Goal: Task Accomplishment & Management: Use online tool/utility

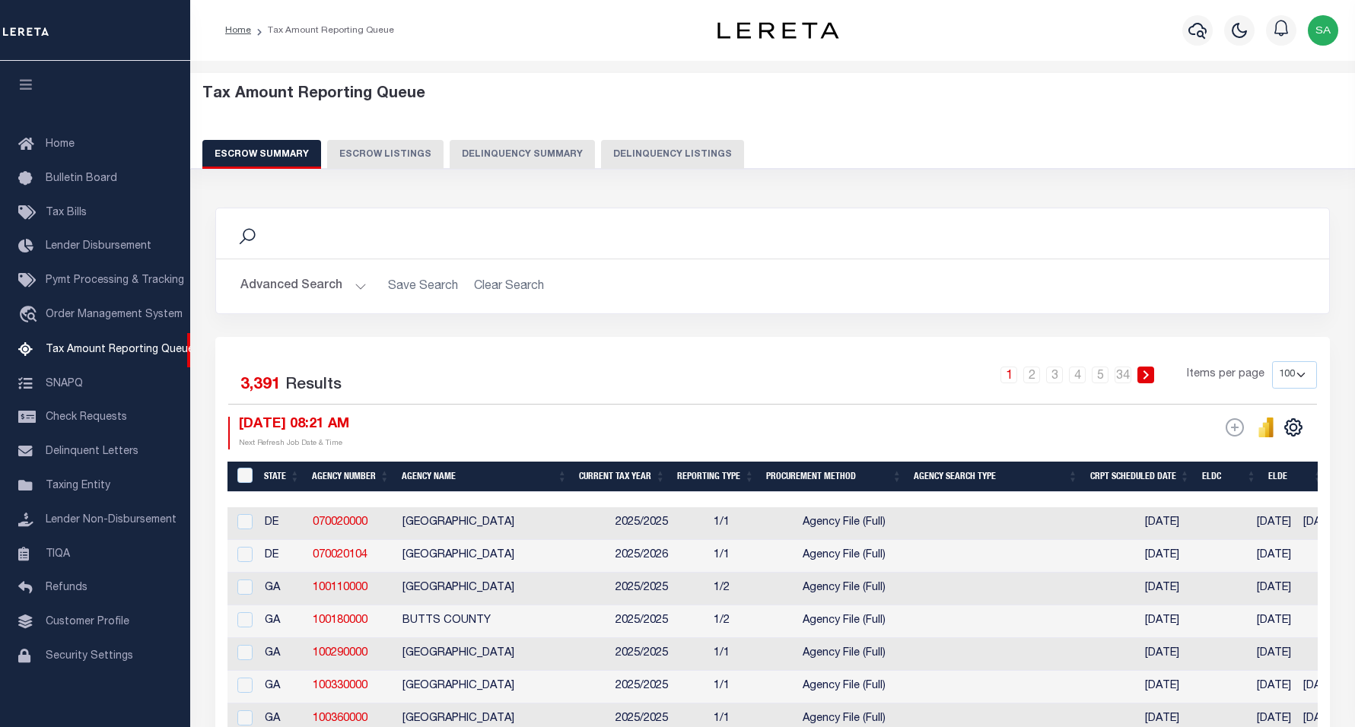
select select "100"
click at [318, 291] on button "Advanced Search" at bounding box center [303, 287] width 126 height 30
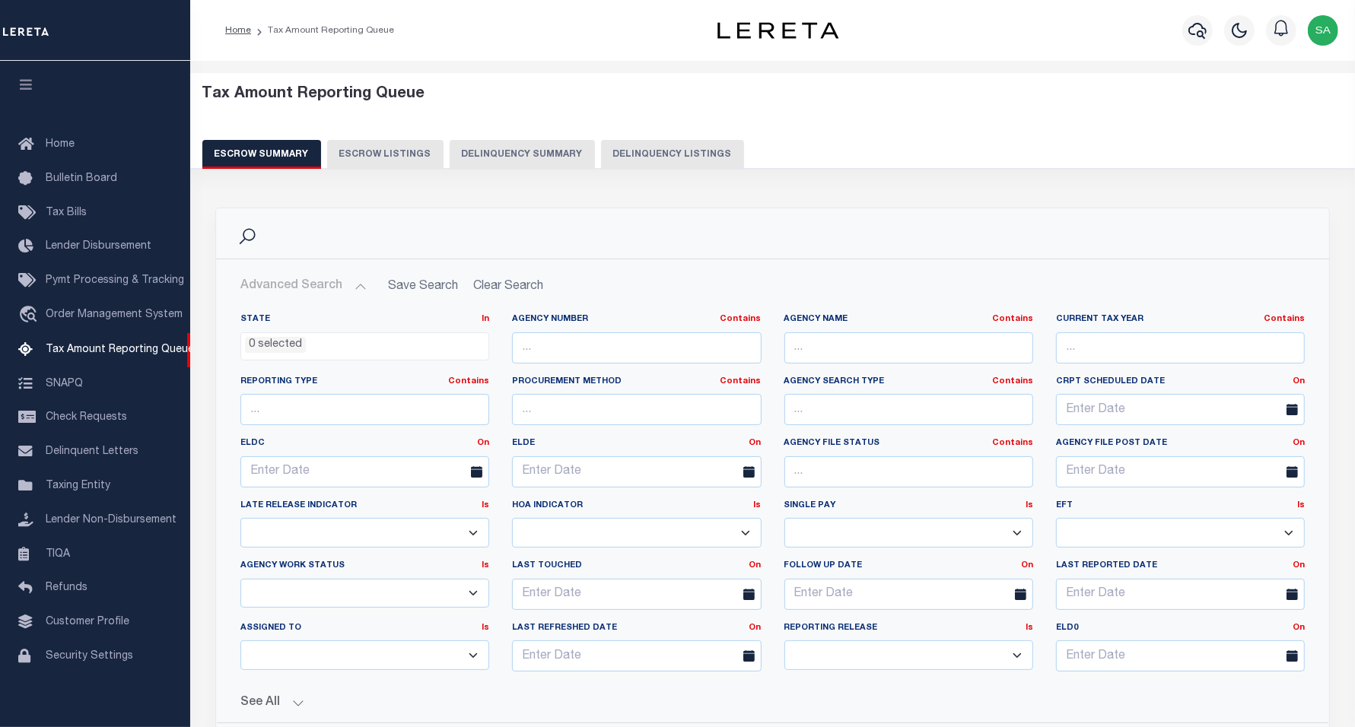
click at [655, 150] on button "Delinquency Listings" at bounding box center [672, 154] width 143 height 29
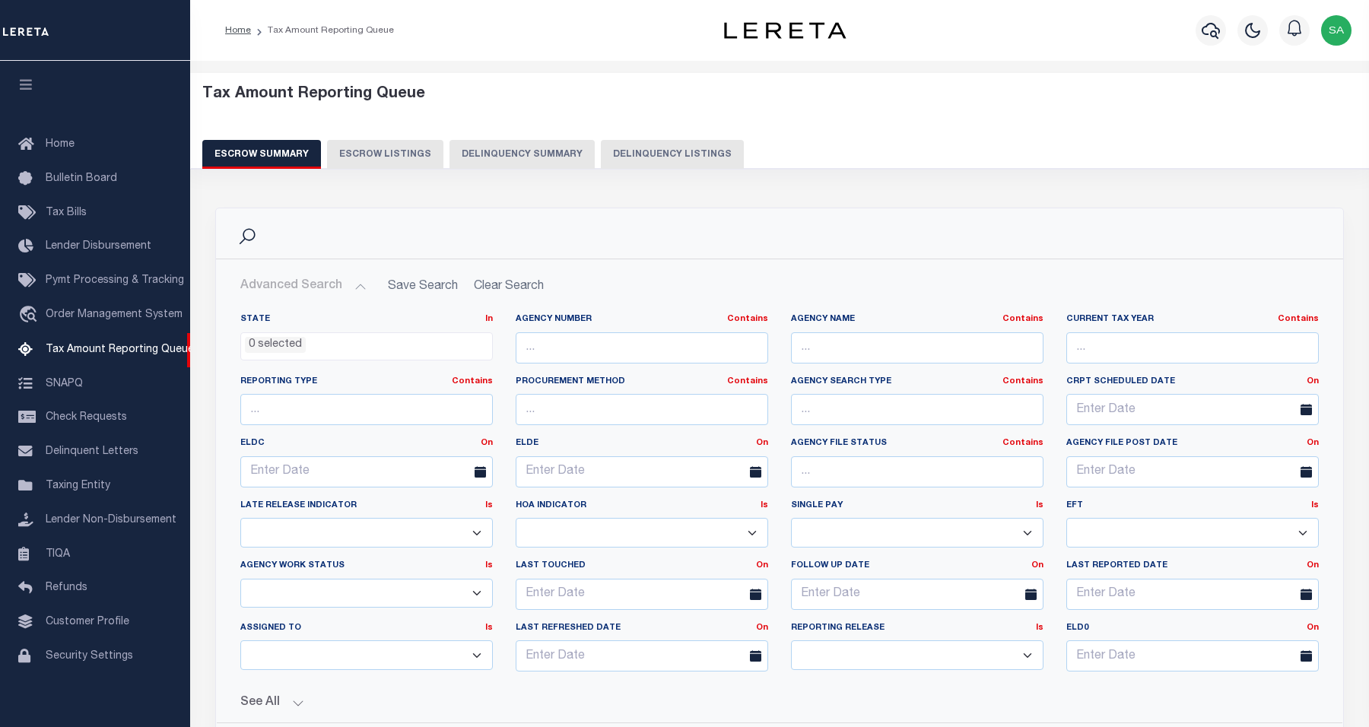
select select "100"
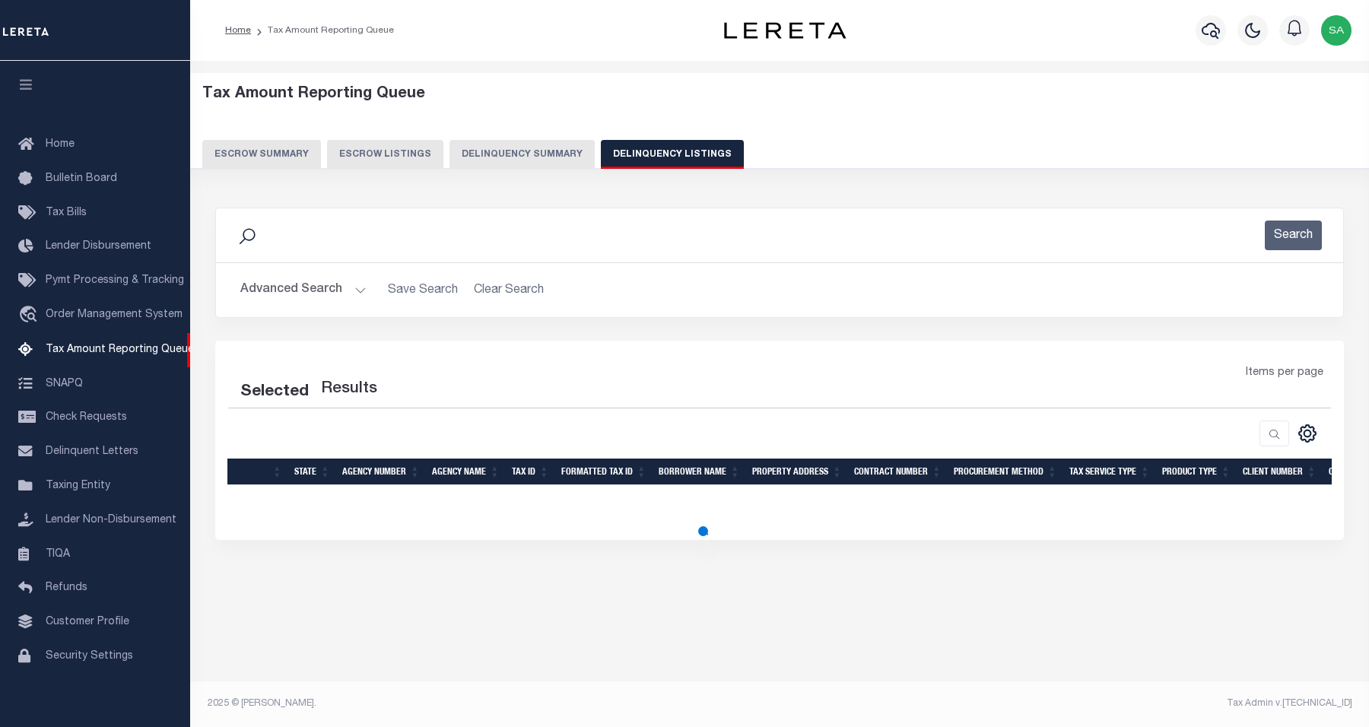
select select "100"
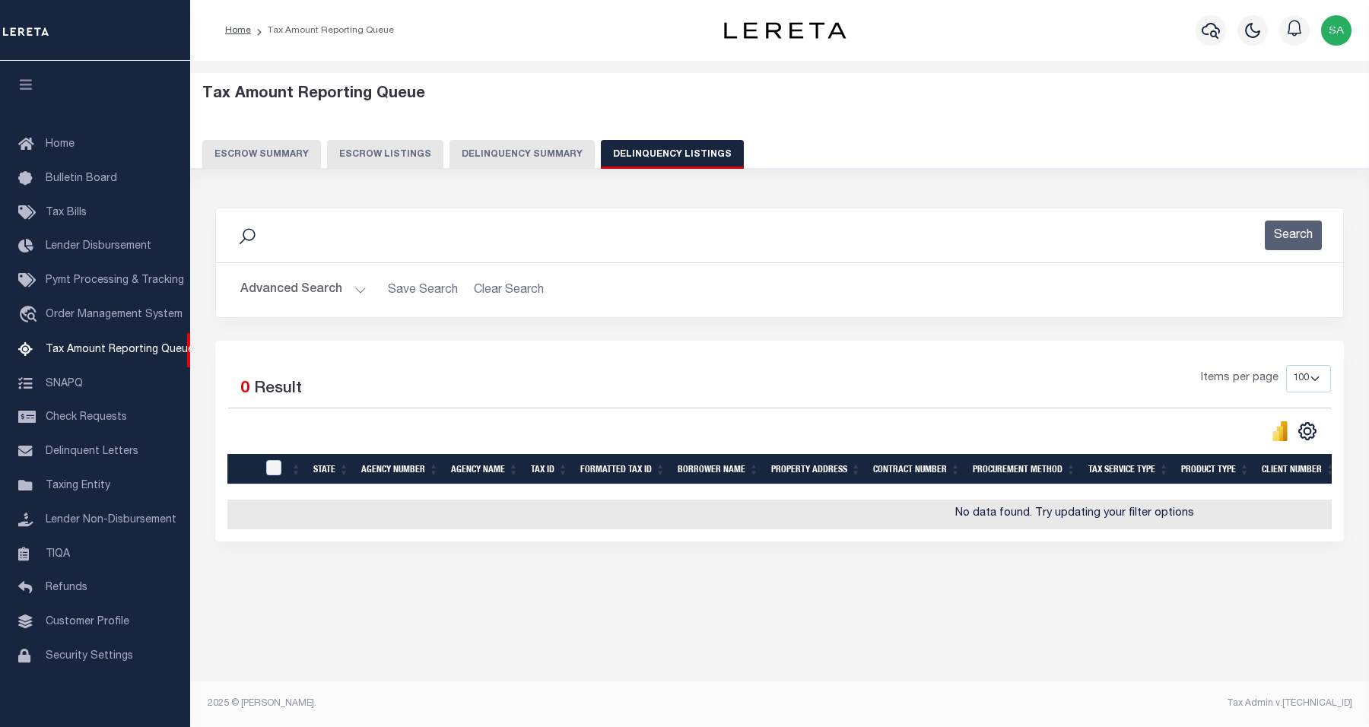
click at [310, 291] on button "Advanced Search" at bounding box center [303, 290] width 126 height 30
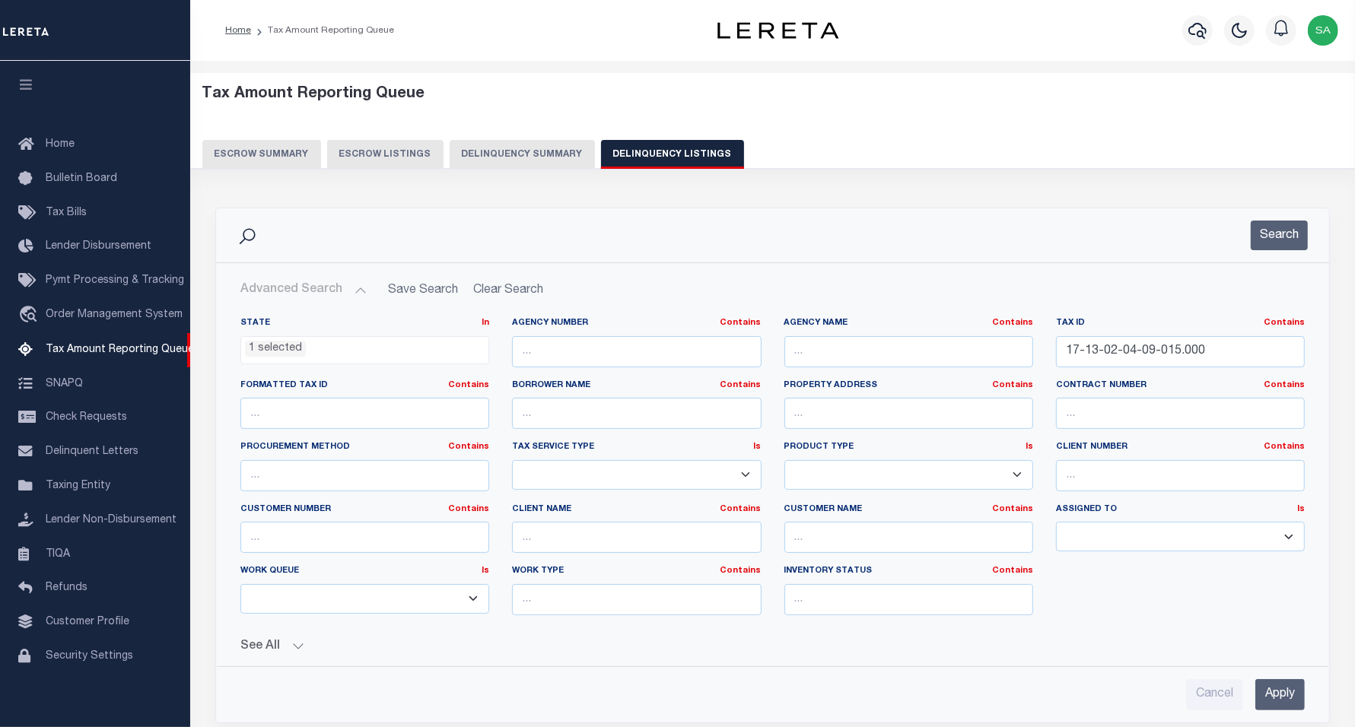
click at [388, 343] on ul "1 selected" at bounding box center [364, 347] width 247 height 21
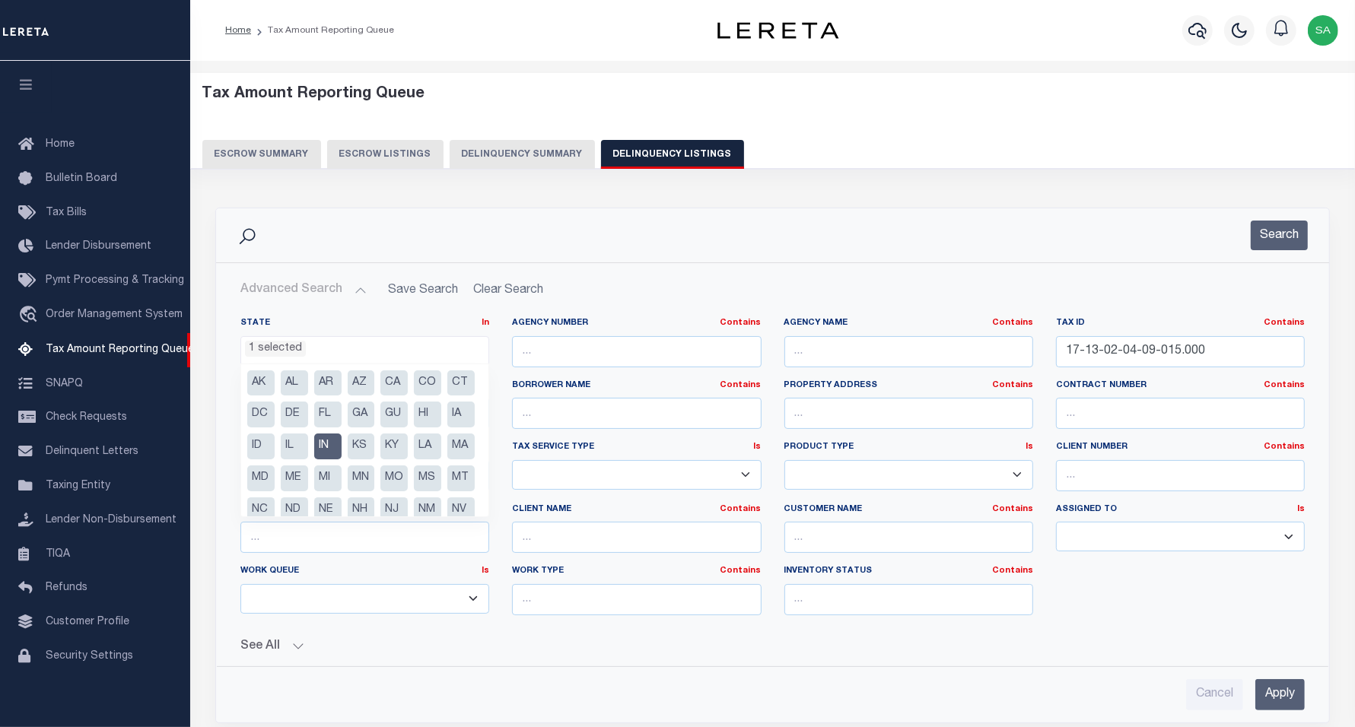
click at [342, 450] on li "IN" at bounding box center [327, 447] width 27 height 26
click at [380, 364] on li "KY" at bounding box center [393, 352] width 27 height 26
select select "KY"
click at [1196, 351] on input "17-13-02-04-09-015.000" at bounding box center [1180, 351] width 249 height 31
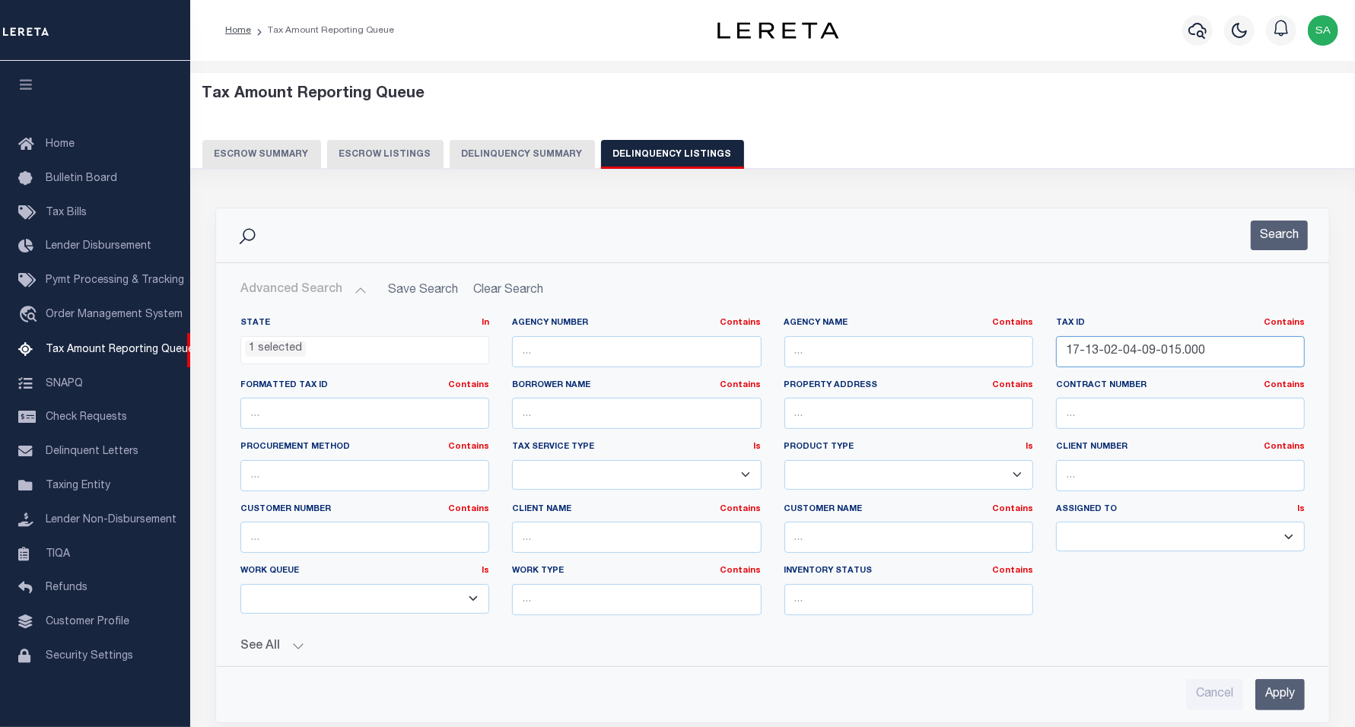
click at [1206, 351] on input "17-13-02-04-09-015.000" at bounding box center [1180, 351] width 249 height 31
drag, startPoint x: 1207, startPoint y: 350, endPoint x: 902, endPoint y: 336, distance: 306.1
click at [902, 336] on div "State In In AK AL AR AZ CA CO CT DC DE FL GA GU HI IA ID IL IN KS KY LA MA MD M…" at bounding box center [772, 472] width 1087 height 310
paste input "006-00-00-005.01"
type input "006-00-00-005.01"
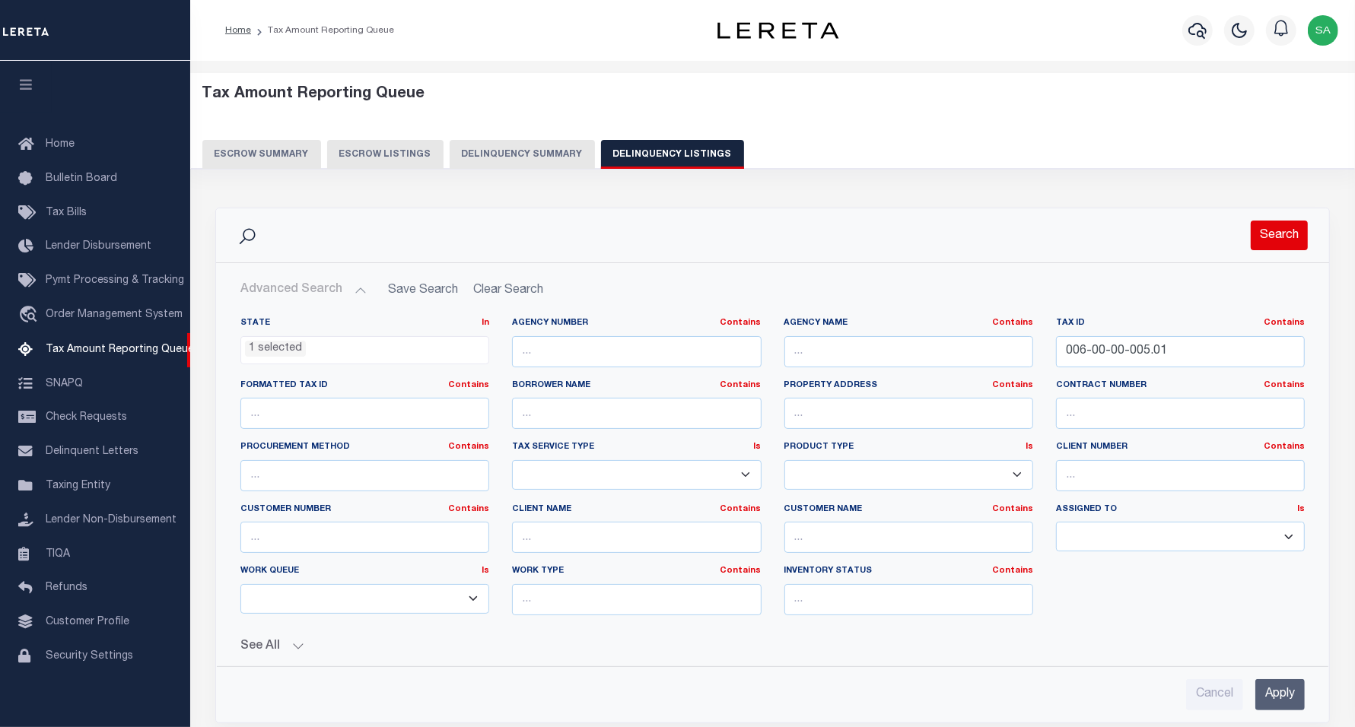
click at [1268, 247] on button "Search" at bounding box center [1279, 236] width 57 height 30
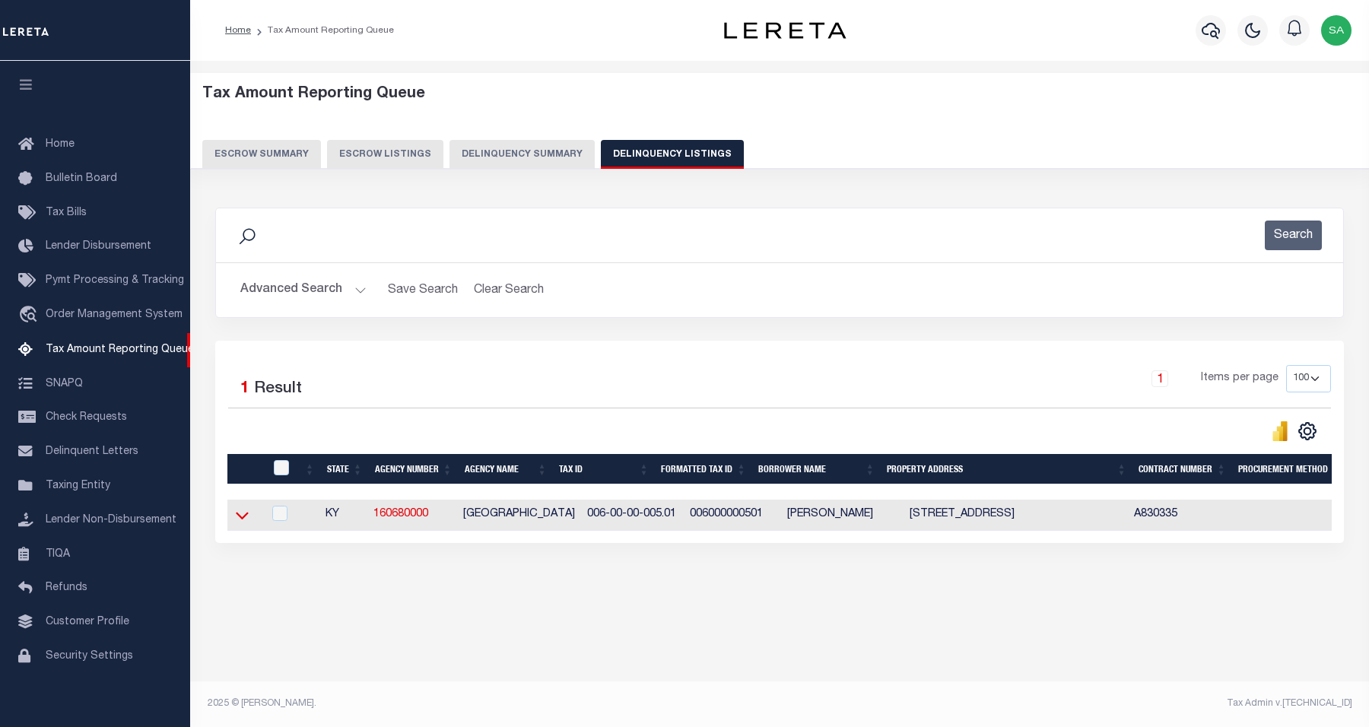
click at [243, 520] on icon at bounding box center [242, 515] width 13 height 16
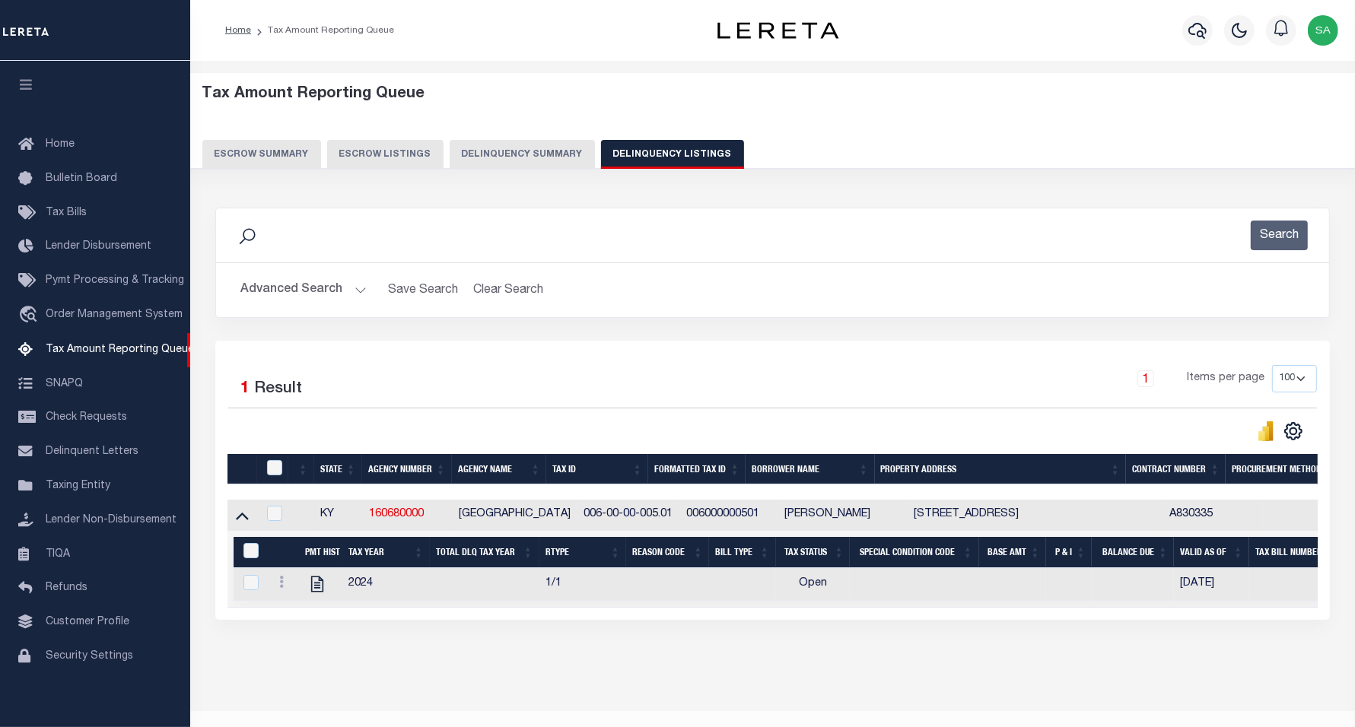
scroll to position [46, 0]
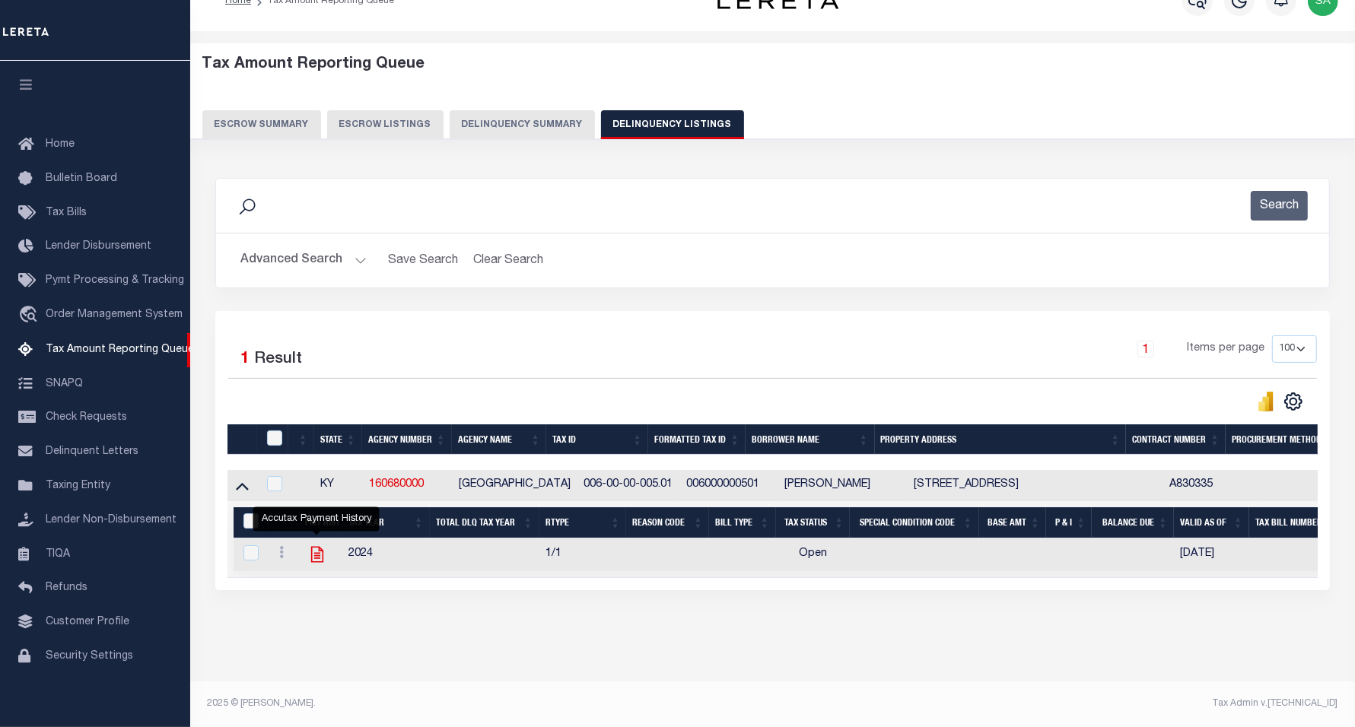
click at [318, 547] on icon "" at bounding box center [316, 555] width 12 height 16
checkbox input "true"
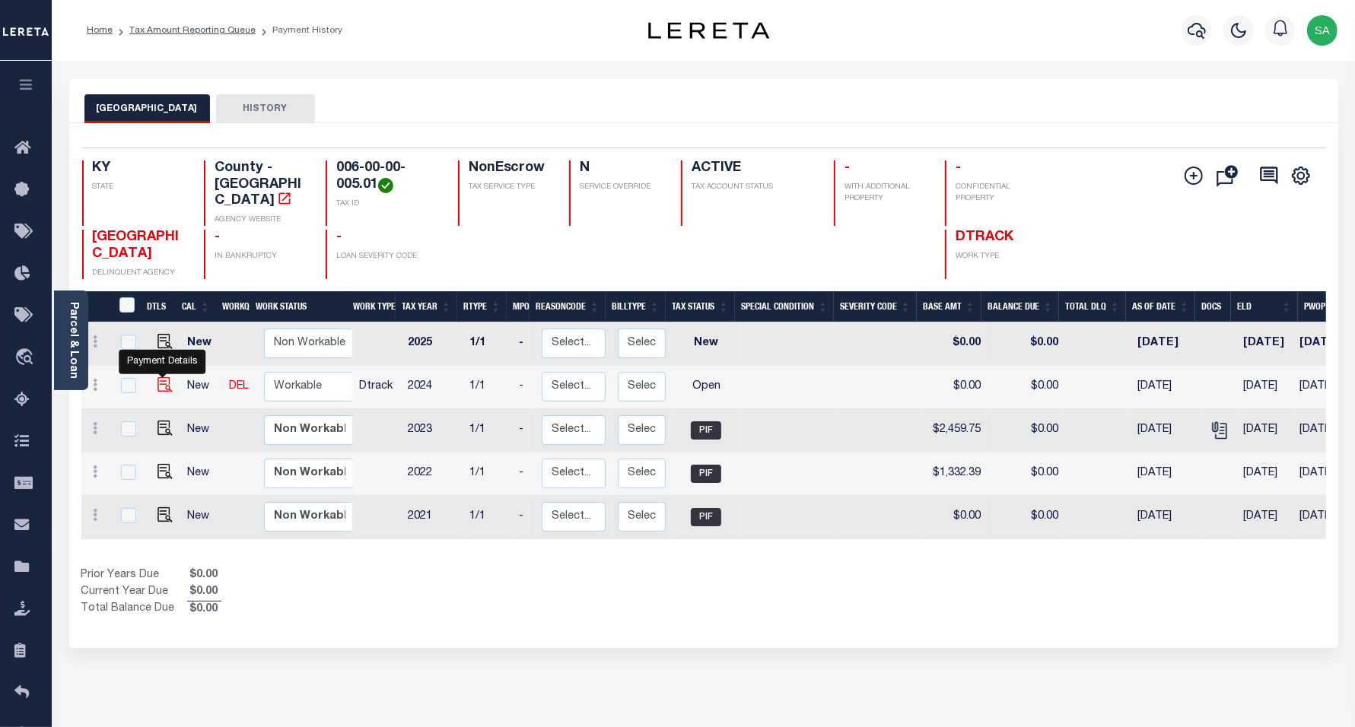
click at [164, 377] on img "" at bounding box center [164, 384] width 15 height 15
checkbox input "true"
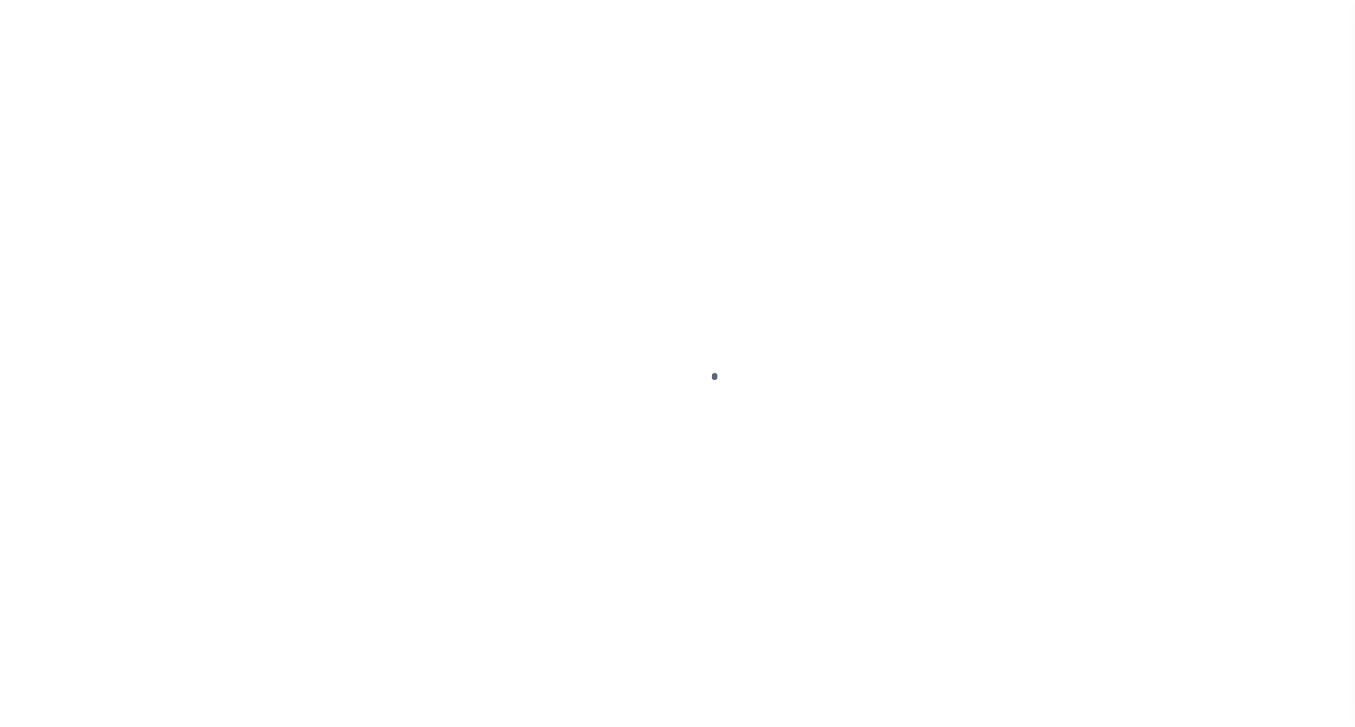
select select "OP2"
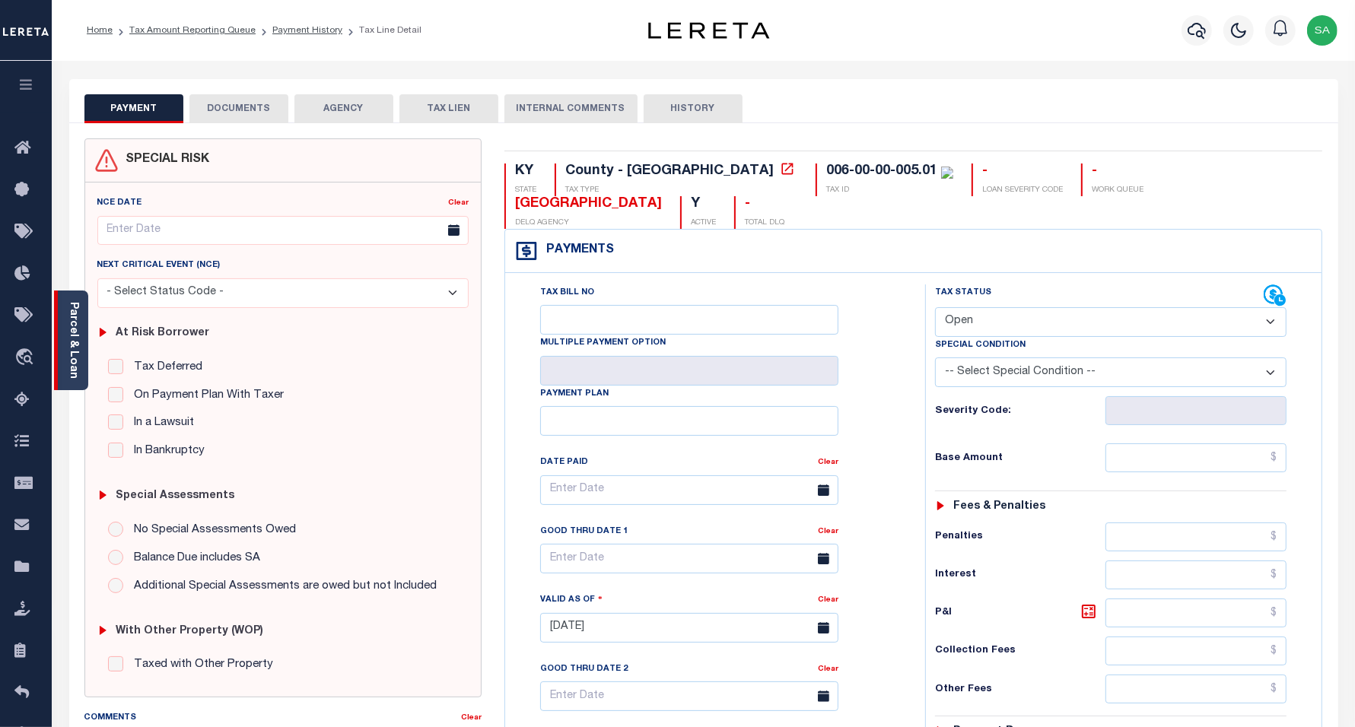
click at [81, 359] on div "Parcel & Loan" at bounding box center [71, 341] width 34 height 100
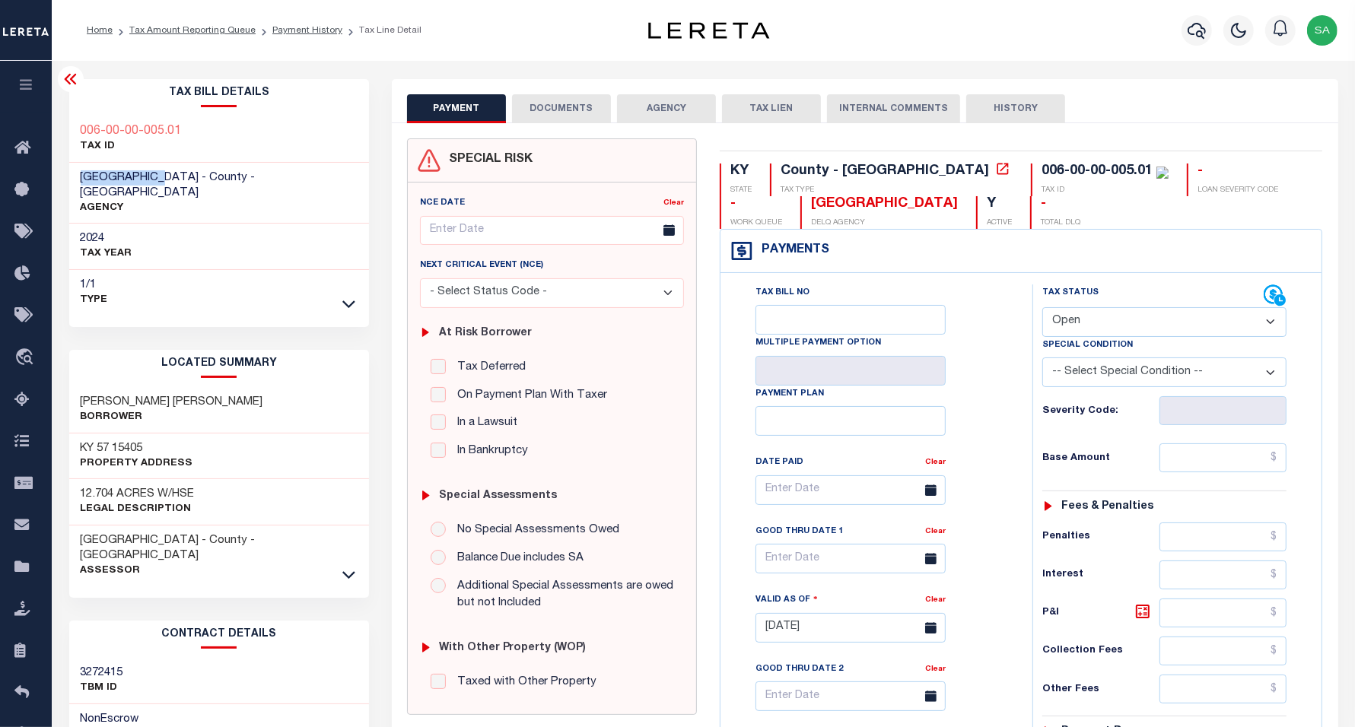
drag, startPoint x: 161, startPoint y: 177, endPoint x: 76, endPoint y: 168, distance: 85.7
click at [76, 168] on div "LEWIS COUNTY - County - KY AGENCY" at bounding box center [219, 194] width 301 height 62
copy span "LEWIS COUNTY"
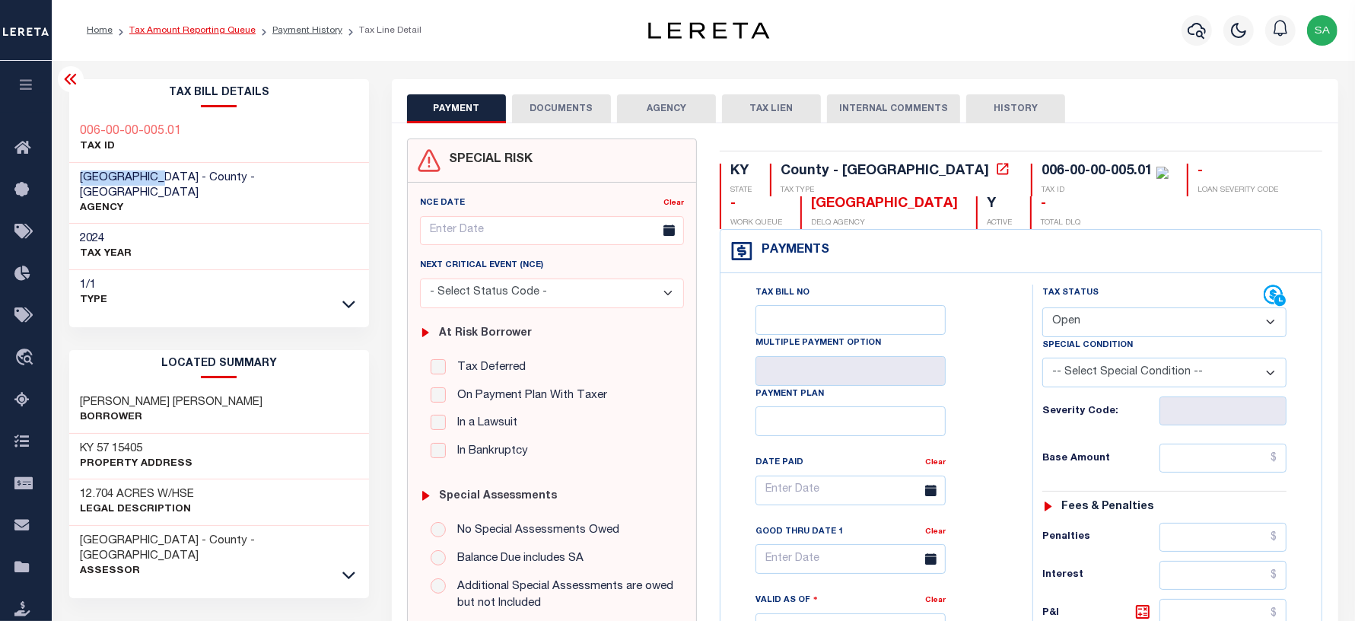
click at [189, 31] on link "Tax Amount Reporting Queue" at bounding box center [192, 30] width 126 height 9
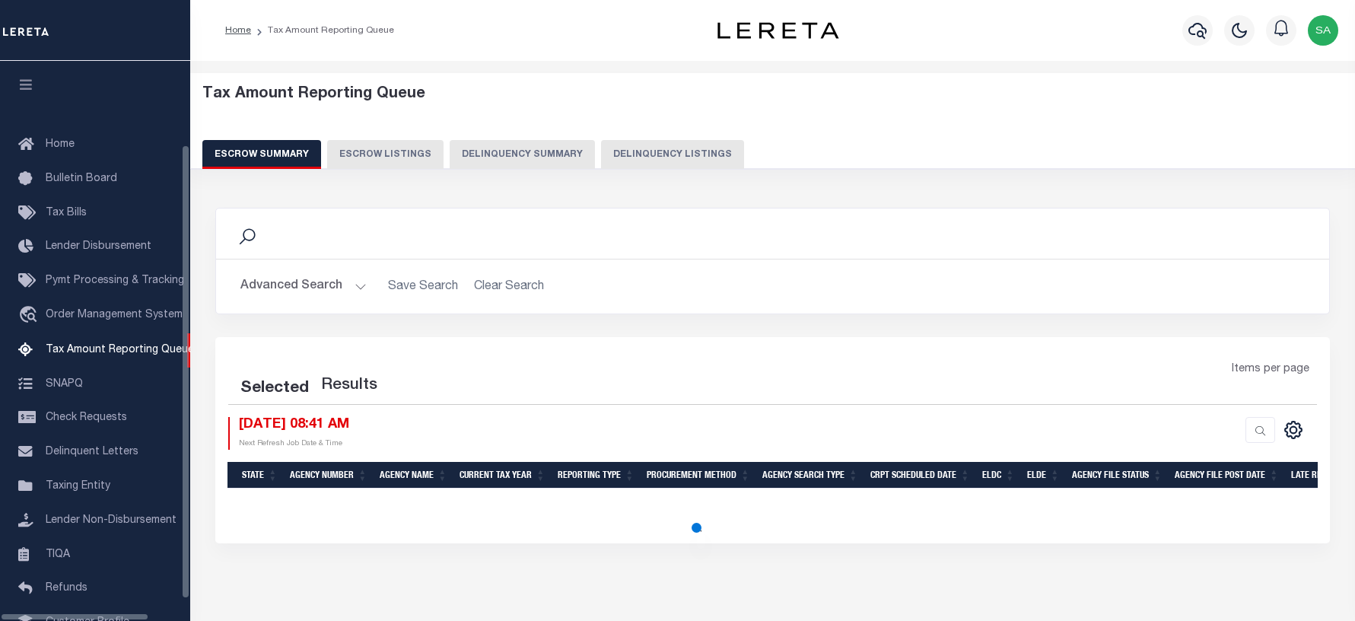
click at [679, 161] on button "Delinquency Listings" at bounding box center [672, 154] width 143 height 29
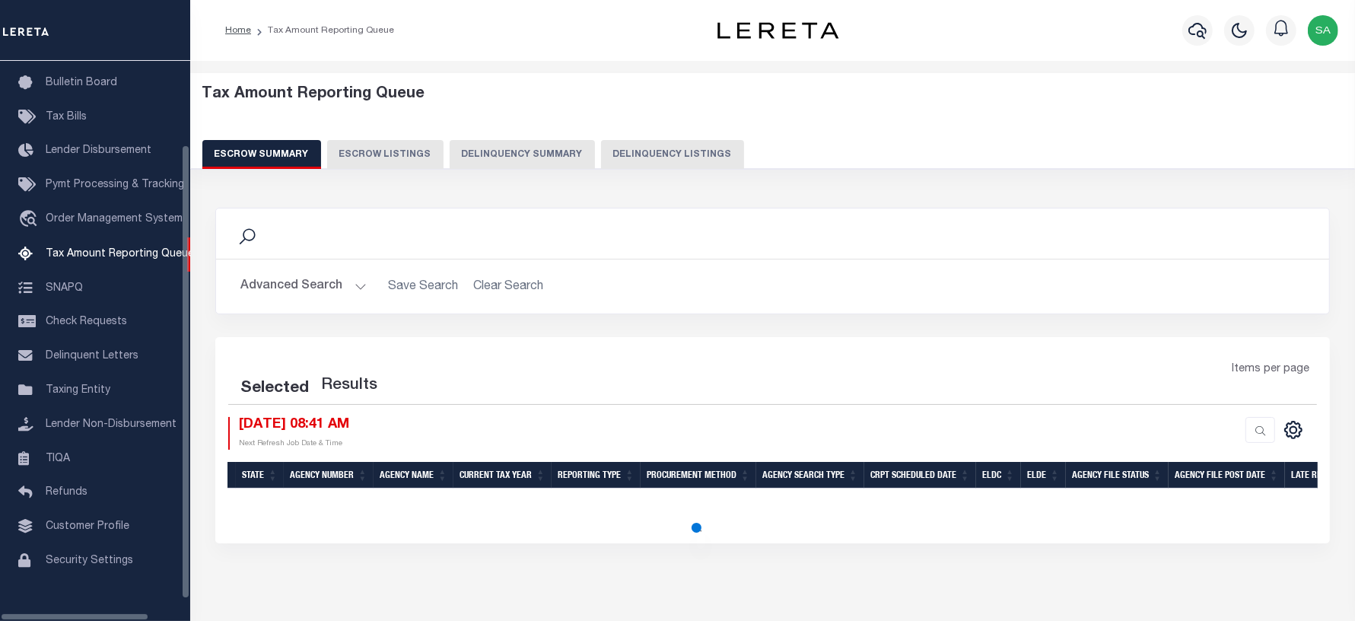
select select "100"
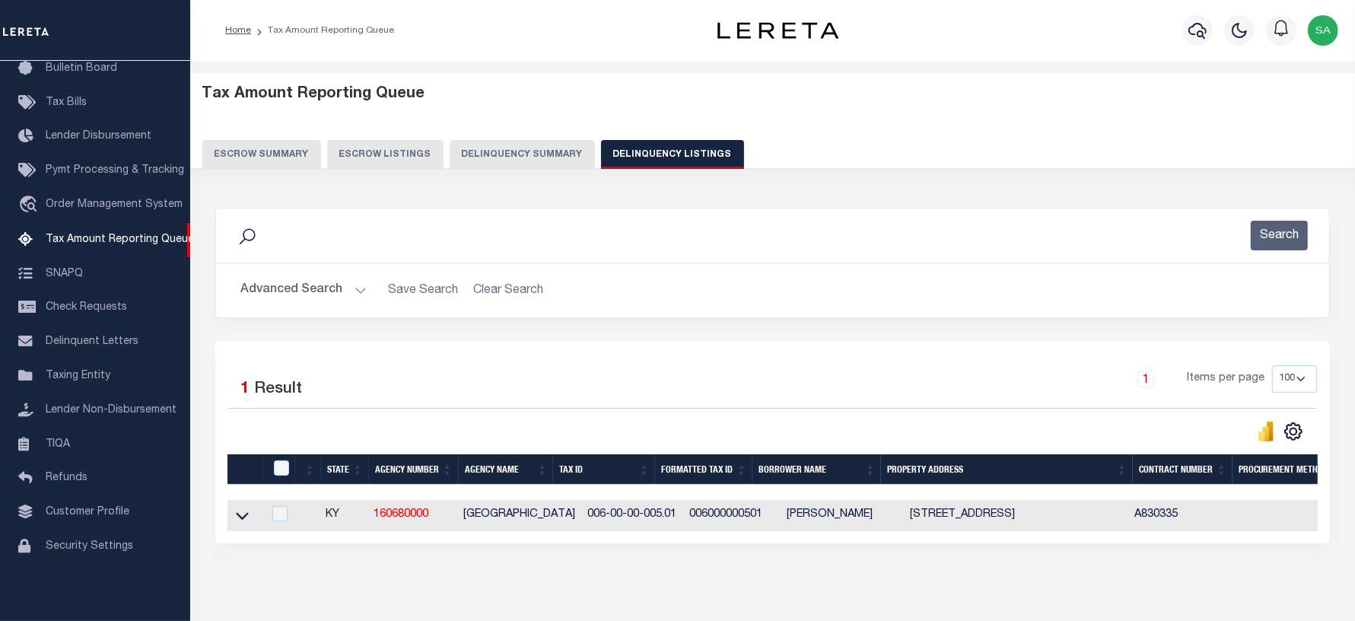
click at [283, 294] on button "Advanced Search" at bounding box center [303, 290] width 126 height 30
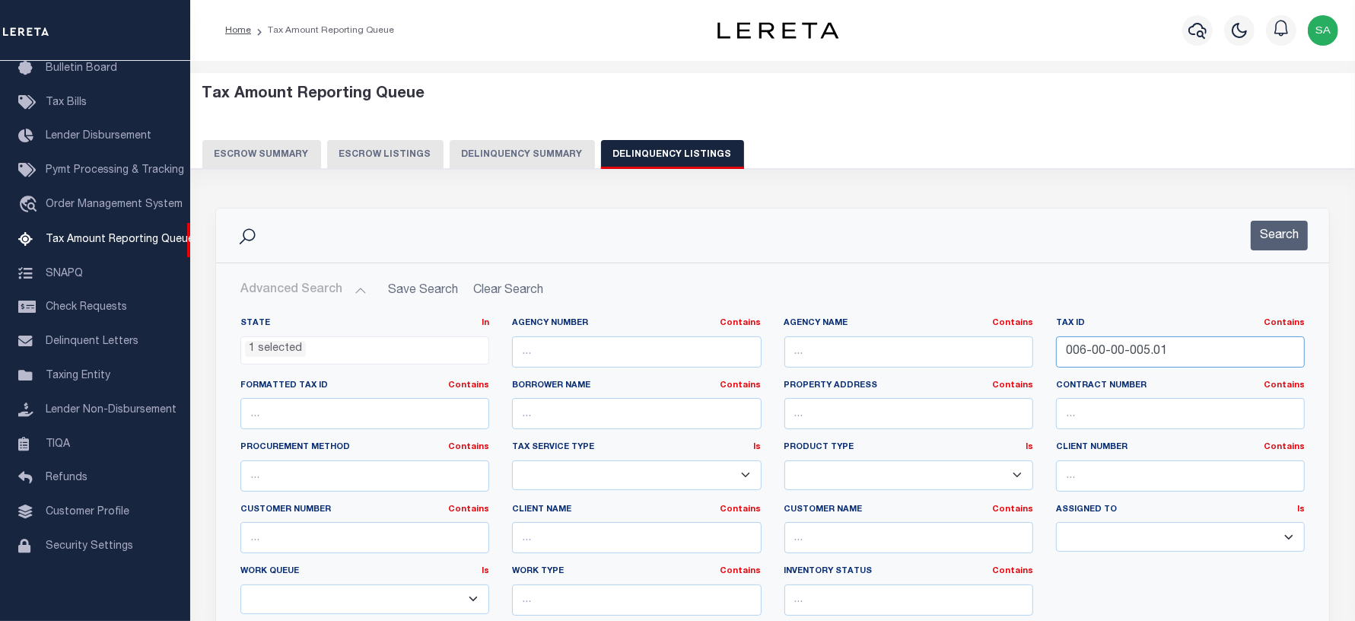
drag, startPoint x: 1182, startPoint y: 350, endPoint x: 955, endPoint y: 355, distance: 226.8
click at [955, 355] on div "State In In AK AL AR AZ CA CO CT DC DE FL GA GU HI IA ID IL IN KS [GEOGRAPHIC_D…" at bounding box center [772, 472] width 1087 height 310
paste input "1270000007"
type input "127000000701"
click at [1269, 238] on button "Search" at bounding box center [1279, 236] width 57 height 30
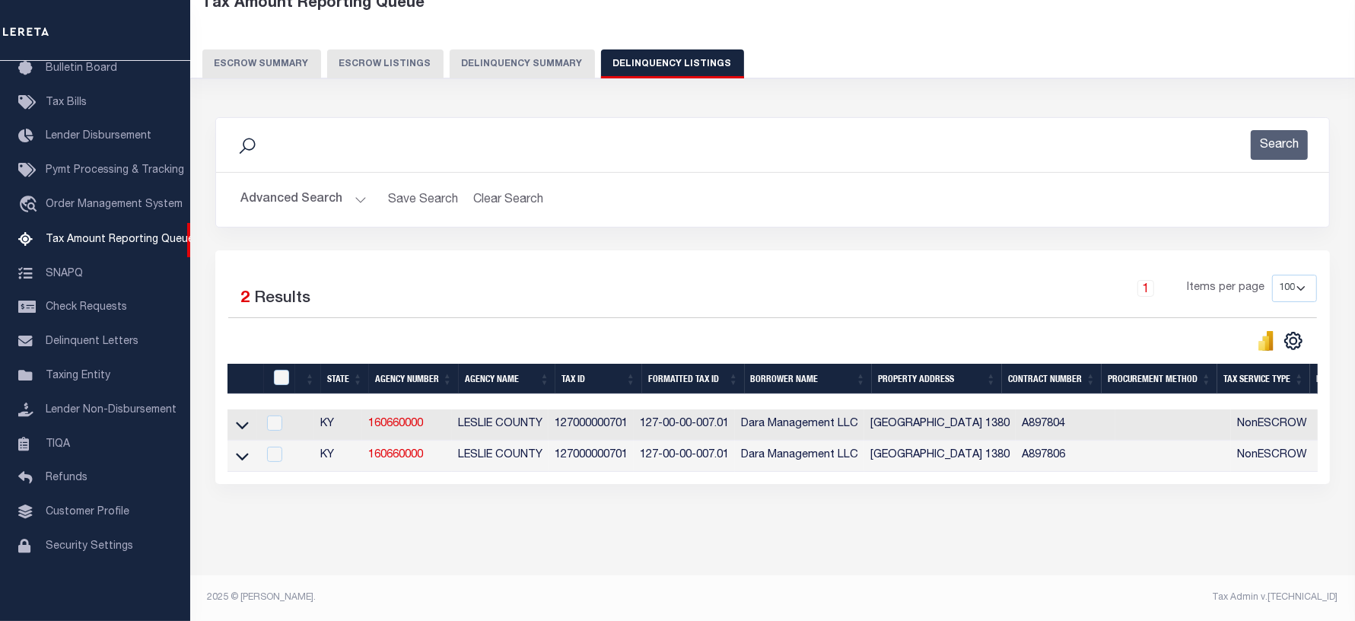
scroll to position [105, 0]
click at [238, 417] on icon at bounding box center [242, 425] width 13 height 16
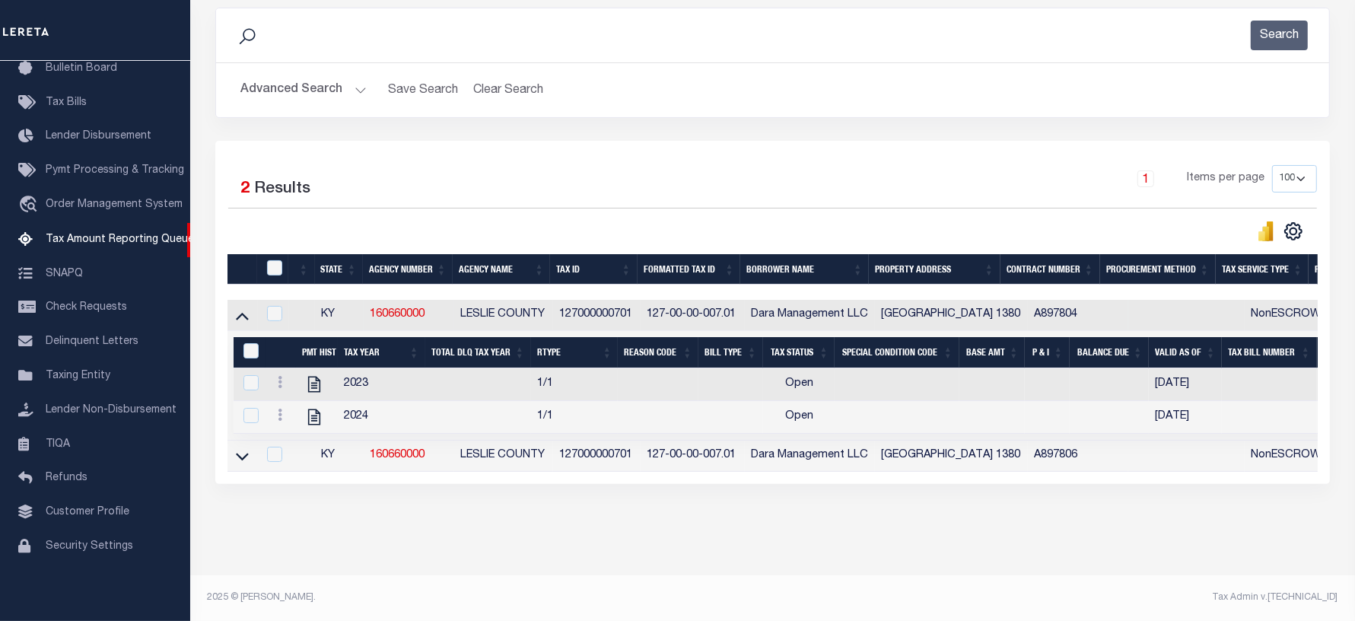
scroll to position [218, 0]
click at [316, 409] on icon "" at bounding box center [313, 417] width 12 height 16
checkbox input "true"
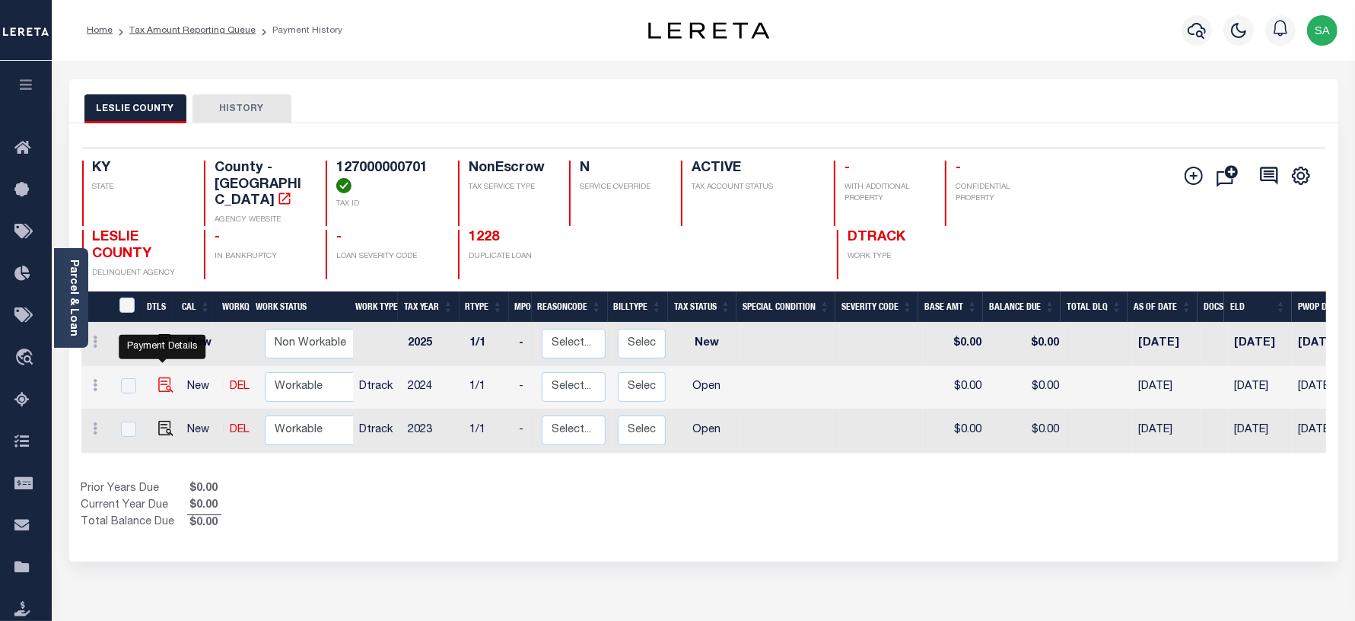
click at [158, 377] on img "" at bounding box center [165, 384] width 15 height 15
checkbox input "true"
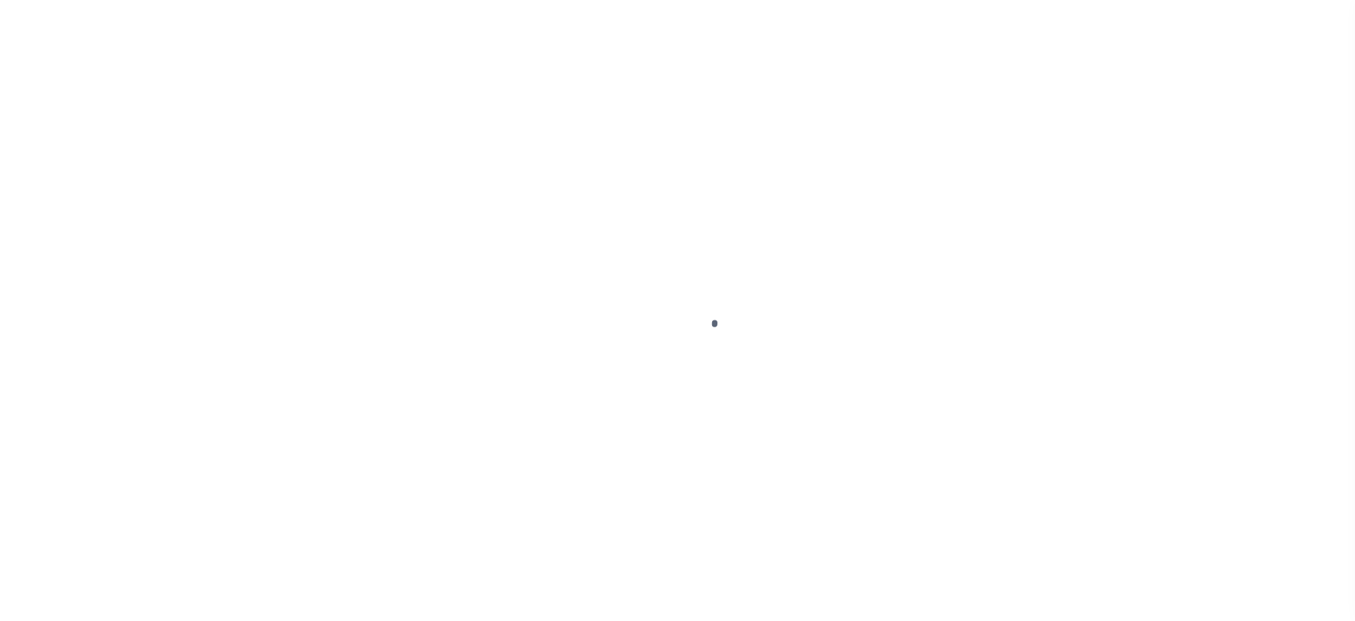
select select "OP2"
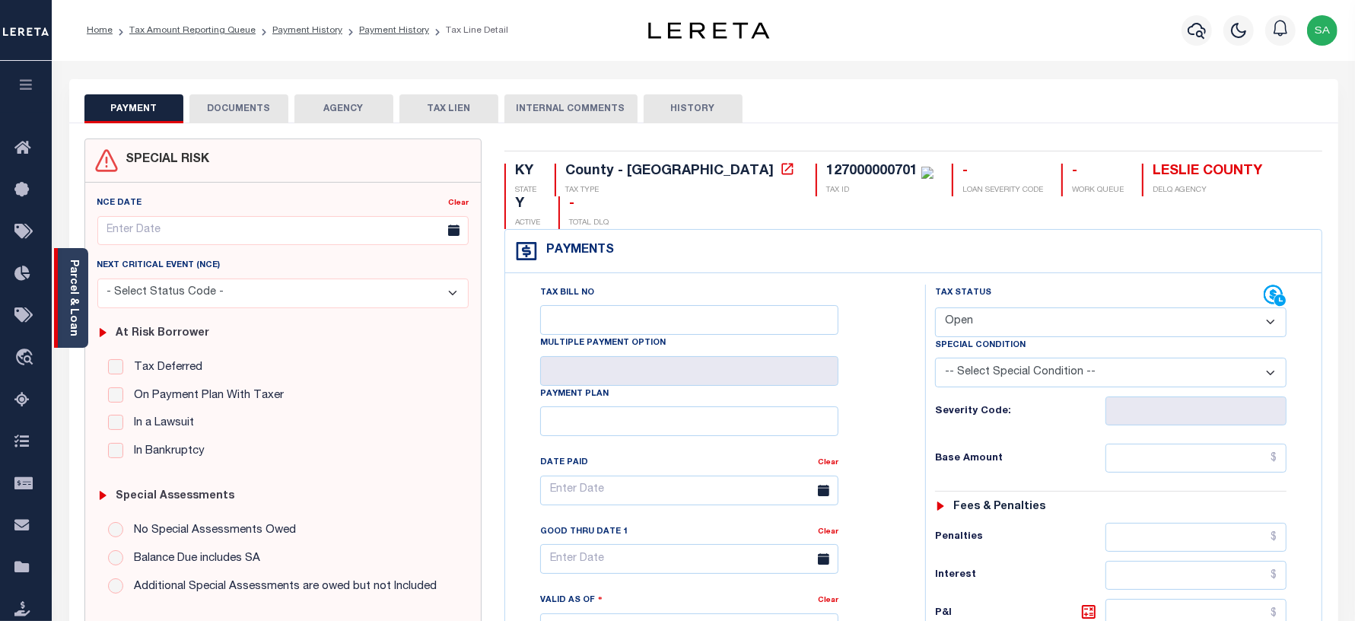
click at [80, 302] on div "Parcel & Loan" at bounding box center [71, 298] width 34 height 100
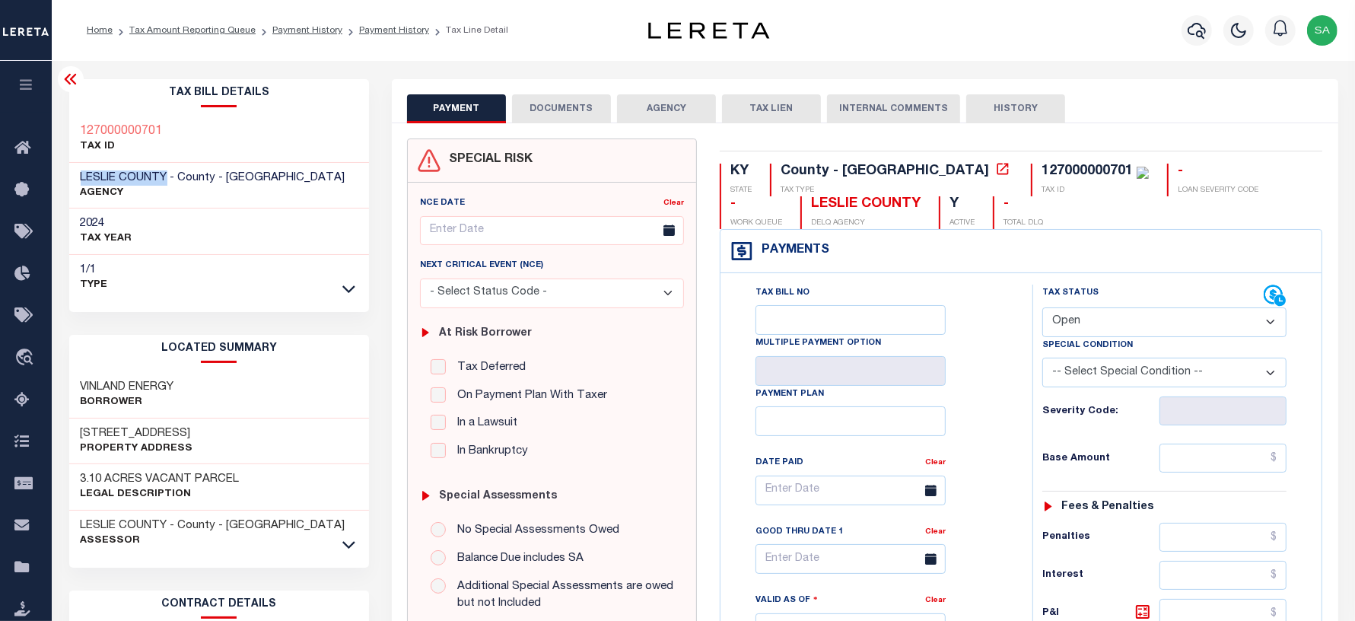
drag, startPoint x: 168, startPoint y: 175, endPoint x: 75, endPoint y: 168, distance: 93.8
click at [75, 168] on div "LESLIE COUNTY - County - [GEOGRAPHIC_DATA] AGENCY" at bounding box center [219, 186] width 301 height 46
copy span "LESLIE COUNTY"
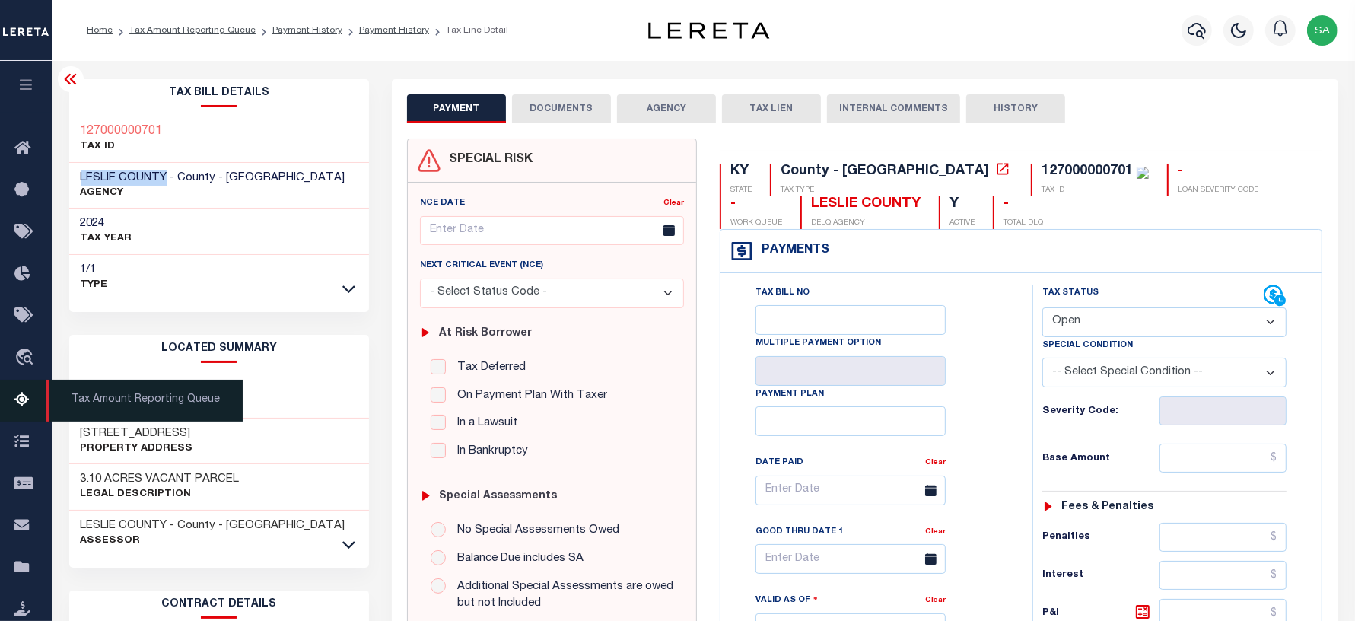
click at [17, 398] on icon at bounding box center [26, 400] width 24 height 19
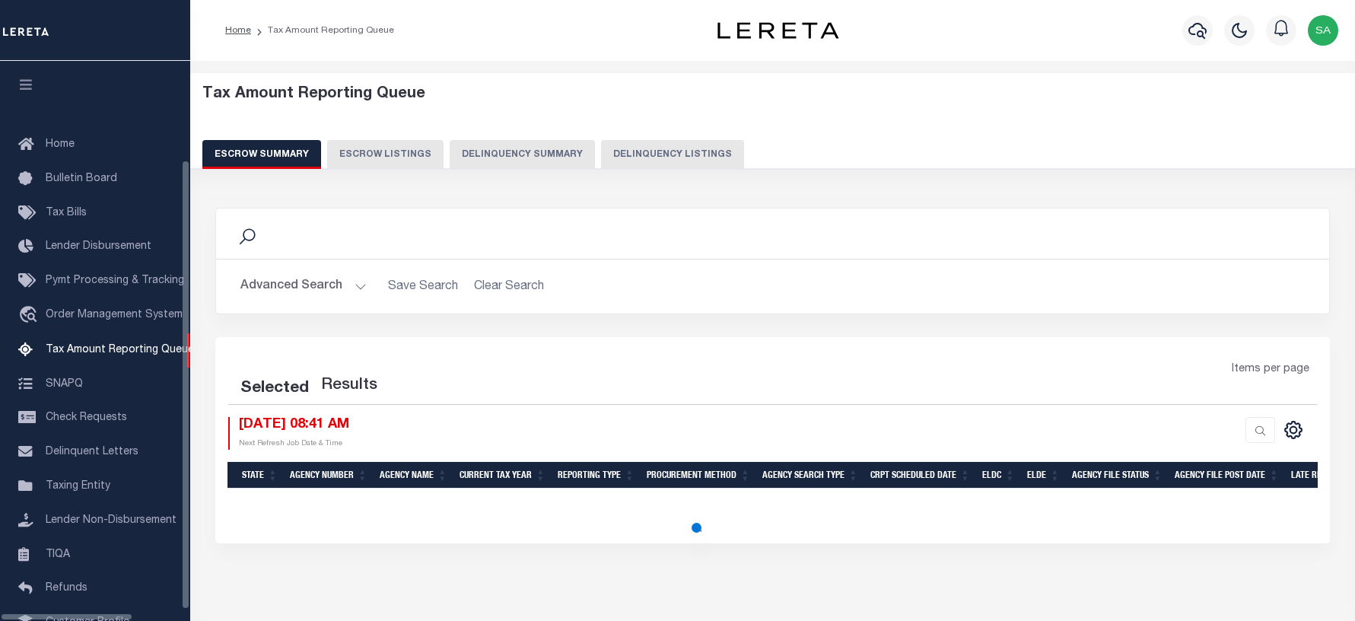
select select "100"
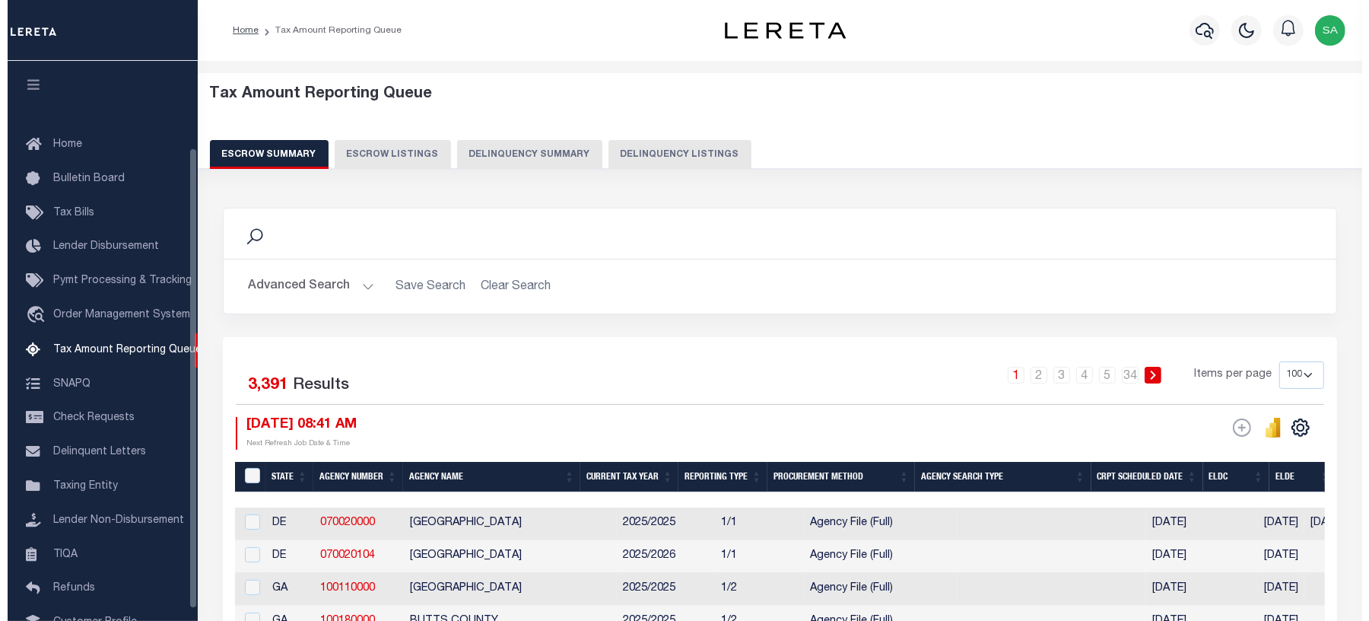
scroll to position [105, 0]
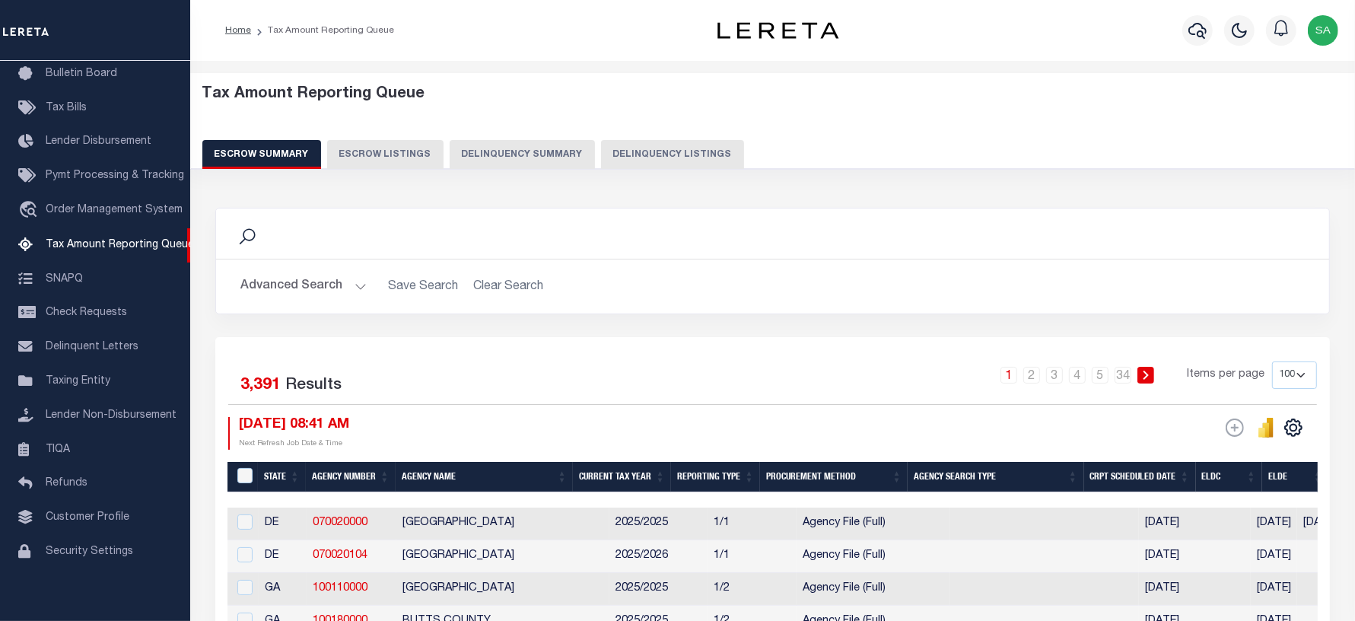
click at [663, 161] on button "Delinquency Listings" at bounding box center [672, 154] width 143 height 29
select select "100"
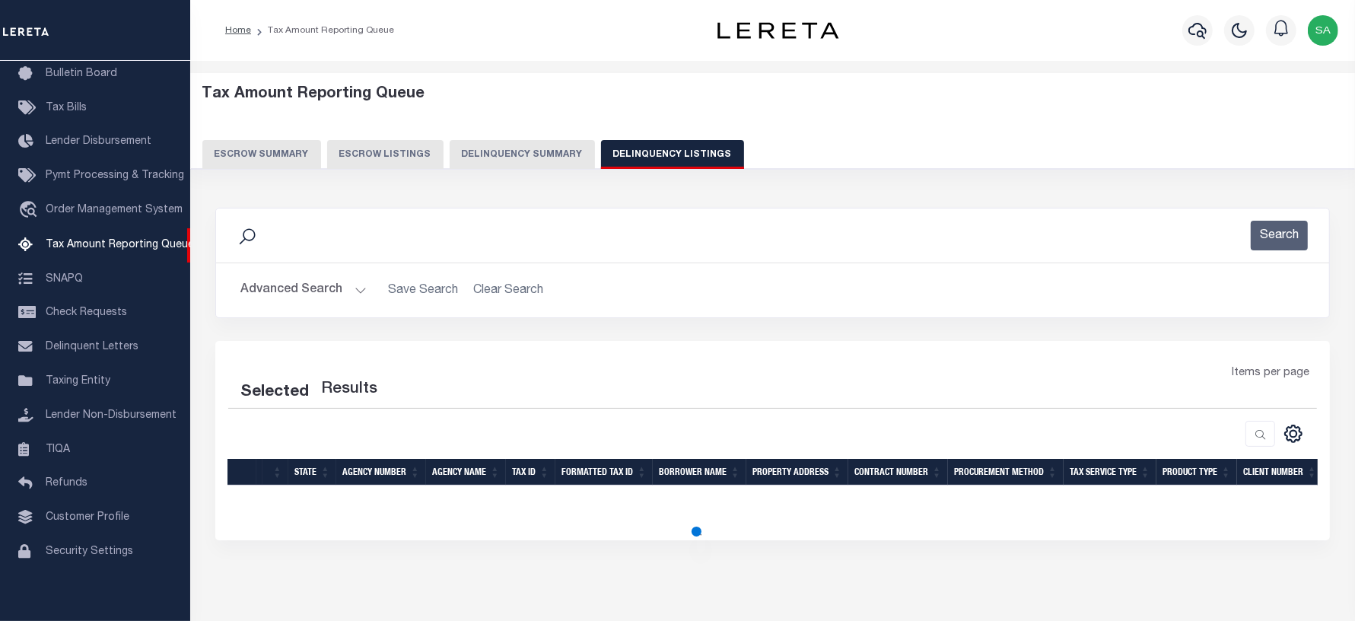
select select "100"
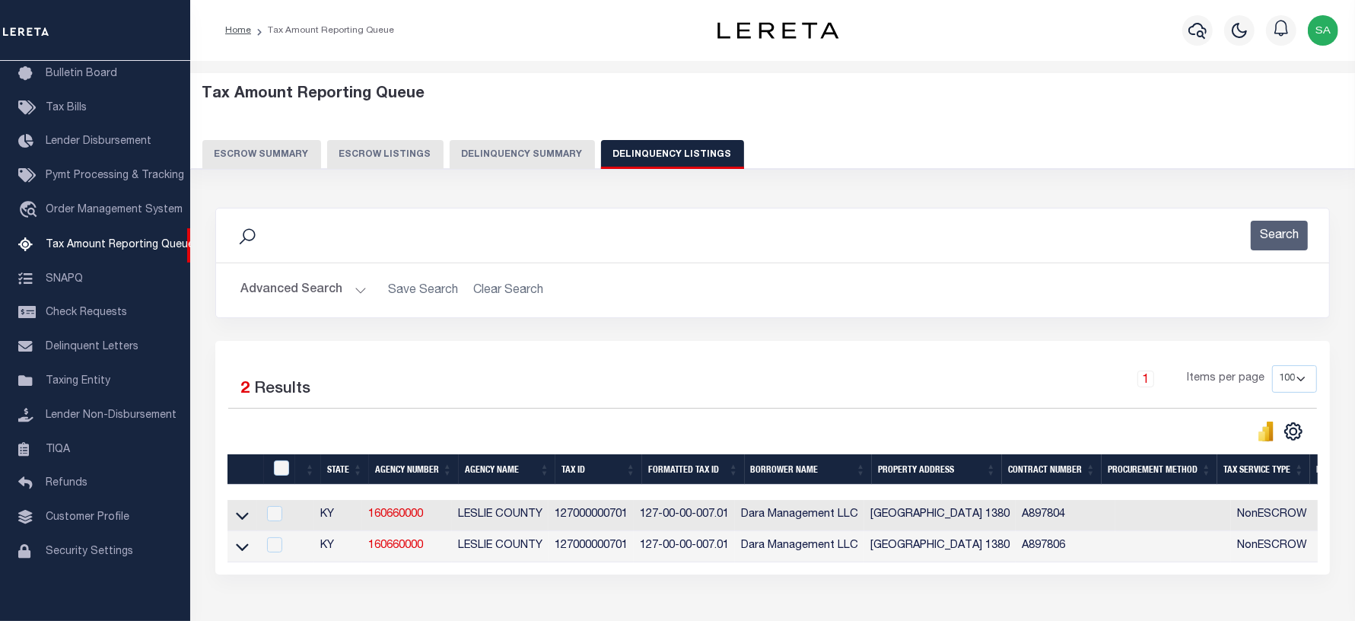
click at [329, 291] on button "Advanced Search" at bounding box center [303, 290] width 126 height 30
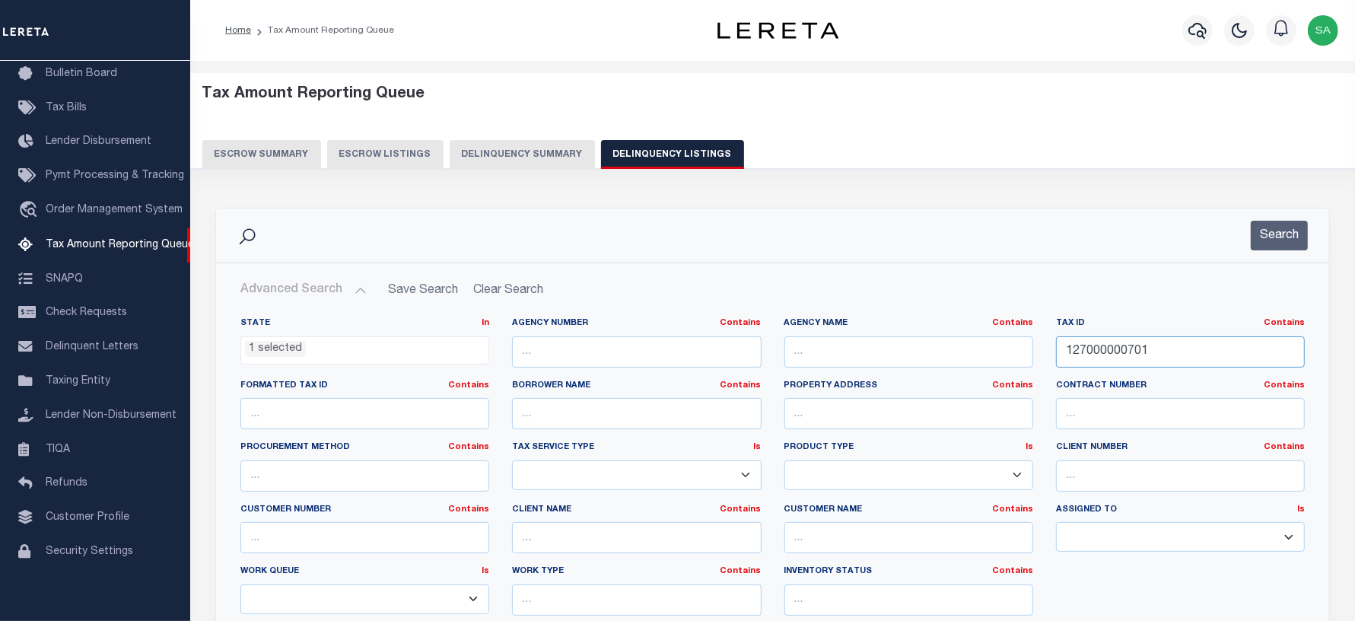
drag, startPoint x: 1150, startPoint y: 345, endPoint x: 942, endPoint y: 339, distance: 207.8
click at [942, 339] on div "State In In AK AL AR AZ CA CO CT DC DE FL GA GU HI IA ID IL IN KS KY LA MA MD M…" at bounding box center [772, 472] width 1087 height 310
paste input "008003250000"
type input "008003250000"
click at [1290, 241] on button "Search" at bounding box center [1279, 236] width 57 height 30
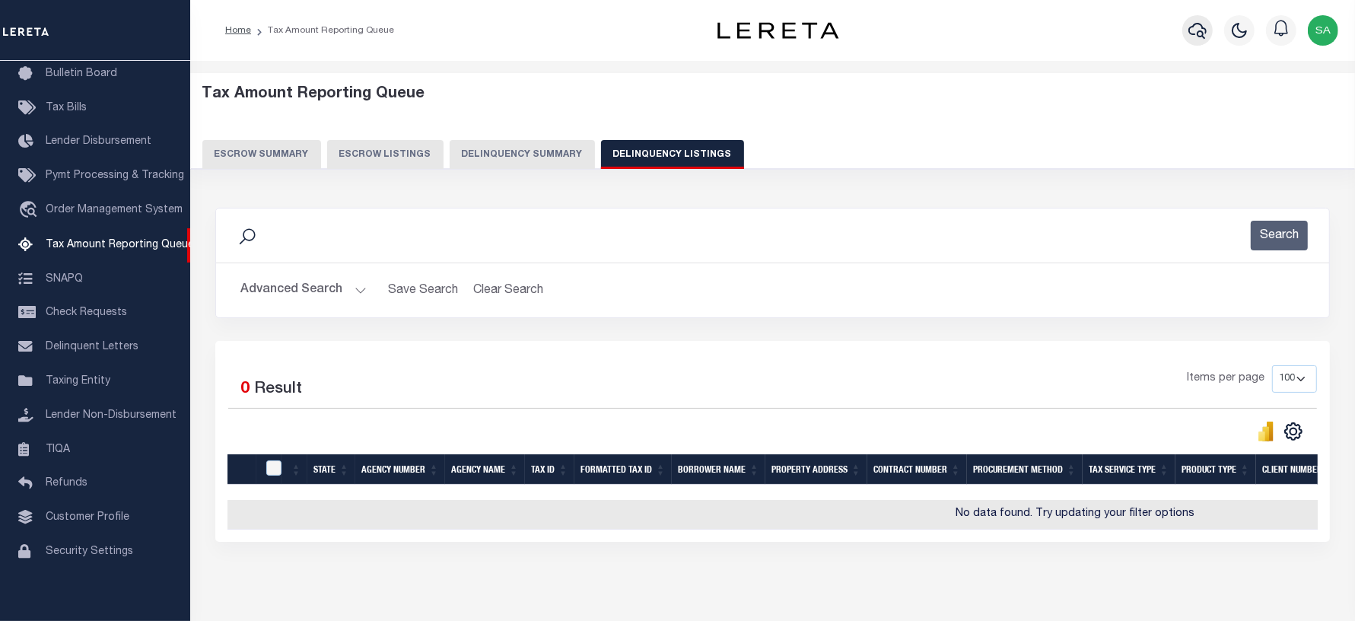
click at [1207, 28] on button "button" at bounding box center [1197, 30] width 30 height 30
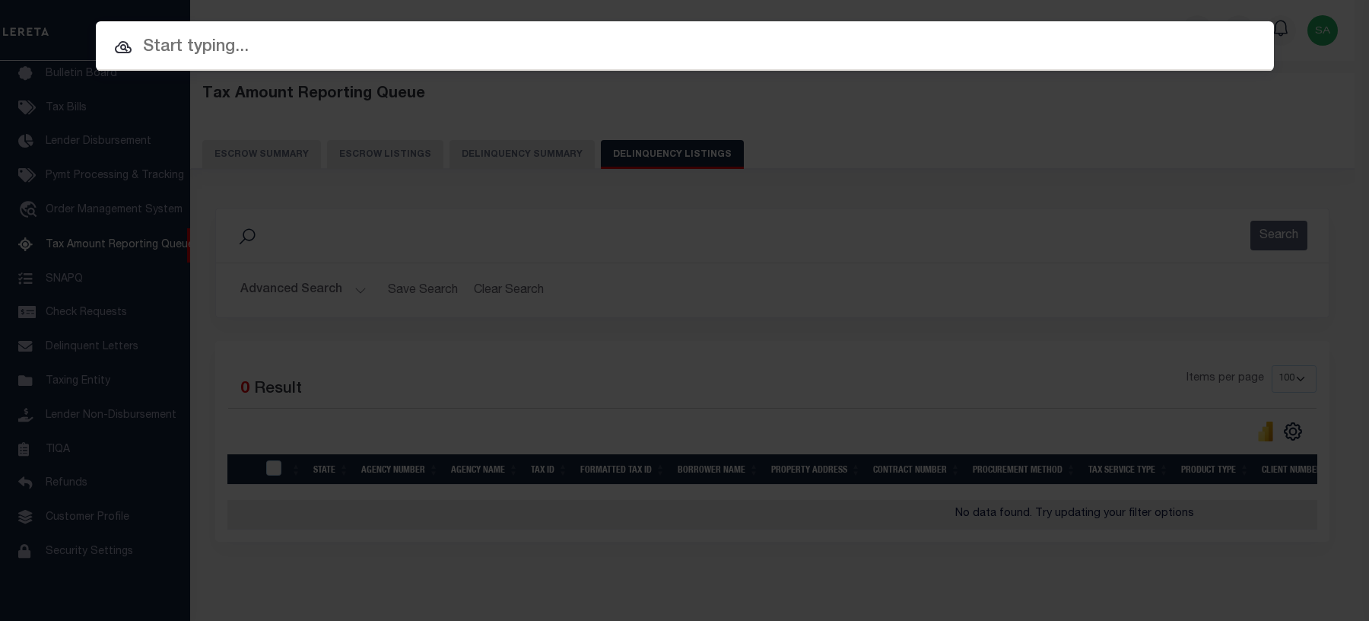
drag, startPoint x: 539, startPoint y: 55, endPoint x: 602, endPoint y: 416, distance: 366.9
click at [538, 55] on input "text" at bounding box center [685, 47] width 1178 height 27
click at [457, 48] on input "text" at bounding box center [685, 47] width 1178 height 27
paste input "22105375"
type input "22105375"
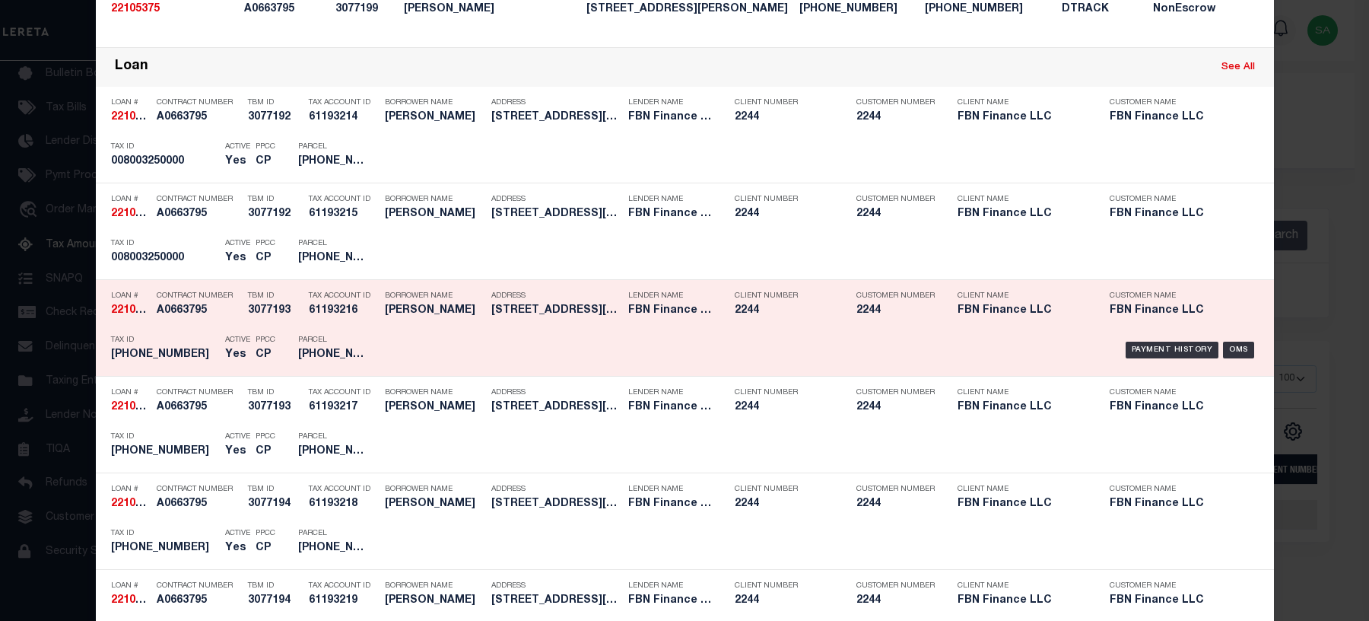
scroll to position [571, 0]
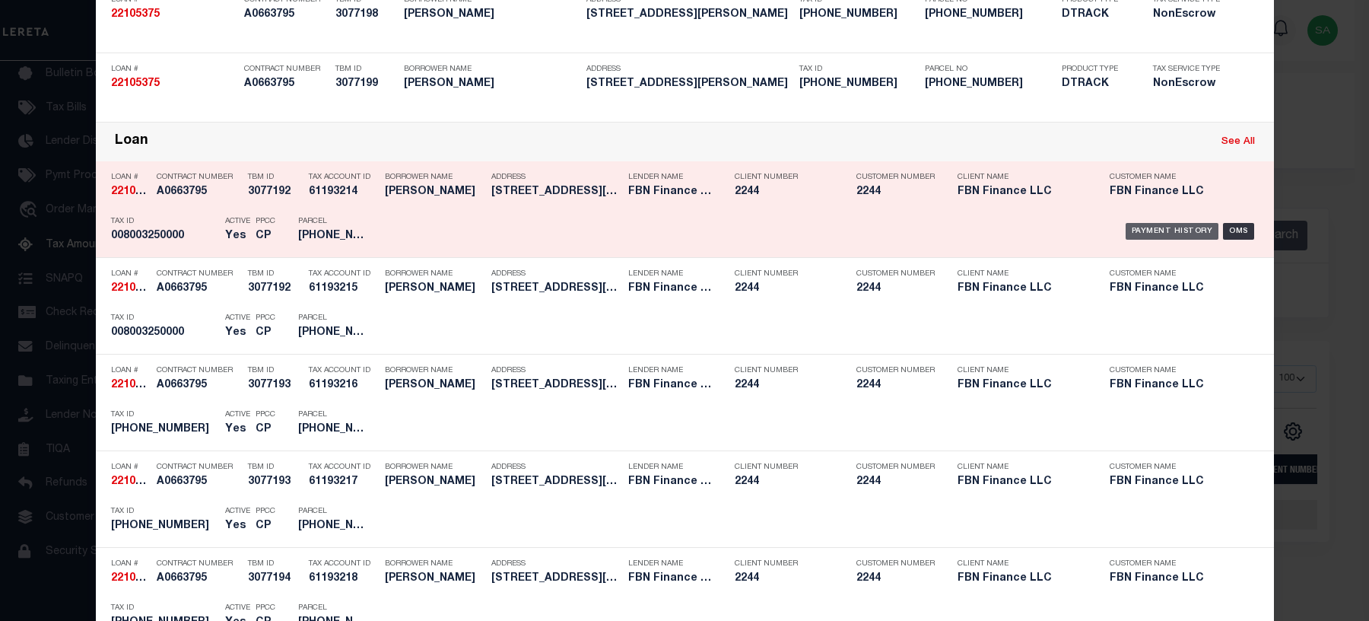
click at [1187, 236] on div "Payment History" at bounding box center [1173, 231] width 94 height 17
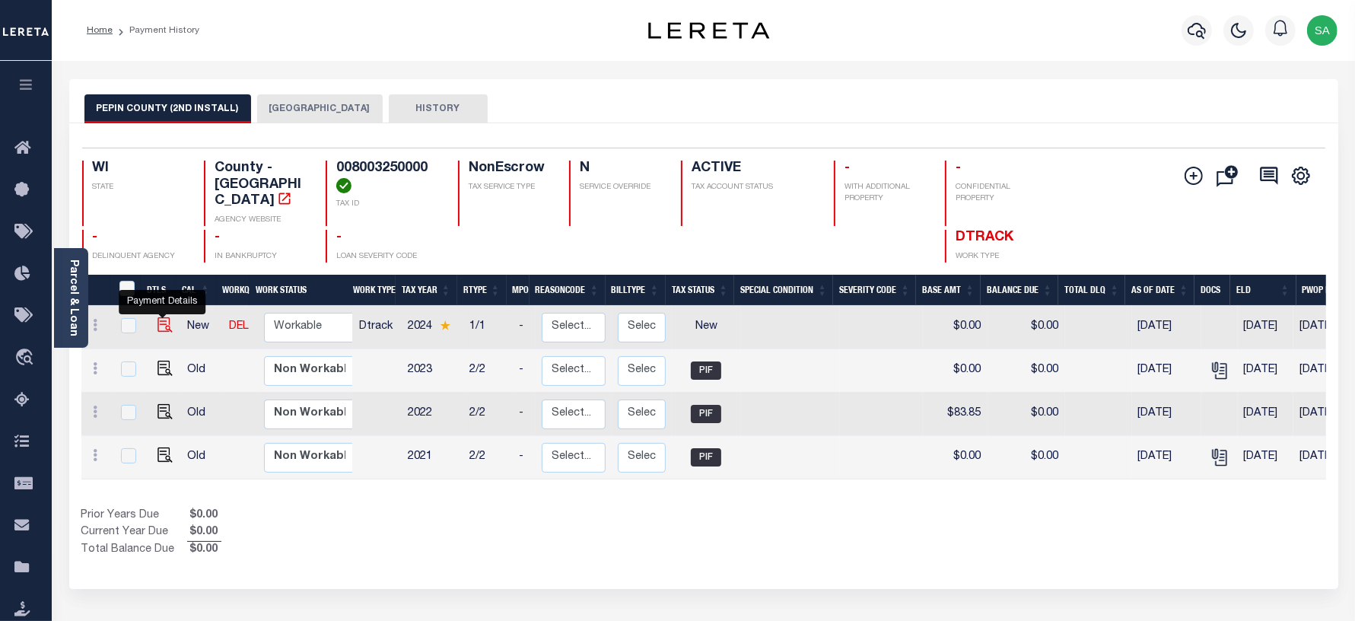
click at [161, 317] on img "" at bounding box center [164, 324] width 15 height 15
checkbox input "true"
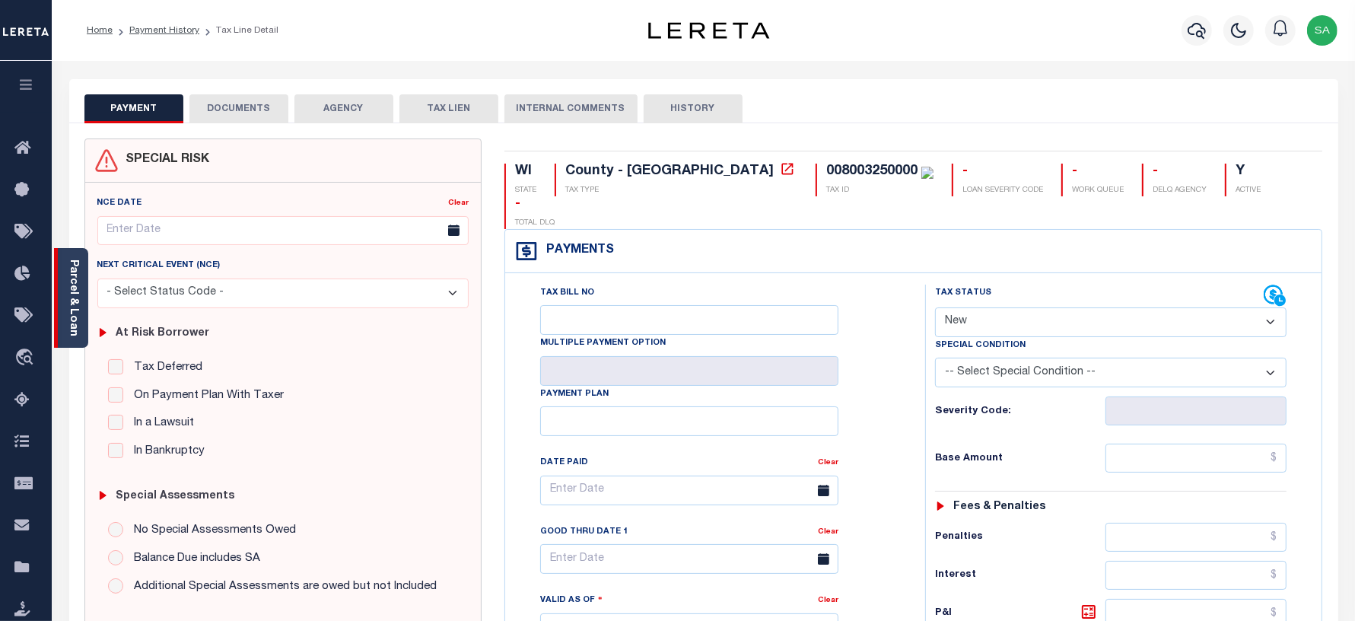
click at [82, 302] on div "Parcel & Loan" at bounding box center [71, 298] width 34 height 100
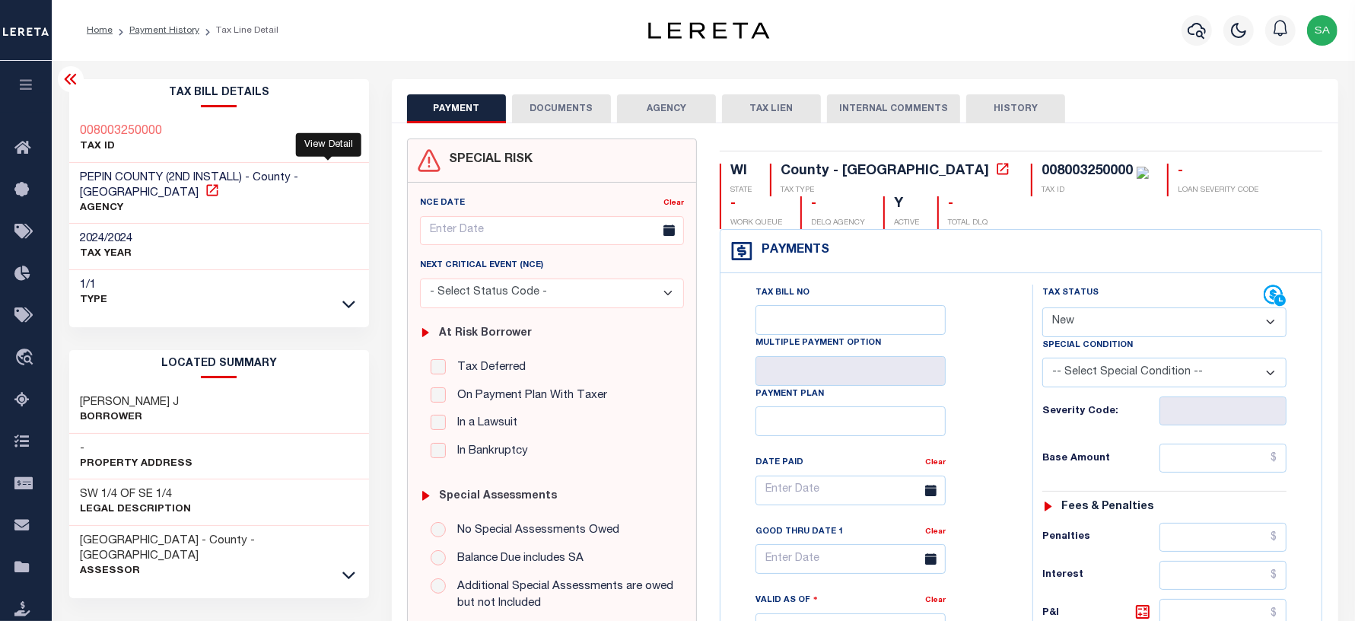
click at [220, 183] on icon at bounding box center [212, 190] width 15 height 15
drag, startPoint x: 162, startPoint y: 176, endPoint x: 61, endPoint y: 170, distance: 101.4
click at [61, 170] on div "Tax Bill Details 008003250000 TAX ID -" at bounding box center [219, 614] width 323 height 1071
copy span "[GEOGRAPHIC_DATA]"
drag, startPoint x: 183, startPoint y: 133, endPoint x: 78, endPoint y: 132, distance: 105.0
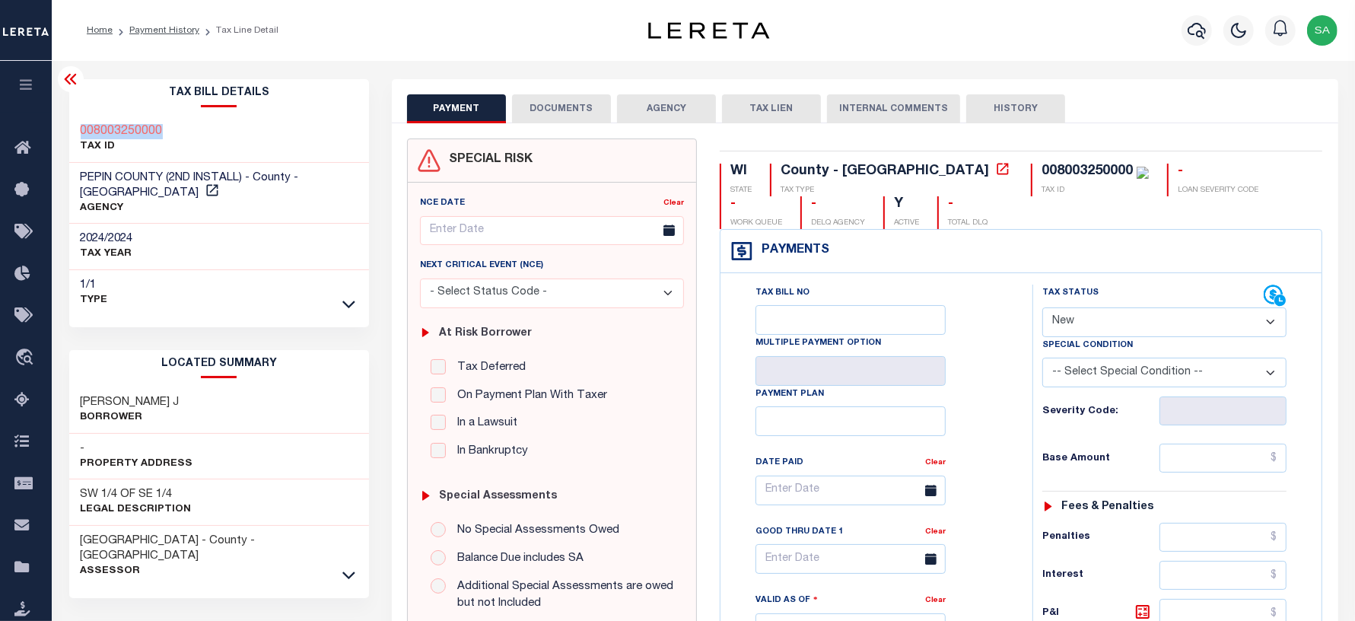
click at [78, 132] on div "008003250000 TAX ID" at bounding box center [219, 139] width 301 height 46
copy h3 "008003250000"
click at [72, 80] on icon at bounding box center [70, 79] width 12 height 11
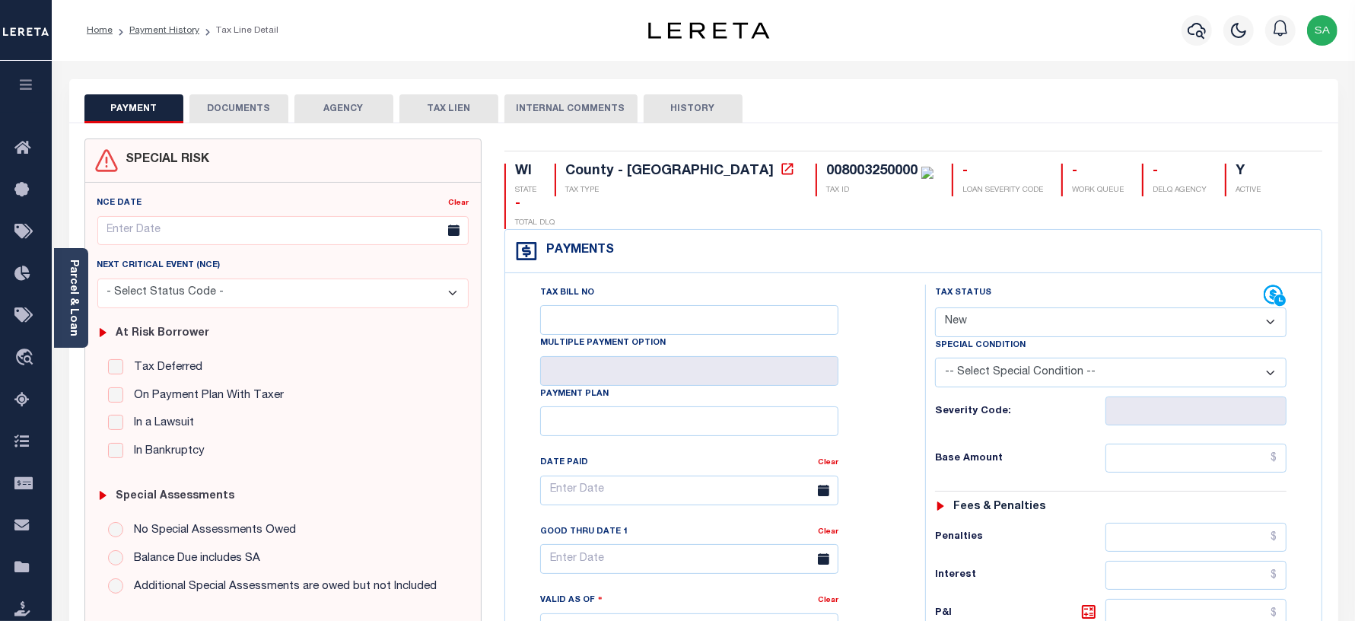
click at [949, 307] on select "- Select Status Code - Open Due/Unpaid Paid Incomplete No Tax Due Internal Refu…" at bounding box center [1111, 322] width 352 height 30
select select "PYD"
click at [935, 307] on select "- Select Status Code - Open Due/Unpaid Paid Incomplete No Tax Due Internal Refu…" at bounding box center [1111, 322] width 352 height 30
type input "[DATE]"
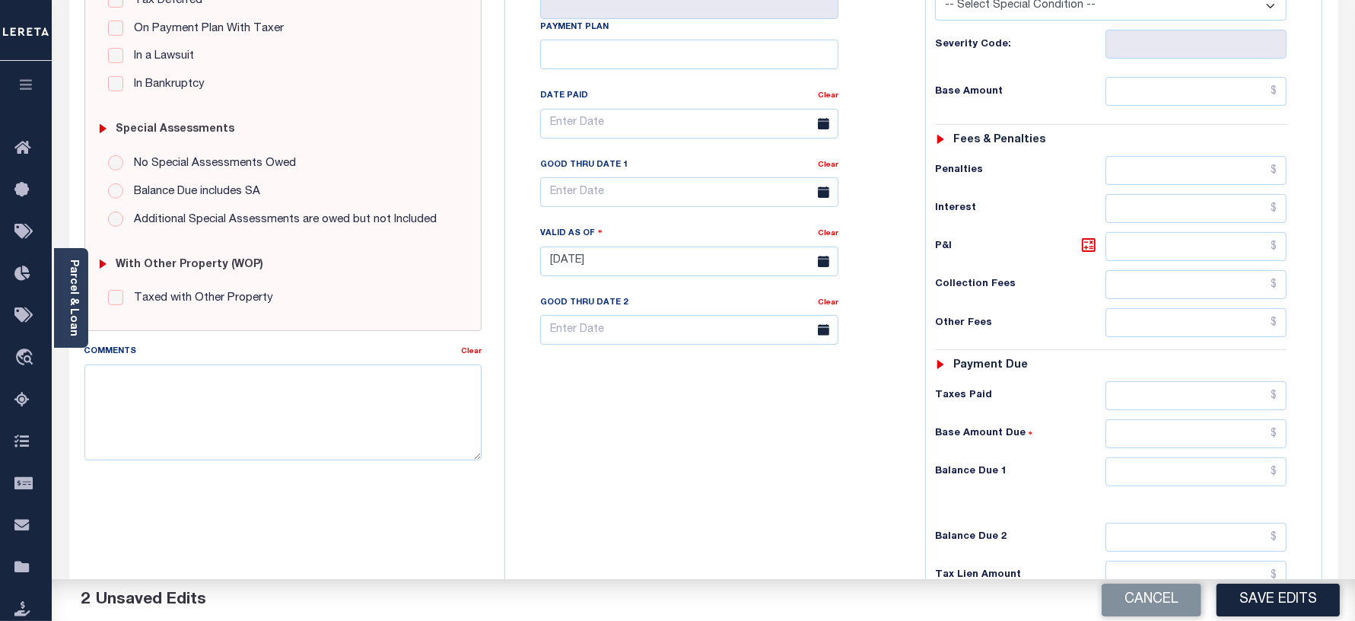
scroll to position [380, 0]
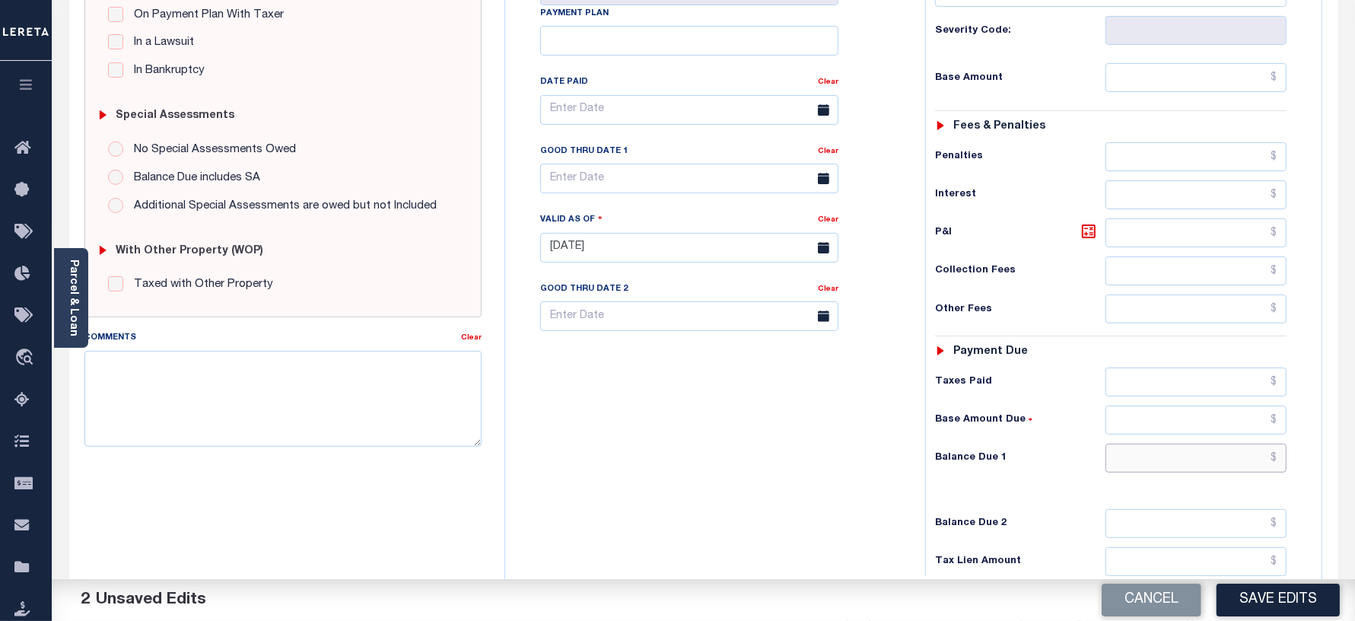
click at [1139, 444] on input "text" at bounding box center [1195, 458] width 181 height 29
click at [1141, 187] on div "Tax Status Status - Select Status Code -" at bounding box center [1116, 240] width 382 height 672
click at [1120, 218] on input "text" at bounding box center [1195, 232] width 181 height 29
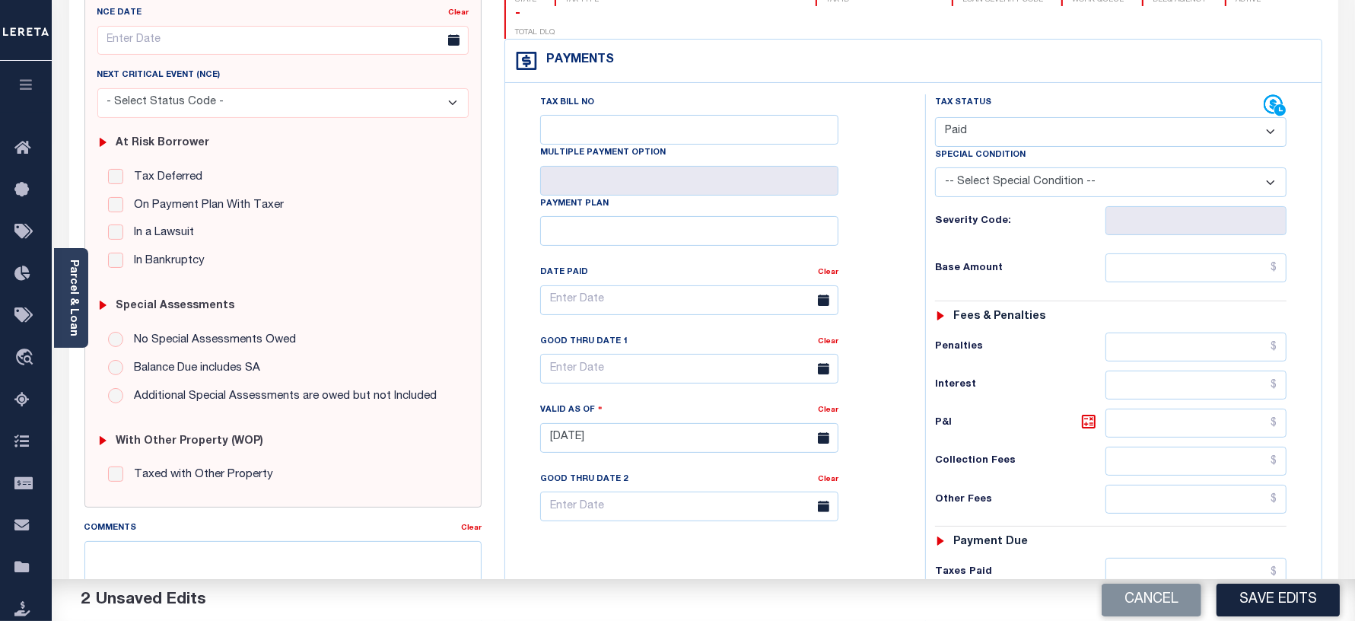
click at [1128, 83] on div "Tax Bill No Multiple Payment Option Payment Plan" at bounding box center [913, 430] width 816 height 695
click at [1143, 253] on input "text" at bounding box center [1195, 267] width 181 height 29
type input "$0.00"
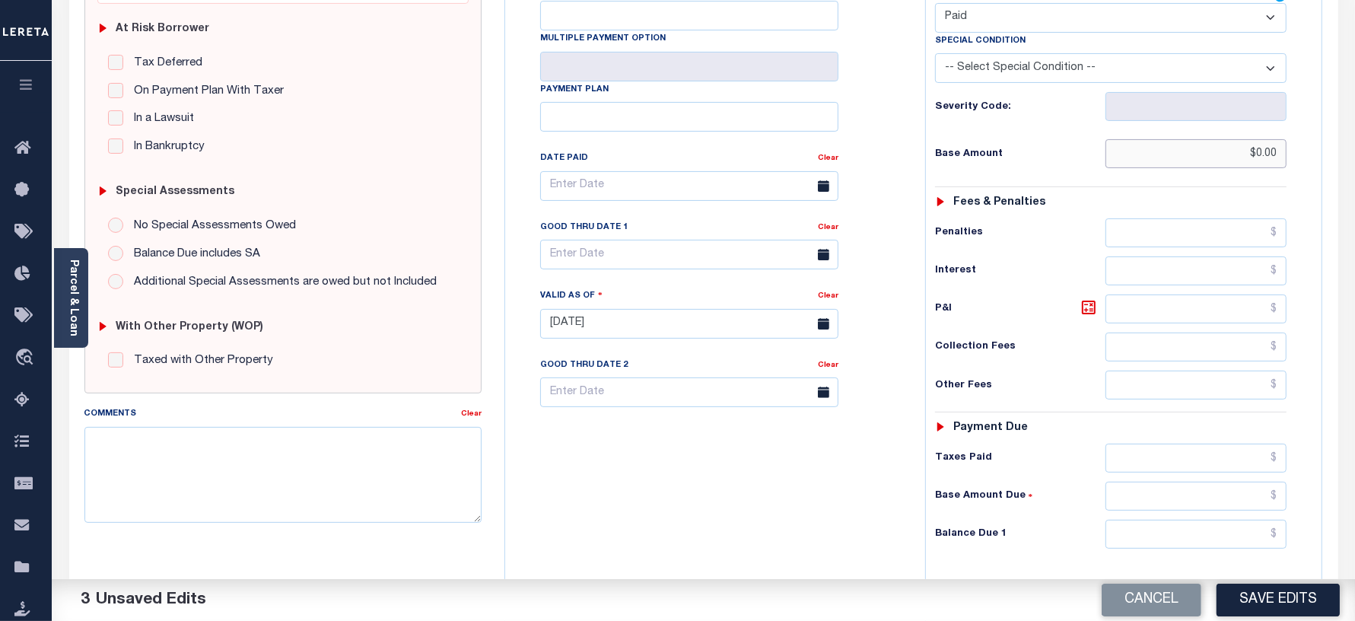
scroll to position [476, 0]
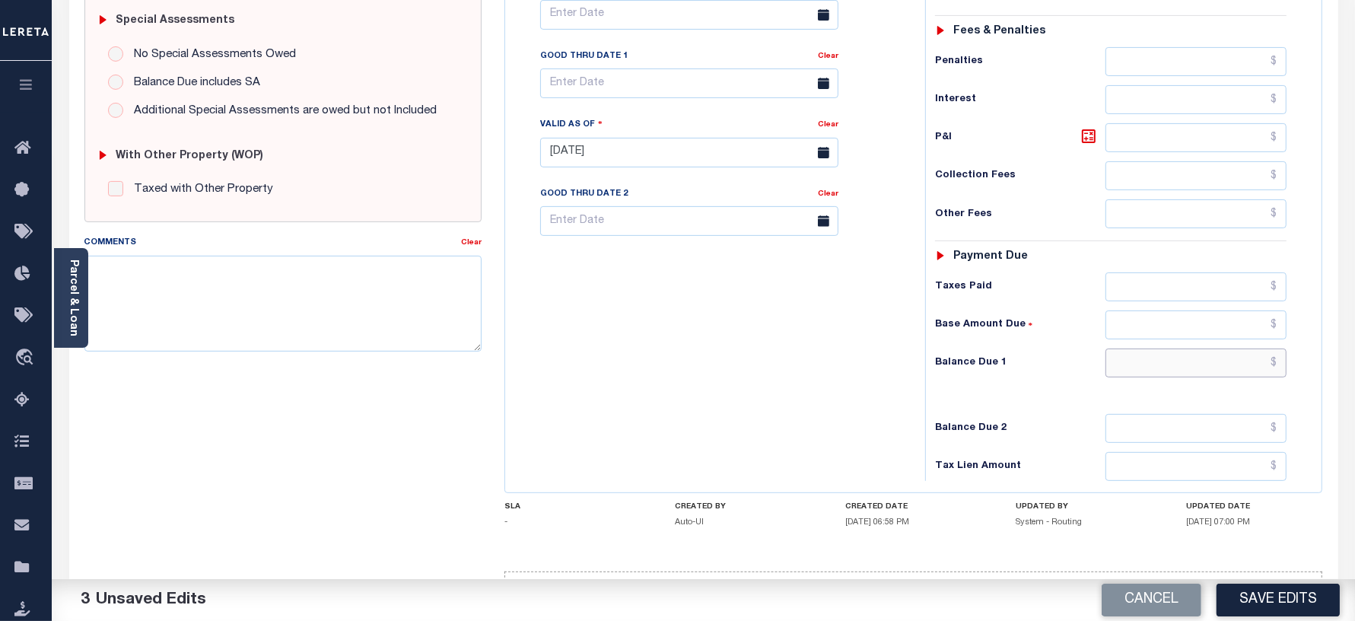
click at [1153, 348] on input "text" at bounding box center [1195, 362] width 181 height 29
type input "$0.00"
click at [533, 337] on div "Tax Bill No Multiple Payment Option Payment Plan Clear" at bounding box center [711, 145] width 405 height 672
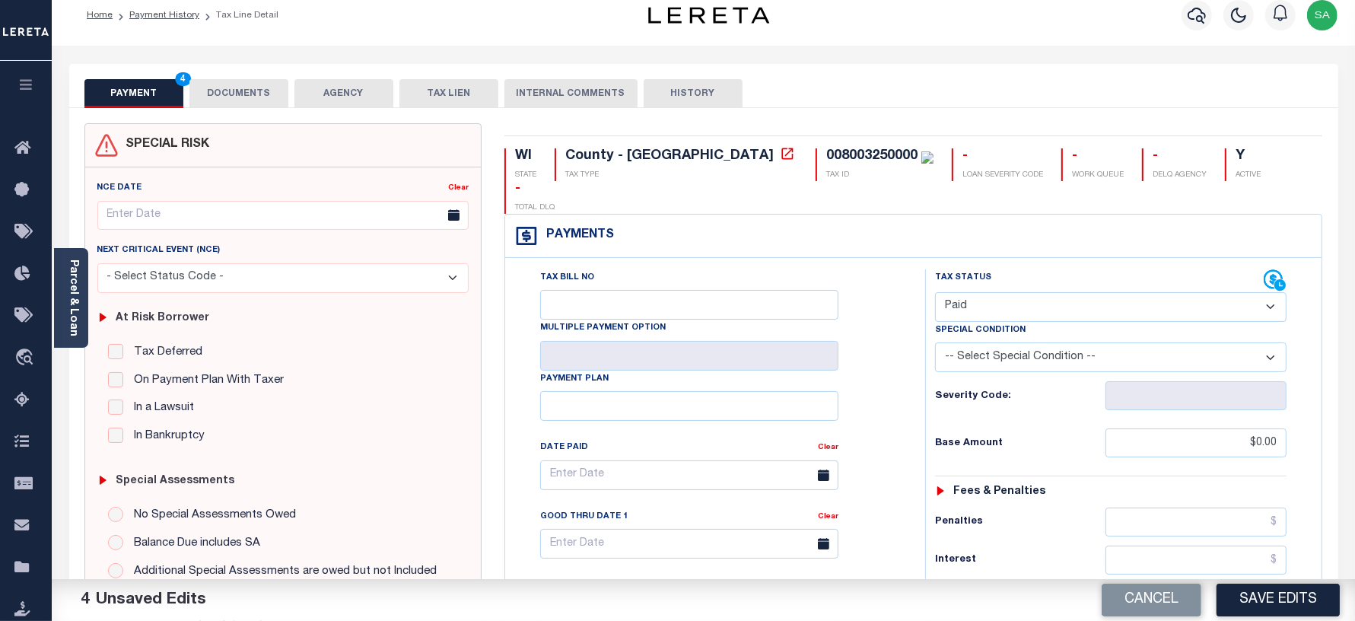
scroll to position [0, 0]
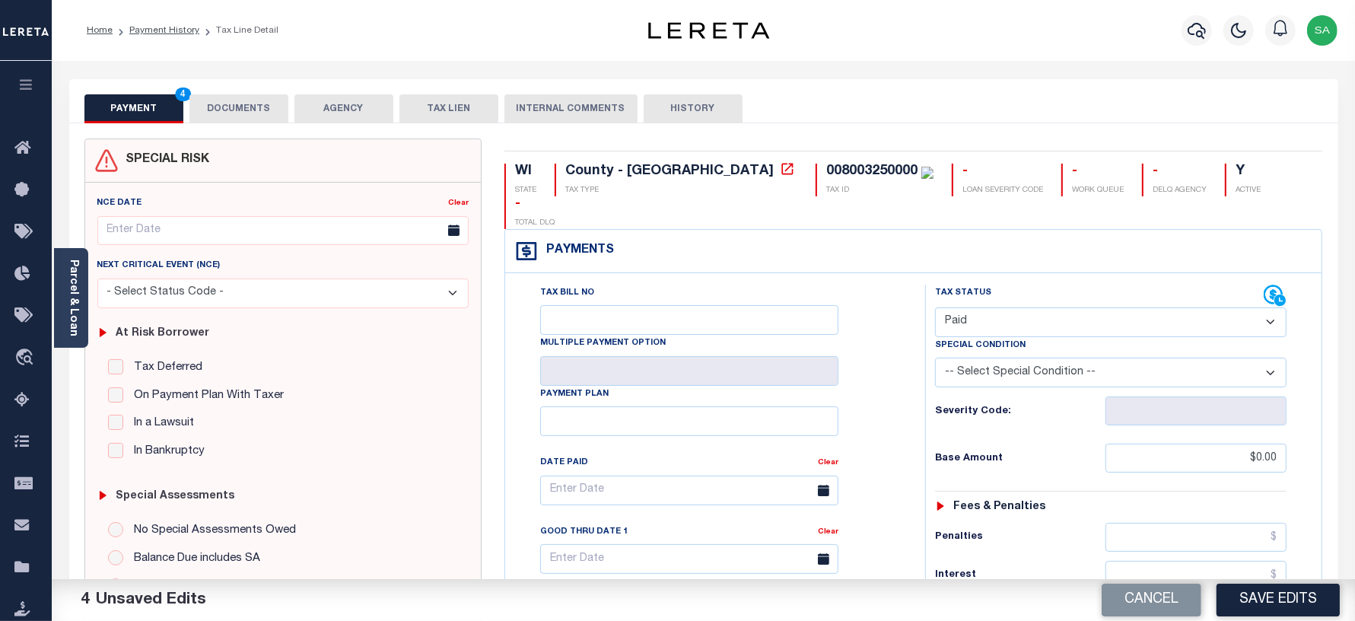
click at [253, 116] on button "DOCUMENTS" at bounding box center [238, 108] width 99 height 29
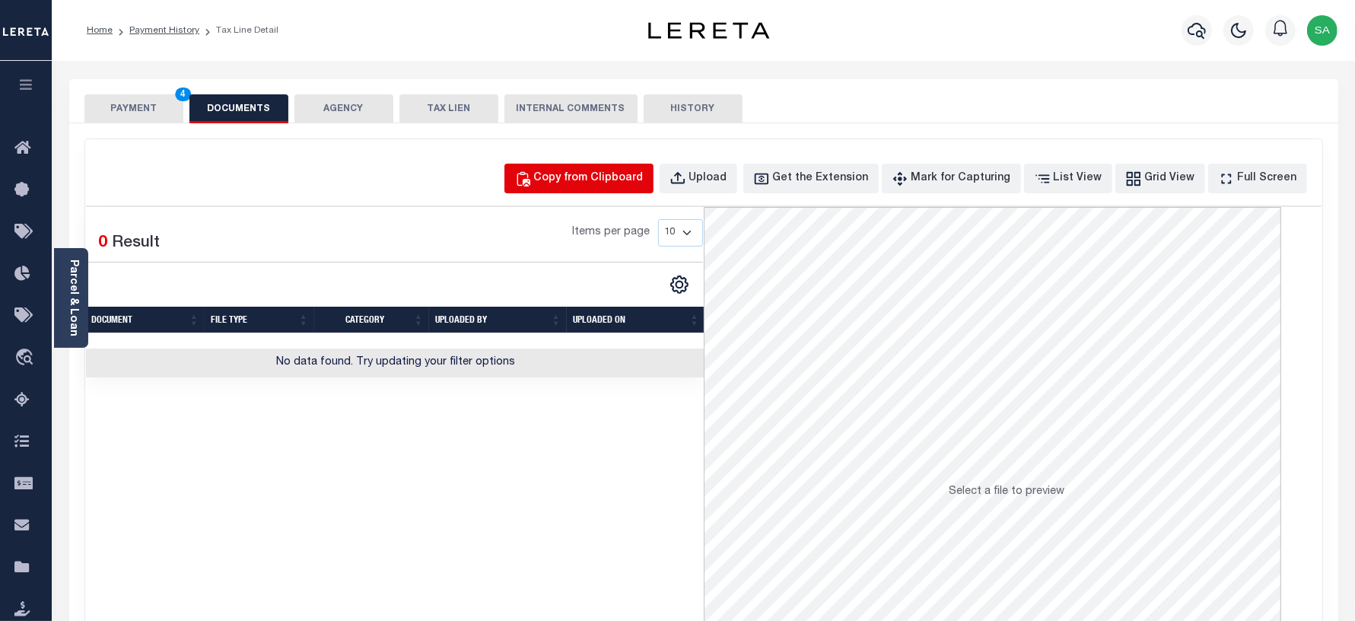
click at [644, 172] on div "Copy from Clipboard" at bounding box center [589, 178] width 110 height 17
select select "POP"
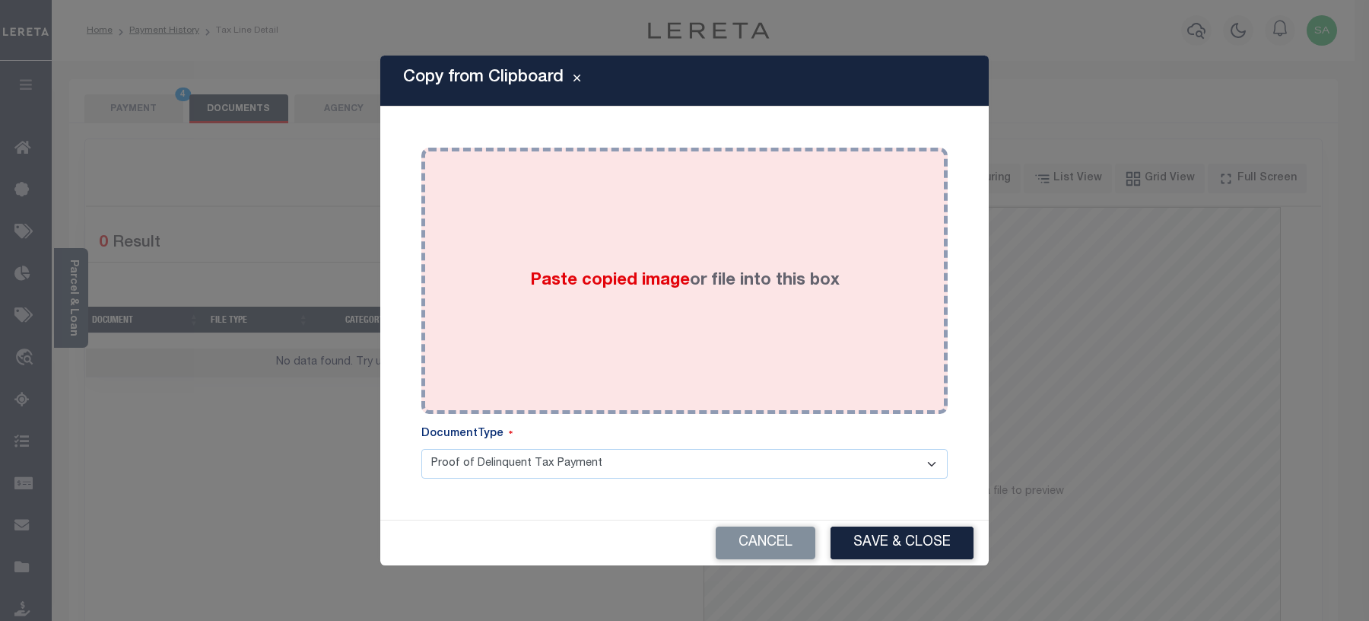
click at [671, 350] on div "Paste copied image or file into this box" at bounding box center [685, 280] width 504 height 243
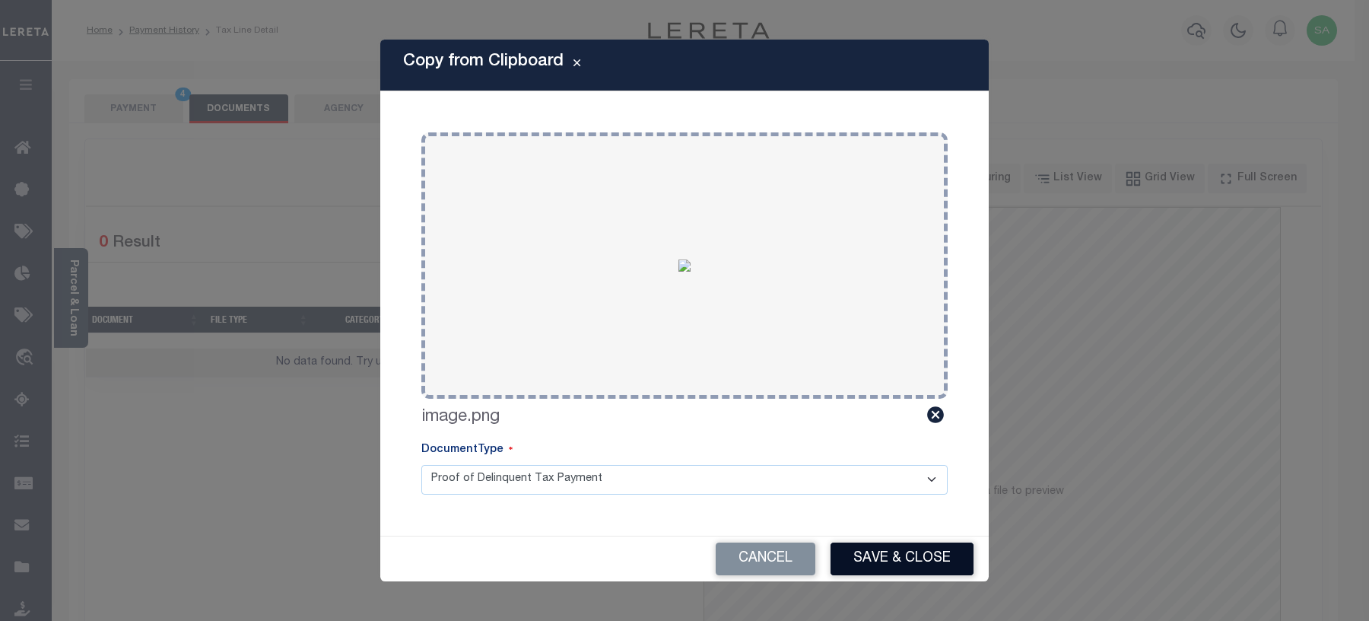
click at [902, 571] on button "Save & Close" at bounding box center [902, 558] width 143 height 33
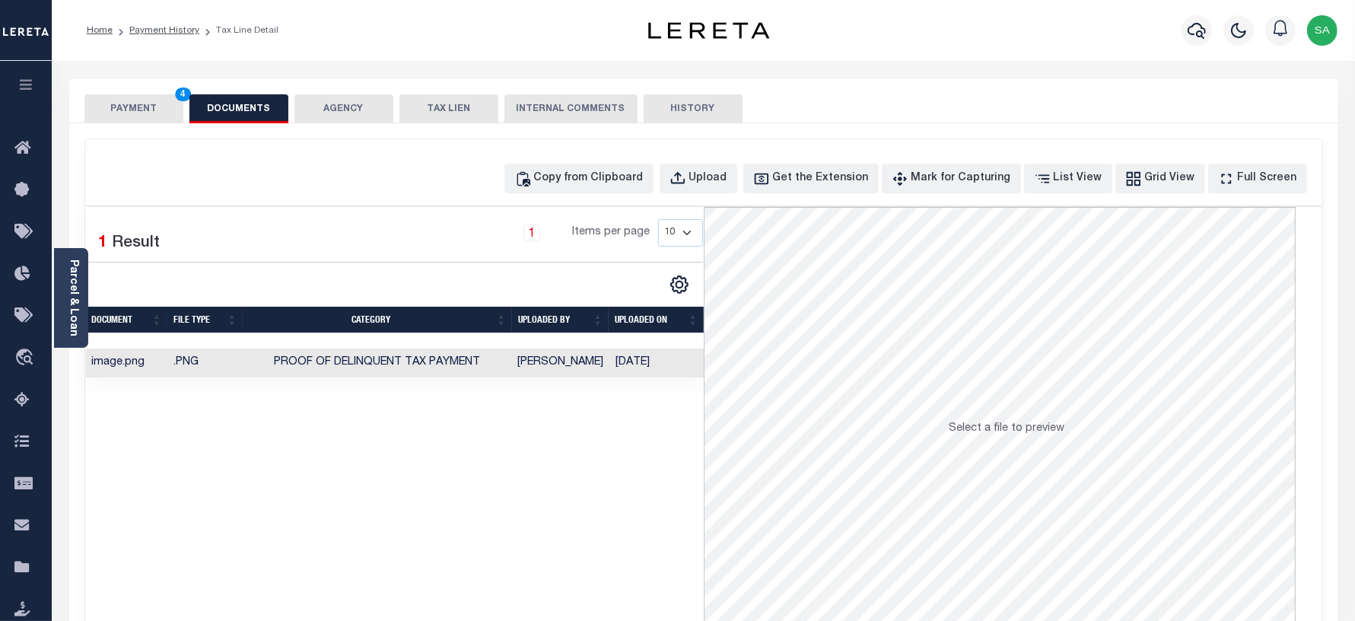
click at [135, 115] on button "PAYMENT 4" at bounding box center [133, 108] width 99 height 29
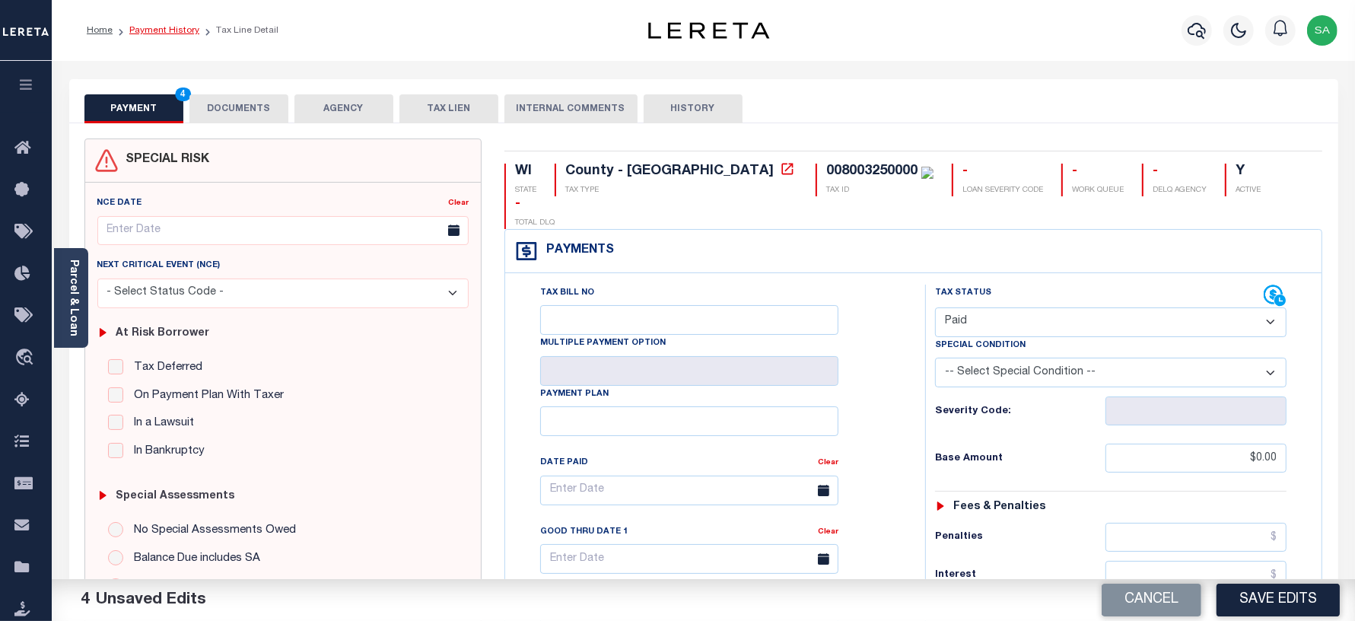
click at [173, 32] on link "Payment History" at bounding box center [164, 30] width 70 height 9
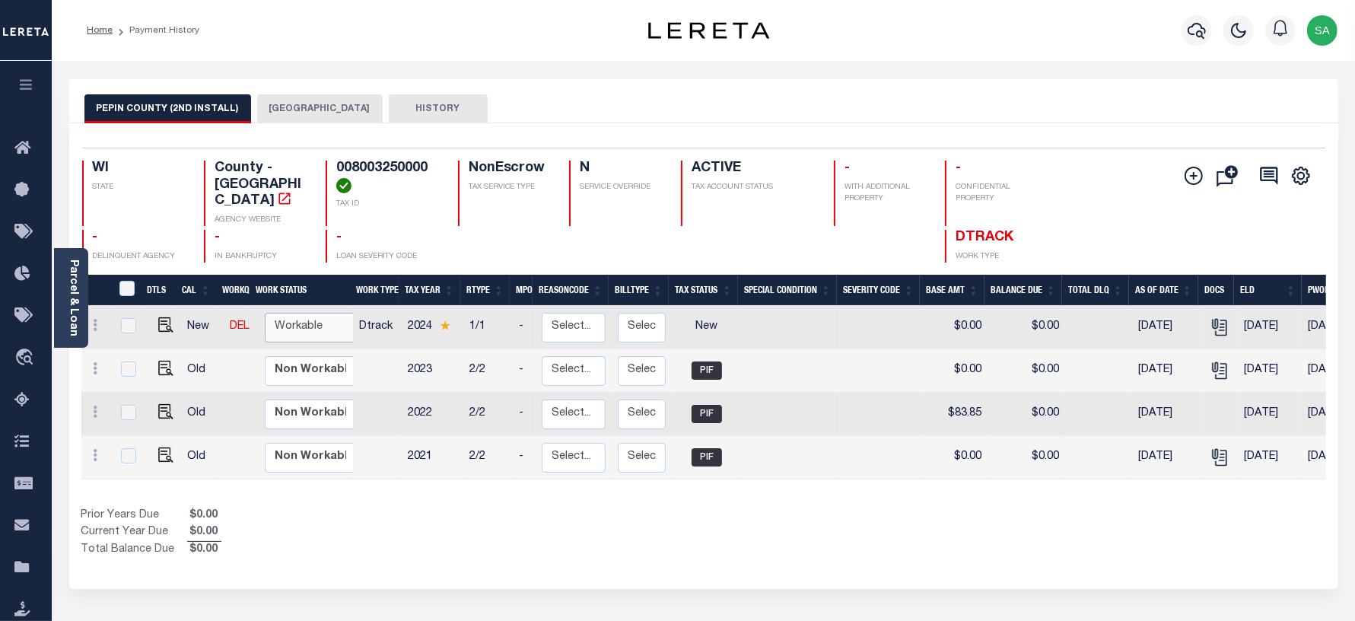
click at [323, 314] on select "Non Workable Workable" at bounding box center [310, 328] width 91 height 30
checkbox input "true"
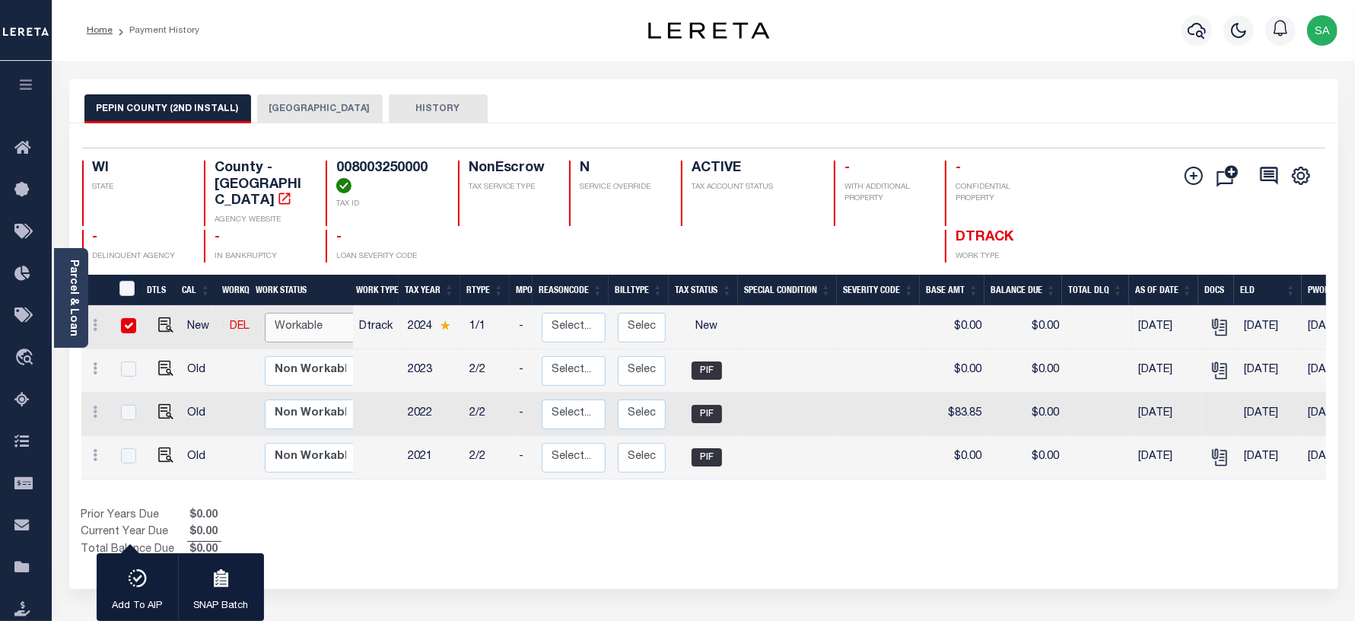
select select "true"
click at [265, 313] on select "Non Workable Workable" at bounding box center [310, 328] width 91 height 30
checkbox input "false"
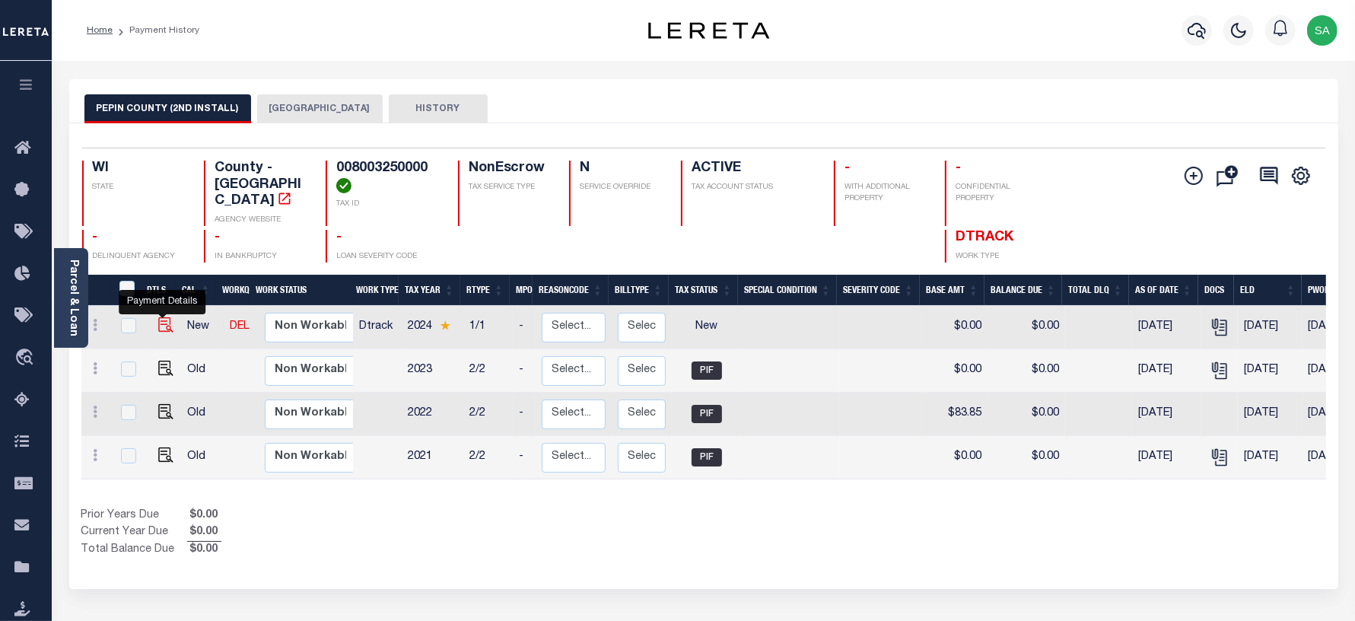
click at [168, 317] on img "" at bounding box center [165, 324] width 15 height 15
checkbox input "true"
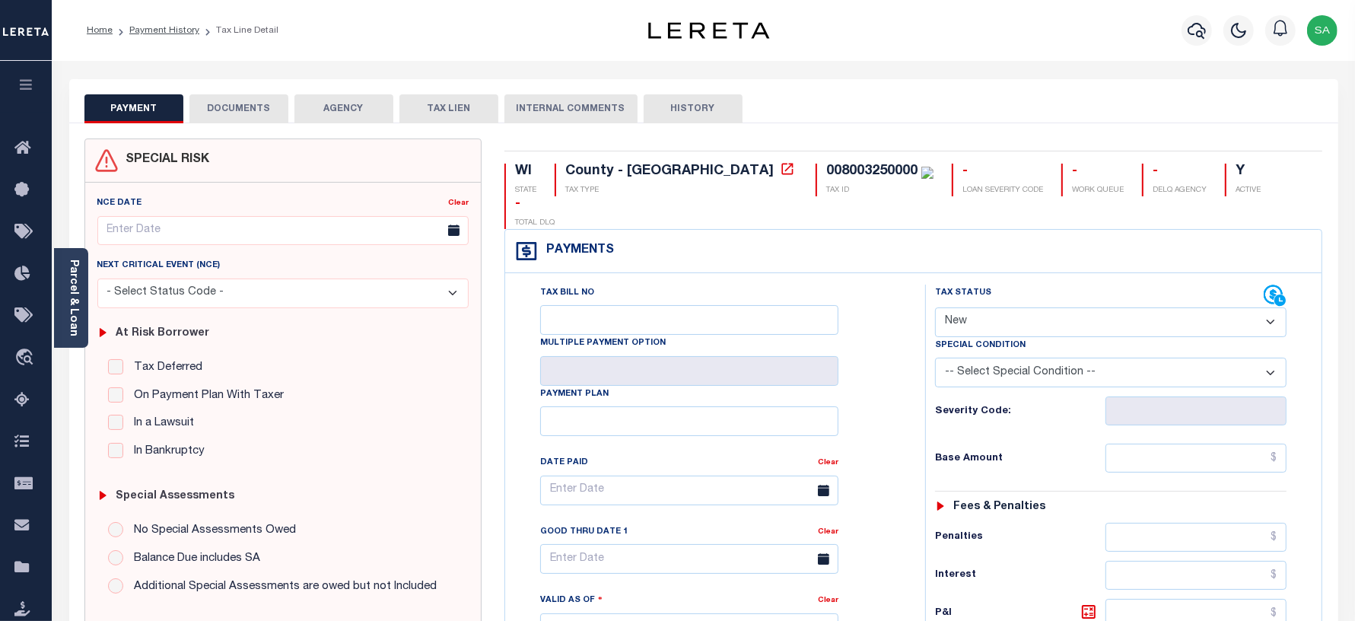
click at [993, 307] on select "- Select Status Code - Open Due/Unpaid Paid Incomplete No Tax Due Internal Refu…" at bounding box center [1111, 322] width 352 height 30
select select "PYD"
click at [935, 307] on select "- Select Status Code - Open Due/Unpaid Paid Incomplete No Tax Due Internal Refu…" at bounding box center [1111, 322] width 352 height 30
type input "09/09/2025"
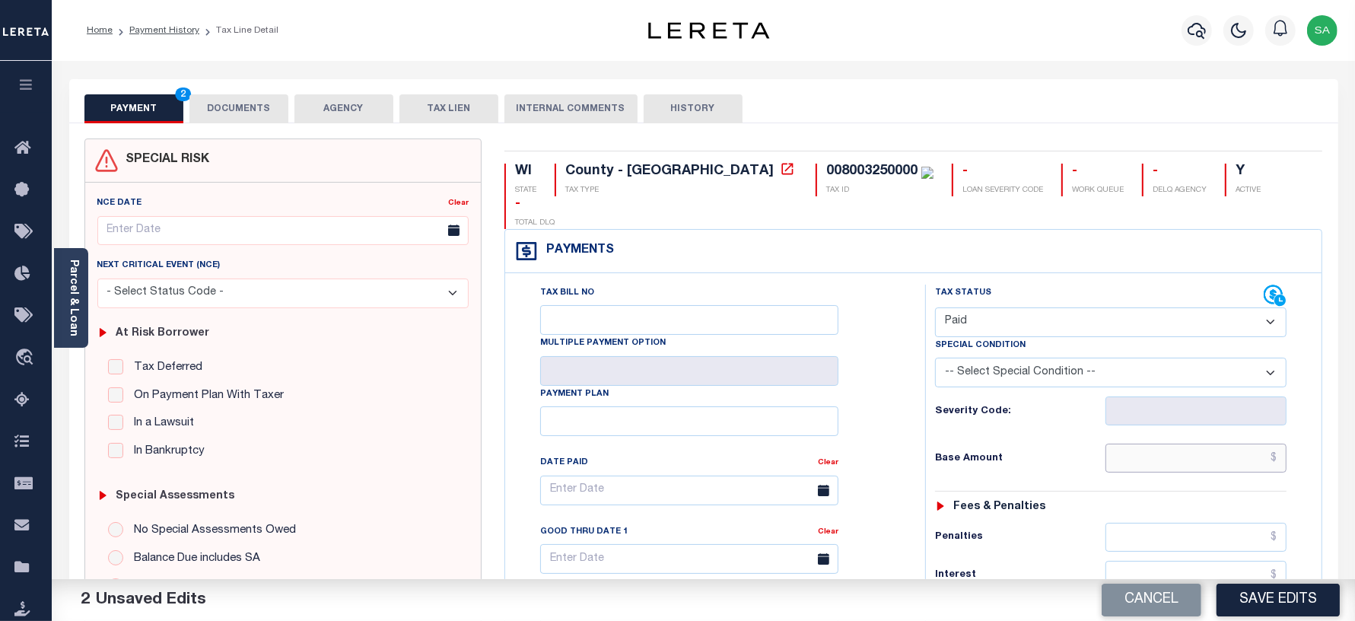
click at [1219, 444] on input "text" at bounding box center [1195, 458] width 181 height 29
type input "$0.00"
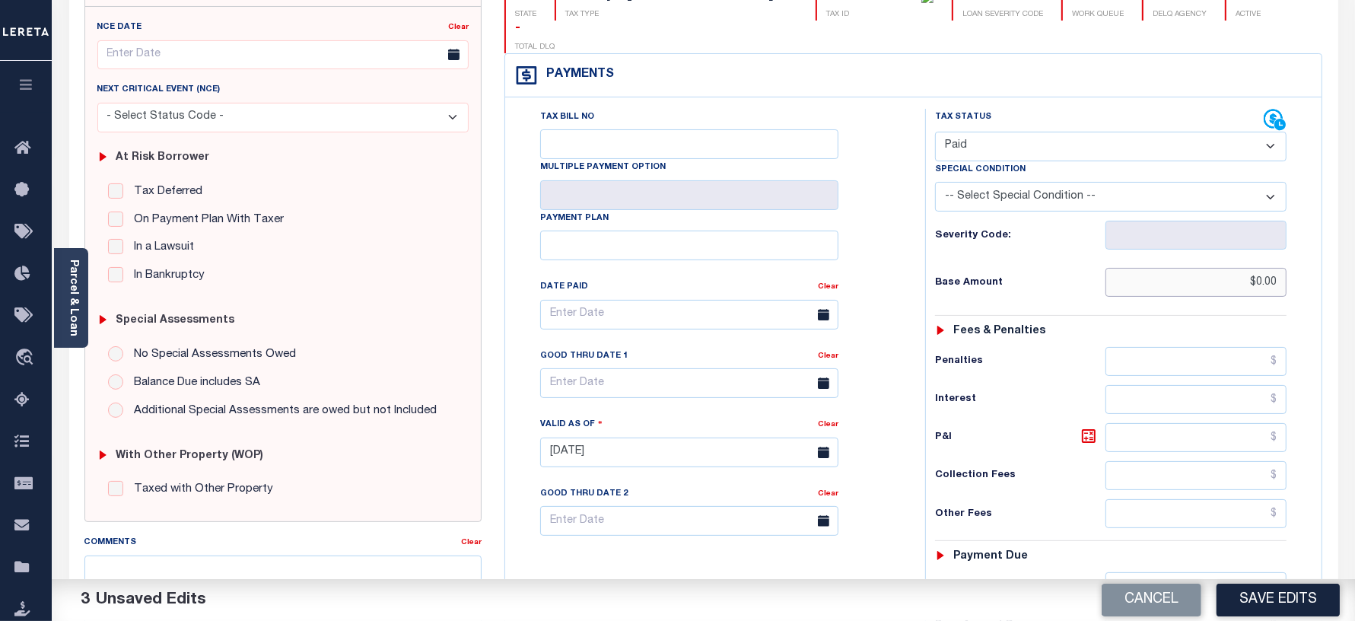
scroll to position [285, 0]
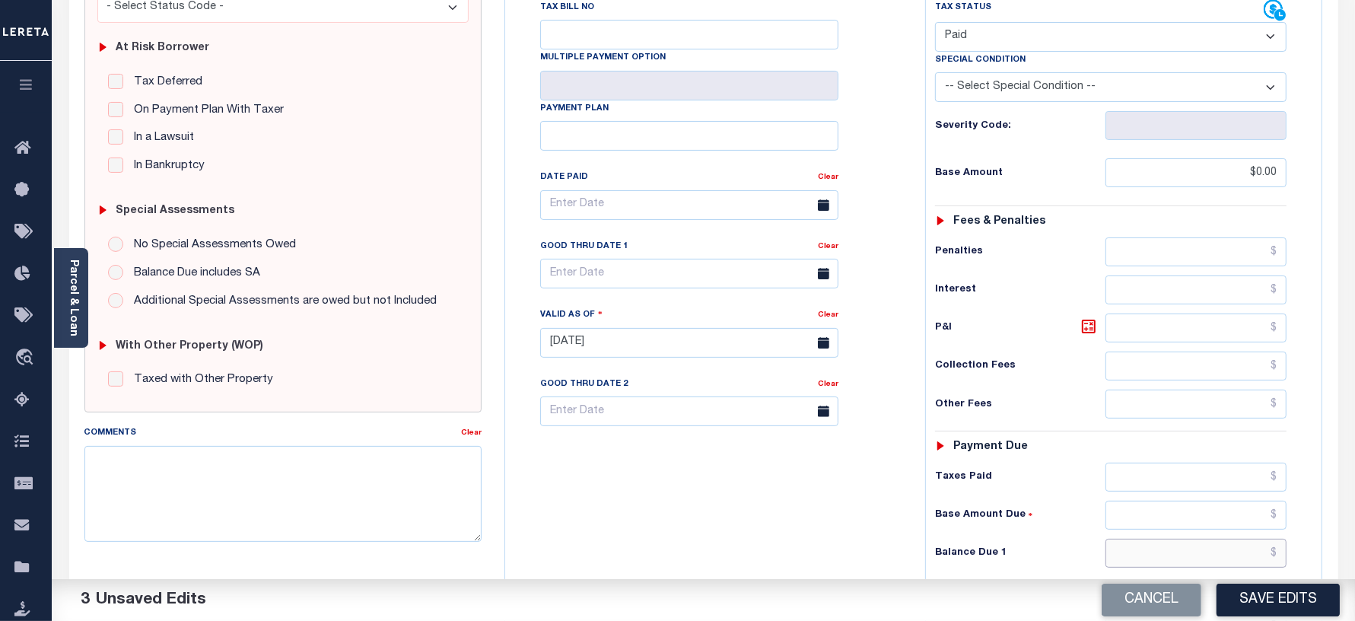
click at [1136, 539] on input "text" at bounding box center [1195, 553] width 181 height 29
type input "$0.00"
click at [654, 455] on div "Tax Bill No Multiple Payment Option Payment Plan Clear" at bounding box center [711, 335] width 405 height 672
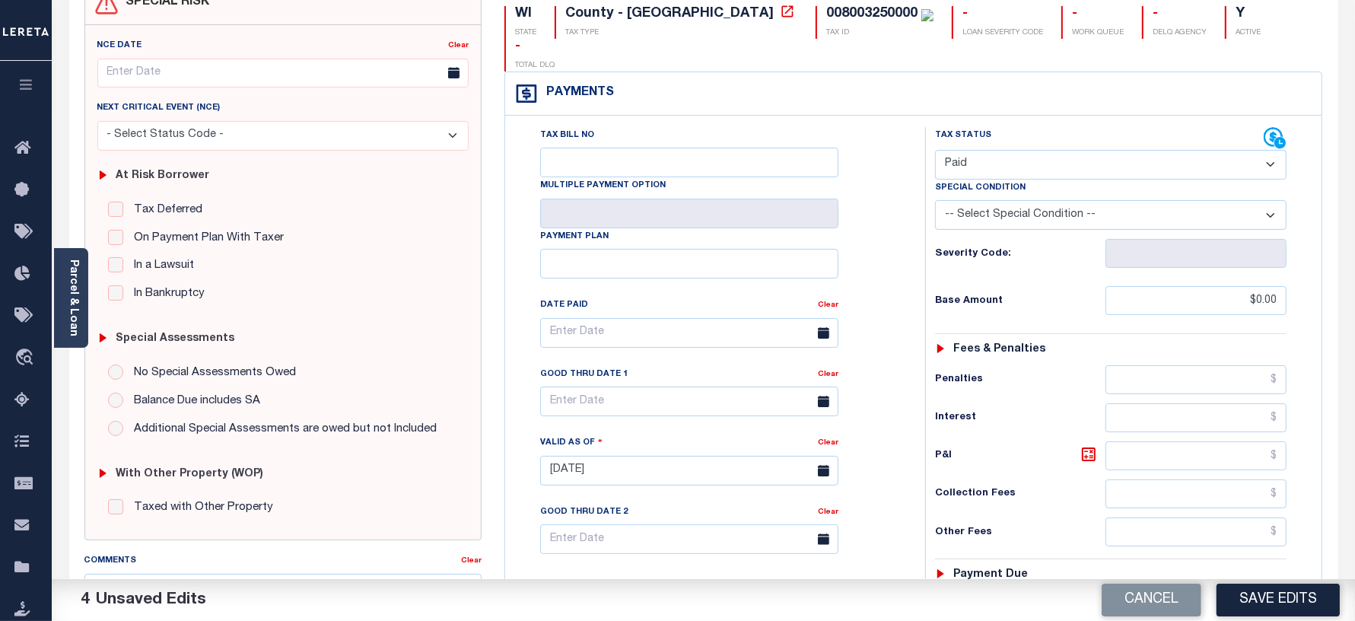
scroll to position [0, 0]
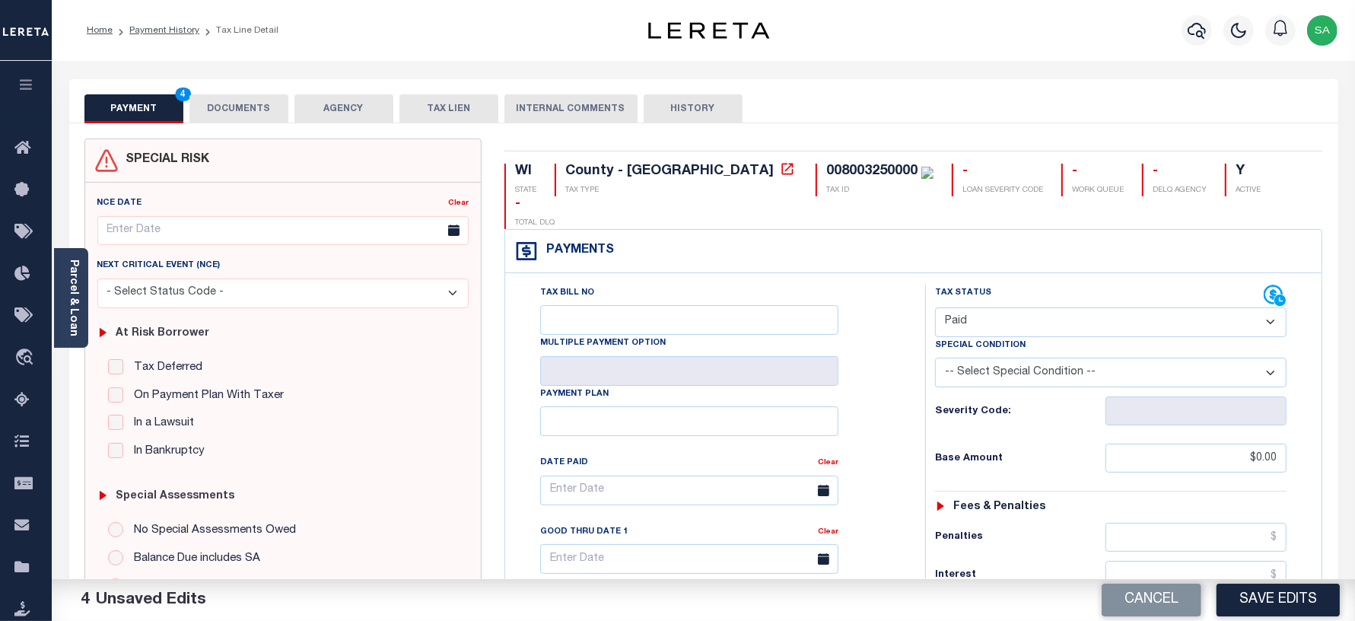
click at [244, 99] on button "DOCUMENTS" at bounding box center [238, 108] width 99 height 29
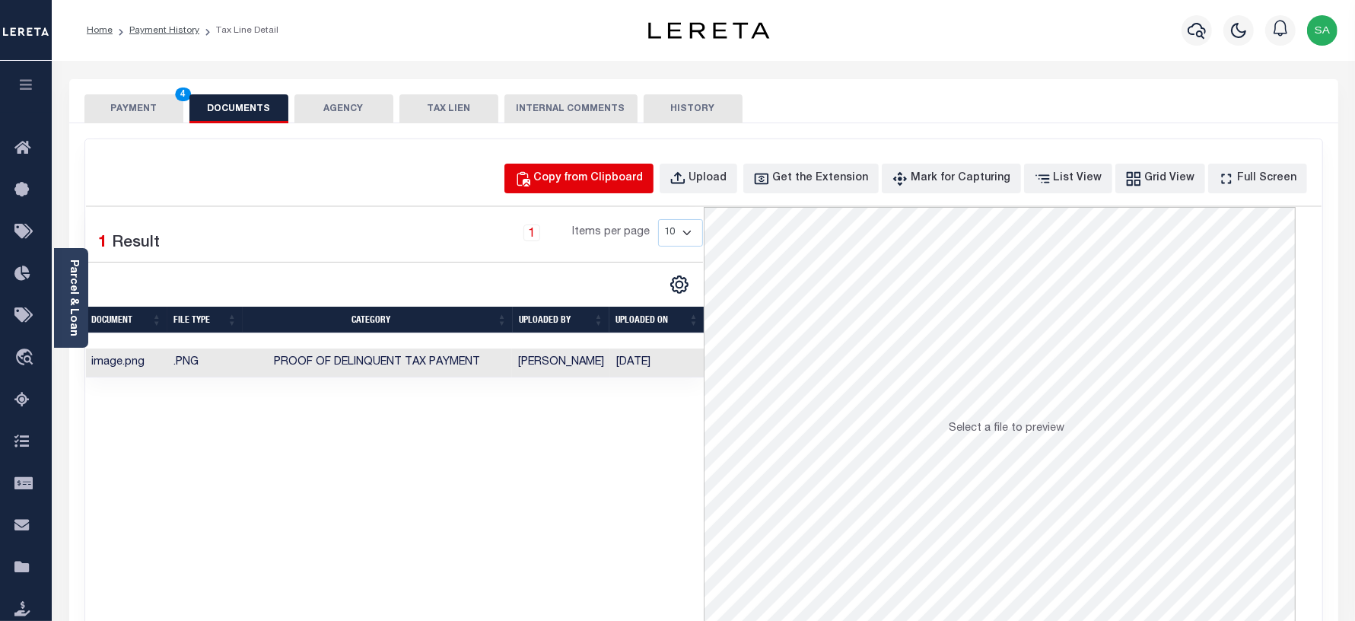
click at [611, 183] on div "Copy from Clipboard" at bounding box center [589, 178] width 110 height 17
select select "POP"
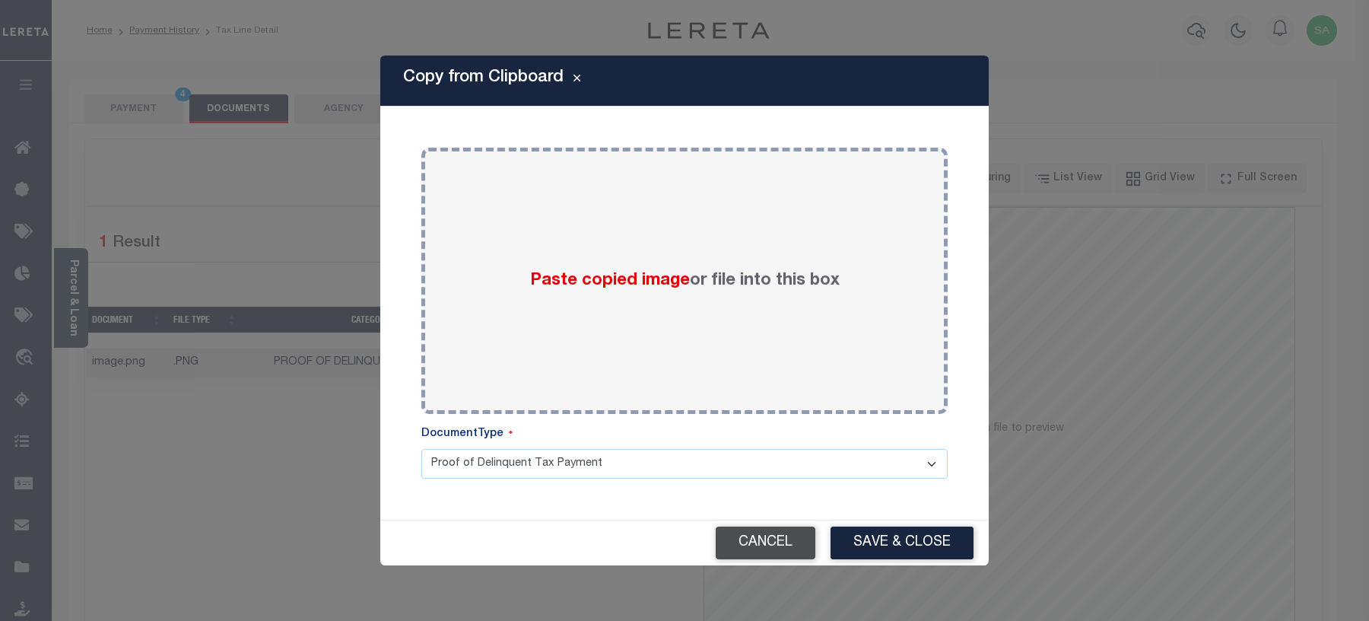
click at [758, 552] on button "Cancel" at bounding box center [766, 542] width 100 height 33
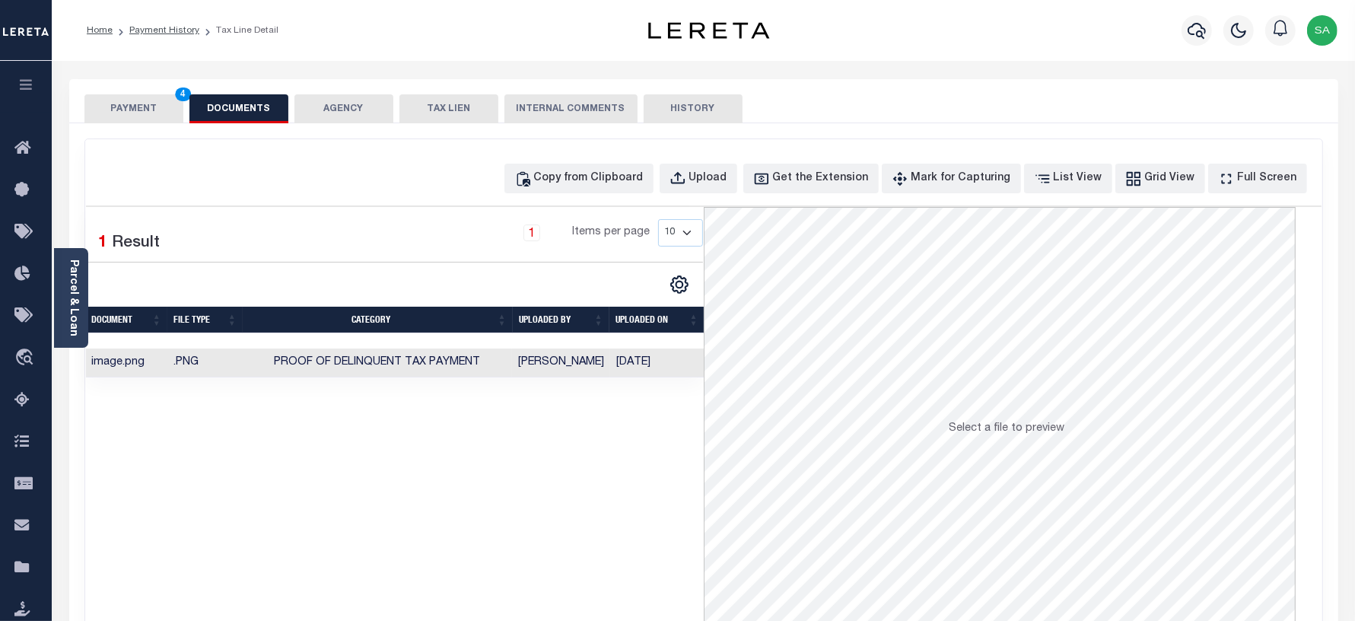
click at [152, 110] on button "PAYMENT 4" at bounding box center [133, 108] width 99 height 29
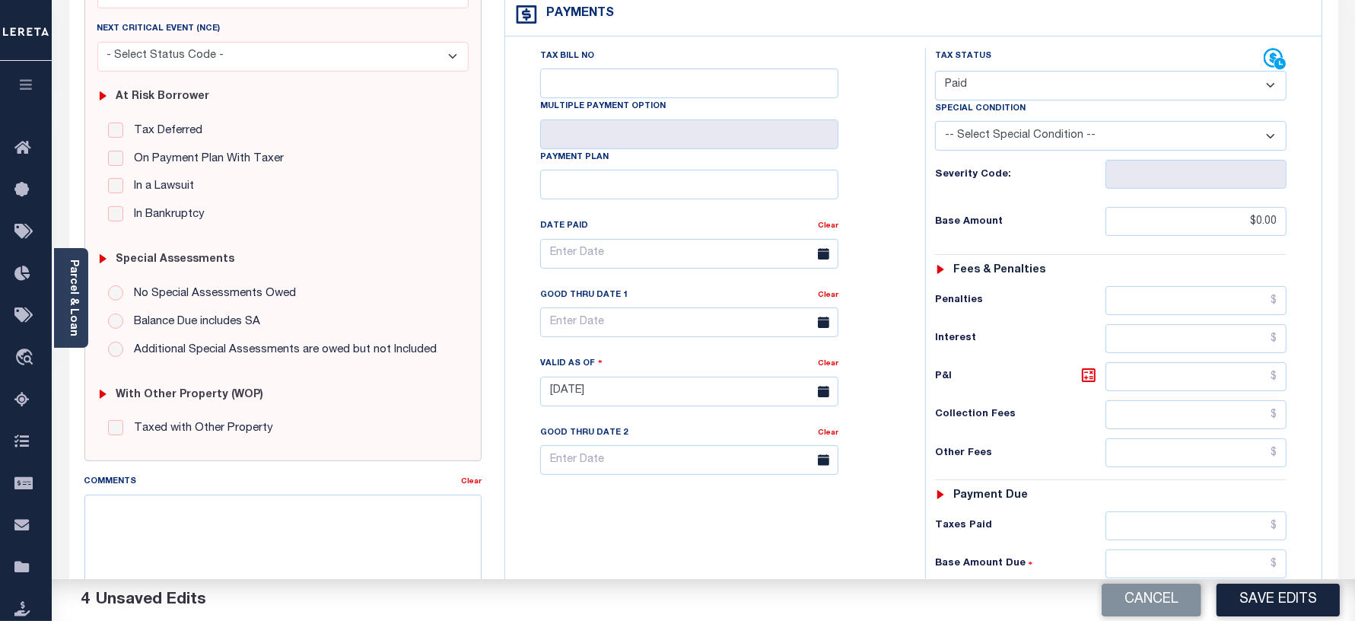
scroll to position [285, 0]
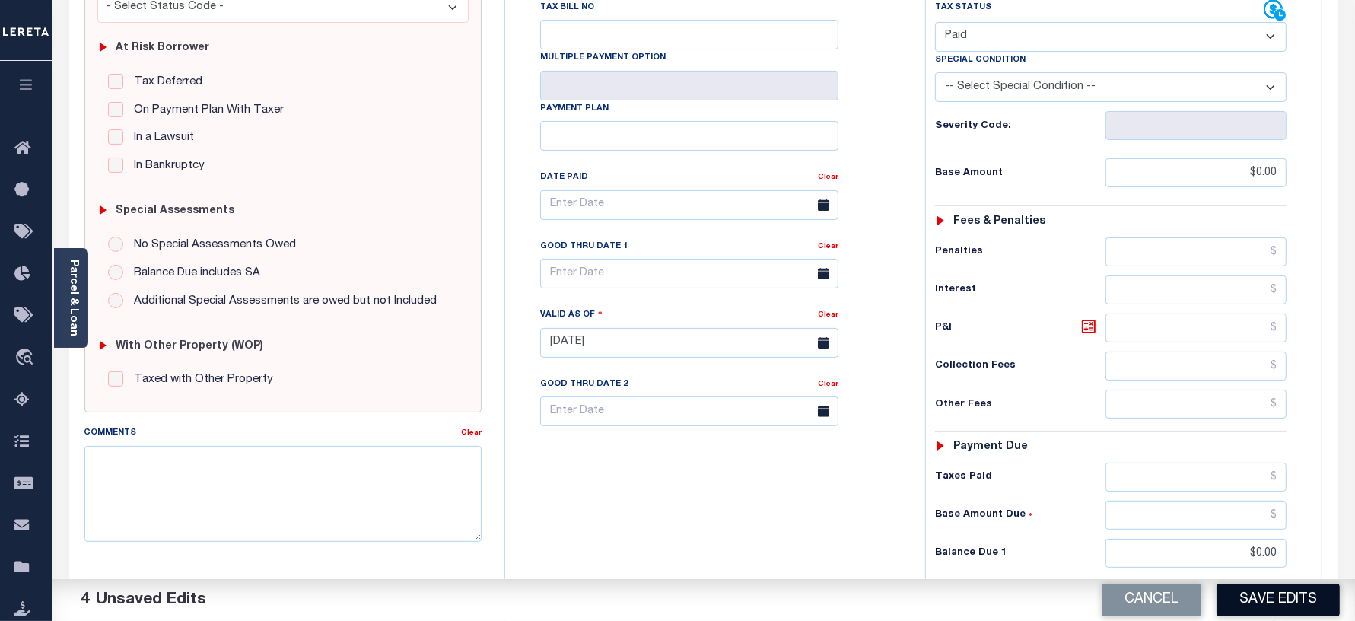
click at [1249, 603] on button "Save Edits" at bounding box center [1278, 600] width 123 height 33
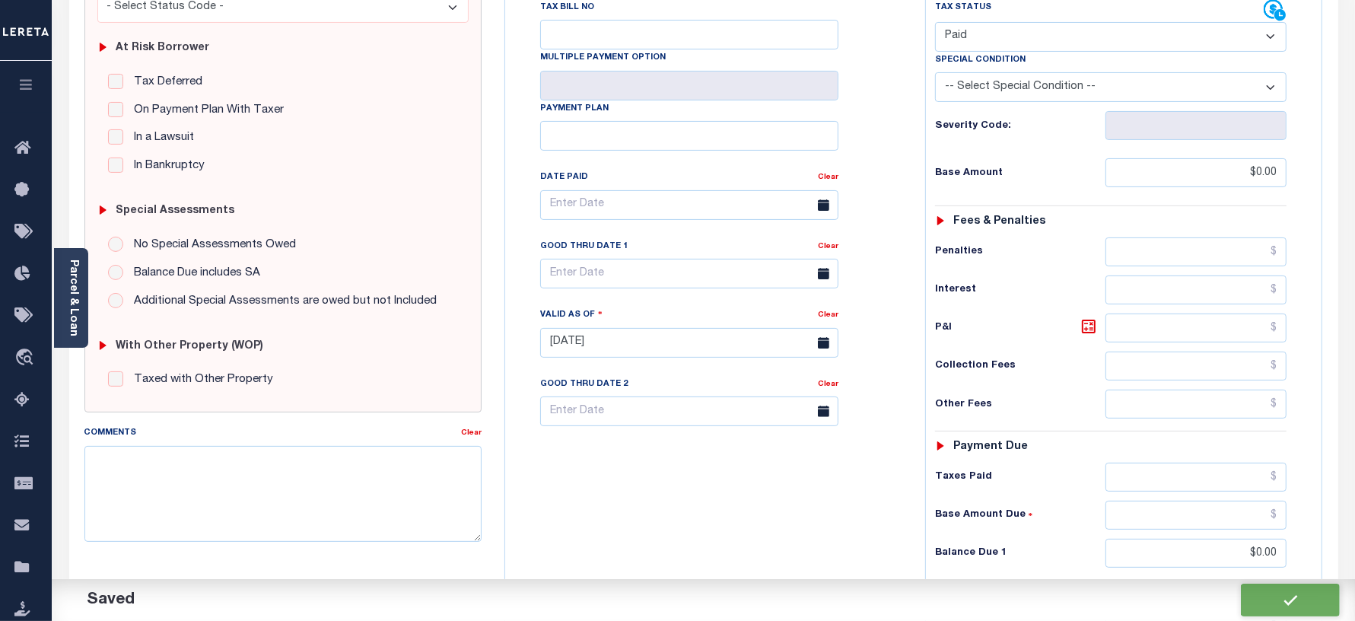
checkbox input "false"
type input "$0"
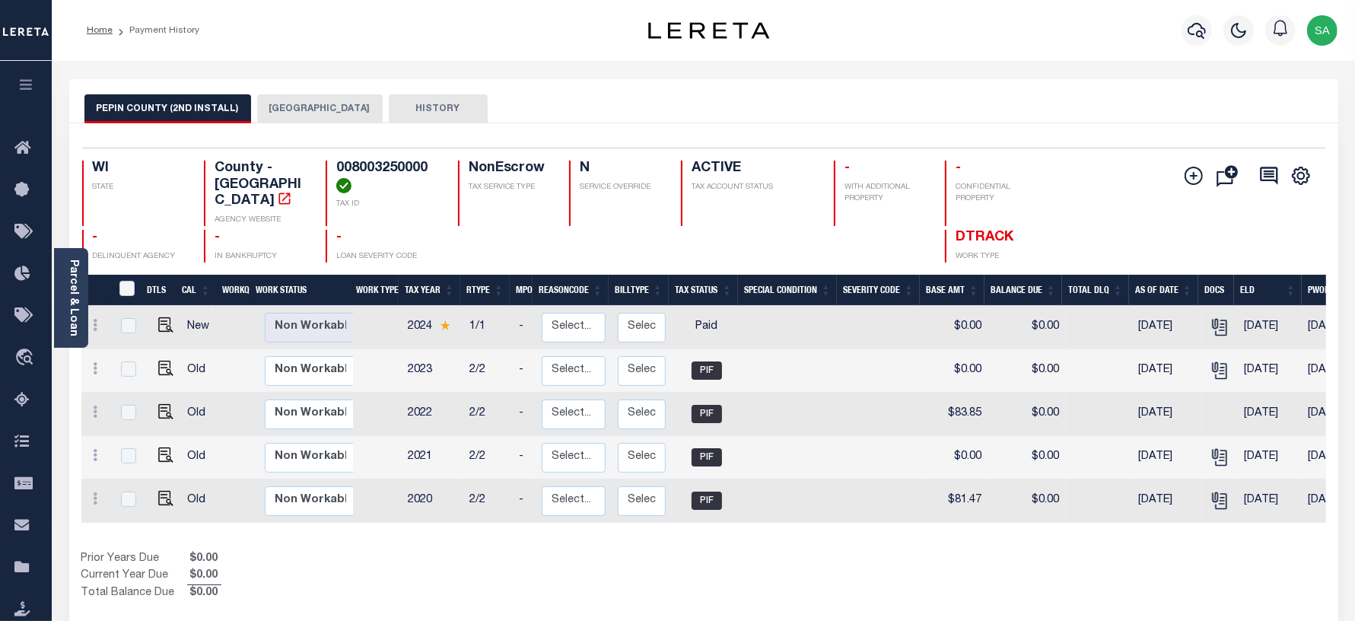
click at [21, 396] on icon at bounding box center [26, 400] width 24 height 19
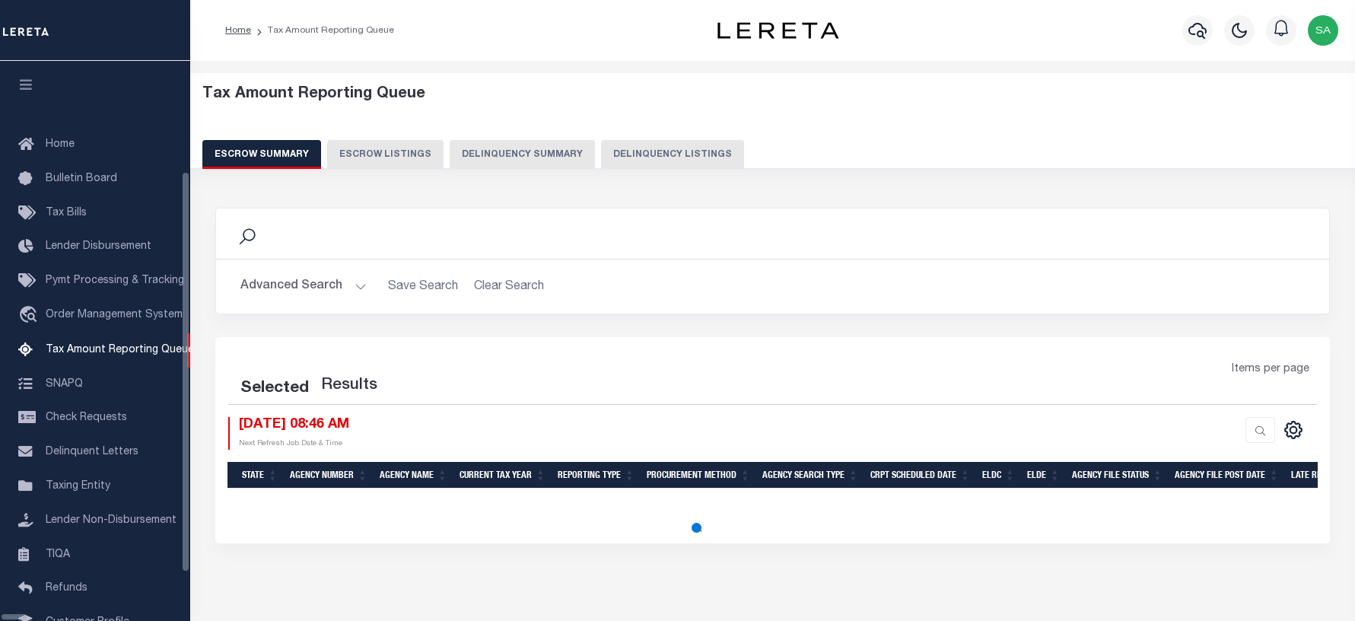
select select "100"
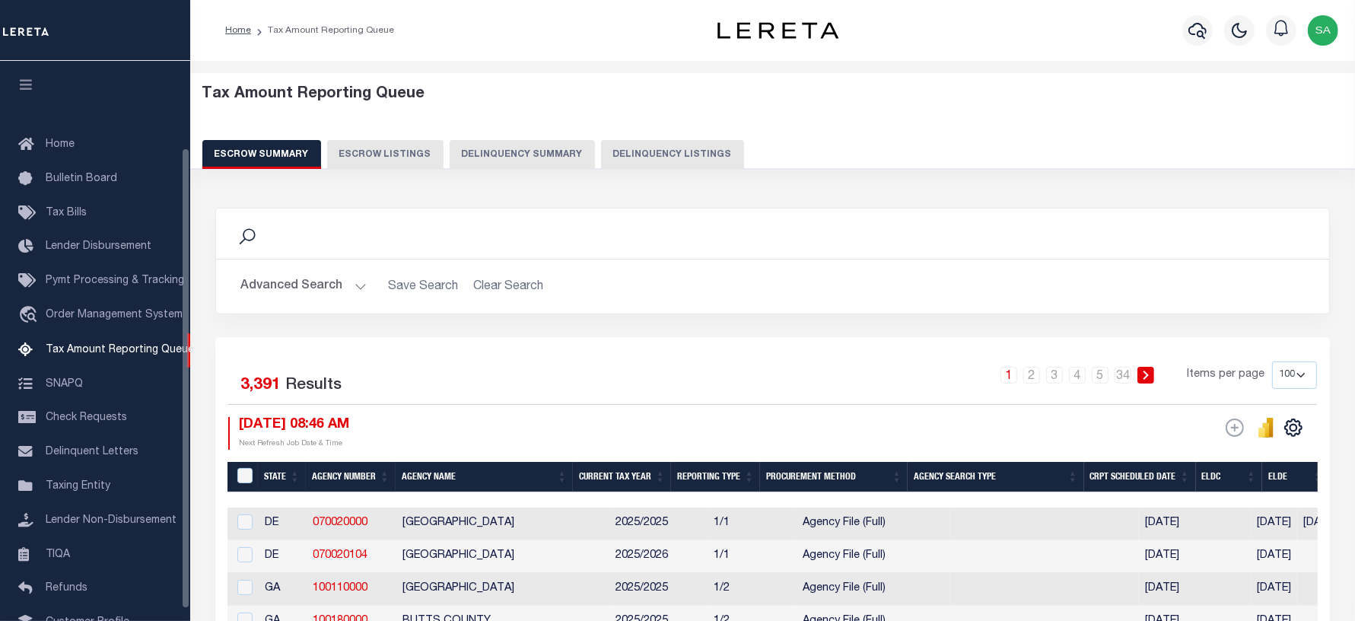
scroll to position [105, 0]
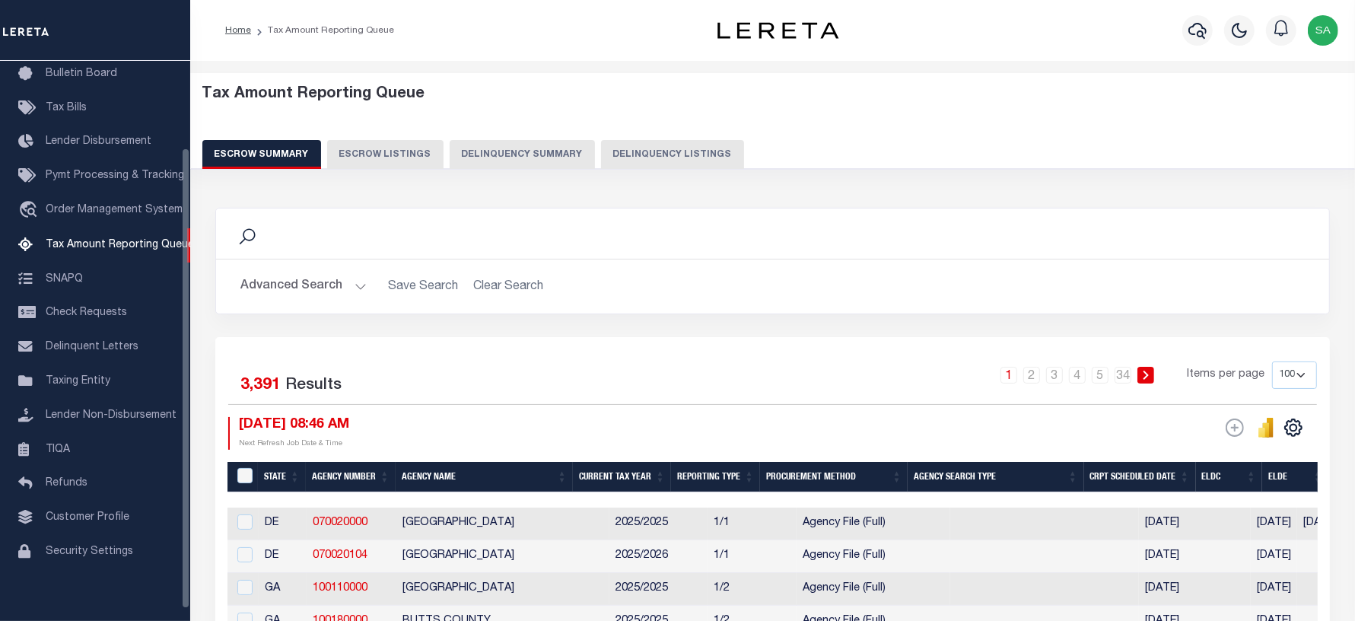
click at [601, 160] on button "Delinquency Listings" at bounding box center [672, 154] width 143 height 29
select select "100"
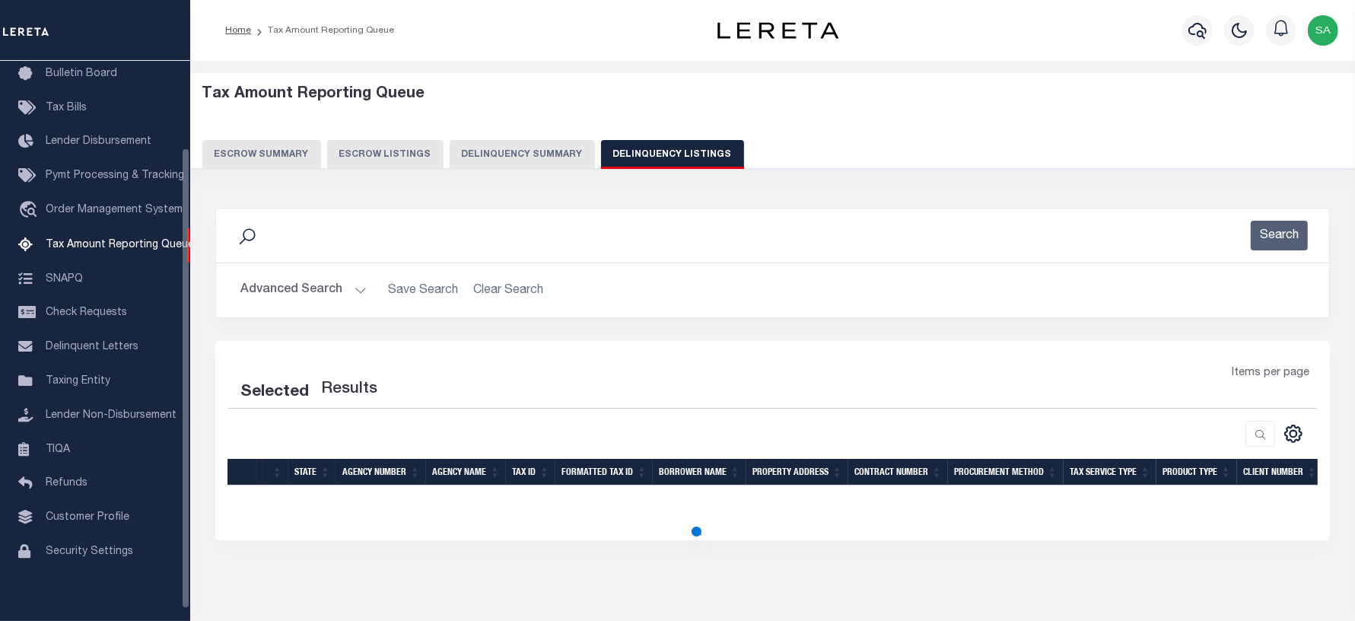
select select "100"
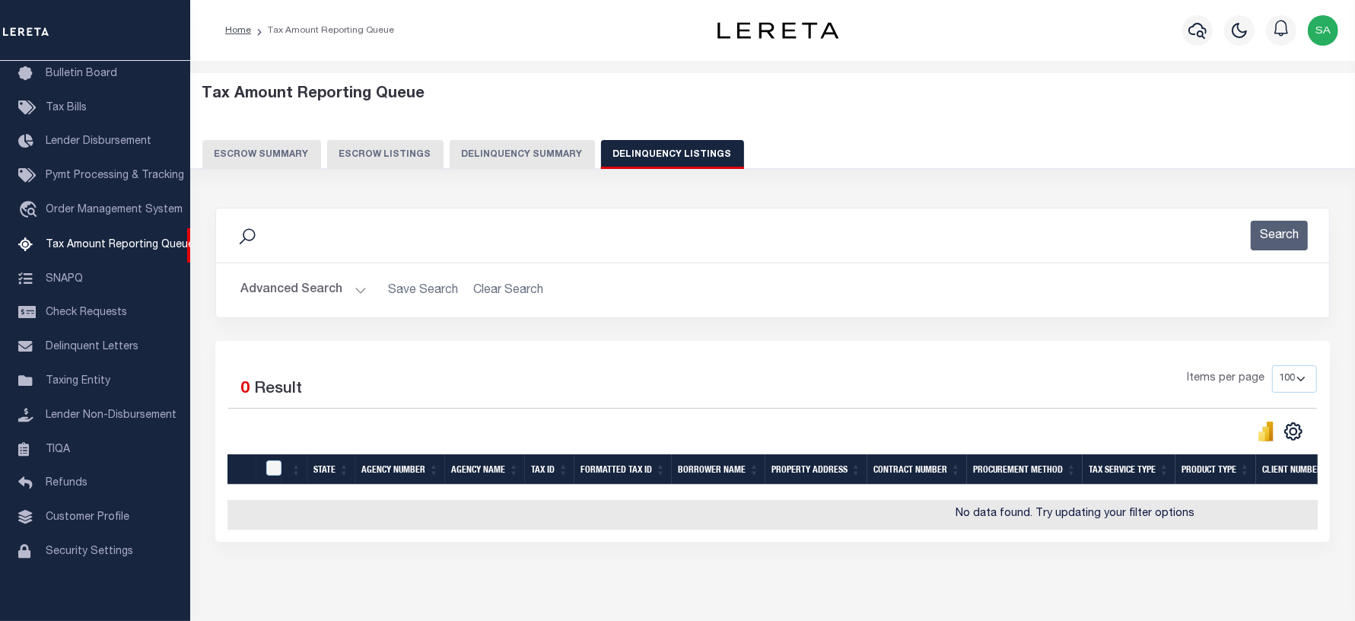
click at [297, 290] on button "Advanced Search" at bounding box center [303, 290] width 126 height 30
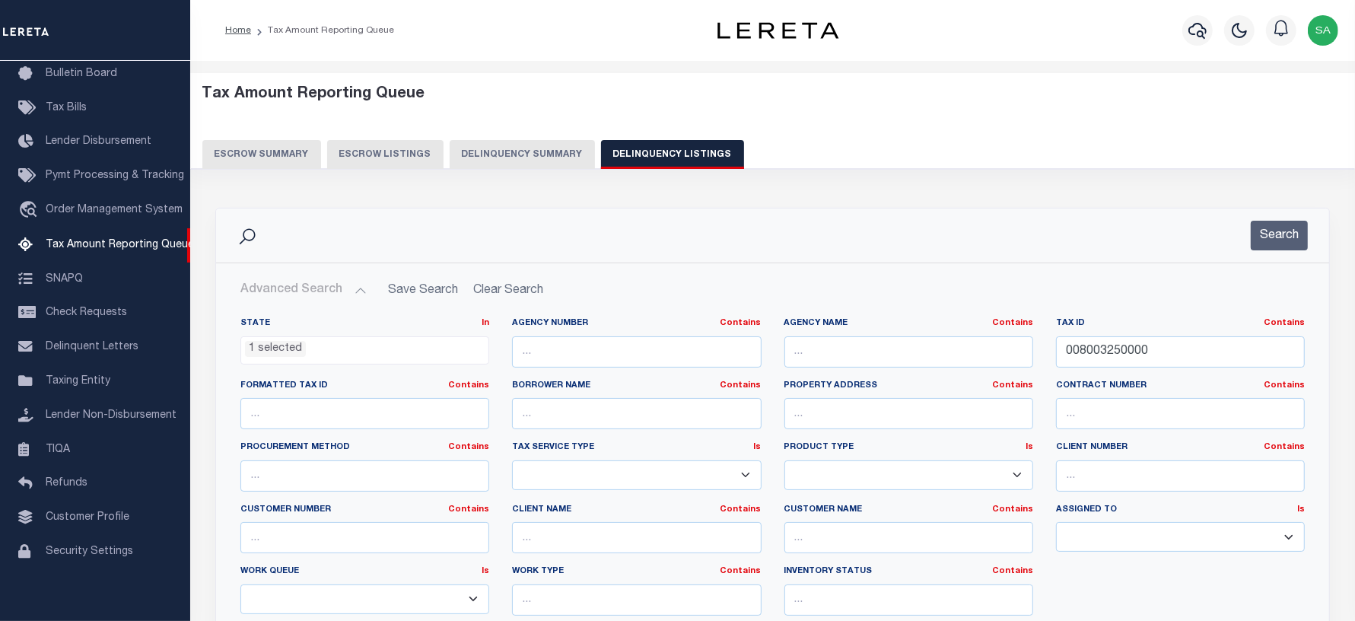
click at [320, 355] on ul "1 selected" at bounding box center [364, 347] width 247 height 21
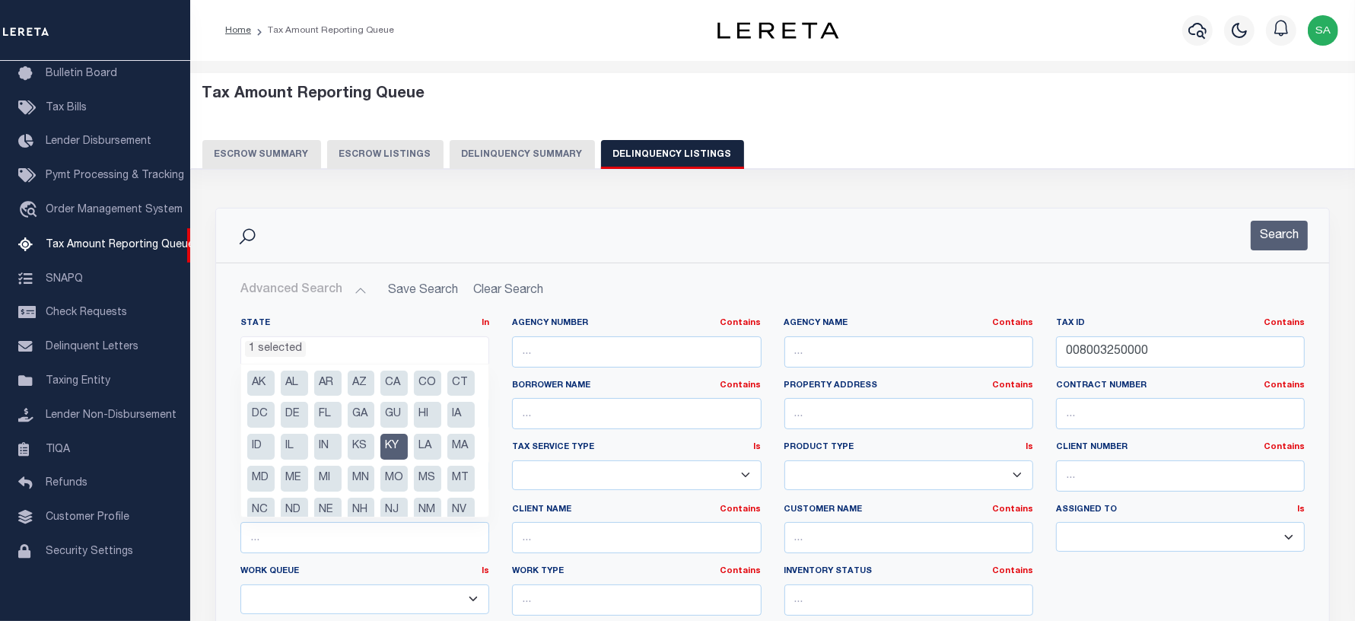
click at [380, 460] on li "KY" at bounding box center [393, 447] width 27 height 26
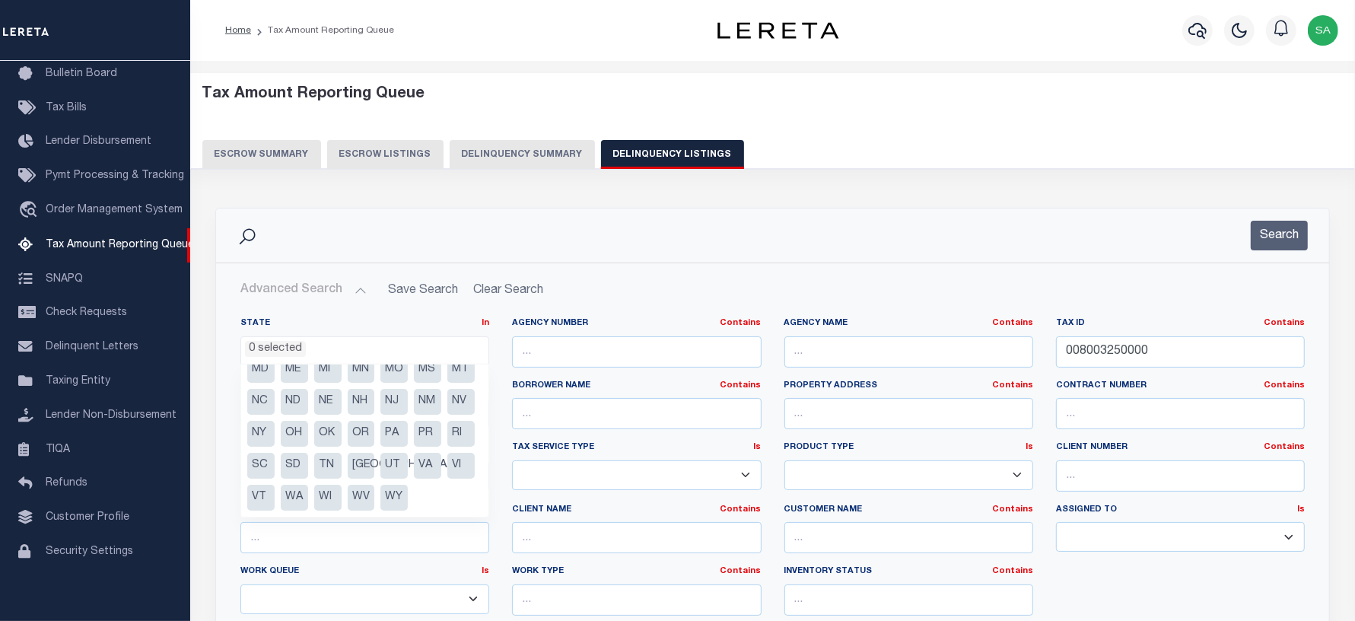
scroll to position [141, 0]
click at [342, 495] on li "WI" at bounding box center [327, 498] width 27 height 26
select select "WI"
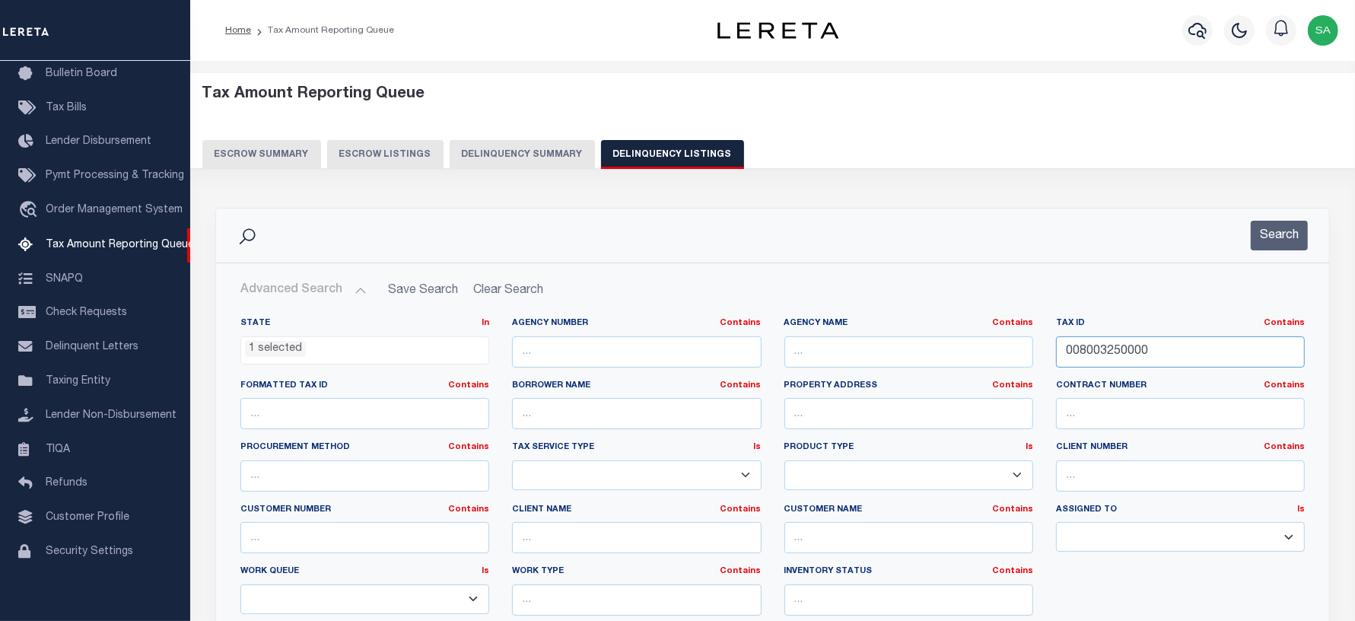
click at [1165, 351] on input "008003250000" at bounding box center [1180, 351] width 249 height 31
drag, startPoint x: 1013, startPoint y: 351, endPoint x: 932, endPoint y: 351, distance: 81.4
click at [932, 351] on div "State In In AK AL AR AZ CA CO CT DC DE FL GA GU HI IA ID IL IN KS KY LA MA MD M…" at bounding box center [772, 472] width 1087 height 310
paste input "4-00547-0001"
type input "004-00547-0001"
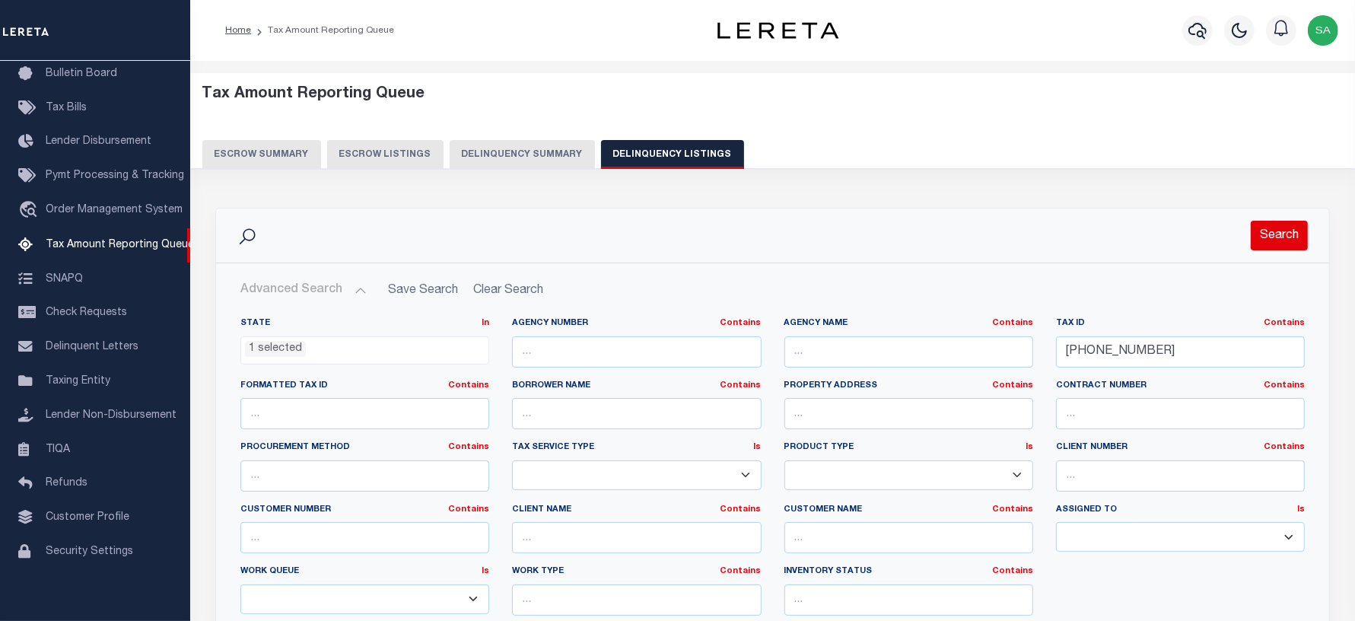
click at [1287, 231] on button "Search" at bounding box center [1279, 236] width 57 height 30
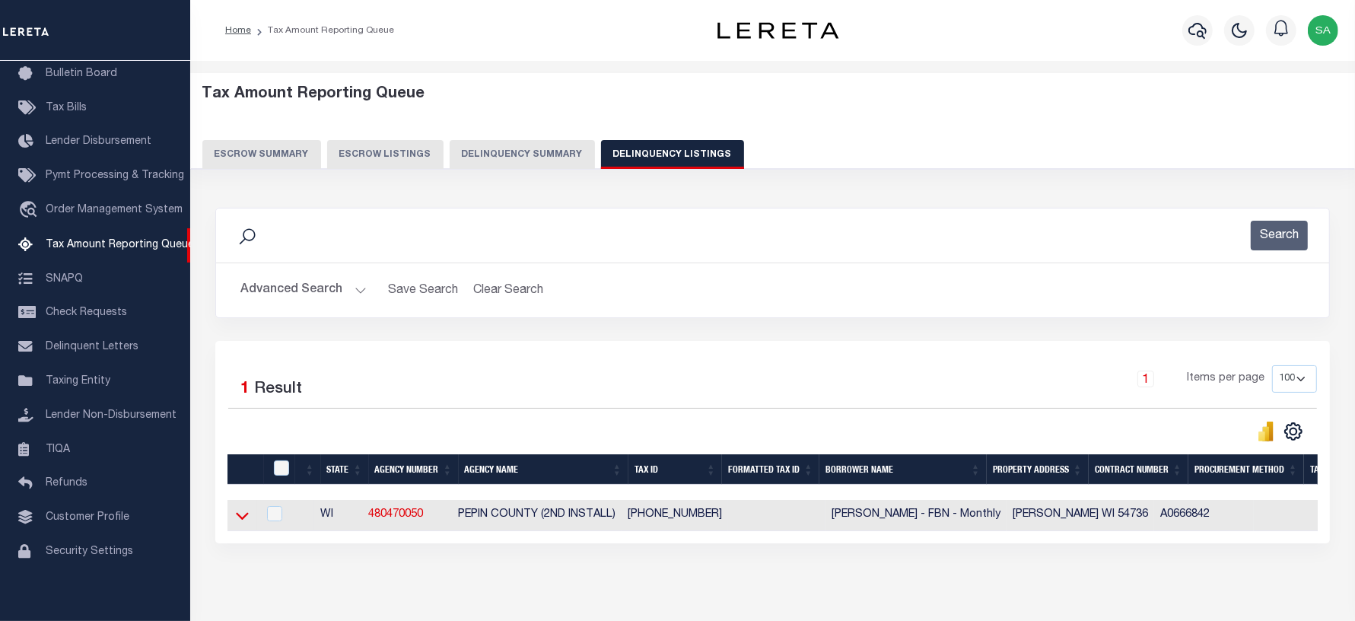
click at [245, 520] on icon at bounding box center [242, 517] width 13 height 8
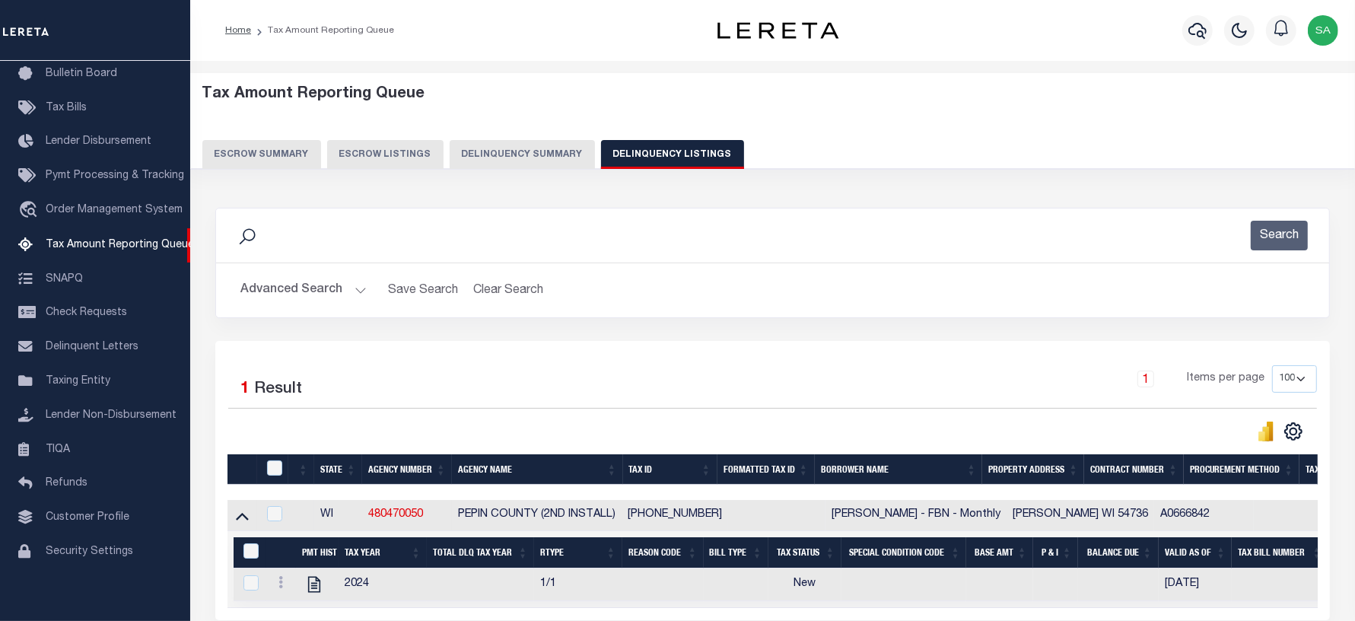
scroll to position [134, 0]
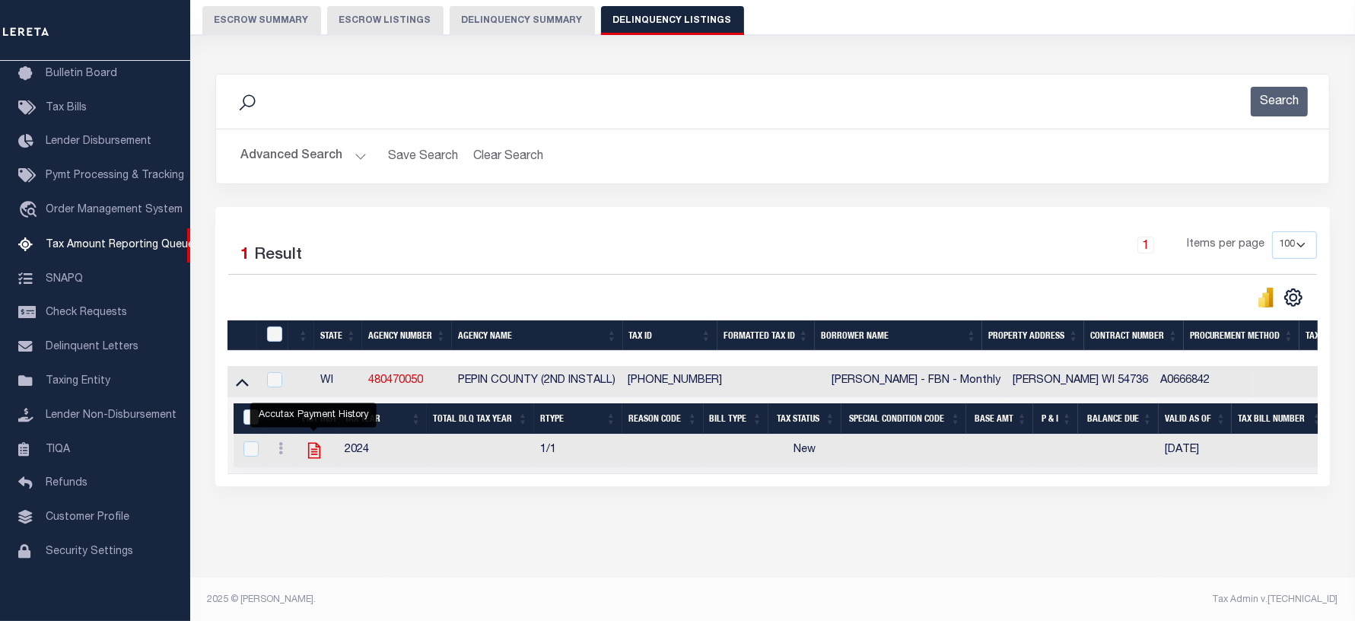
click at [318, 457] on icon "" at bounding box center [314, 451] width 20 height 20
checkbox input "true"
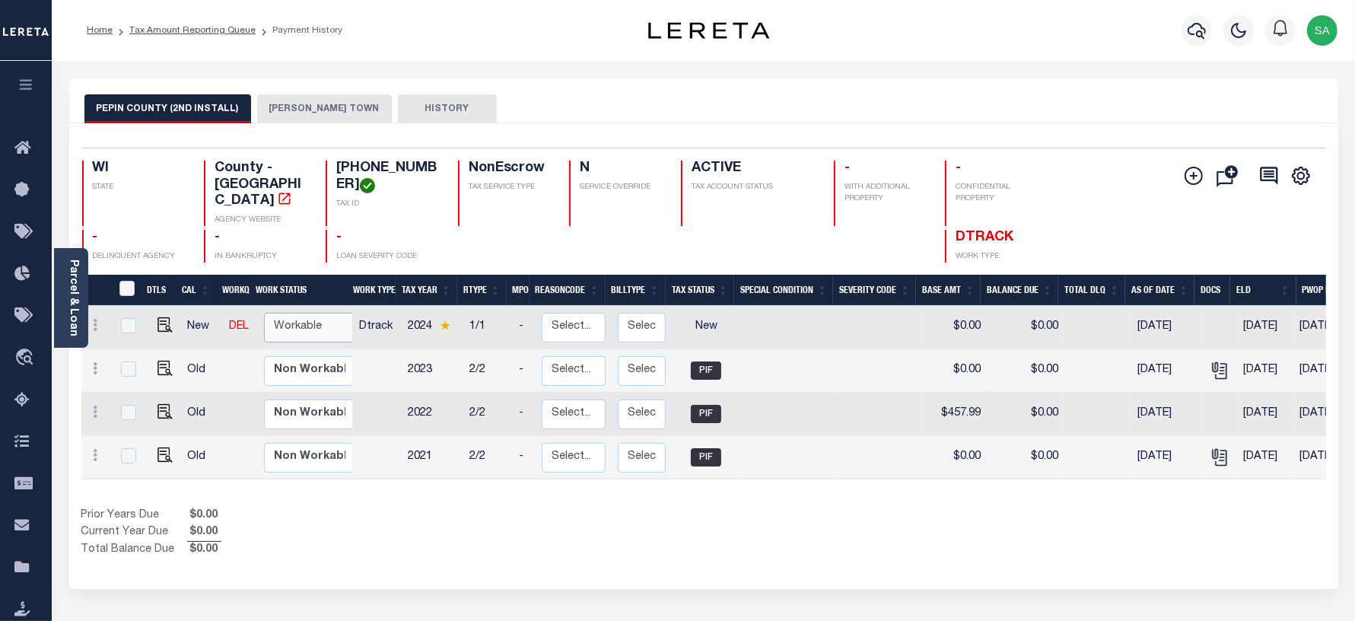
click at [294, 325] on select "Non Workable Workable" at bounding box center [309, 328] width 91 height 30
checkbox input "true"
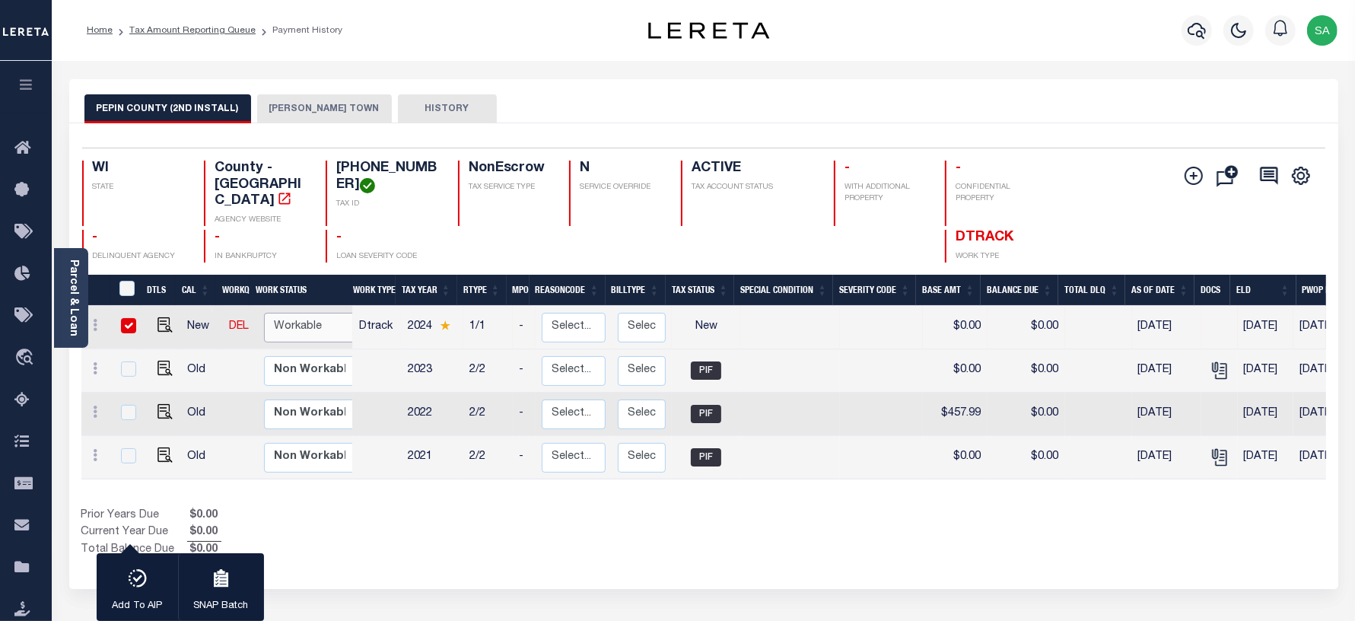
select select "true"
click at [264, 313] on select "Non Workable Workable" at bounding box center [309, 328] width 91 height 30
checkbox input "false"
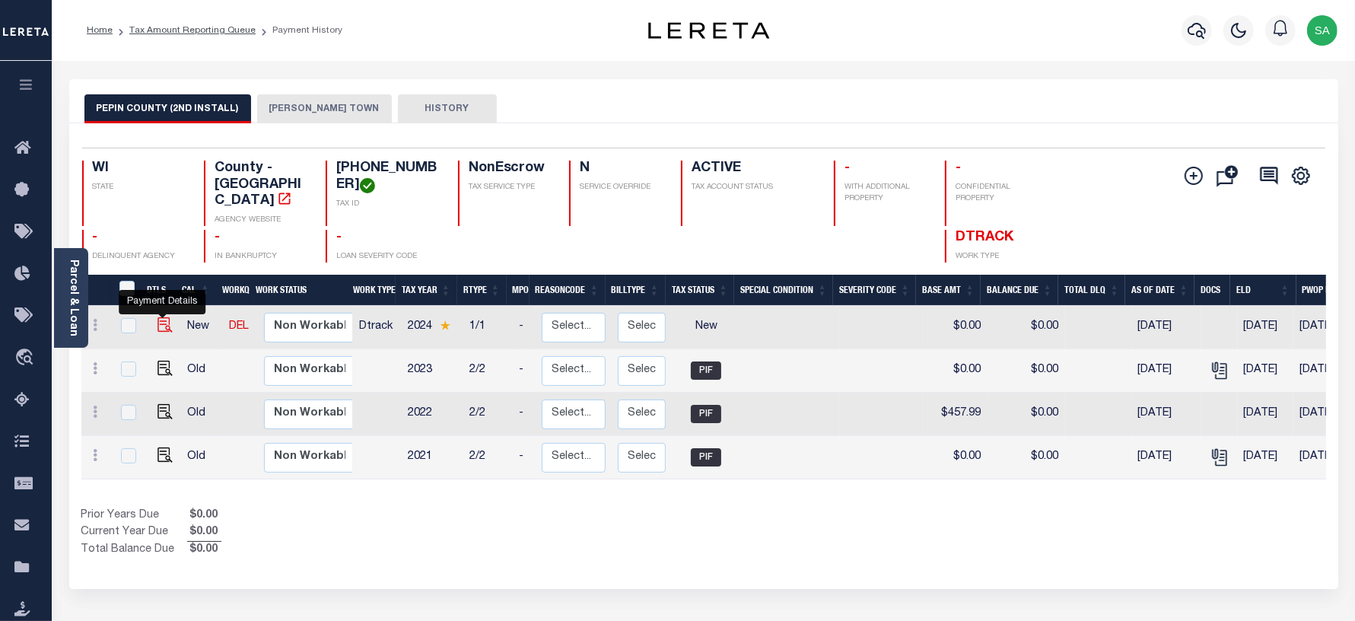
click at [161, 317] on img "" at bounding box center [164, 324] width 15 height 15
checkbox input "true"
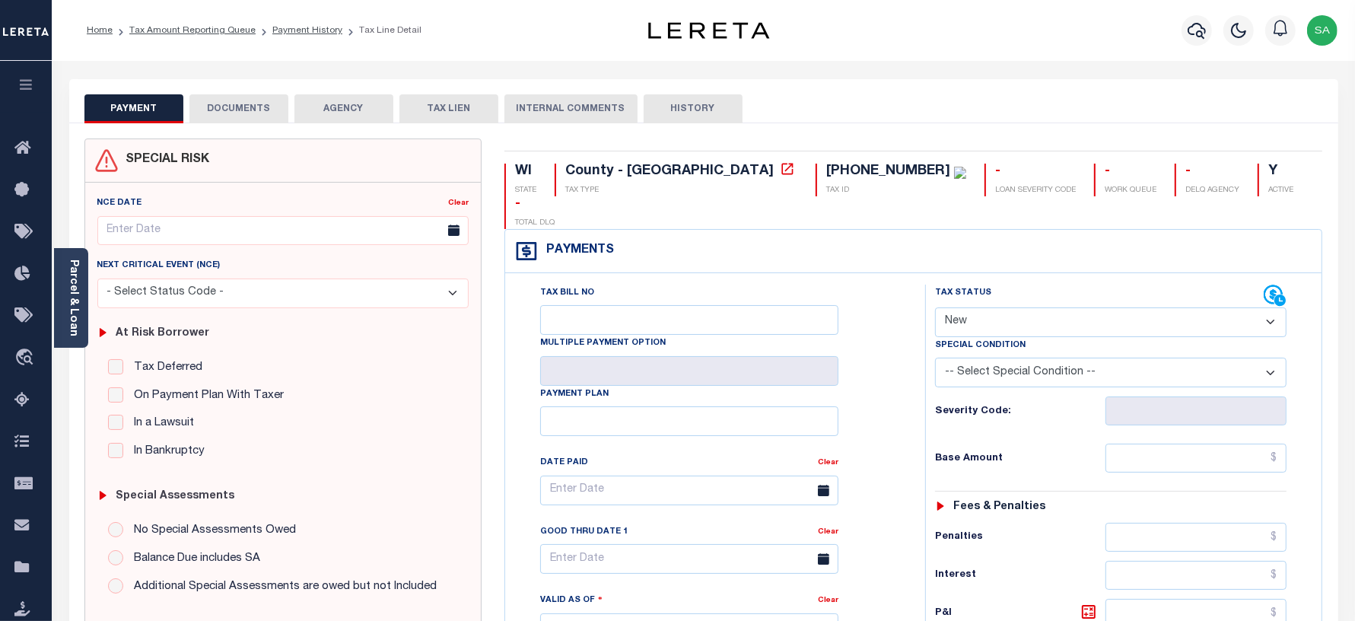
click at [976, 307] on select "- Select Status Code - Open Due/Unpaid Paid Incomplete No Tax Due Internal Refu…" at bounding box center [1111, 322] width 352 height 30
select select "PYD"
click at [935, 307] on select "- Select Status Code - Open Due/Unpaid Paid Incomplete No Tax Due Internal Refu…" at bounding box center [1111, 322] width 352 height 30
type input "[DATE]"
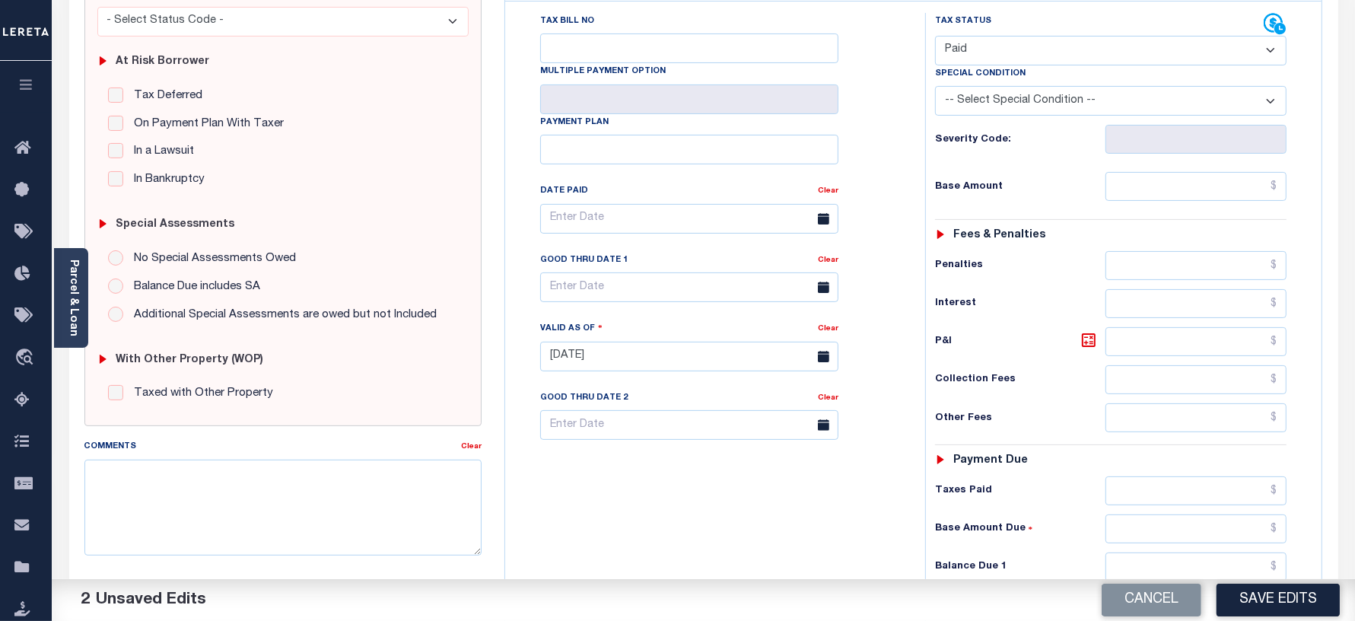
scroll to position [285, 0]
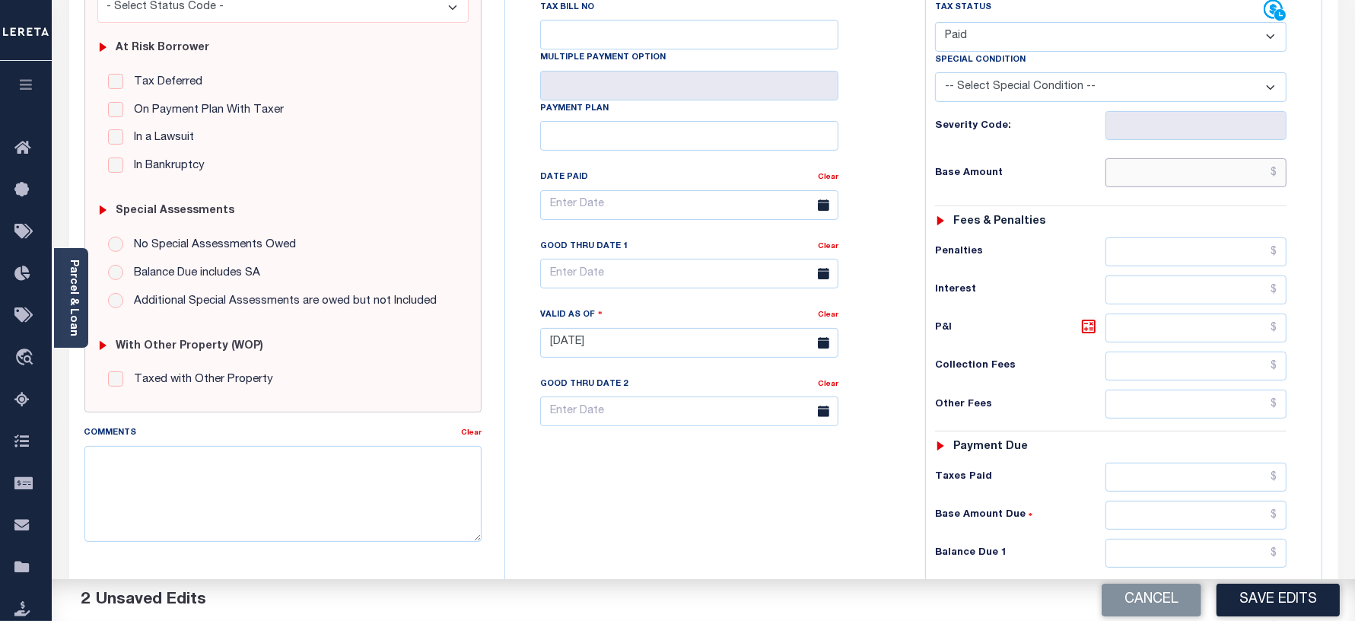
click at [1145, 158] on input "text" at bounding box center [1195, 172] width 181 height 29
type input "$0.00"
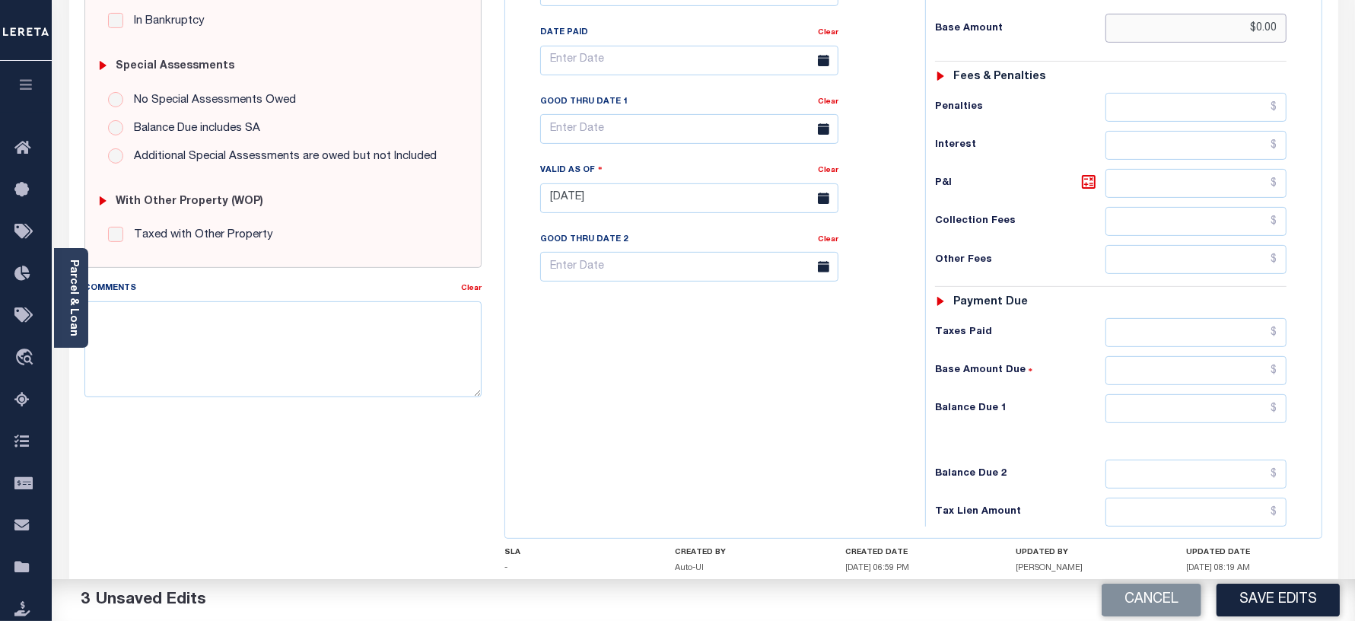
scroll to position [476, 0]
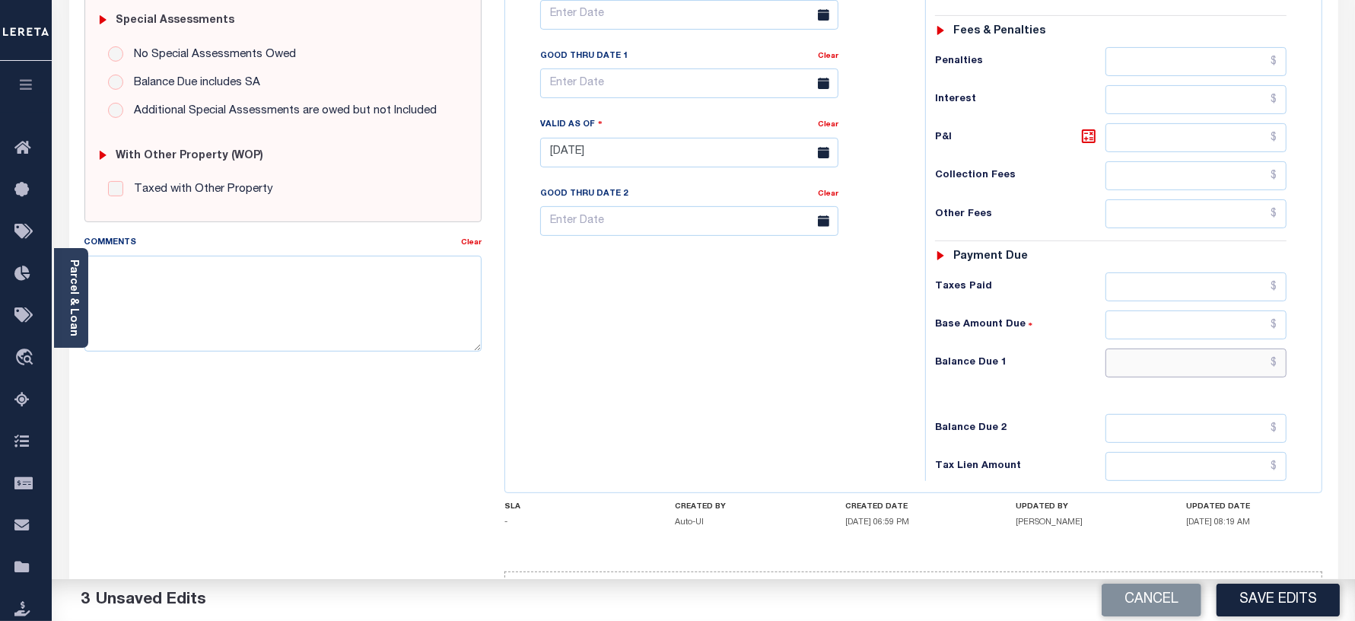
click at [1149, 348] on input "text" at bounding box center [1195, 362] width 181 height 29
type input "$0.00"
click at [660, 340] on div "Tax Bill No Multiple Payment Option Payment Plan Clear" at bounding box center [711, 145] width 405 height 672
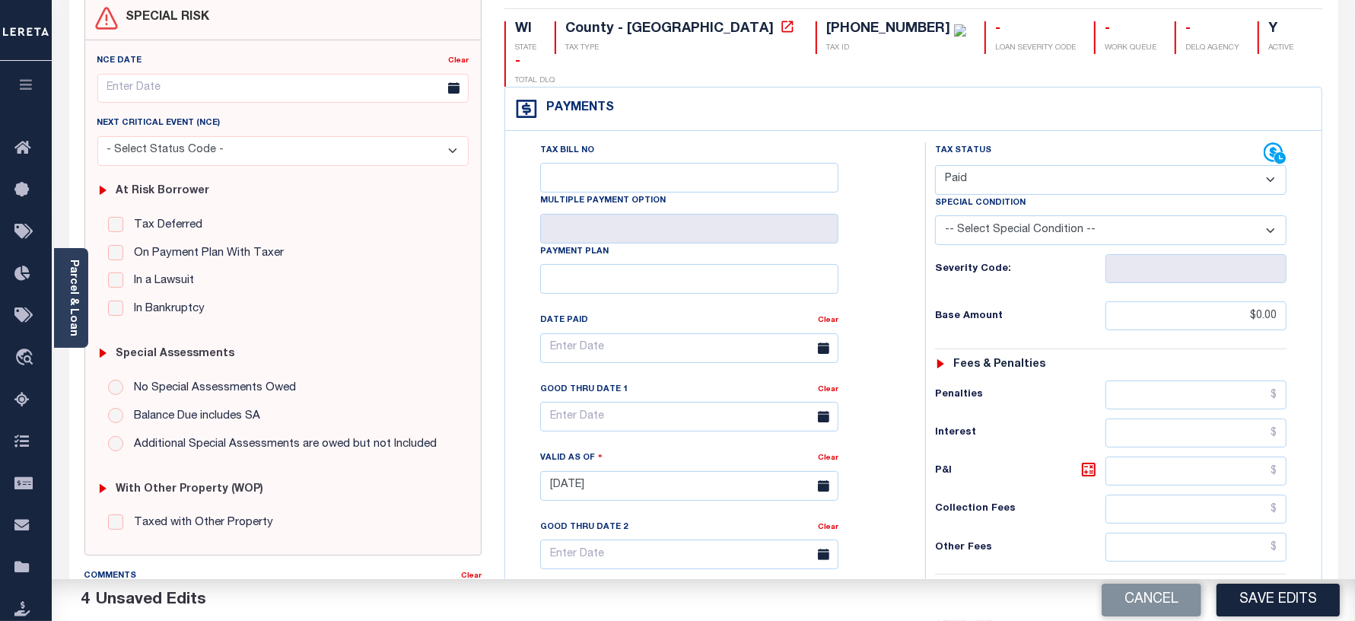
scroll to position [0, 0]
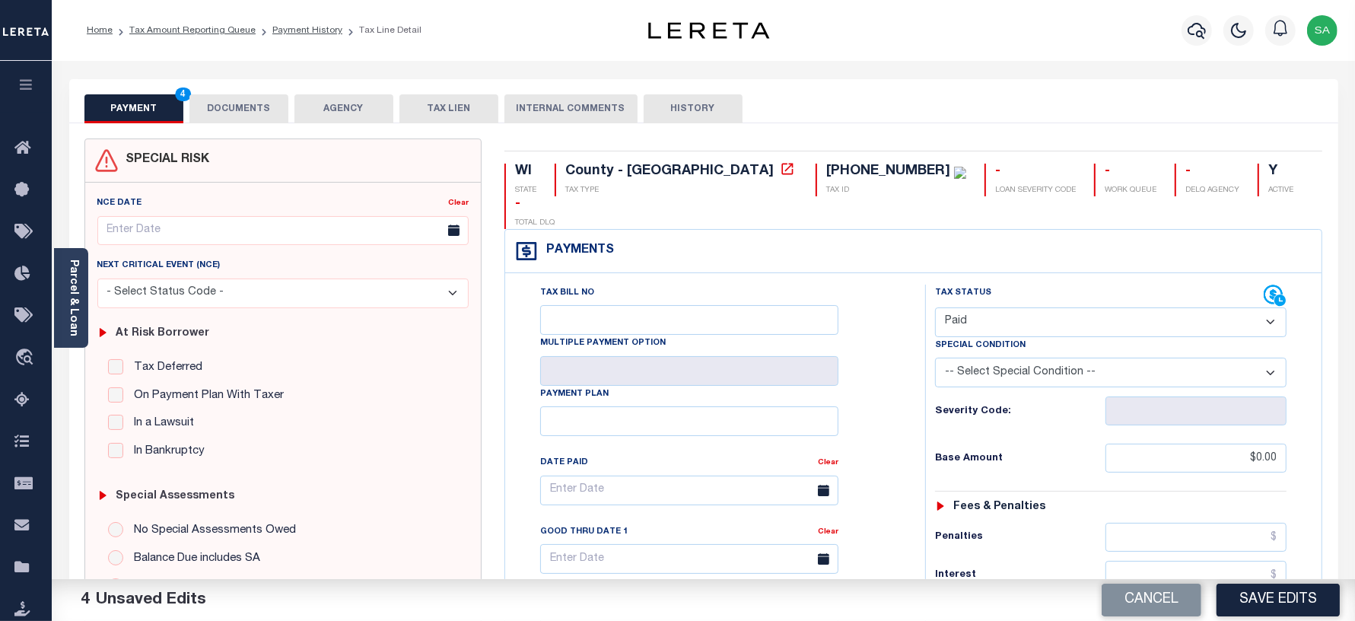
click at [252, 105] on button "DOCUMENTS" at bounding box center [238, 108] width 99 height 29
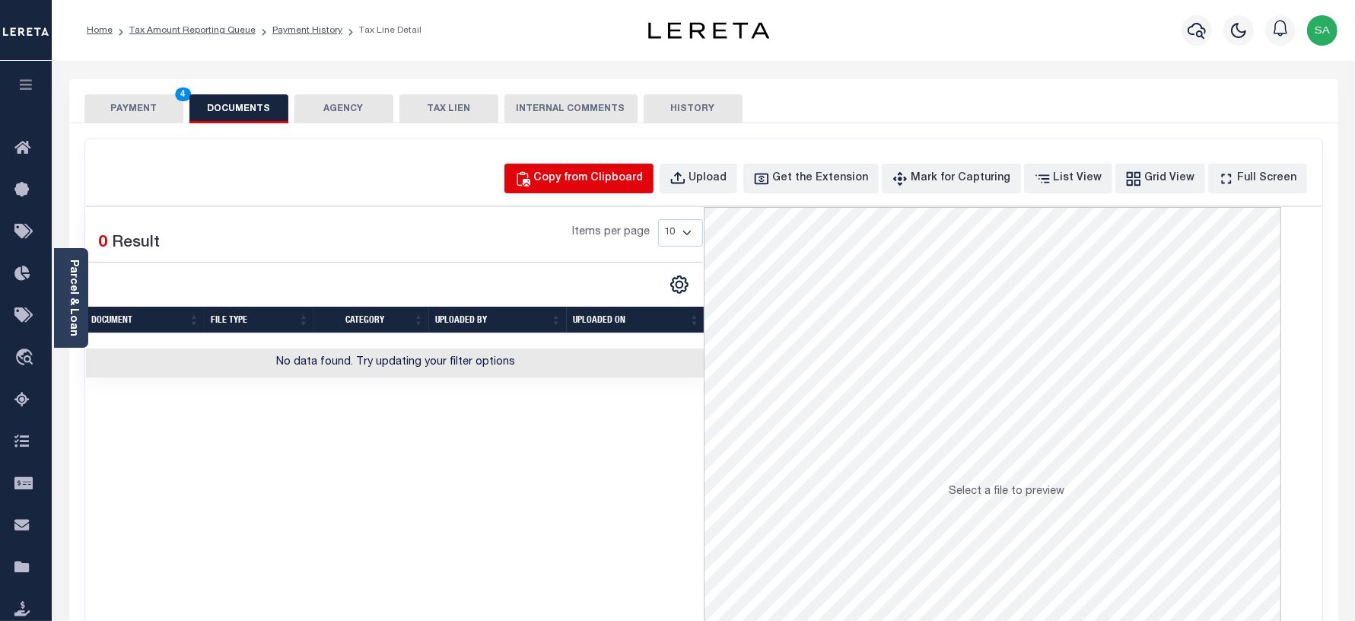
click at [578, 166] on button "Copy from Clipboard" at bounding box center [578, 179] width 149 height 30
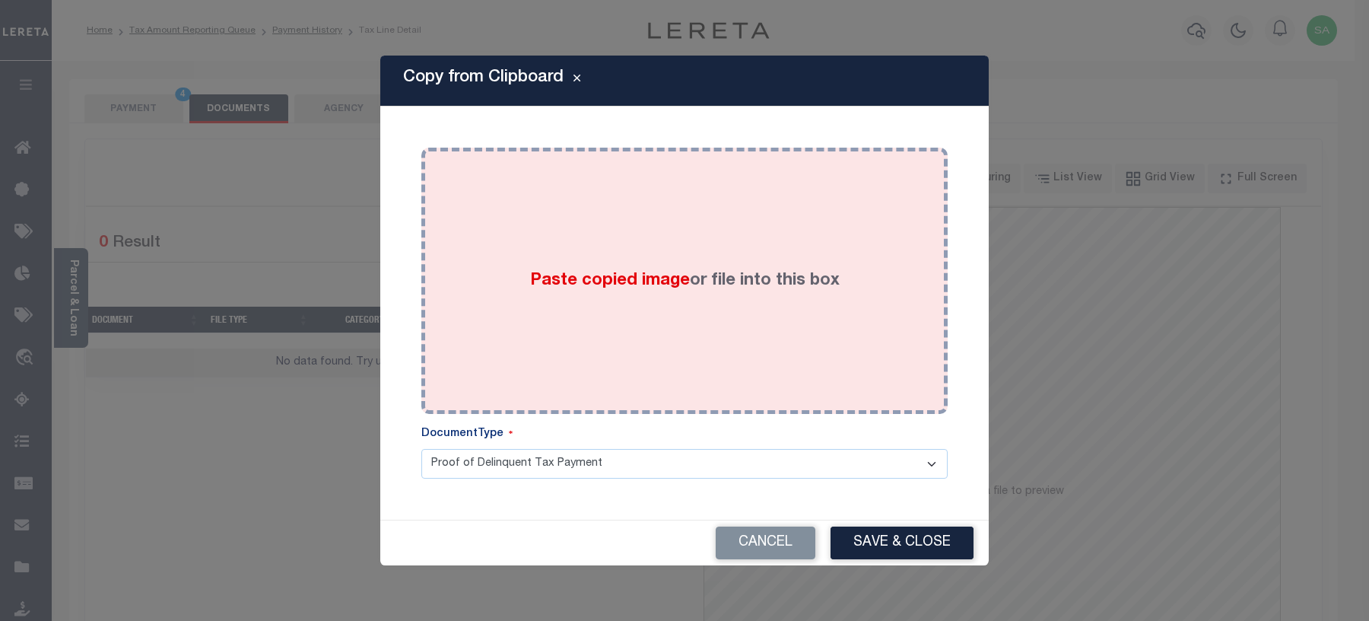
click at [607, 390] on div "Paste copied image or file into this box" at bounding box center [685, 280] width 504 height 243
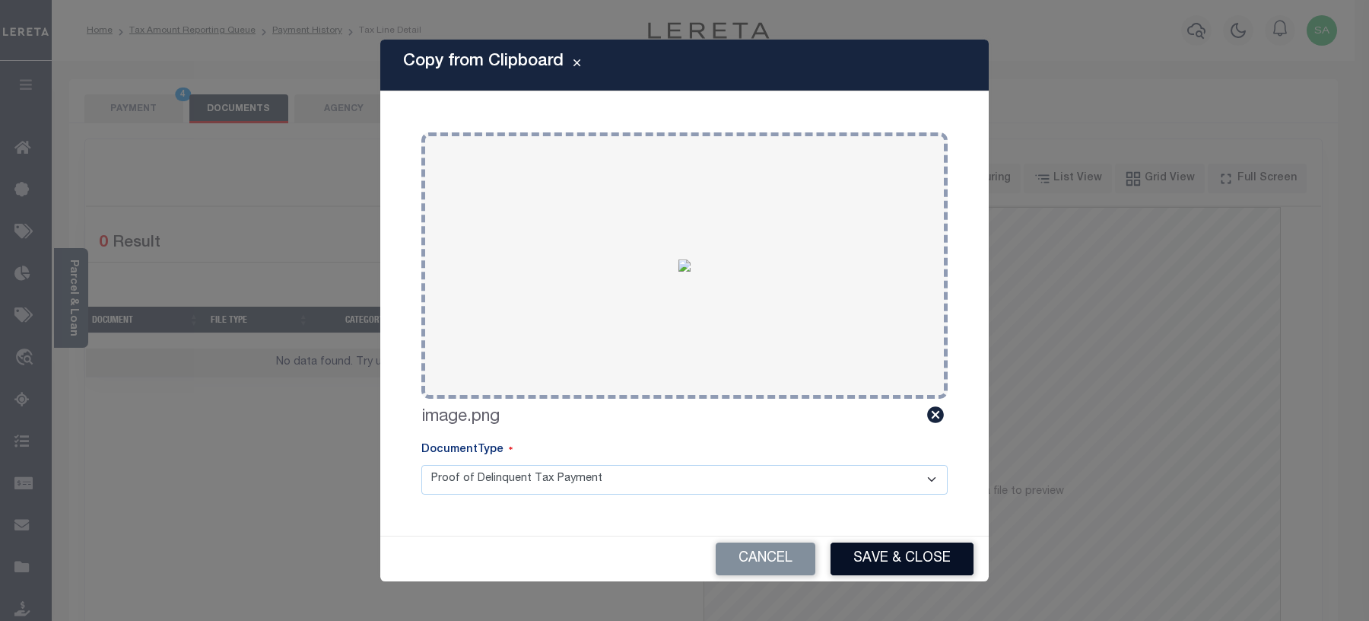
click at [884, 544] on button "Save & Close" at bounding box center [902, 558] width 143 height 33
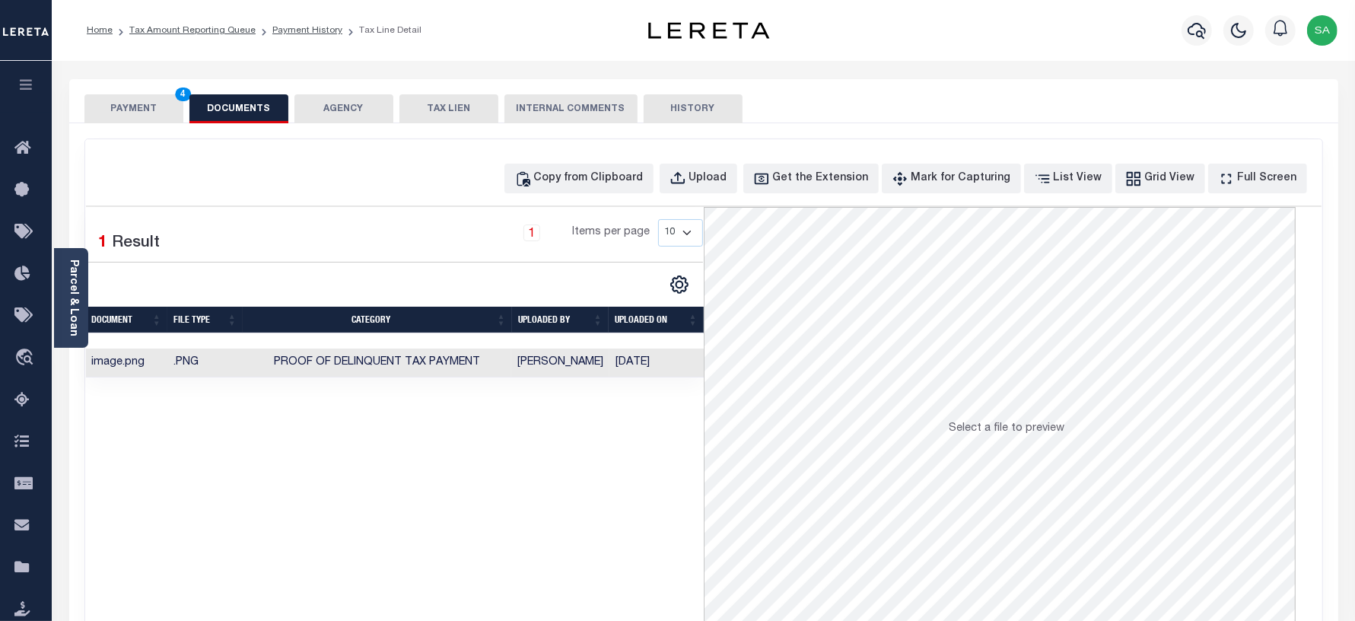
click at [133, 99] on button "PAYMENT 4" at bounding box center [133, 108] width 99 height 29
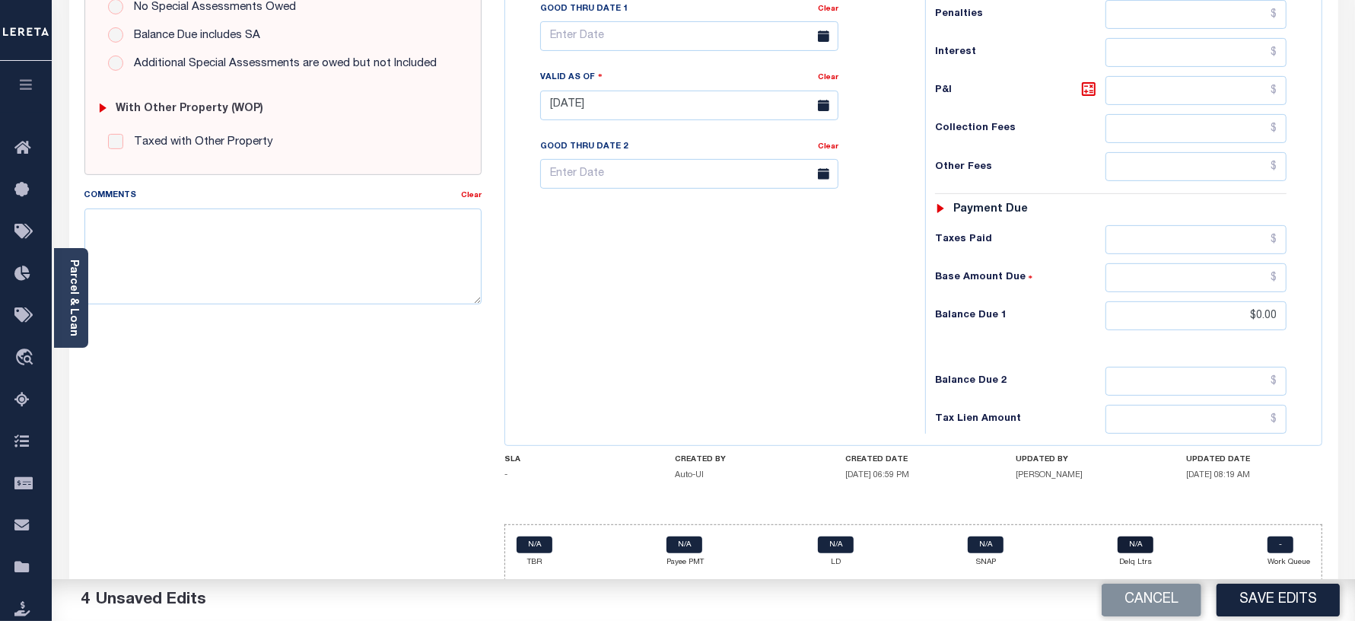
scroll to position [531, 0]
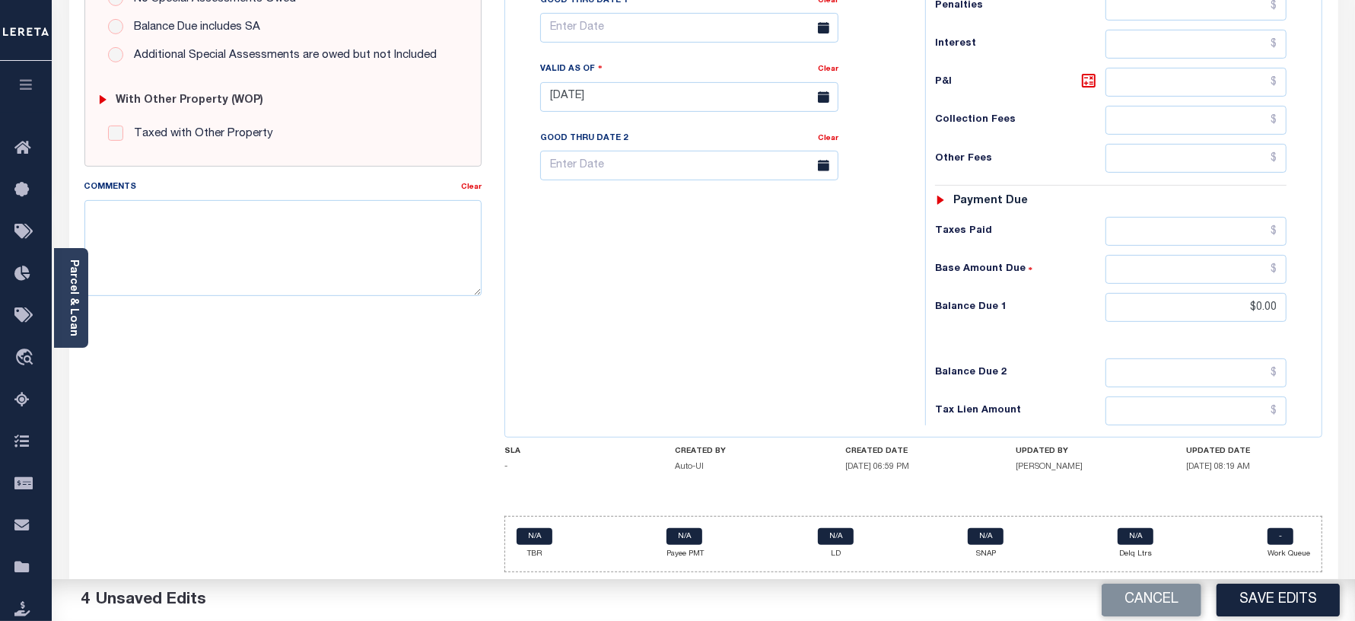
click at [1280, 603] on button "Save Edits" at bounding box center [1278, 600] width 123 height 33
checkbox input "false"
type input "$0"
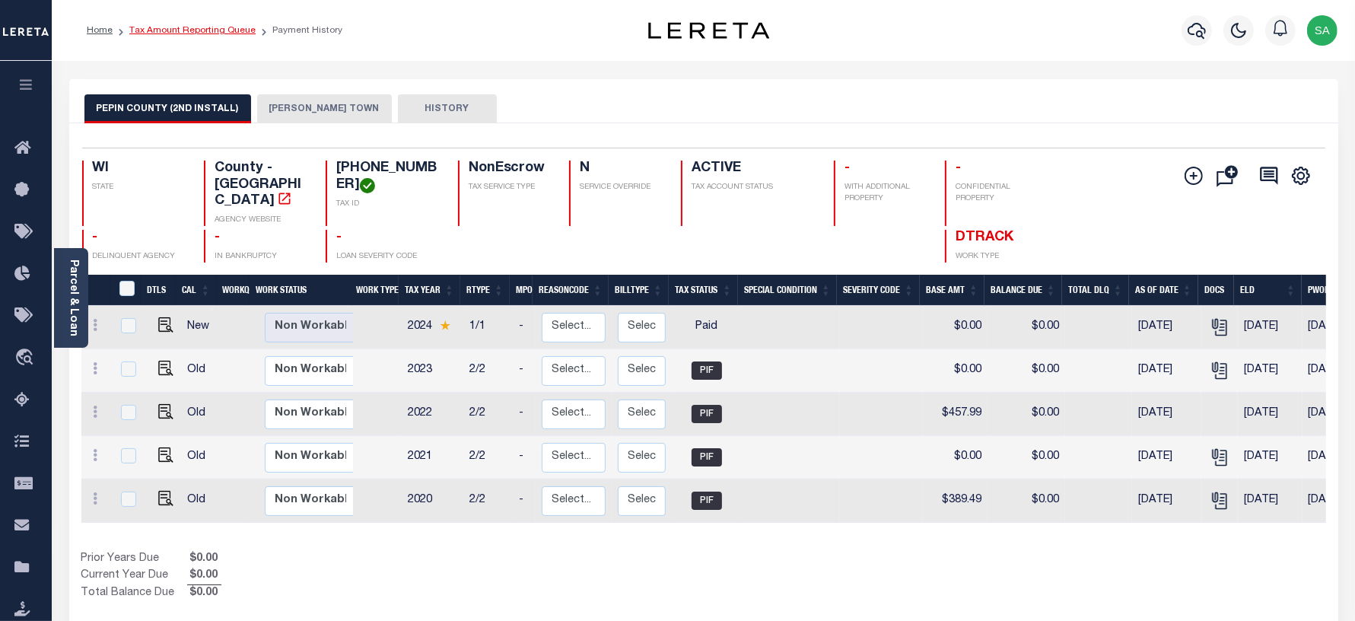
click at [203, 30] on link "Tax Amount Reporting Queue" at bounding box center [192, 30] width 126 height 9
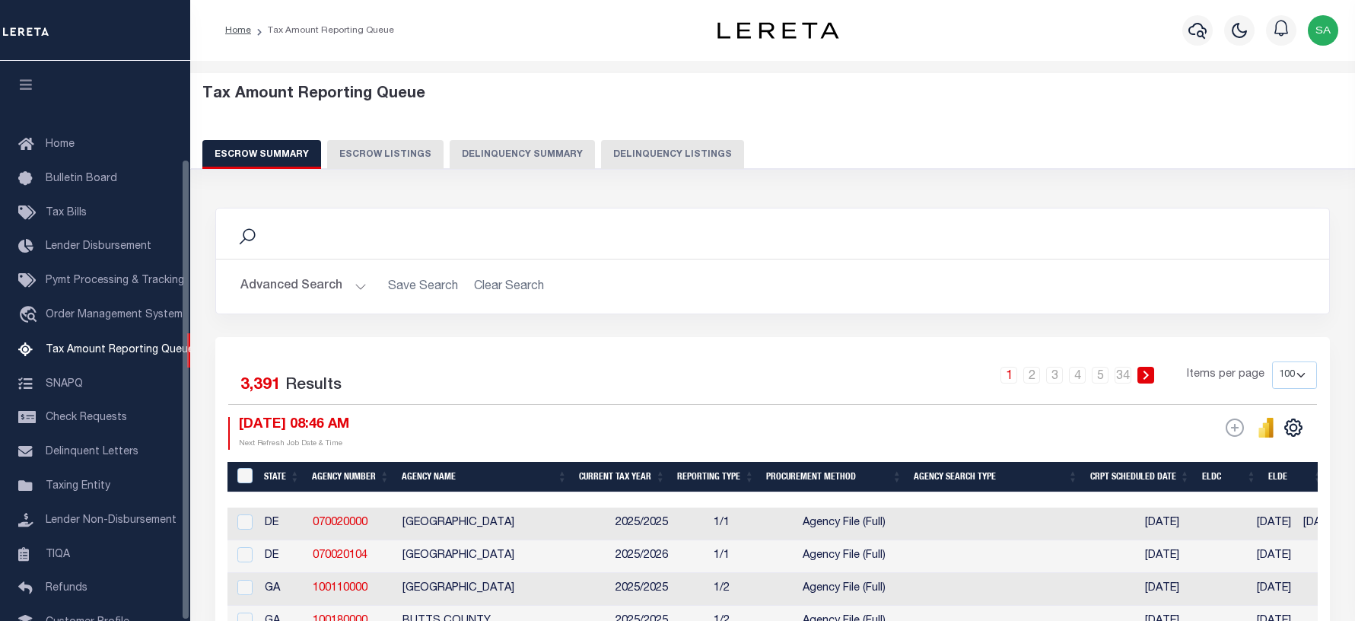
click at [670, 157] on button "Delinquency Listings" at bounding box center [672, 154] width 143 height 29
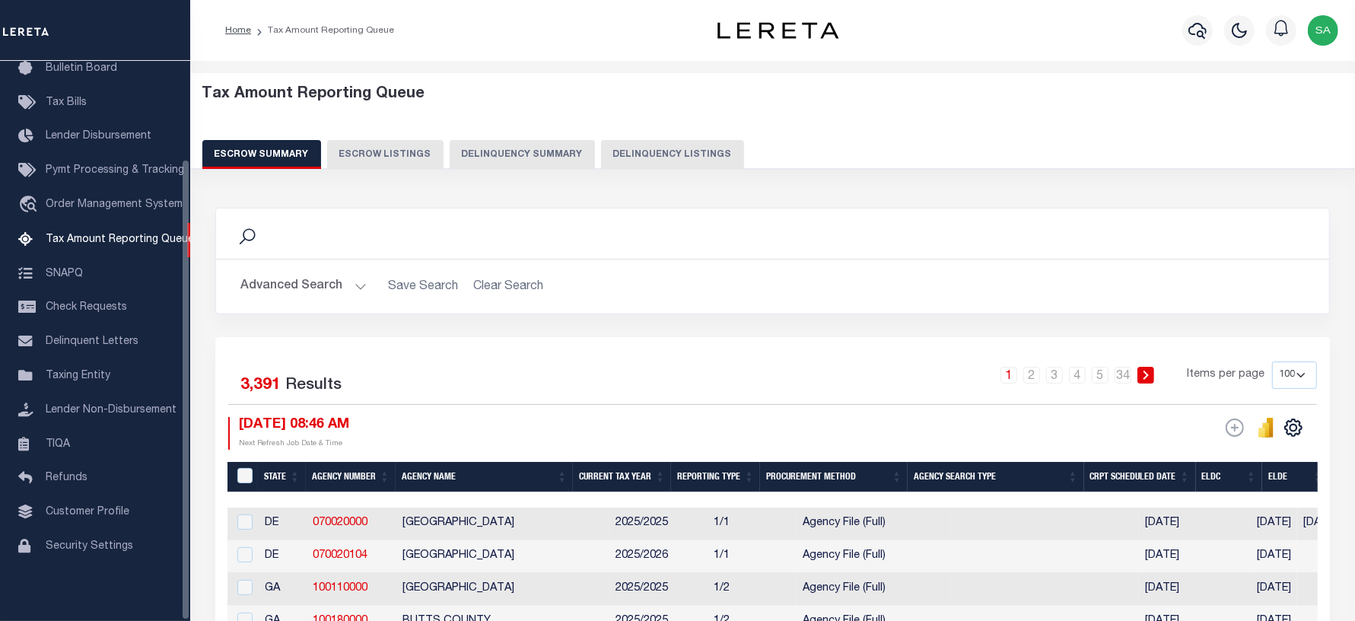
select select "100"
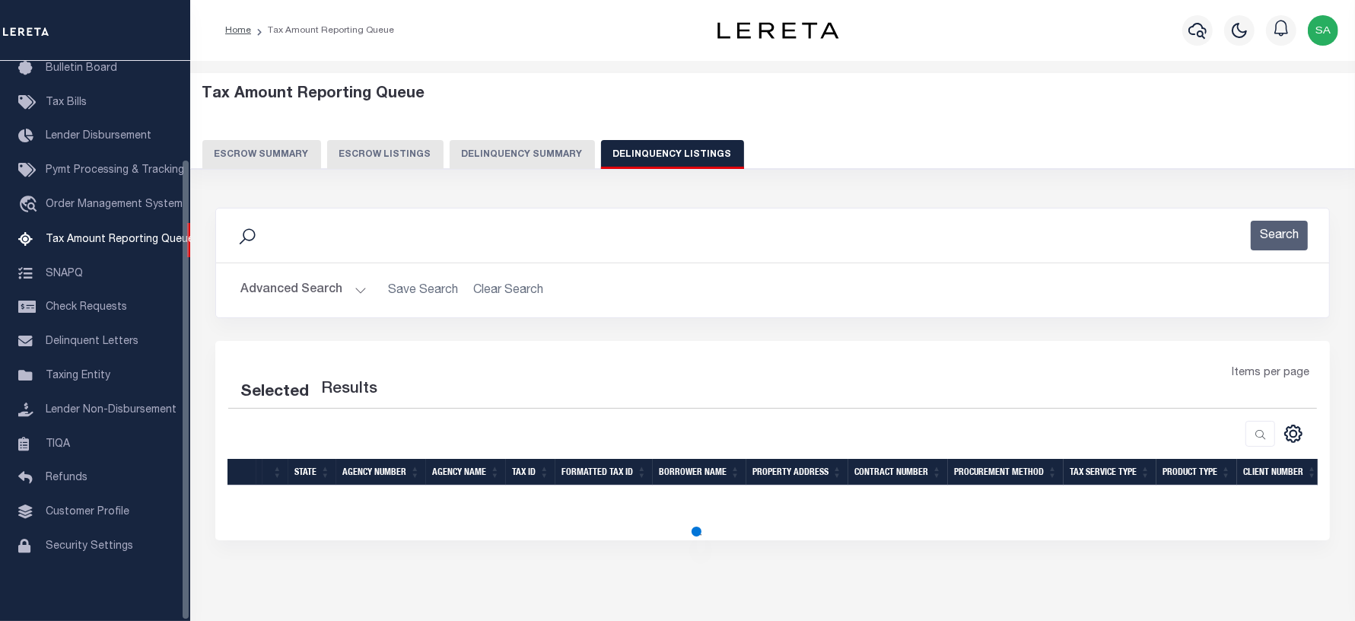
select select "100"
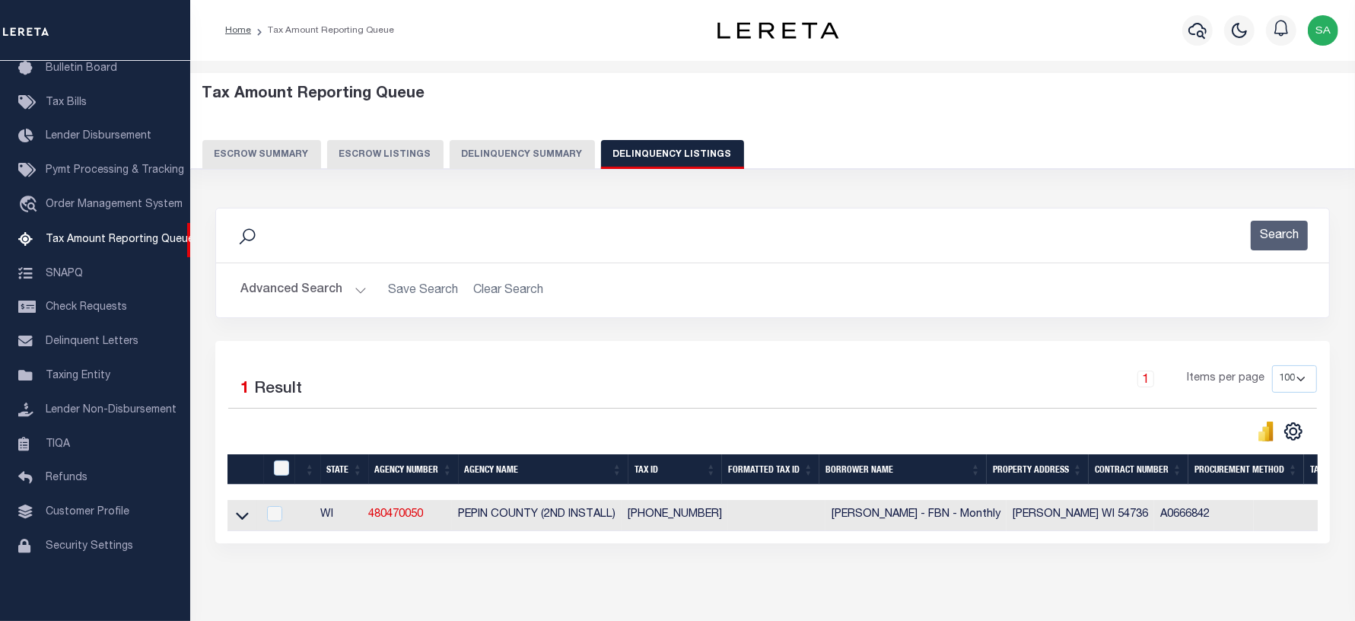
click at [325, 284] on button "Advanced Search" at bounding box center [303, 290] width 126 height 30
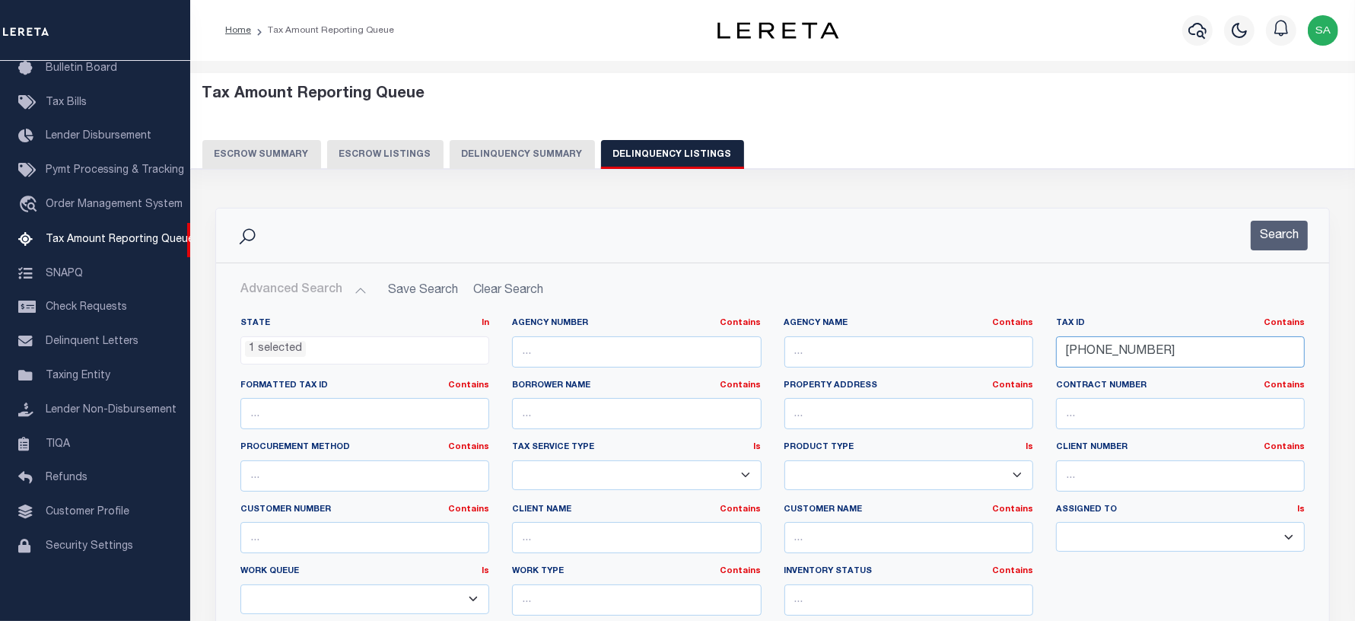
drag, startPoint x: 1115, startPoint y: 341, endPoint x: 975, endPoint y: 336, distance: 140.1
click at [975, 336] on div "State In In AK AL AR AZ CA CO CT DC DE FL GA GU HI IA ID IL IN KS [GEOGRAPHIC_D…" at bounding box center [772, 472] width 1087 height 310
paste input "53"
type input "[PHONE_NUMBER]"
click at [1274, 236] on button "Search" at bounding box center [1279, 236] width 57 height 30
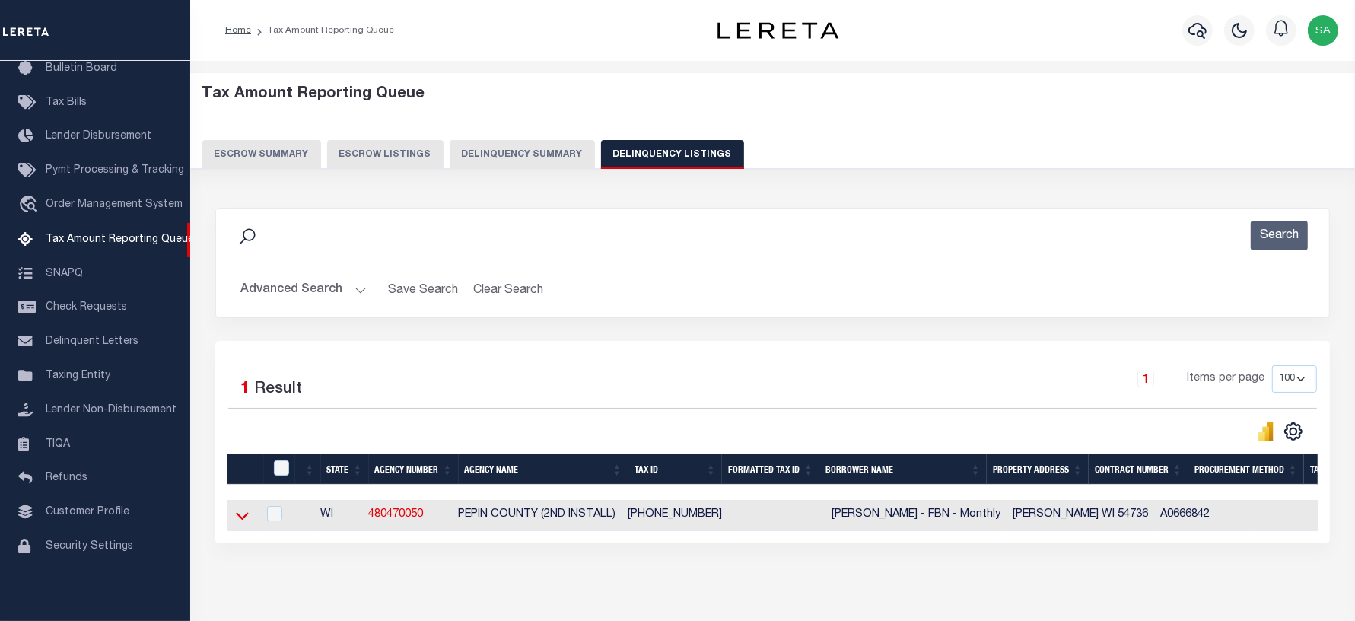
click at [244, 520] on icon at bounding box center [242, 517] width 13 height 8
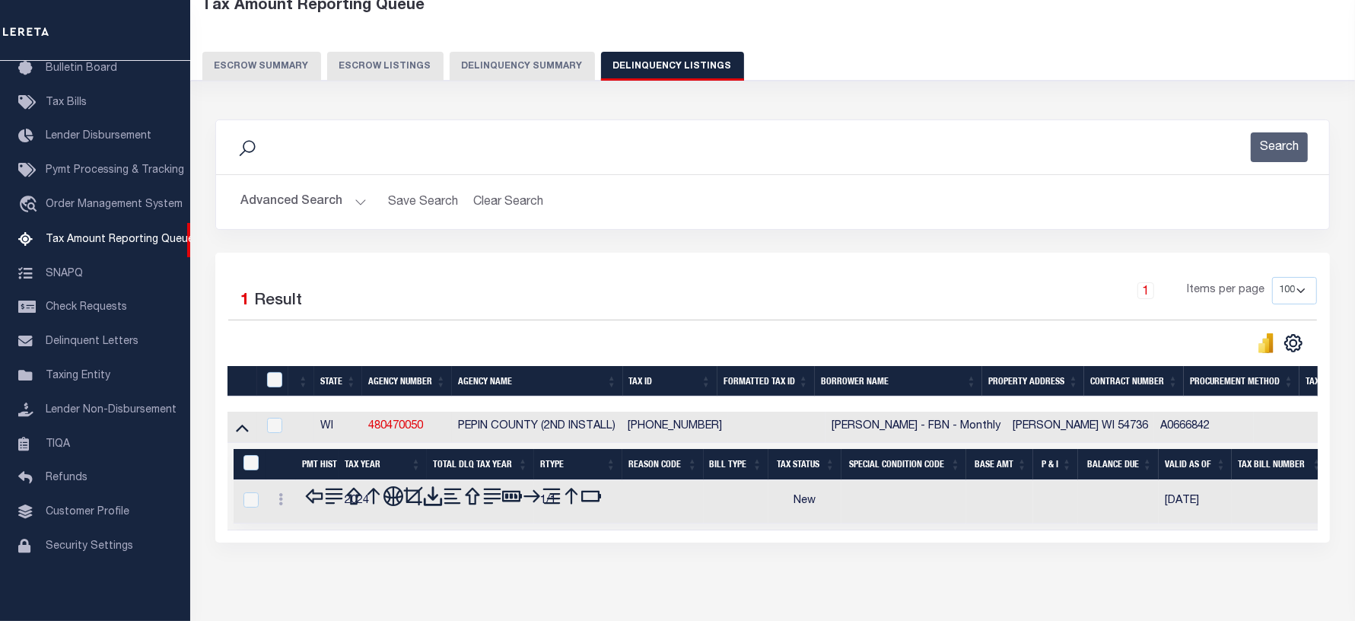
scroll to position [152, 0]
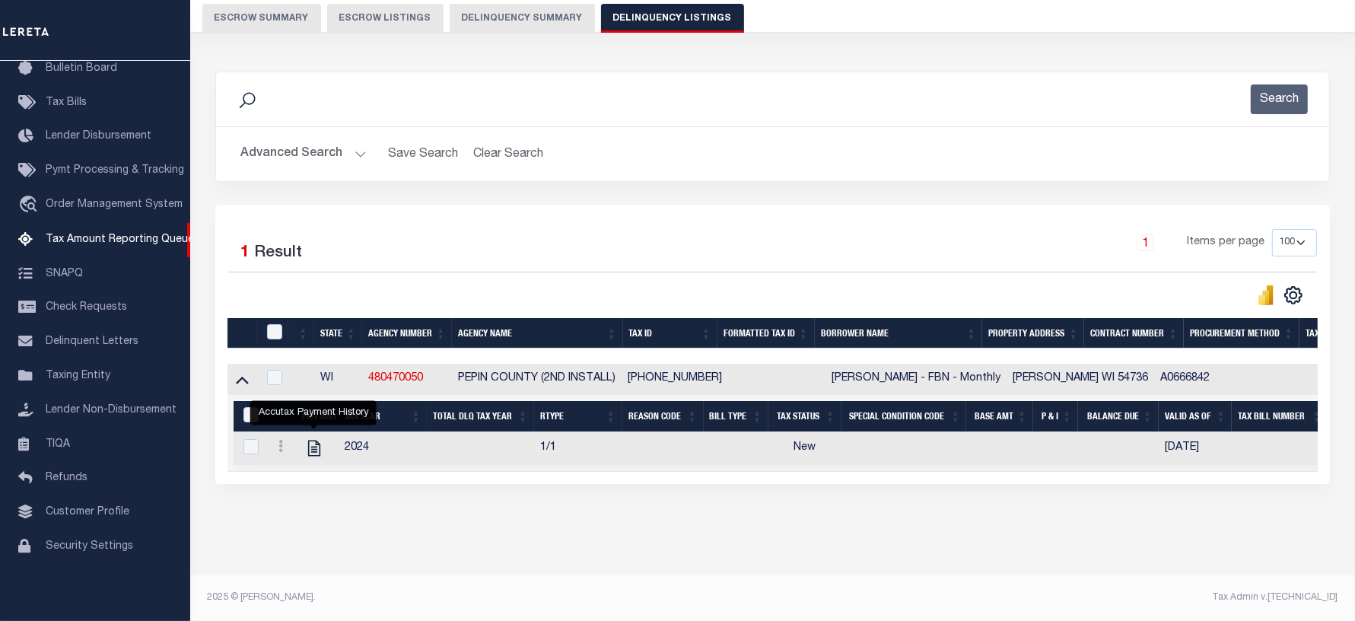
click at [318, 441] on icon "" at bounding box center [314, 449] width 12 height 16
checkbox input "true"
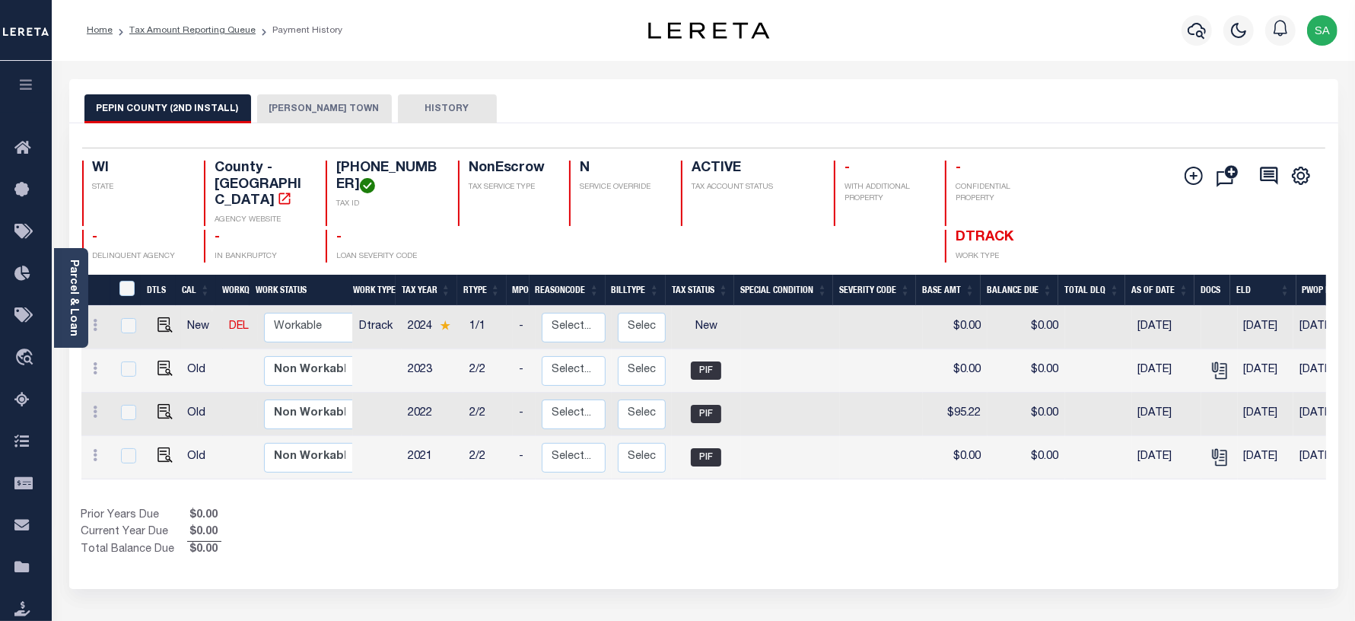
click at [305, 306] on td "Non Workable Workable" at bounding box center [312, 327] width 109 height 43
checkbox input "true"
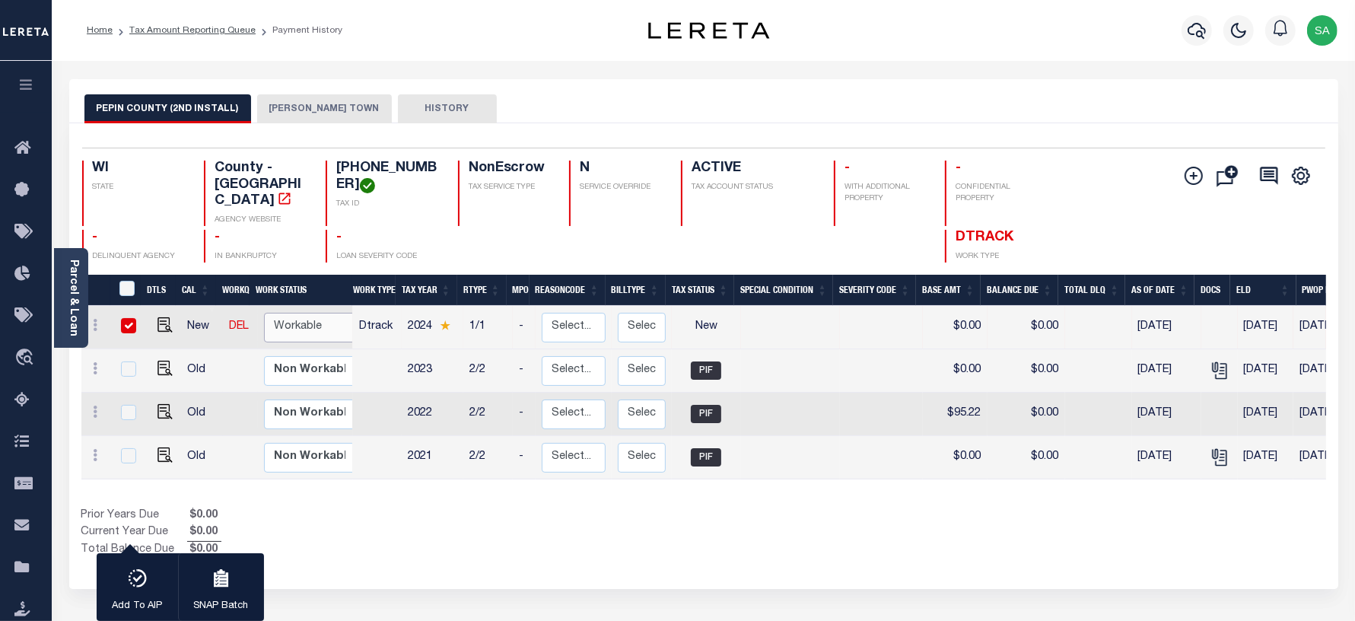
click at [305, 313] on select "Non Workable Workable" at bounding box center [309, 328] width 91 height 30
checkbox input "false"
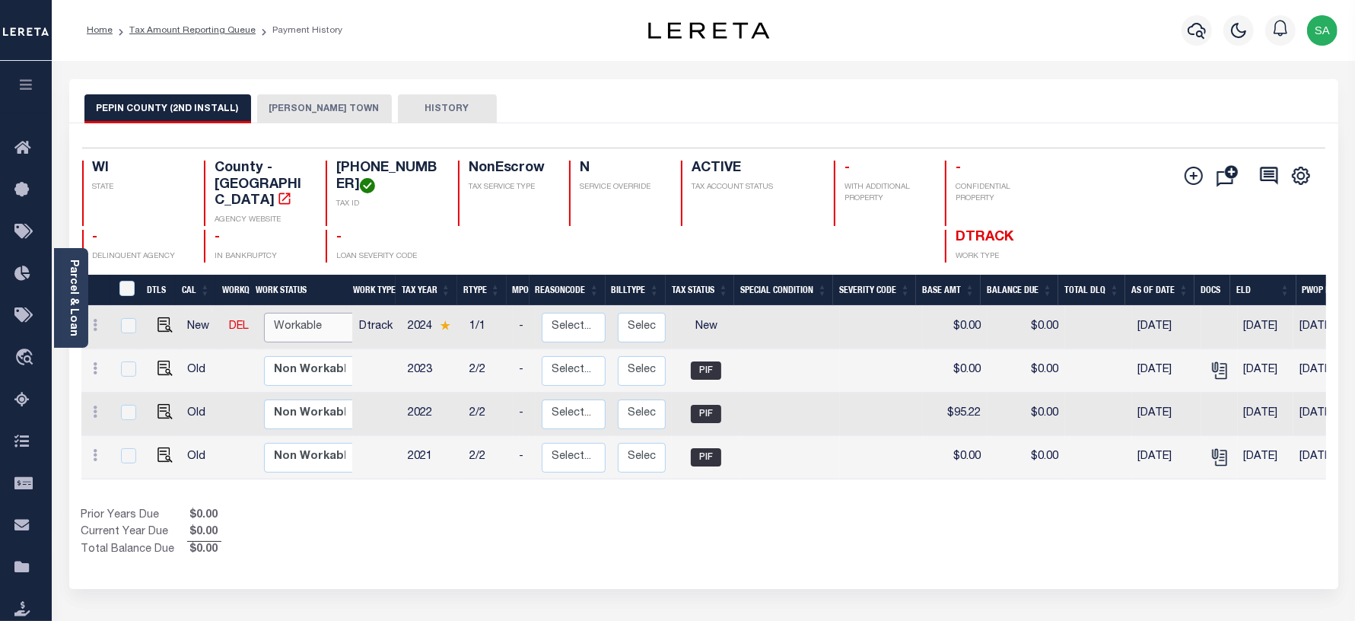
select select "true"
click at [264, 313] on select "Non Workable Workable" at bounding box center [309, 328] width 91 height 30
checkbox input "true"
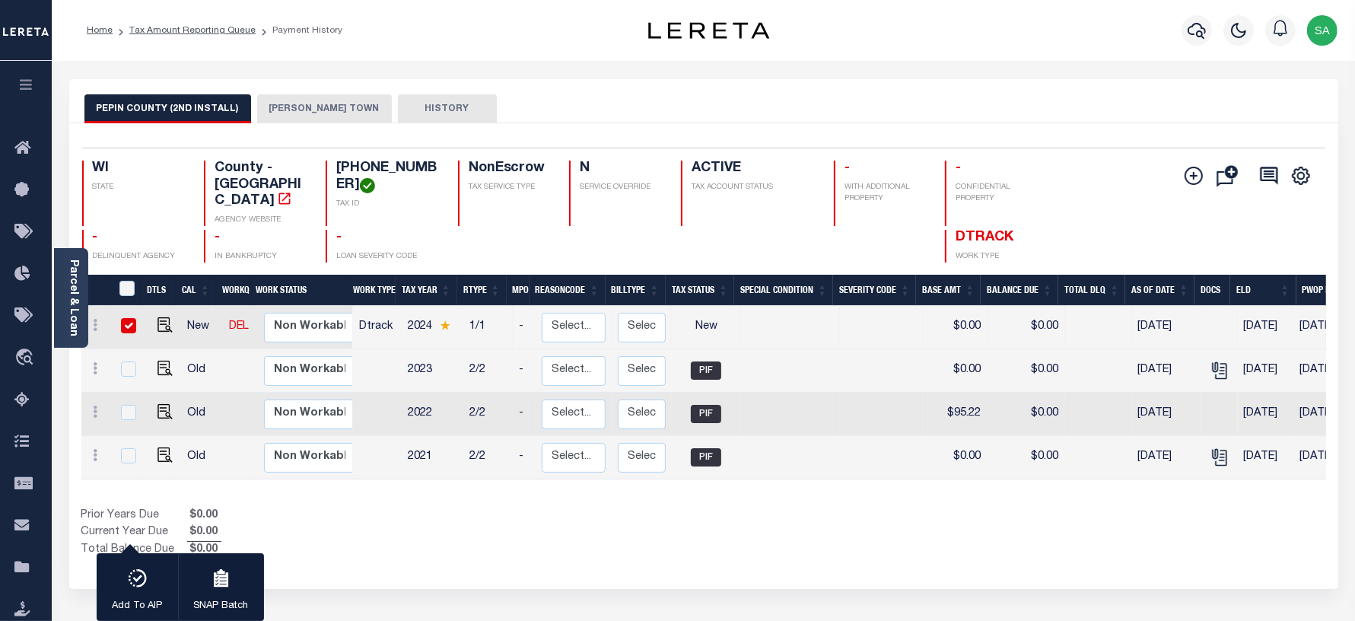
click at [170, 317] on td at bounding box center [162, 327] width 37 height 43
checkbox input "false"
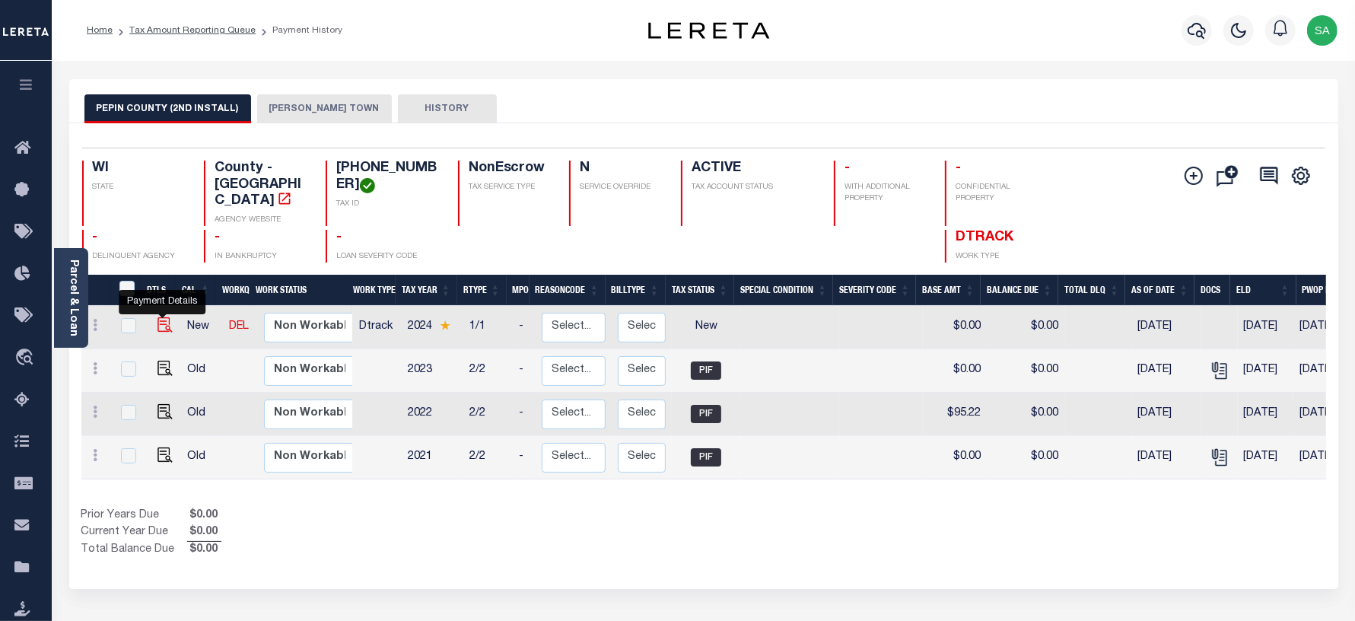
click at [161, 317] on img "" at bounding box center [164, 324] width 15 height 15
checkbox input "true"
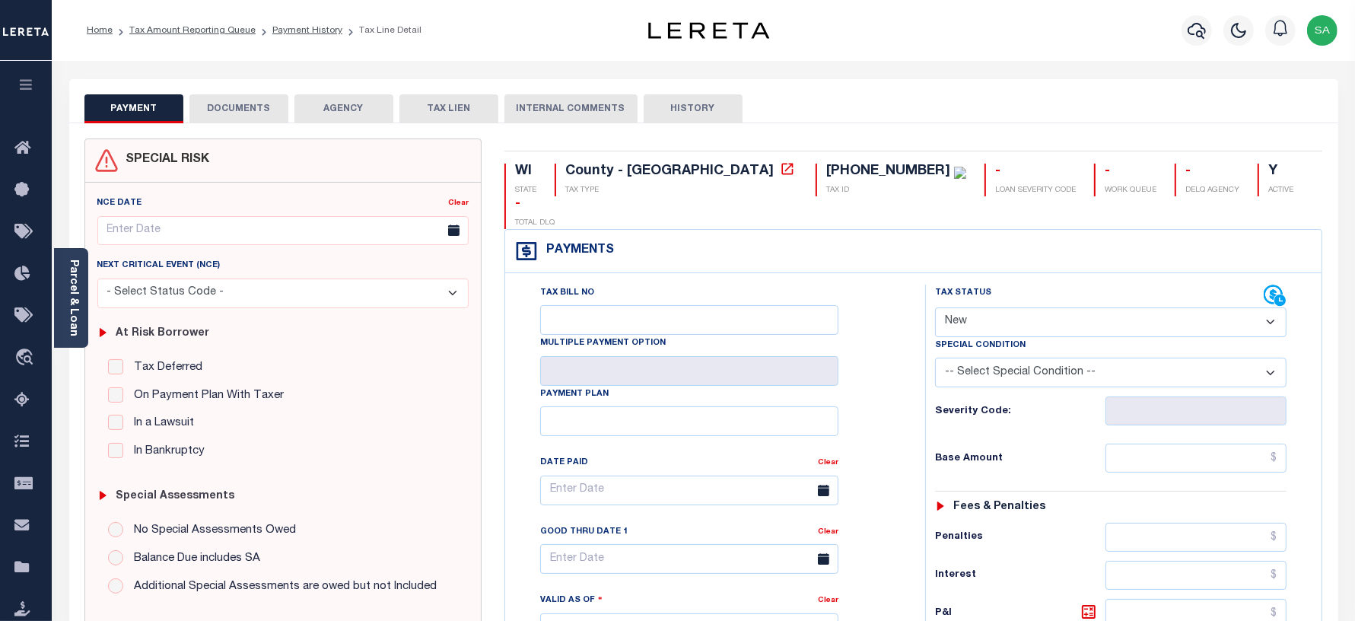
click at [972, 307] on select "- Select Status Code - Open Due/Unpaid Paid Incomplete No Tax Due Internal Refu…" at bounding box center [1111, 322] width 352 height 30
select select "PYD"
click at [935, 307] on select "- Select Status Code - Open Due/Unpaid Paid Incomplete No Tax Due Internal Refu…" at bounding box center [1111, 322] width 352 height 30
type input "[DATE]"
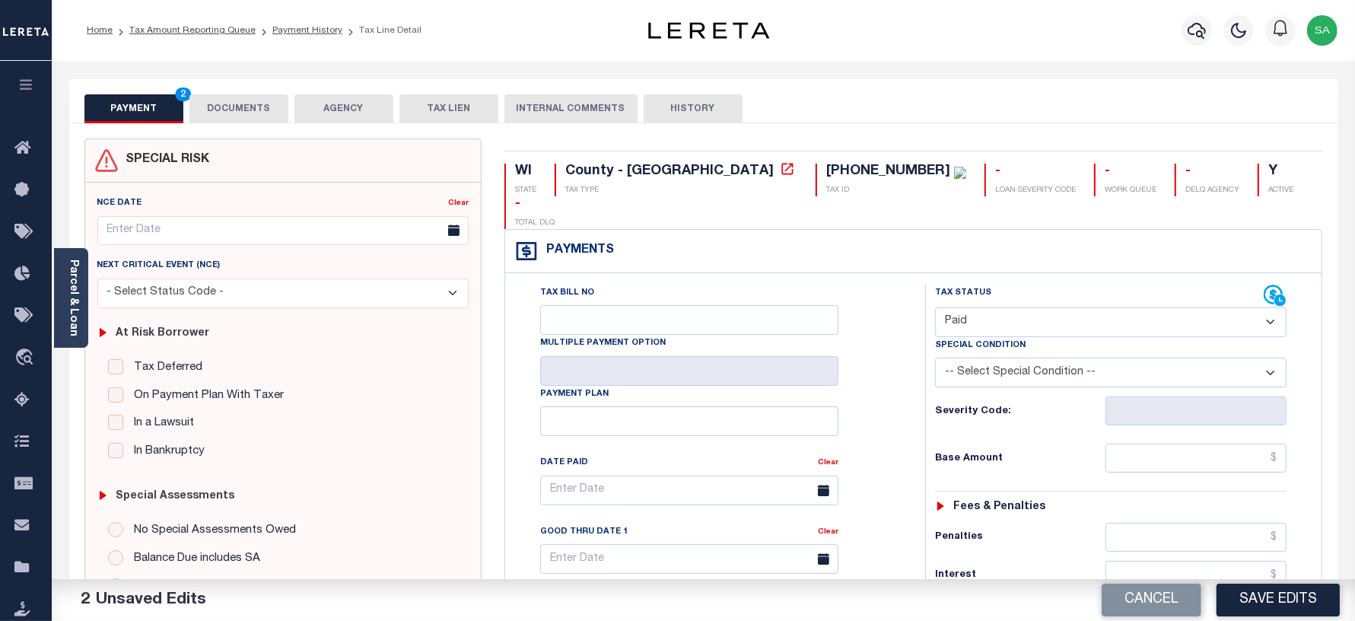
click at [1165, 408] on div "Tax Status Status - Select Status Code -" at bounding box center [1116, 621] width 382 height 672
click at [1170, 444] on input "text" at bounding box center [1195, 458] width 181 height 29
type input "$0.00"
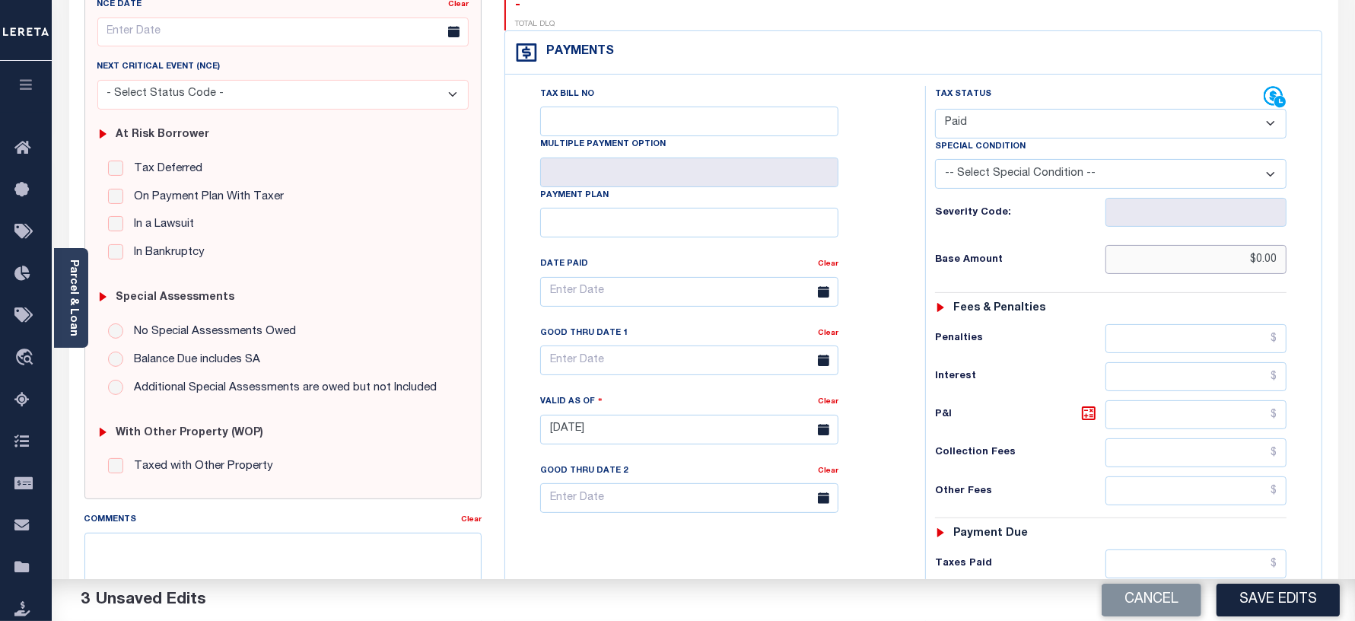
scroll to position [285, 0]
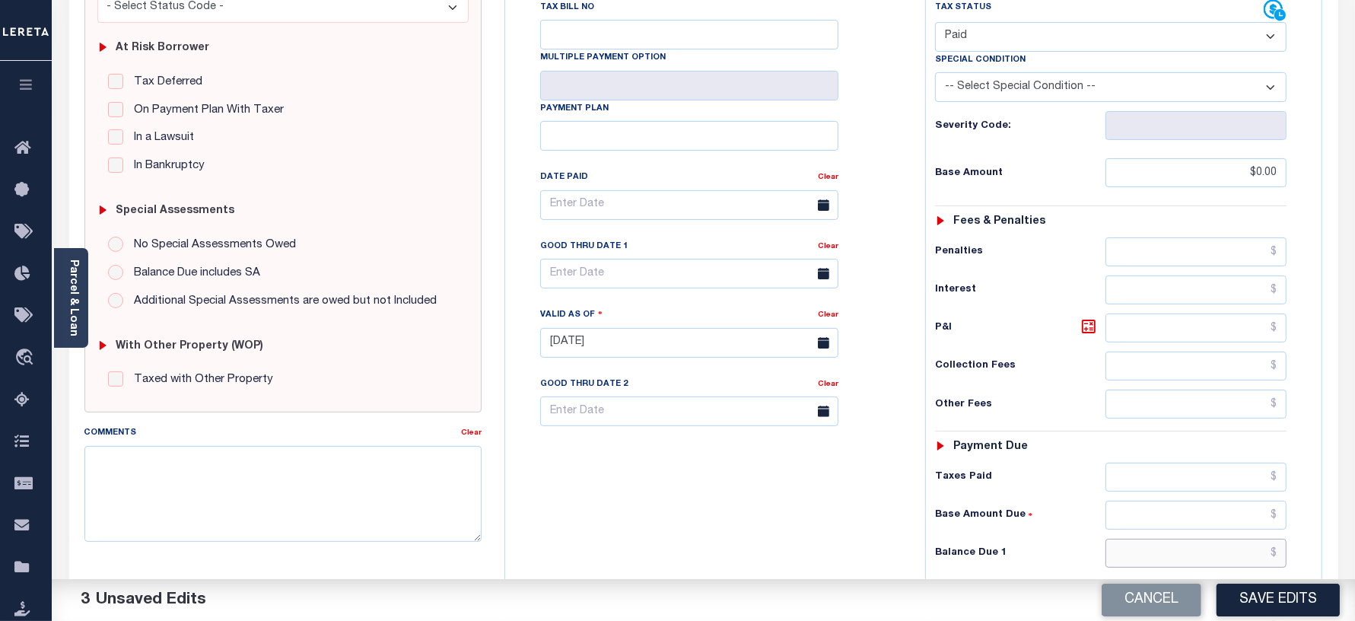
click at [1145, 539] on input "text" at bounding box center [1195, 553] width 181 height 29
type input "$0.00"
click at [658, 487] on div "Tax Bill No Multiple Payment Option Payment Plan Clear" at bounding box center [711, 335] width 405 height 672
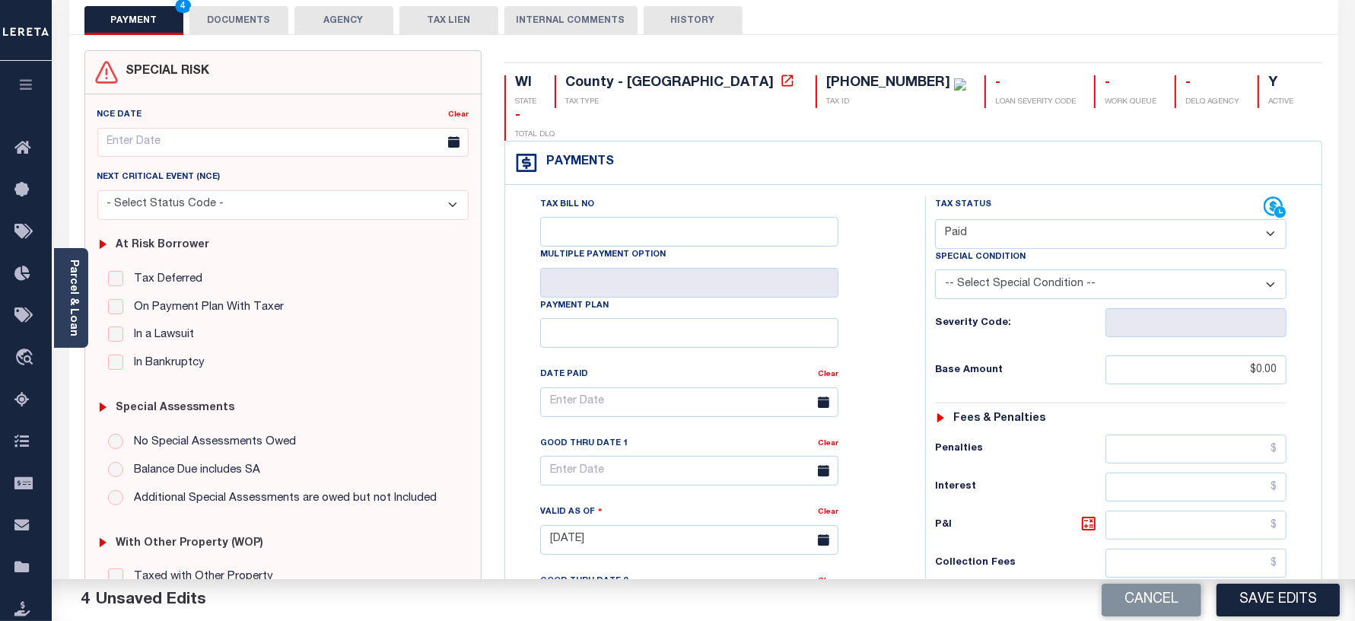
scroll to position [0, 0]
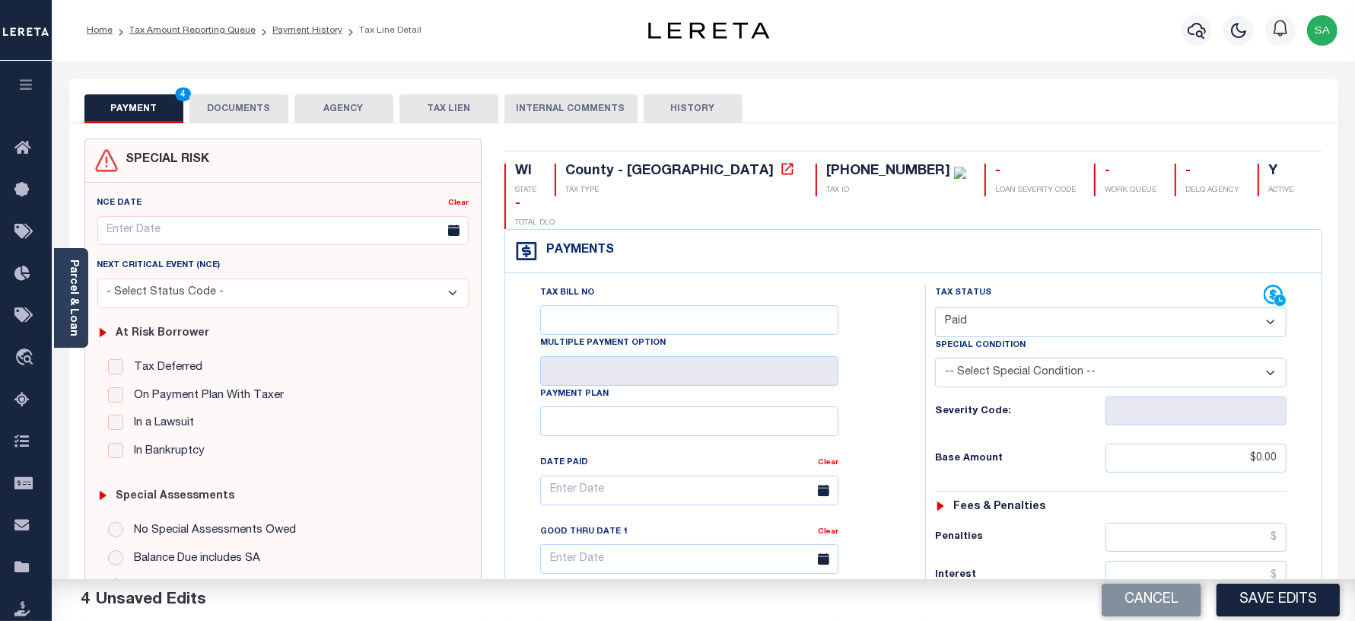
click at [232, 120] on button "DOCUMENTS" at bounding box center [238, 108] width 99 height 29
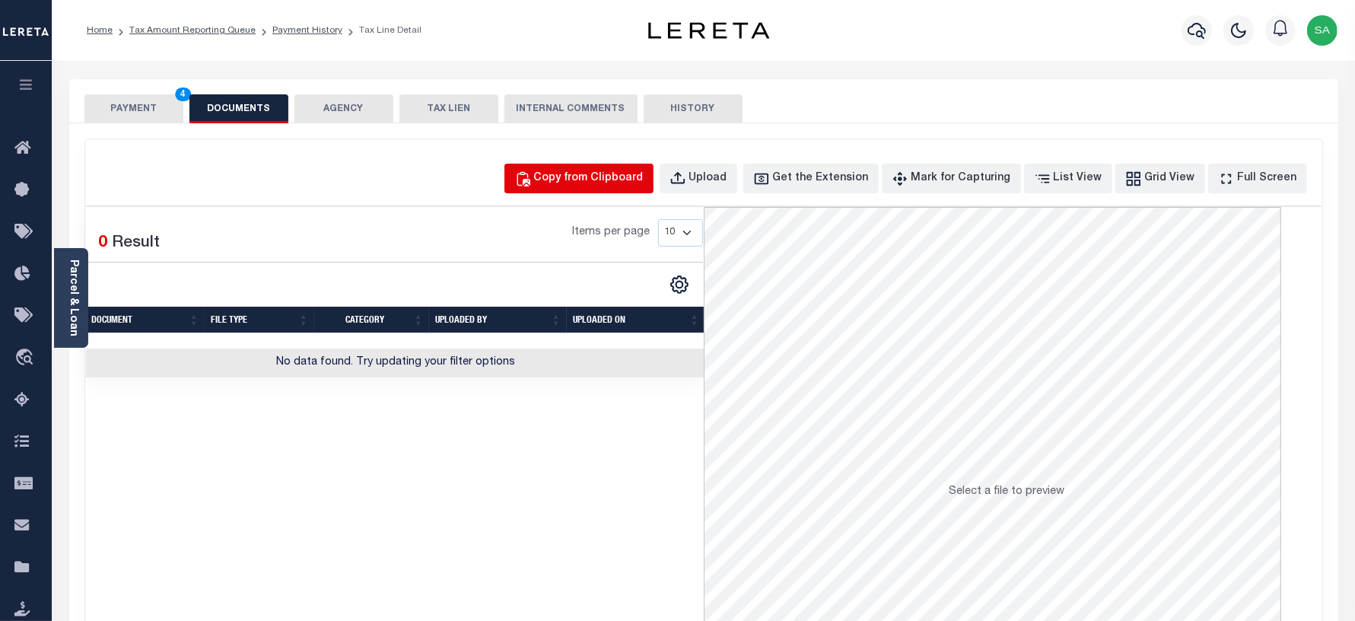
click at [598, 176] on div "Copy from Clipboard" at bounding box center [589, 178] width 110 height 17
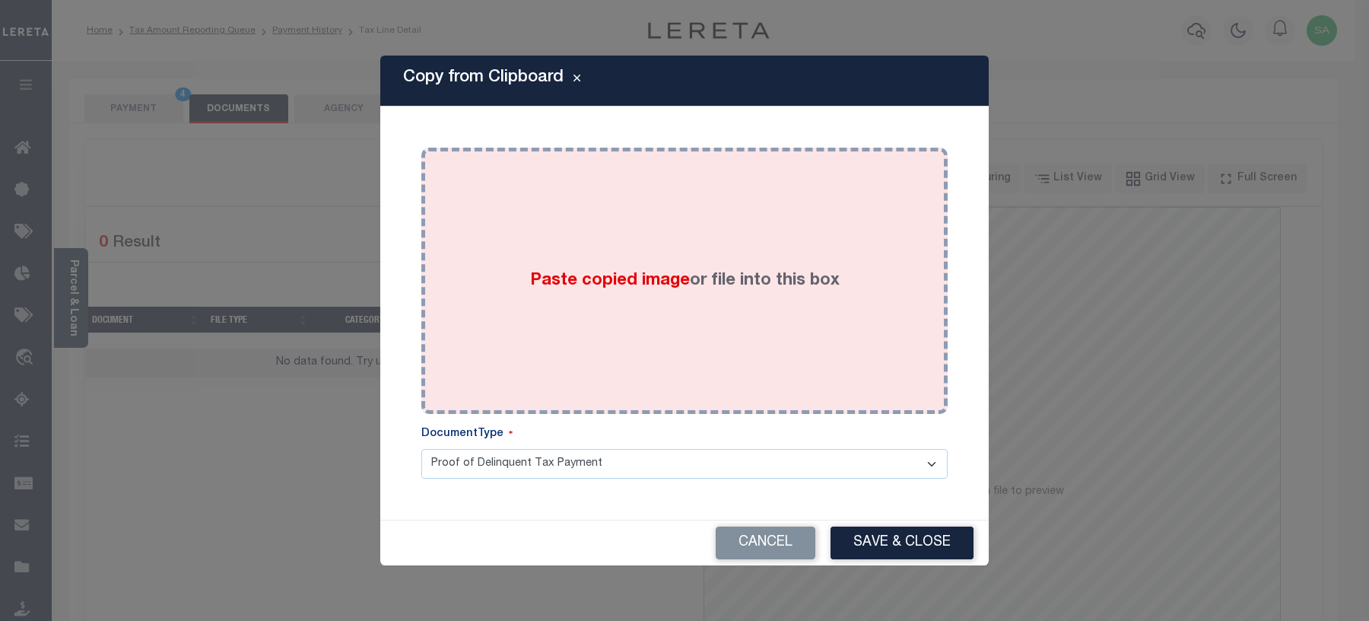
click at [641, 340] on div "Paste copied image or file into this box" at bounding box center [685, 280] width 504 height 243
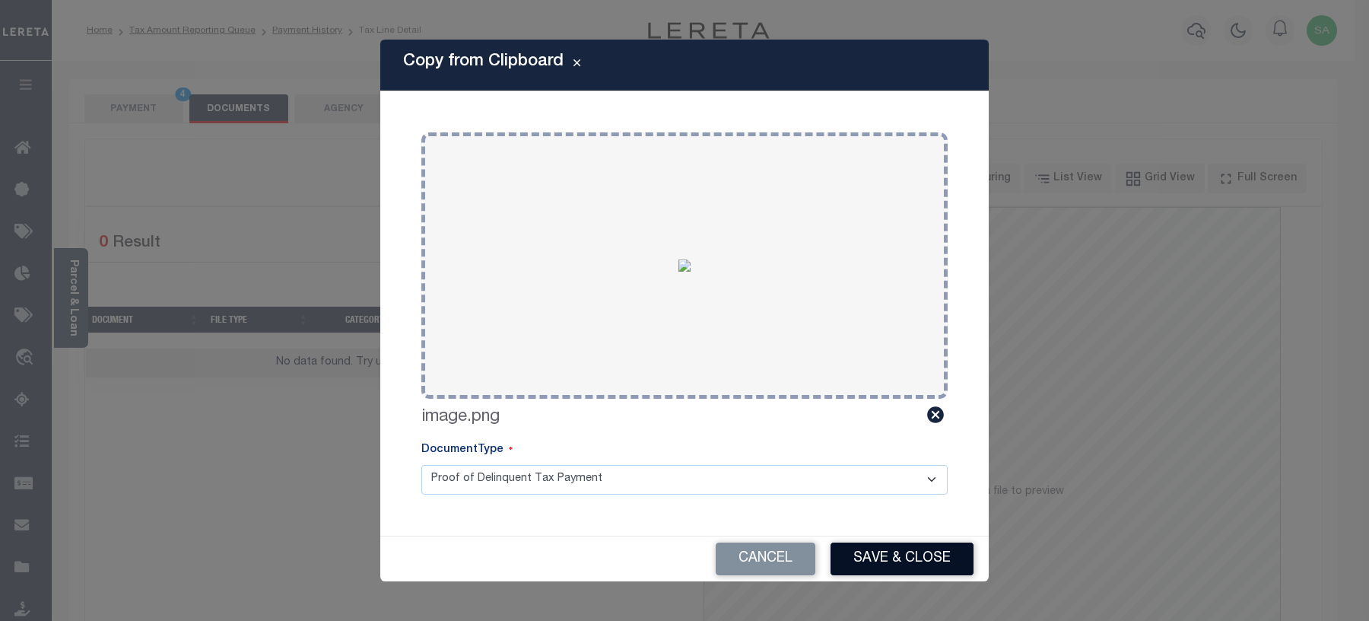
click at [868, 564] on button "Save & Close" at bounding box center [902, 558] width 143 height 33
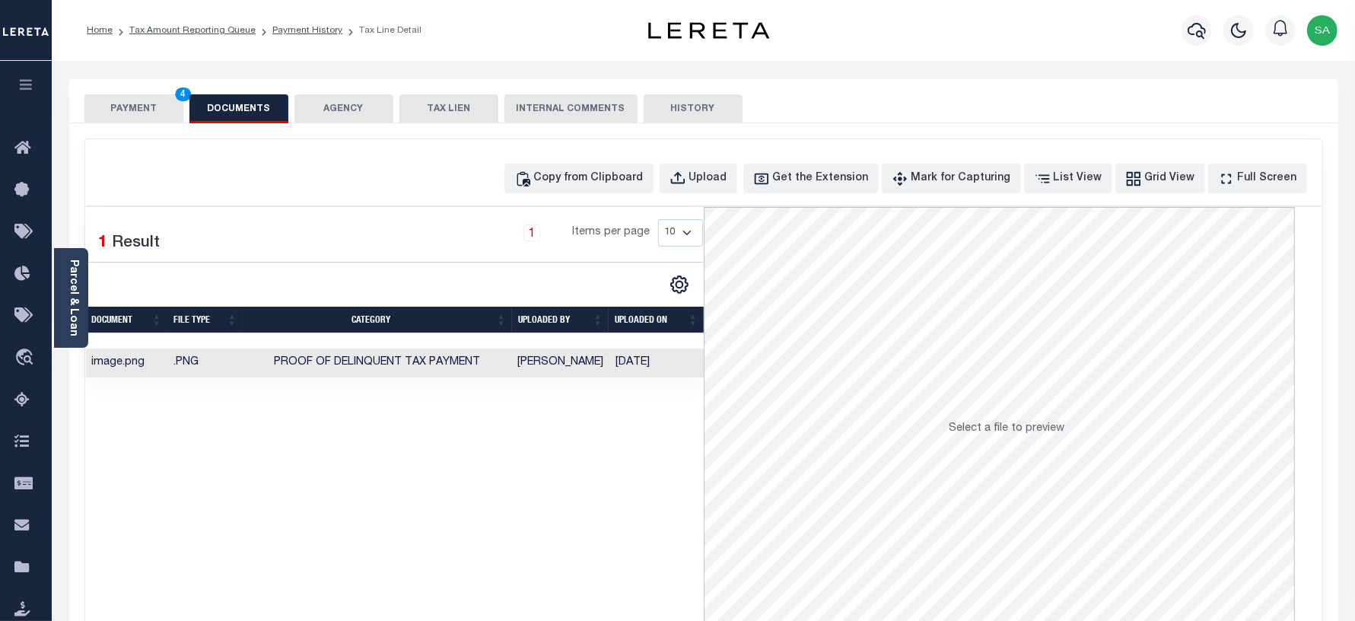
click at [135, 115] on button "PAYMENT 4" at bounding box center [133, 108] width 99 height 29
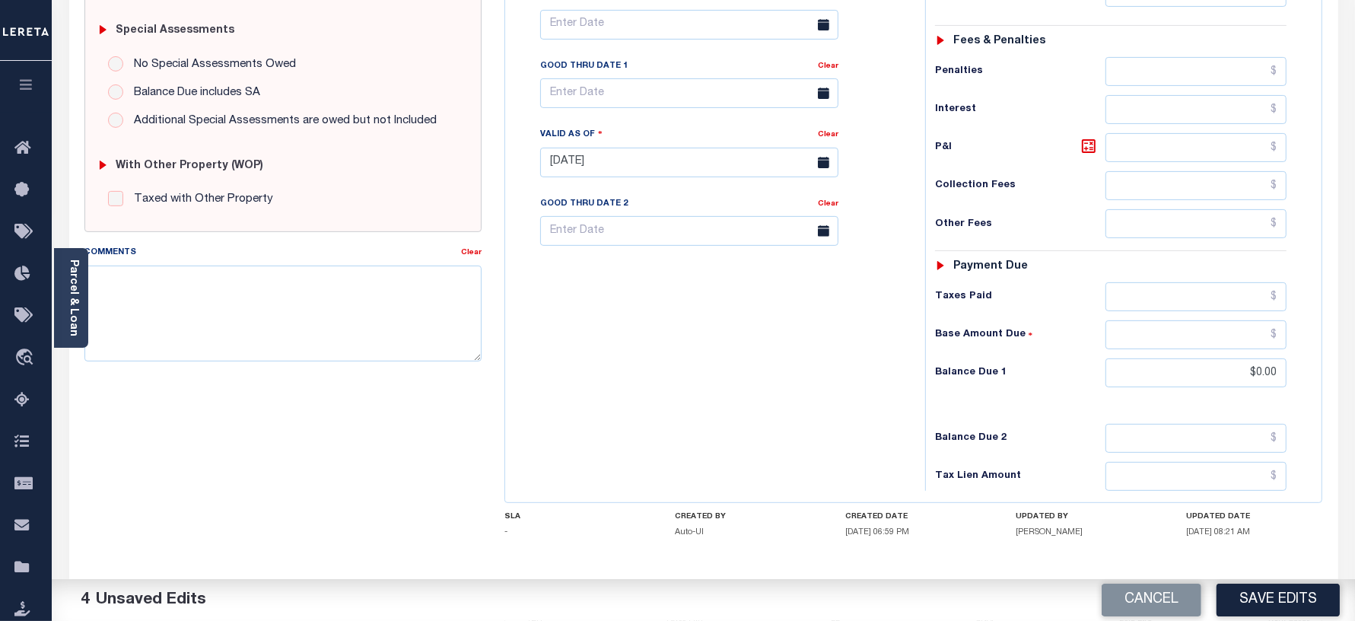
scroll to position [502, 0]
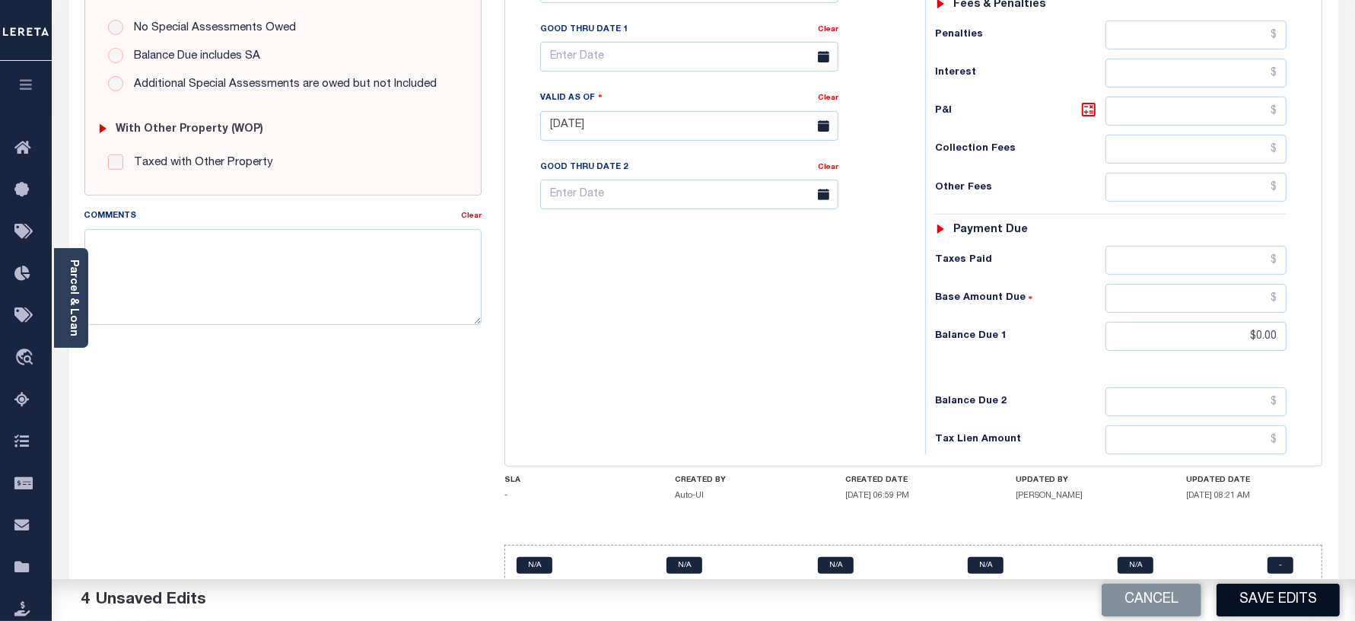
click at [1292, 592] on button "Save Edits" at bounding box center [1278, 600] width 123 height 33
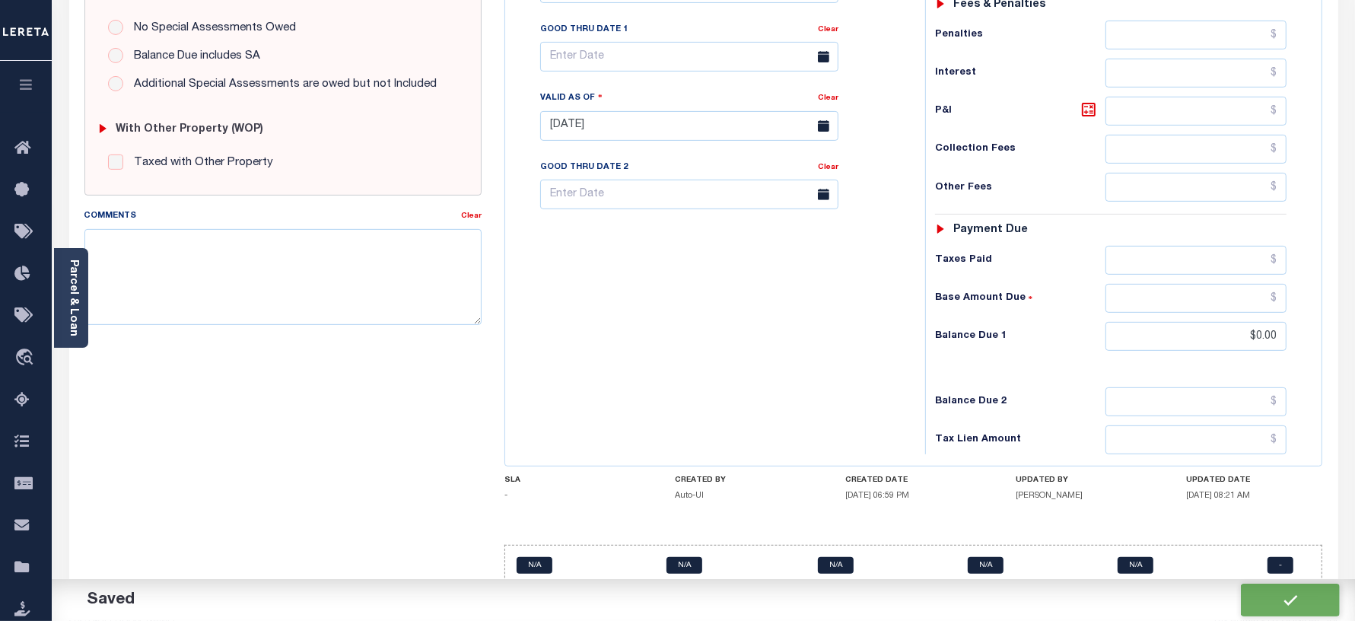
checkbox input "false"
type input "$0"
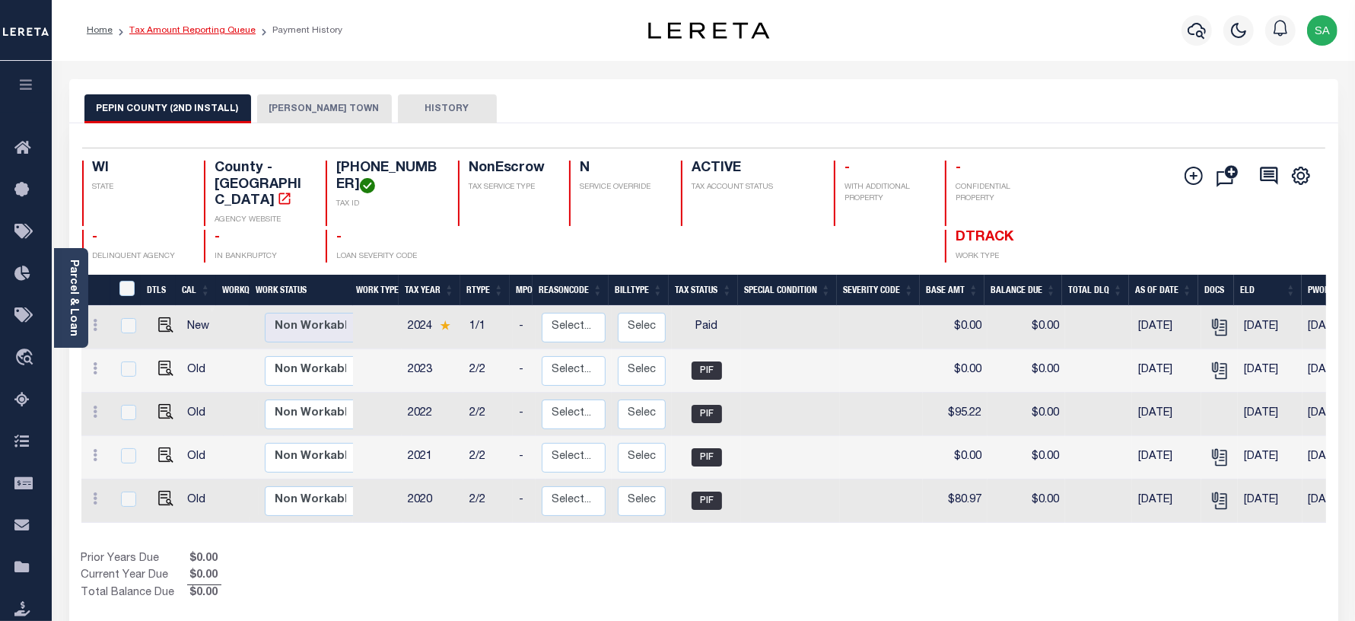
click at [237, 32] on link "Tax Amount Reporting Queue" at bounding box center [192, 30] width 126 height 9
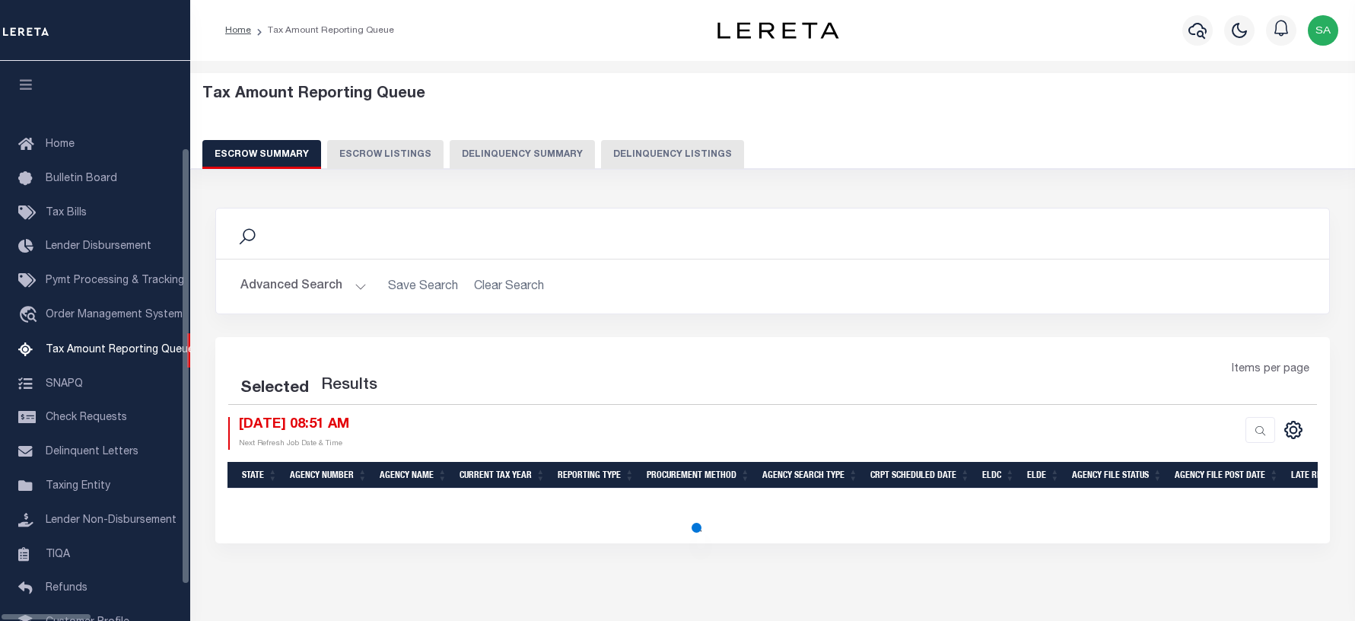
select select "100"
click at [584, 156] on div "Escrow Summary Escrow Listings Delinquency Summary Delinquency Listings" at bounding box center [772, 154] width 1141 height 28
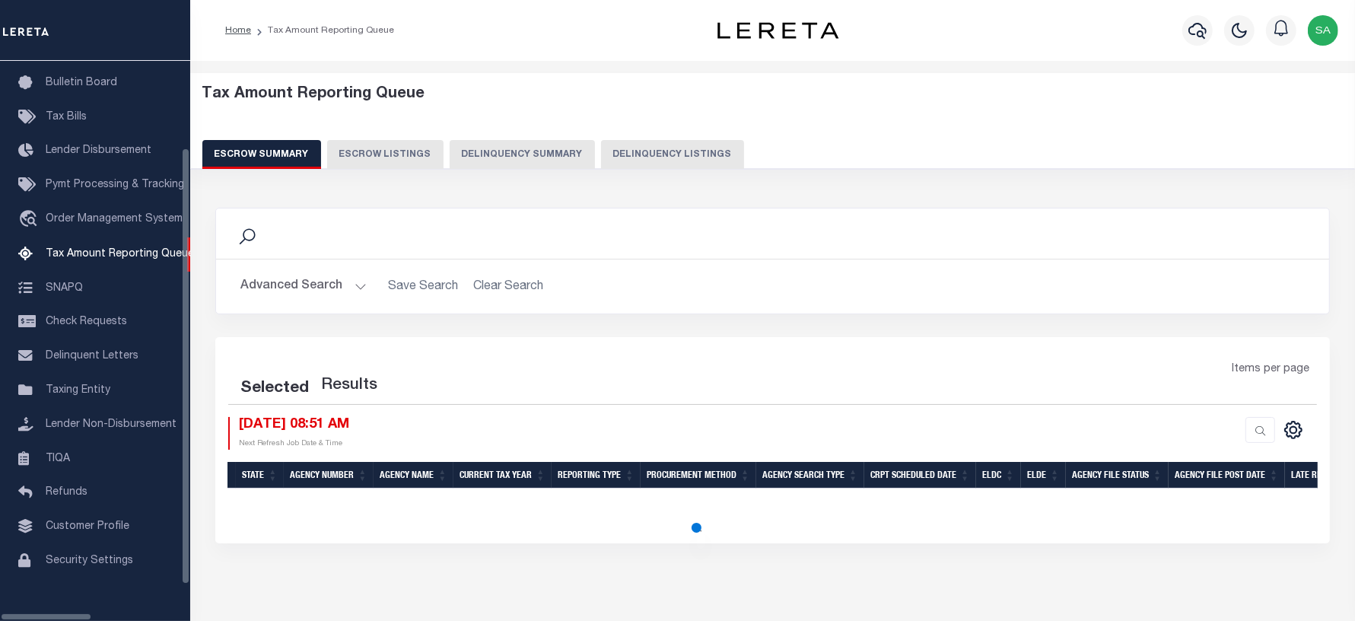
select select "100"
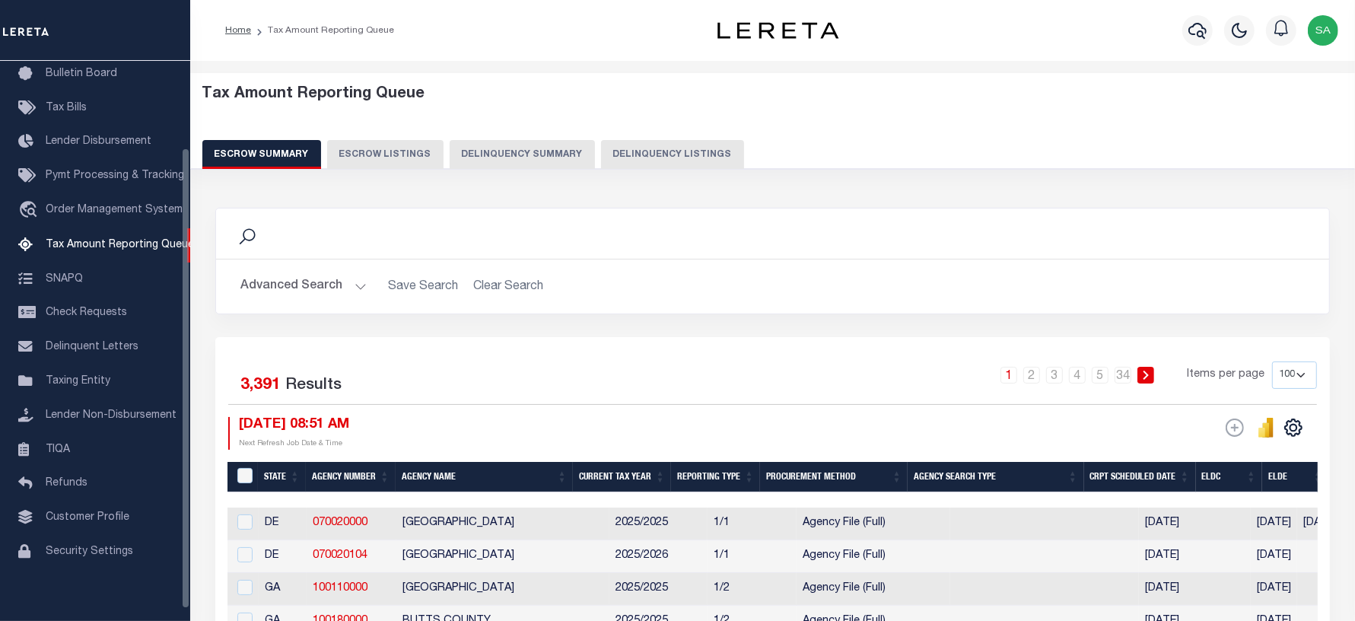
click at [644, 157] on button "Delinquency Listings" at bounding box center [672, 154] width 143 height 29
select select "100"
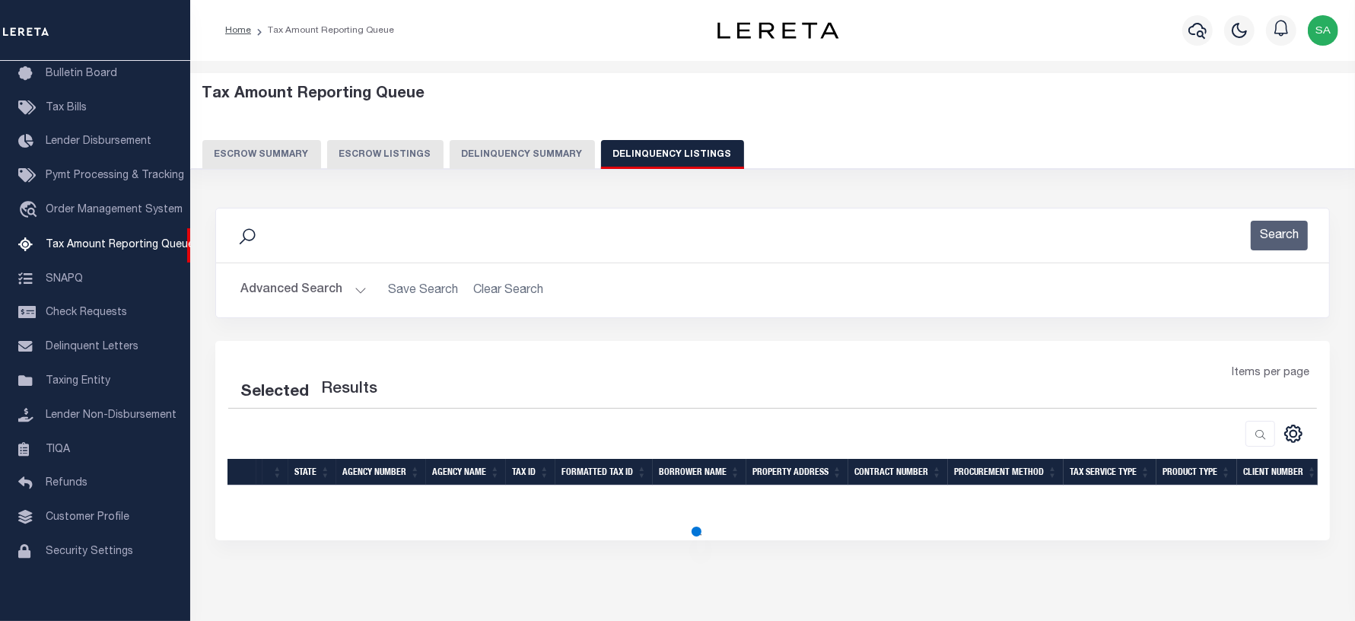
select select "100"
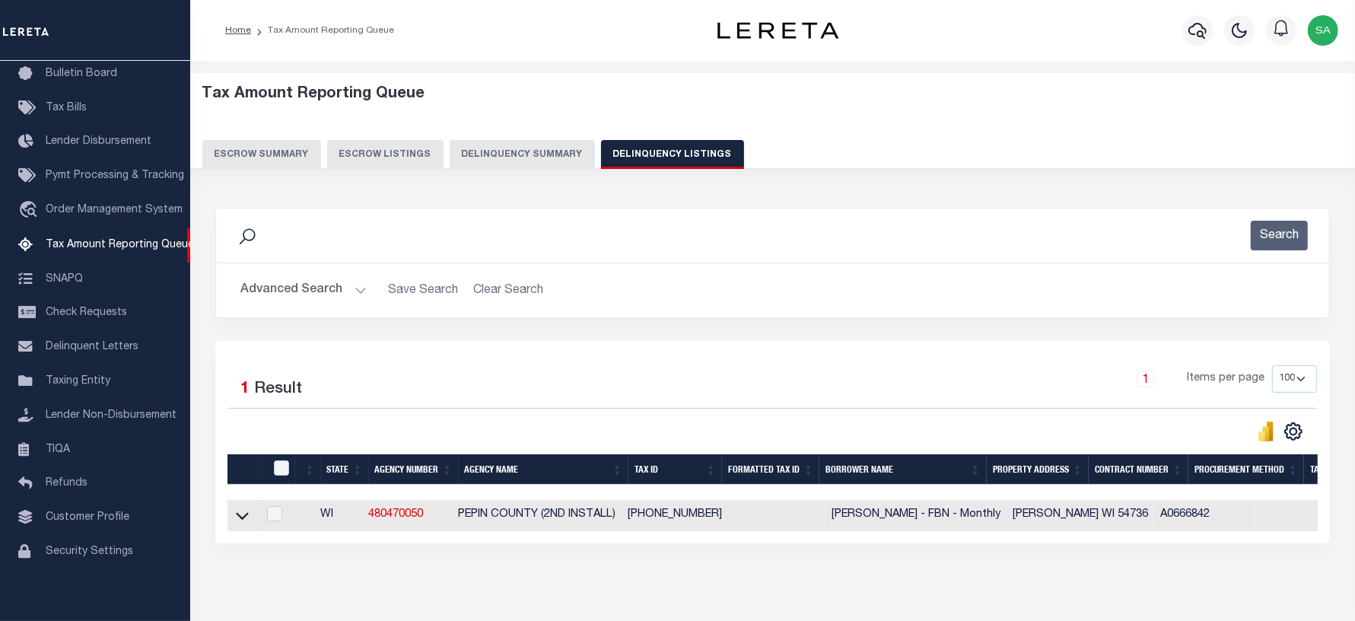
click at [272, 294] on button "Advanced Search" at bounding box center [303, 290] width 126 height 30
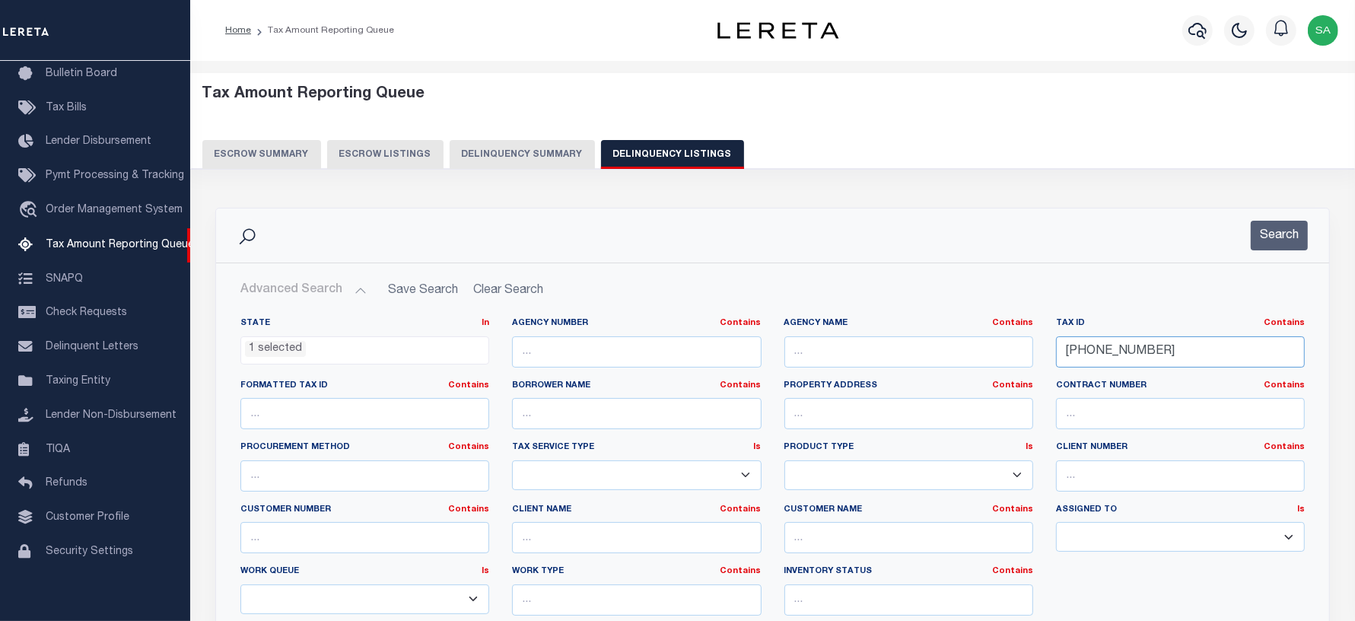
drag, startPoint x: 1128, startPoint y: 358, endPoint x: 1043, endPoint y: 355, distance: 85.3
click at [1043, 355] on div "State In In AK AL AR AZ CA CO CT DC DE FL GA GU HI IA ID IL IN KS [GEOGRAPHIC_D…" at bounding box center [772, 472] width 1087 height 310
click at [1172, 355] on input "004-00553-0001" at bounding box center [1180, 351] width 249 height 31
drag, startPoint x: 1173, startPoint y: 351, endPoint x: 961, endPoint y: 339, distance: 212.7
click at [961, 339] on div "State In In AK AL AR AZ CA CO CT DC DE FL GA GU HI IA ID IL IN KS [GEOGRAPHIC_D…" at bounding box center [772, 472] width 1087 height 310
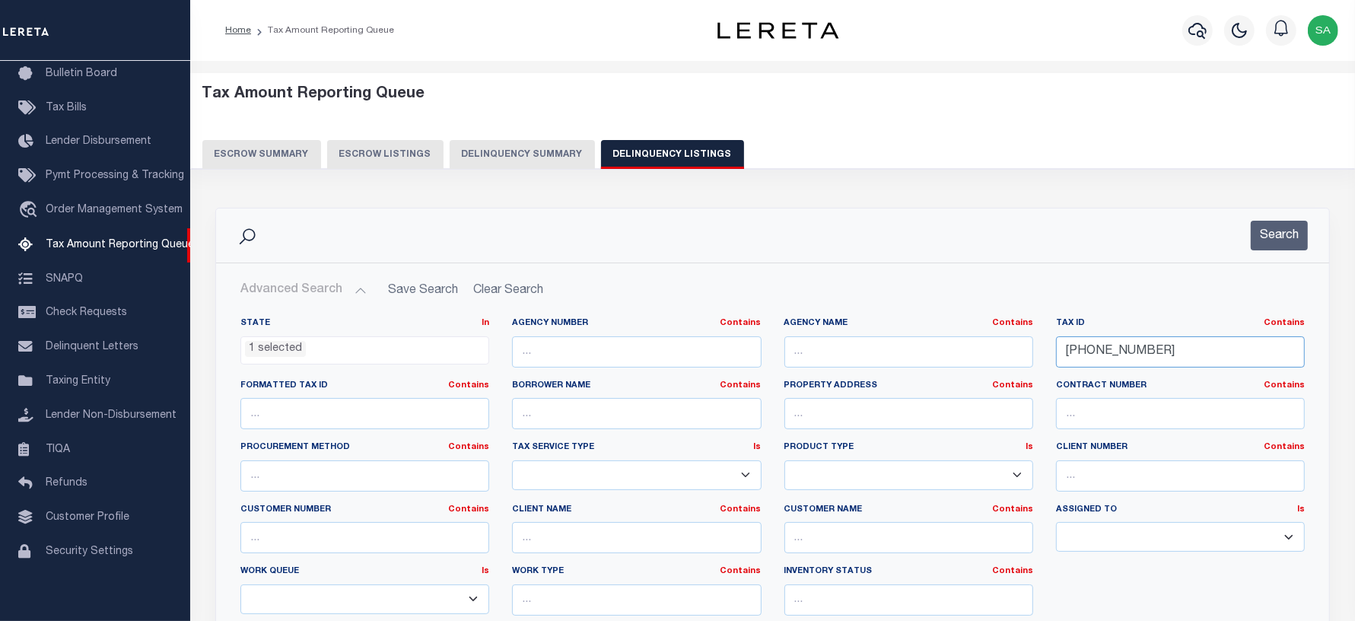
paste input "2"
type input "004-00553-0002"
click at [1280, 236] on button "Search" at bounding box center [1279, 236] width 57 height 30
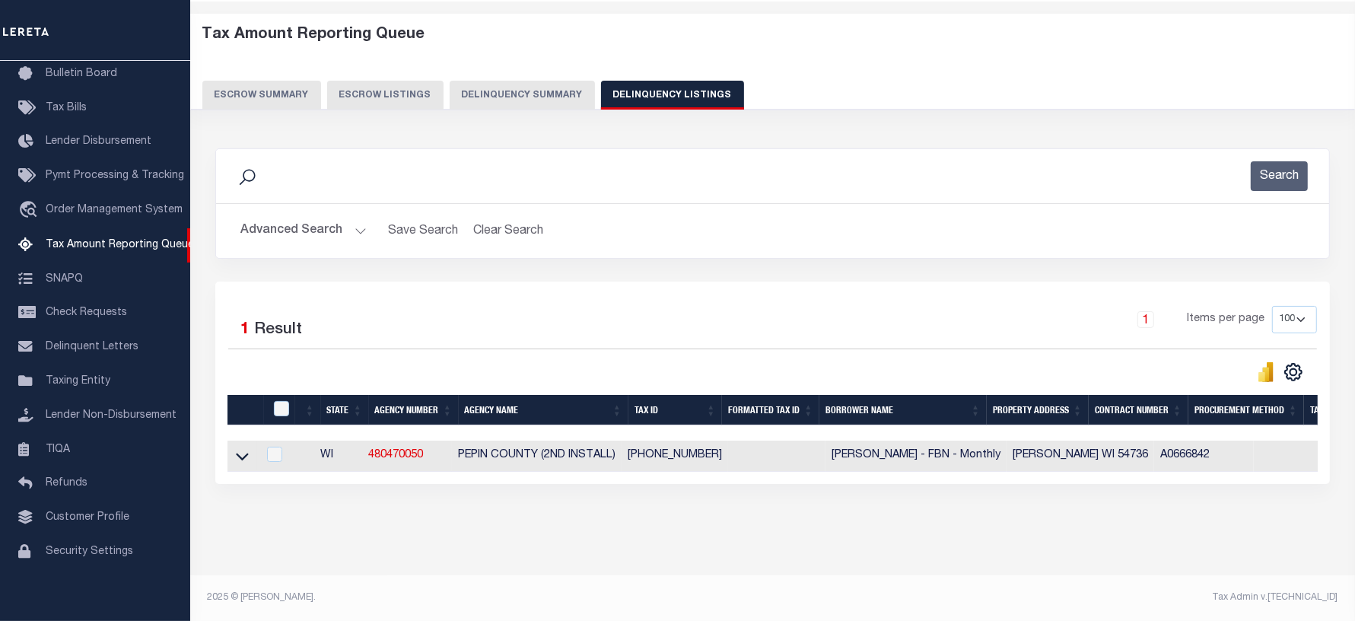
scroll to position [73, 0]
click at [241, 453] on icon at bounding box center [242, 457] width 13 height 8
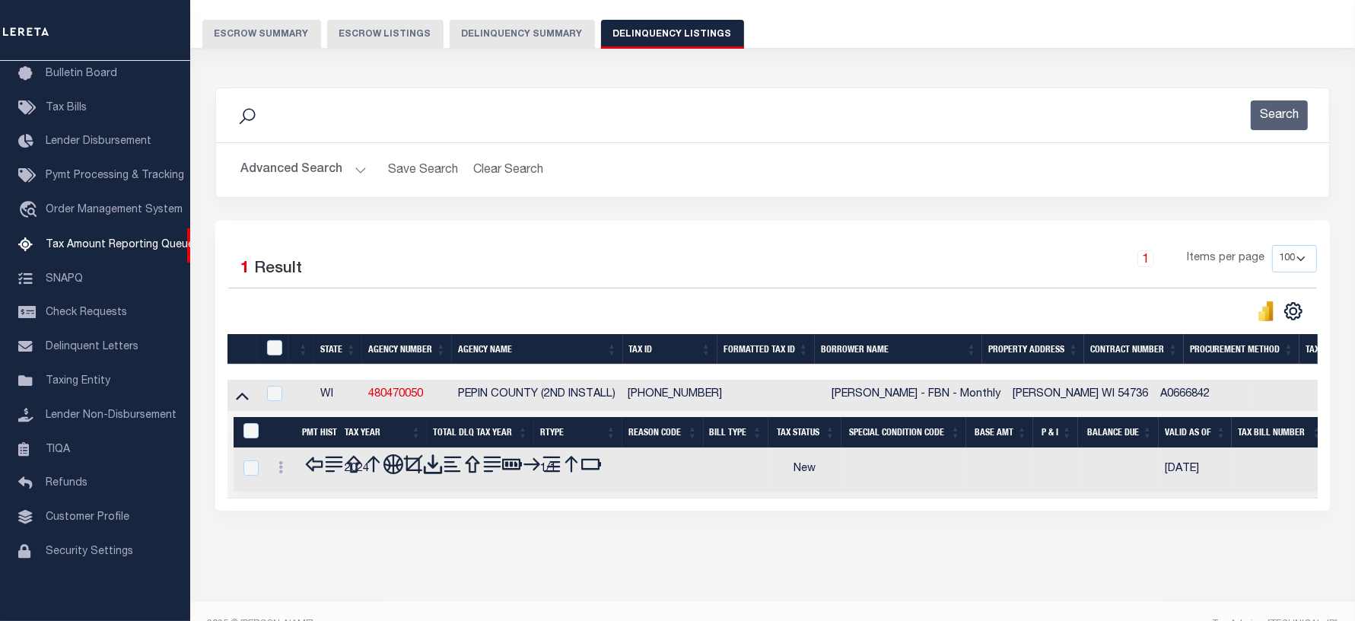
scroll to position [152, 0]
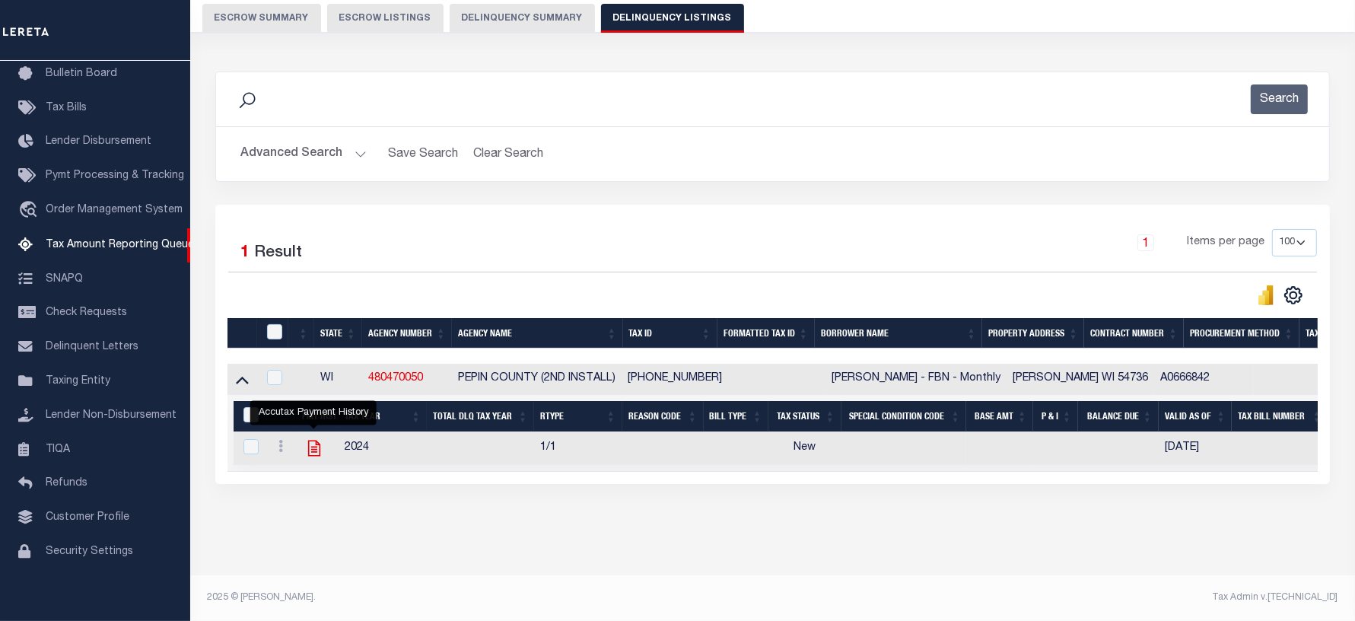
click icon ""
checkbox input "true"
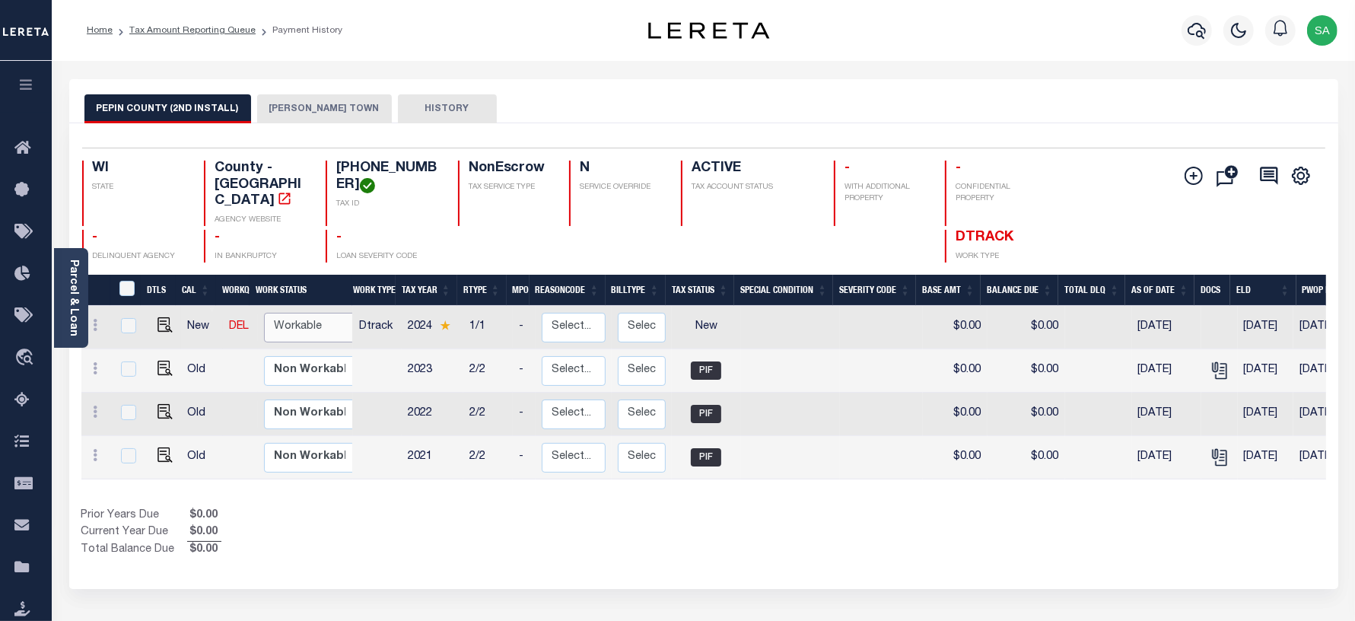
click at [313, 320] on select "Non Workable Workable" at bounding box center [309, 328] width 91 height 30
checkbox input "true"
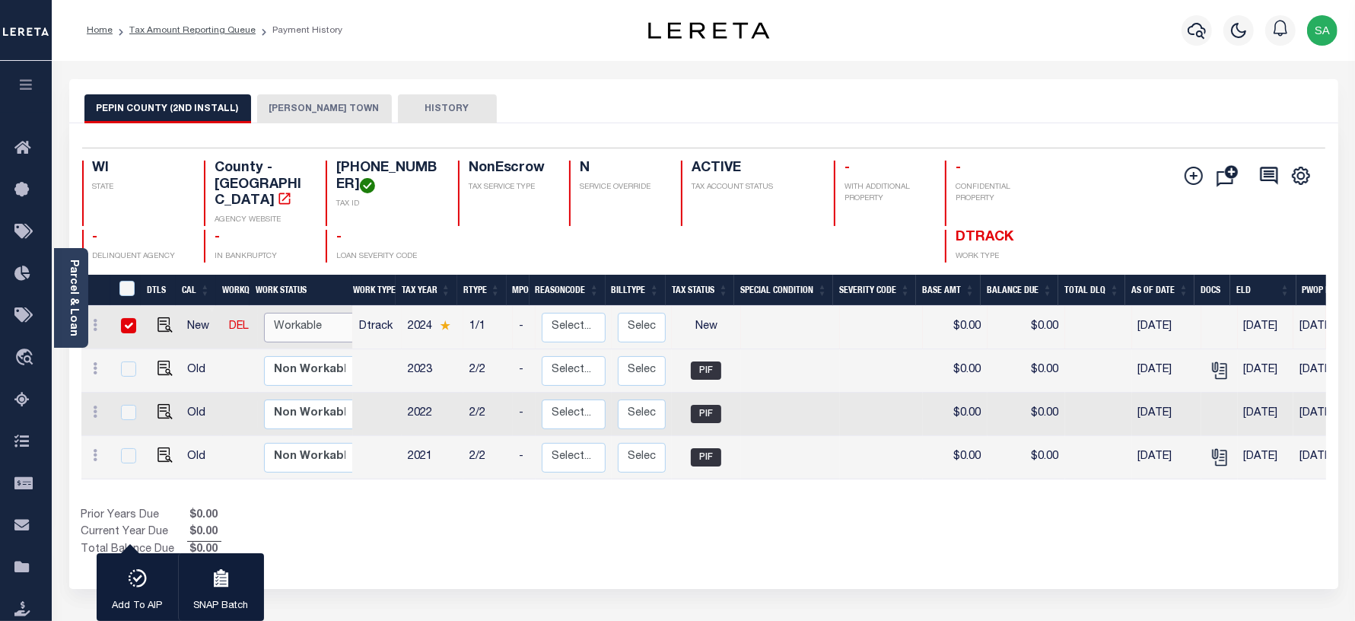
select select "true"
click at [264, 313] on select "Non Workable Workable" at bounding box center [309, 328] width 91 height 30
checkbox input "false"
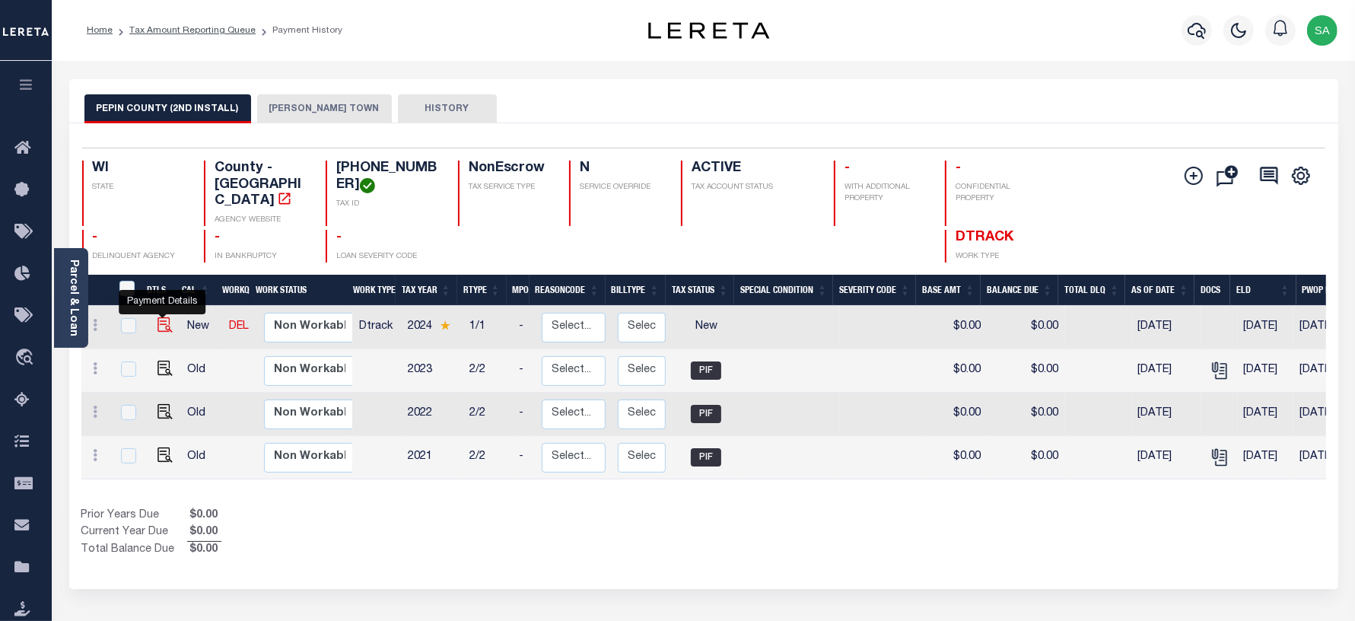
click at [166, 317] on img "" at bounding box center [164, 324] width 15 height 15
checkbox input "true"
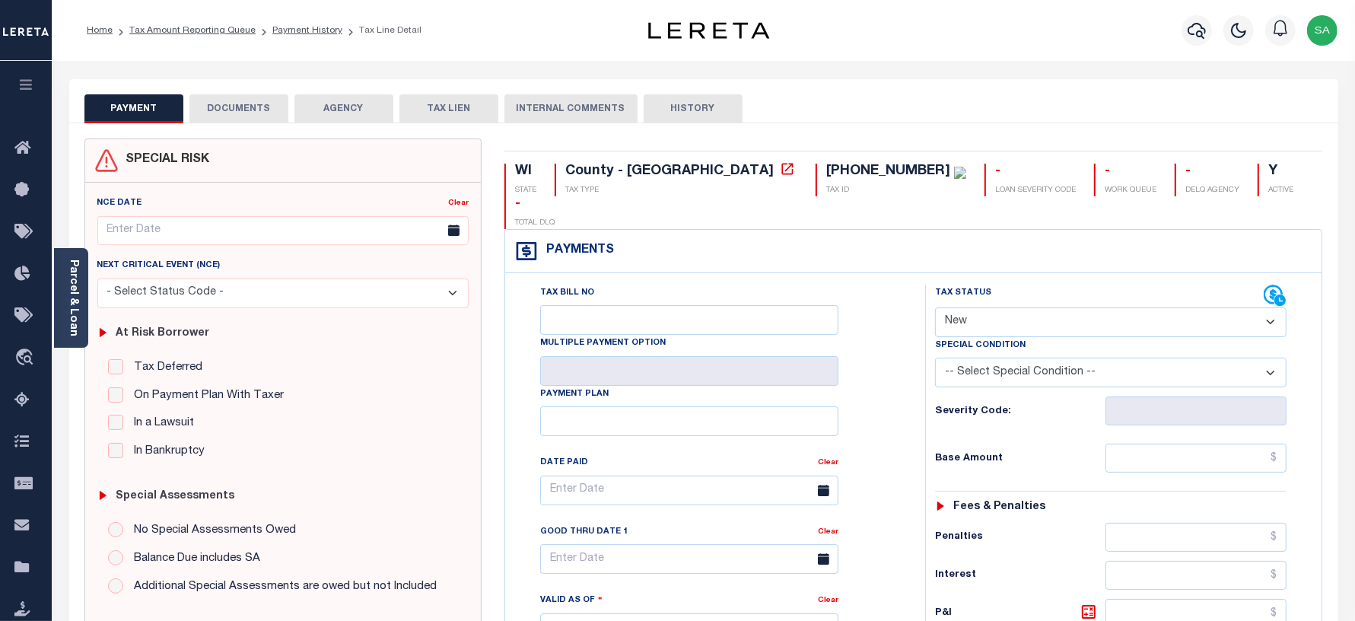
click at [1040, 307] on select "- Select Status Code - Open Due/Unpaid Paid Incomplete No Tax Due Internal Refu…" at bounding box center [1111, 322] width 352 height 30
select select "PYD"
click at [935, 307] on select "- Select Status Code - Open Due/Unpaid Paid Incomplete No Tax Due Internal Refu…" at bounding box center [1111, 322] width 352 height 30
type input "[DATE]"
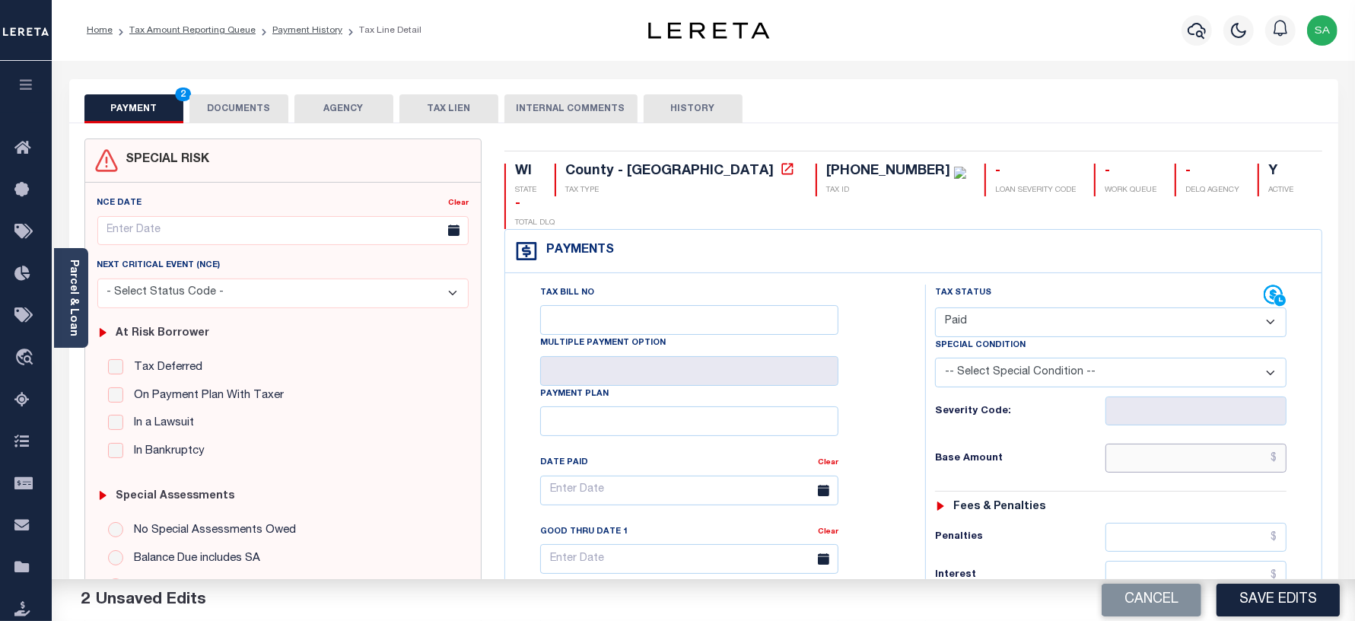
drag, startPoint x: 1168, startPoint y: 428, endPoint x: 1163, endPoint y: 415, distance: 14.7
click at [1169, 444] on input "text" at bounding box center [1195, 458] width 181 height 29
type input "$0.00"
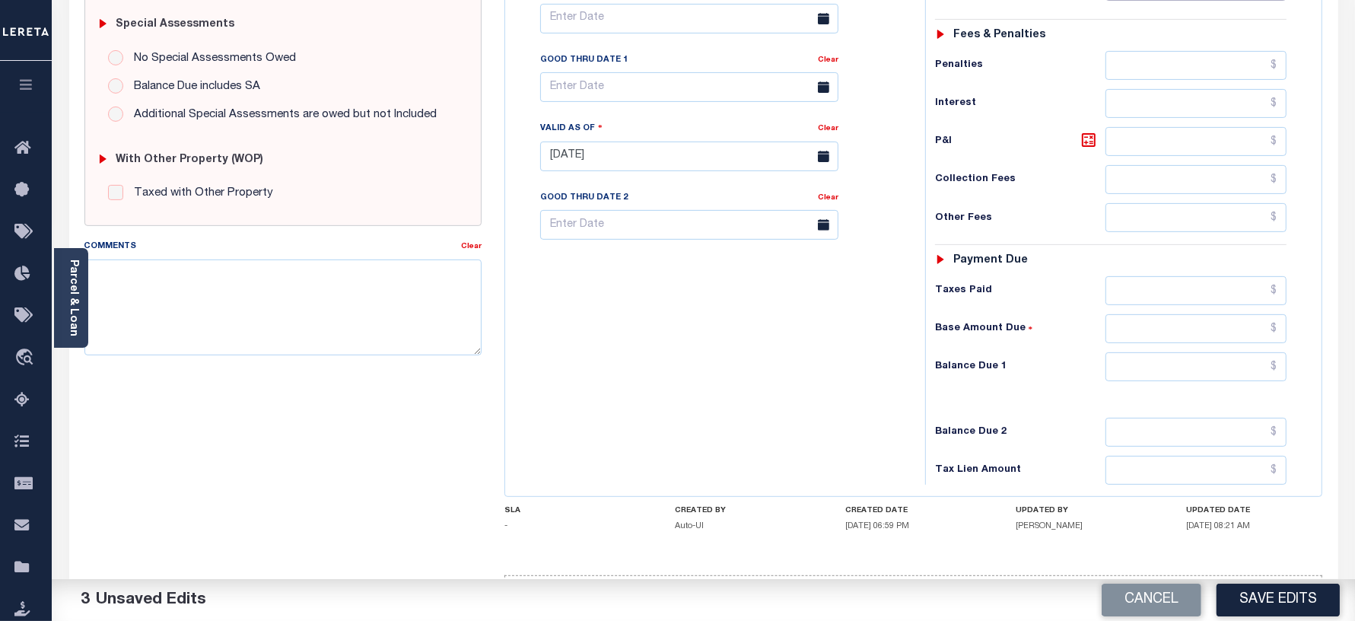
scroll to position [476, 0]
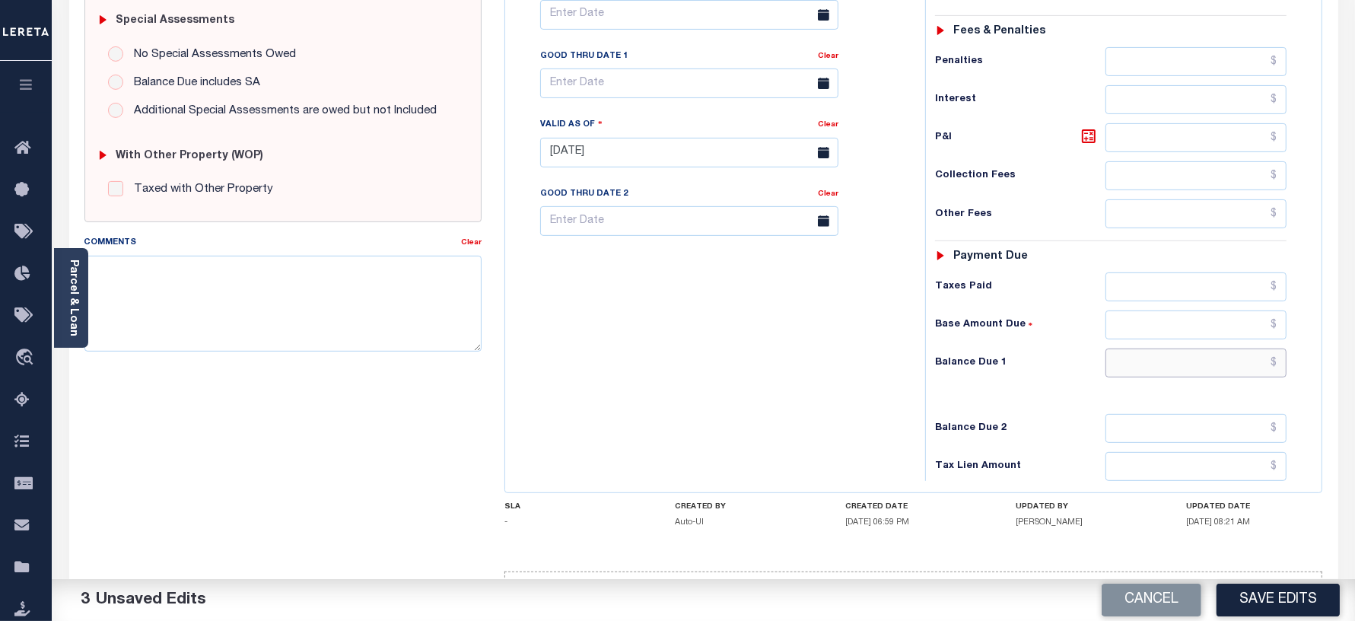
click at [1150, 350] on input "text" at bounding box center [1195, 362] width 181 height 29
type input "$0.00"
click at [864, 335] on div "Tax Bill No Multiple Payment Option Payment Plan Clear" at bounding box center [711, 145] width 405 height 672
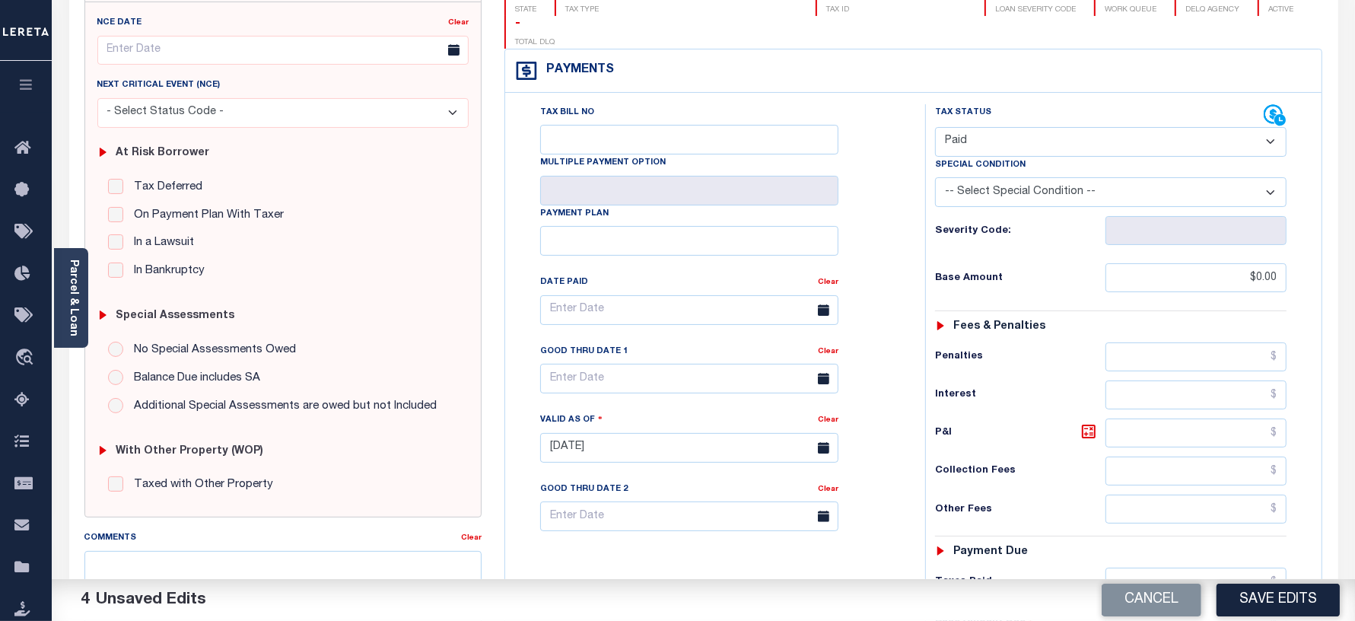
scroll to position [95, 0]
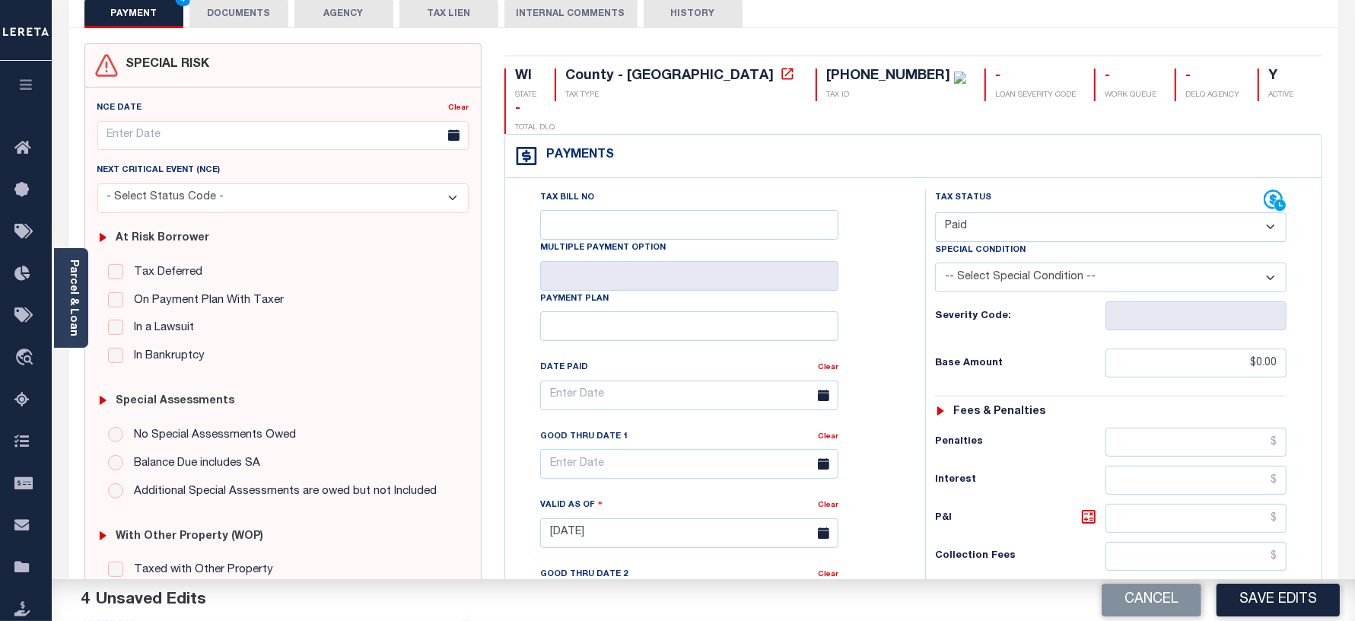
click at [247, 8] on button "DOCUMENTS" at bounding box center [238, 13] width 99 height 29
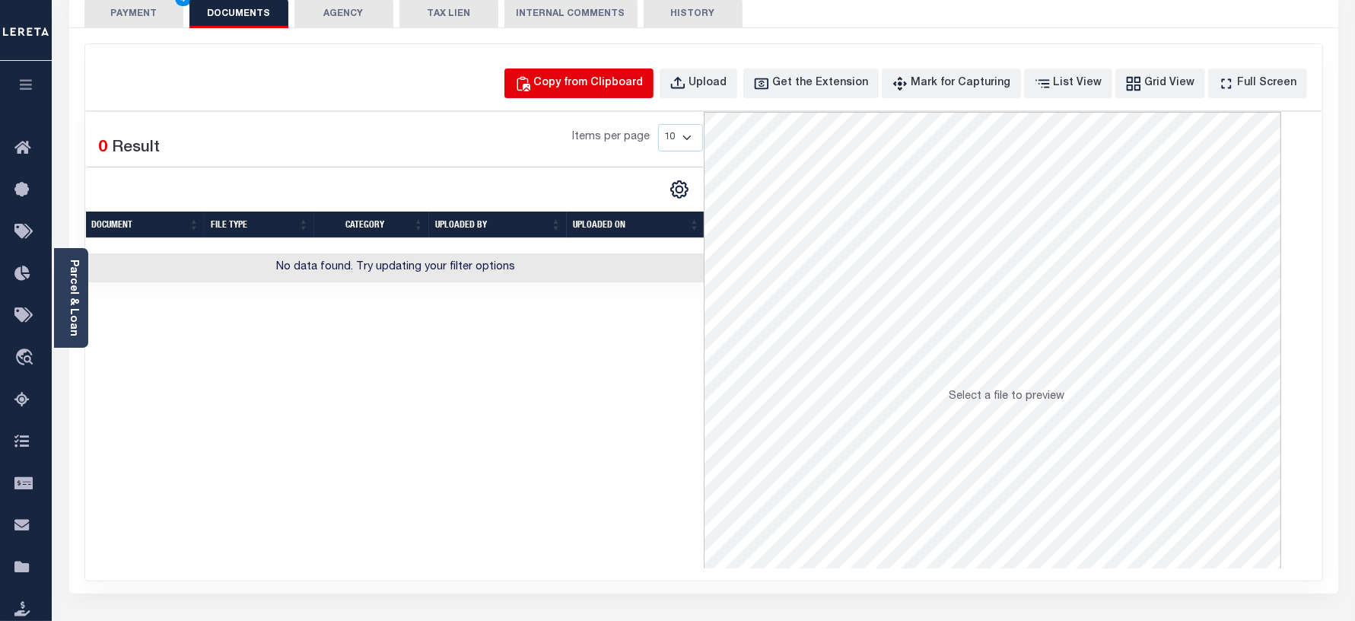
click at [584, 87] on div "Copy from Clipboard" at bounding box center [589, 83] width 110 height 17
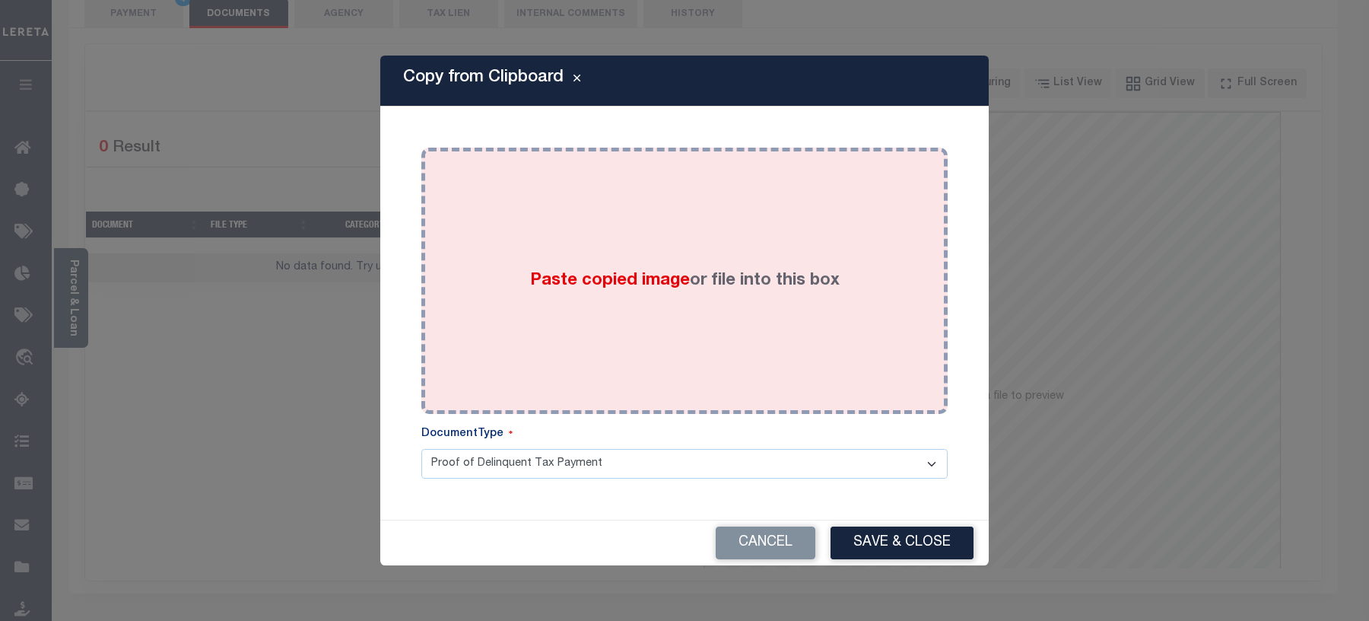
click at [552, 313] on div "Paste copied image or file into this box" at bounding box center [685, 280] width 504 height 243
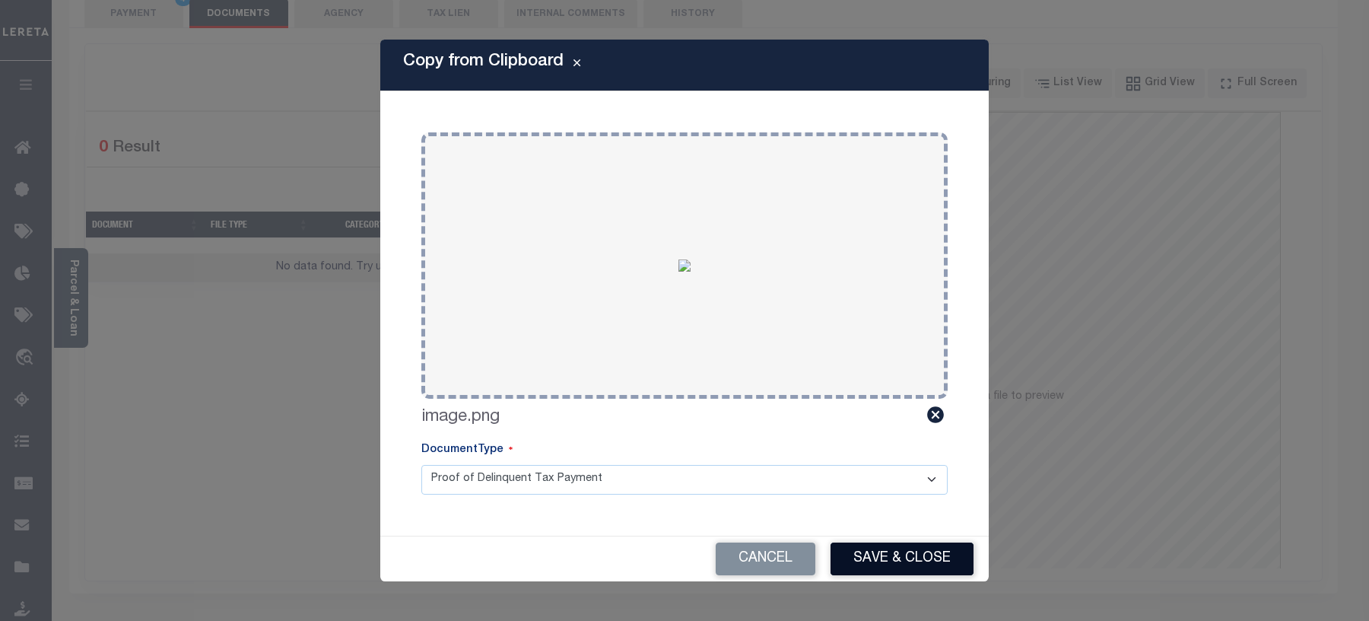
click at [877, 552] on button "Save & Close" at bounding box center [902, 558] width 143 height 33
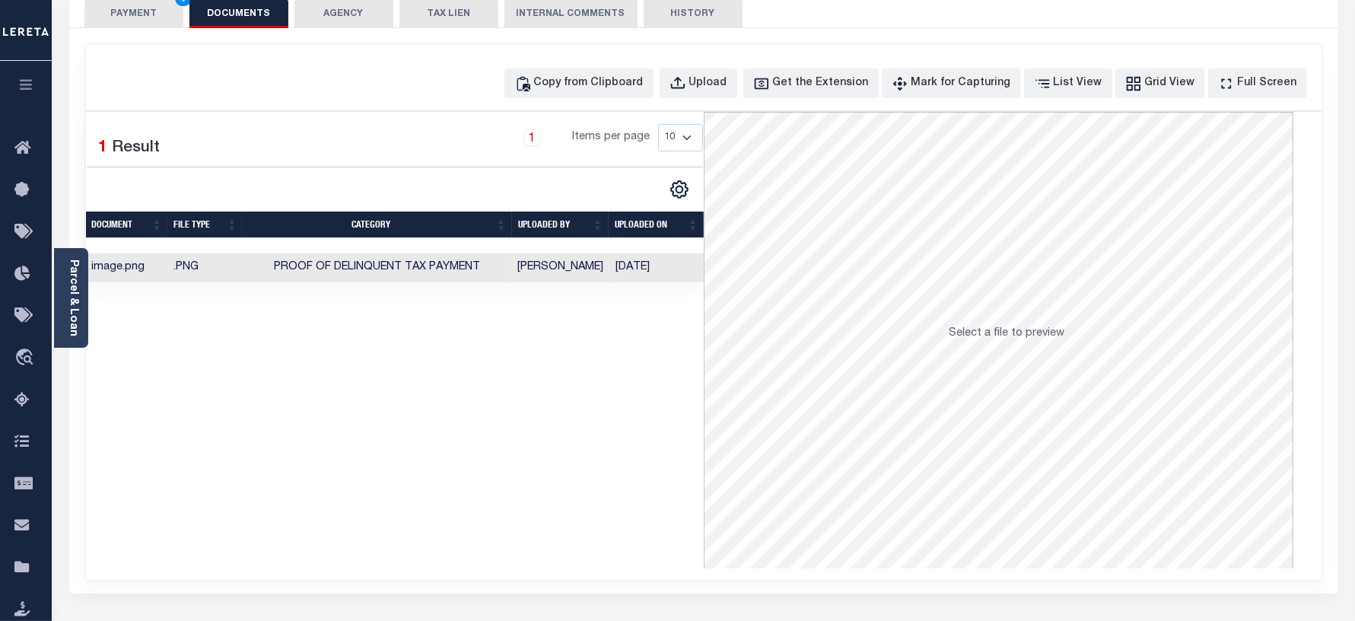
click at [157, 23] on button "PAYMENT 4" at bounding box center [133, 13] width 99 height 29
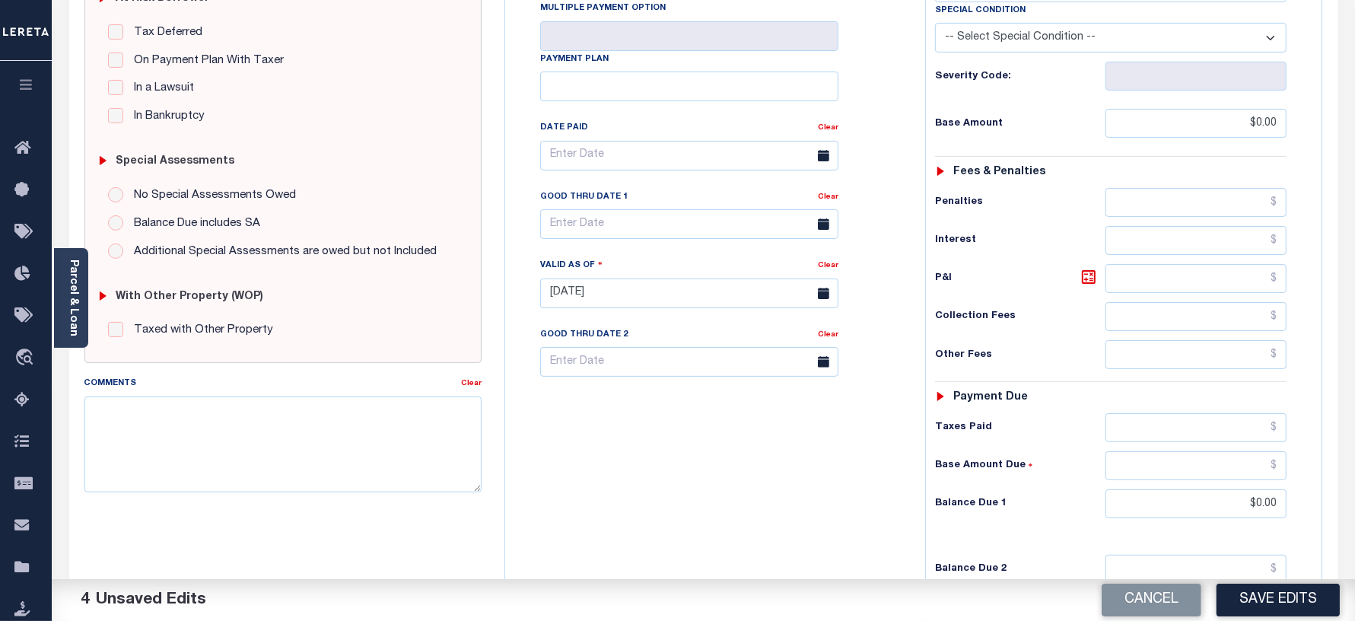
scroll to position [502, 0]
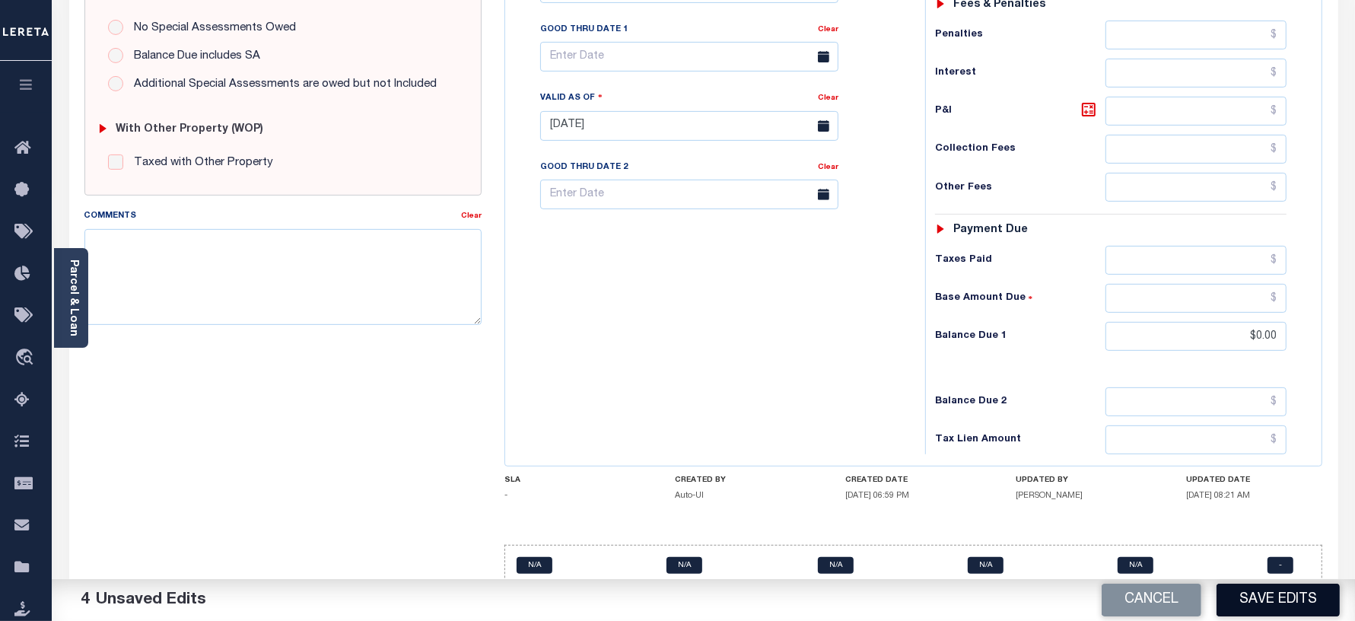
click at [1265, 609] on button "Save Edits" at bounding box center [1278, 600] width 123 height 33
checkbox input "false"
type input "$0"
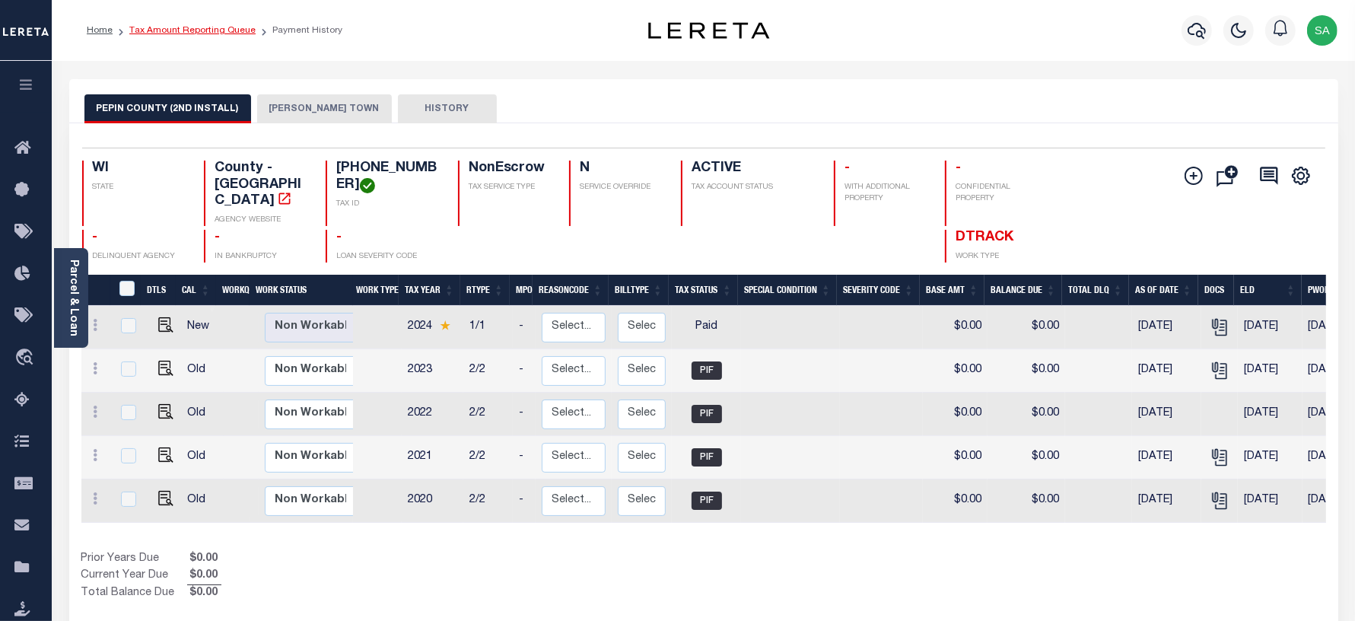
click at [203, 27] on link "Tax Amount Reporting Queue" at bounding box center [192, 30] width 126 height 9
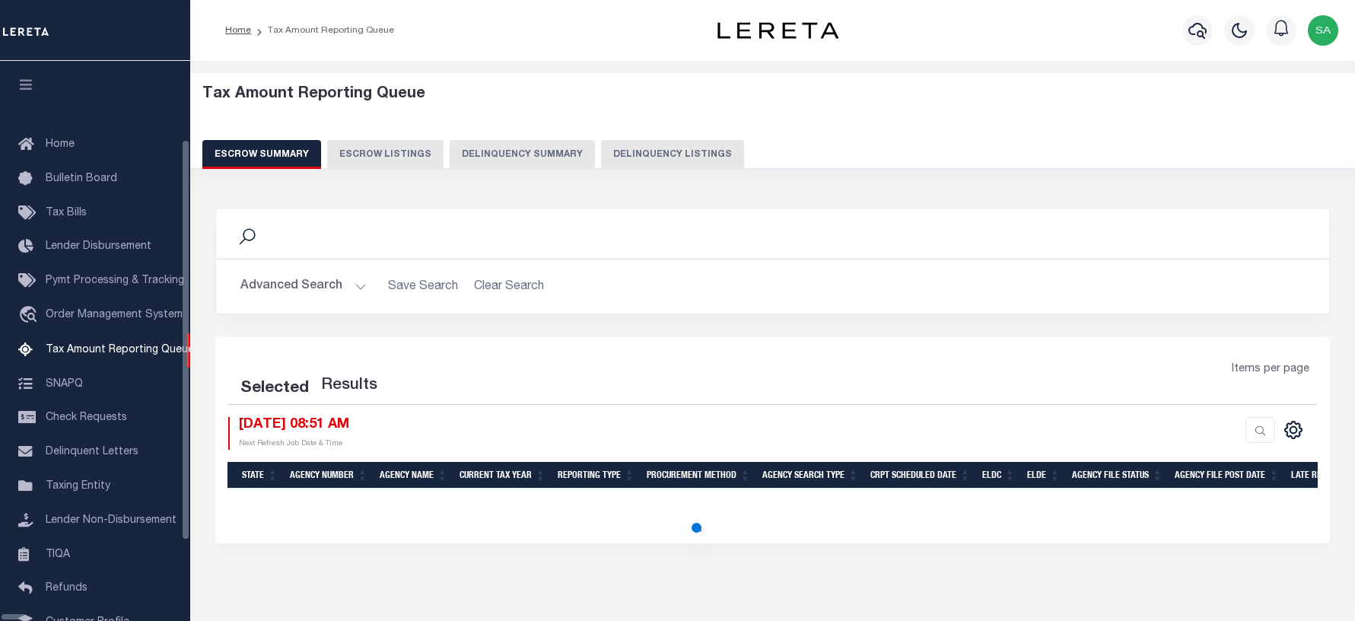
select select "100"
click at [251, 27] on li "Tax Amount Reporting Queue" at bounding box center [322, 31] width 143 height 14
select select "100"
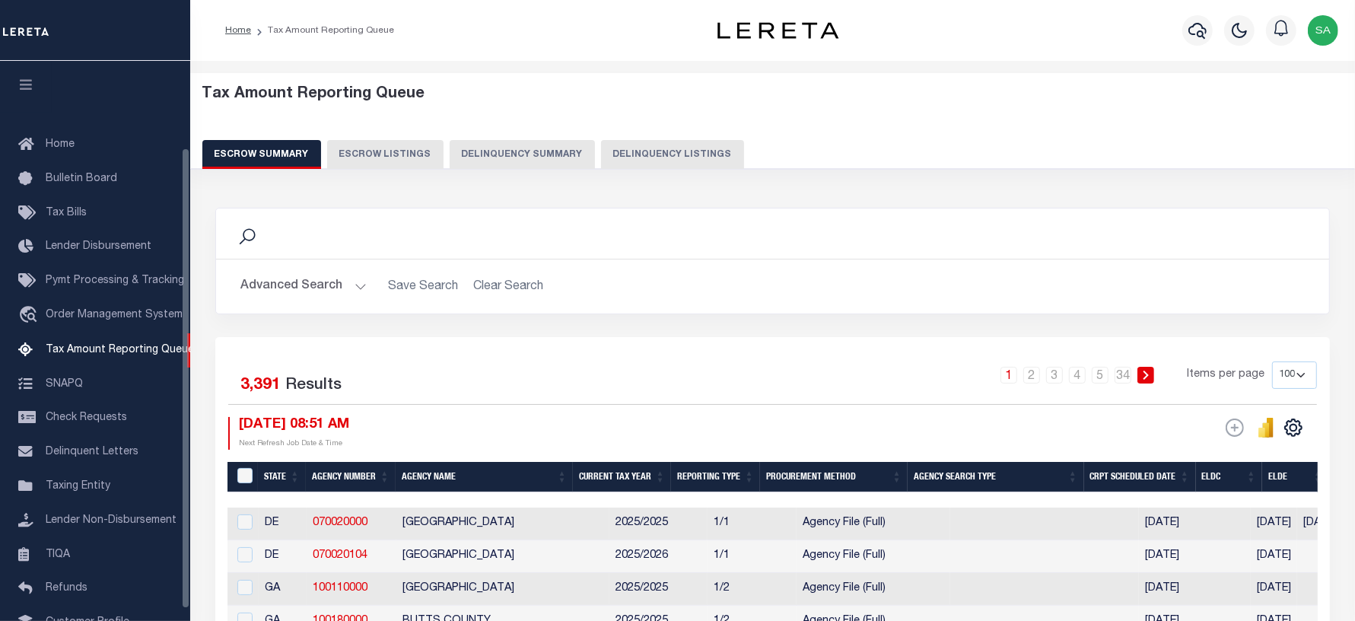
scroll to position [105, 0]
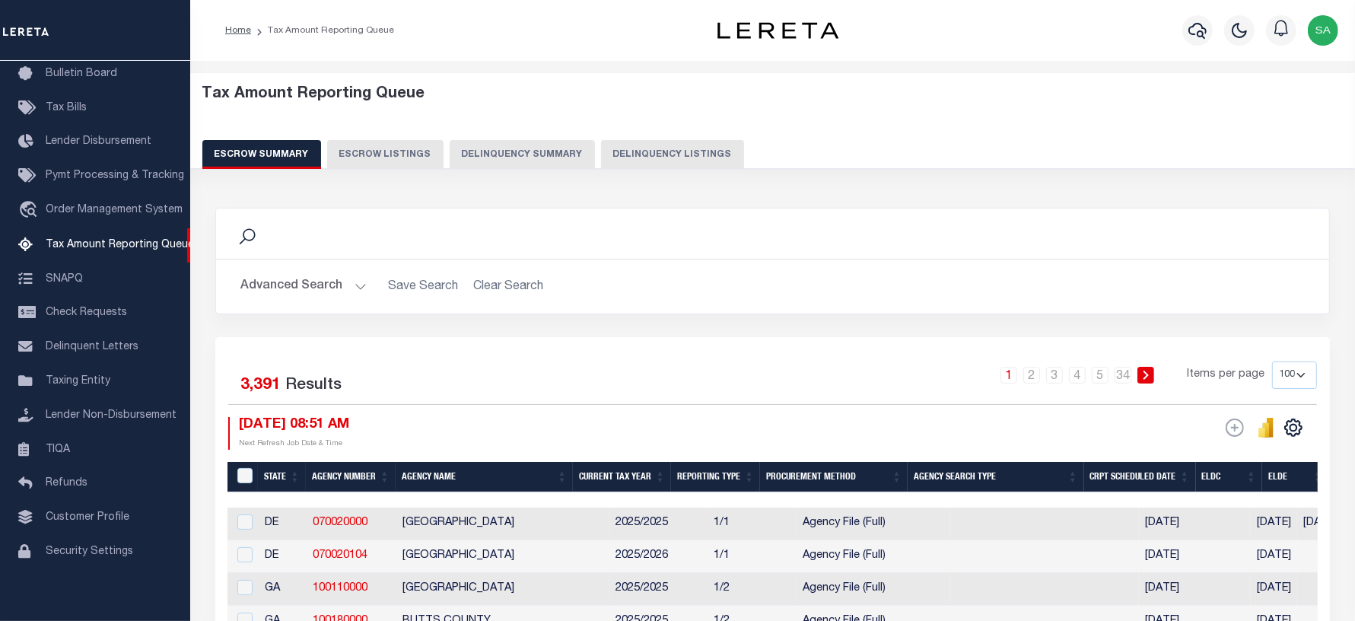
click at [565, 160] on button "Delinquency Summary" at bounding box center [522, 154] width 145 height 29
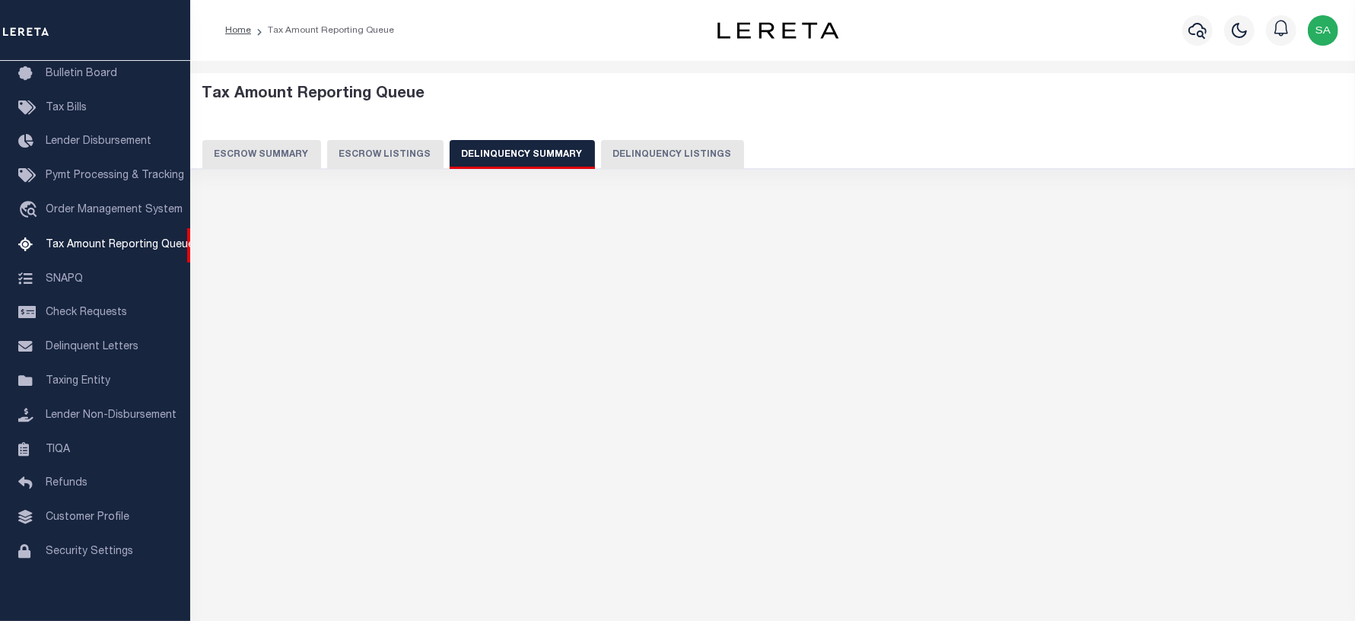
click at [652, 154] on button "Delinquency Listings" at bounding box center [672, 154] width 143 height 29
select select "100"
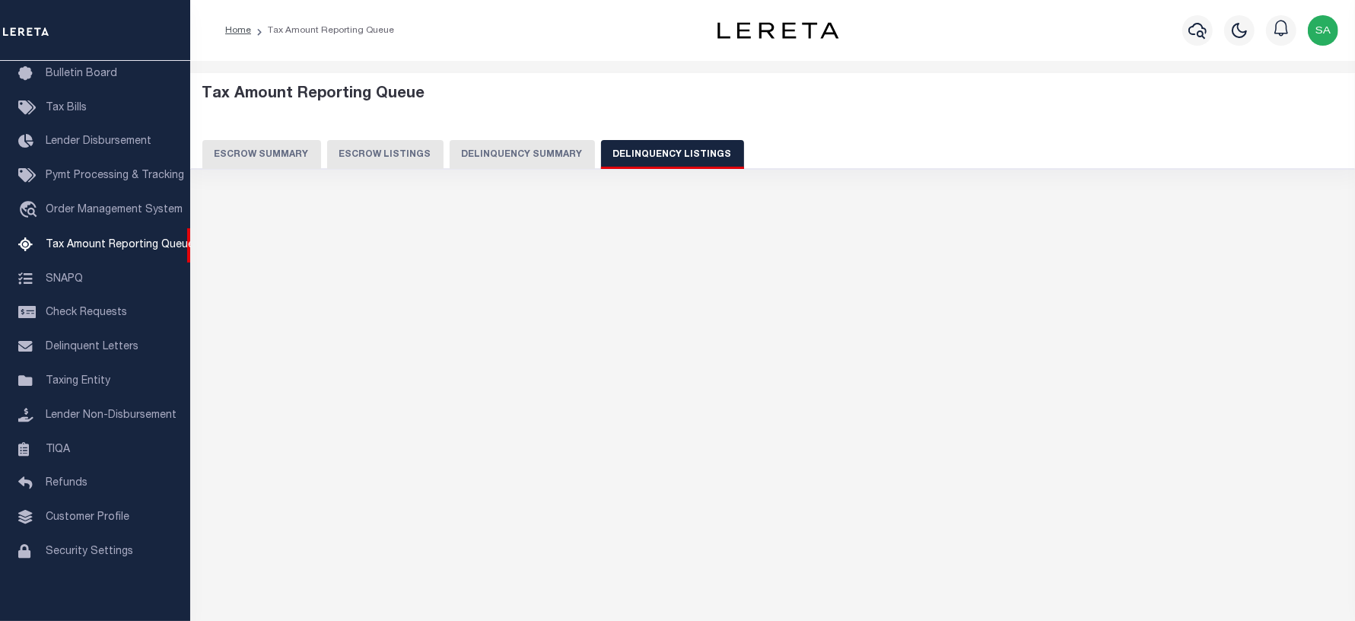
select select "100"
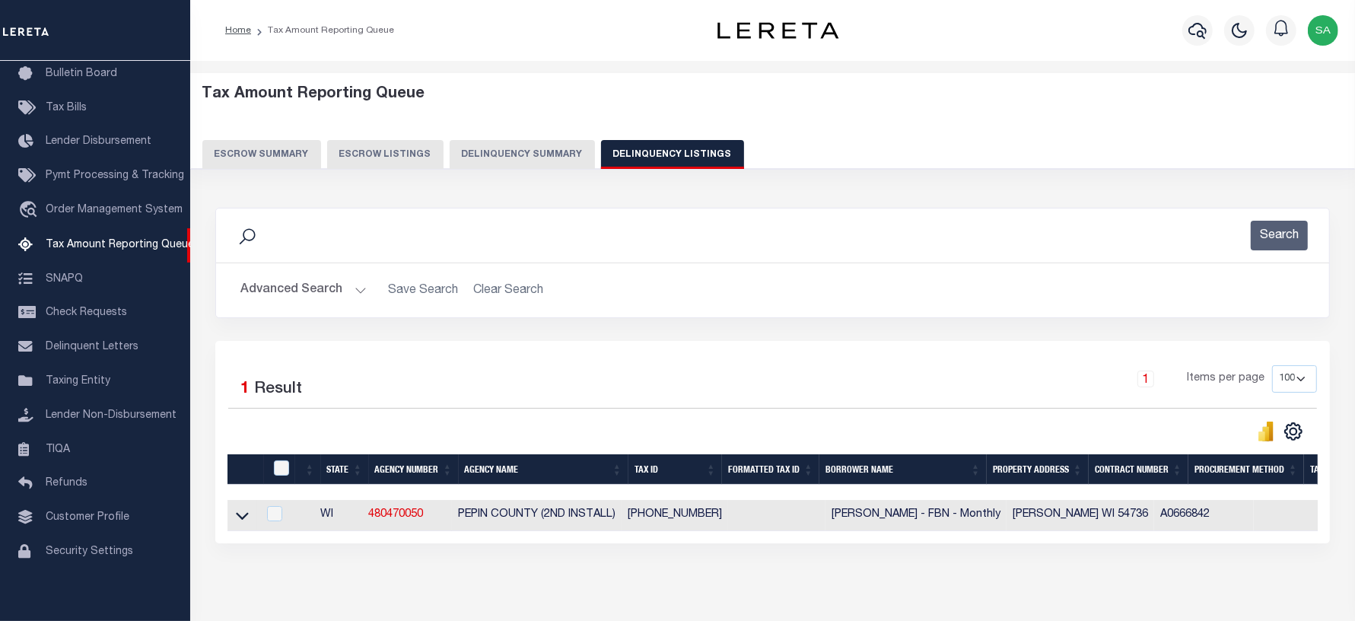
click at [278, 291] on button "Advanced Search" at bounding box center [303, 290] width 126 height 30
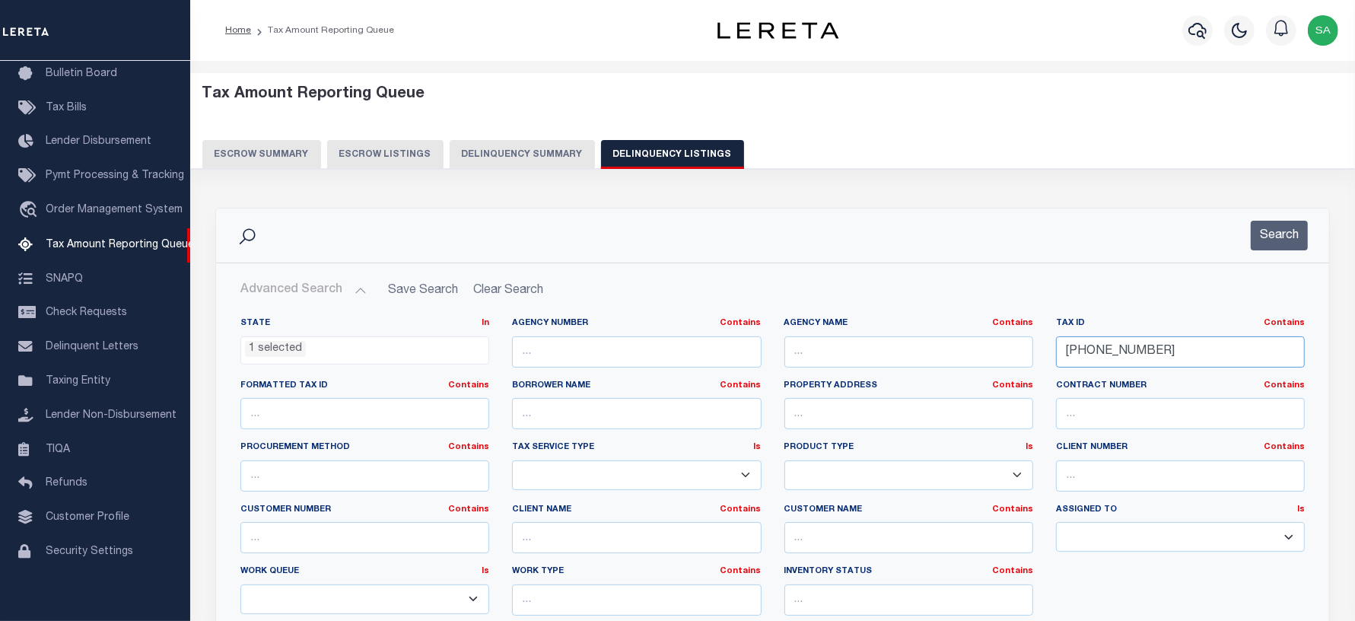
drag, startPoint x: 1156, startPoint y: 345, endPoint x: 1165, endPoint y: 354, distance: 12.4
click at [1156, 344] on input "[PHONE_NUMBER]" at bounding box center [1180, 351] width 249 height 31
click at [1165, 354] on input "[PHONE_NUMBER]" at bounding box center [1180, 351] width 249 height 31
drag, startPoint x: 1165, startPoint y: 351, endPoint x: 967, endPoint y: 335, distance: 198.5
click at [967, 335] on div "State In In AK AL AR AZ CA CO CT DC DE FL GA GU HI IA ID IL IN KS [GEOGRAPHIC_D…" at bounding box center [772, 472] width 1087 height 310
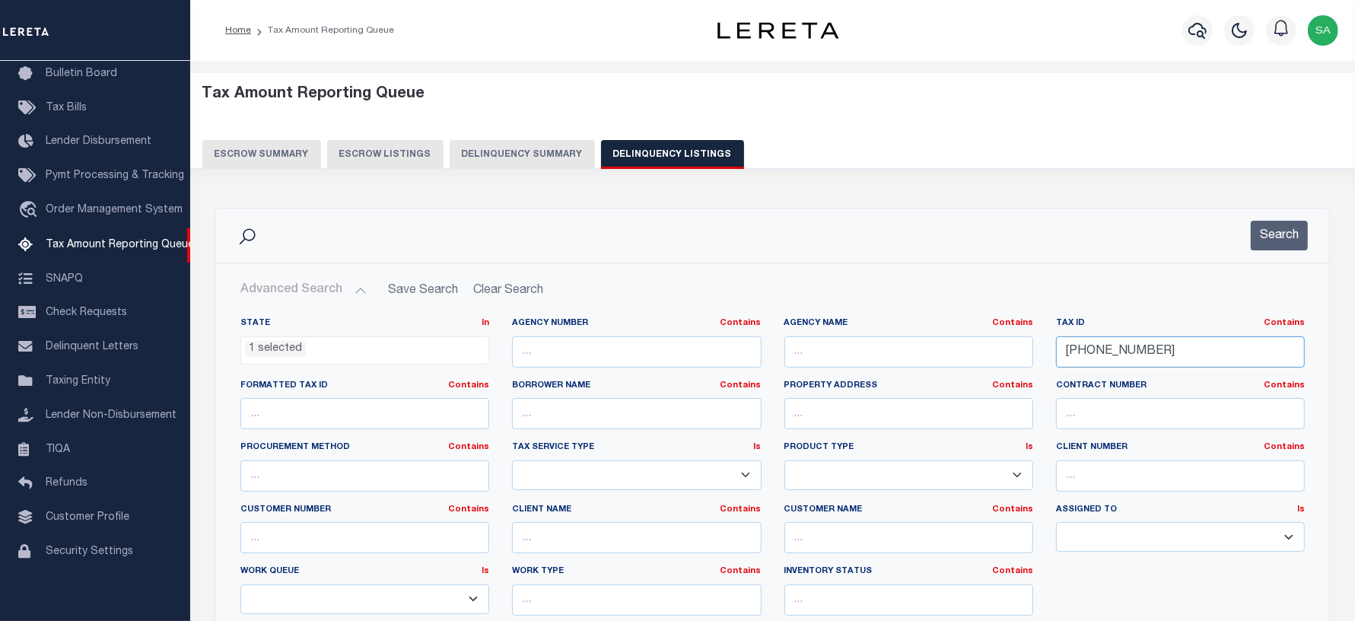
paste input "4-0000"
type input "[PHONE_NUMBER]"
click at [1272, 249] on button "Search" at bounding box center [1279, 236] width 57 height 30
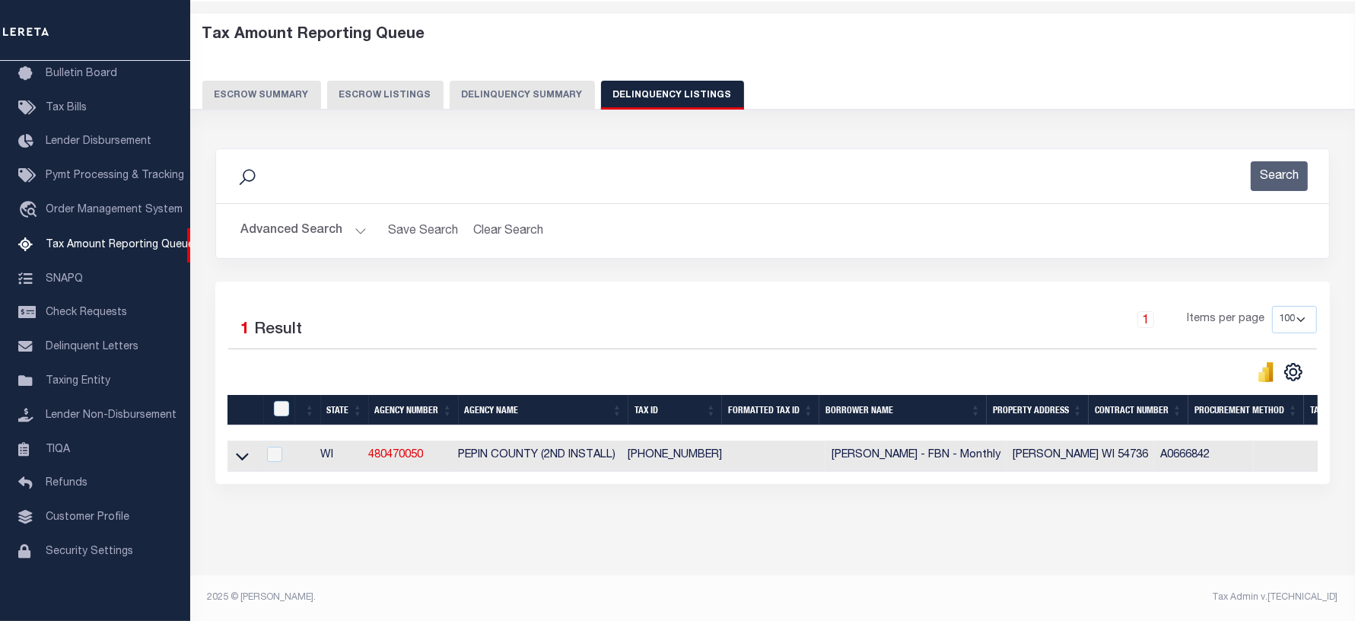
scroll to position [73, 0]
click at [244, 453] on icon at bounding box center [242, 457] width 13 height 8
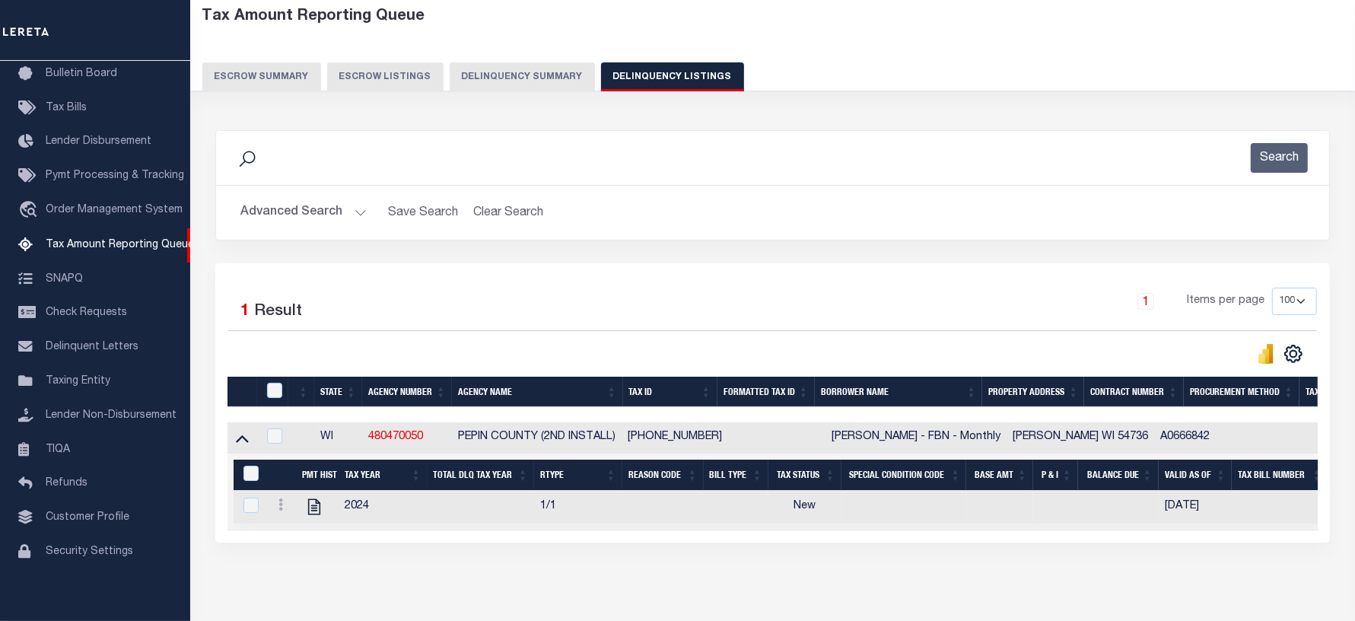
scroll to position [152, 0]
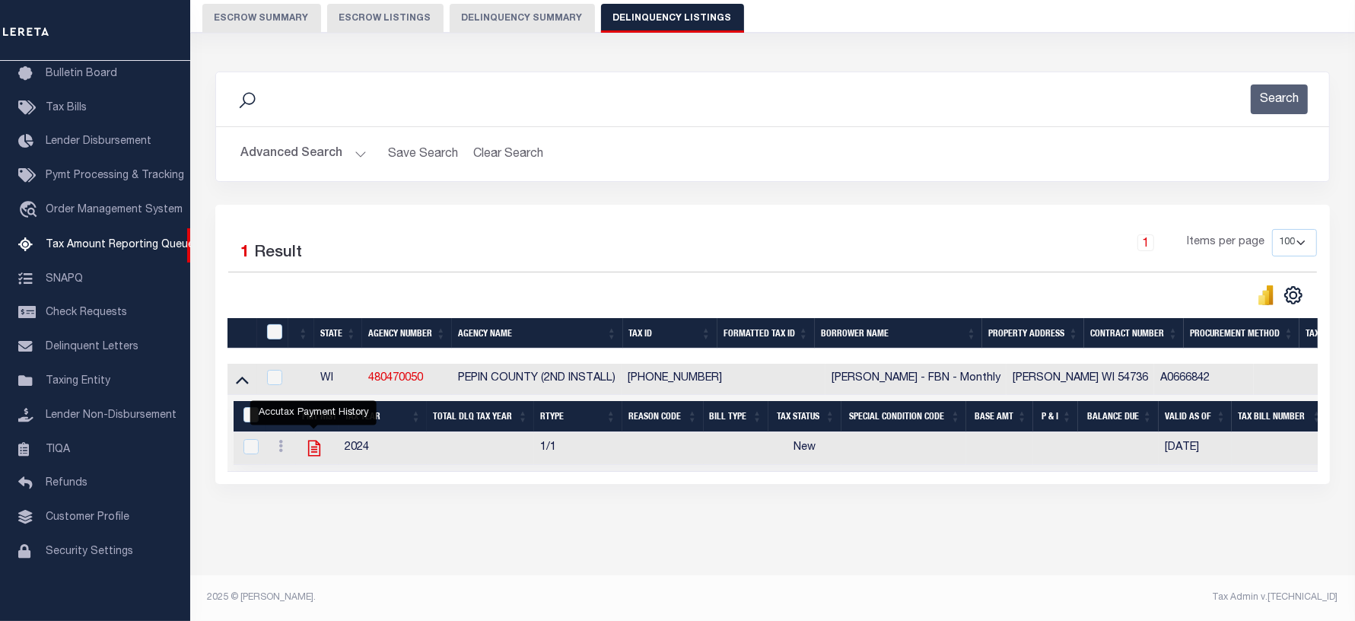
click at [313, 441] on icon "" at bounding box center [314, 449] width 12 height 16
checkbox input "true"
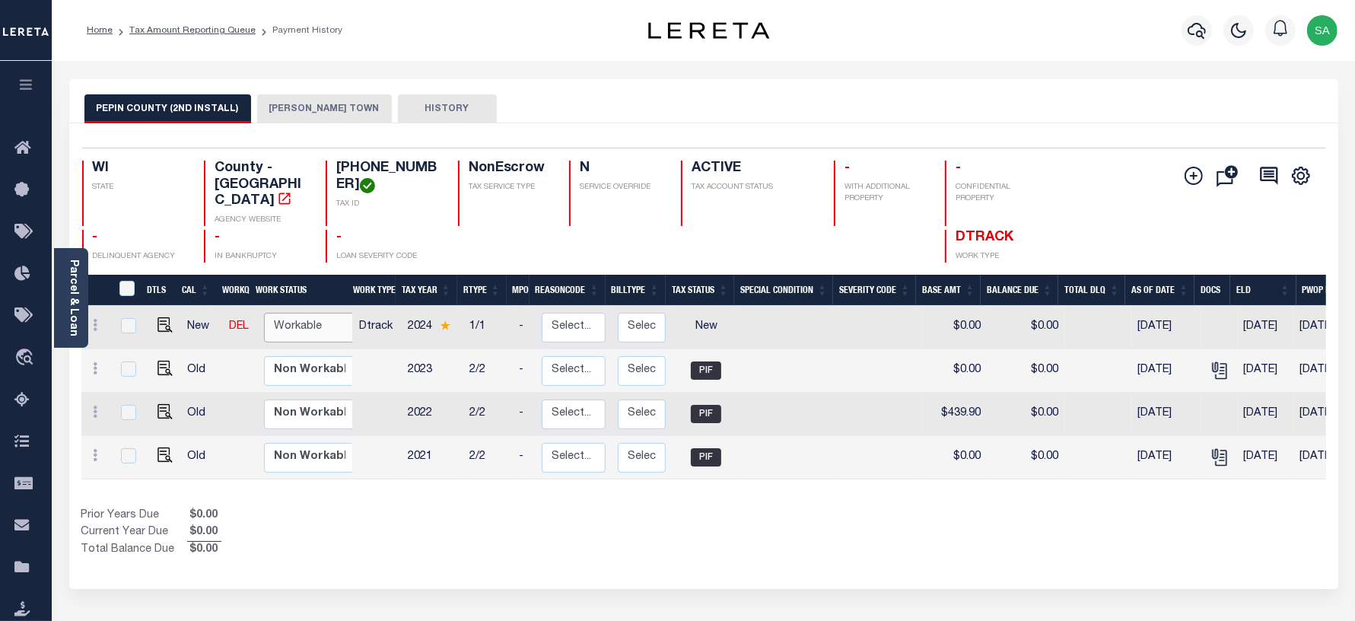
click at [278, 316] on select "Non Workable Workable" at bounding box center [309, 328] width 91 height 30
checkbox input "true"
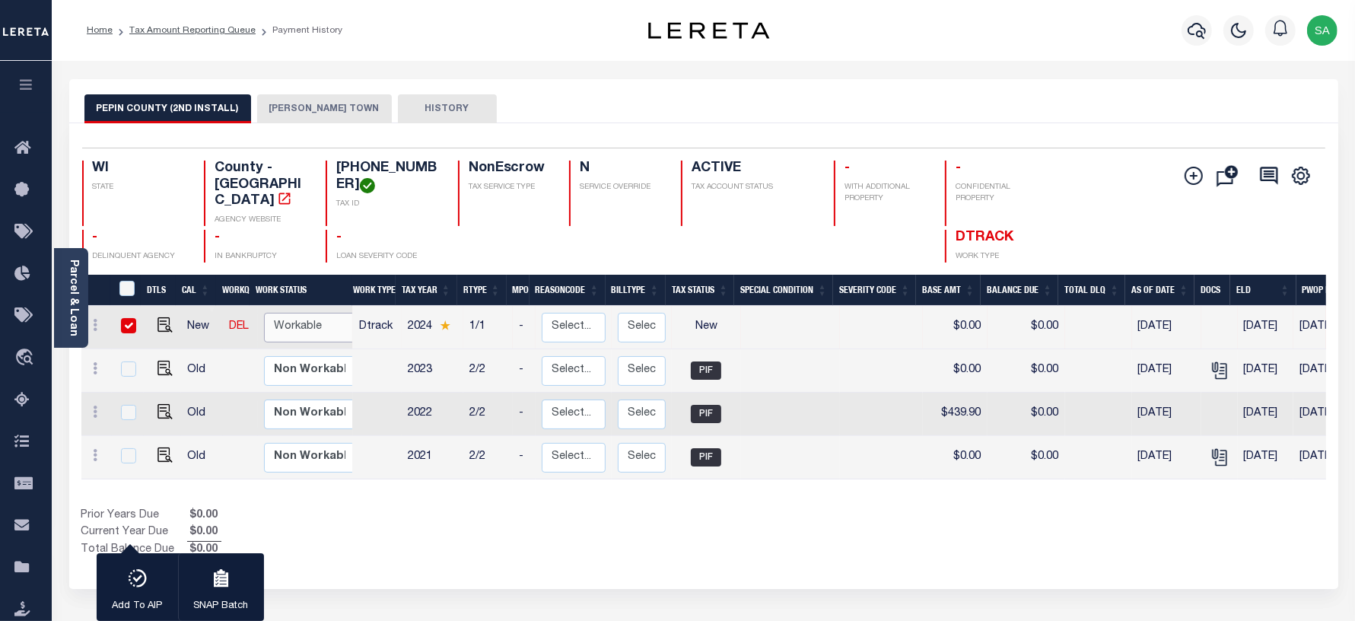
select select "true"
click at [264, 313] on select "Non Workable Workable" at bounding box center [309, 328] width 91 height 30
checkbox input "false"
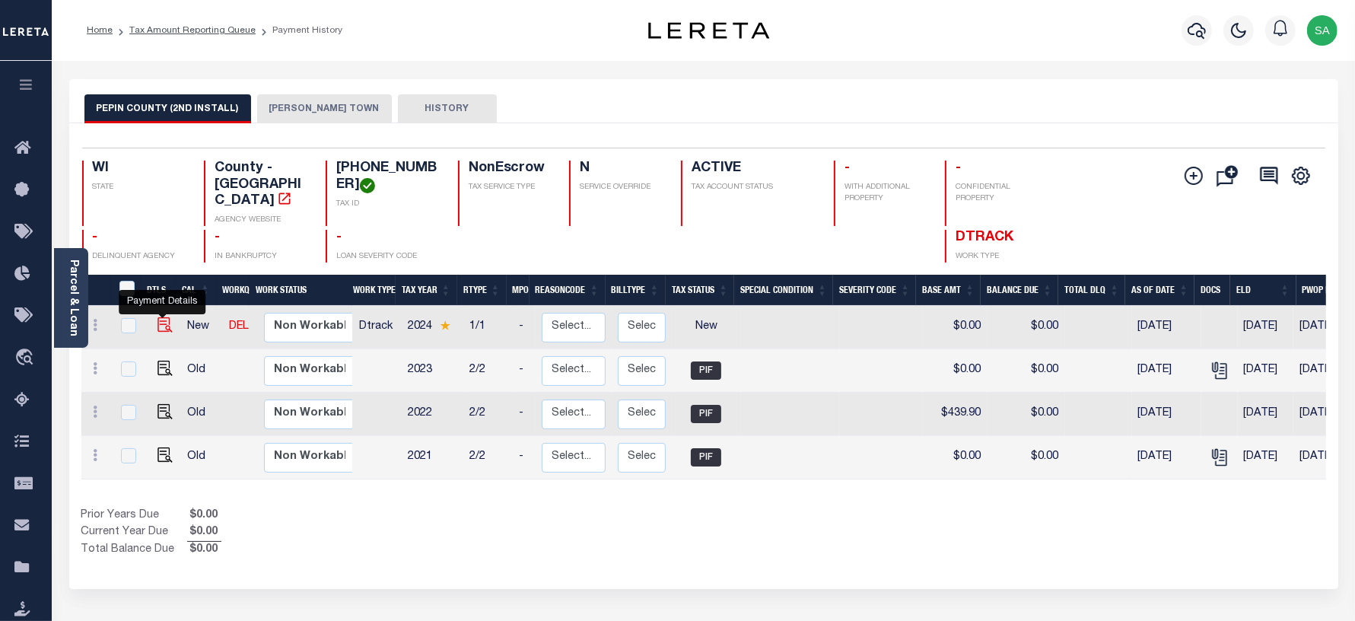
click at [166, 320] on img "" at bounding box center [164, 324] width 15 height 15
checkbox input "true"
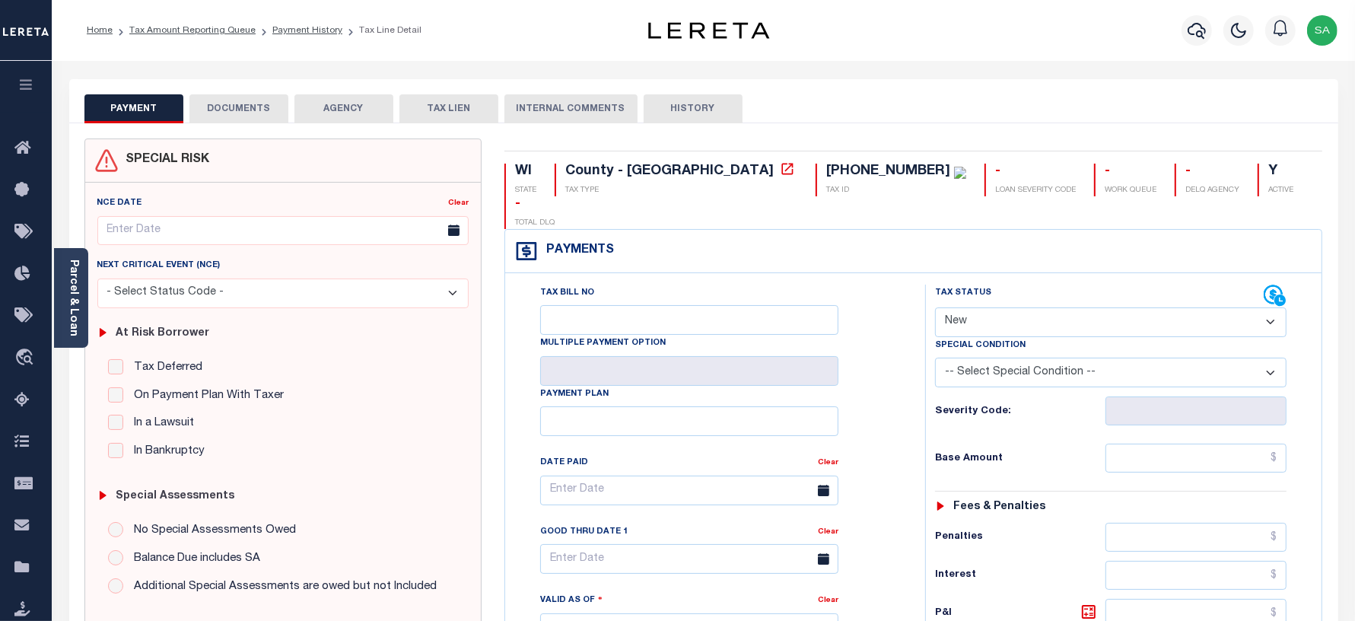
click at [1032, 337] on div "Special Condition" at bounding box center [1111, 347] width 352 height 21
click at [1035, 307] on select "- Select Status Code - Open Due/Unpaid Paid Incomplete No Tax Due Internal Refu…" at bounding box center [1111, 322] width 352 height 30
select select "PYD"
click at [935, 307] on select "- Select Status Code - Open Due/Unpaid Paid Incomplete No Tax Due Internal Refu…" at bounding box center [1111, 322] width 352 height 30
type input "[DATE]"
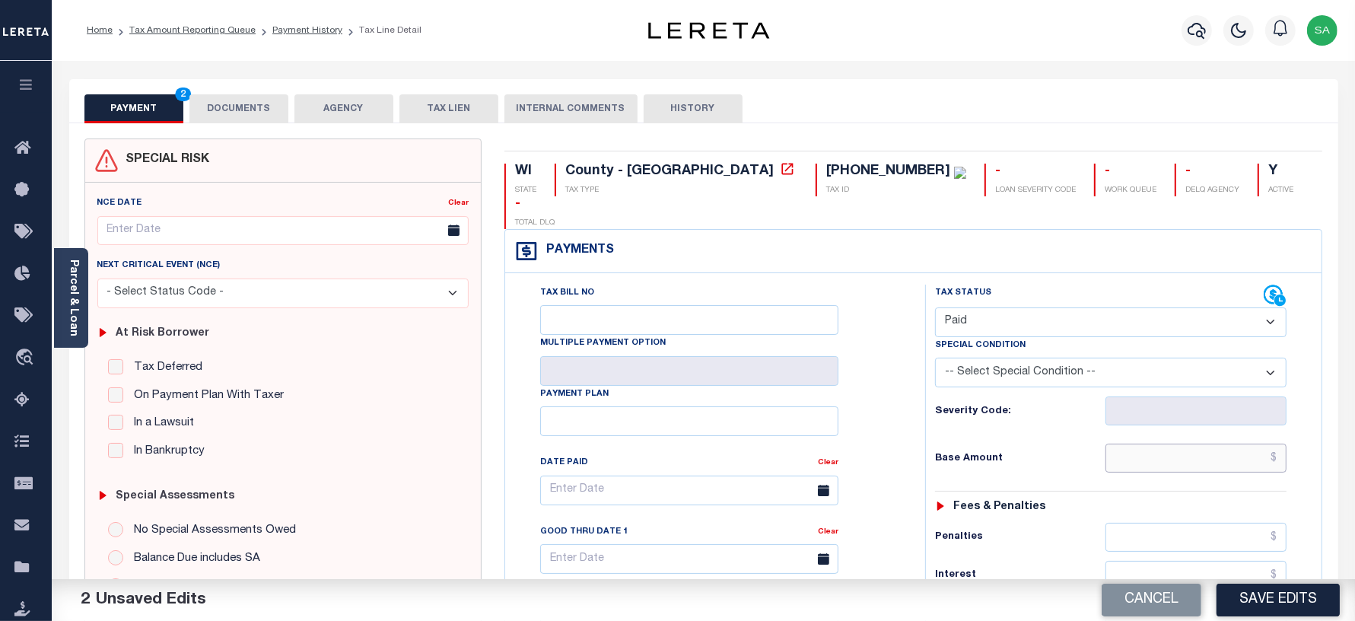
click at [1157, 444] on input "text" at bounding box center [1195, 458] width 181 height 29
type input "$0.00"
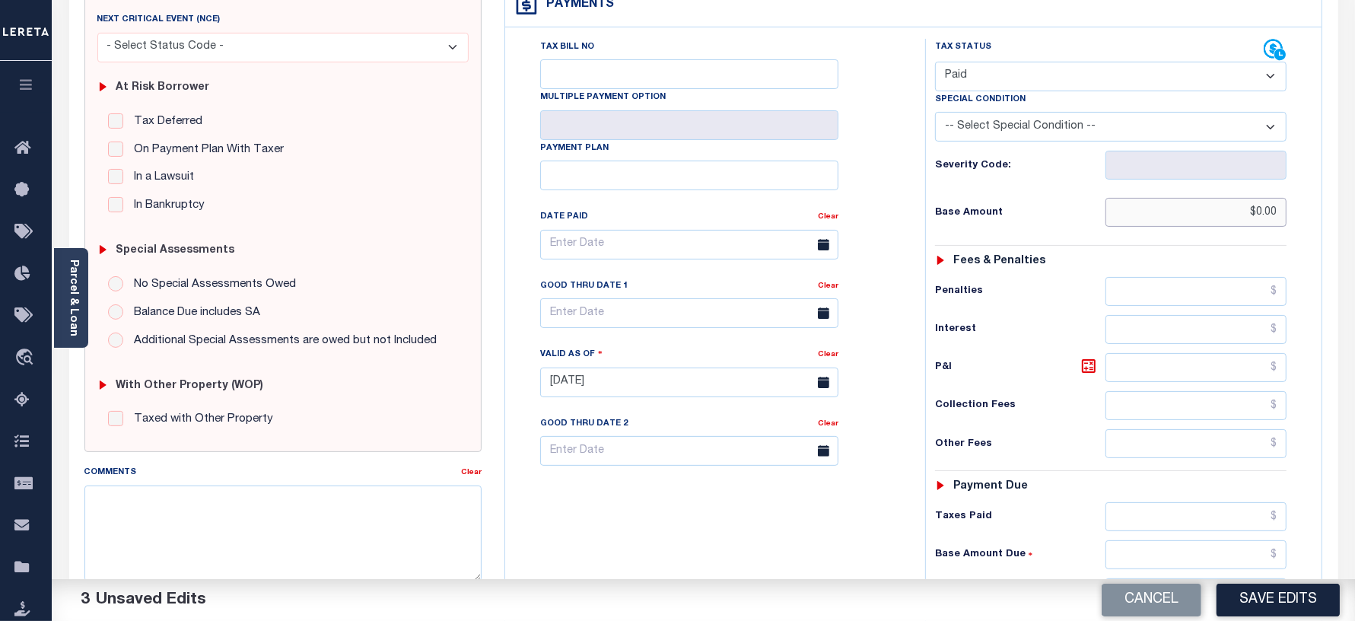
scroll to position [285, 0]
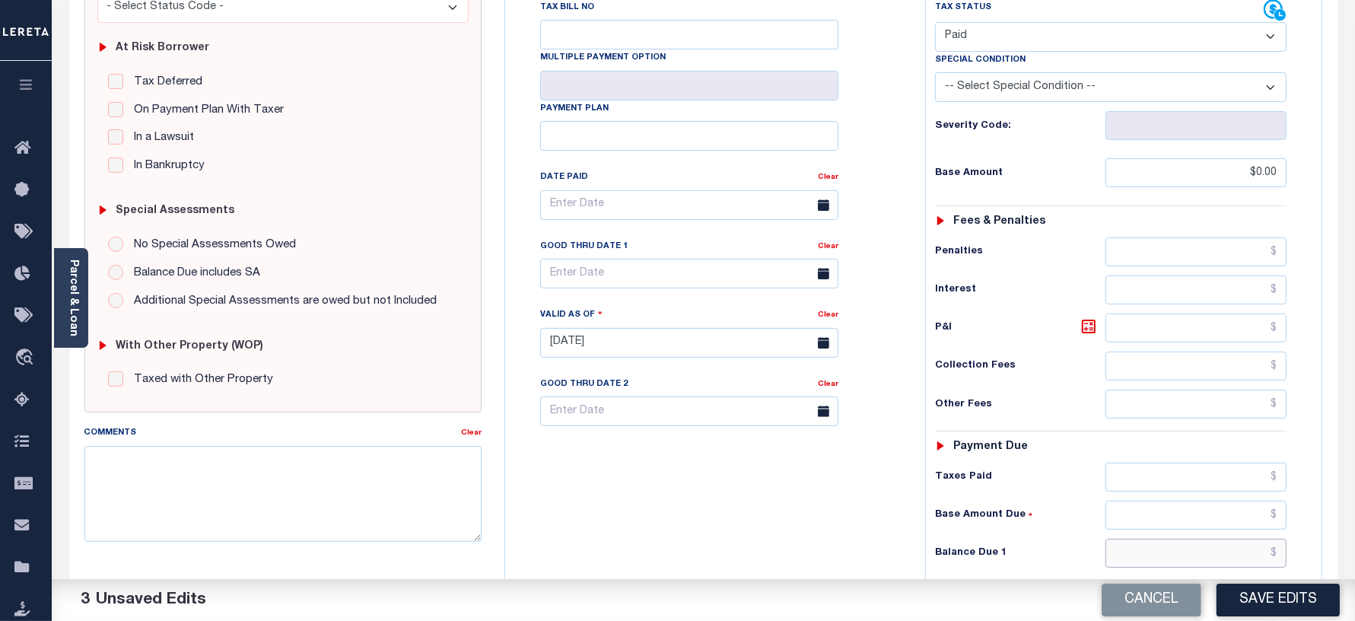
click at [1116, 539] on input "text" at bounding box center [1195, 553] width 181 height 29
type input "$0.00"
click at [579, 451] on div "Tax Bill No Multiple Payment Option Payment Plan Clear" at bounding box center [711, 335] width 405 height 672
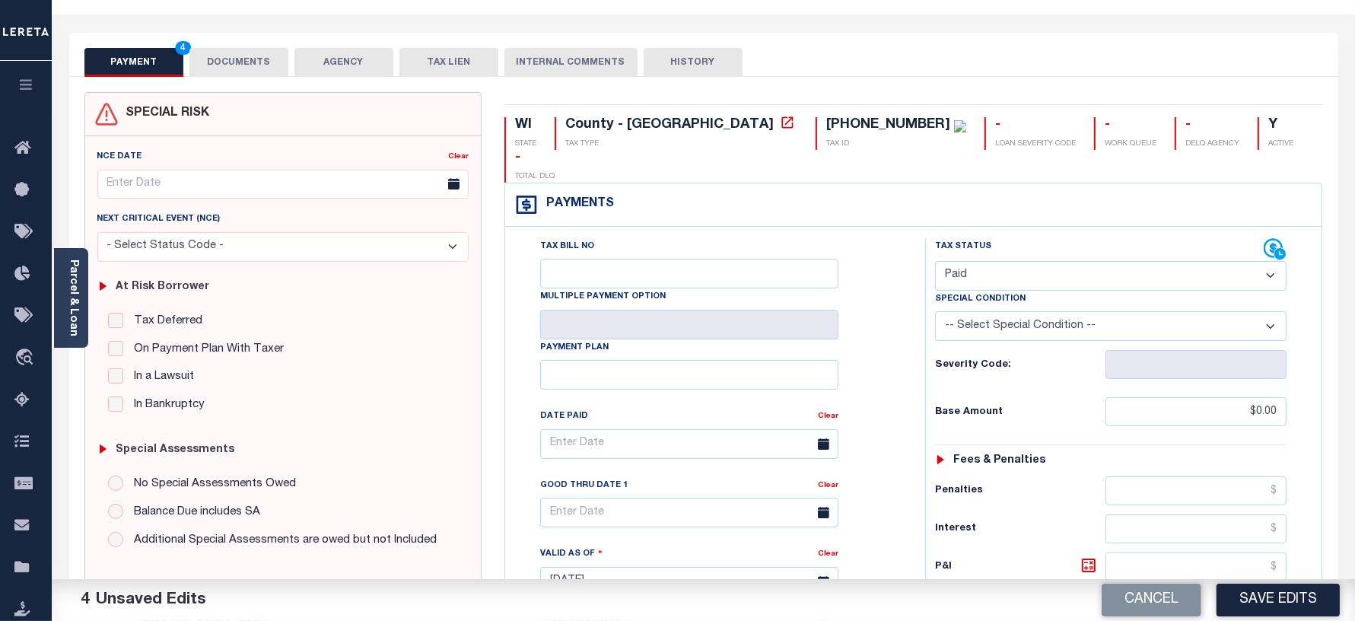
scroll to position [0, 0]
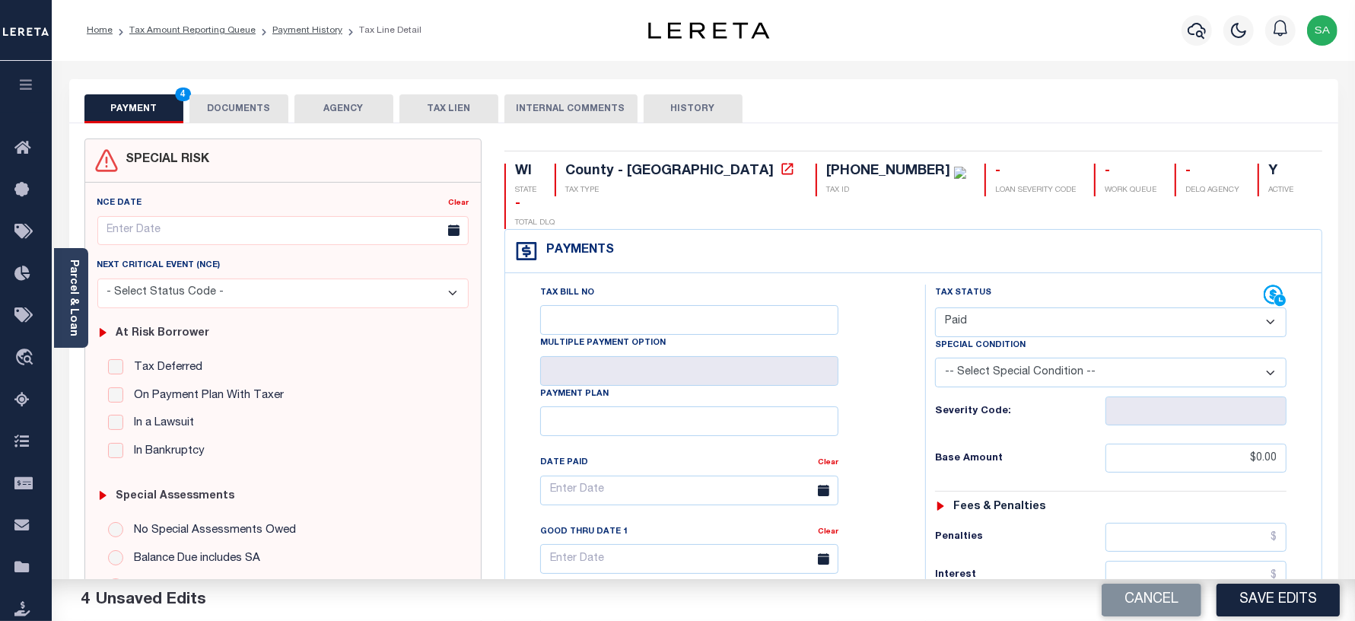
click at [247, 109] on button "DOCUMENTS" at bounding box center [238, 108] width 99 height 29
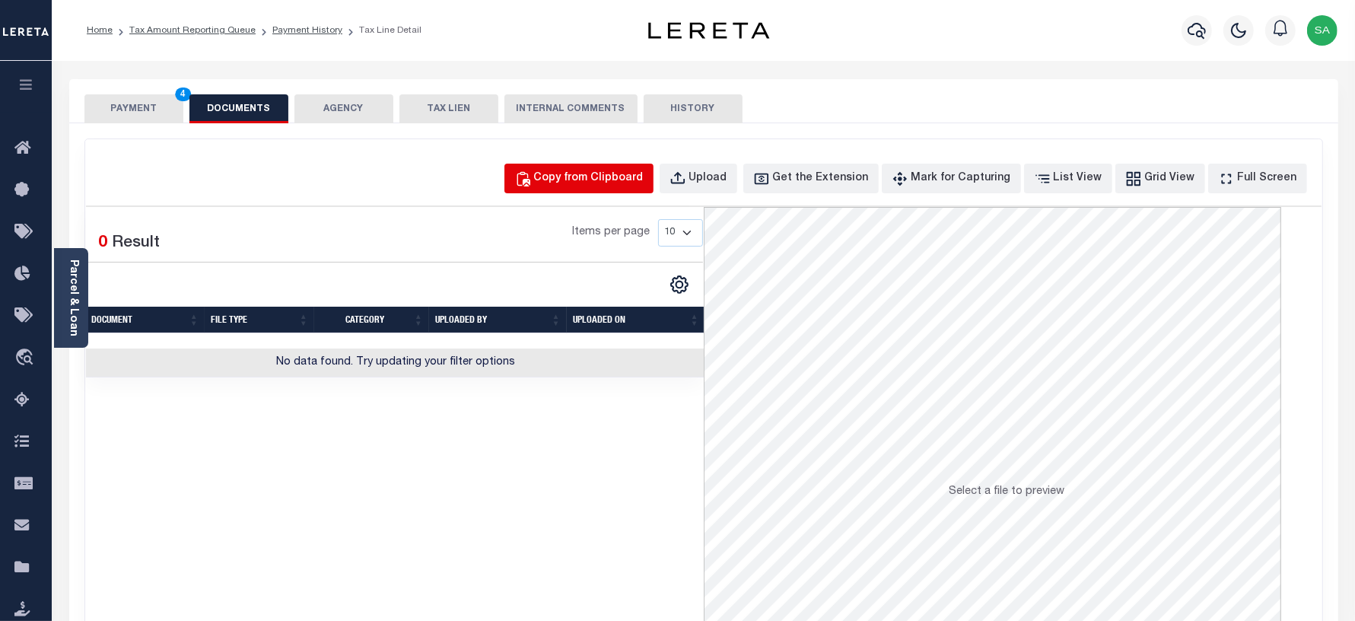
click at [590, 165] on button "Copy from Clipboard" at bounding box center [578, 179] width 149 height 30
select select "POP"
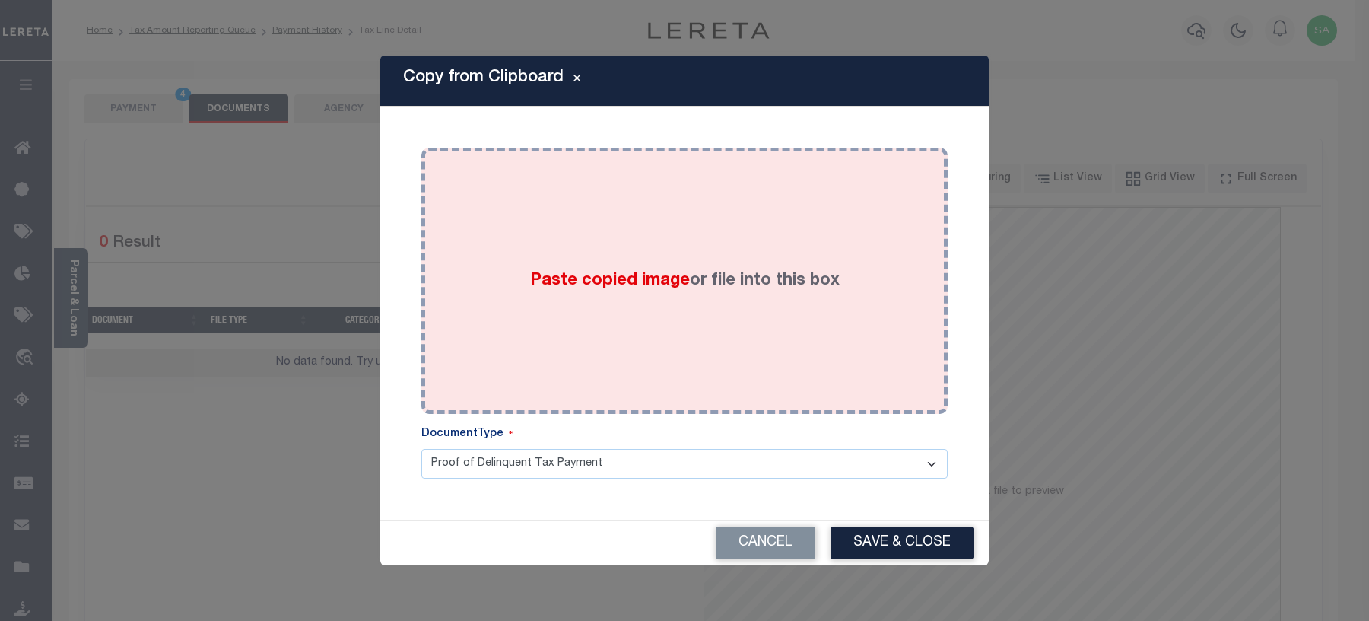
click at [622, 362] on div "Paste copied image or file into this box" at bounding box center [685, 280] width 504 height 243
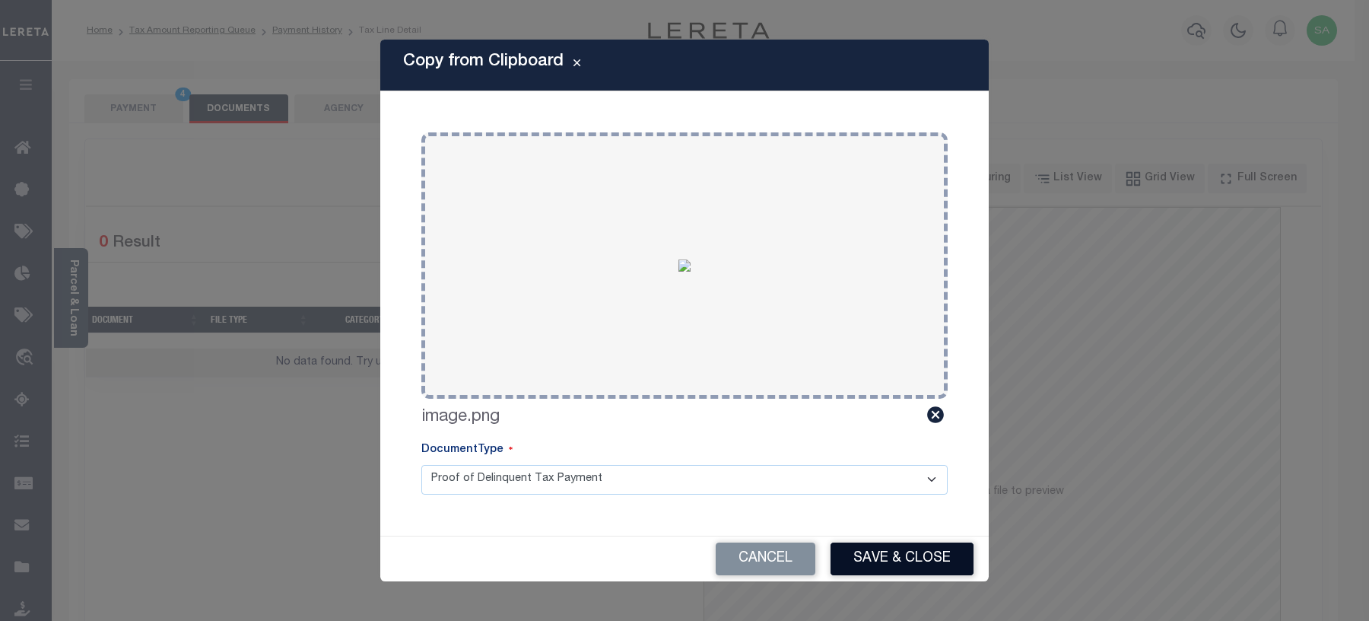
click at [917, 549] on button "Save & Close" at bounding box center [902, 558] width 143 height 33
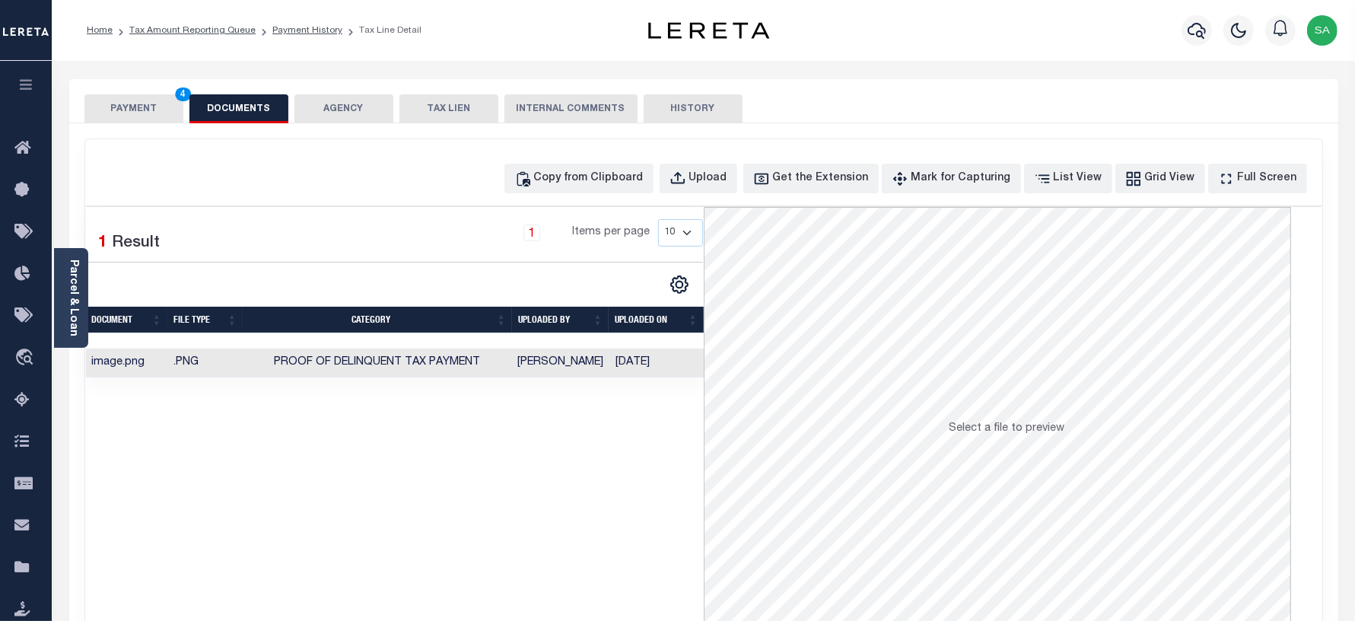
click at [135, 111] on button "PAYMENT 4" at bounding box center [133, 108] width 99 height 29
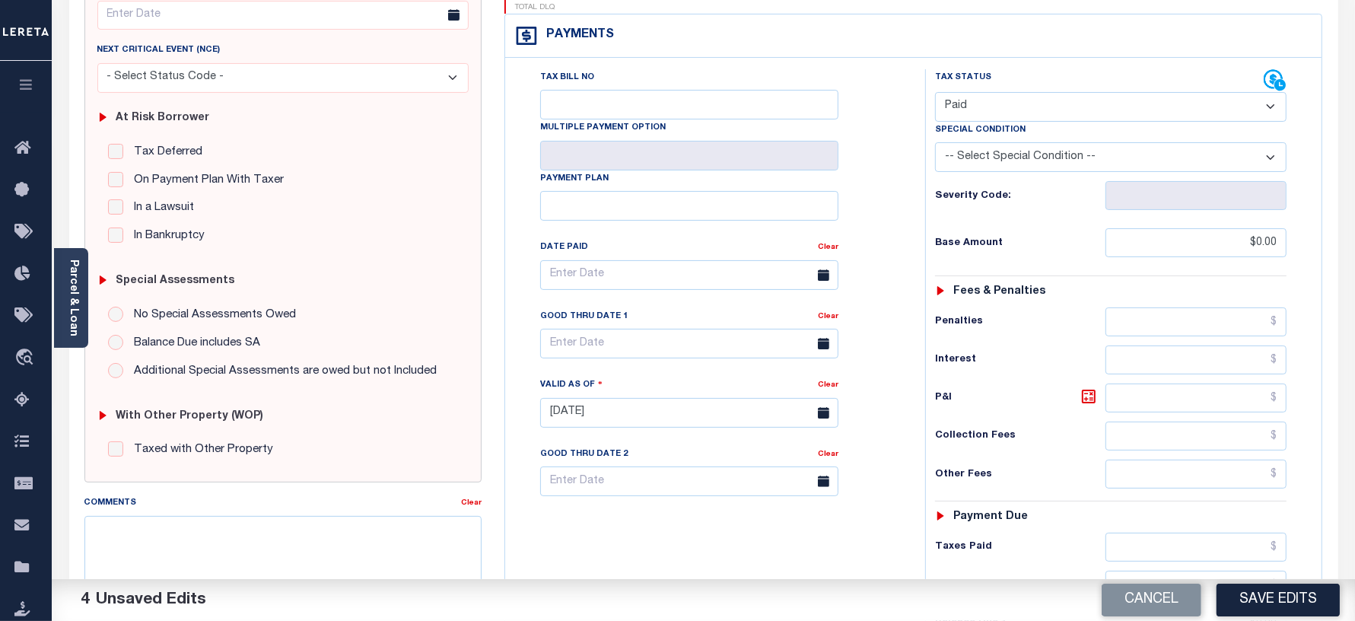
scroll to position [476, 0]
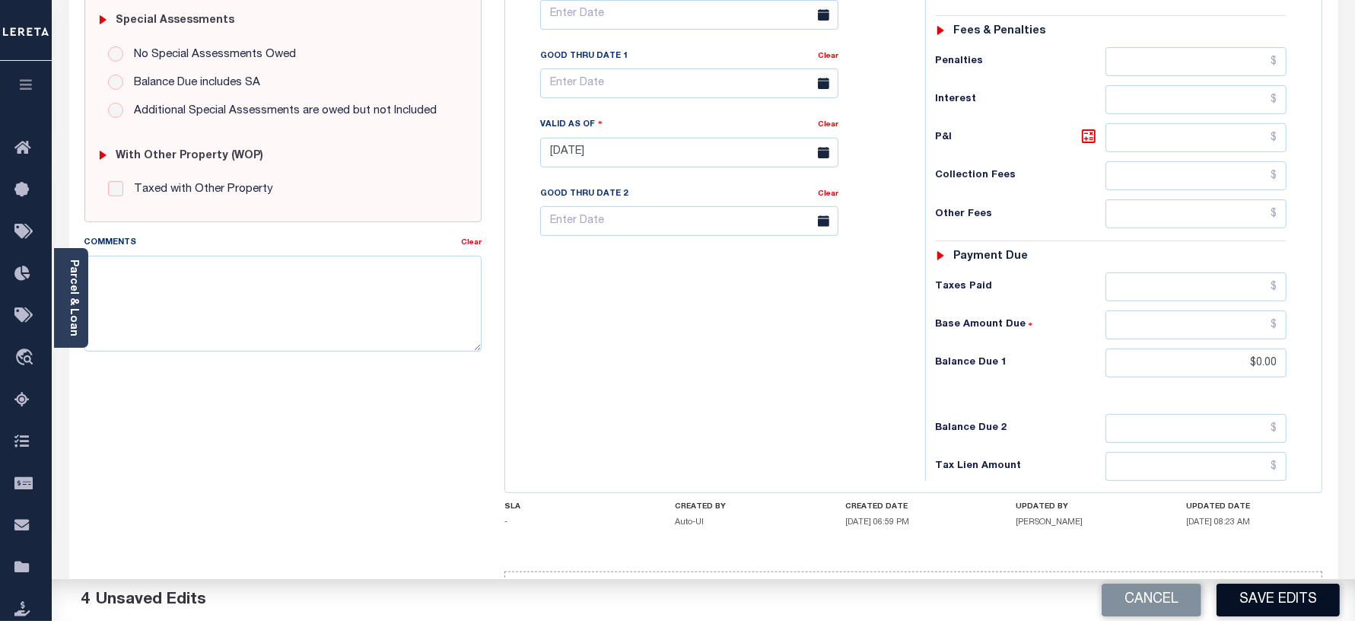
click at [1250, 594] on button "Save Edits" at bounding box center [1278, 600] width 123 height 33
checkbox input "false"
type input "$0"
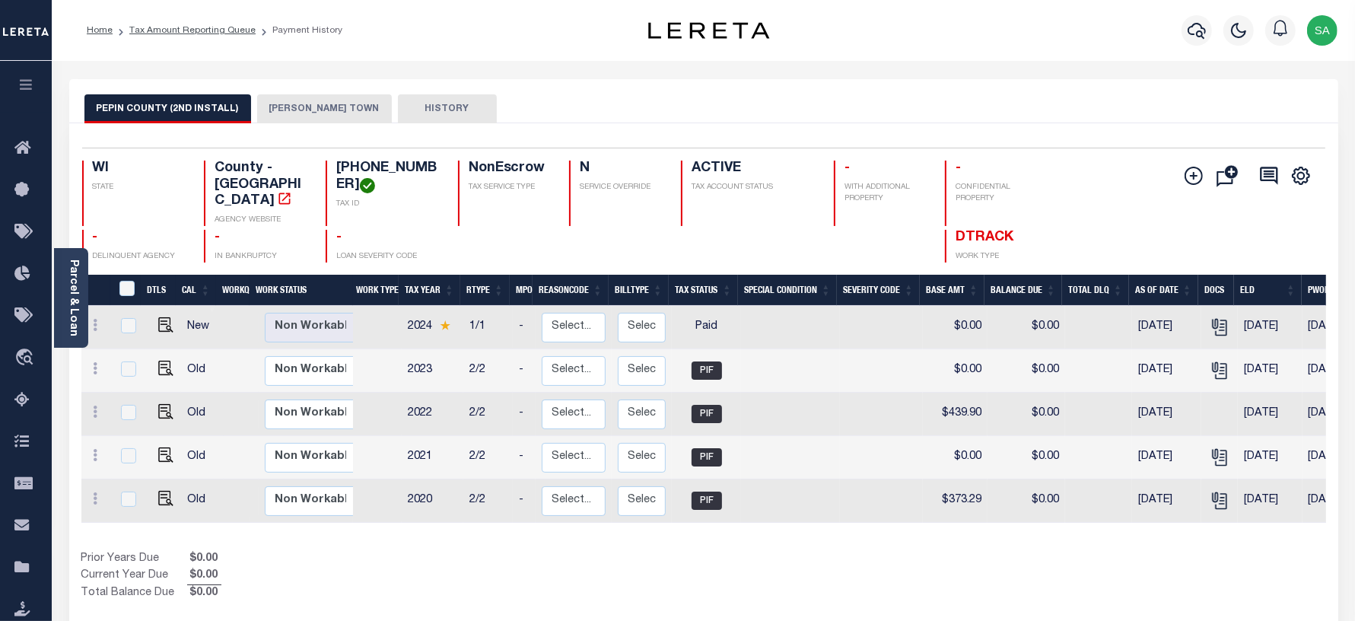
click at [202, 35] on li "Tax Amount Reporting Queue" at bounding box center [184, 31] width 143 height 14
click at [181, 30] on link "Tax Amount Reporting Queue" at bounding box center [192, 30] width 126 height 9
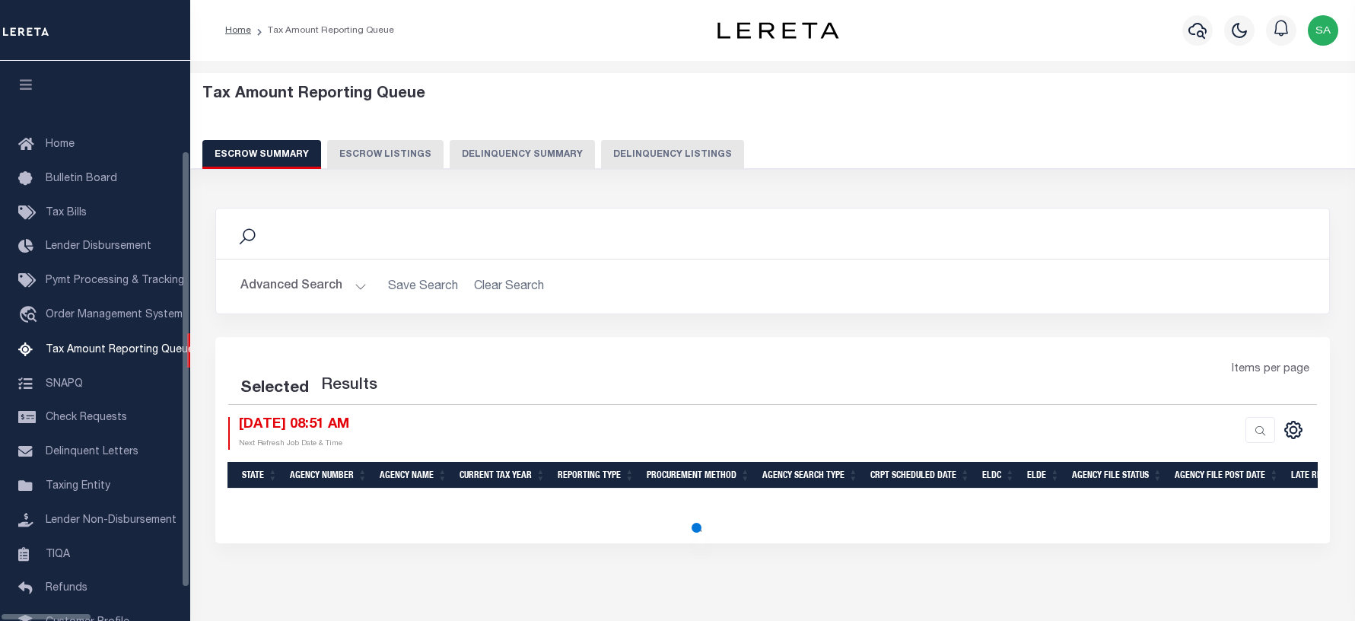
click at [650, 153] on button "Delinquency Listings" at bounding box center [672, 154] width 143 height 29
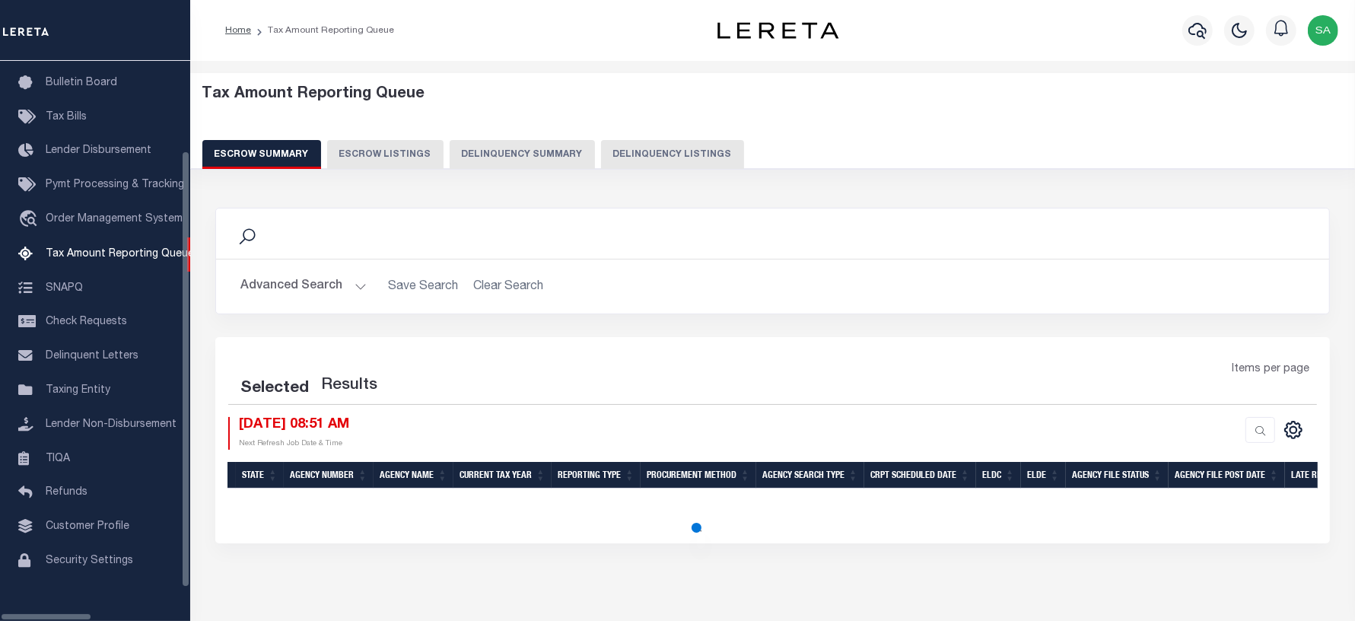
select select "100"
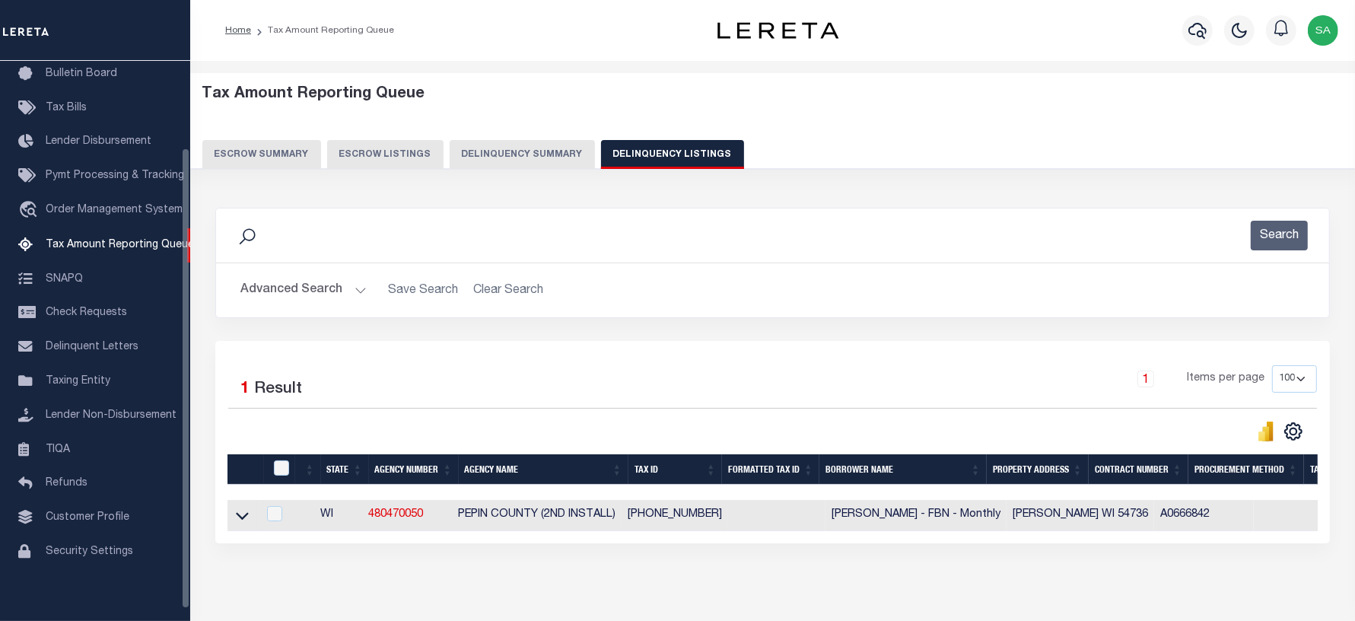
click at [327, 294] on button "Advanced Search" at bounding box center [303, 290] width 126 height 30
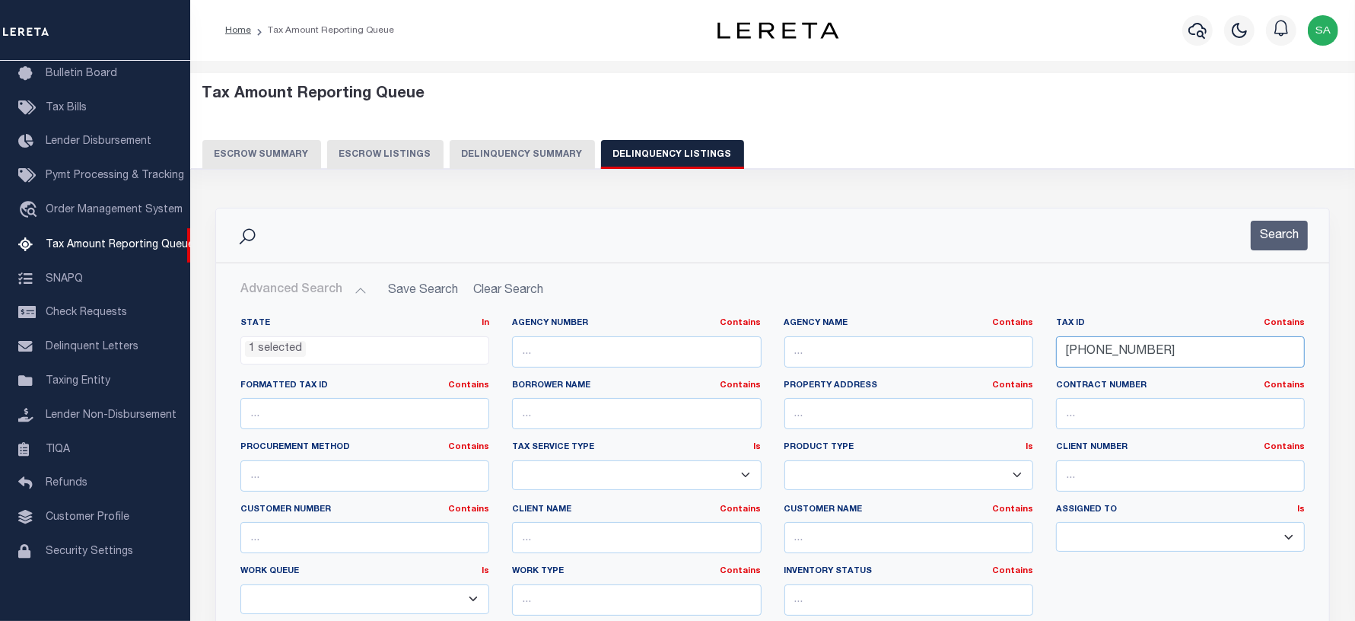
drag, startPoint x: 1156, startPoint y: 355, endPoint x: 826, endPoint y: 328, distance: 331.3
click at [826, 328] on div "State In In AK AL AR AZ CA CO CT DC DE FL GA GU HI IA ID IL IN KS KY LA MA MD M…" at bounding box center [772, 472] width 1087 height 310
paste input "6-00331-0003"
type input "[PHONE_NUMBER]"
click at [1271, 230] on button "Search" at bounding box center [1279, 236] width 57 height 30
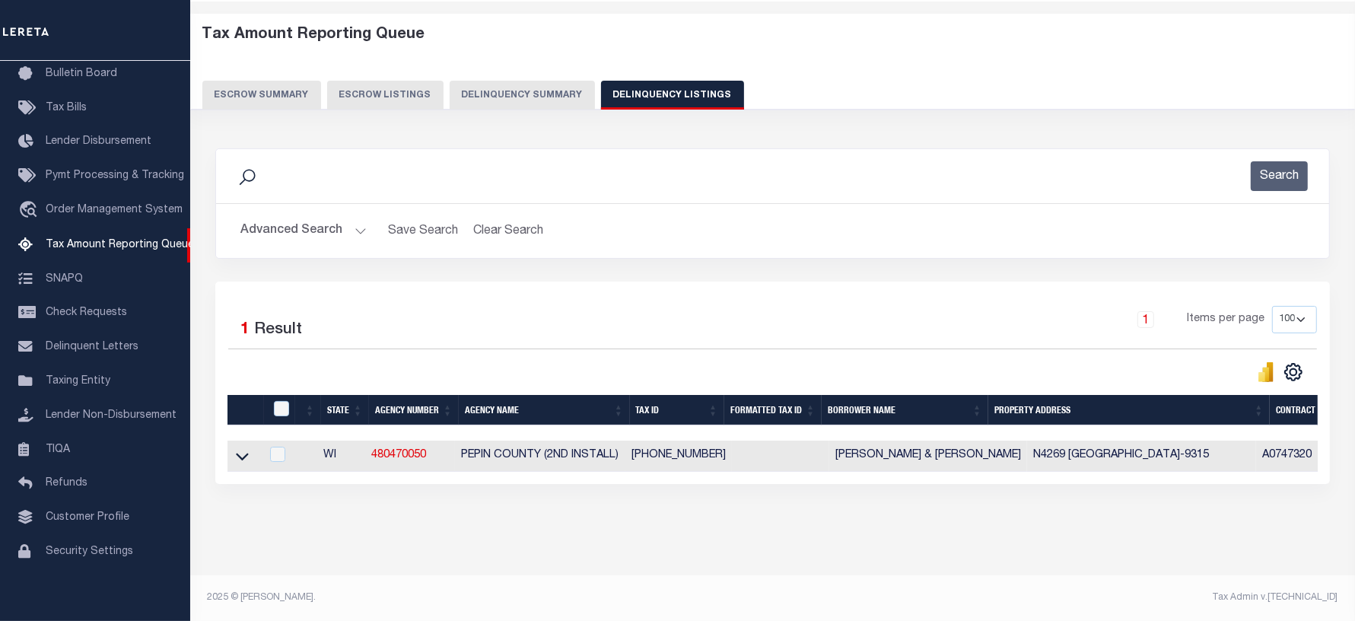
scroll to position [73, 0]
click at [245, 448] on icon at bounding box center [242, 456] width 13 height 16
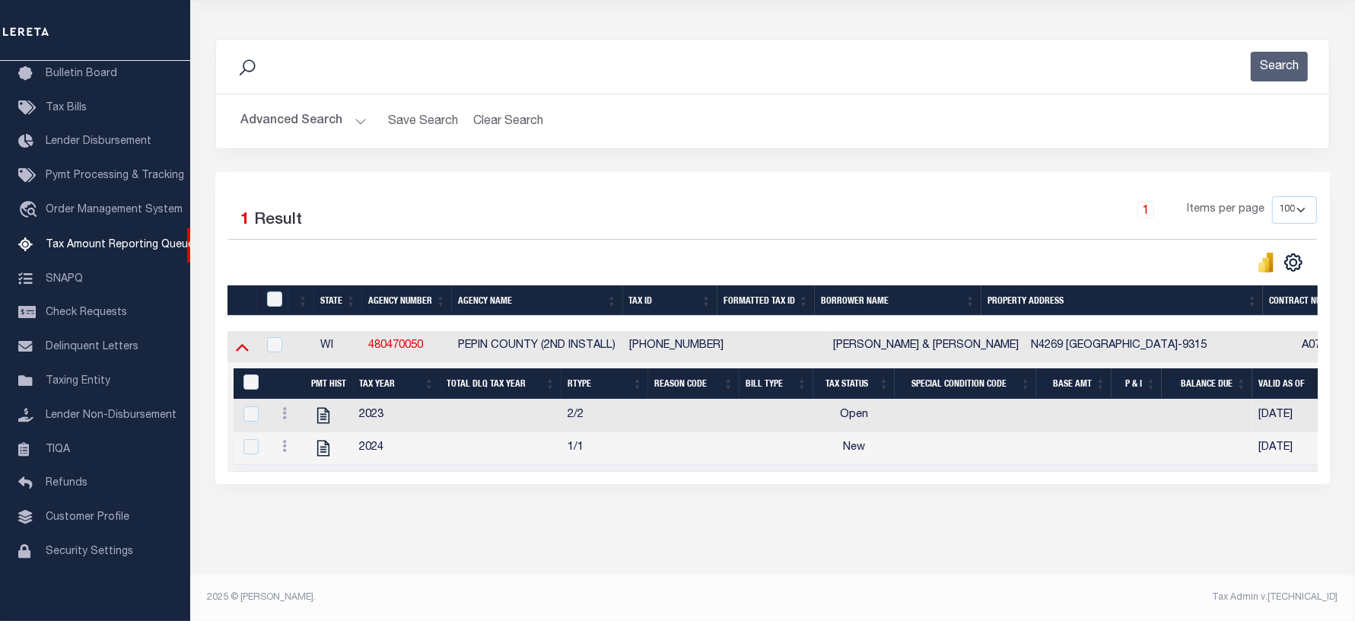
scroll to position [185, 0]
click at [320, 406] on icon "" at bounding box center [323, 416] width 20 height 20
checkbox input "true"
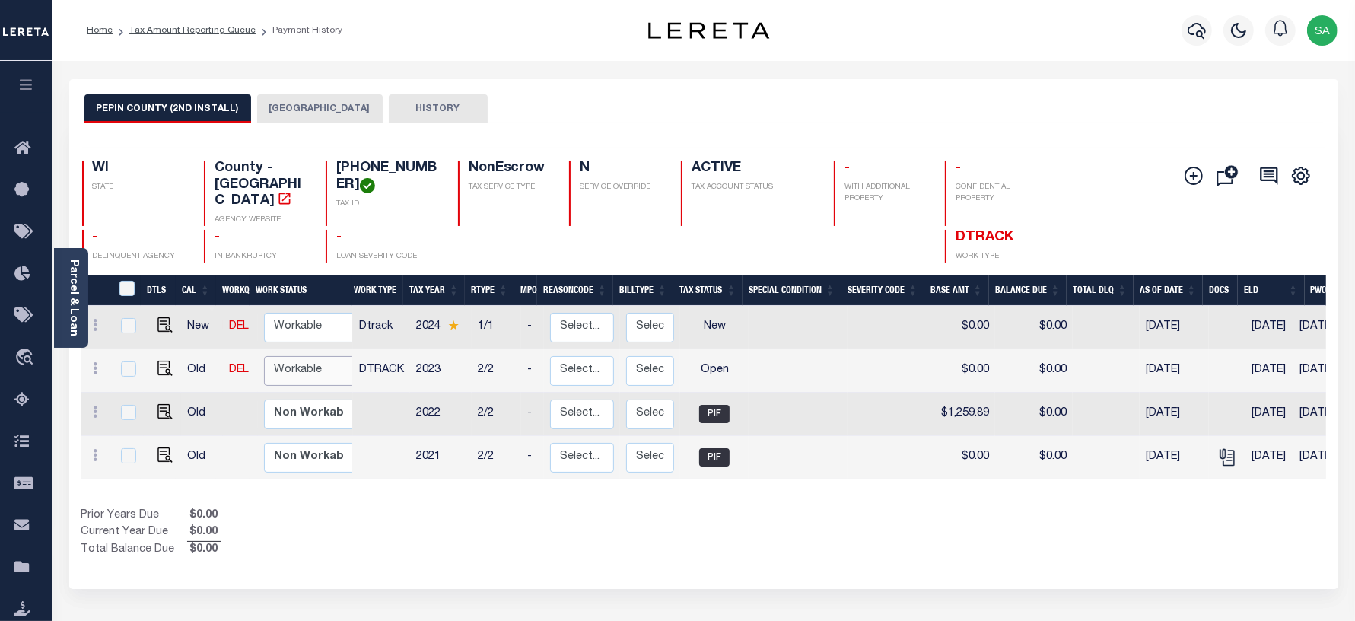
click at [264, 358] on select "Non Workable Workable" at bounding box center [309, 371] width 91 height 30
checkbox input "true"
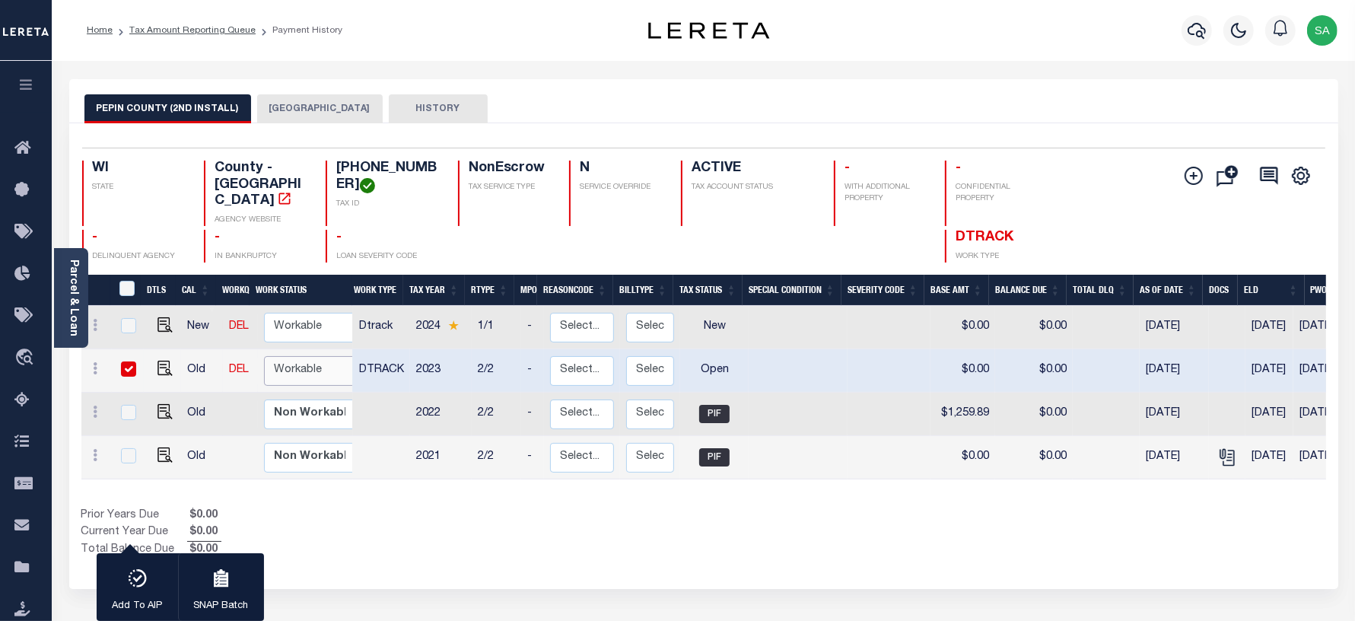
select select "true"
click at [264, 356] on select "Non Workable Workable" at bounding box center [309, 371] width 91 height 30
checkbox input "false"
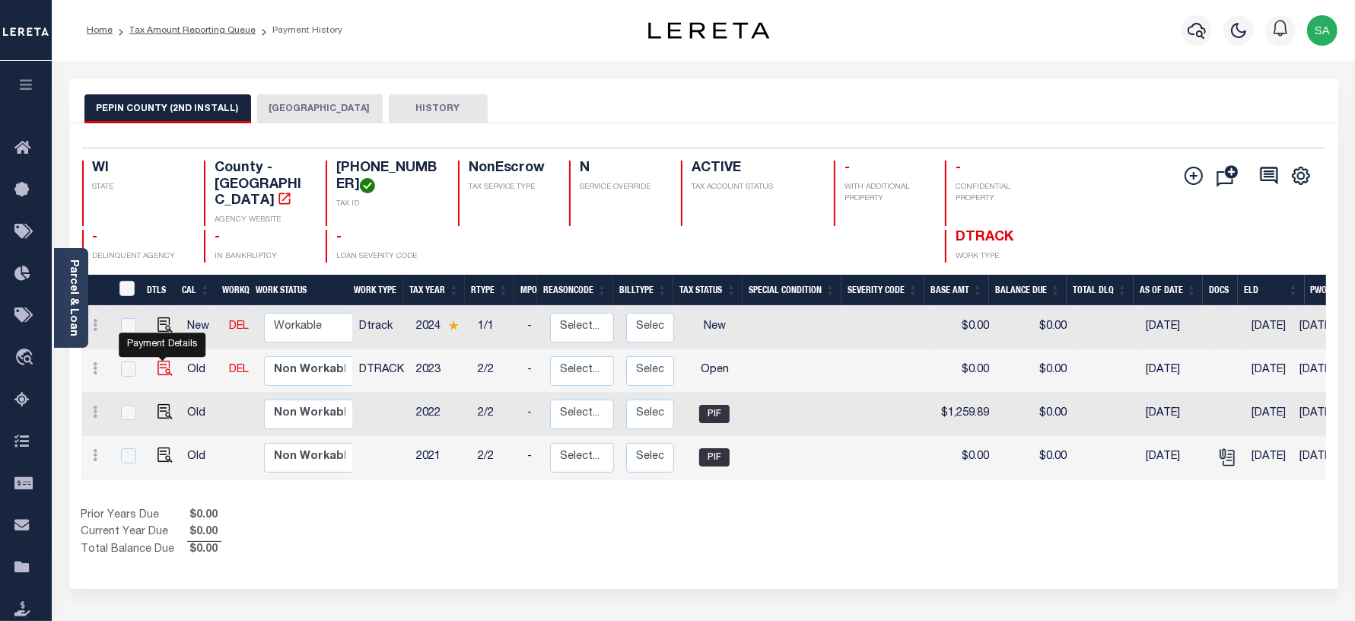
click at [161, 361] on img "" at bounding box center [164, 368] width 15 height 15
checkbox input "true"
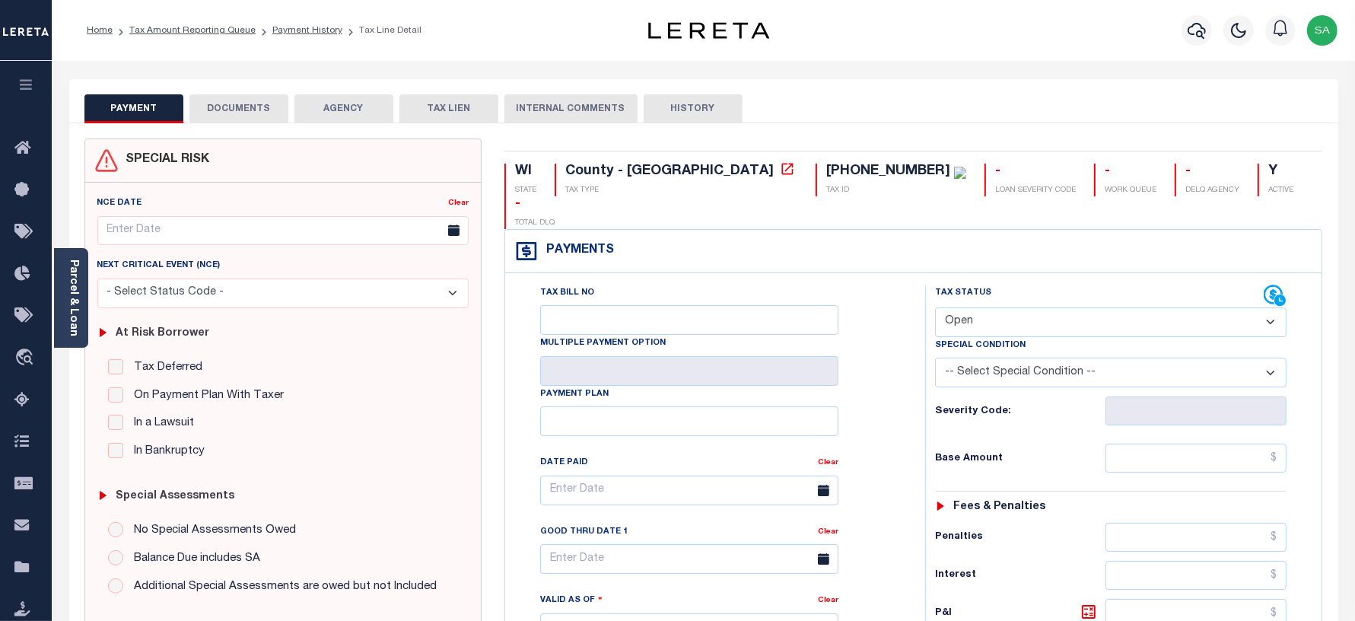
click at [949, 307] on select "- Select Status Code - Open Due/Unpaid Paid Incomplete No Tax Due Internal Refu…" at bounding box center [1111, 322] width 352 height 30
select select "PYD"
click at [935, 307] on select "- Select Status Code - Open Due/Unpaid Paid Incomplete No Tax Due Internal Refu…" at bounding box center [1111, 322] width 352 height 30
type input "[DATE]"
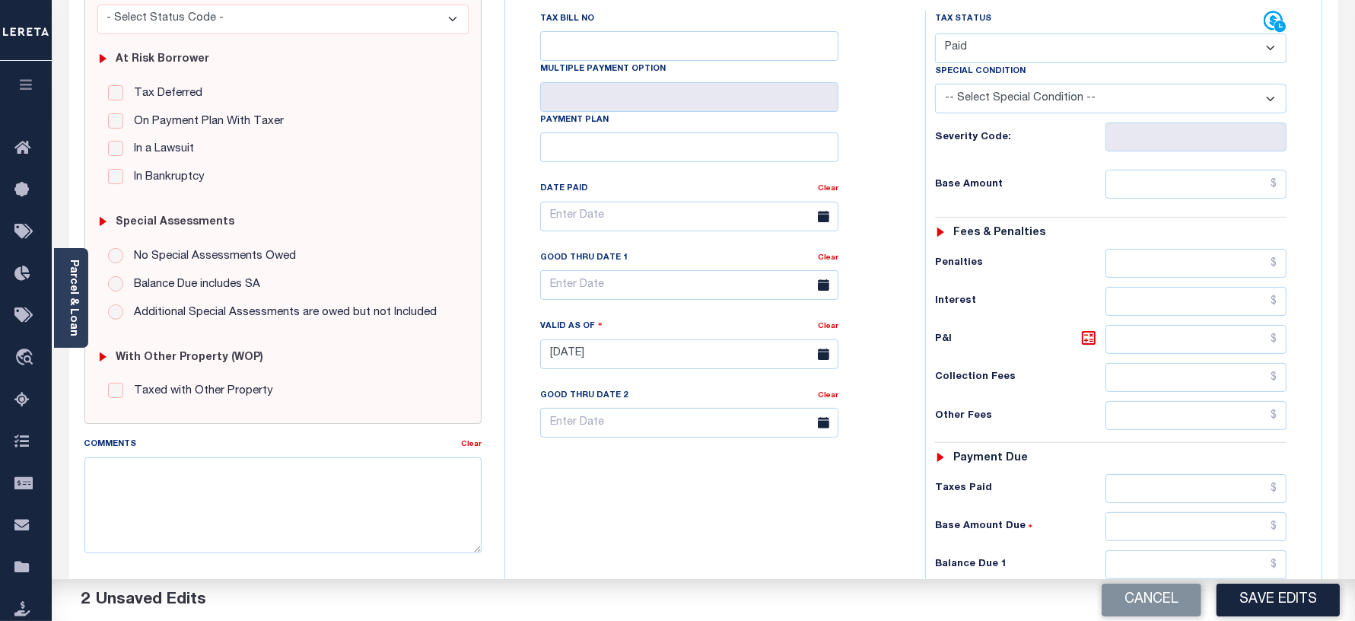
scroll to position [285, 0]
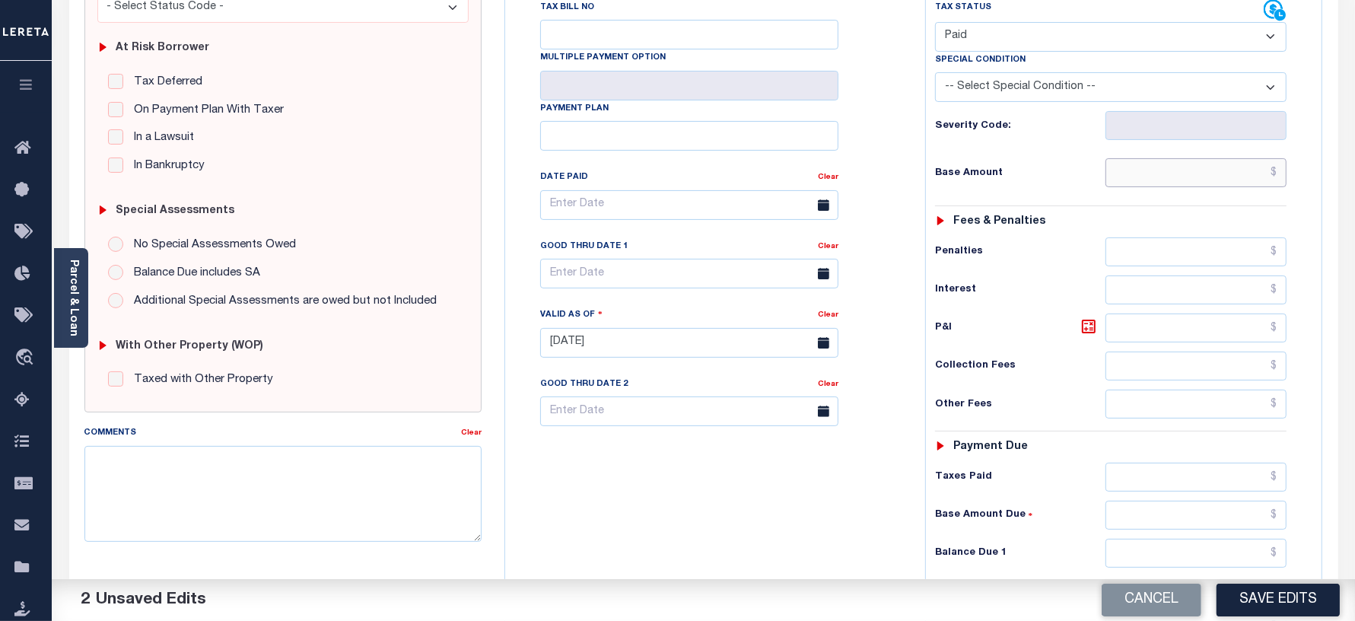
click at [1143, 158] on input "text" at bounding box center [1195, 172] width 181 height 29
type input "$0.00"
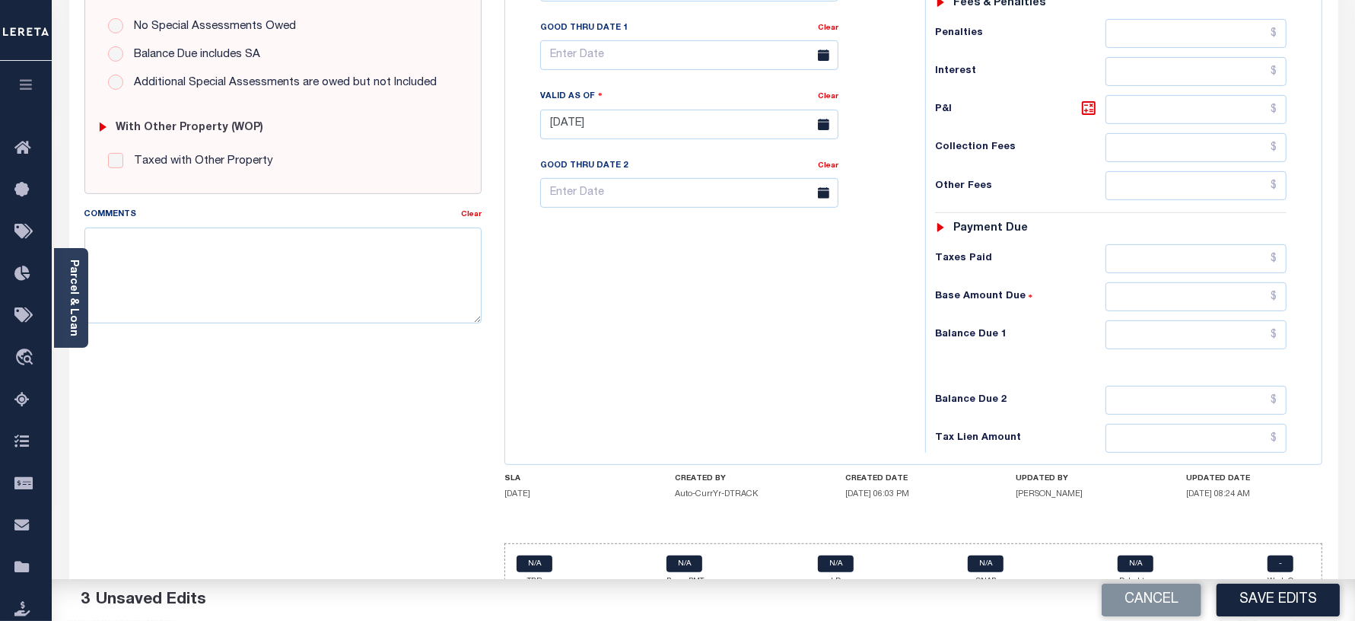
scroll to position [507, 0]
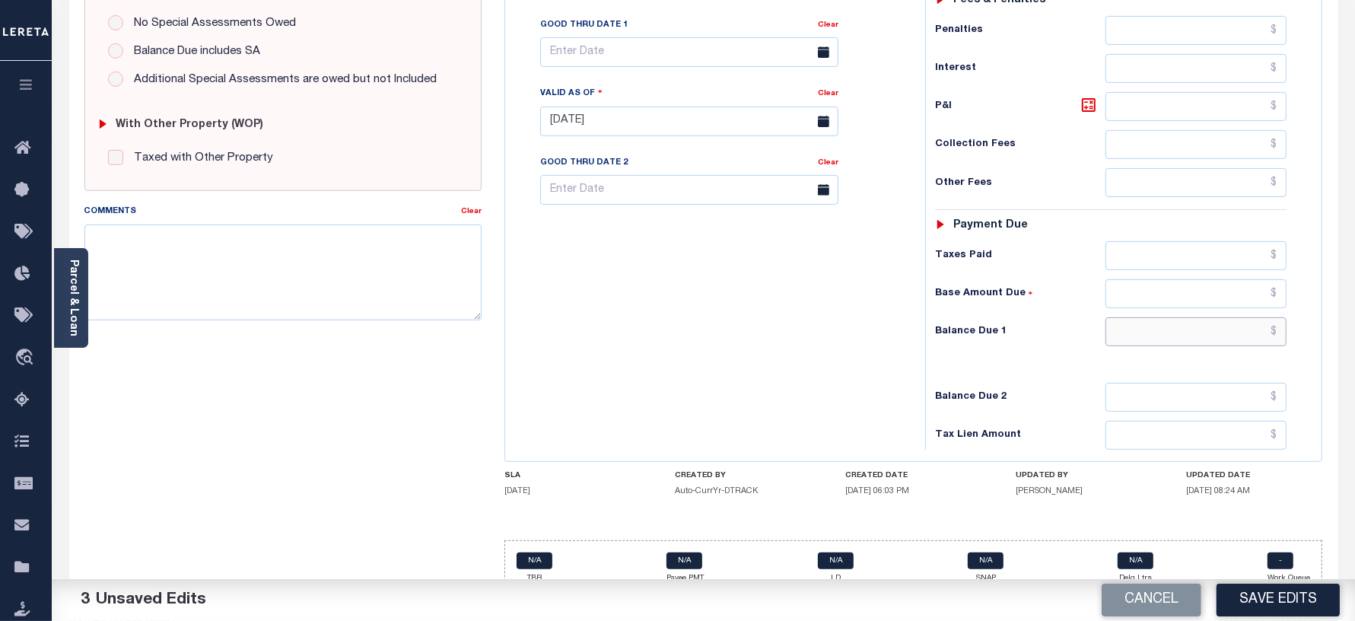
click at [1153, 317] on input "text" at bounding box center [1195, 331] width 181 height 29
type input "$0.00"
click at [739, 320] on div "Tax Bill No Multiple Payment Option Payment Plan Clear" at bounding box center [711, 114] width 405 height 672
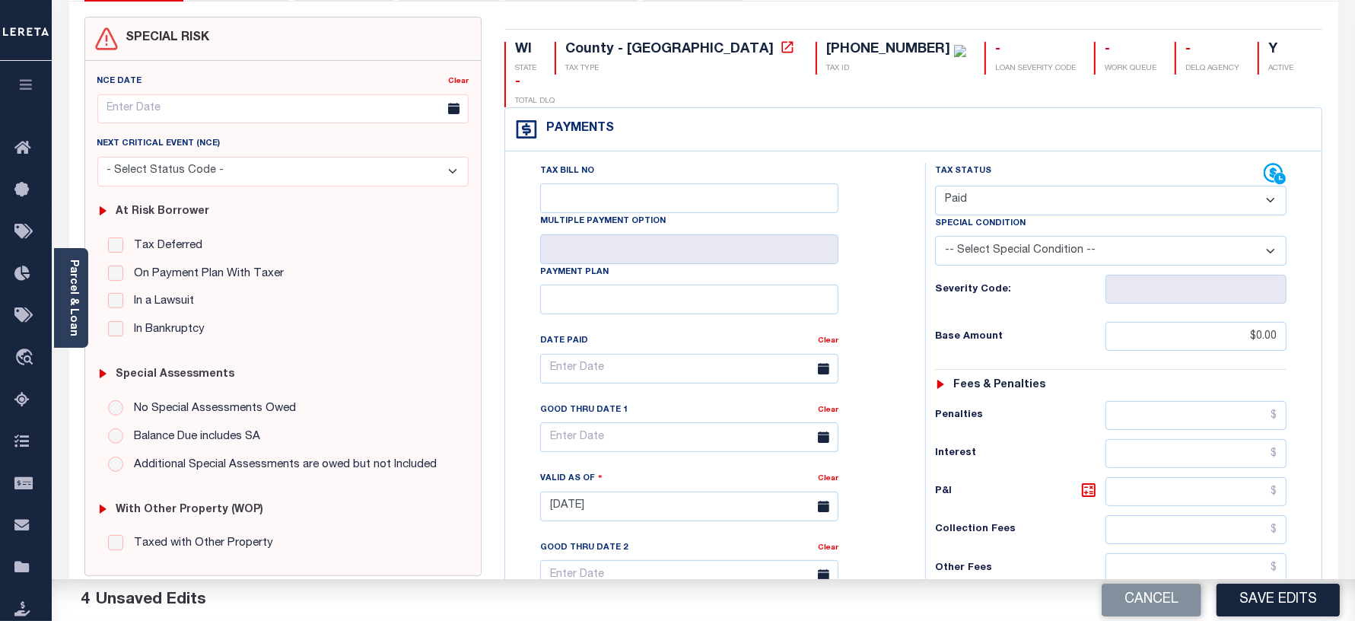
scroll to position [31, 0]
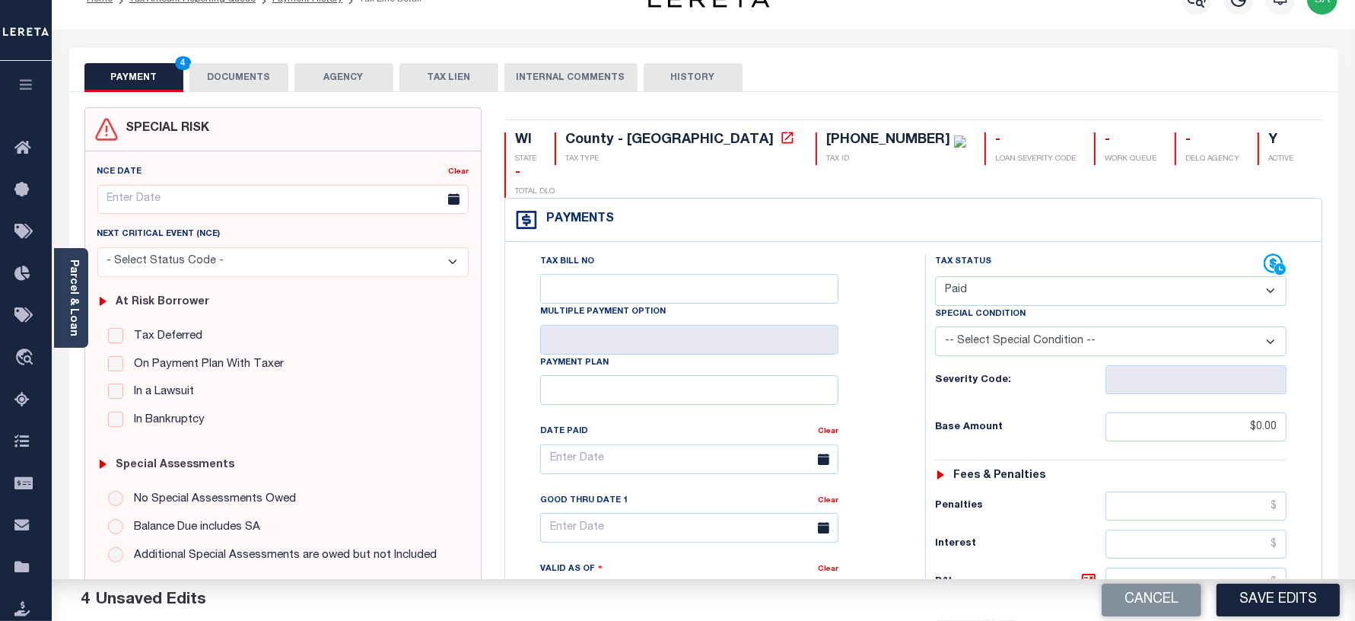
click at [259, 74] on button "DOCUMENTS" at bounding box center [238, 77] width 99 height 29
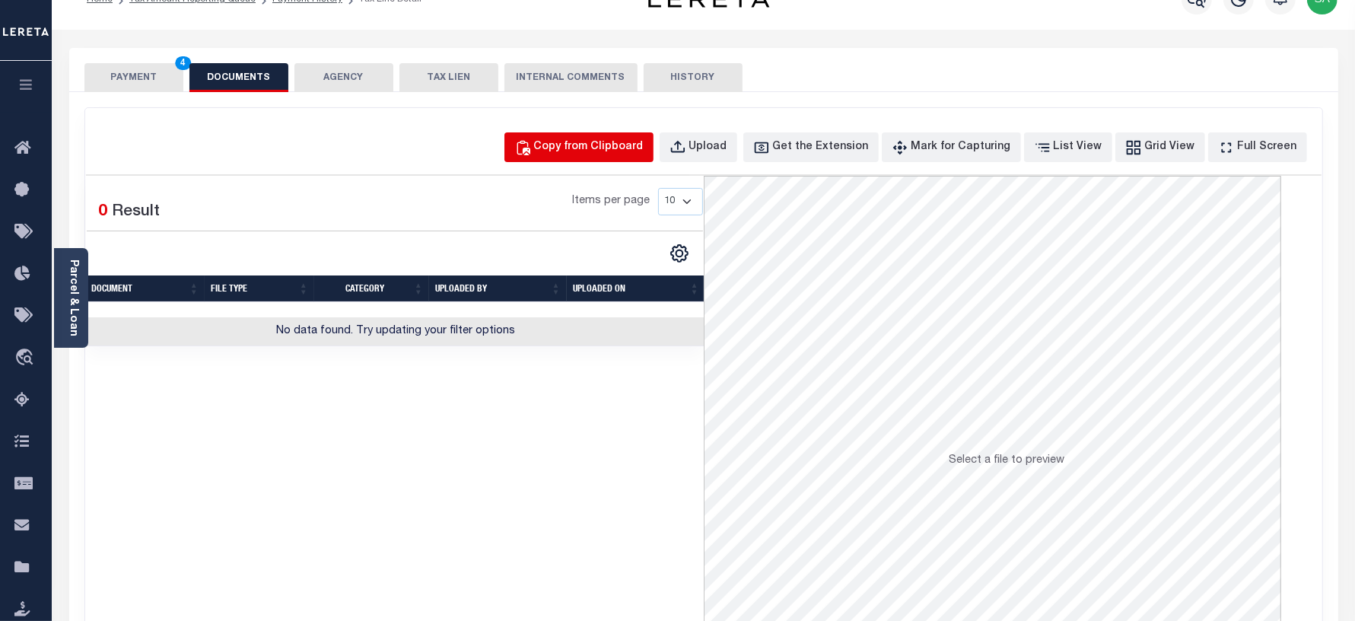
click at [644, 148] on div "Copy from Clipboard" at bounding box center [589, 147] width 110 height 17
select select "POP"
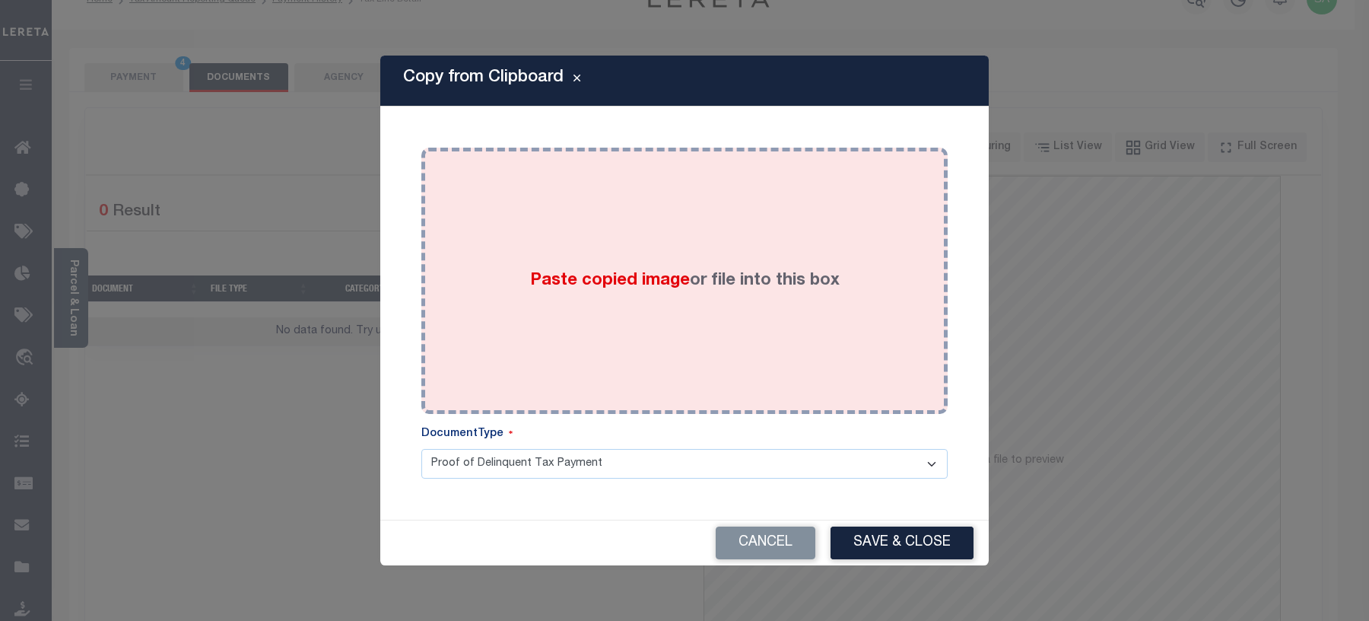
click at [677, 291] on label "Paste copied image or file into this box" at bounding box center [685, 281] width 310 height 25
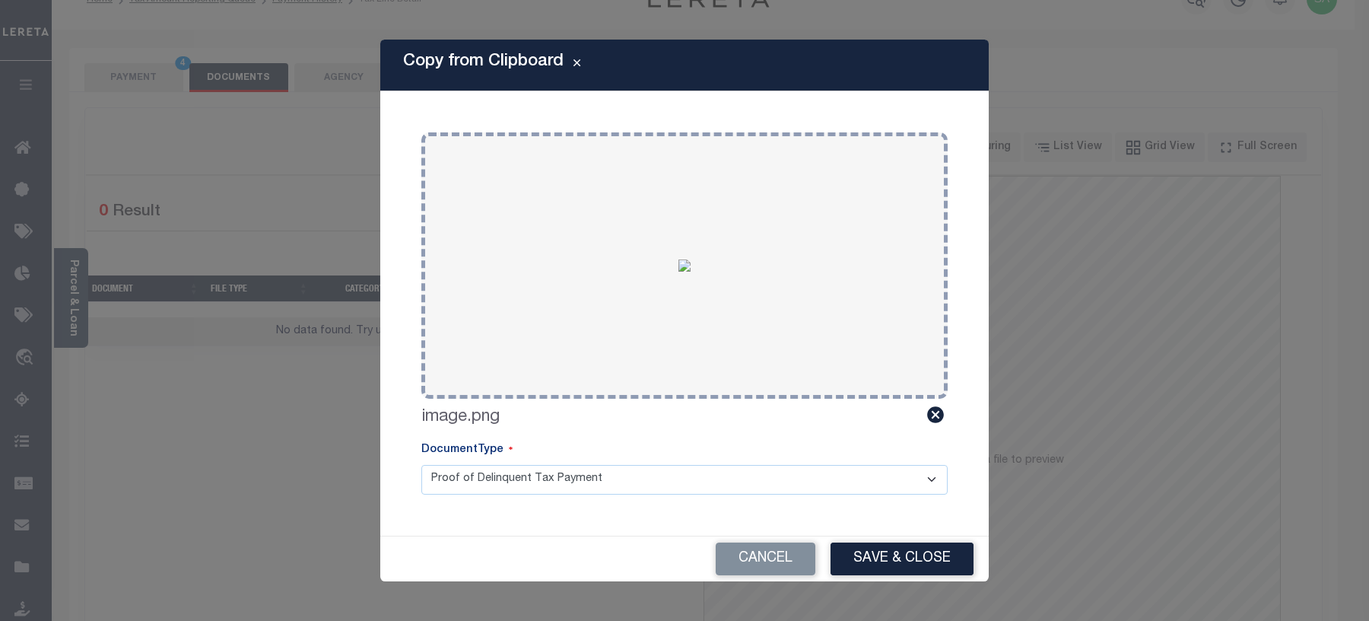
click at [879, 552] on button "Save & Close" at bounding box center [902, 558] width 143 height 33
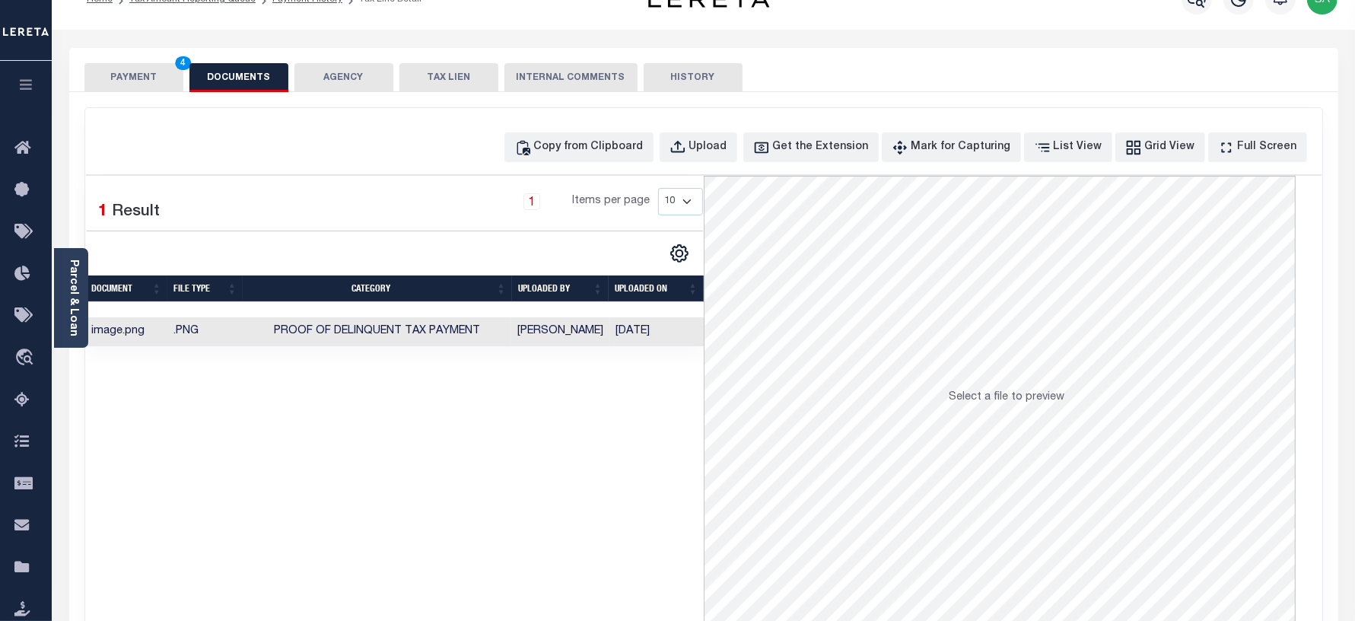
click at [147, 75] on button "PAYMENT 4" at bounding box center [133, 77] width 99 height 29
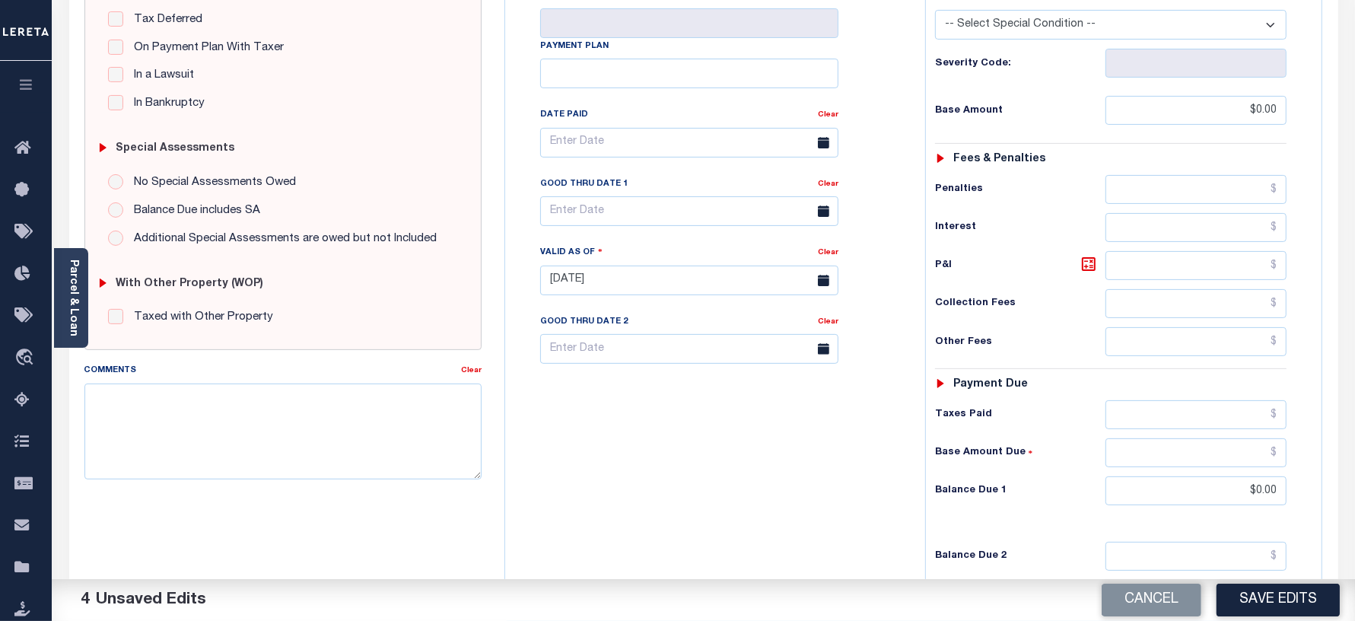
scroll to position [502, 0]
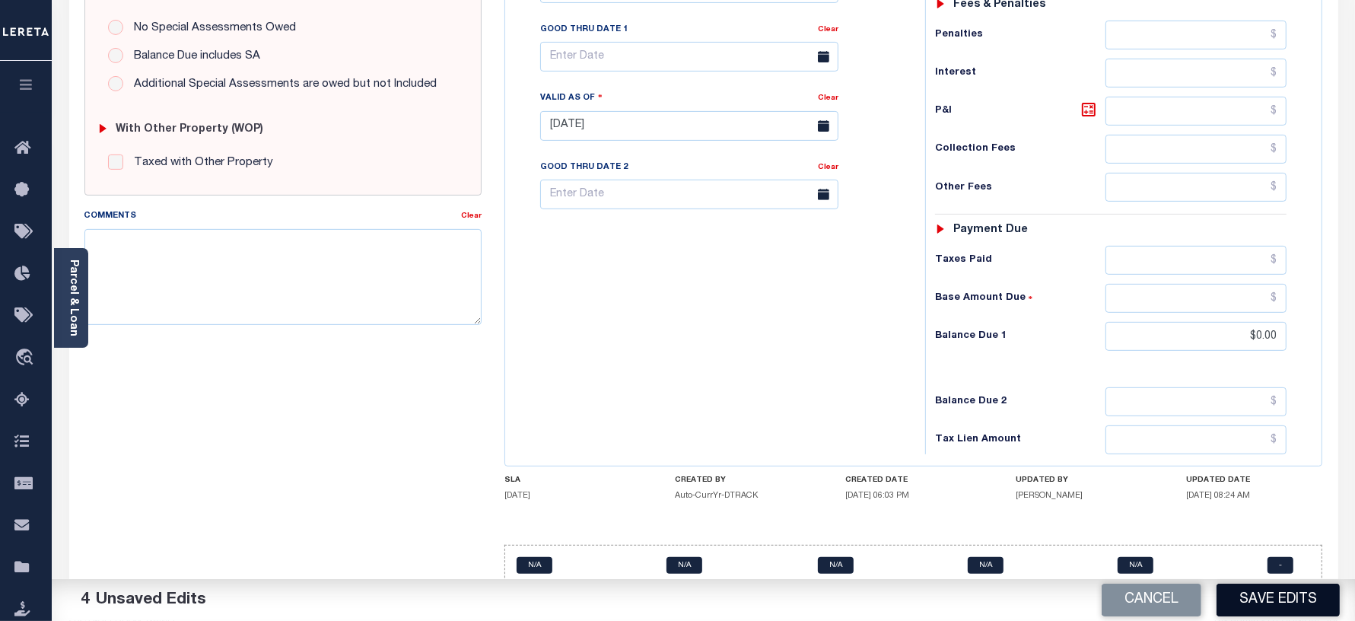
click at [1305, 609] on button "Save Edits" at bounding box center [1278, 600] width 123 height 33
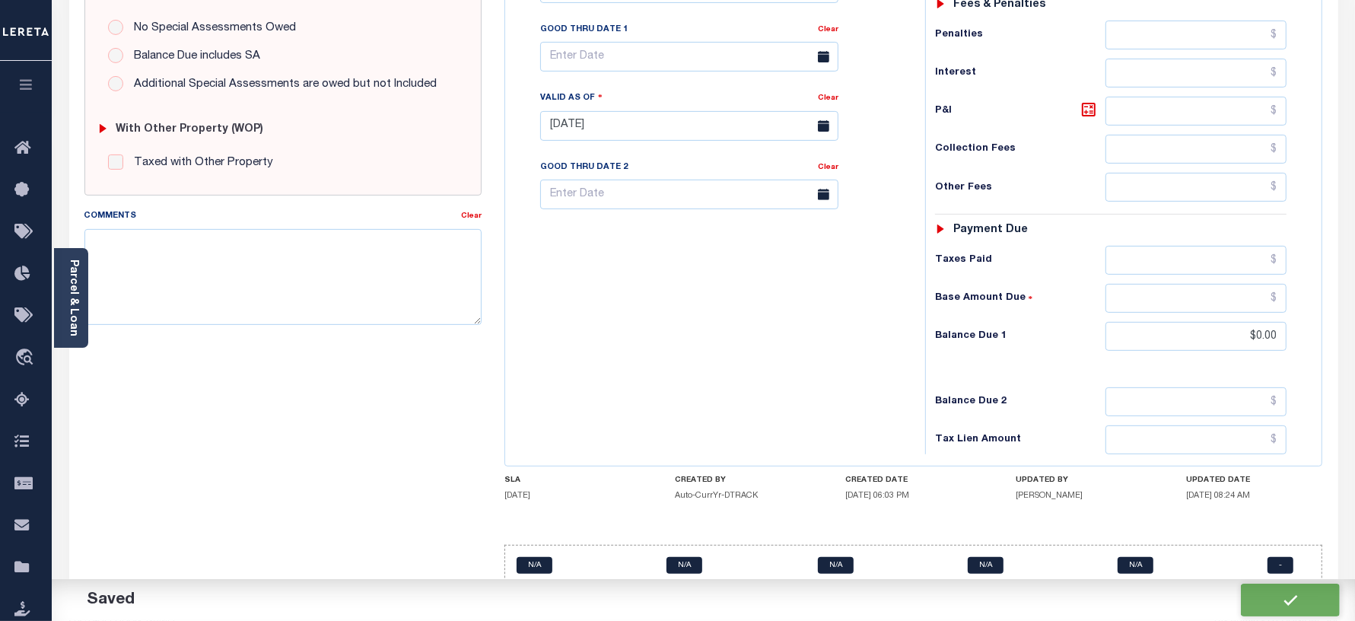
checkbox input "false"
type input "$0"
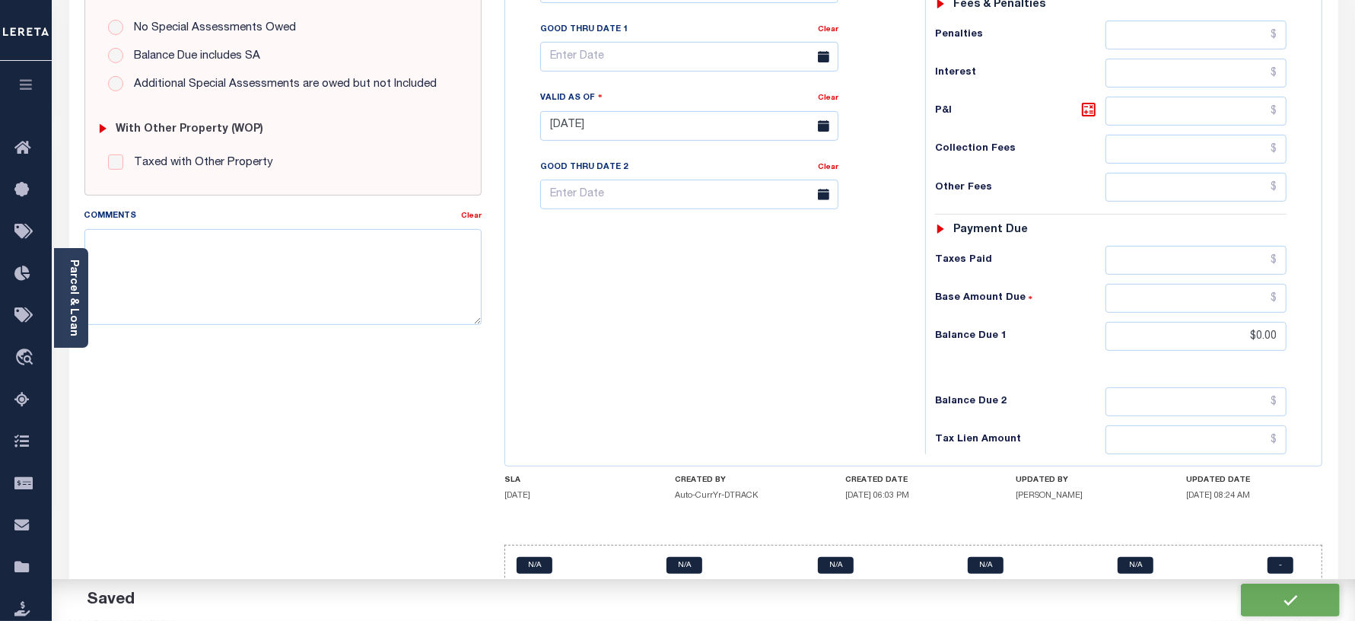
type input "$0"
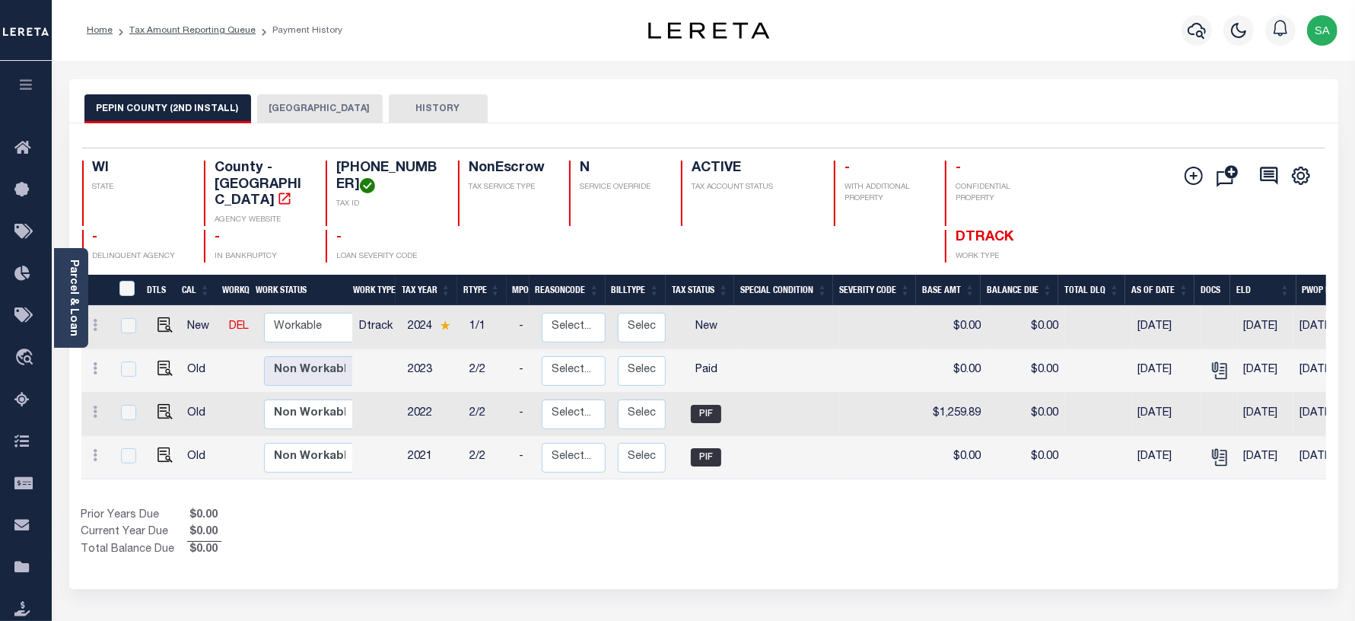
click at [281, 306] on td "Non Workable Workable" at bounding box center [312, 327] width 109 height 43
checkbox input "true"
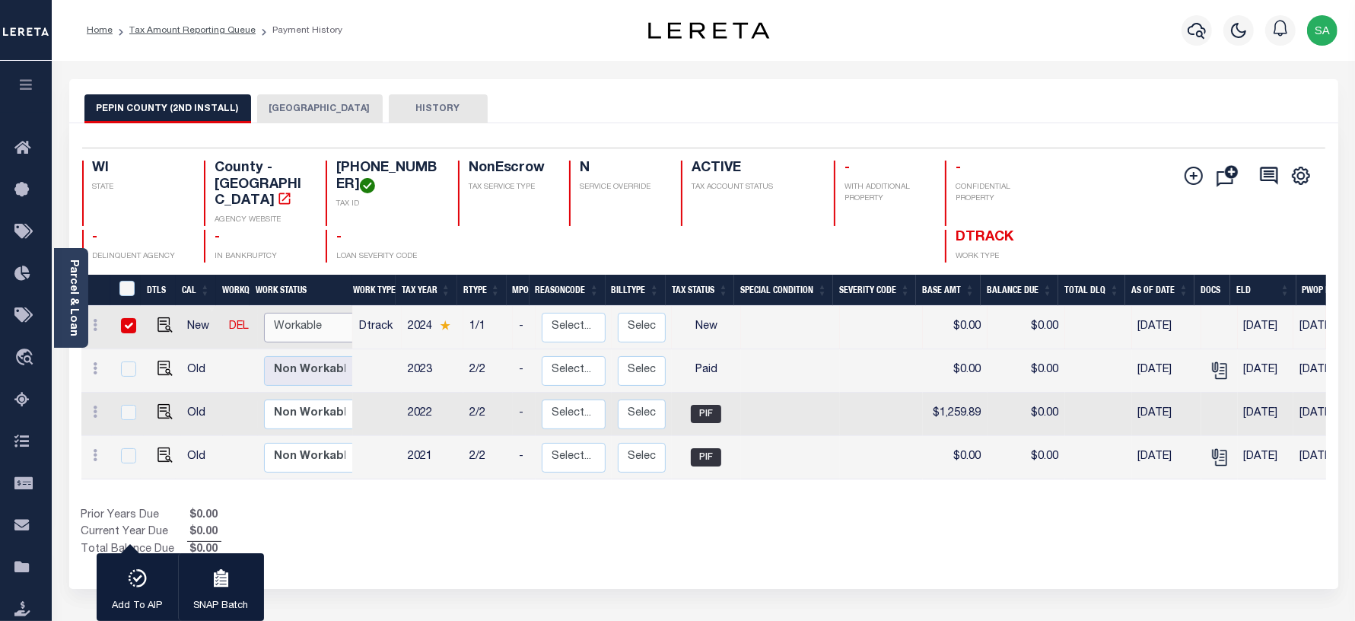
click at [281, 313] on select "Non Workable Workable" at bounding box center [309, 328] width 91 height 30
checkbox input "false"
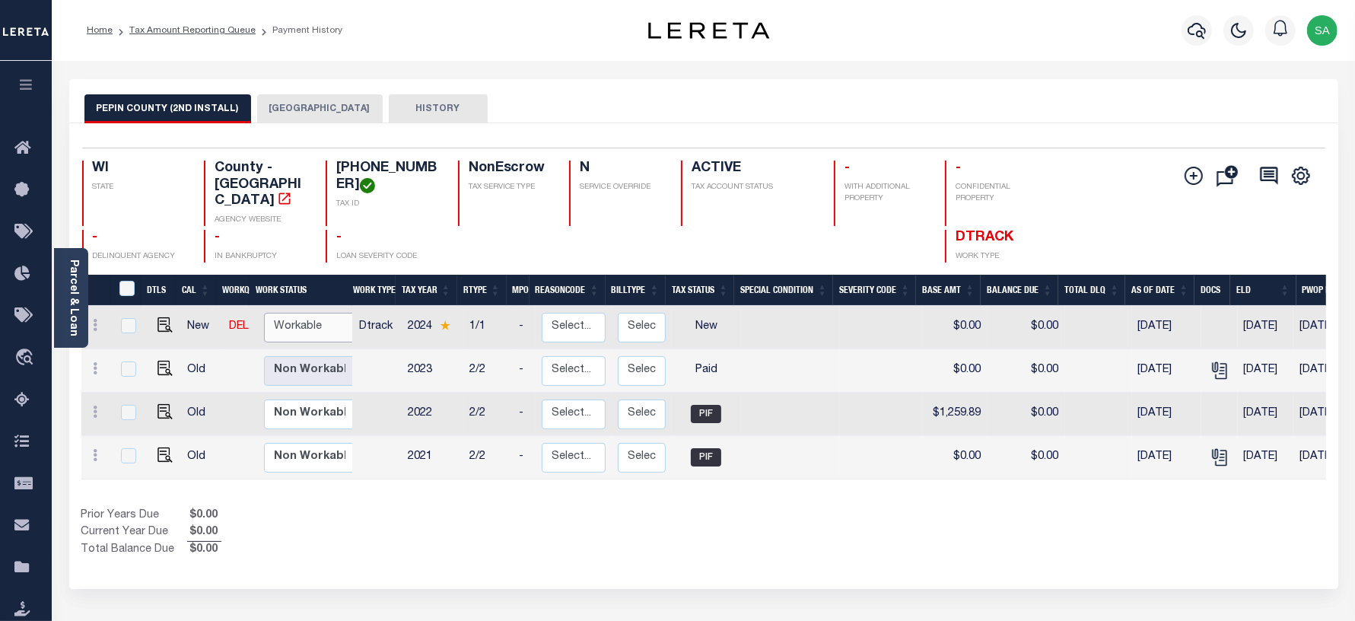
select select "true"
click at [264, 313] on select "Non Workable Workable" at bounding box center [309, 328] width 91 height 30
checkbox input "true"
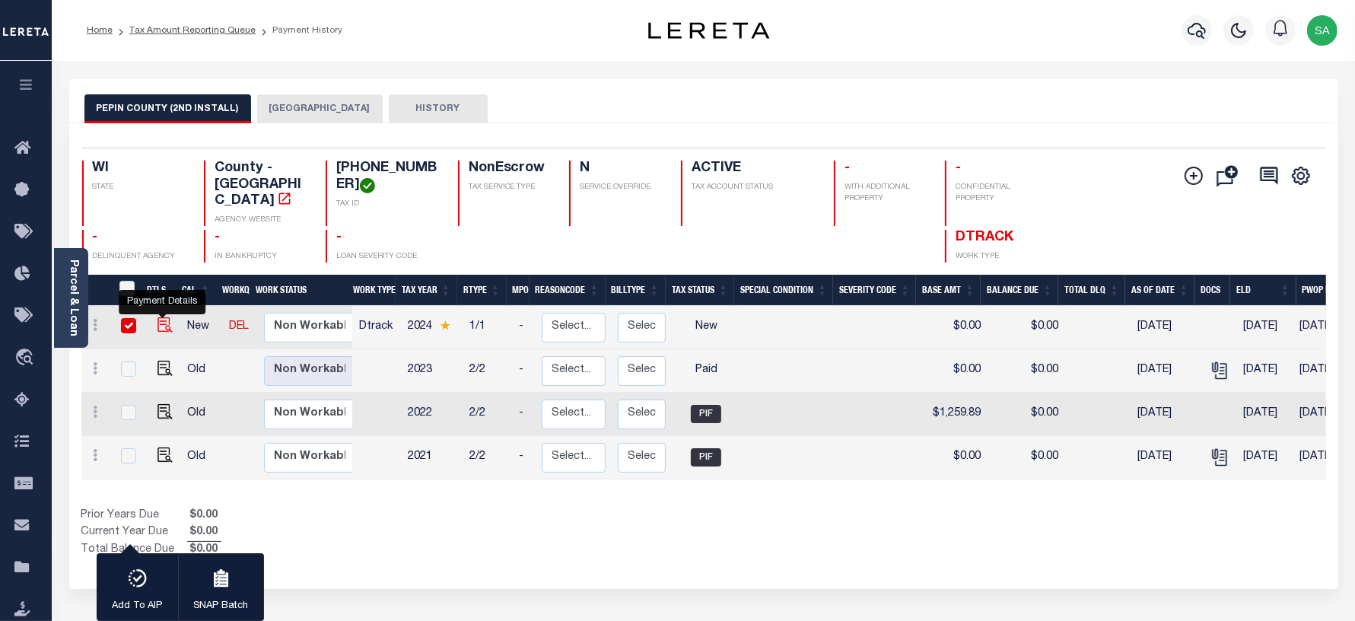
click at [162, 317] on img "" at bounding box center [164, 324] width 15 height 15
checkbox input "false"
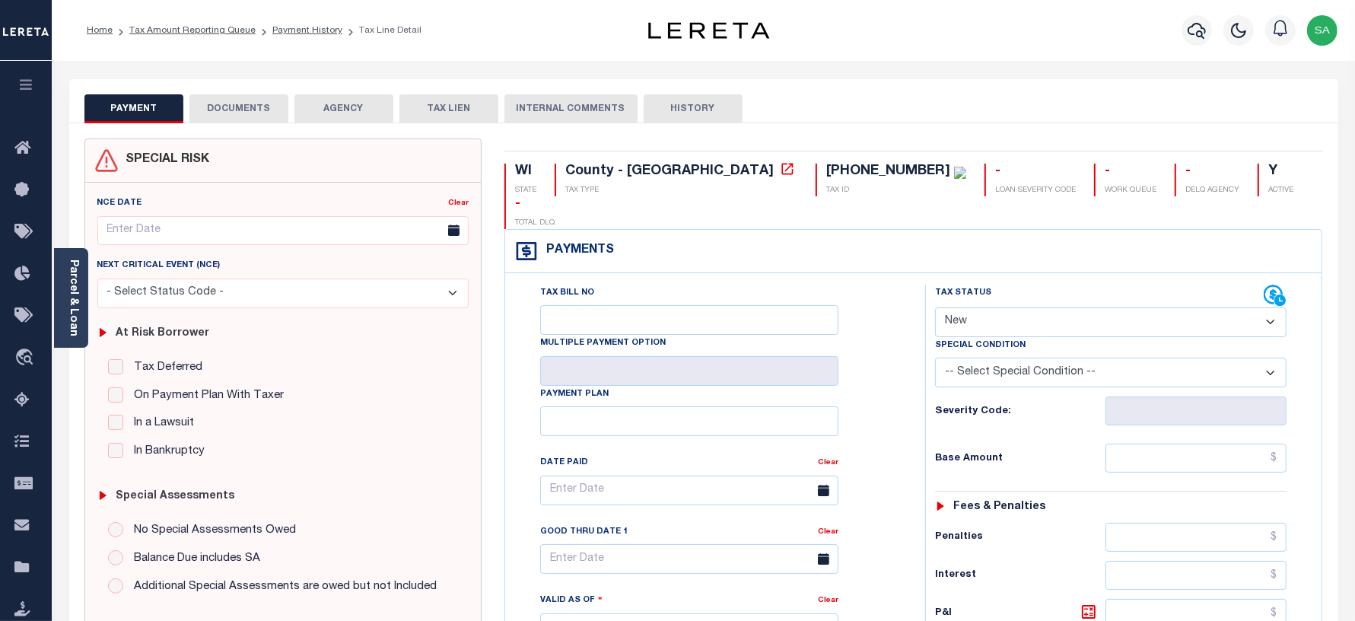
click at [1018, 307] on select "- Select Status Code - Open Due/Unpaid Paid Incomplete No Tax Due Internal Refu…" at bounding box center [1111, 322] width 352 height 30
select select "PYD"
click at [935, 307] on select "- Select Status Code - Open Due/Unpaid Paid Incomplete No Tax Due Internal Refu…" at bounding box center [1111, 322] width 352 height 30
type input "[DATE]"
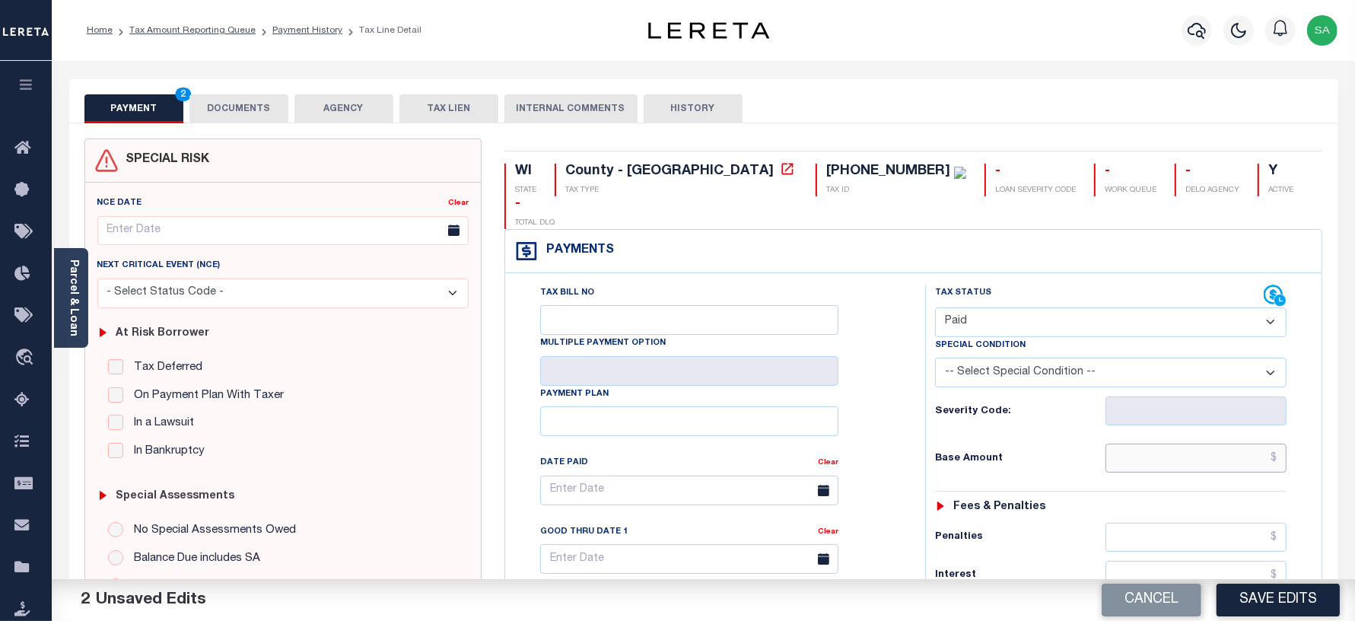
click at [1134, 444] on input "text" at bounding box center [1195, 458] width 181 height 29
type input "$0.00"
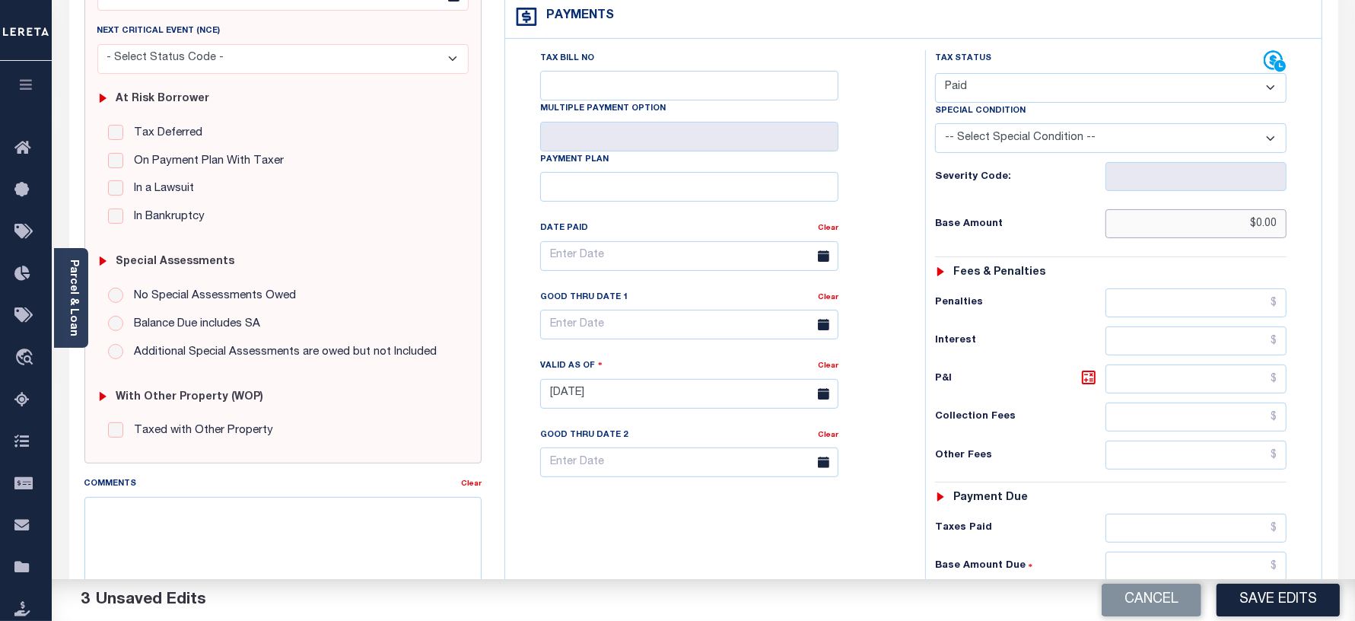
scroll to position [380, 0]
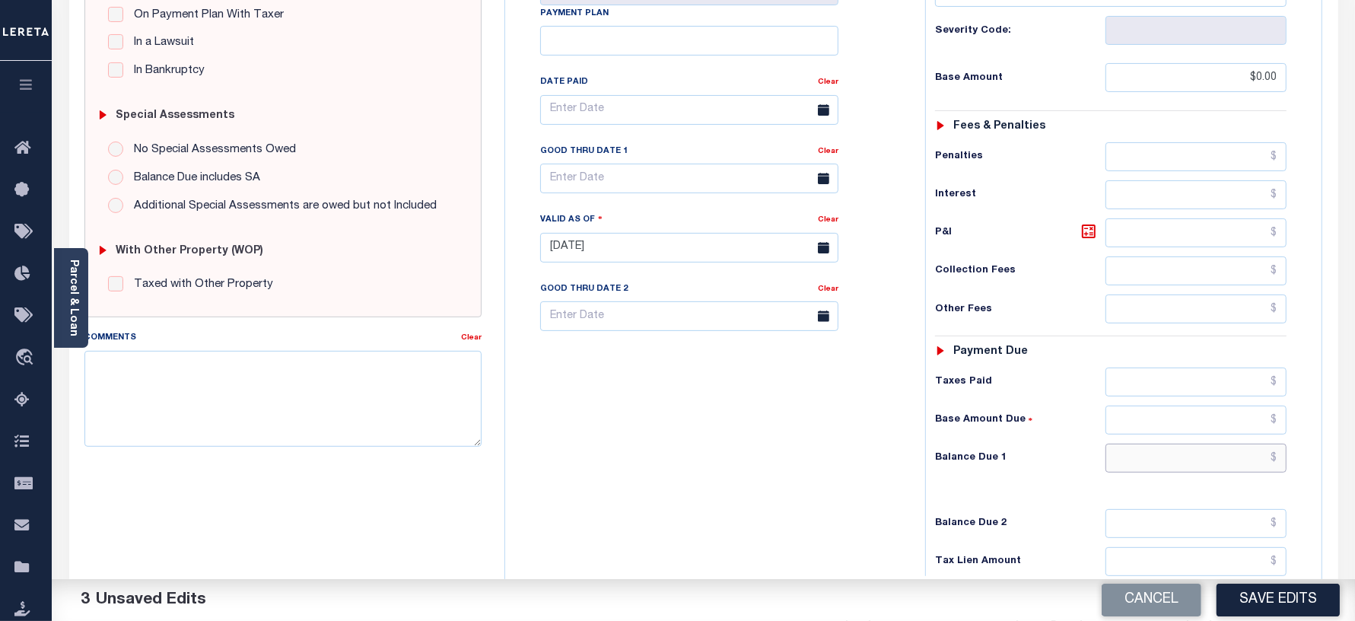
click at [1143, 444] on input "text" at bounding box center [1195, 458] width 181 height 29
type input "$0.00"
click at [801, 483] on div "Tax Bill No Multiple Payment Option Payment Plan Clear" at bounding box center [711, 240] width 405 height 672
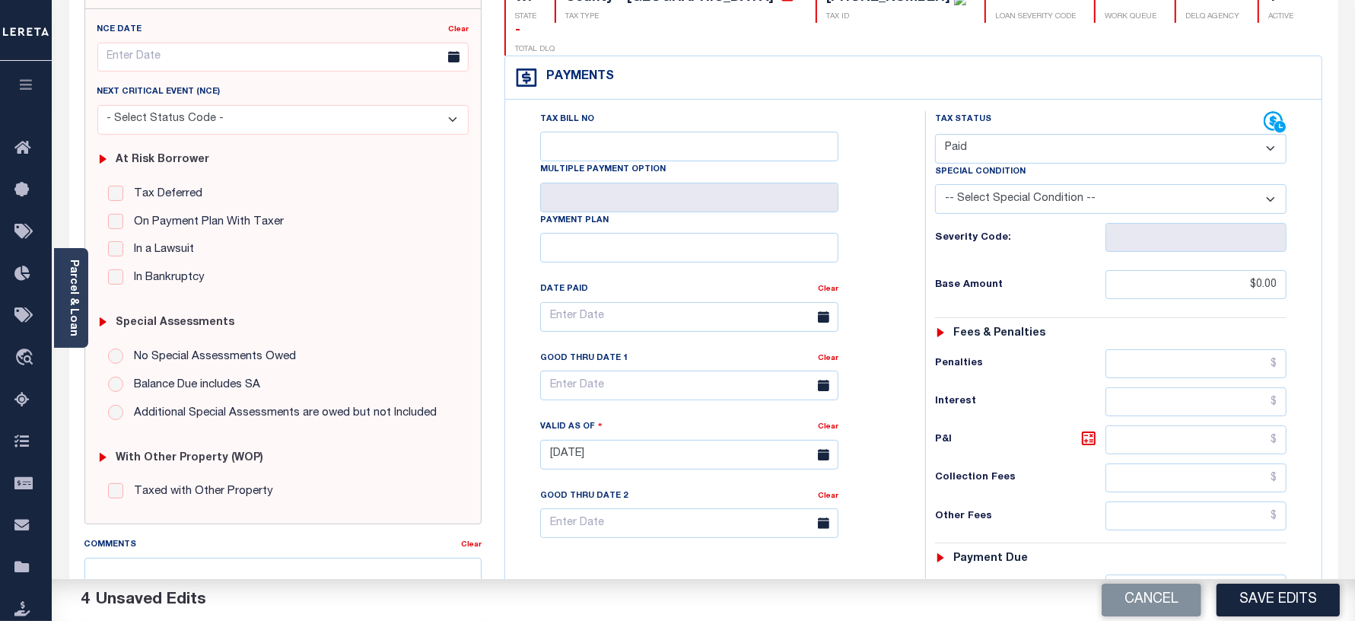
scroll to position [0, 0]
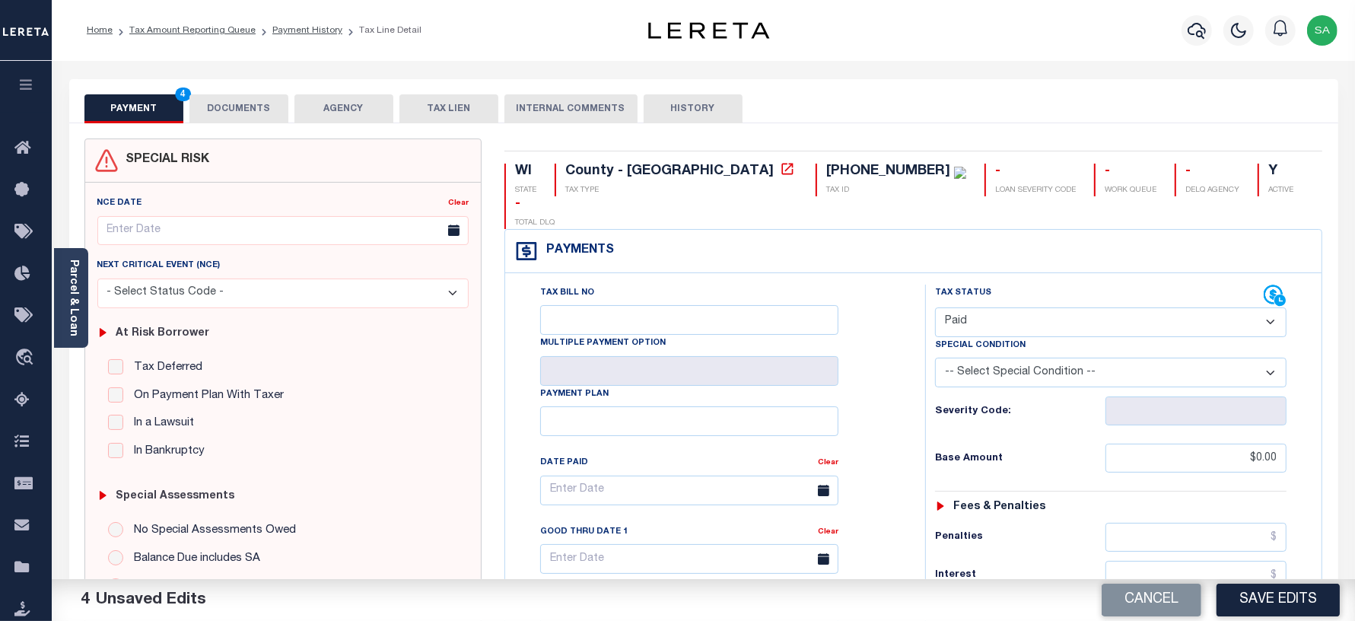
click at [248, 94] on button "DOCUMENTS" at bounding box center [238, 108] width 99 height 29
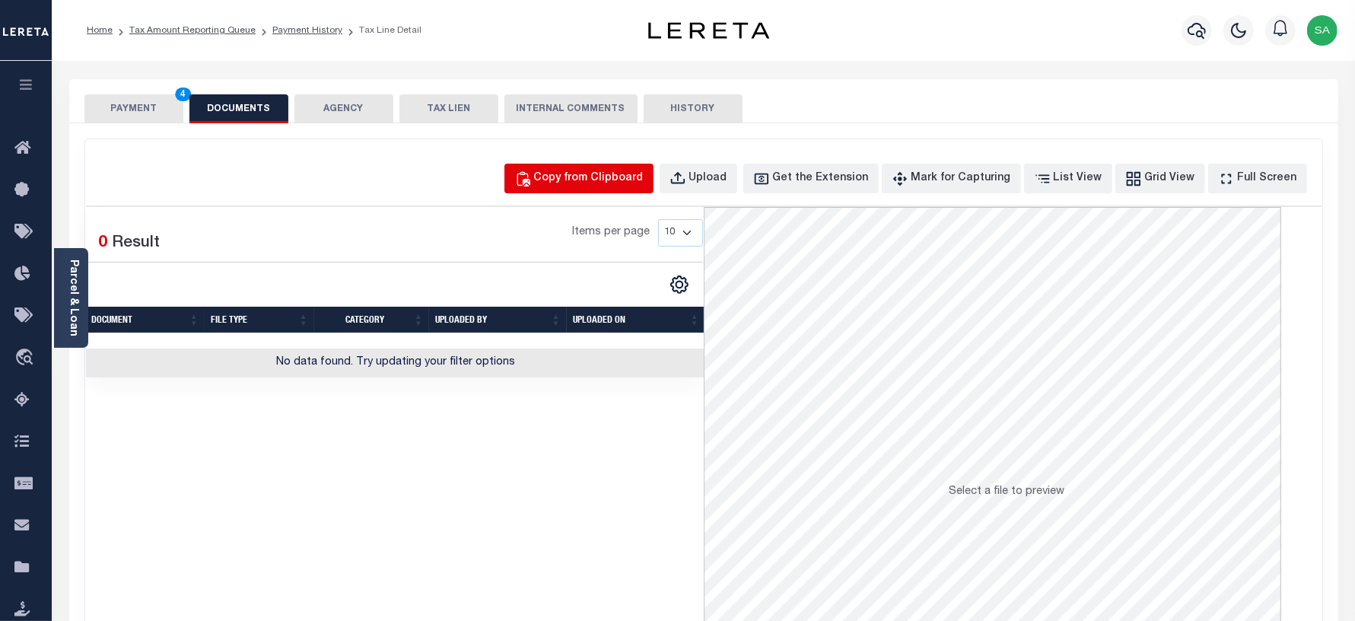
click at [624, 185] on div "Copy from Clipboard" at bounding box center [589, 178] width 110 height 17
select select "POP"
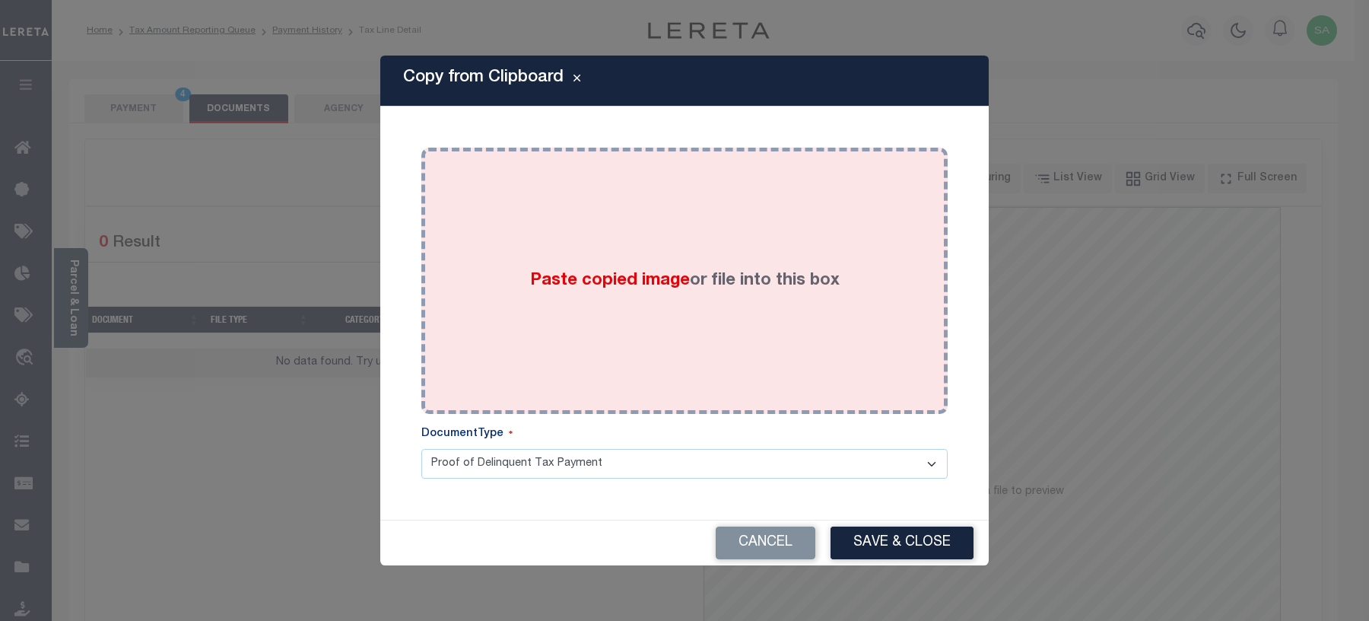
click at [645, 371] on div "Paste copied image or file into this box" at bounding box center [685, 280] width 504 height 243
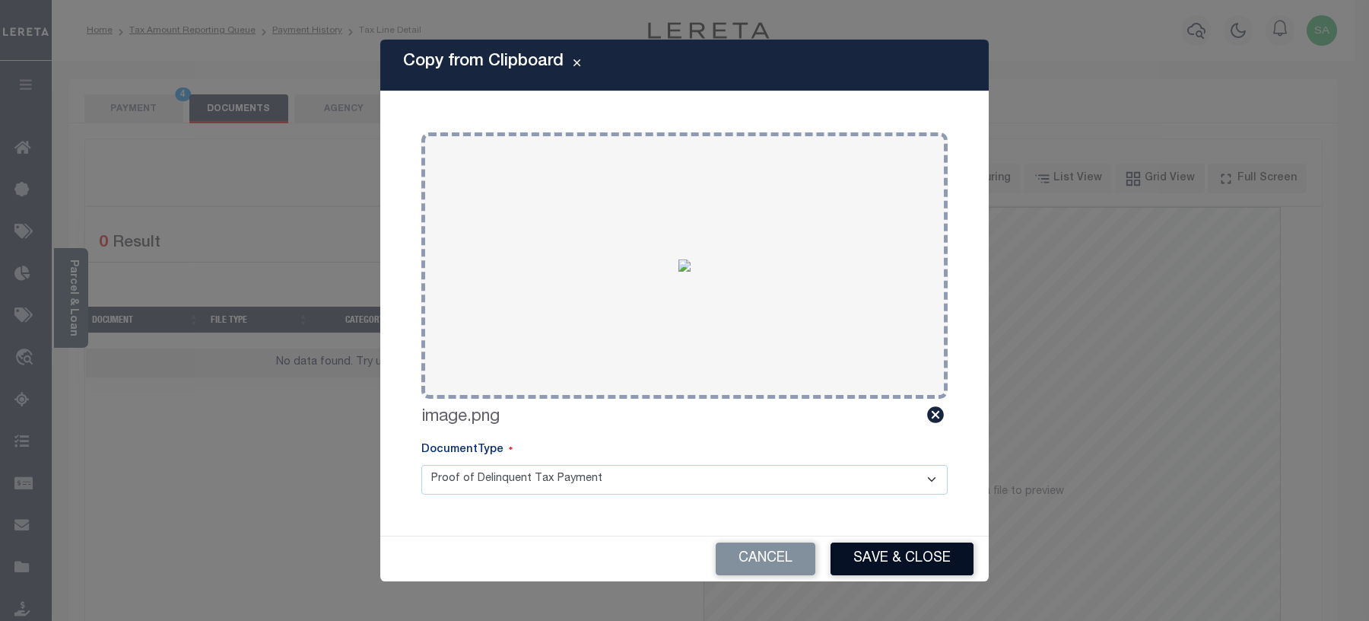
click at [895, 542] on button "Save & Close" at bounding box center [902, 558] width 143 height 33
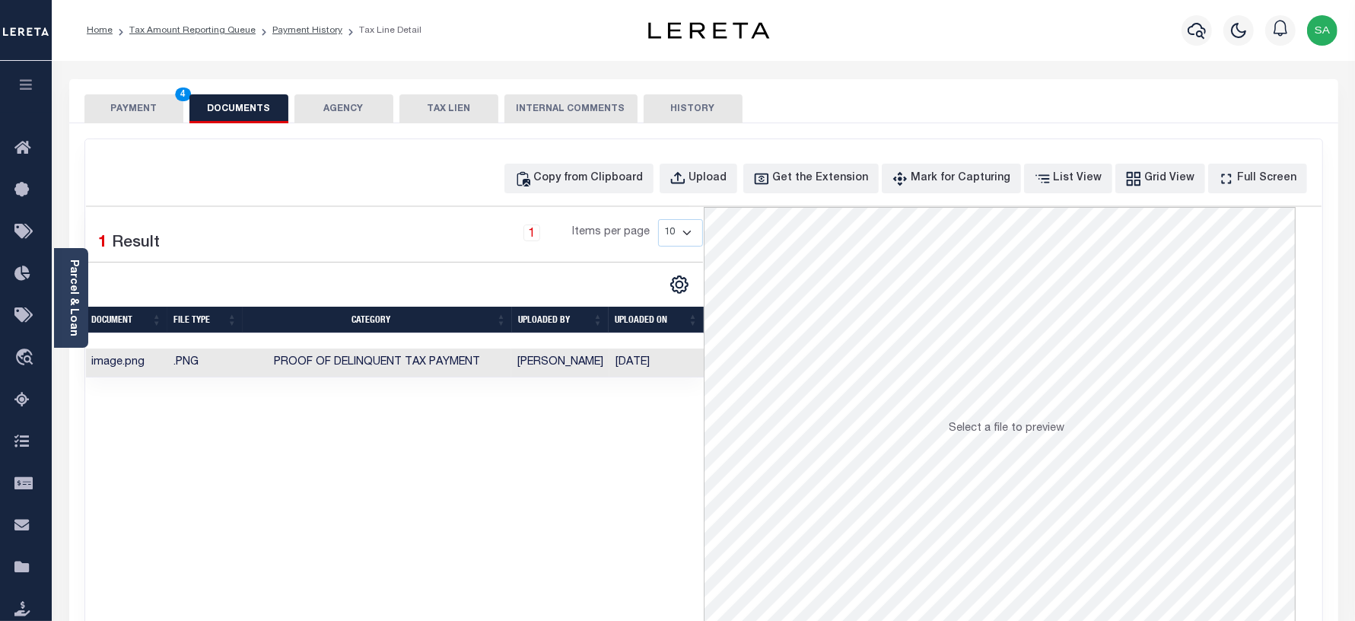
click at [137, 114] on button "PAYMENT 4" at bounding box center [133, 108] width 99 height 29
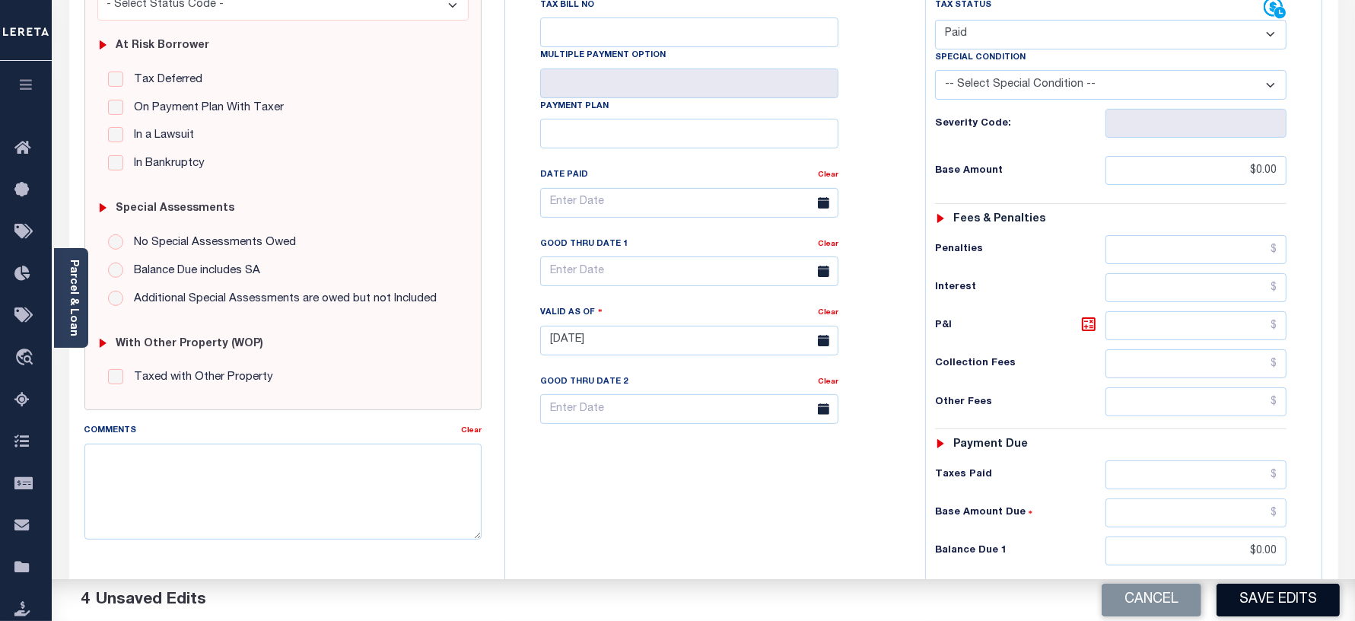
scroll to position [502, 0]
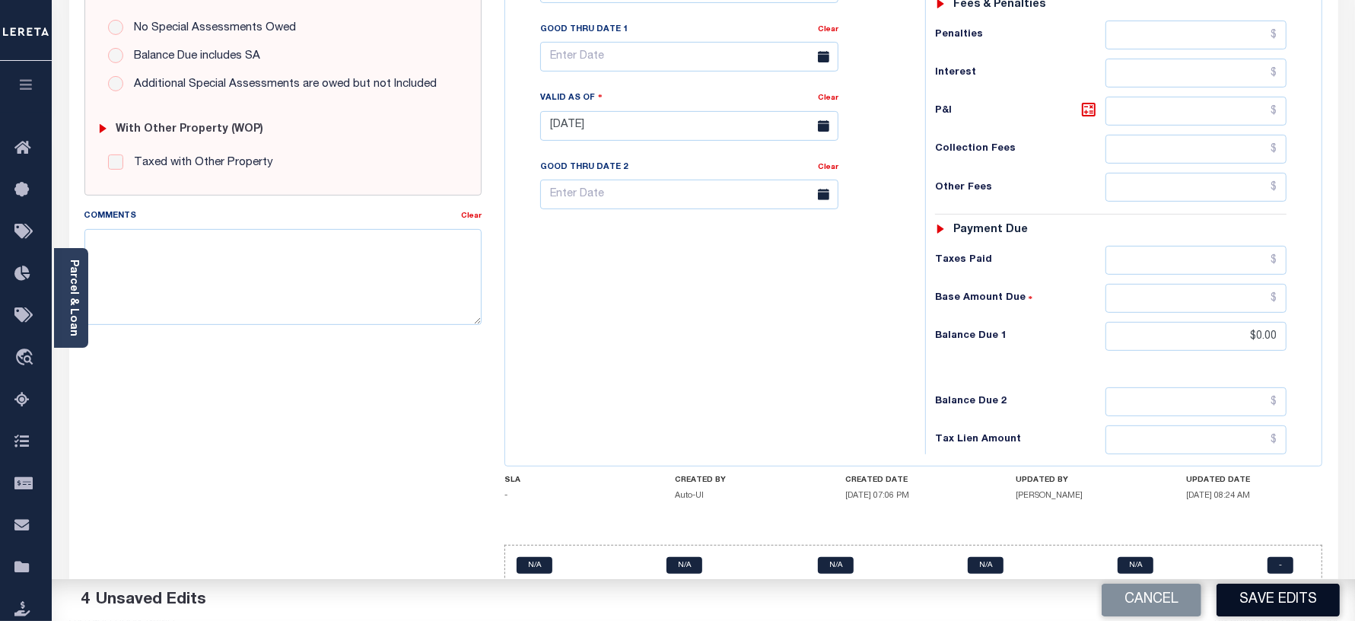
click at [1276, 600] on button "Save Edits" at bounding box center [1278, 600] width 123 height 33
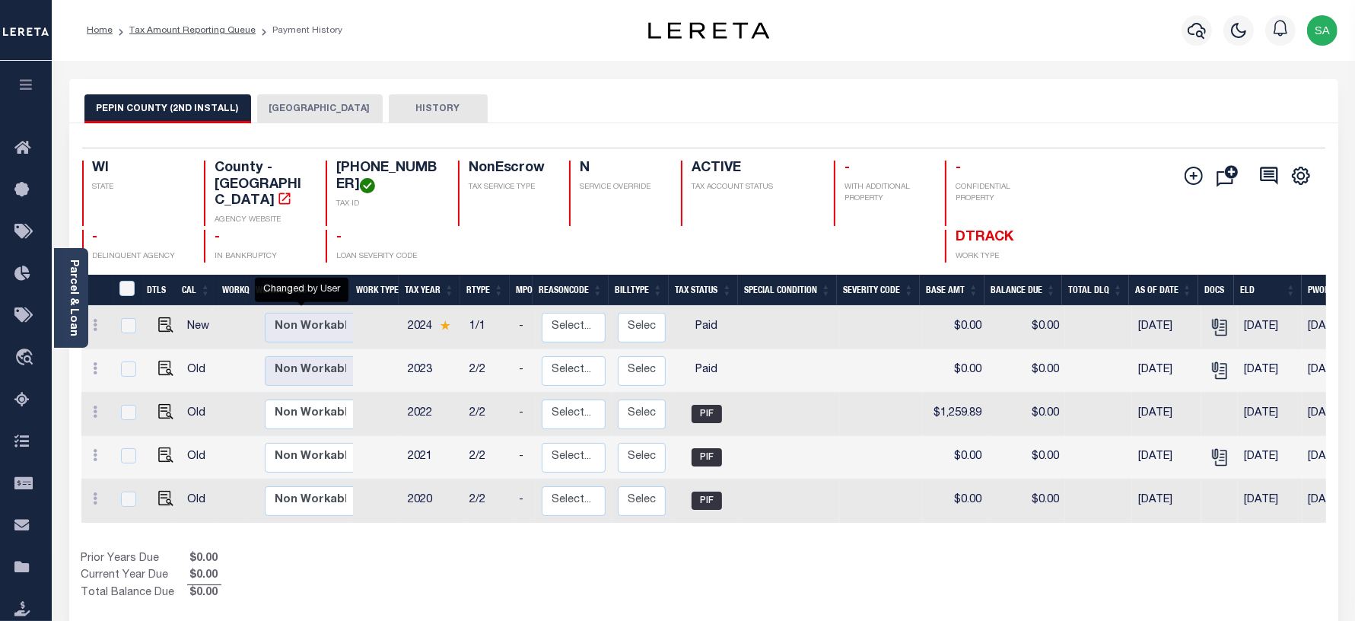
scroll to position [5, 0]
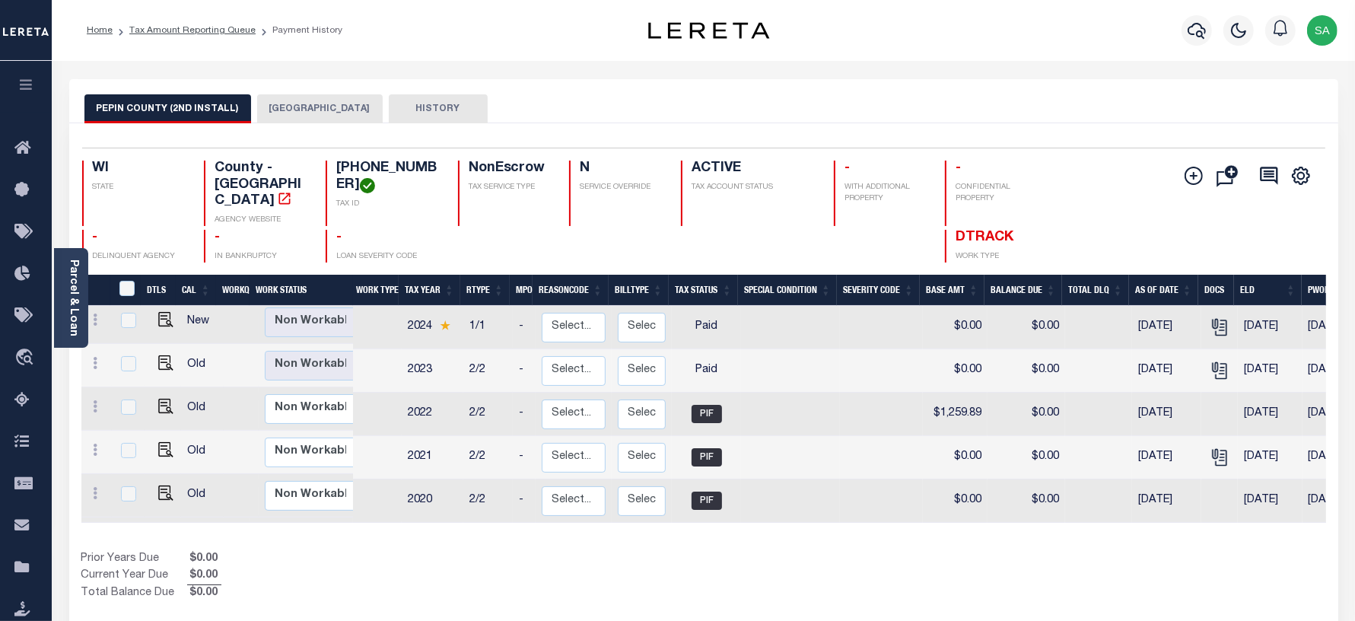
click at [208, 35] on li "Tax Amount Reporting Queue" at bounding box center [184, 31] width 143 height 14
click at [209, 33] on link "Tax Amount Reporting Queue" at bounding box center [192, 30] width 126 height 9
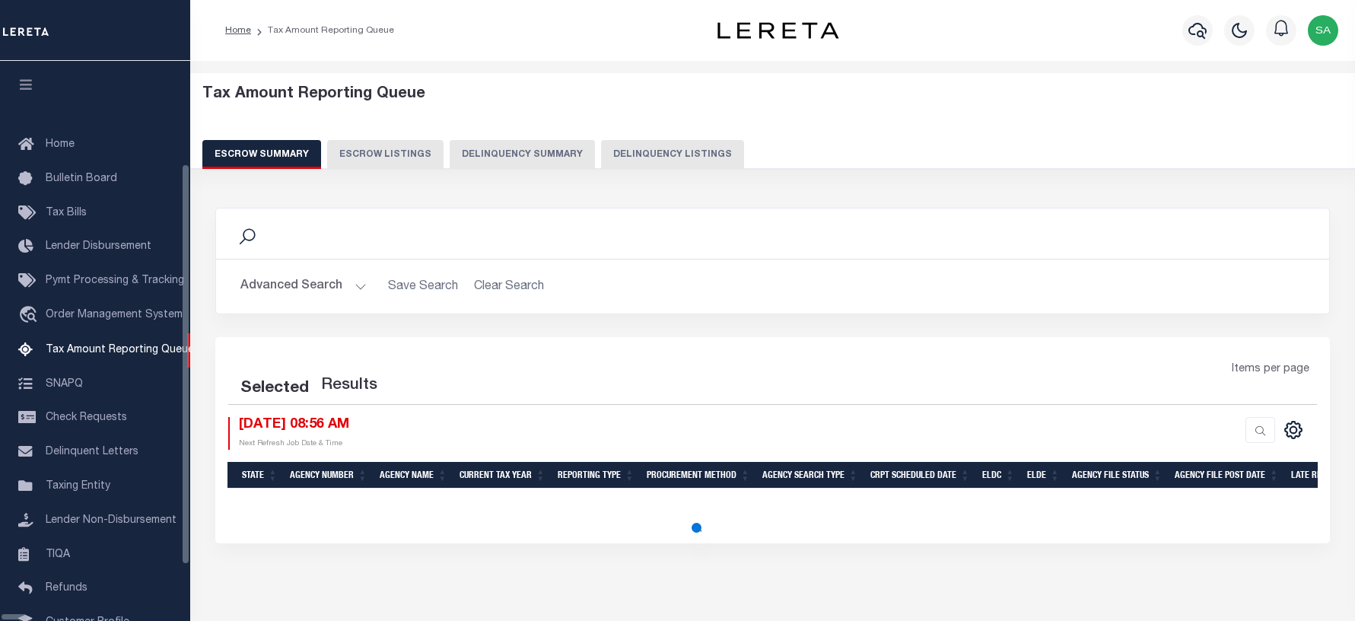
click at [601, 152] on button "Delinquency Listings" at bounding box center [672, 154] width 143 height 29
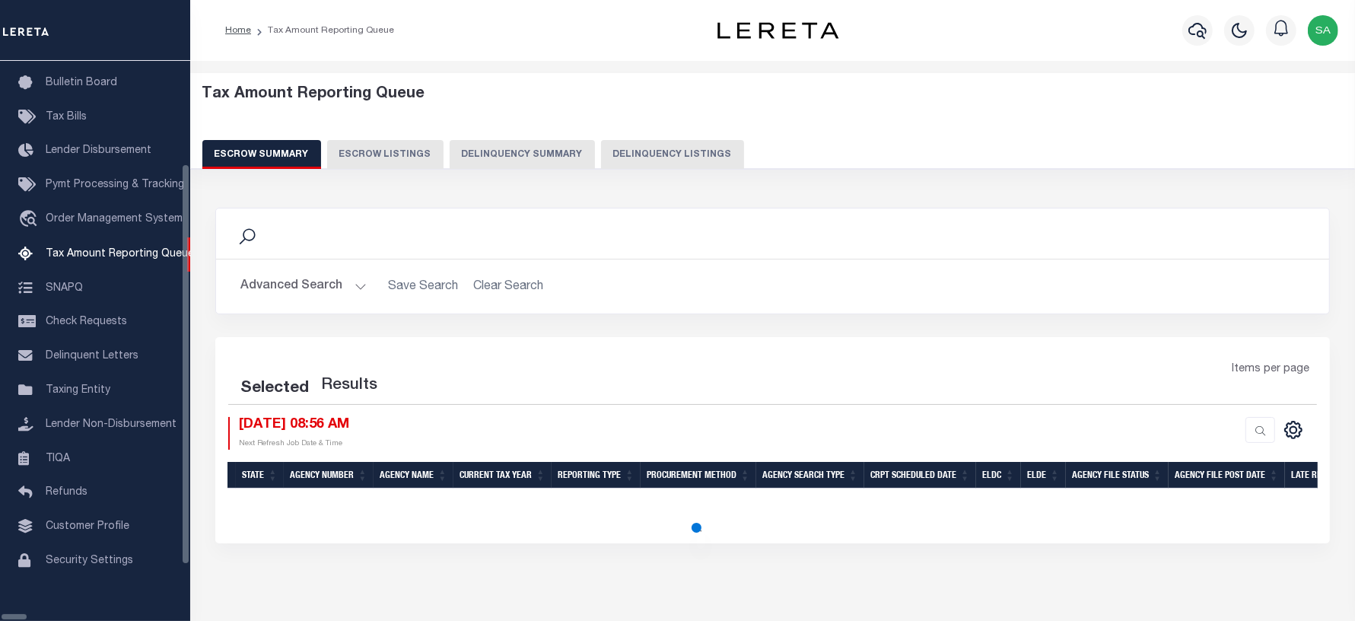
select select "100"
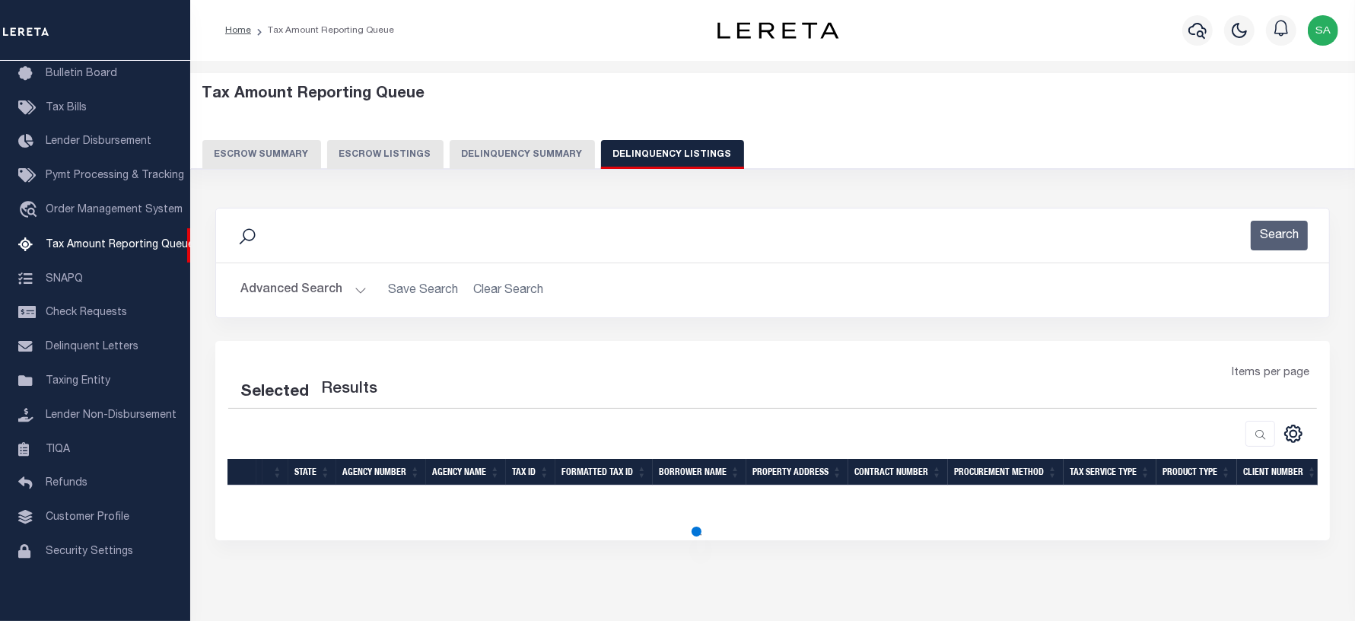
click at [301, 289] on button "Advanced Search" at bounding box center [303, 290] width 126 height 30
select select "100"
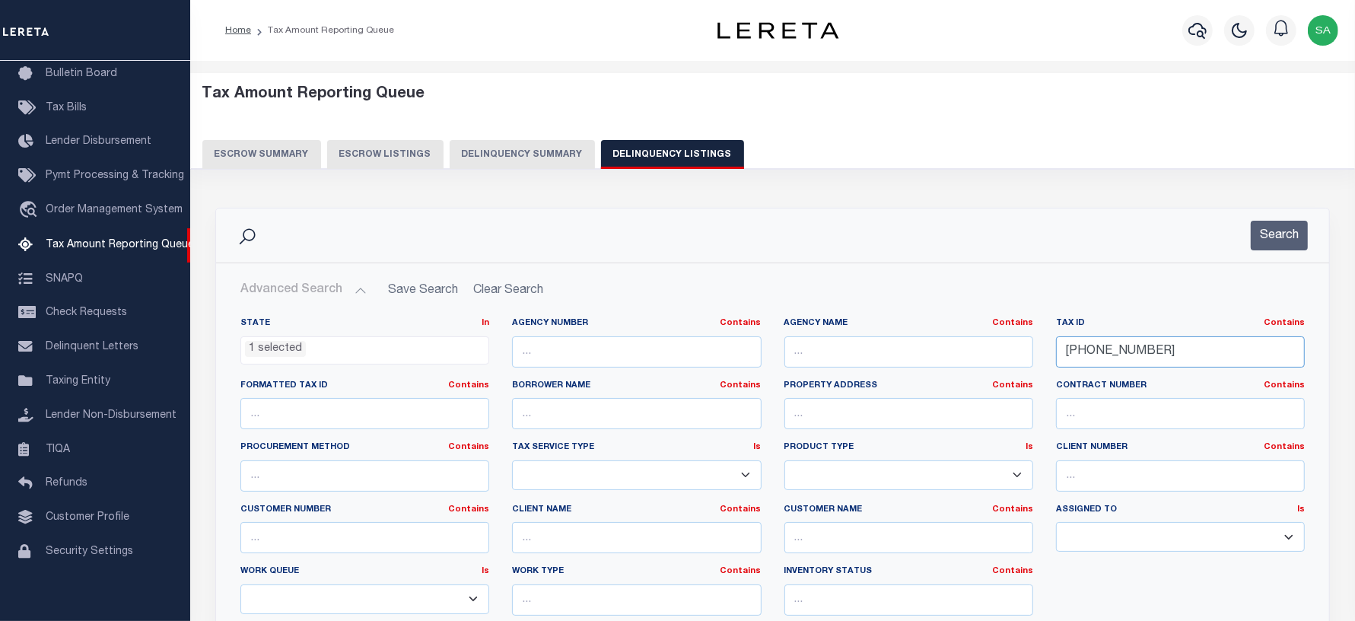
drag, startPoint x: 1169, startPoint y: 362, endPoint x: 994, endPoint y: 354, distance: 175.2
click at [994, 355] on div "State In In AK AL AR AZ CA CO CT DC DE FL GA GU HI IA ID IL IN KS [GEOGRAPHIC_D…" at bounding box center [772, 472] width 1087 height 310
paste input "8-00298-0000"
type input "[PHONE_NUMBER]"
click at [1283, 233] on button "Search" at bounding box center [1279, 236] width 57 height 30
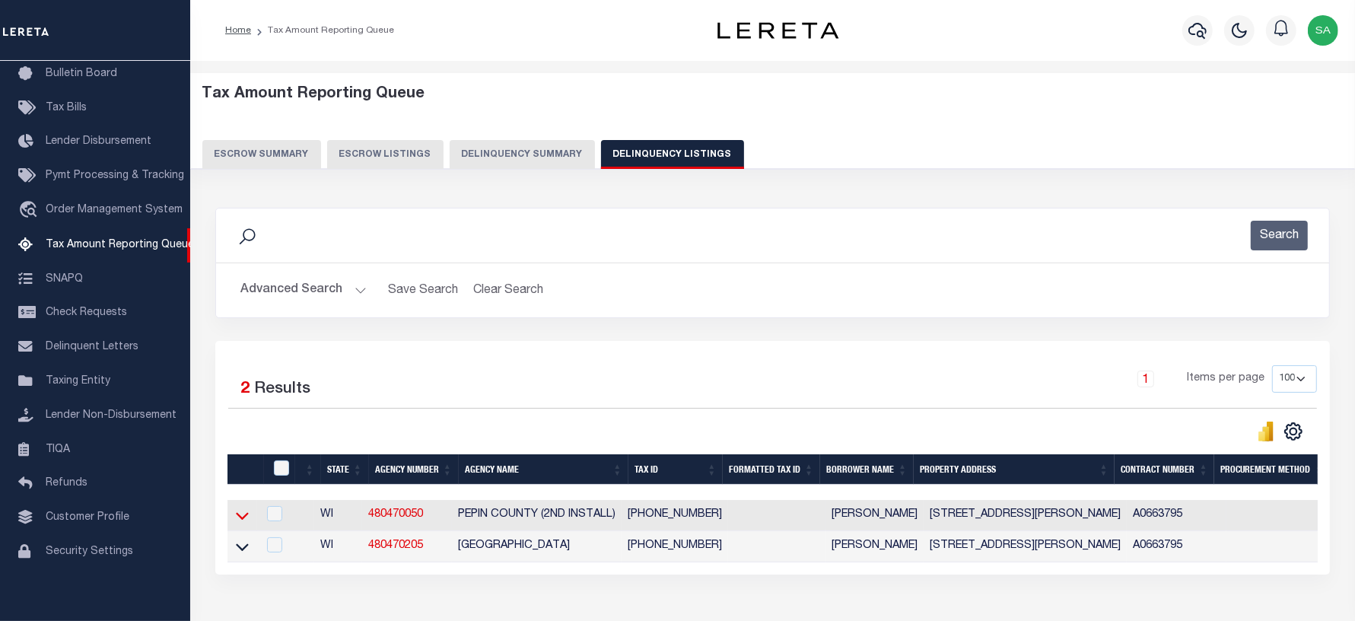
click at [242, 520] on icon at bounding box center [242, 517] width 13 height 8
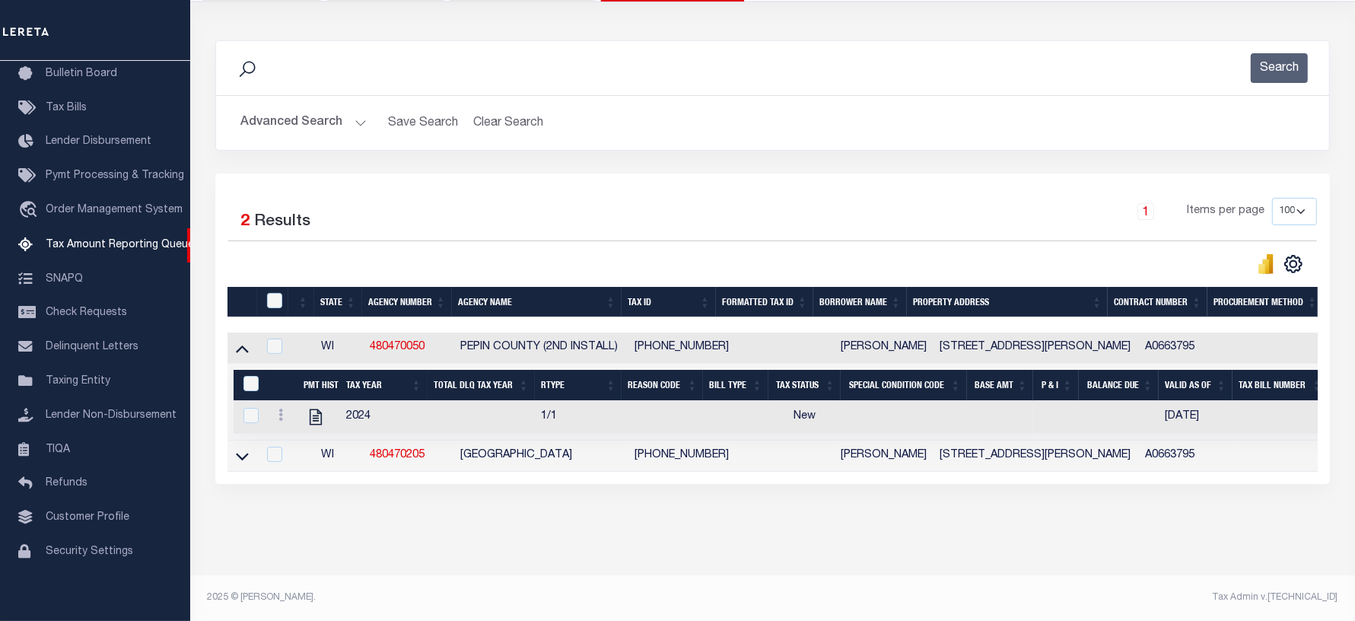
scroll to position [183, 0]
click at [312, 407] on icon "" at bounding box center [316, 417] width 20 height 20
checkbox input "true"
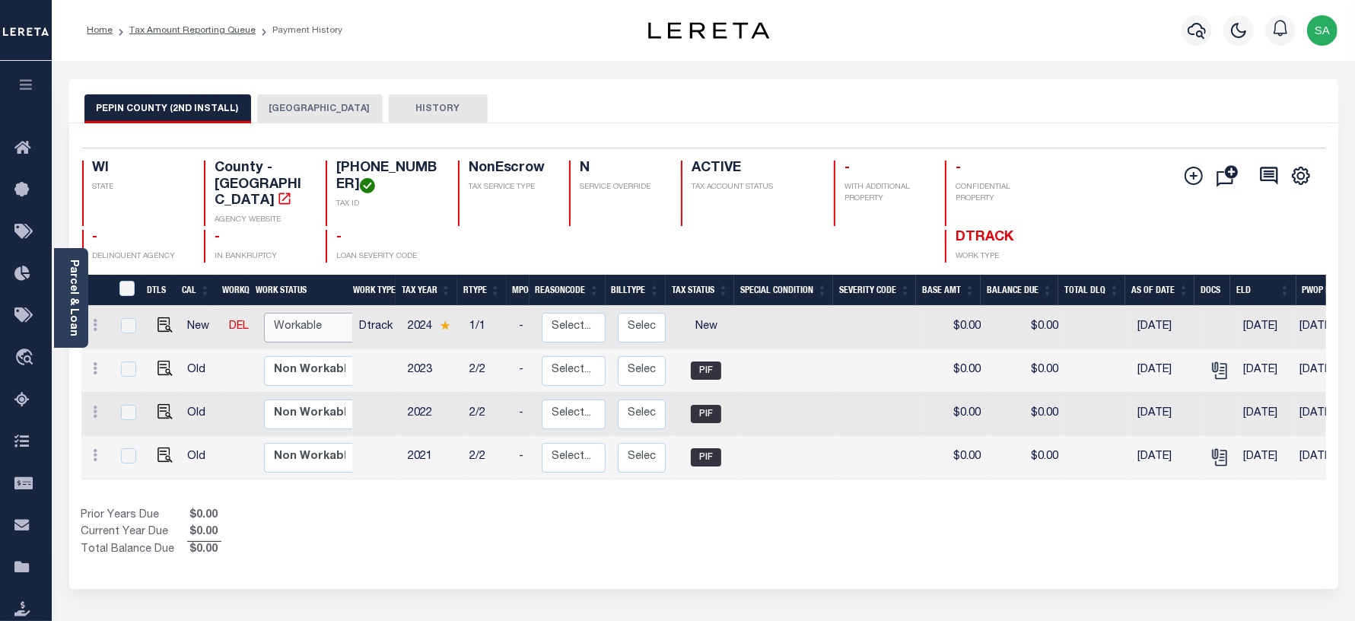
click at [327, 313] on select "Non Workable Workable" at bounding box center [309, 328] width 91 height 30
checkbox input "true"
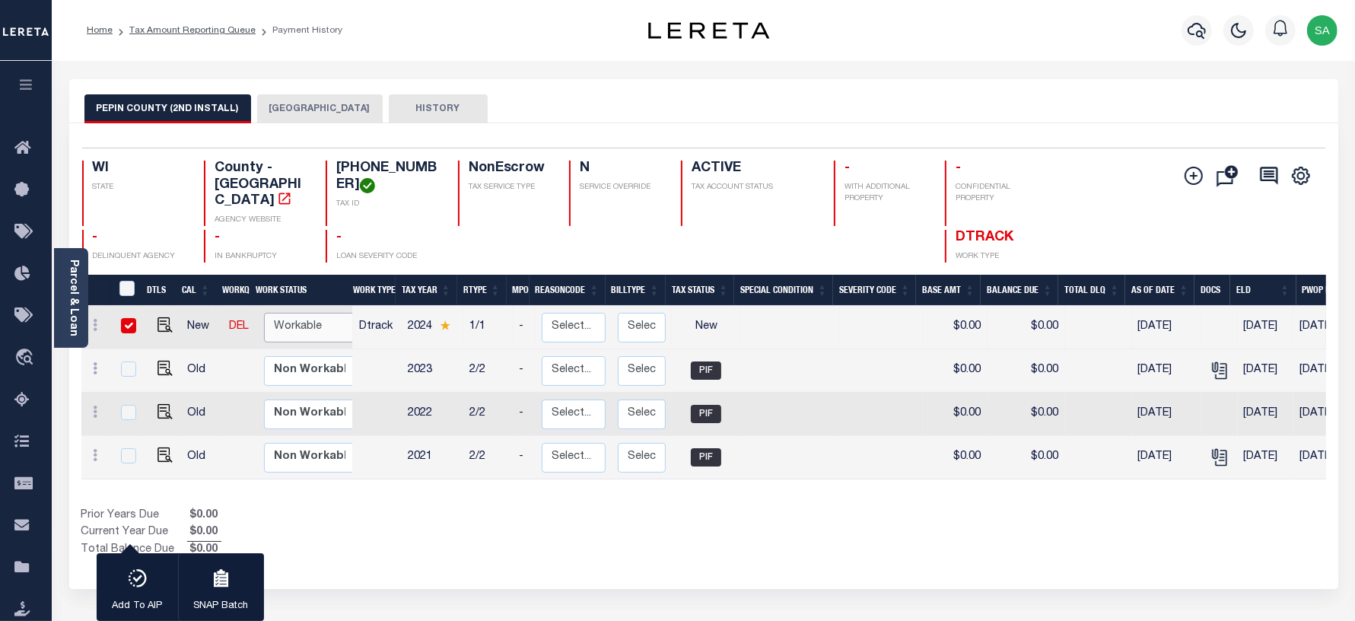
select select "true"
click at [264, 313] on select "Non Workable Workable" at bounding box center [309, 328] width 91 height 30
checkbox input "false"
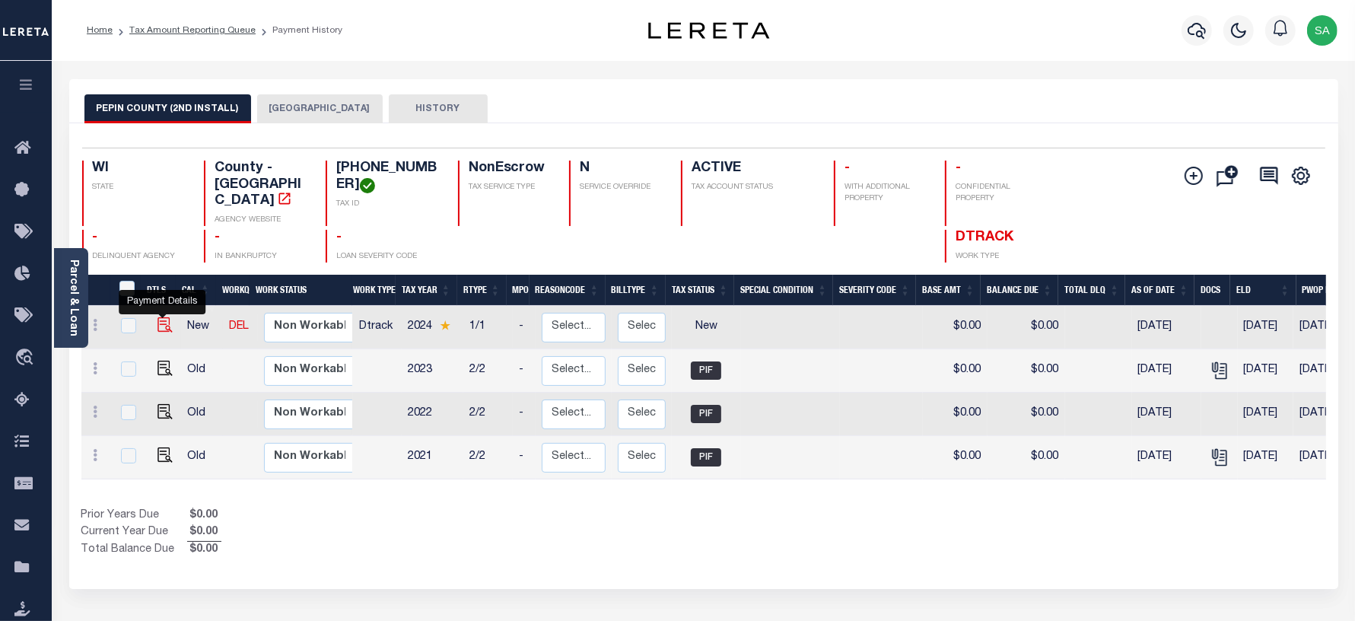
click at [157, 317] on img "" at bounding box center [164, 324] width 15 height 15
checkbox input "true"
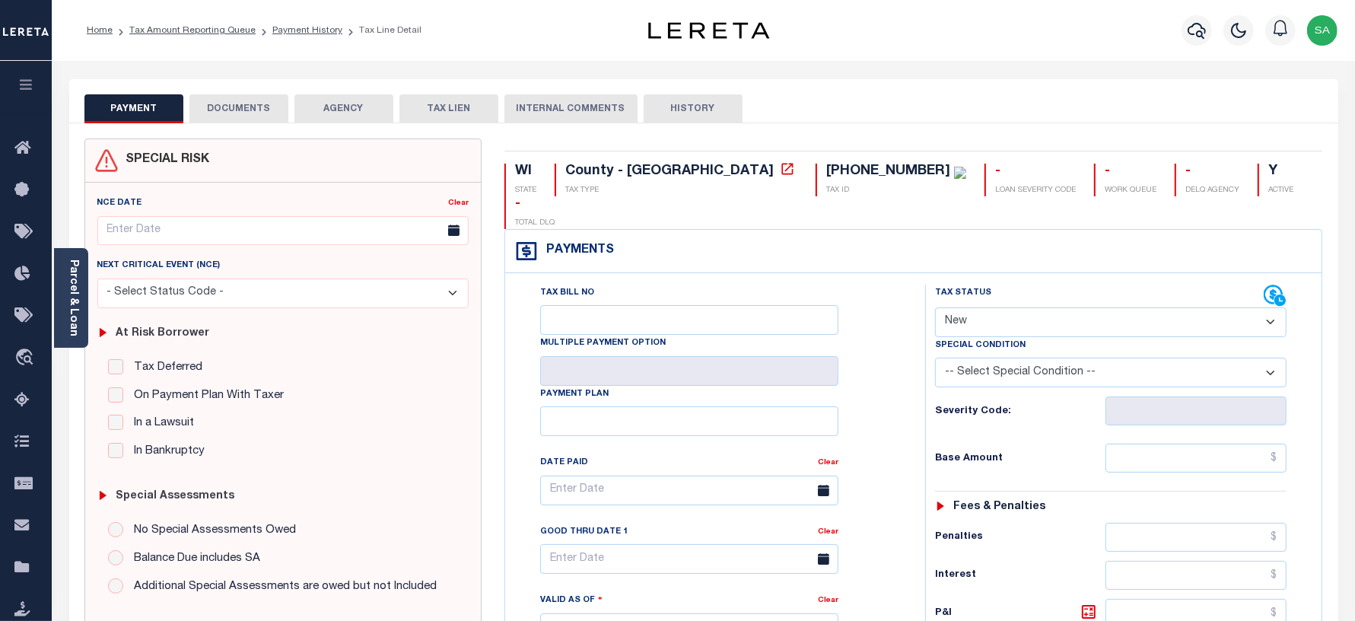
click at [967, 307] on select "- Select Status Code - Open Due/Unpaid Paid Incomplete No Tax Due Internal Refu…" at bounding box center [1111, 322] width 352 height 30
select select "PYD"
click at [935, 307] on select "- Select Status Code - Open Due/Unpaid Paid Incomplete No Tax Due Internal Refu…" at bounding box center [1111, 322] width 352 height 30
type input "[DATE]"
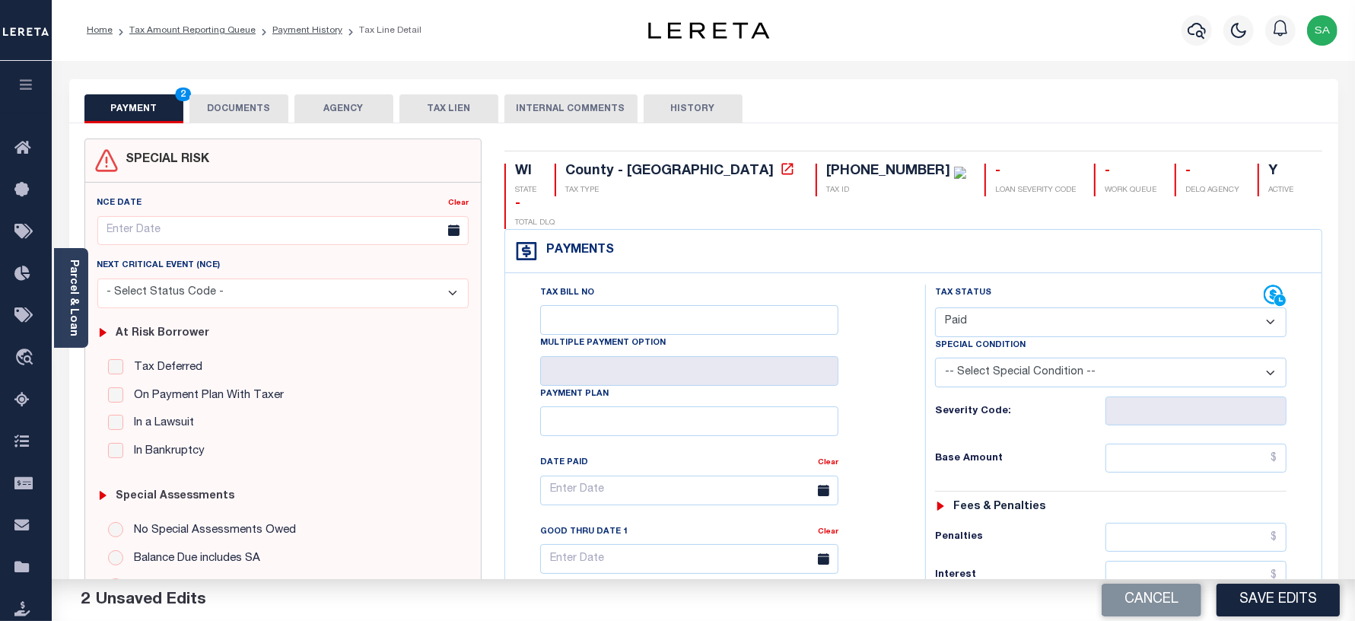
click at [1146, 404] on div "Tax Status Status - Select Status Code -" at bounding box center [1116, 621] width 382 height 672
click at [1147, 444] on input "text" at bounding box center [1195, 458] width 181 height 29
type input "$0.00"
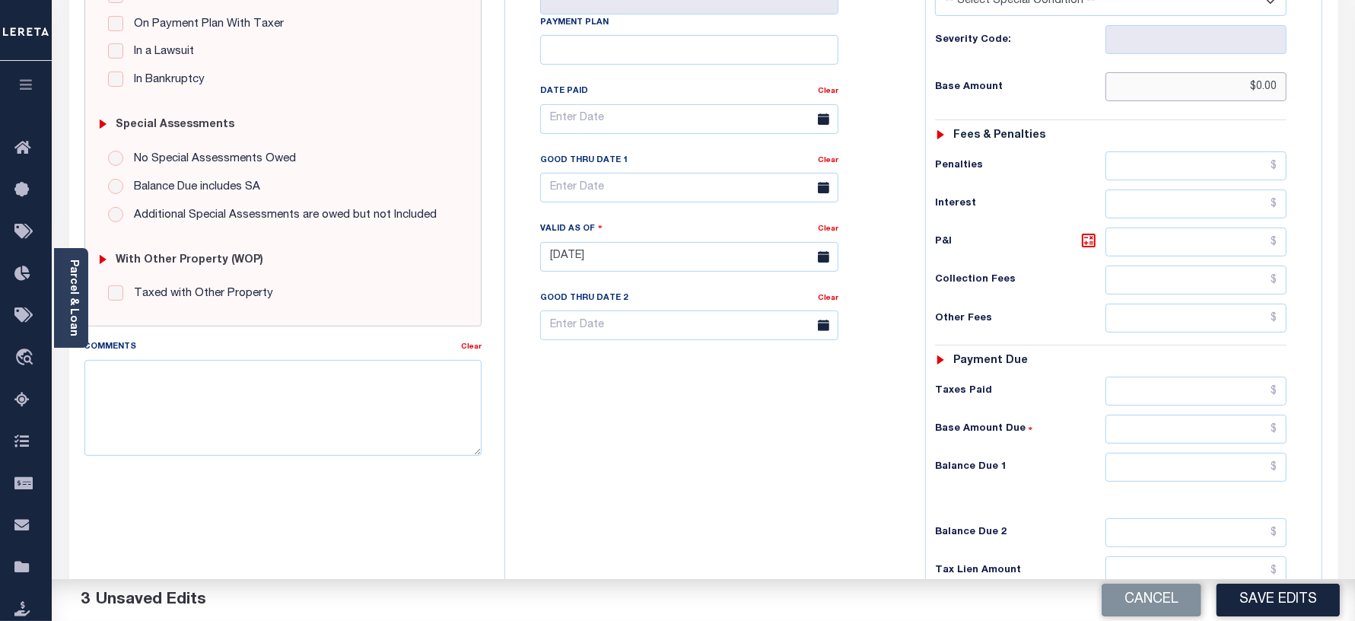
scroll to position [380, 0]
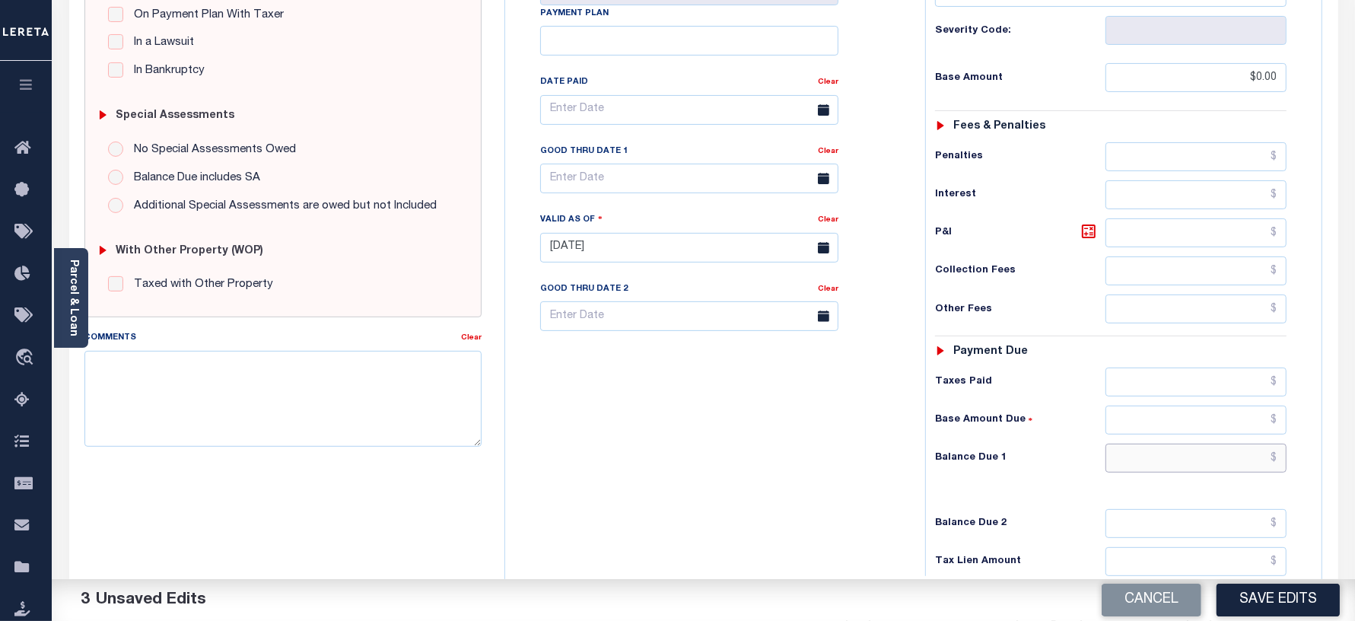
click at [1147, 444] on input "text" at bounding box center [1195, 458] width 181 height 29
type input "$0.00"
click at [785, 436] on div "Tax Bill No Multiple Payment Option Payment Plan Clear" at bounding box center [711, 240] width 405 height 672
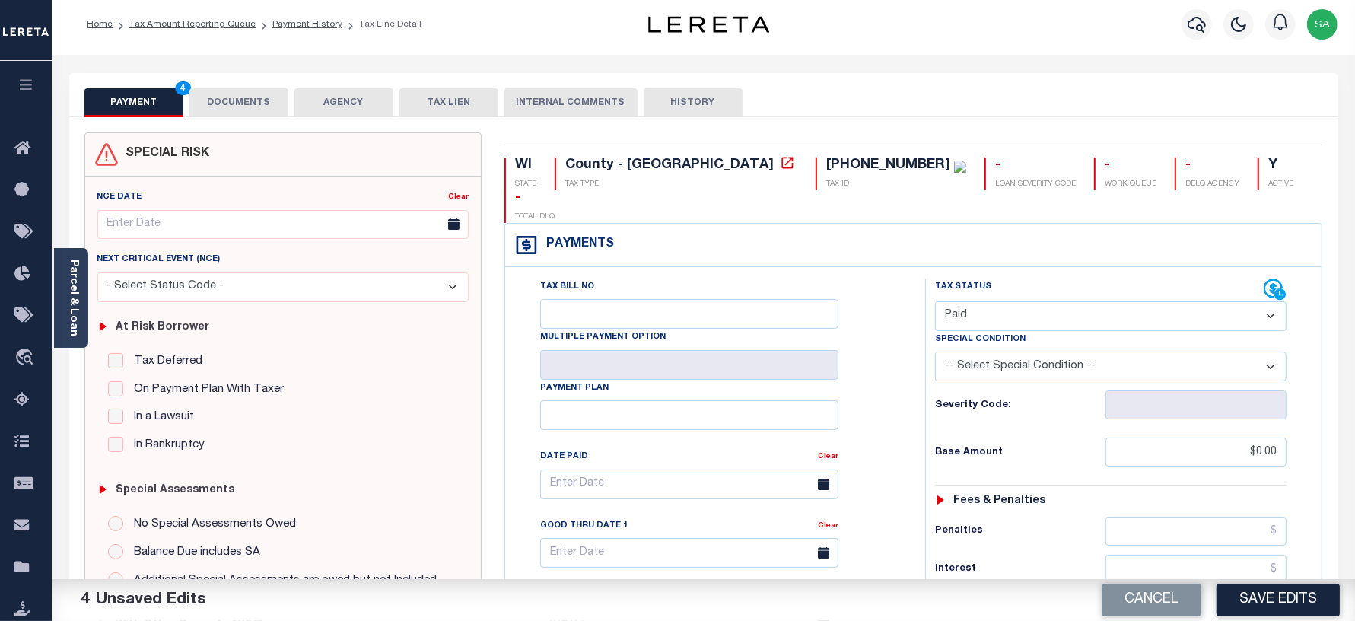
scroll to position [0, 0]
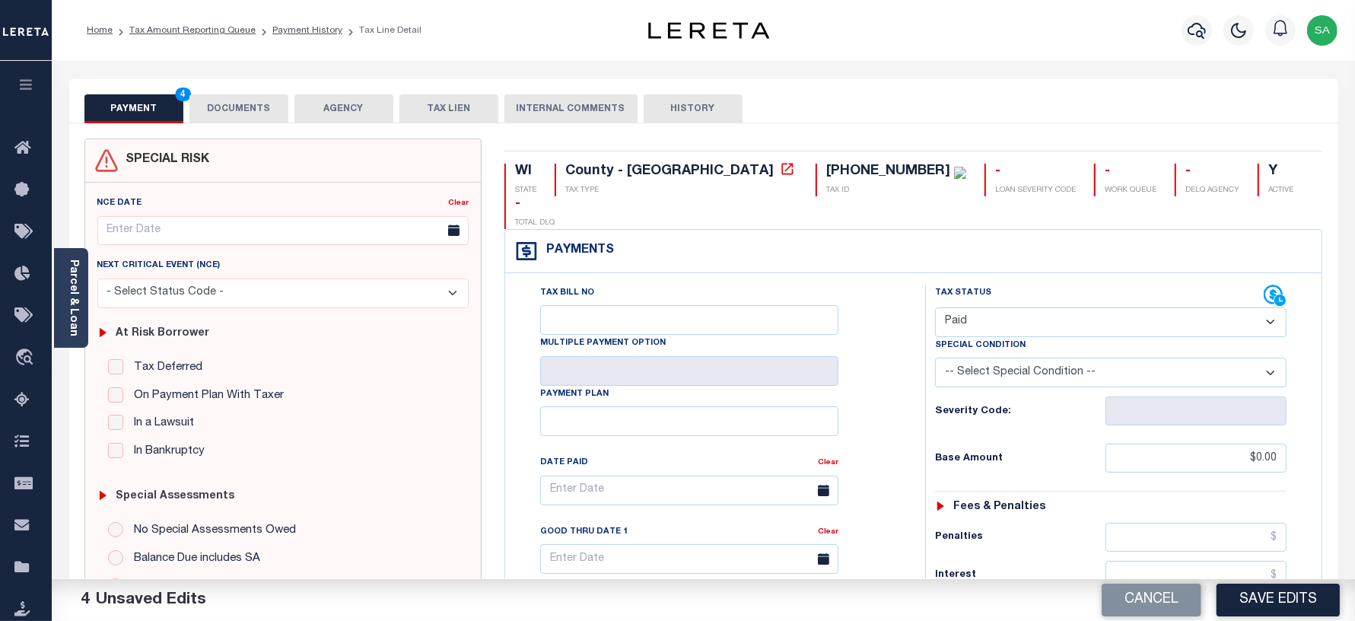
click at [208, 120] on button "DOCUMENTS" at bounding box center [238, 108] width 99 height 29
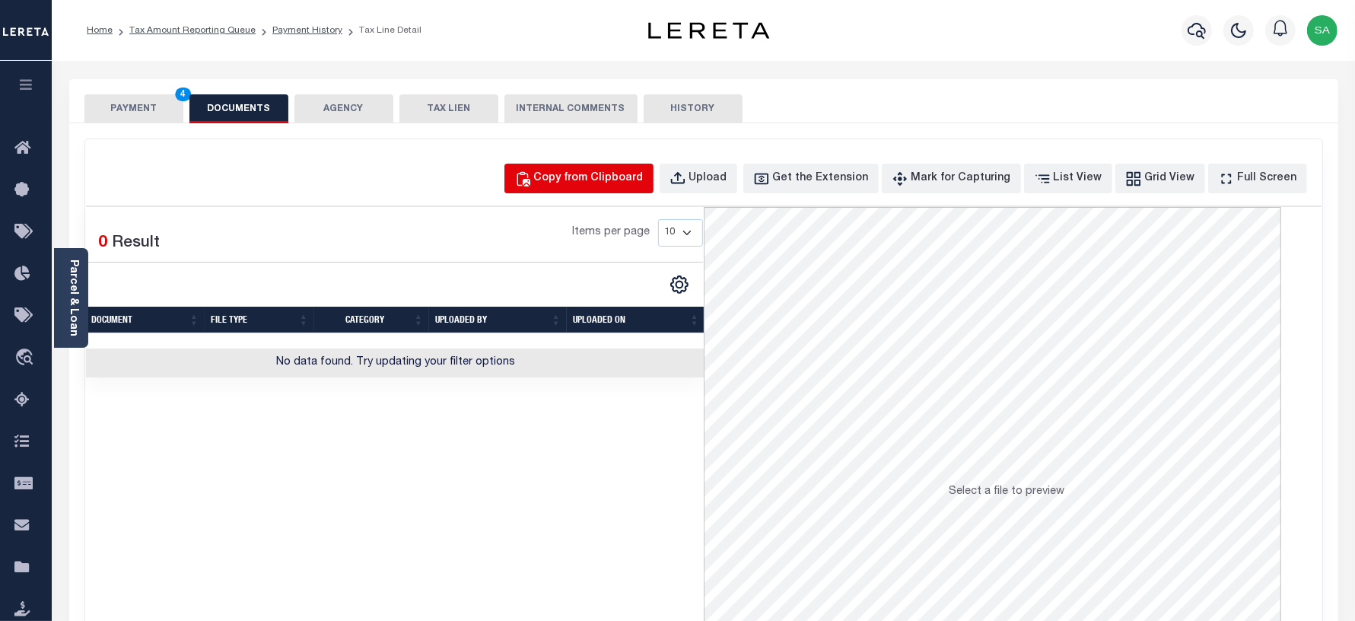
click at [593, 189] on button "Copy from Clipboard" at bounding box center [578, 179] width 149 height 30
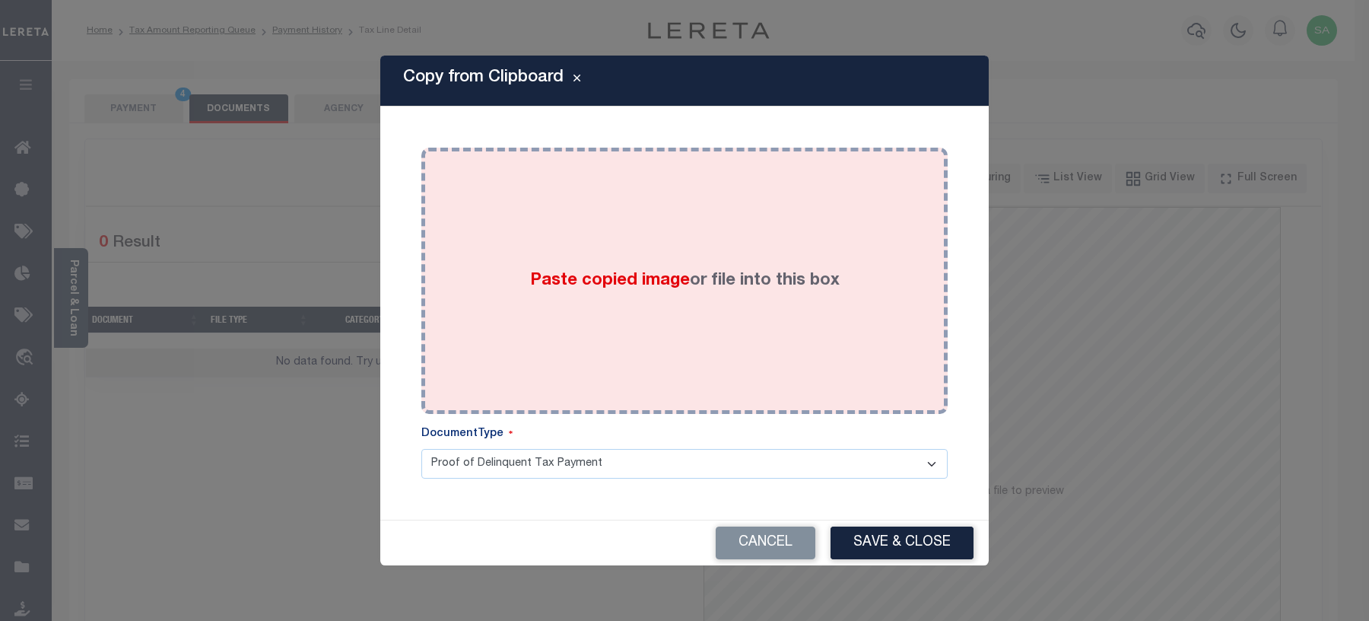
click at [590, 336] on div "Paste copied image or file into this box" at bounding box center [685, 280] width 504 height 243
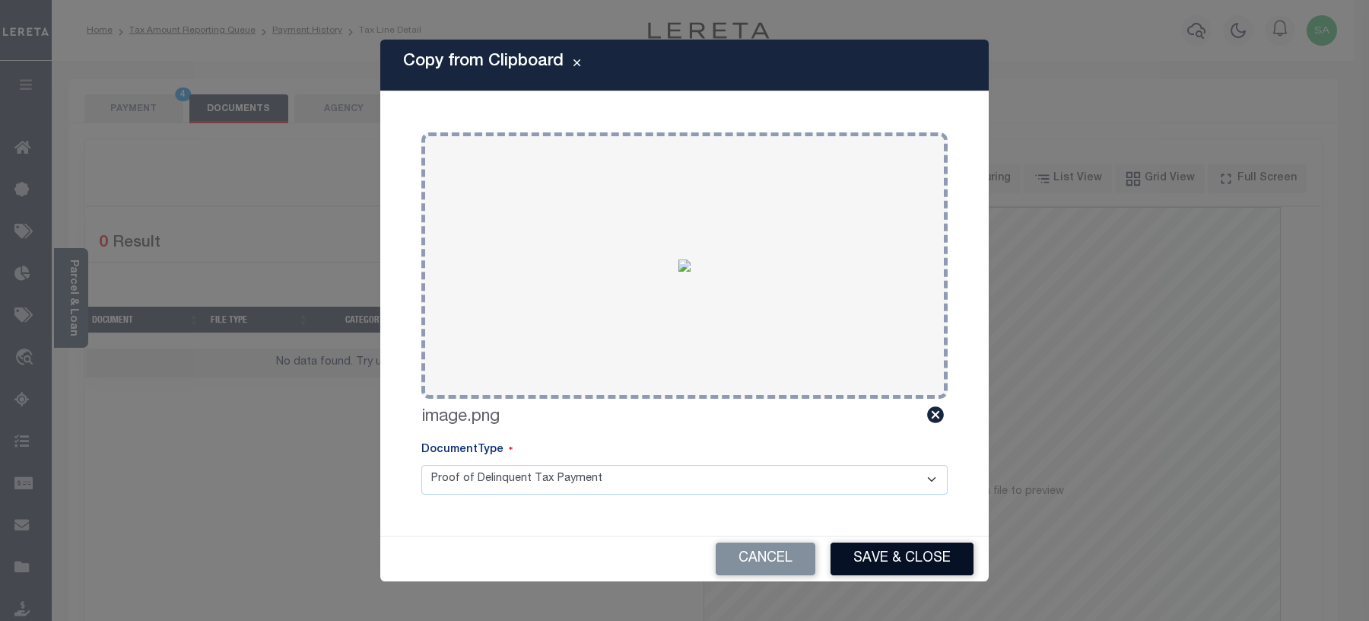
click at [895, 571] on button "Save & Close" at bounding box center [902, 558] width 143 height 33
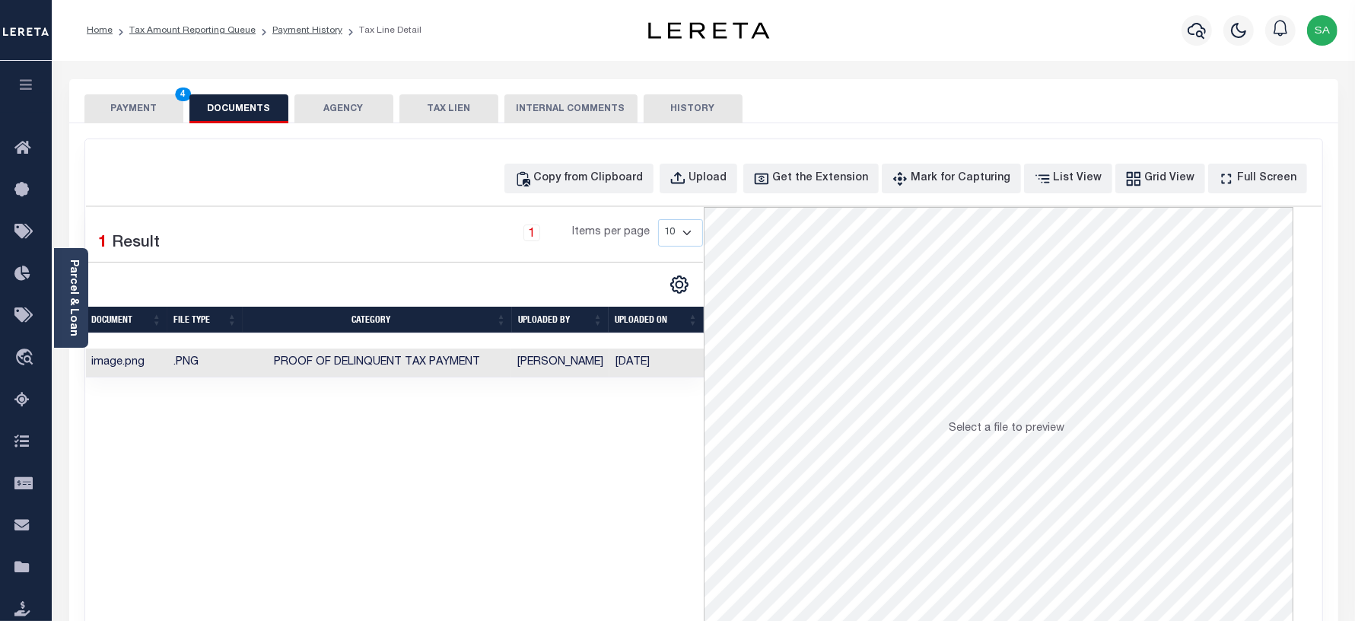
click at [134, 110] on button "PAYMENT 4" at bounding box center [133, 108] width 99 height 29
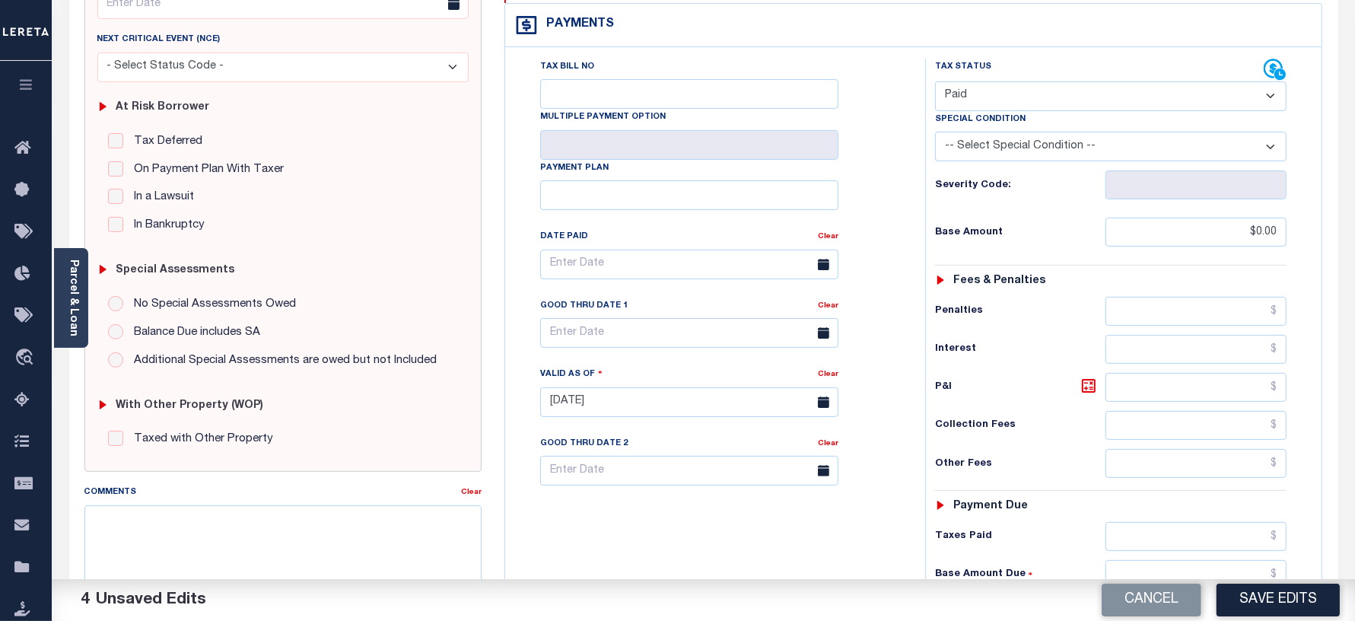
scroll to position [502, 0]
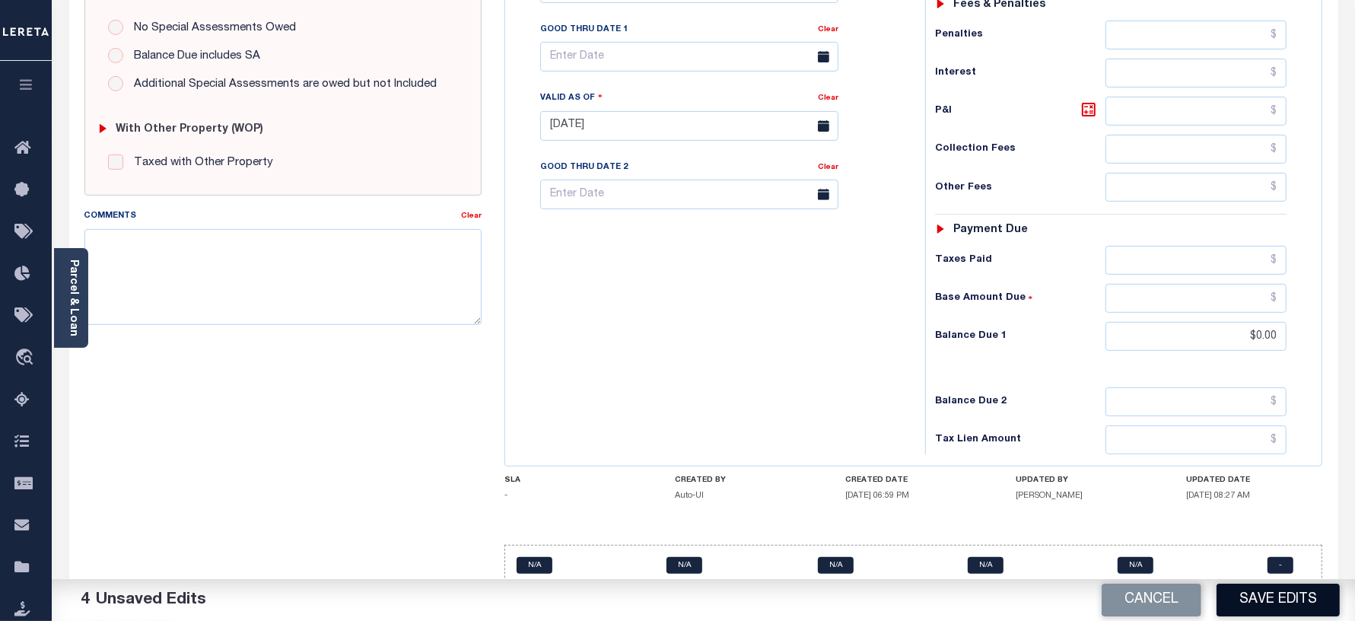
click at [1259, 599] on button "Save Edits" at bounding box center [1278, 600] width 123 height 33
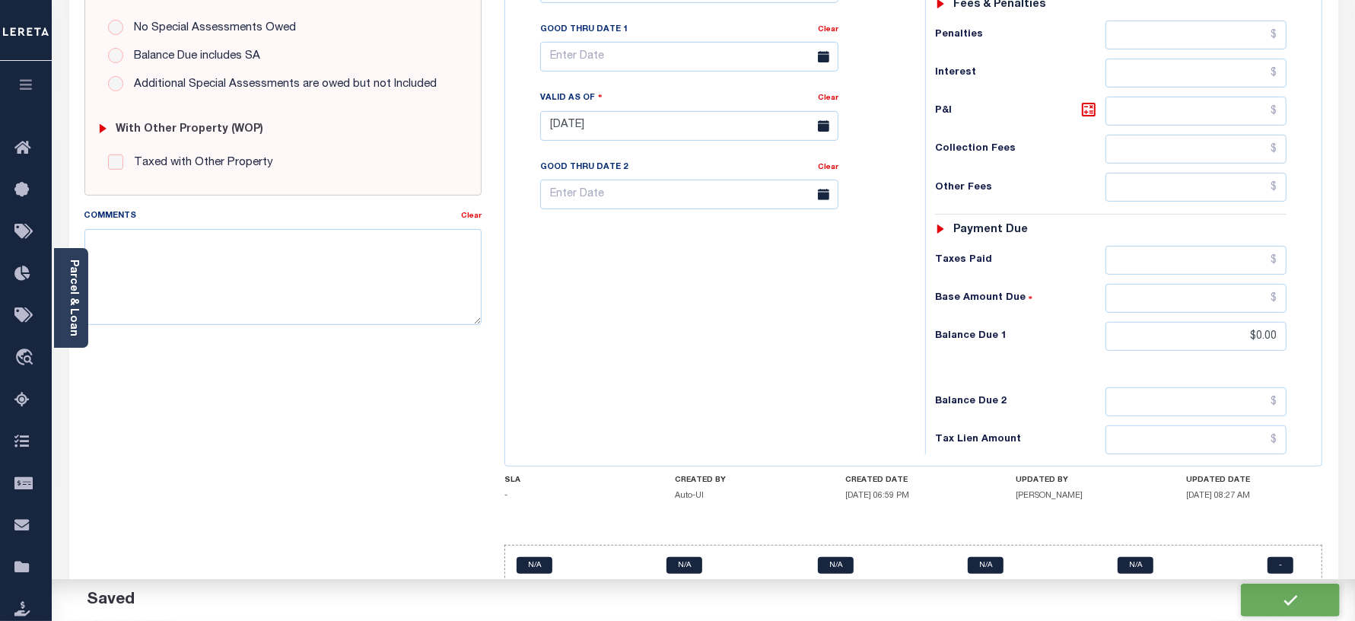
checkbox input "false"
type input "$0"
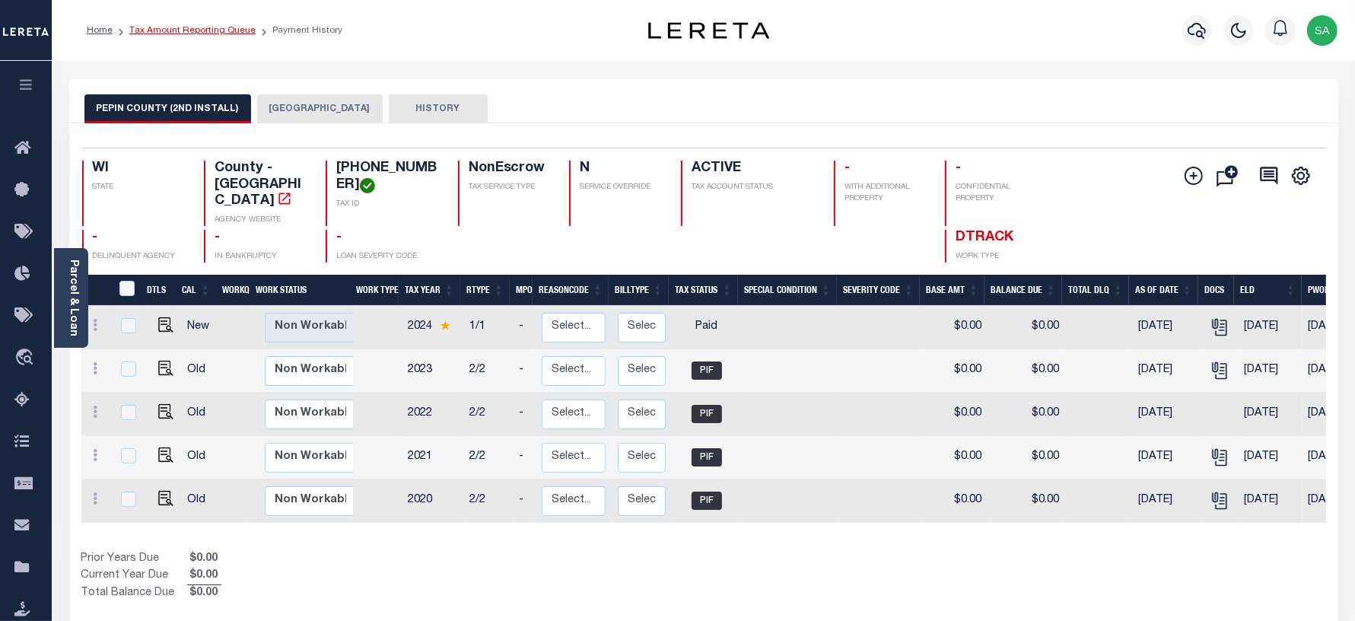
click at [214, 28] on link "Tax Amount Reporting Queue" at bounding box center [192, 30] width 126 height 9
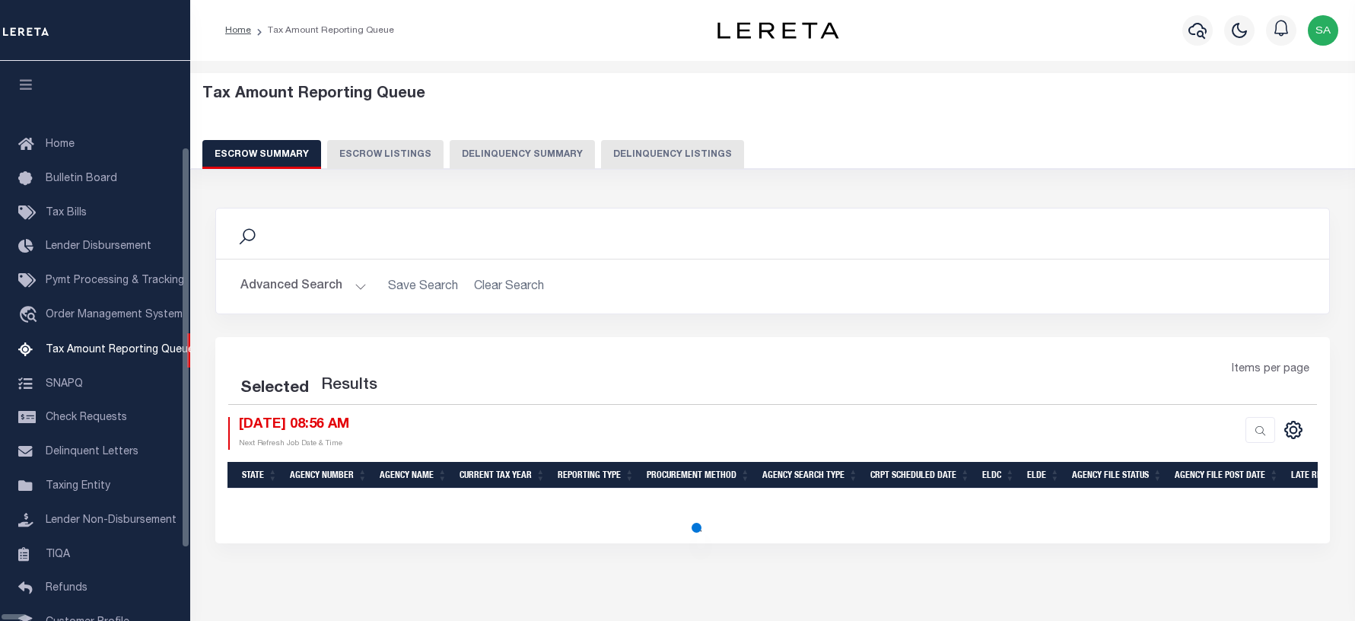
select select "100"
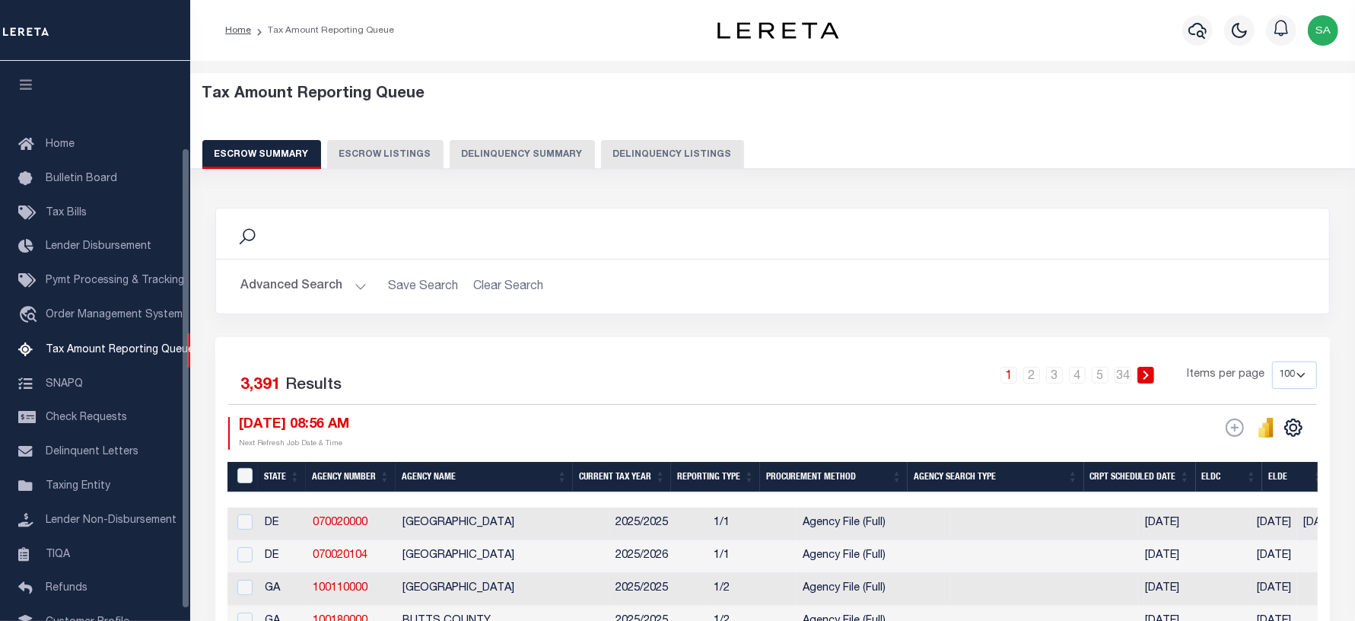
scroll to position [105, 0]
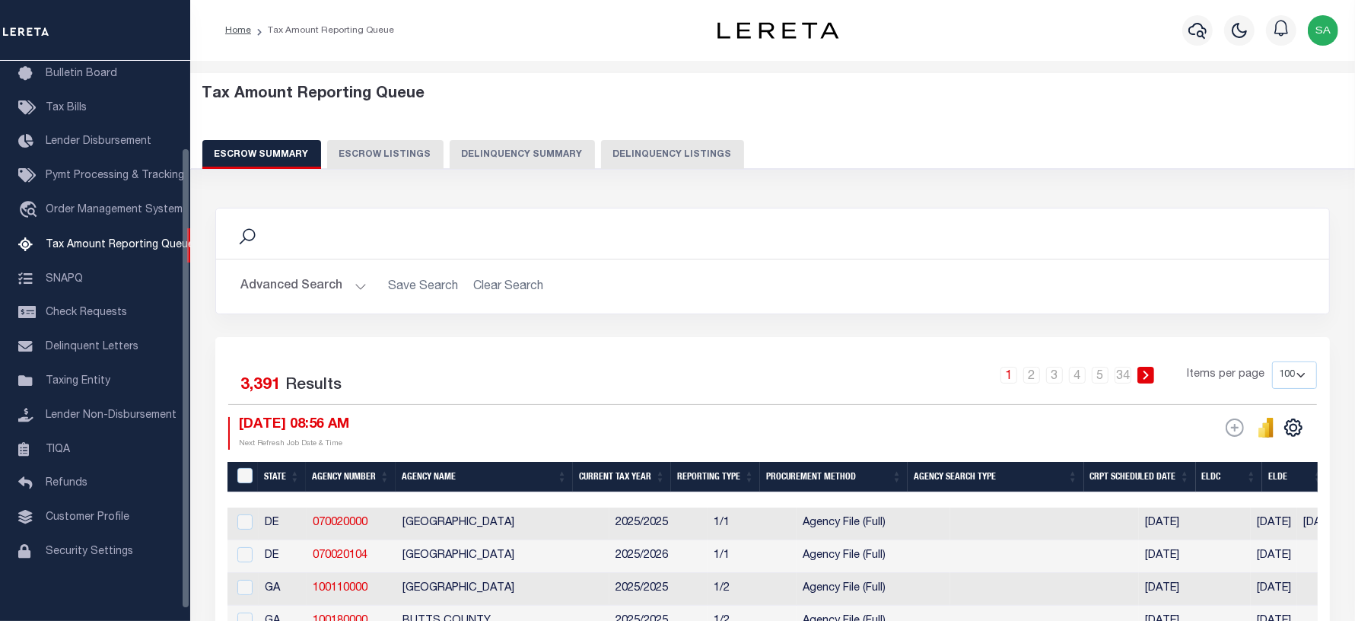
click at [693, 154] on button "Delinquency Listings" at bounding box center [672, 154] width 143 height 29
select select "100"
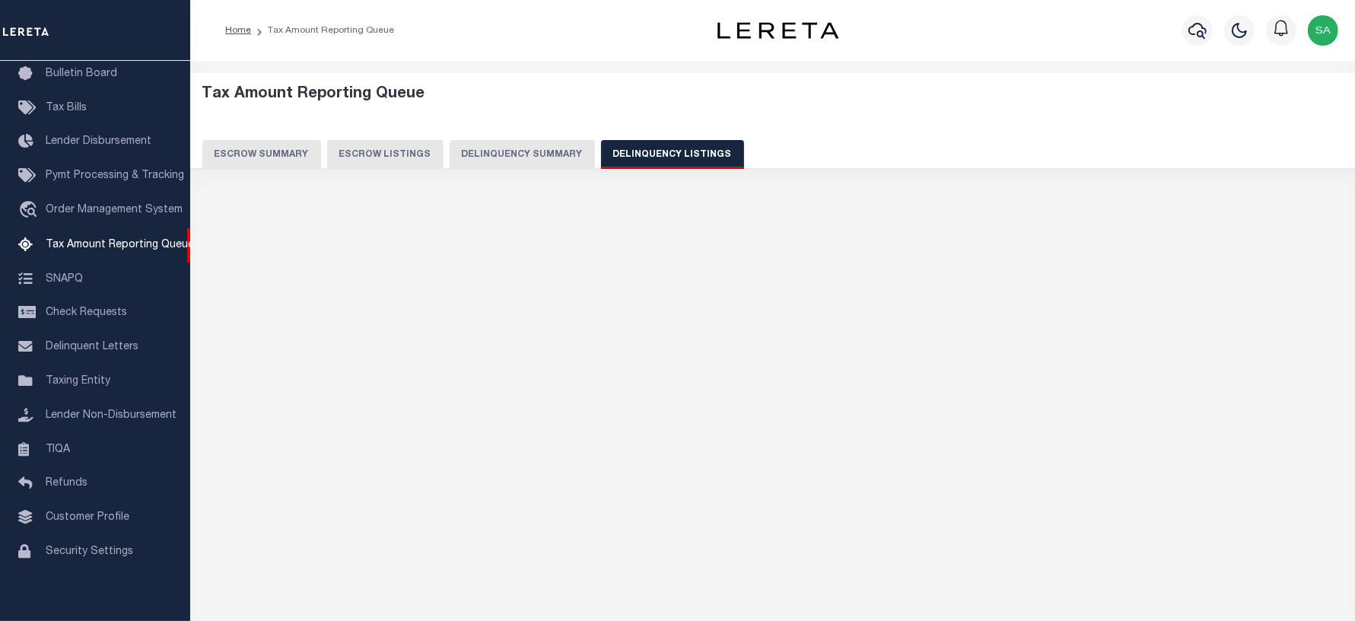
select select "100"
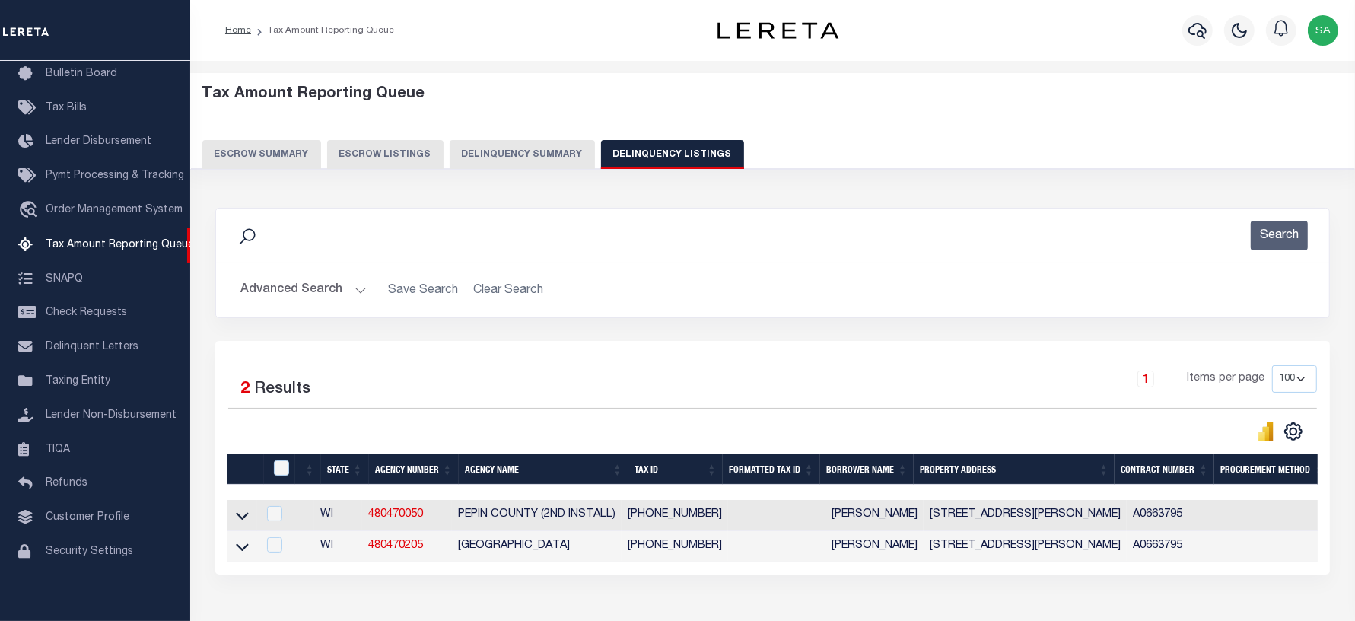
click at [328, 293] on button "Advanced Search" at bounding box center [303, 290] width 126 height 30
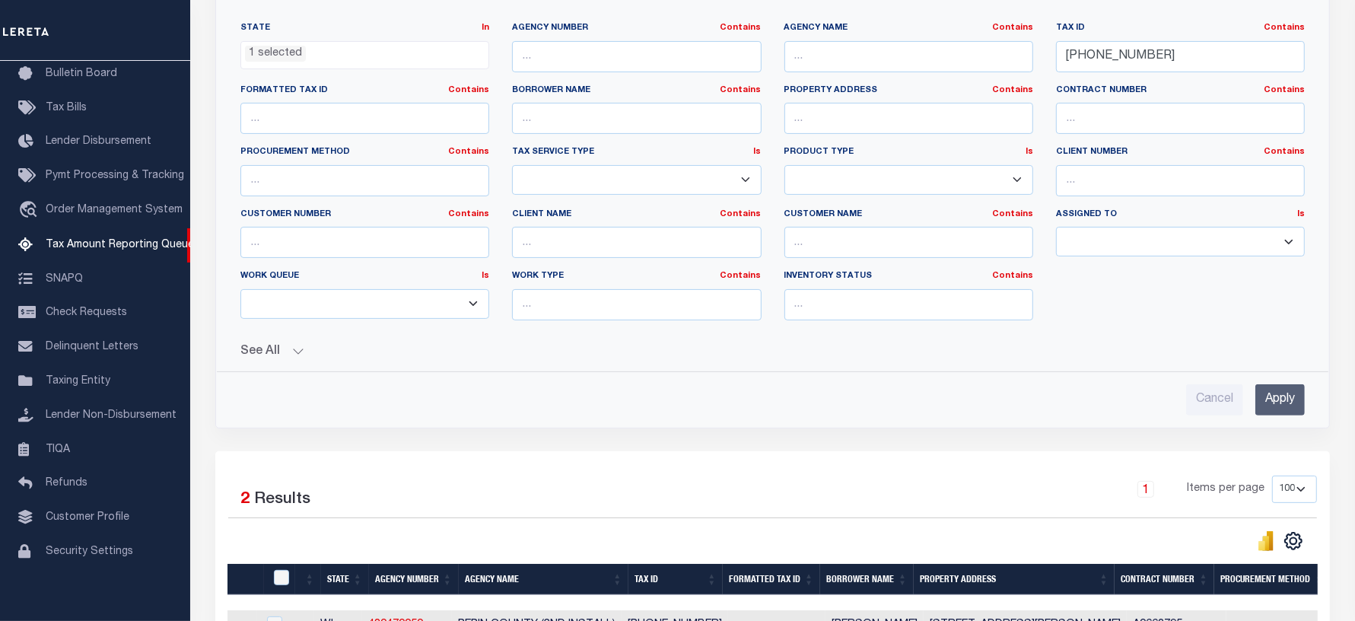
scroll to position [380, 0]
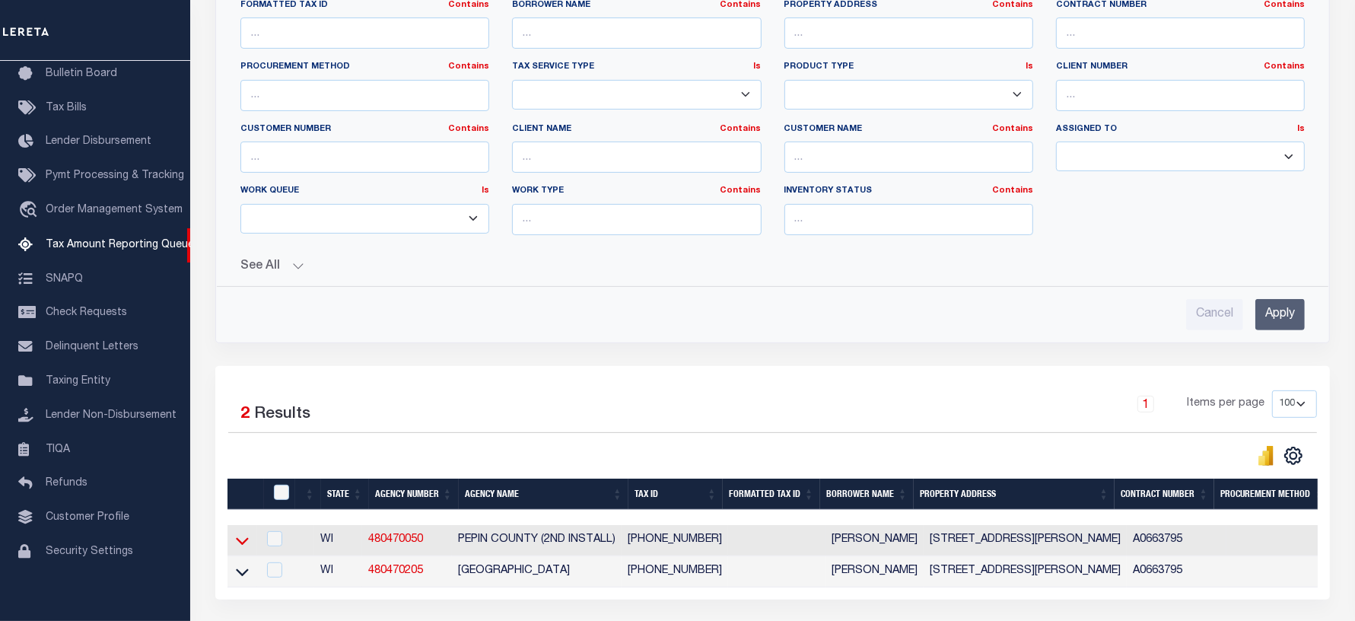
click at [243, 548] on icon at bounding box center [242, 541] width 13 height 16
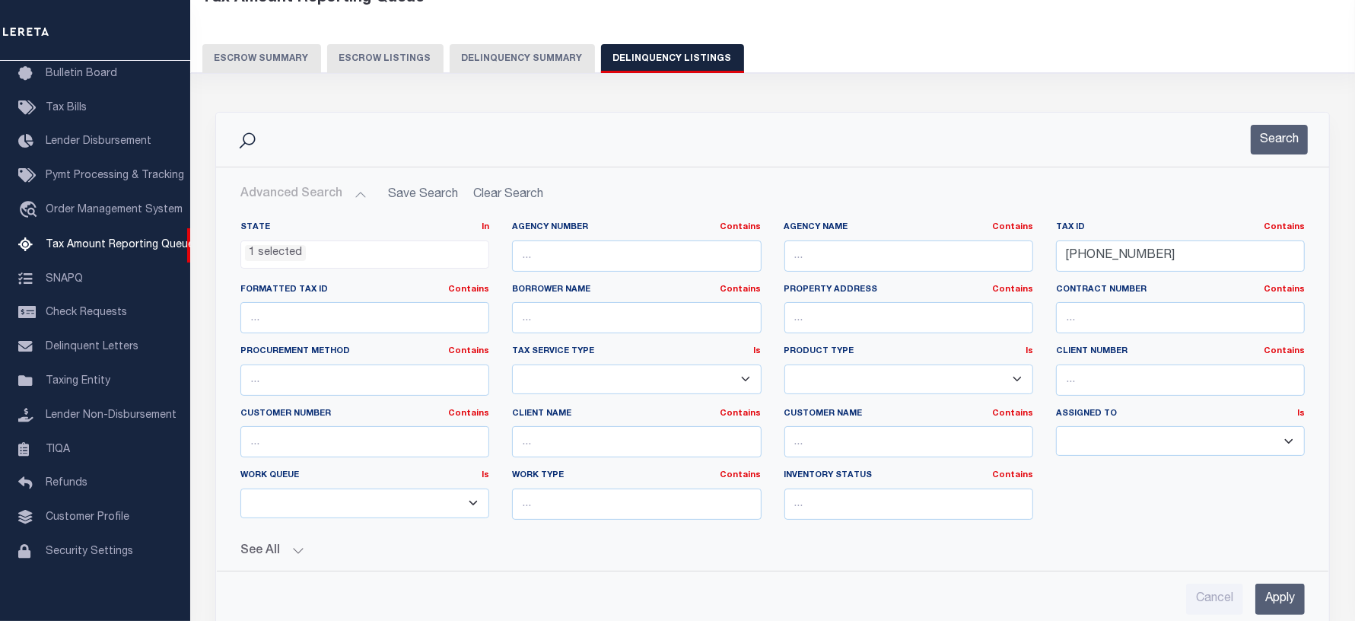
scroll to position [95, 0]
drag, startPoint x: 1163, startPoint y: 253, endPoint x: 926, endPoint y: 233, distance: 237.4
click at [926, 233] on div "State In In AK AL AR AZ CA CO CT DC DE FL GA GU HI IA ID IL IN KS [GEOGRAPHIC_D…" at bounding box center [772, 377] width 1087 height 310
paste input "322"
type input "008-00322-0000"
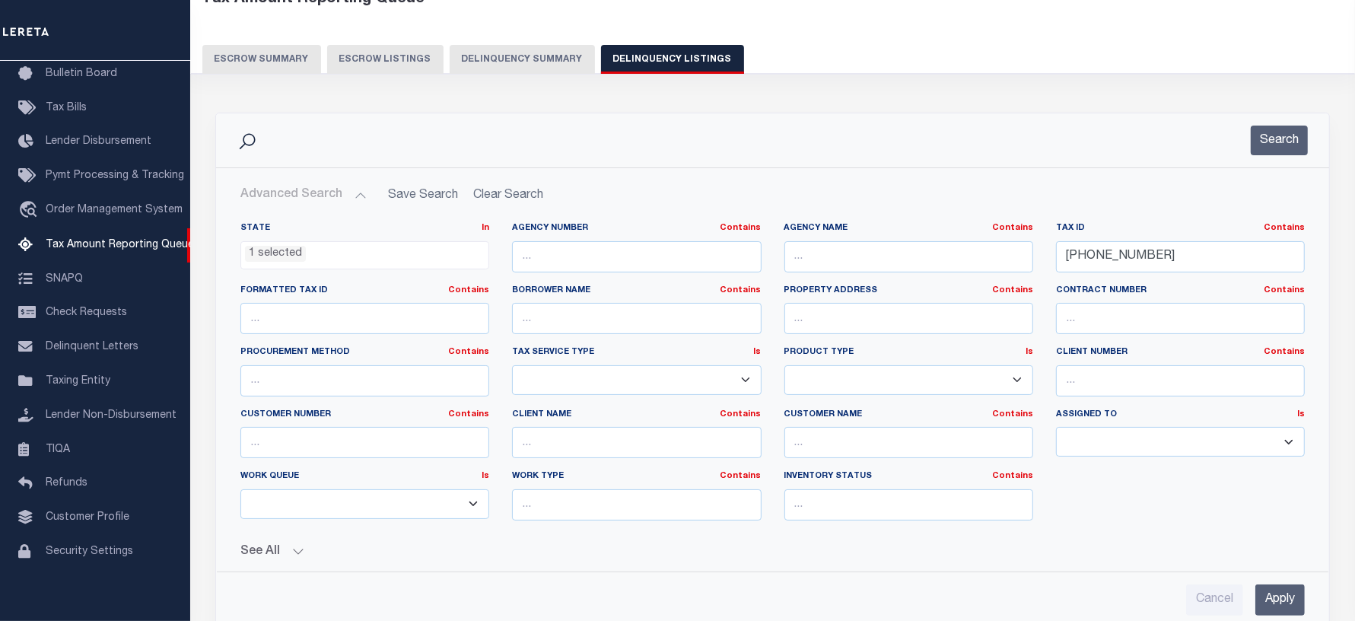
click at [1274, 166] on div "Search" at bounding box center [772, 140] width 1113 height 54
click at [1280, 148] on button "Search" at bounding box center [1279, 141] width 57 height 30
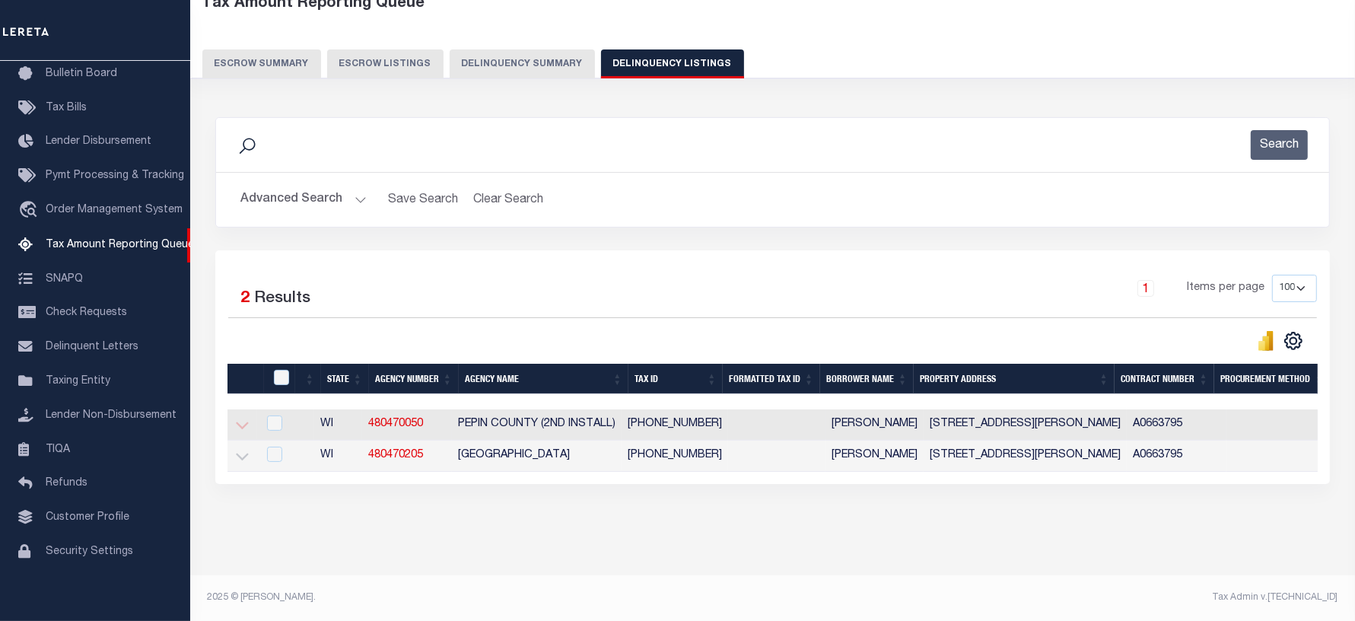
click at [244, 427] on icon at bounding box center [242, 426] width 13 height 8
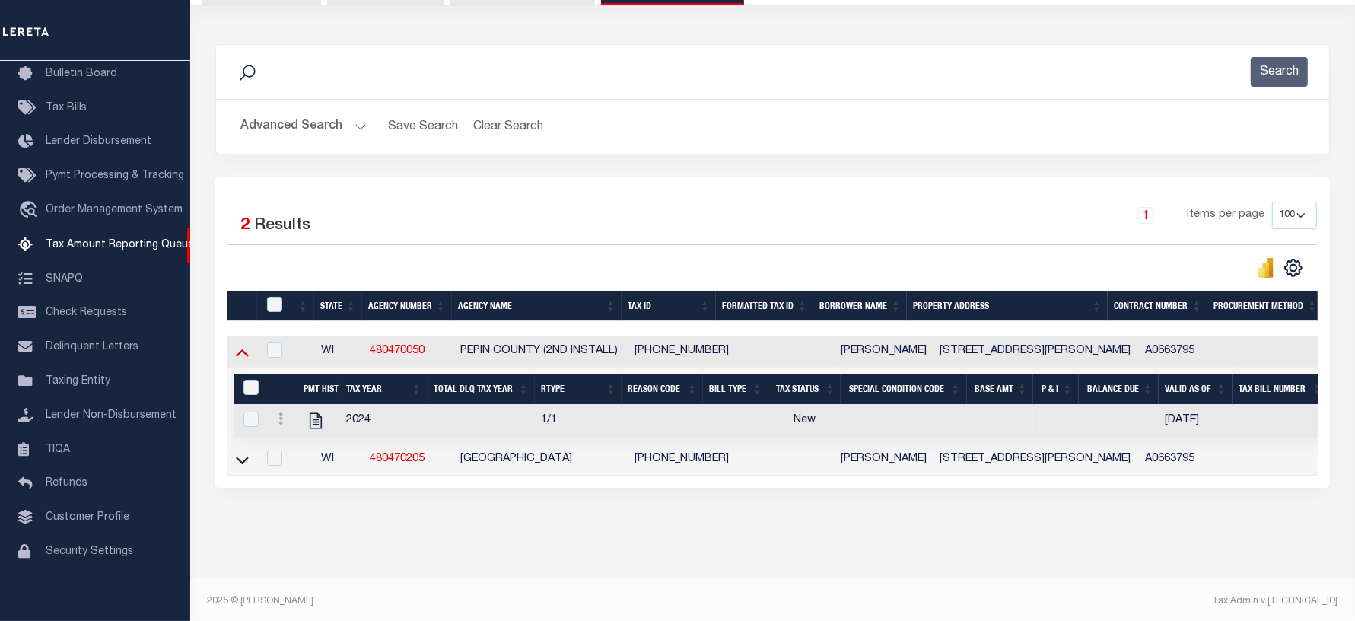
scroll to position [183, 0]
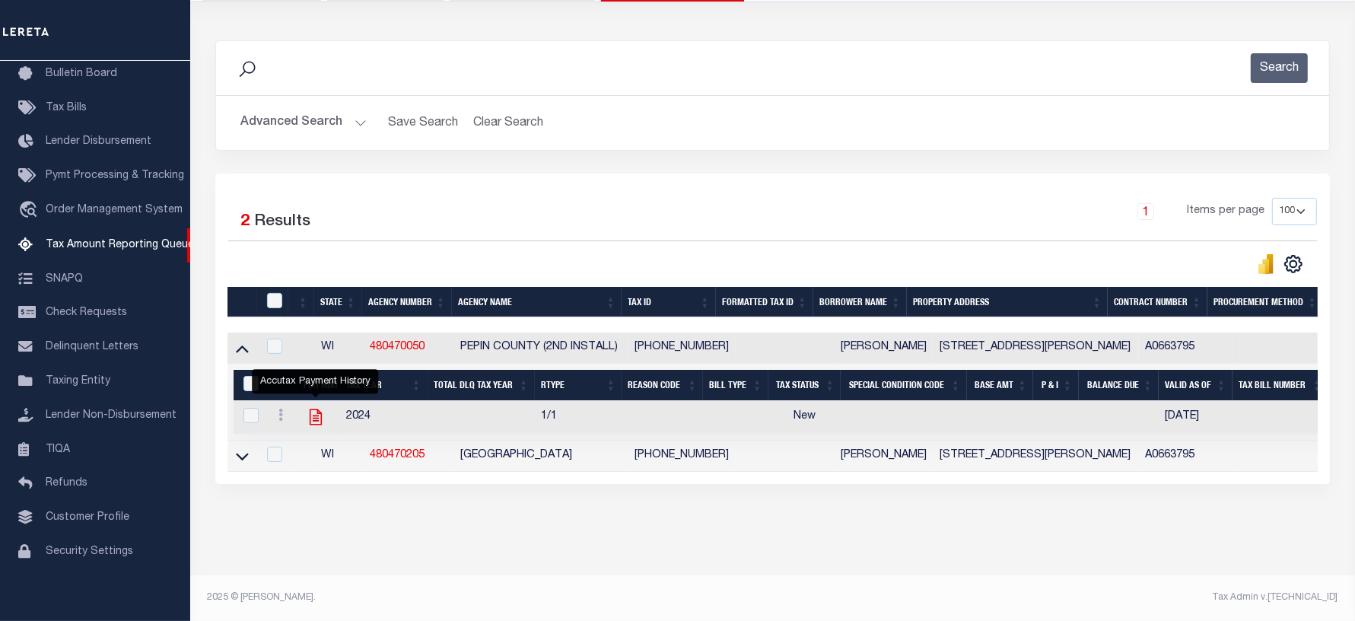
click at [316, 411] on icon "" at bounding box center [316, 417] width 20 height 20
checkbox input "true"
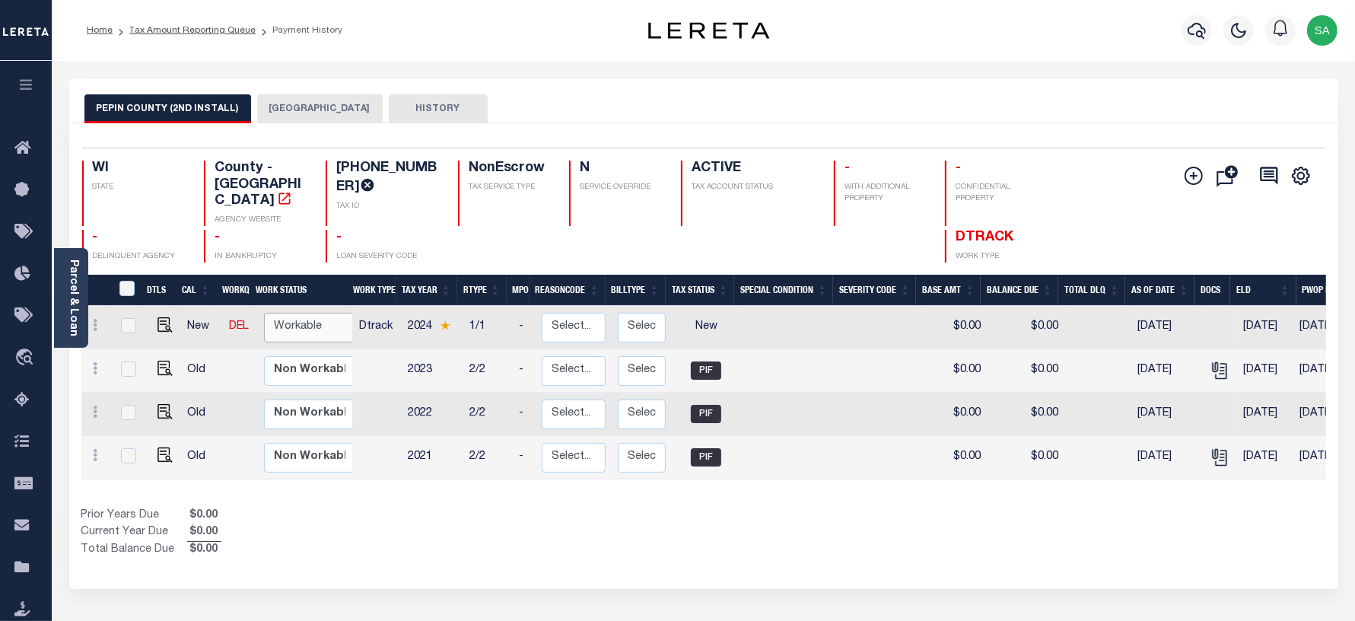
click at [312, 313] on select "Non Workable Workable" at bounding box center [309, 328] width 91 height 30
checkbox input "true"
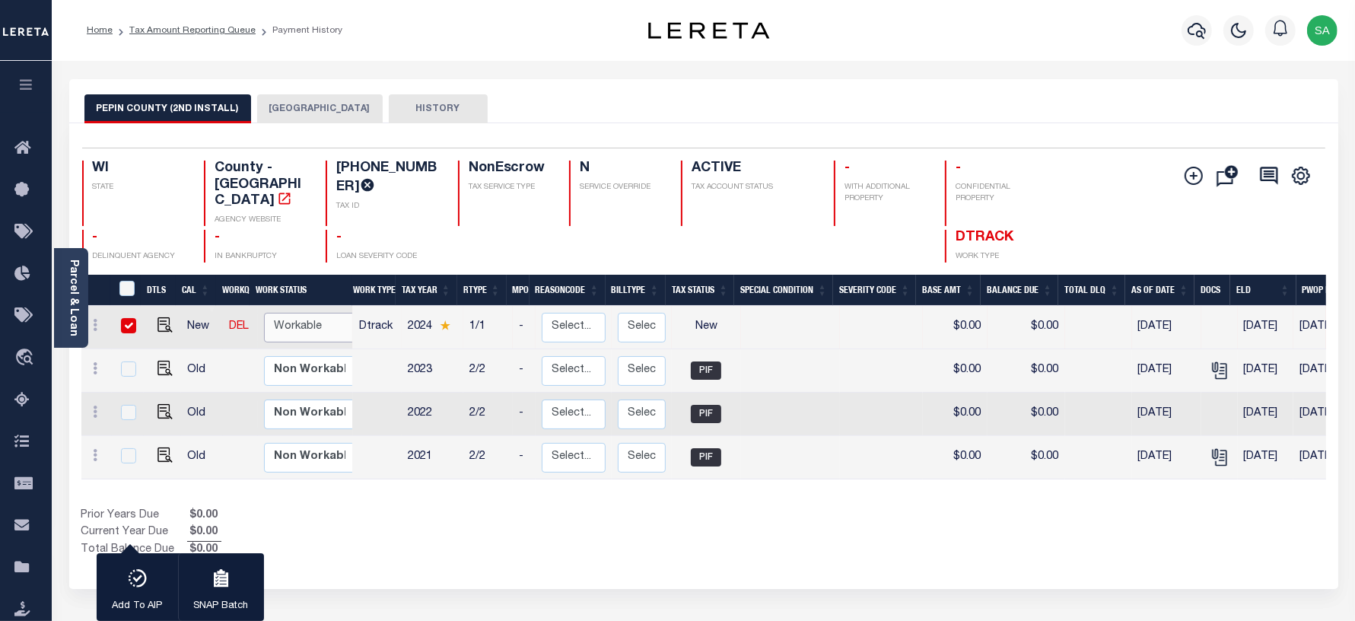
select select "true"
click at [264, 313] on select "Non Workable Workable" at bounding box center [309, 328] width 91 height 30
checkbox input "false"
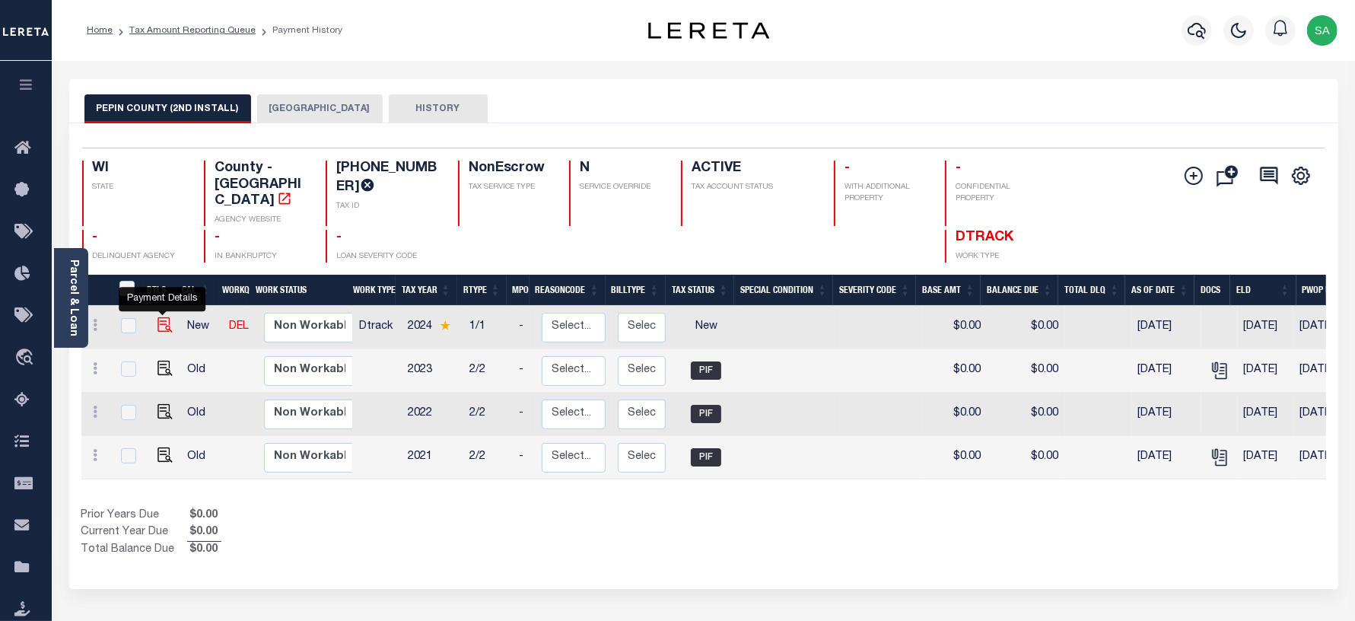
click at [160, 317] on img "" at bounding box center [164, 324] width 15 height 15
checkbox input "true"
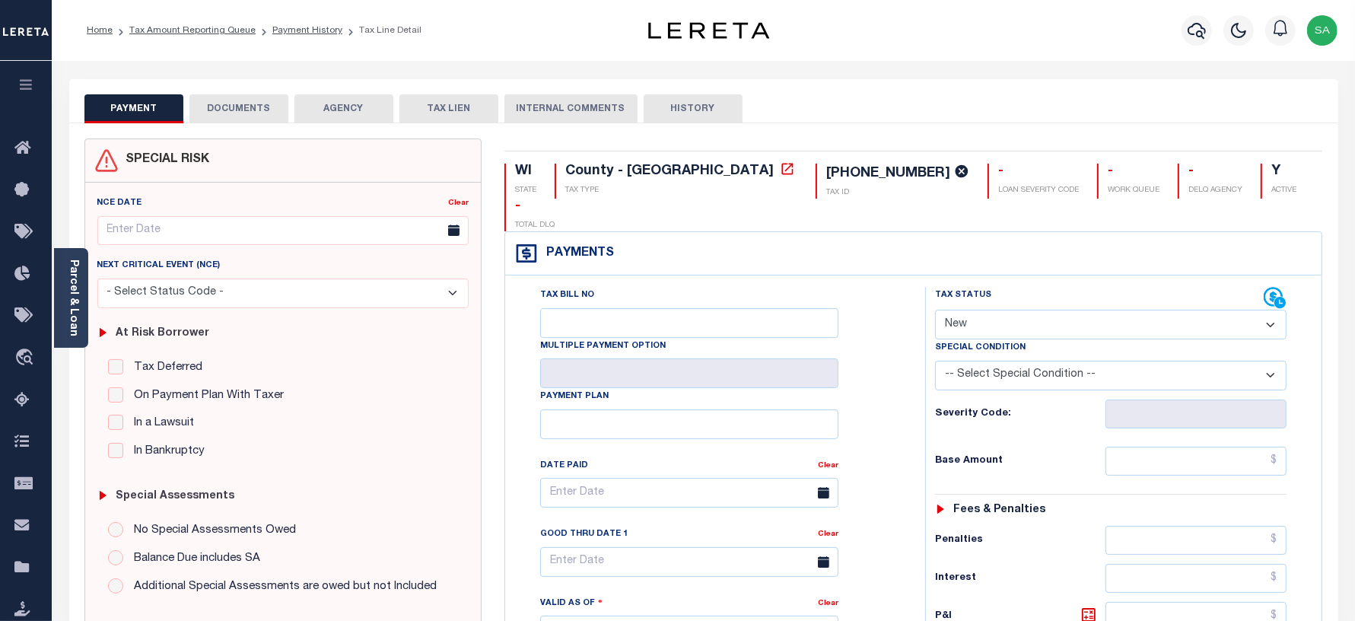
click at [948, 310] on select "- Select Status Code - Open Due/Unpaid Paid Incomplete No Tax Due Internal Refu…" at bounding box center [1111, 325] width 352 height 30
select select "PYD"
click at [935, 310] on select "- Select Status Code - Open Due/Unpaid Paid Incomplete No Tax Due Internal Refu…" at bounding box center [1111, 325] width 352 height 30
type input "[DATE]"
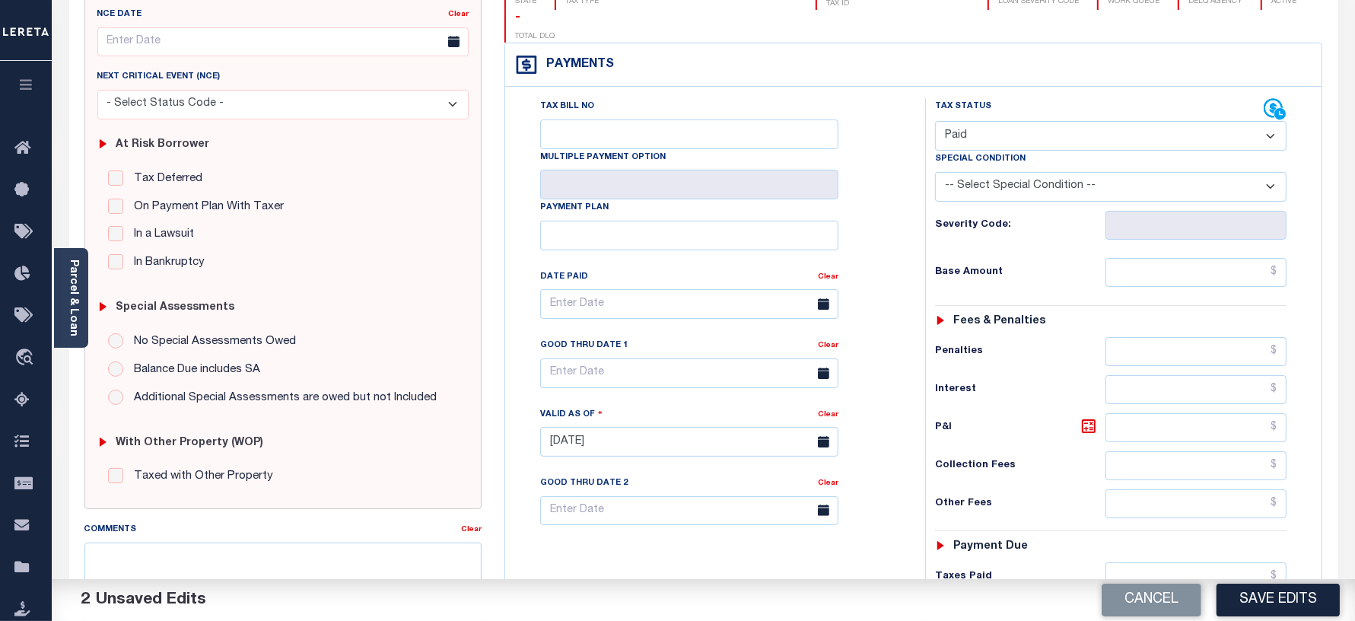
scroll to position [190, 0]
click at [1143, 256] on input "text" at bounding box center [1195, 270] width 181 height 29
type input "$0.00"
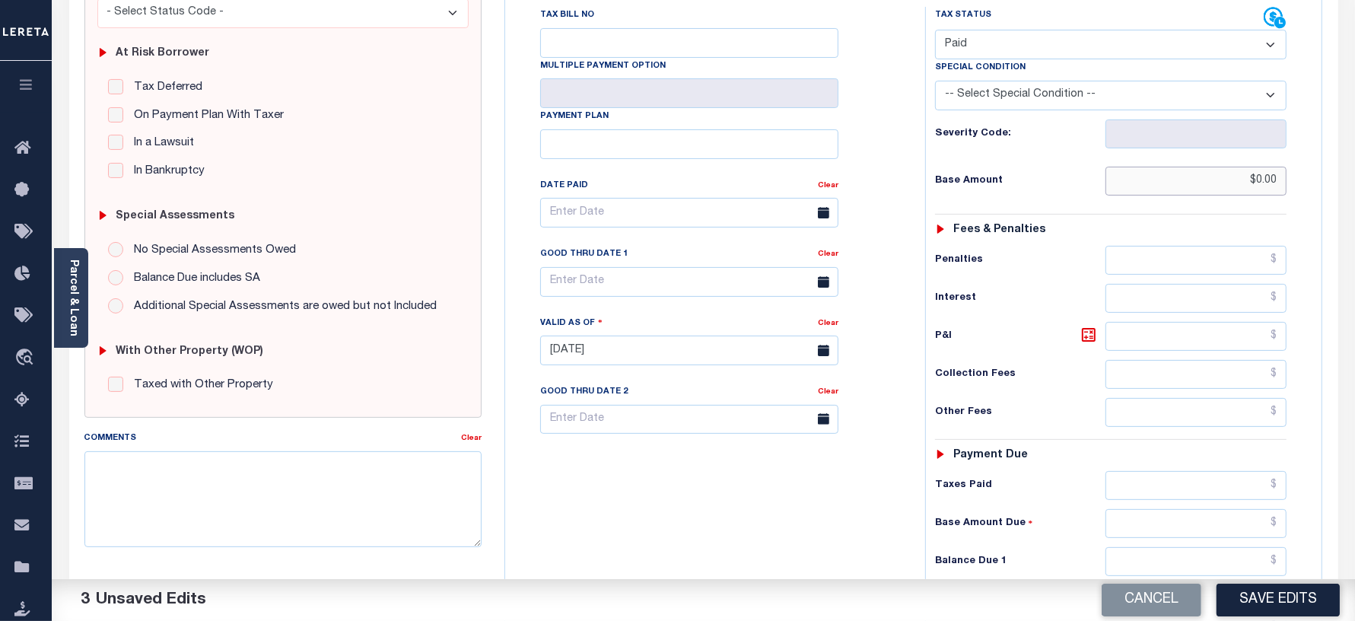
scroll to position [285, 0]
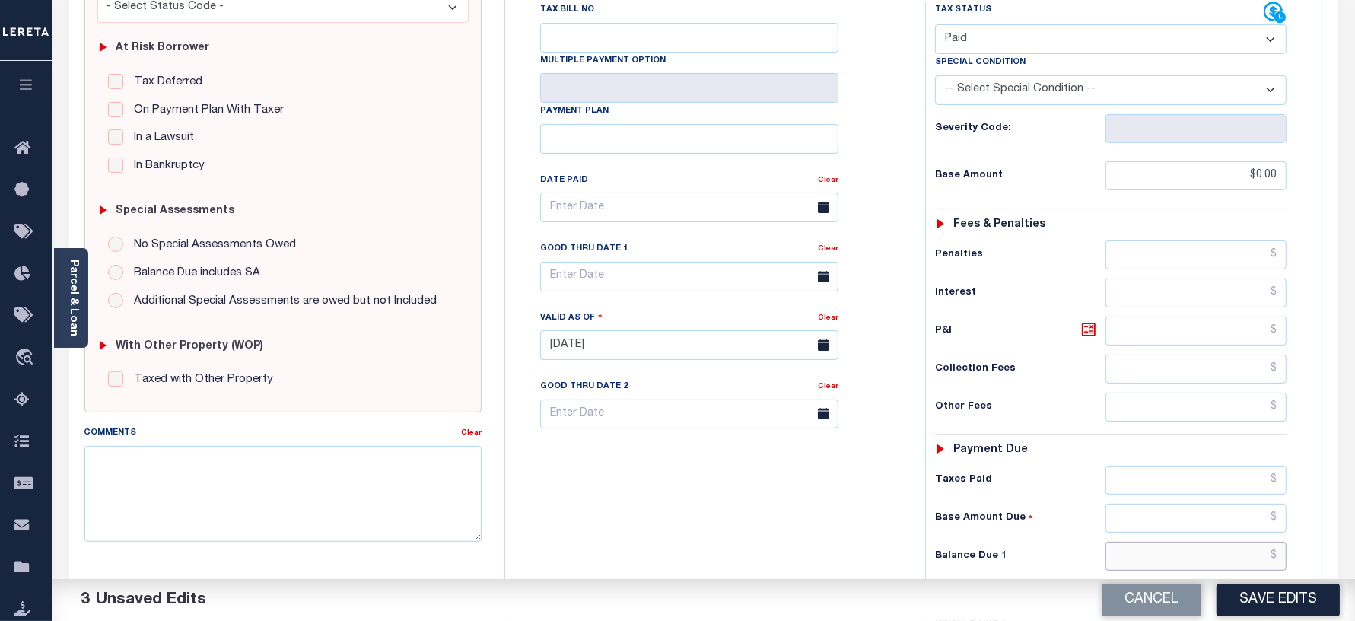
click at [1126, 542] on input "text" at bounding box center [1195, 556] width 181 height 29
type input "$0.00"
drag, startPoint x: 690, startPoint y: 441, endPoint x: 679, endPoint y: 441, distance: 11.4
click at [689, 441] on div "Tax Bill No Multiple Payment Option Payment Plan Clear" at bounding box center [711, 338] width 405 height 672
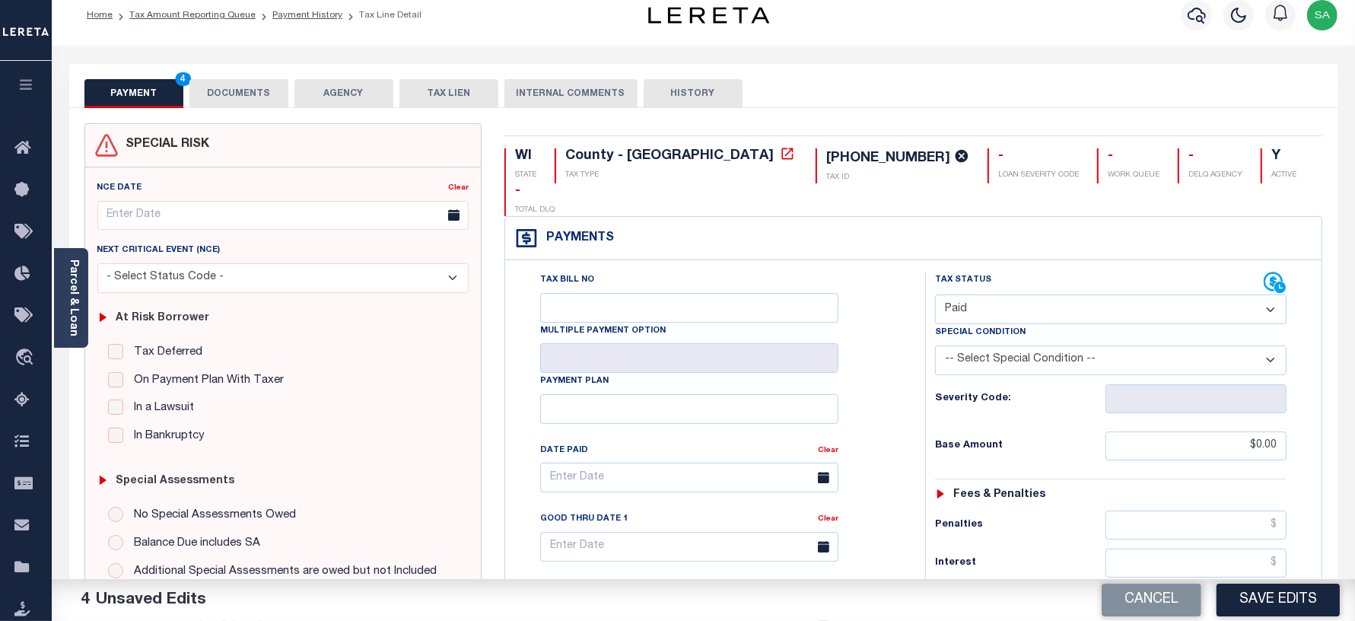
scroll to position [0, 0]
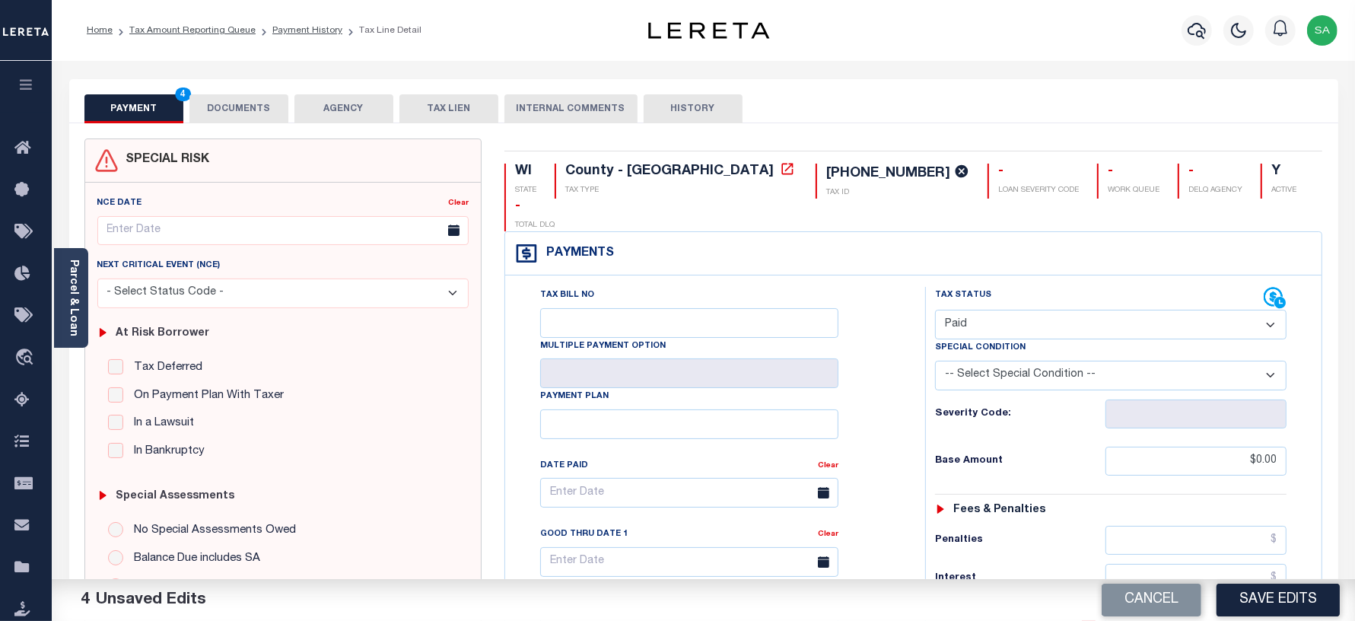
click at [269, 100] on button "DOCUMENTS" at bounding box center [238, 108] width 99 height 29
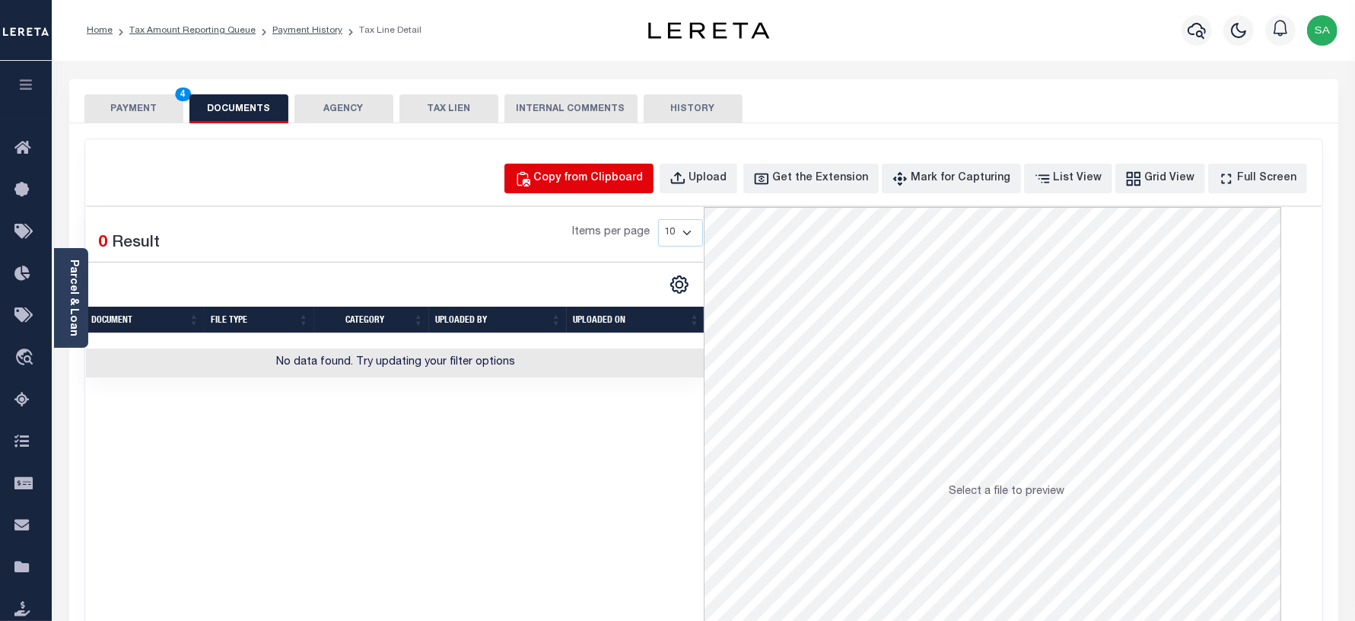
click at [565, 168] on button "Copy from Clipboard" at bounding box center [578, 179] width 149 height 30
select select "POP"
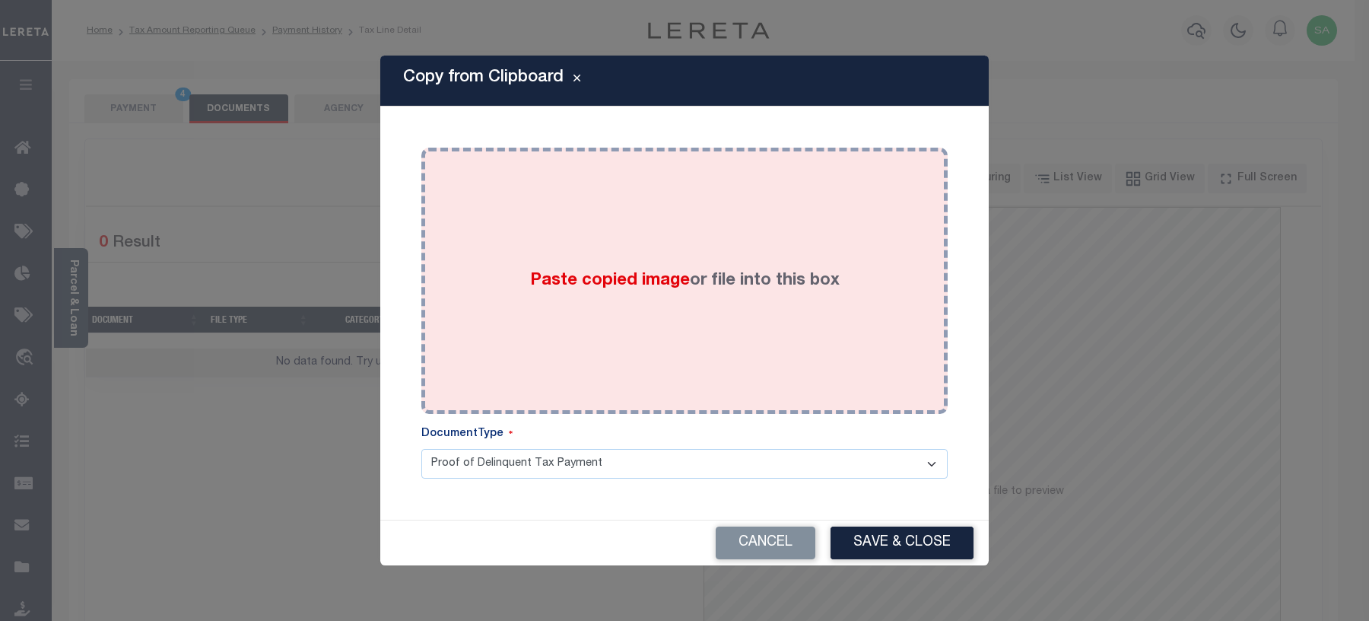
click at [607, 352] on div "Paste copied image or file into this box" at bounding box center [685, 280] width 504 height 243
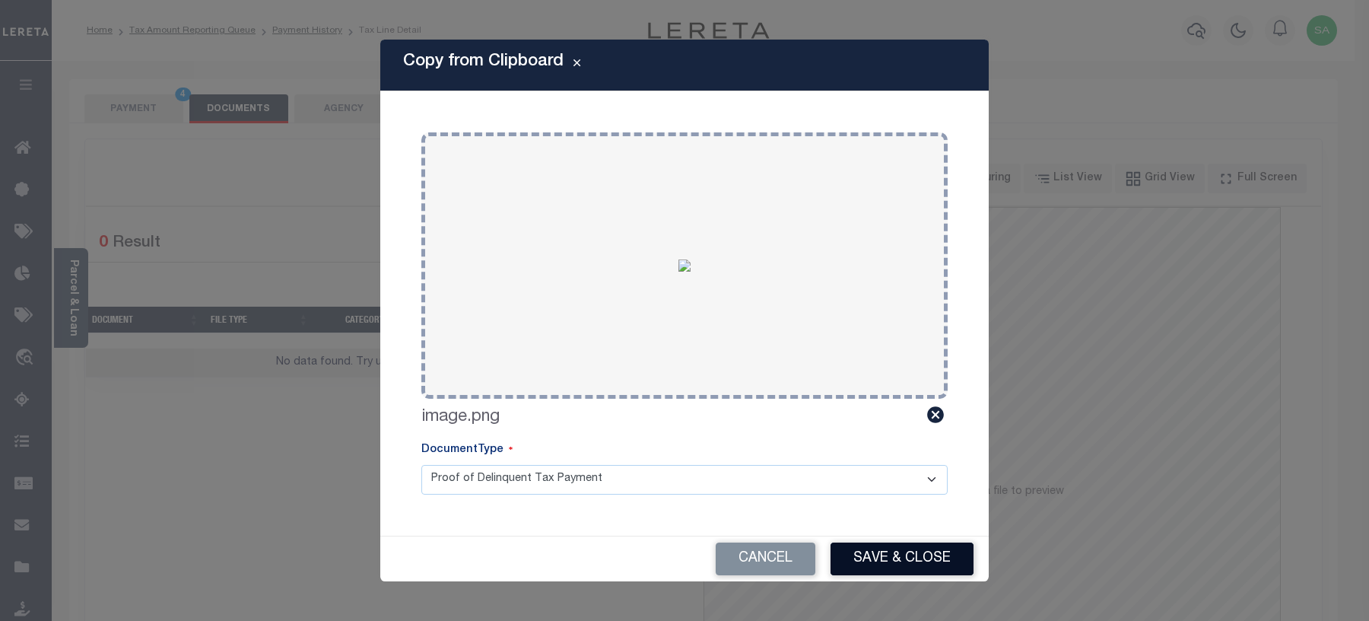
click at [857, 553] on button "Save & Close" at bounding box center [902, 558] width 143 height 33
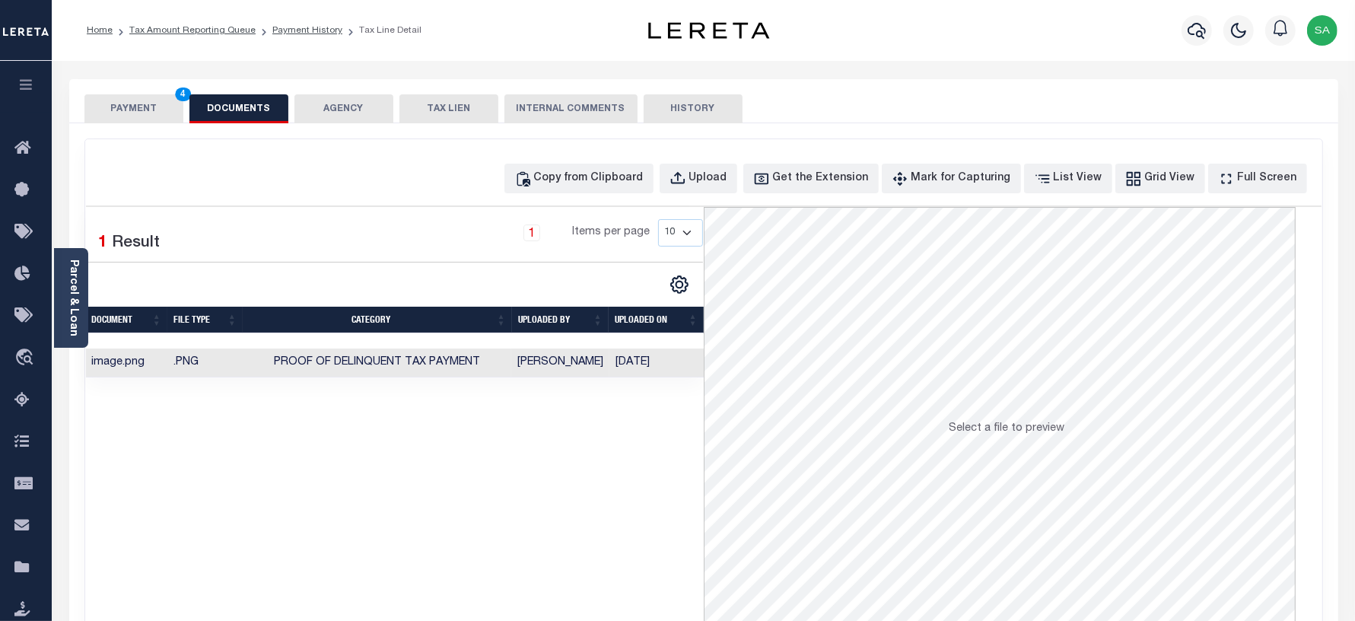
click at [151, 97] on button "PAYMENT 4" at bounding box center [133, 108] width 99 height 29
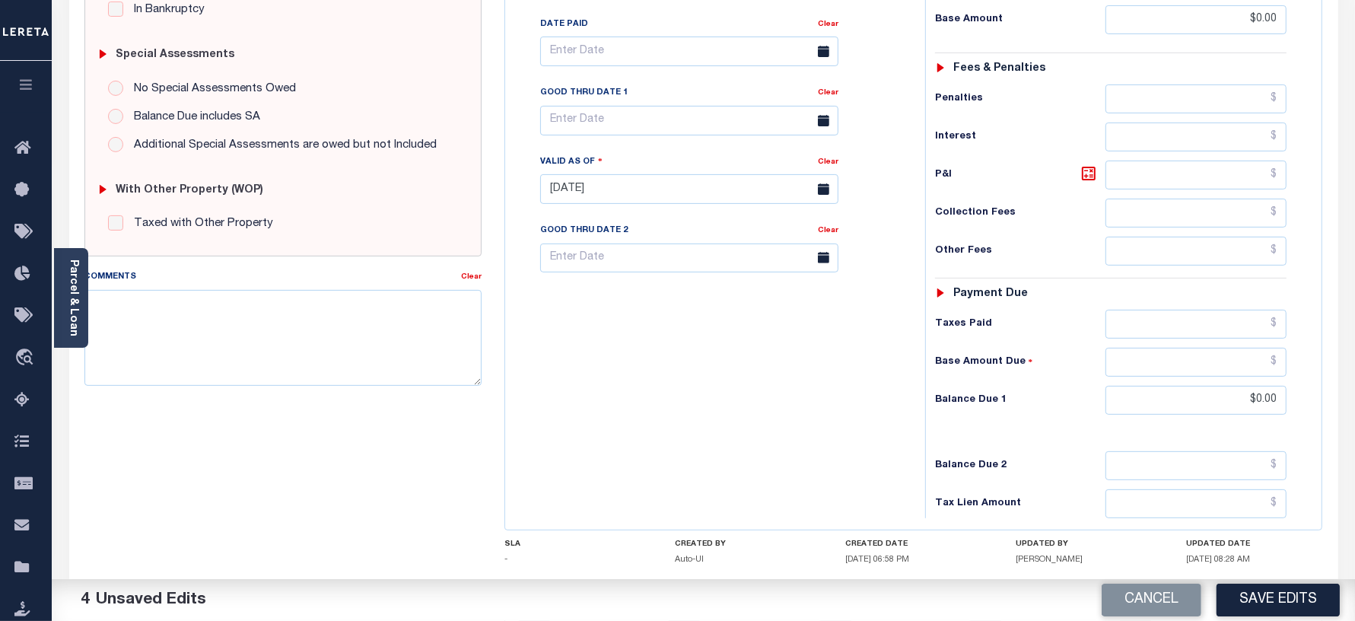
scroll to position [476, 0]
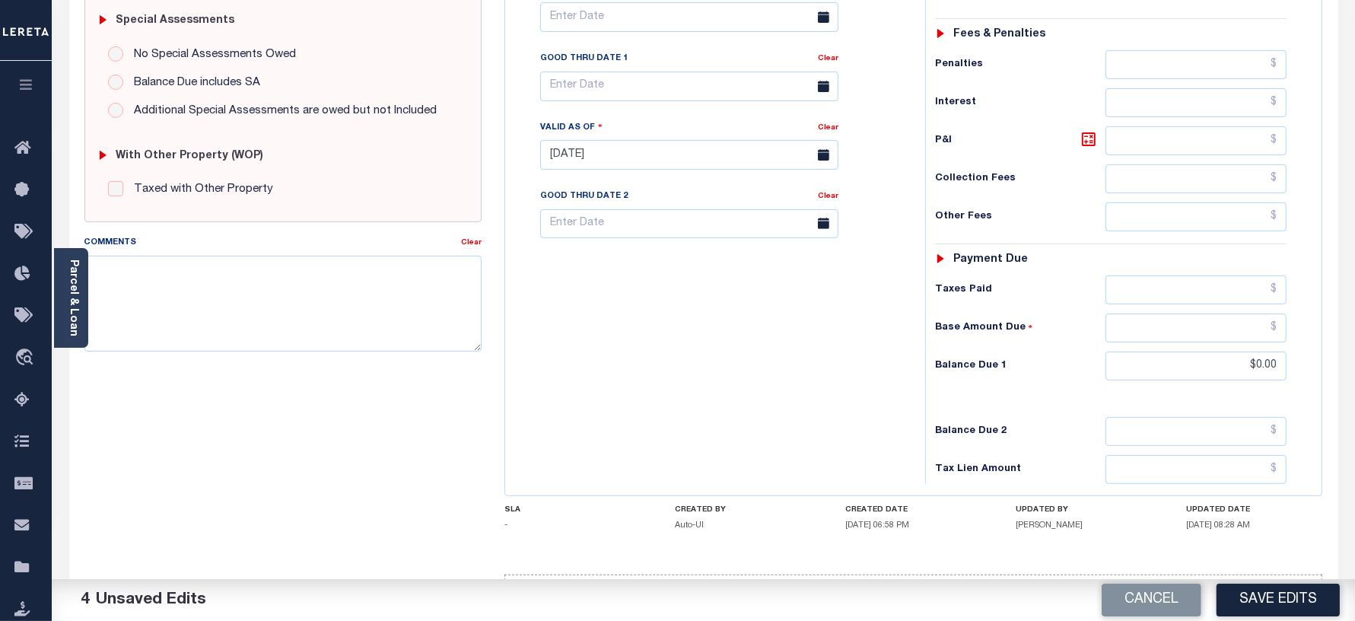
click at [1264, 598] on button "Save Edits" at bounding box center [1278, 600] width 123 height 33
checkbox input "false"
type input "$0"
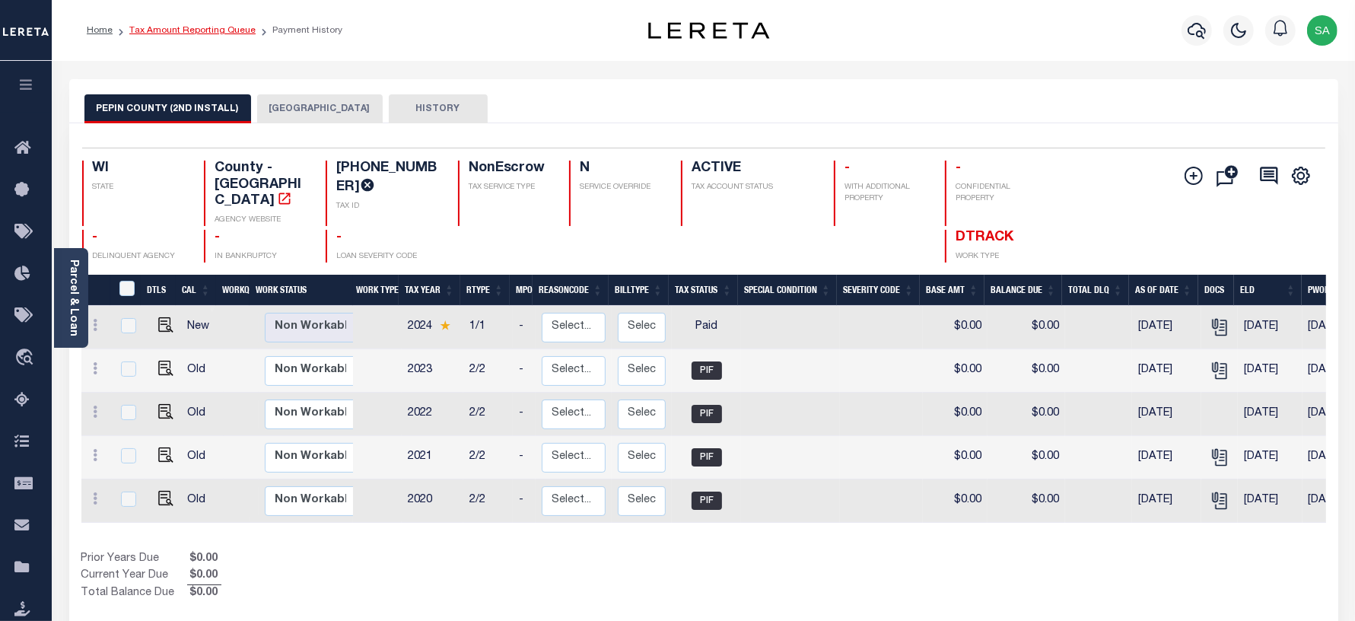
click at [207, 34] on link "Tax Amount Reporting Queue" at bounding box center [192, 30] width 126 height 9
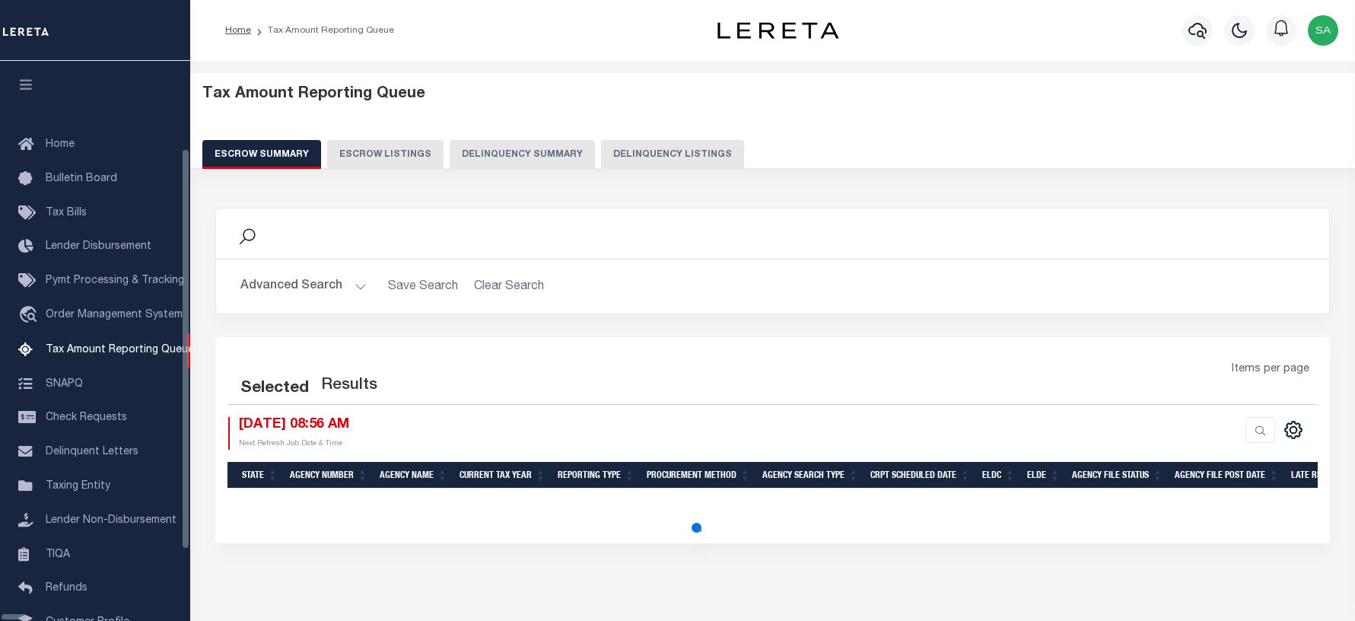
click at [601, 156] on button "Delinquency Listings" at bounding box center [672, 154] width 143 height 29
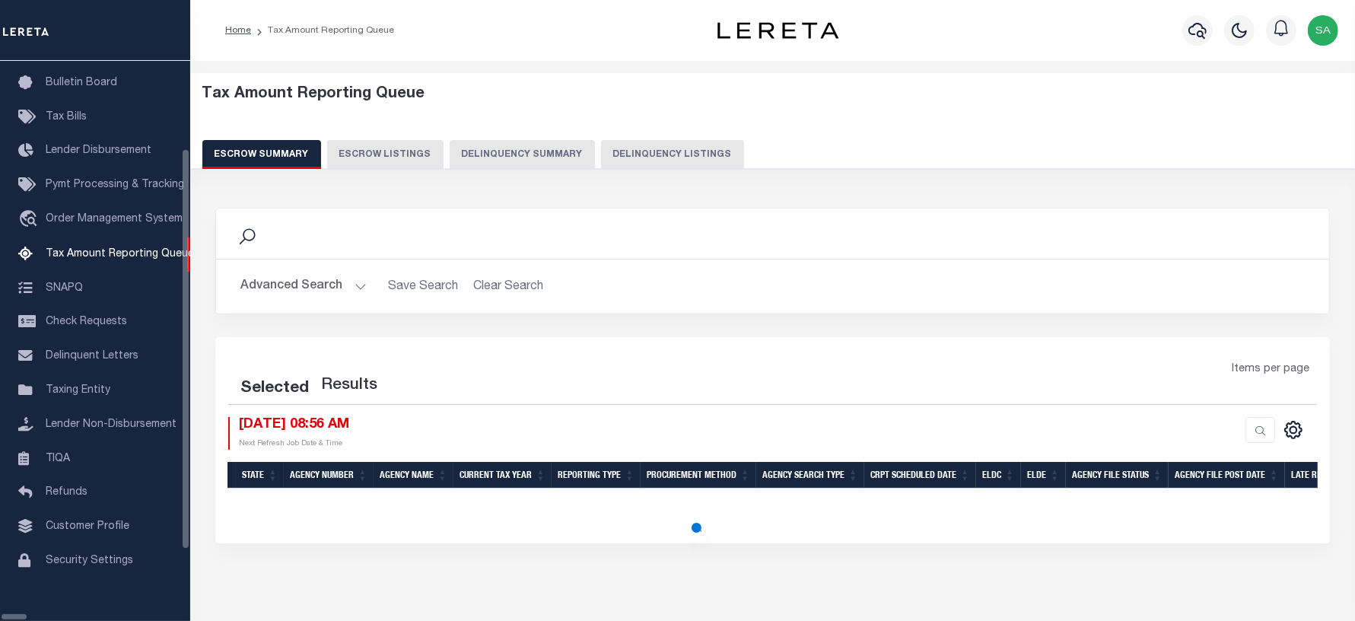
select select "100"
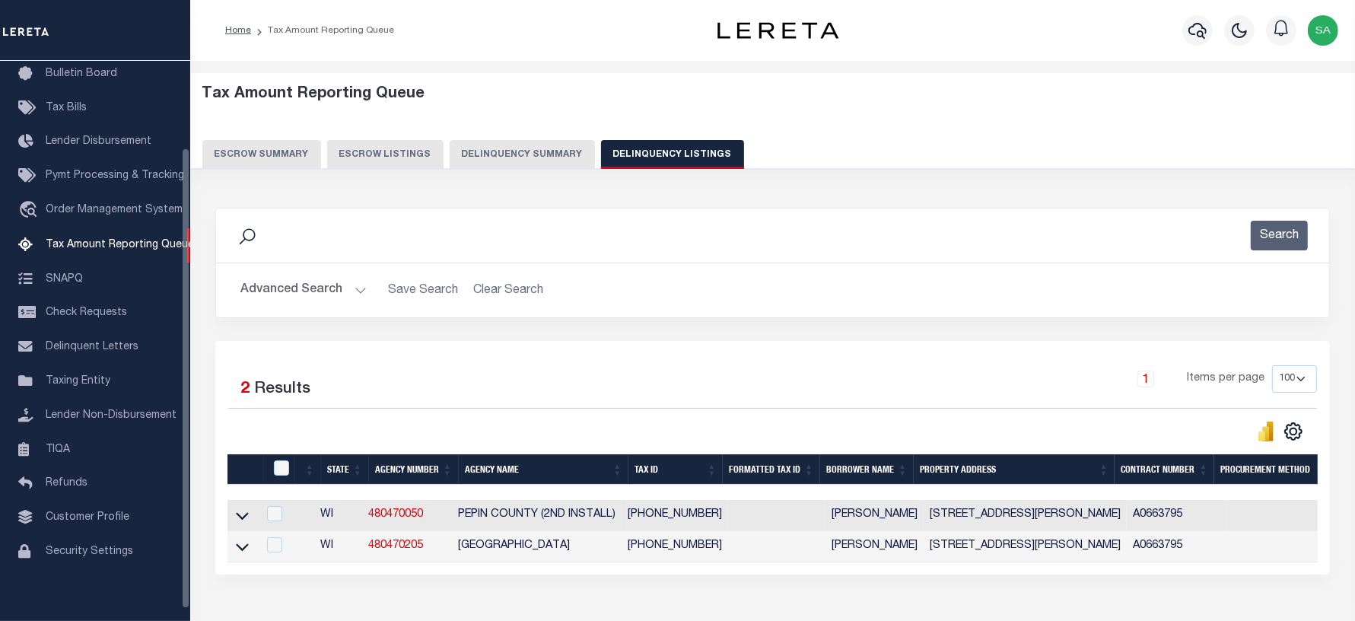
click at [286, 291] on button "Advanced Search" at bounding box center [303, 290] width 126 height 30
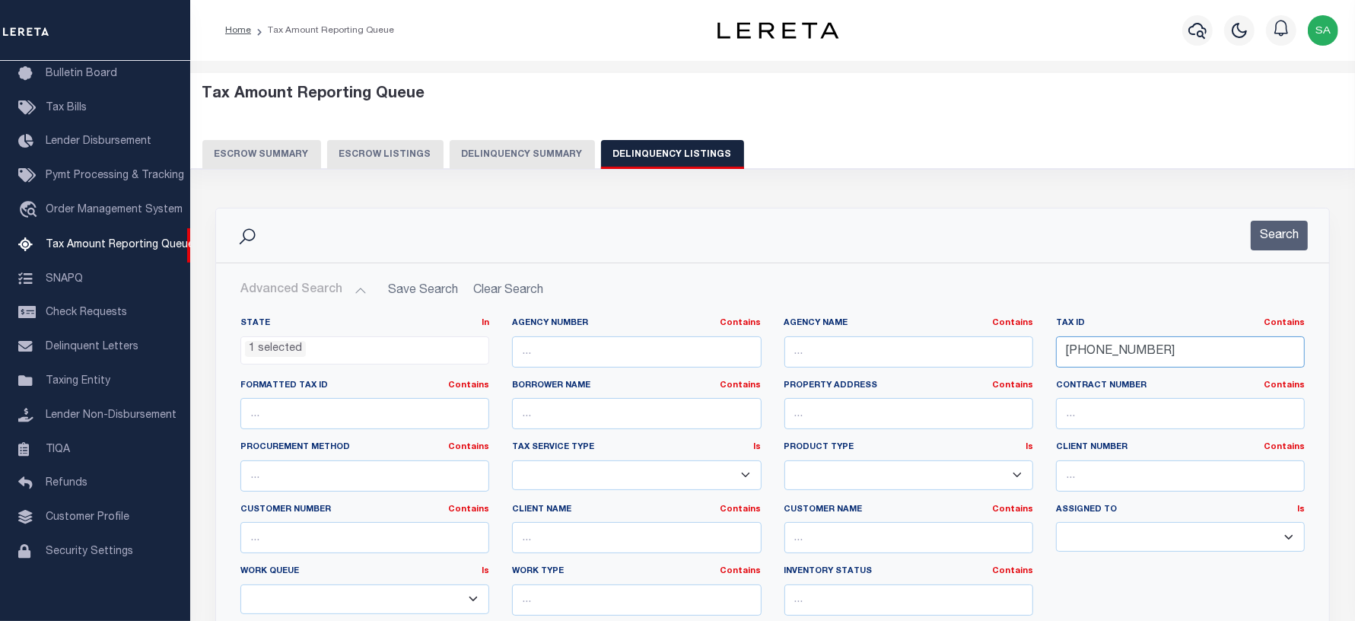
drag, startPoint x: 1161, startPoint y: 358, endPoint x: 981, endPoint y: 355, distance: 179.6
click at [981, 355] on div "State In In AK AL AR AZ CA CO CT DC DE FL GA GU HI IA ID IL IN KS KY LA MA MD M…" at bounding box center [772, 472] width 1087 height 310
paste input "1"
type input "008-00322-0001"
click at [1302, 230] on button "Search" at bounding box center [1279, 236] width 57 height 30
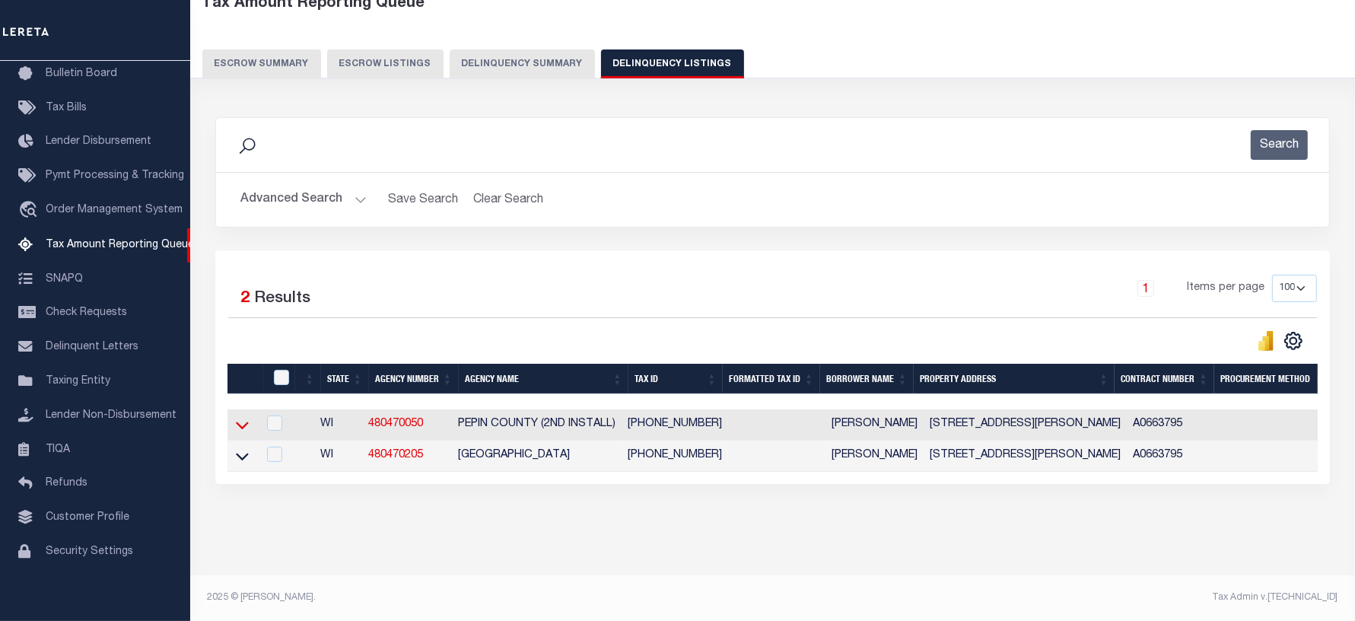
click at [240, 417] on icon at bounding box center [242, 425] width 13 height 16
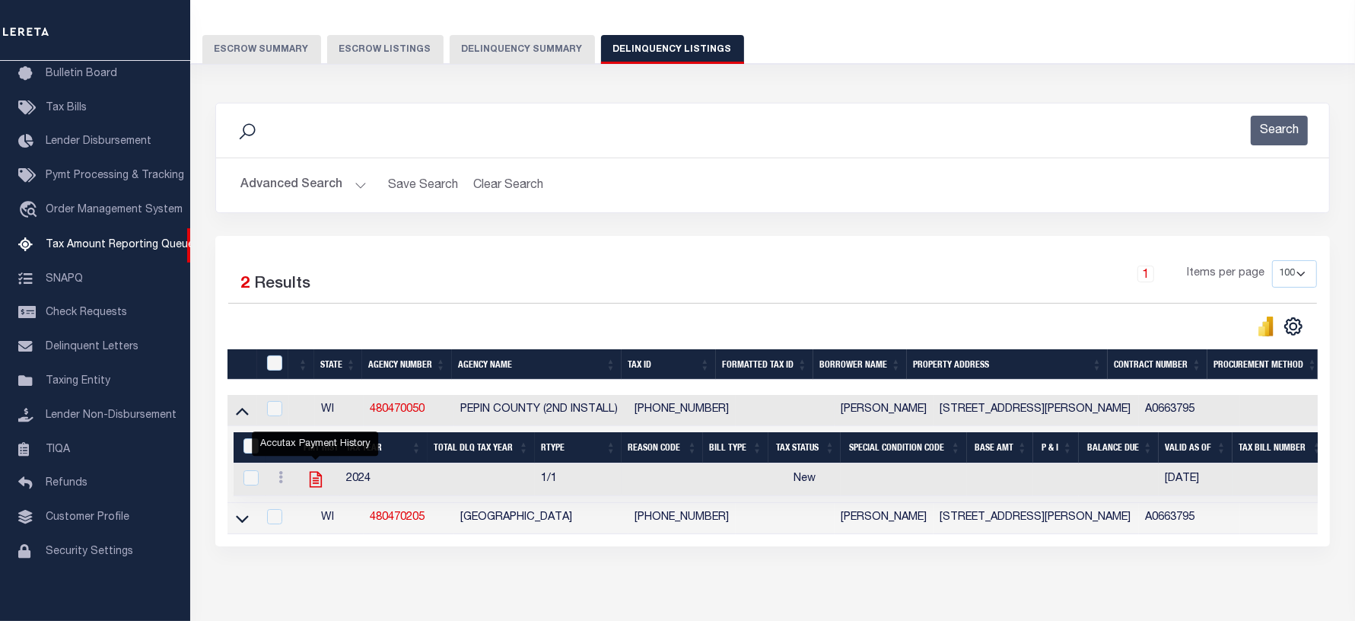
click at [310, 485] on icon "" at bounding box center [315, 480] width 12 height 16
checkbox input "true"
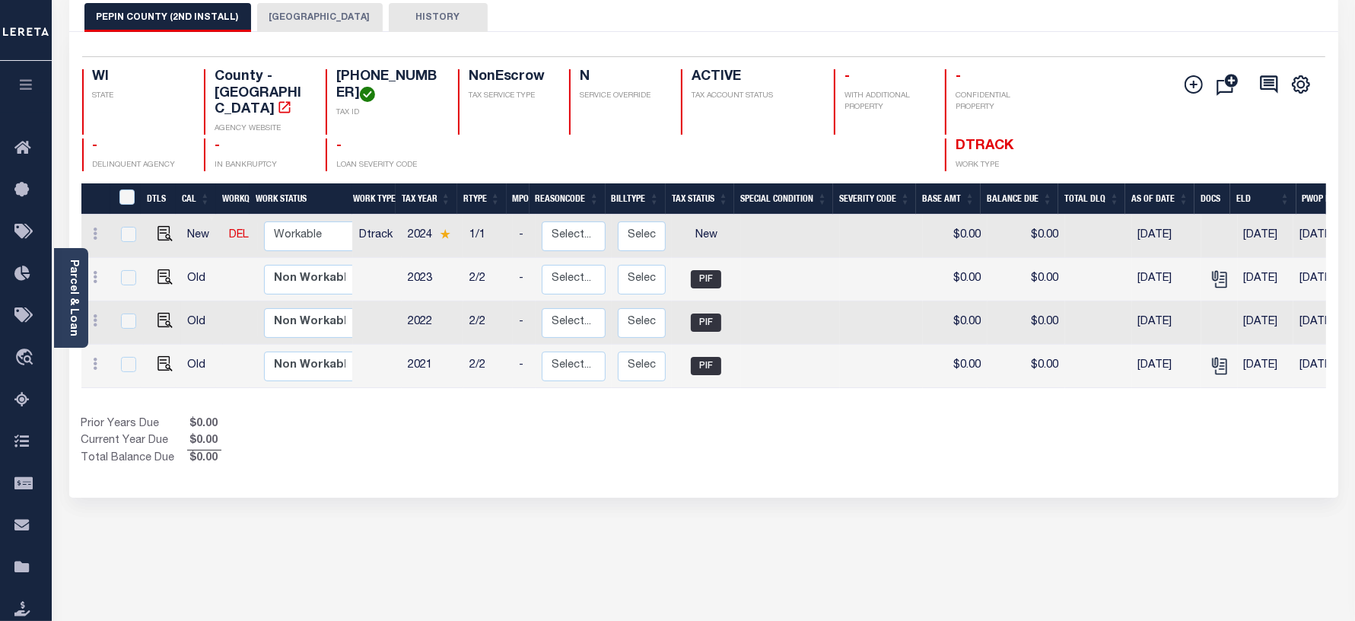
scroll to position [95, 0]
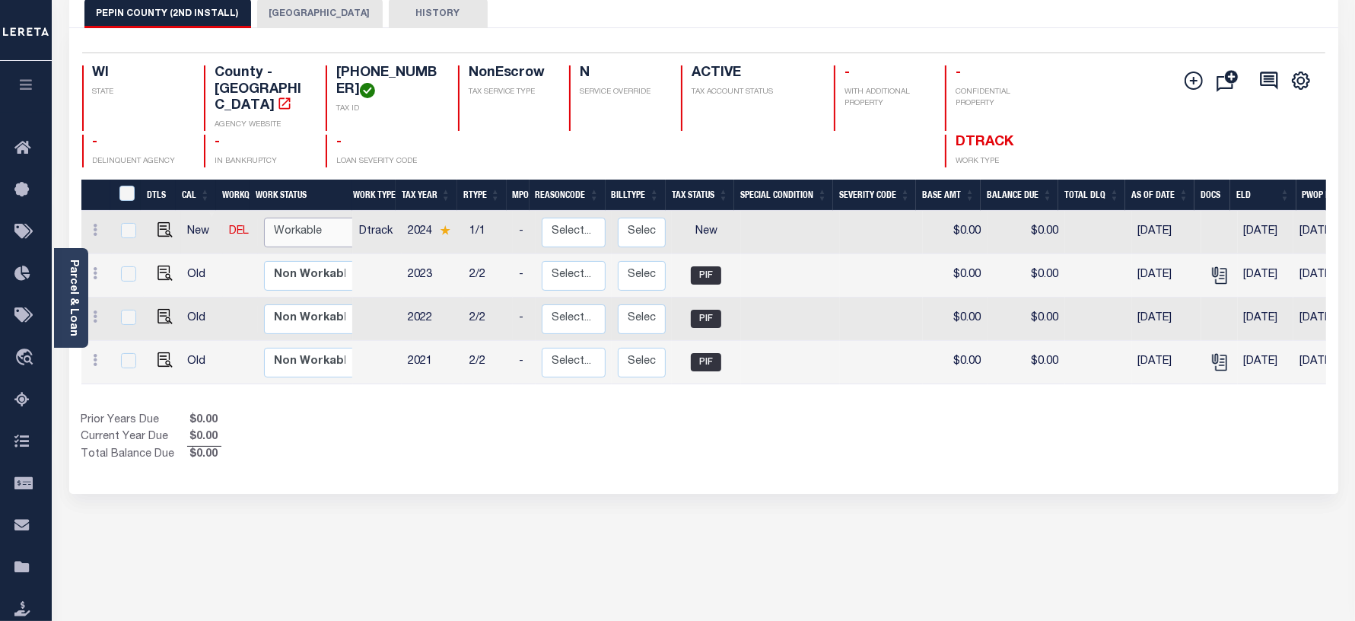
click at [316, 227] on select "Non Workable Workable" at bounding box center [309, 233] width 91 height 30
checkbox input "true"
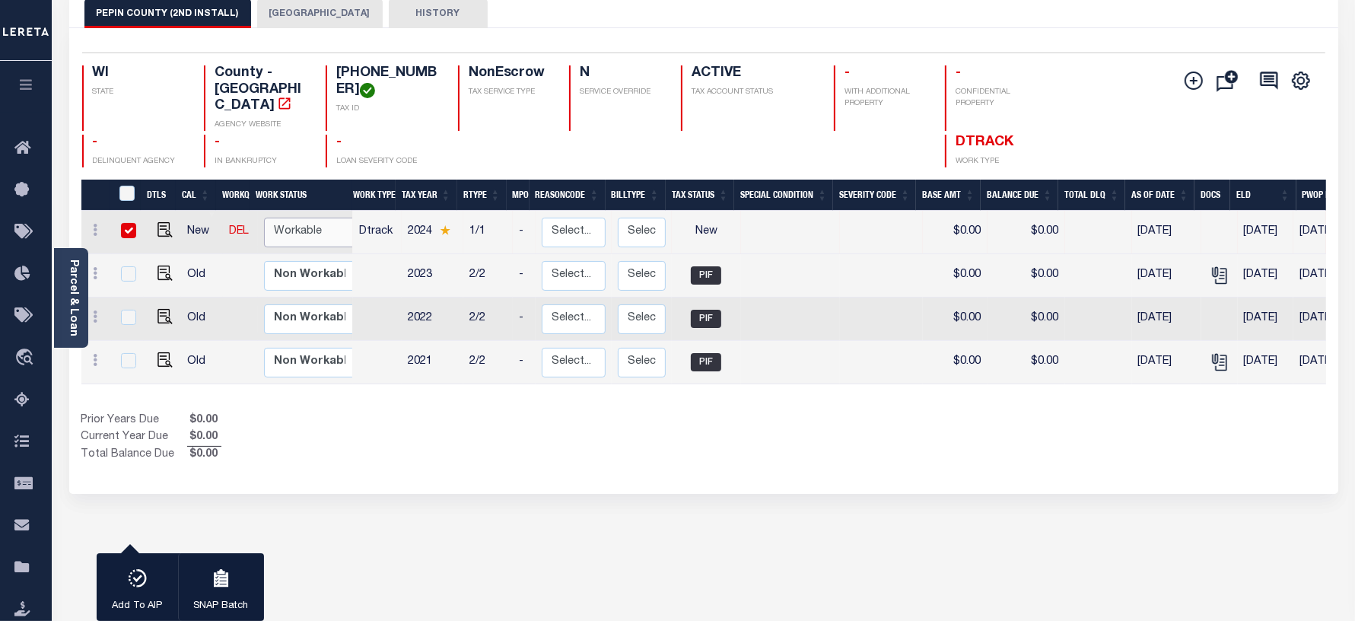
select select "true"
click at [264, 218] on select "Non Workable Workable" at bounding box center [309, 233] width 91 height 30
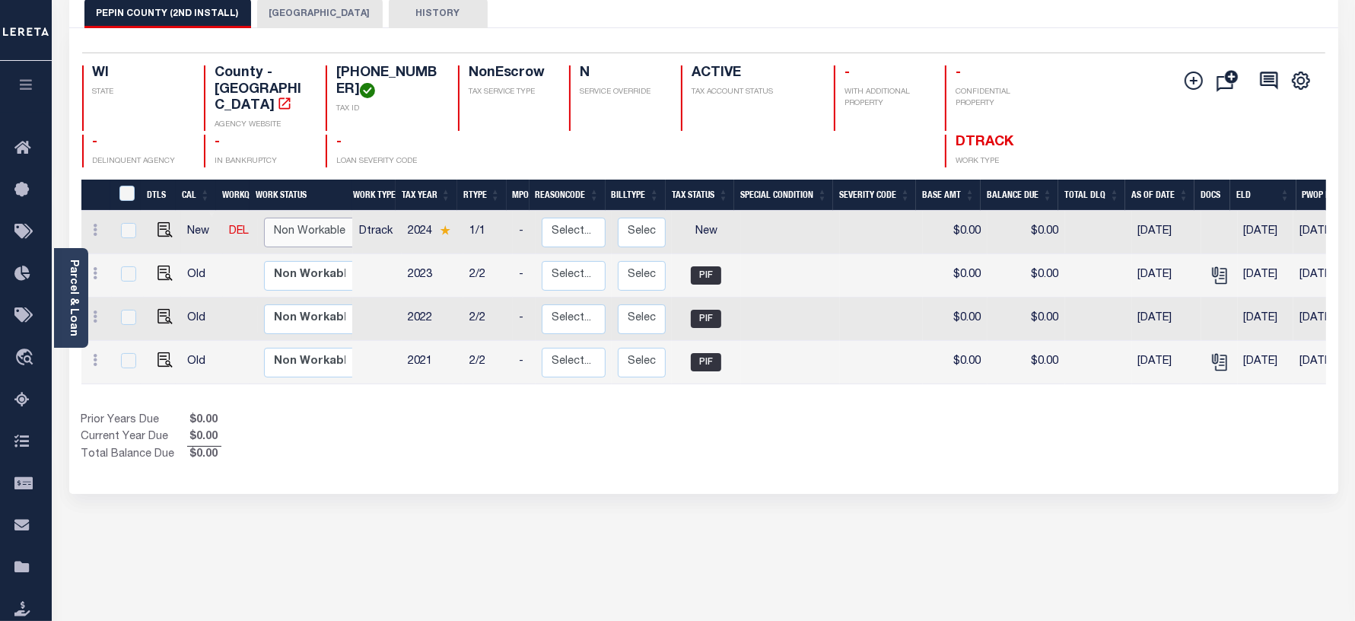
checkbox input "false"
click at [164, 223] on img "" at bounding box center [164, 229] width 15 height 15
checkbox input "true"
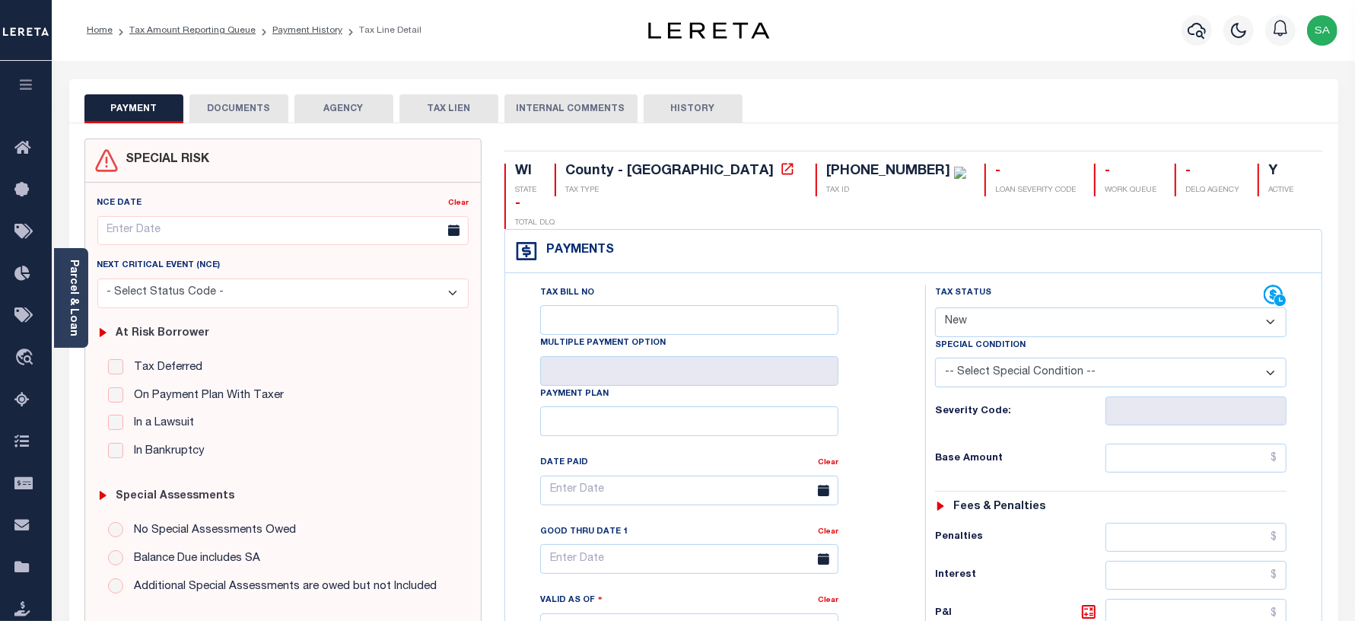
click at [1084, 307] on select "- Select Status Code - Open Due/Unpaid Paid Incomplete No Tax Due Internal Refu…" at bounding box center [1111, 322] width 352 height 30
select select "PYD"
click at [935, 307] on select "- Select Status Code - Open Due/Unpaid Paid Incomplete No Tax Due Internal Refu…" at bounding box center [1111, 322] width 352 height 30
type input "[DATE]"
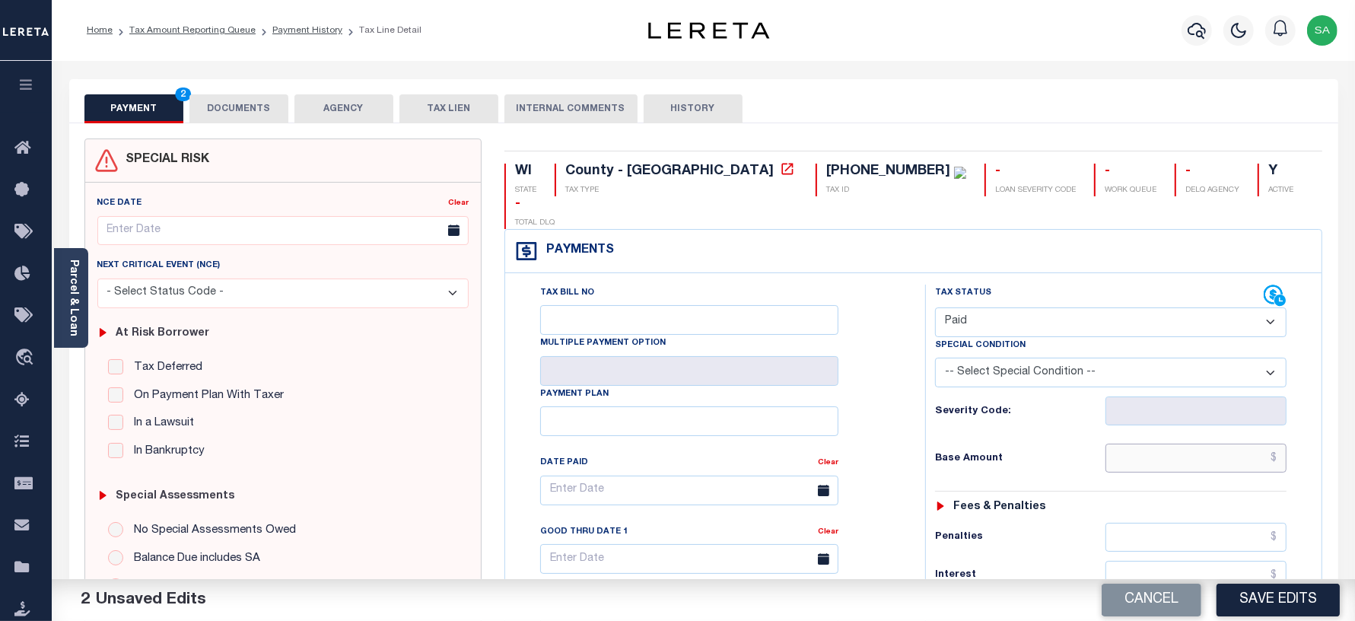
click at [1142, 444] on input "text" at bounding box center [1195, 458] width 181 height 29
type input "$0.00"
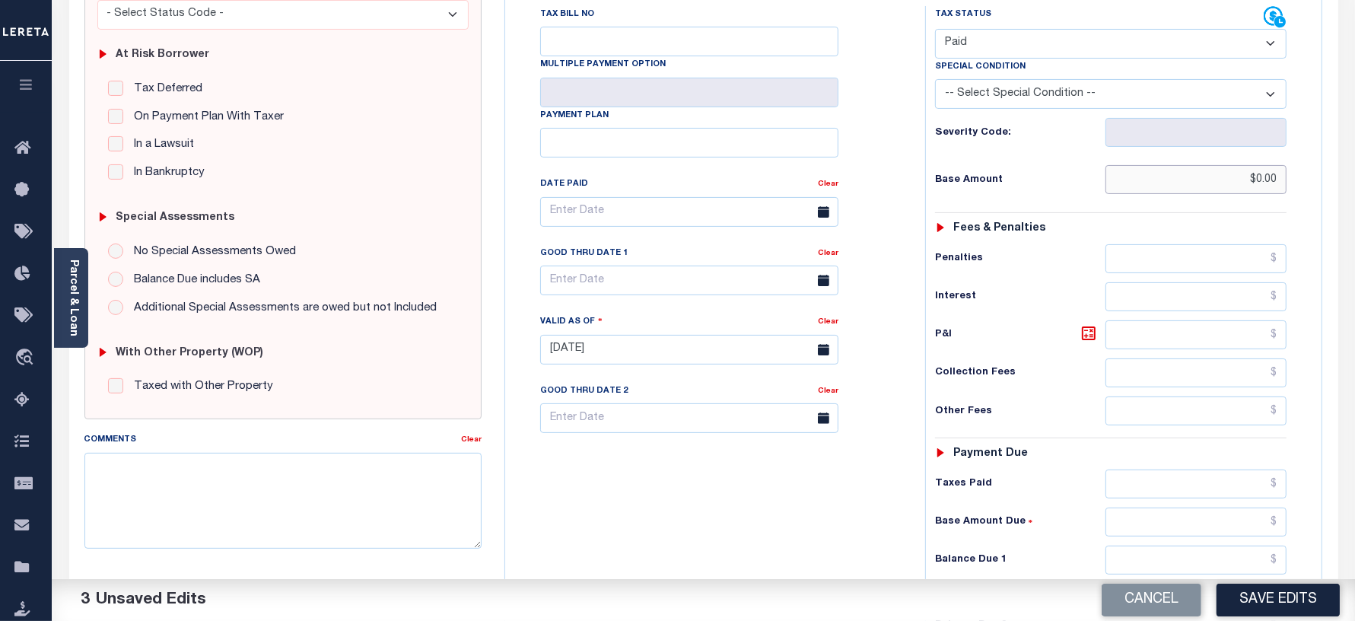
scroll to position [285, 0]
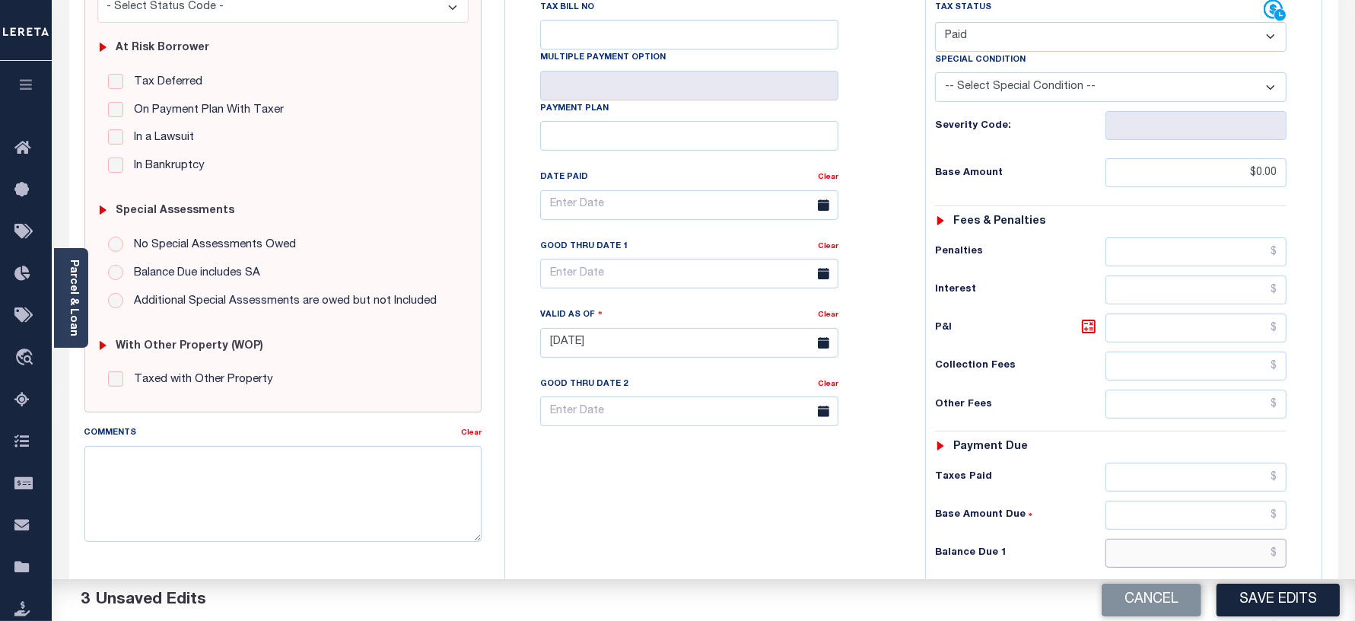
click at [1119, 539] on input "text" at bounding box center [1195, 553] width 181 height 29
type input "$0.00"
click at [658, 491] on div "Tax Bill No Multiple Payment Option Payment Plan Clear" at bounding box center [711, 335] width 405 height 672
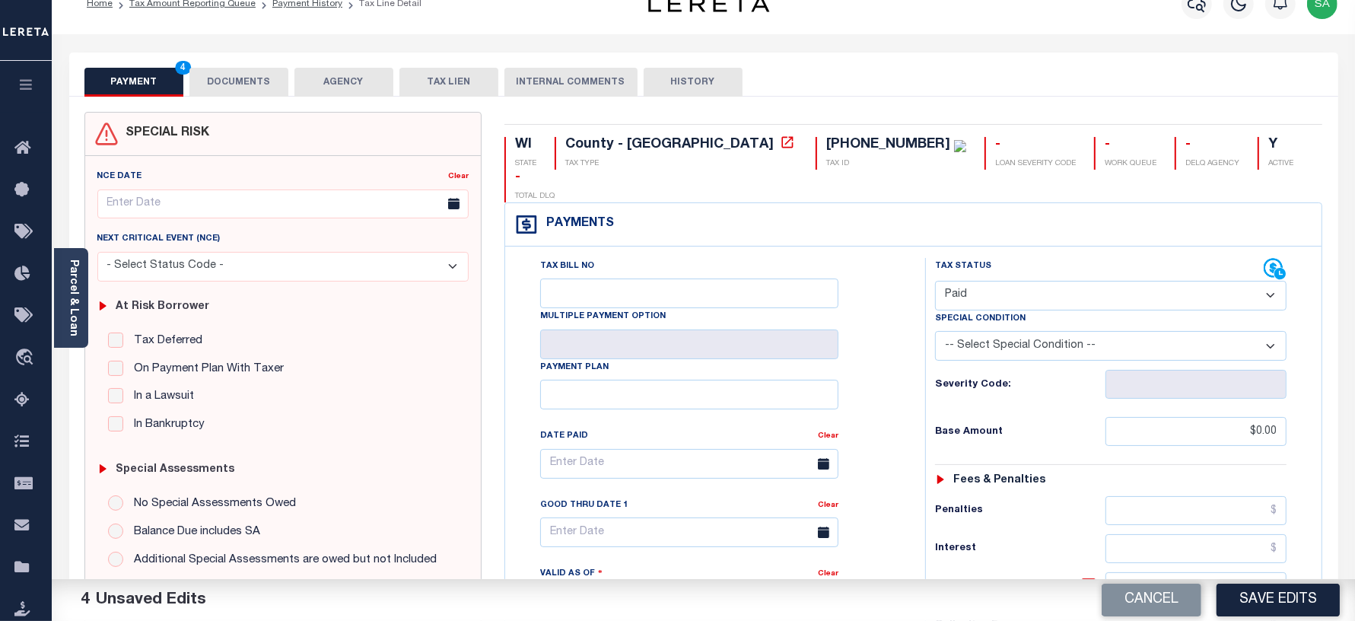
scroll to position [0, 0]
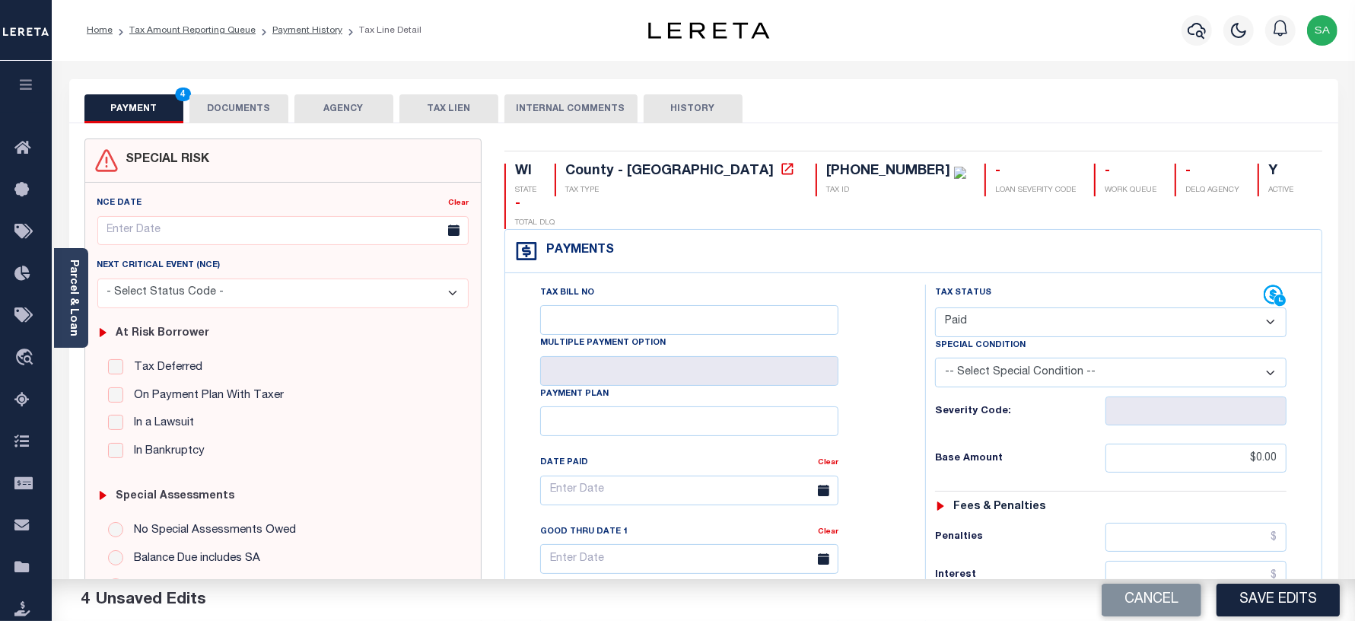
click at [245, 109] on button "DOCUMENTS" at bounding box center [238, 108] width 99 height 29
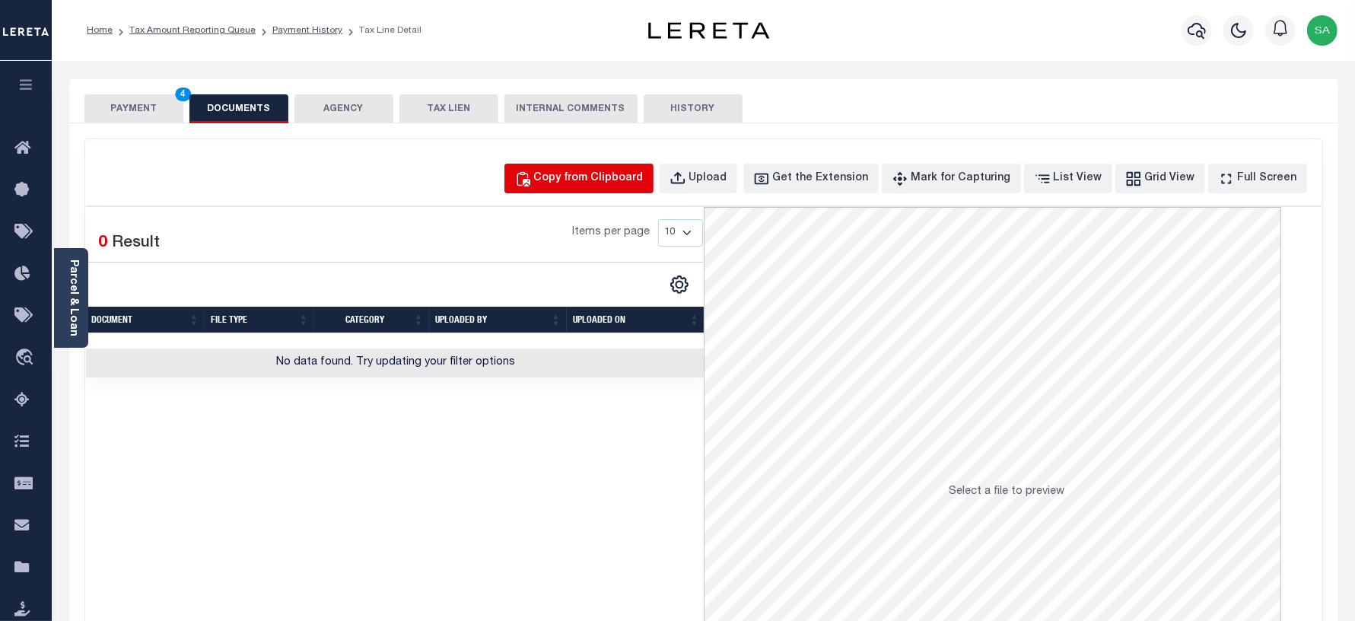
click at [583, 183] on div "Copy from Clipboard" at bounding box center [589, 178] width 110 height 17
select select "POP"
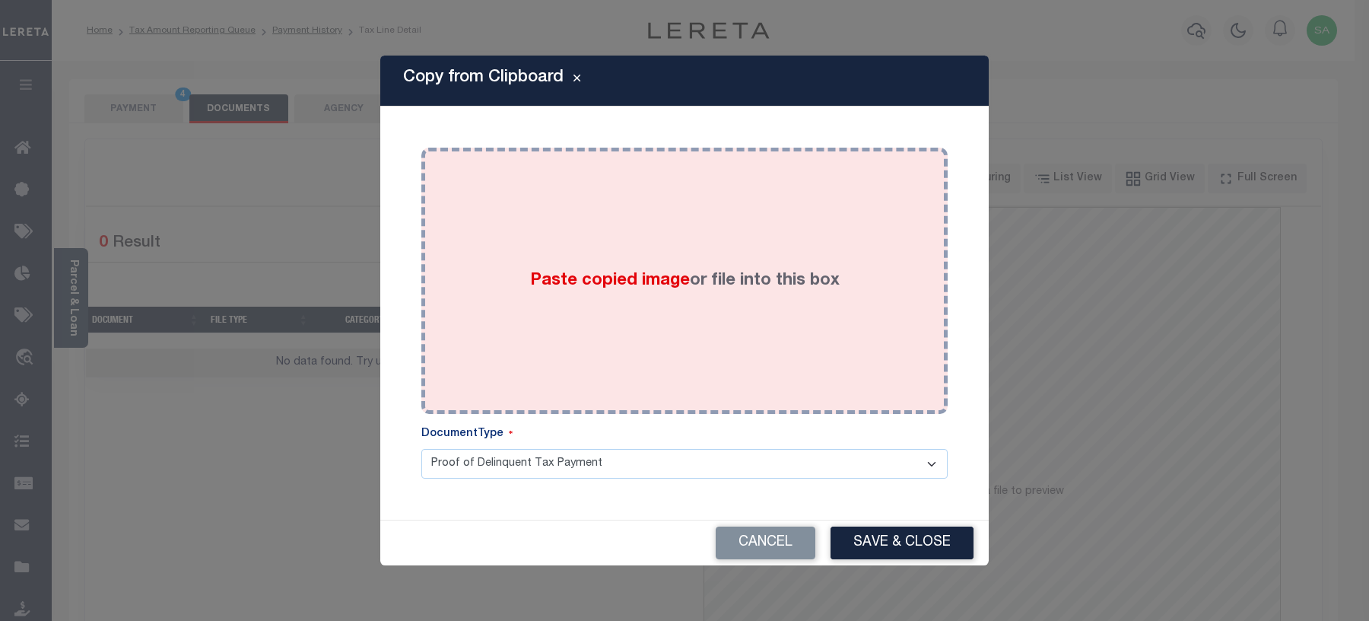
click at [638, 316] on div "Paste copied image or file into this box" at bounding box center [685, 280] width 504 height 243
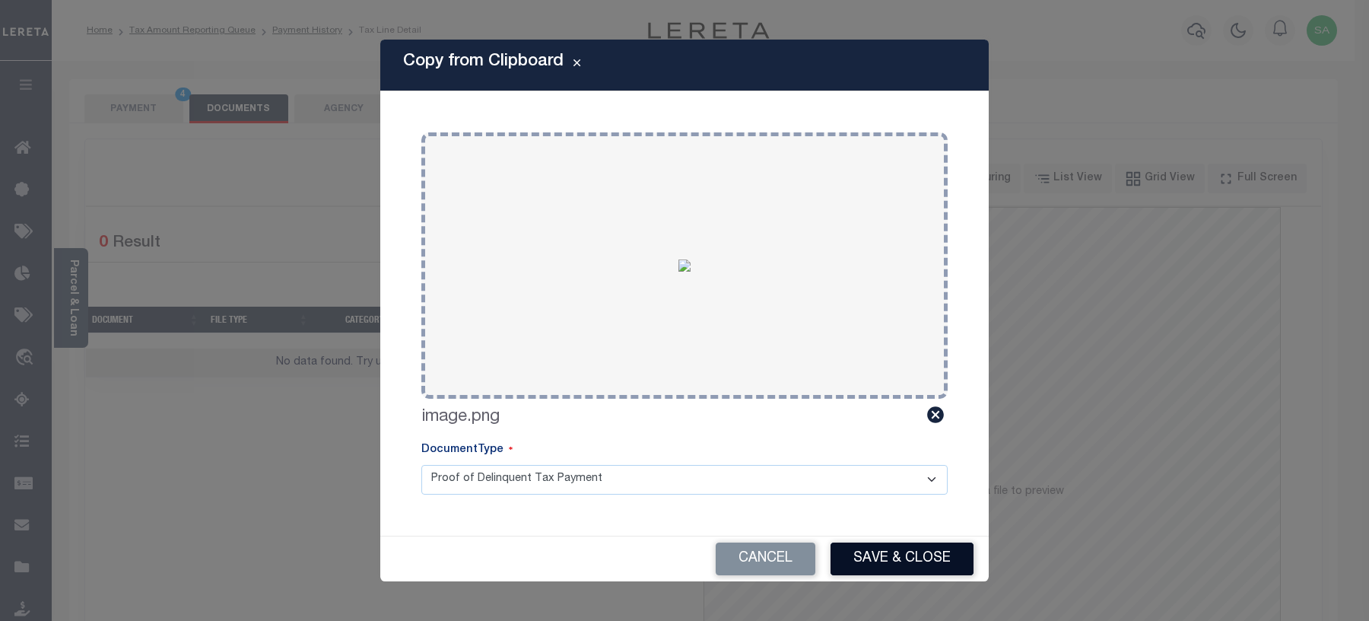
click at [911, 557] on button "Save & Close" at bounding box center [902, 558] width 143 height 33
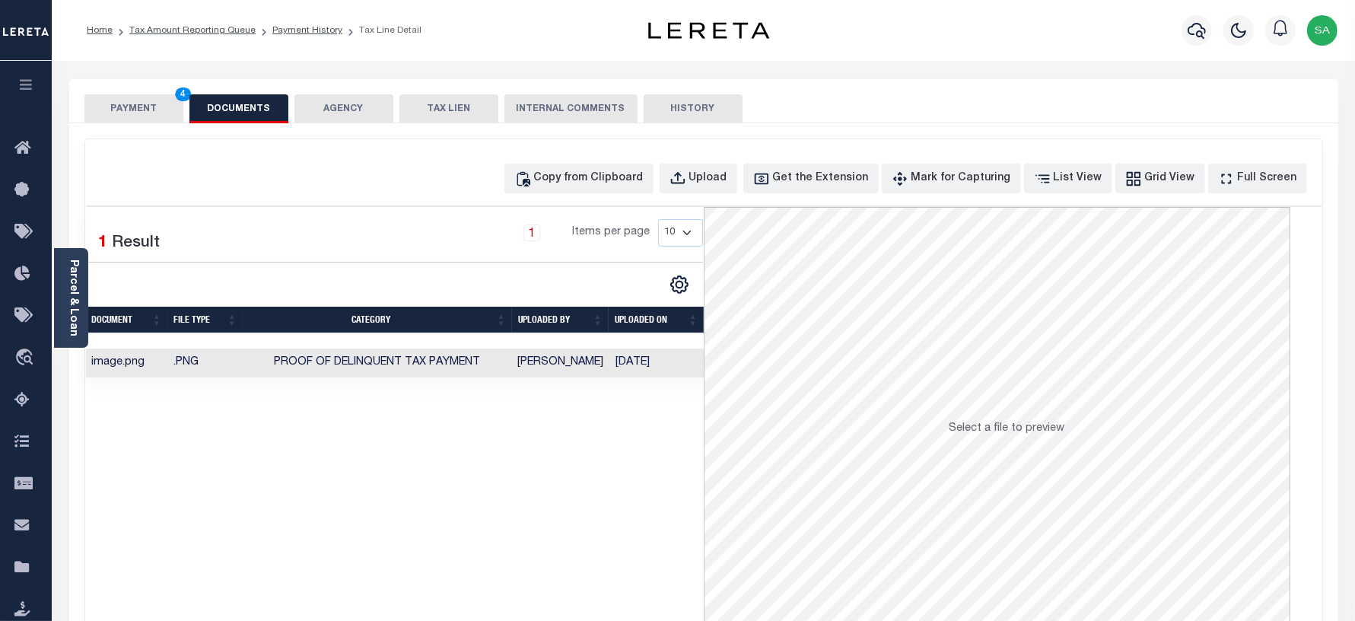
click at [135, 107] on button "PAYMENT 4" at bounding box center [133, 108] width 99 height 29
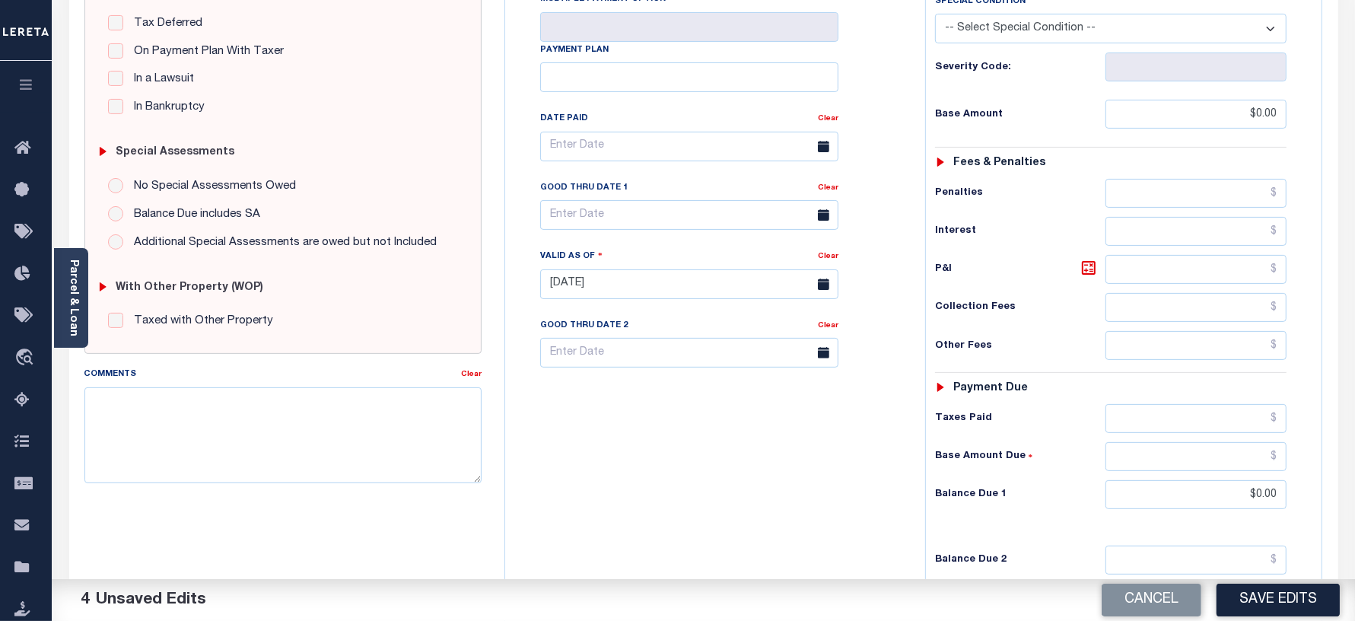
scroll to position [380, 0]
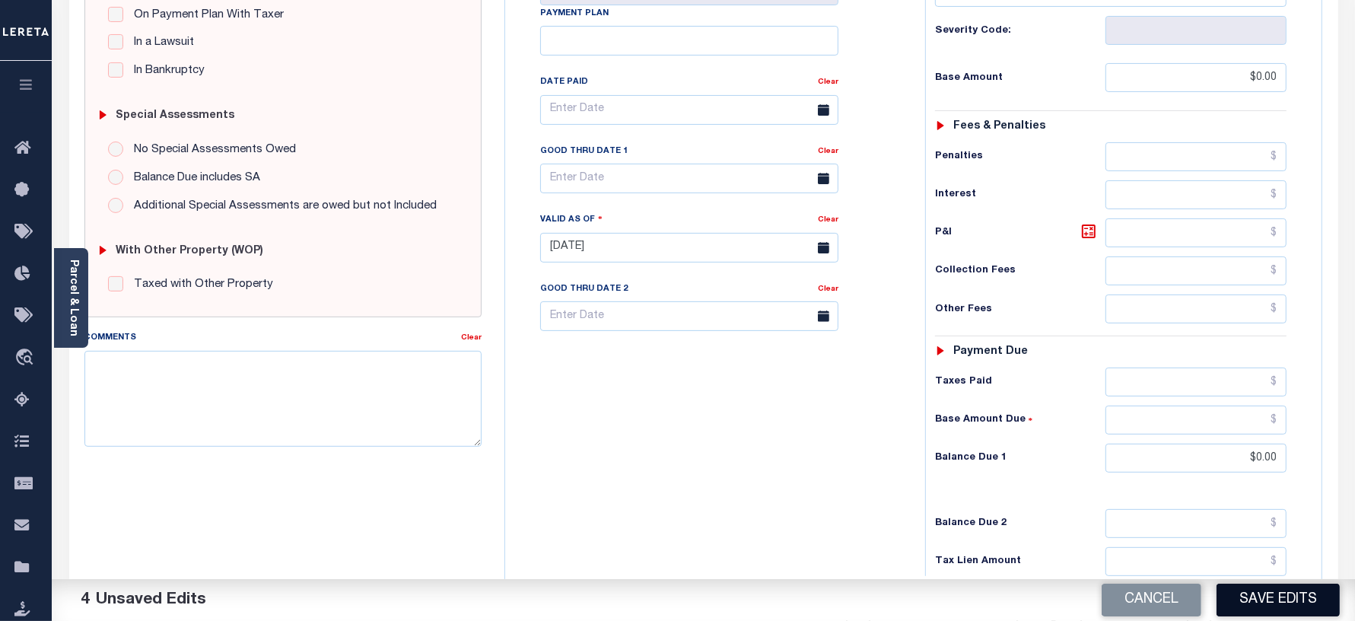
click at [1317, 614] on button "Save Edits" at bounding box center [1278, 600] width 123 height 33
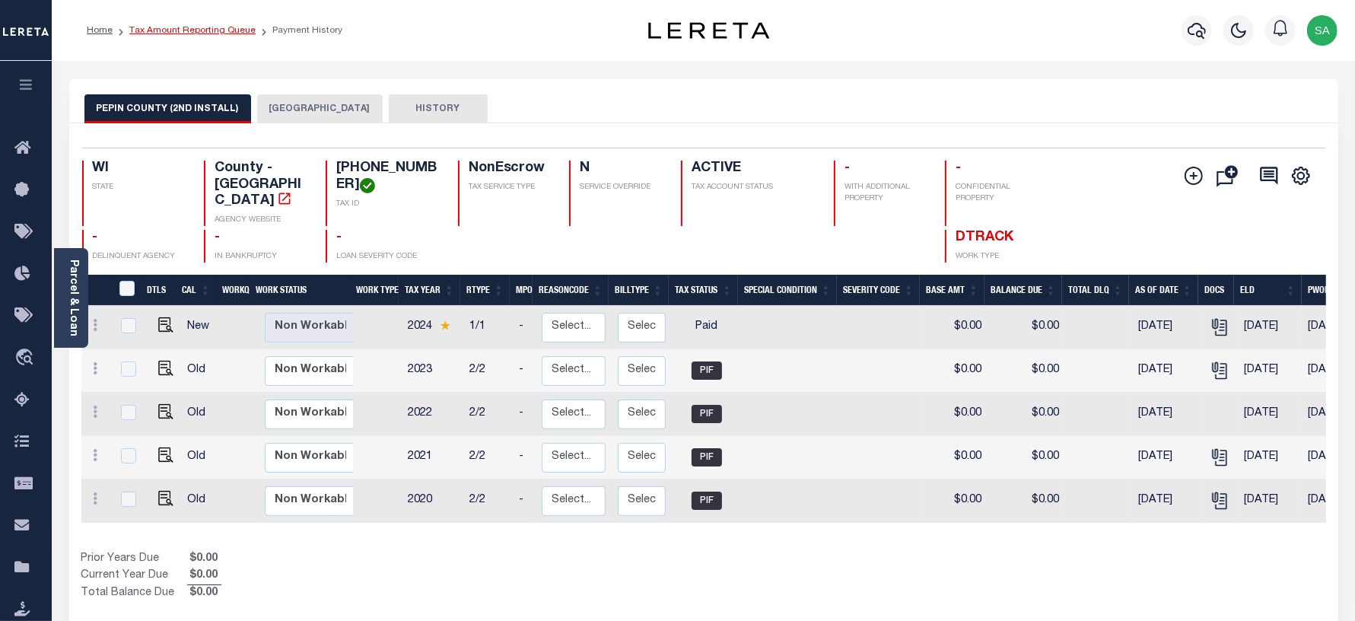
click at [157, 34] on link "Tax Amount Reporting Queue" at bounding box center [192, 30] width 126 height 9
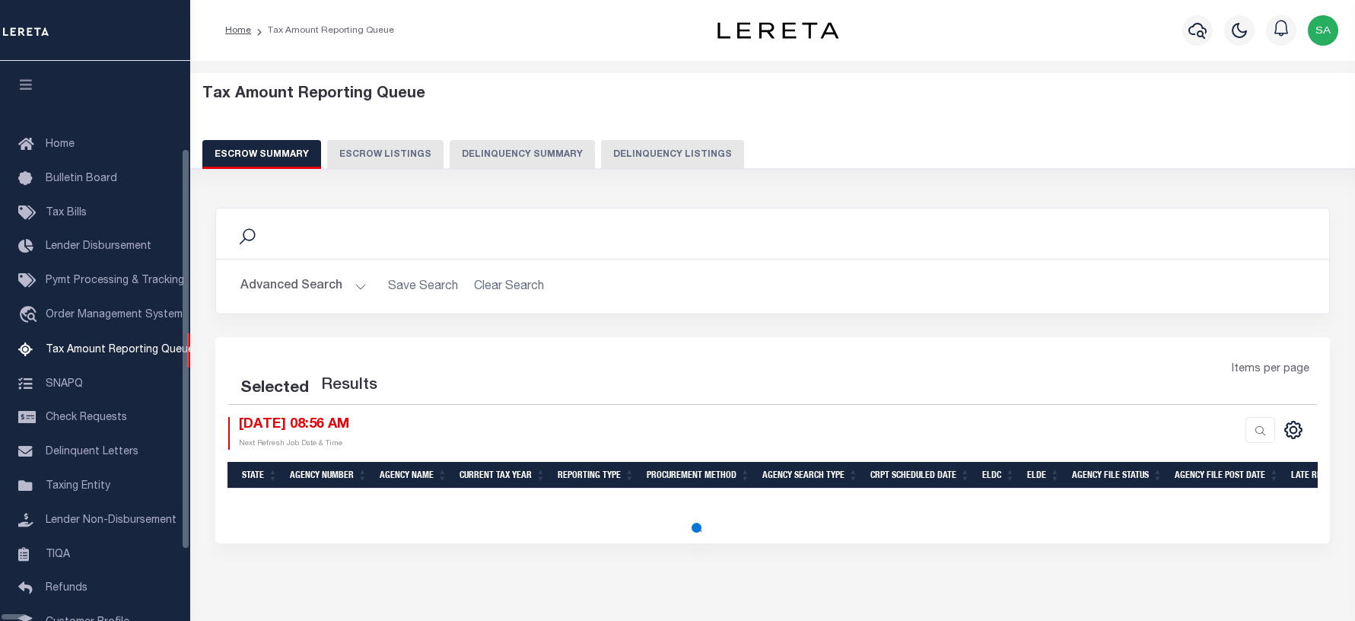
click at [633, 162] on button "Delinquency Listings" at bounding box center [672, 154] width 143 height 29
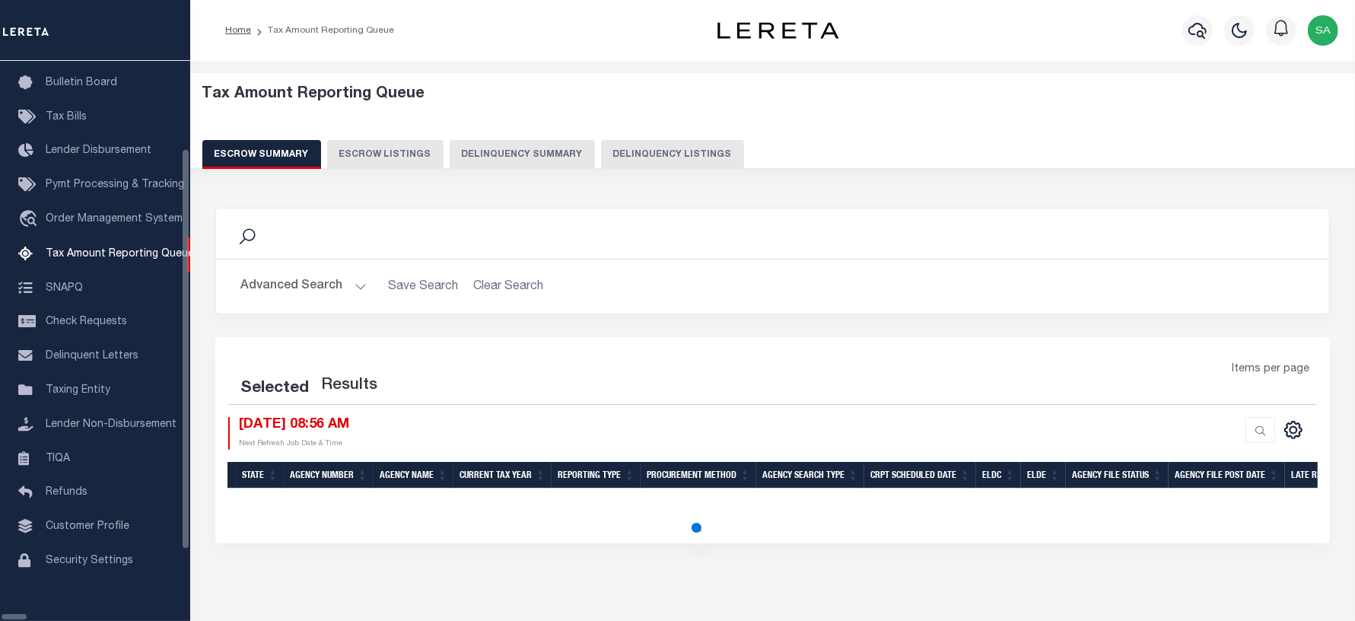
select select "100"
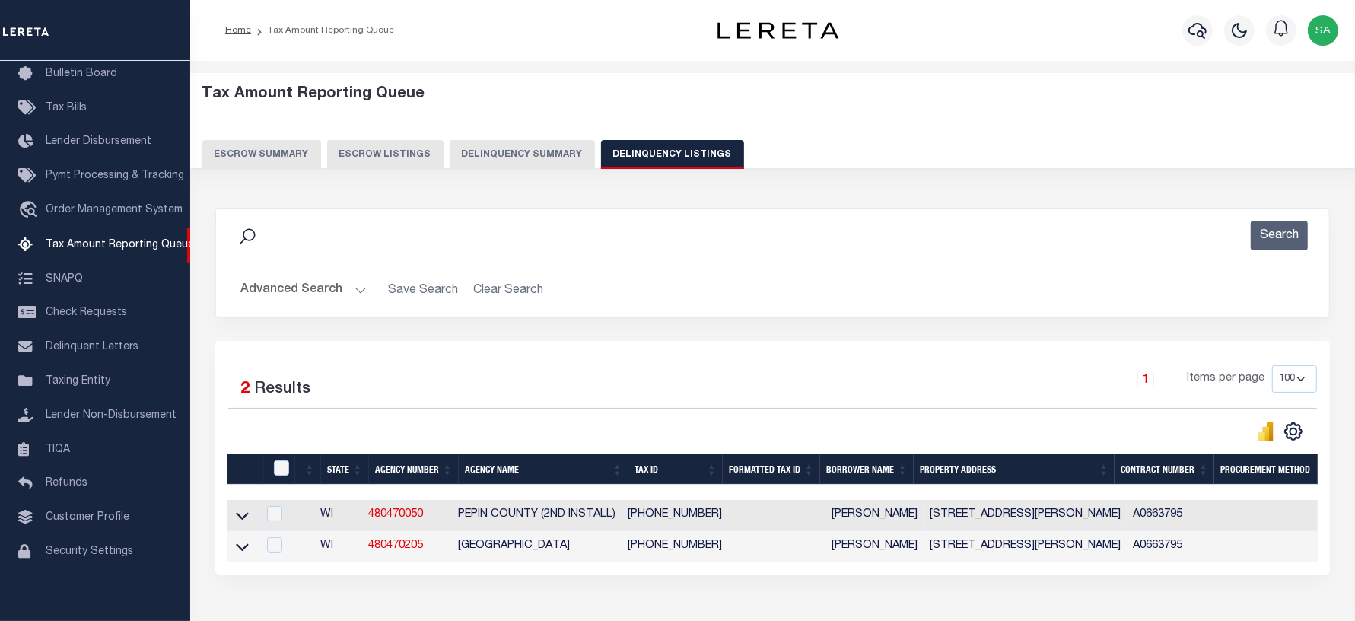
click at [333, 289] on button "Advanced Search" at bounding box center [303, 290] width 126 height 30
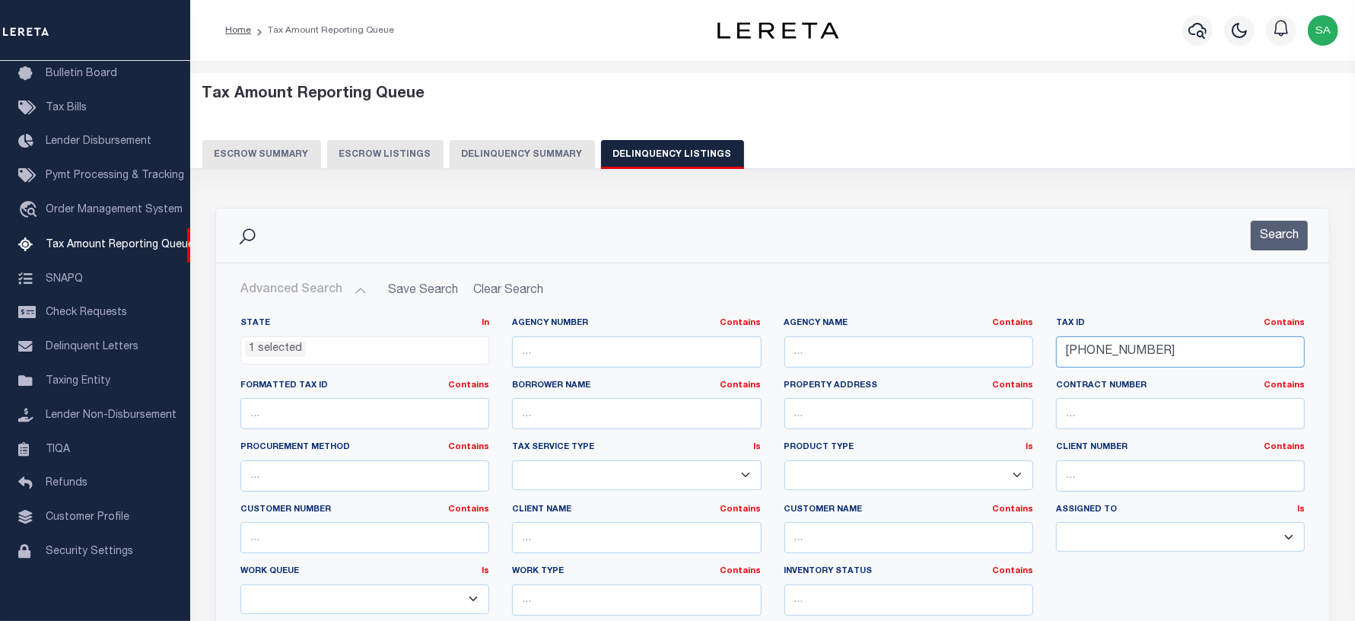
drag, startPoint x: 1169, startPoint y: 363, endPoint x: 921, endPoint y: 329, distance: 251.0
click at [921, 329] on div "State In In AK AL AR AZ CA CO CT DC DE FL GA GU HI IA ID IL IN KS [GEOGRAPHIC_D…" at bounding box center [772, 472] width 1087 height 310
paste input "6-0000"
type input "[PHONE_NUMBER]"
click at [1268, 241] on button "Search" at bounding box center [1279, 236] width 57 height 30
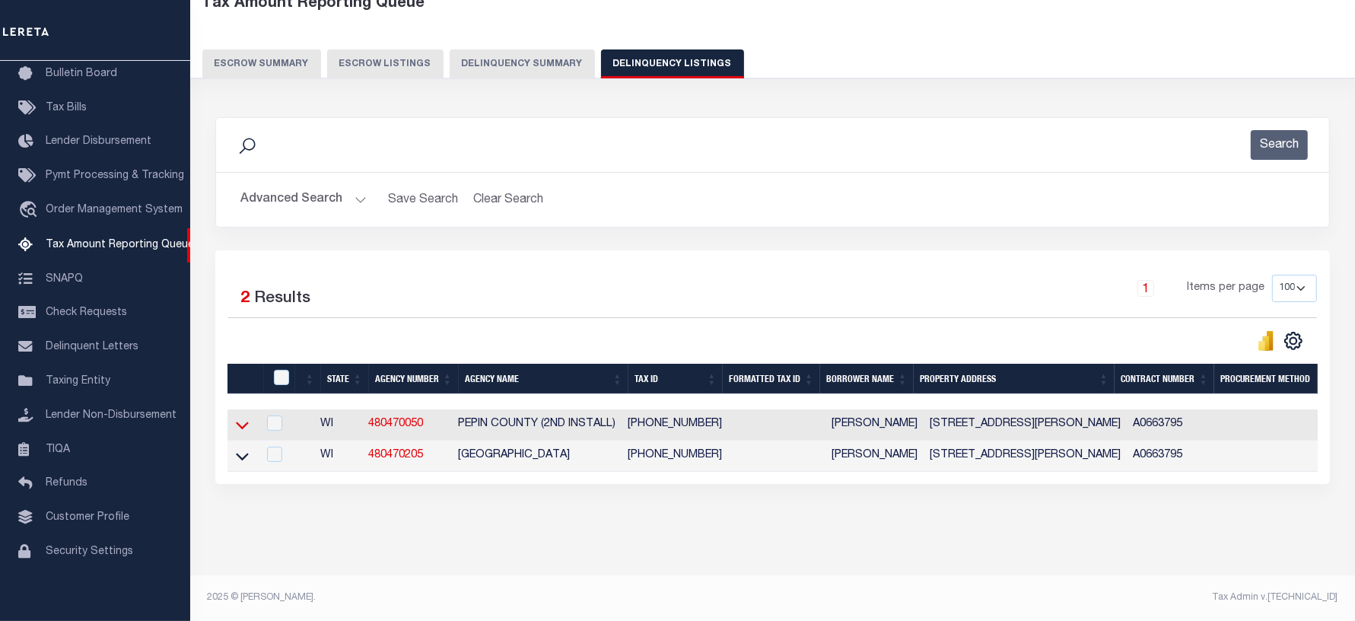
click at [246, 417] on icon at bounding box center [242, 425] width 13 height 16
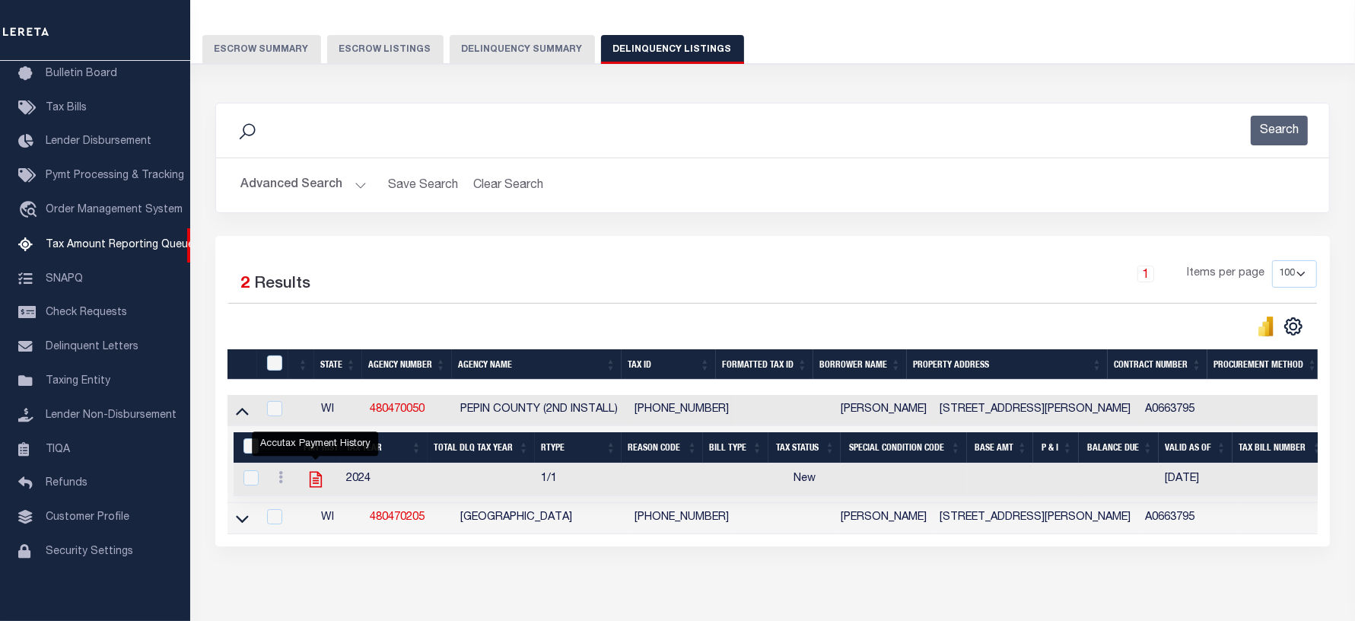
click at [314, 478] on icon "" at bounding box center [316, 479] width 20 height 20
checkbox input "true"
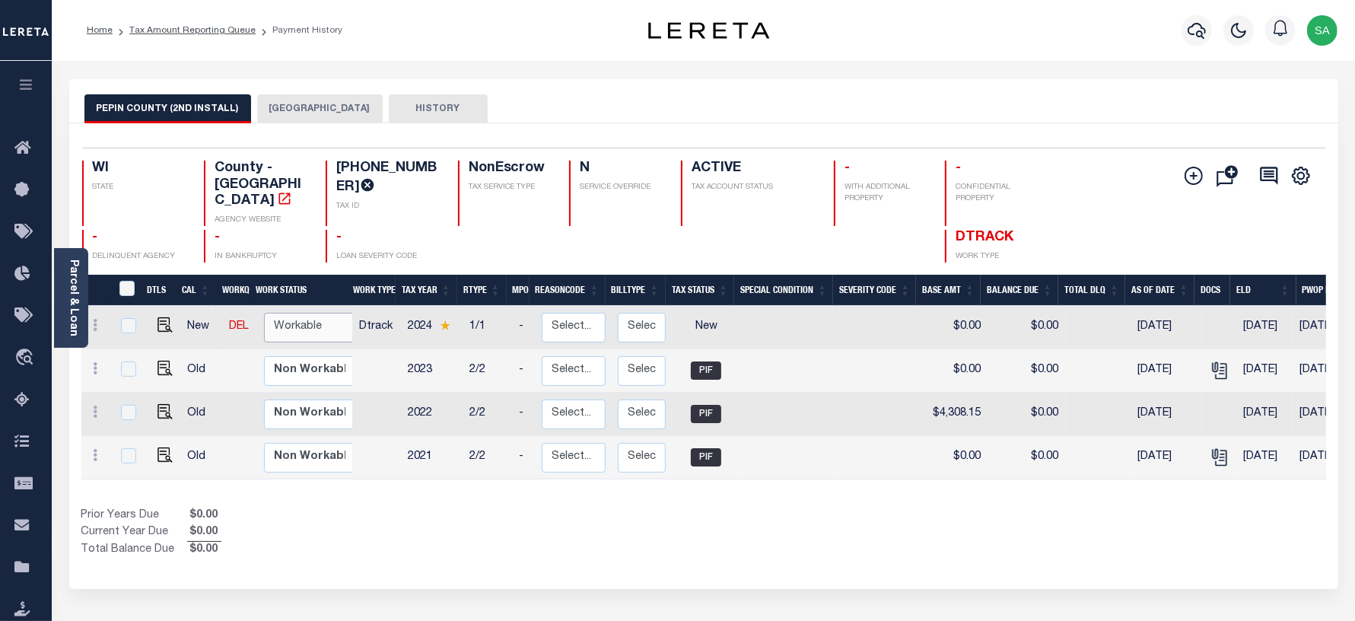
click at [294, 313] on select "Non Workable Workable" at bounding box center [309, 328] width 91 height 30
checkbox input "true"
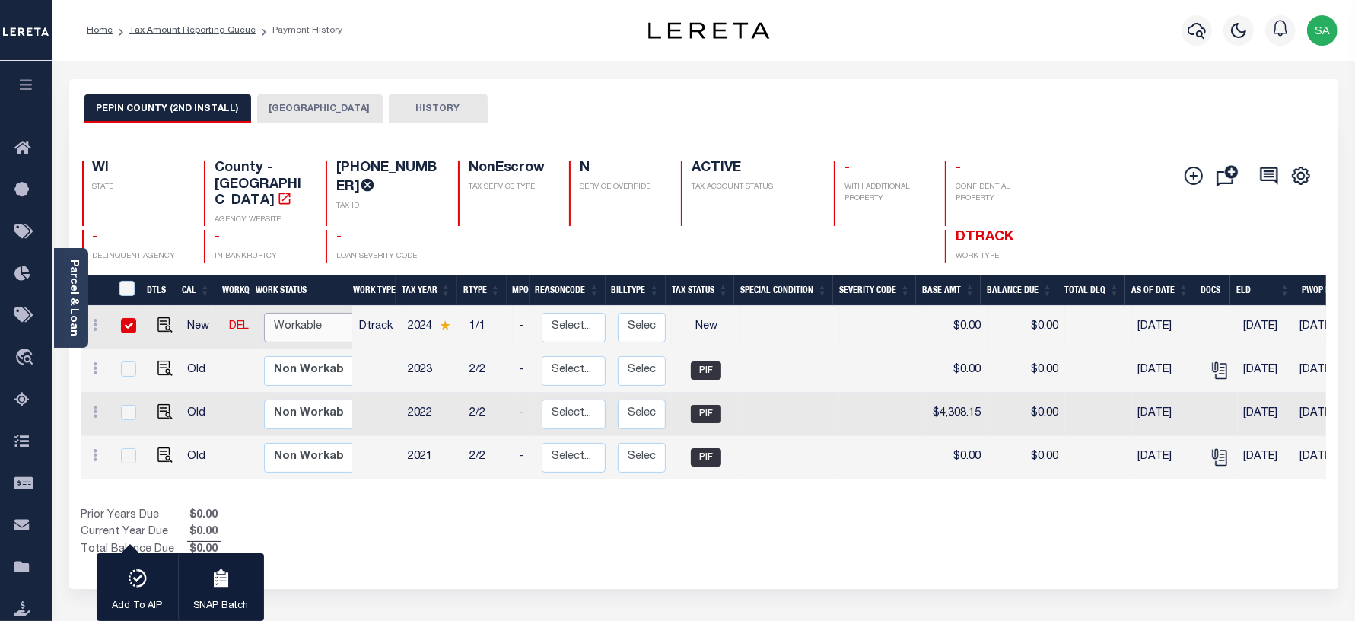
select select "true"
click at [264, 313] on select "Non Workable Workable" at bounding box center [309, 328] width 91 height 30
checkbox input "false"
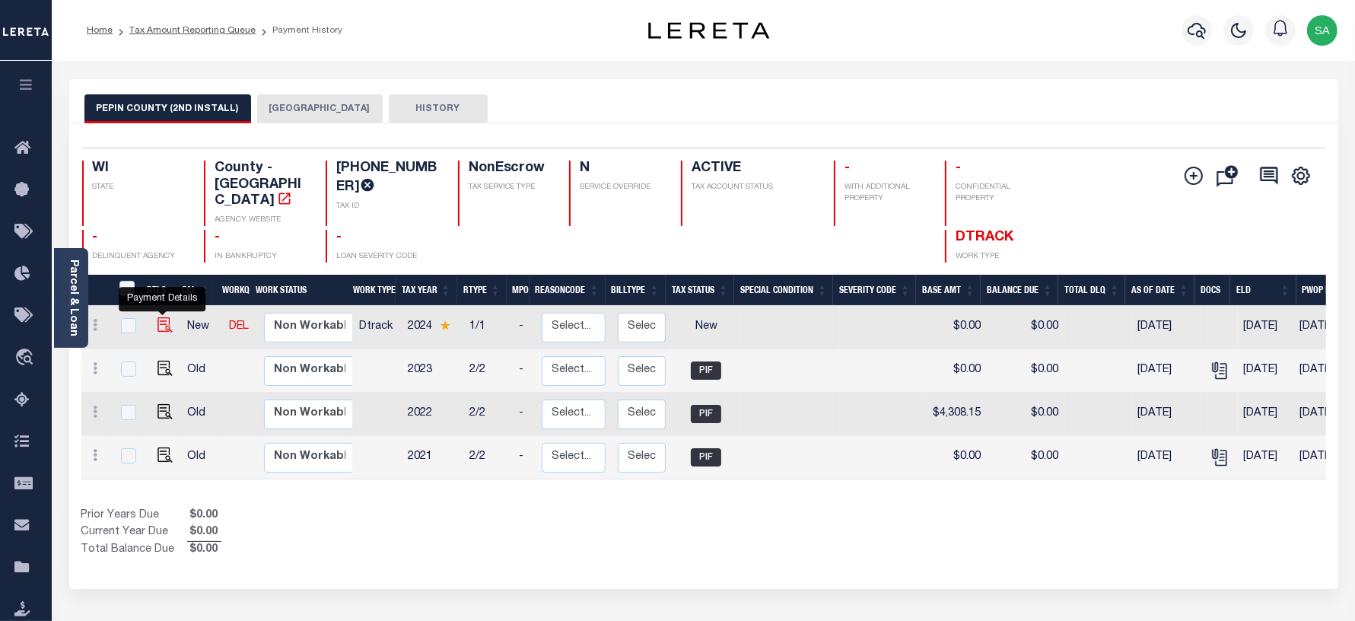
click at [161, 317] on img "" at bounding box center [164, 324] width 15 height 15
checkbox input "true"
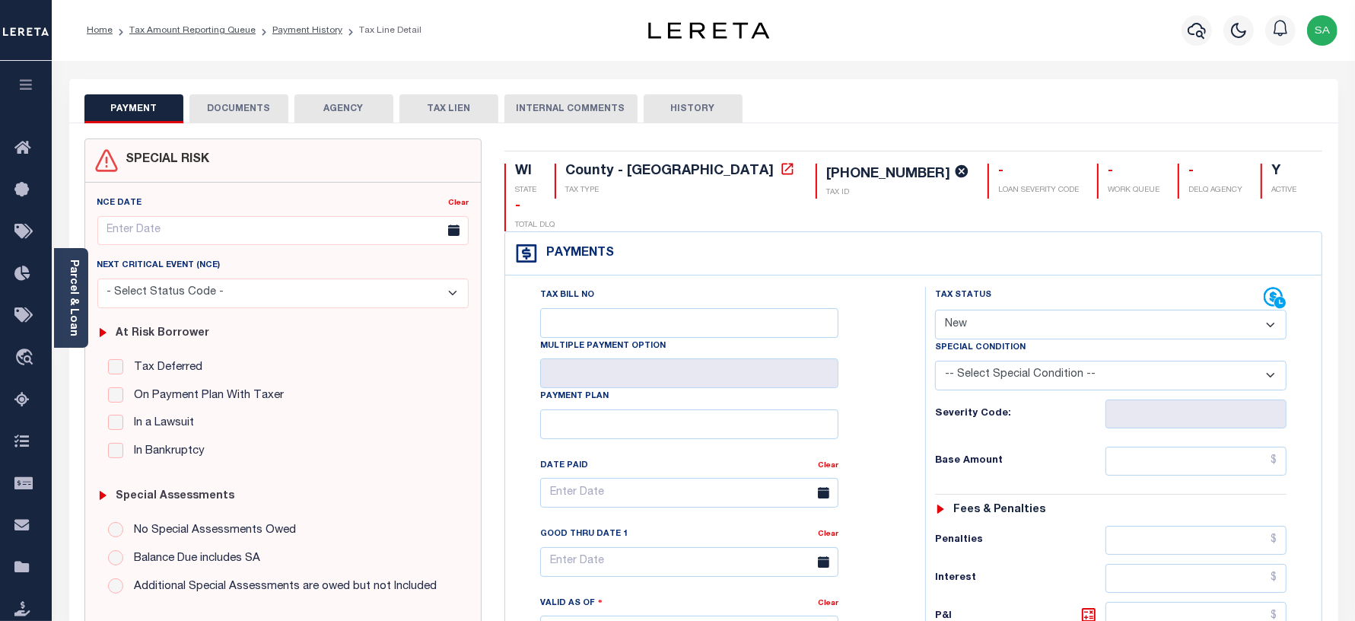
click at [999, 310] on select "- Select Status Code - Open Due/Unpaid Paid Incomplete No Tax Due Internal Refu…" at bounding box center [1111, 325] width 352 height 30
select select "PYD"
click at [935, 310] on select "- Select Status Code - Open Due/Unpaid Paid Incomplete No Tax Due Internal Refu…" at bounding box center [1111, 325] width 352 height 30
type input "[DATE]"
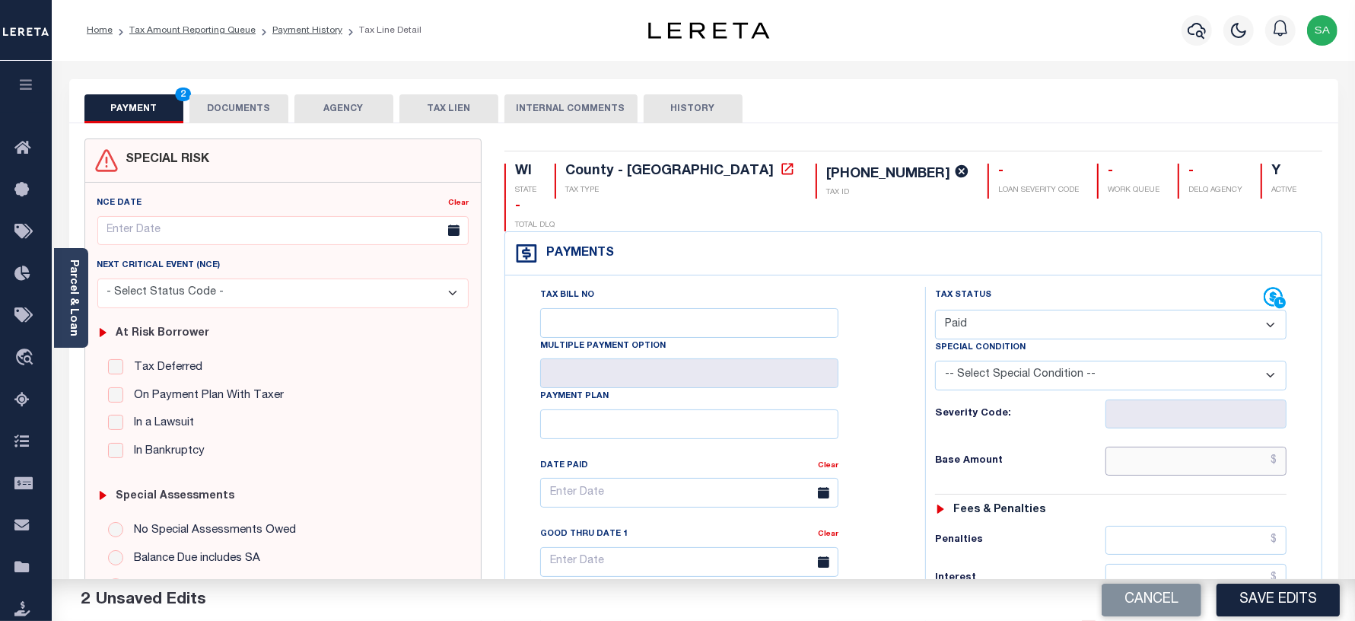
click at [1134, 447] on input "text" at bounding box center [1195, 461] width 181 height 29
type input "$0.00"
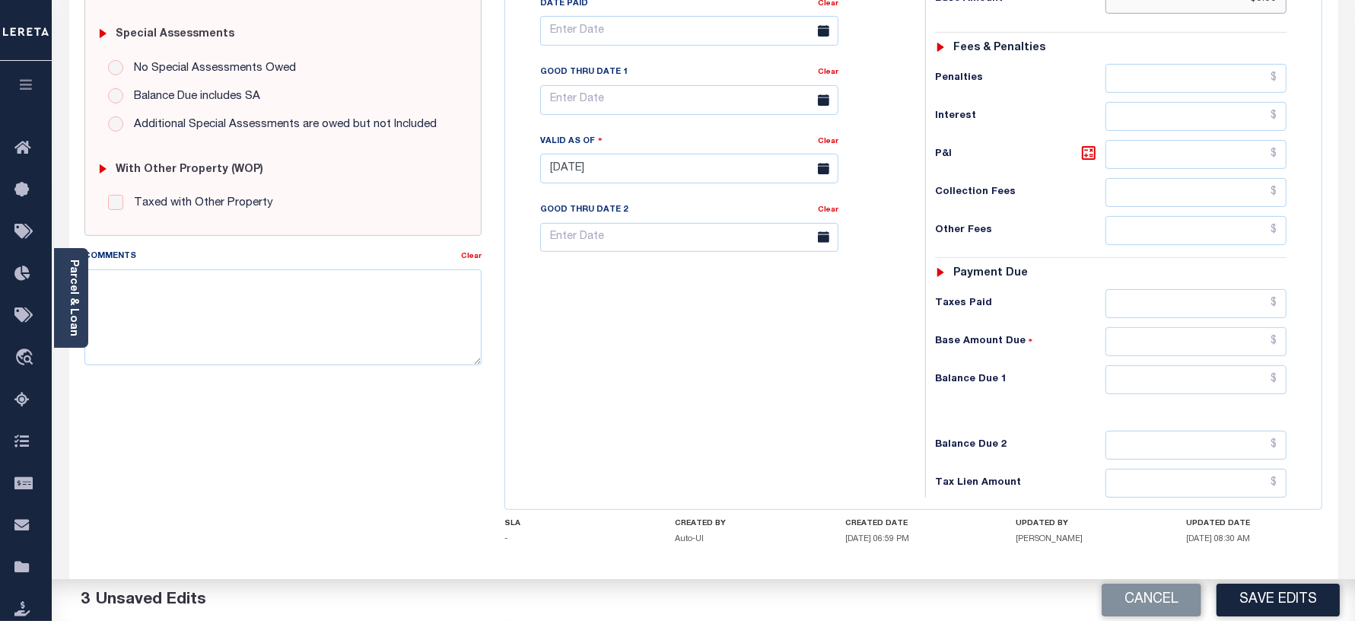
scroll to position [476, 0]
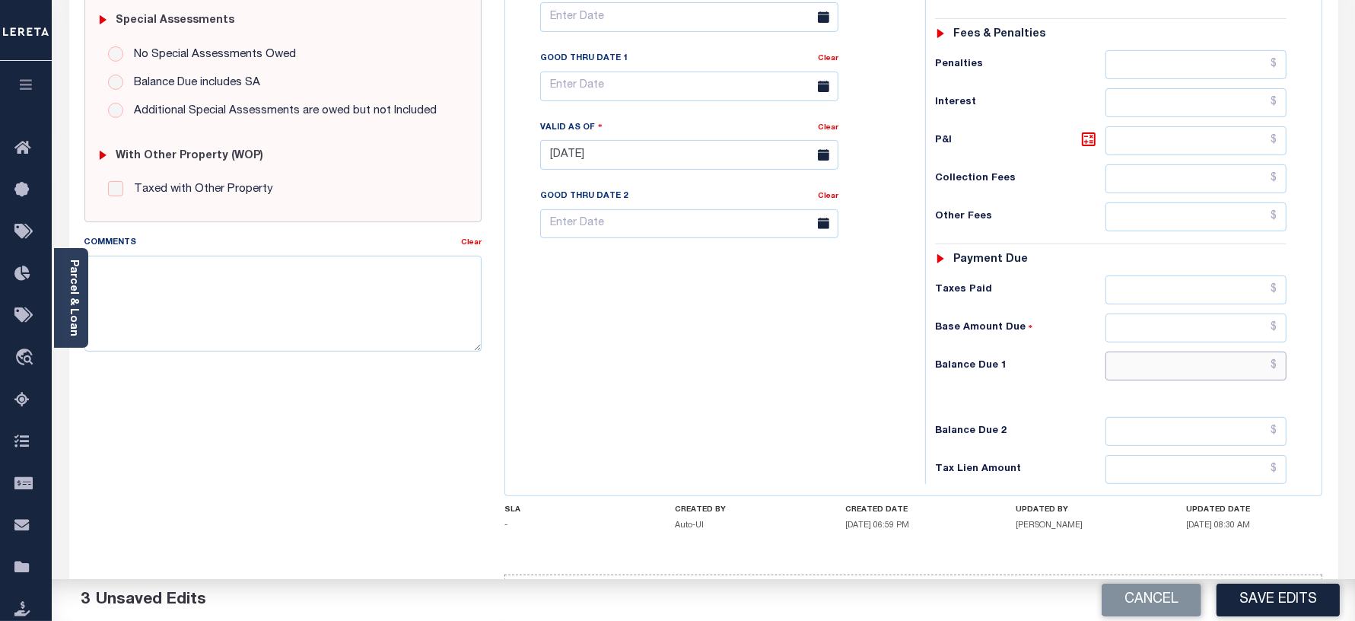
click at [1150, 351] on input "text" at bounding box center [1195, 365] width 181 height 29
type input "$0.00"
click at [682, 383] on div "Tax Bill No Multiple Payment Option Payment Plan Clear" at bounding box center [711, 147] width 405 height 672
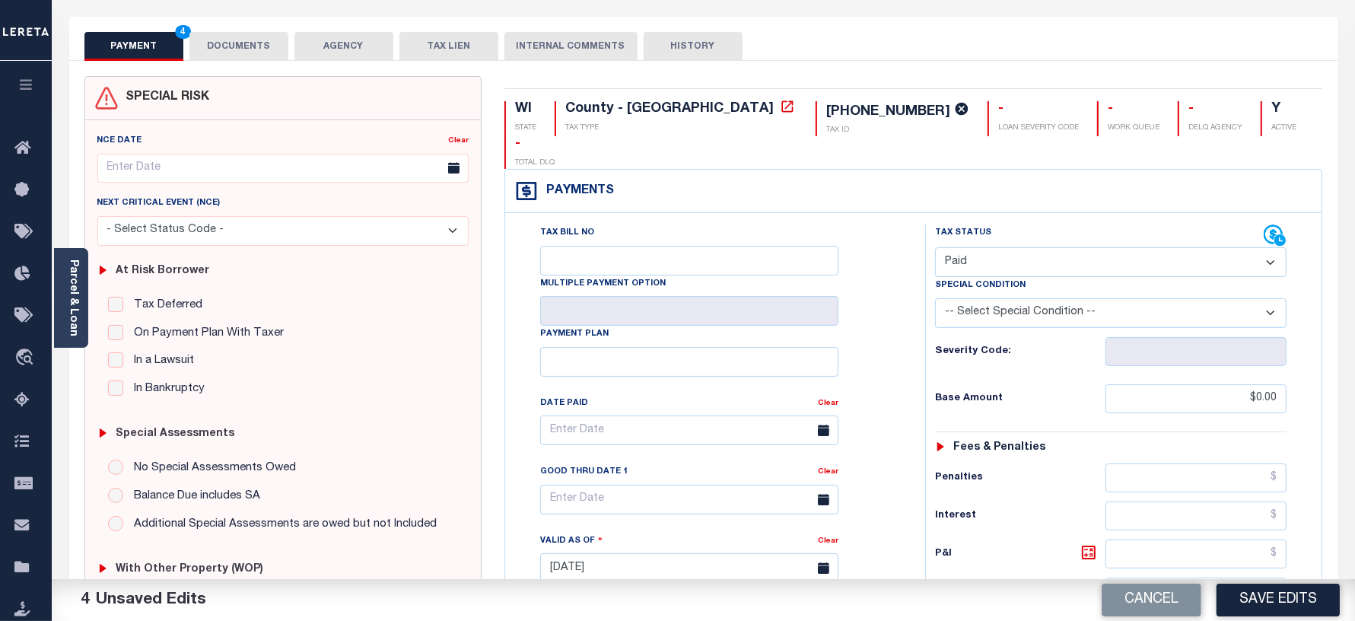
scroll to position [0, 0]
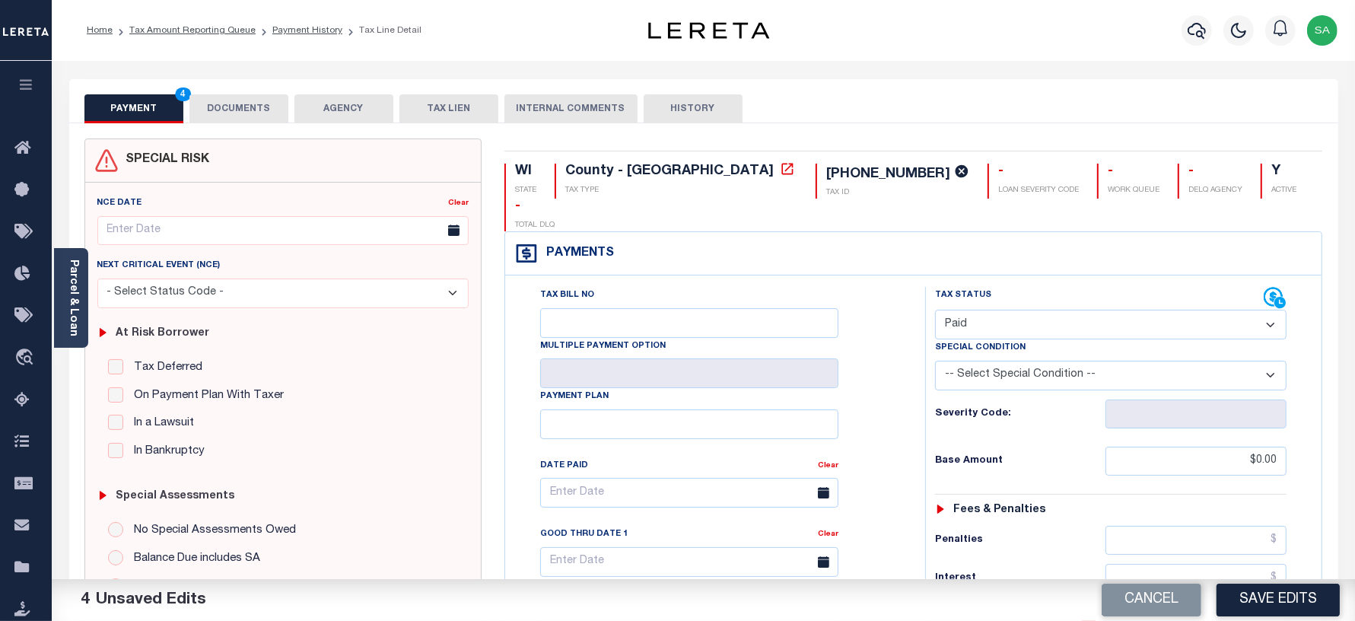
click at [246, 107] on button "DOCUMENTS" at bounding box center [238, 108] width 99 height 29
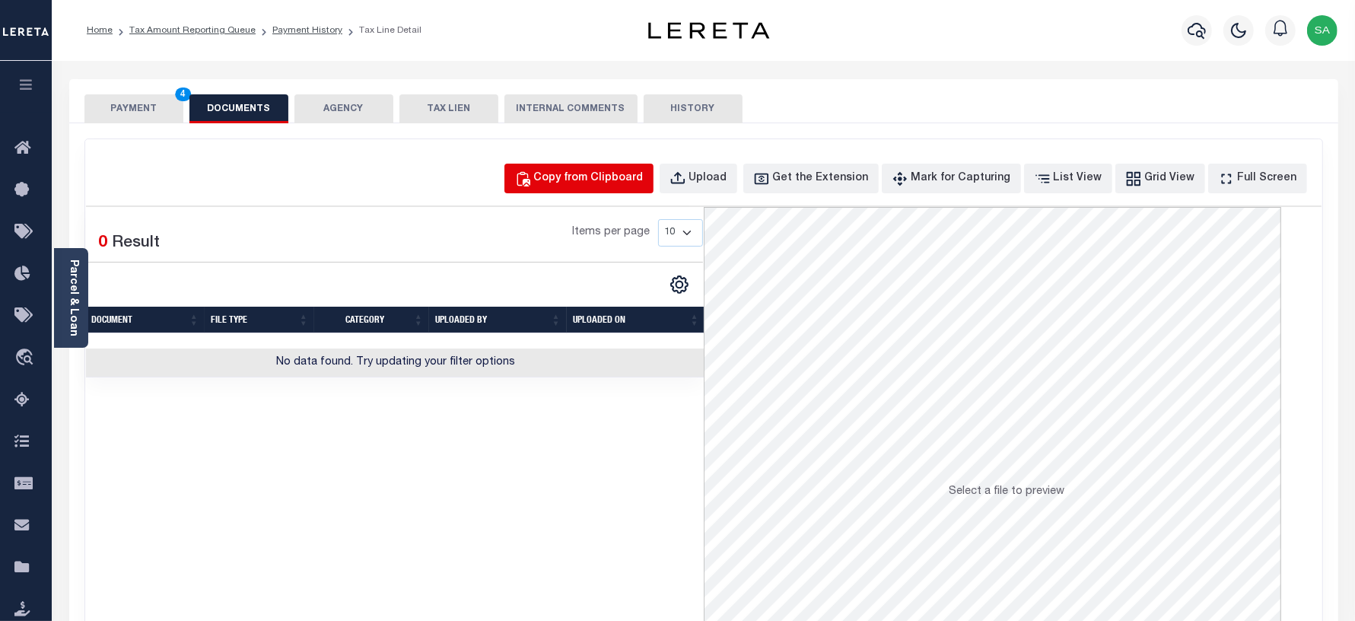
click at [597, 165] on button "Copy from Clipboard" at bounding box center [578, 179] width 149 height 30
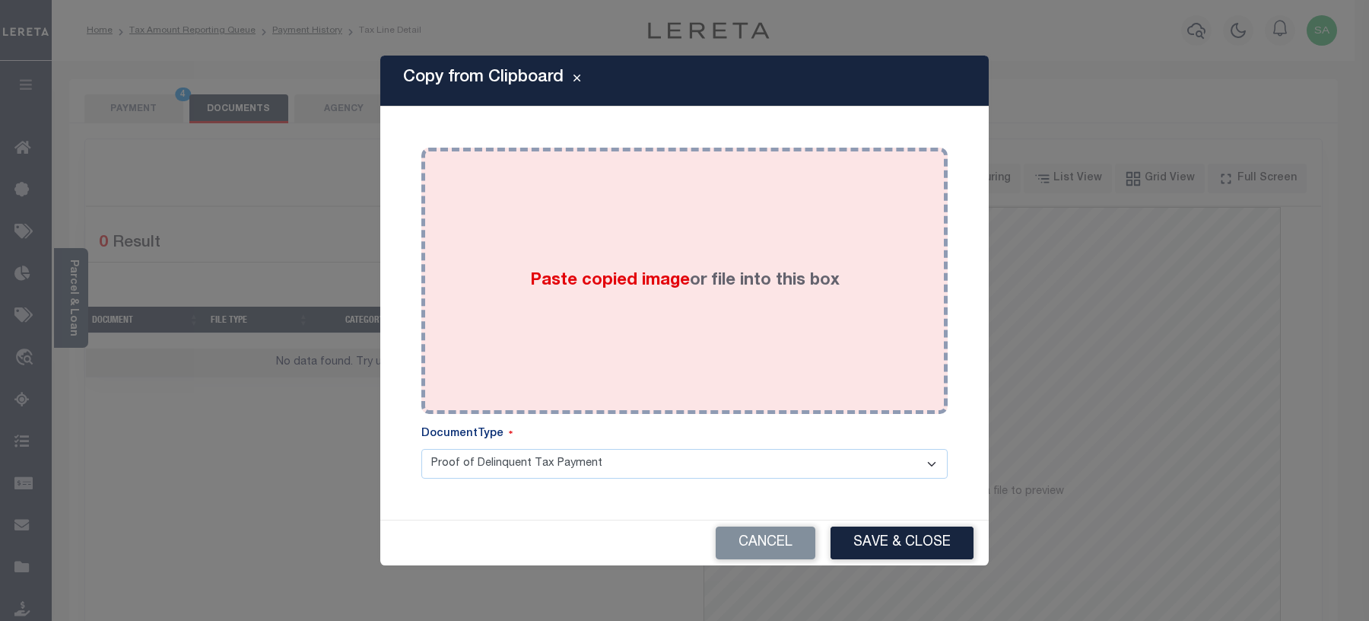
click at [657, 344] on div "Paste copied image or file into this box" at bounding box center [685, 280] width 504 height 243
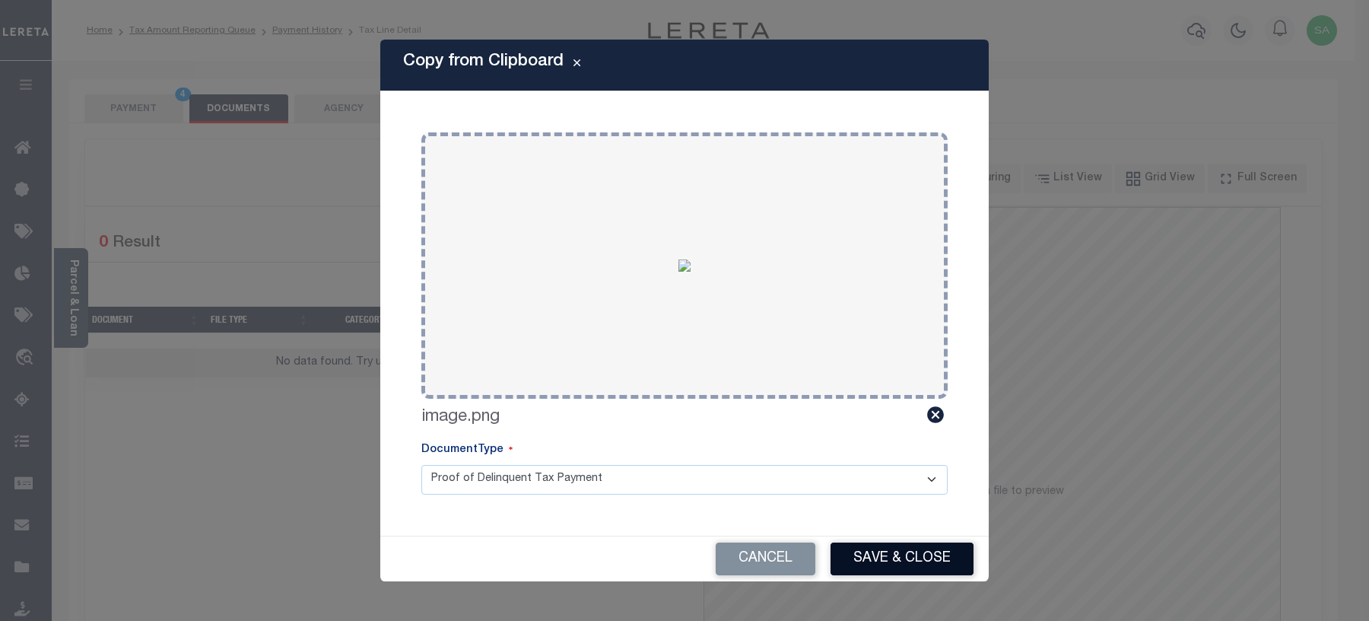
click at [892, 560] on button "Save & Close" at bounding box center [902, 558] width 143 height 33
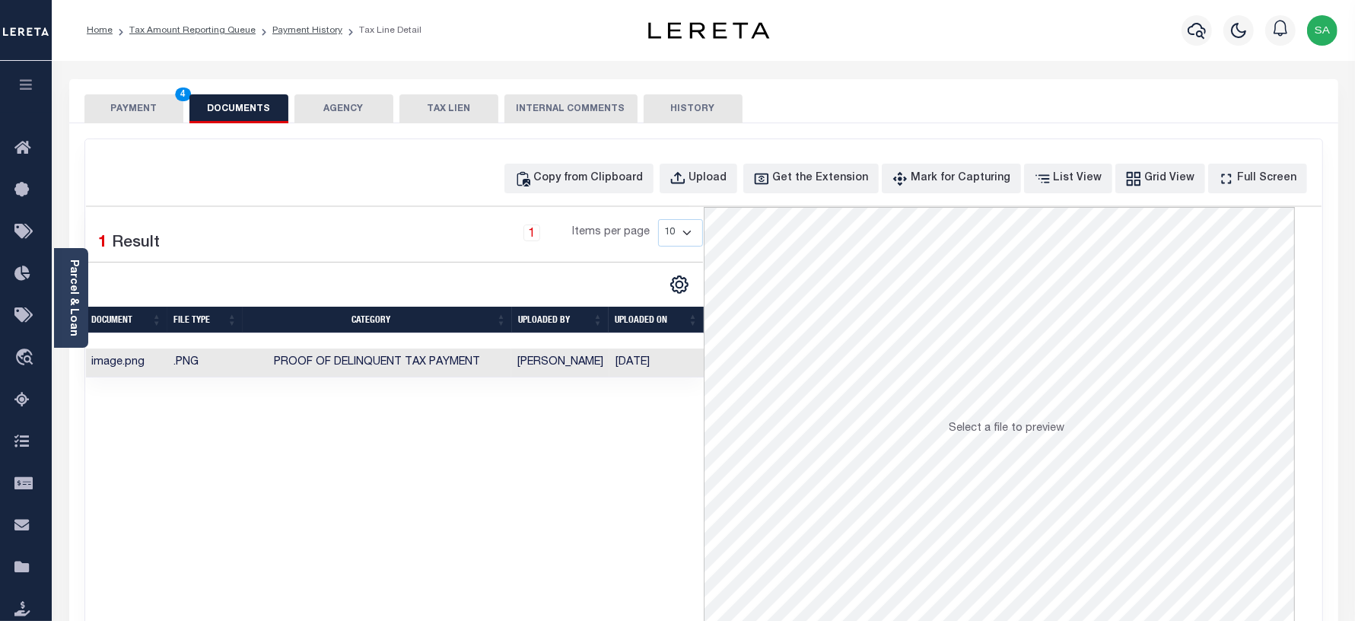
click at [141, 111] on button "PAYMENT 4" at bounding box center [133, 108] width 99 height 29
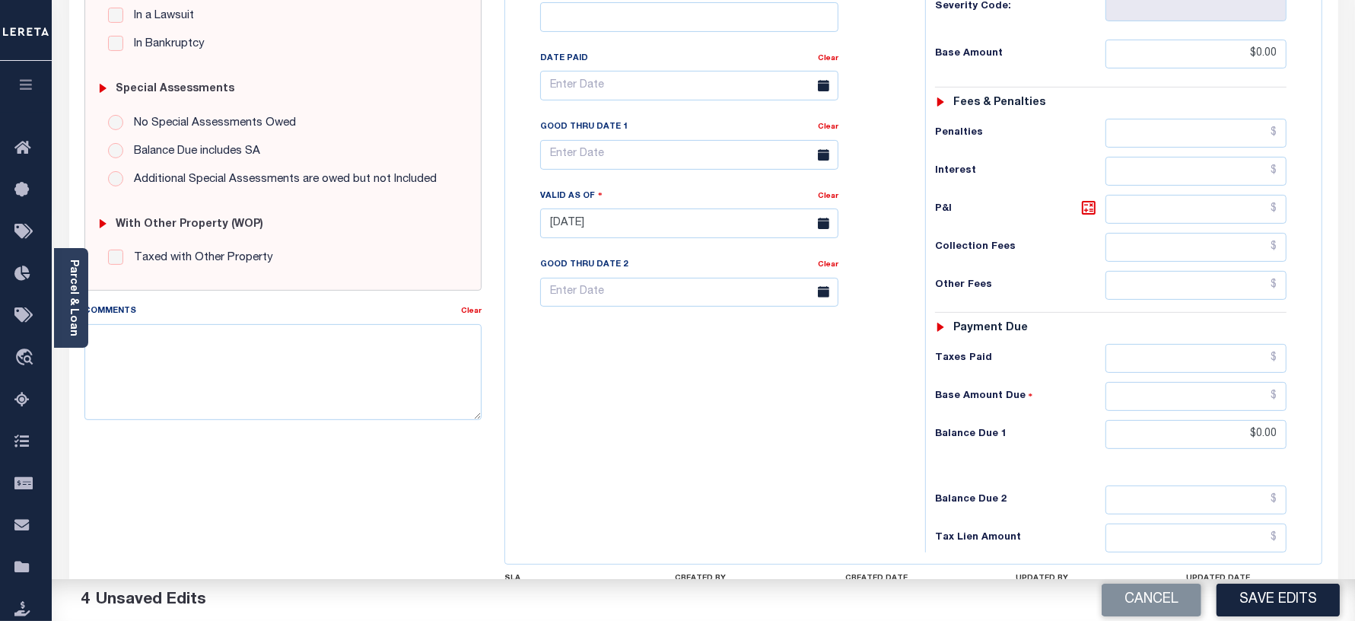
scroll to position [500, 0]
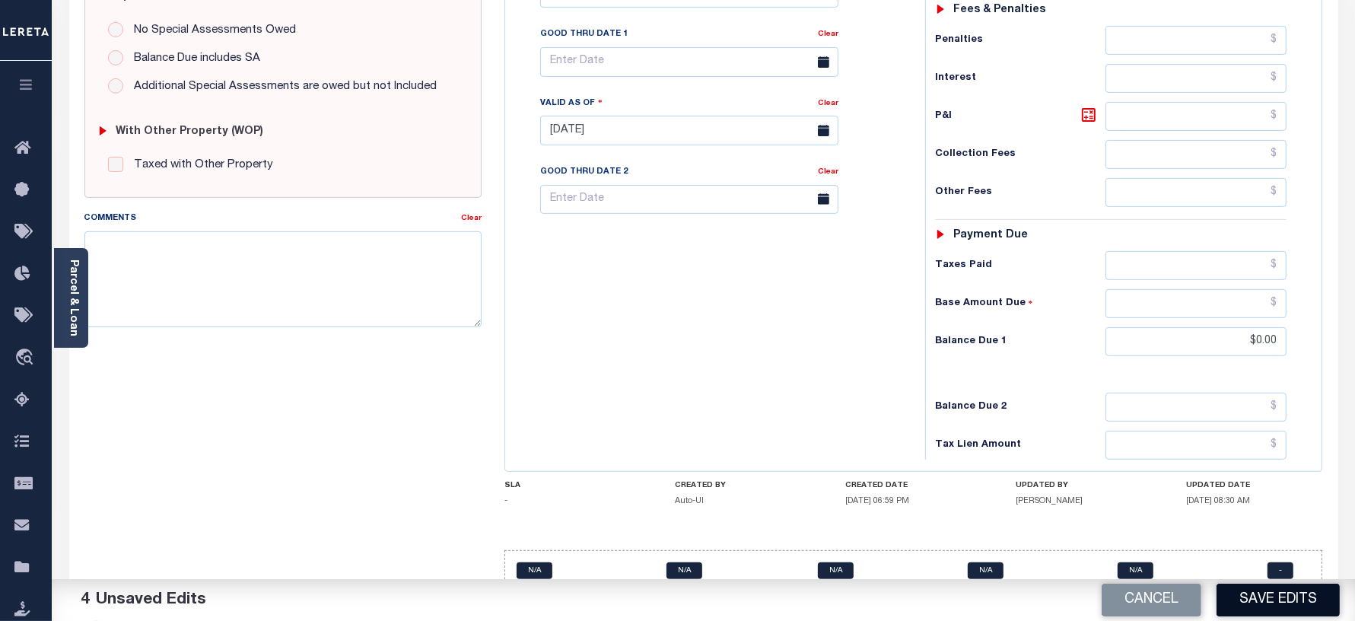
click at [1274, 594] on button "Save Edits" at bounding box center [1278, 600] width 123 height 33
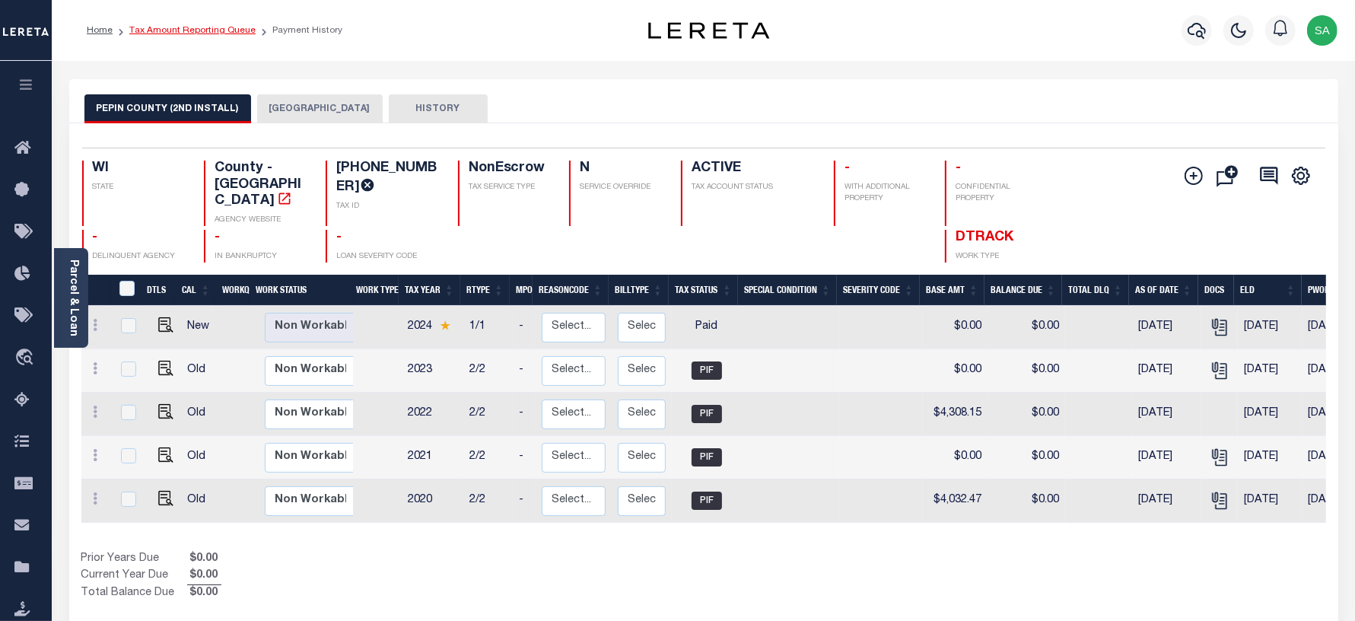
click at [233, 27] on link "Tax Amount Reporting Queue" at bounding box center [192, 30] width 126 height 9
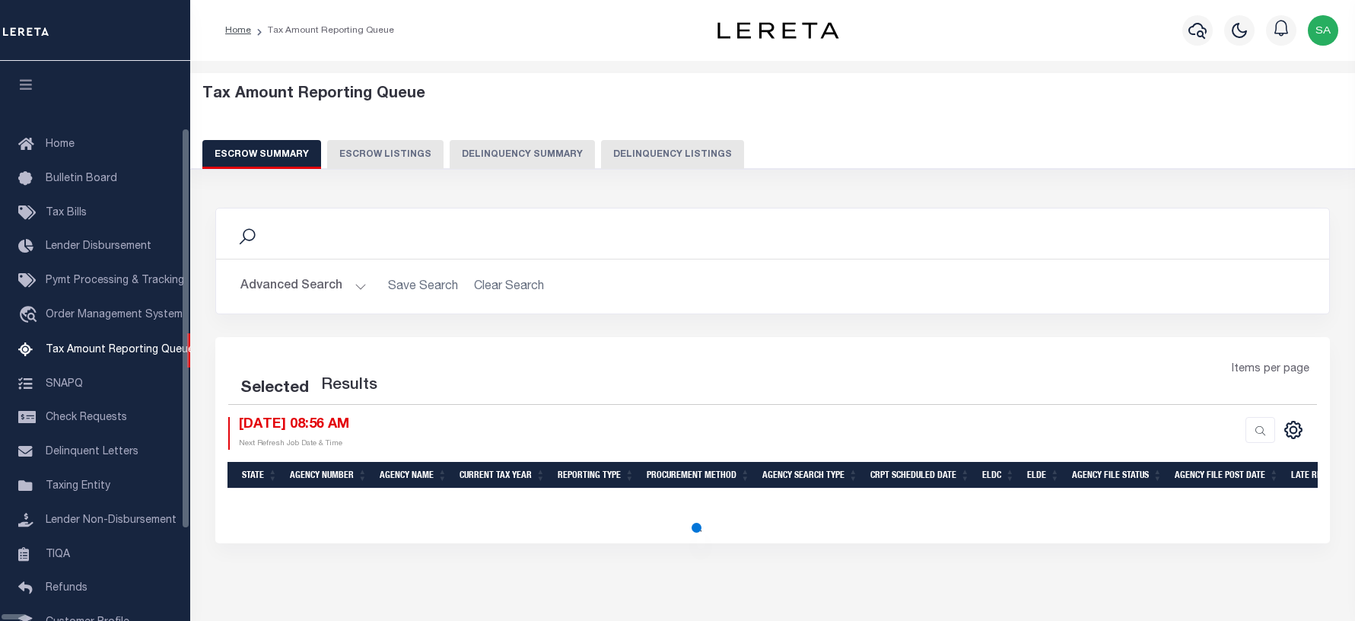
select select "100"
click at [580, 169] on div "Tax Amount Reporting Queue Escrow Summary Escrow Listings Delinquency Summary" at bounding box center [773, 121] width 1172 height 97
select select "100"
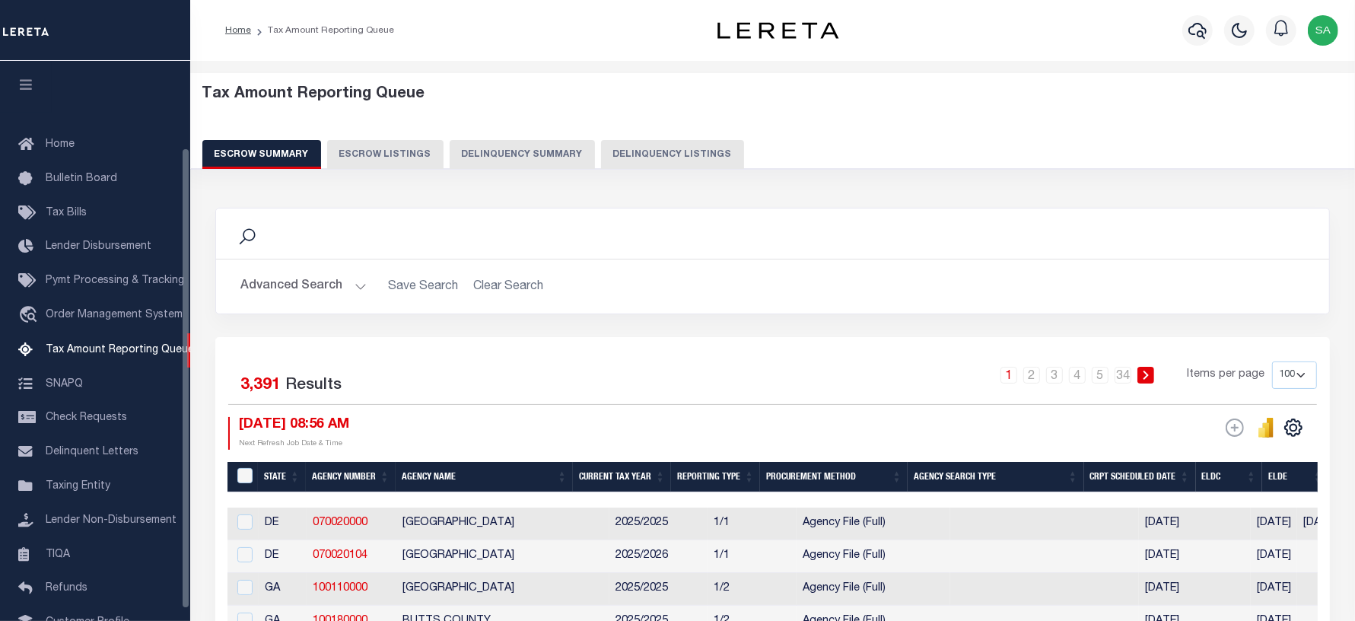
scroll to position [105, 0]
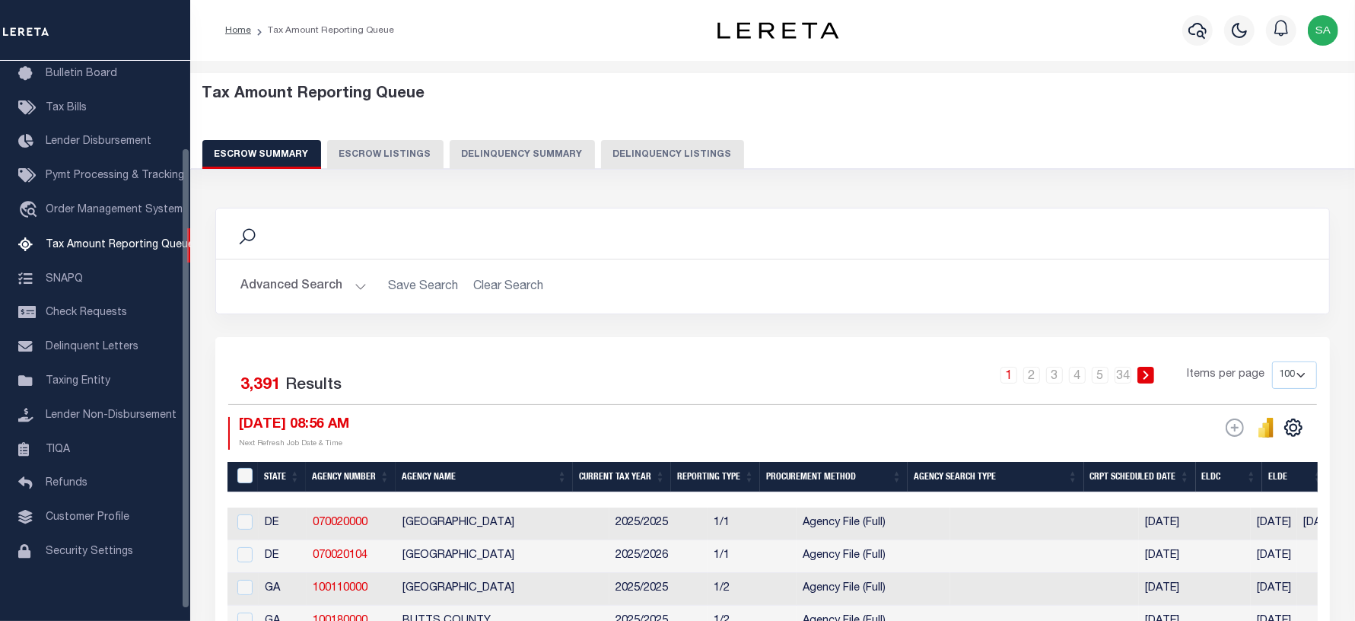
click at [650, 157] on button "Delinquency Listings" at bounding box center [672, 154] width 143 height 29
select select "WI"
select select "100"
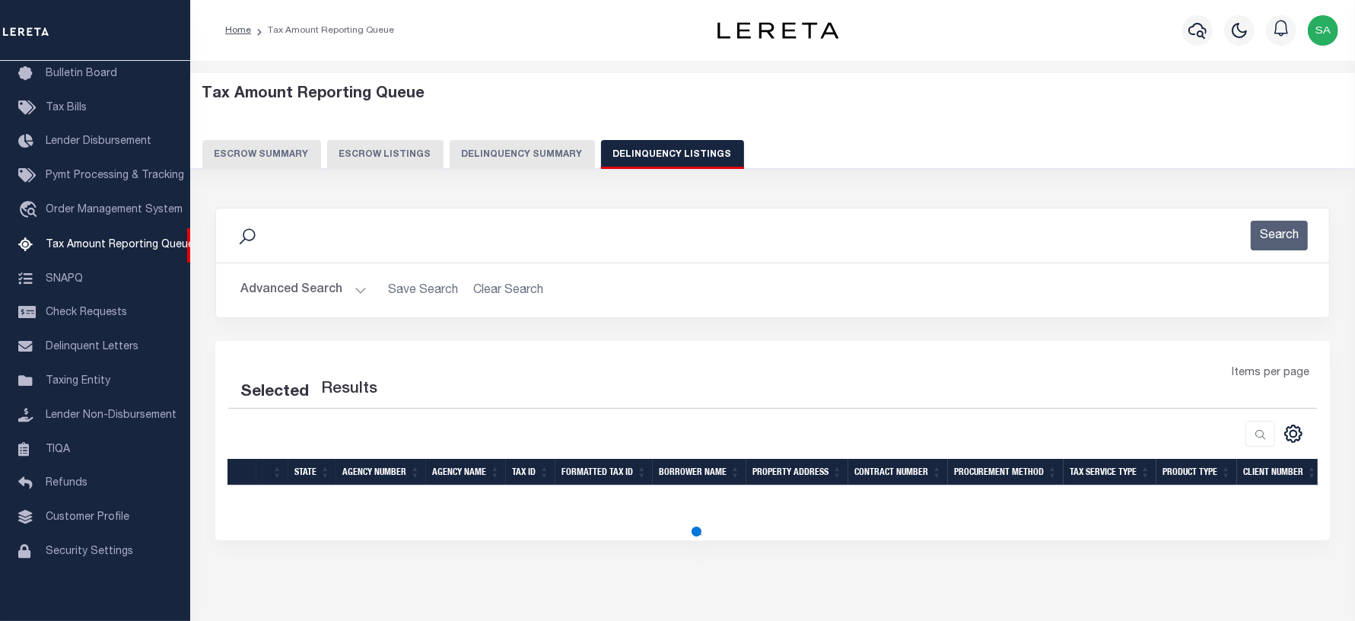
select select "100"
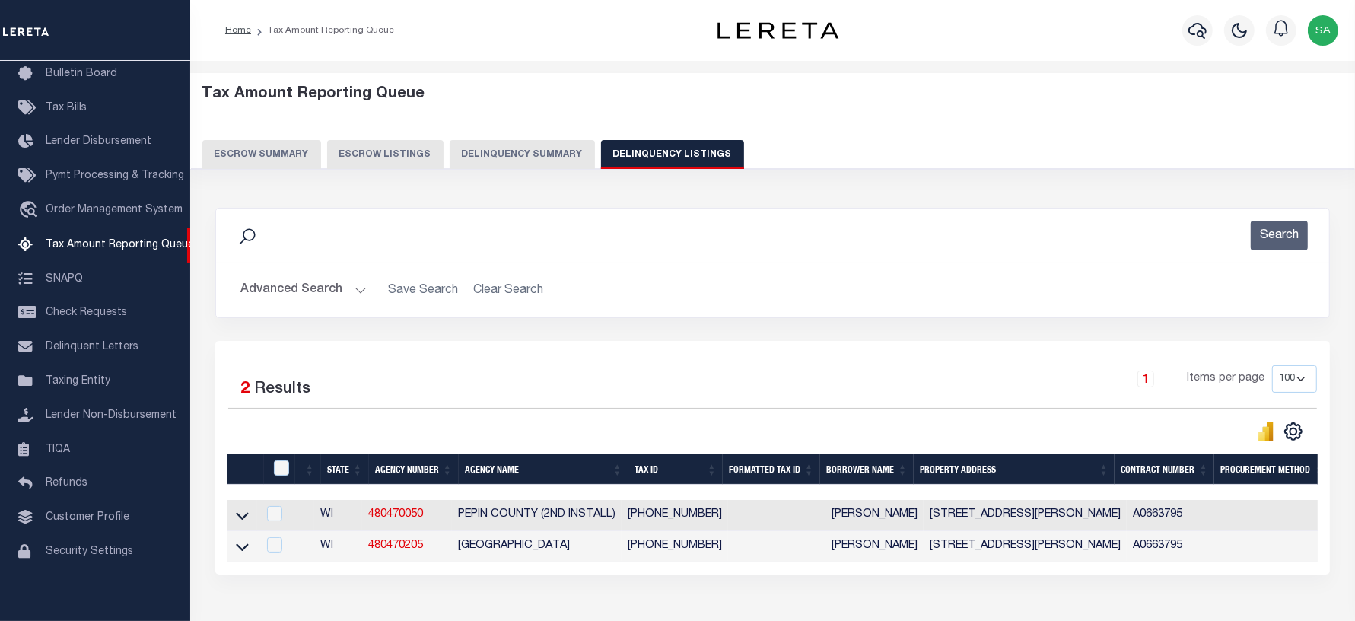
click at [264, 291] on button "Advanced Search" at bounding box center [303, 290] width 126 height 30
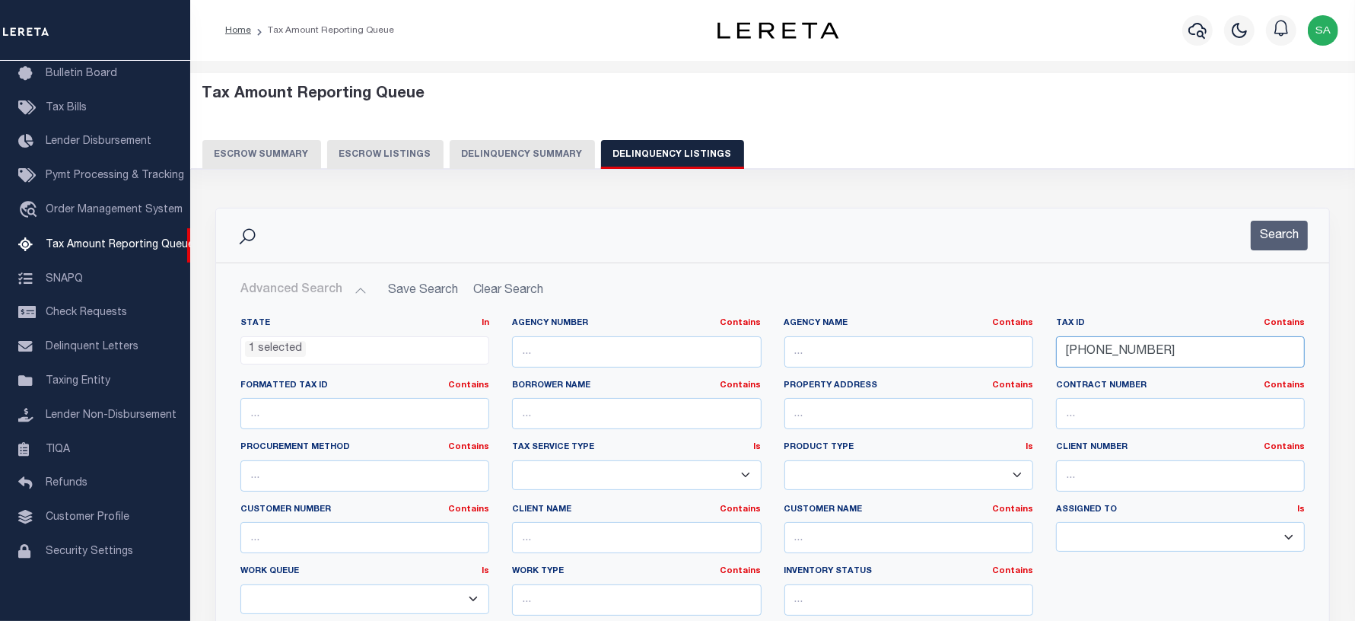
drag, startPoint x: 1162, startPoint y: 351, endPoint x: 976, endPoint y: 361, distance: 185.9
click at [976, 361] on div "State In In AK AL AR AZ CA CO CT DC DE FL GA GU HI IA ID IL IN KS [GEOGRAPHIC_D…" at bounding box center [772, 472] width 1087 height 310
paste input "1"
type input "[PHONE_NUMBER]"
click at [1286, 233] on button "Search" at bounding box center [1279, 236] width 57 height 30
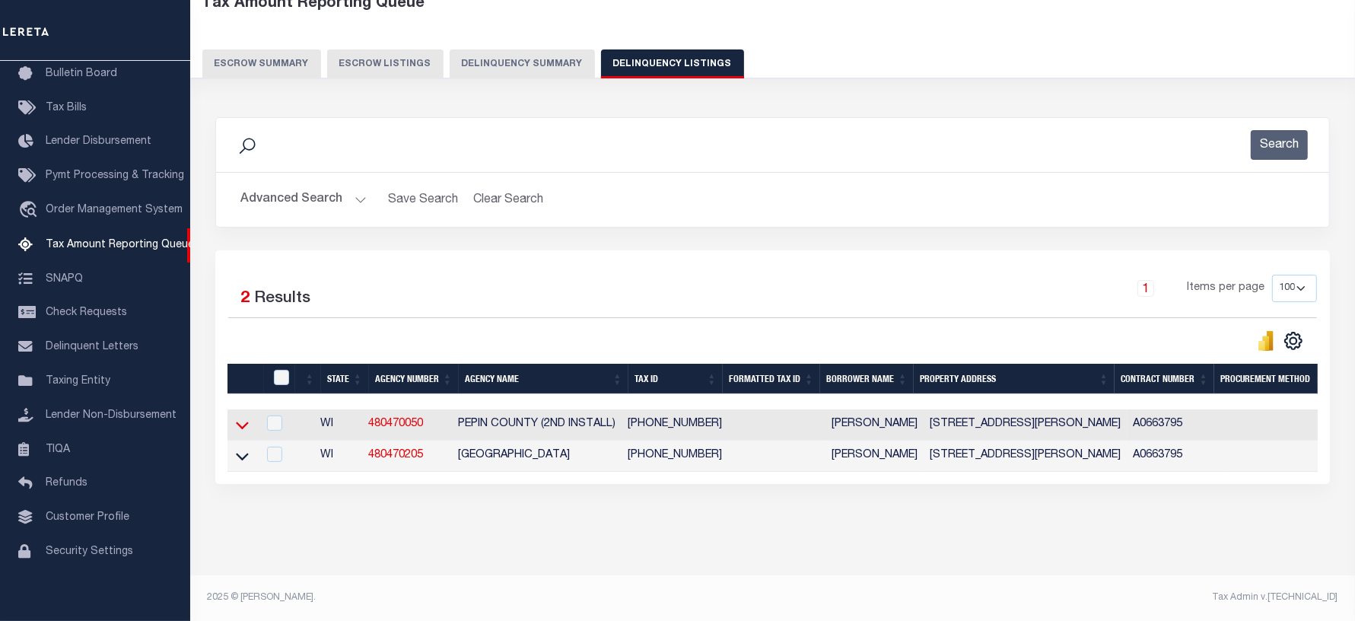
click at [244, 419] on icon at bounding box center [242, 425] width 13 height 16
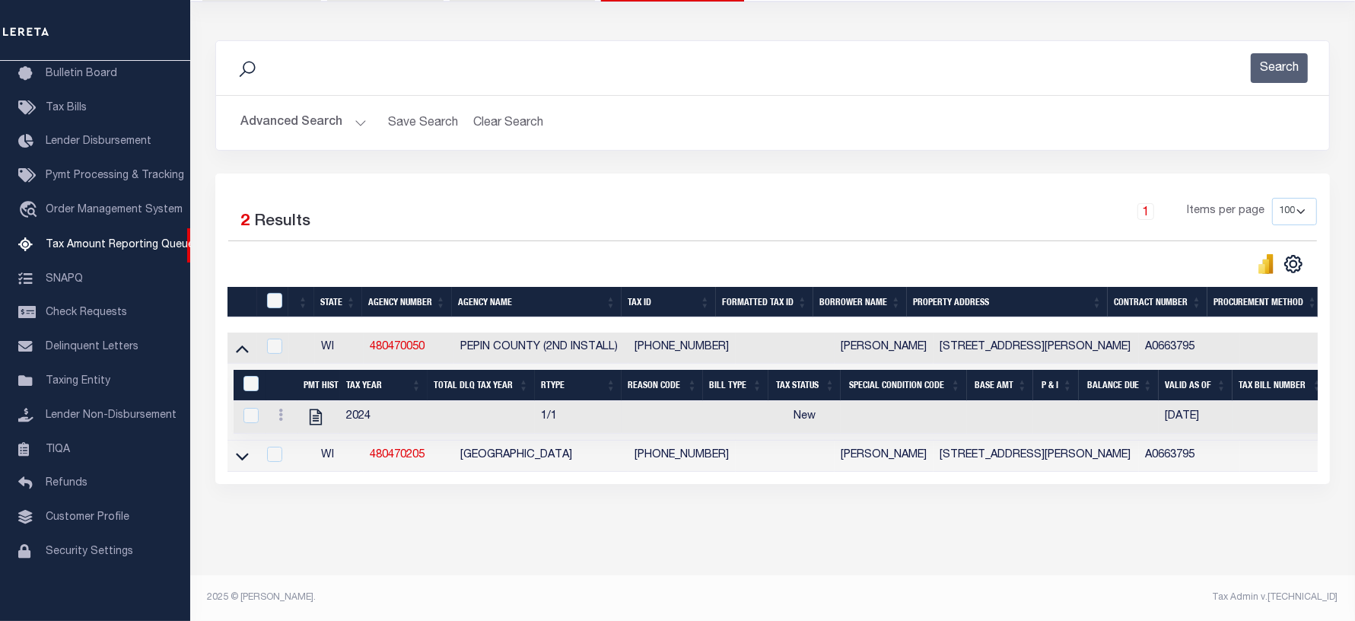
scroll to position [183, 0]
click at [314, 407] on icon "" at bounding box center [316, 417] width 20 height 20
checkbox input "true"
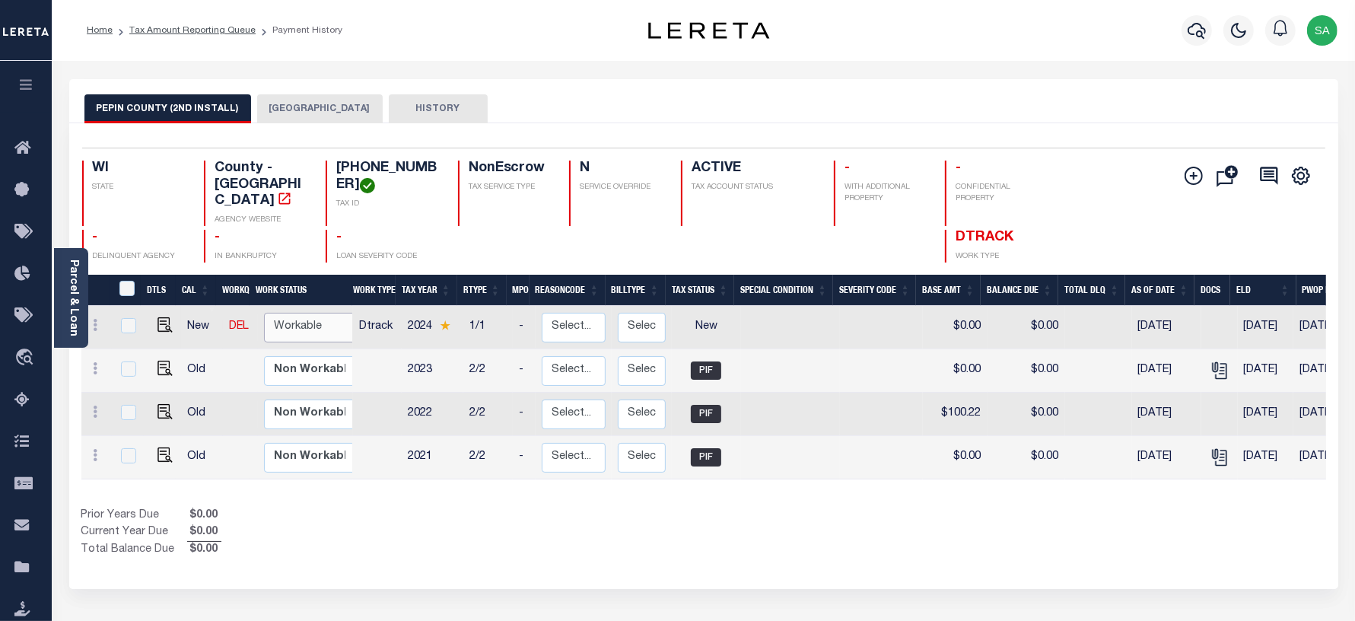
click at [271, 316] on select "Non Workable Workable" at bounding box center [309, 328] width 91 height 30
checkbox input "true"
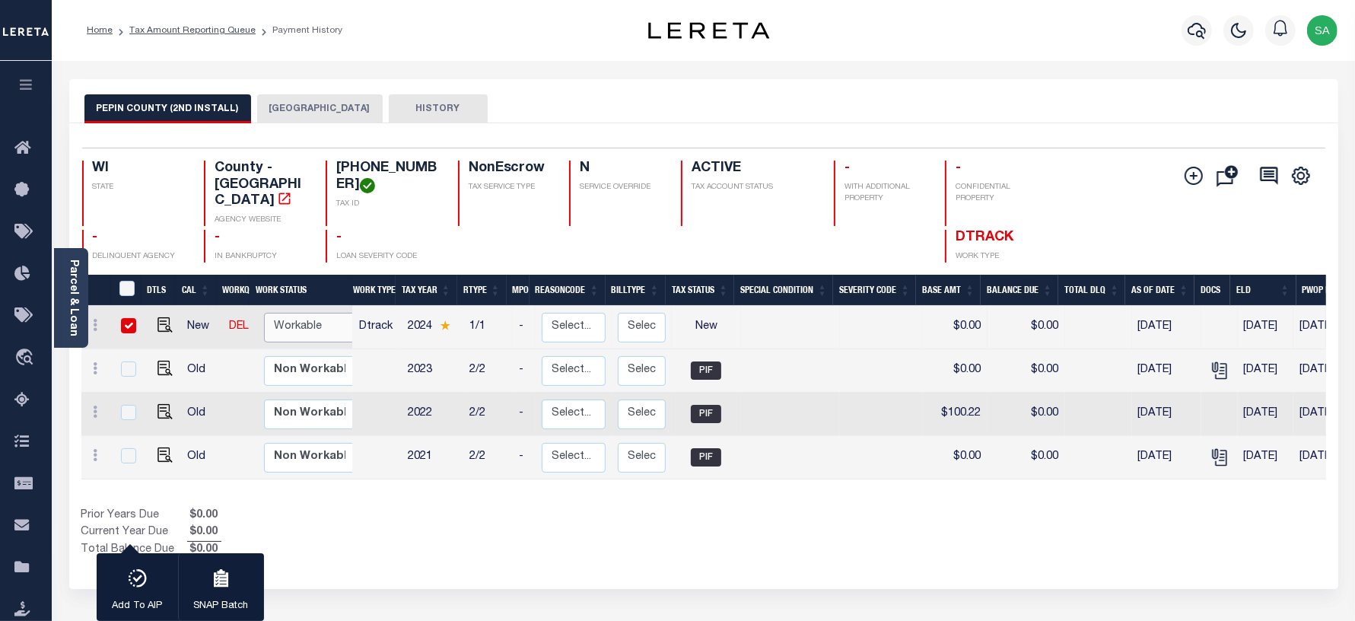
select select "true"
click at [264, 313] on select "Non Workable Workable" at bounding box center [309, 328] width 91 height 30
checkbox input "false"
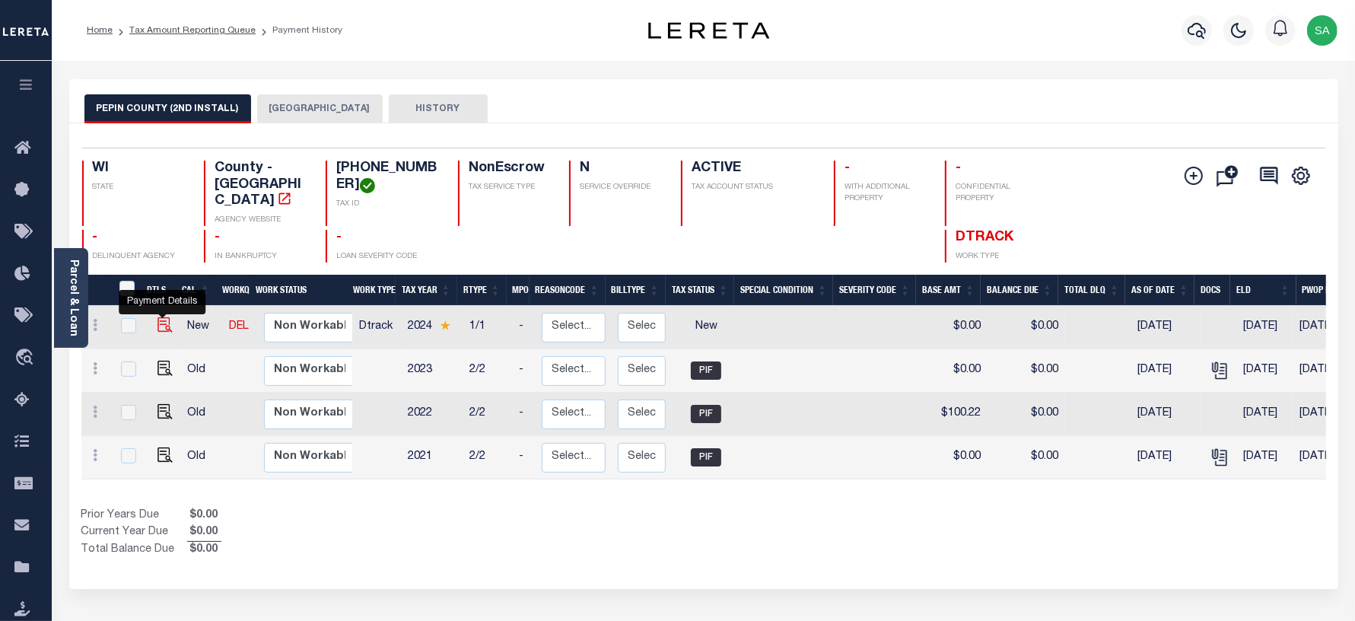
click at [158, 317] on img "" at bounding box center [164, 324] width 15 height 15
checkbox input "true"
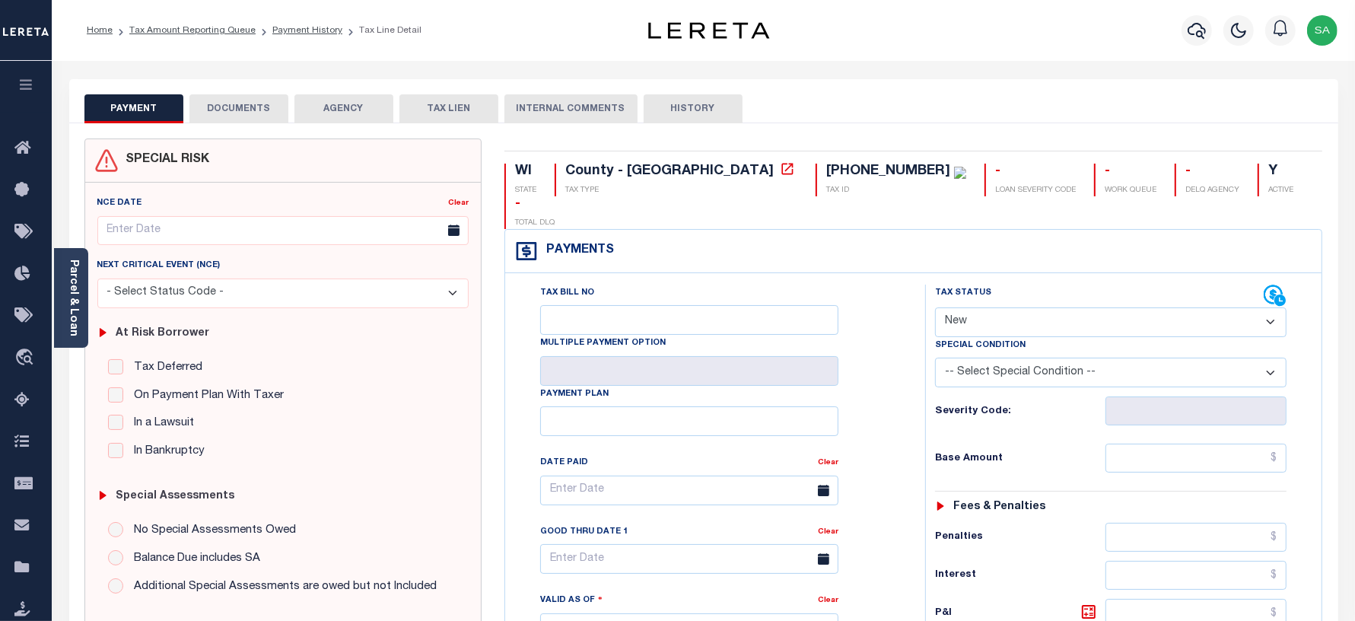
click at [963, 307] on select "- Select Status Code - Open Due/Unpaid Paid Incomplete No Tax Due Internal Refu…" at bounding box center [1111, 322] width 352 height 30
select select "PYD"
click at [935, 307] on select "- Select Status Code - Open Due/Unpaid Paid Incomplete No Tax Due Internal Refu…" at bounding box center [1111, 322] width 352 height 30
type input "[DATE]"
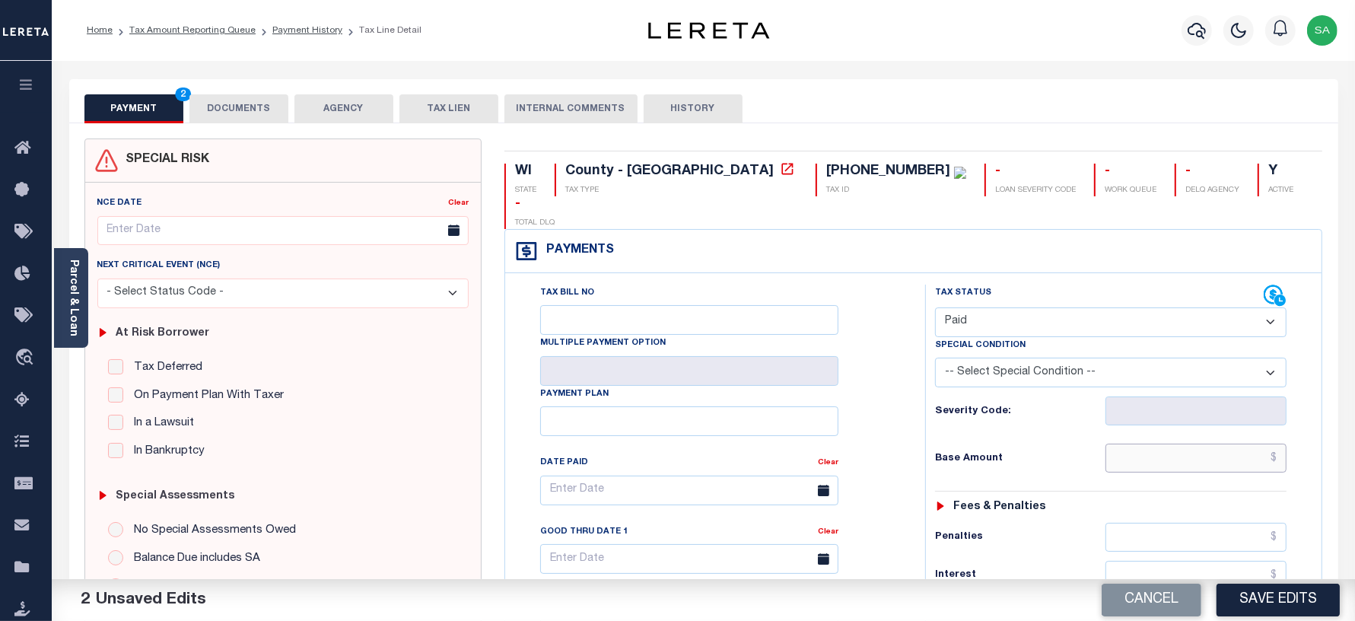
click input "text"
type input "$0.00"
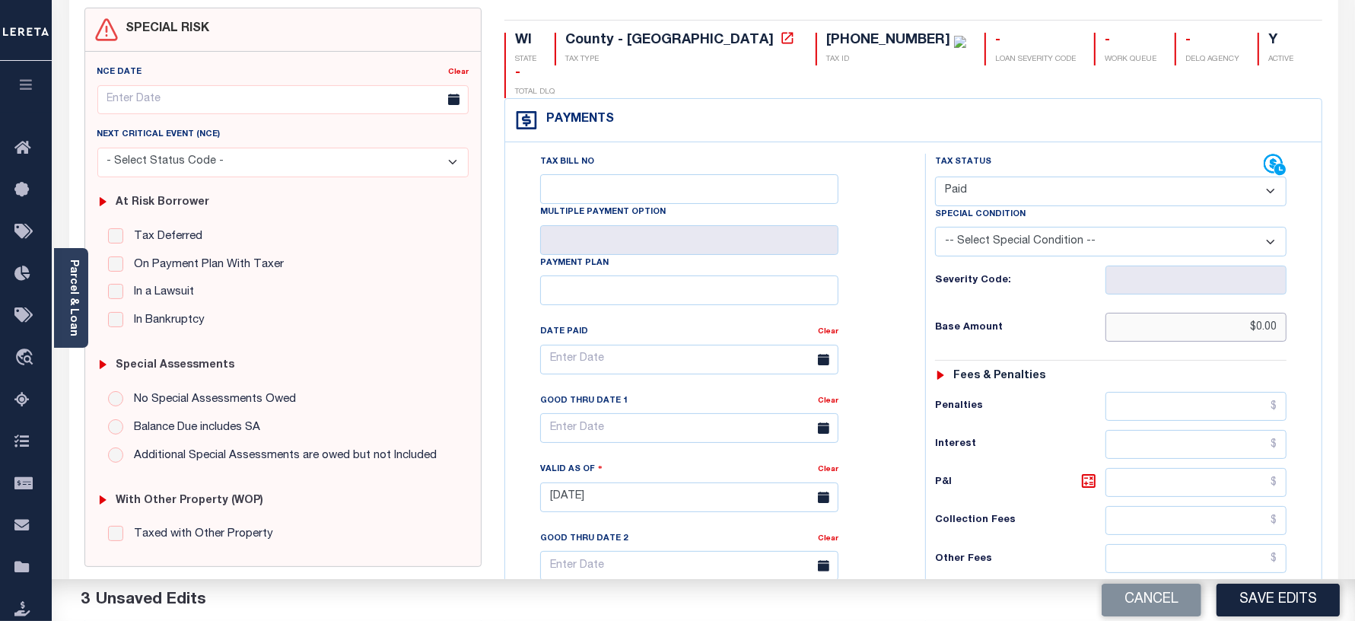
scroll to position [507, 0]
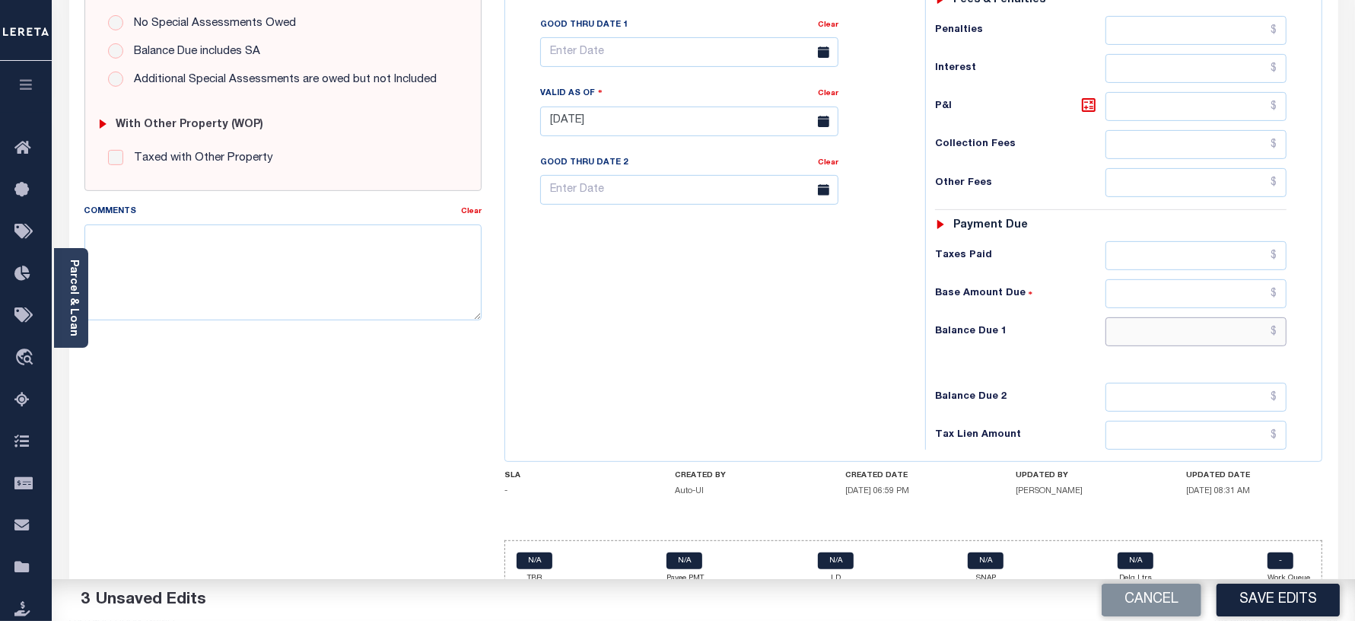
click input "text"
type input "$0.00"
click div "Tax Bill No Multiple Payment Option Payment Plan Clear"
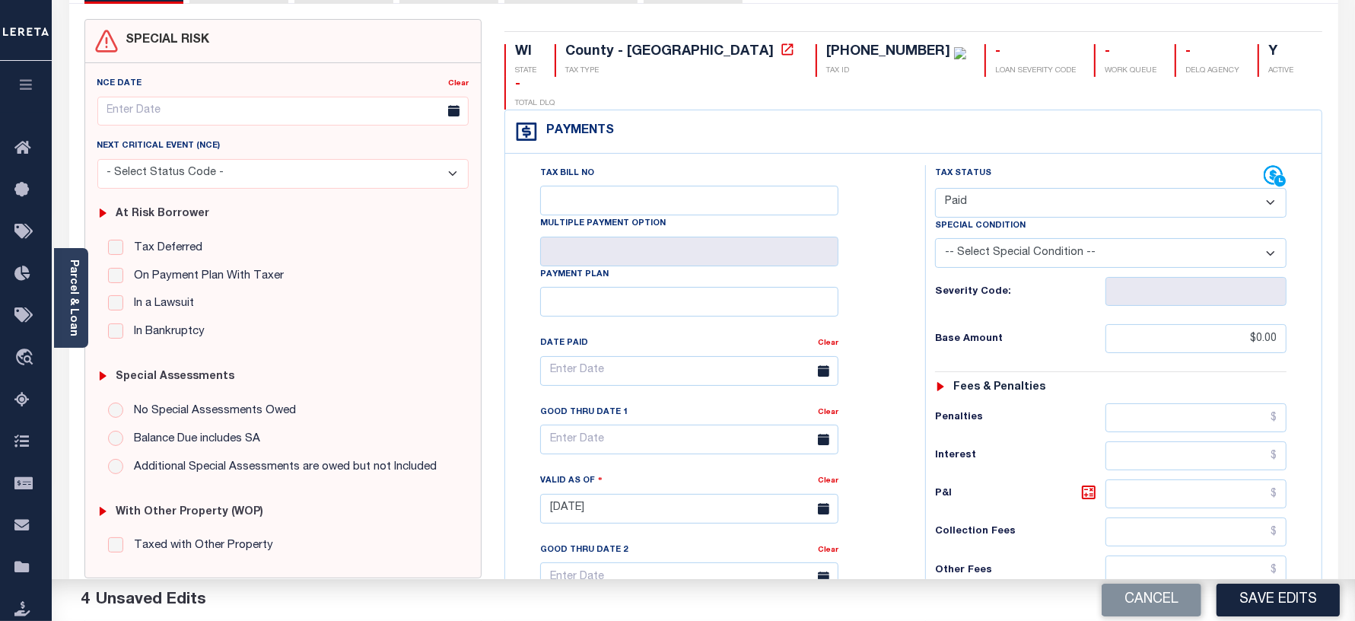
scroll to position [0, 0]
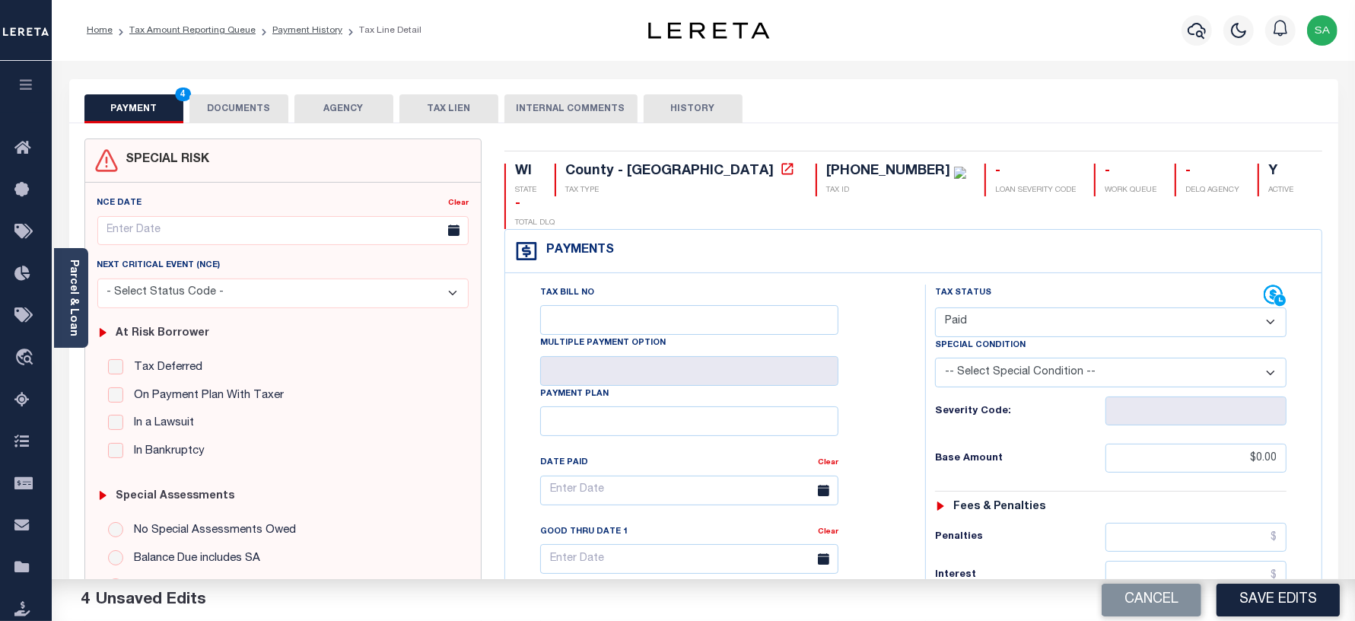
click button "DOCUMENTS"
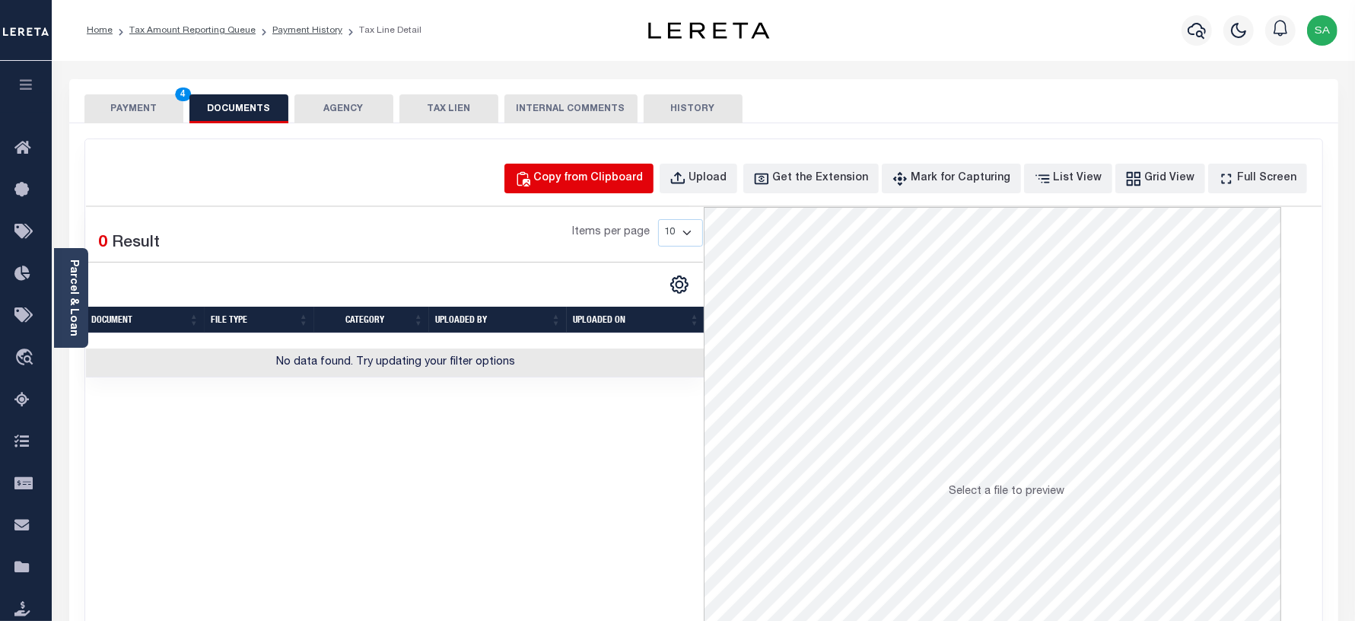
click div "Copy from Clipboard"
select select "POP"
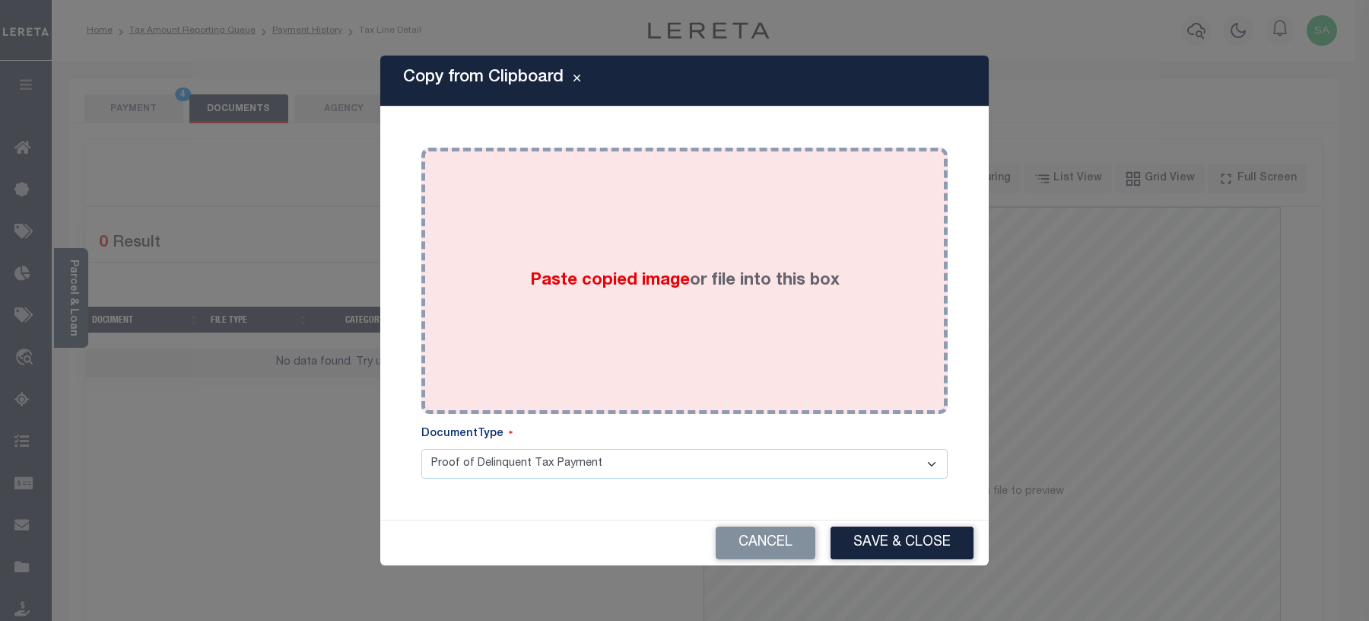
click div "Paste copied image or file into this box"
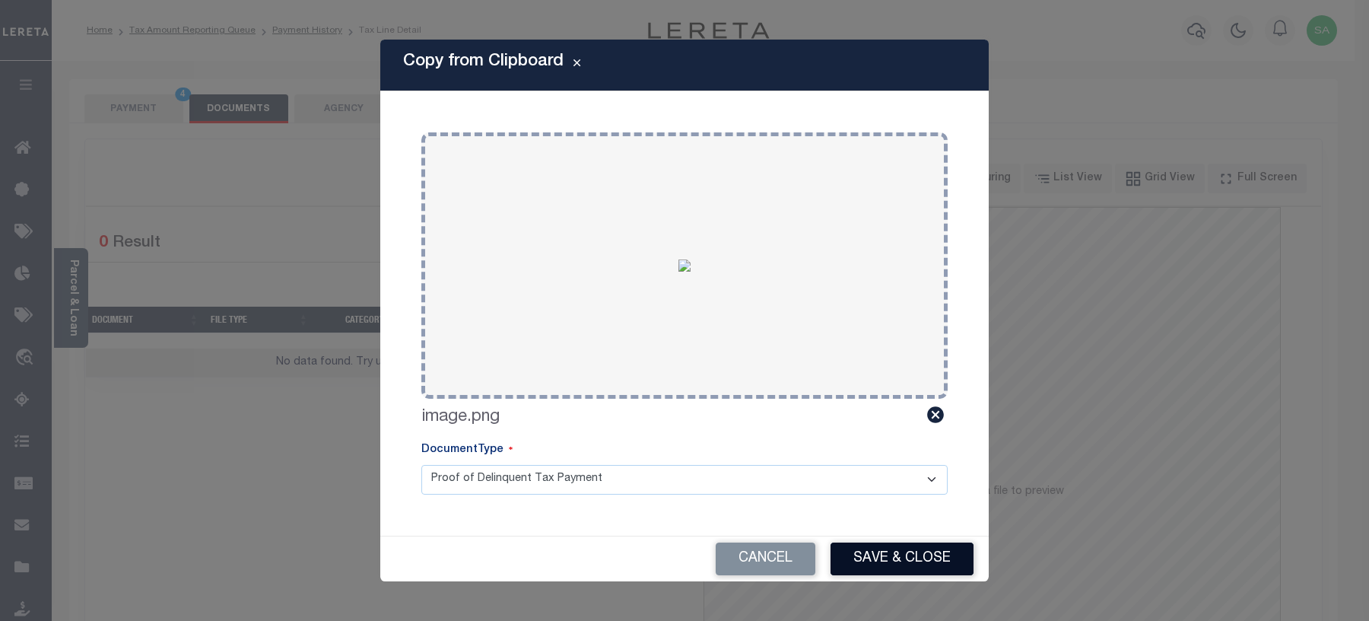
click button "Save & Close"
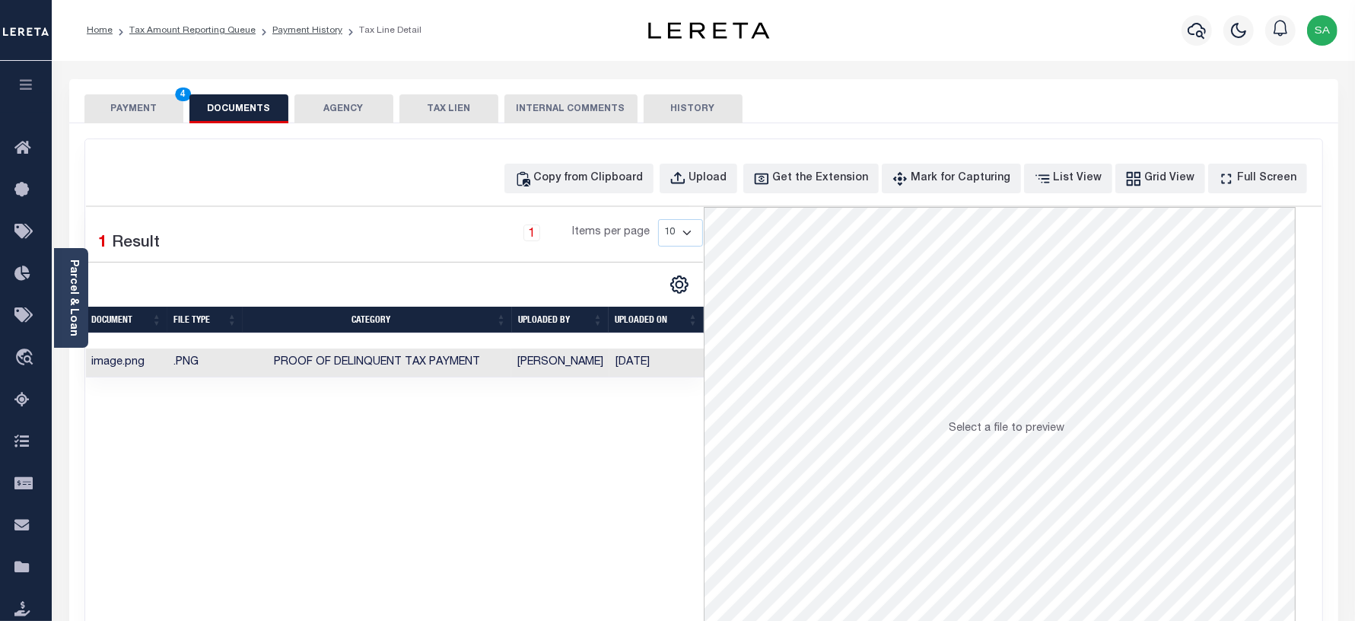
click button "PAYMENT 4"
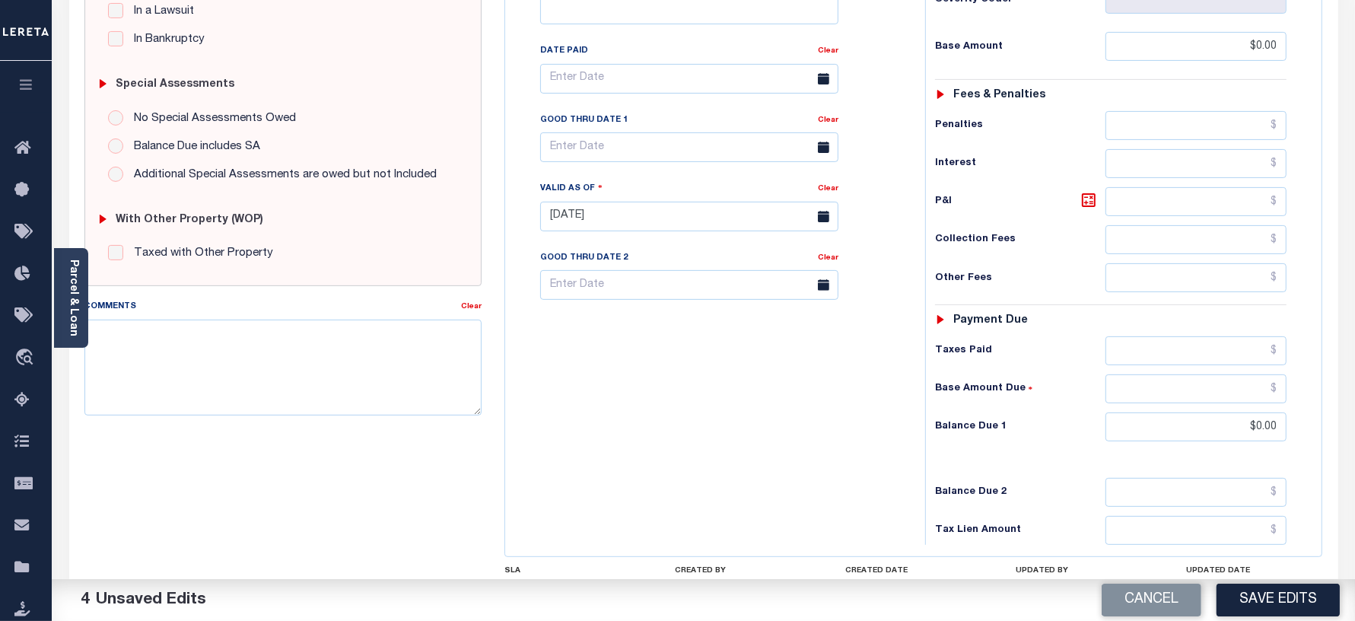
scroll to position [502, 0]
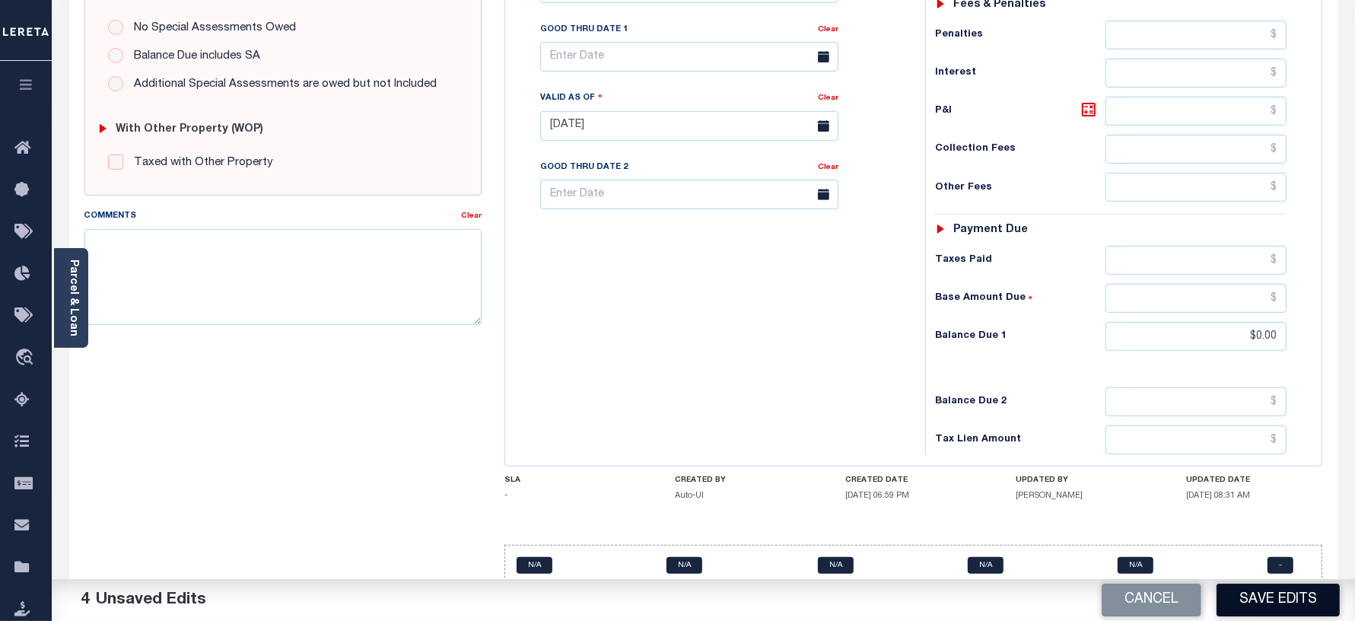
click button "Save Edits"
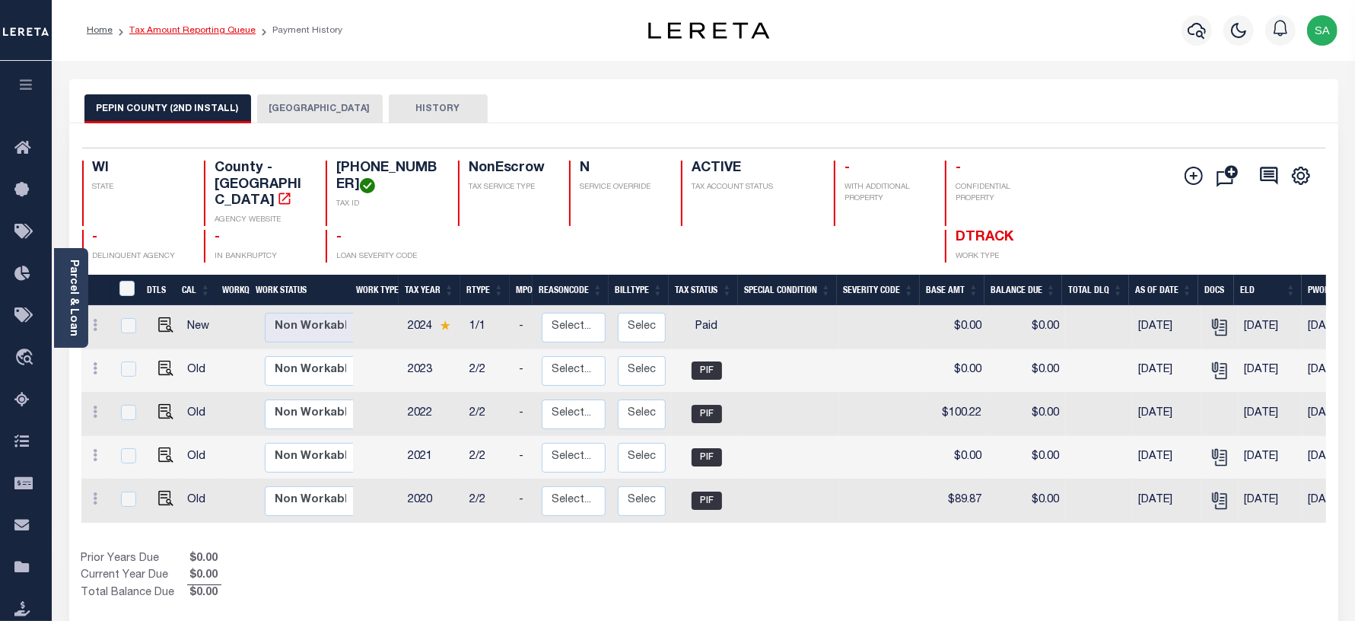
click at [209, 34] on link "Tax Amount Reporting Queue" at bounding box center [192, 30] width 126 height 9
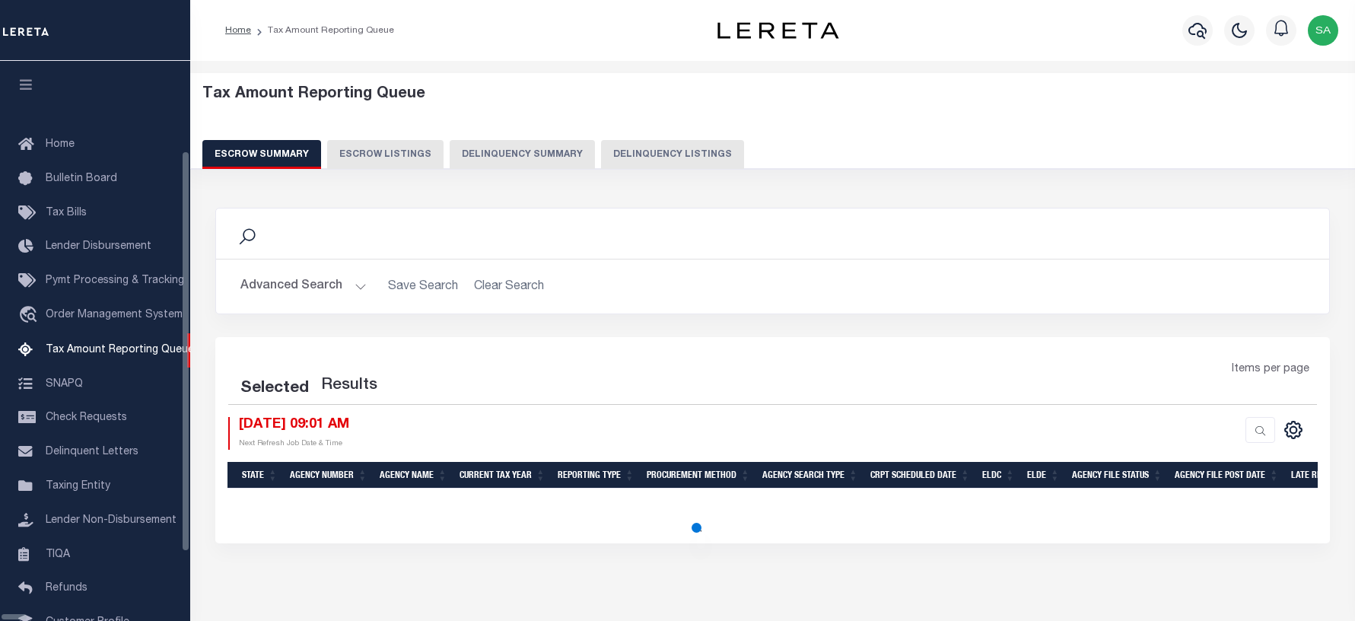
click at [601, 154] on button "Delinquency Listings" at bounding box center [672, 154] width 143 height 29
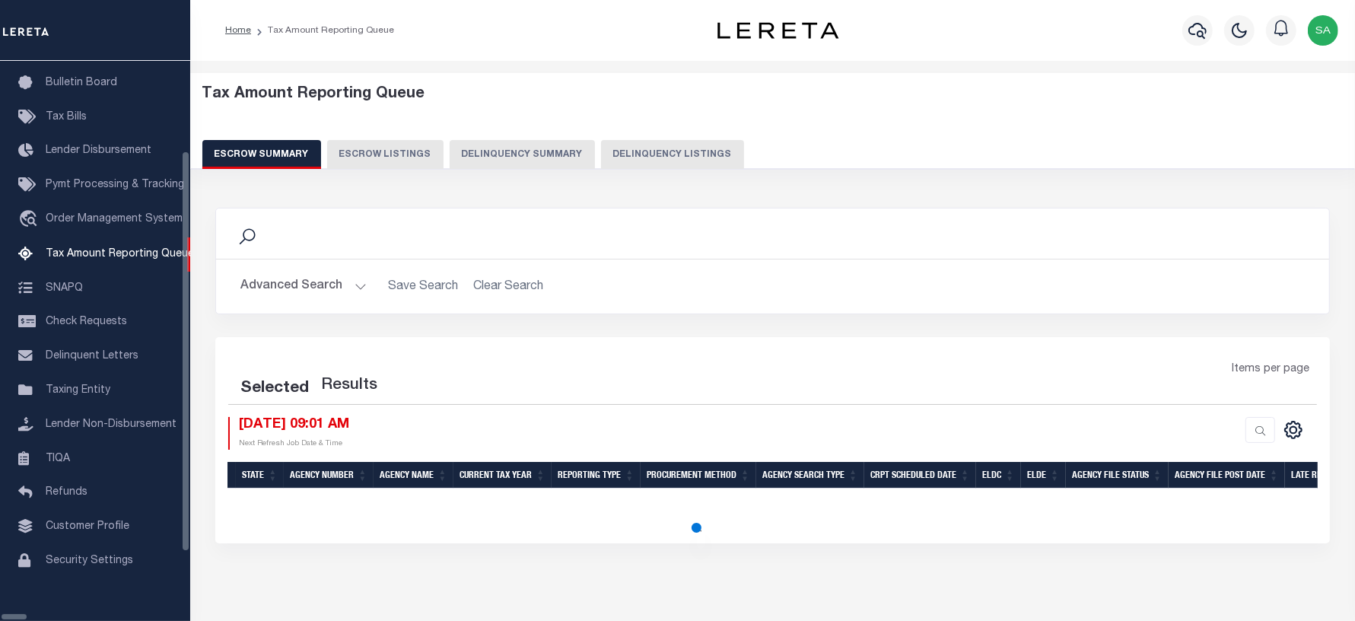
select select "100"
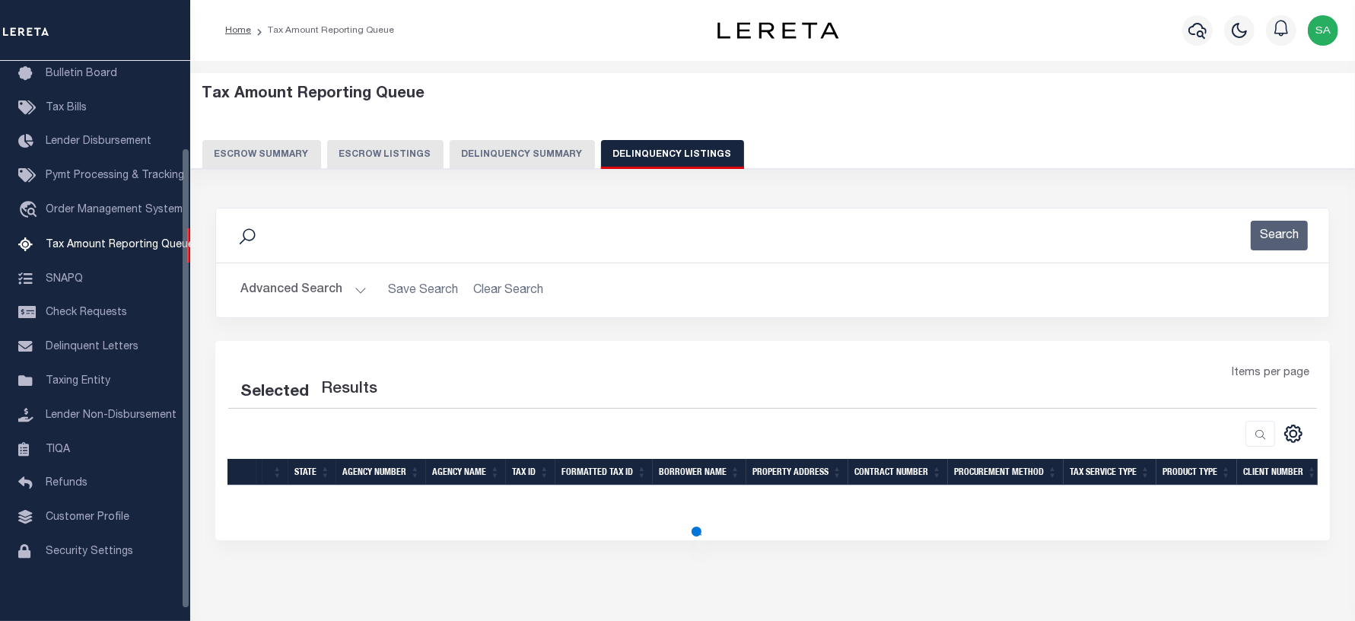
select select "100"
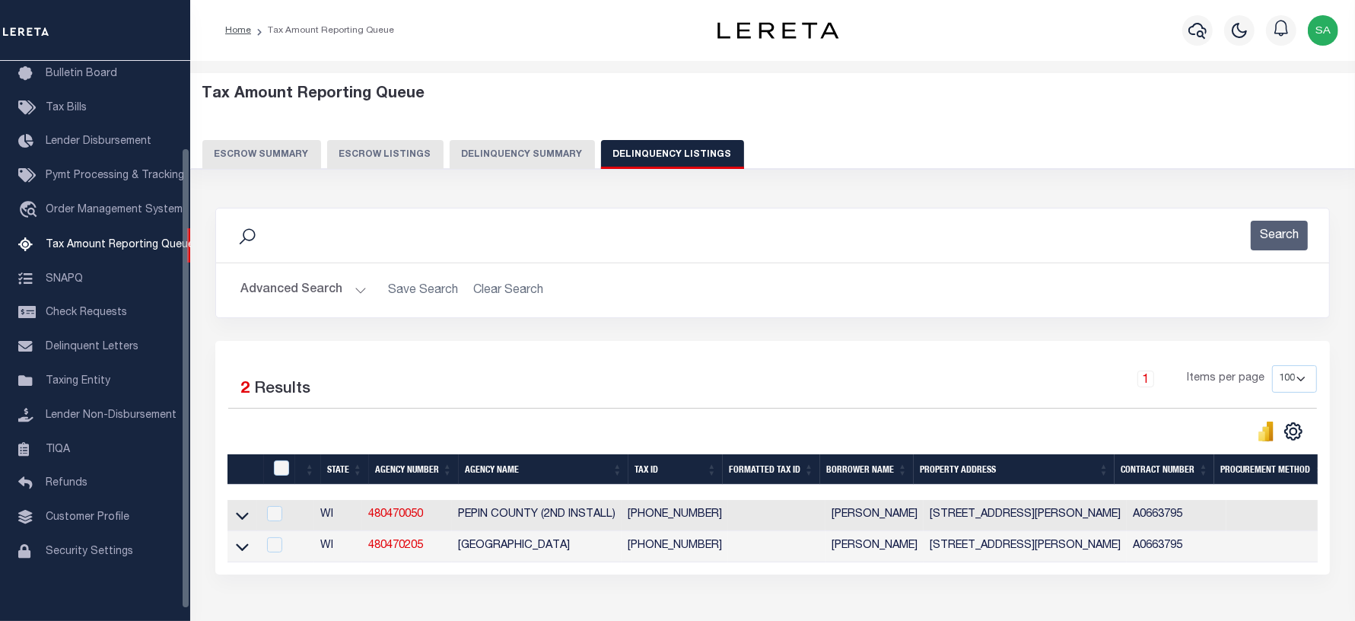
click at [271, 287] on button "Advanced Search" at bounding box center [303, 290] width 126 height 30
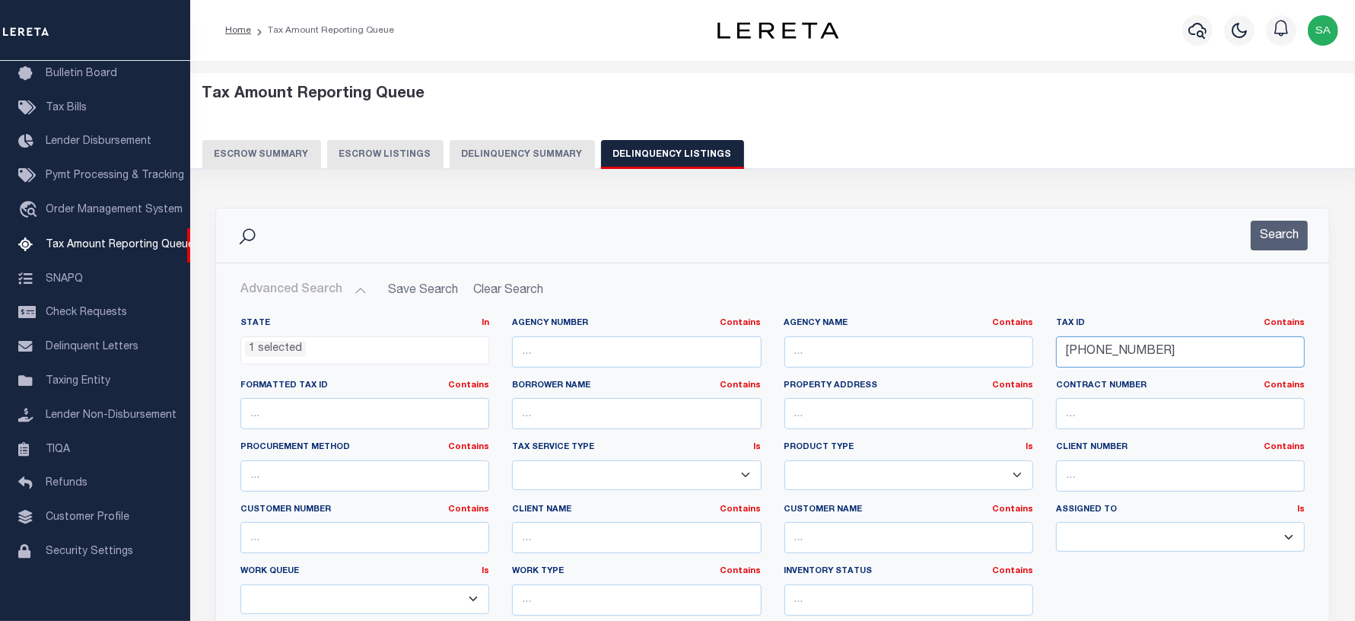
drag, startPoint x: 1058, startPoint y: 345, endPoint x: 994, endPoint y: 345, distance: 63.9
click at [994, 345] on div "State In In AK AL AR AZ CA CO CT DC DE FL GA GU HI IA ID IL IN KS [GEOGRAPHIC_D…" at bounding box center [772, 472] width 1087 height 310
paste input "509-0000"
type input "[PHONE_NUMBER]"
click at [1273, 226] on button "Search" at bounding box center [1279, 236] width 57 height 30
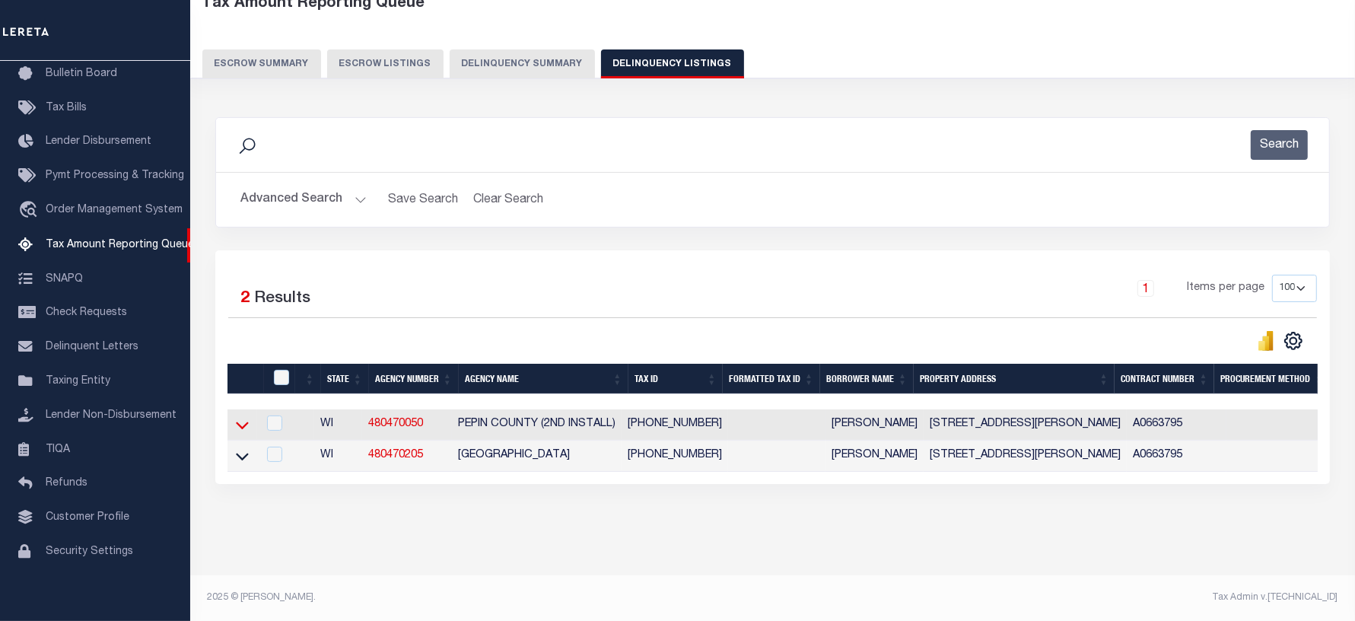
click at [241, 417] on icon at bounding box center [242, 425] width 13 height 16
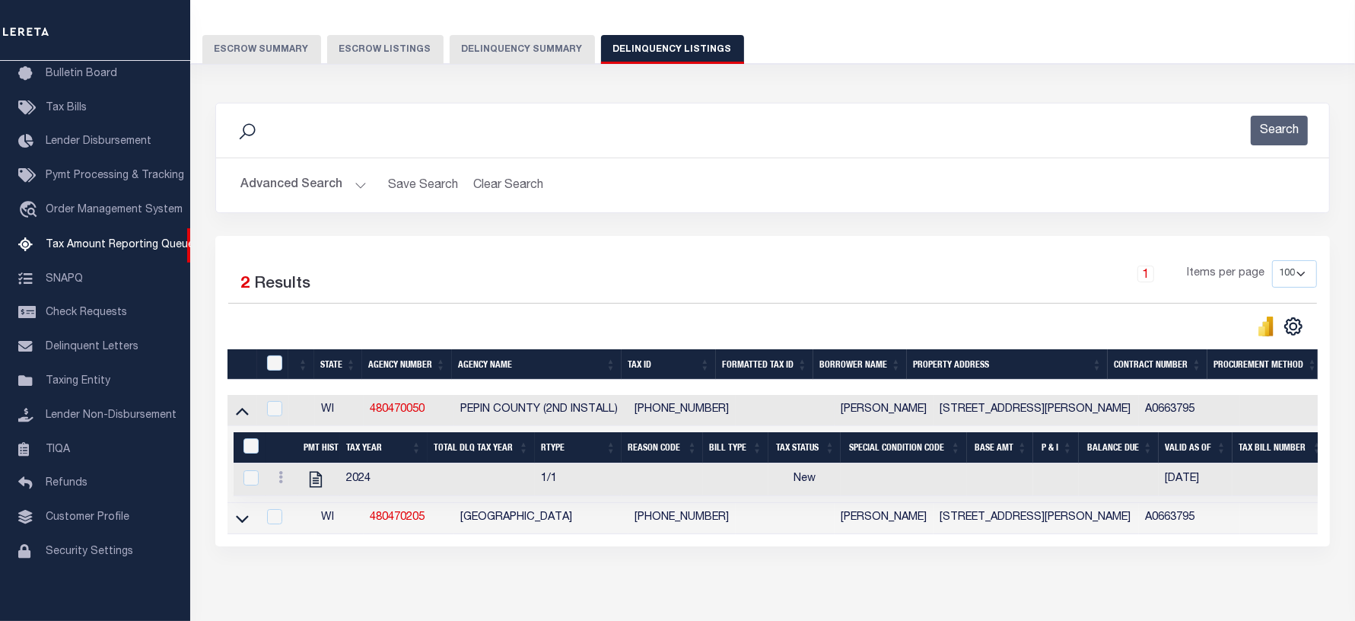
scroll to position [183, 0]
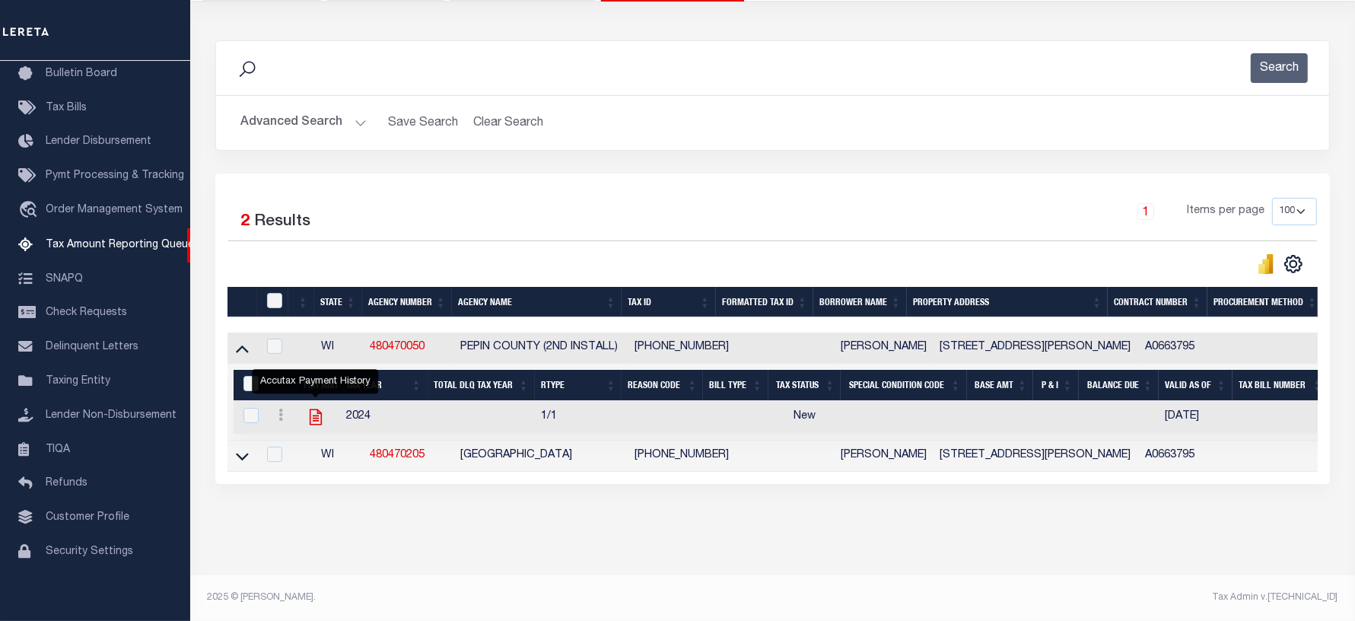
click at [316, 409] on icon "" at bounding box center [315, 417] width 12 height 16
checkbox input "true"
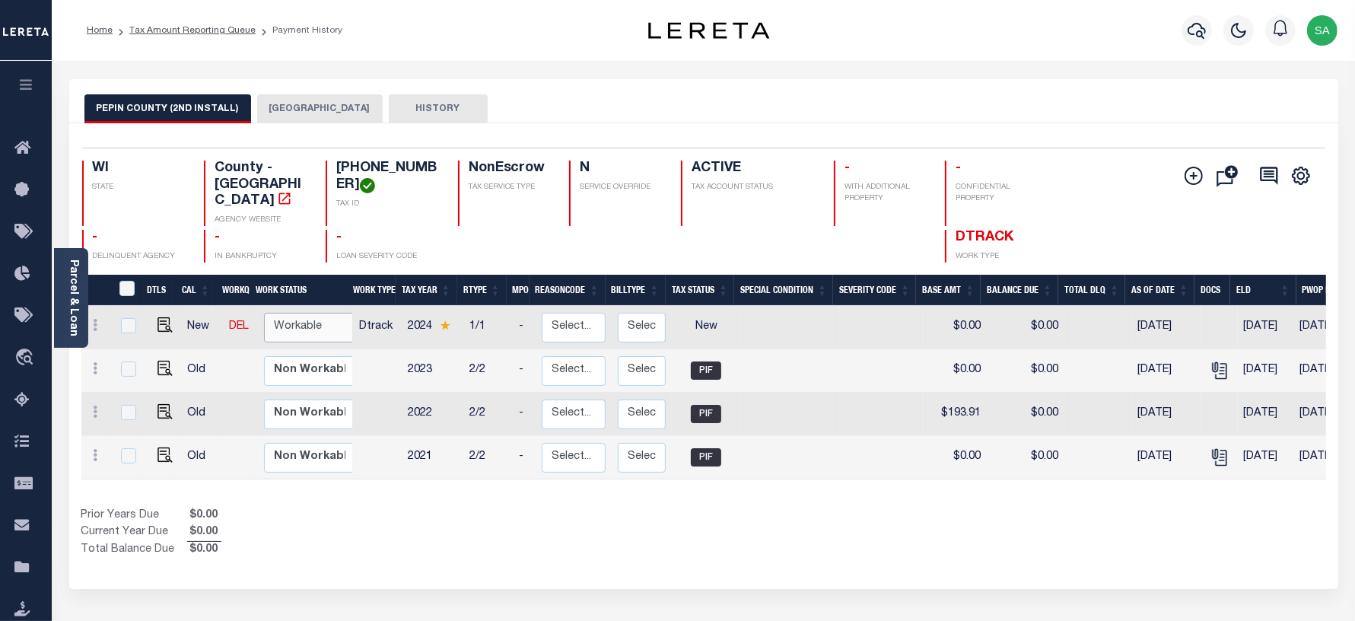
click at [316, 314] on select "Non Workable Workable" at bounding box center [309, 328] width 91 height 30
checkbox input "true"
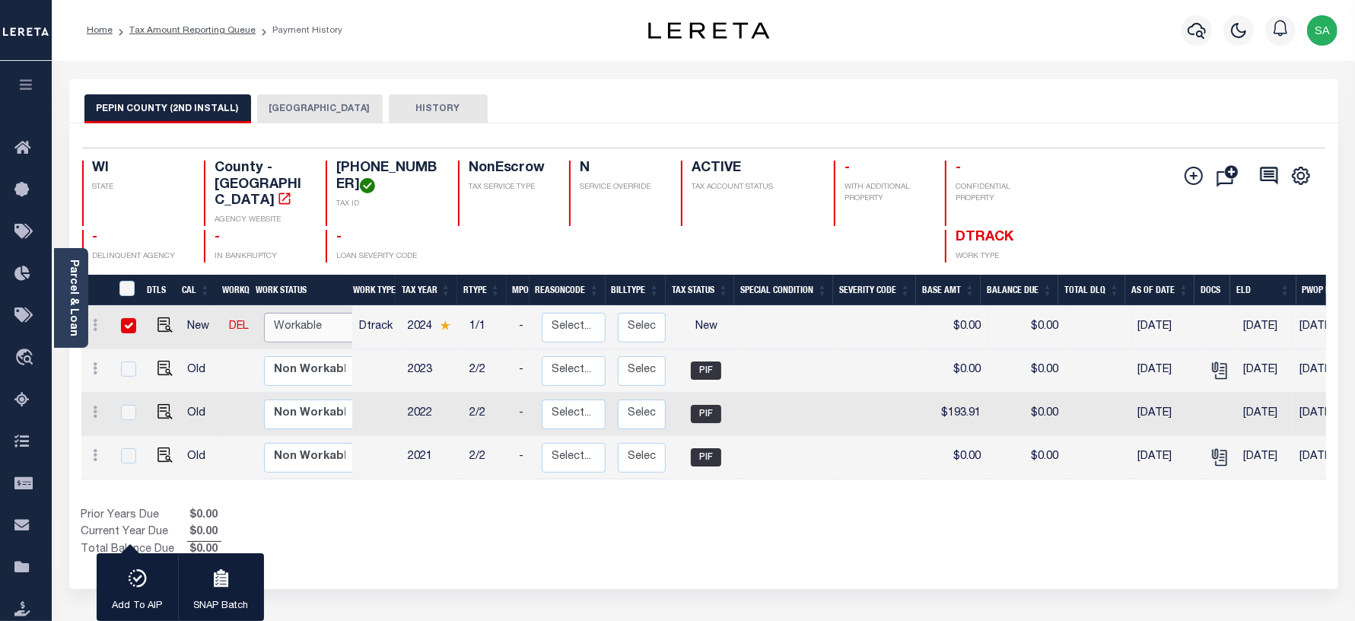
select select "true"
click at [264, 313] on select "Non Workable Workable" at bounding box center [309, 328] width 91 height 30
checkbox input "false"
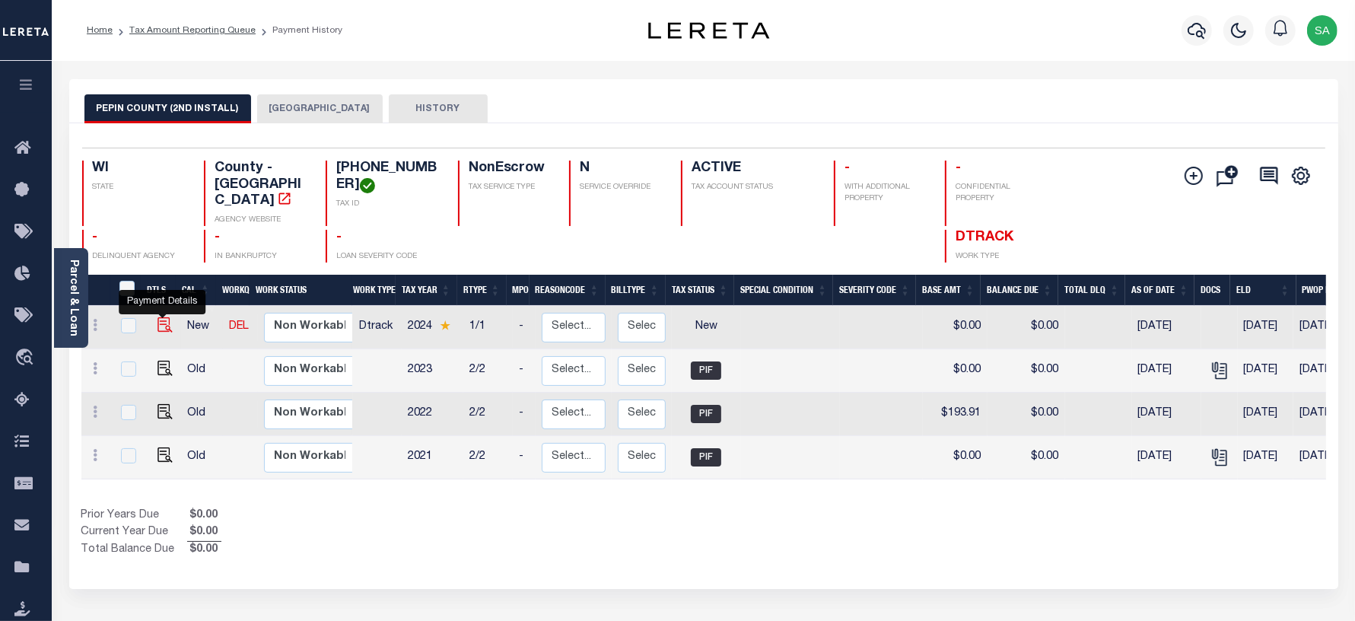
click at [161, 317] on img "" at bounding box center [164, 324] width 15 height 15
checkbox input "true"
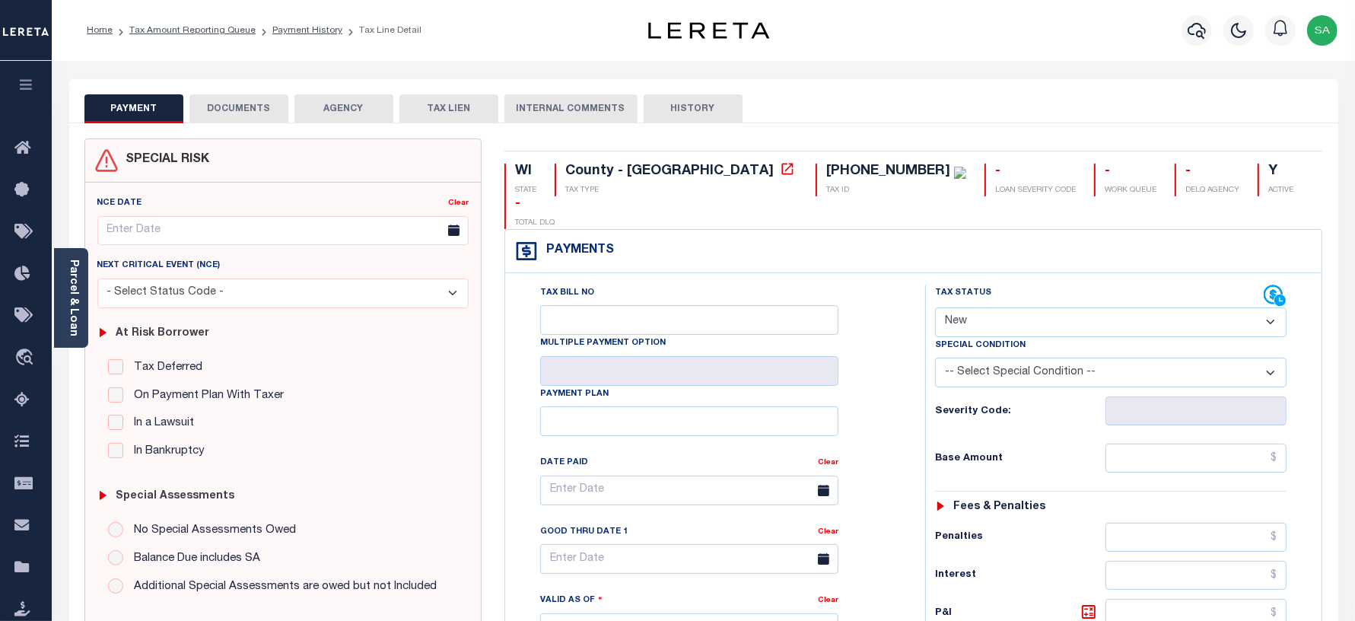
click at [972, 285] on div "Tax Status Status" at bounding box center [1099, 296] width 329 height 23
click at [972, 307] on select "- Select Status Code - Open Due/Unpaid Paid Incomplete No Tax Due Internal Refu…" at bounding box center [1111, 322] width 352 height 30
select select "PYD"
click at [935, 307] on select "- Select Status Code - Open Due/Unpaid Paid Incomplete No Tax Due Internal Refu…" at bounding box center [1111, 322] width 352 height 30
type input "[DATE]"
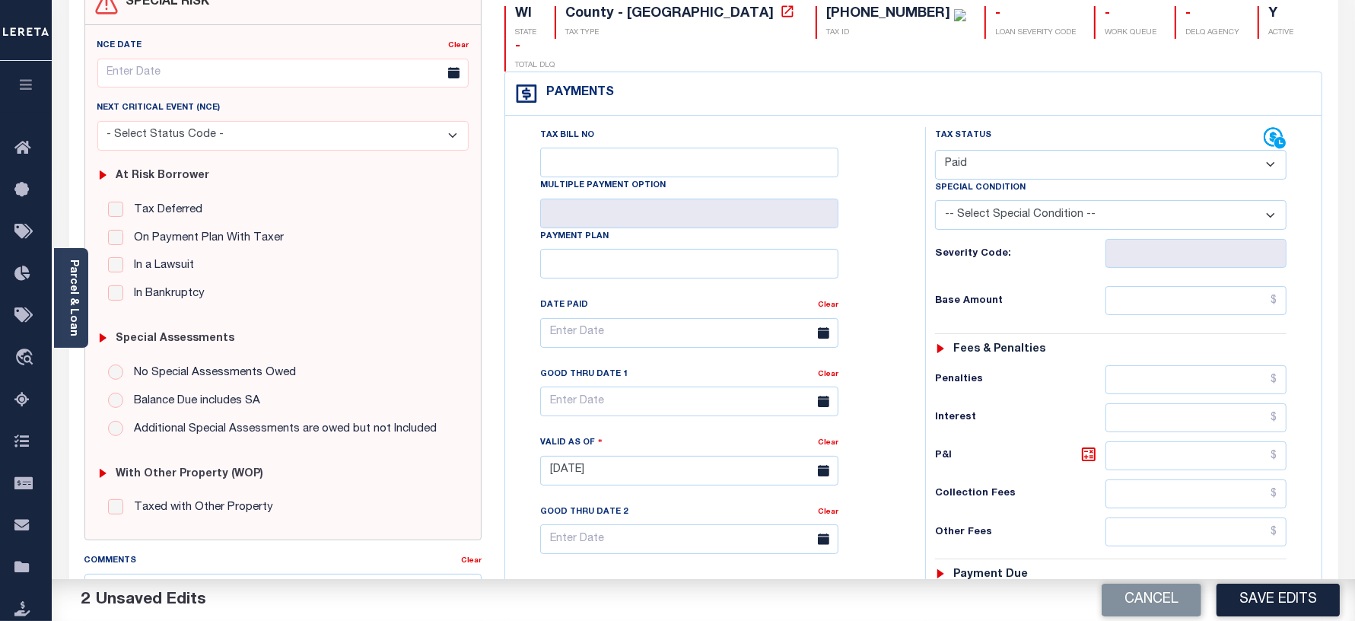
scroll to position [285, 0]
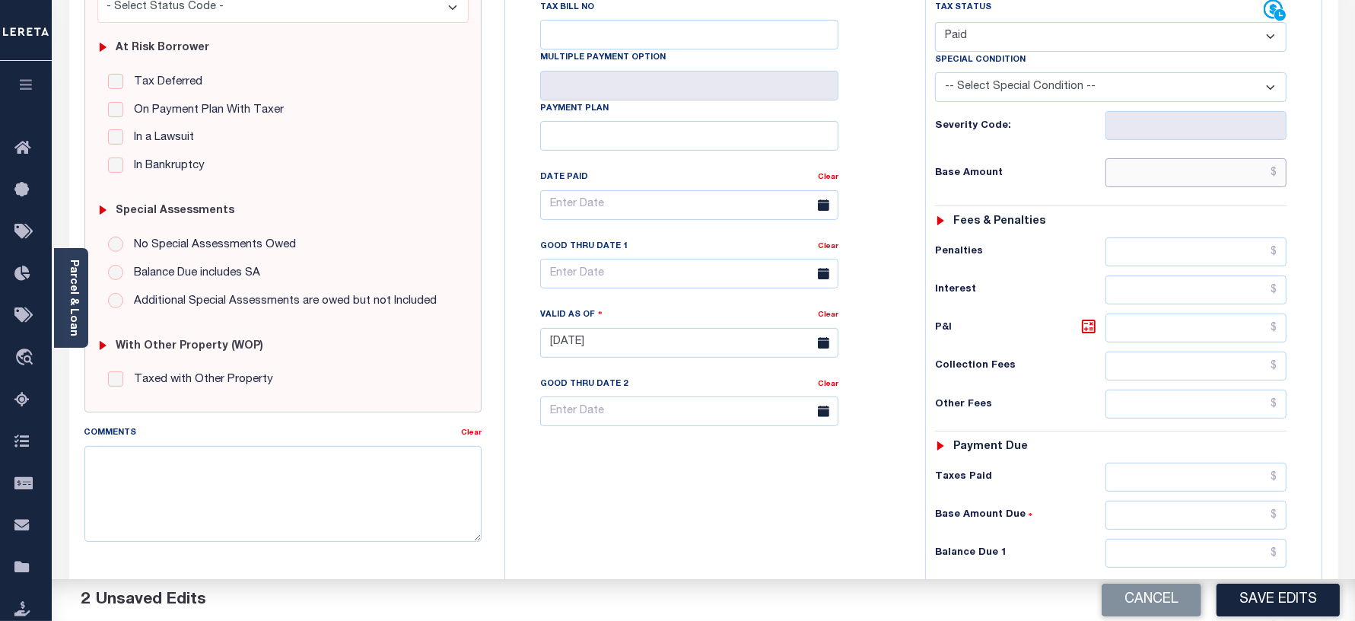
drag, startPoint x: 1153, startPoint y: 141, endPoint x: 1153, endPoint y: 157, distance: 16.0
click at [1153, 158] on input "text" at bounding box center [1195, 172] width 181 height 29
type input "$0.00"
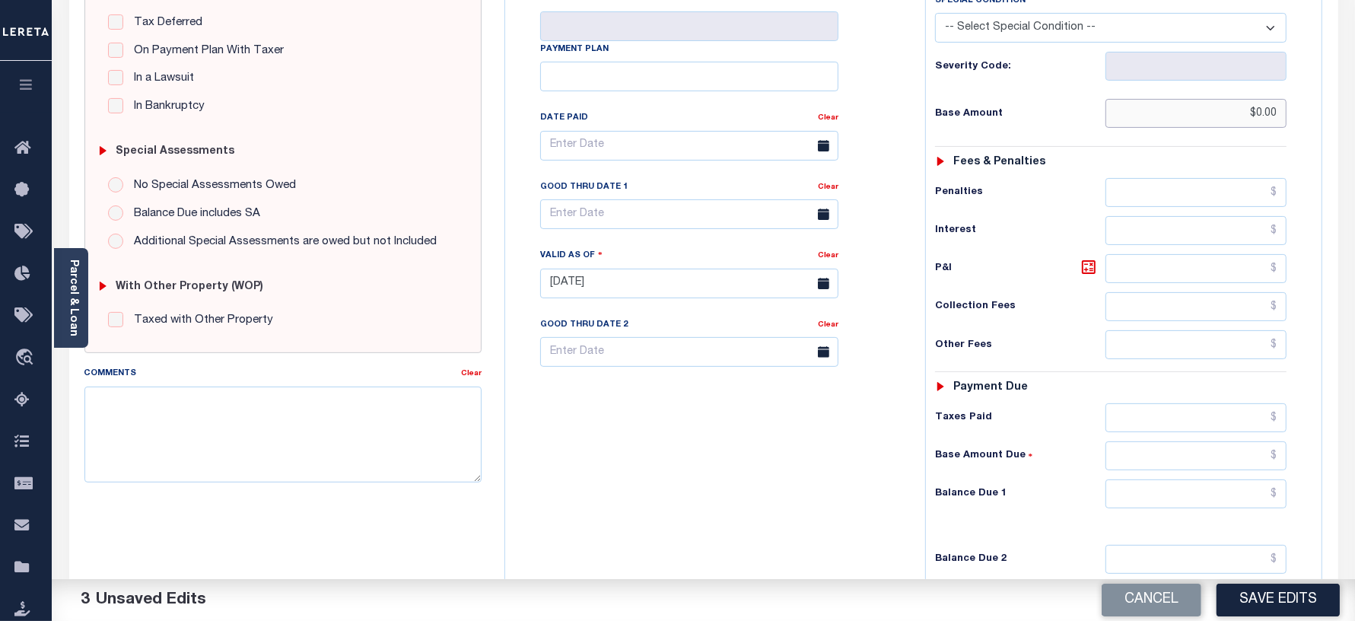
scroll to position [476, 0]
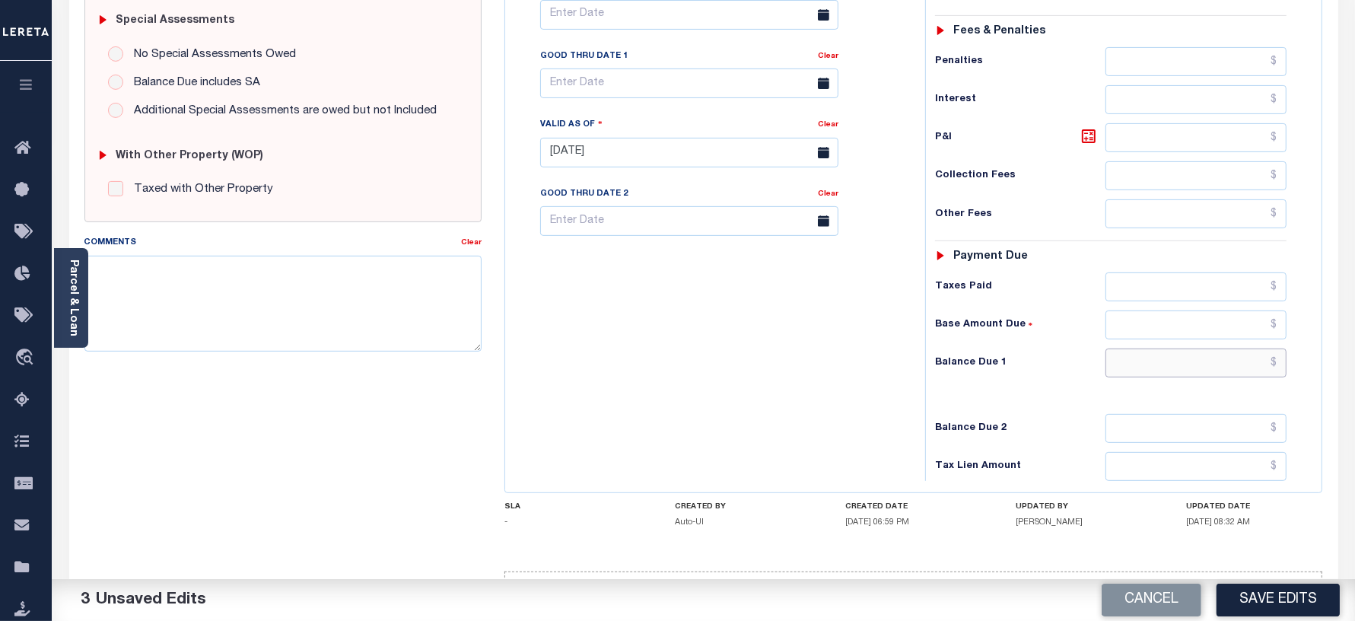
click at [1117, 348] on input "text" at bounding box center [1195, 362] width 181 height 29
type input "$0.00"
click at [609, 336] on div "Tax Bill No Multiple Payment Option Payment Plan Clear" at bounding box center [711, 145] width 405 height 672
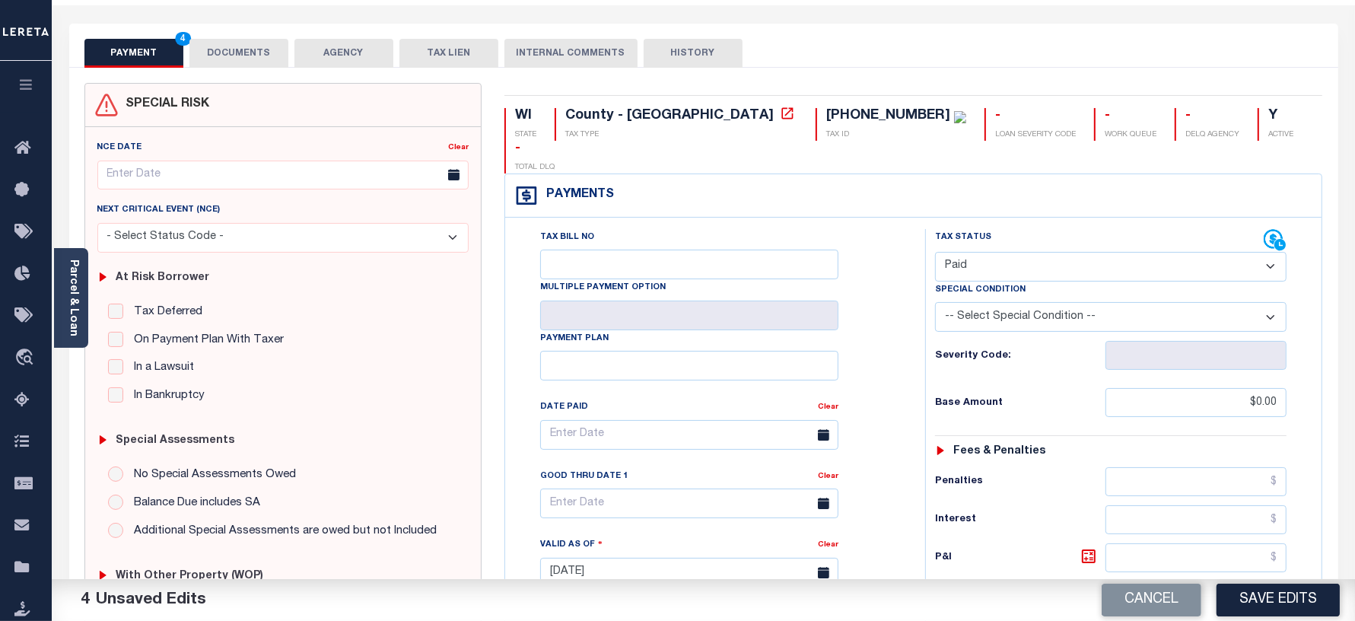
scroll to position [0, 0]
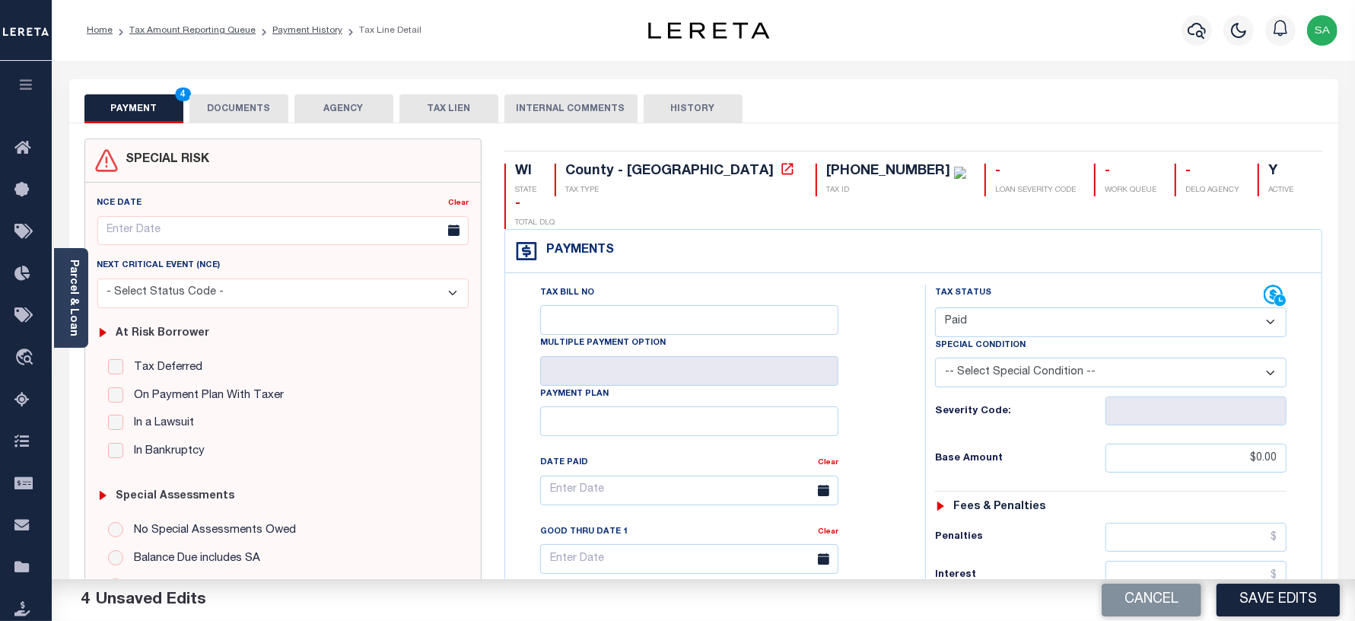
click at [246, 112] on button "DOCUMENTS" at bounding box center [238, 108] width 99 height 29
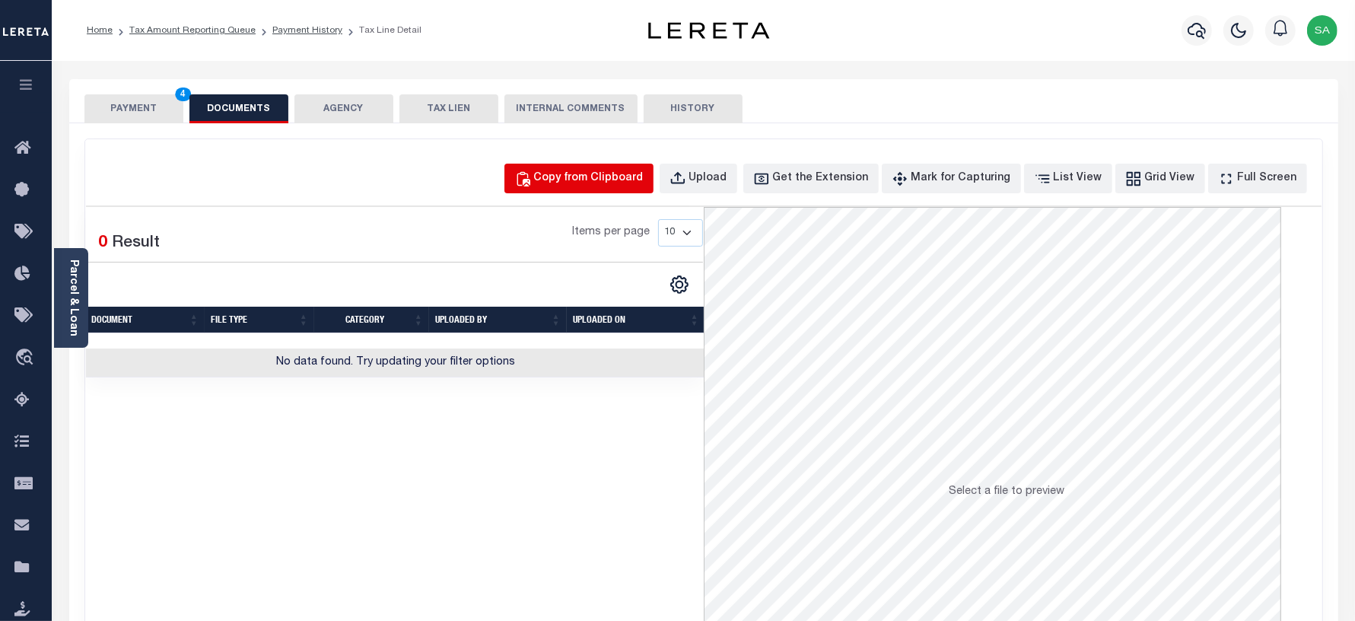
click at [573, 180] on div "Copy from Clipboard" at bounding box center [589, 178] width 110 height 17
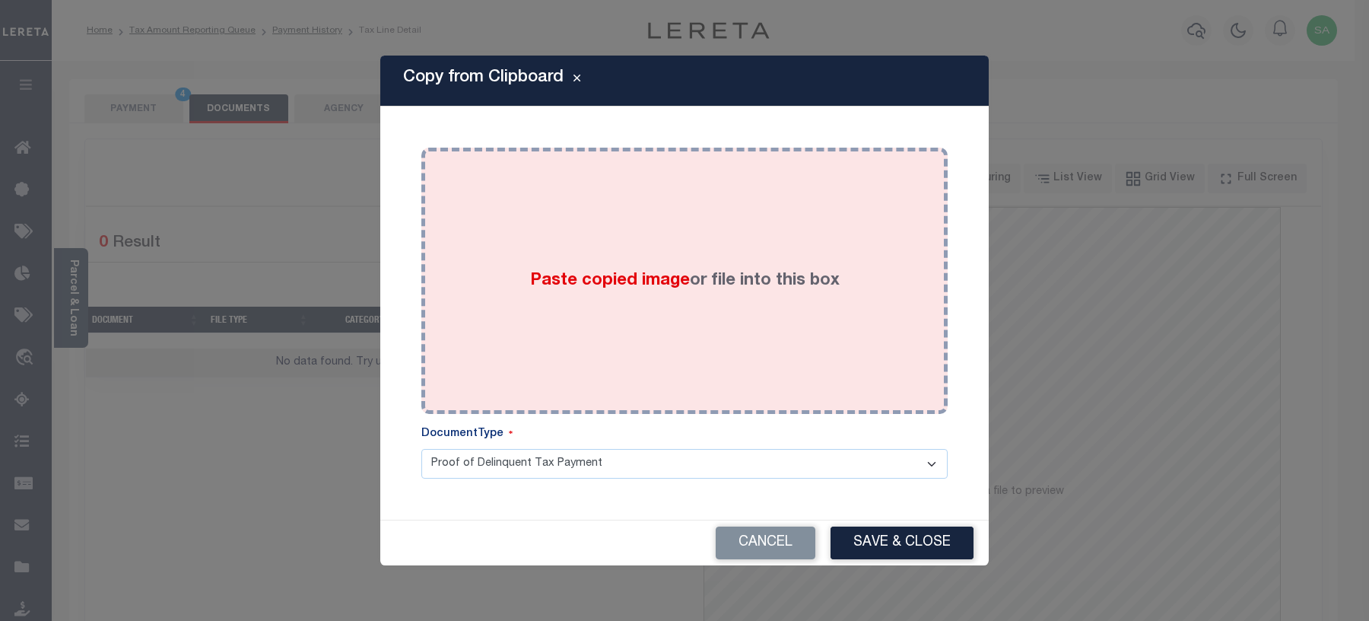
click at [631, 371] on div "Paste copied image or file into this box" at bounding box center [685, 280] width 504 height 243
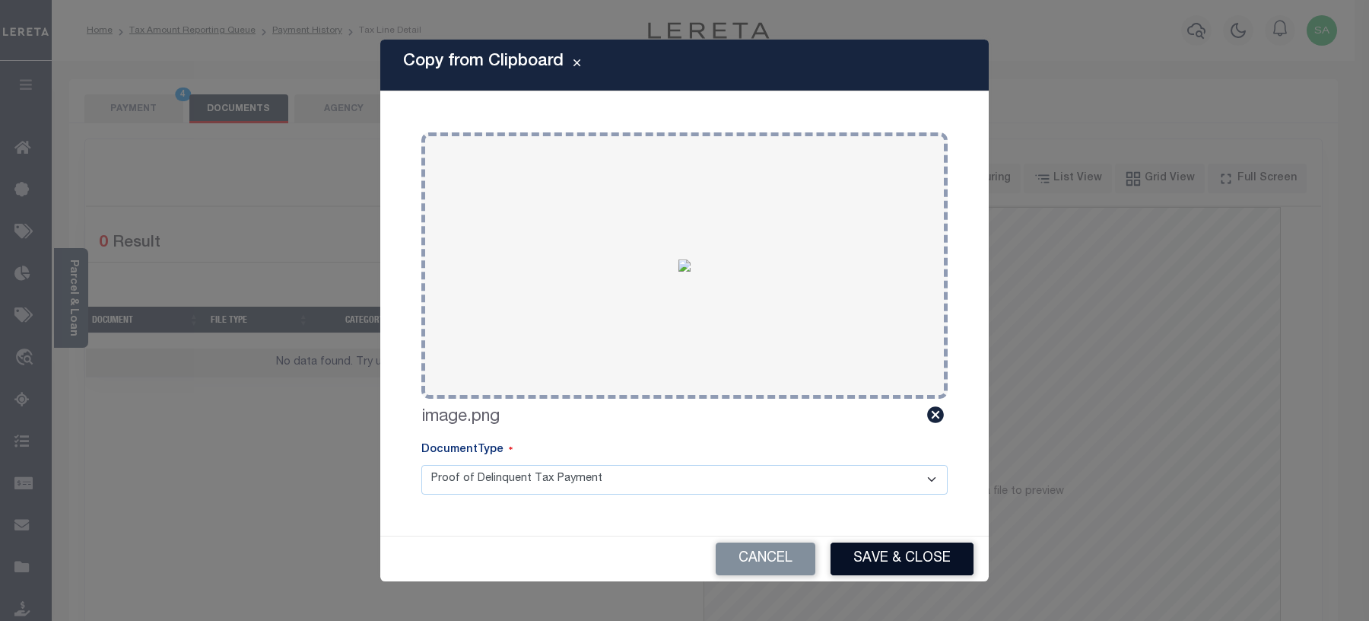
click at [885, 549] on button "Save & Close" at bounding box center [902, 558] width 143 height 33
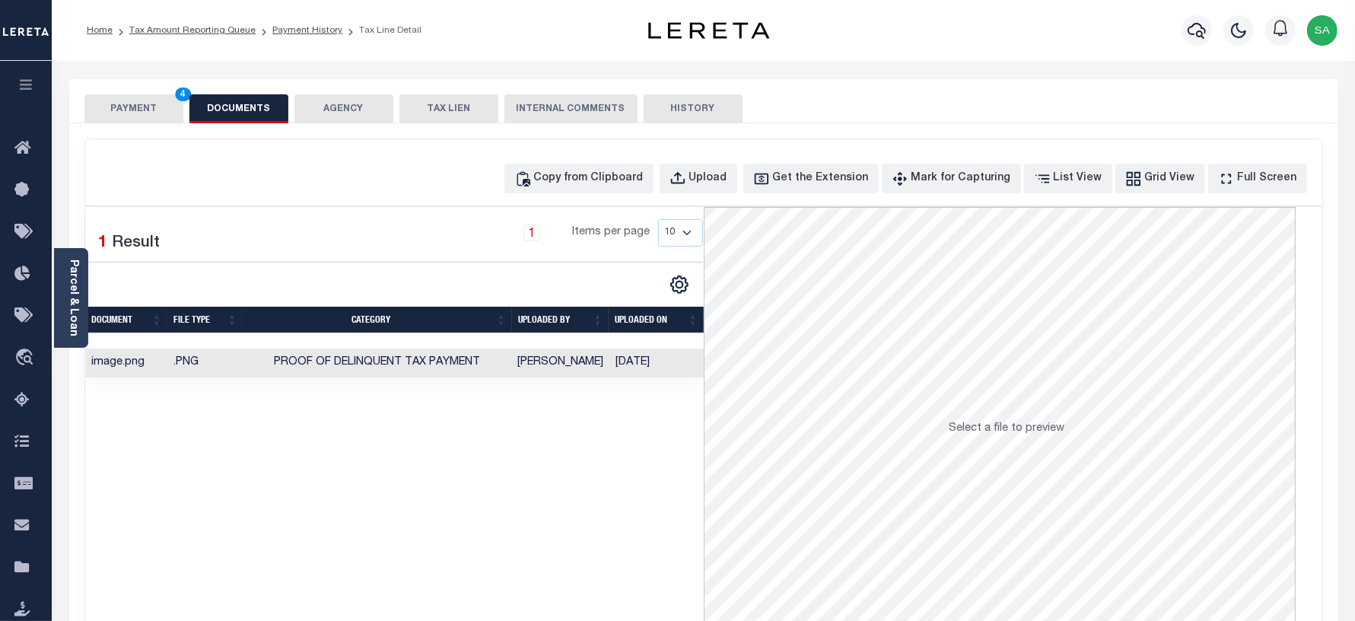
click at [151, 94] on button "PAYMENT 4" at bounding box center [133, 108] width 99 height 29
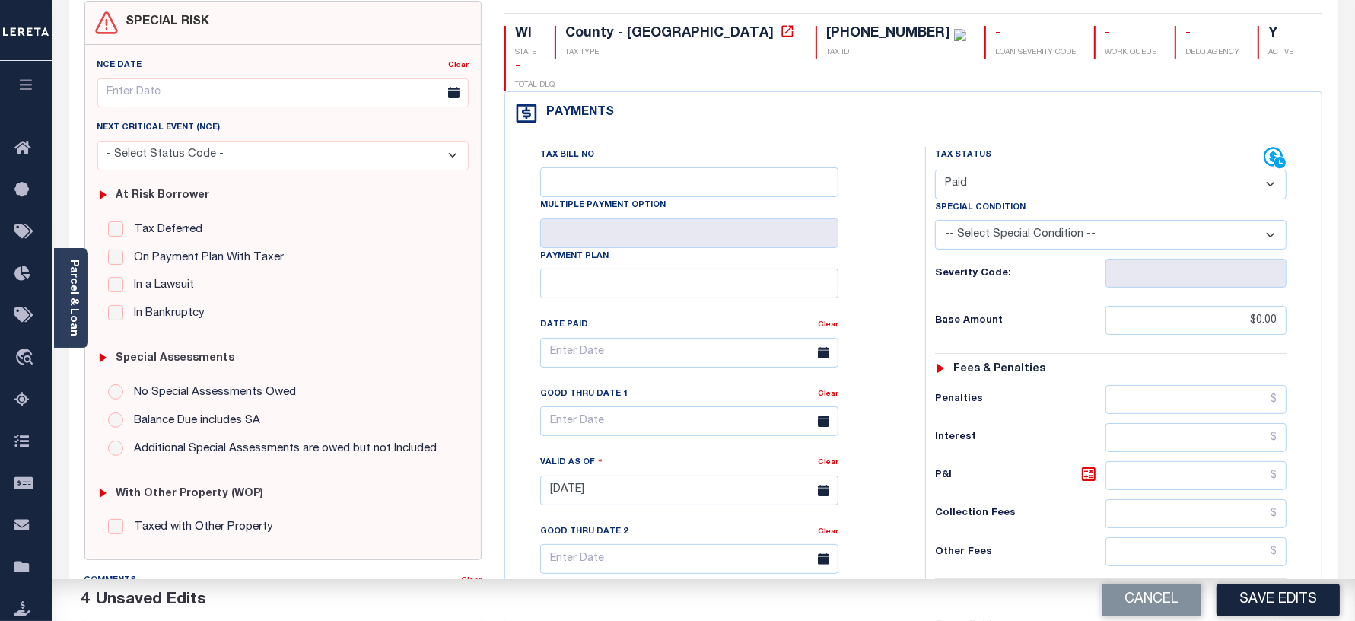
scroll to position [190, 0]
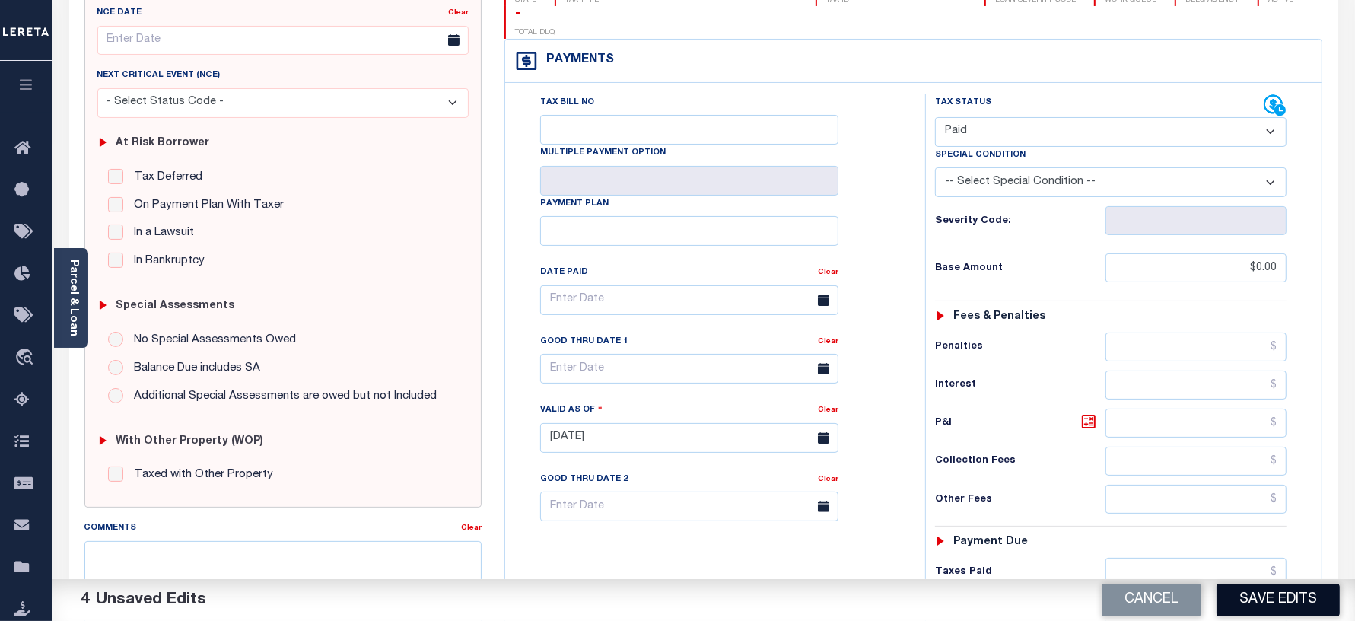
click at [1291, 597] on button "Save Edits" at bounding box center [1278, 600] width 123 height 33
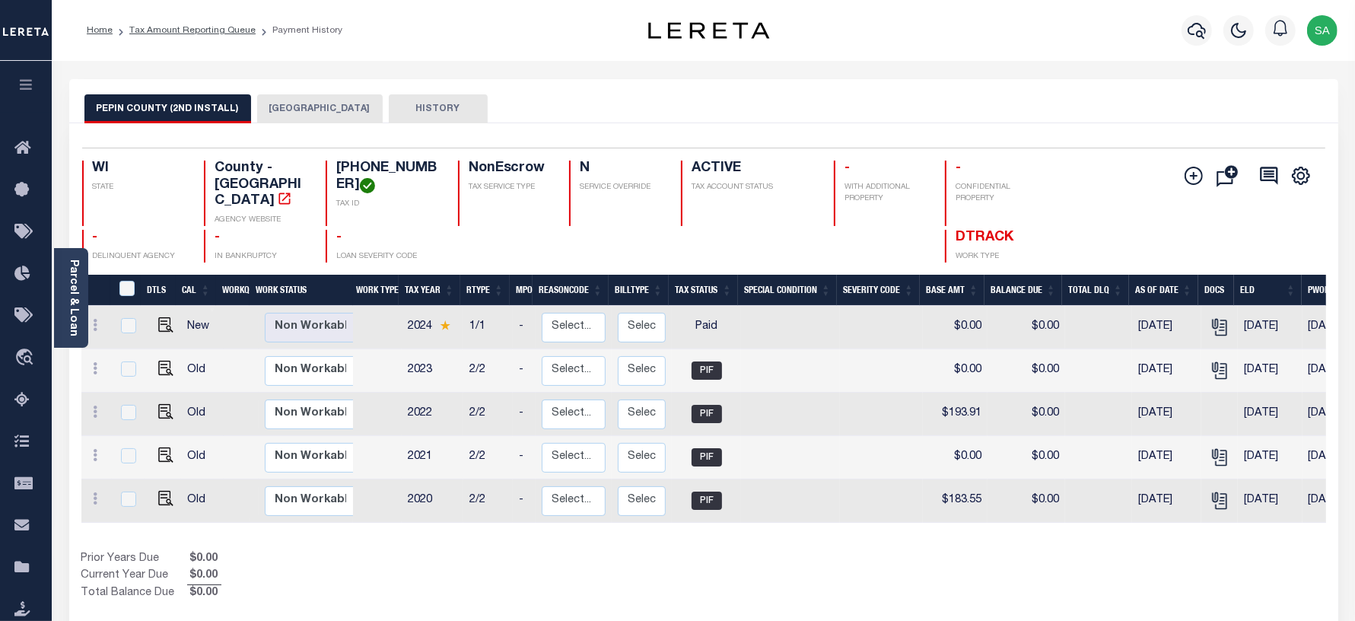
click at [196, 40] on ol "Home Tax Amount Reporting Queue Payment History" at bounding box center [215, 30] width 280 height 32
click at [202, 24] on li "Tax Amount Reporting Queue" at bounding box center [184, 31] width 143 height 14
click at [199, 31] on link "Tax Amount Reporting Queue" at bounding box center [192, 30] width 126 height 9
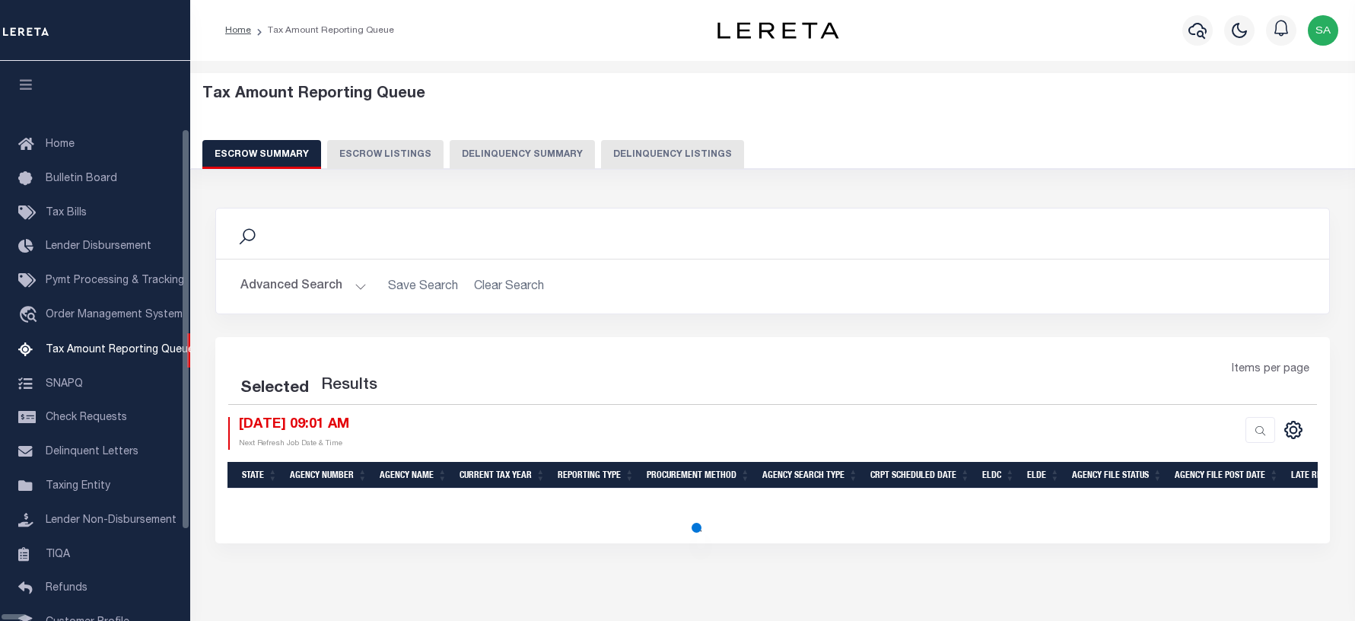
click at [641, 154] on button "Delinquency Listings" at bounding box center [672, 154] width 143 height 29
select select "100"
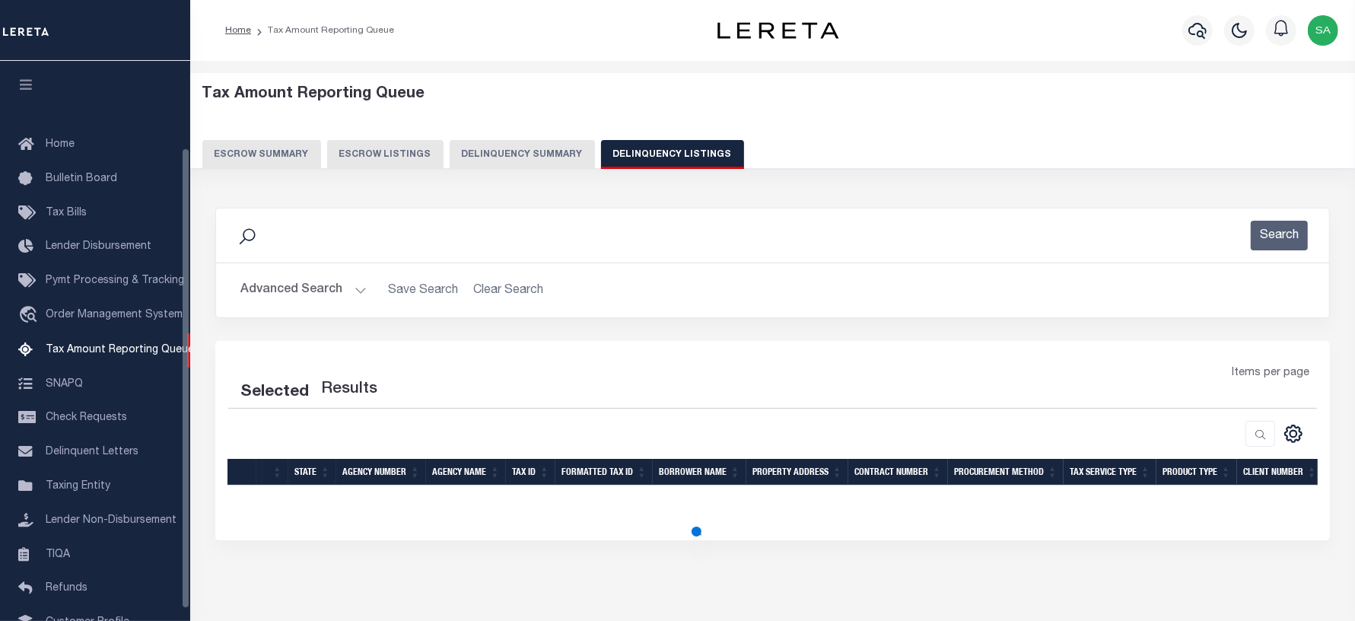
scroll to position [105, 0]
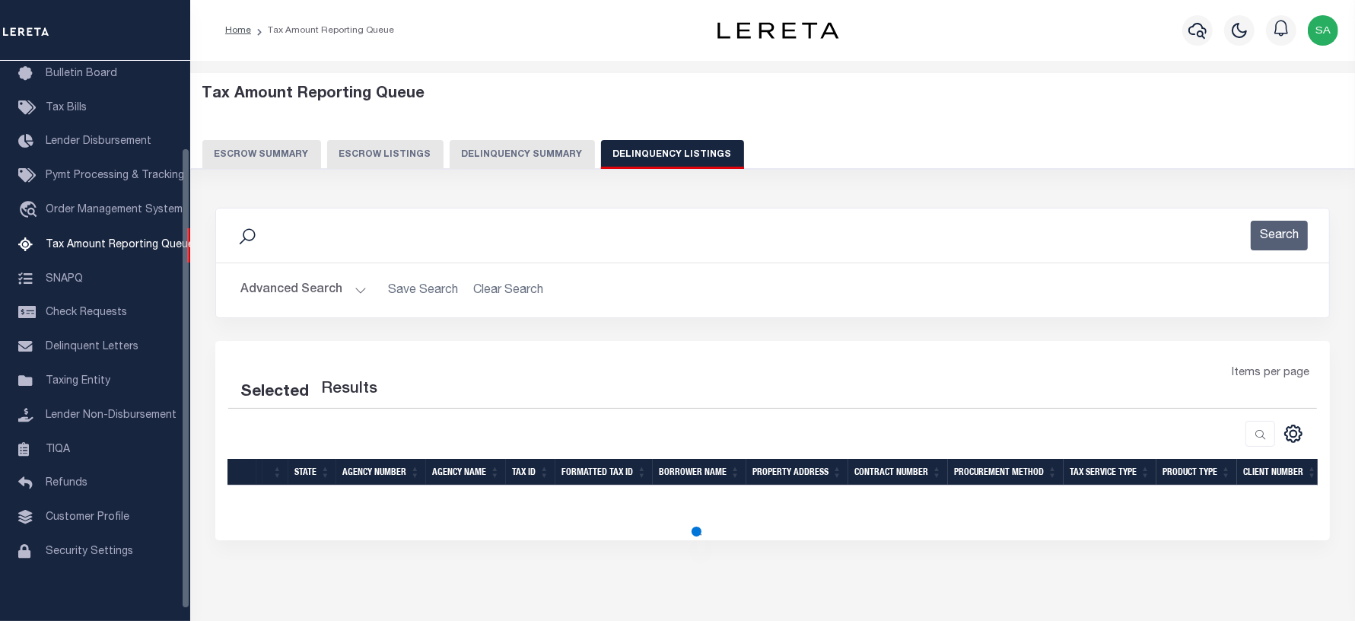
select select "100"
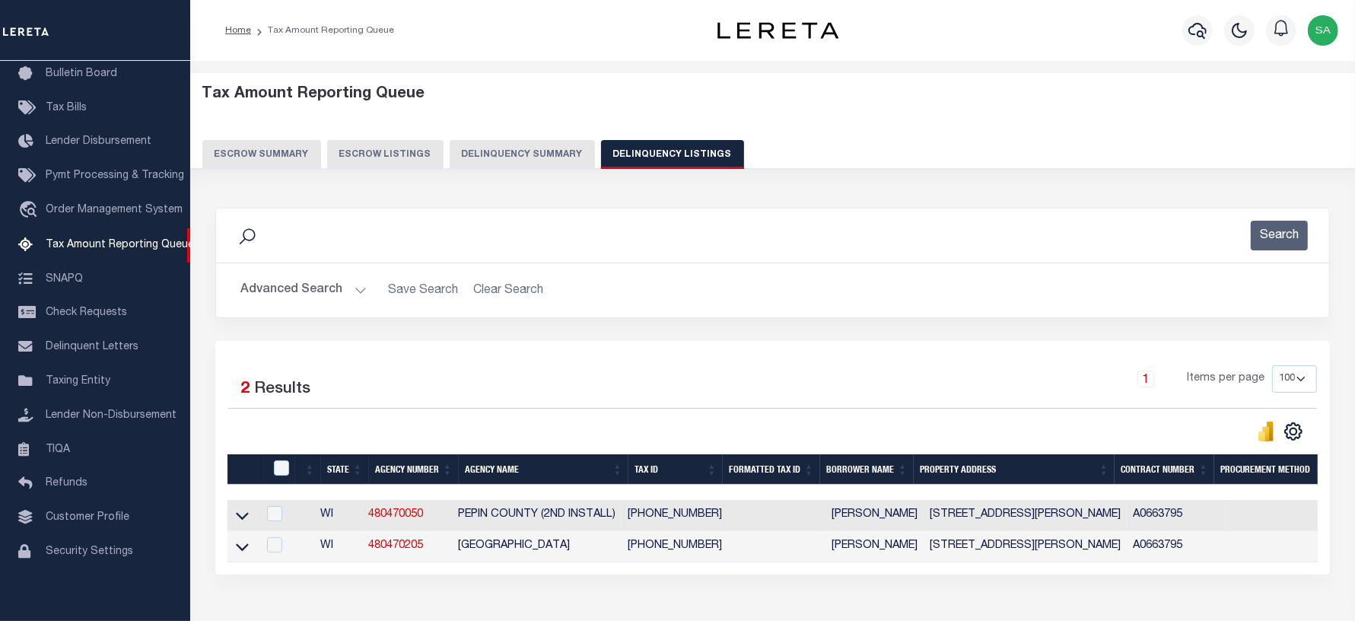
click at [343, 290] on button "Advanced Search" at bounding box center [303, 290] width 126 height 30
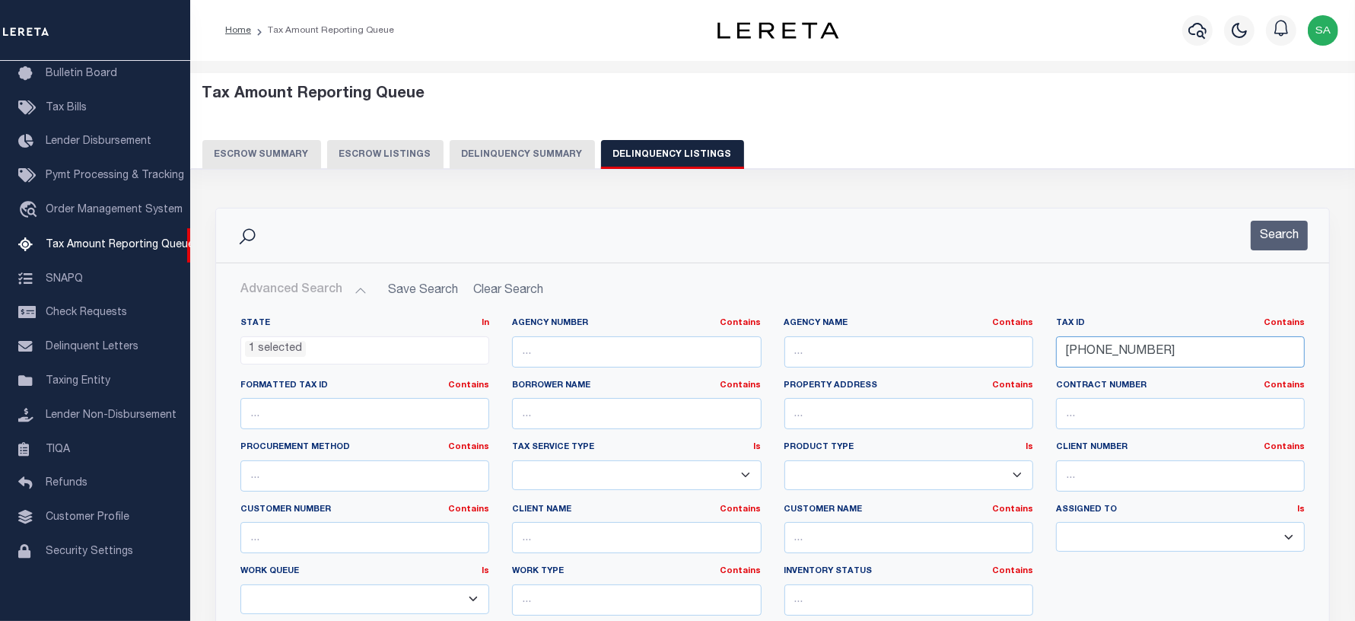
drag, startPoint x: 1166, startPoint y: 354, endPoint x: 1016, endPoint y: 351, distance: 149.9
click at [1016, 351] on div "State In In AK AL AR AZ CA CO CT DC DE FL GA GU HI IA ID IL IN KS [GEOGRAPHIC_D…" at bounding box center [772, 472] width 1087 height 310
paste input "11"
type input "[PHONE_NUMBER]"
click at [1267, 240] on button "Search" at bounding box center [1279, 236] width 57 height 30
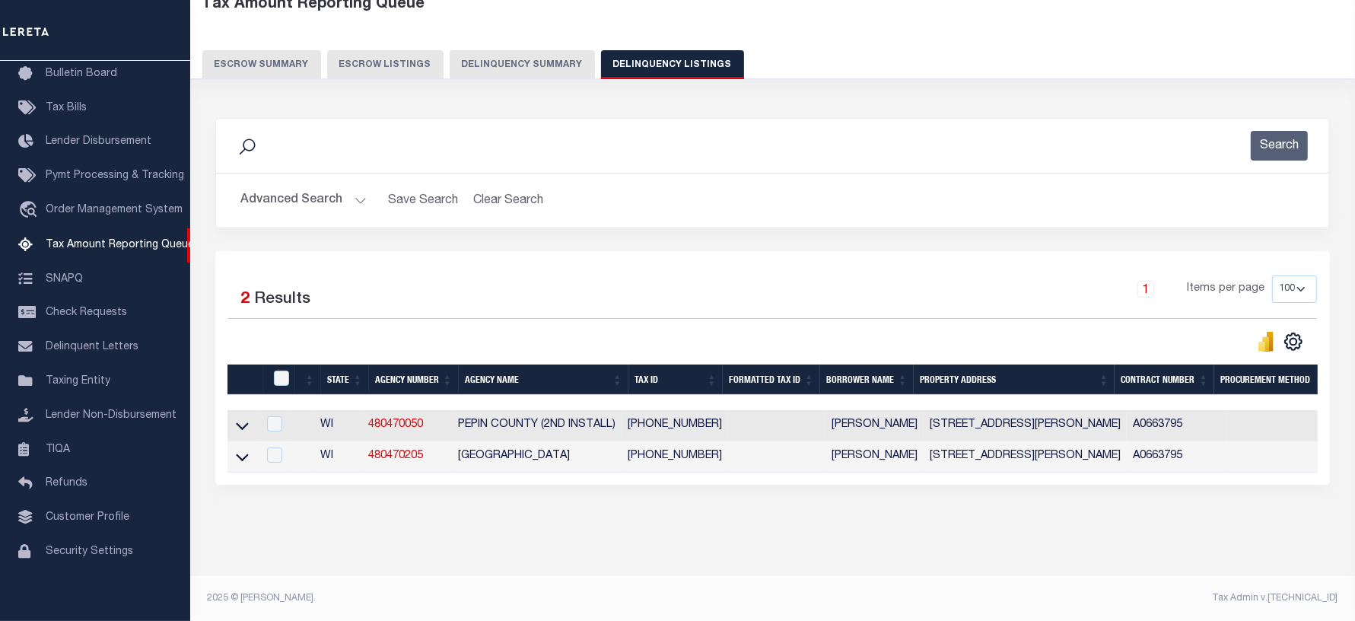
scroll to position [95, 0]
click at [240, 426] on icon at bounding box center [242, 426] width 13 height 8
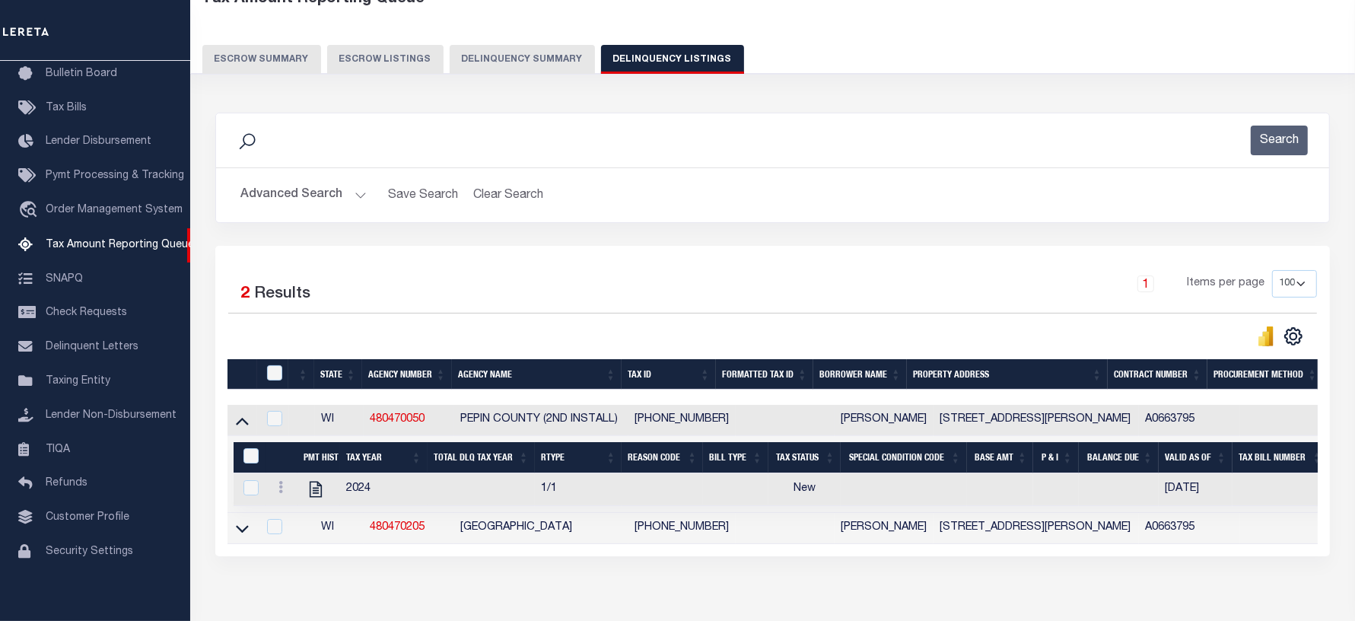
scroll to position [183, 0]
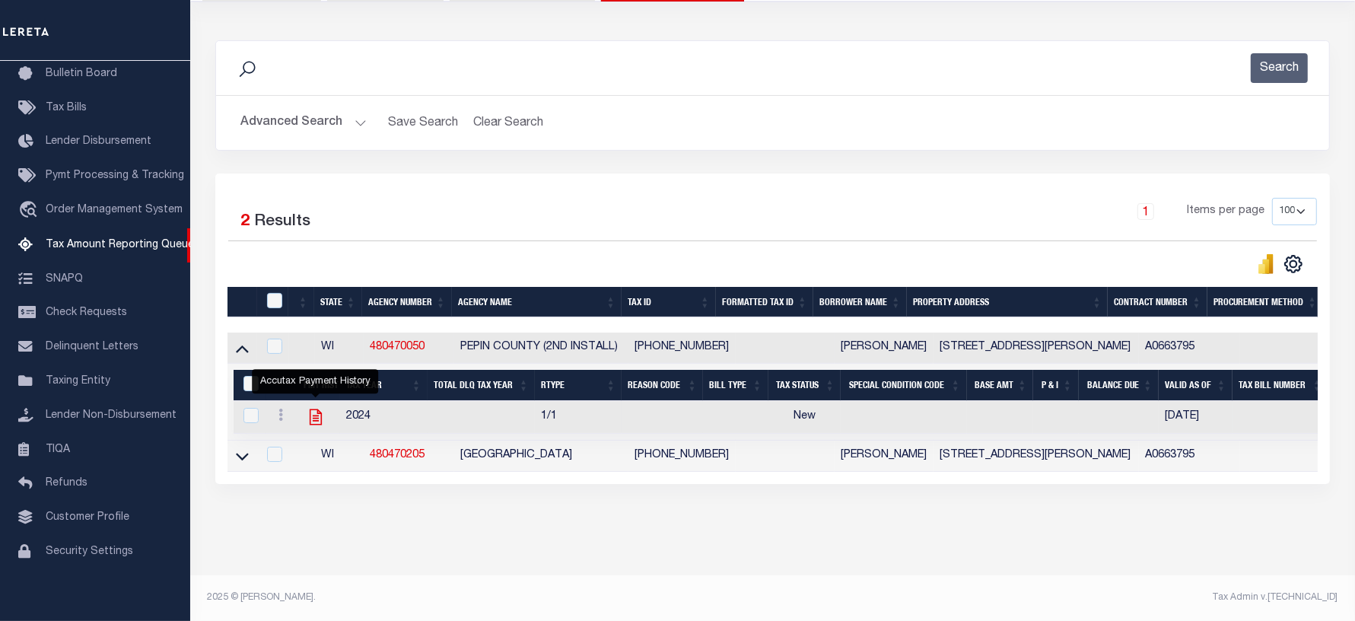
click at [313, 412] on icon "" at bounding box center [316, 417] width 20 height 20
checkbox input "true"
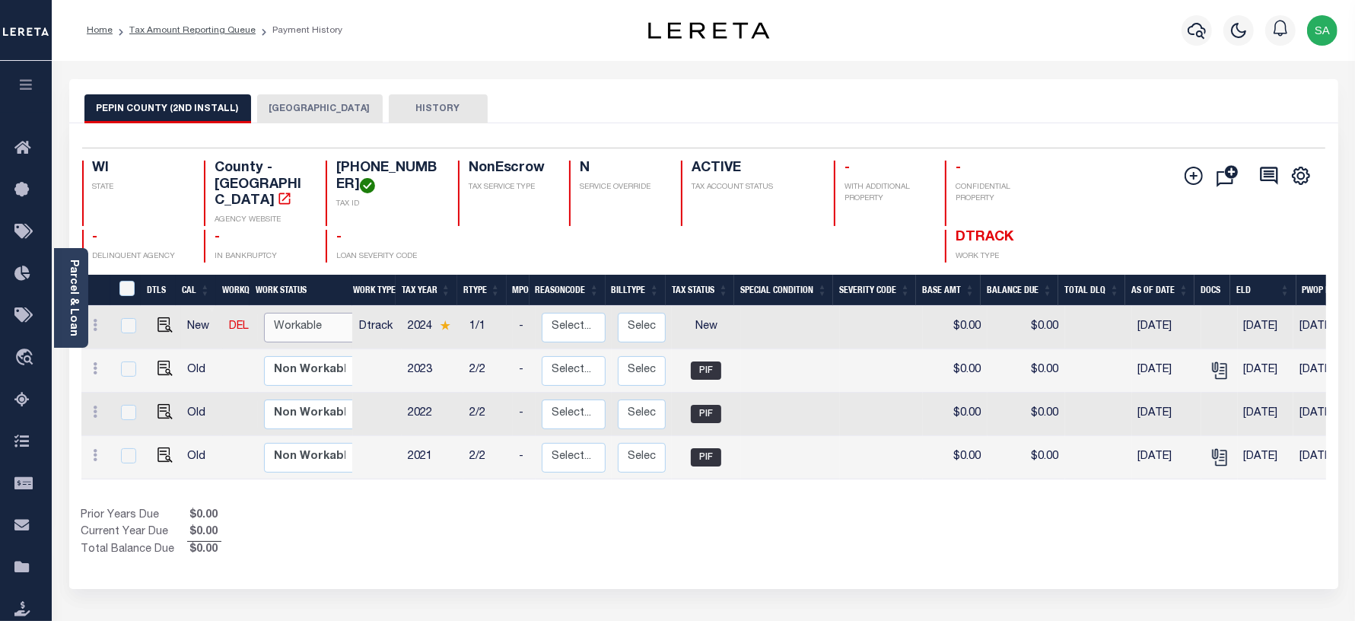
click at [310, 314] on select "Non Workable Workable" at bounding box center [309, 328] width 91 height 30
checkbox input "true"
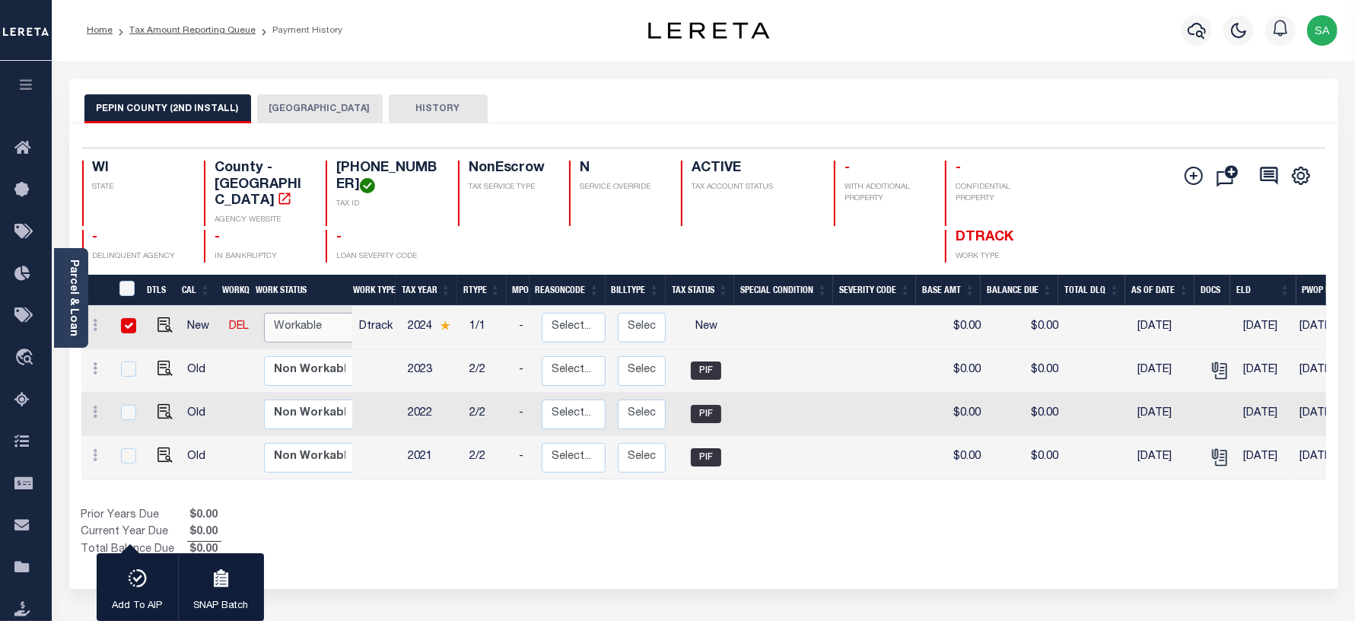
select select "true"
click at [264, 313] on select "Non Workable Workable" at bounding box center [309, 328] width 91 height 30
checkbox input "false"
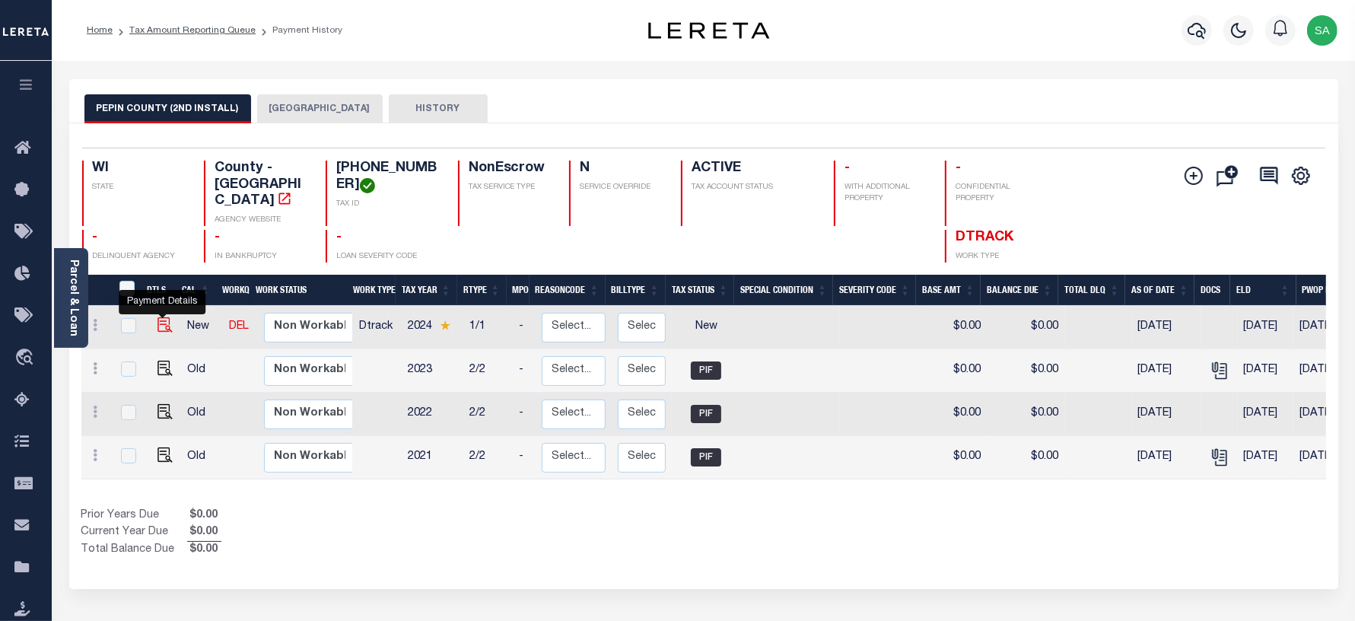
click at [161, 317] on img "" at bounding box center [164, 324] width 15 height 15
checkbox input "true"
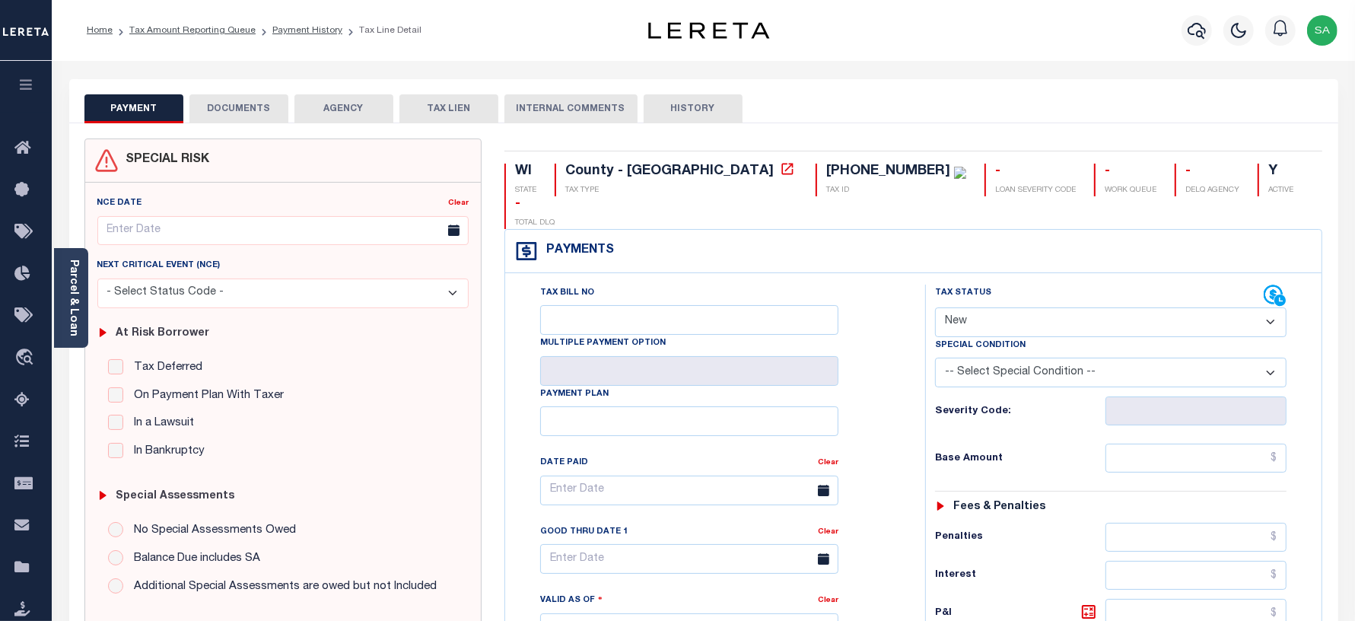
click at [948, 307] on select "- Select Status Code - Open Due/Unpaid Paid Incomplete No Tax Due Internal Refu…" at bounding box center [1111, 322] width 352 height 30
select select "PYD"
click at [935, 307] on select "- Select Status Code - Open Due/Unpaid Paid Incomplete No Tax Due Internal Refu…" at bounding box center [1111, 322] width 352 height 30
type input "[DATE]"
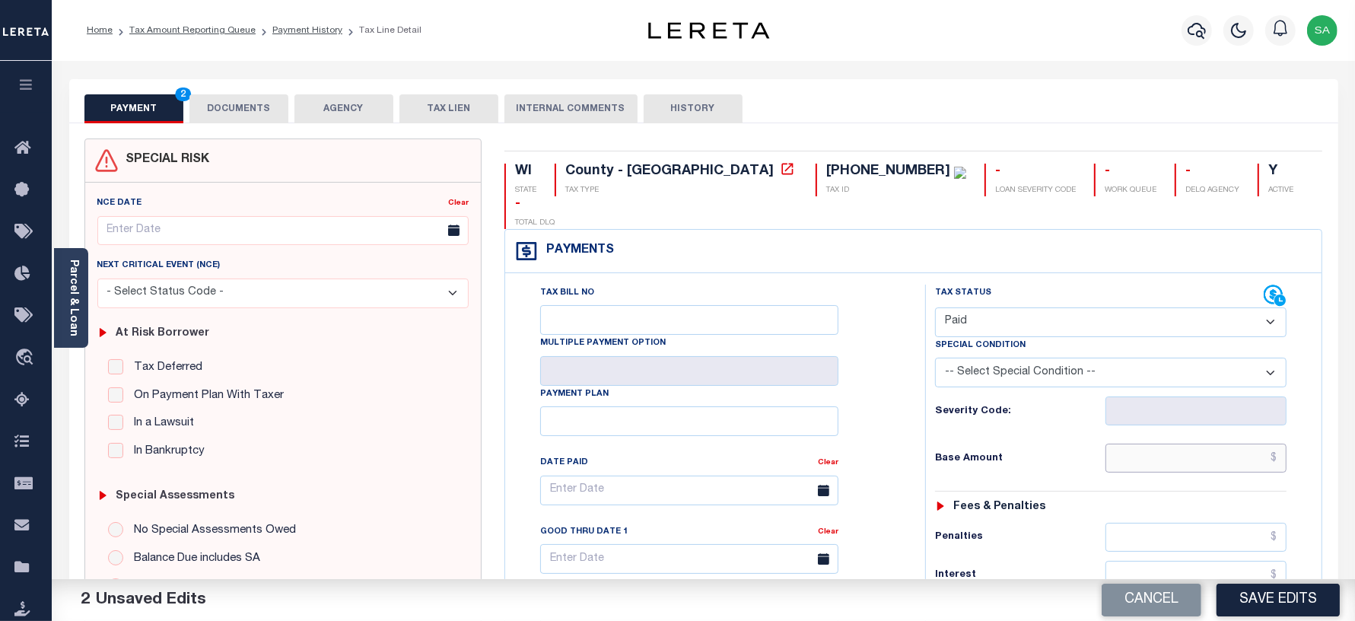
click at [1121, 444] on input "text" at bounding box center [1195, 458] width 181 height 29
type input "$0.00"
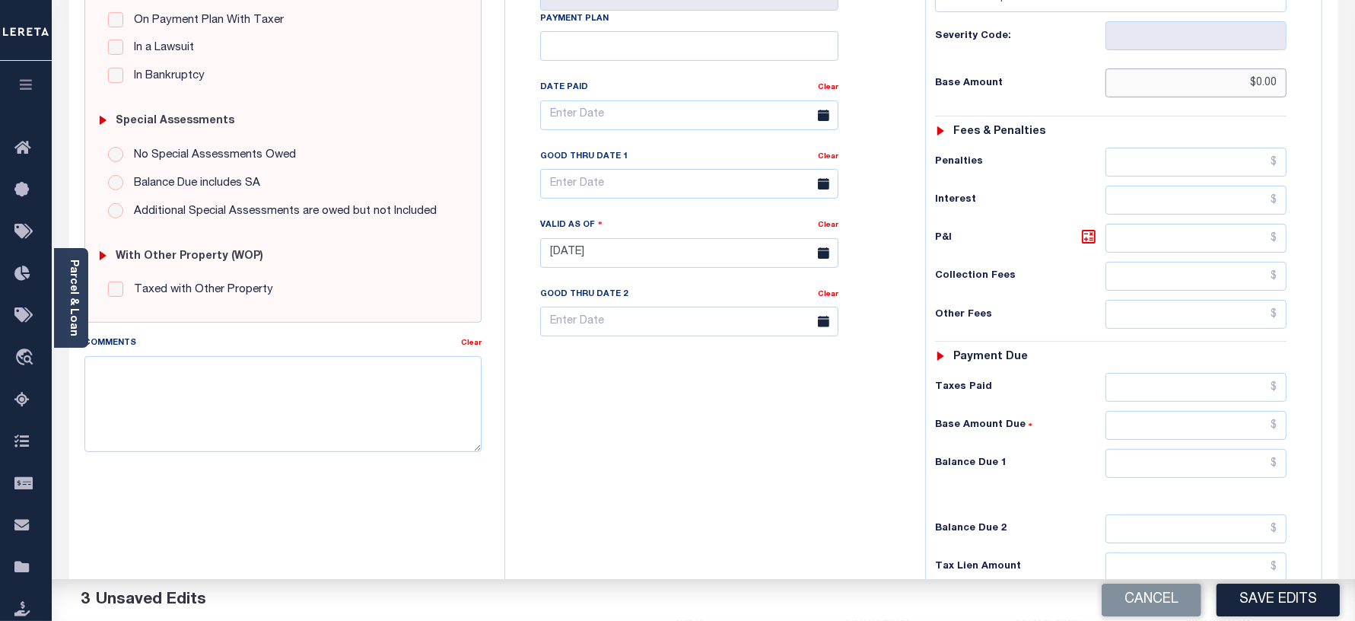
scroll to position [380, 0]
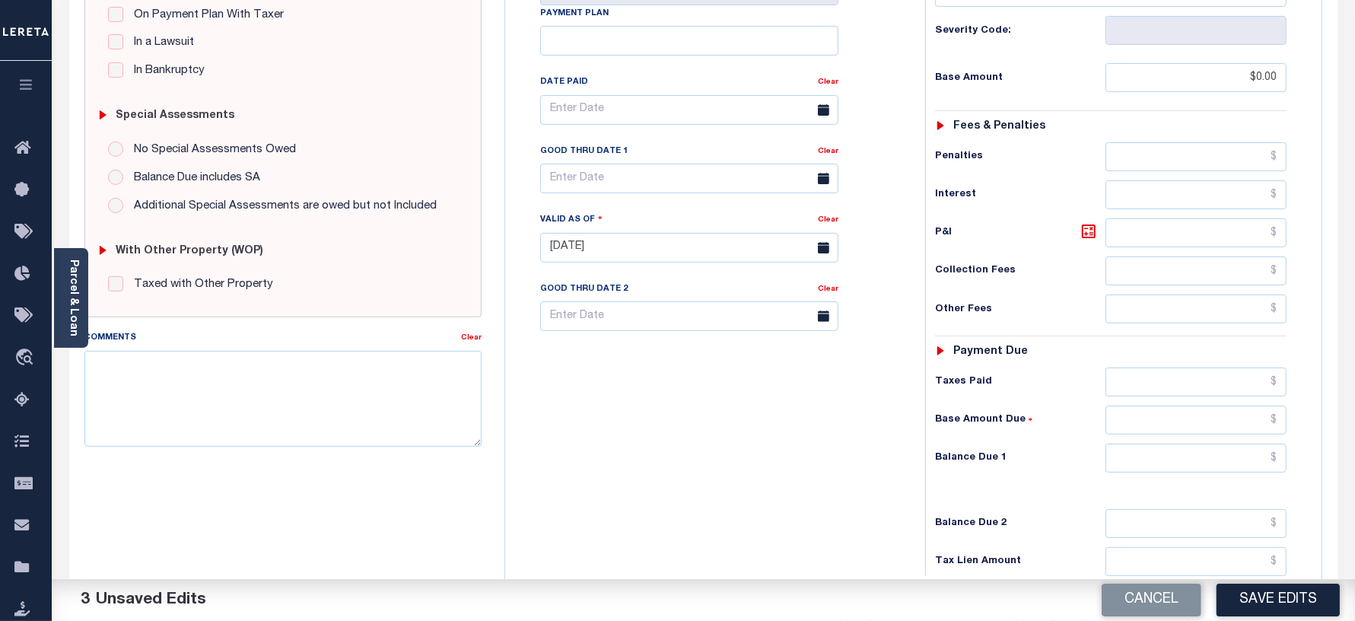
click at [1128, 519] on div "Tax Status Status - Select Status Code -" at bounding box center [1116, 240] width 382 height 672
click at [1136, 444] on input "text" at bounding box center [1195, 458] width 181 height 29
click at [1131, 444] on input "text" at bounding box center [1195, 458] width 181 height 29
type input "$0.00"
click at [739, 412] on div "Tax Bill No Multiple Payment Option Payment Plan Clear" at bounding box center [711, 240] width 405 height 672
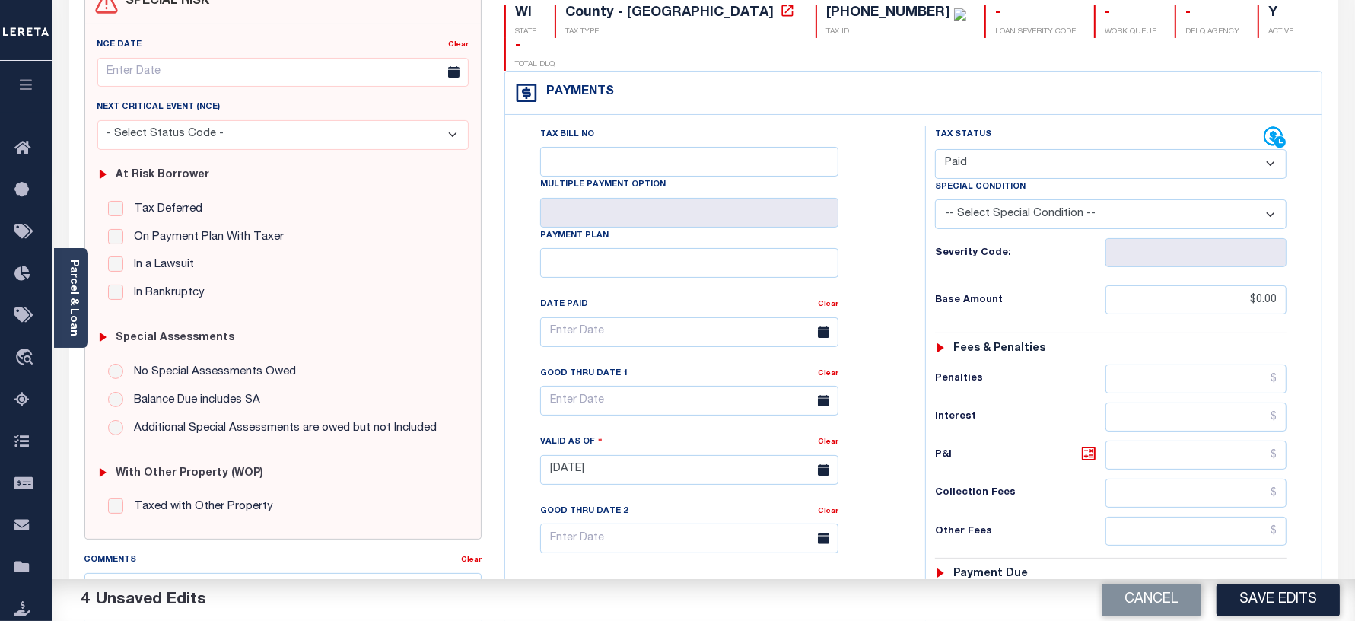
scroll to position [0, 0]
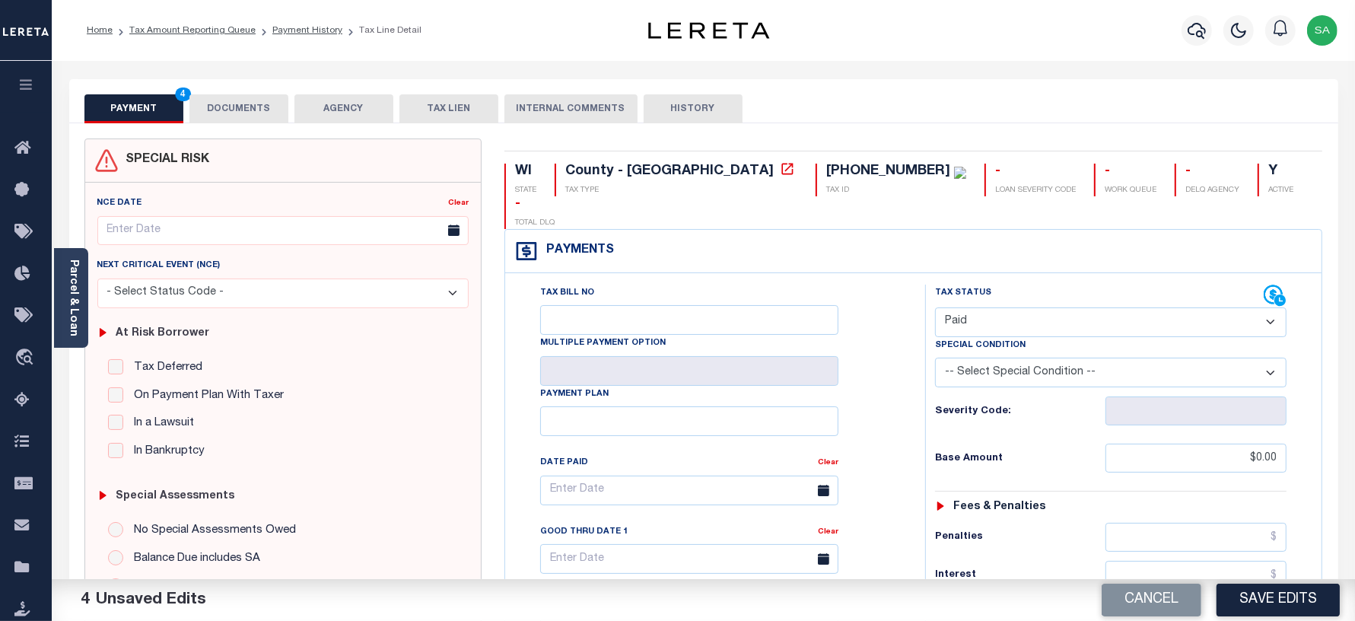
click at [240, 113] on button "DOCUMENTS" at bounding box center [238, 108] width 99 height 29
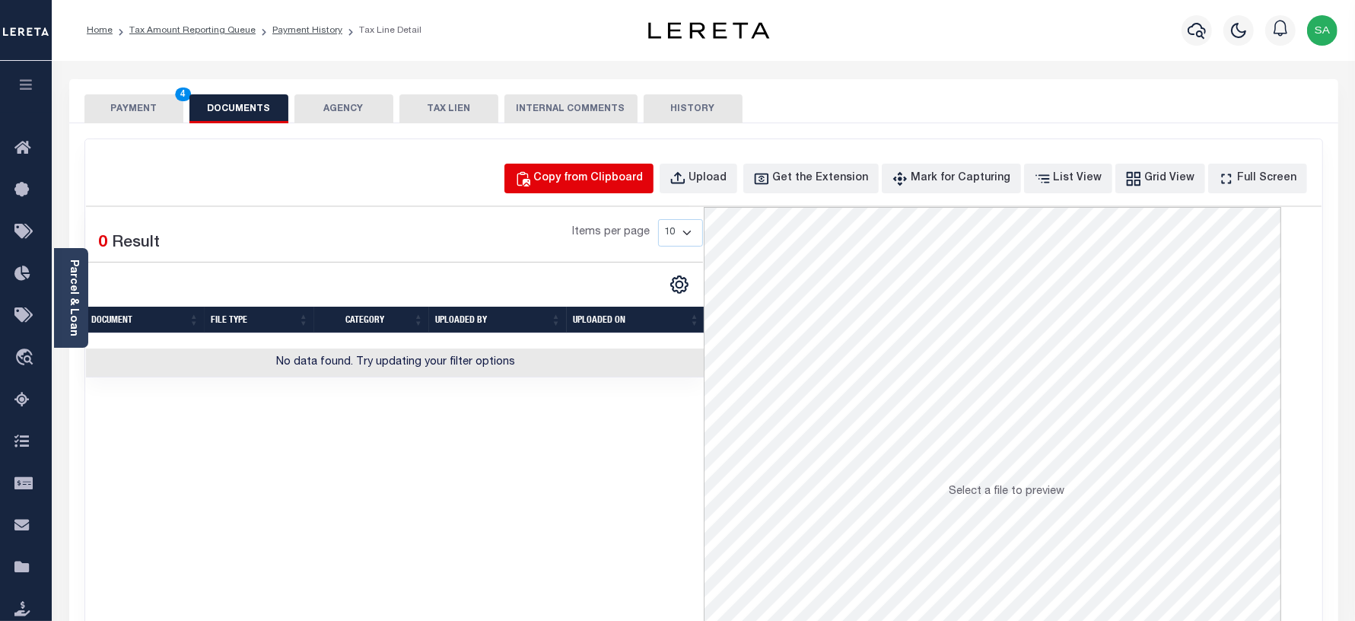
click at [622, 189] on button "Copy from Clipboard" at bounding box center [578, 179] width 149 height 30
select select "POP"
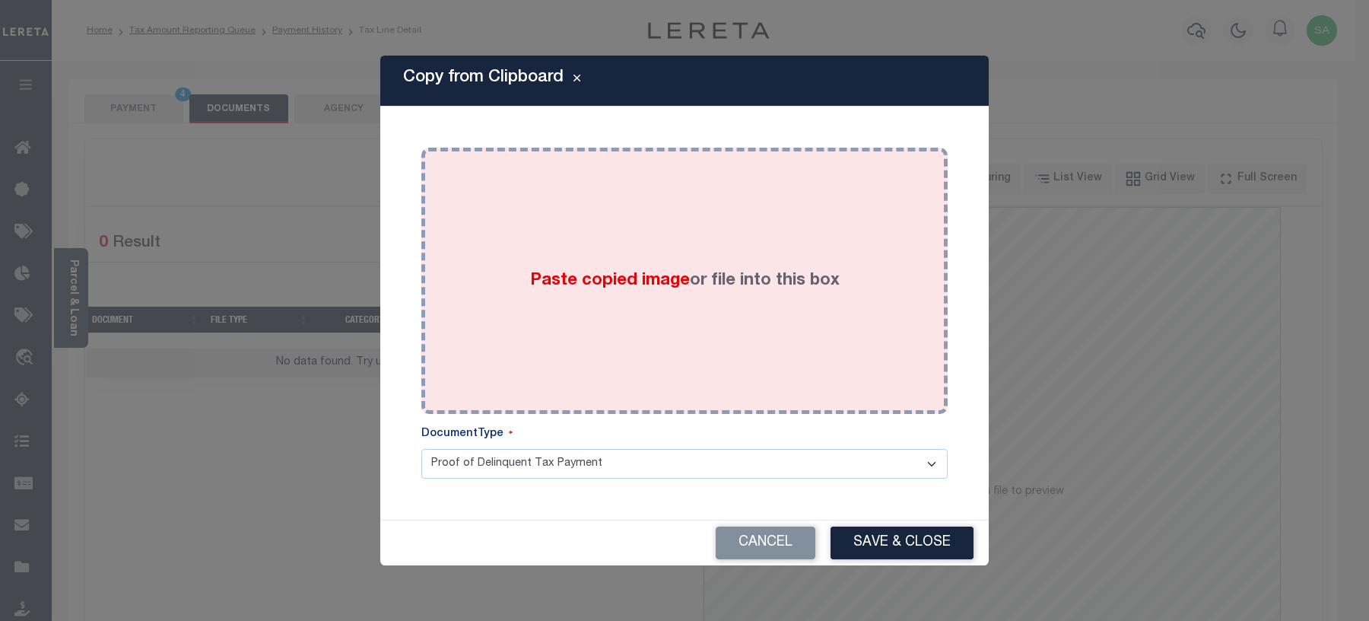
click at [654, 291] on label "Paste copied image or file into this box" at bounding box center [685, 281] width 310 height 25
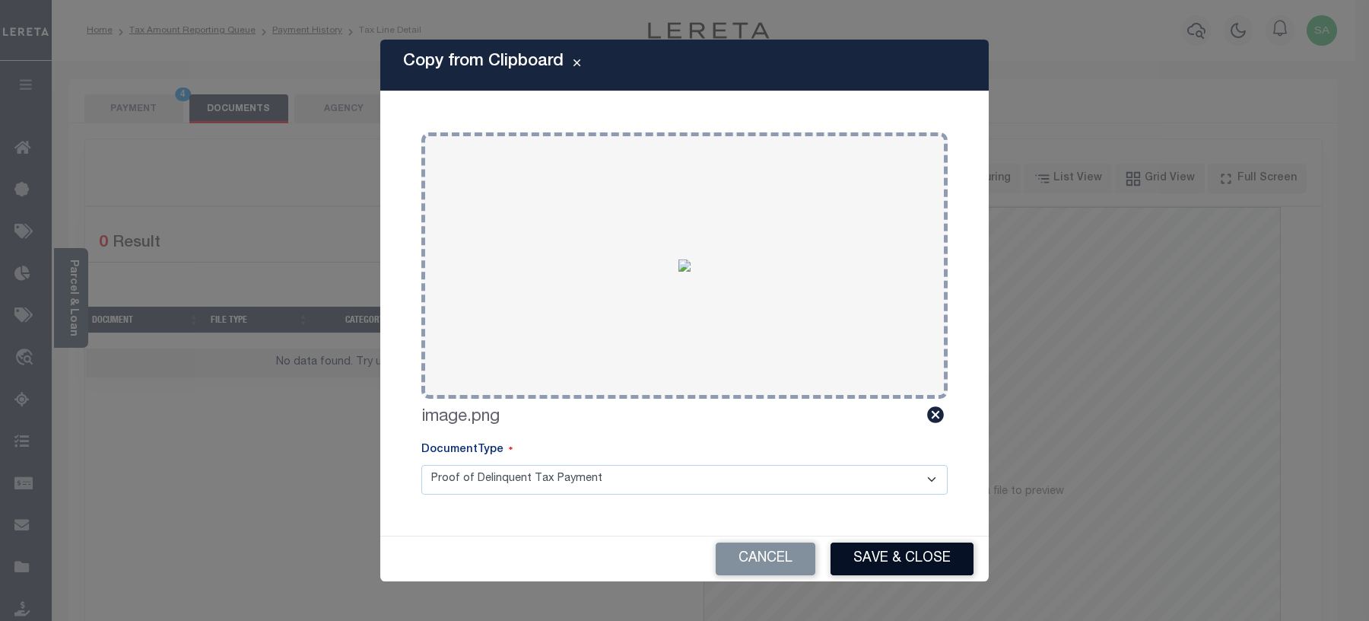
click at [873, 565] on button "Save & Close" at bounding box center [902, 558] width 143 height 33
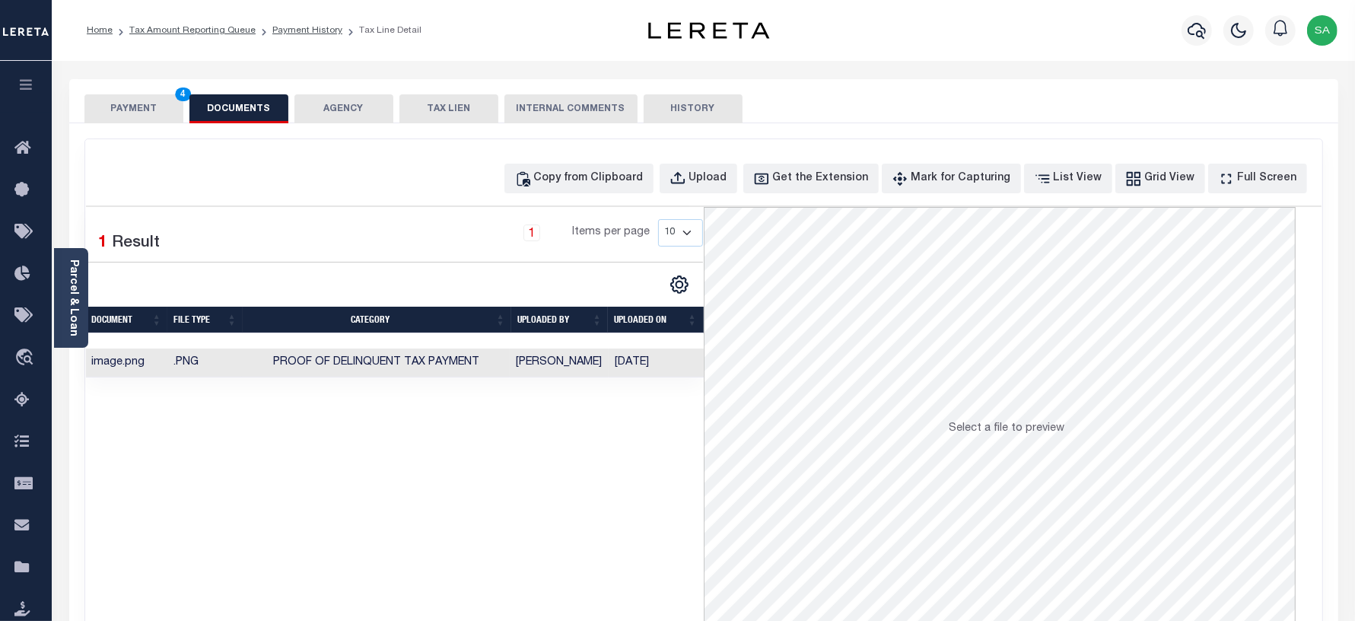
click at [137, 118] on button "PAYMENT 4" at bounding box center [133, 108] width 99 height 29
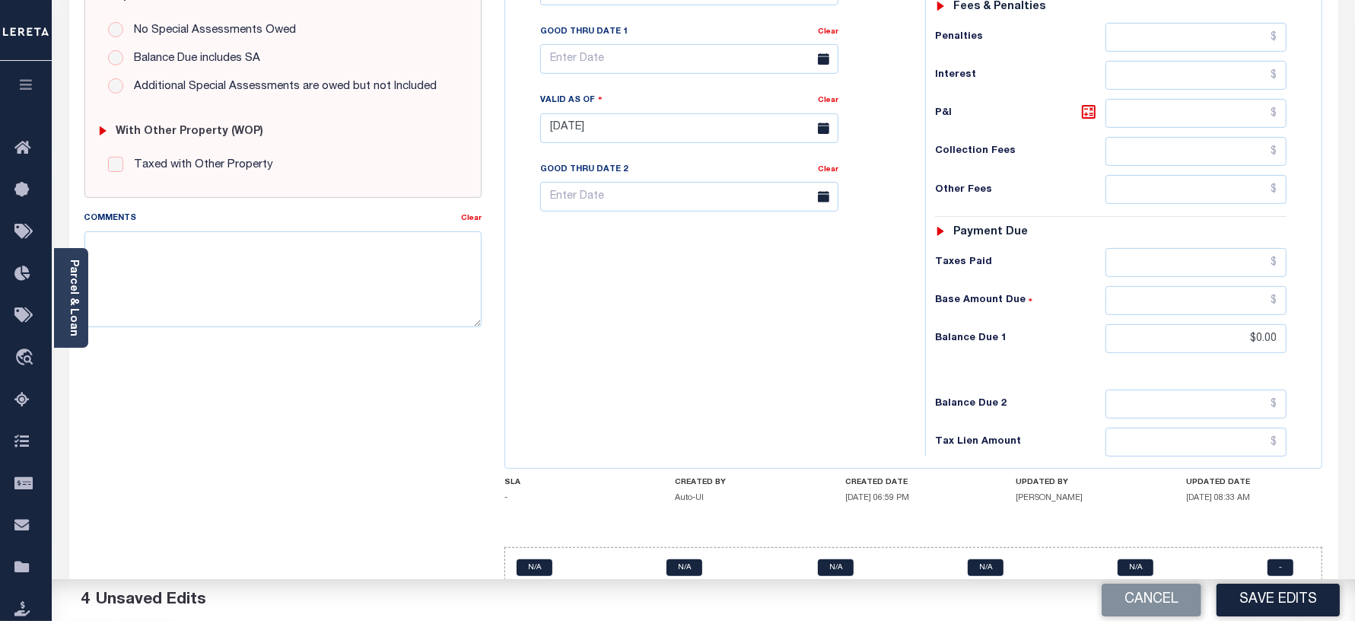
scroll to position [502, 0]
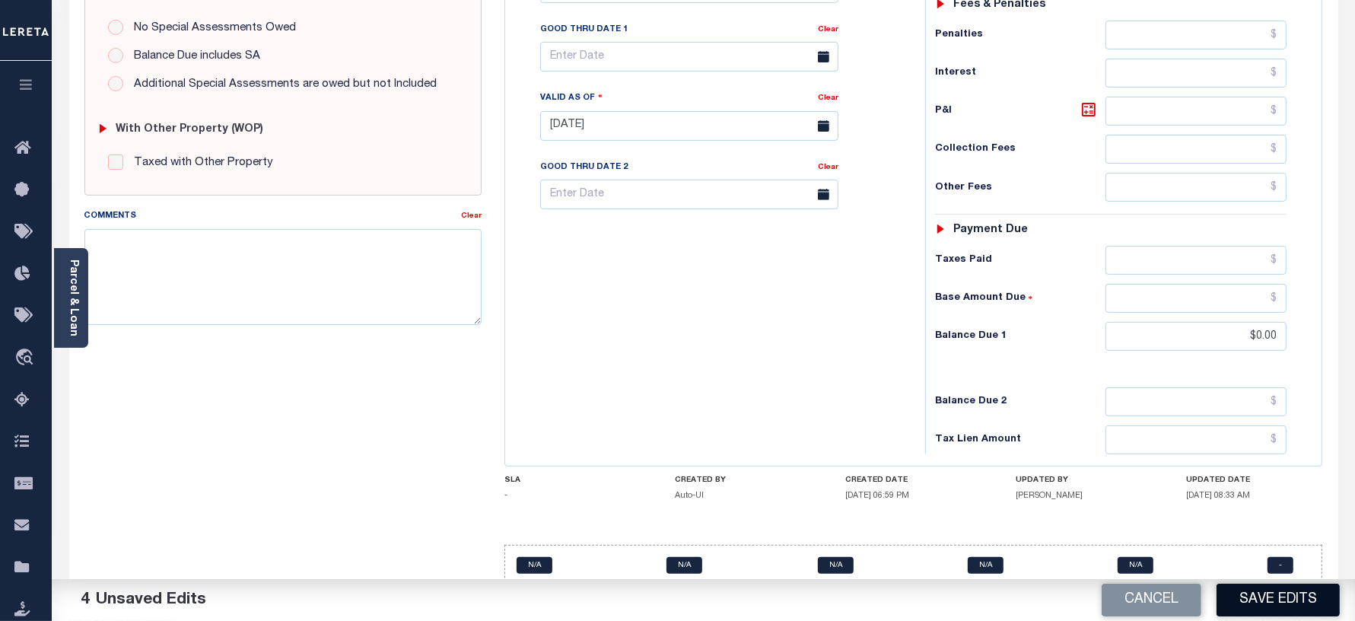
click at [1290, 602] on button "Save Edits" at bounding box center [1278, 600] width 123 height 33
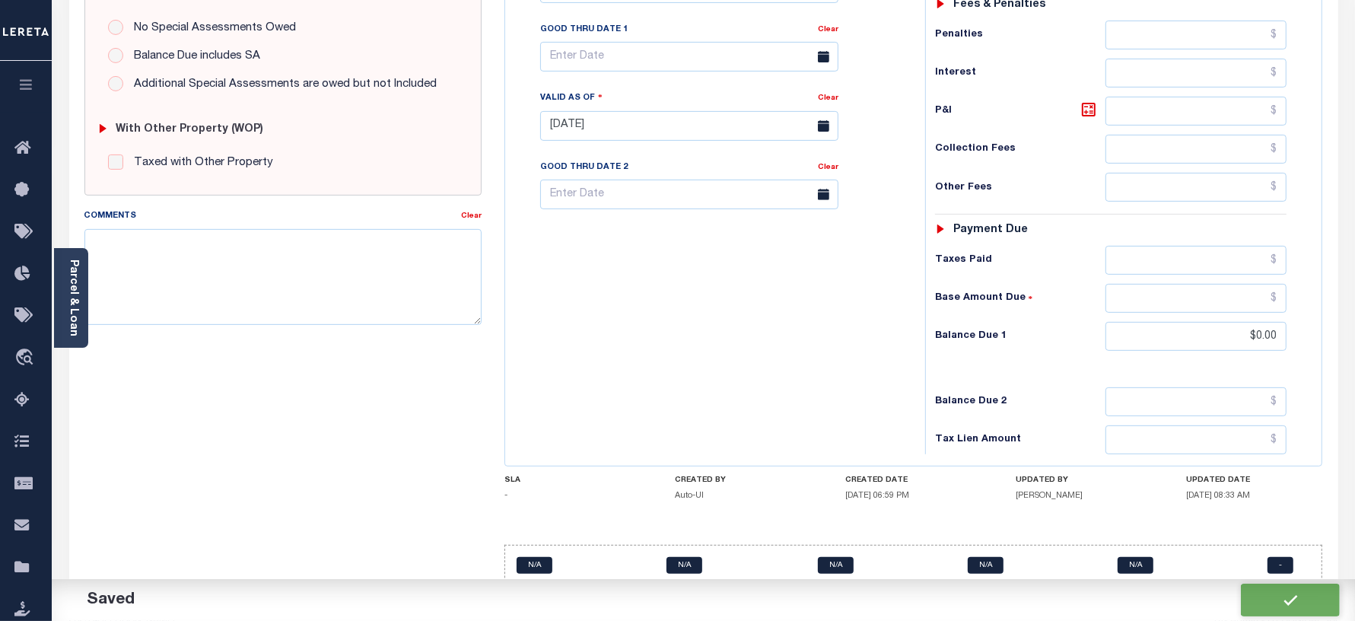
checkbox input "false"
type input "$0"
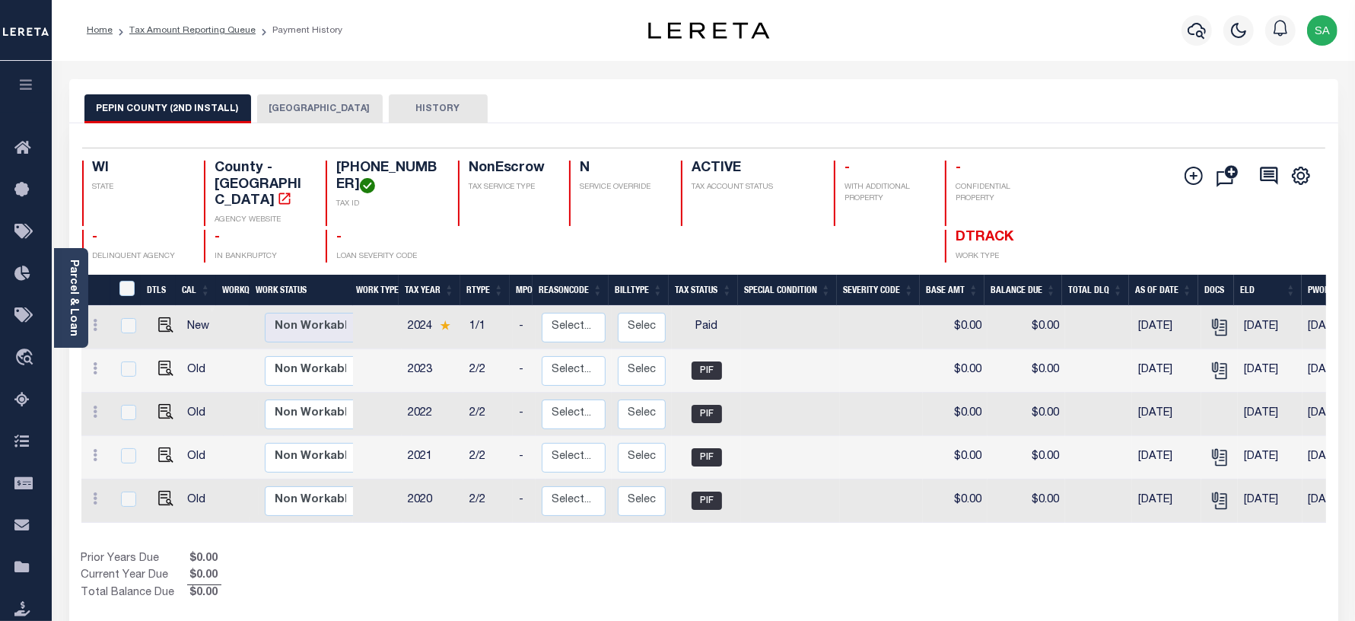
click at [210, 39] on ol "Home Tax Amount Reporting Queue Payment History" at bounding box center [215, 30] width 280 height 32
click at [211, 30] on link "Tax Amount Reporting Queue" at bounding box center [192, 30] width 126 height 9
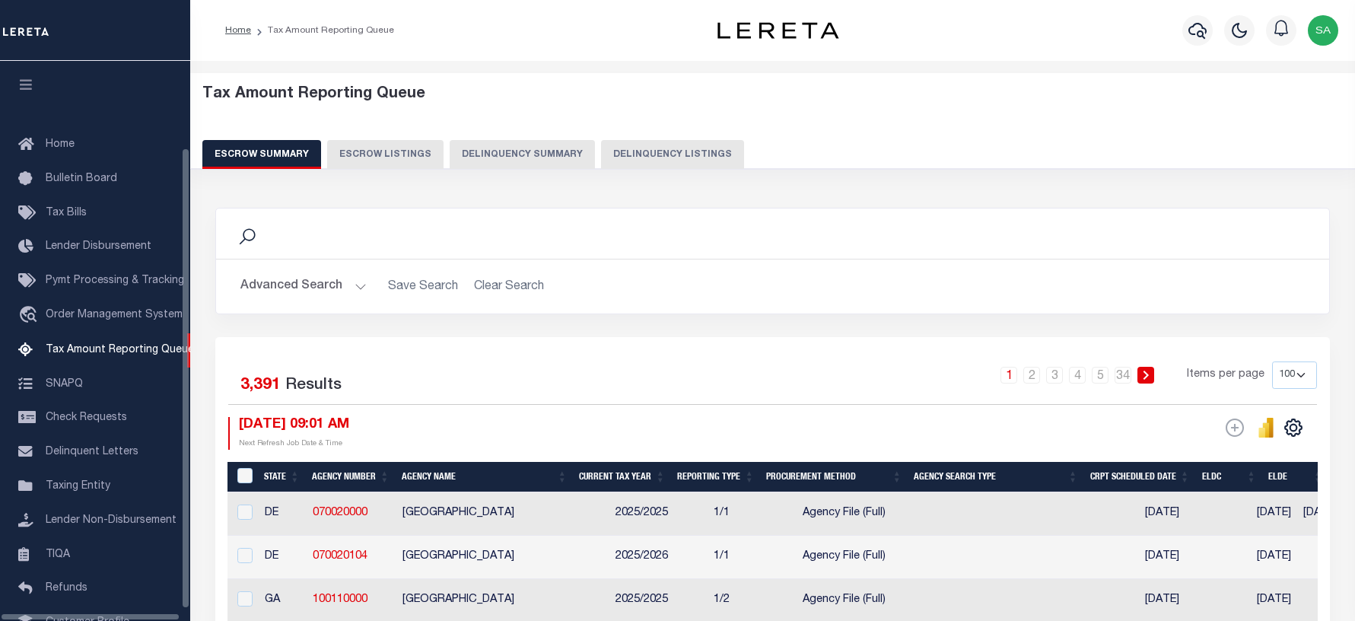
click at [652, 154] on button "Delinquency Listings" at bounding box center [672, 154] width 143 height 29
select select "100"
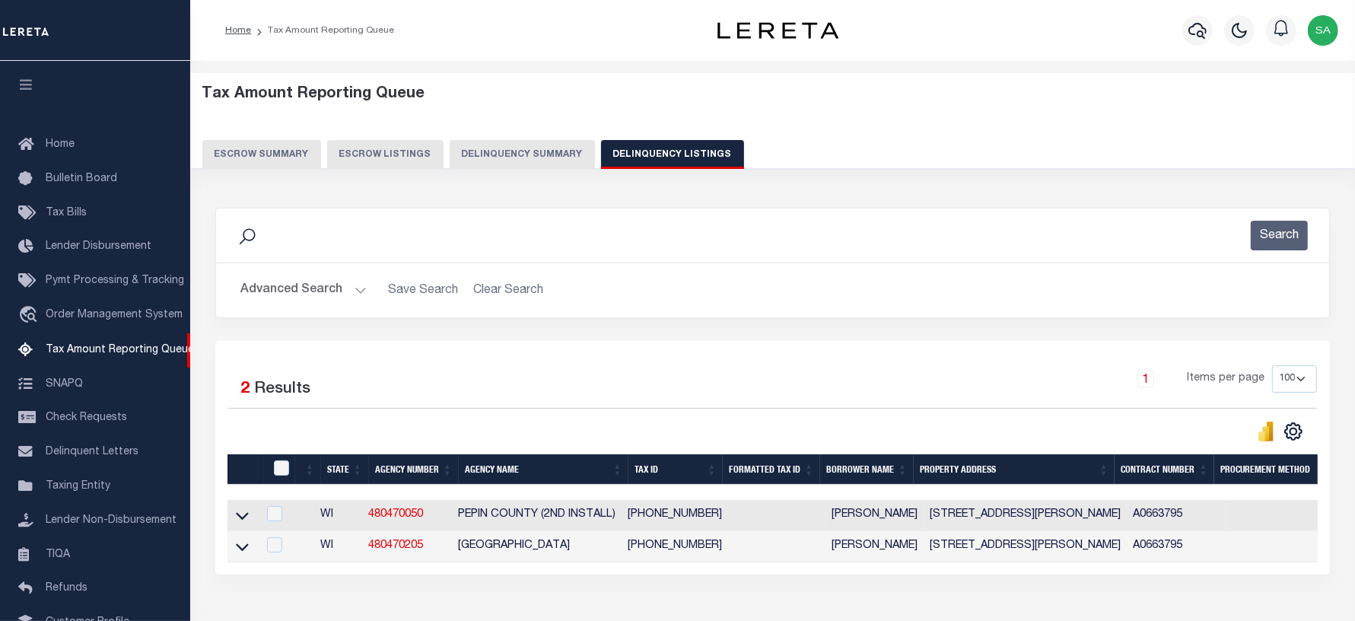
scroll to position [105, 0]
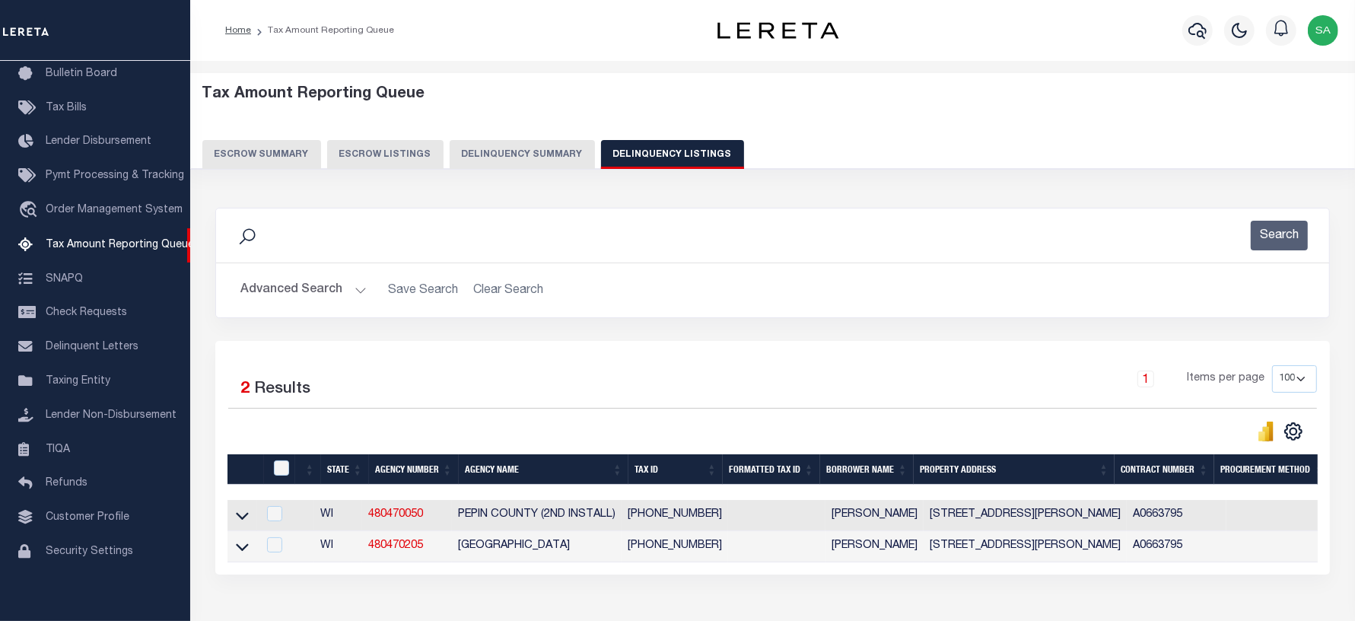
click at [289, 293] on button "Advanced Search" at bounding box center [303, 290] width 126 height 30
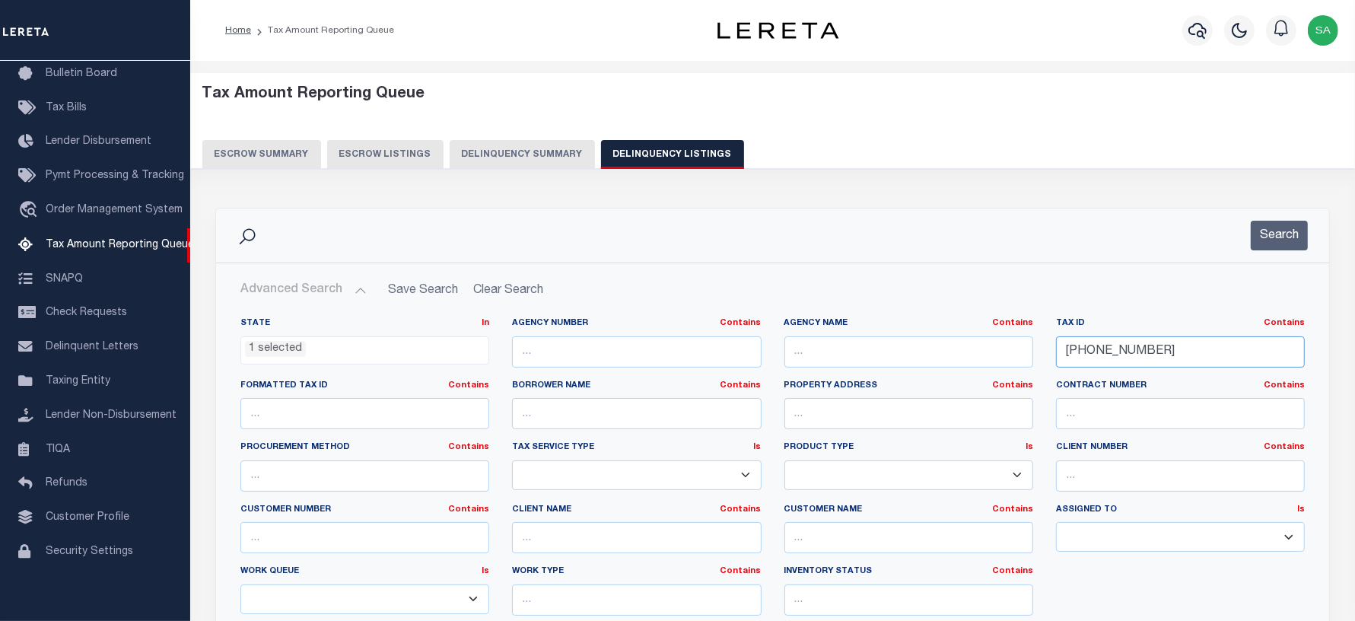
drag, startPoint x: 1155, startPoint y: 358, endPoint x: 902, endPoint y: 352, distance: 252.6
click at [905, 352] on div "State In In AK AL AR AZ CA CO CT DC DE FL GA GU HI IA ID IL IN KS KY LA MA MD M…" at bounding box center [772, 472] width 1087 height 310
paste input "00325"
type input "008003250000"
click at [1267, 241] on button "Search" at bounding box center [1279, 236] width 57 height 30
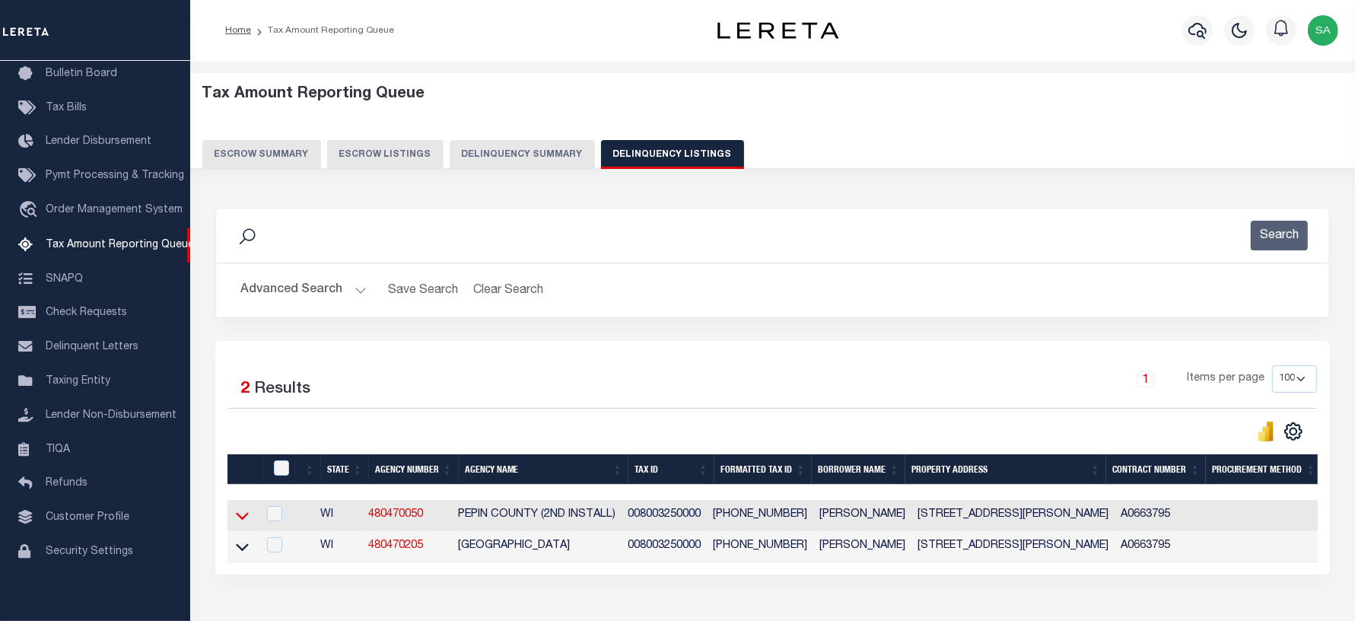
click at [243, 518] on icon at bounding box center [242, 515] width 13 height 16
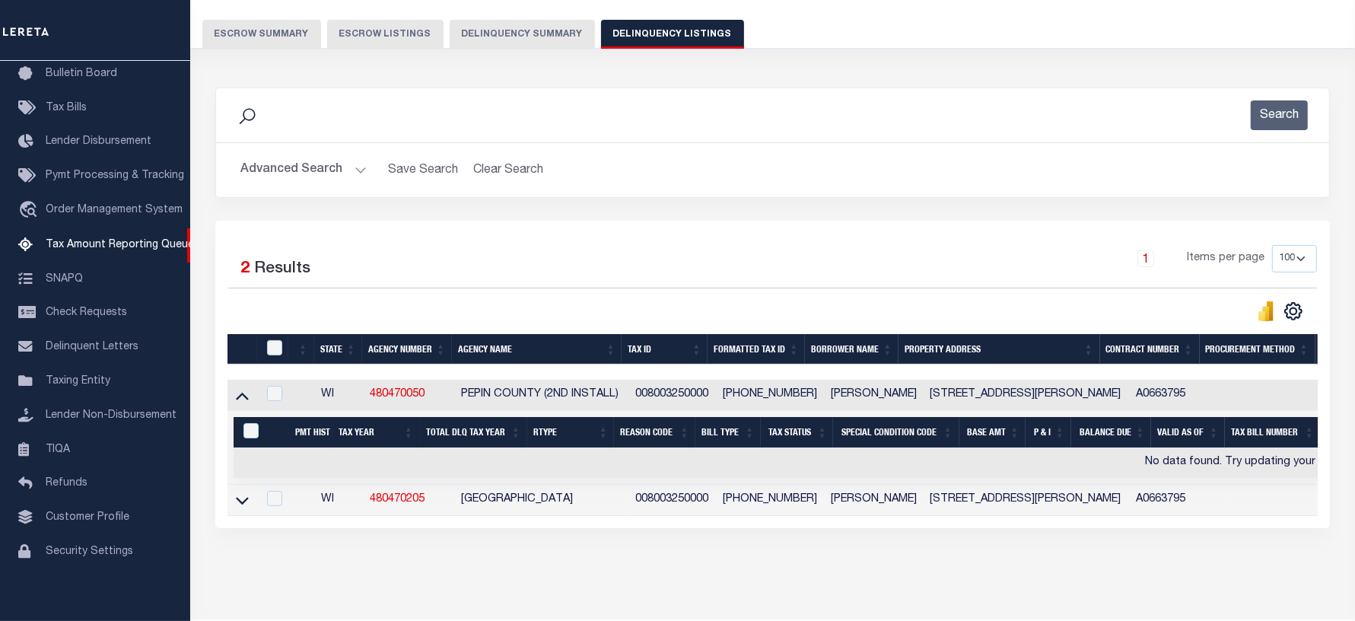
scroll to position [180, 0]
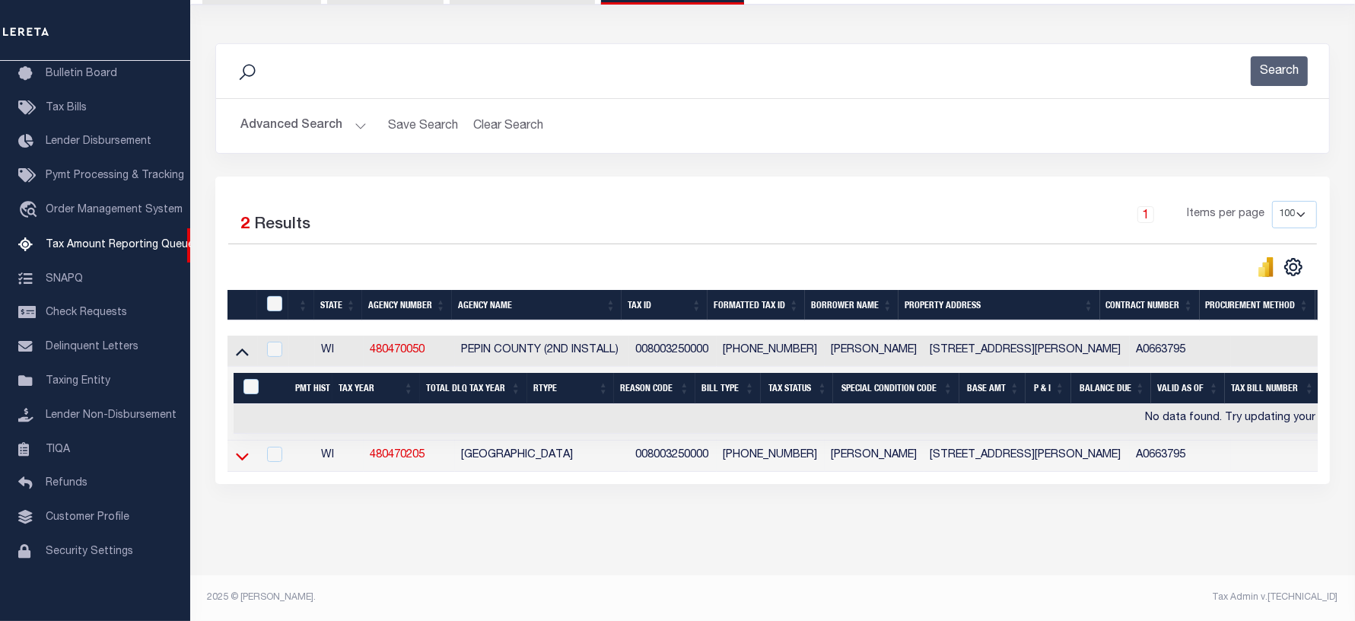
click at [247, 453] on icon at bounding box center [242, 457] width 13 height 8
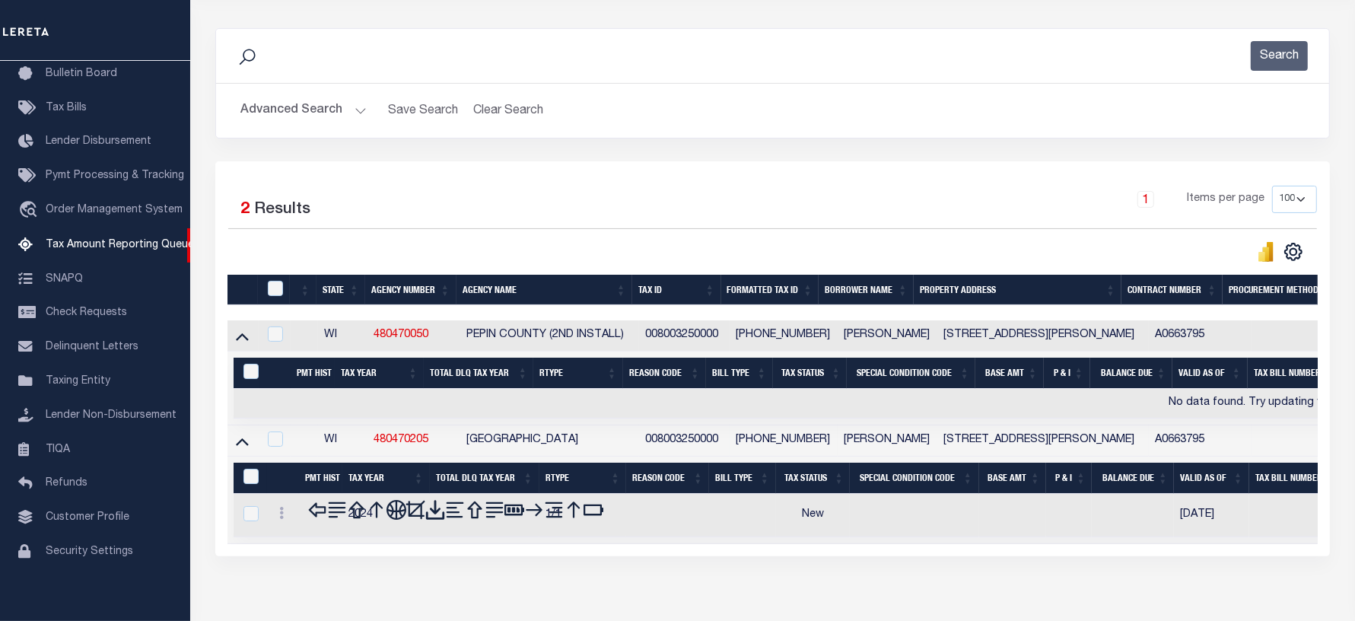
scroll to position [257, 0]
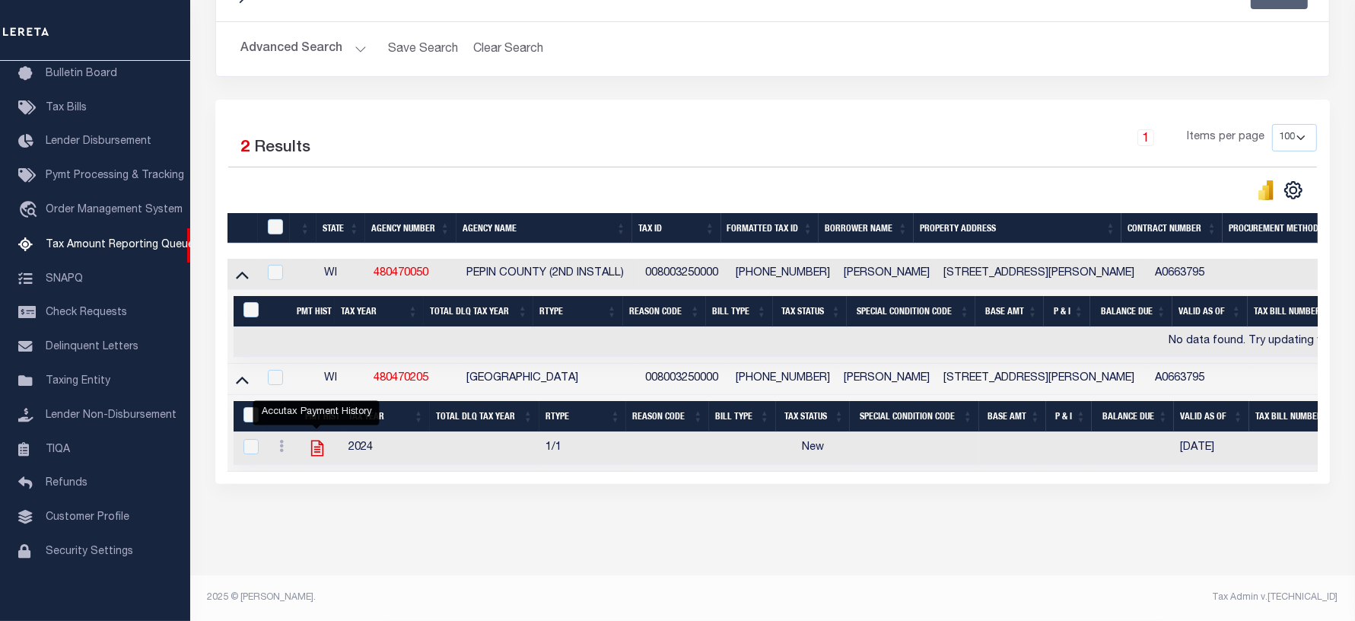
click at [316, 447] on icon "" at bounding box center [317, 448] width 20 height 20
checkbox input "true"
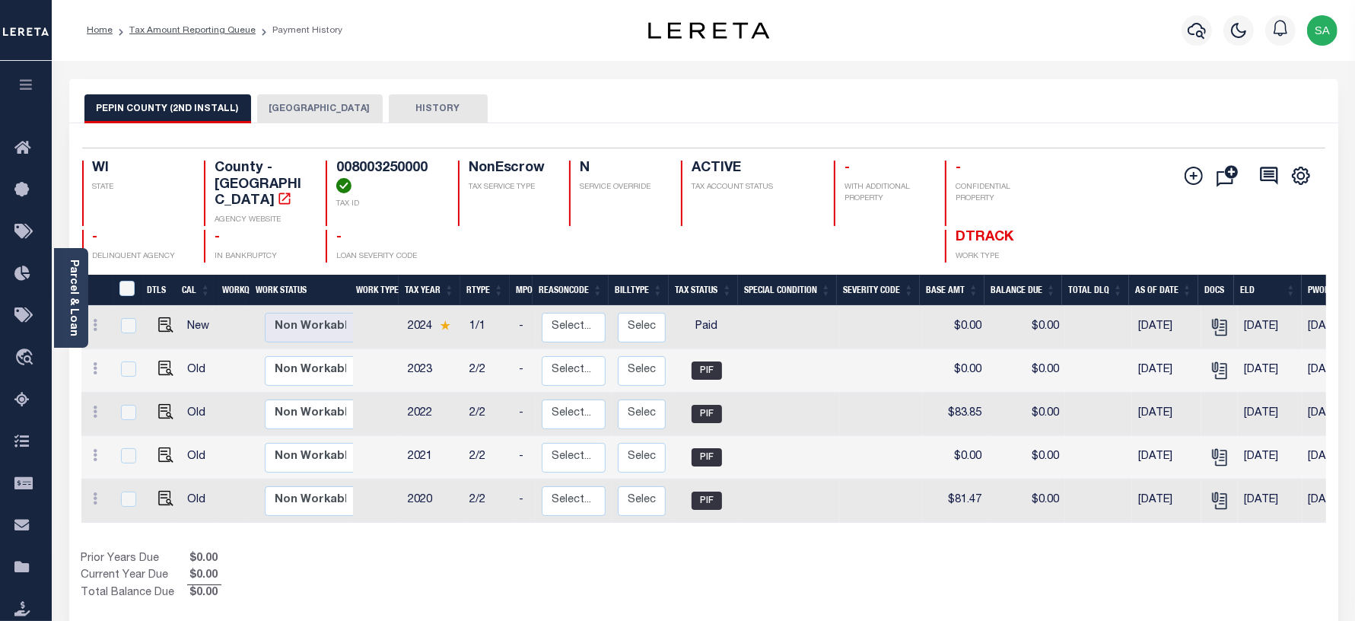
click at [303, 100] on button "[GEOGRAPHIC_DATA]" at bounding box center [320, 108] width 126 height 29
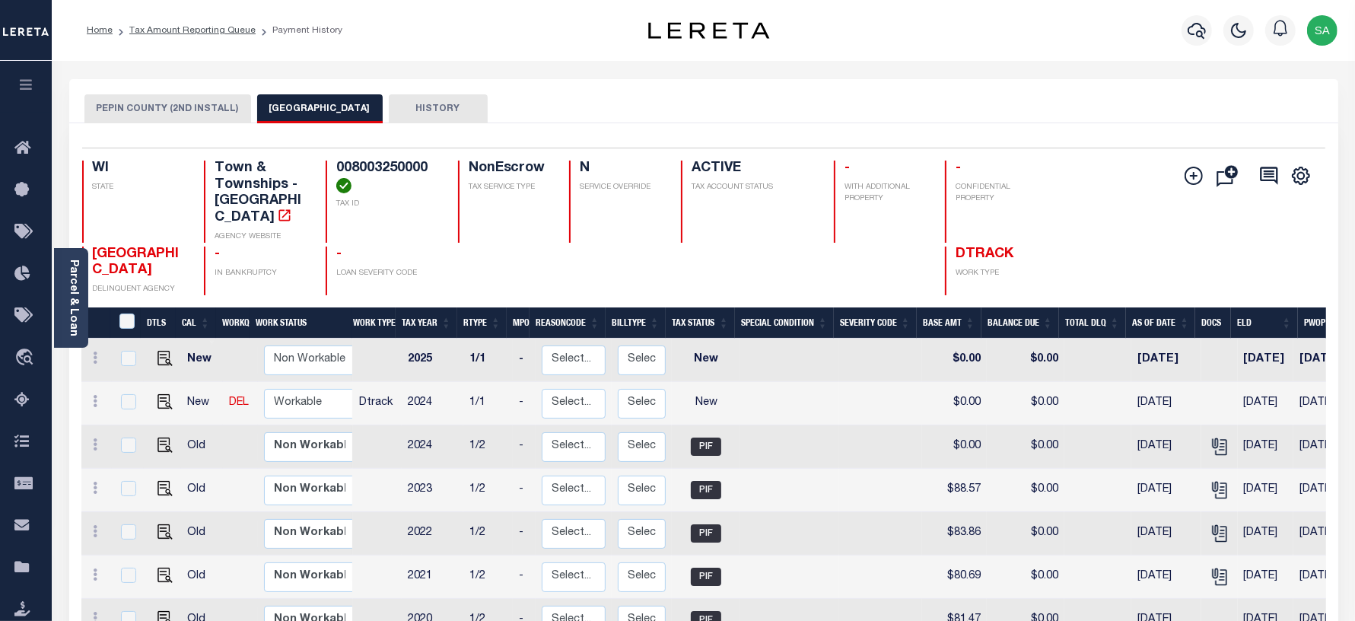
click at [185, 108] on button "PEPIN COUNTY (2ND INSTALL)" at bounding box center [167, 108] width 167 height 29
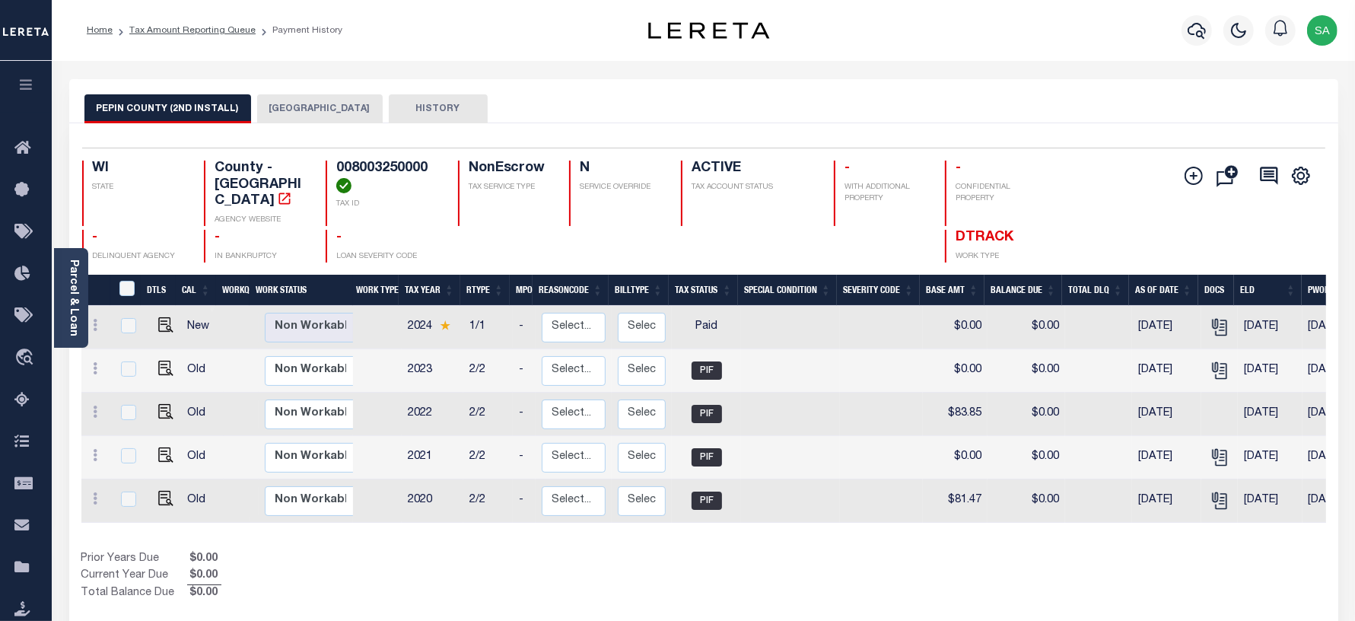
click at [279, 108] on button "LIMA TOWN" at bounding box center [320, 108] width 126 height 29
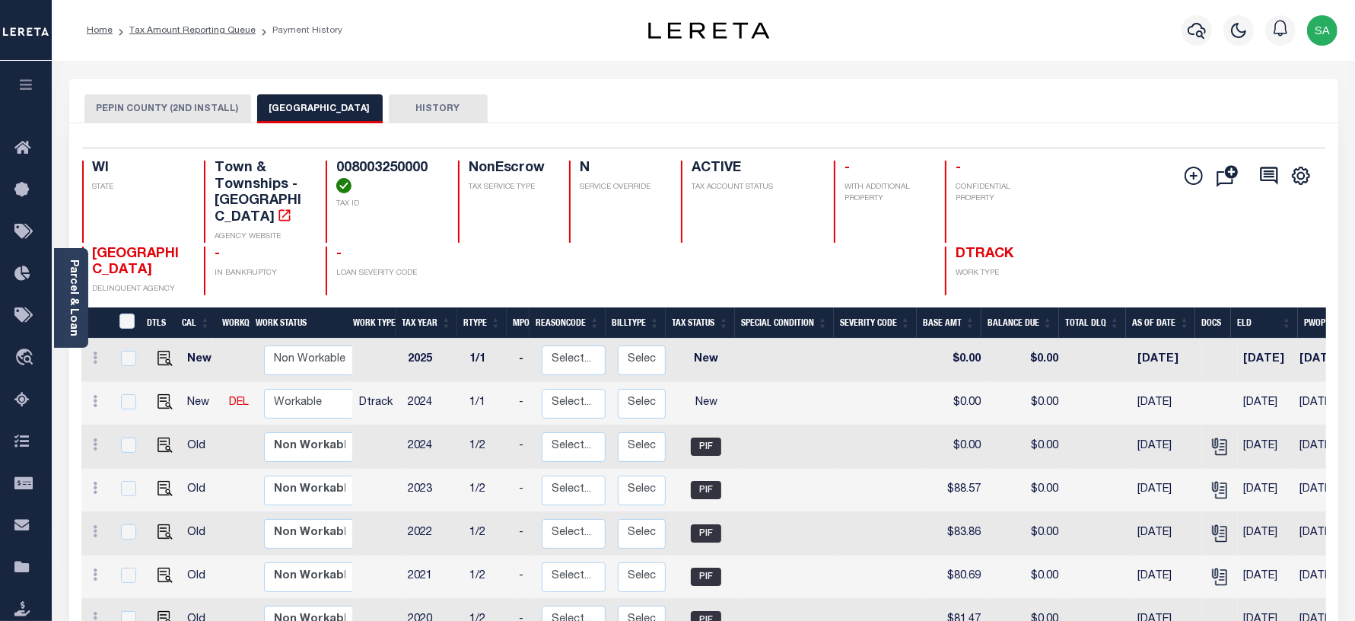
click at [194, 109] on button "PEPIN COUNTY (2ND INSTALL)" at bounding box center [167, 108] width 167 height 29
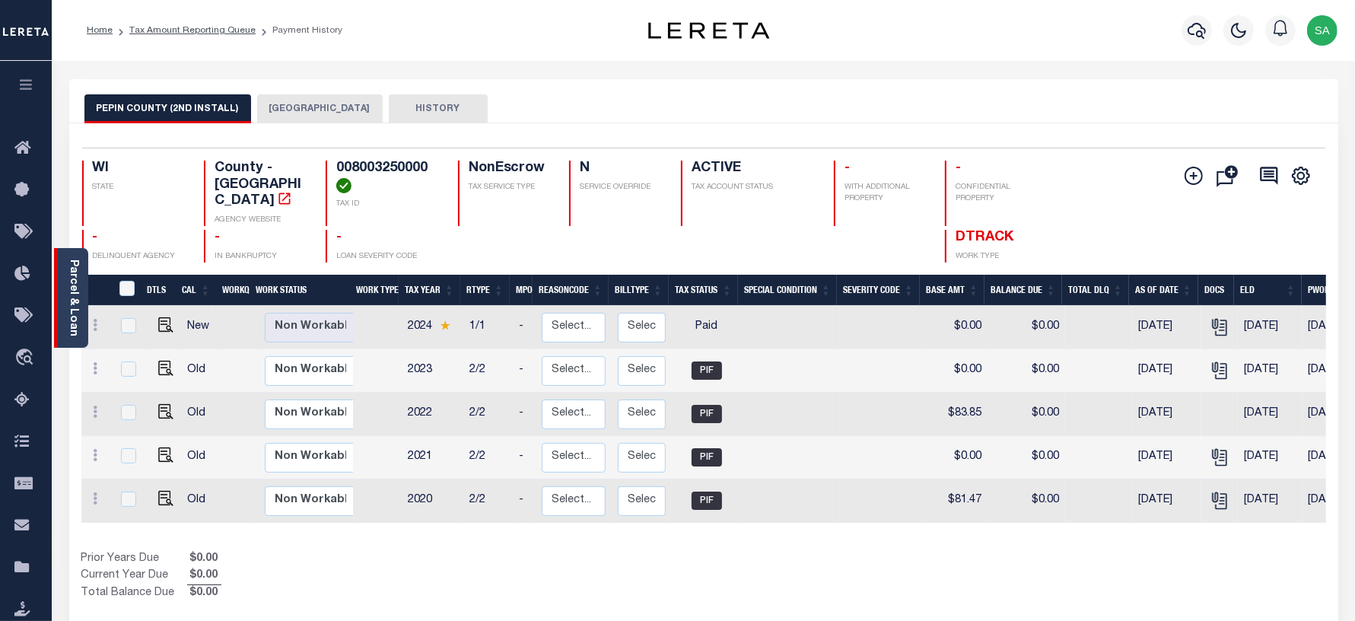
click at [80, 310] on div "Parcel & Loan" at bounding box center [71, 298] width 34 height 100
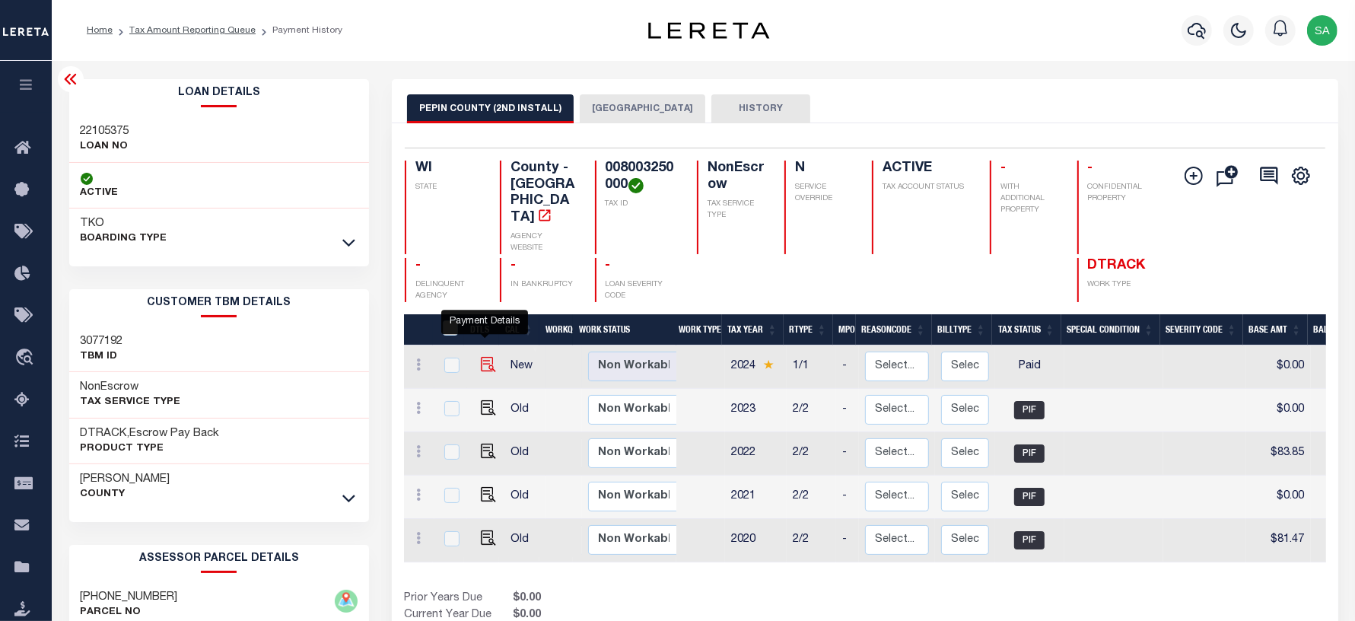
click at [482, 357] on img "" at bounding box center [488, 364] width 15 height 15
checkbox input "true"
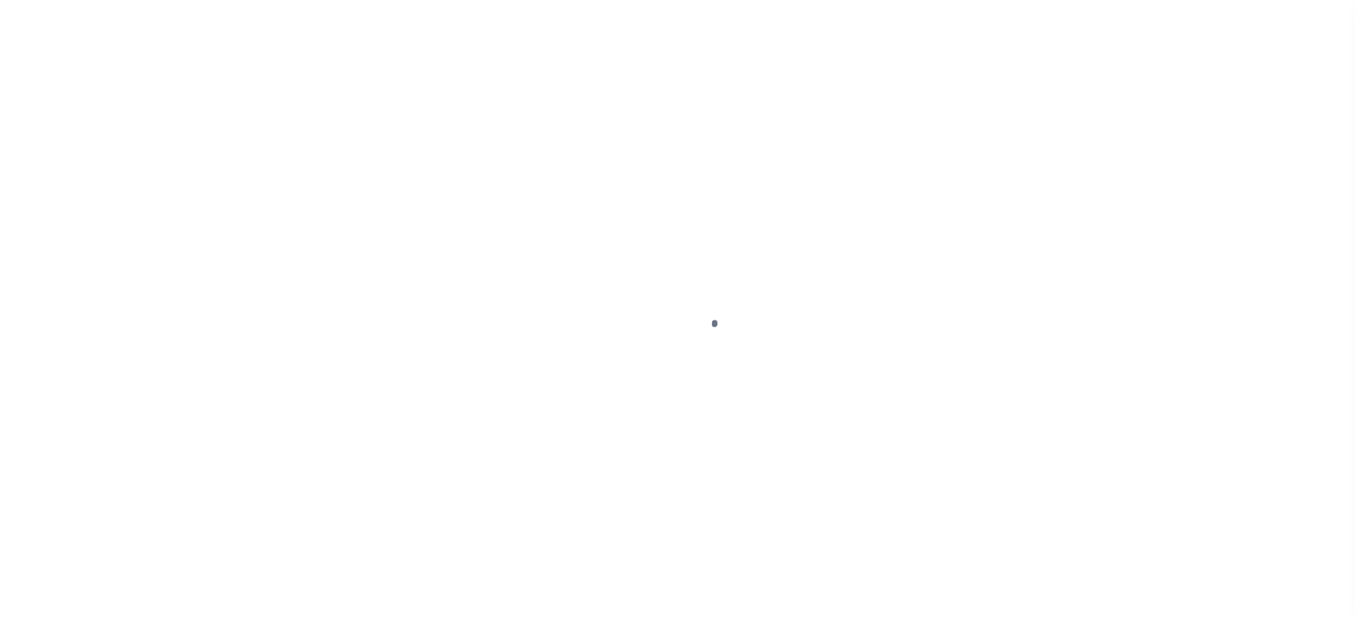
select select "PYD"
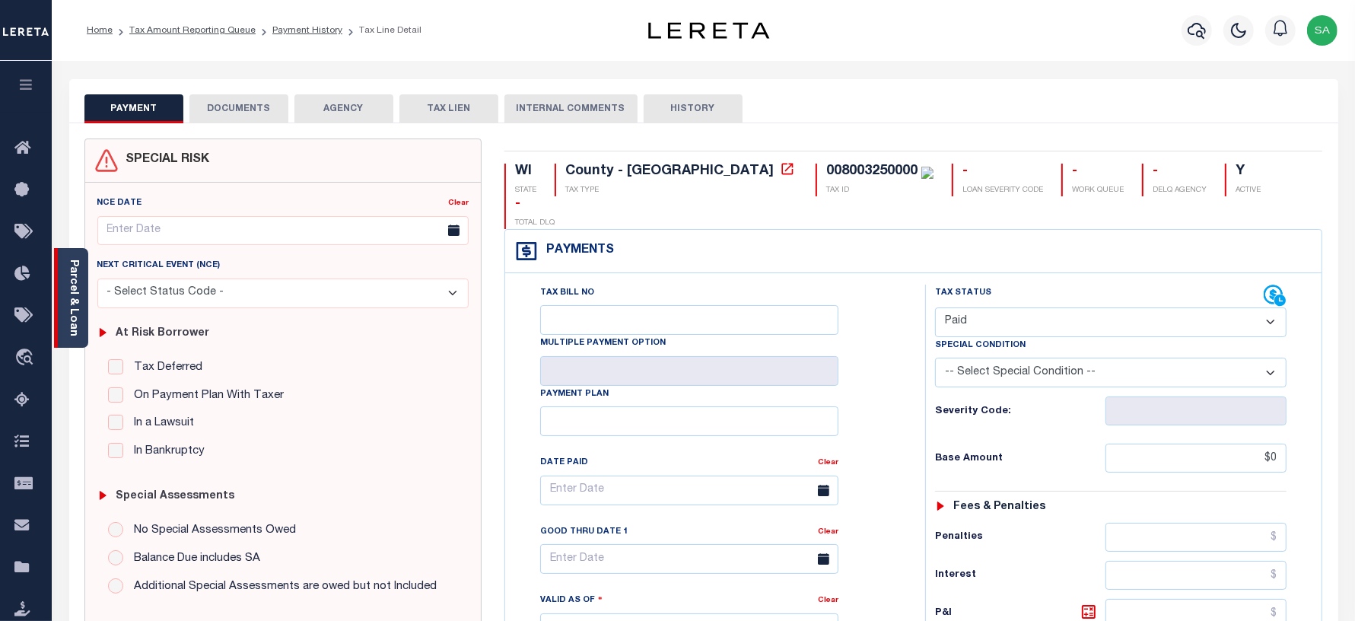
click at [82, 278] on div "Parcel & Loan" at bounding box center [71, 298] width 34 height 100
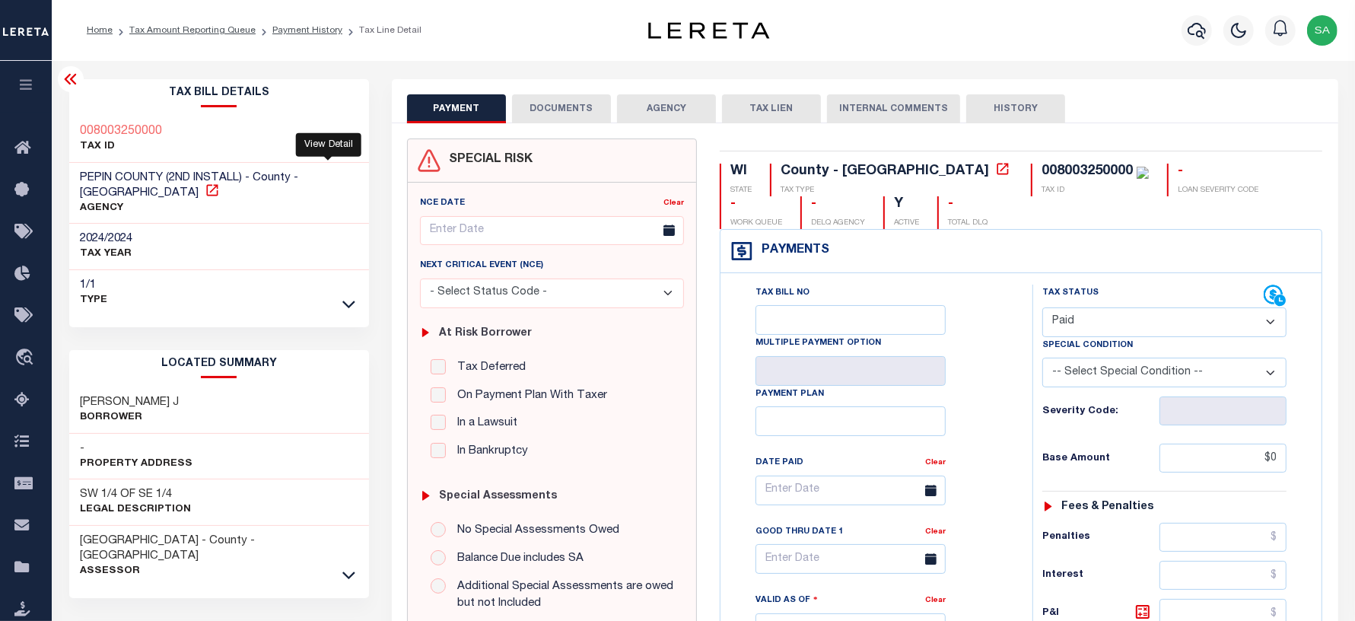
click at [220, 183] on icon at bounding box center [212, 190] width 15 height 15
click at [73, 87] on icon at bounding box center [71, 79] width 18 height 18
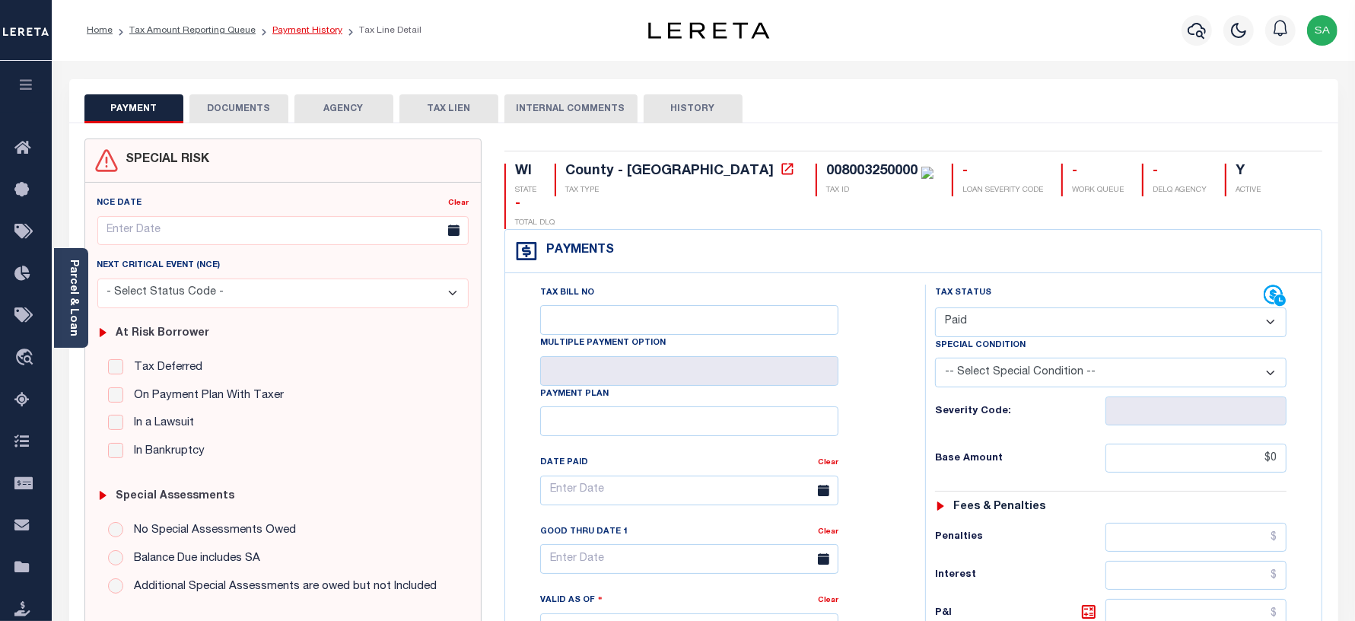
click at [312, 30] on link "Payment History" at bounding box center [307, 30] width 70 height 9
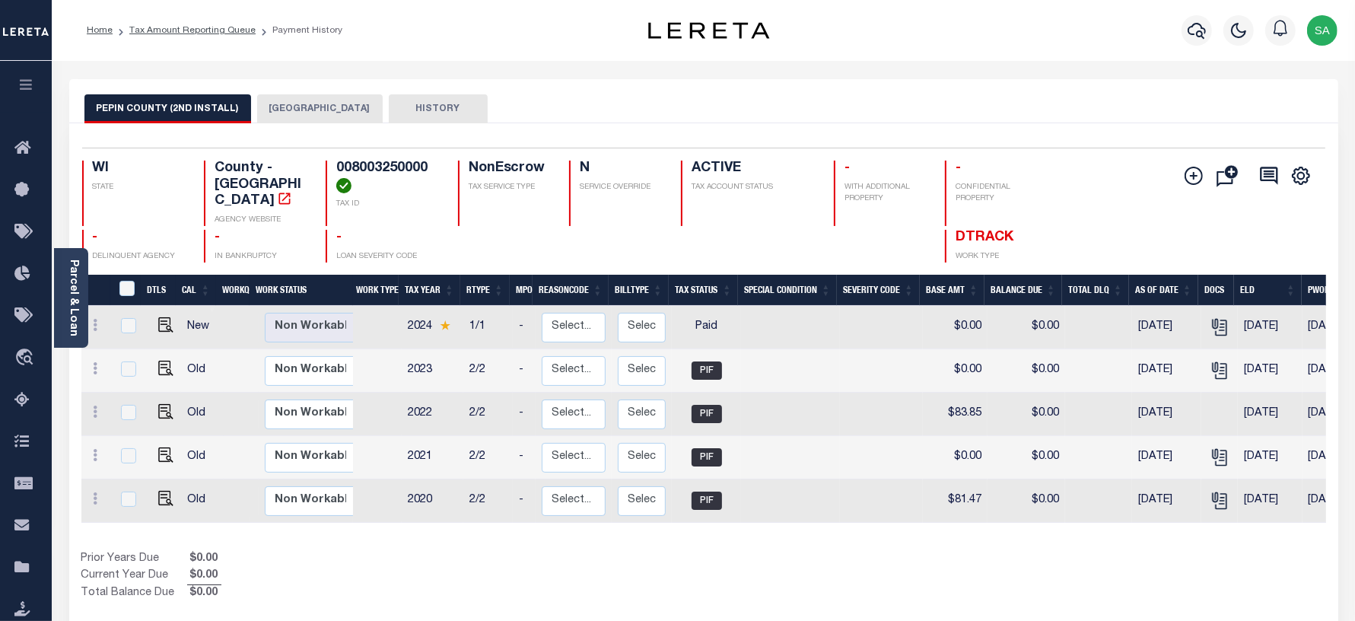
click at [336, 110] on button "[GEOGRAPHIC_DATA]" at bounding box center [320, 108] width 126 height 29
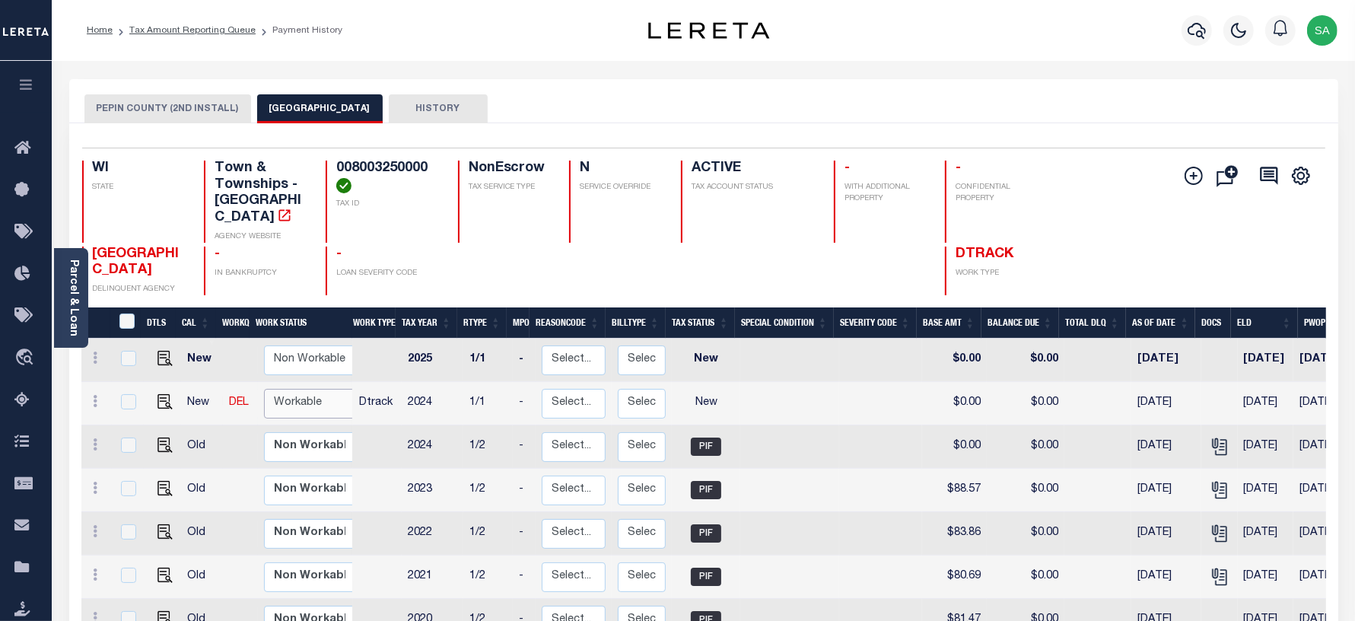
click at [309, 389] on select "Non Workable Workable" at bounding box center [309, 404] width 91 height 30
checkbox input "true"
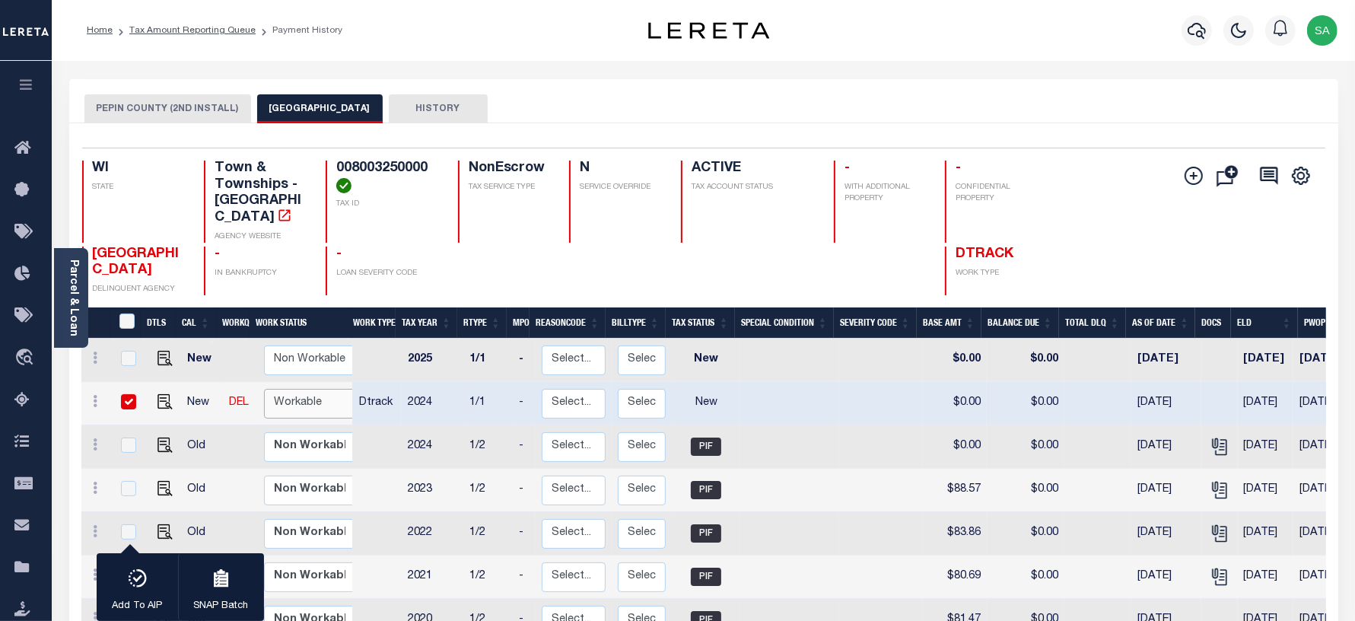
select select "true"
click at [264, 389] on select "Non Workable Workable" at bounding box center [309, 404] width 91 height 30
checkbox input "false"
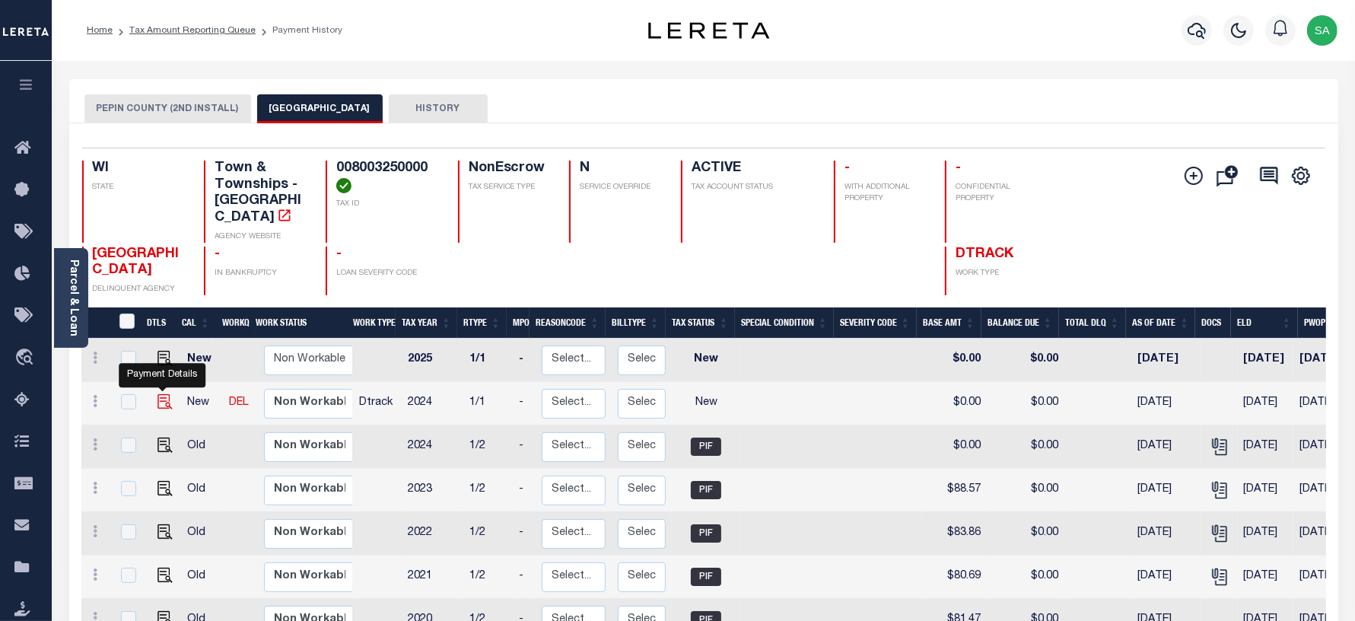
click at [168, 394] on img "" at bounding box center [164, 401] width 15 height 15
checkbox input "true"
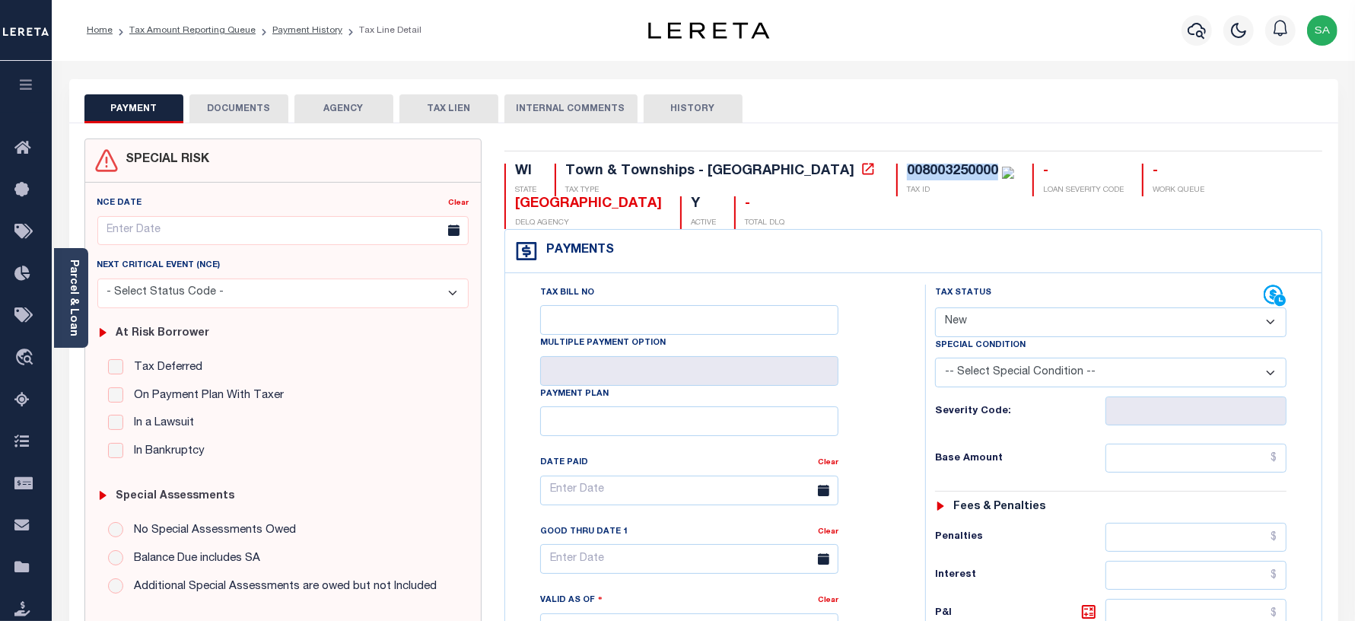
drag, startPoint x: 860, startPoint y: 171, endPoint x: 772, endPoint y: 170, distance: 88.3
click at [907, 170] on div "008003250000" at bounding box center [952, 171] width 91 height 14
copy div "008003250000"
click at [969, 322] on select "- Select Status Code - Open Due/Unpaid Paid Incomplete No Tax Due Internal Refu…" at bounding box center [1111, 322] width 352 height 30
select select "PYD"
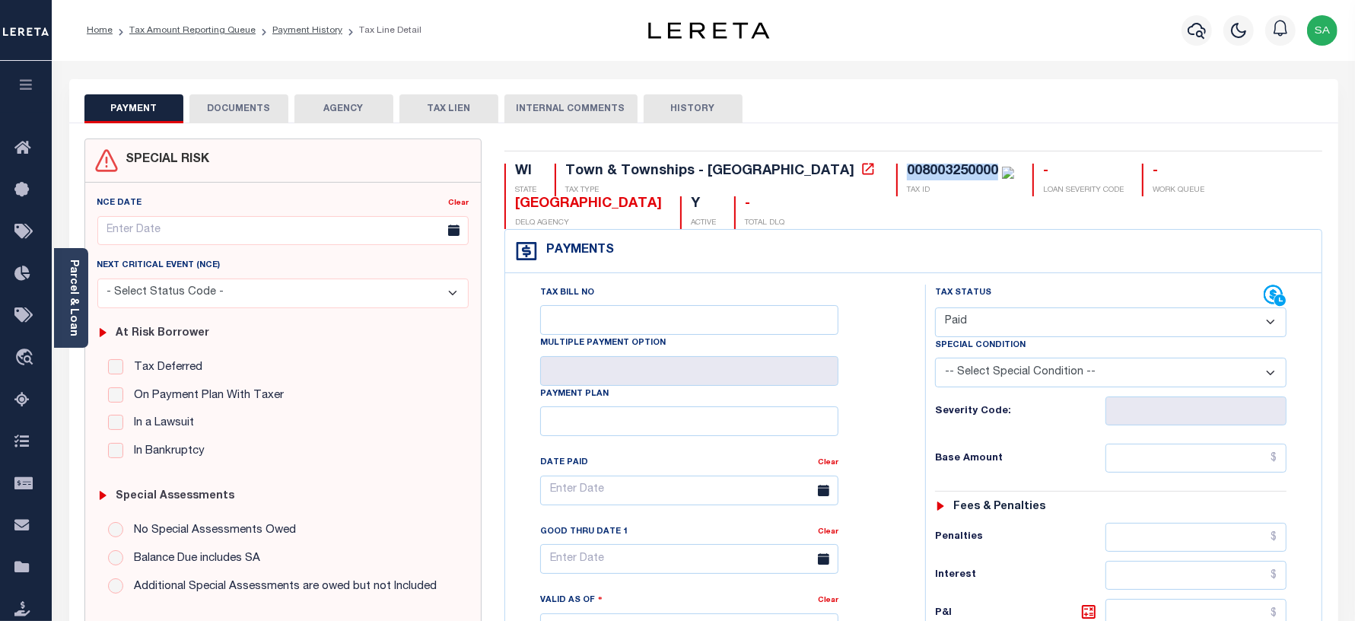
click at [935, 309] on select "- Select Status Code - Open Due/Unpaid Paid Incomplete No Tax Due Internal Refu…" at bounding box center [1111, 322] width 352 height 30
type input "[DATE]"
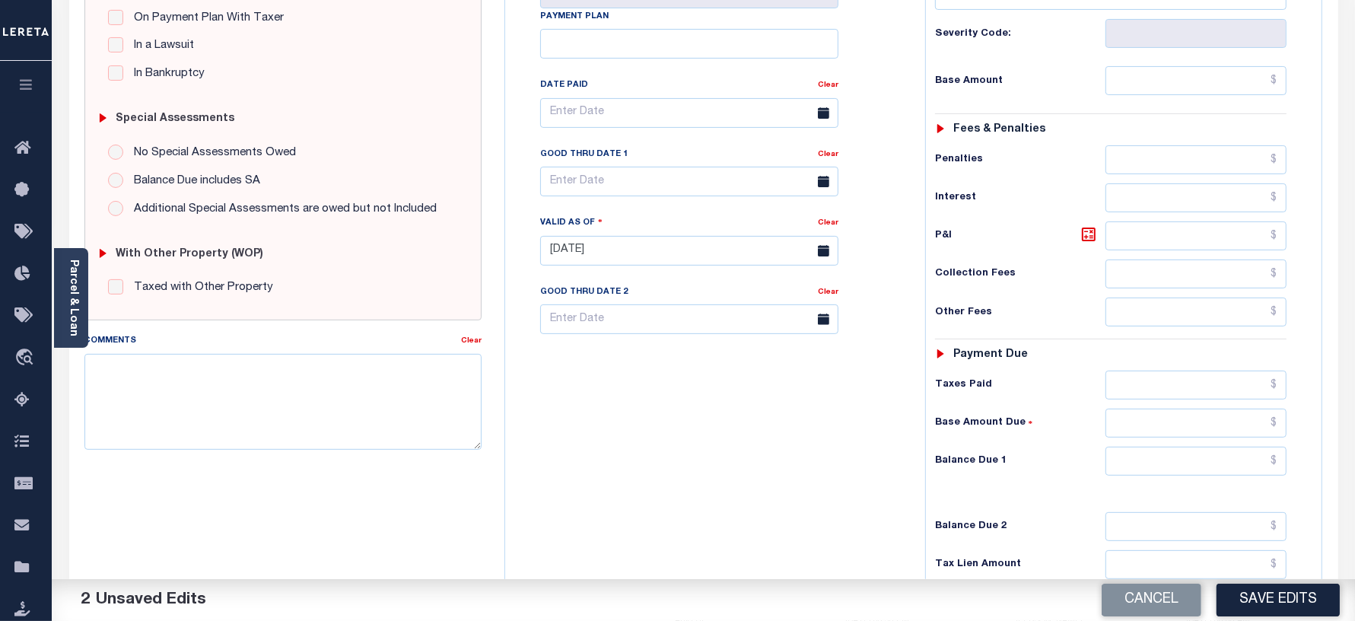
scroll to position [380, 0]
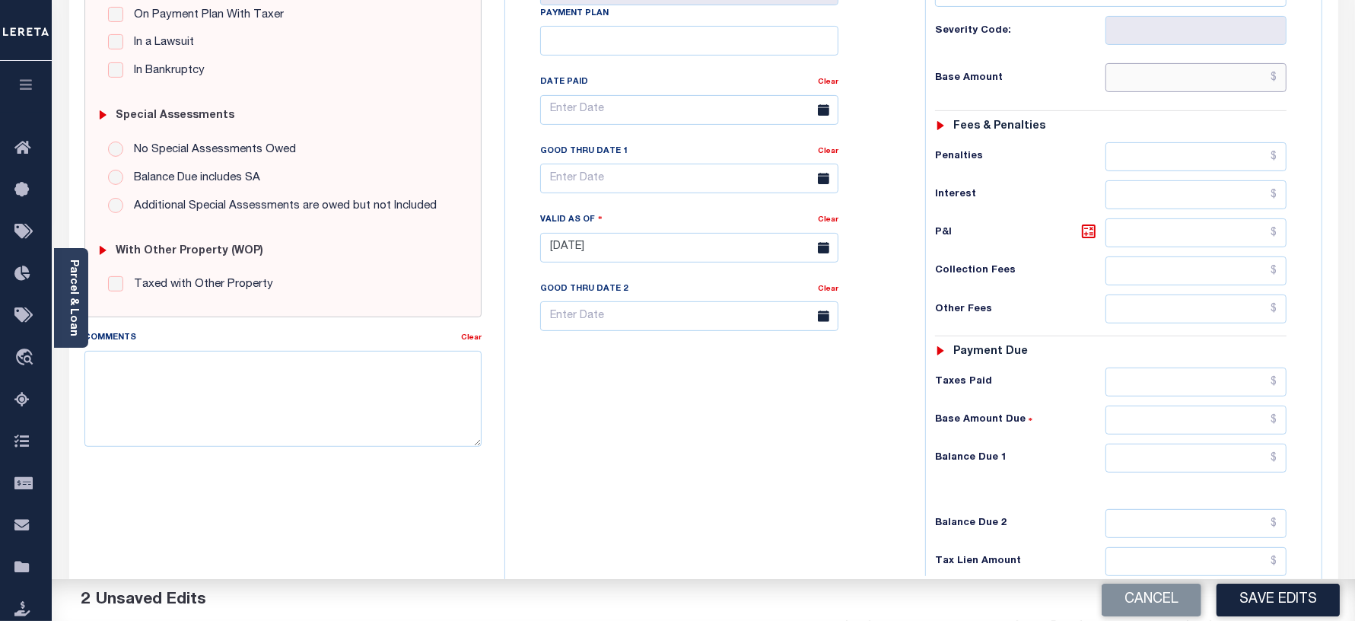
click at [1159, 78] on input "text" at bounding box center [1195, 77] width 181 height 29
type input "$0.00"
click at [1145, 469] on input "text" at bounding box center [1195, 458] width 181 height 29
click at [1132, 470] on input "text" at bounding box center [1195, 458] width 181 height 29
type input "$0.00"
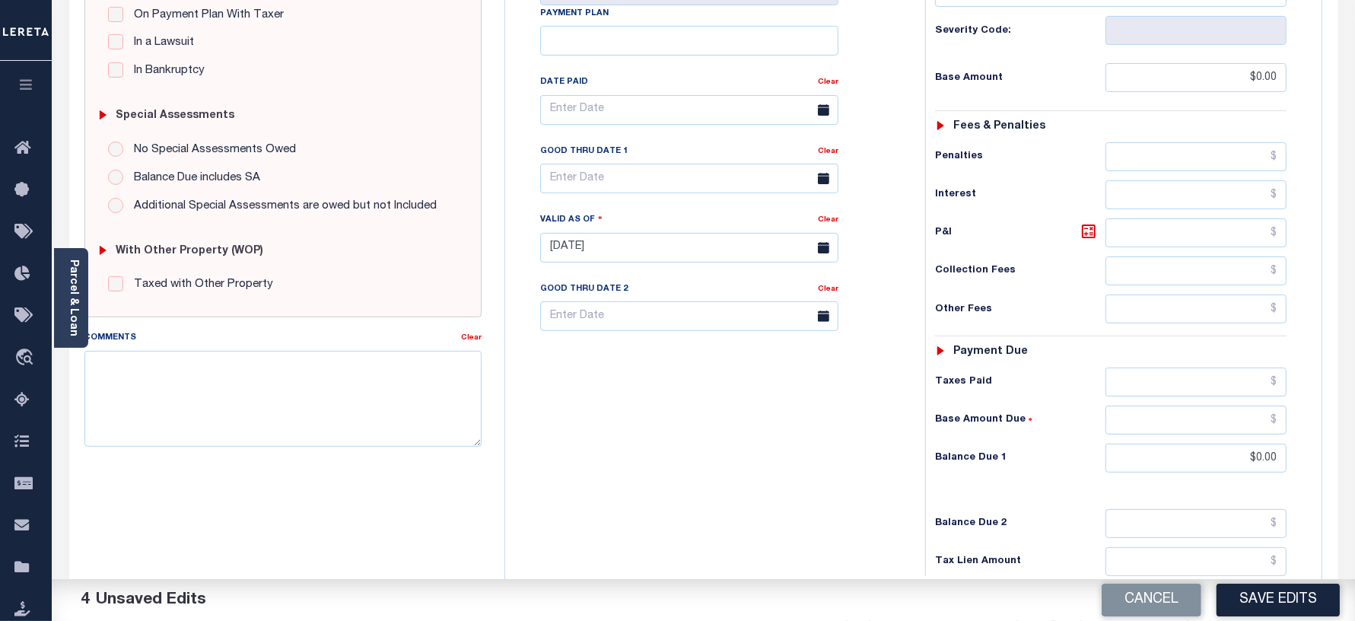
click at [751, 450] on div "Tax Bill No Multiple Payment Option Payment Plan Clear" at bounding box center [711, 240] width 405 height 672
click at [765, 515] on div "Tax Bill No Multiple Payment Option Payment Plan Clear" at bounding box center [711, 240] width 405 height 672
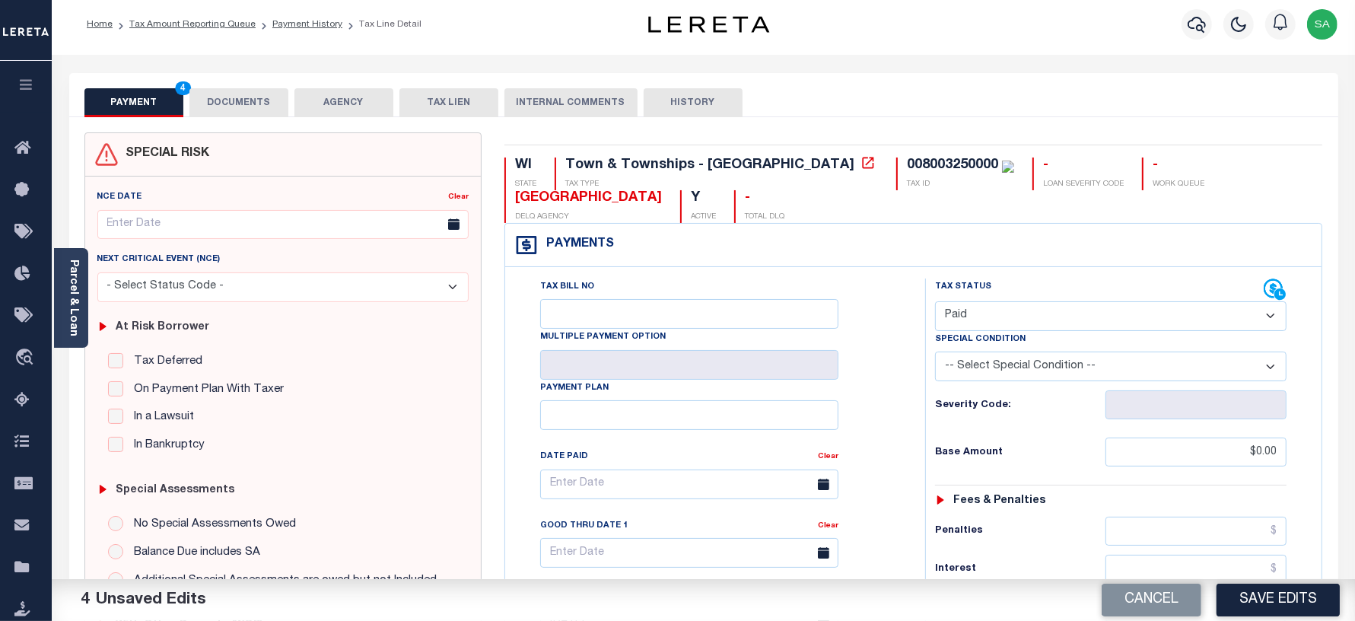
scroll to position [0, 0]
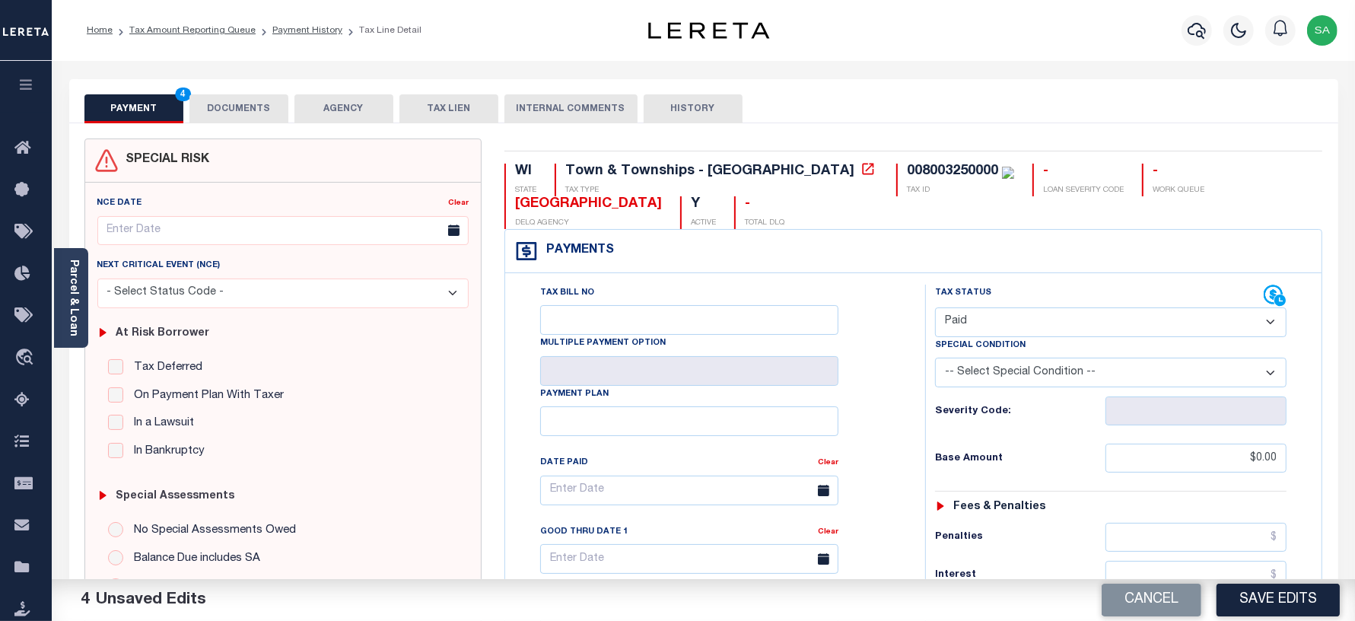
click at [259, 113] on button "DOCUMENTS" at bounding box center [238, 108] width 99 height 29
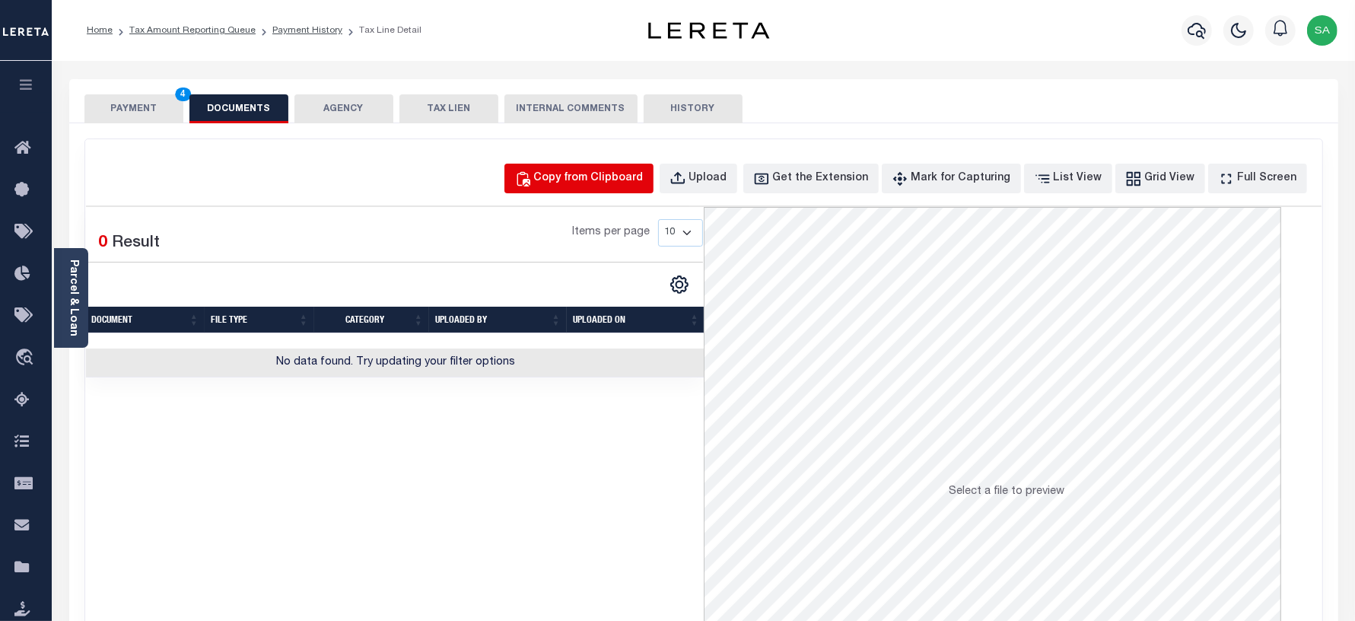
click at [595, 183] on div "Copy from Clipboard" at bounding box center [589, 178] width 110 height 17
select select "POP"
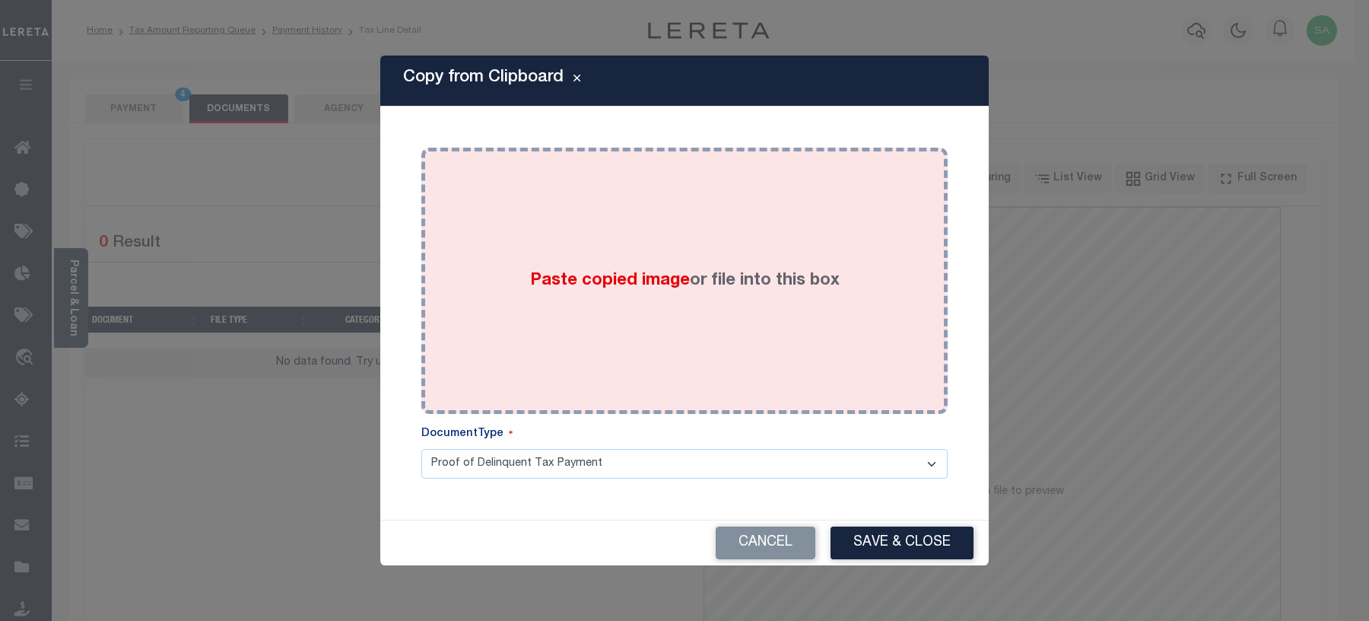
click at [663, 367] on div "Paste copied image or file into this box" at bounding box center [685, 280] width 504 height 243
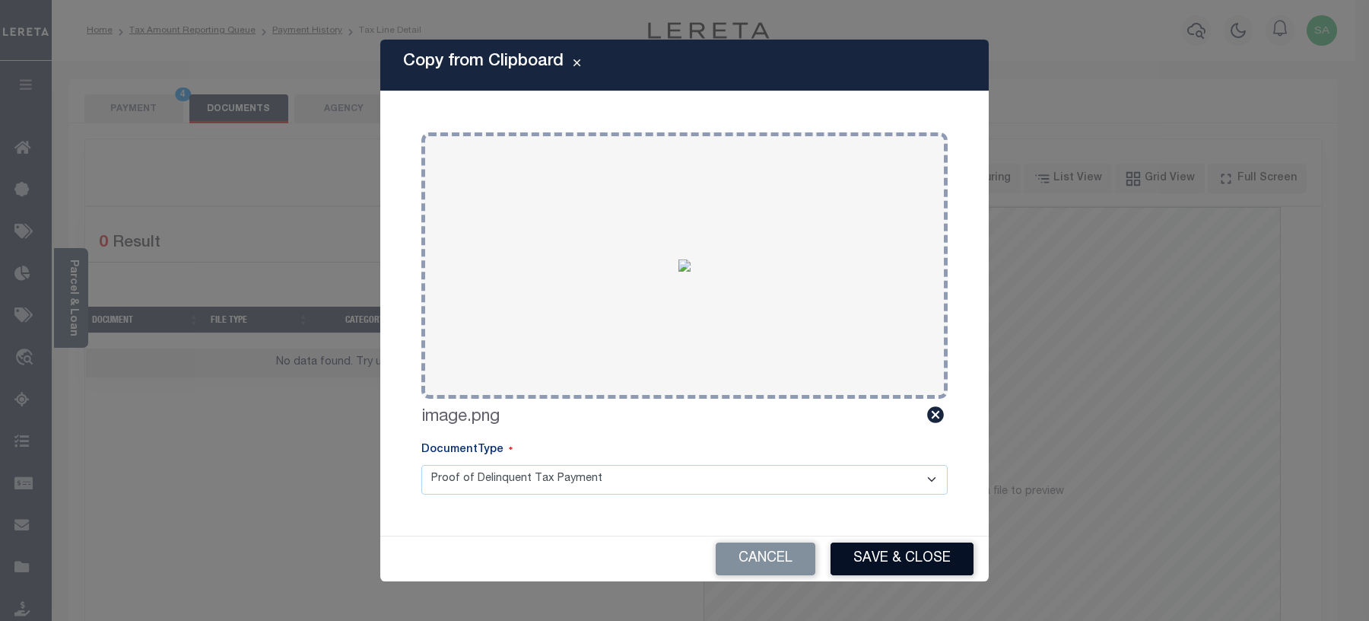
click at [887, 549] on button "Save & Close" at bounding box center [902, 558] width 143 height 33
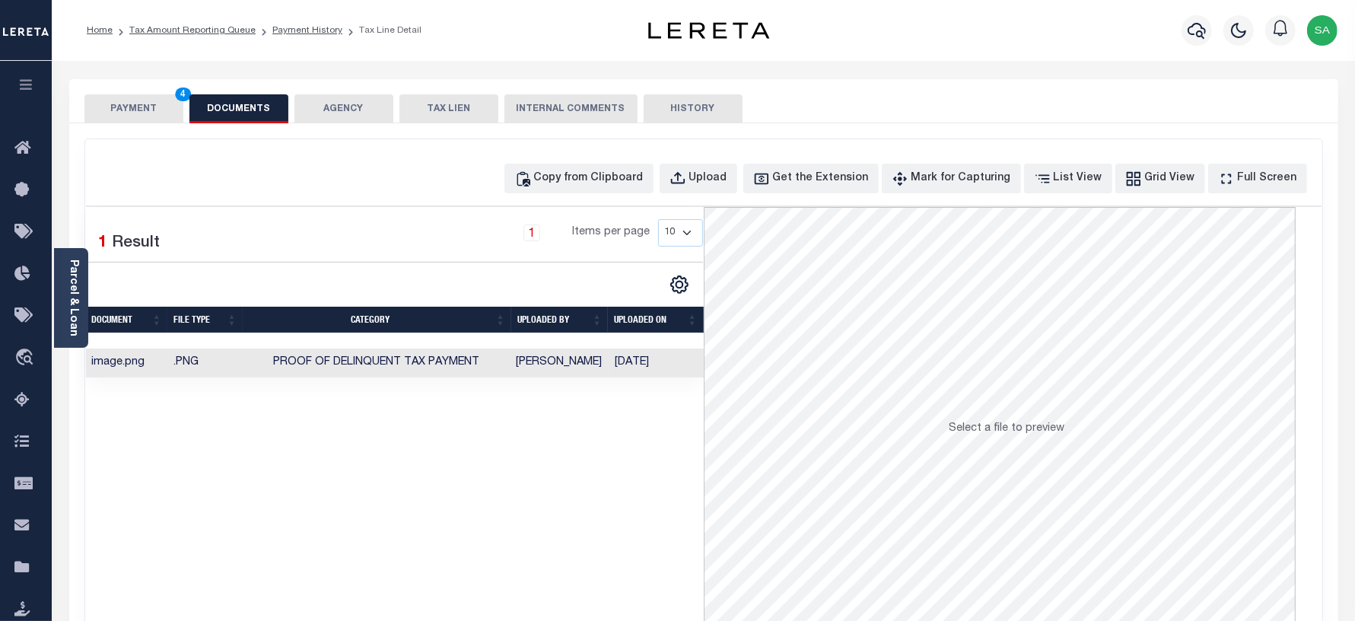
click at [111, 103] on button "PAYMENT 4" at bounding box center [133, 108] width 99 height 29
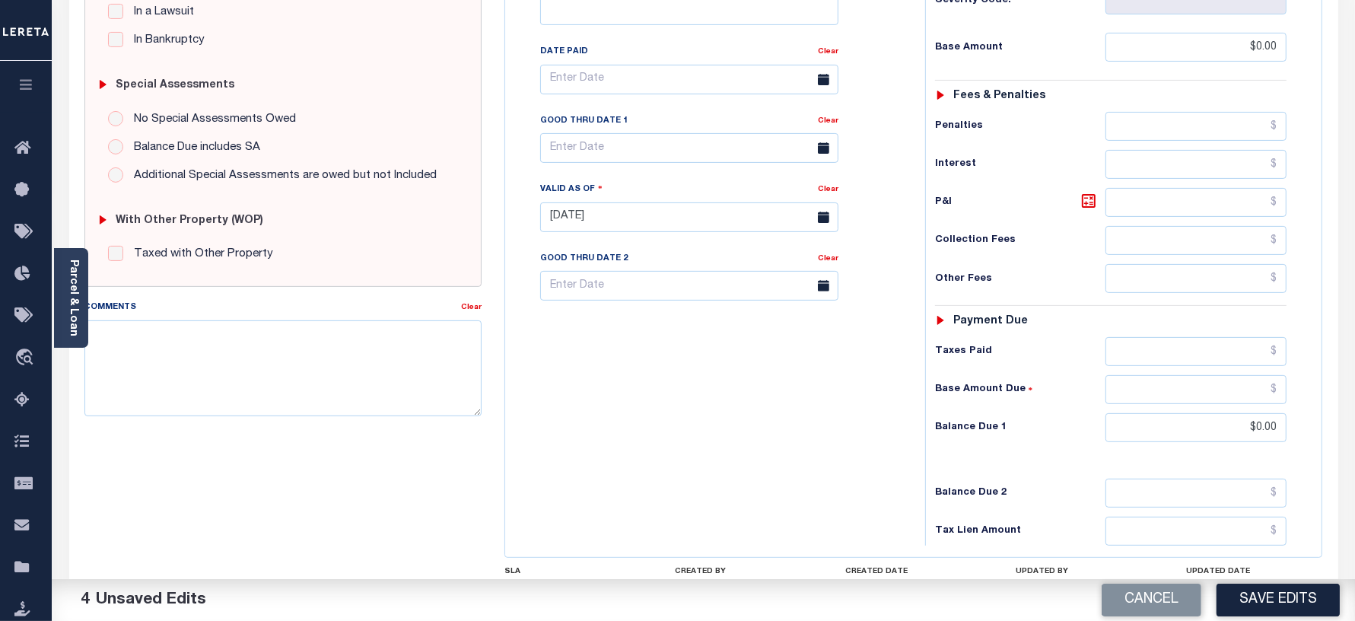
scroll to position [476, 0]
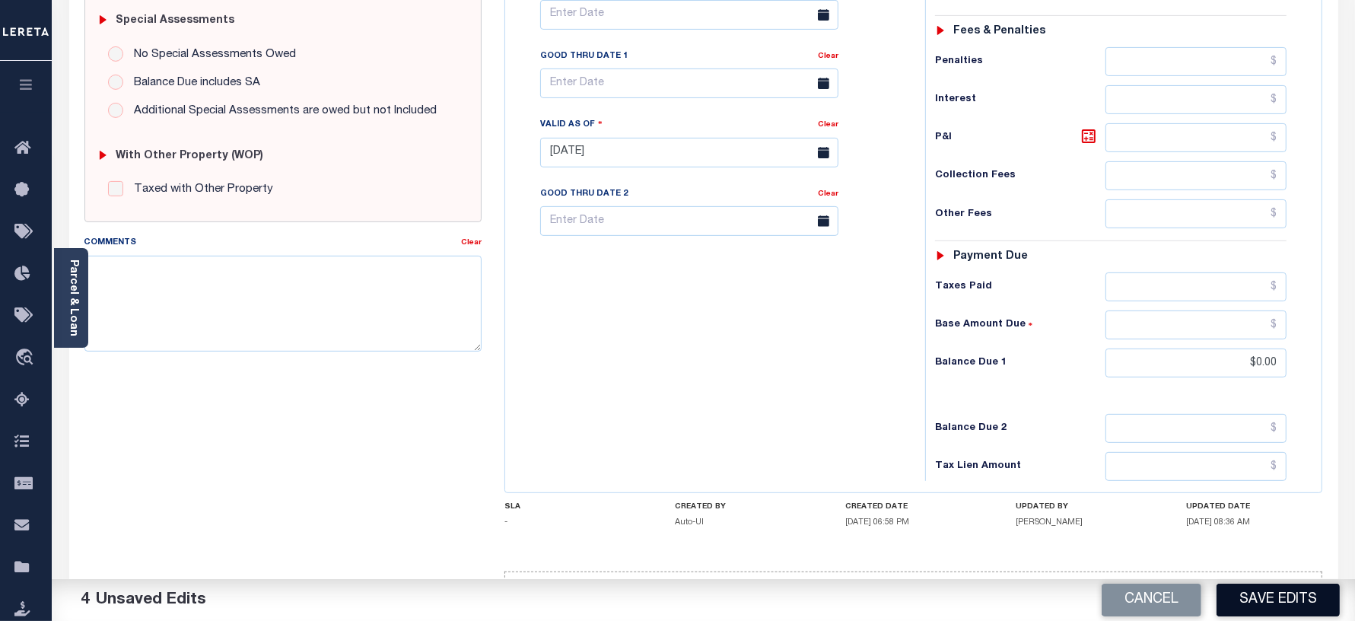
click at [1267, 594] on button "Save Edits" at bounding box center [1278, 600] width 123 height 33
checkbox input "false"
type input "$0"
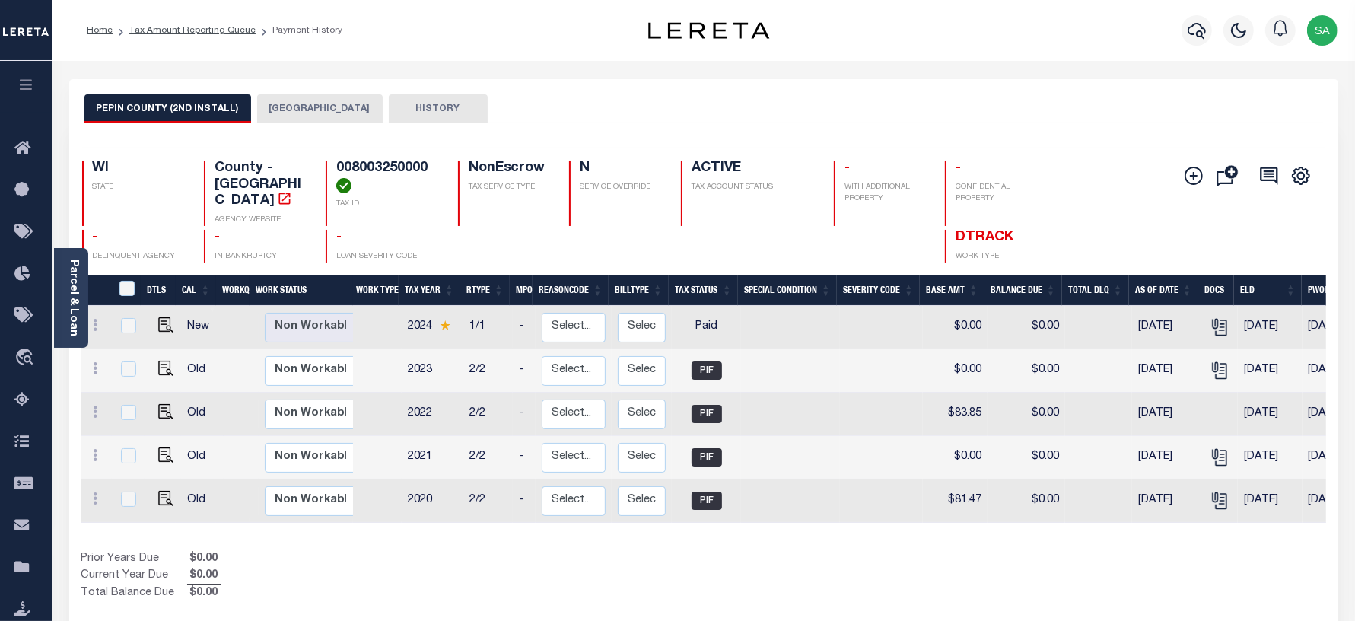
click at [269, 111] on button "[GEOGRAPHIC_DATA]" at bounding box center [320, 108] width 126 height 29
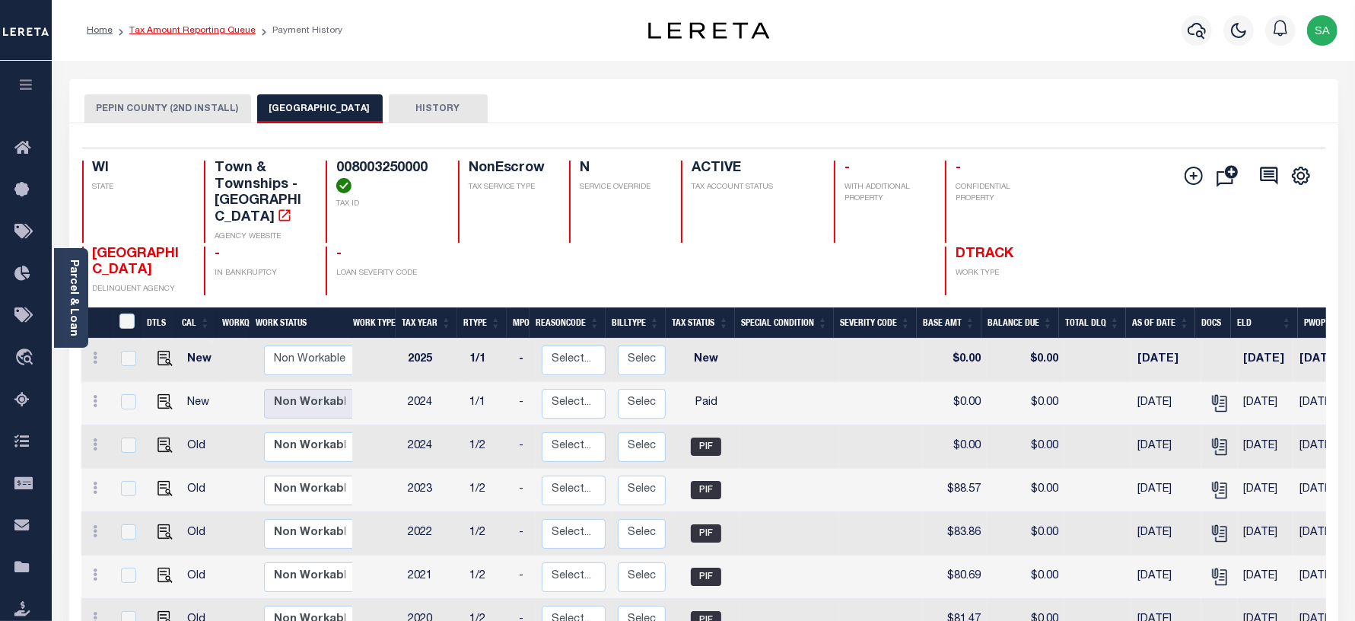
click at [190, 34] on link "Tax Amount Reporting Queue" at bounding box center [192, 30] width 126 height 9
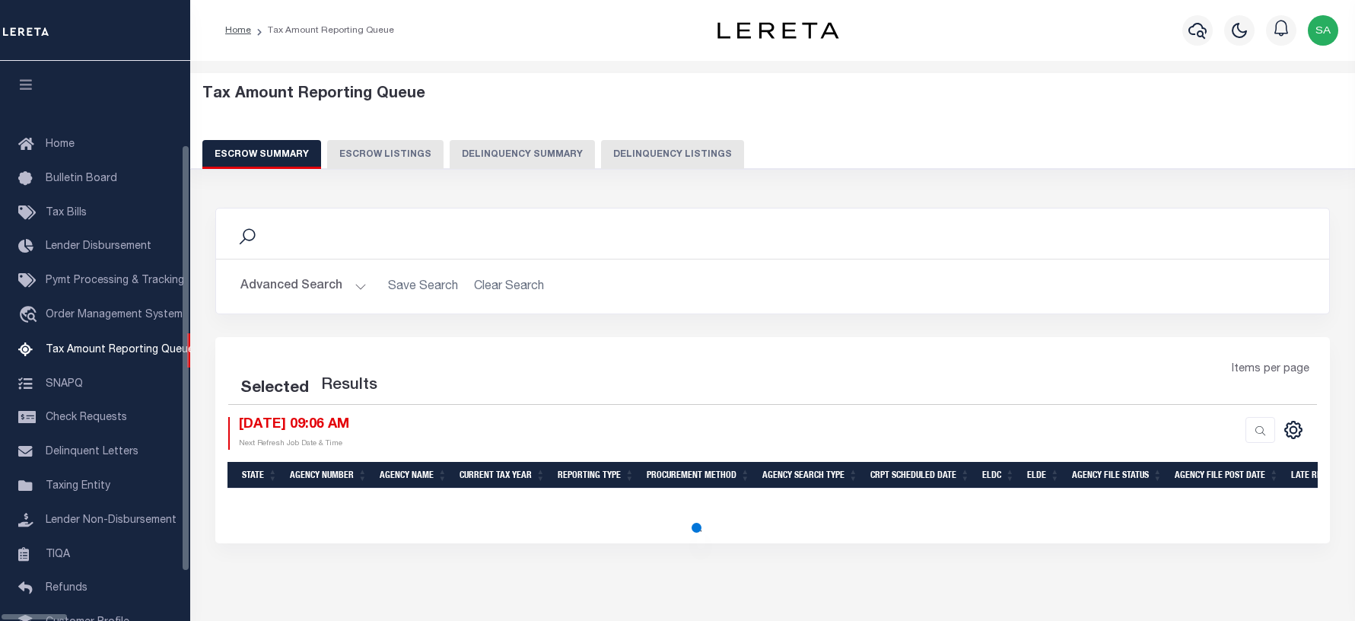
click at [622, 151] on button "Delinquency Listings" at bounding box center [672, 154] width 143 height 29
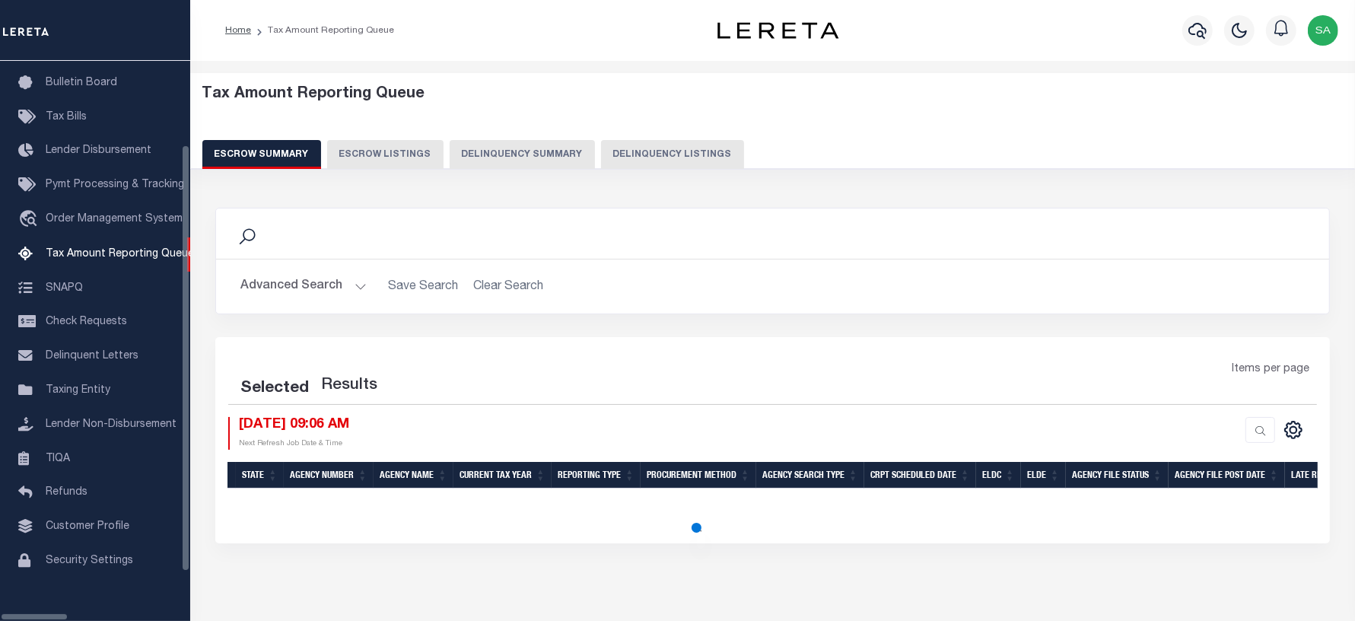
select select "100"
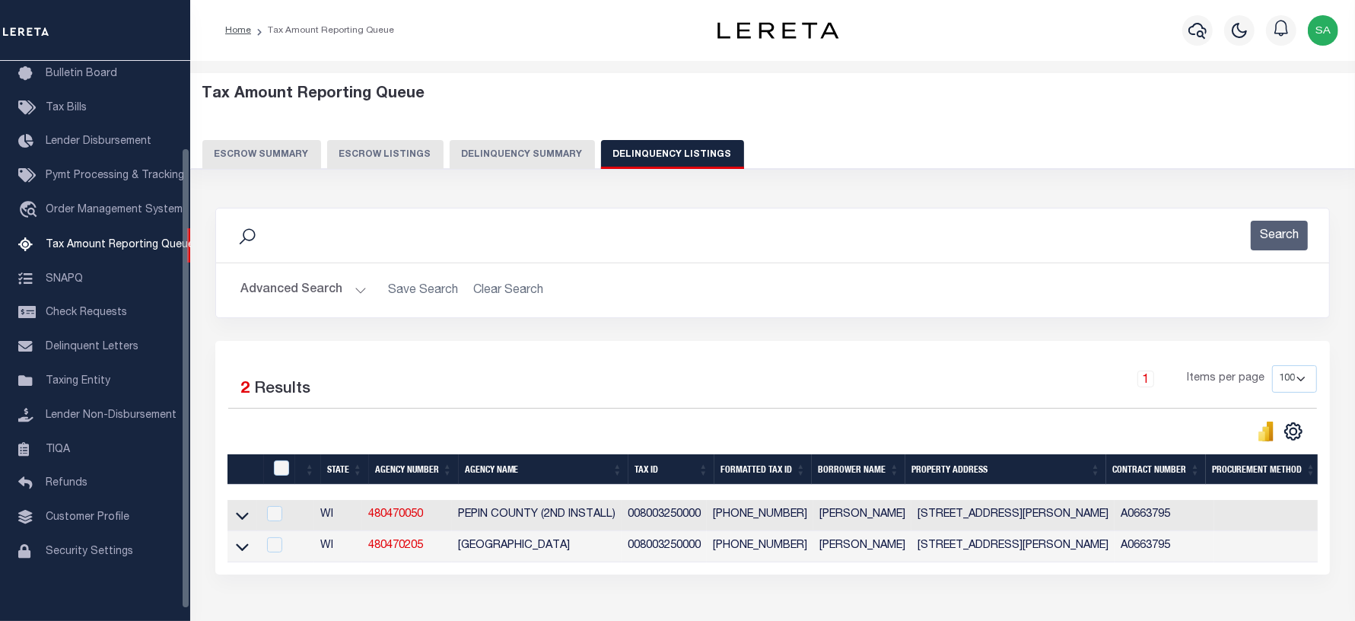
scroll to position [105, 0]
click at [294, 294] on button "Advanced Search" at bounding box center [303, 290] width 126 height 30
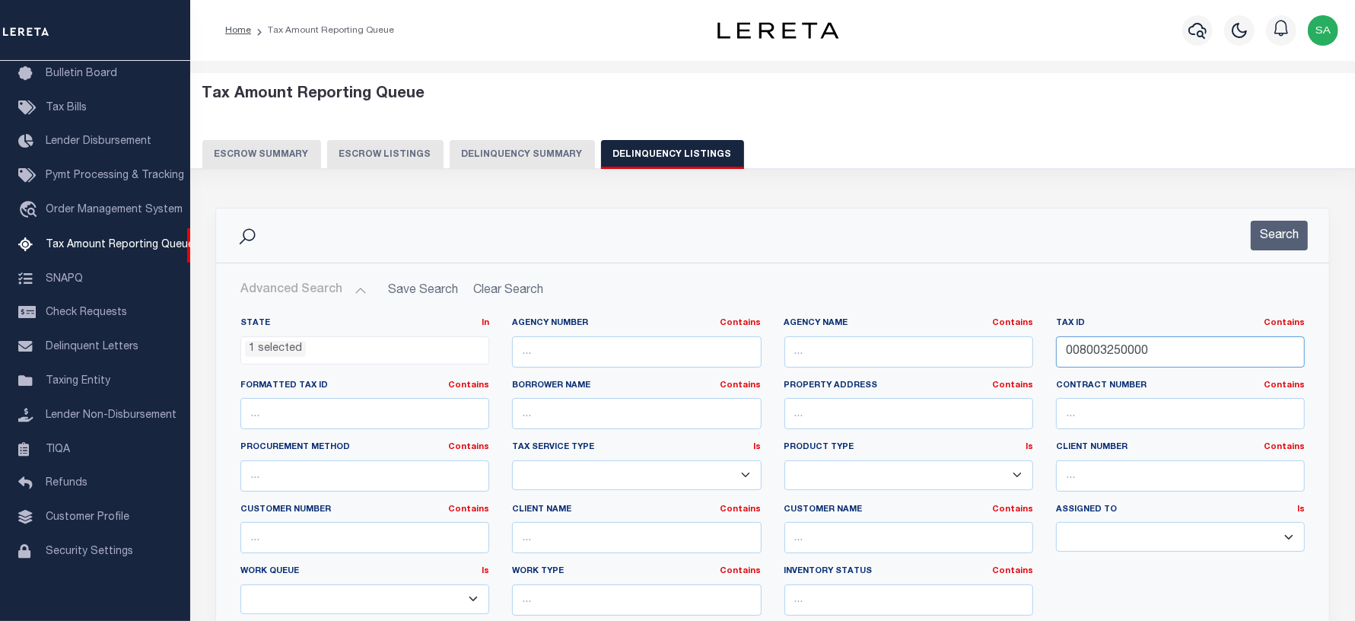
drag, startPoint x: 1164, startPoint y: 358, endPoint x: 876, endPoint y: 339, distance: 288.2
click at [873, 339] on div "State In In AK AL AR AZ CA CO CT DC DE FL GA GU HI IA ID IL IN KS KY LA MA MD M…" at bounding box center [772, 472] width 1087 height 310
paste input "-00298-"
type input "008-00298-0000"
click at [1284, 237] on button "Search" at bounding box center [1279, 236] width 57 height 30
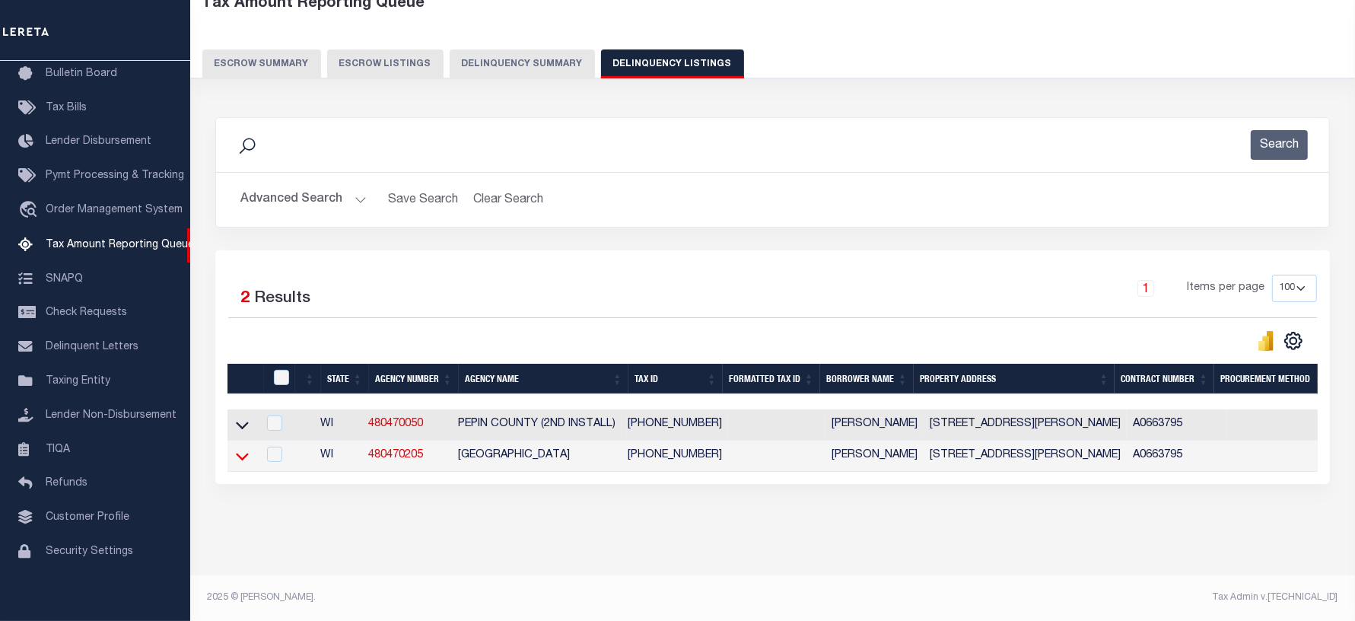
click at [237, 448] on icon at bounding box center [242, 456] width 13 height 16
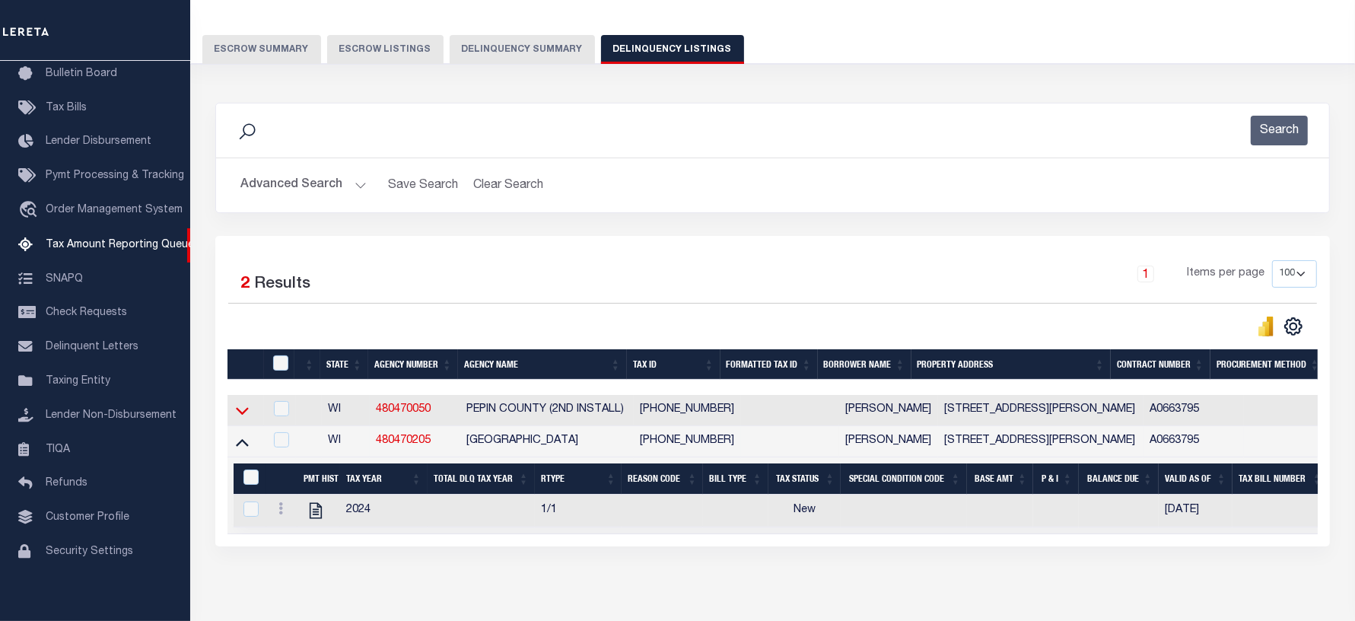
click at [241, 412] on icon at bounding box center [242, 410] width 13 height 16
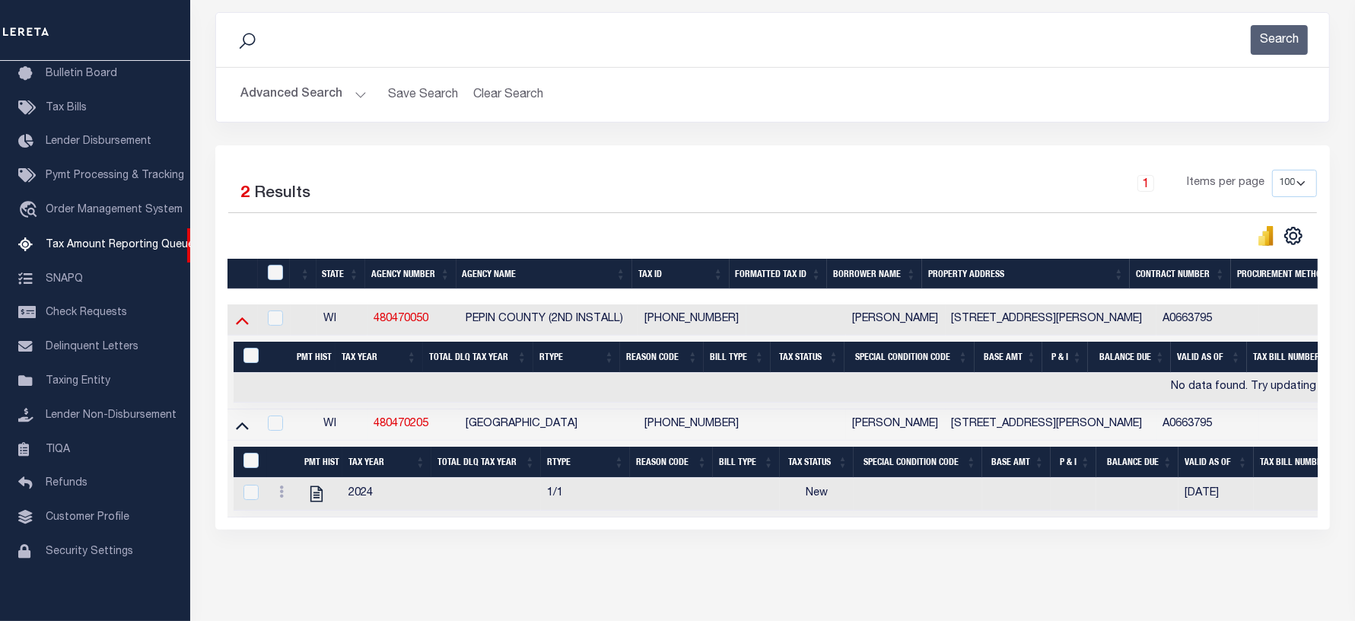
scroll to position [200, 0]
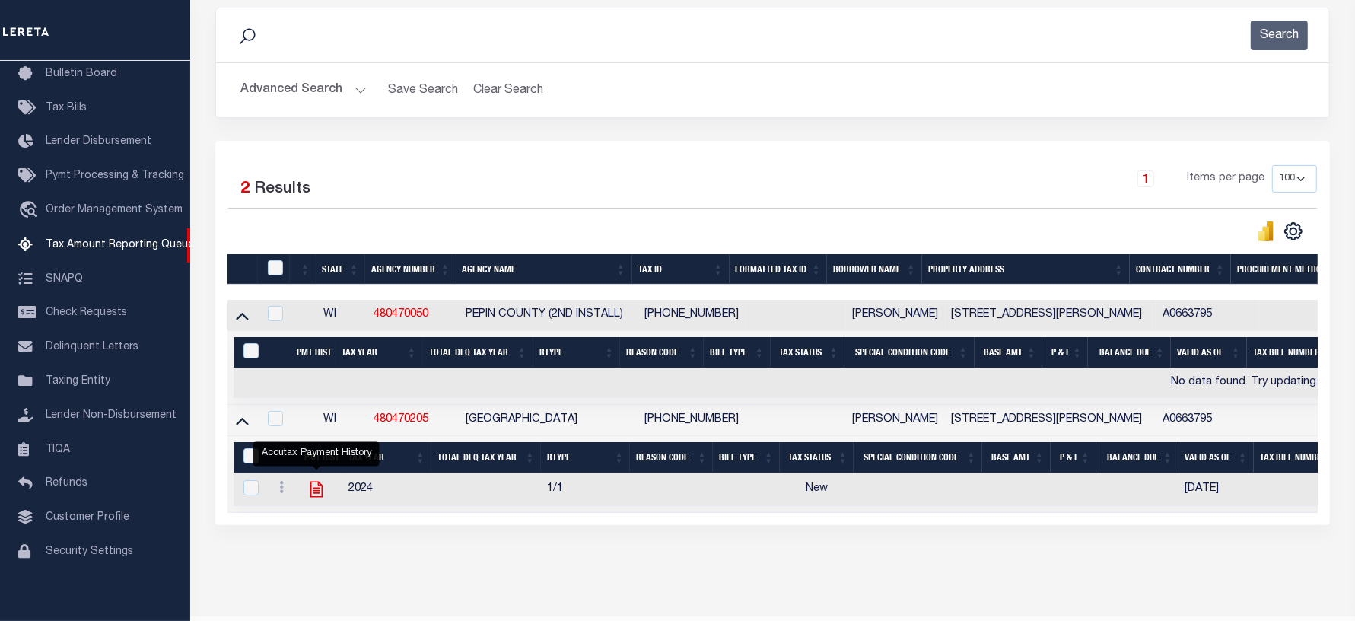
click at [307, 495] on icon "" at bounding box center [317, 489] width 20 height 20
checkbox input "true"
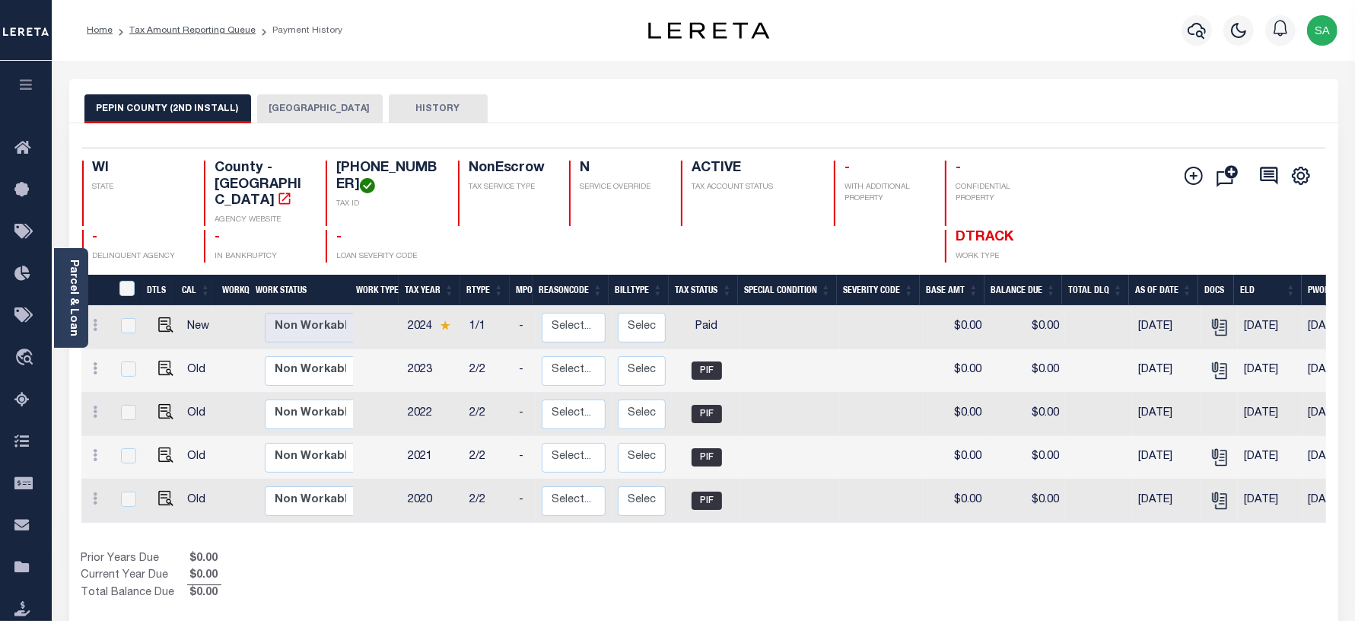
click at [313, 107] on button "[GEOGRAPHIC_DATA]" at bounding box center [320, 108] width 126 height 29
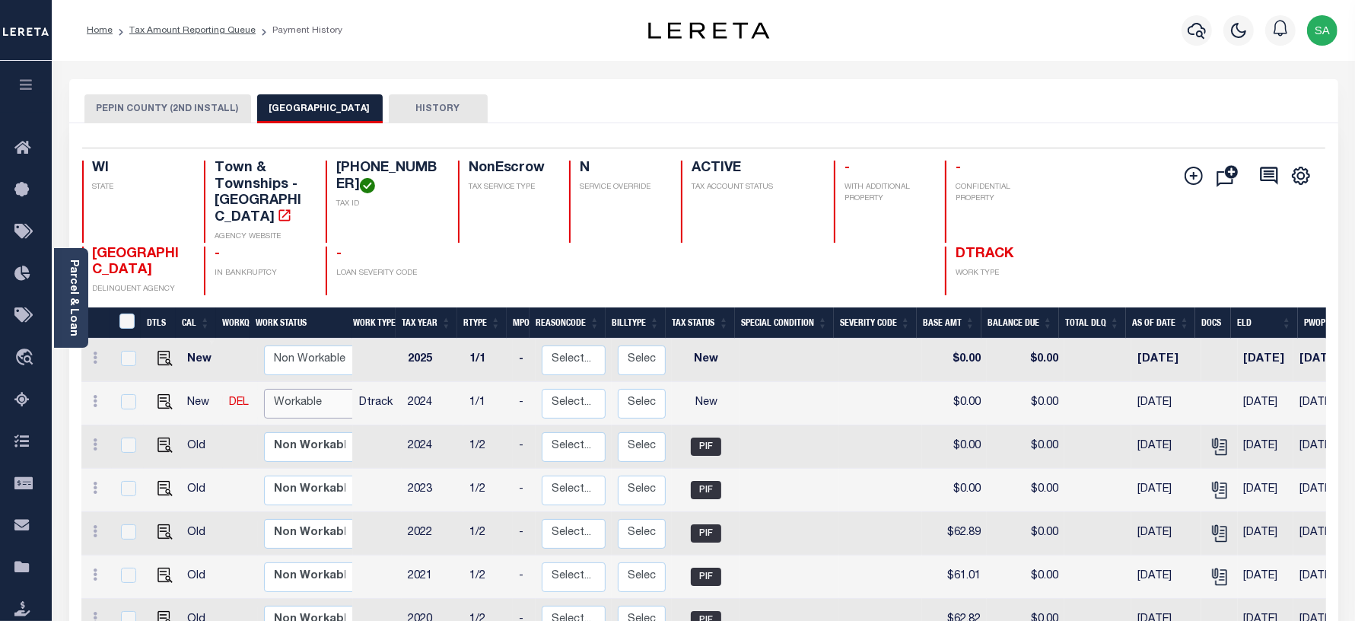
click at [327, 389] on select "Non Workable Workable" at bounding box center [309, 404] width 91 height 30
checkbox input "true"
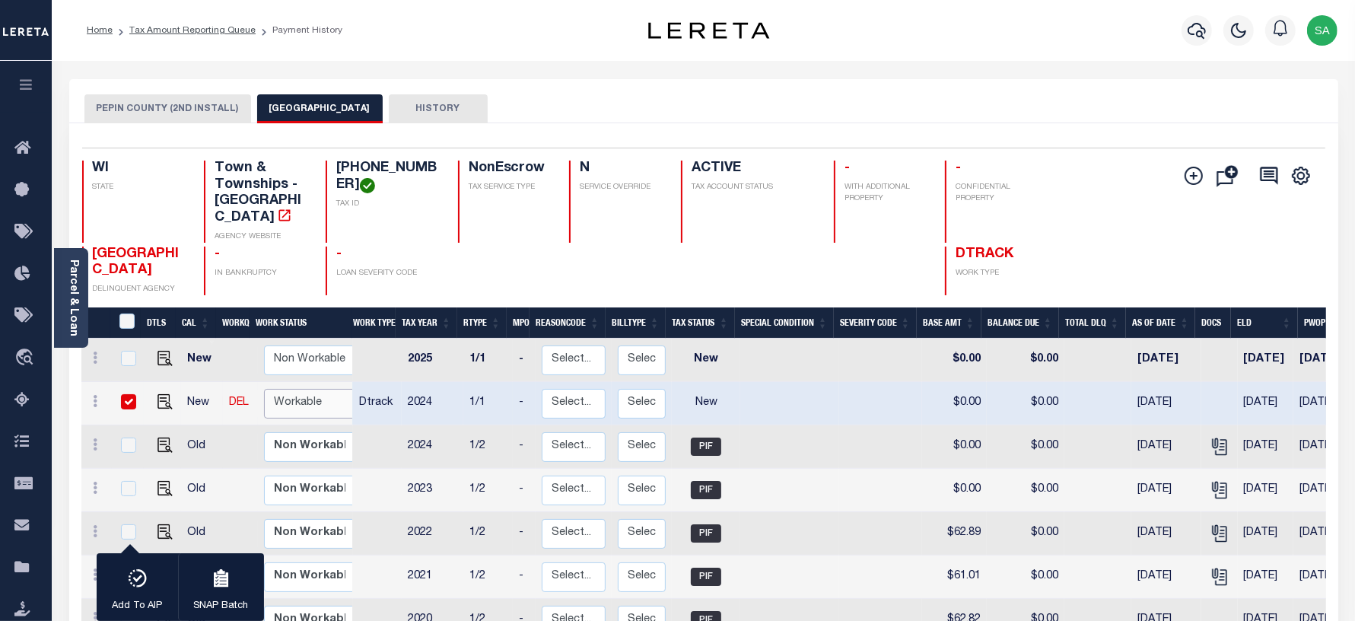
select select "true"
click at [264, 389] on select "Non Workable Workable" at bounding box center [309, 404] width 91 height 30
checkbox input "false"
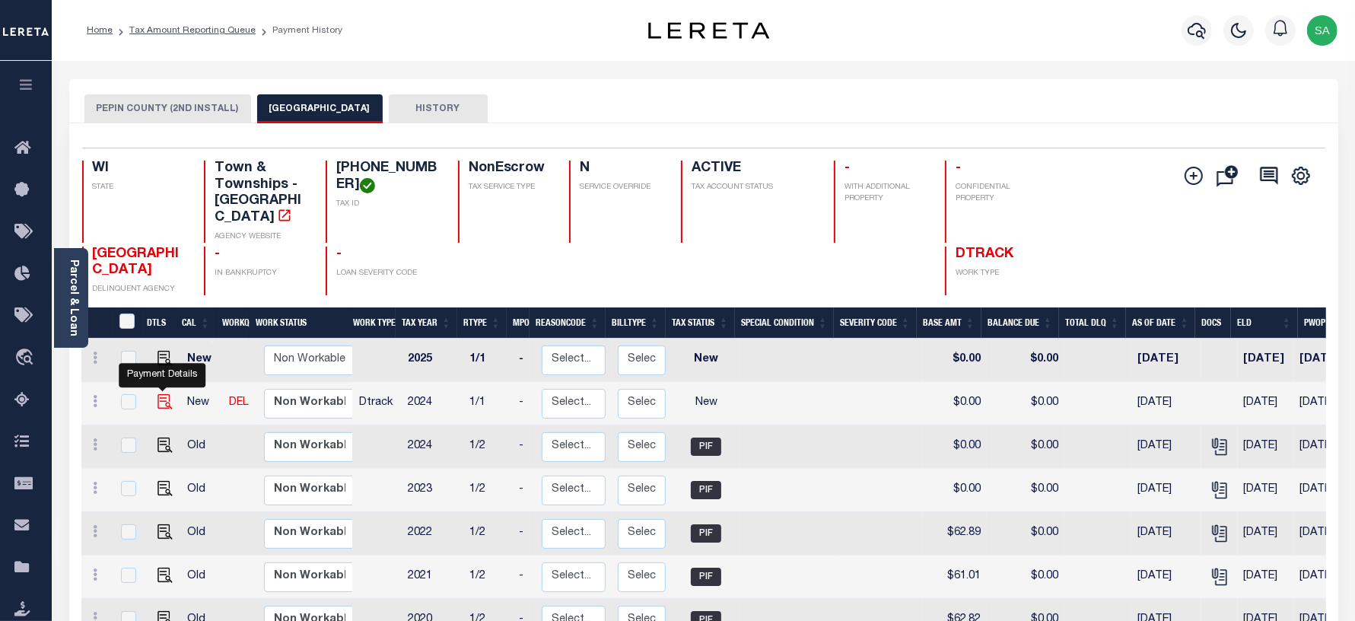
click at [157, 394] on img "" at bounding box center [164, 401] width 15 height 15
checkbox input "true"
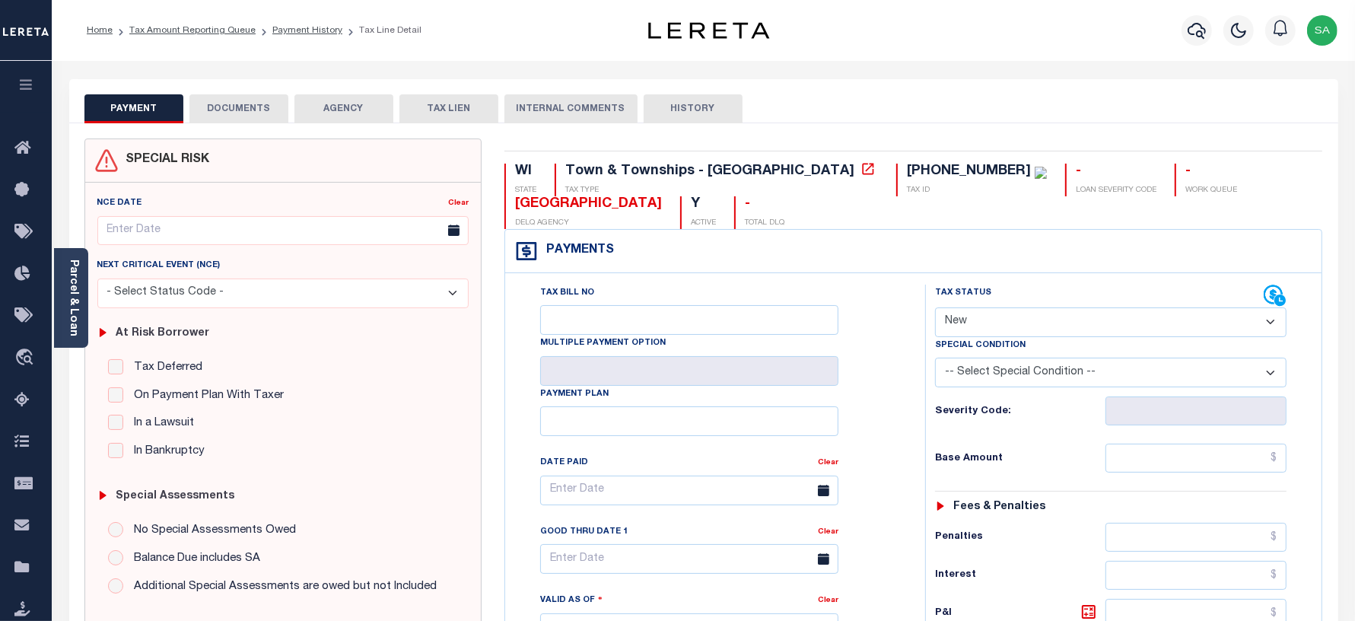
click at [953, 335] on select "- Select Status Code - Open Due/Unpaid Paid Incomplete No Tax Due Internal Refu…" at bounding box center [1111, 322] width 352 height 30
select select "PYD"
click at [935, 309] on select "- Select Status Code - Open Due/Unpaid Paid Incomplete No Tax Due Internal Refu…" at bounding box center [1111, 322] width 352 height 30
type input "[DATE]"
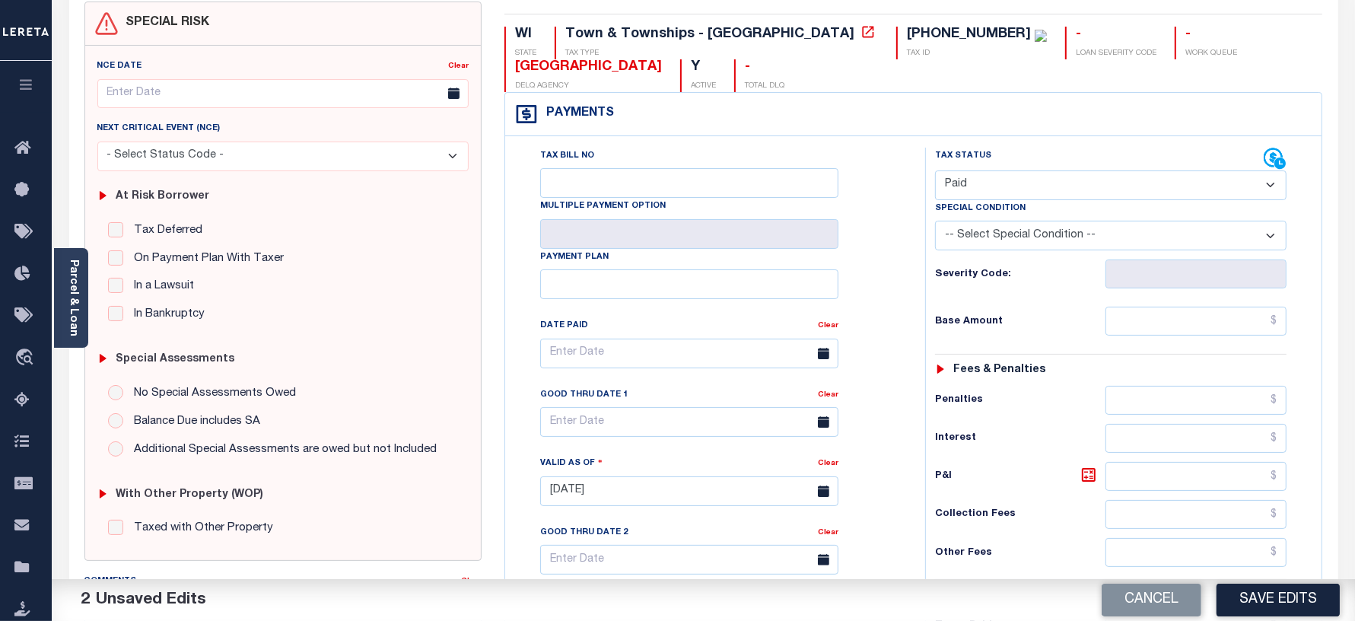
scroll to position [190, 0]
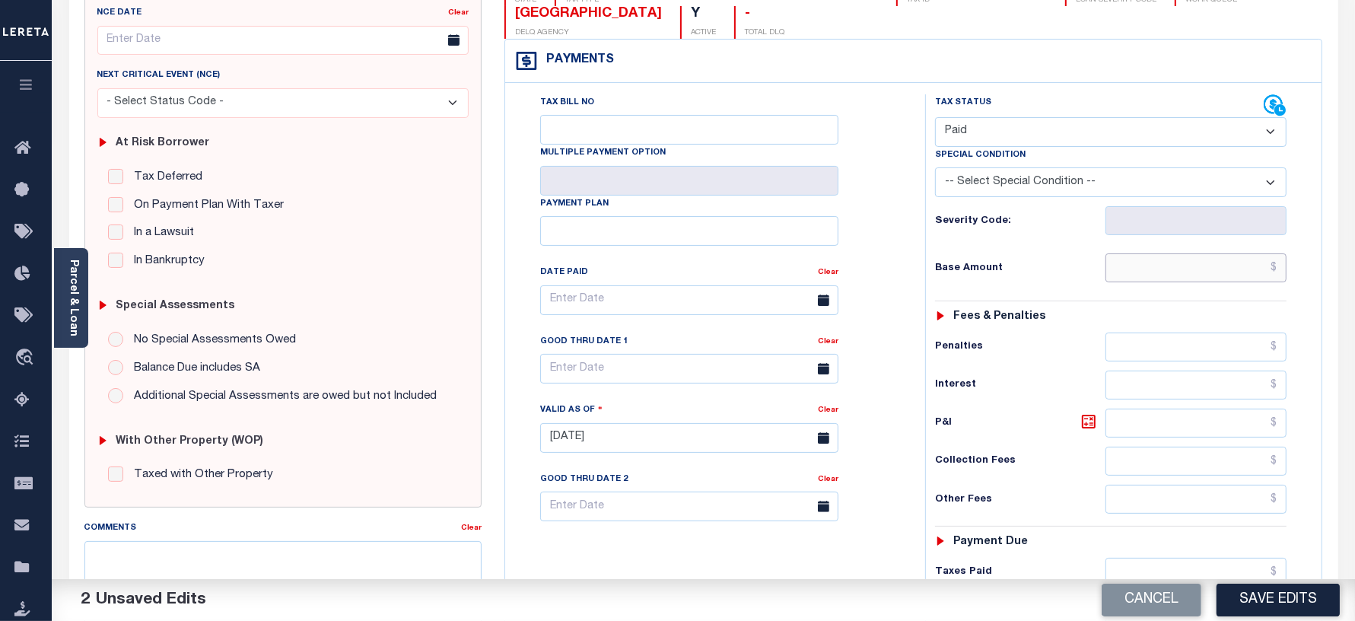
click at [1189, 276] on input "text" at bounding box center [1195, 267] width 181 height 29
type input "$0.00"
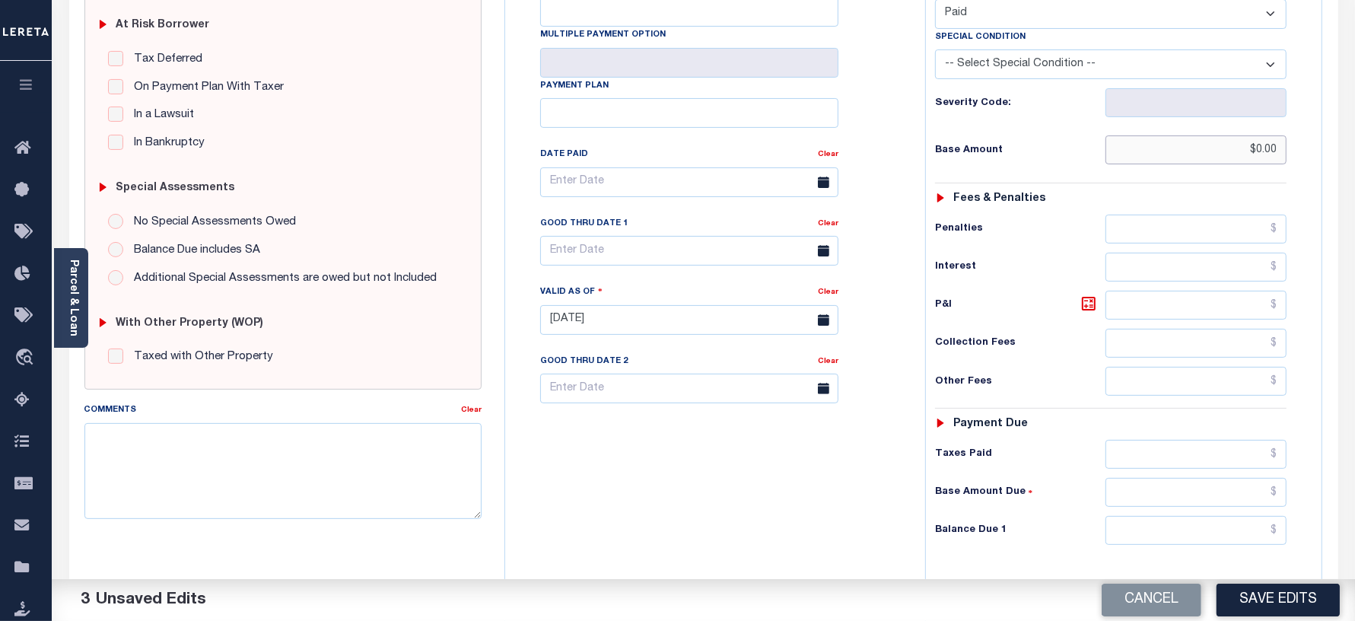
scroll to position [380, 0]
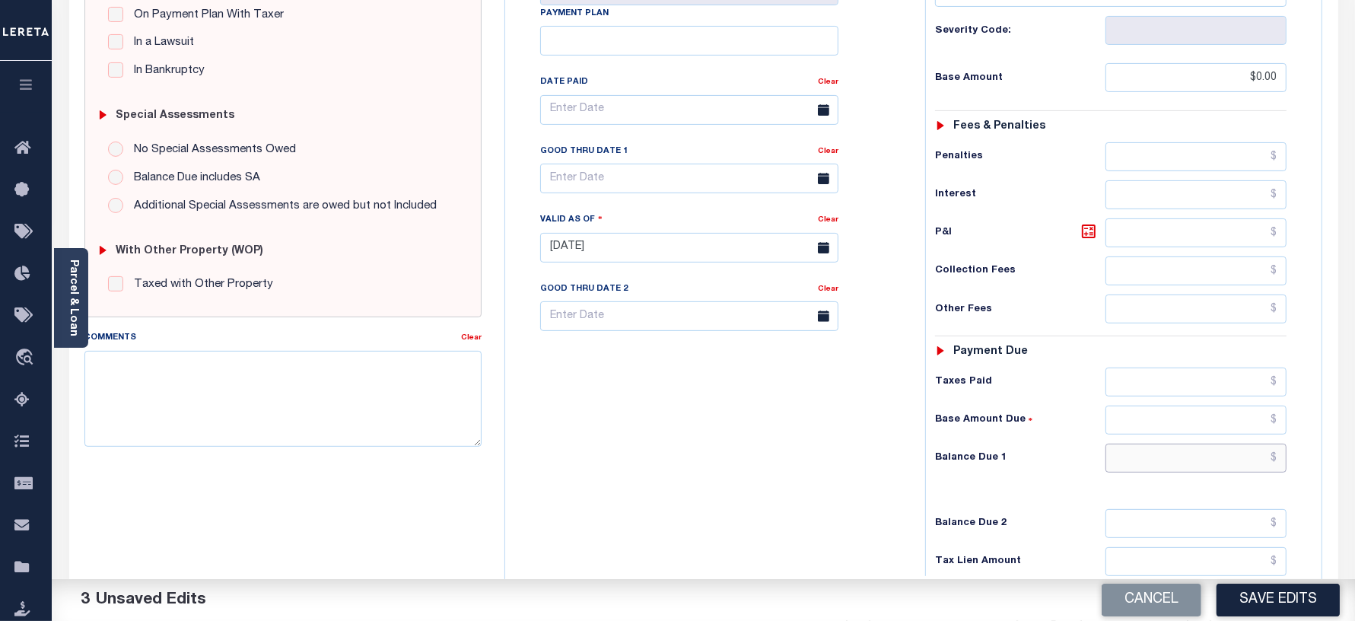
drag, startPoint x: 1112, startPoint y: 469, endPoint x: 1117, endPoint y: 449, distance: 21.0
click at [1112, 469] on input "text" at bounding box center [1195, 458] width 181 height 29
type input "$0.00"
click at [663, 449] on div "Tax Bill No Multiple Payment Option Payment Plan Clear" at bounding box center [711, 240] width 405 height 672
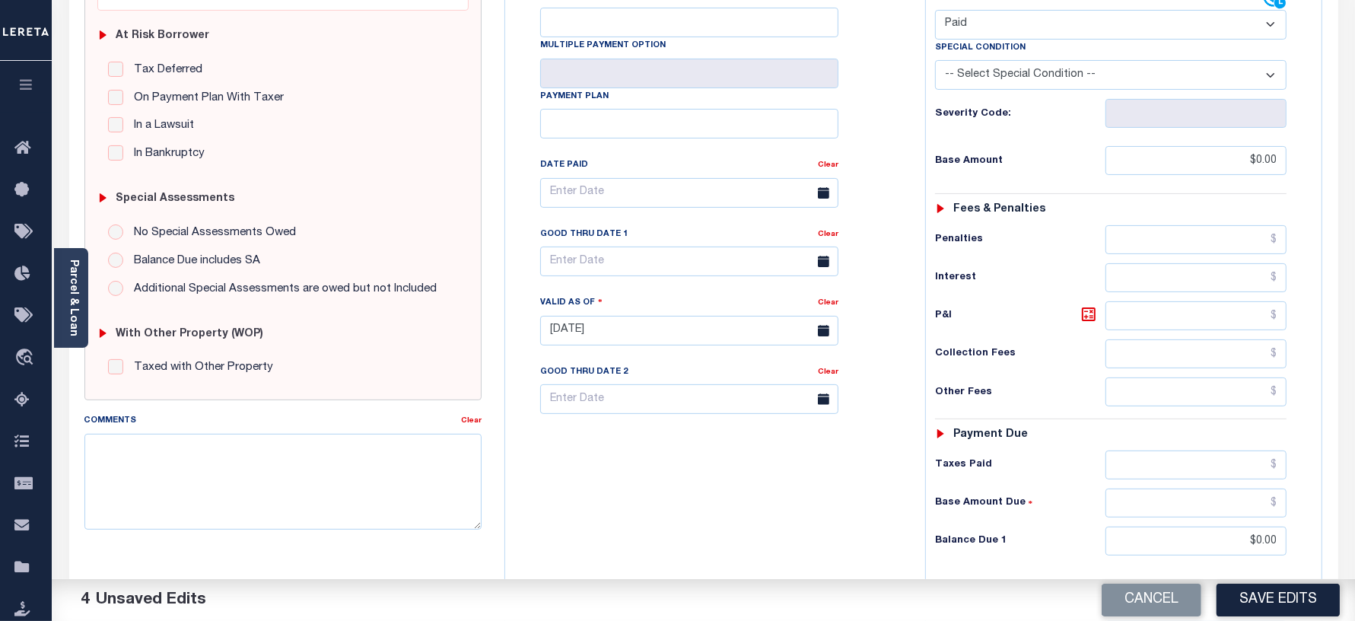
scroll to position [0, 0]
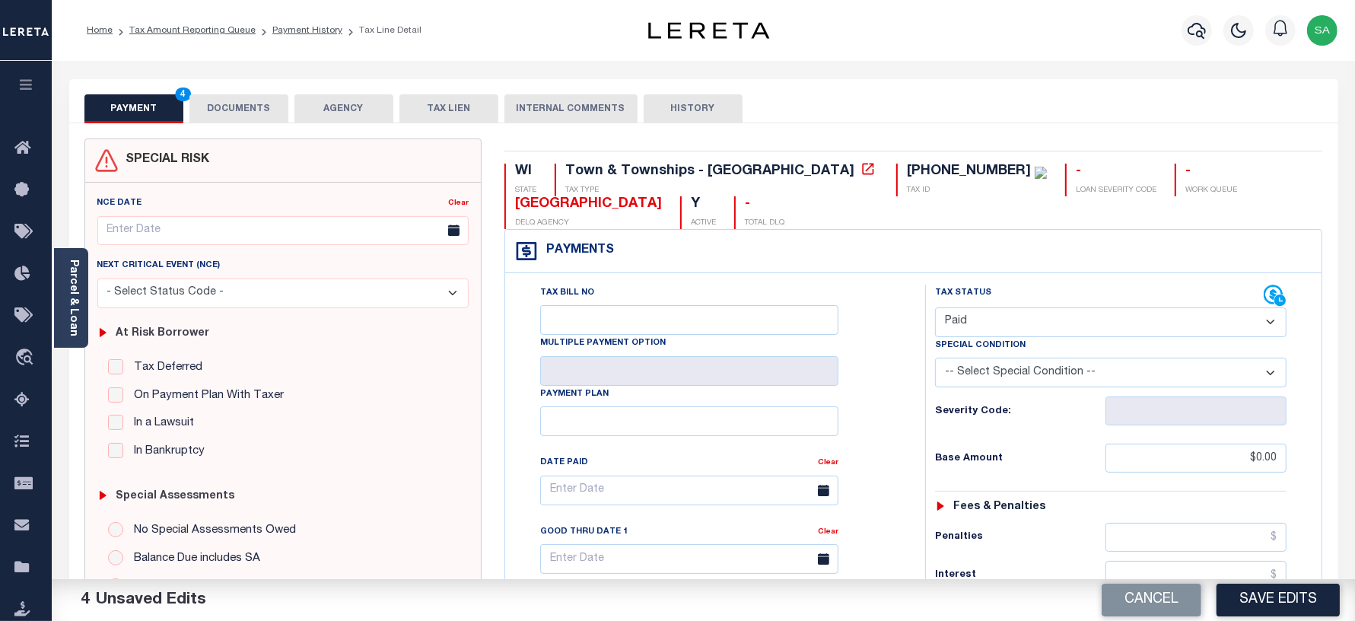
click at [226, 115] on button "DOCUMENTS" at bounding box center [238, 108] width 99 height 29
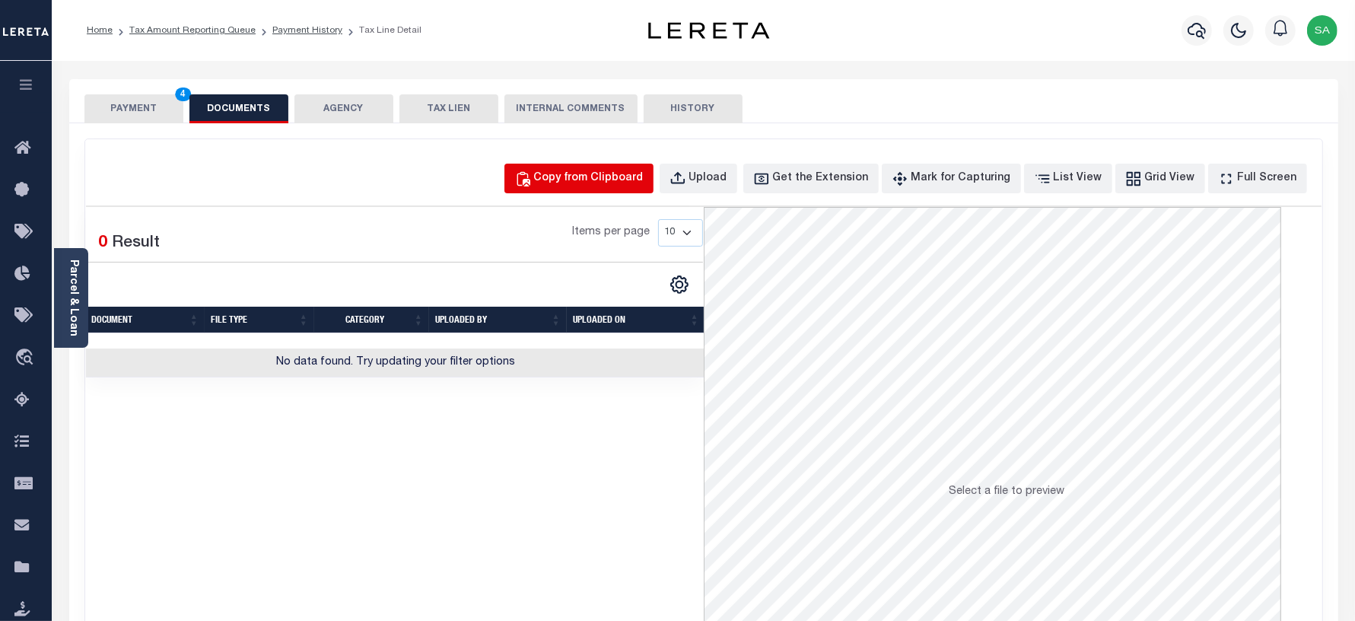
click at [574, 173] on div "Copy from Clipboard" at bounding box center [589, 178] width 110 height 17
select select "POP"
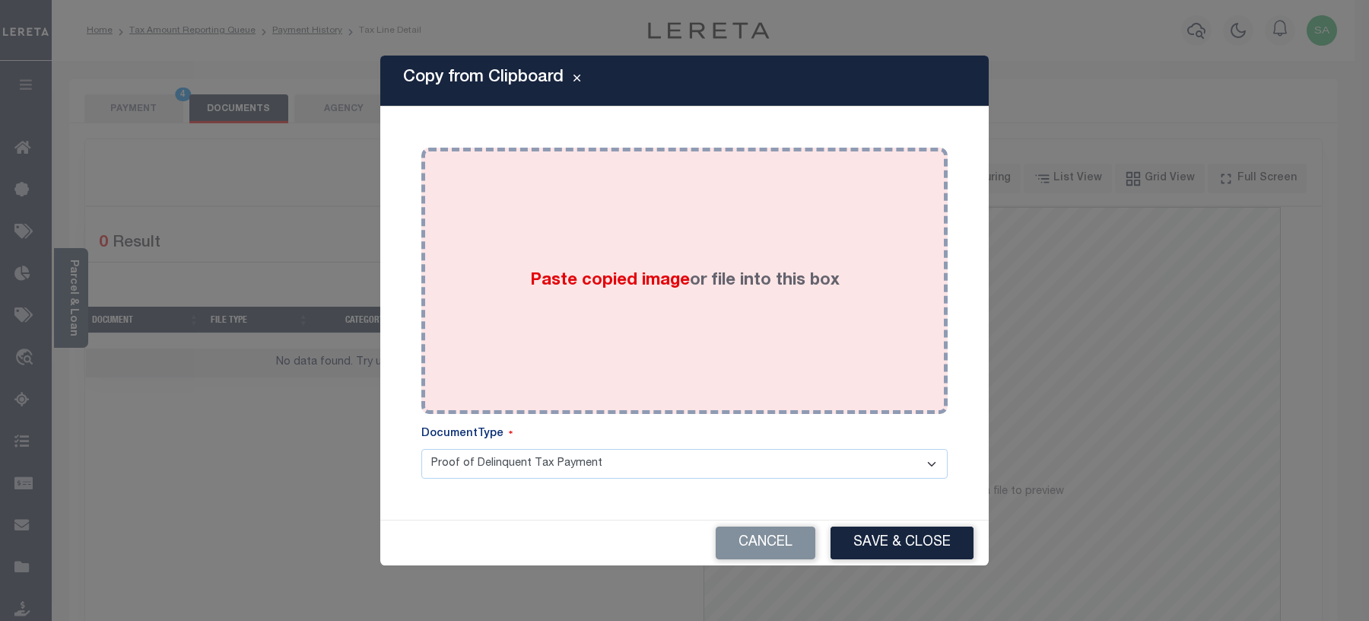
click at [606, 337] on div "Paste copied image or file into this box" at bounding box center [685, 280] width 504 height 243
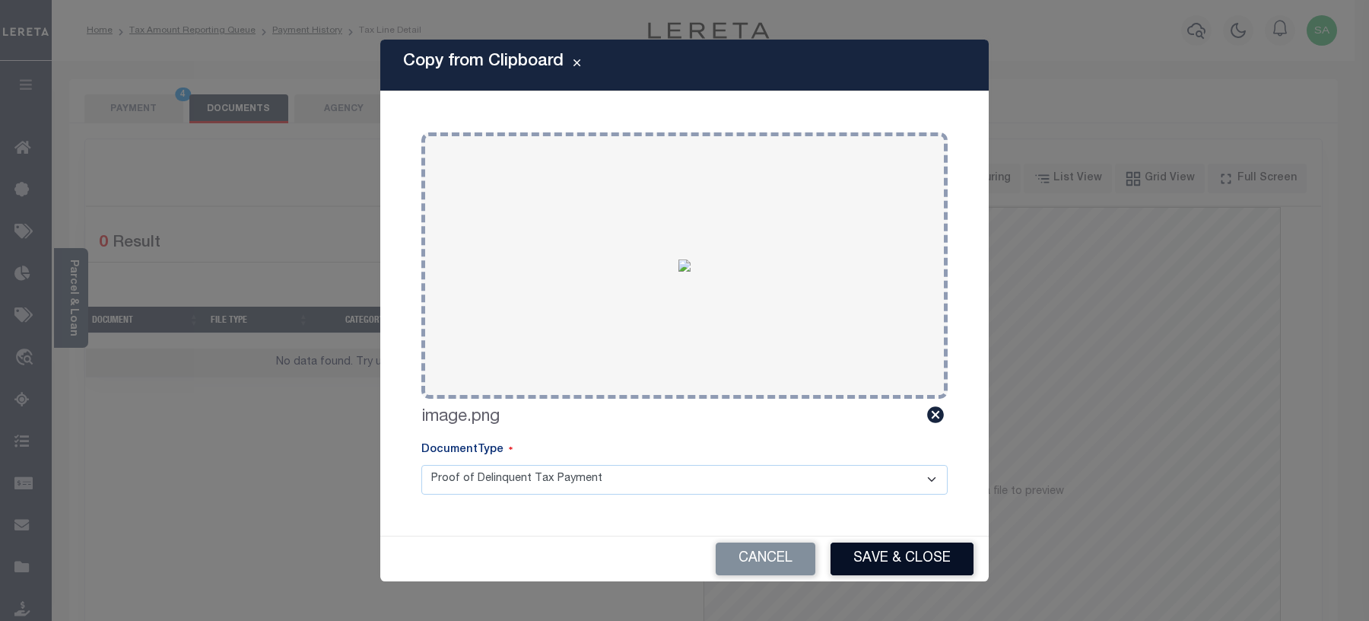
click at [884, 560] on button "Save & Close" at bounding box center [902, 558] width 143 height 33
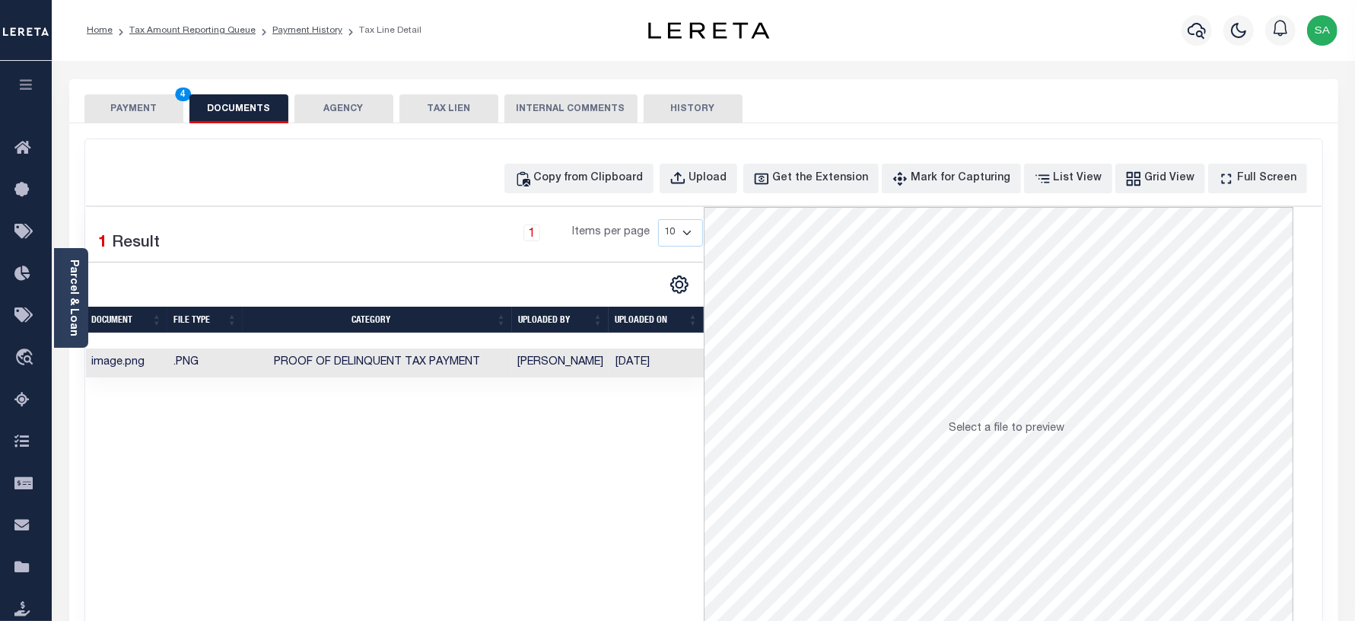
click at [123, 114] on button "PAYMENT 4" at bounding box center [133, 108] width 99 height 29
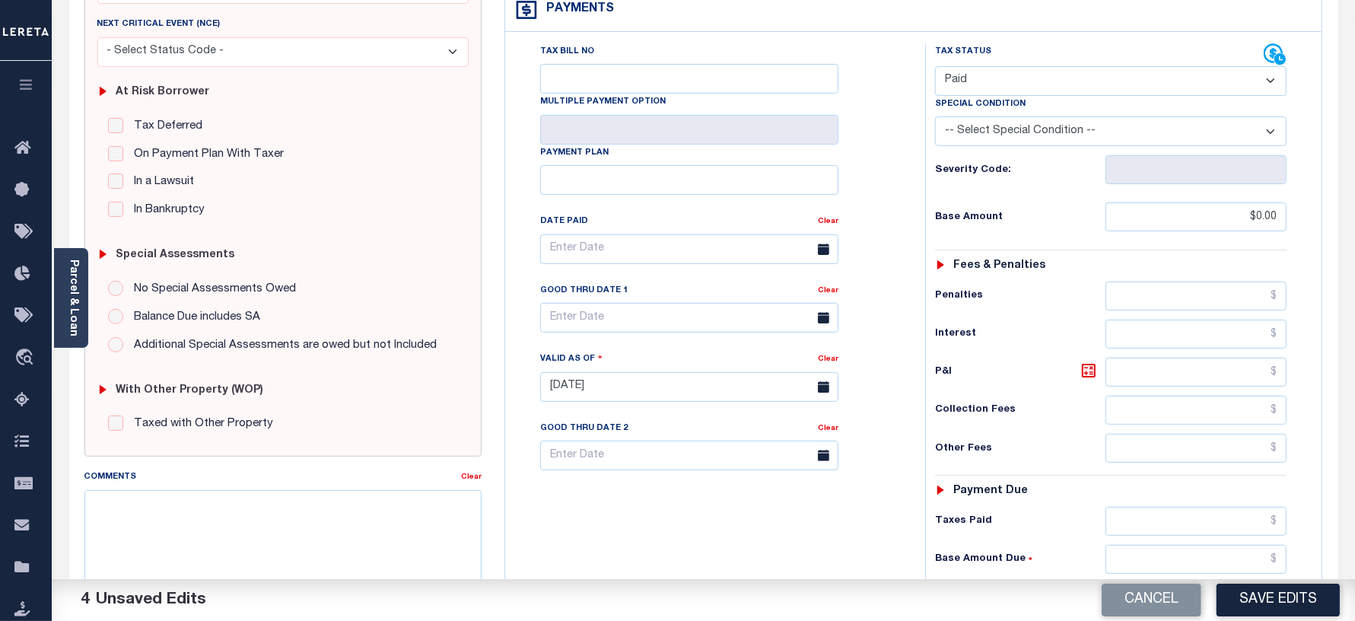
scroll to position [476, 0]
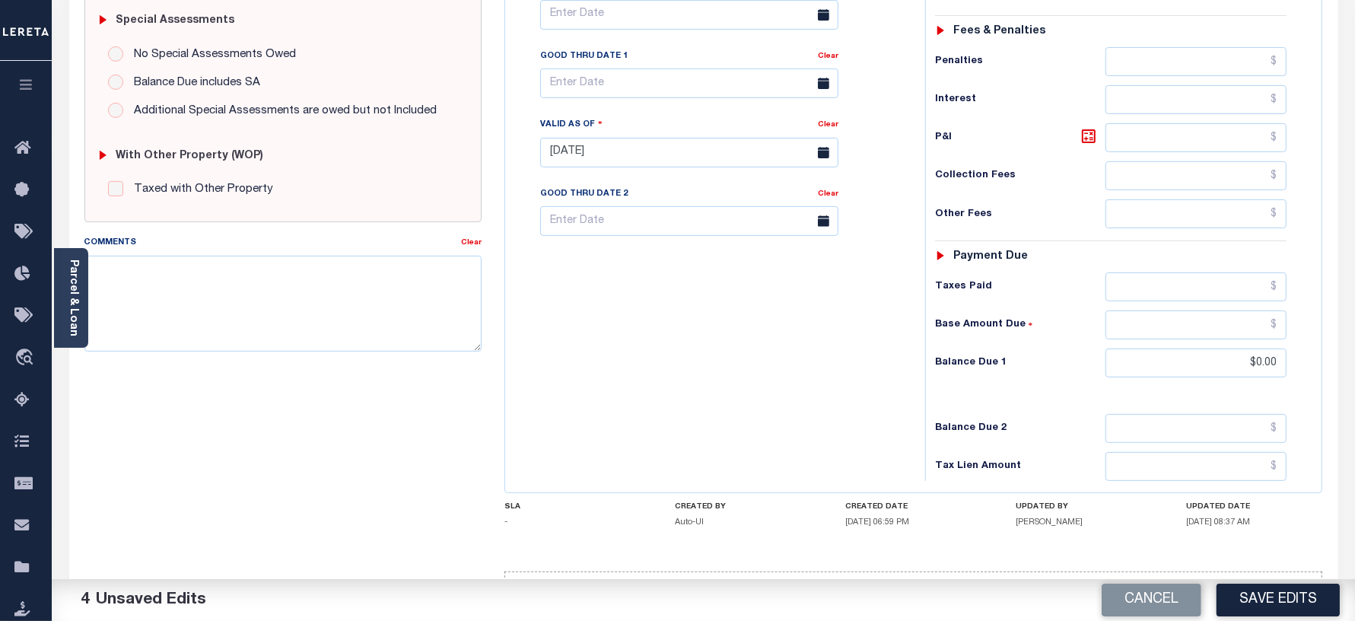
click at [1263, 599] on button "Save Edits" at bounding box center [1278, 600] width 123 height 33
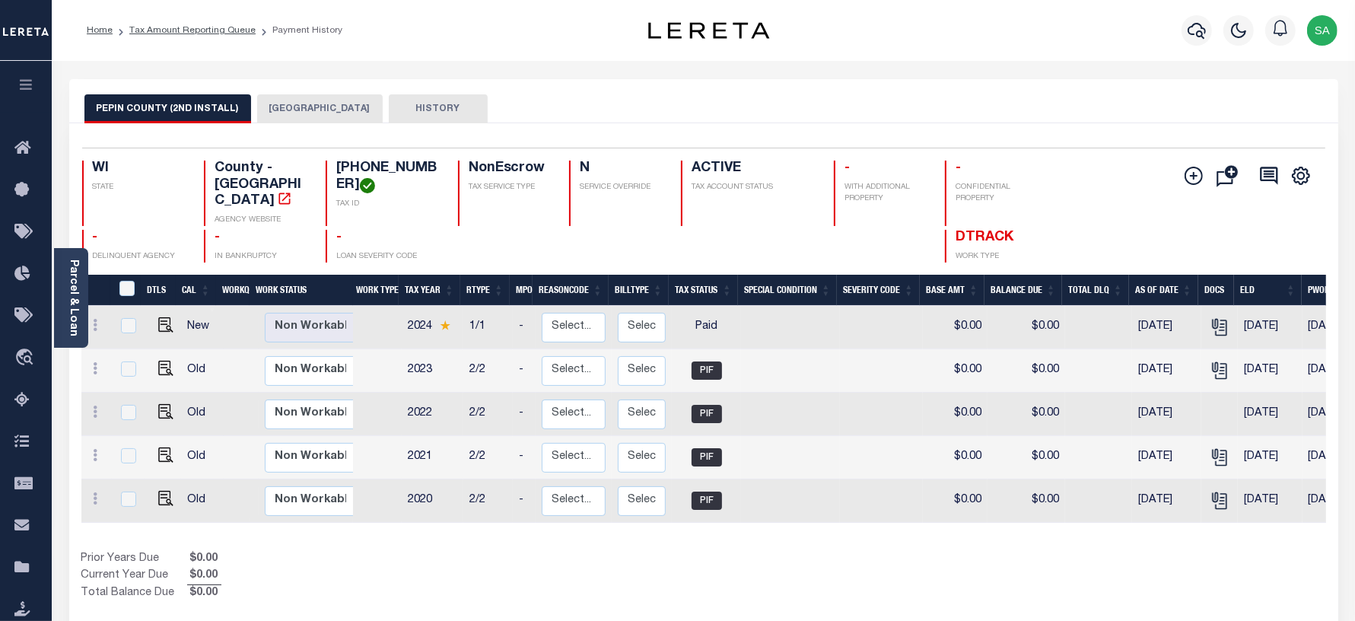
click at [322, 100] on button "[GEOGRAPHIC_DATA]" at bounding box center [320, 108] width 126 height 29
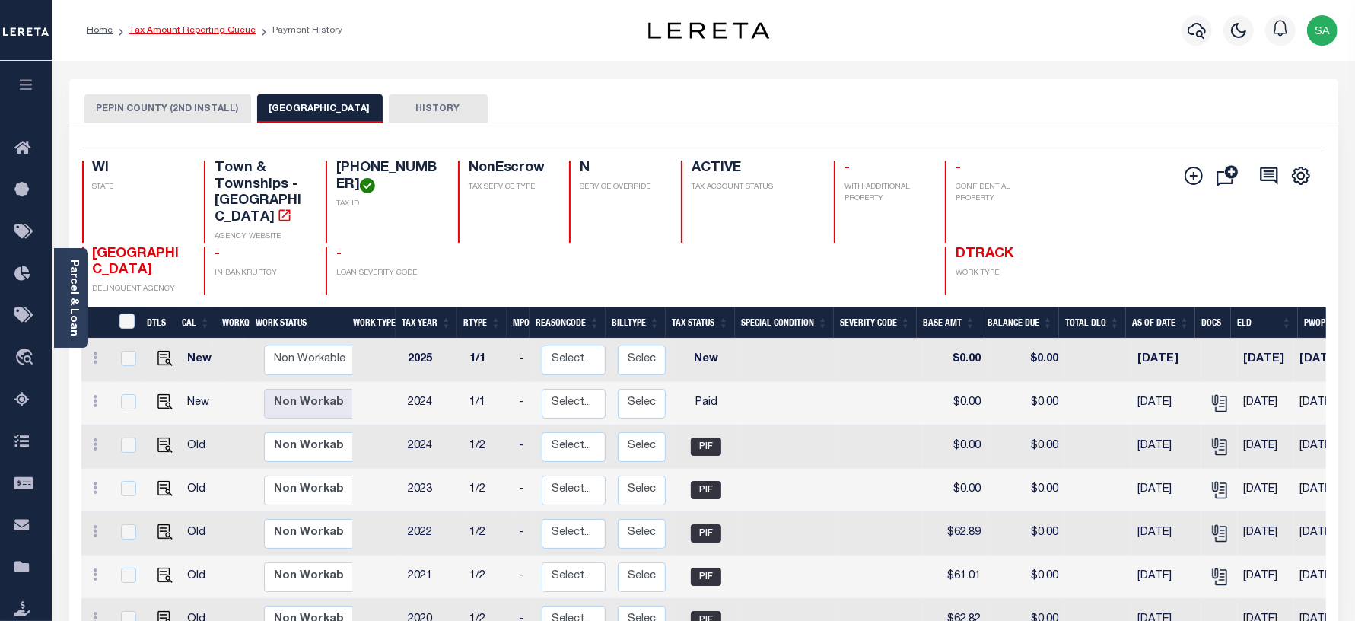
click at [202, 29] on link "Tax Amount Reporting Queue" at bounding box center [192, 30] width 126 height 9
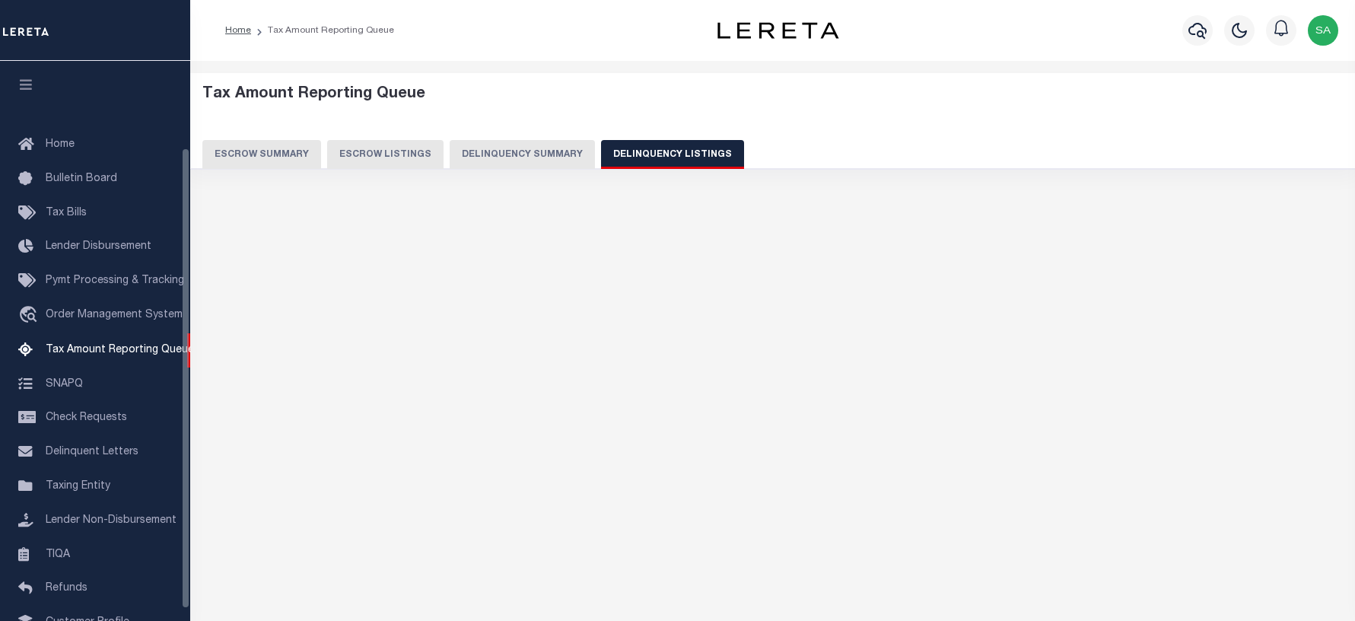
select select "WI"
select select "100"
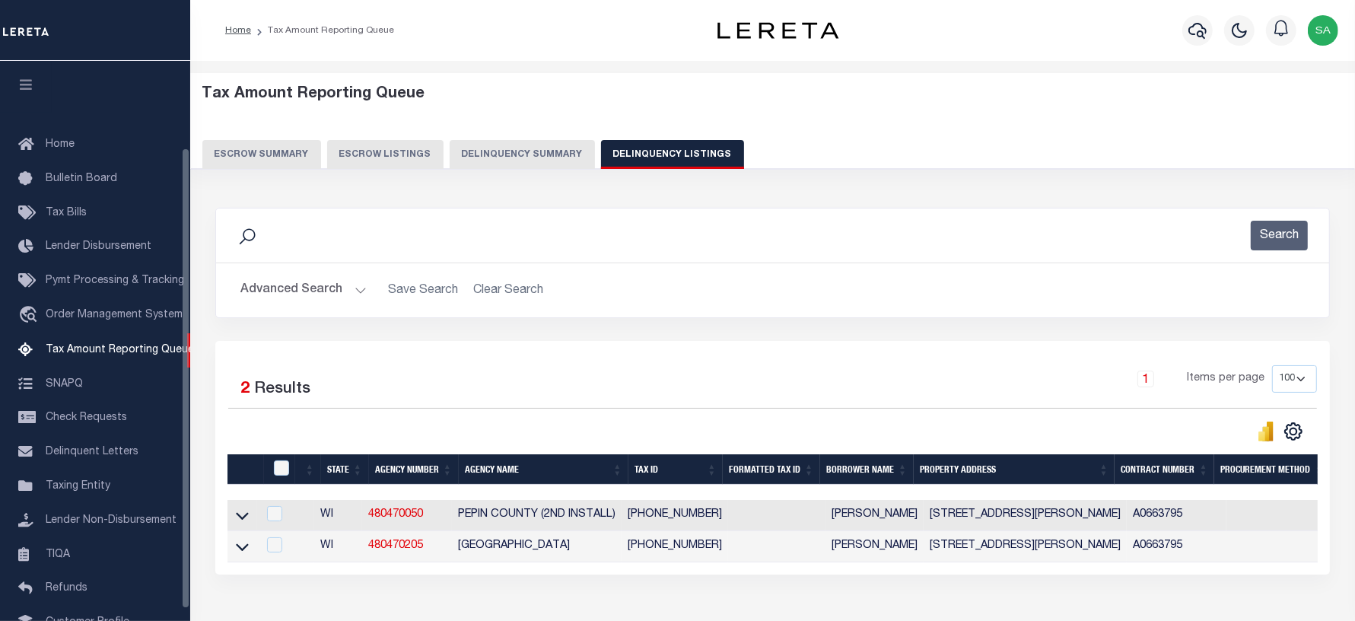
scroll to position [105, 0]
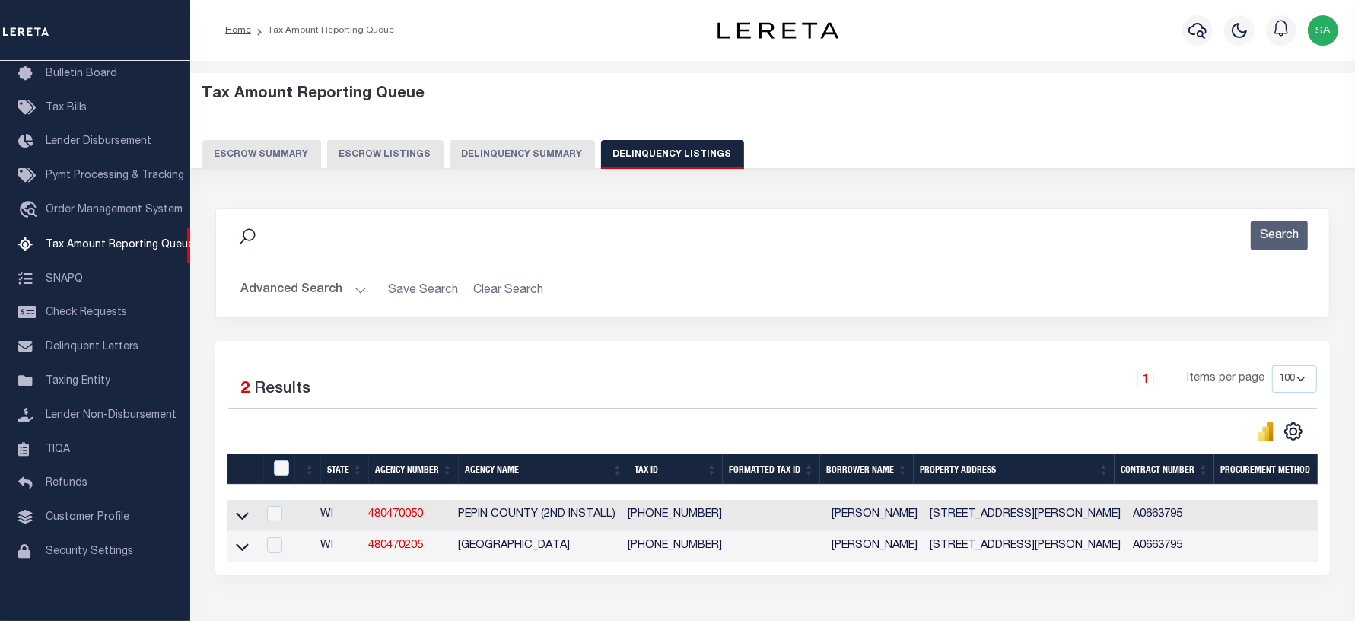
click at [289, 291] on button "Advanced Search" at bounding box center [303, 290] width 126 height 30
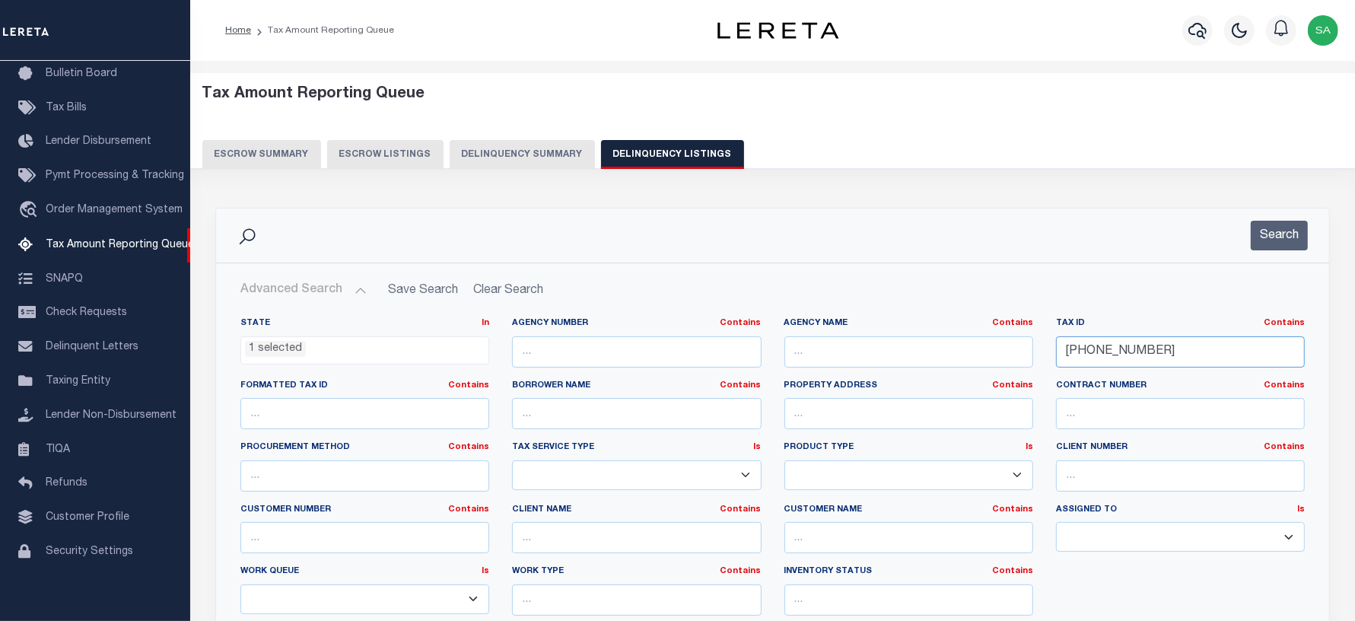
drag, startPoint x: 1164, startPoint y: 350, endPoint x: 917, endPoint y: 367, distance: 247.8
click at [917, 367] on div "State In In AK AL AR AZ CA CO CT DC DE FL GA GU HI IA ID IL IN KS KY LA MA MD M…" at bounding box center [772, 472] width 1087 height 310
paste input "322"
type input "[PHONE_NUMBER]"
click at [1264, 237] on button "Search" at bounding box center [1279, 236] width 57 height 30
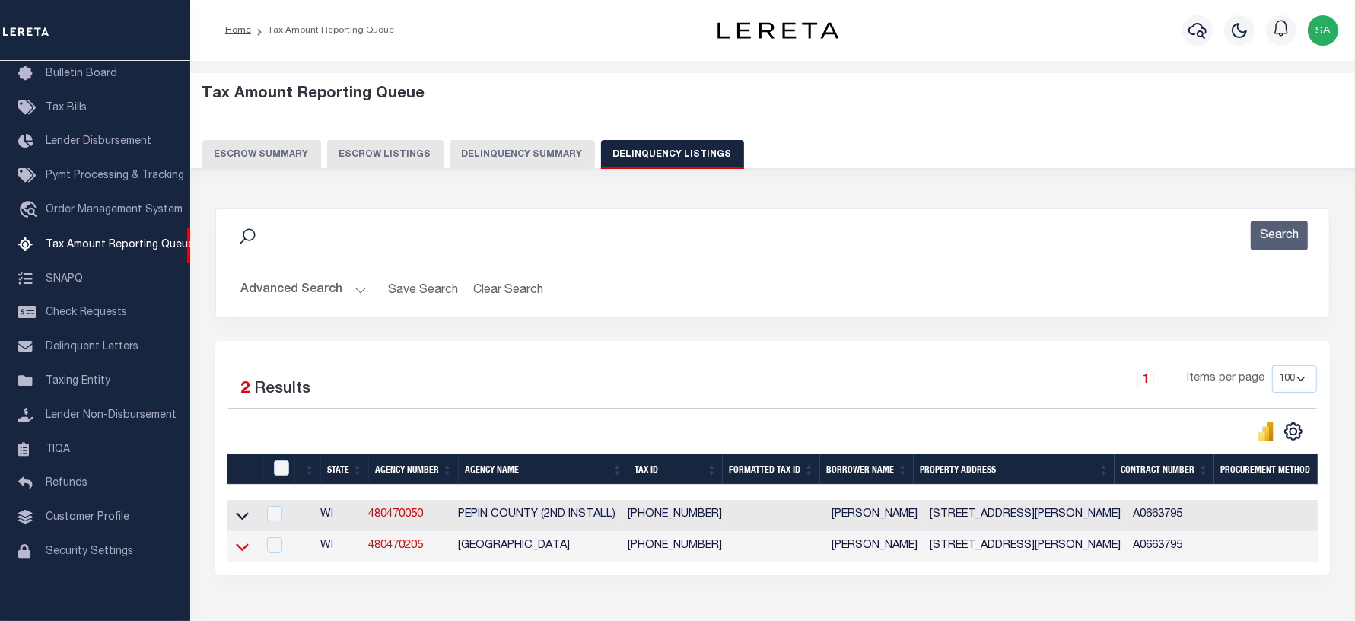
click at [238, 551] on icon at bounding box center [242, 547] width 13 height 8
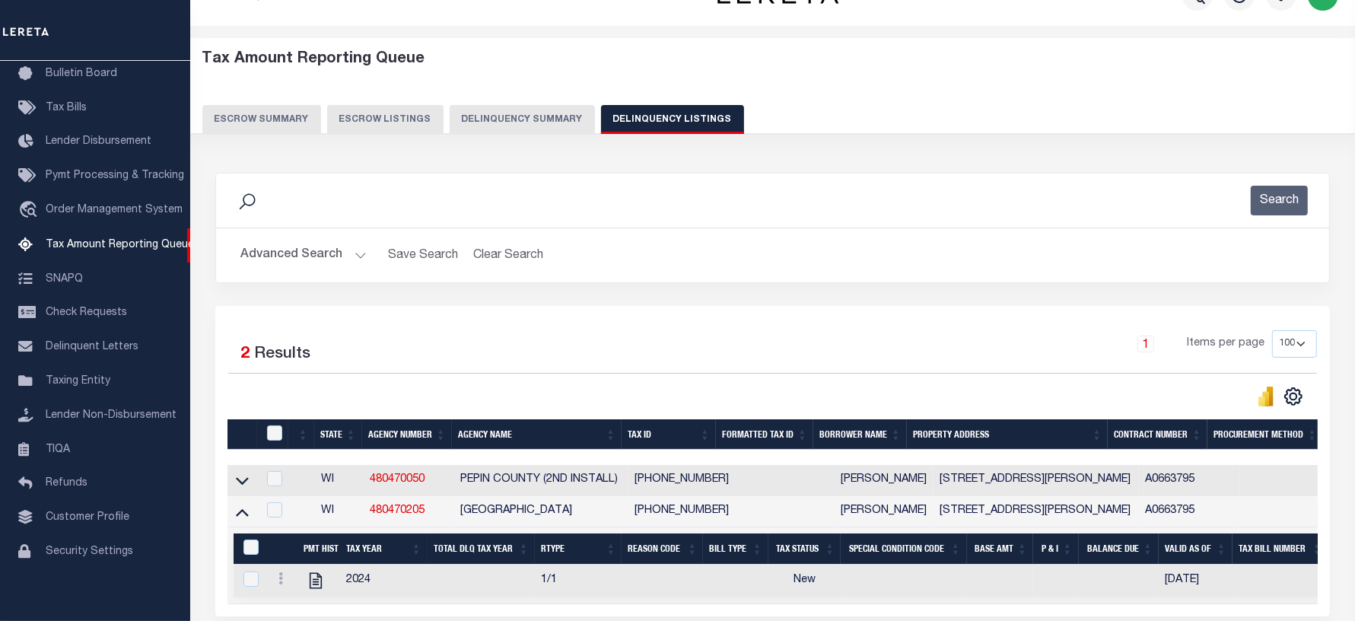
scroll to position [183, 0]
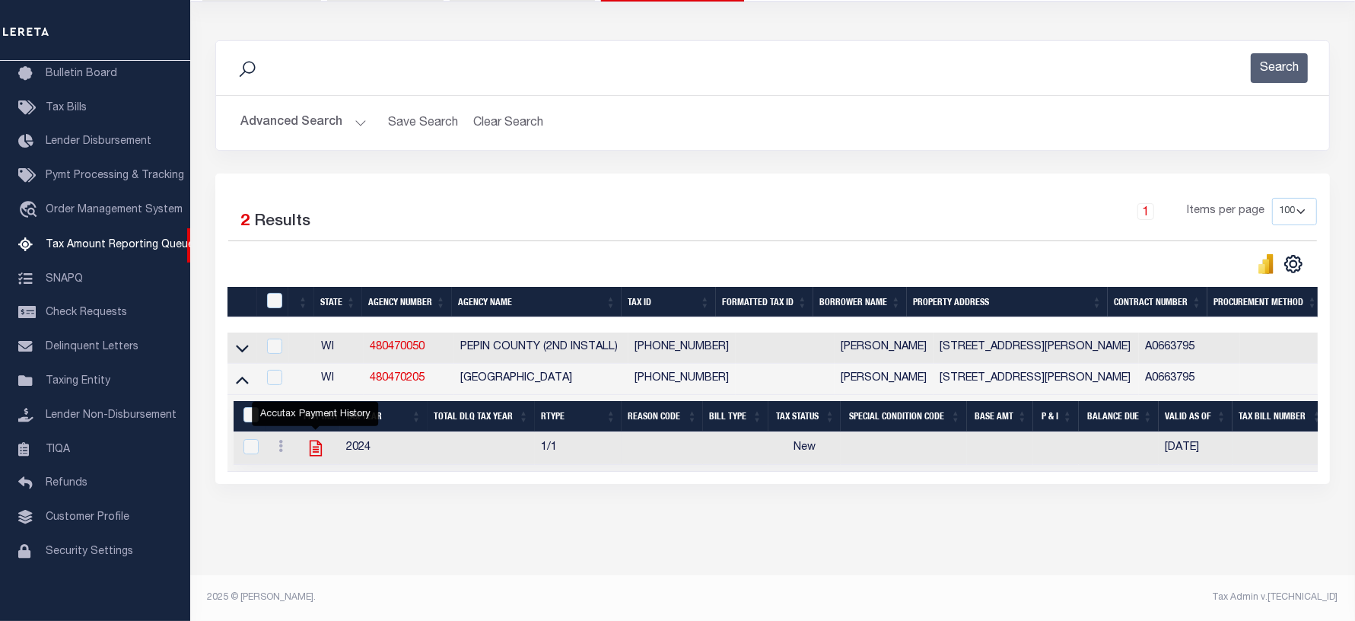
click at [307, 439] on icon "" at bounding box center [316, 448] width 20 height 20
checkbox input "true"
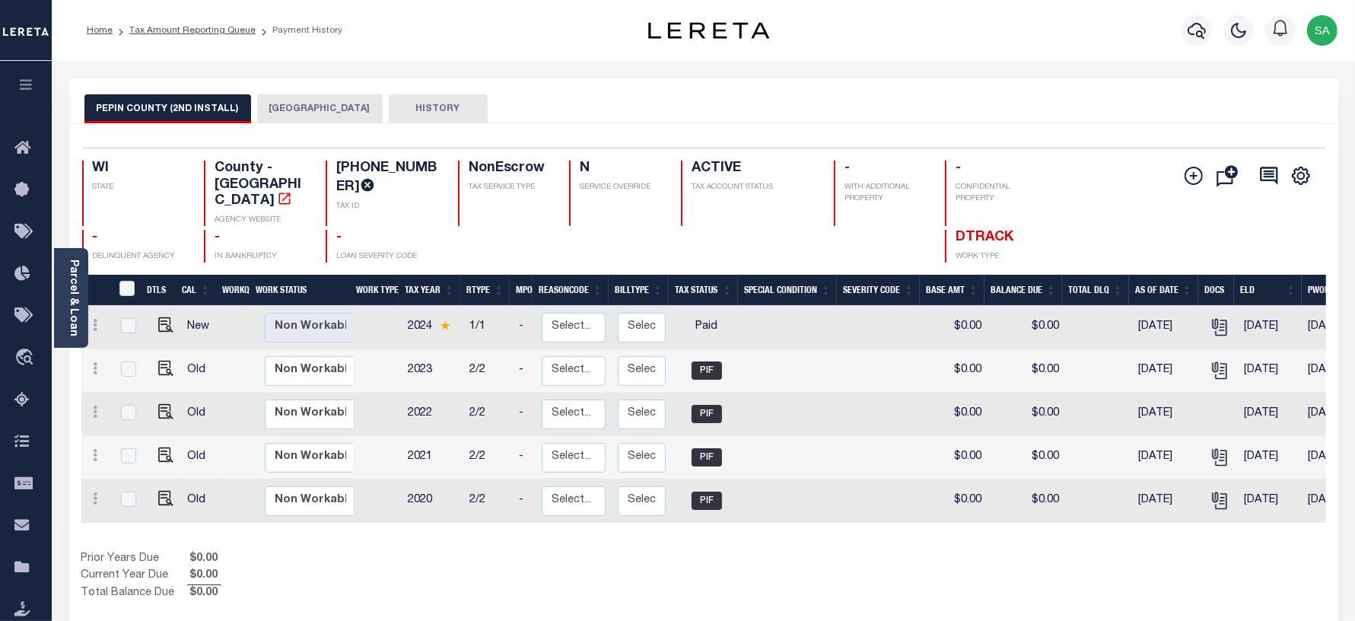
click at [337, 103] on button "LIMA TOWN" at bounding box center [320, 108] width 126 height 29
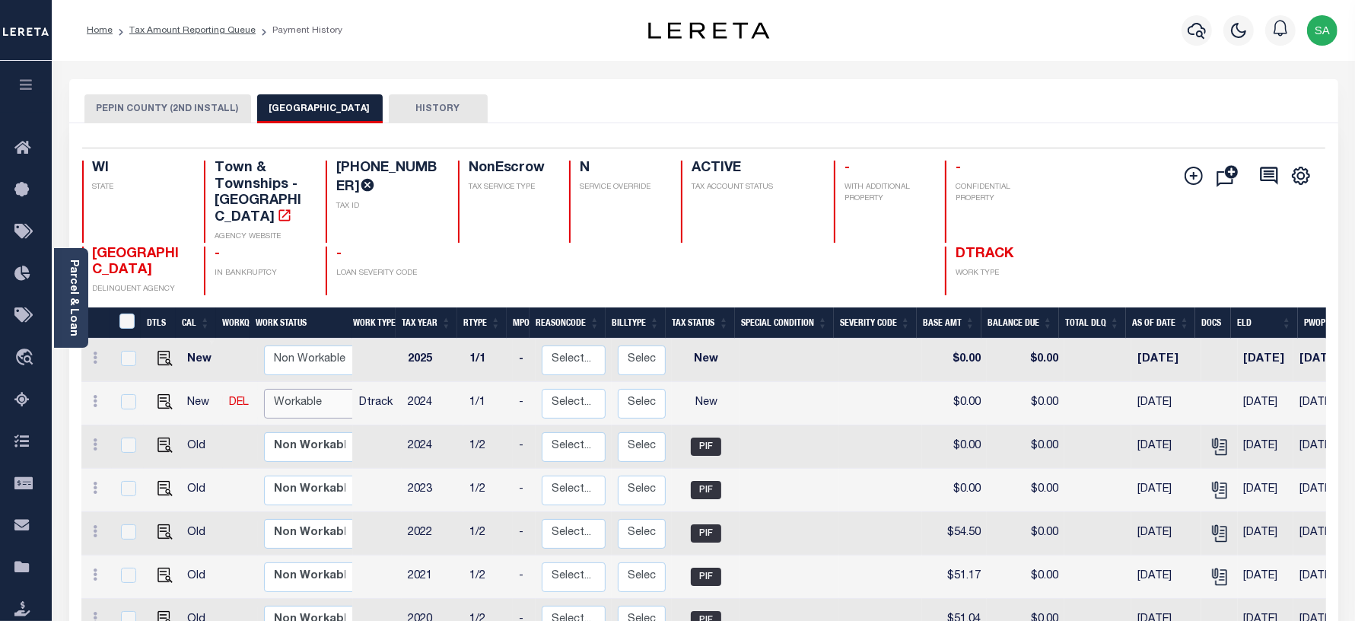
click at [323, 390] on select "Non Workable Workable" at bounding box center [309, 404] width 91 height 30
checkbox input "true"
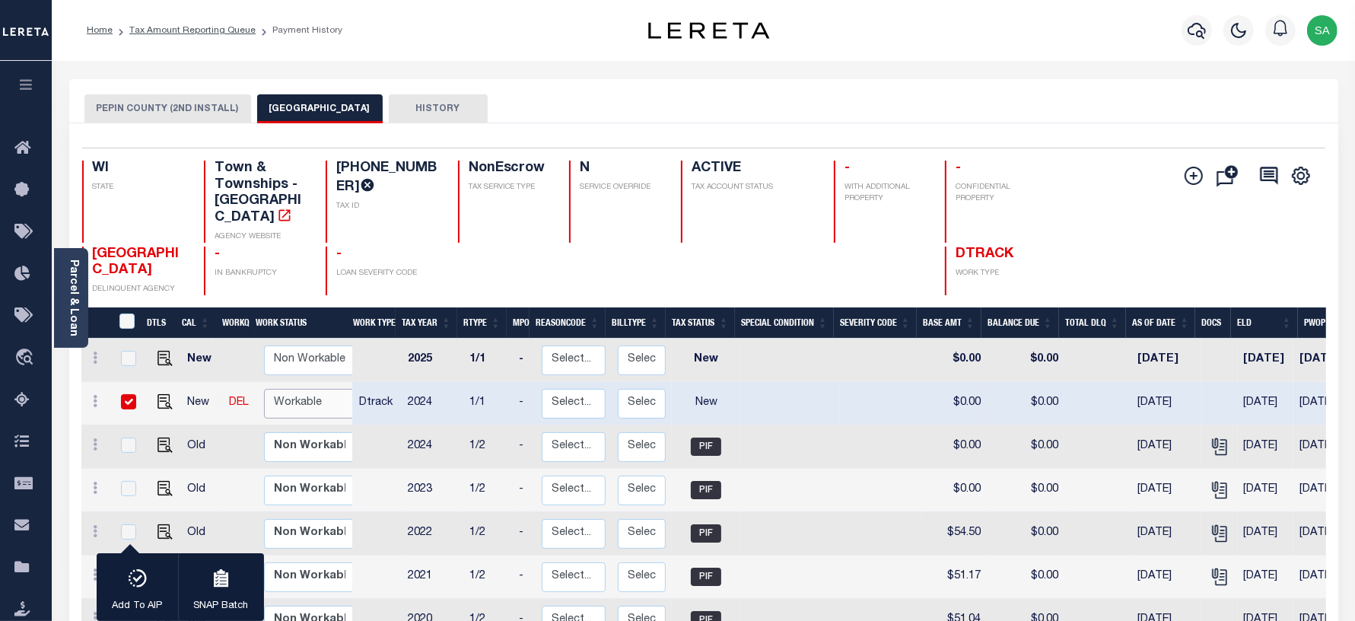
select select "true"
click at [264, 389] on select "Non Workable Workable" at bounding box center [309, 404] width 91 height 30
checkbox input "false"
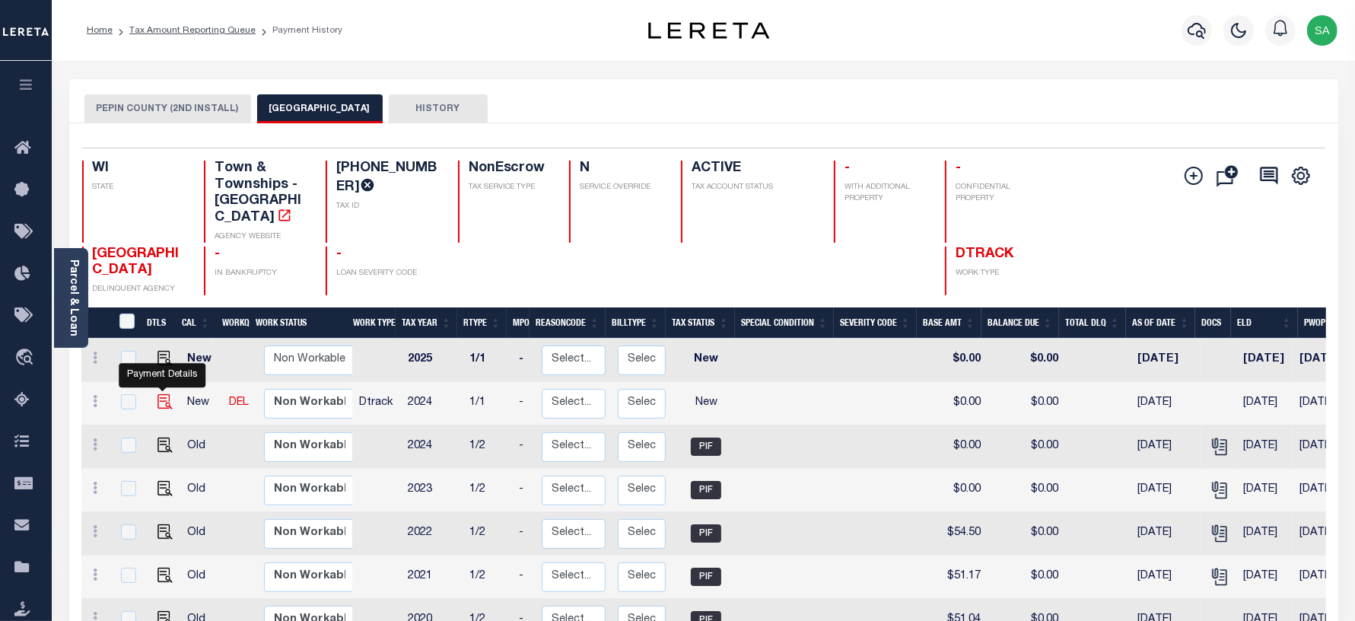
click at [164, 394] on img "" at bounding box center [164, 401] width 15 height 15
checkbox input "true"
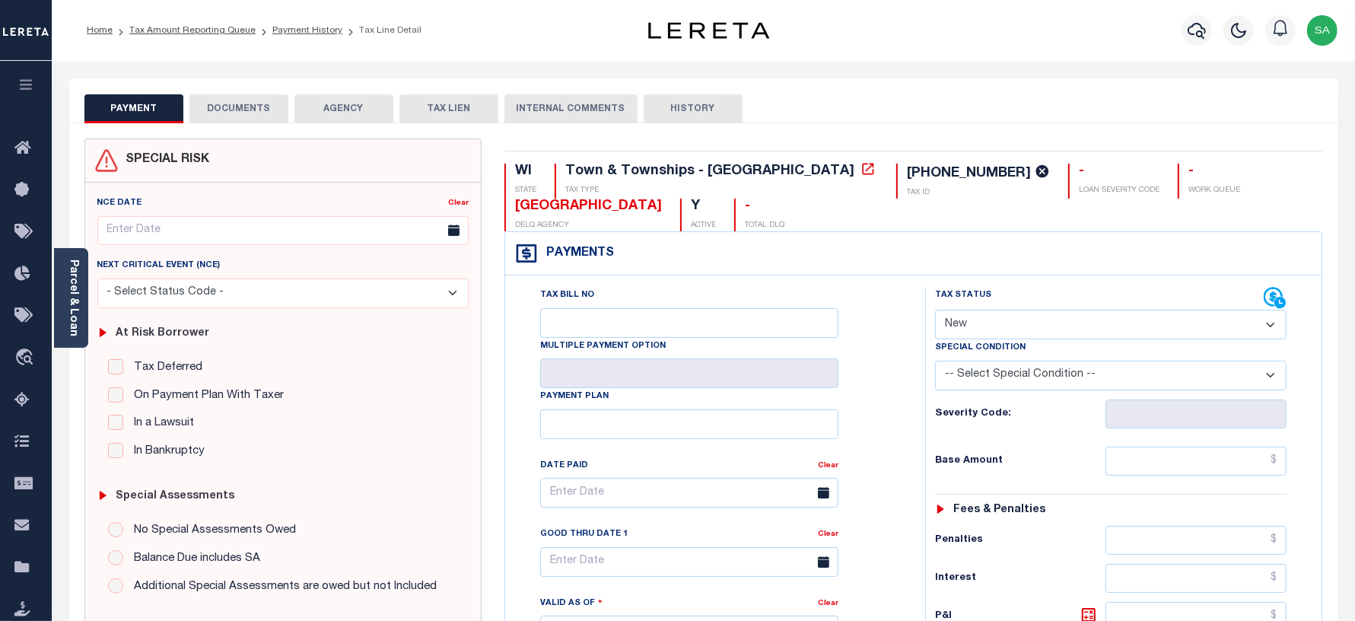
click at [997, 335] on select "- Select Status Code - Open Due/Unpaid Paid Incomplete No Tax Due Internal Refu…" at bounding box center [1111, 325] width 352 height 30
select select "PYD"
click at [935, 310] on select "- Select Status Code - Open Due/Unpaid Paid Incomplete No Tax Due Internal Refu…" at bounding box center [1111, 325] width 352 height 30
type input "[DATE]"
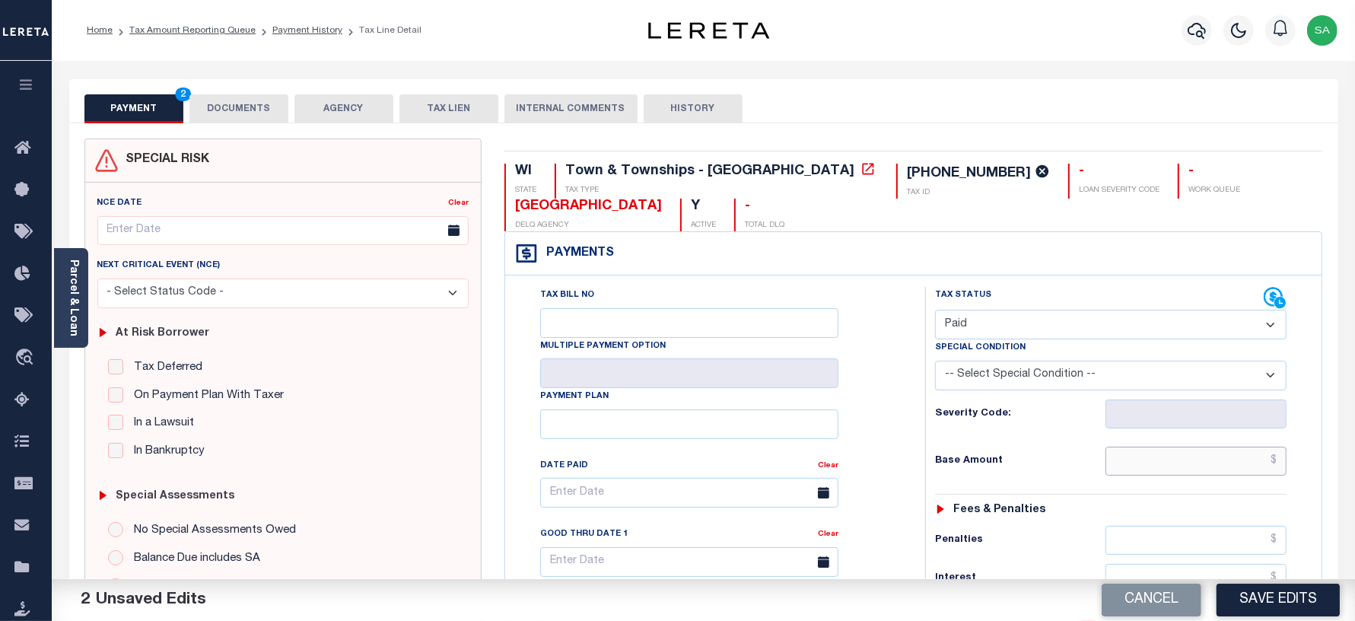
click at [1150, 466] on input "text" at bounding box center [1195, 461] width 181 height 29
type input "$0.00"
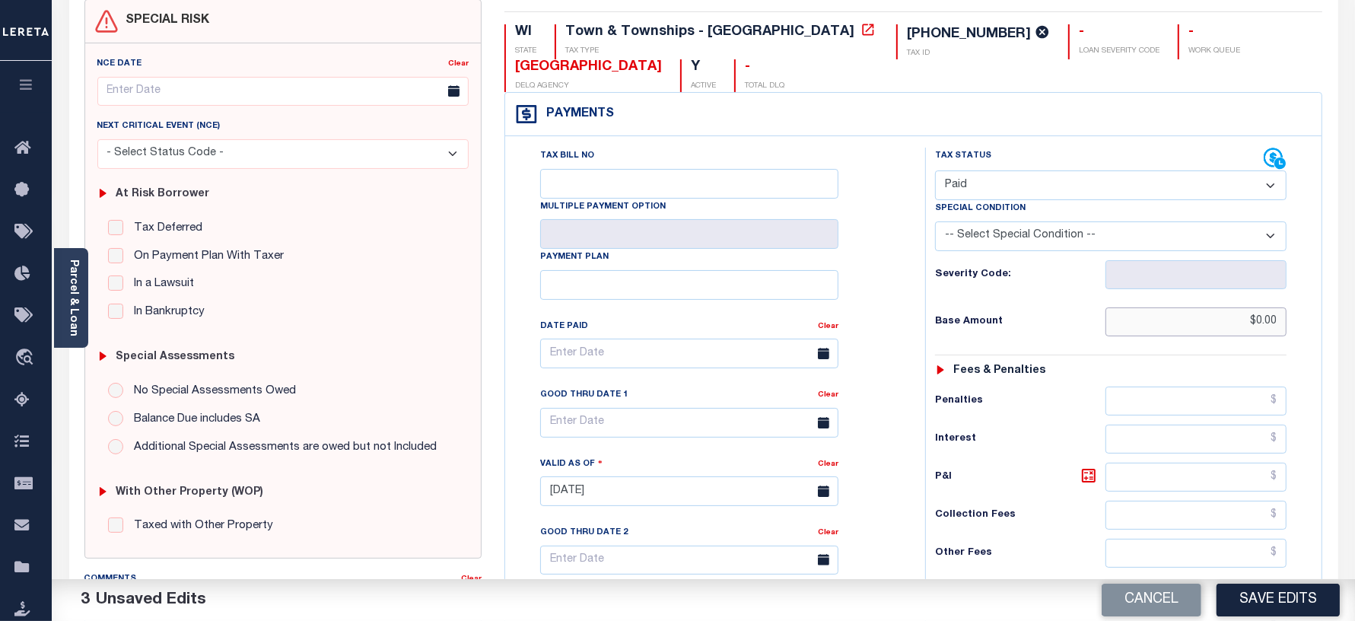
scroll to position [285, 0]
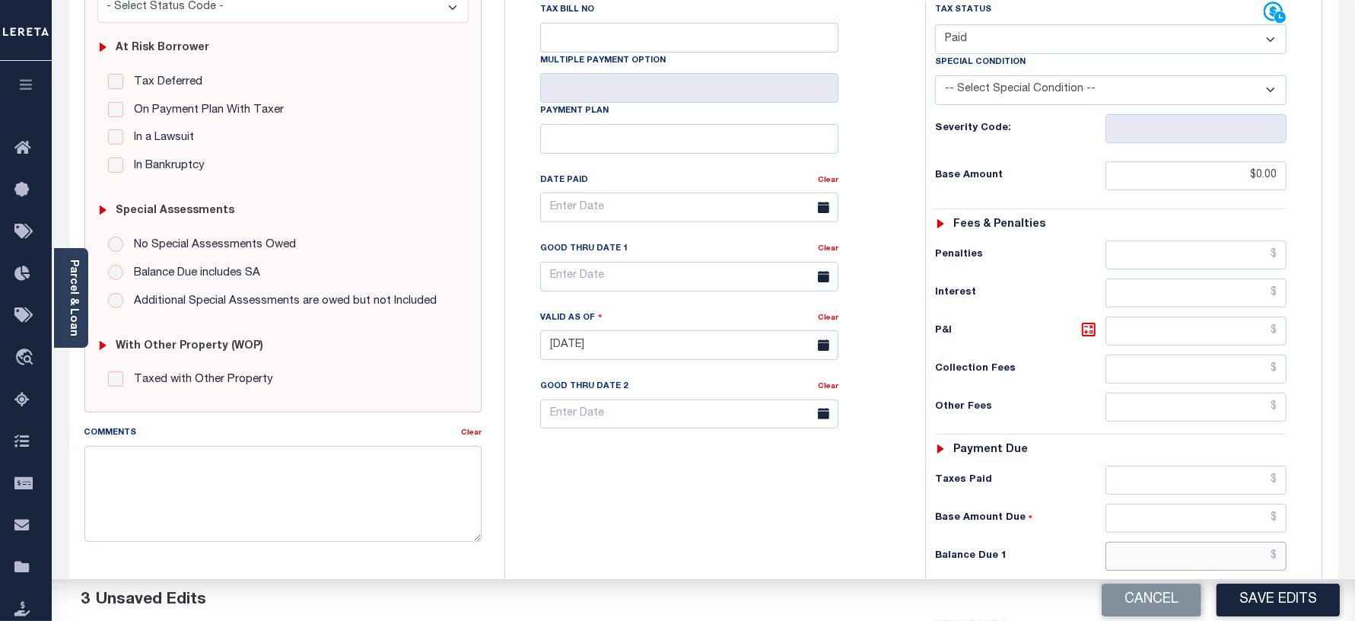
click at [1149, 558] on input "text" at bounding box center [1195, 556] width 181 height 29
type input "$0.00"
click at [621, 488] on div "Tax Bill No Multiple Payment Option Payment Plan Clear" at bounding box center [711, 338] width 405 height 672
click at [671, 468] on div "Tax Bill No Multiple Payment Option Payment Plan Clear" at bounding box center [711, 338] width 405 height 672
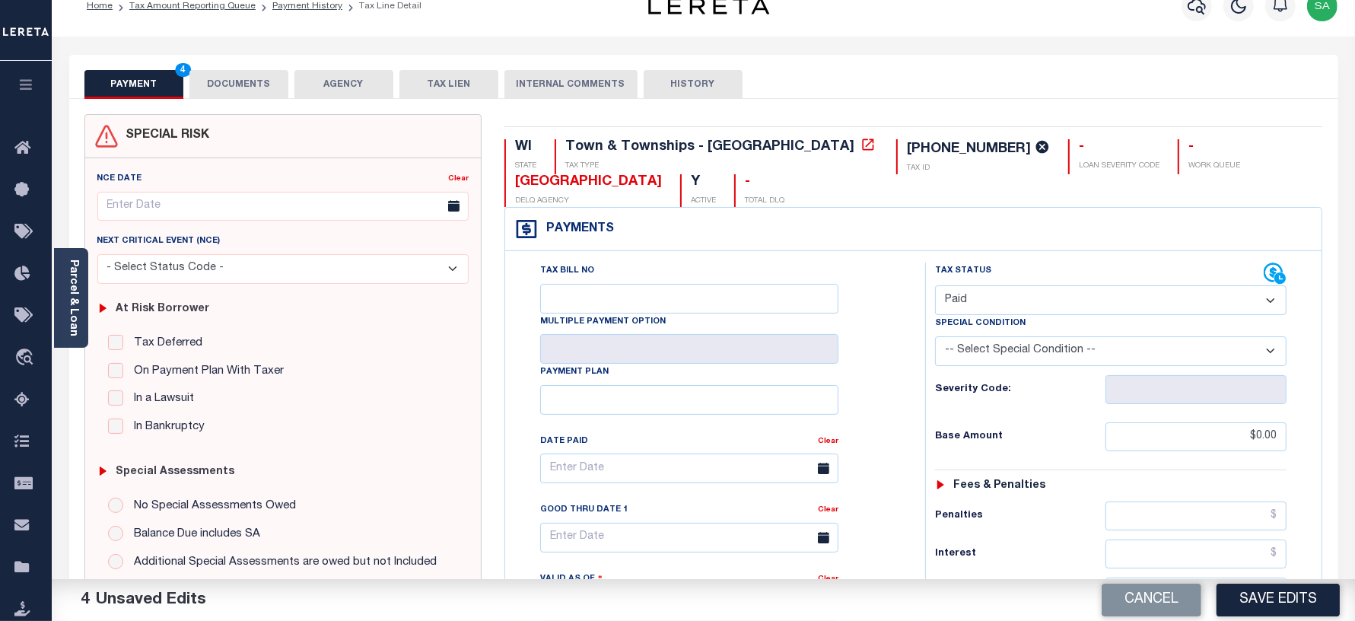
scroll to position [0, 0]
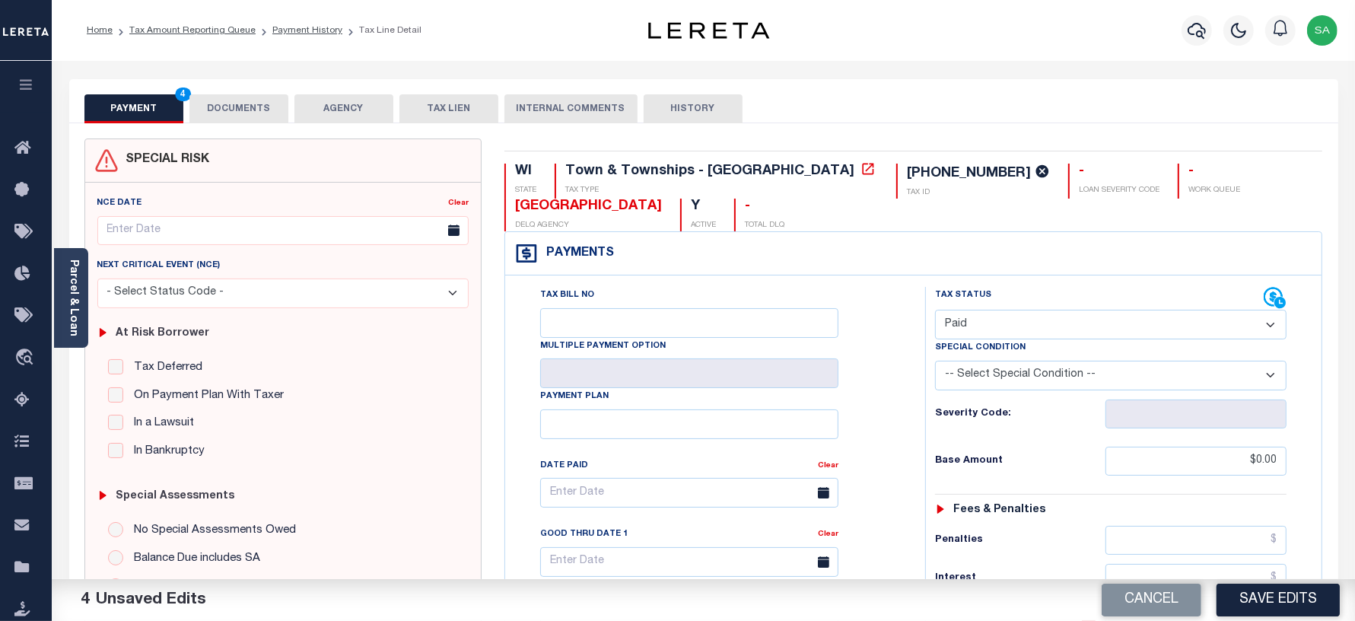
click at [241, 120] on button "DOCUMENTS" at bounding box center [238, 108] width 99 height 29
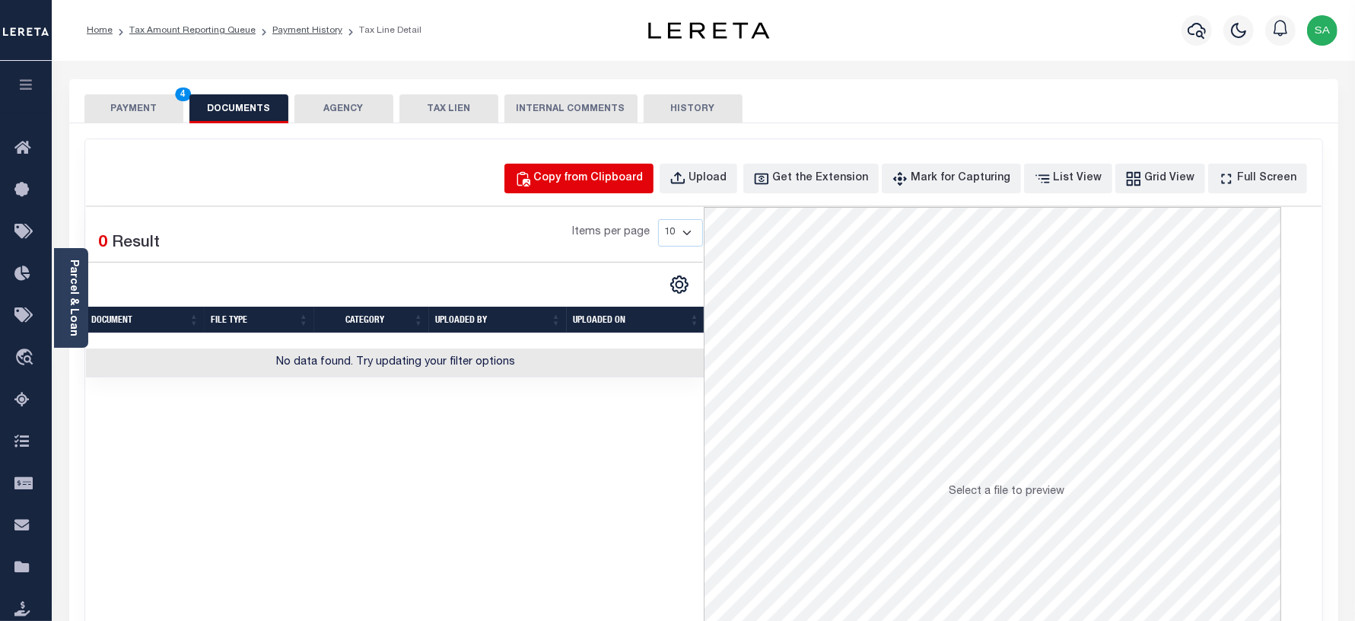
click at [611, 180] on div "Copy from Clipboard" at bounding box center [589, 178] width 110 height 17
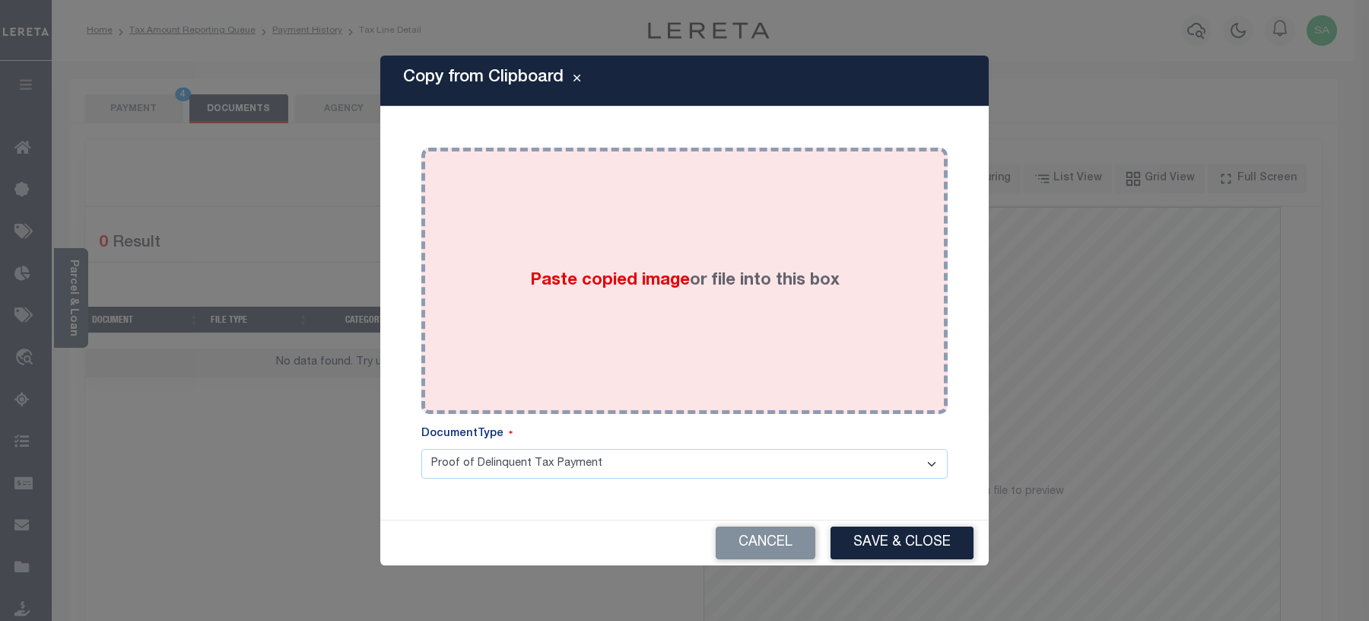
click at [614, 386] on div "Paste copied image or file into this box" at bounding box center [685, 280] width 504 height 243
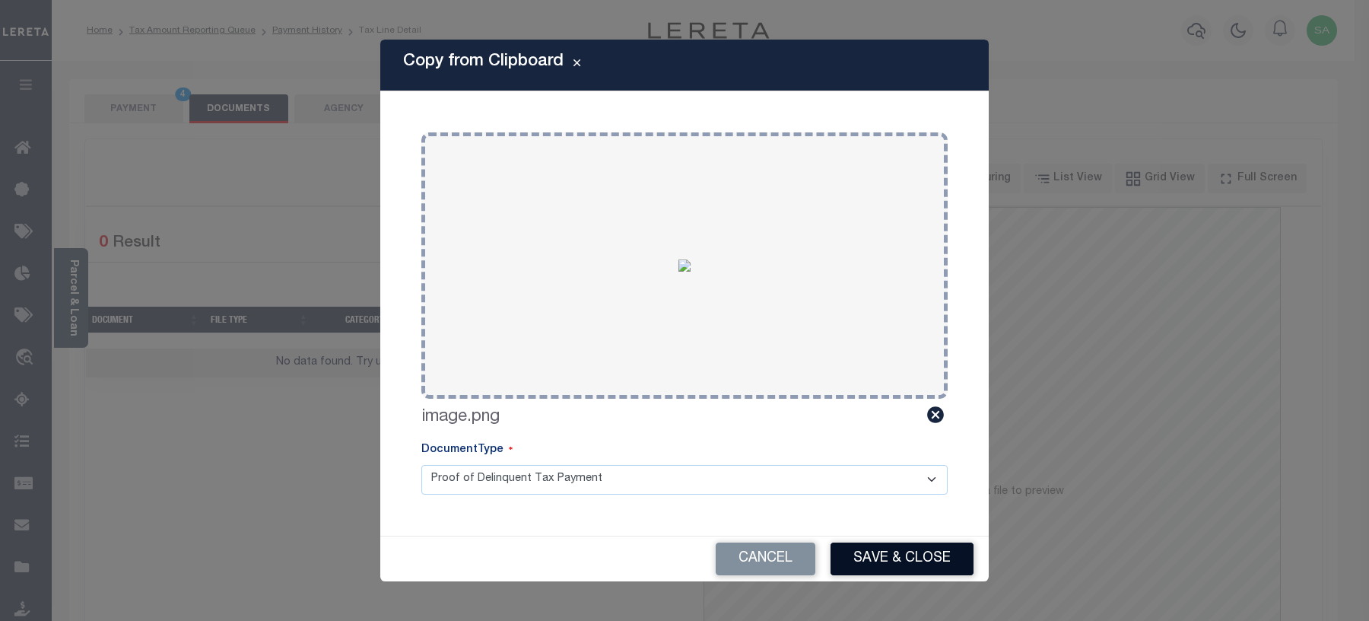
click at [854, 554] on button "Save & Close" at bounding box center [902, 558] width 143 height 33
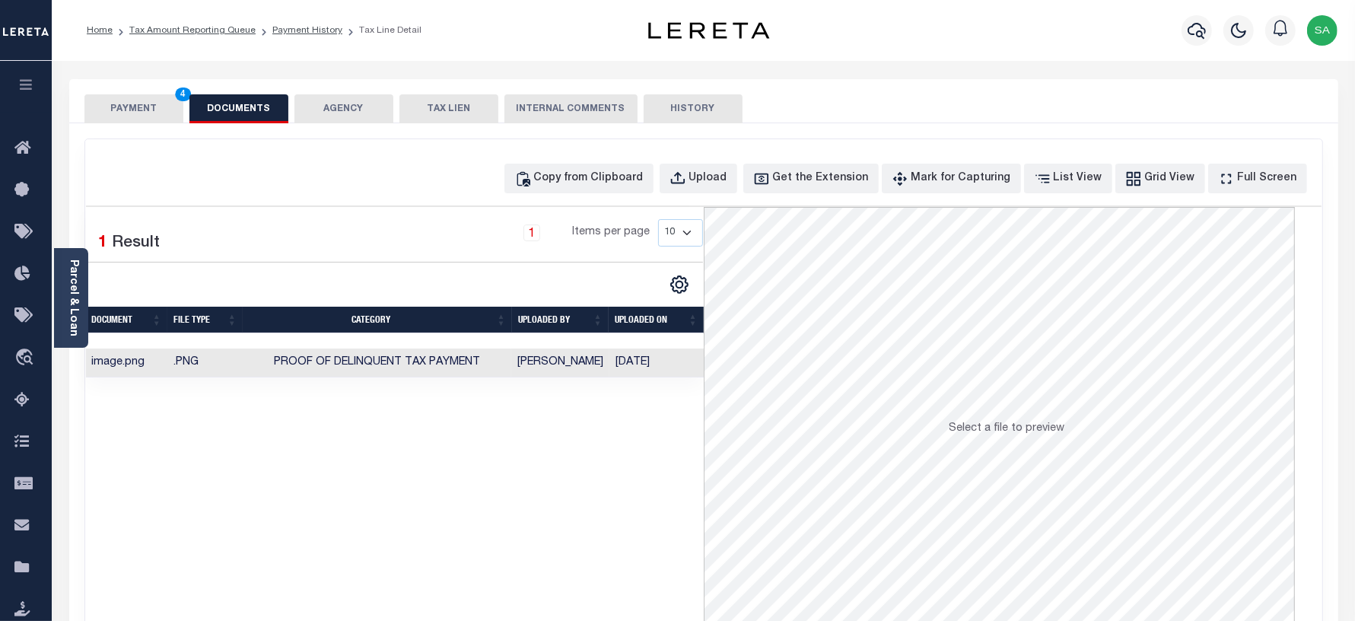
click at [119, 107] on button "PAYMENT 4" at bounding box center [133, 108] width 99 height 29
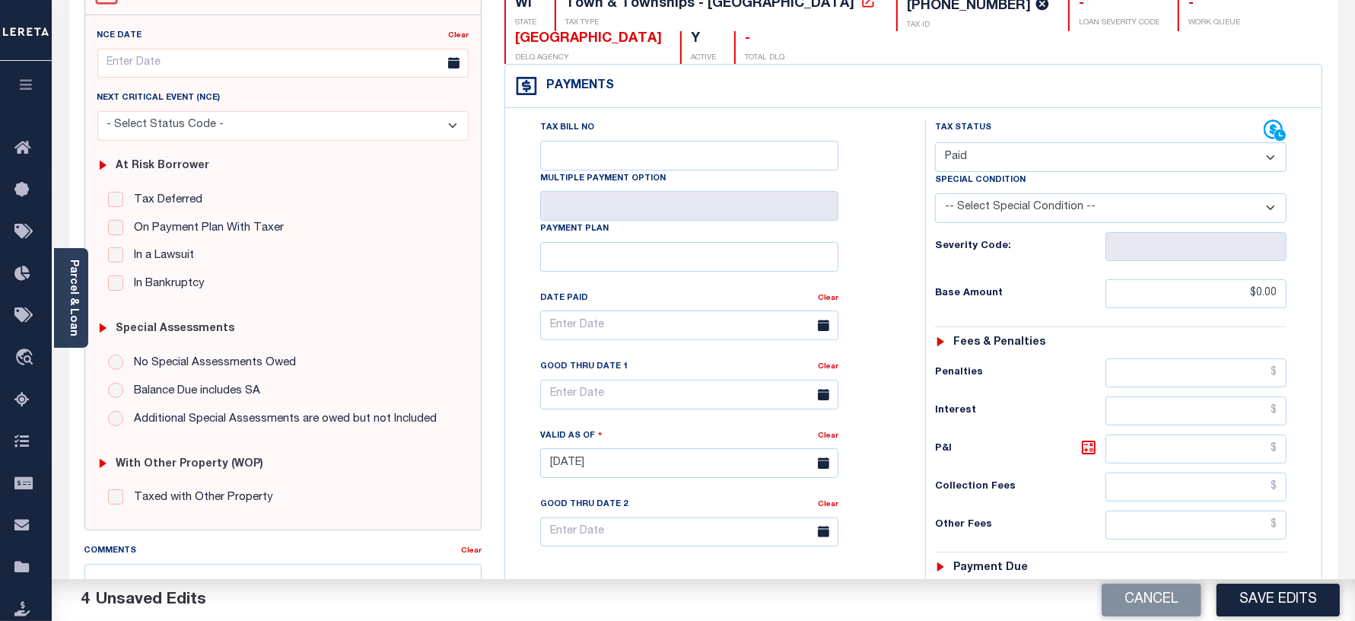
scroll to position [380, 0]
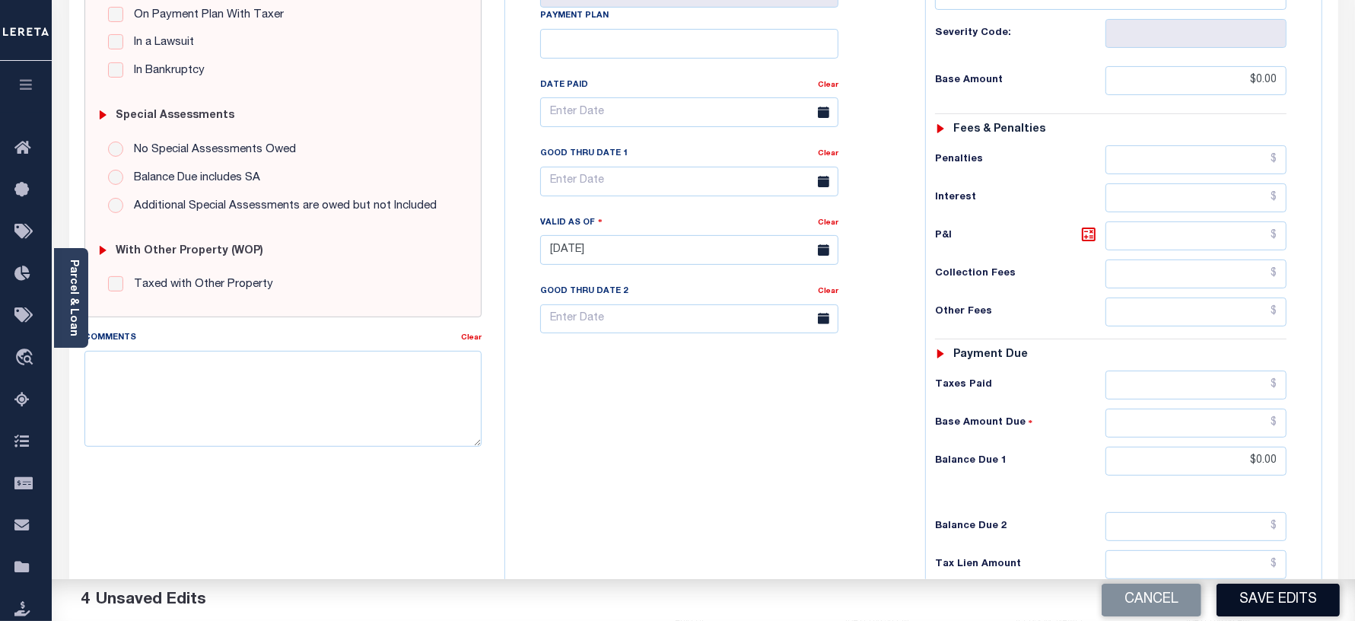
click at [1255, 598] on button "Save Edits" at bounding box center [1278, 600] width 123 height 33
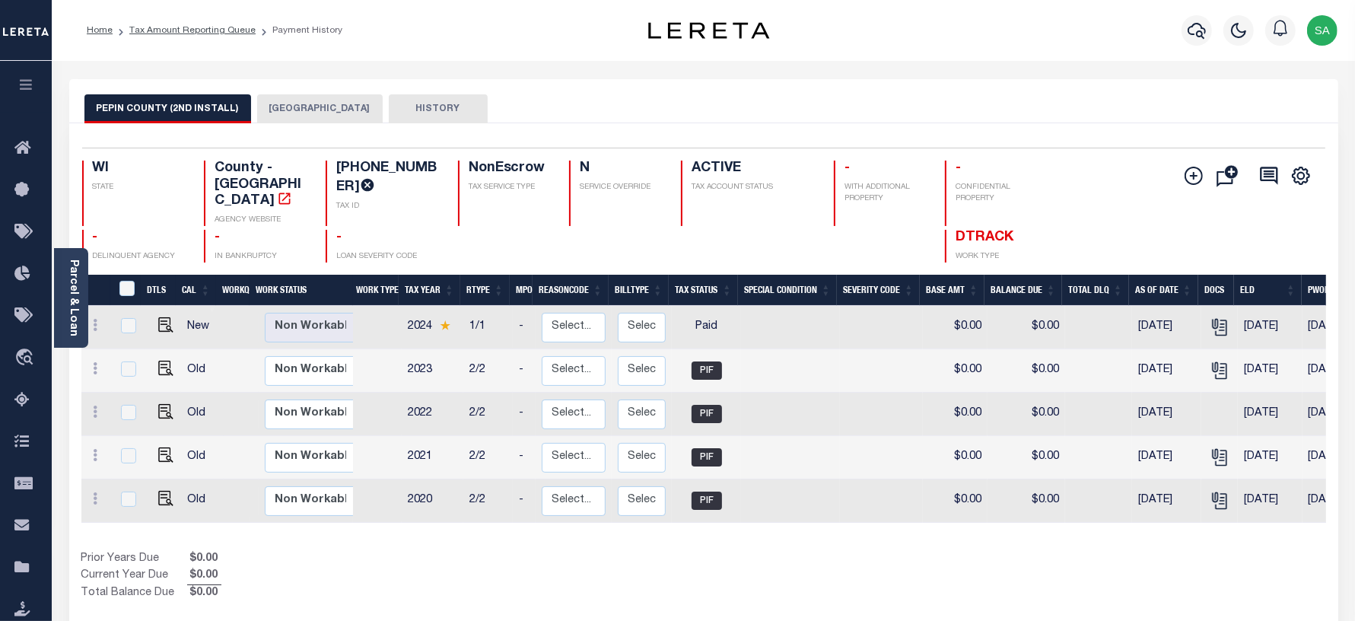
click at [299, 103] on button "[GEOGRAPHIC_DATA]" at bounding box center [320, 108] width 126 height 29
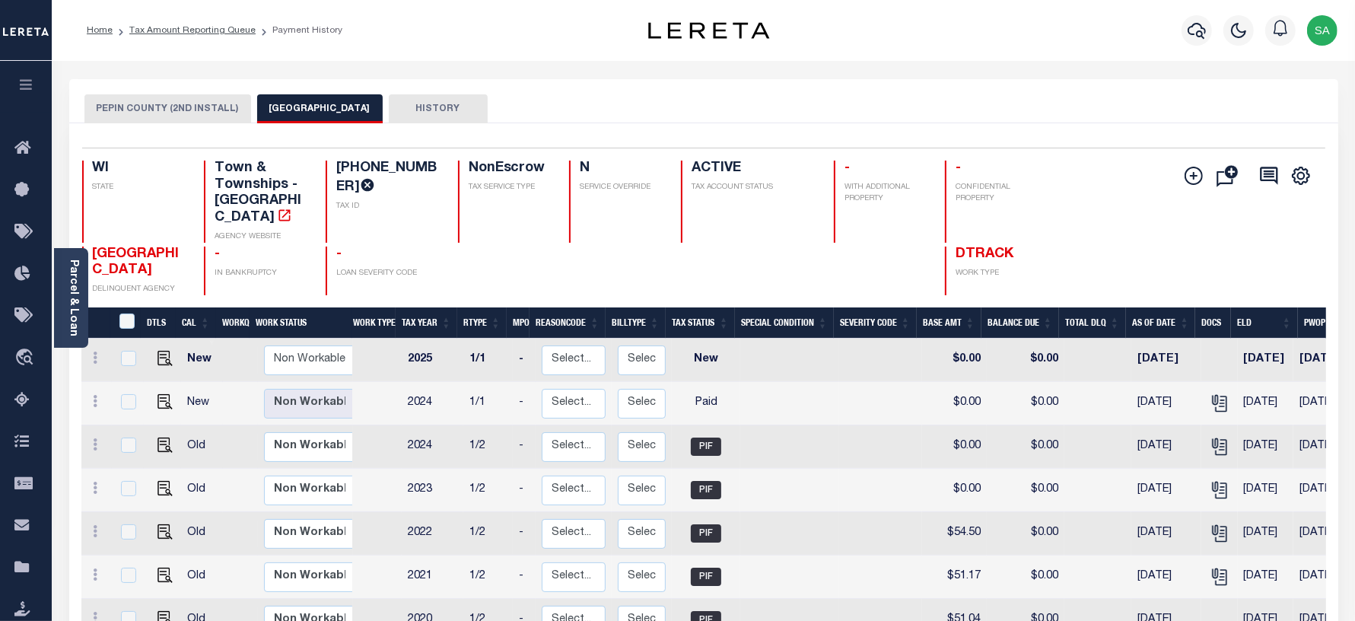
click at [195, 35] on li "Tax Amount Reporting Queue" at bounding box center [184, 31] width 143 height 14
click at [177, 30] on link "Tax Amount Reporting Queue" at bounding box center [192, 30] width 126 height 9
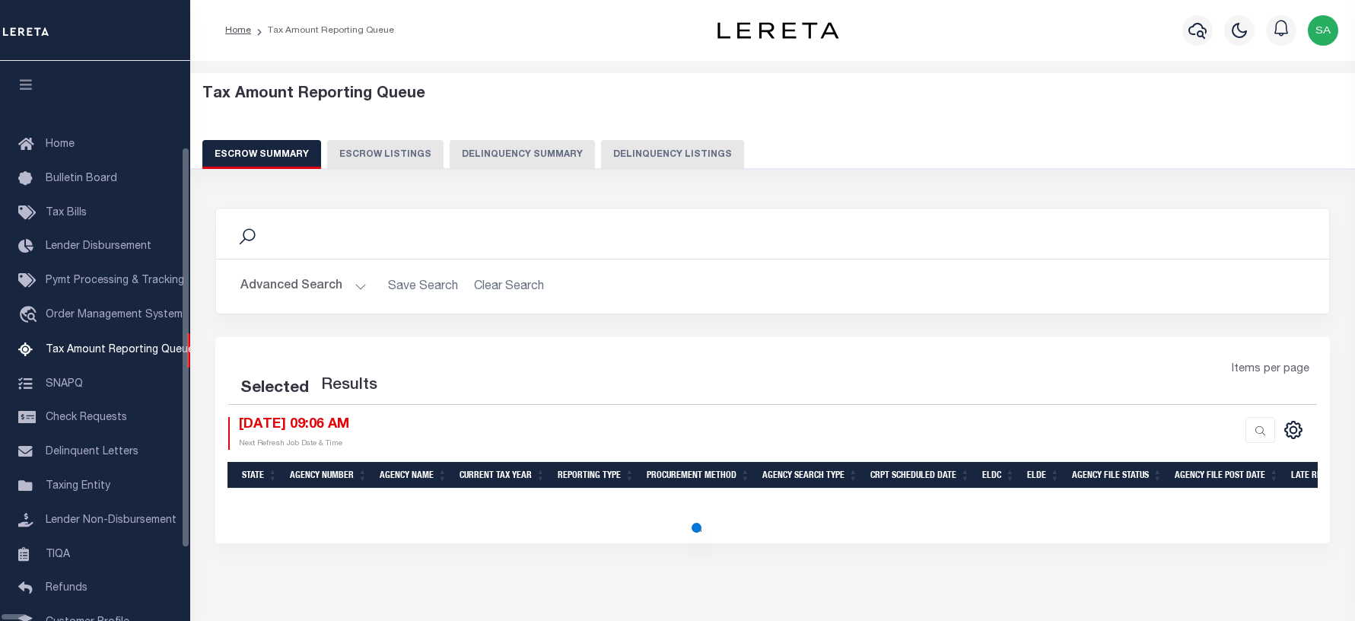
select select "100"
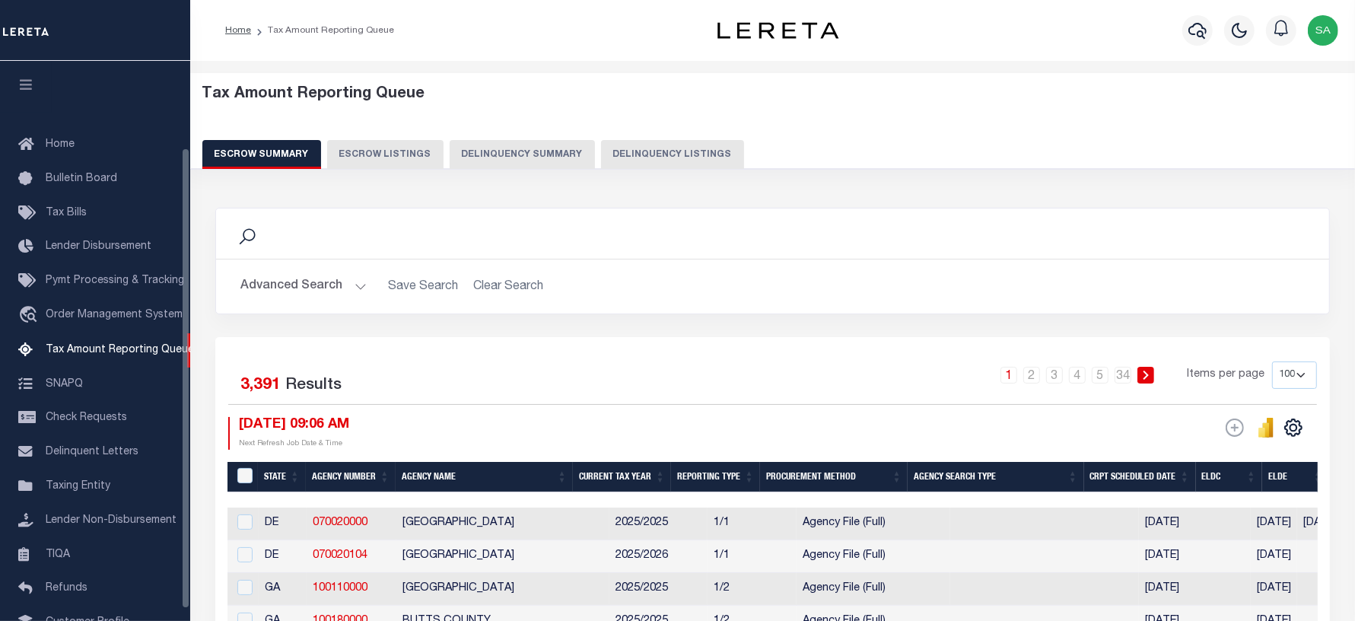
scroll to position [105, 0]
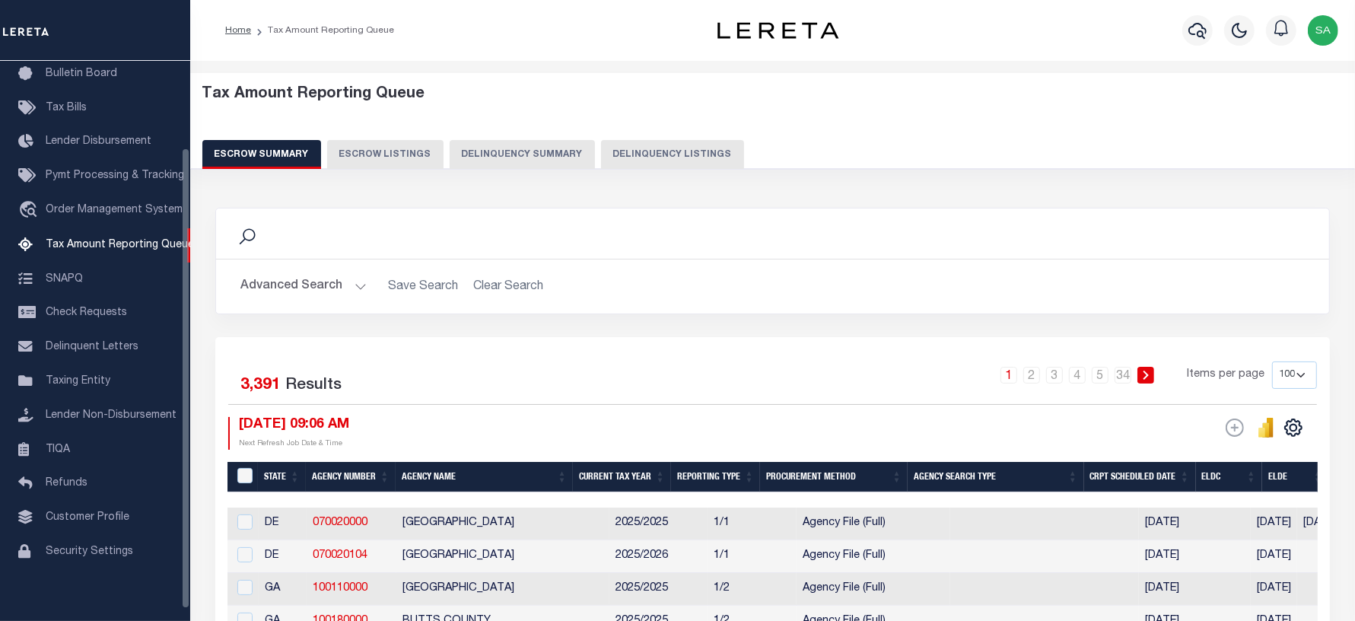
click at [659, 153] on button "Delinquency Listings" at bounding box center [672, 154] width 143 height 29
select select "100"
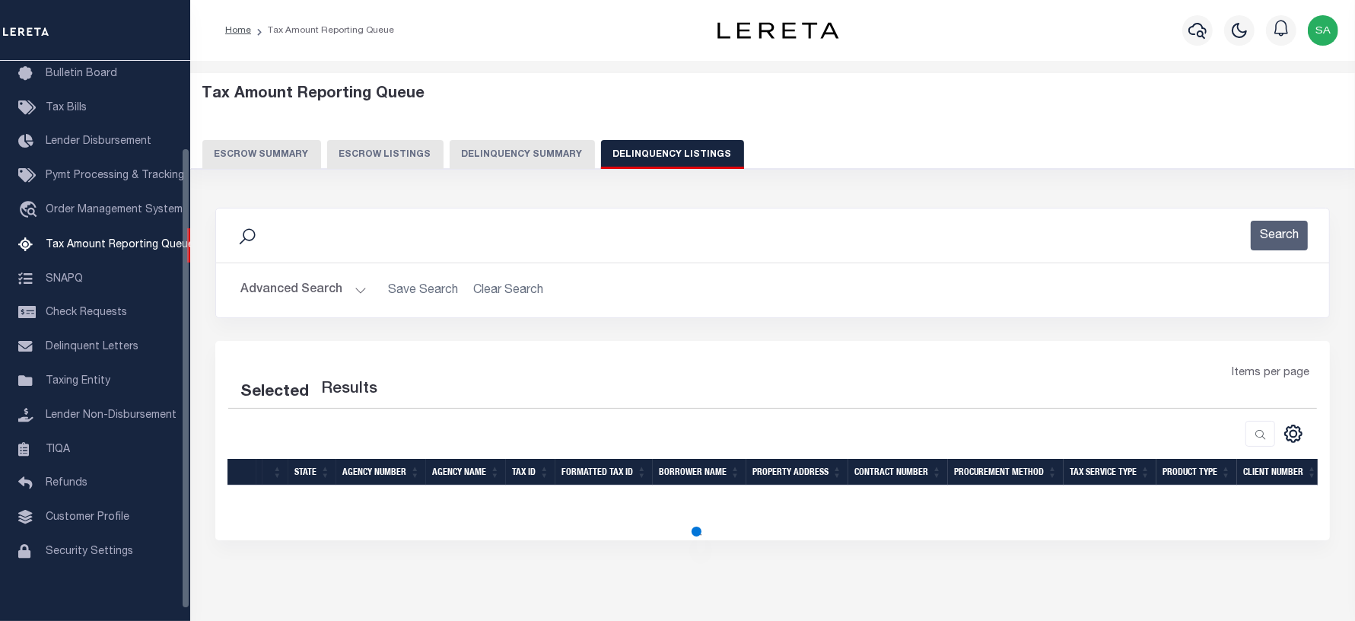
select select "100"
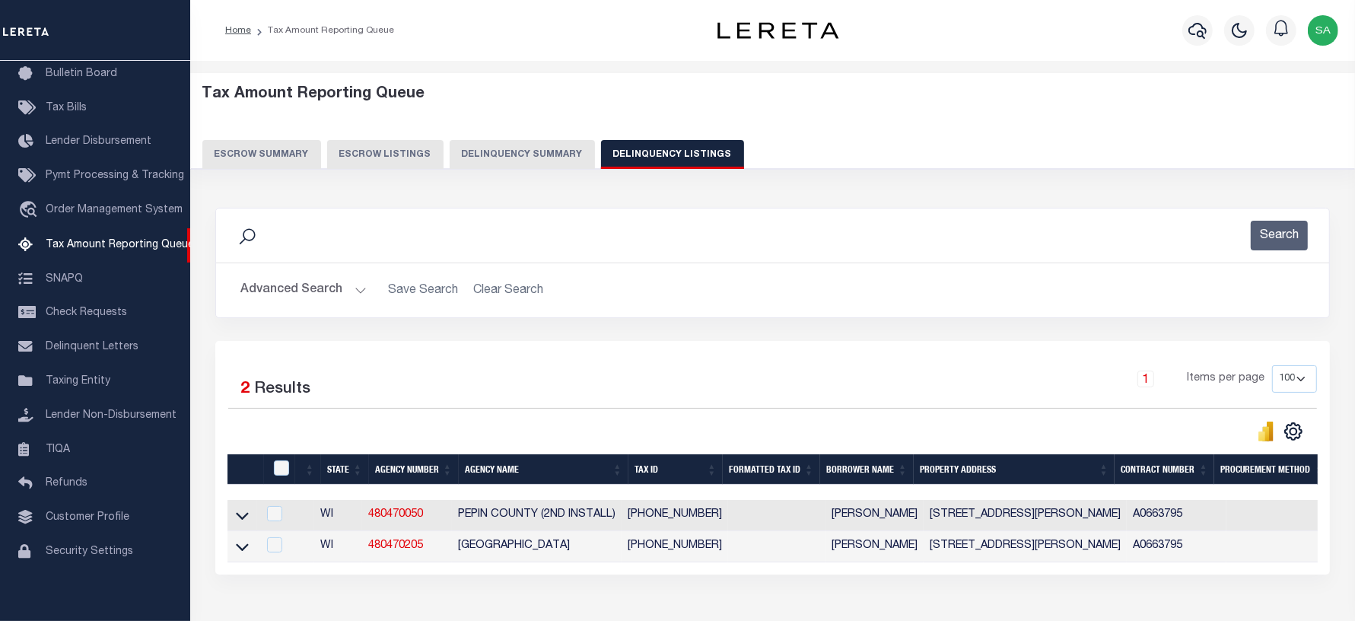
click at [270, 291] on button "Advanced Search" at bounding box center [303, 290] width 126 height 30
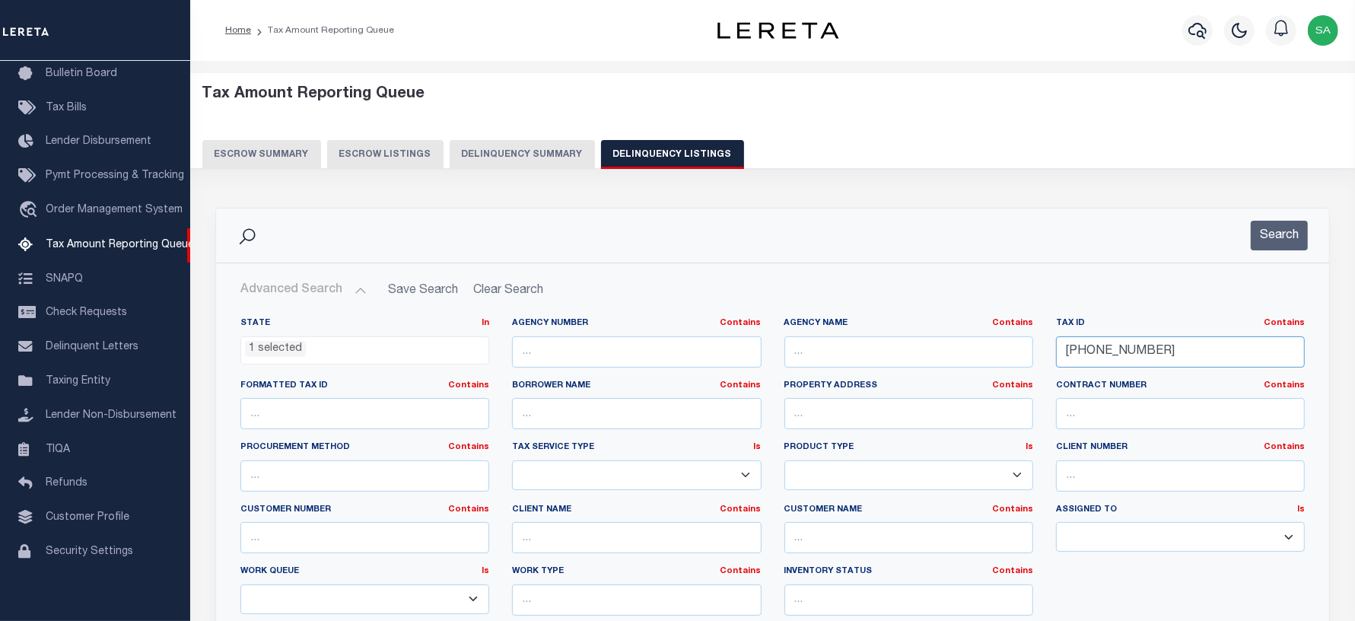
drag, startPoint x: 1185, startPoint y: 354, endPoint x: 848, endPoint y: 350, distance: 336.3
click at [842, 351] on div "State In In AK AL AR AZ CA CO CT DC DE FL GA GU HI IA ID IL IN KS [GEOGRAPHIC_D…" at bounding box center [772, 472] width 1087 height 310
paste input "1"
type input "008-00322-0001"
click at [1267, 240] on button "Search" at bounding box center [1279, 236] width 57 height 30
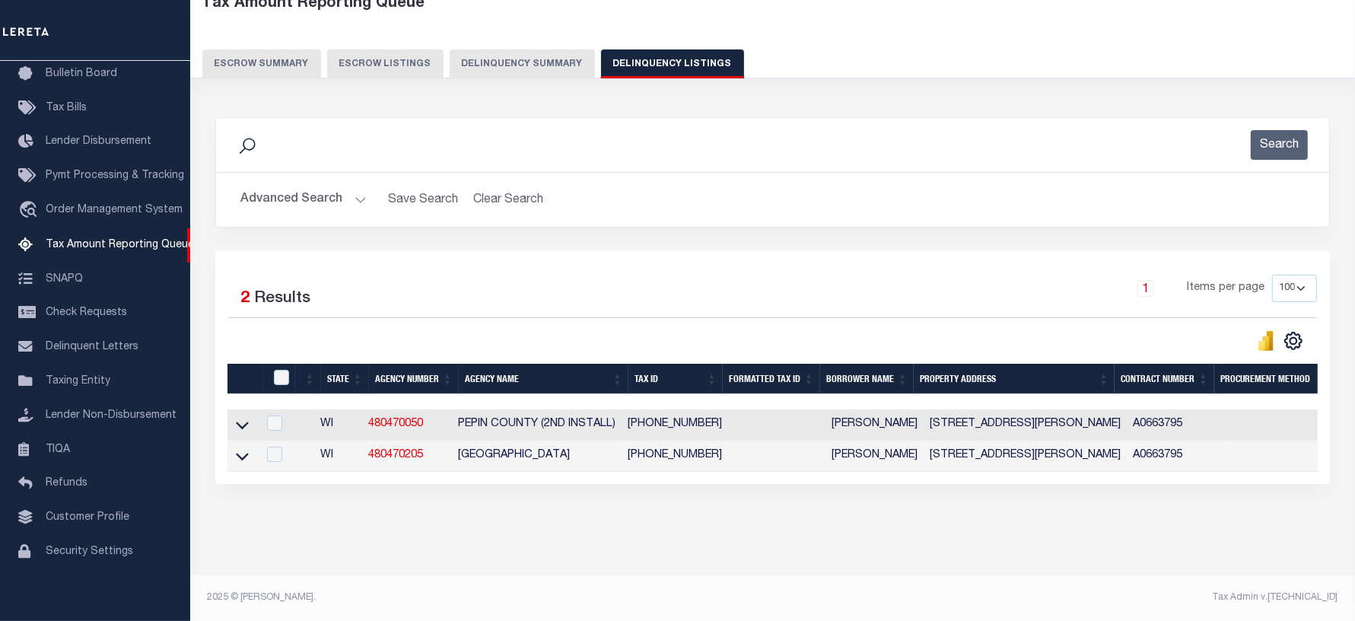
click at [249, 450] on link at bounding box center [242, 455] width 17 height 11
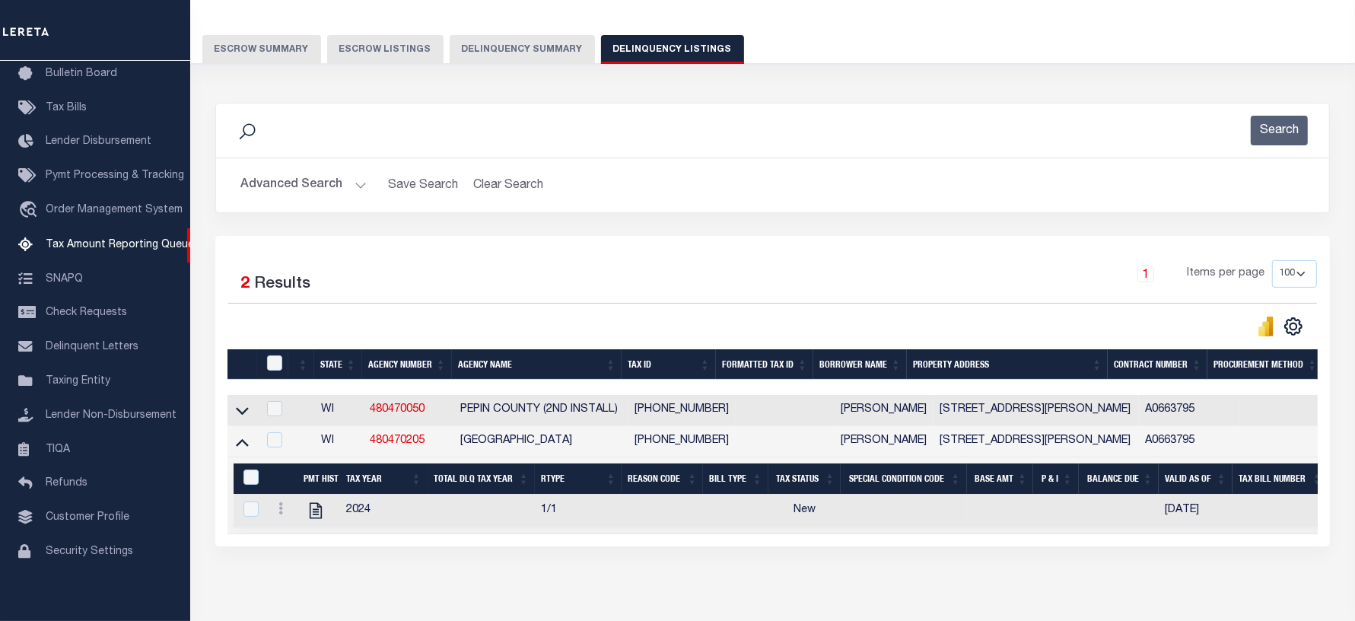
scroll to position [183, 0]
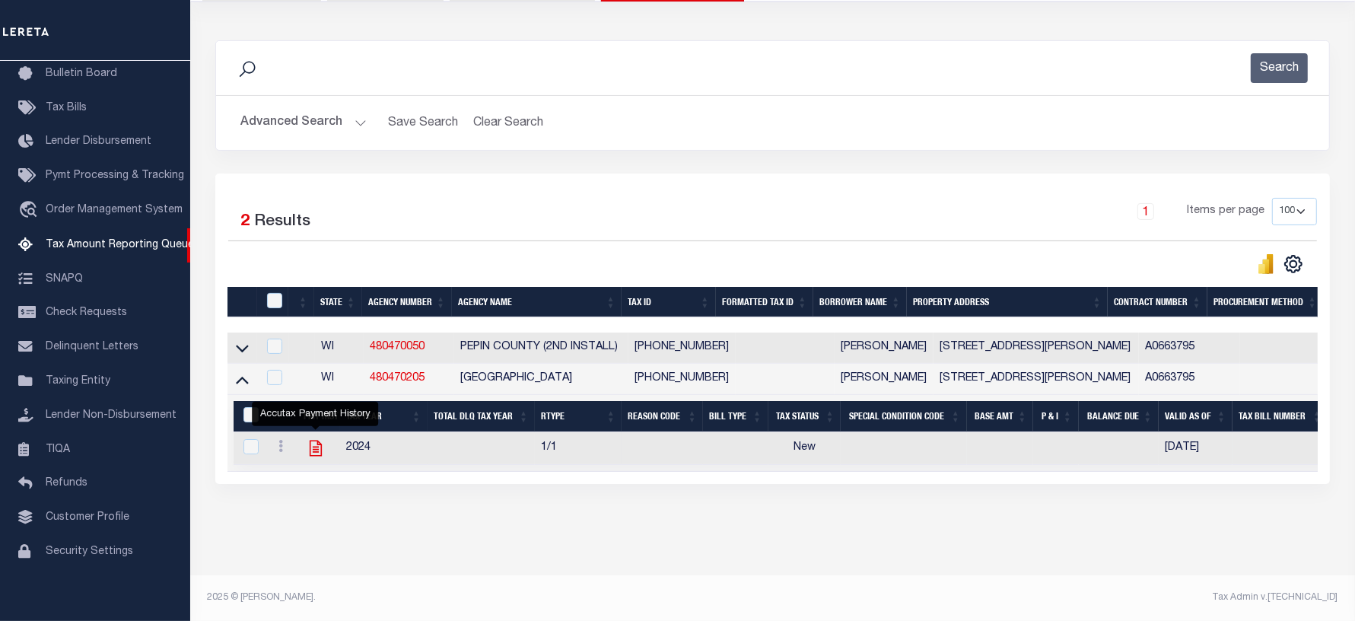
click at [318, 439] on icon "" at bounding box center [316, 448] width 20 height 20
checkbox input "true"
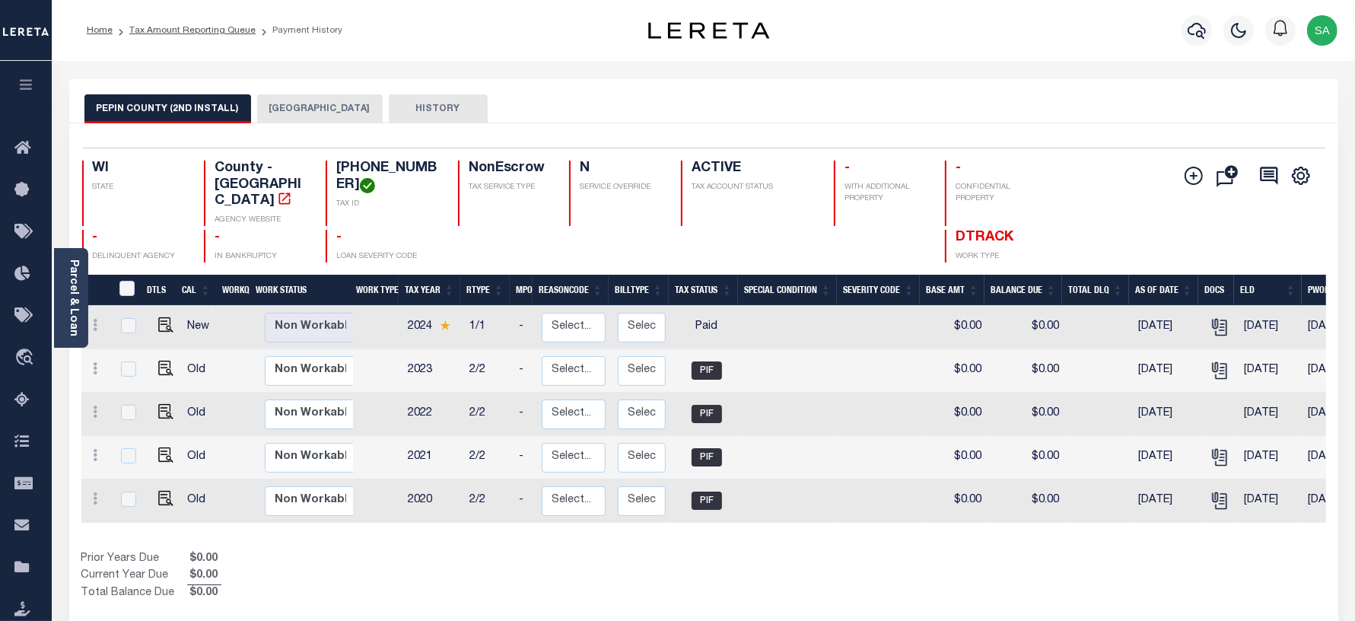
click at [289, 103] on button "[GEOGRAPHIC_DATA]" at bounding box center [320, 108] width 126 height 29
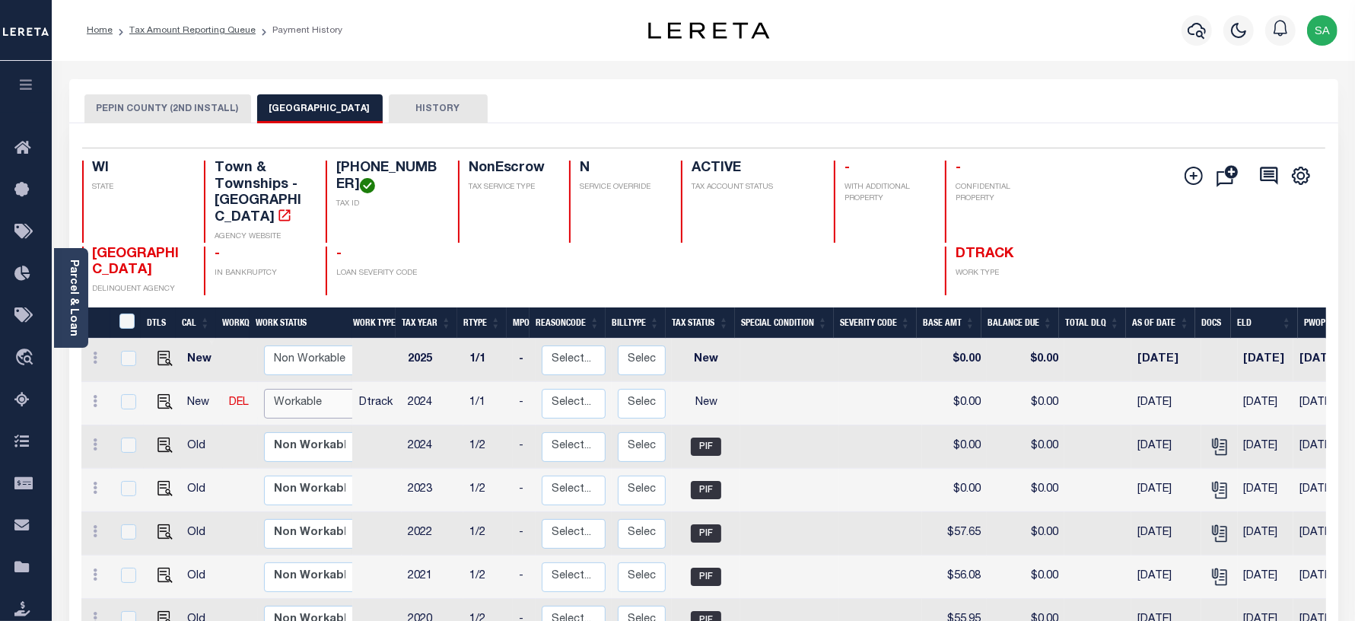
click at [332, 389] on select "Non Workable Workable" at bounding box center [309, 404] width 91 height 30
checkbox input "true"
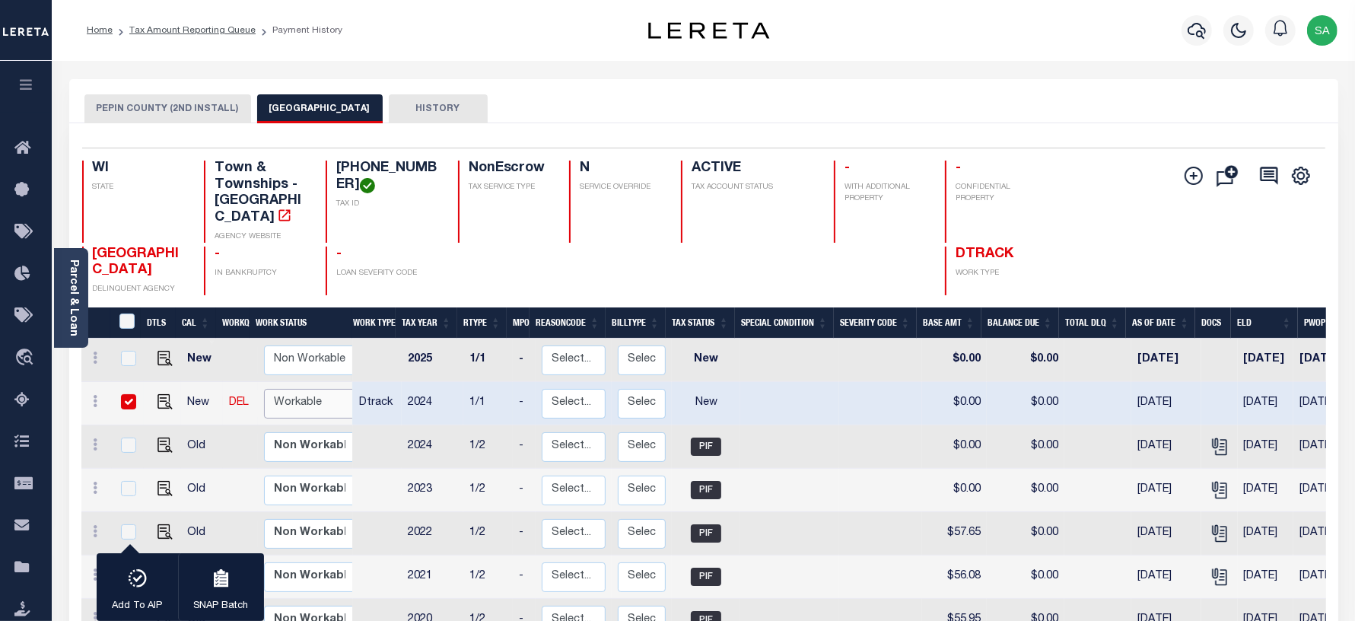
select select "true"
click at [264, 389] on select "Non Workable Workable" at bounding box center [309, 404] width 91 height 30
checkbox input "false"
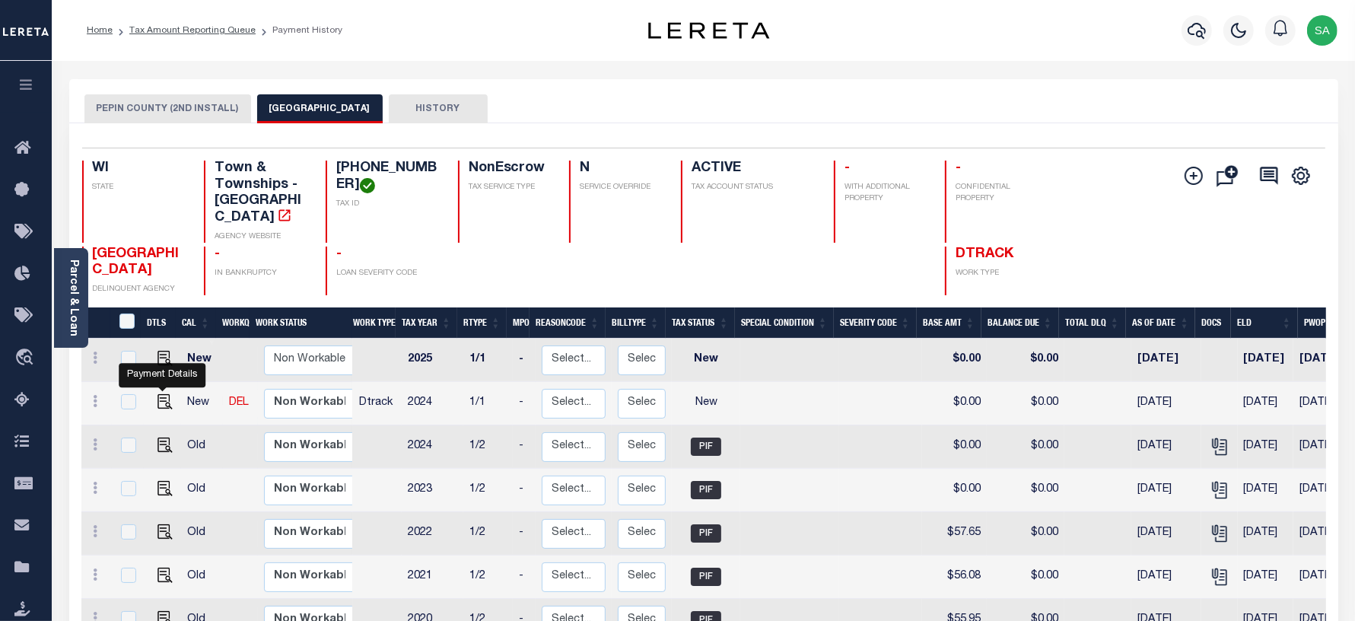
click at [157, 394] on img "" at bounding box center [164, 401] width 15 height 15
checkbox input "true"
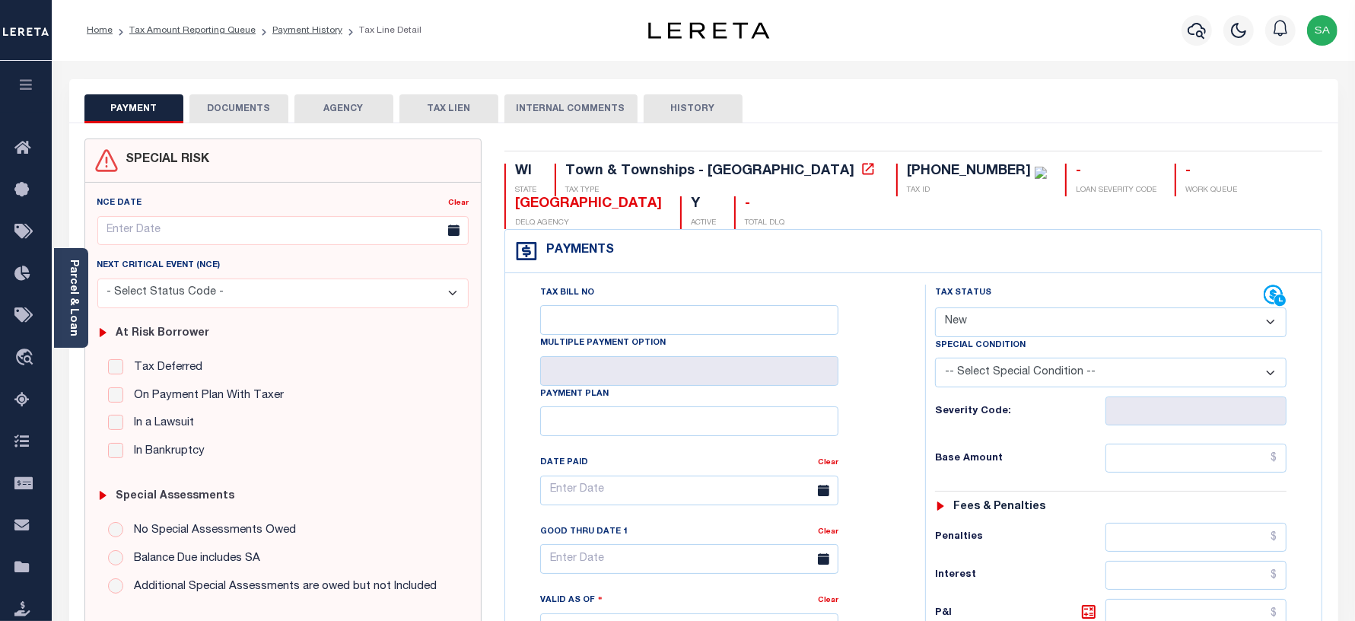
click at [968, 323] on select "- Select Status Code - Open Due/Unpaid Paid Incomplete No Tax Due Internal Refu…" at bounding box center [1111, 322] width 352 height 30
select select "PYD"
click at [935, 309] on select "- Select Status Code - Open Due/Unpaid Paid Incomplete No Tax Due Internal Refu…" at bounding box center [1111, 322] width 352 height 30
type input "[DATE]"
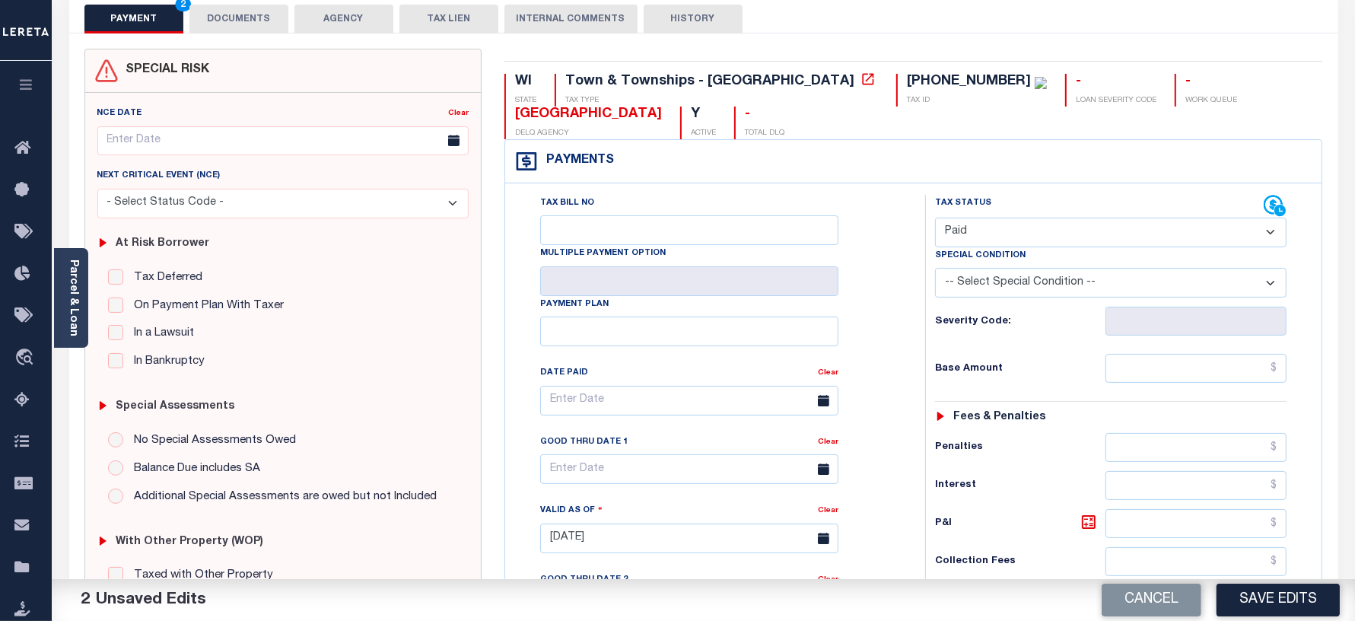
scroll to position [95, 0]
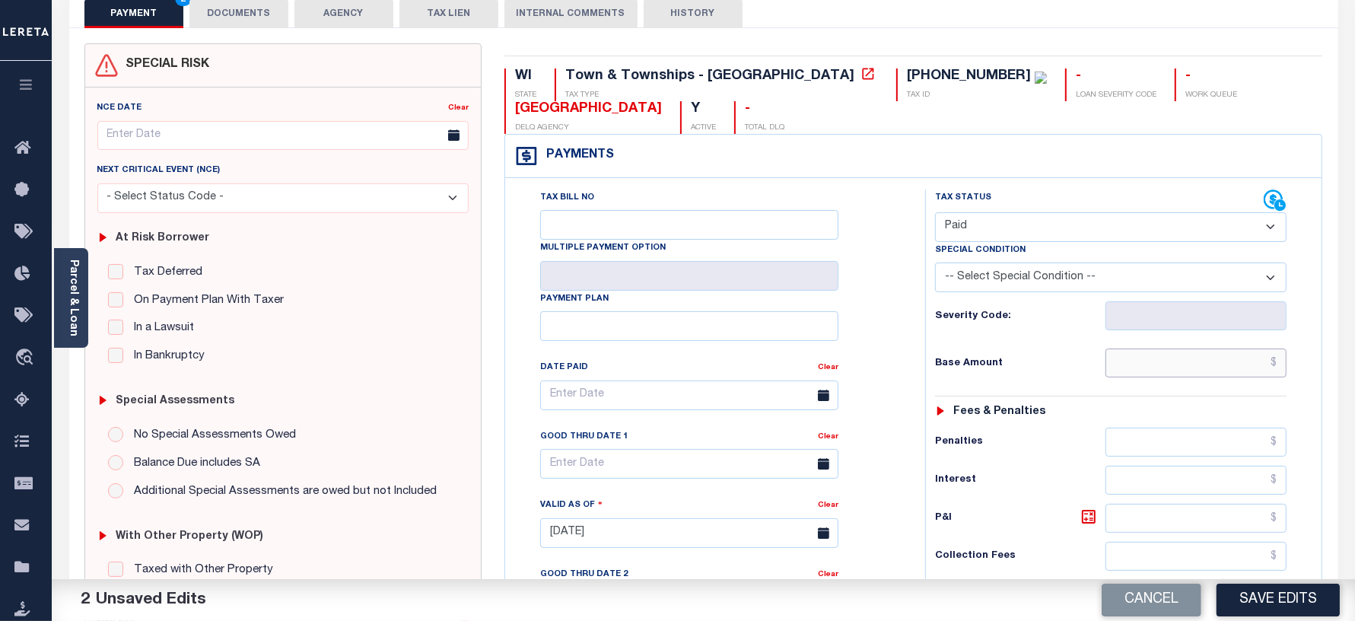
click at [1153, 371] on input "text" at bounding box center [1195, 362] width 181 height 29
type input "$0.00"
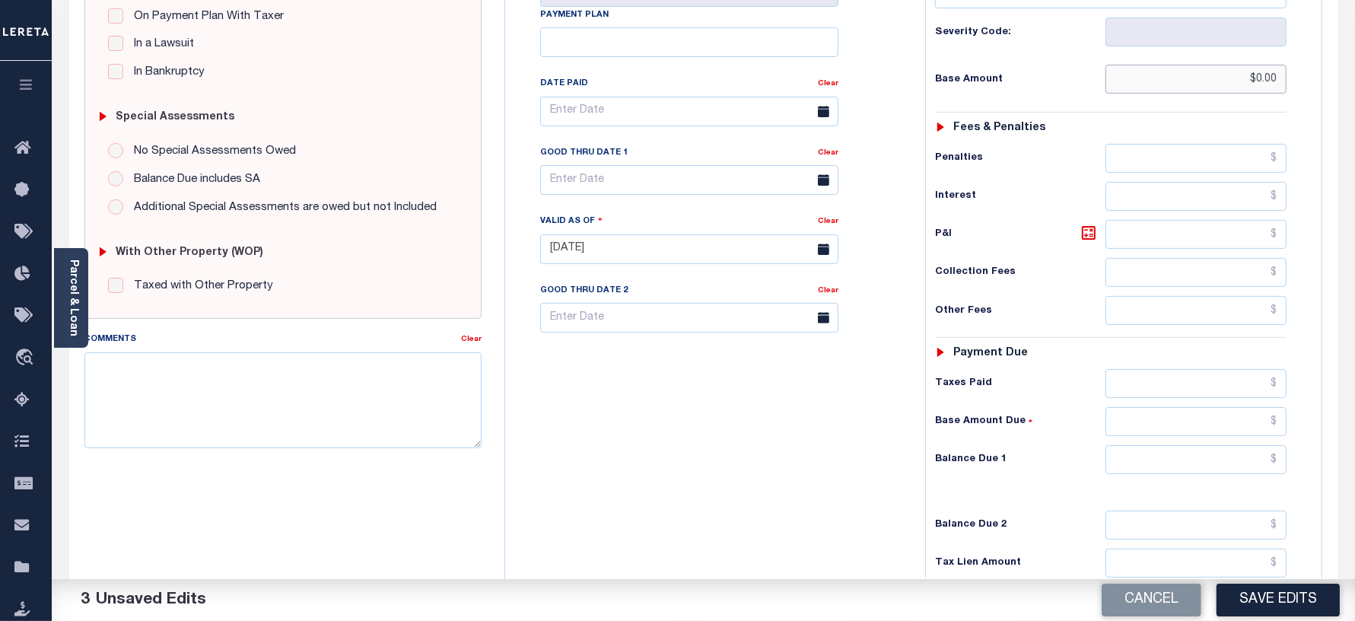
scroll to position [380, 0]
click at [1135, 462] on input "text" at bounding box center [1195, 458] width 181 height 29
type input "$0.00"
click at [714, 465] on div "Tax Bill No Multiple Payment Option Payment Plan Clear" at bounding box center [711, 240] width 405 height 672
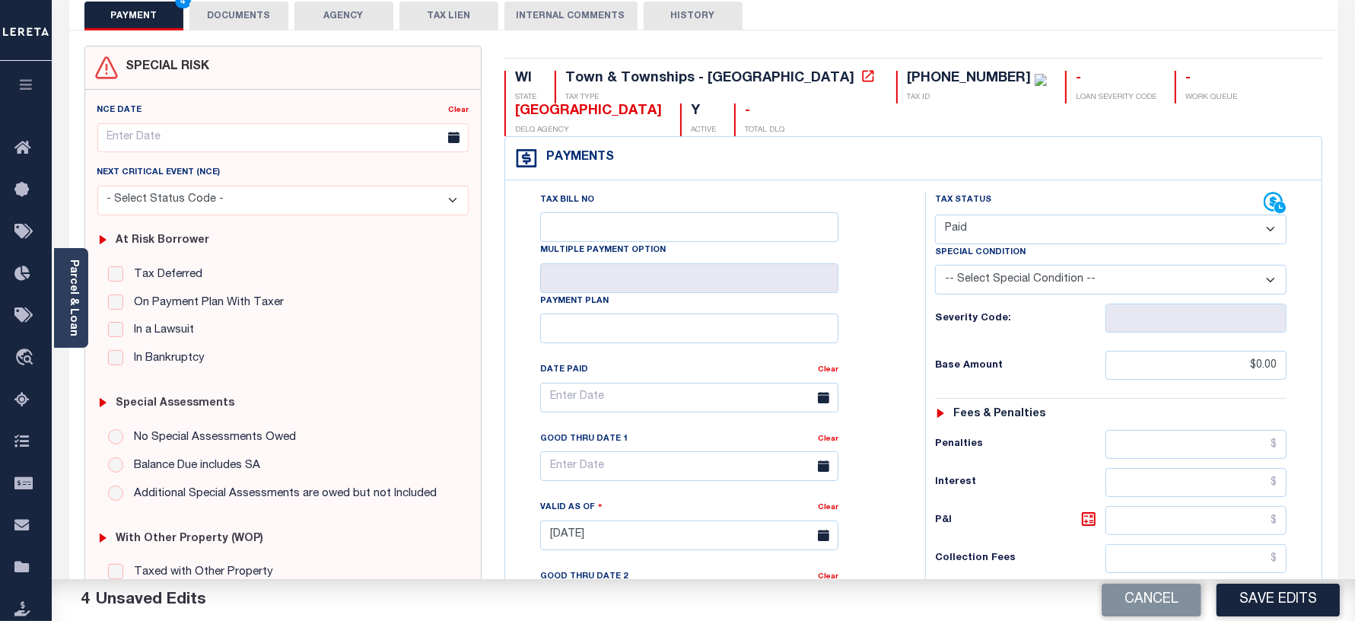
scroll to position [0, 0]
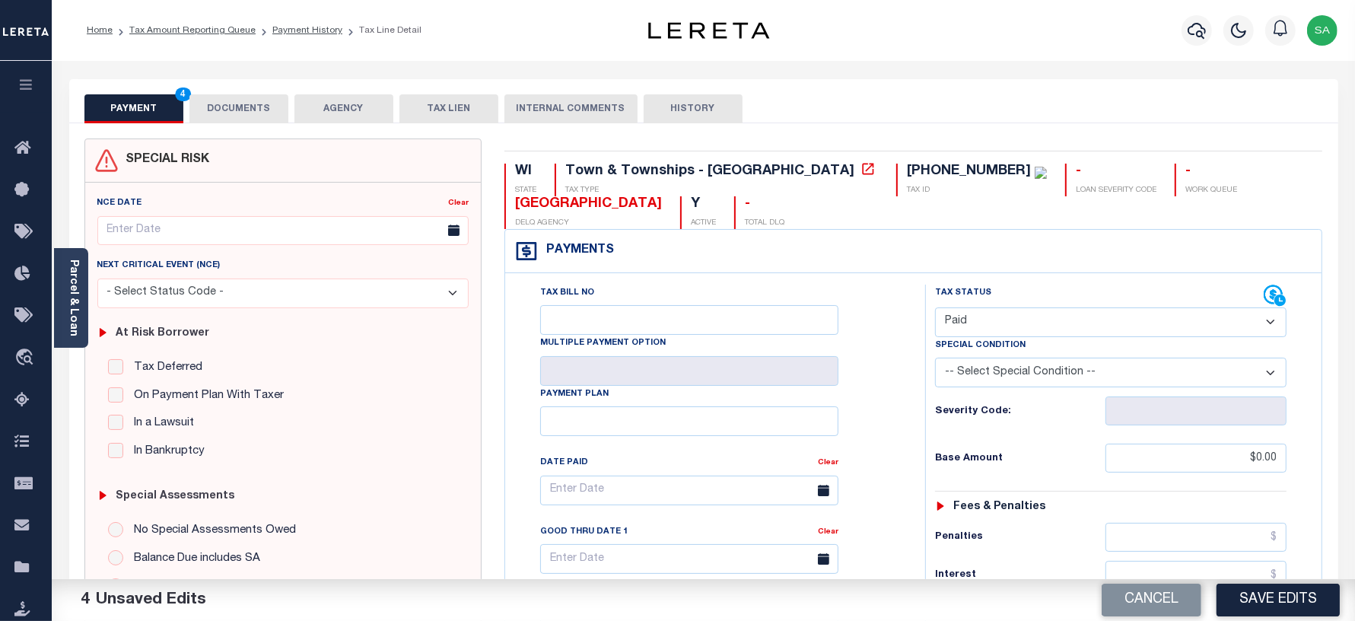
click at [256, 103] on button "DOCUMENTS" at bounding box center [238, 108] width 99 height 29
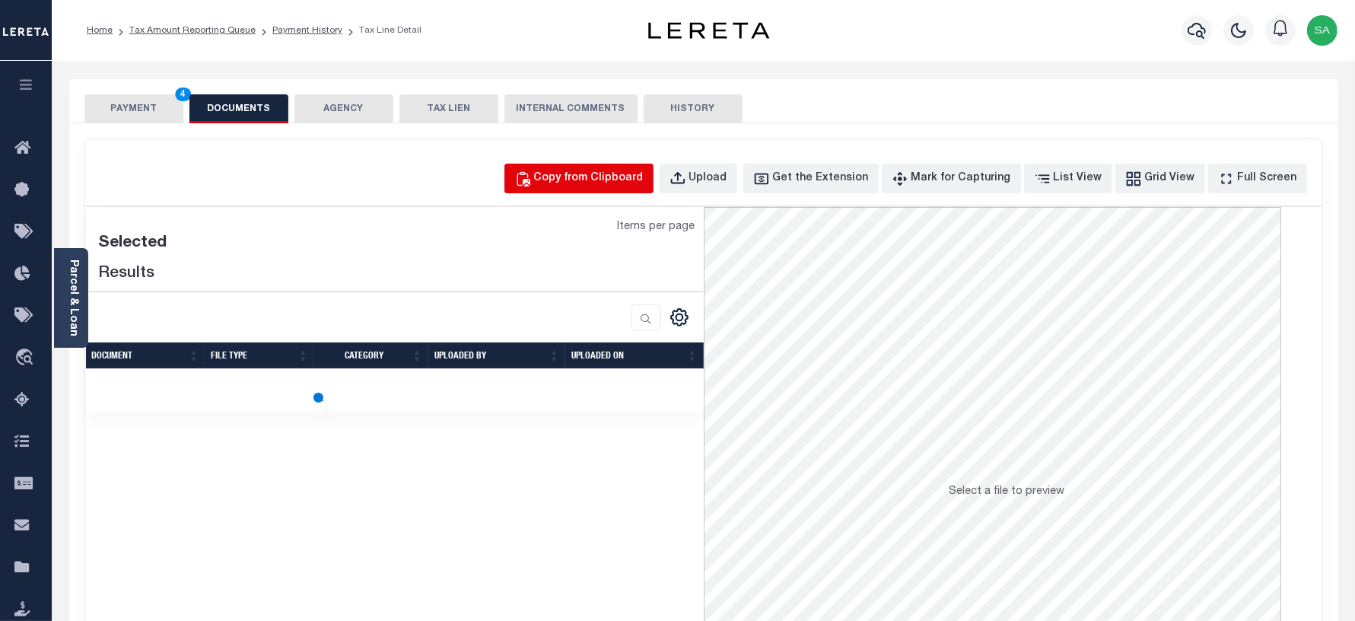
click at [590, 183] on div "Copy from Clipboard" at bounding box center [589, 178] width 110 height 17
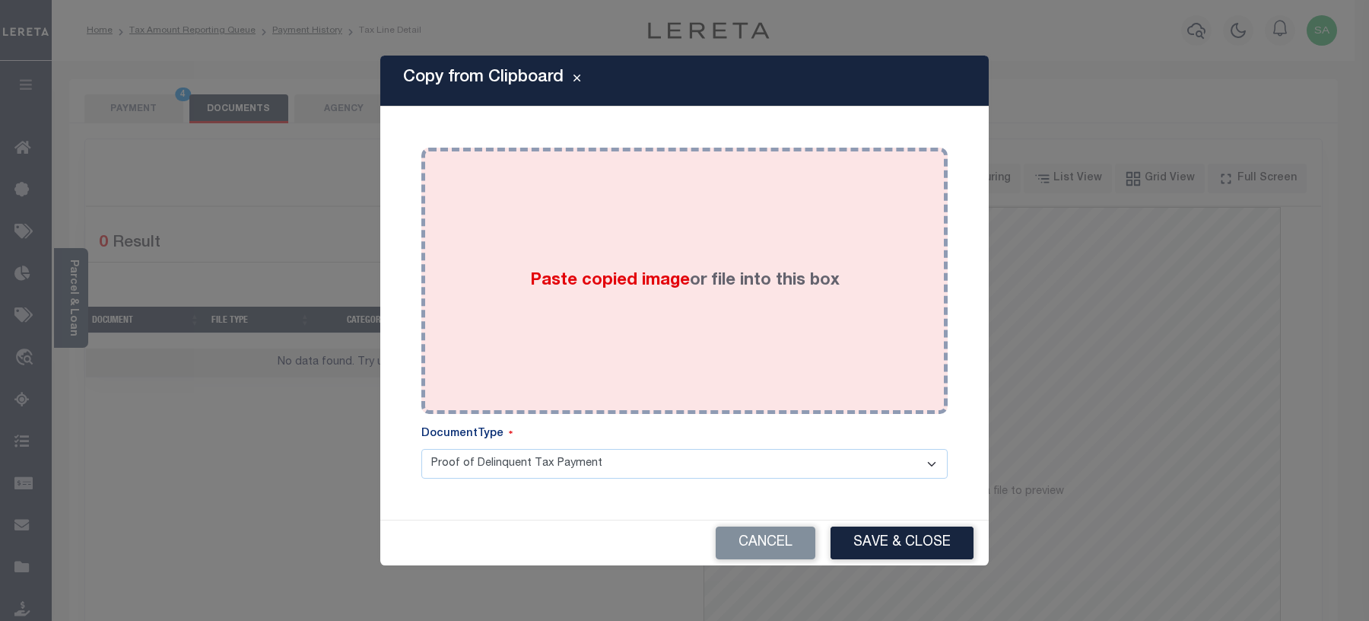
click at [679, 396] on div "Paste copied image or file into this box" at bounding box center [685, 280] width 504 height 243
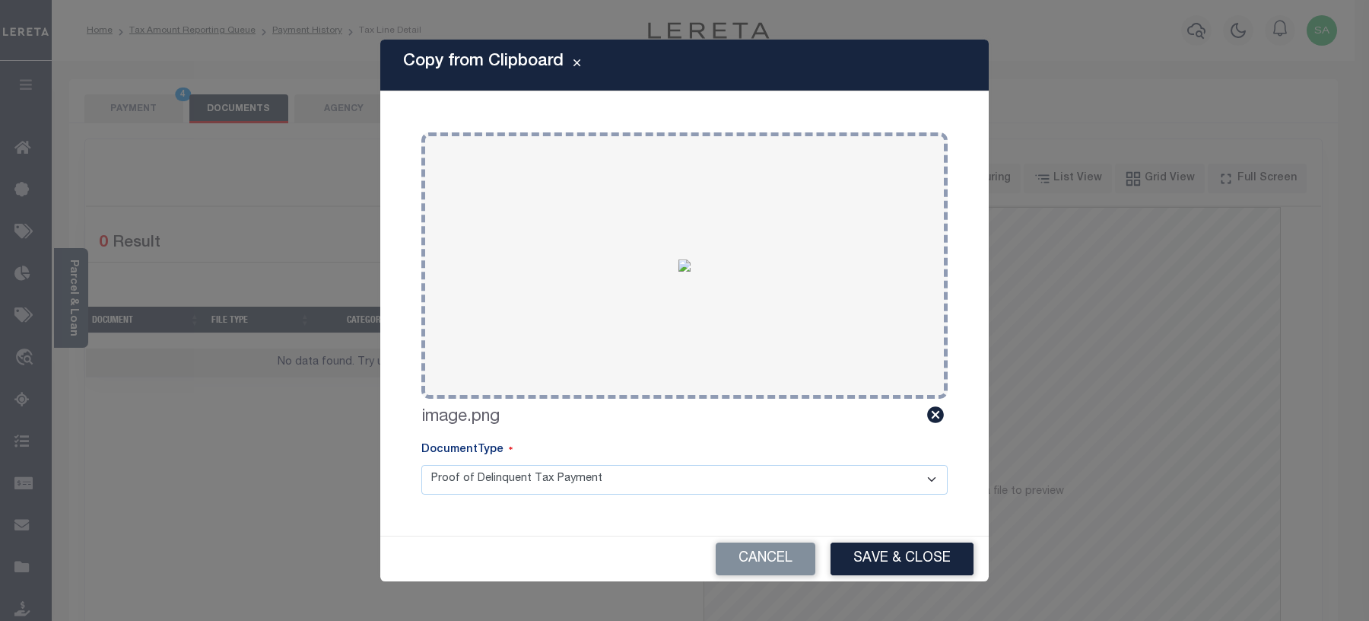
click at [896, 561] on button "Save & Close" at bounding box center [902, 558] width 143 height 33
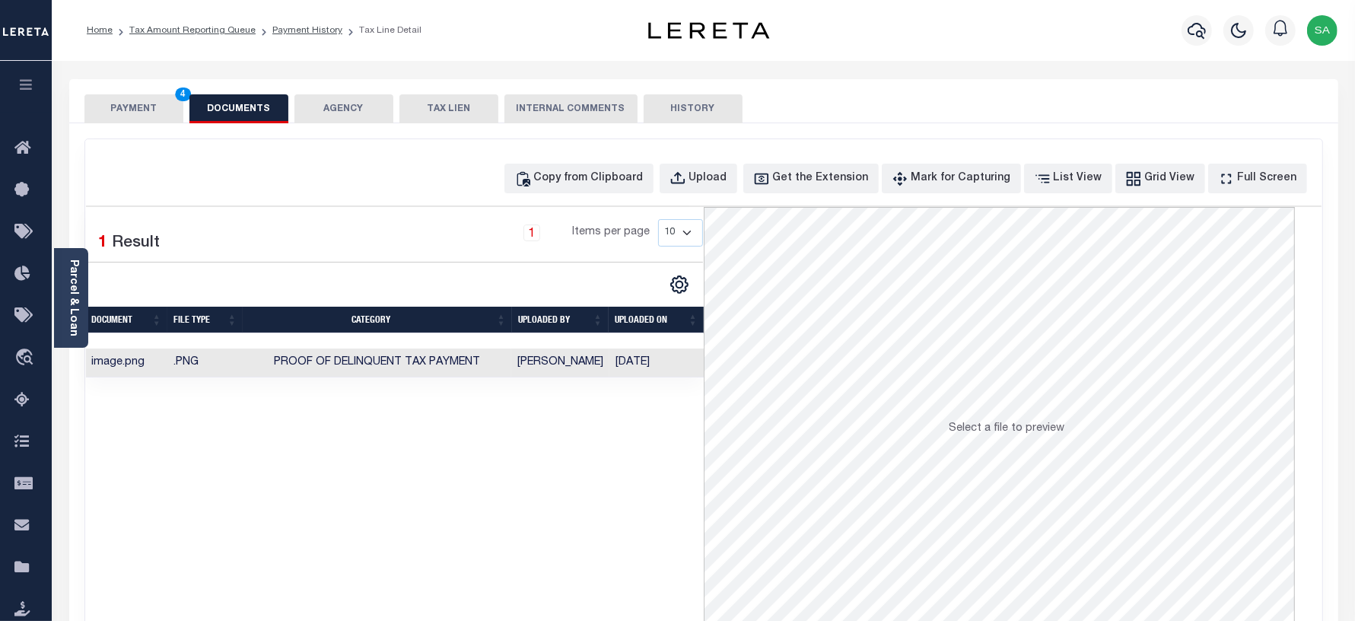
click at [142, 110] on button "PAYMENT 4" at bounding box center [133, 108] width 99 height 29
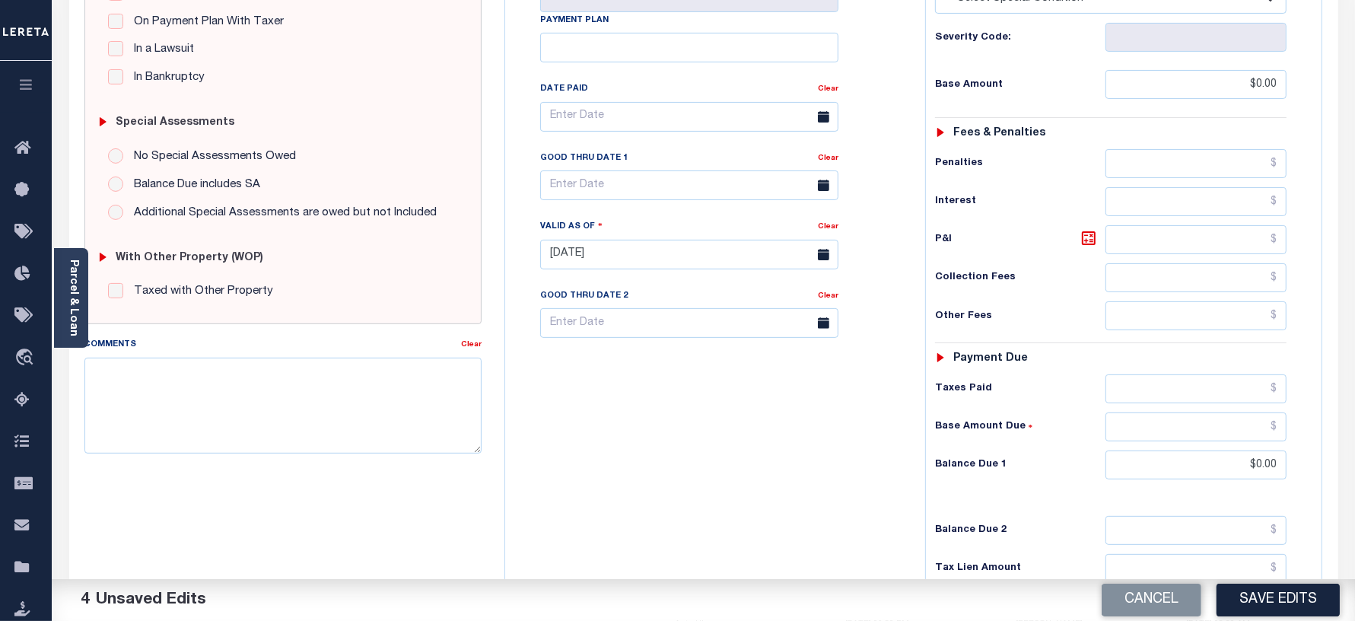
scroll to position [380, 0]
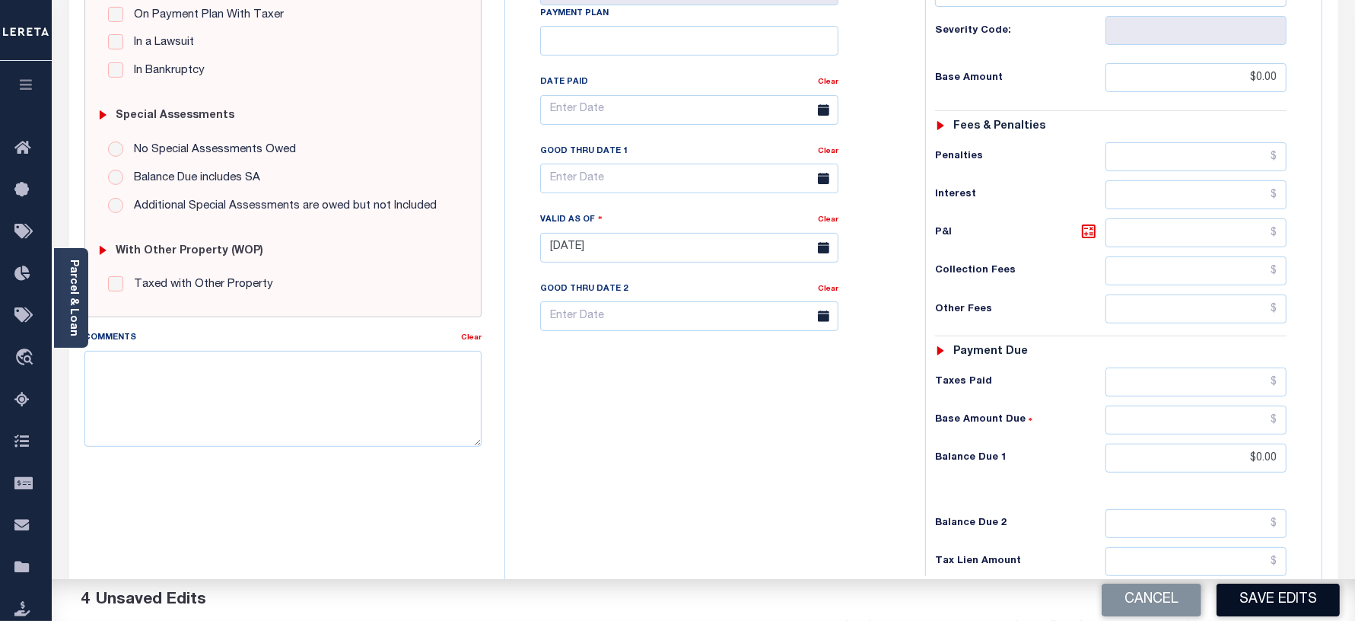
click at [1261, 592] on button "Save Edits" at bounding box center [1278, 600] width 123 height 33
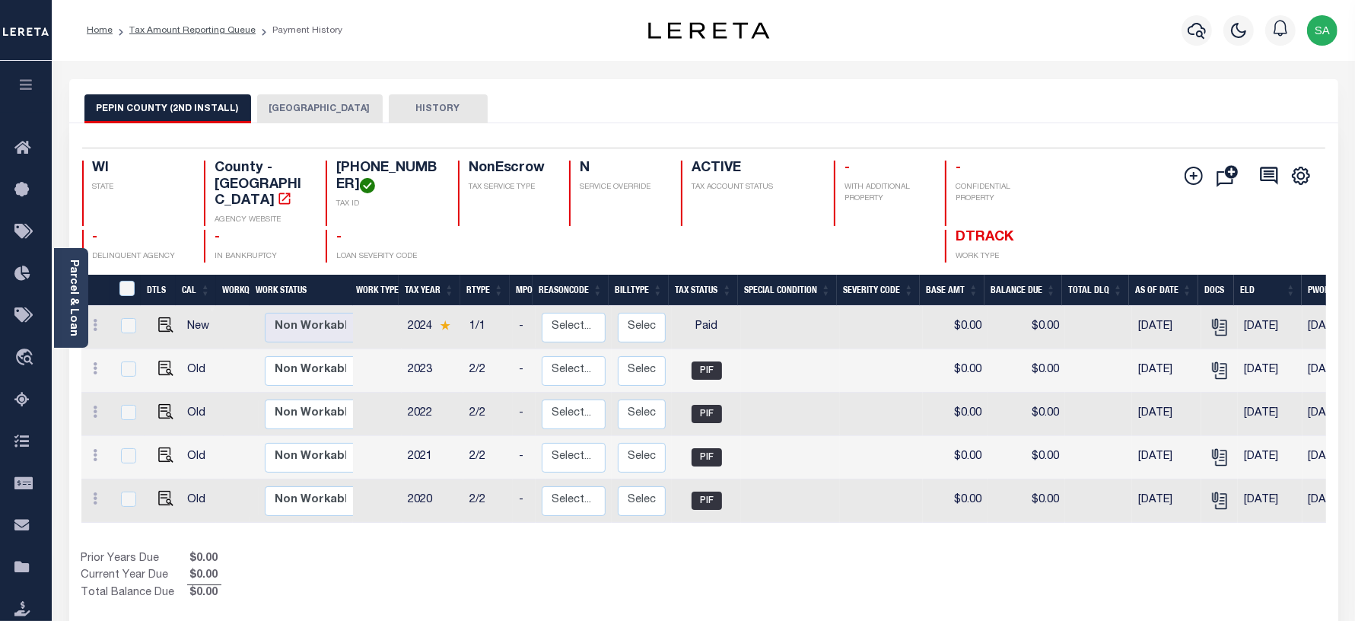
click at [293, 123] on div "Selected 5 Results 1 Items per page 25 50 100 WI STATE TAX ID N" at bounding box center [703, 377] width 1269 height 509
click at [294, 112] on button "[GEOGRAPHIC_DATA]" at bounding box center [320, 108] width 126 height 29
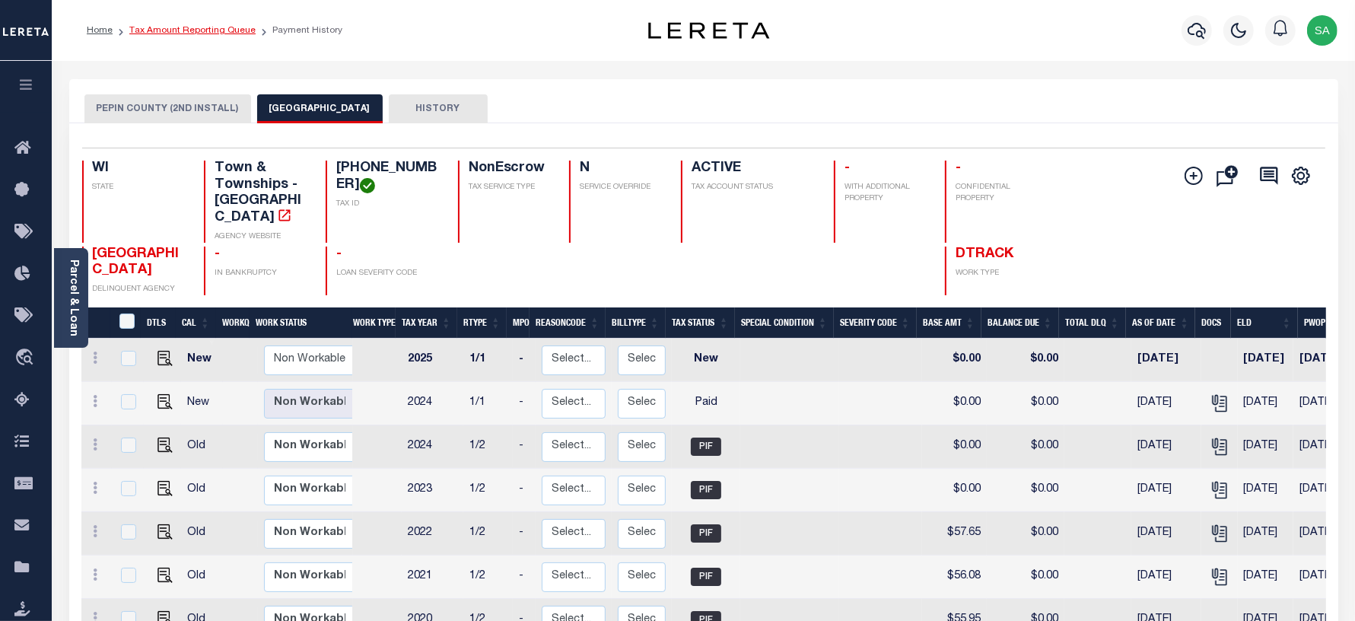
click at [164, 28] on link "Tax Amount Reporting Queue" at bounding box center [192, 30] width 126 height 9
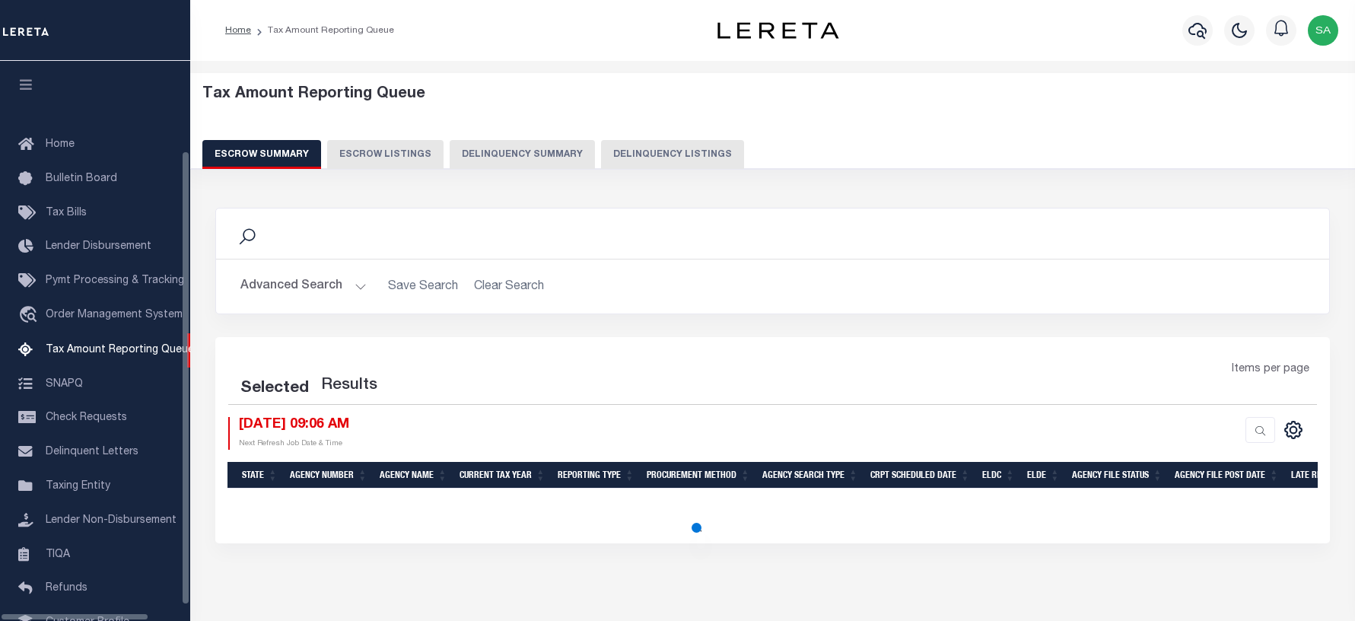
click at [658, 156] on button "Delinquency Listings" at bounding box center [672, 154] width 143 height 29
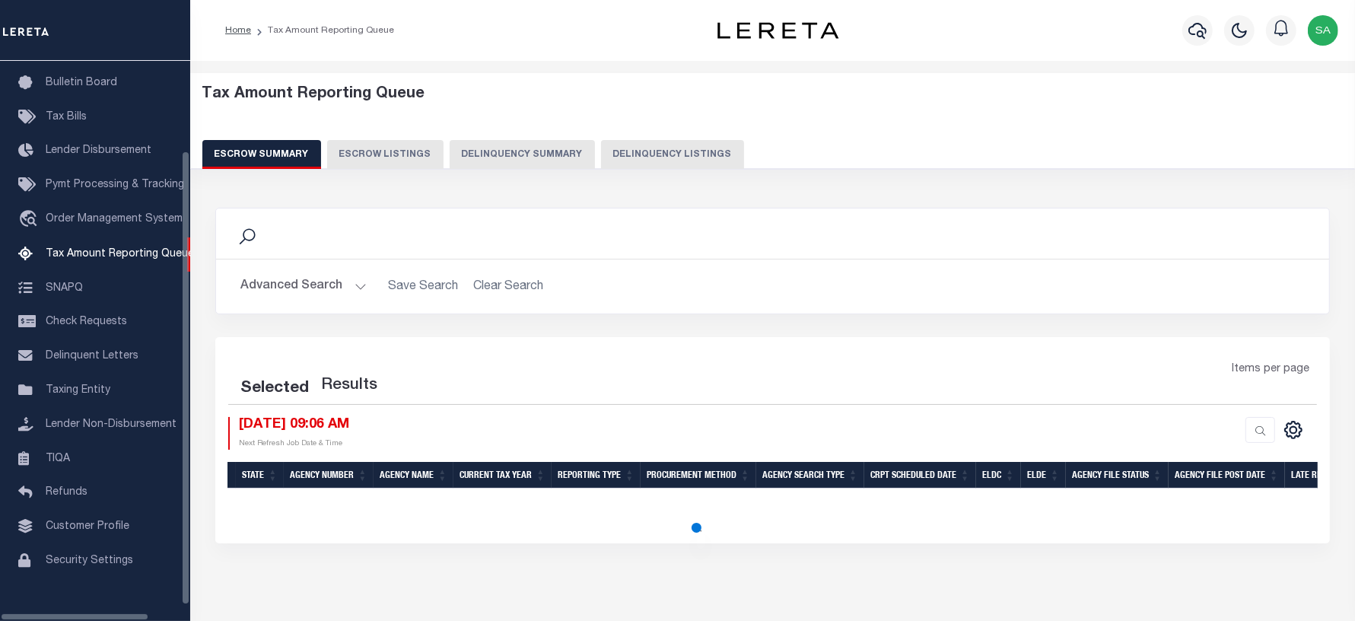
select select "100"
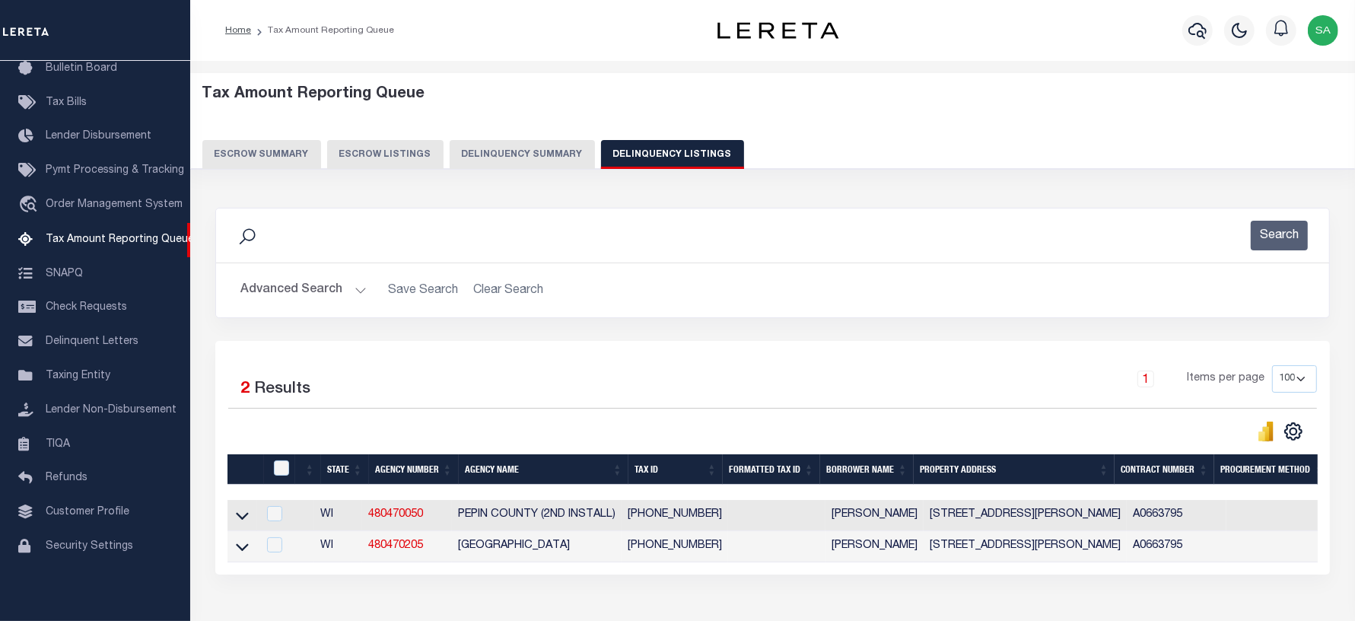
click at [320, 291] on button "Advanced Search" at bounding box center [303, 290] width 126 height 30
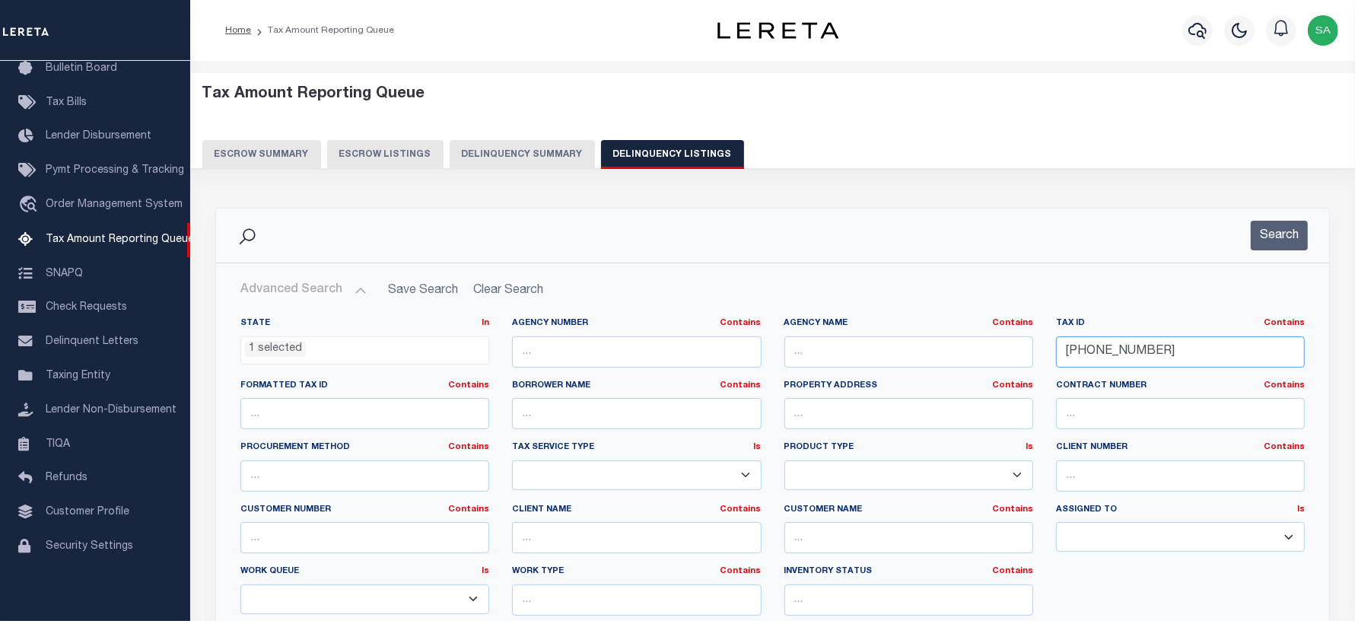
drag, startPoint x: 1162, startPoint y: 351, endPoint x: 951, endPoint y: 332, distance: 211.5
click at [951, 332] on div "State In In AK AL AR AZ CA CO CT DC DE FL GA GU HI IA ID IL IN KS [GEOGRAPHIC_D…" at bounding box center [772, 472] width 1087 height 310
paste input "6-0000"
type input "[PHONE_NUMBER]"
click at [1273, 247] on button "Search" at bounding box center [1279, 236] width 57 height 30
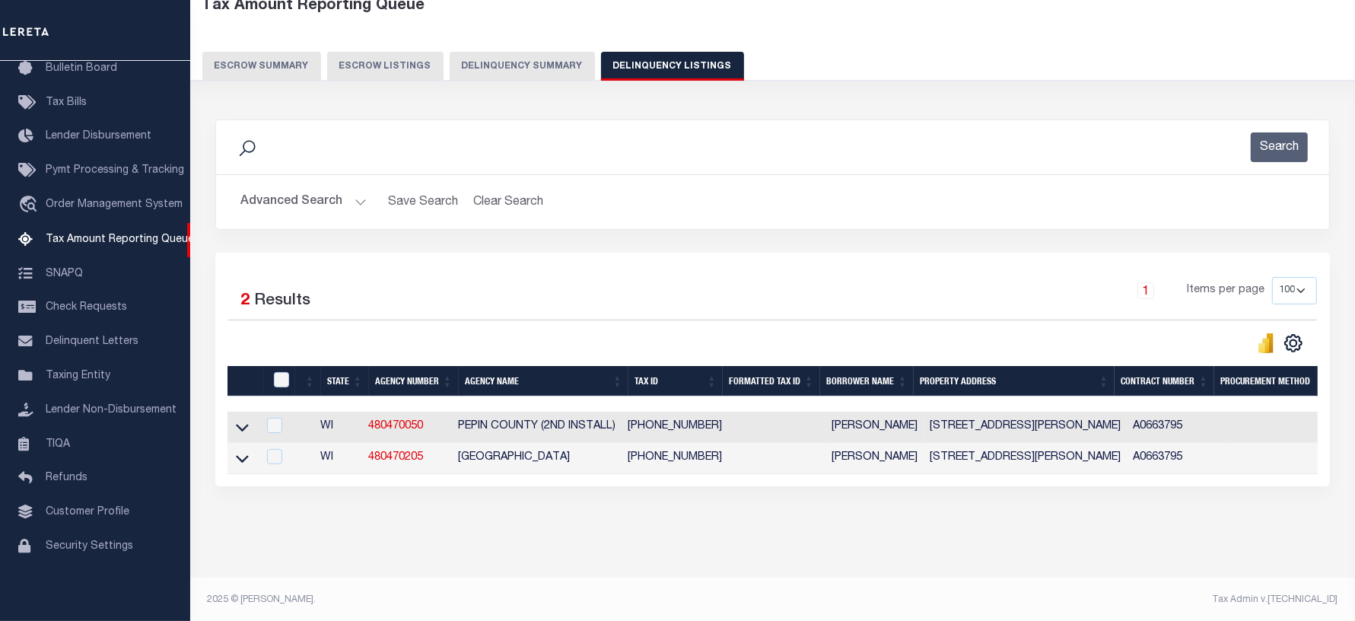
scroll to position [105, 0]
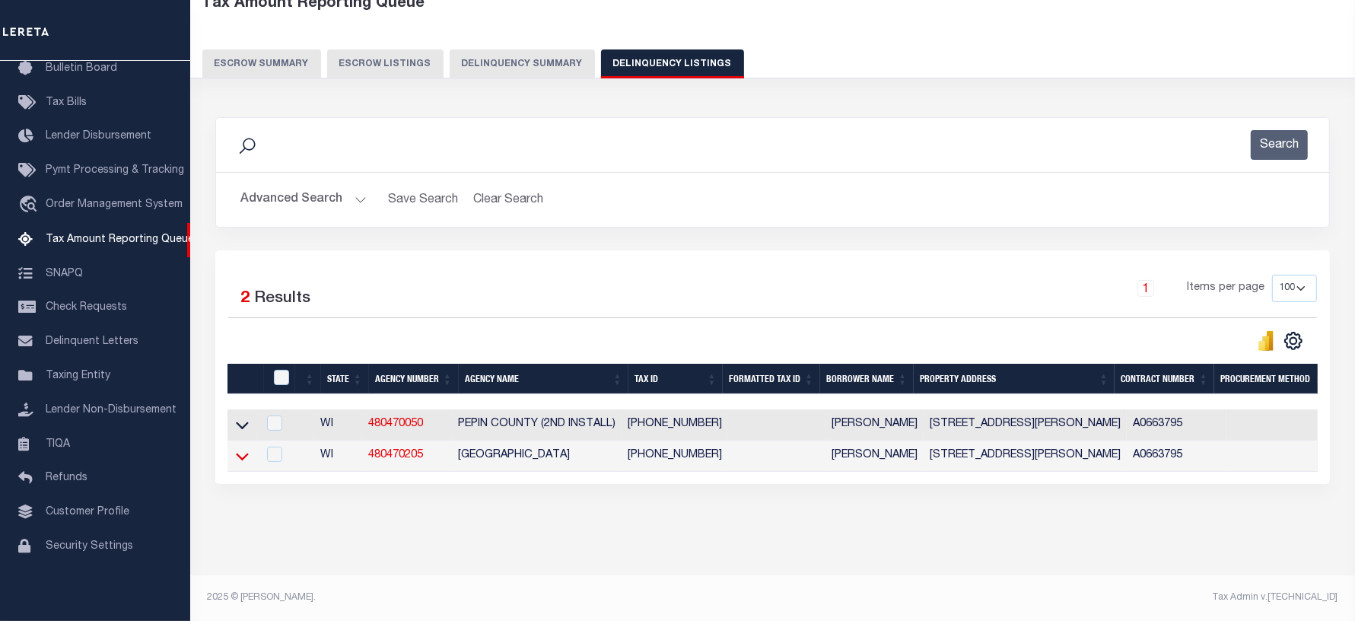
click at [240, 448] on icon at bounding box center [242, 456] width 13 height 16
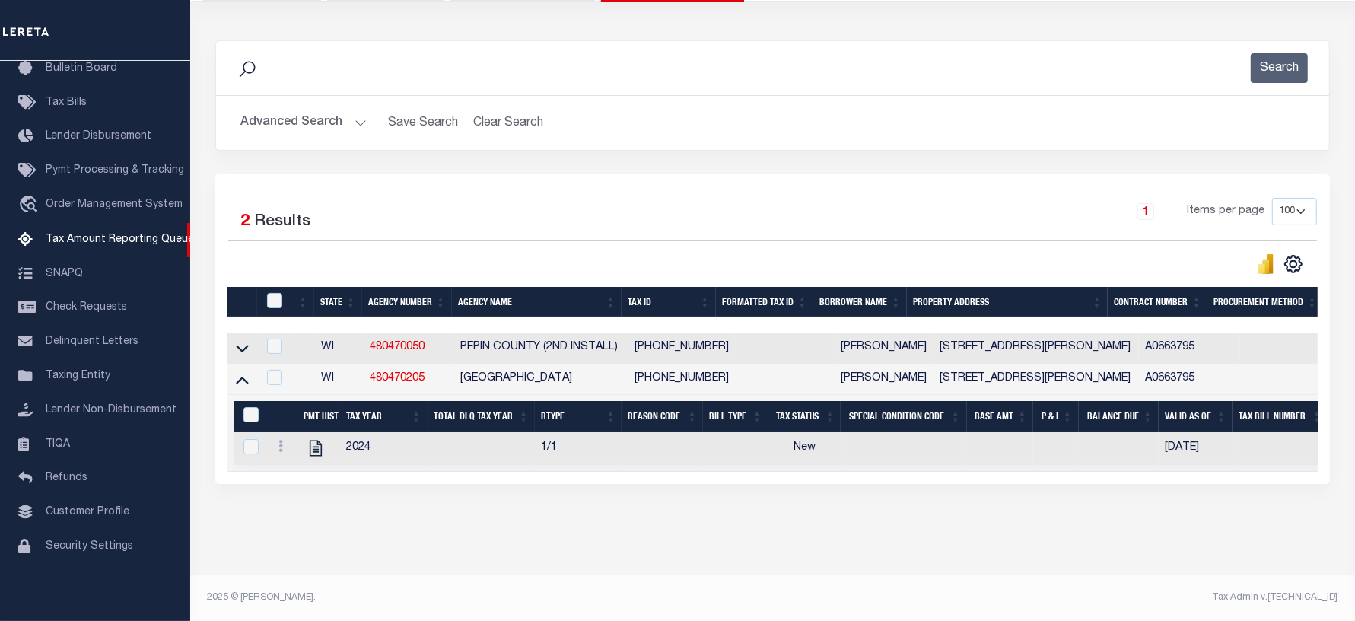
scroll to position [183, 0]
click at [314, 439] on icon "" at bounding box center [316, 448] width 20 height 20
checkbox input "true"
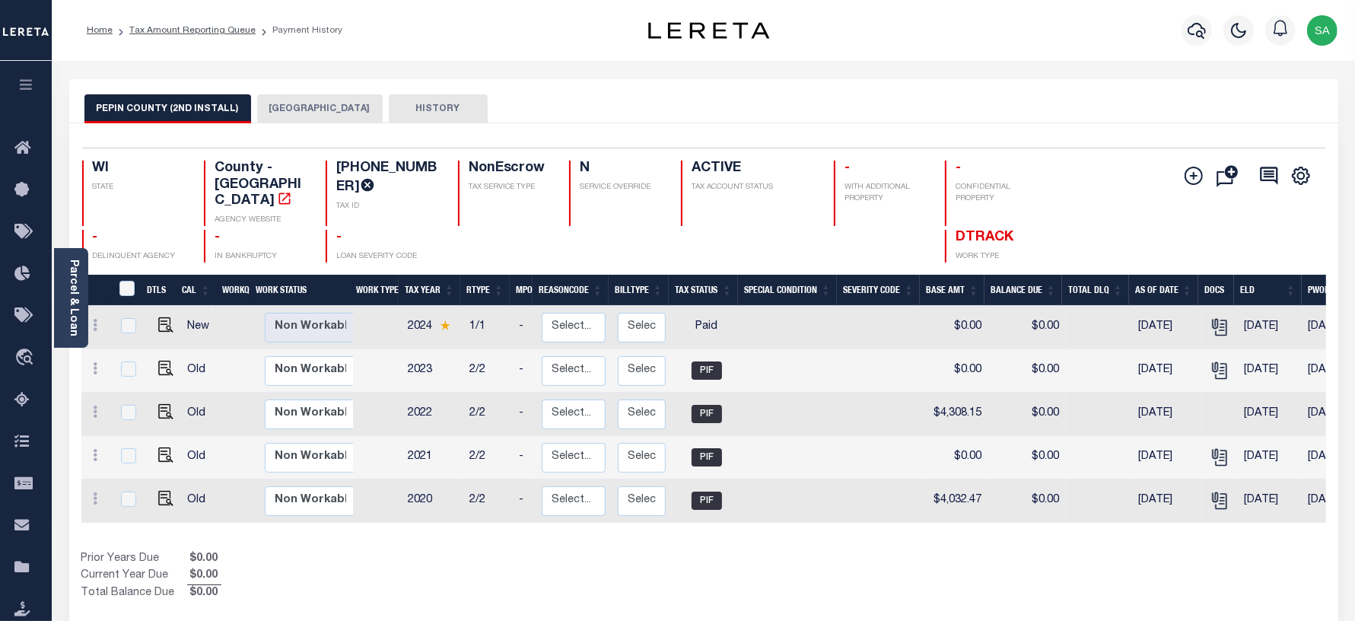
click at [312, 120] on button "[GEOGRAPHIC_DATA]" at bounding box center [320, 108] width 126 height 29
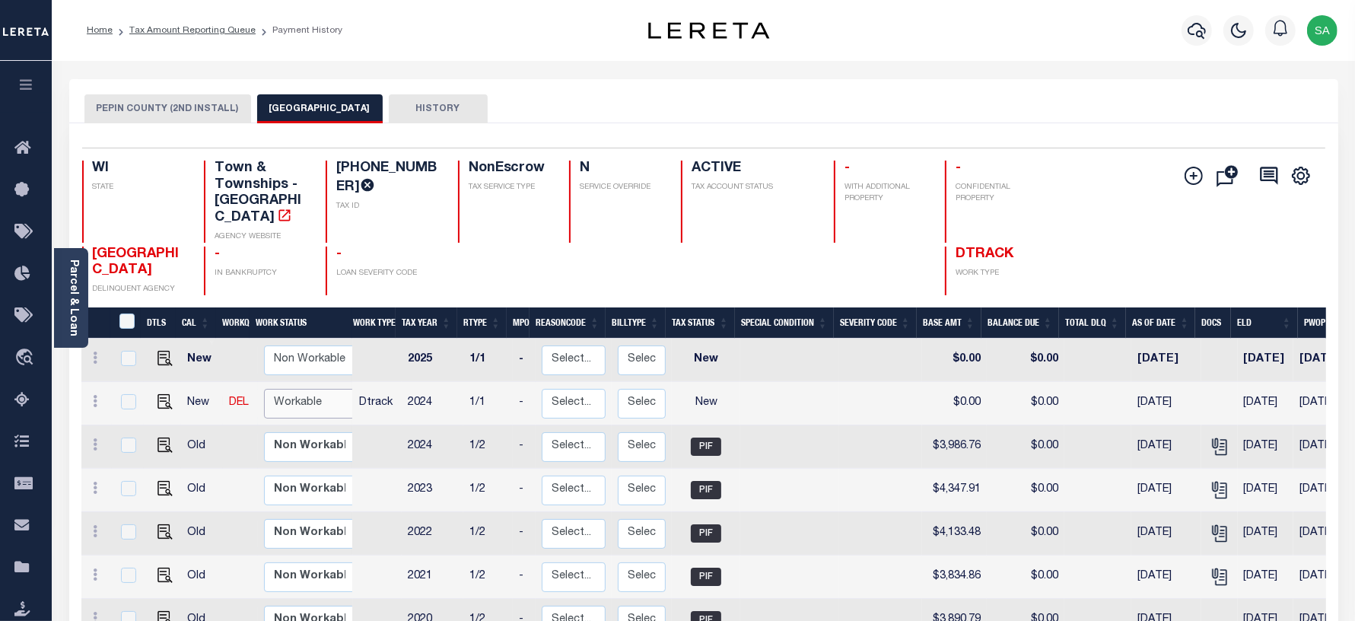
click at [304, 389] on select "Non Workable Workable" at bounding box center [309, 404] width 91 height 30
checkbox input "true"
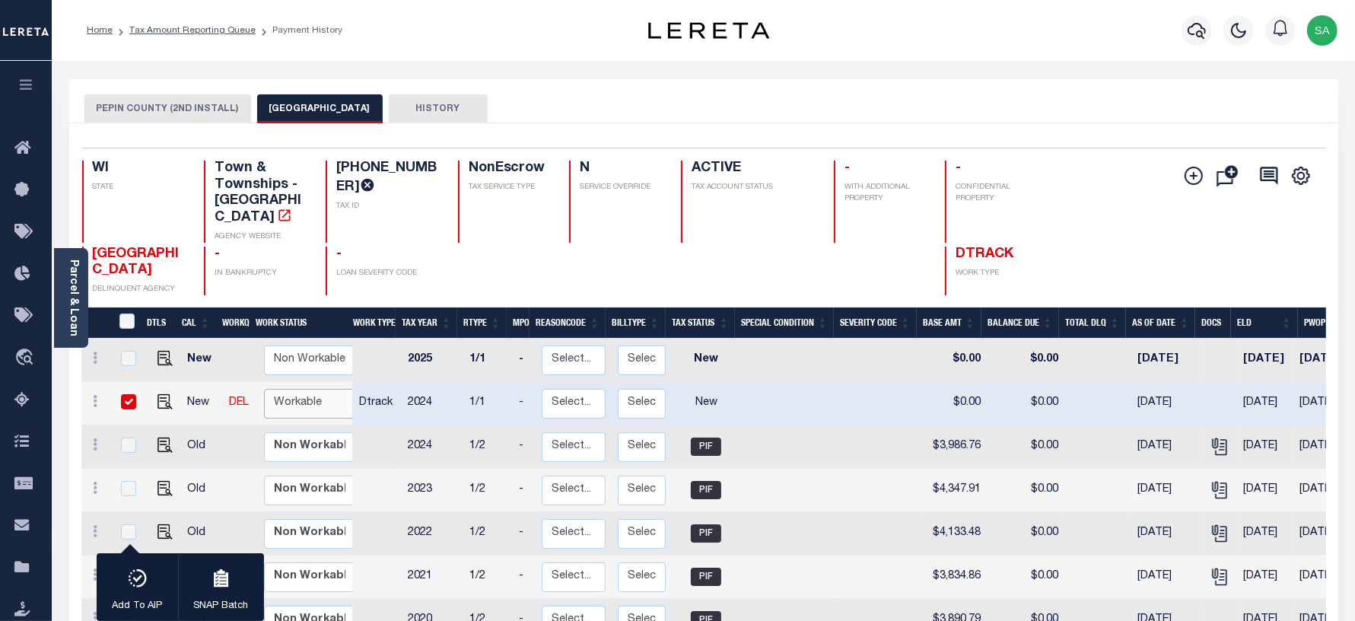
select select "true"
click at [264, 389] on select "Non Workable Workable" at bounding box center [309, 404] width 91 height 30
checkbox input "false"
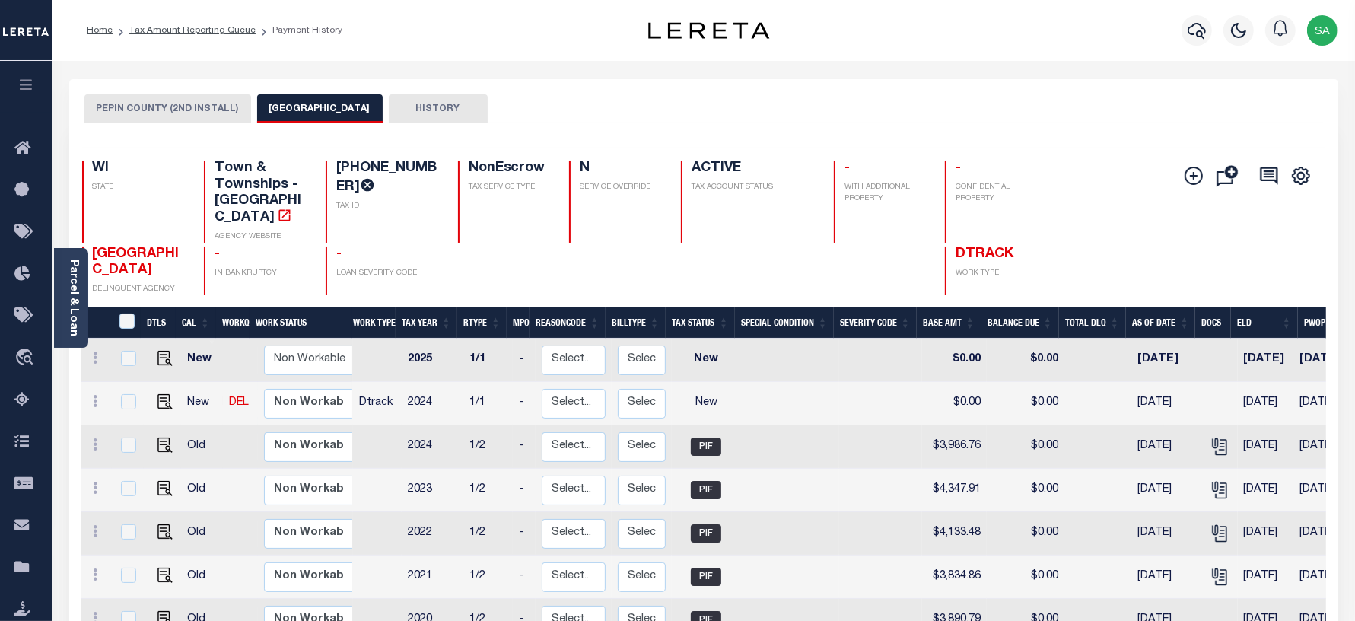
click at [165, 394] on td at bounding box center [162, 403] width 37 height 43
checkbox input "true"
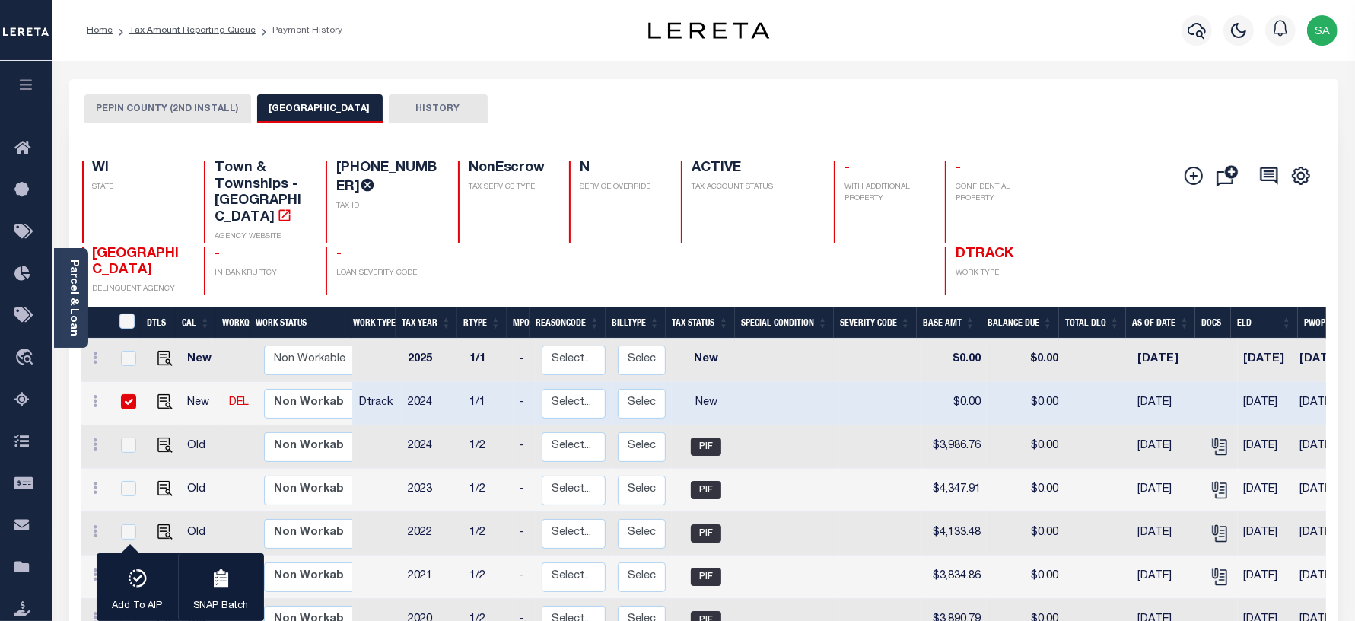
click at [165, 394] on td at bounding box center [162, 403] width 37 height 43
checkbox input "false"
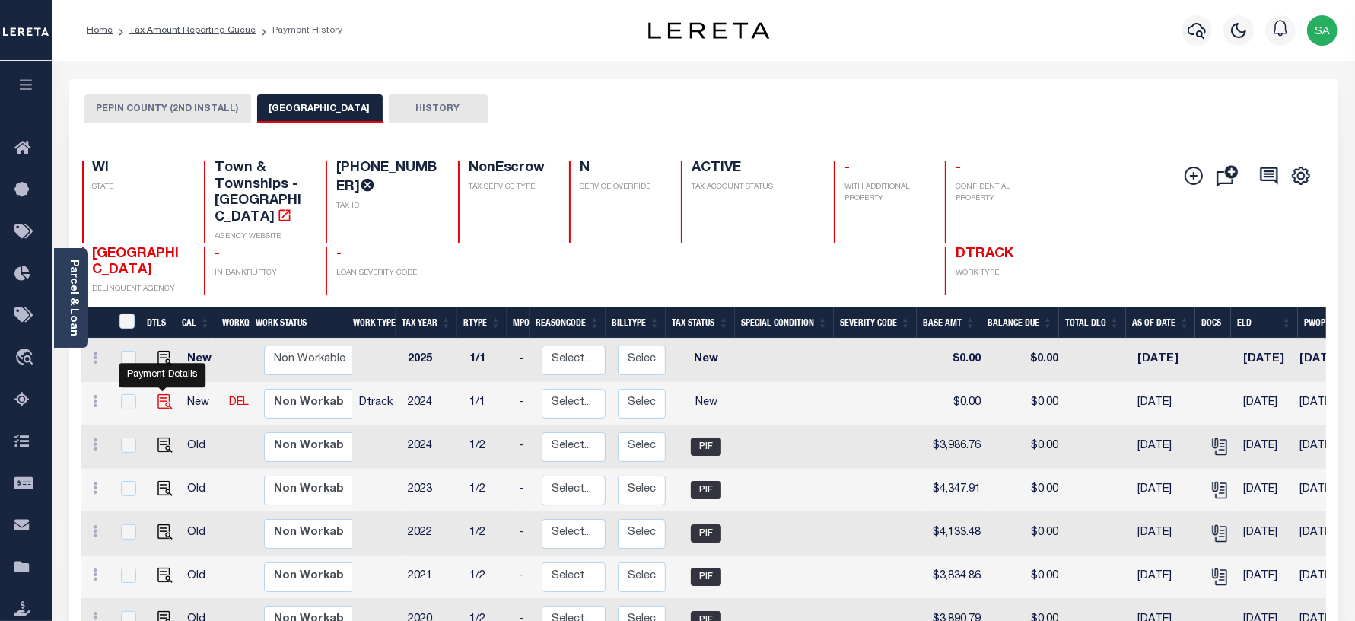
click at [165, 394] on img "" at bounding box center [164, 401] width 15 height 15
checkbox input "true"
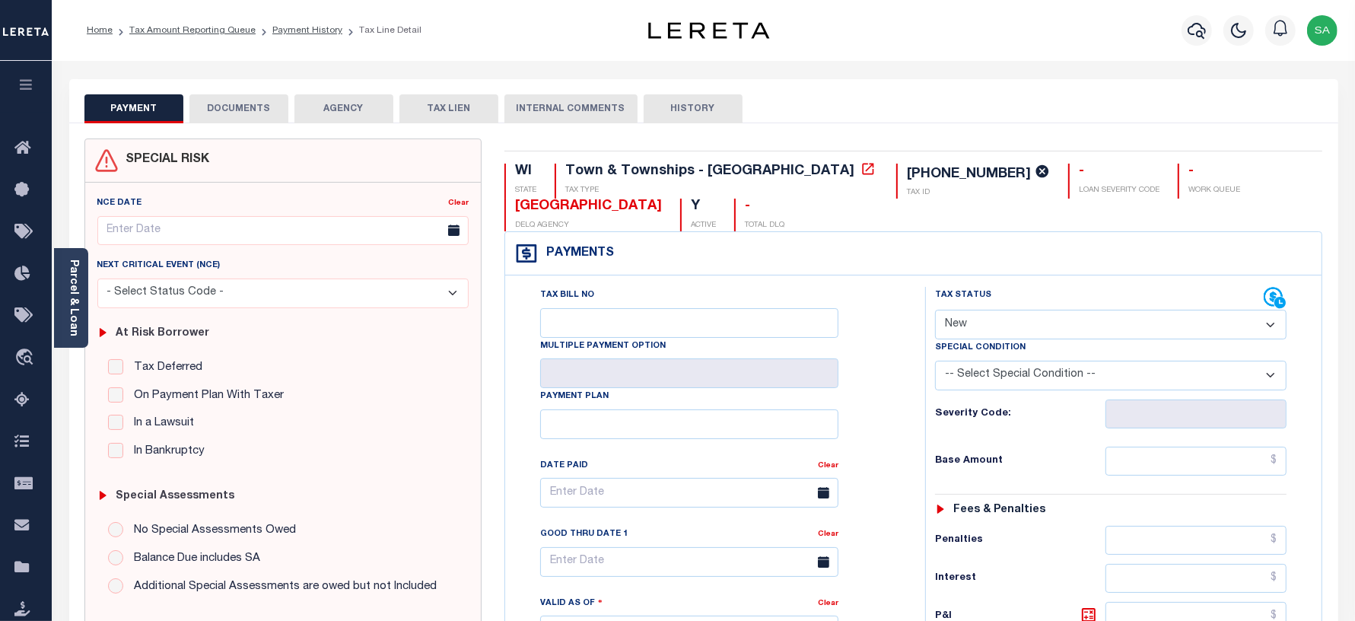
click at [960, 317] on select "- Select Status Code - Open Due/Unpaid Paid Incomplete No Tax Due Internal Refu…" at bounding box center [1111, 325] width 352 height 30
select select "PYD"
click at [935, 310] on select "- Select Status Code - Open Due/Unpaid Paid Incomplete No Tax Due Internal Refu…" at bounding box center [1111, 325] width 352 height 30
type input "[DATE]"
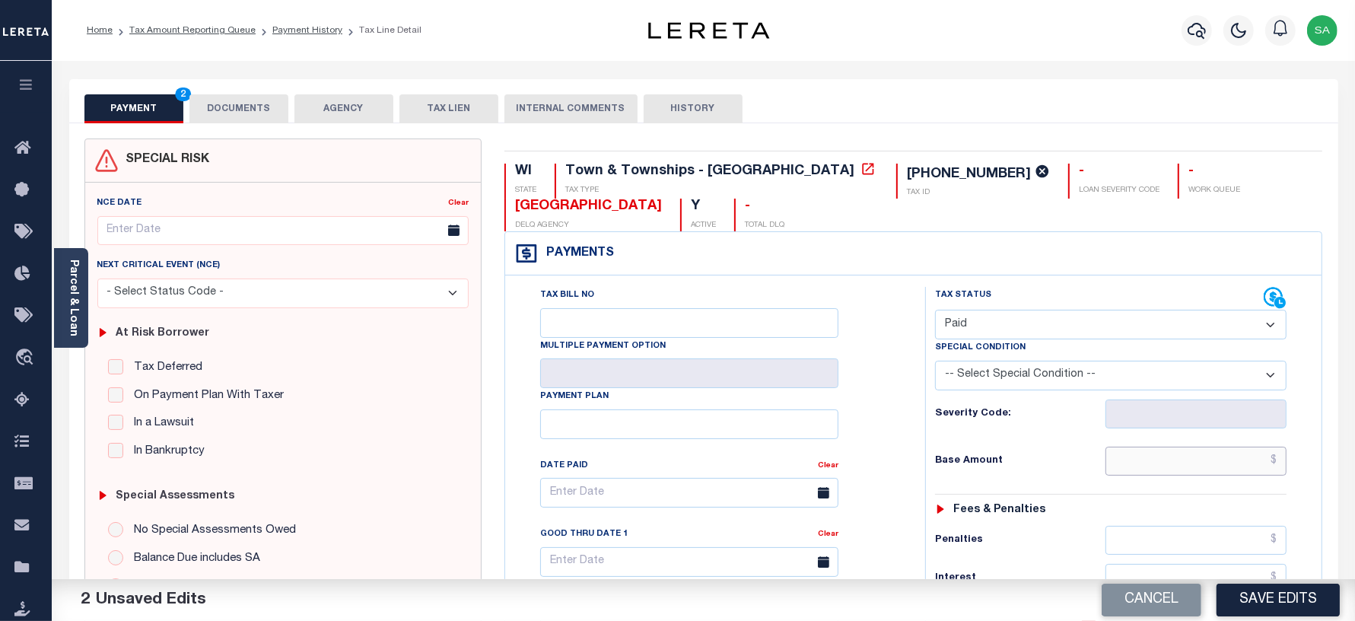
click at [1162, 469] on input "text" at bounding box center [1195, 461] width 181 height 29
type input "$0.00"
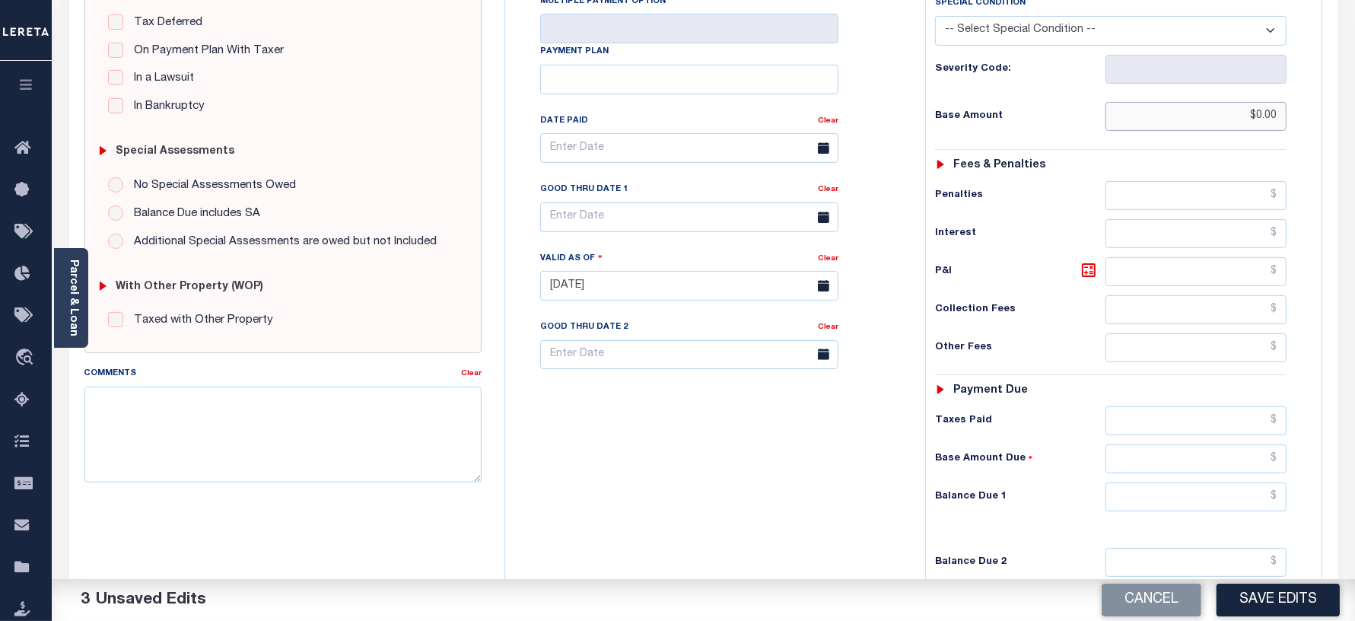
scroll to position [380, 0]
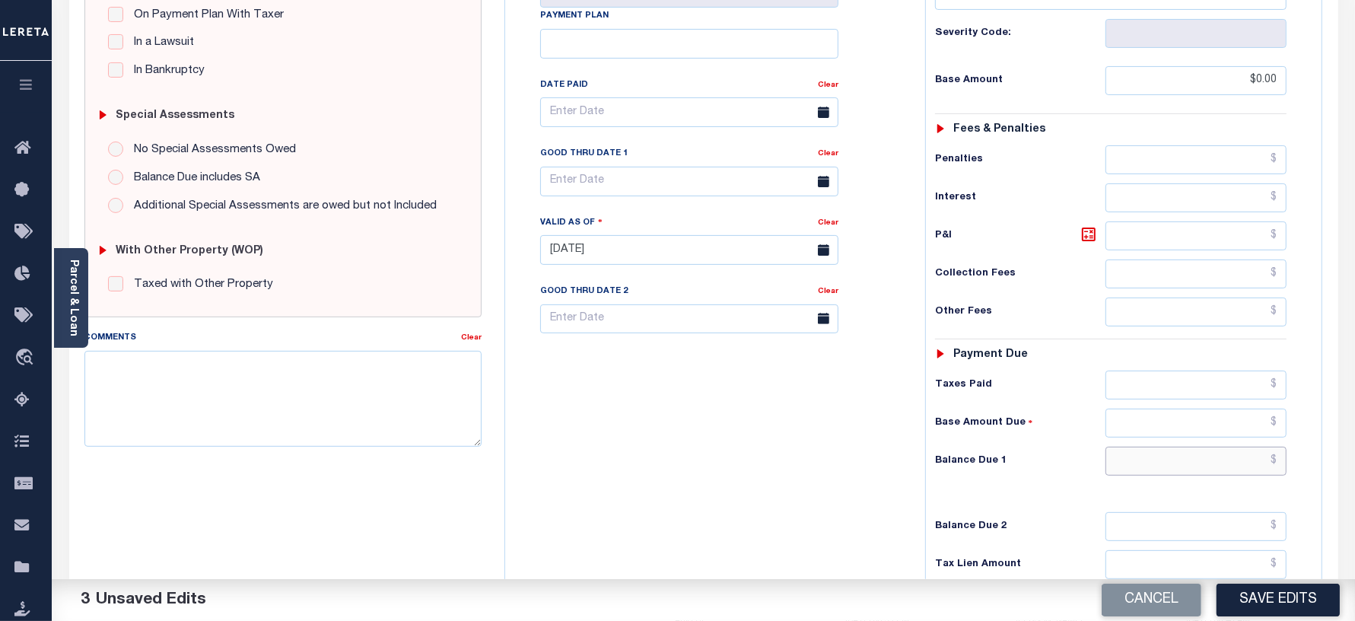
click at [1138, 464] on input "text" at bounding box center [1195, 461] width 181 height 29
type input "$0.00"
click at [743, 434] on div "Tax Bill No Multiple Payment Option Payment Plan Clear" at bounding box center [711, 242] width 405 height 672
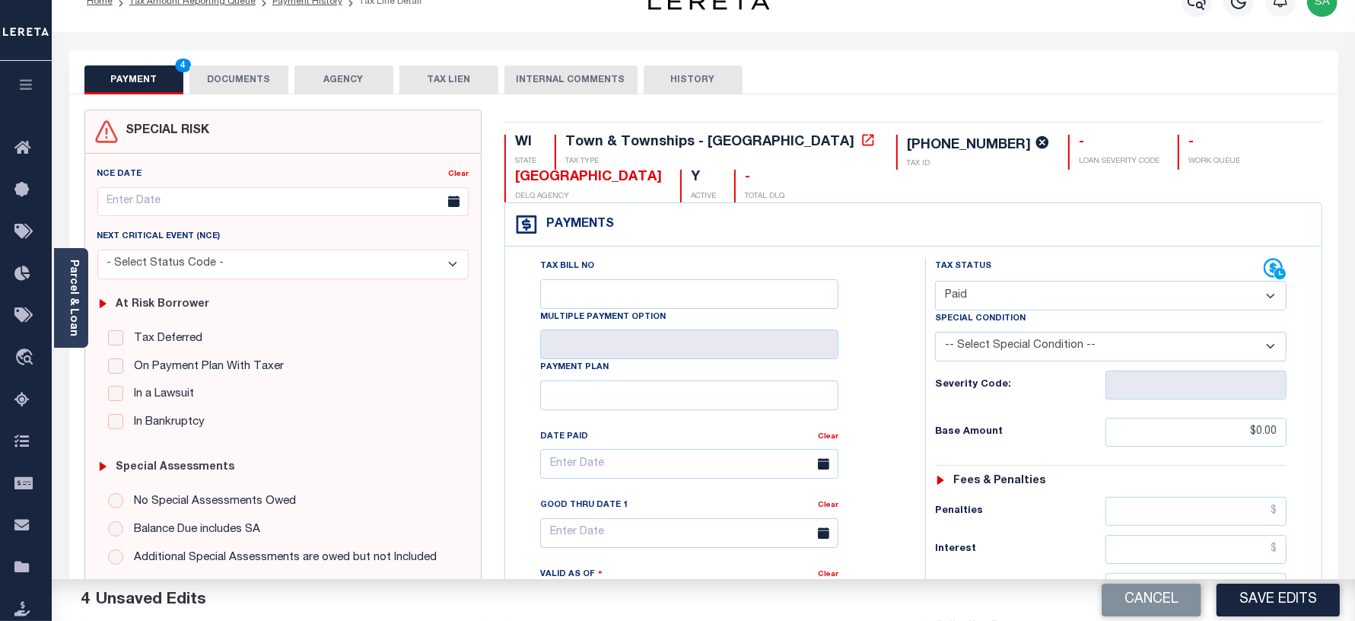
scroll to position [0, 0]
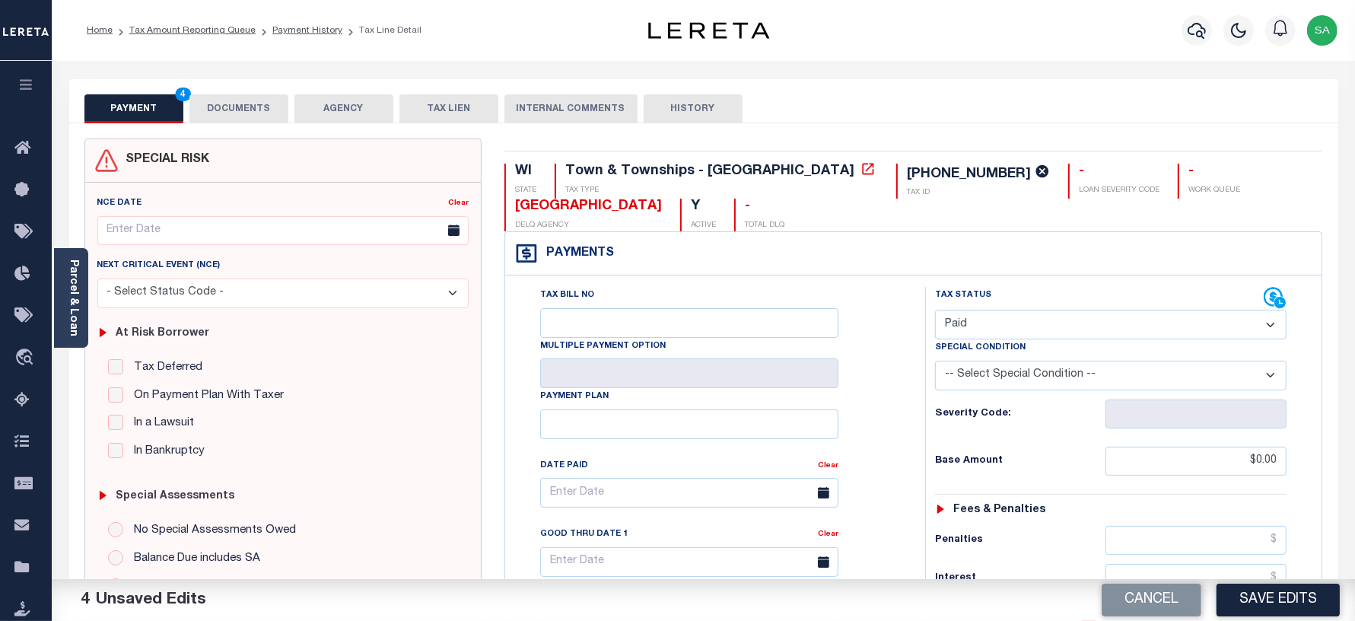
click at [243, 116] on button "DOCUMENTS" at bounding box center [238, 108] width 99 height 29
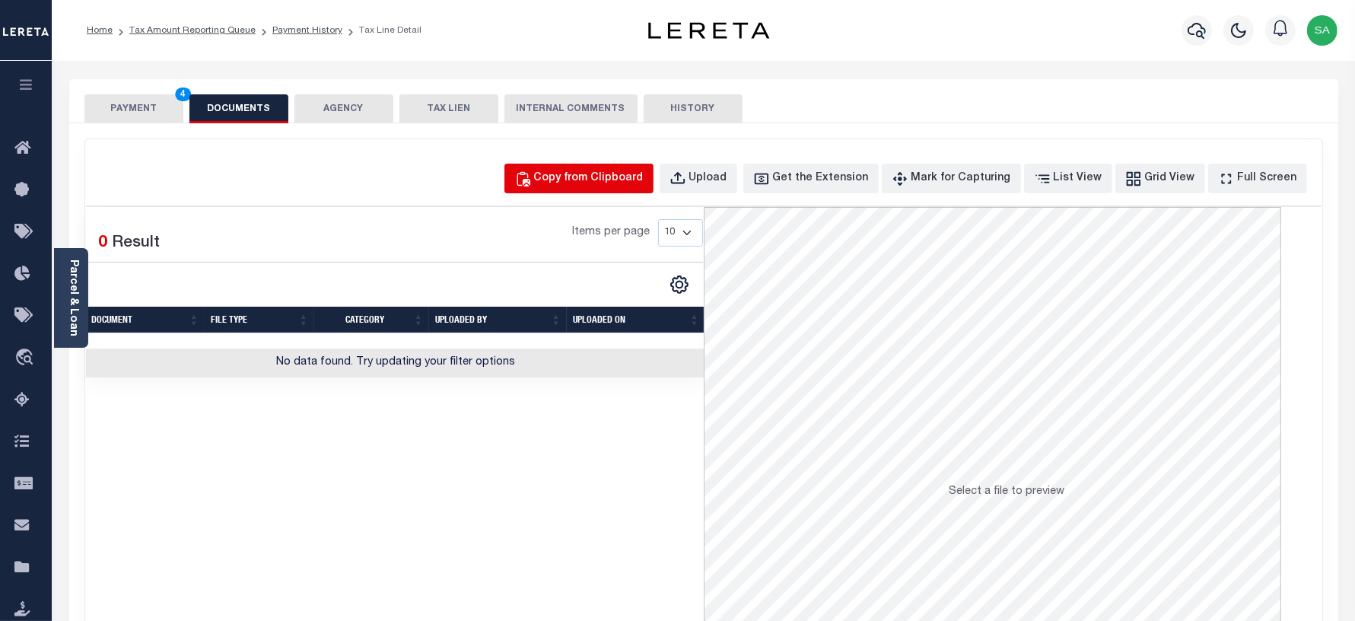
click at [606, 180] on div "Copy from Clipboard" at bounding box center [589, 178] width 110 height 17
select select "POP"
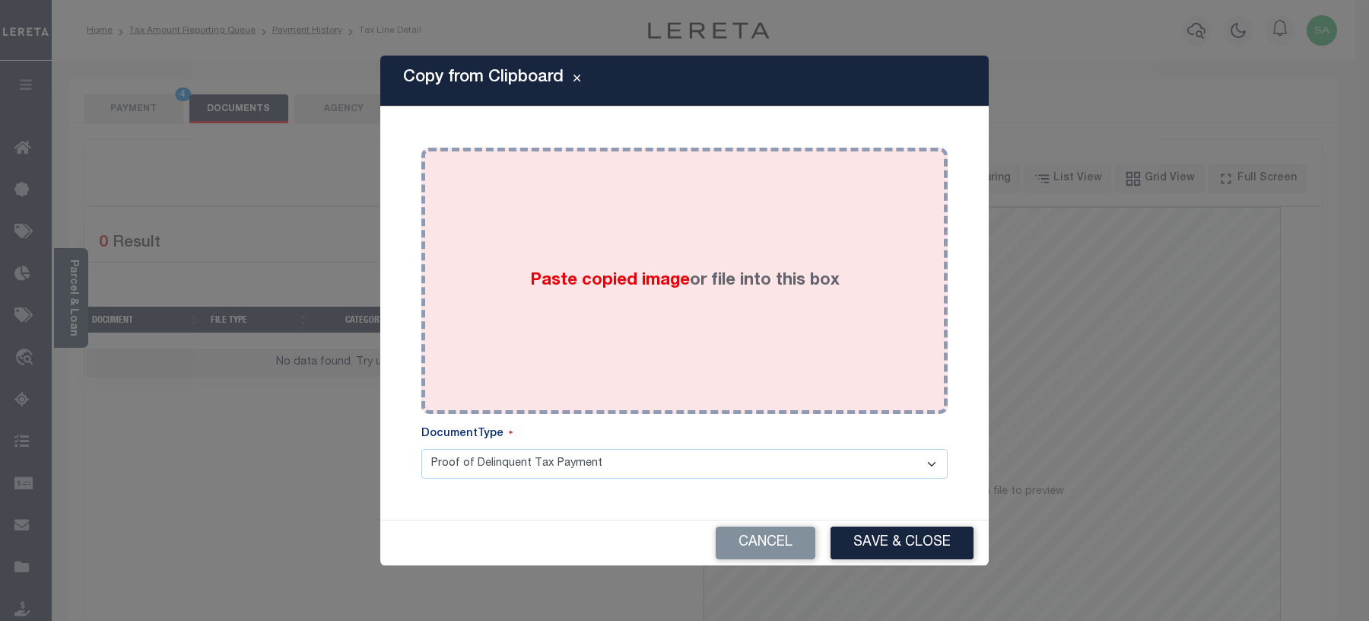
click at [630, 318] on div "Paste copied image or file into this box" at bounding box center [685, 280] width 504 height 243
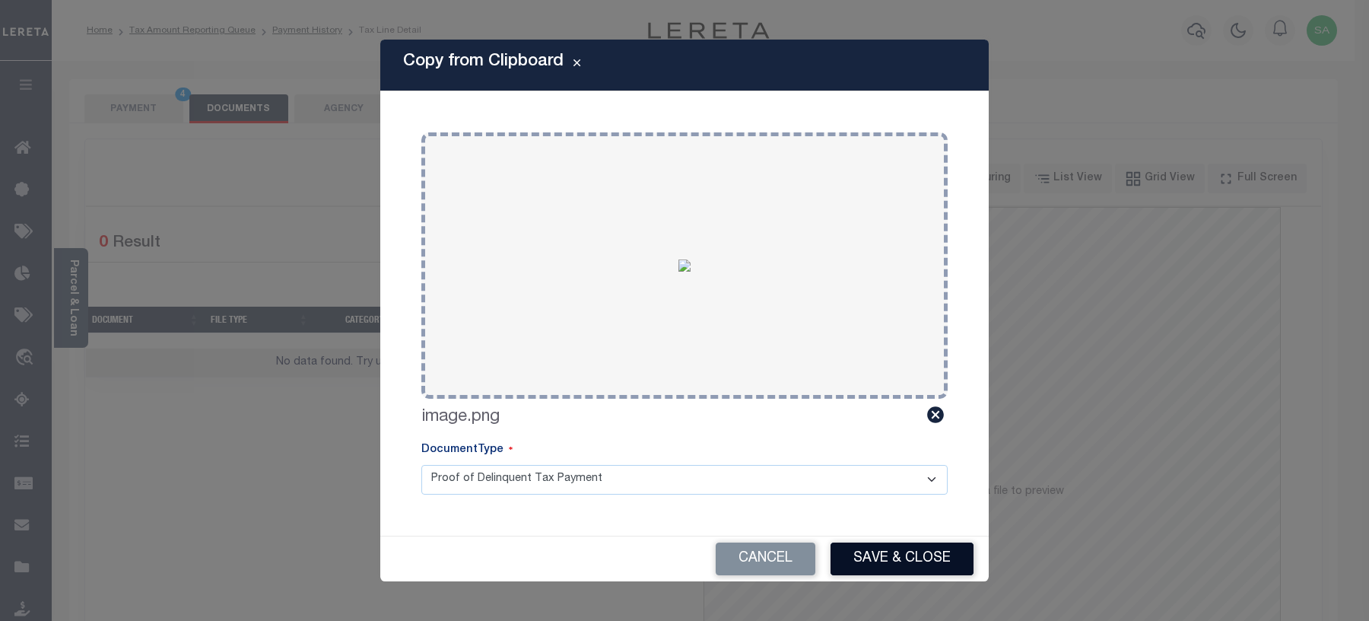
click at [880, 559] on button "Save & Close" at bounding box center [902, 558] width 143 height 33
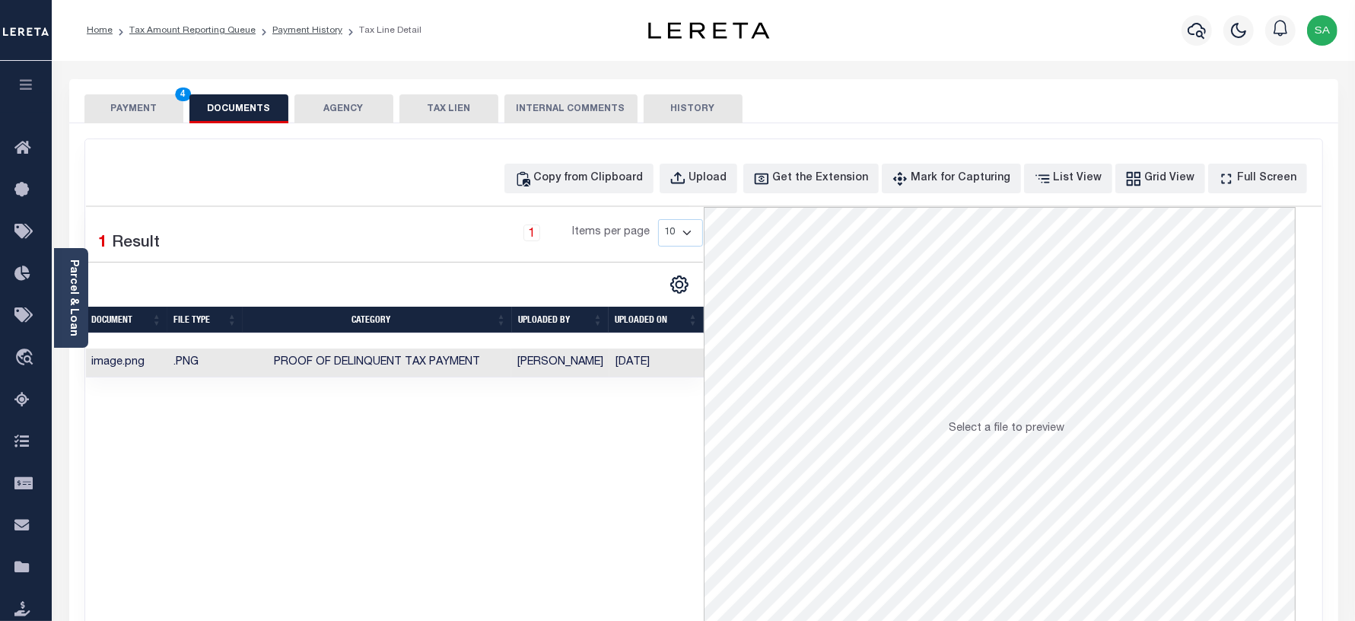
click at [145, 110] on button "PAYMENT 4" at bounding box center [133, 108] width 99 height 29
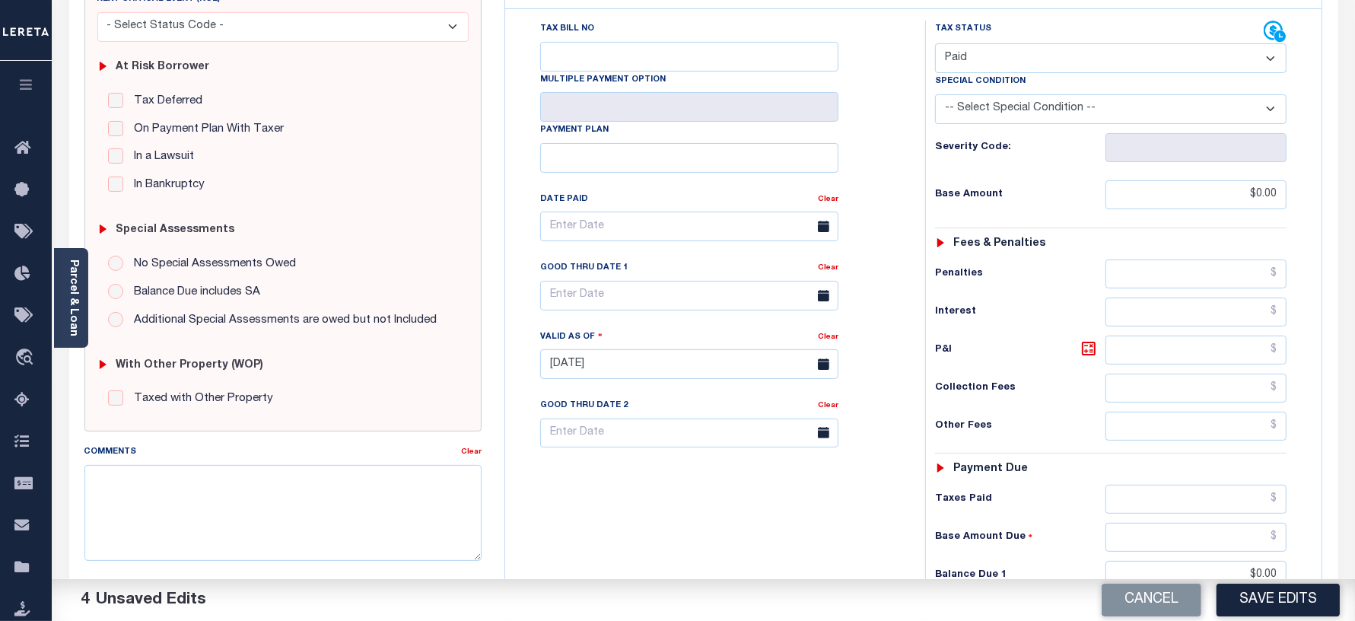
scroll to position [476, 0]
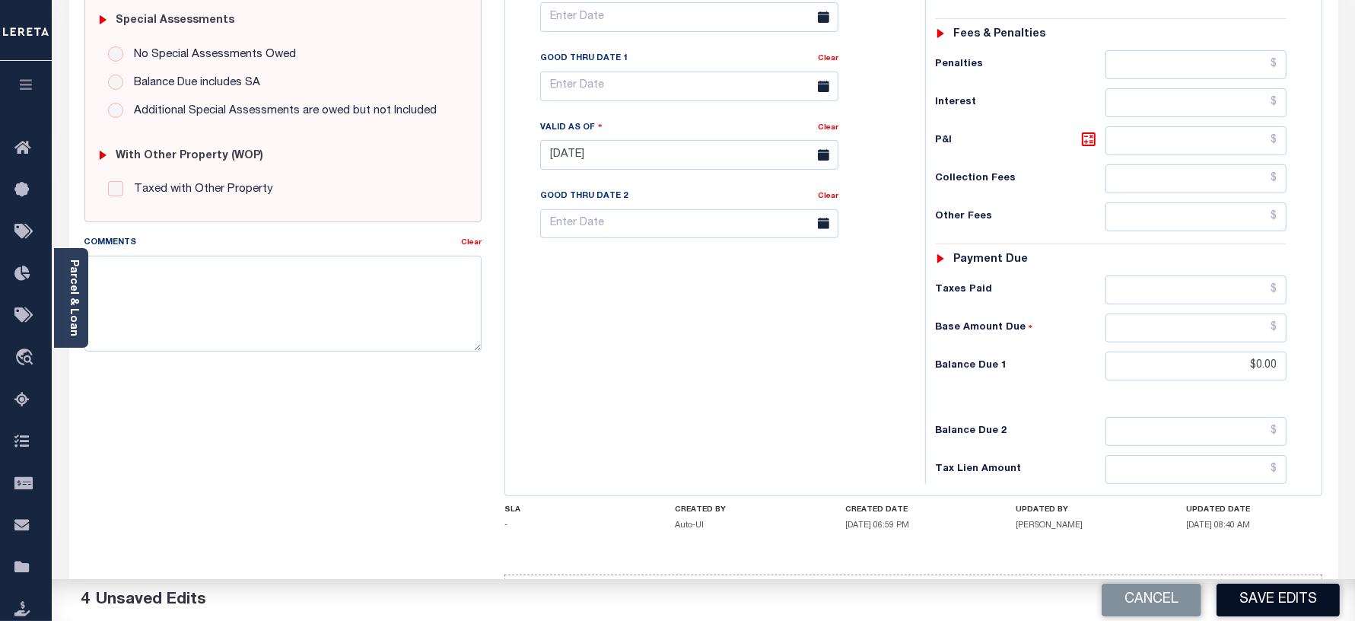
click at [1286, 598] on button "Save Edits" at bounding box center [1278, 600] width 123 height 33
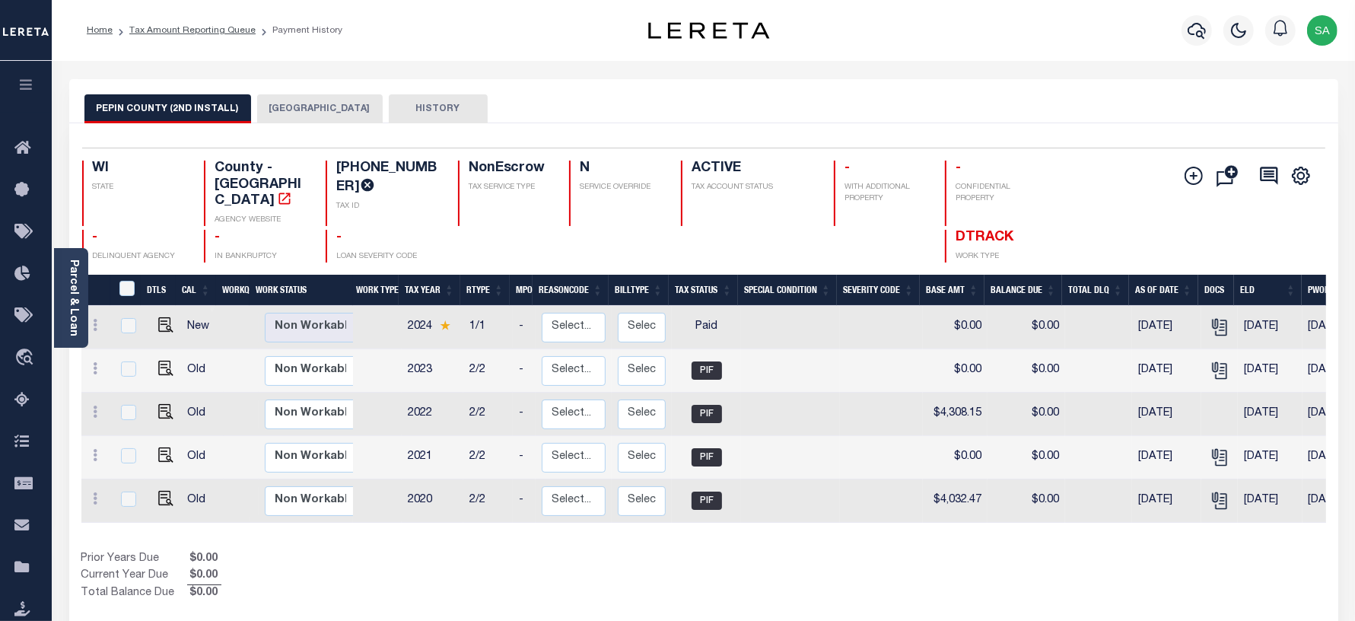
click at [286, 105] on button "[GEOGRAPHIC_DATA]" at bounding box center [320, 108] width 126 height 29
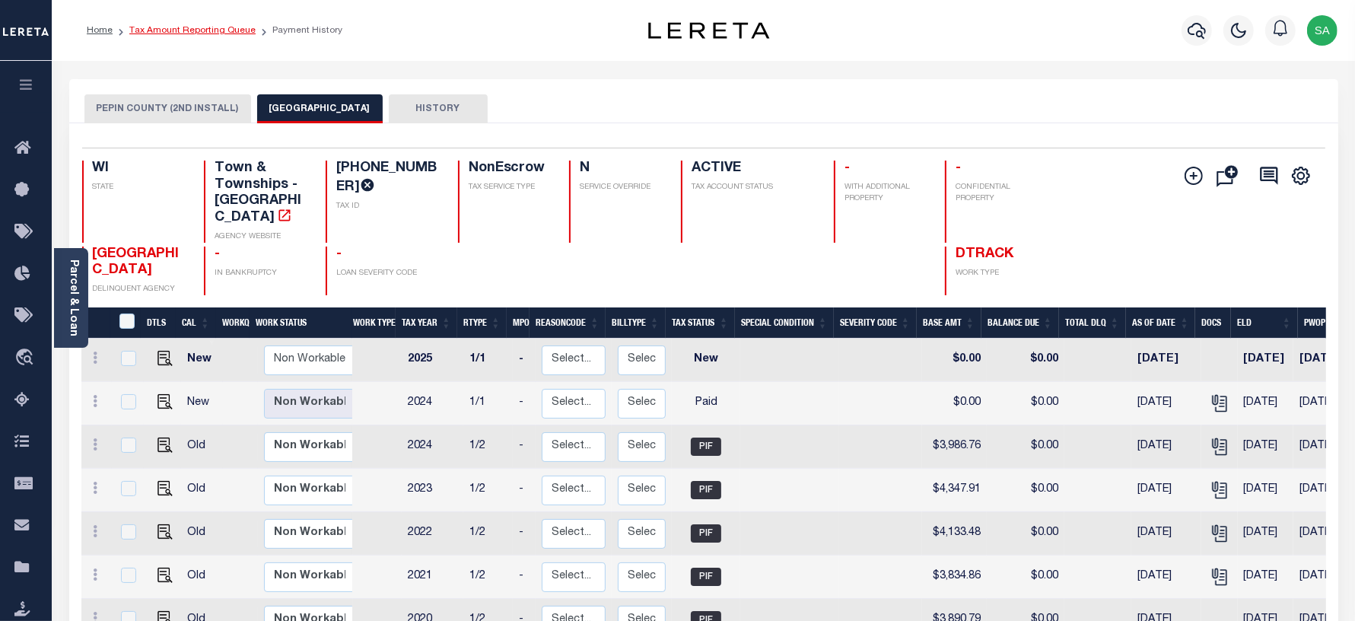
click at [160, 32] on link "Tax Amount Reporting Queue" at bounding box center [192, 30] width 126 height 9
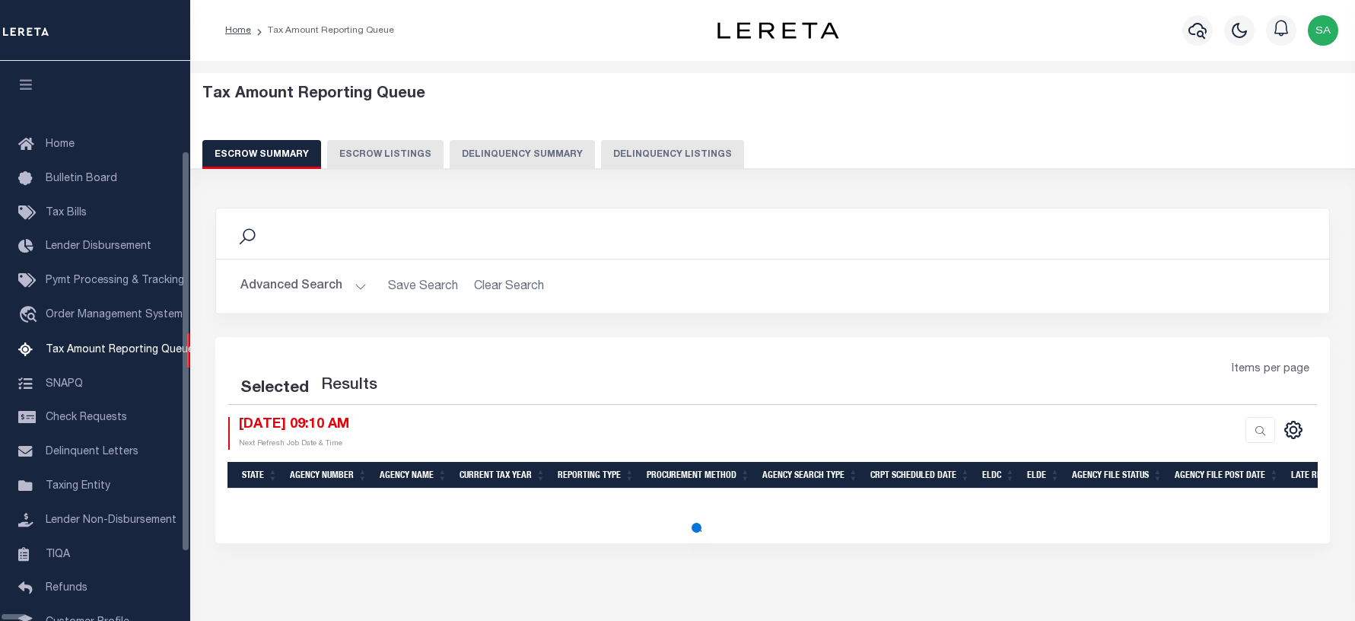
click at [601, 153] on button "Delinquency Listings" at bounding box center [672, 154] width 143 height 29
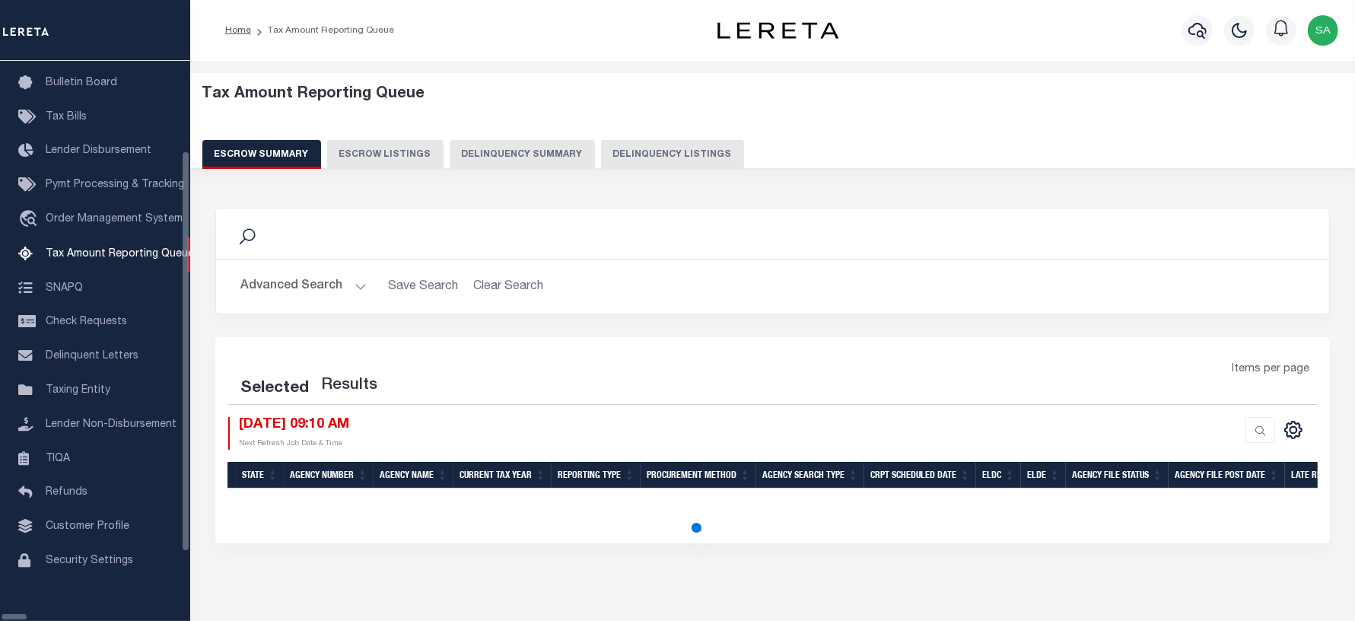
select select "100"
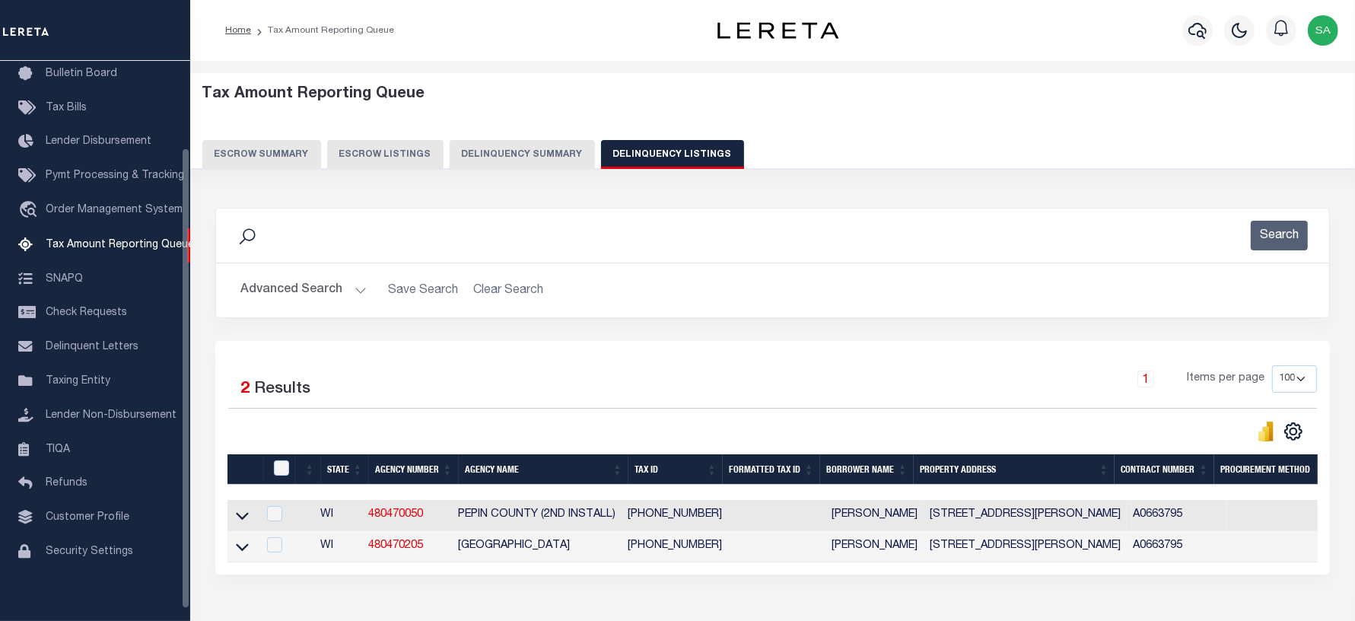
click at [281, 290] on button "Advanced Search" at bounding box center [303, 290] width 126 height 30
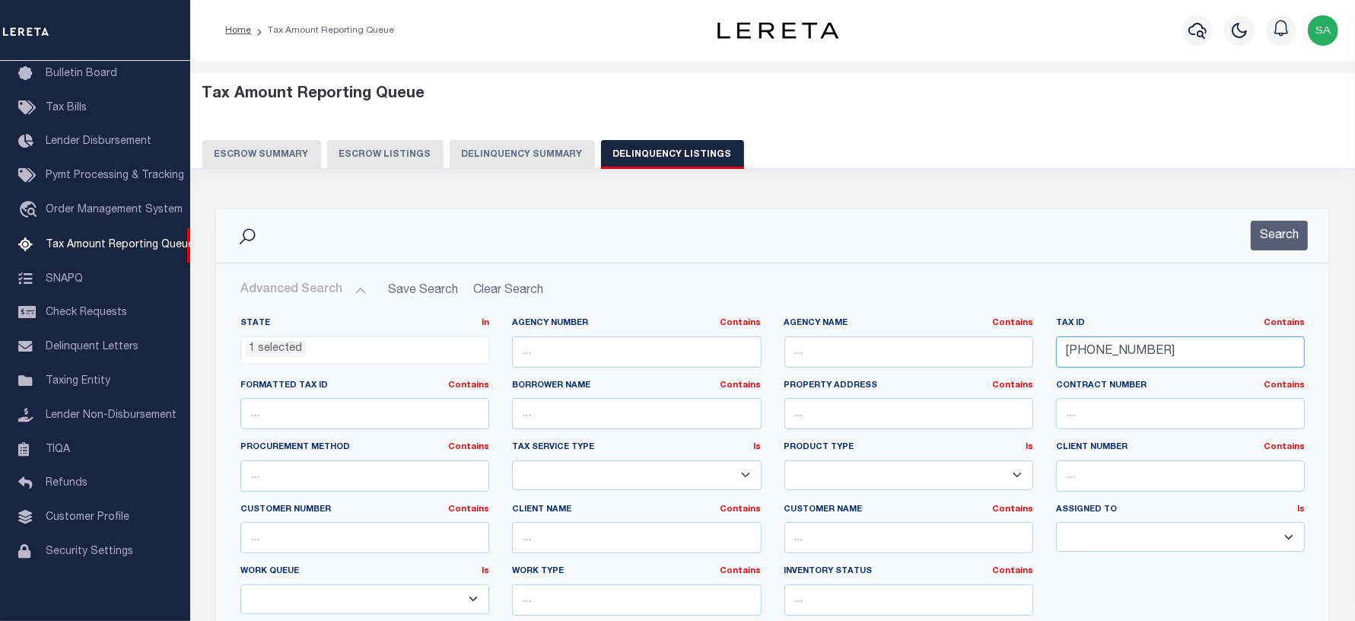
drag, startPoint x: 1163, startPoint y: 346, endPoint x: 1054, endPoint y: 323, distance: 111.2
click at [956, 337] on div "State In In AK AL AR AZ CA CO CT DC DE FL GA GU HI IA ID IL IN KS KY LA MA MD M…" at bounding box center [772, 472] width 1087 height 310
paste input "1"
type input "[PHONE_NUMBER]"
click at [1283, 234] on button "Search" at bounding box center [1279, 236] width 57 height 30
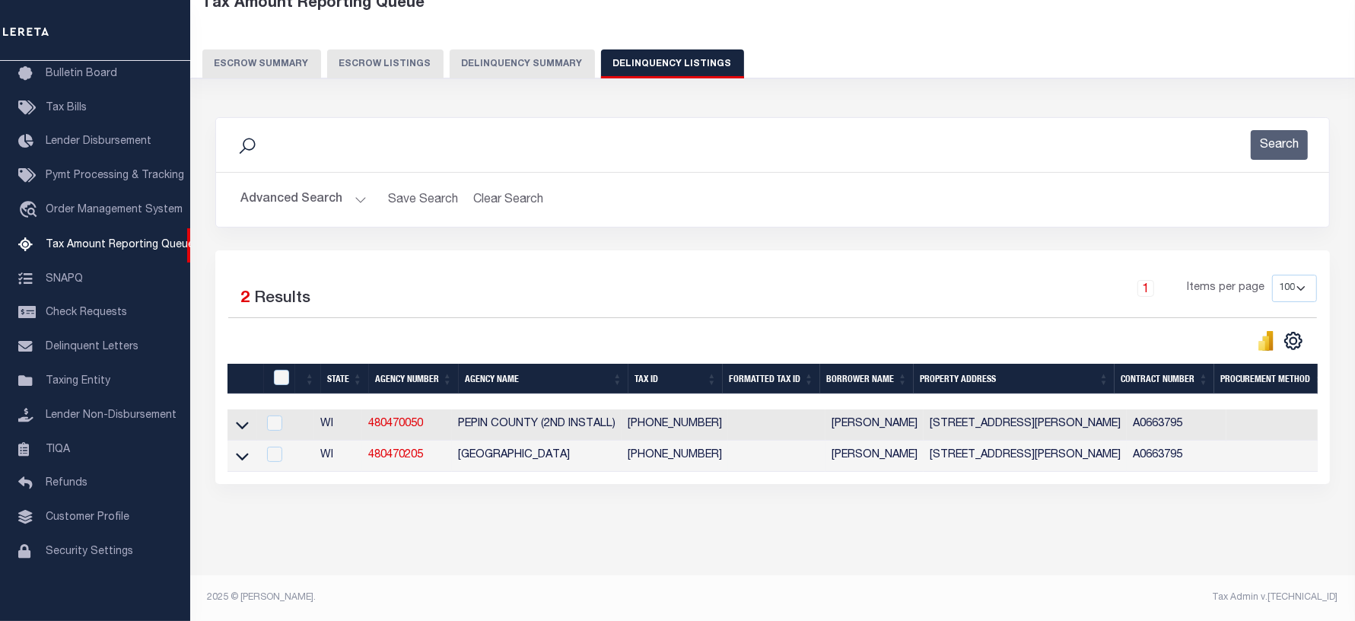
click at [253, 441] on td at bounding box center [242, 456] width 30 height 31
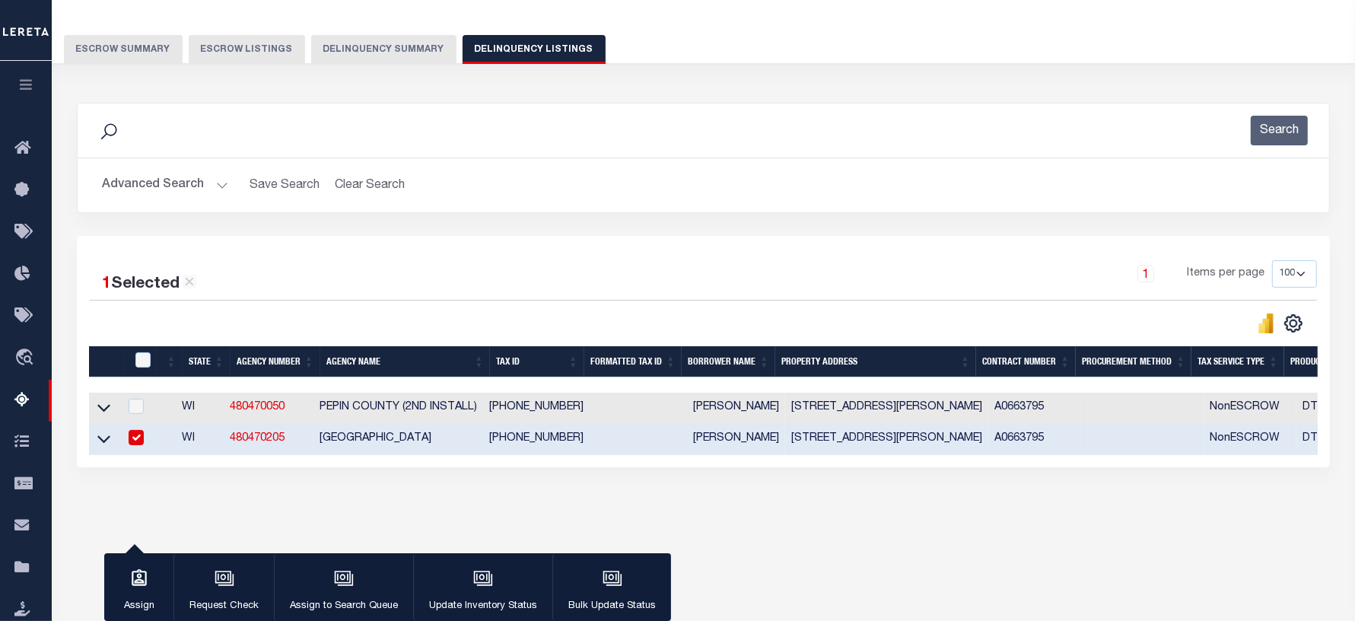
scroll to position [103, 0]
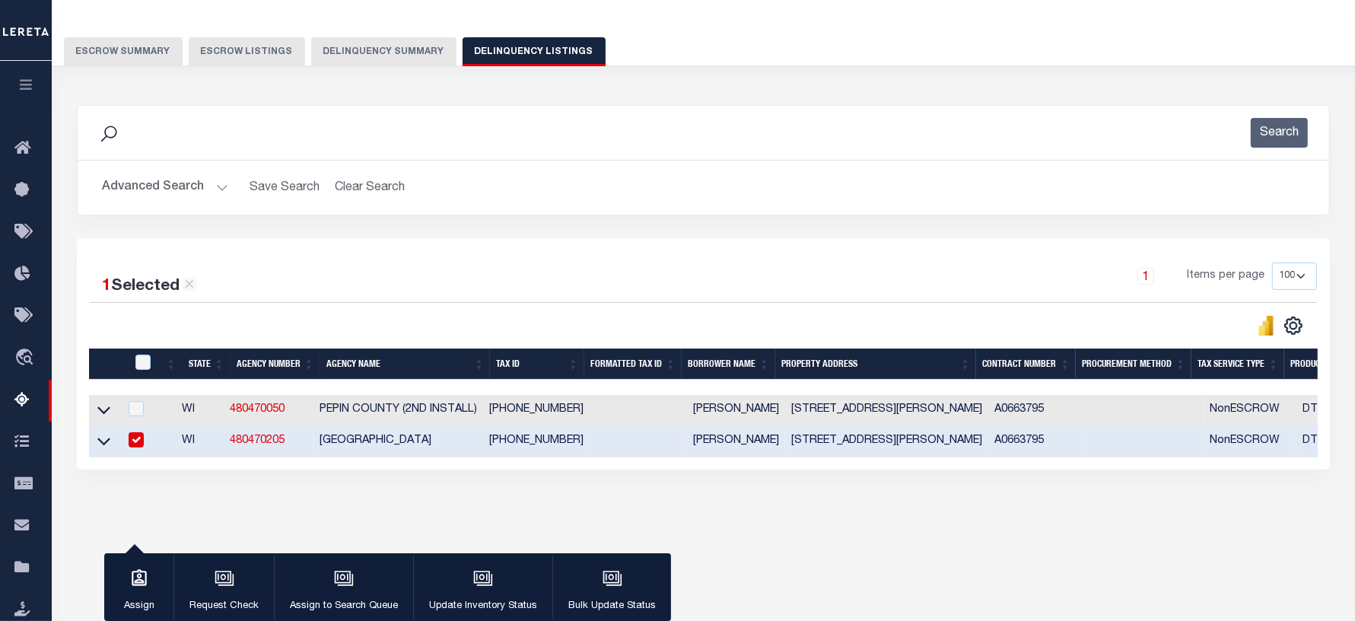
click at [142, 443] on input "checkbox" at bounding box center [136, 439] width 15 height 15
checkbox input "false"
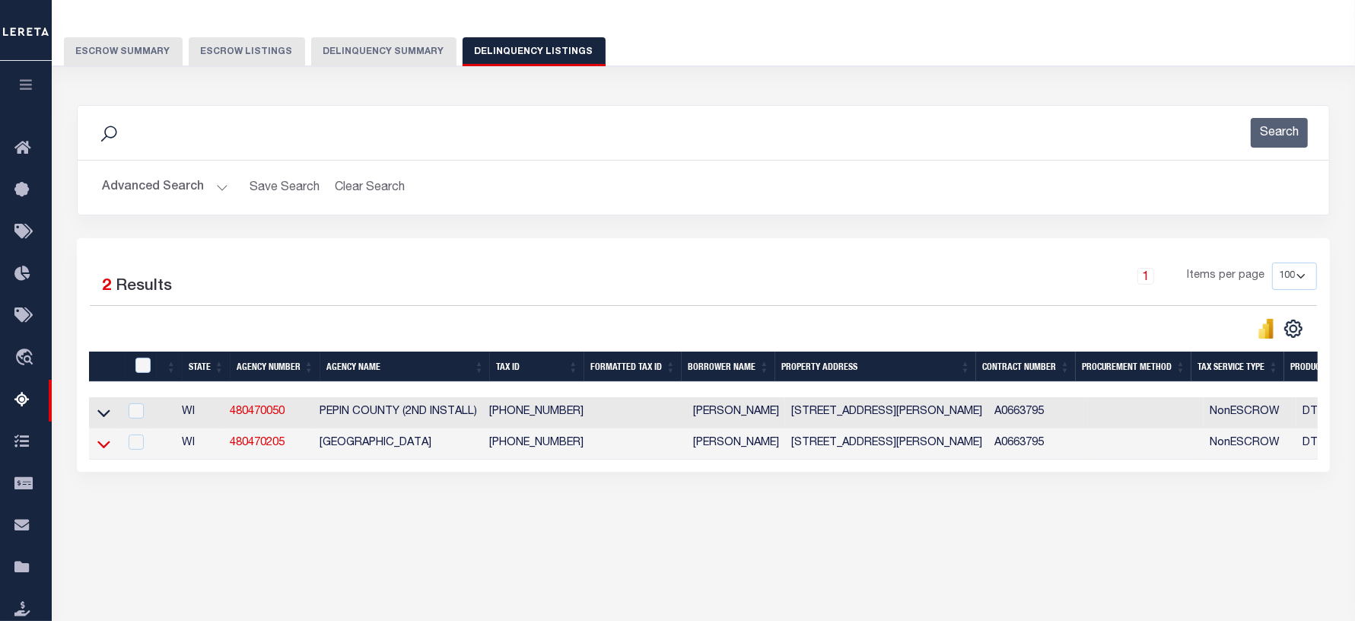
click at [100, 443] on icon at bounding box center [103, 444] width 13 height 16
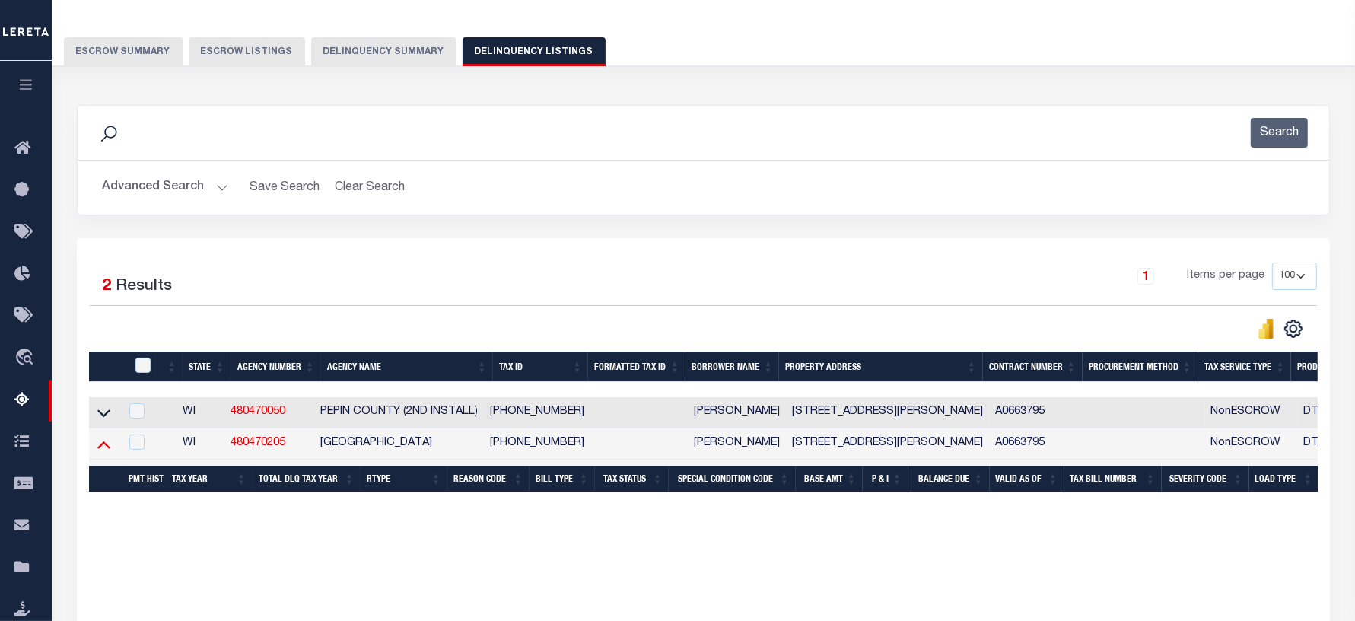
scroll to position [185, 0]
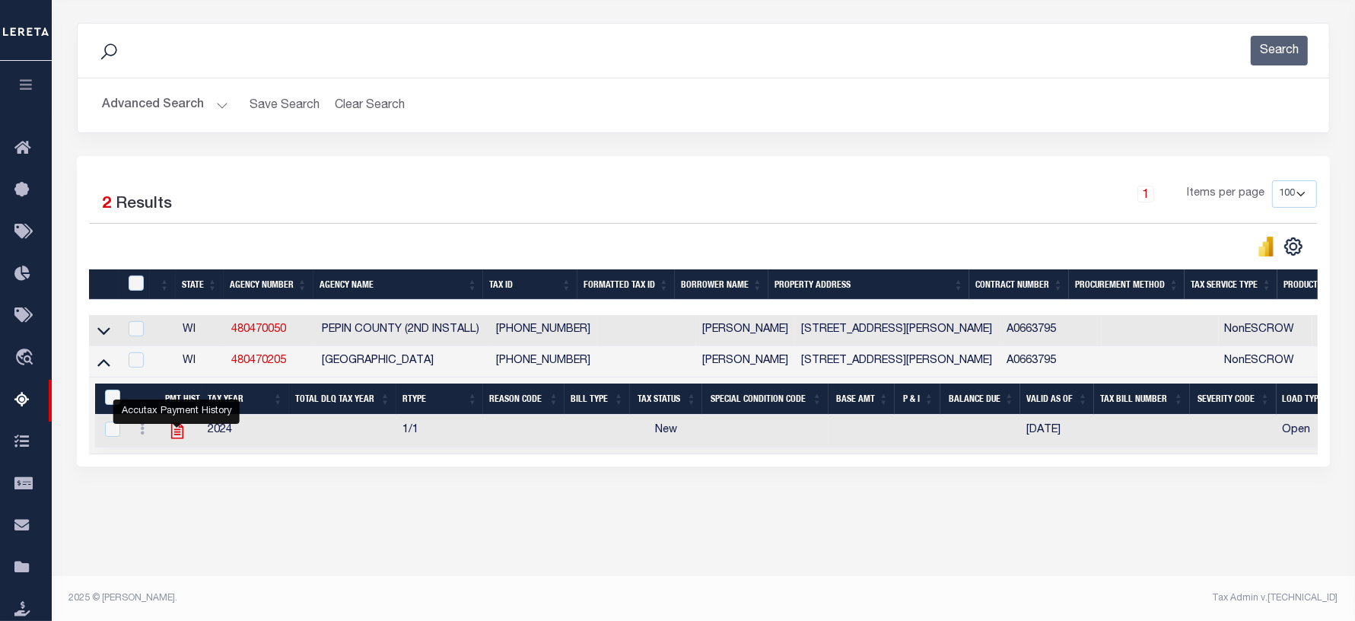
click at [169, 441] on icon "" at bounding box center [177, 431] width 20 height 20
checkbox input "true"
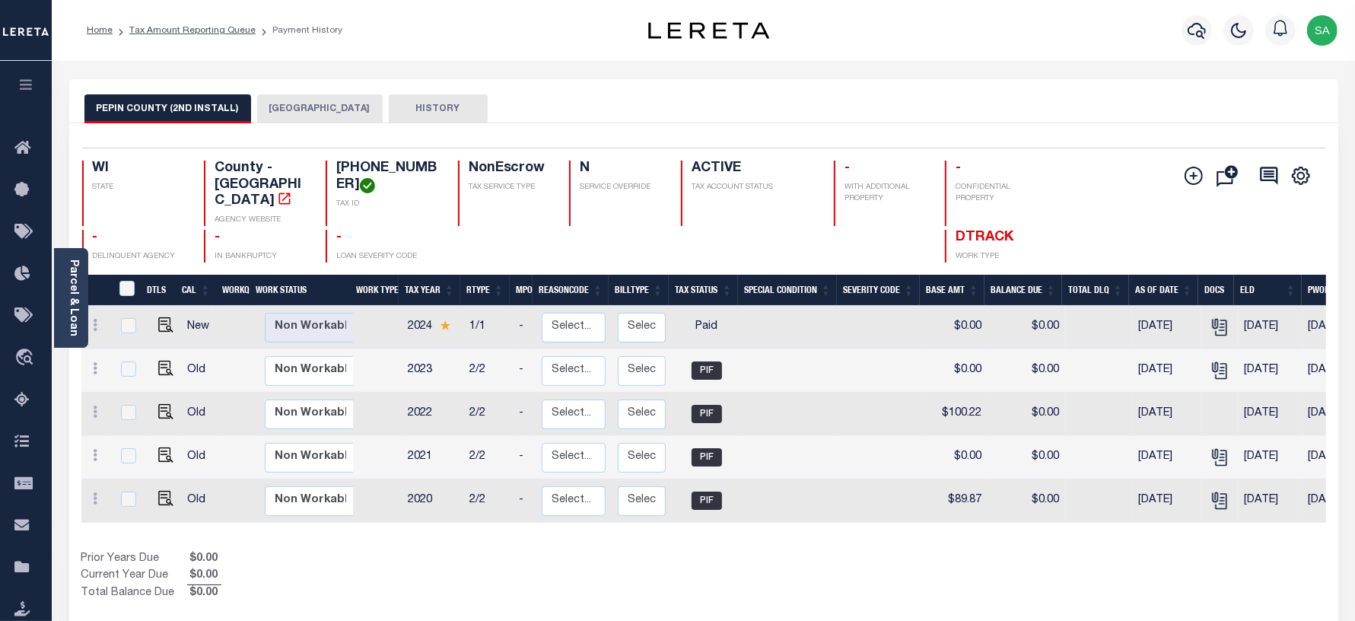
click at [287, 107] on button "LIMA TOWN" at bounding box center [320, 108] width 126 height 29
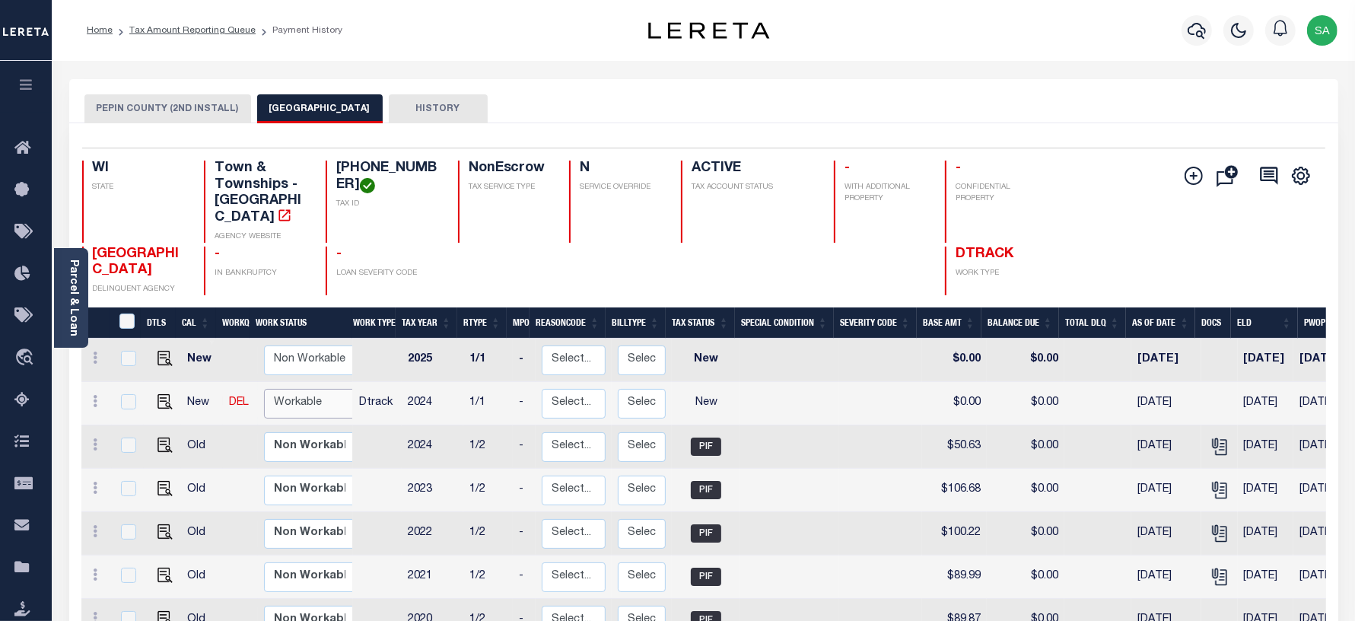
click at [301, 394] on select "Non Workable Workable" at bounding box center [309, 404] width 91 height 30
checkbox input "true"
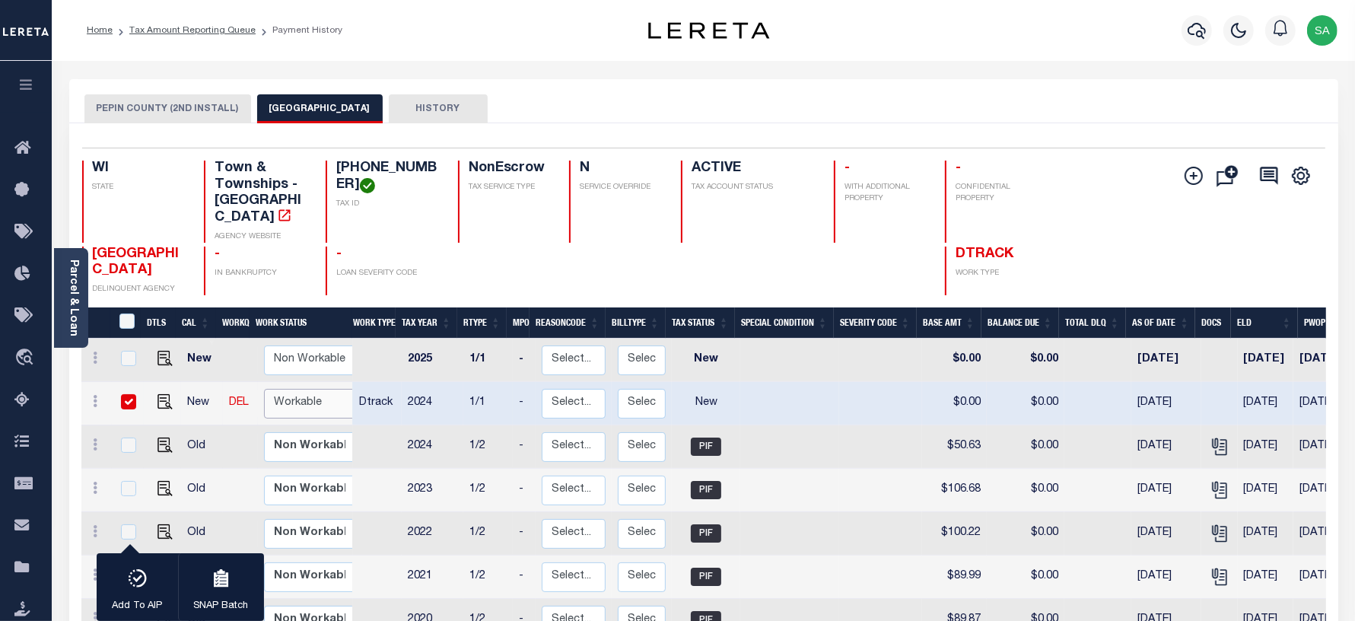
select select "true"
click at [264, 389] on select "Non Workable Workable" at bounding box center [309, 404] width 91 height 30
checkbox input "false"
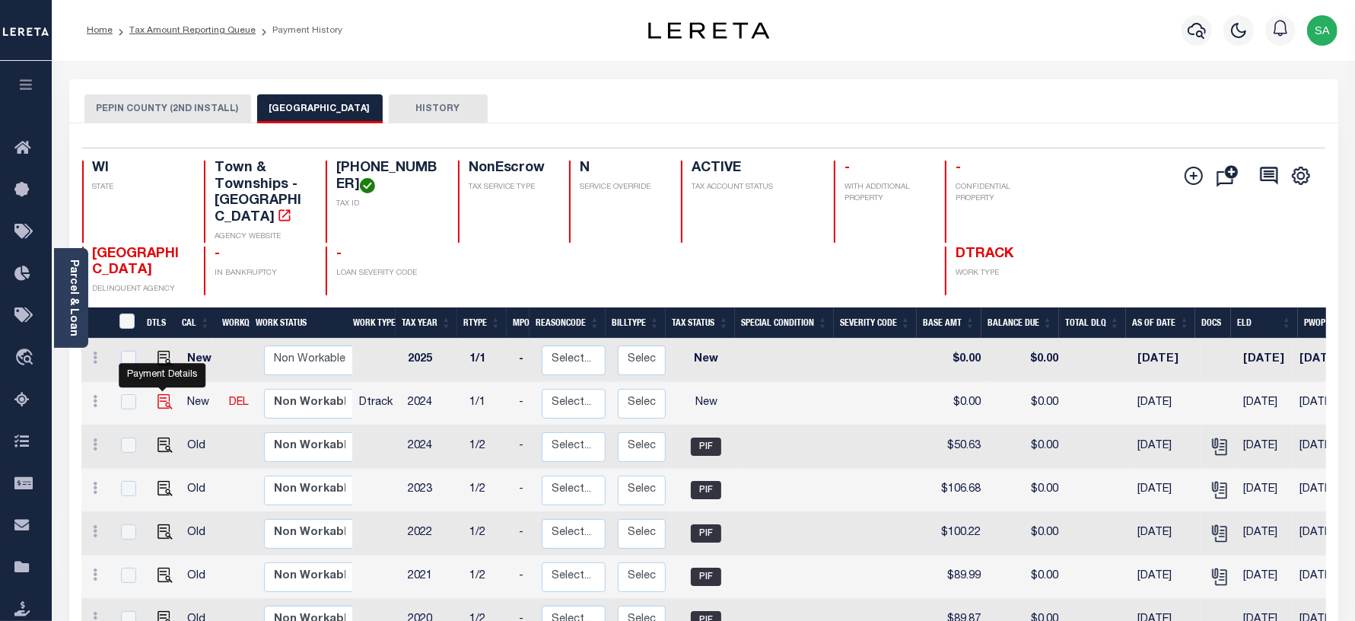
click at [157, 394] on img "" at bounding box center [164, 401] width 15 height 15
checkbox input "true"
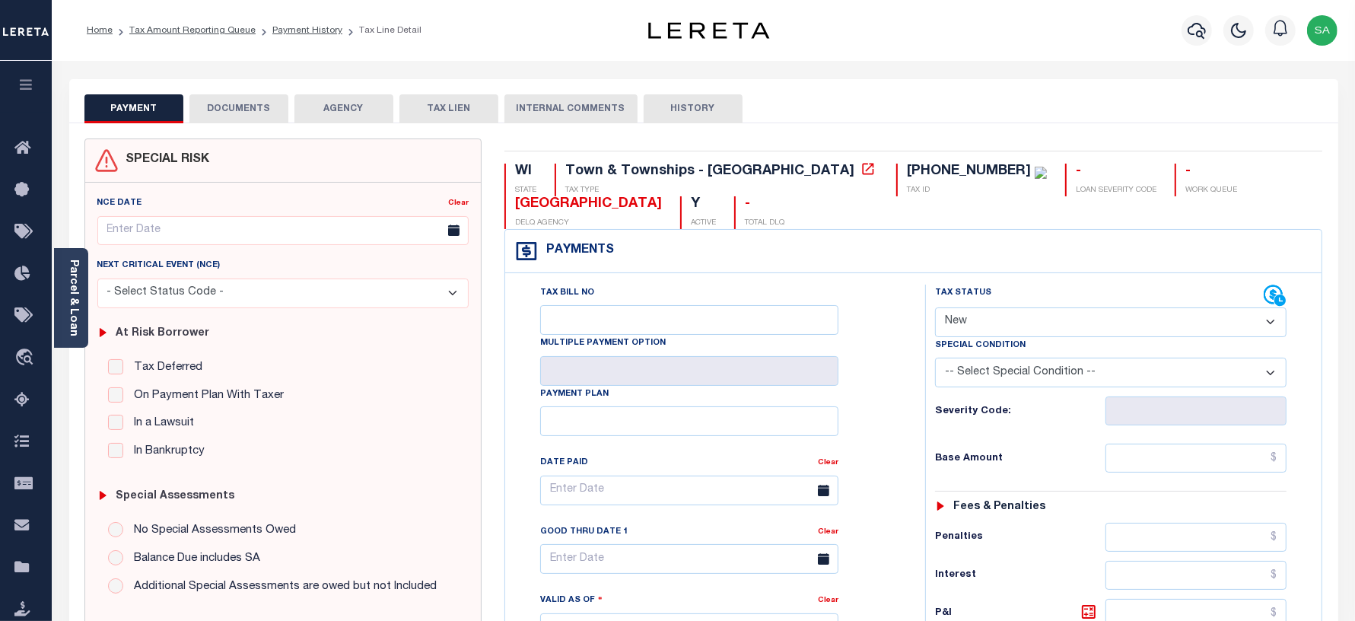
click at [961, 324] on select "- Select Status Code - Open Due/Unpaid Paid Incomplete No Tax Due Internal Refu…" at bounding box center [1111, 322] width 352 height 30
select select "PYD"
click at [935, 309] on select "- Select Status Code - Open Due/Unpaid Paid Incomplete No Tax Due Internal Refu…" at bounding box center [1111, 322] width 352 height 30
type input "[DATE]"
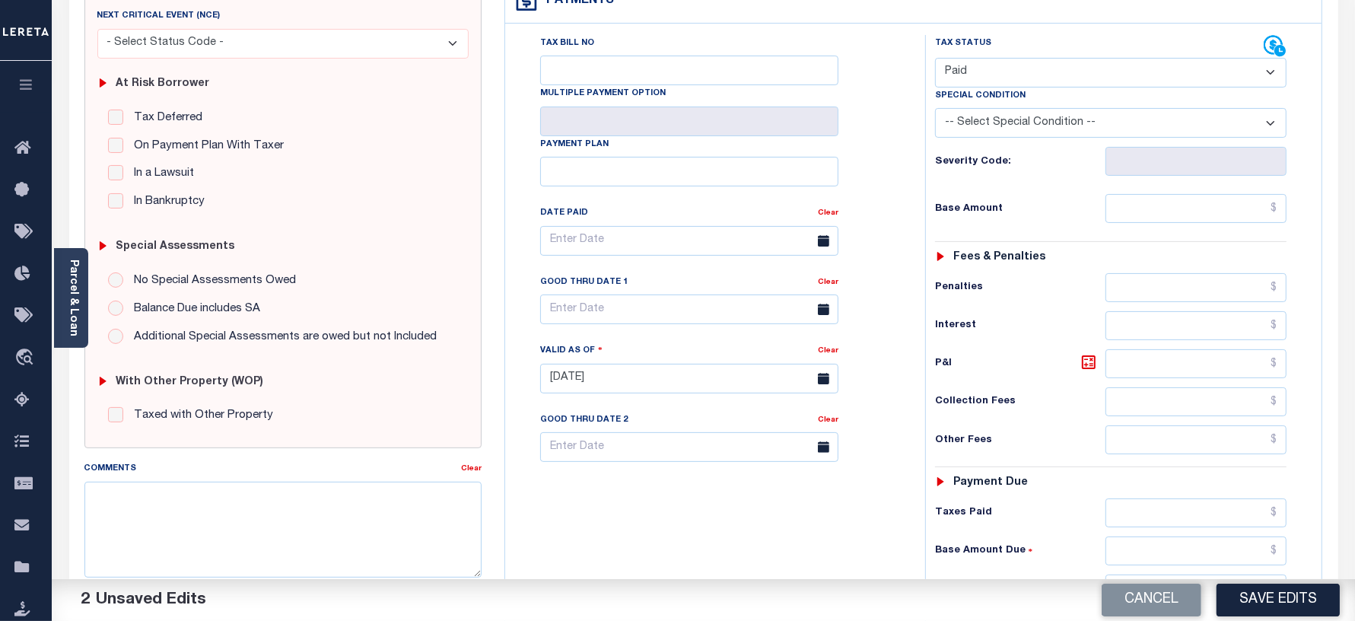
scroll to position [285, 0]
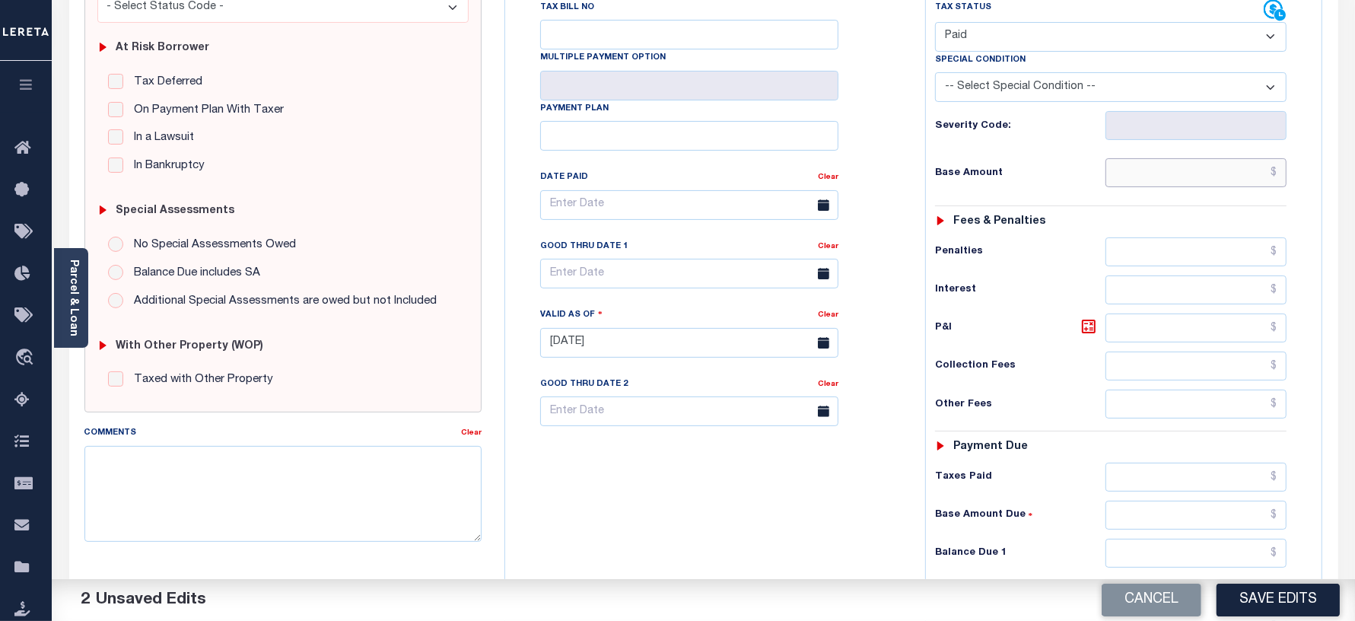
click at [1142, 173] on input "text" at bounding box center [1195, 172] width 181 height 29
type input "$0.00"
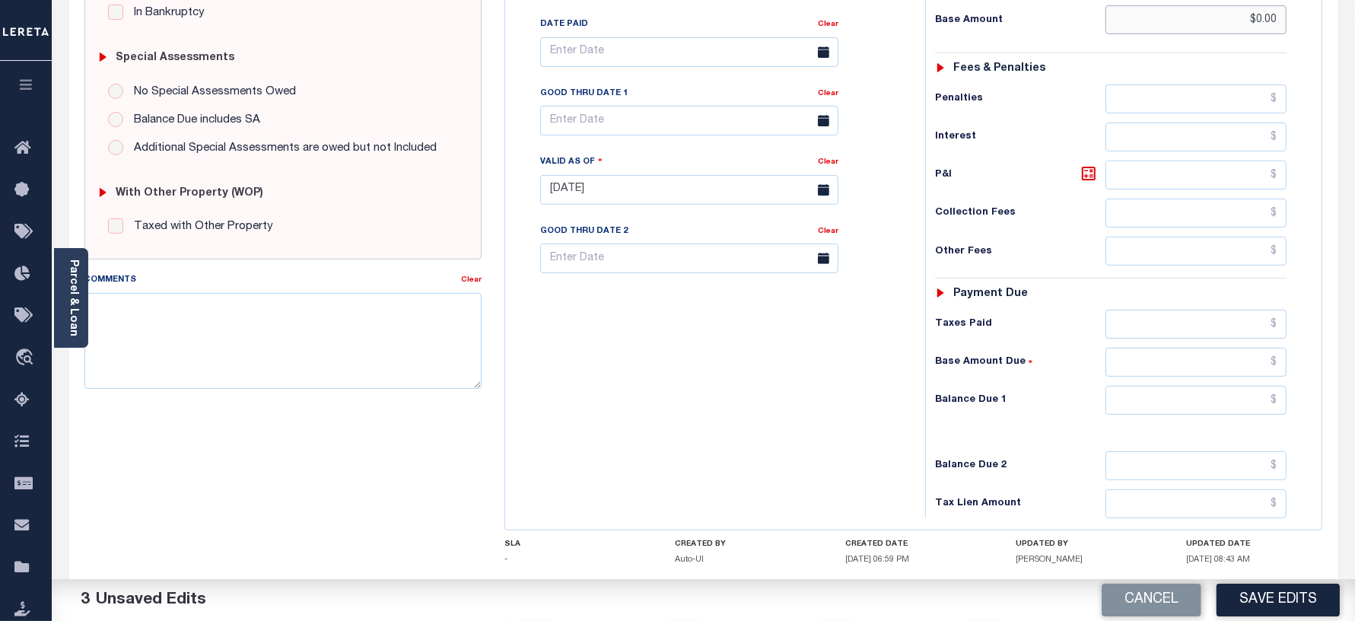
scroll to position [539, 0]
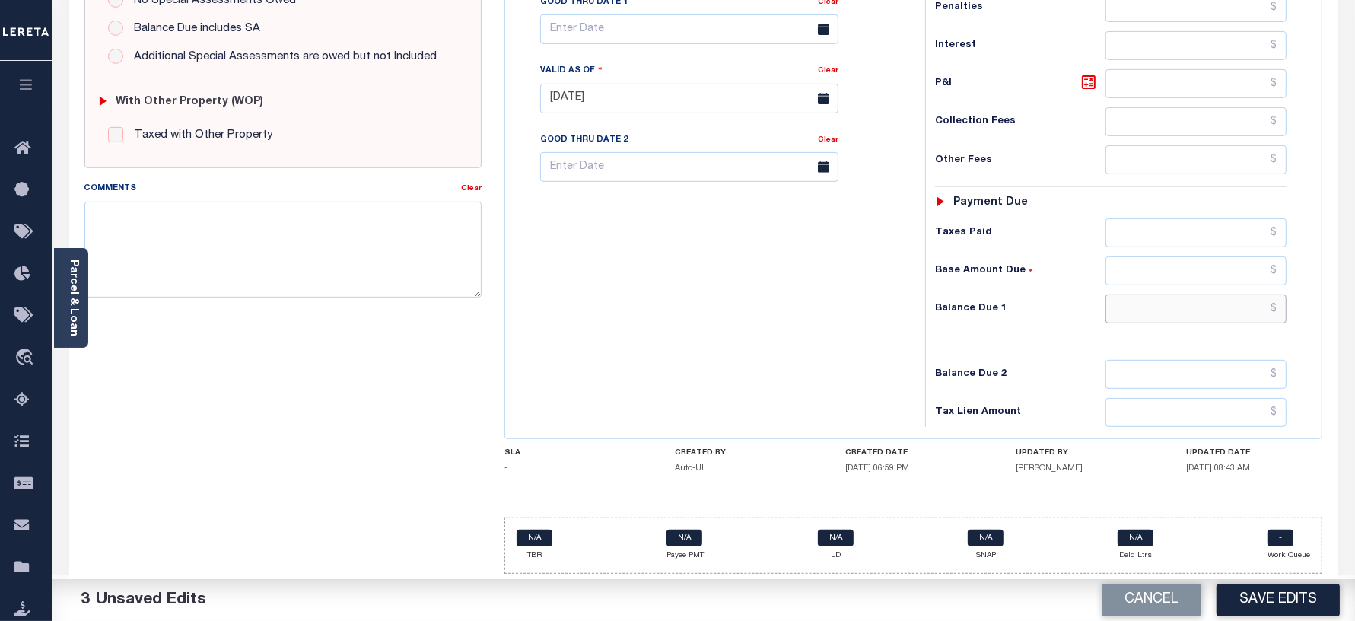
click at [1132, 305] on input "text" at bounding box center [1195, 308] width 181 height 29
type input "$0.00"
click at [744, 378] on div "Tax Bill No Multiple Payment Option Payment Plan Clear" at bounding box center [711, 91] width 405 height 672
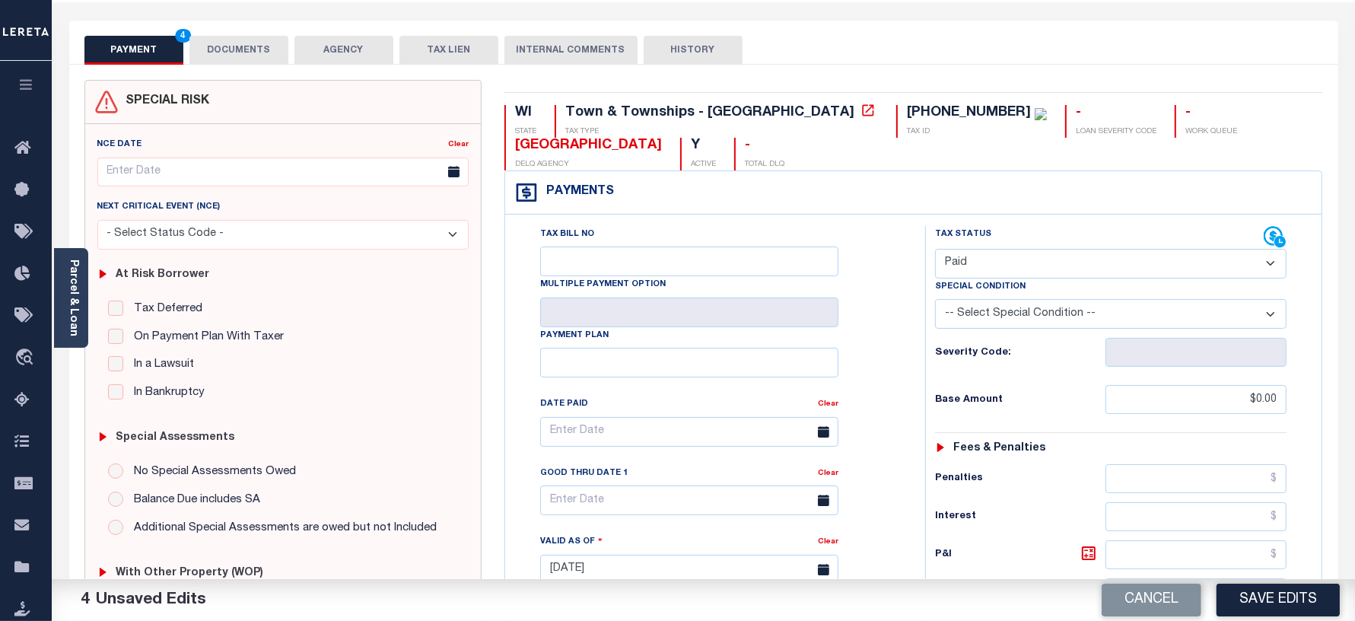
scroll to position [0, 0]
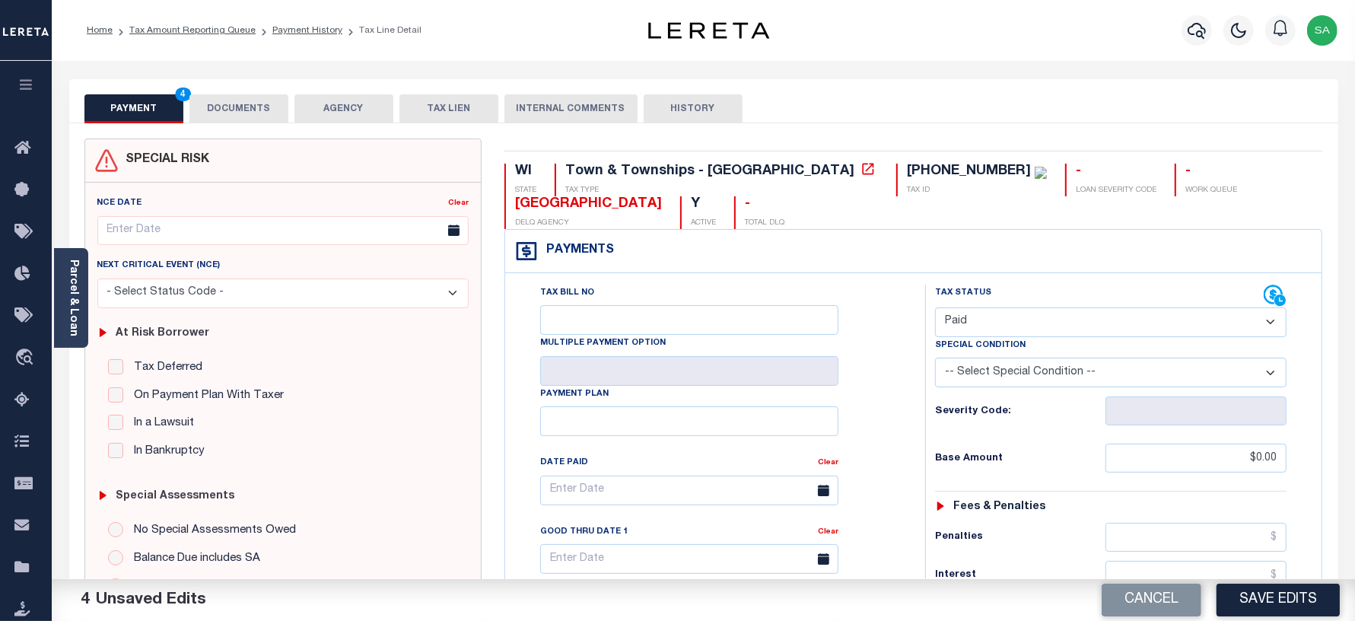
click at [275, 105] on button "DOCUMENTS" at bounding box center [238, 108] width 99 height 29
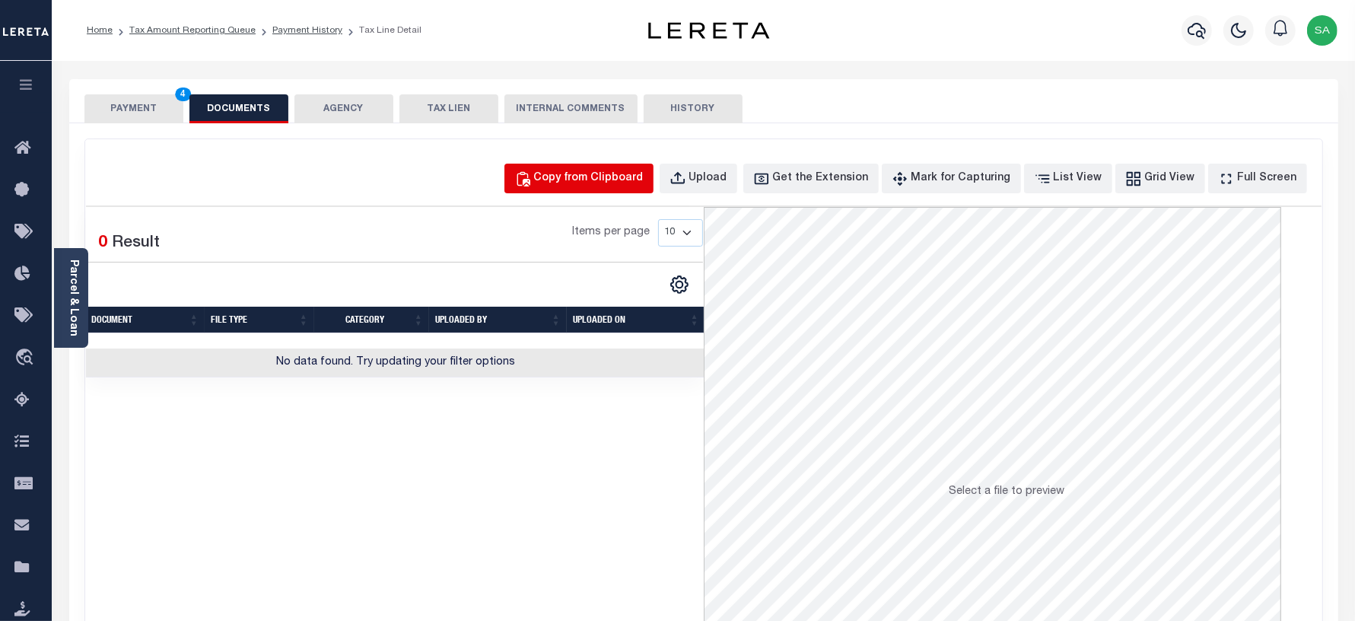
click at [618, 180] on div "Copy from Clipboard" at bounding box center [589, 178] width 110 height 17
select select "POP"
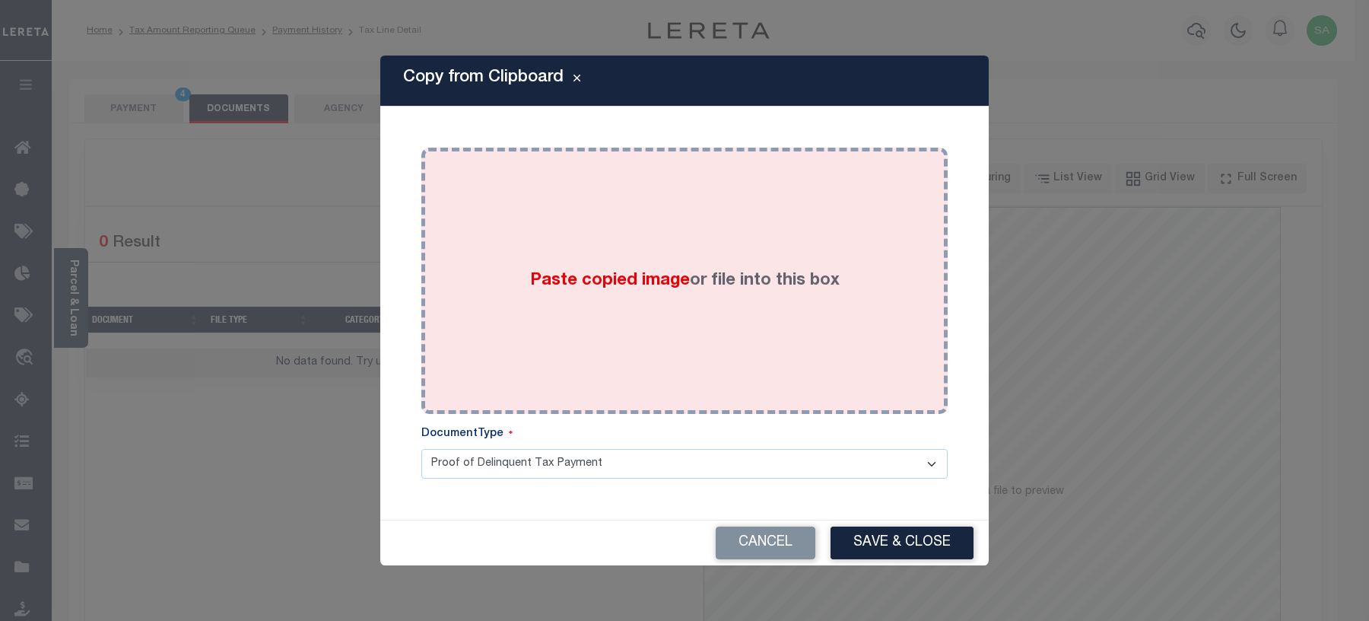
click at [609, 352] on div "Paste copied image or file into this box" at bounding box center [685, 280] width 504 height 243
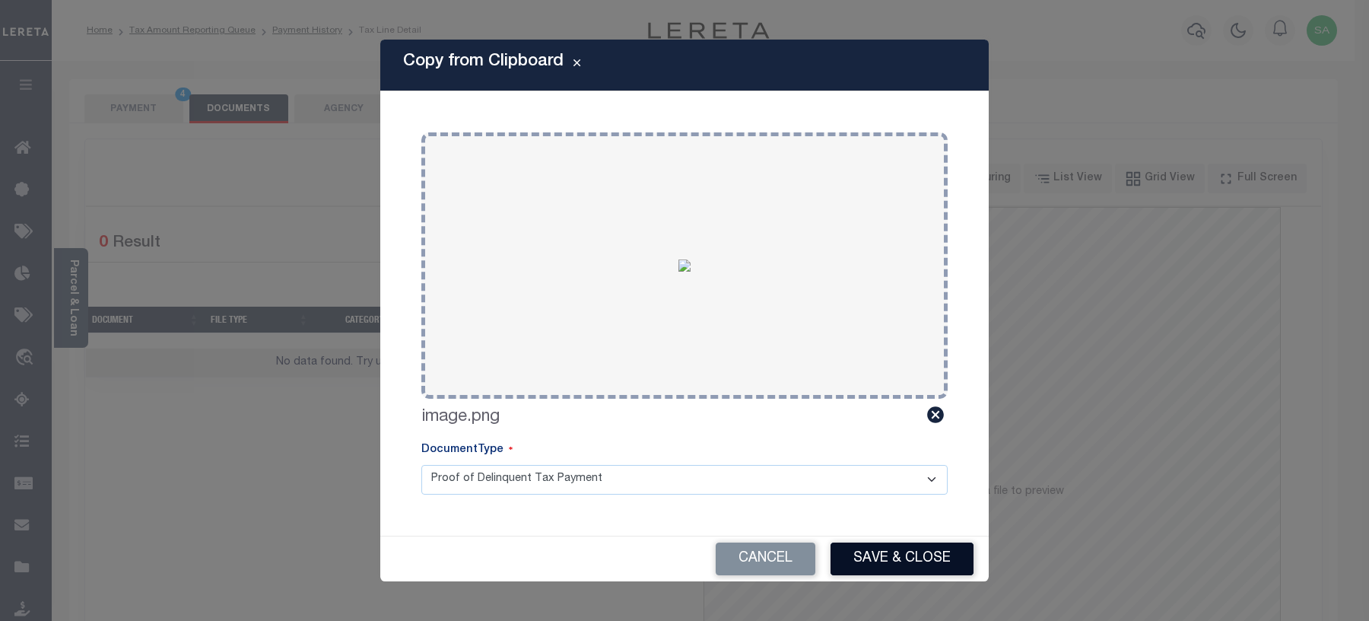
click at [879, 552] on button "Save & Close" at bounding box center [902, 558] width 143 height 33
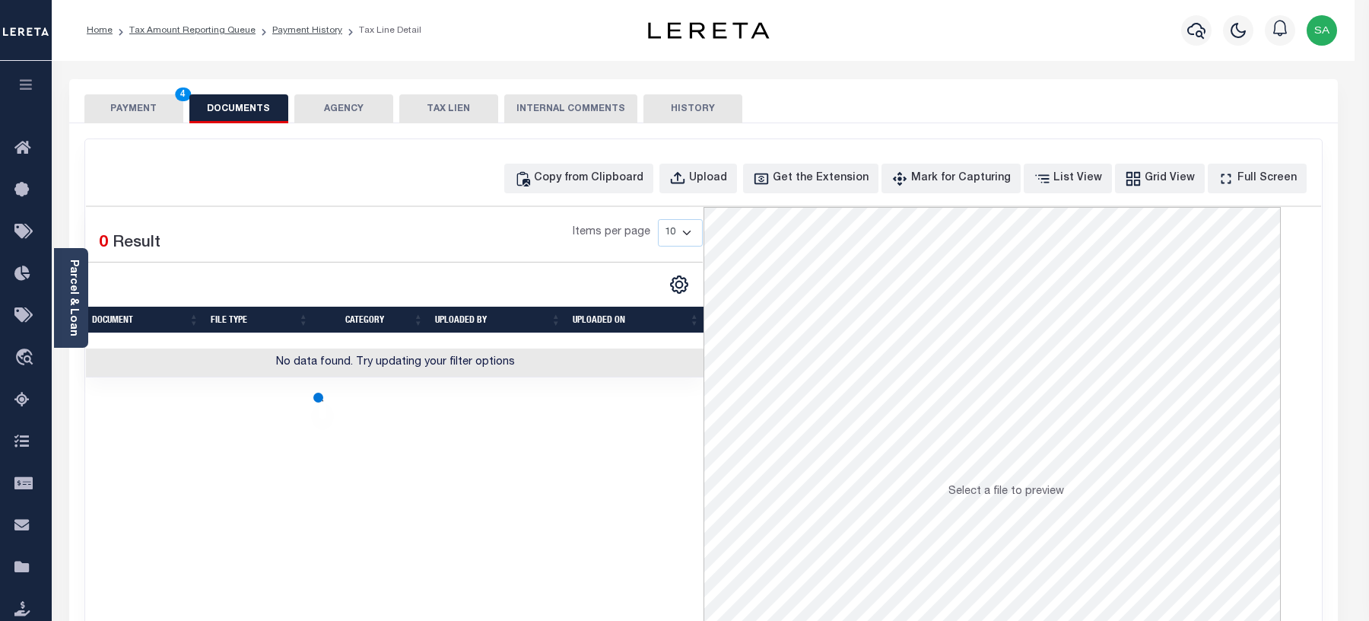
click at [109, 114] on button "PAYMENT 4" at bounding box center [133, 108] width 99 height 29
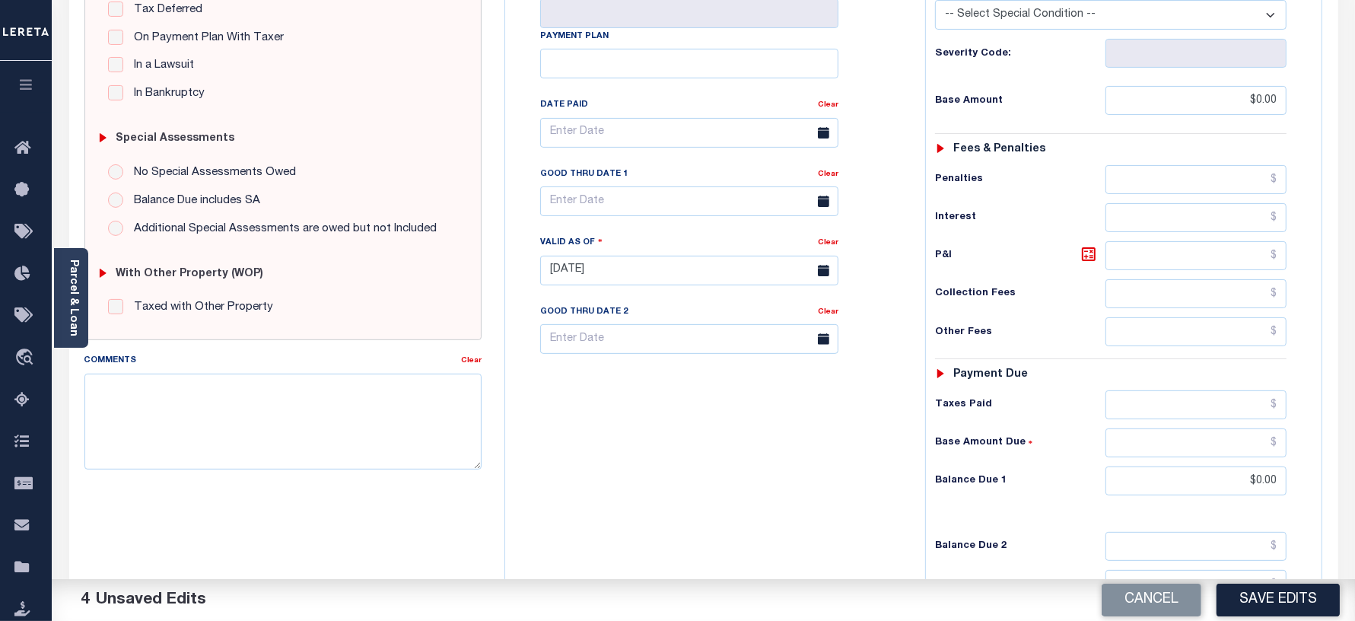
scroll to position [380, 0]
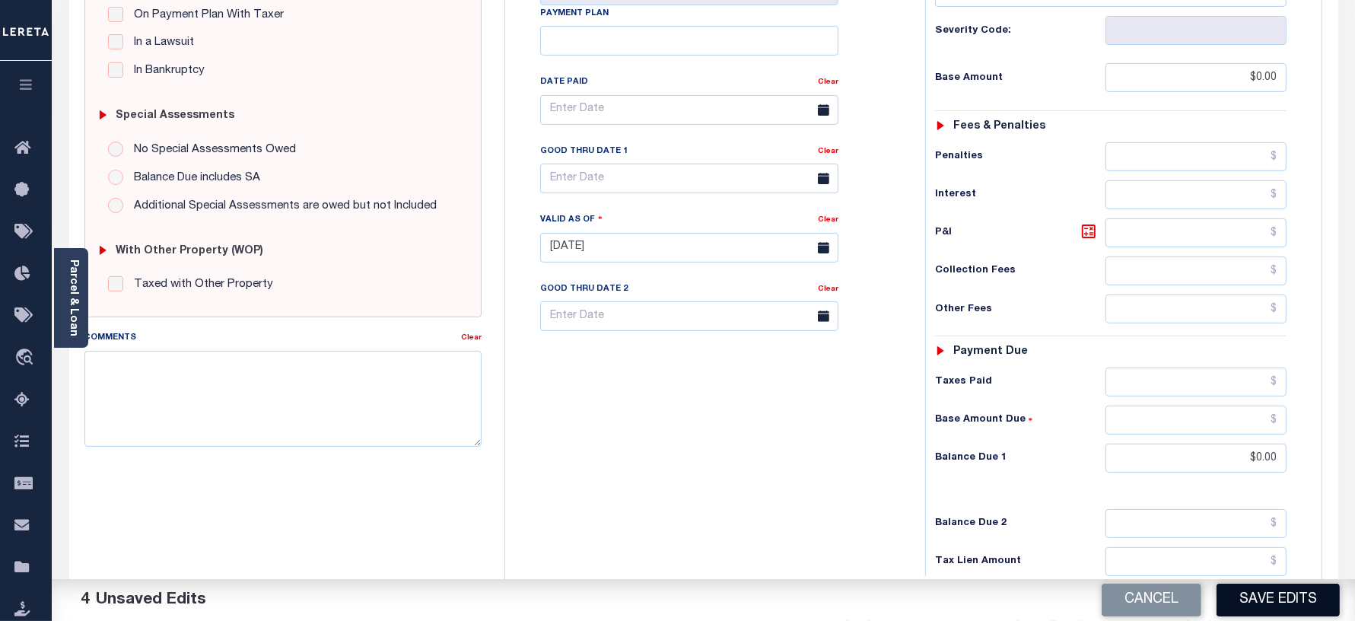
click at [1272, 587] on button "Save Edits" at bounding box center [1278, 600] width 123 height 33
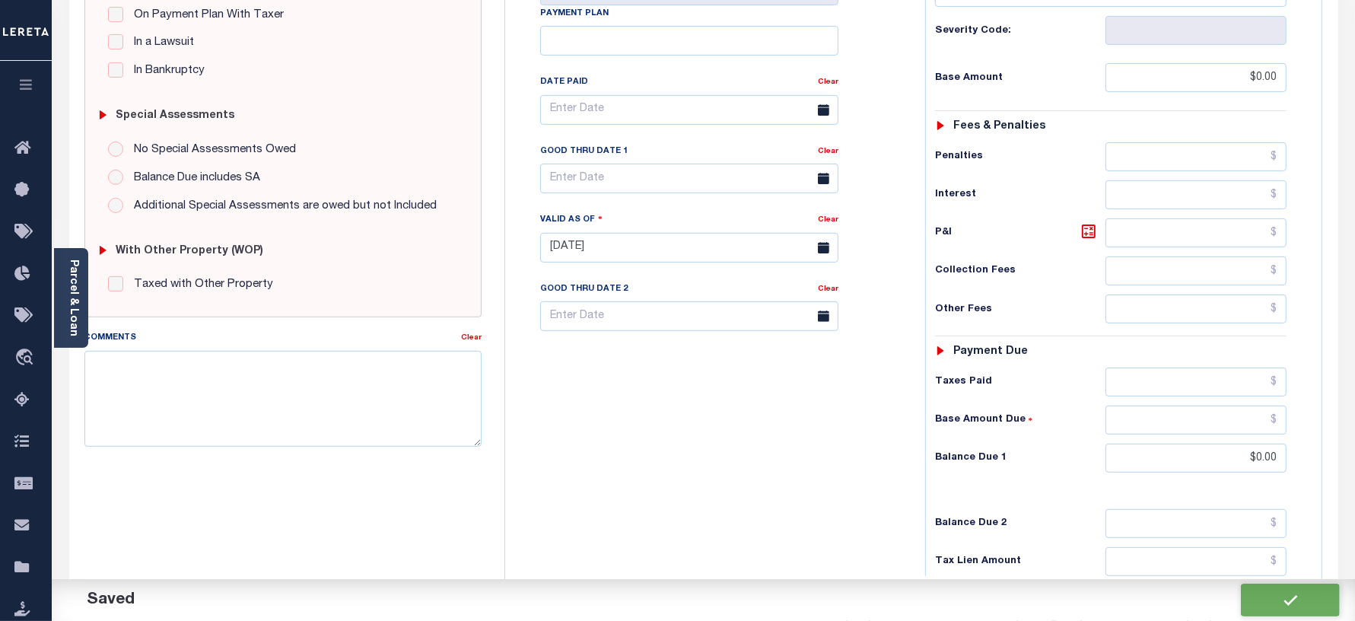
checkbox input "false"
type input "$0"
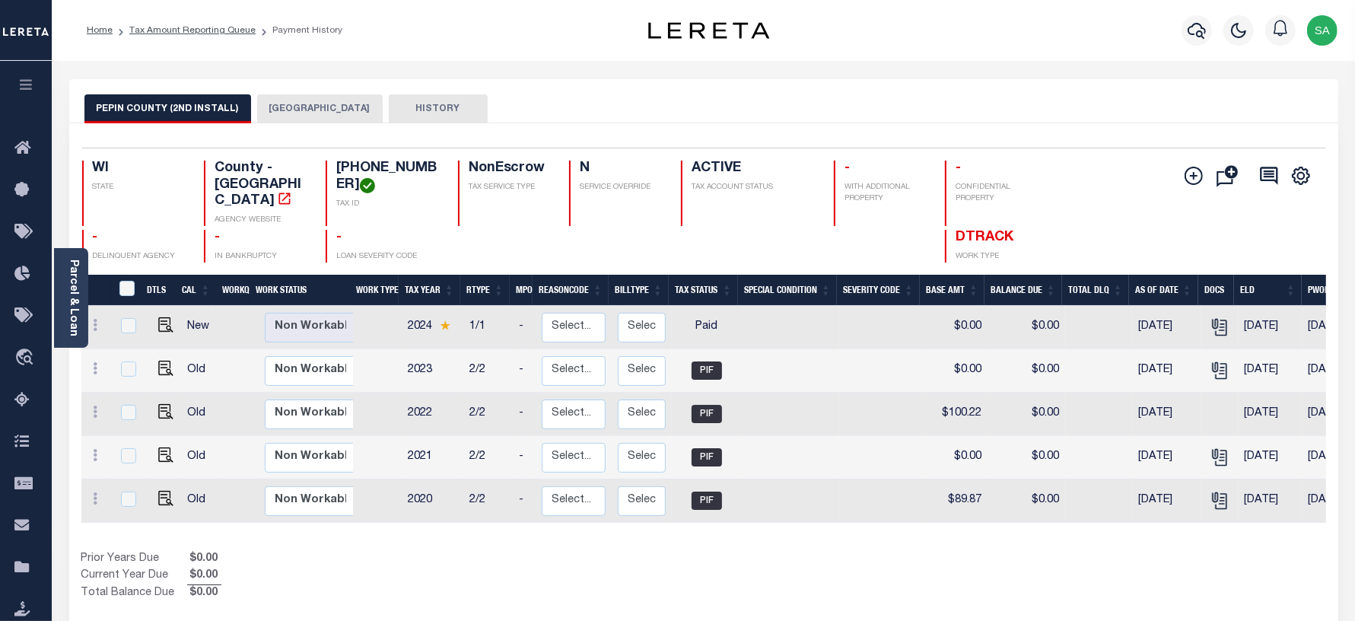
click at [301, 104] on button "[GEOGRAPHIC_DATA]" at bounding box center [320, 108] width 126 height 29
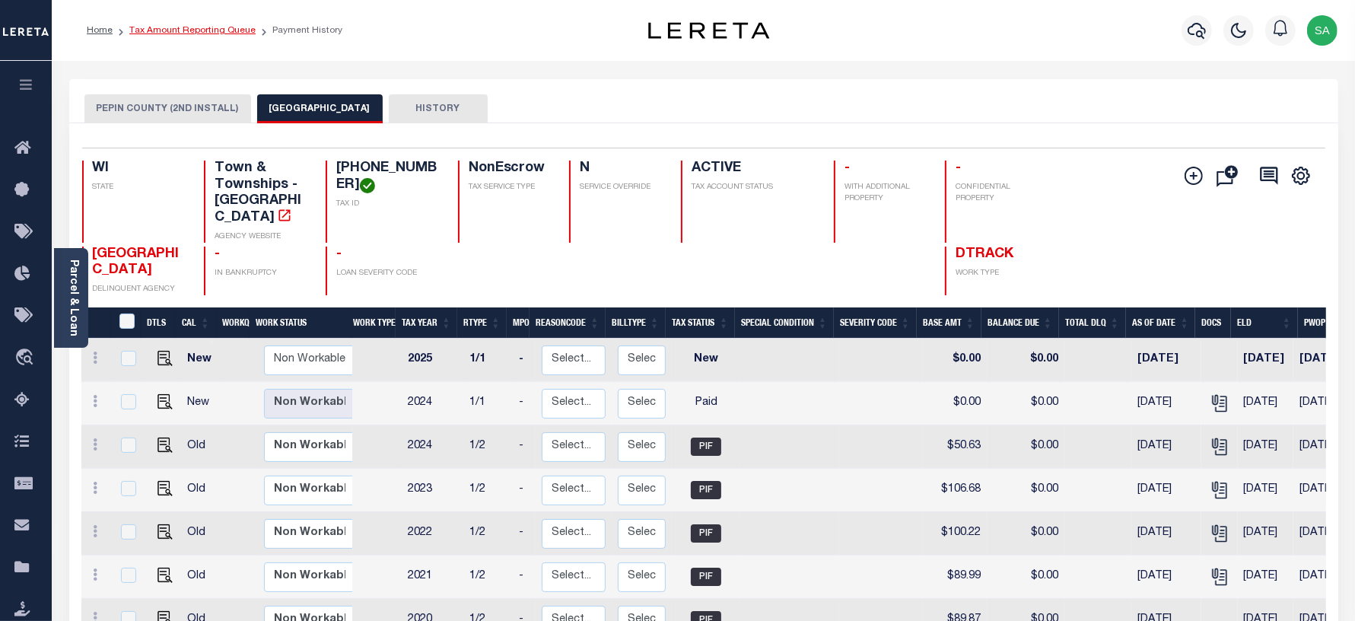
click at [180, 29] on link "Tax Amount Reporting Queue" at bounding box center [192, 30] width 126 height 9
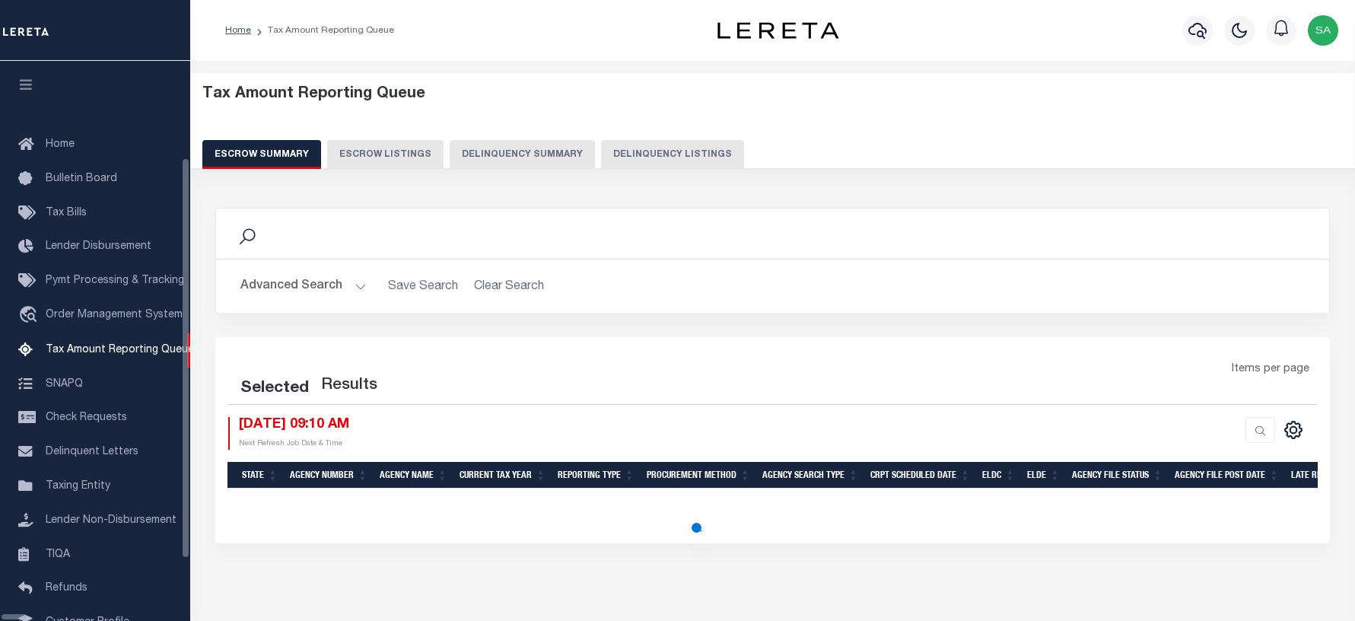
click at [628, 143] on button "Delinquency Listings" at bounding box center [672, 154] width 143 height 29
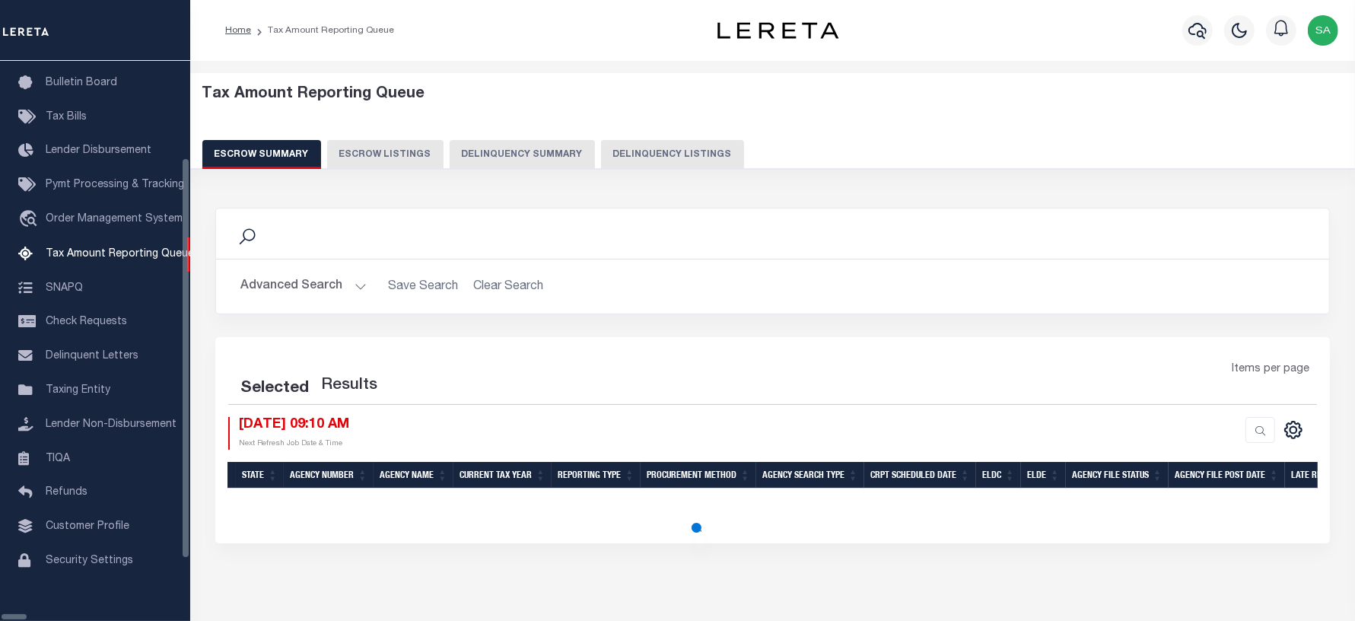
select select "WI"
select select "100"
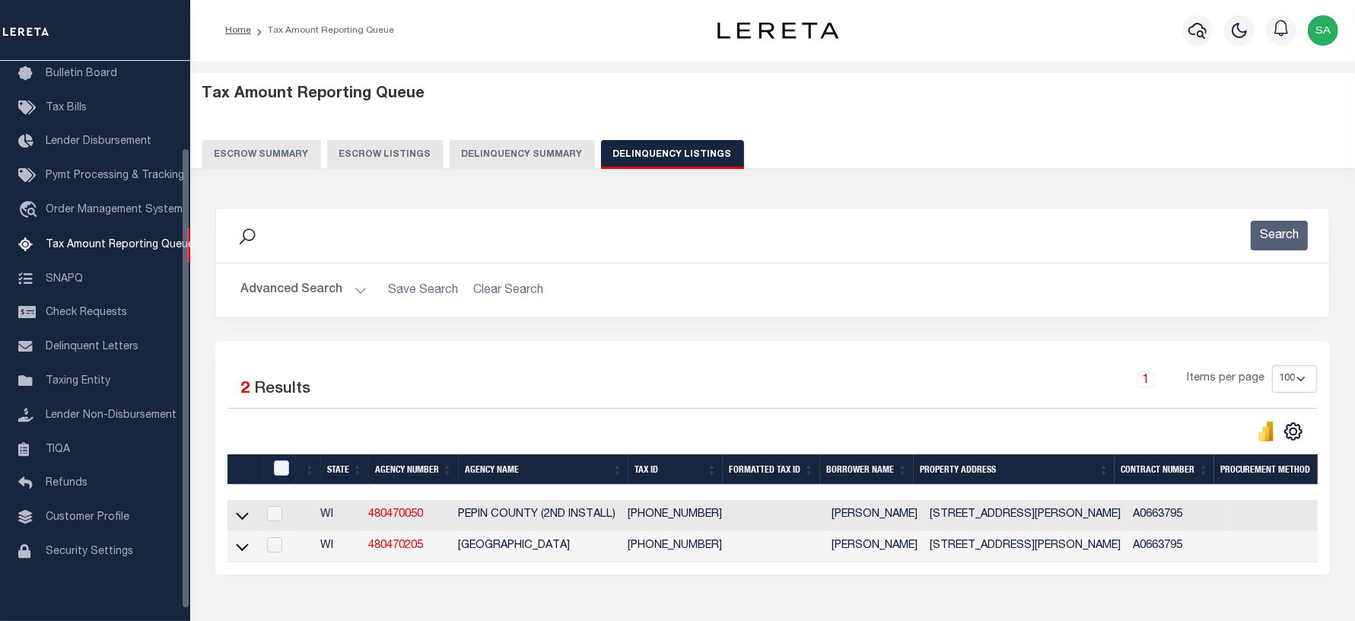
click at [316, 283] on button "Advanced Search" at bounding box center [303, 290] width 126 height 30
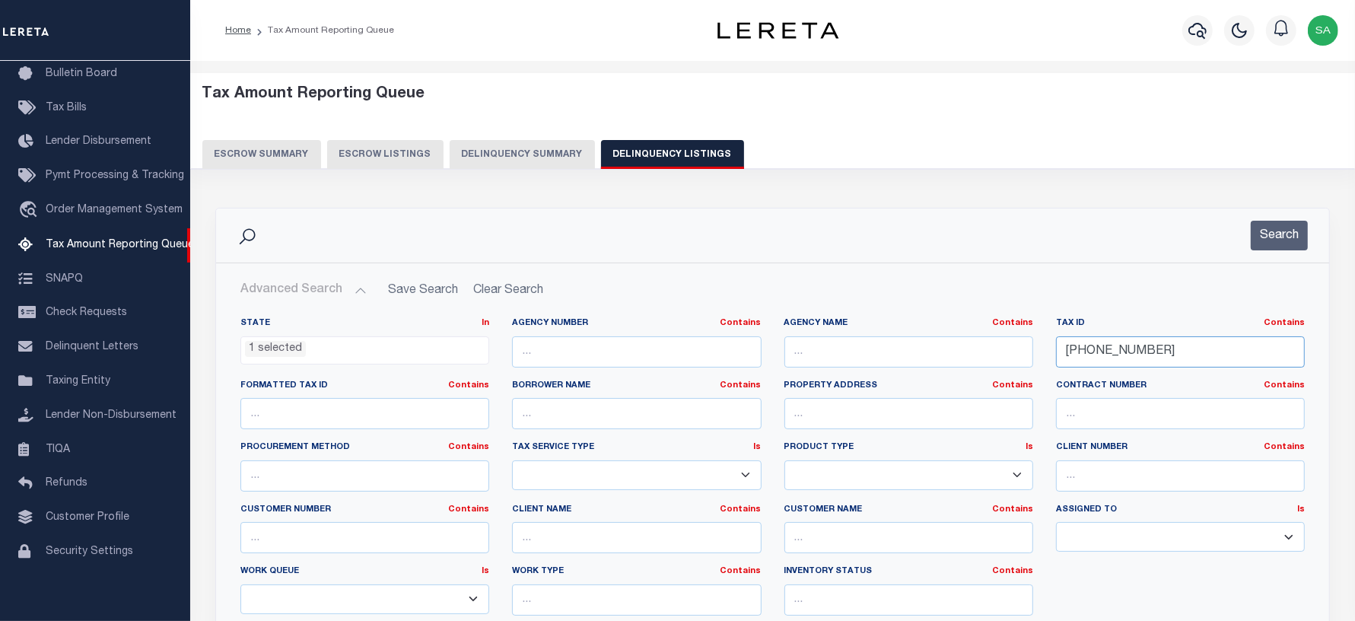
drag, startPoint x: 1161, startPoint y: 352, endPoint x: 889, endPoint y: 326, distance: 273.7
click at [889, 326] on div "State In In AK AL AR AZ CA CO CT DC DE FL GA GU HI IA ID IL IN KS KY LA MA MD M…" at bounding box center [772, 472] width 1087 height 310
paste input "509-0000"
type input "008-00509-0000"
click at [1261, 229] on button "Search" at bounding box center [1279, 236] width 57 height 30
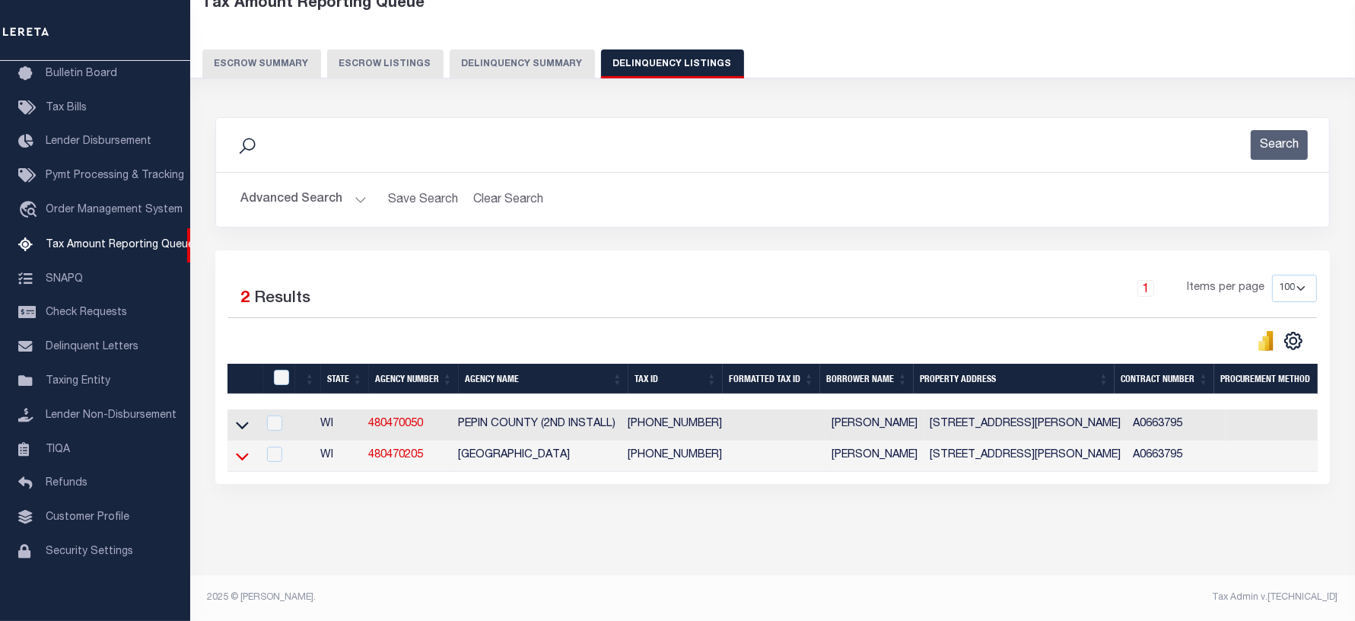
click at [243, 448] on icon at bounding box center [242, 456] width 13 height 16
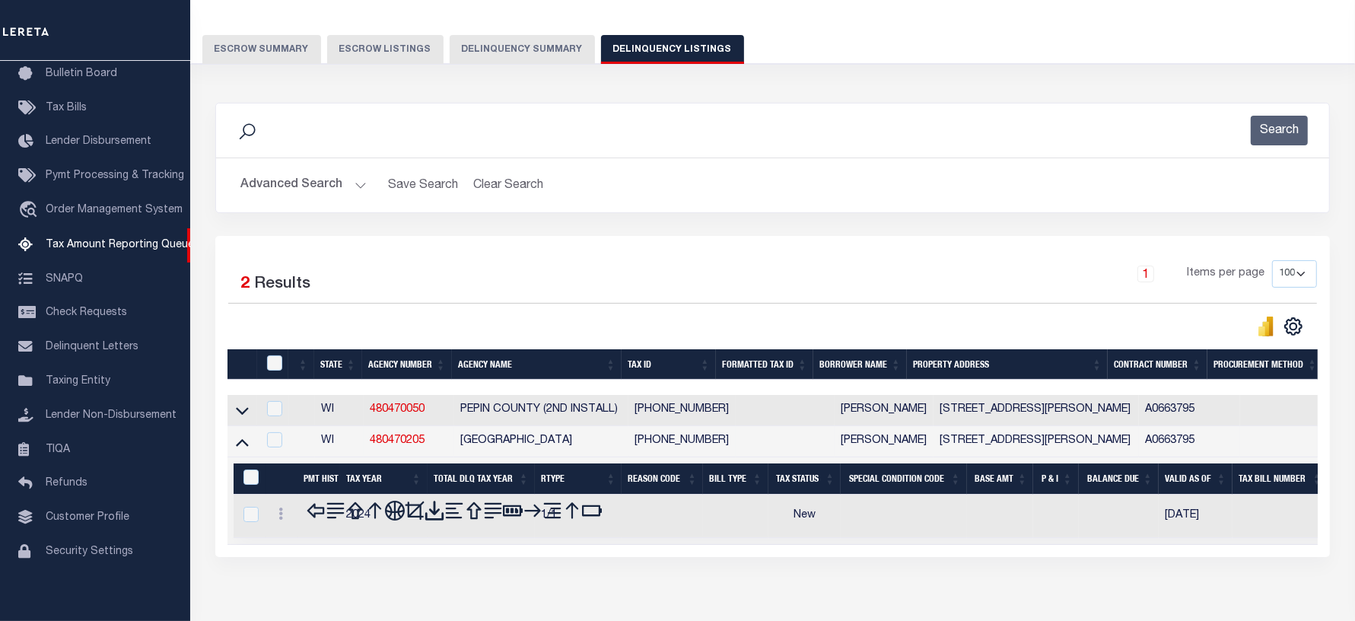
scroll to position [183, 0]
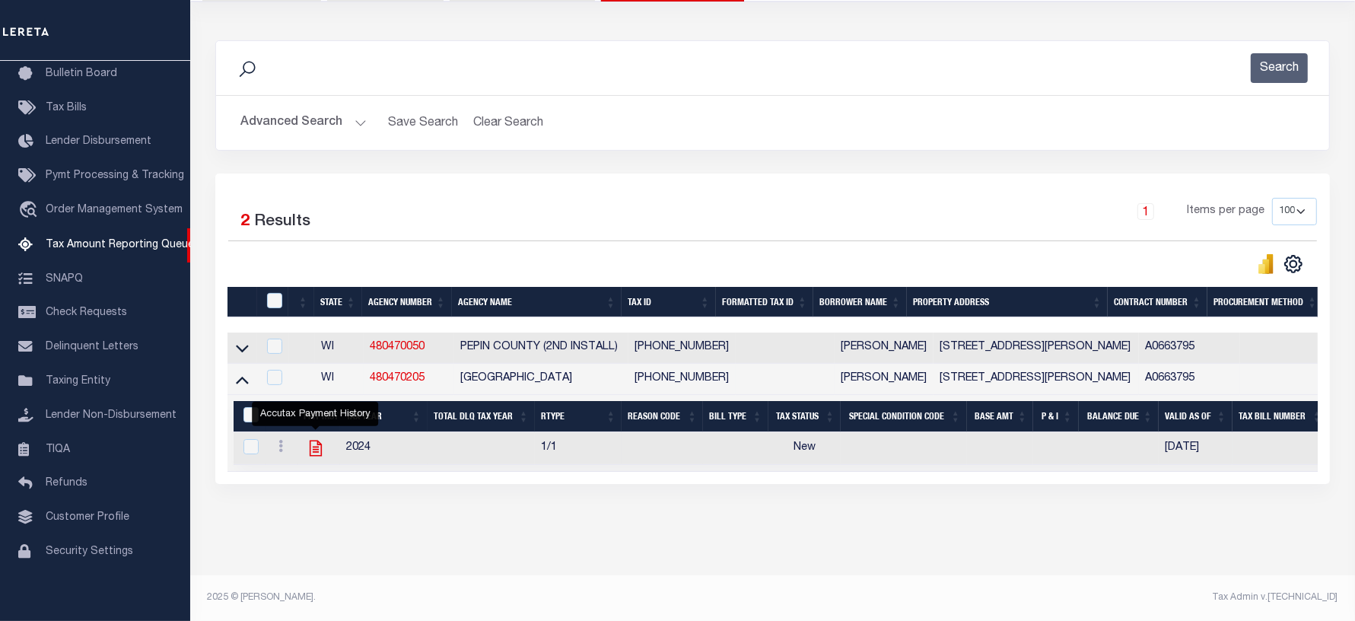
click at [316, 442] on icon "" at bounding box center [315, 449] width 12 height 16
checkbox input "true"
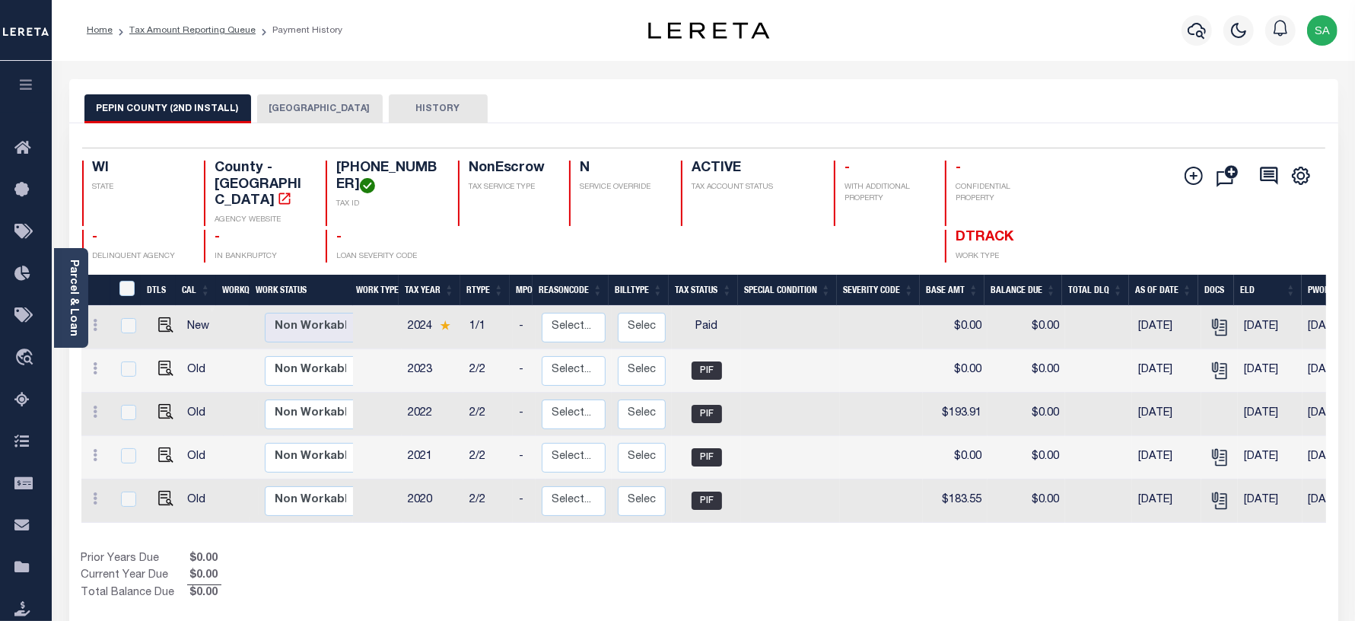
click at [294, 116] on button "[GEOGRAPHIC_DATA]" at bounding box center [320, 108] width 126 height 29
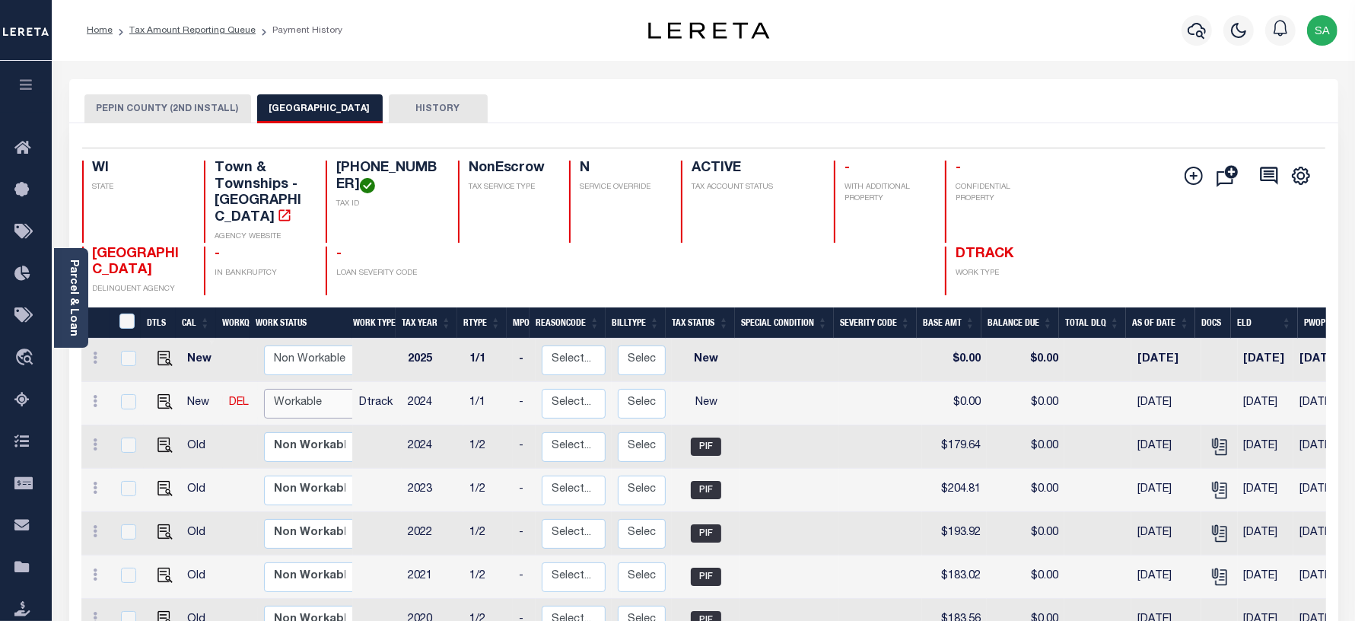
click at [295, 390] on select "Non Workable Workable" at bounding box center [309, 404] width 91 height 30
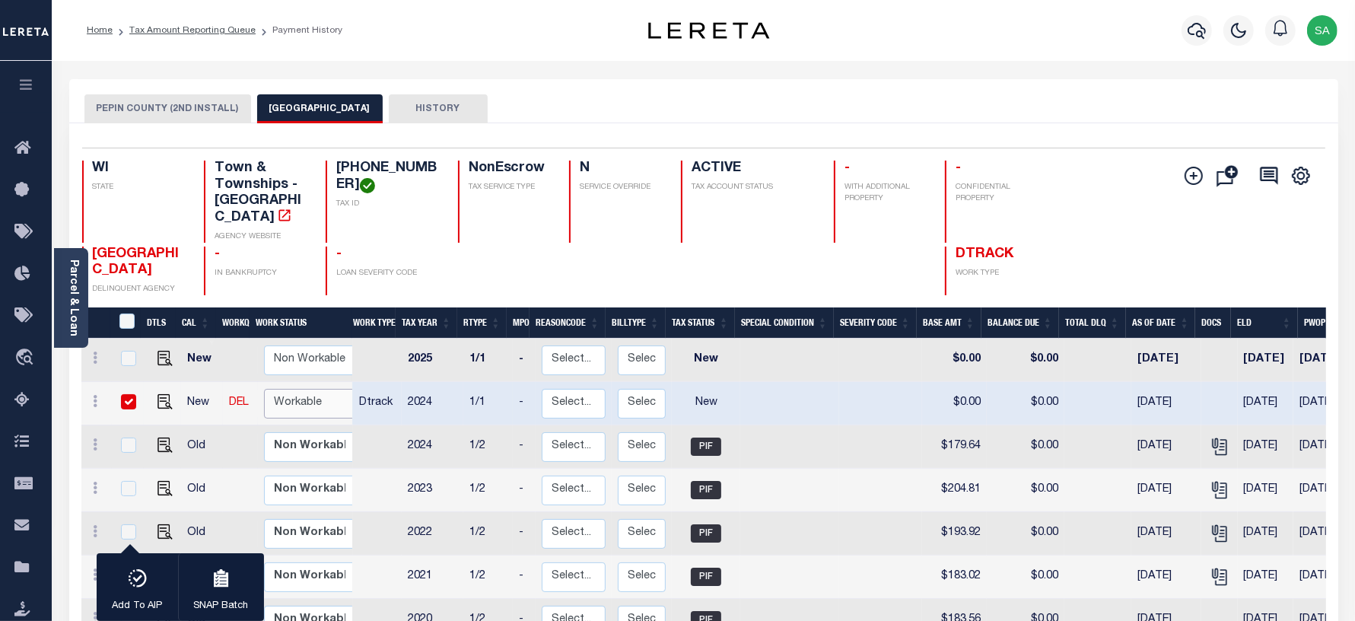
checkbox input "true"
select select "true"
click at [264, 389] on select "Non Workable Workable" at bounding box center [309, 404] width 91 height 30
checkbox input "false"
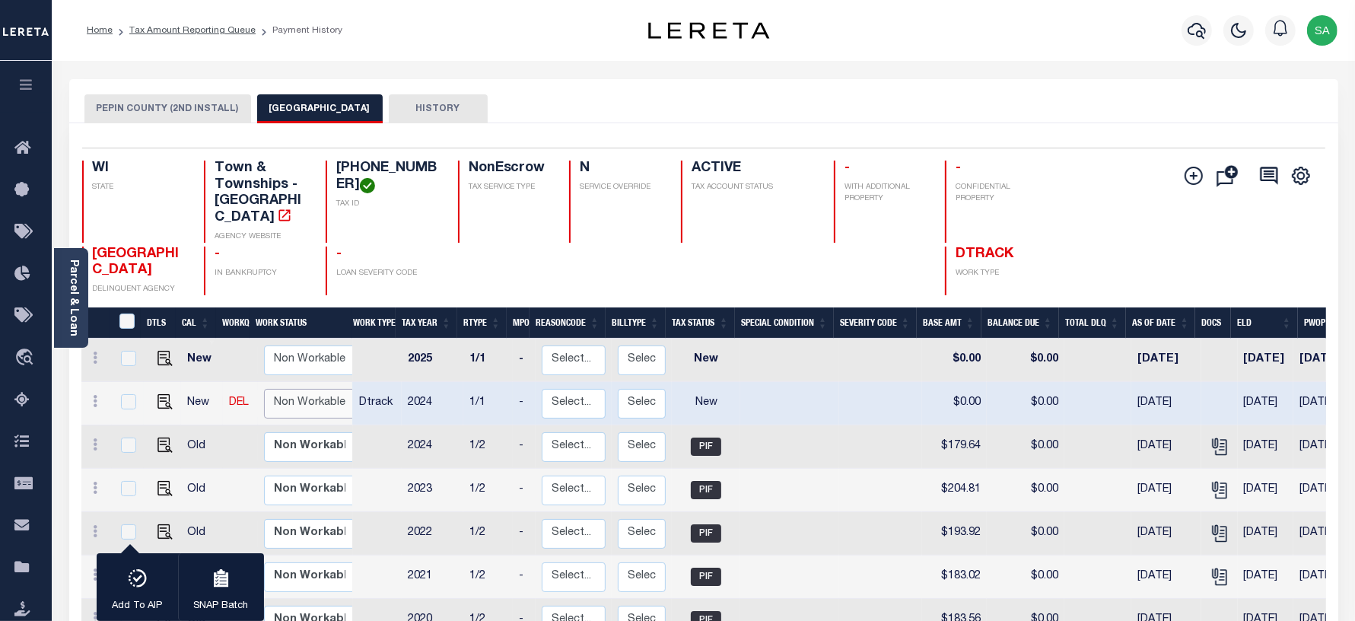
checkbox input "false"
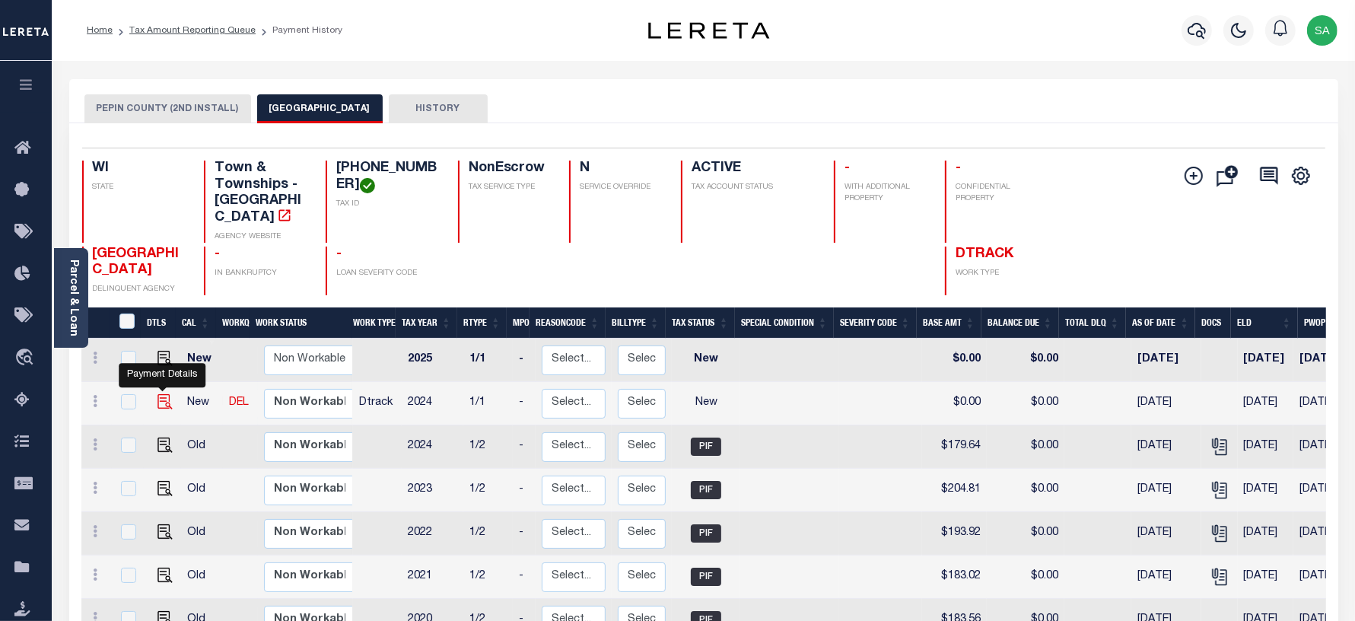
click at [164, 394] on img "" at bounding box center [164, 401] width 15 height 15
checkbox input "true"
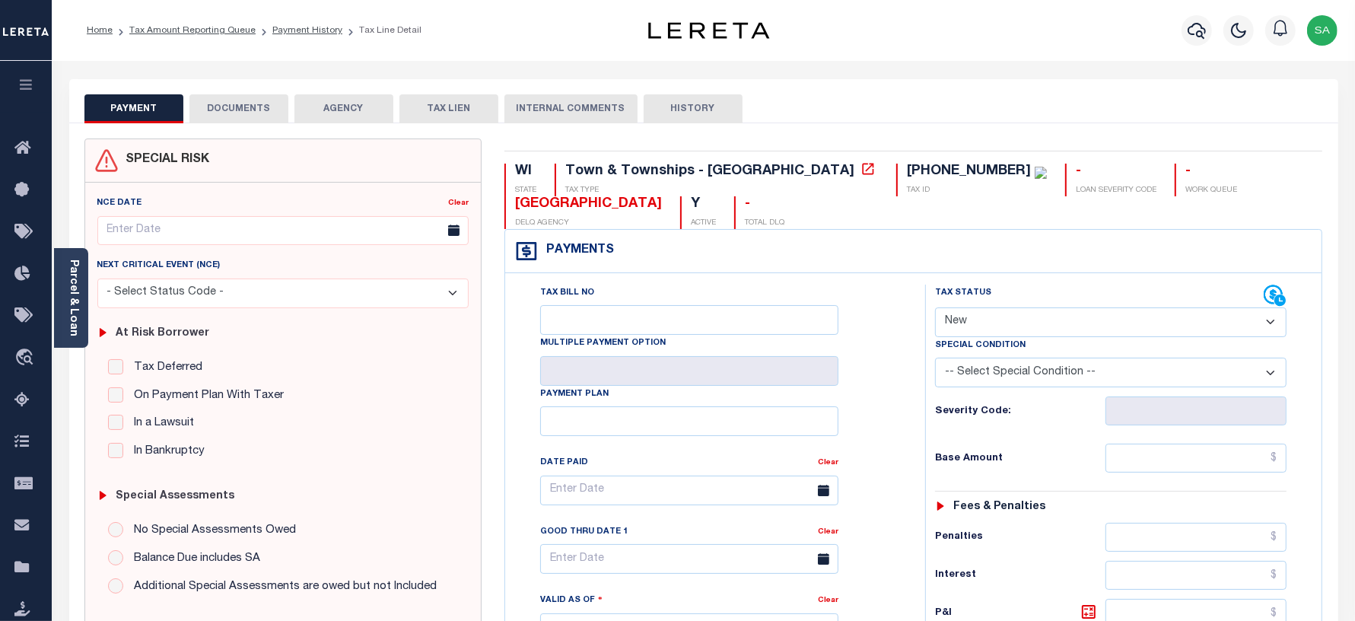
click at [1016, 316] on select "- Select Status Code - Open Due/Unpaid Paid Incomplete No Tax Due Internal Refu…" at bounding box center [1111, 322] width 352 height 30
select select "PYD"
click at [935, 309] on select "- Select Status Code - Open Due/Unpaid Paid Incomplete No Tax Due Internal Refu…" at bounding box center [1111, 322] width 352 height 30
type input "[DATE]"
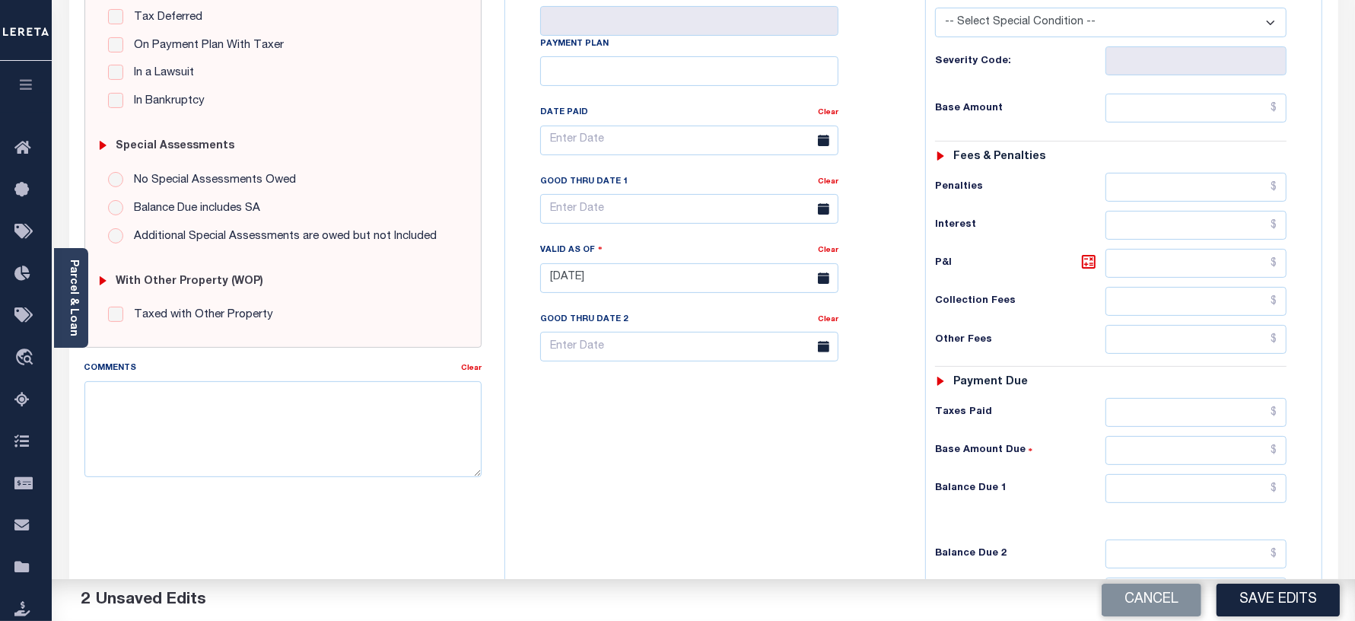
scroll to position [380, 0]
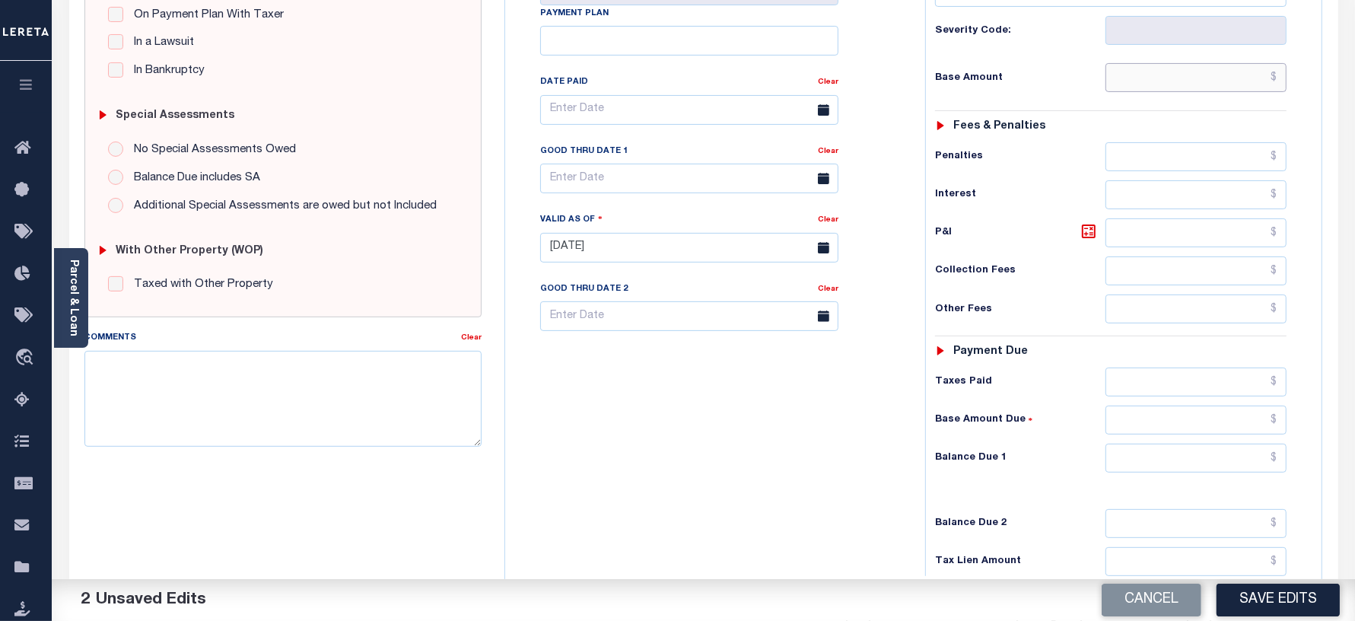
click at [1145, 91] on input "text" at bounding box center [1195, 77] width 181 height 29
type input "$0.00"
drag, startPoint x: 1128, startPoint y: 459, endPoint x: 1128, endPoint y: 450, distance: 9.1
click at [1128, 459] on input "text" at bounding box center [1195, 458] width 181 height 29
type input "$0.00"
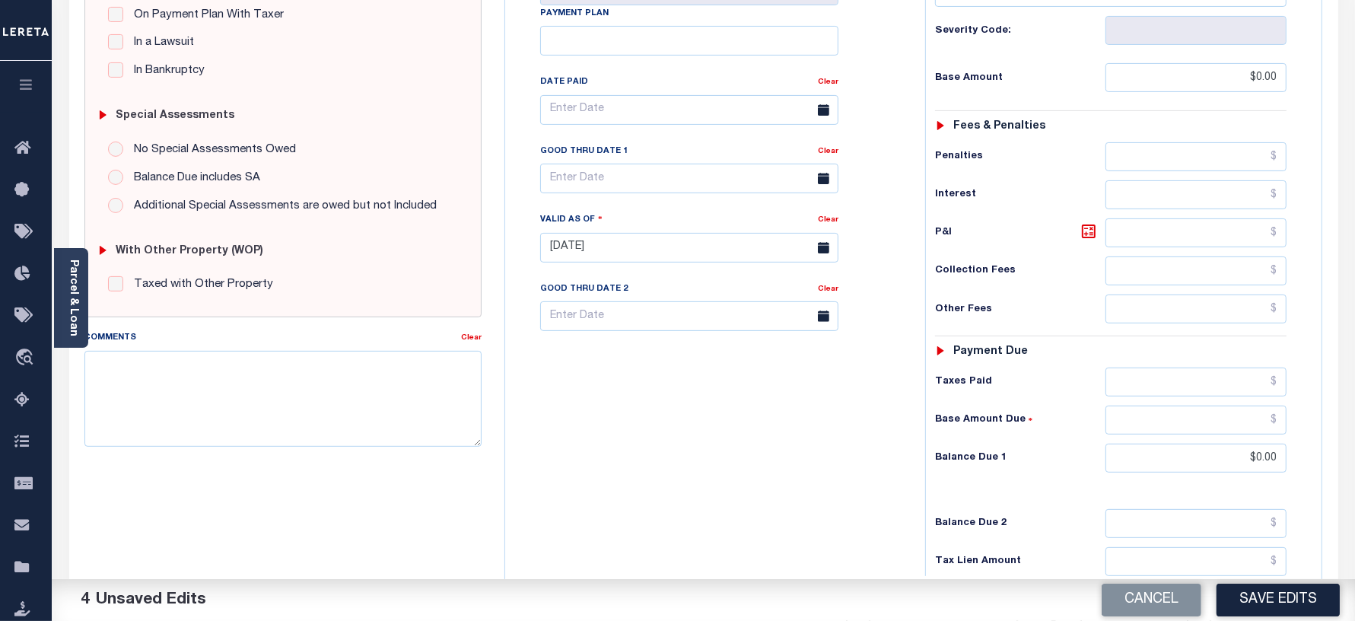
click at [746, 417] on div "Tax Bill No Multiple Payment Option Payment Plan Clear" at bounding box center [711, 240] width 405 height 672
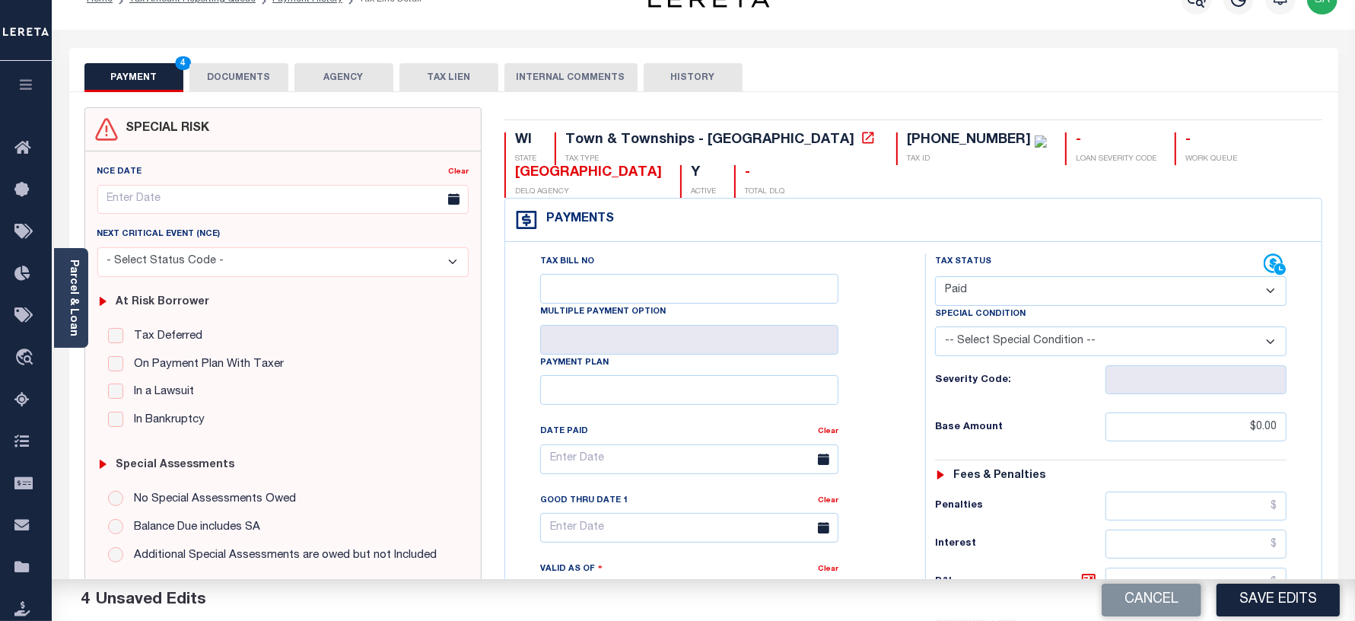
scroll to position [0, 0]
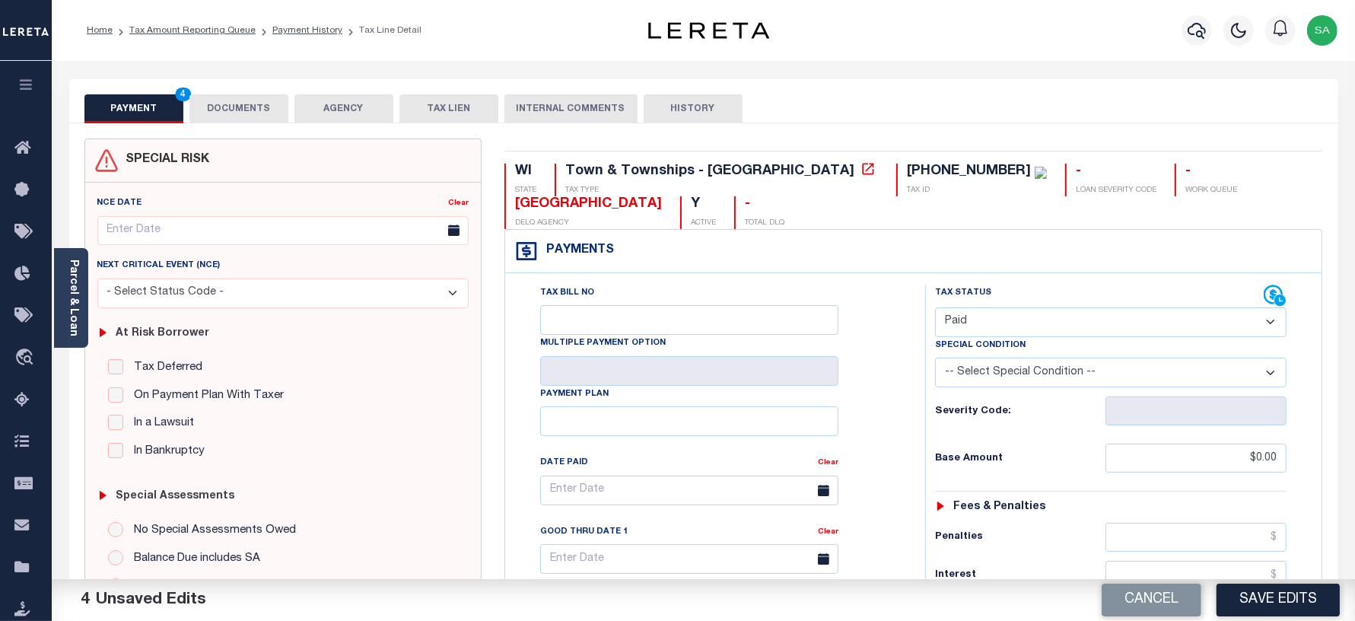
click at [251, 116] on button "DOCUMENTS" at bounding box center [238, 108] width 99 height 29
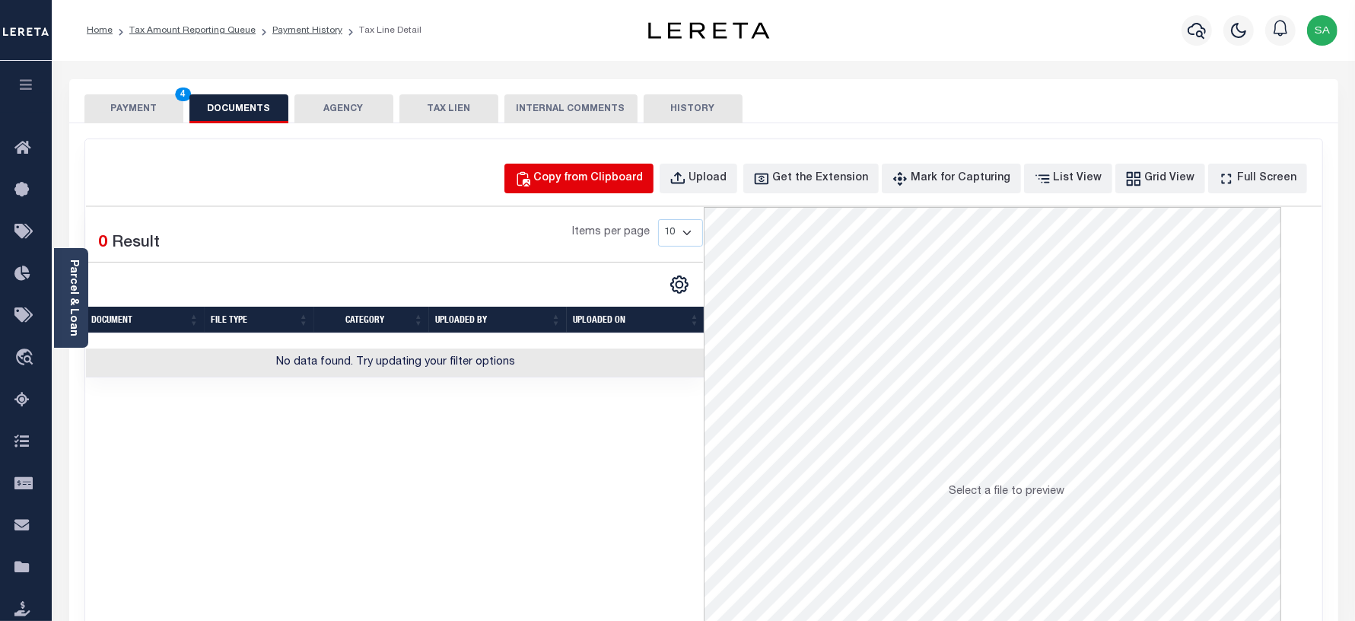
click at [568, 177] on div "Copy from Clipboard" at bounding box center [589, 178] width 110 height 17
select select "POP"
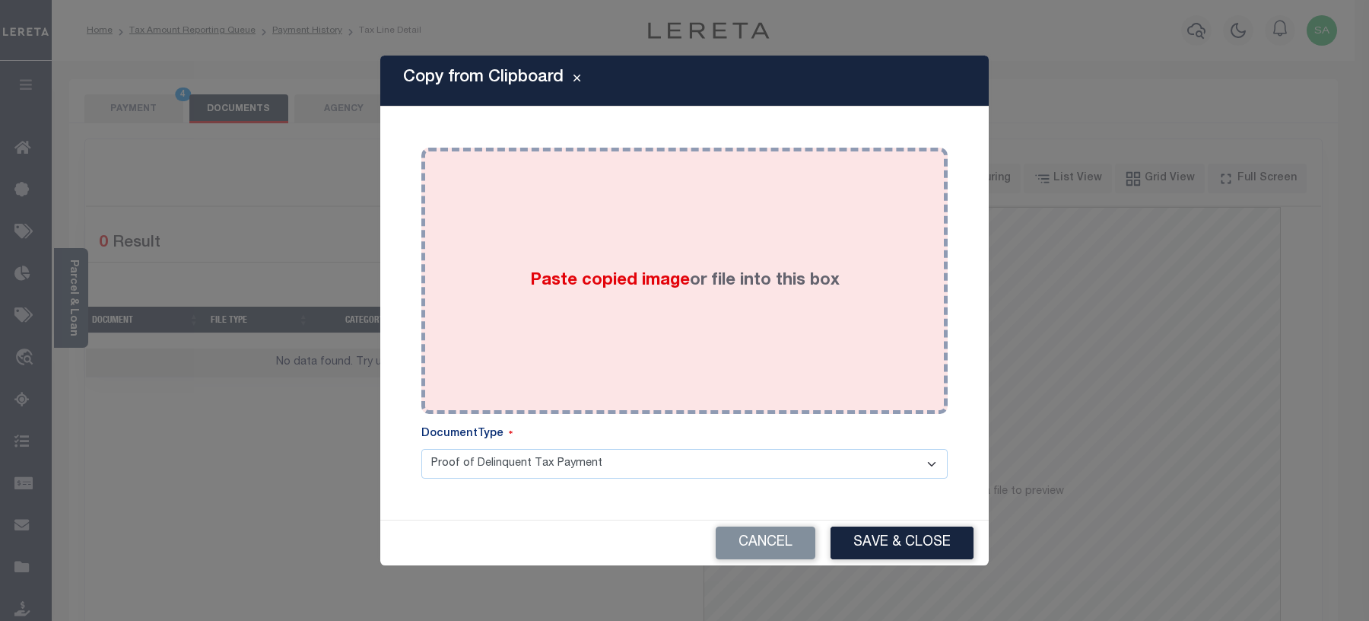
click at [736, 331] on div "Paste copied image or file into this box" at bounding box center [685, 280] width 504 height 243
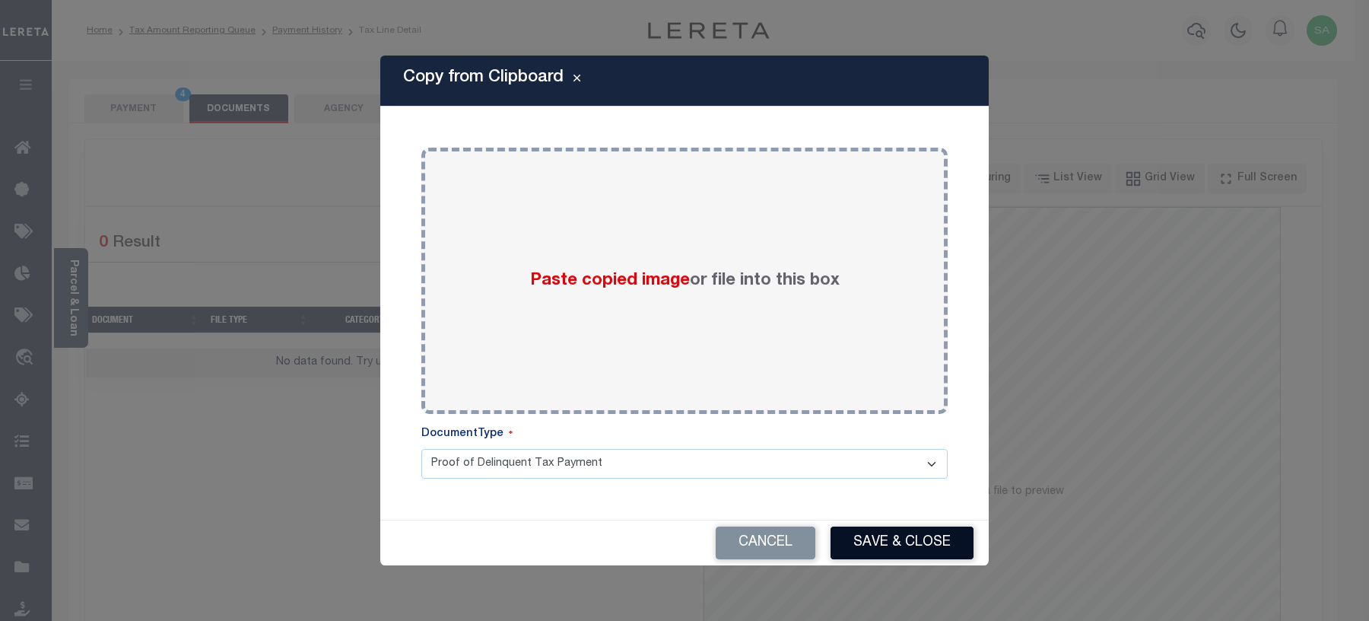
click at [915, 548] on button "Save & Close" at bounding box center [902, 542] width 143 height 33
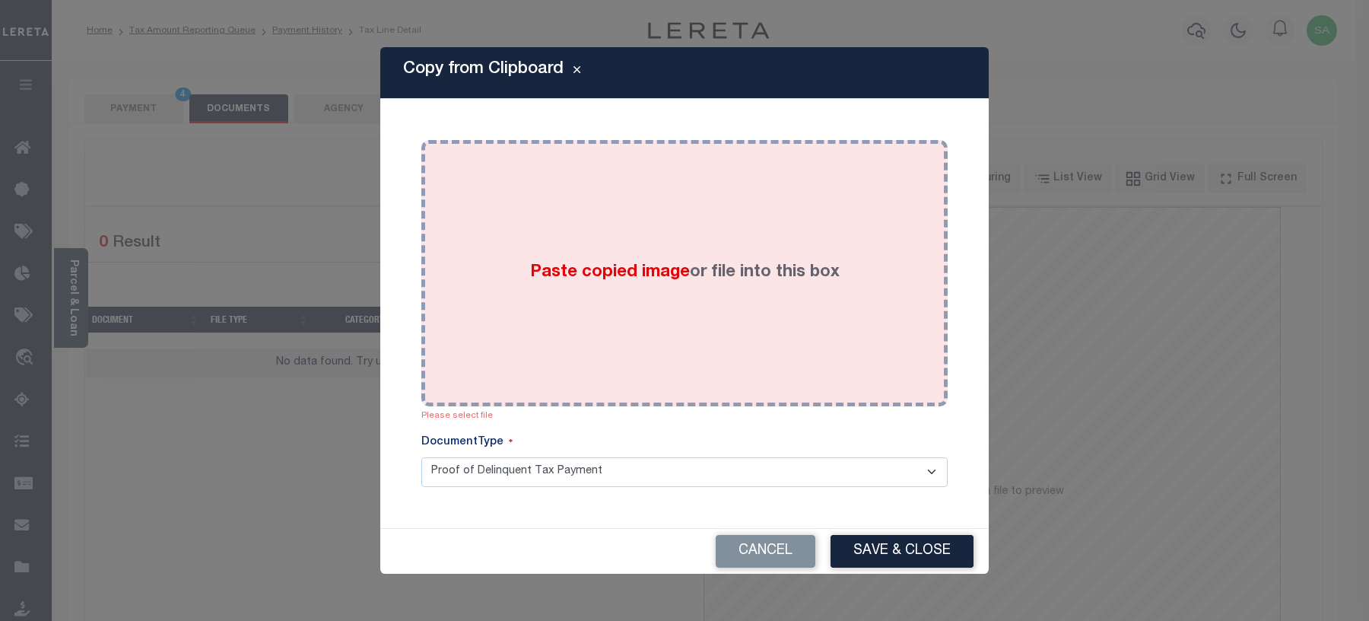
click at [827, 335] on div "Paste copied image or file into this box" at bounding box center [685, 272] width 504 height 243
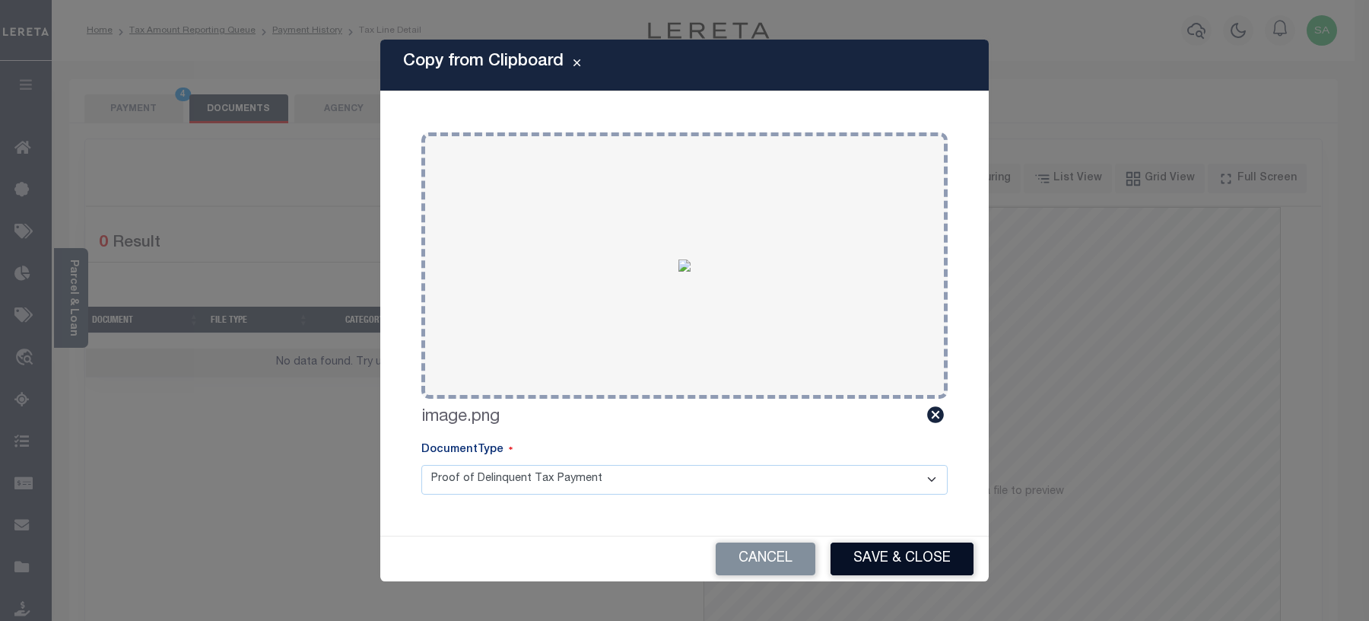
click at [873, 560] on button "Save & Close" at bounding box center [902, 558] width 143 height 33
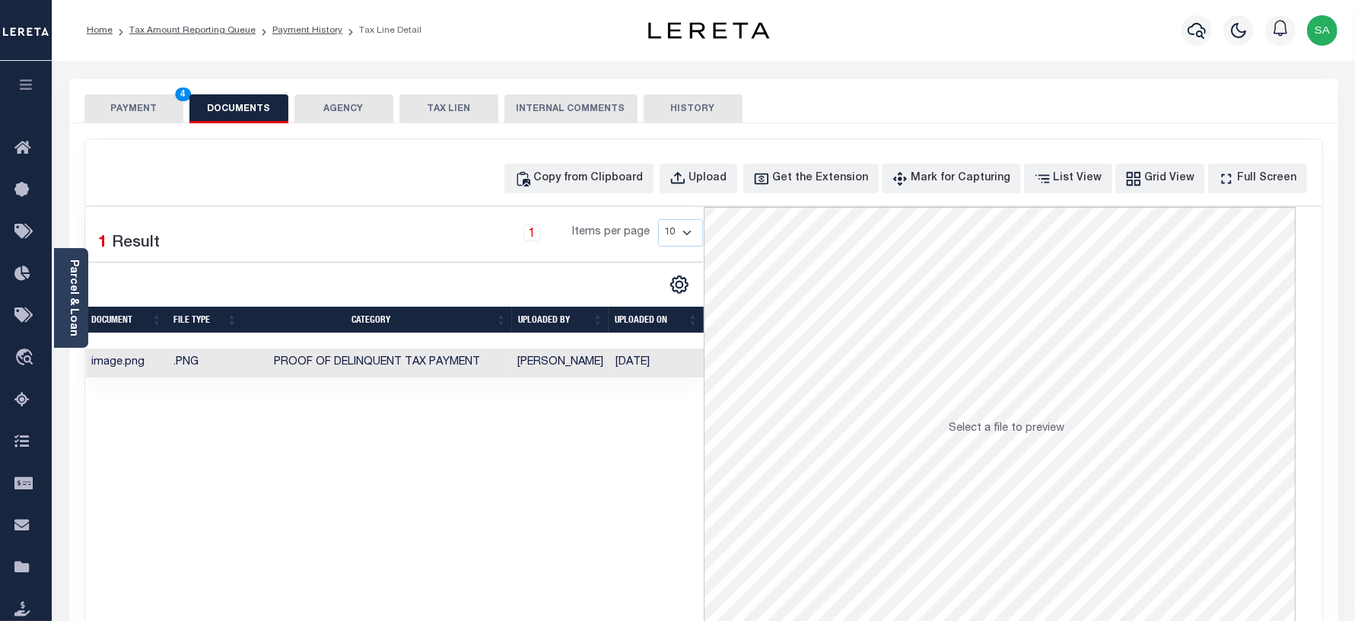
click at [119, 97] on button "PAYMENT 4" at bounding box center [133, 108] width 99 height 29
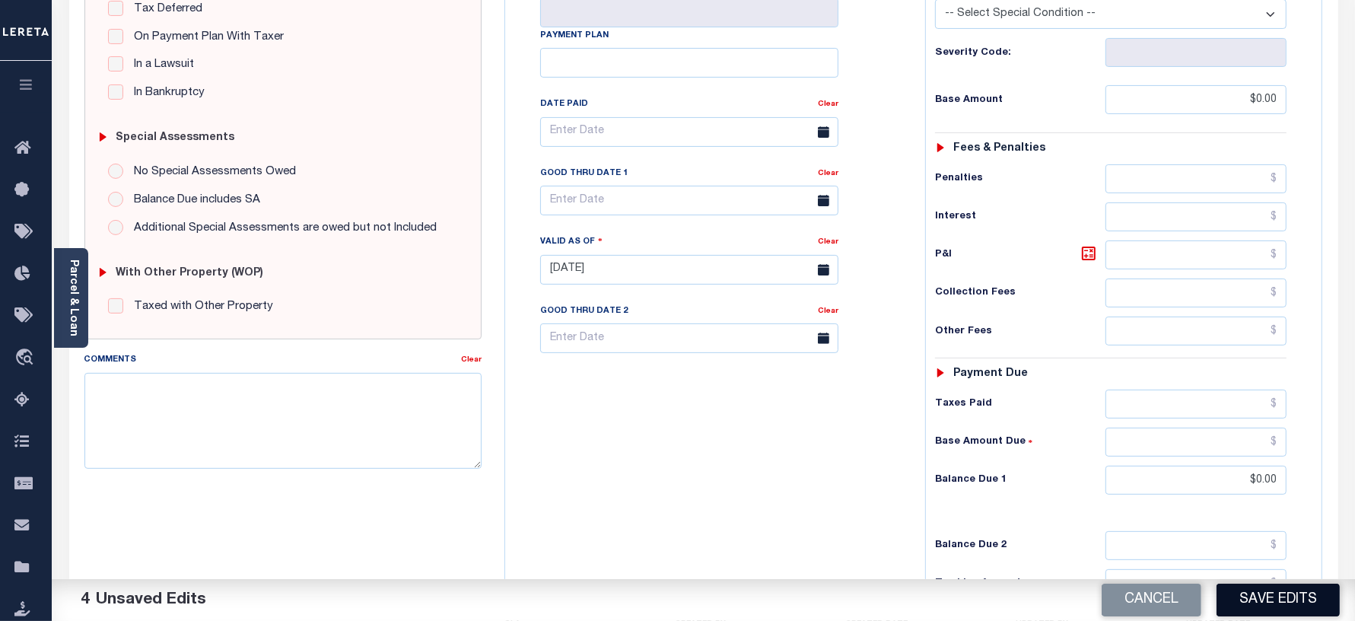
scroll to position [380, 0]
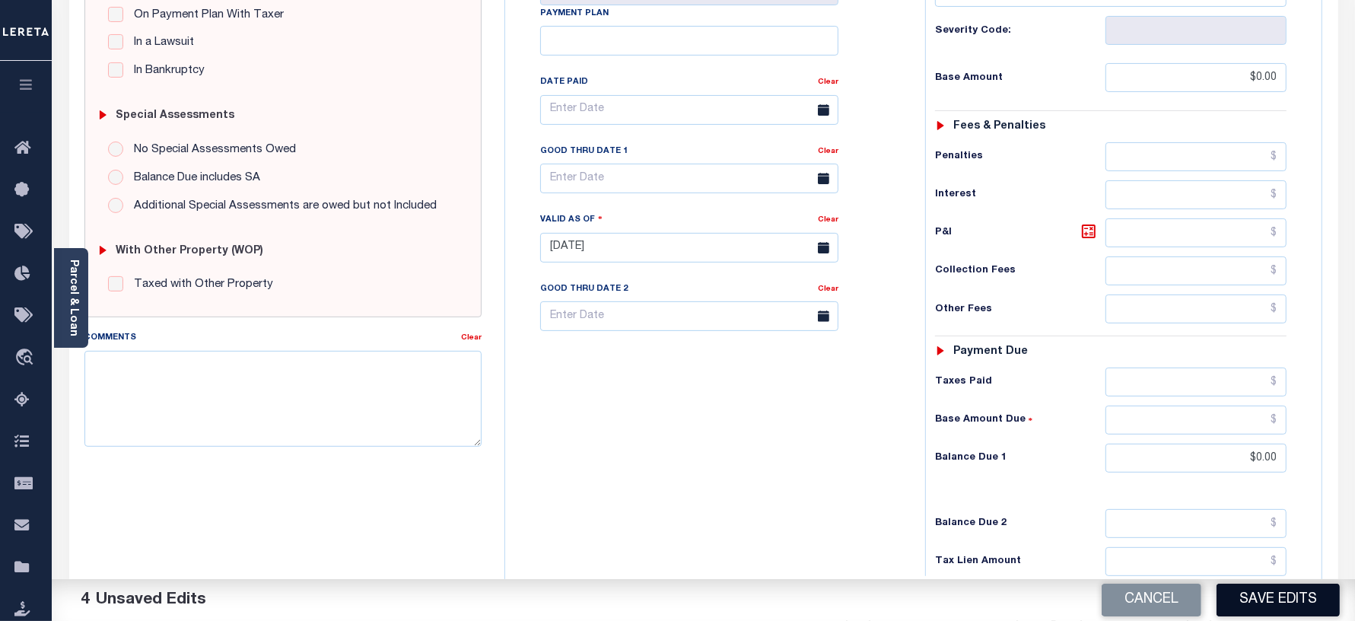
click at [1292, 610] on button "Save Edits" at bounding box center [1278, 600] width 123 height 33
checkbox input "false"
type input "$0"
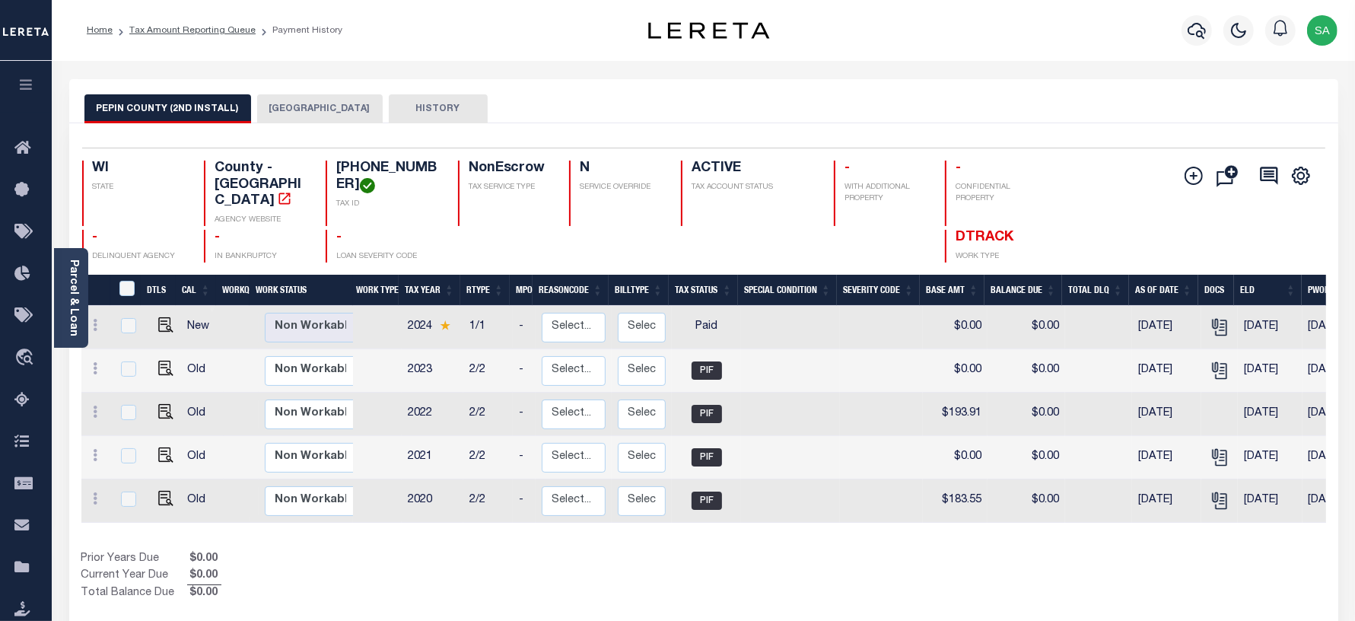
click at [324, 109] on button "[GEOGRAPHIC_DATA]" at bounding box center [320, 108] width 126 height 29
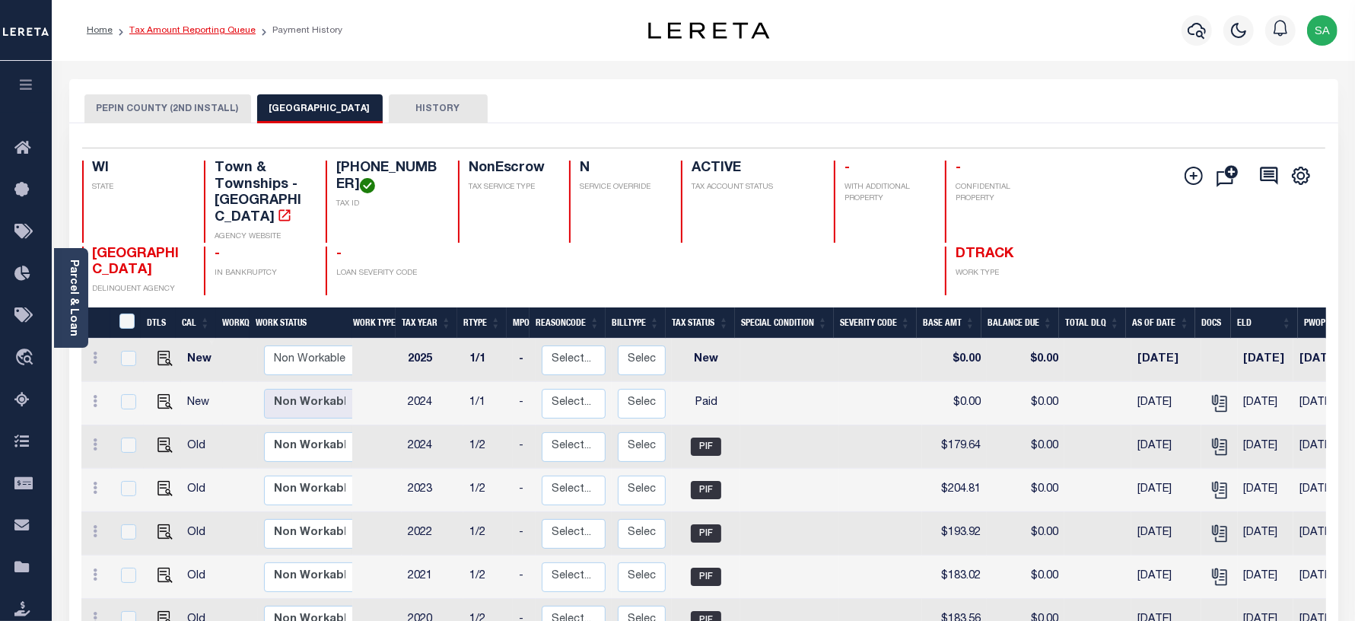
click at [204, 32] on link "Tax Amount Reporting Queue" at bounding box center [192, 30] width 126 height 9
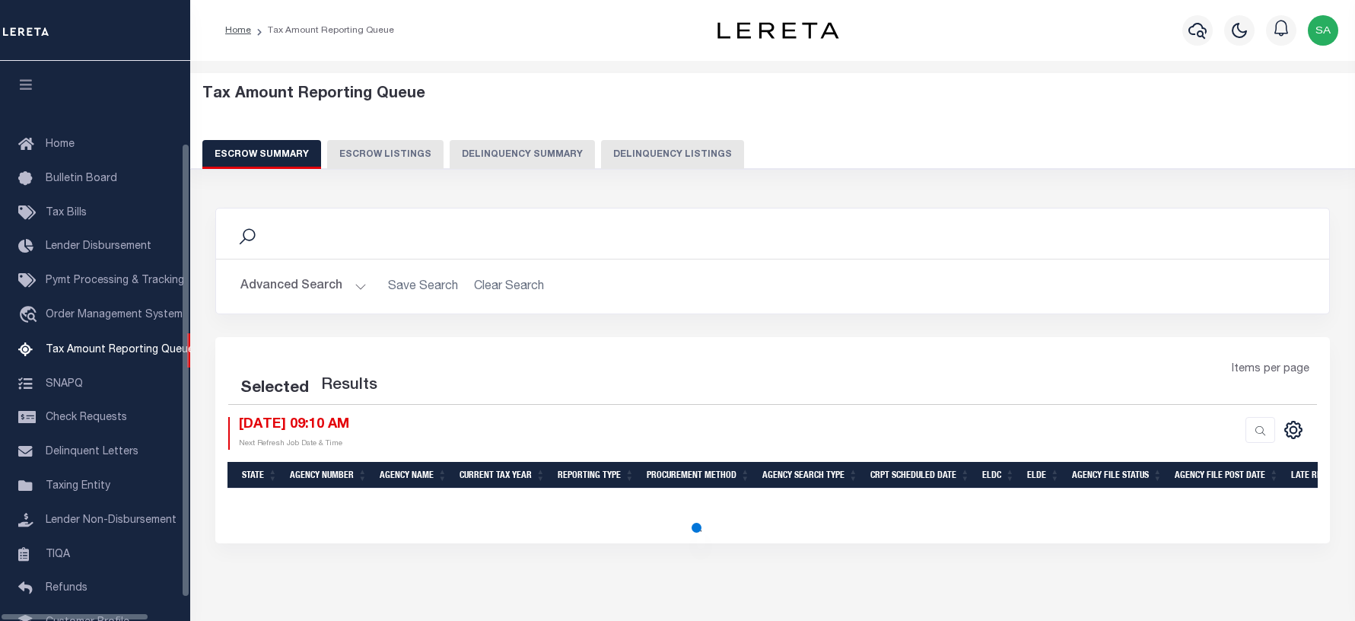
click at [639, 152] on button "Delinquency Listings" at bounding box center [672, 154] width 143 height 29
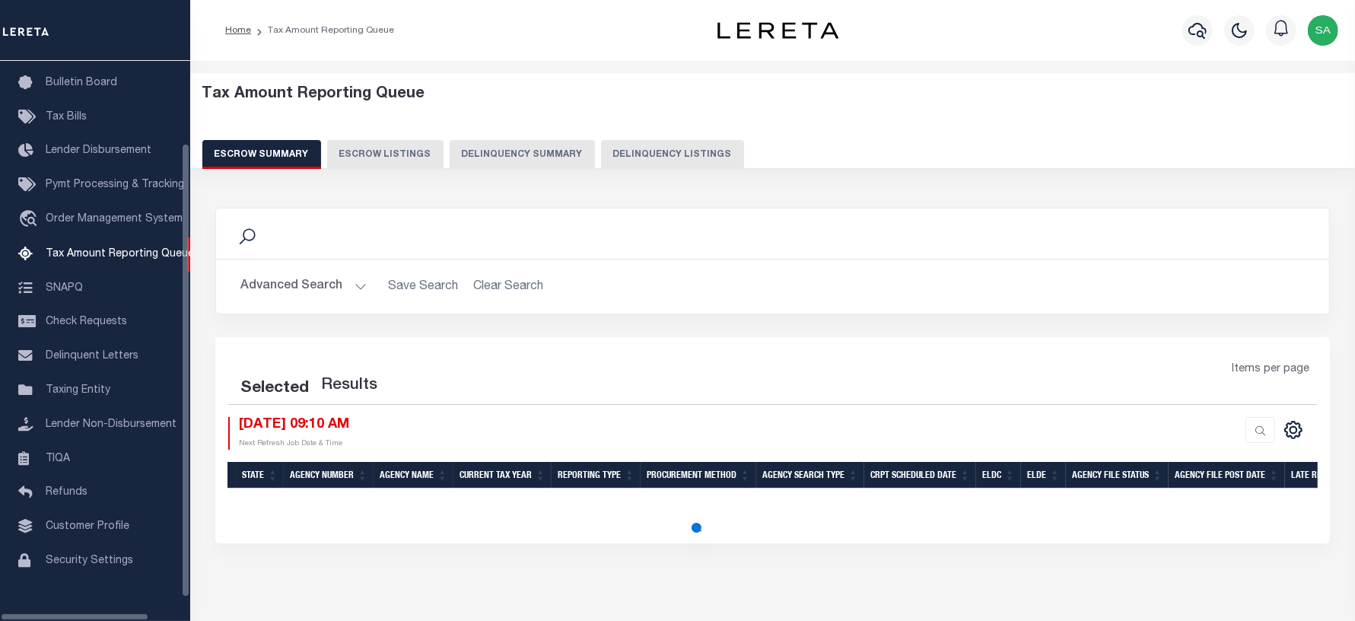
select select "100"
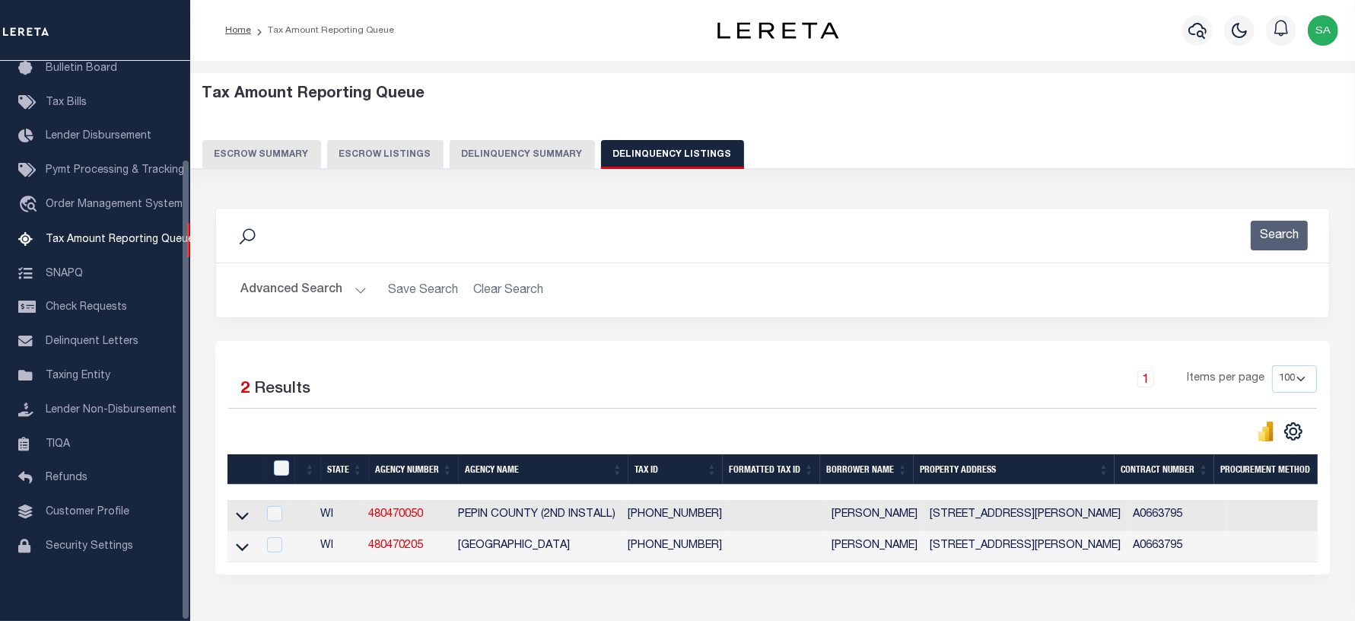
click at [314, 299] on button "Advanced Search" at bounding box center [303, 290] width 126 height 30
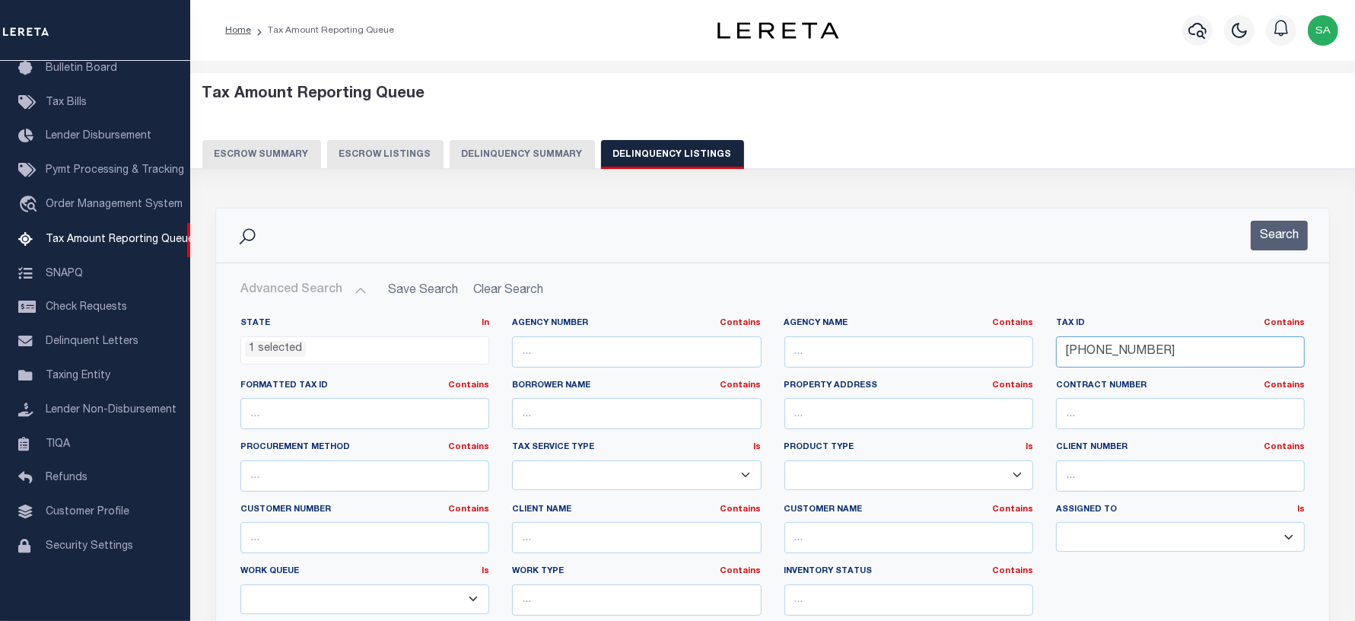
drag, startPoint x: 1155, startPoint y: 351, endPoint x: 979, endPoint y: 345, distance: 175.9
click at [979, 345] on div "State In In AK AL AR AZ CA CO CT DC DE FL GA GU HI IA ID IL IN KS KY LA MA MD M…" at bounding box center [772, 472] width 1087 height 310
paste input "11"
type input "[PHONE_NUMBER]"
click at [1271, 241] on button "Search" at bounding box center [1279, 236] width 57 height 30
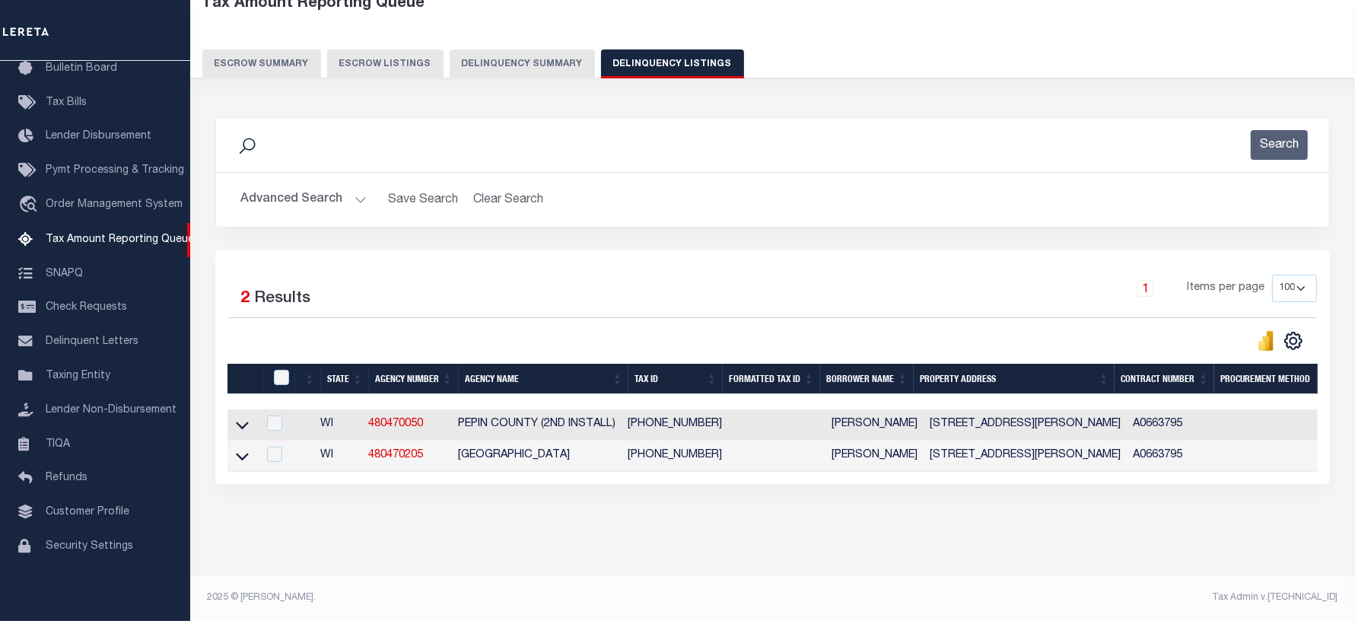
scroll to position [105, 0]
click at [240, 448] on icon at bounding box center [242, 456] width 13 height 16
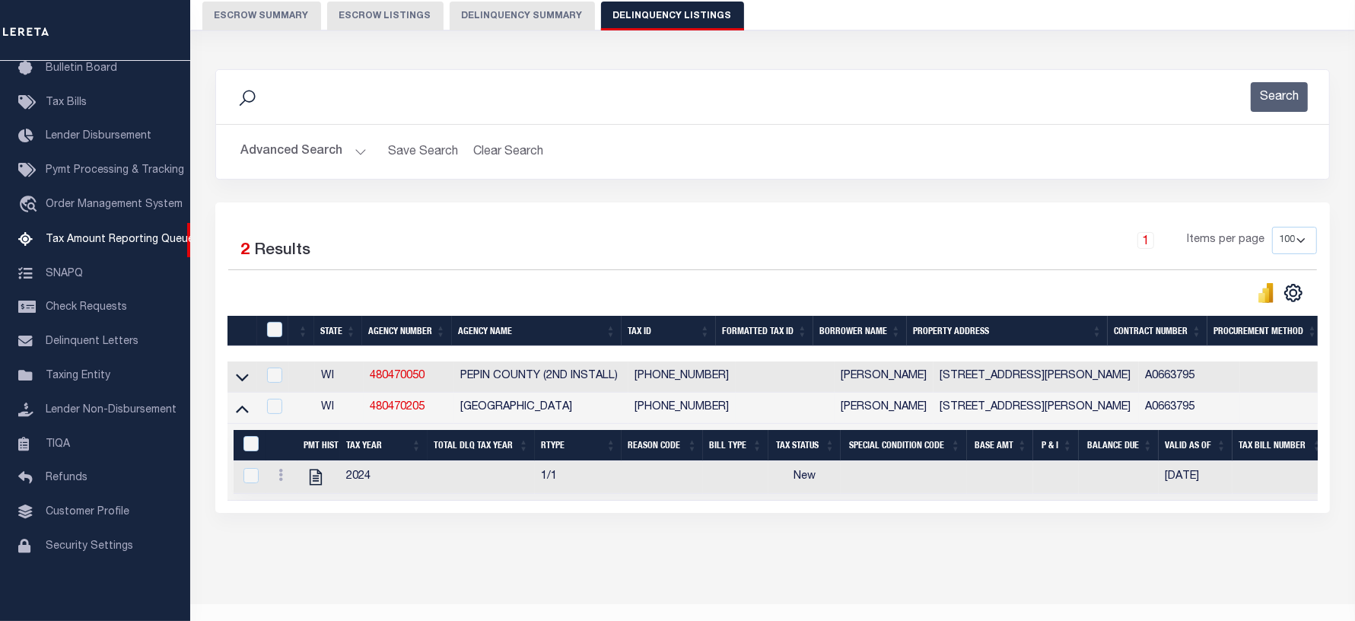
scroll to position [183, 0]
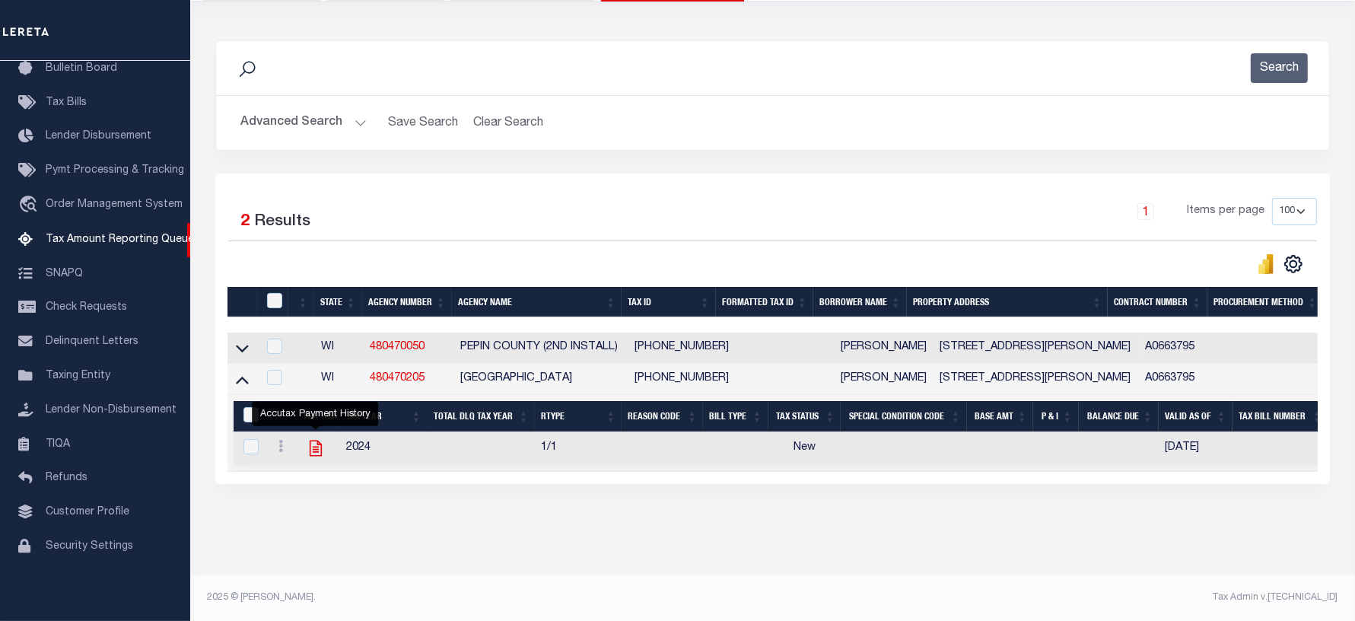
click at [320, 438] on icon "" at bounding box center [316, 448] width 20 height 20
checkbox input "true"
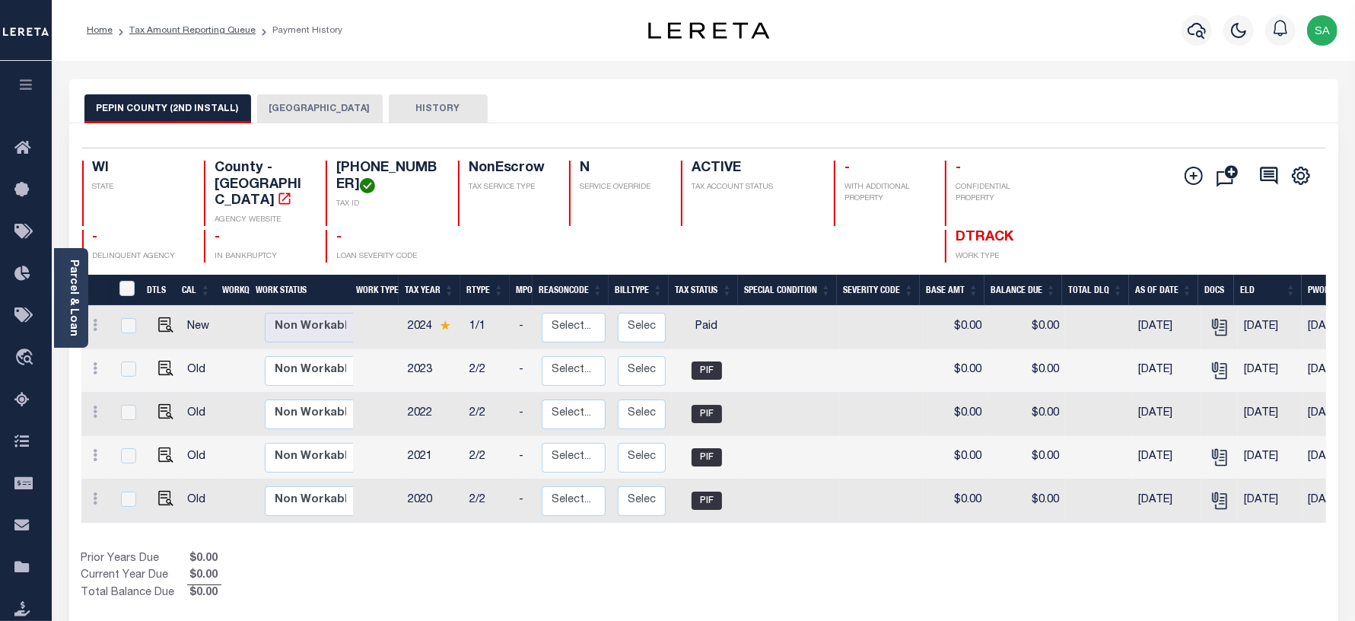
click at [324, 112] on button "[GEOGRAPHIC_DATA]" at bounding box center [320, 108] width 126 height 29
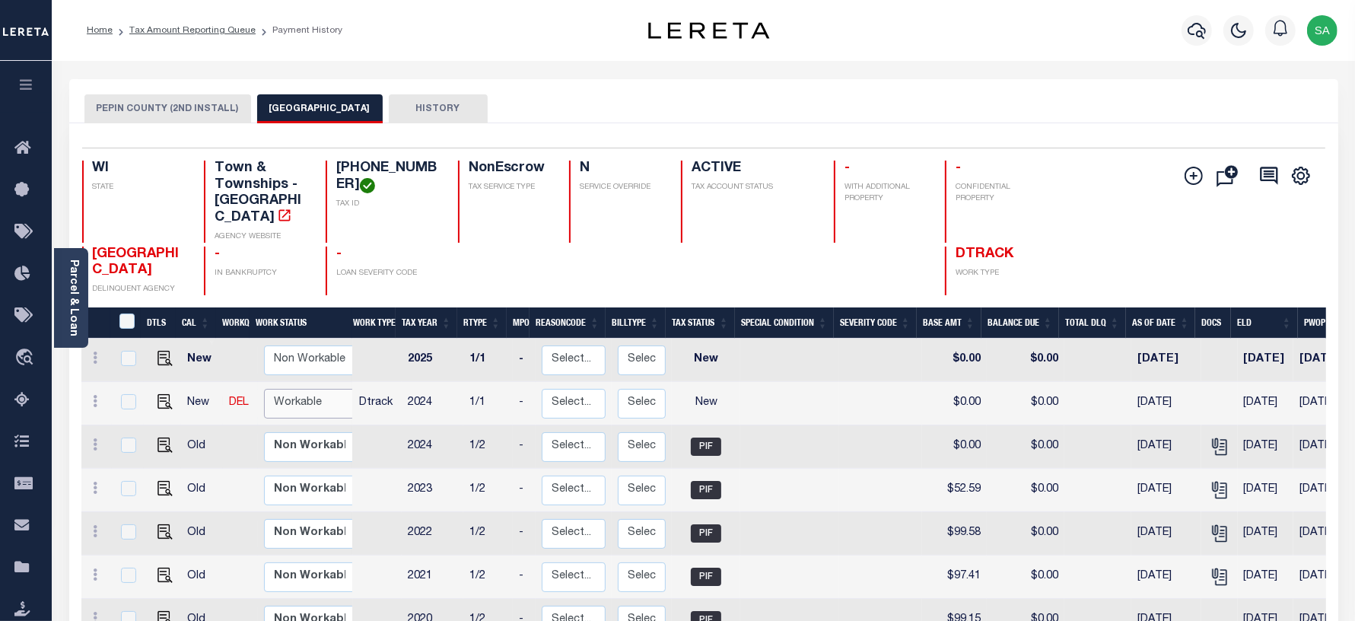
click at [325, 389] on select "Non Workable Workable" at bounding box center [309, 404] width 91 height 30
checkbox input "true"
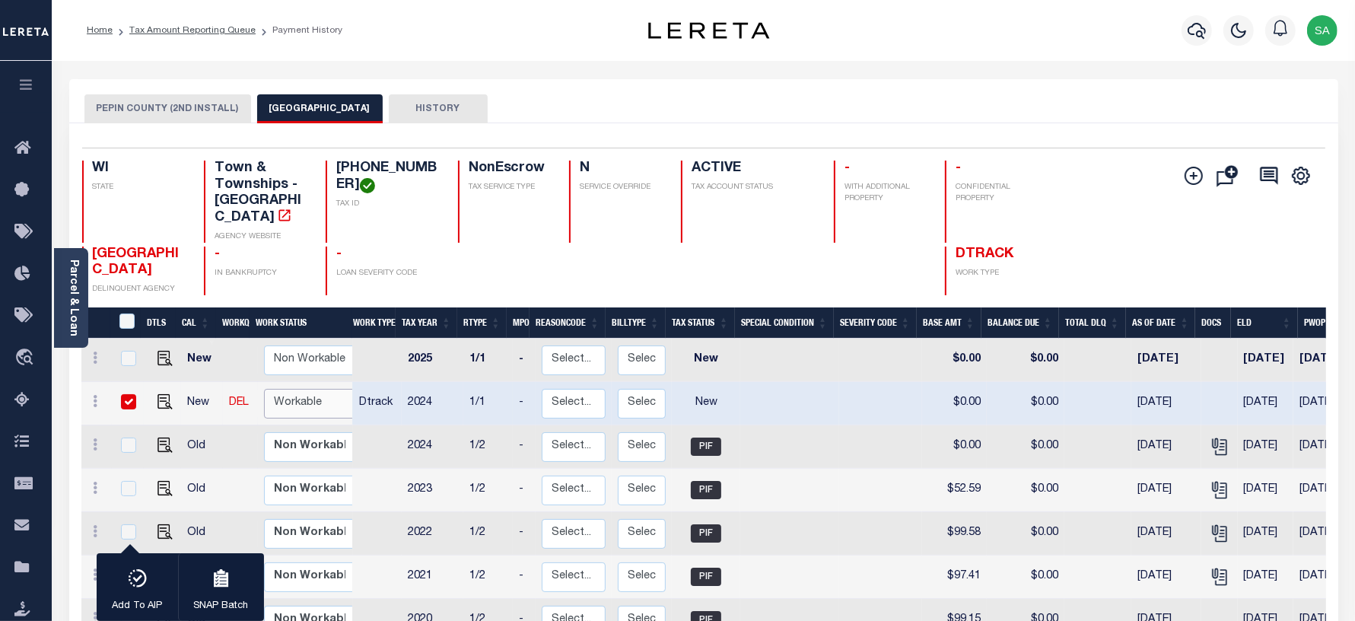
select select "true"
click at [264, 389] on select "Non Workable Workable" at bounding box center [309, 404] width 91 height 30
checkbox input "false"
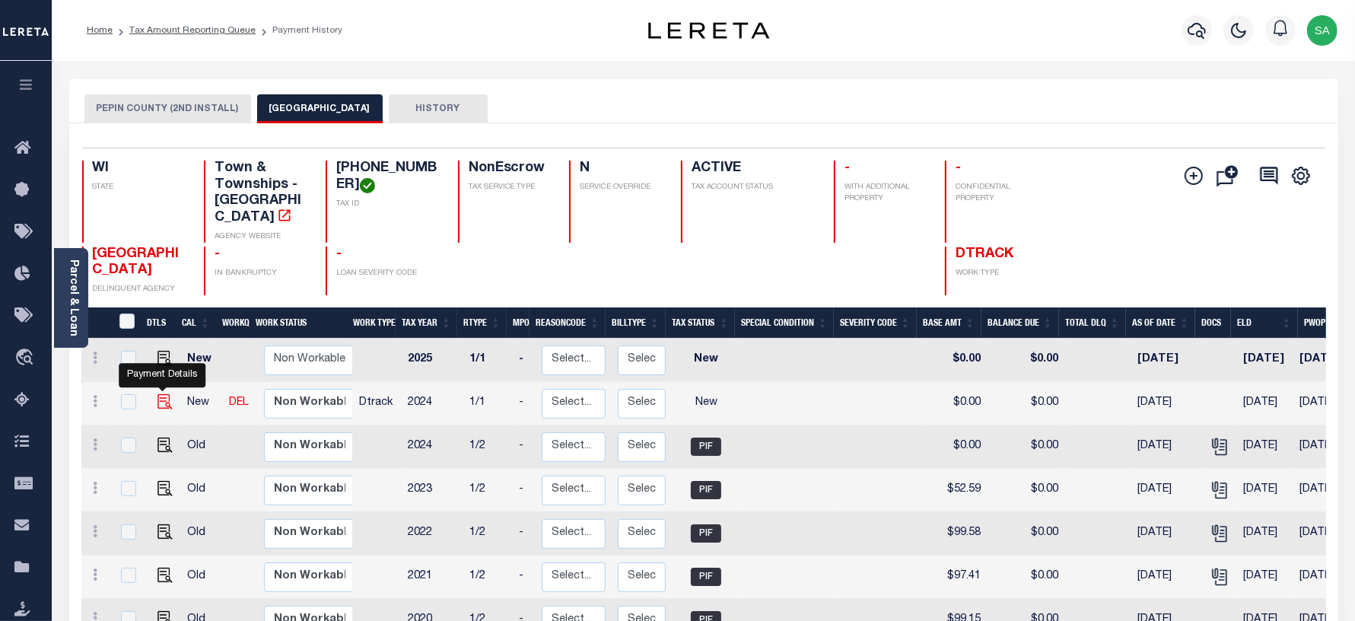
click at [161, 394] on img "" at bounding box center [164, 401] width 15 height 15
checkbox input "true"
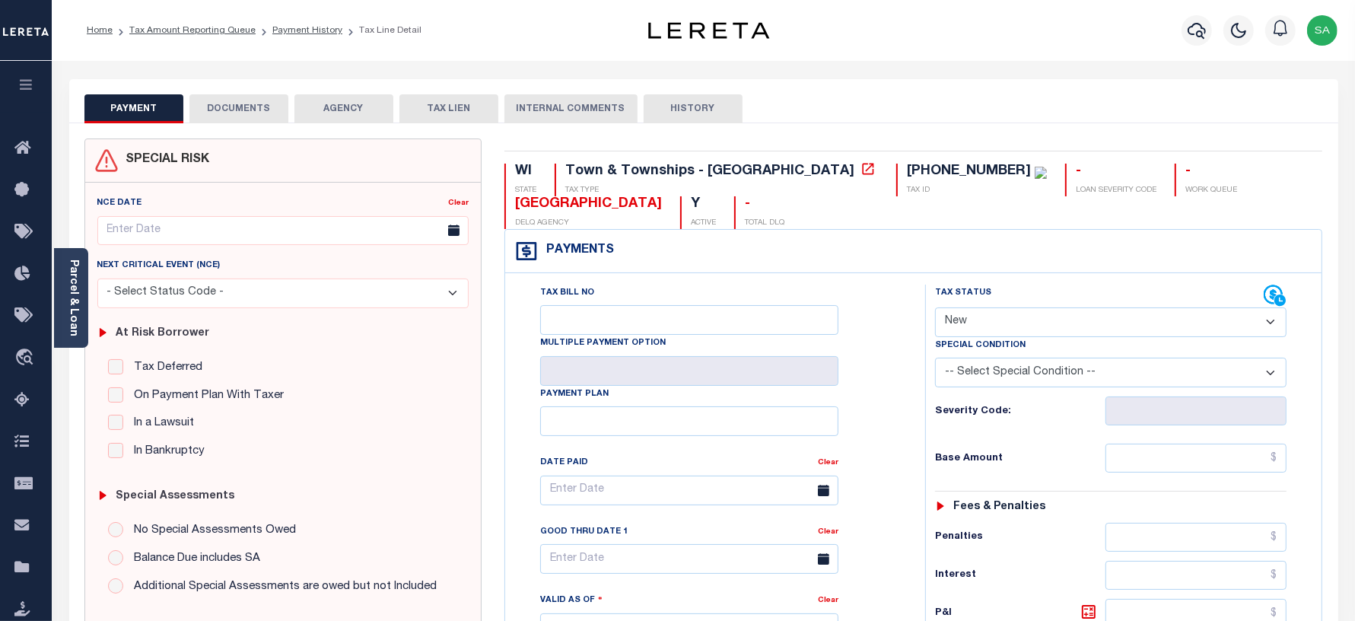
click at [1006, 331] on select "- Select Status Code - Open Due/Unpaid Paid Incomplete No Tax Due Internal Refu…" at bounding box center [1111, 322] width 352 height 30
select select "PYD"
click at [935, 309] on select "- Select Status Code - Open Due/Unpaid Paid Incomplete No Tax Due Internal Refu…" at bounding box center [1111, 322] width 352 height 30
type input "[DATE]"
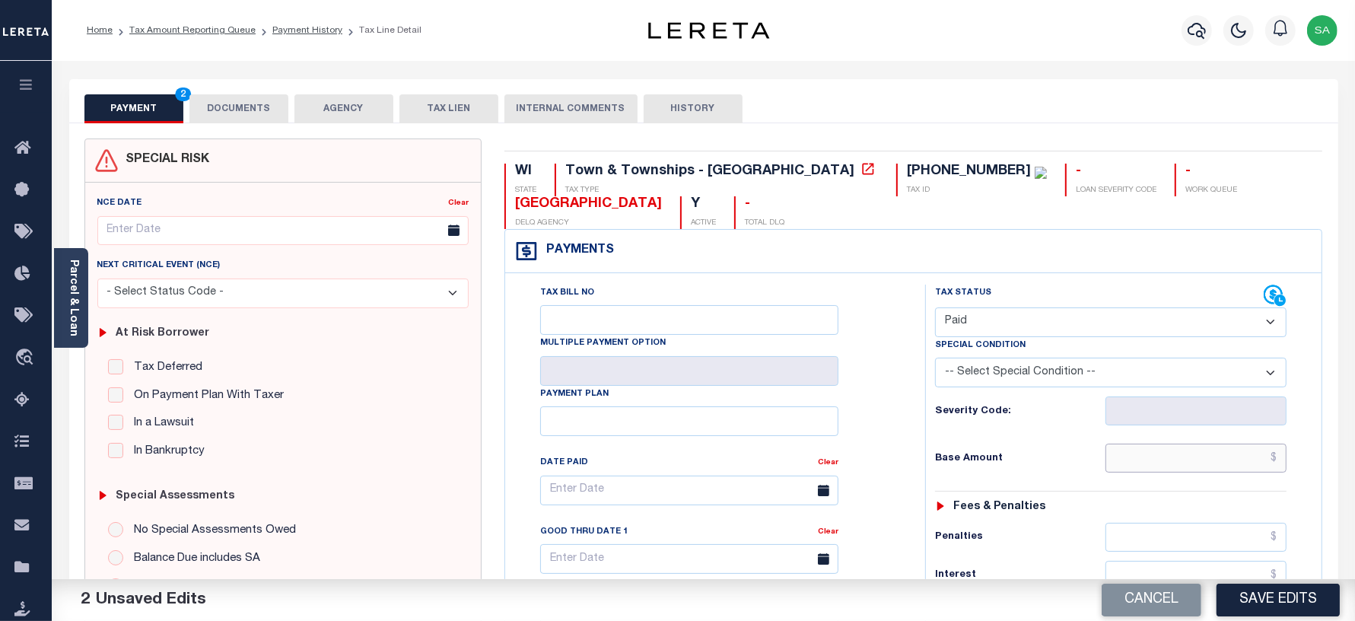
click at [1150, 450] on input "text" at bounding box center [1195, 458] width 181 height 29
type input "$0.00"
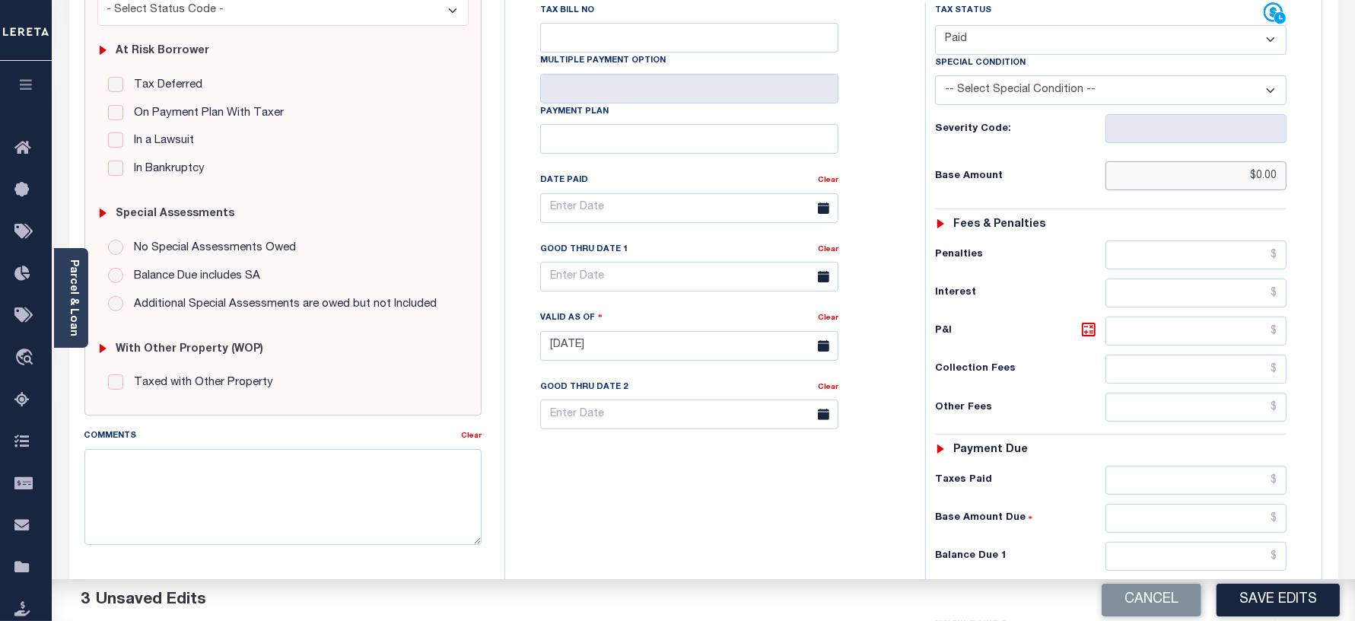
scroll to position [285, 0]
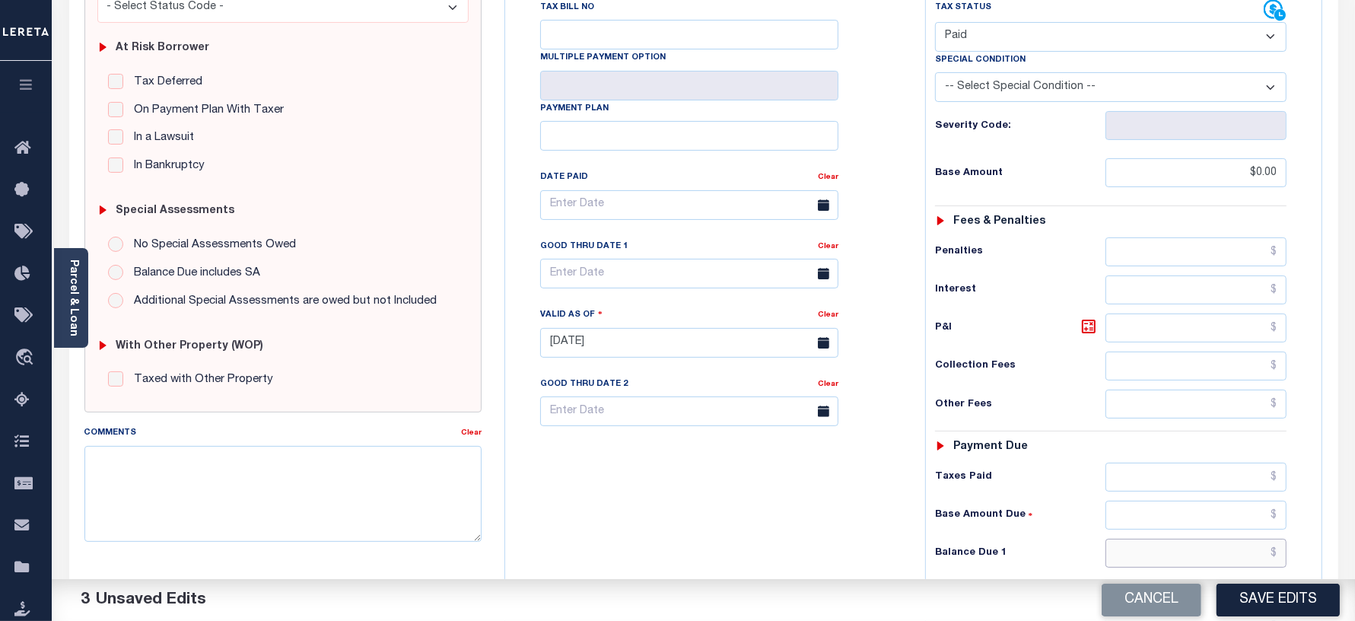
click at [1134, 565] on input "text" at bounding box center [1195, 553] width 181 height 29
type input "$0.00"
click at [750, 515] on div "Tax Bill No Multiple Payment Option Payment Plan Clear" at bounding box center [711, 335] width 405 height 672
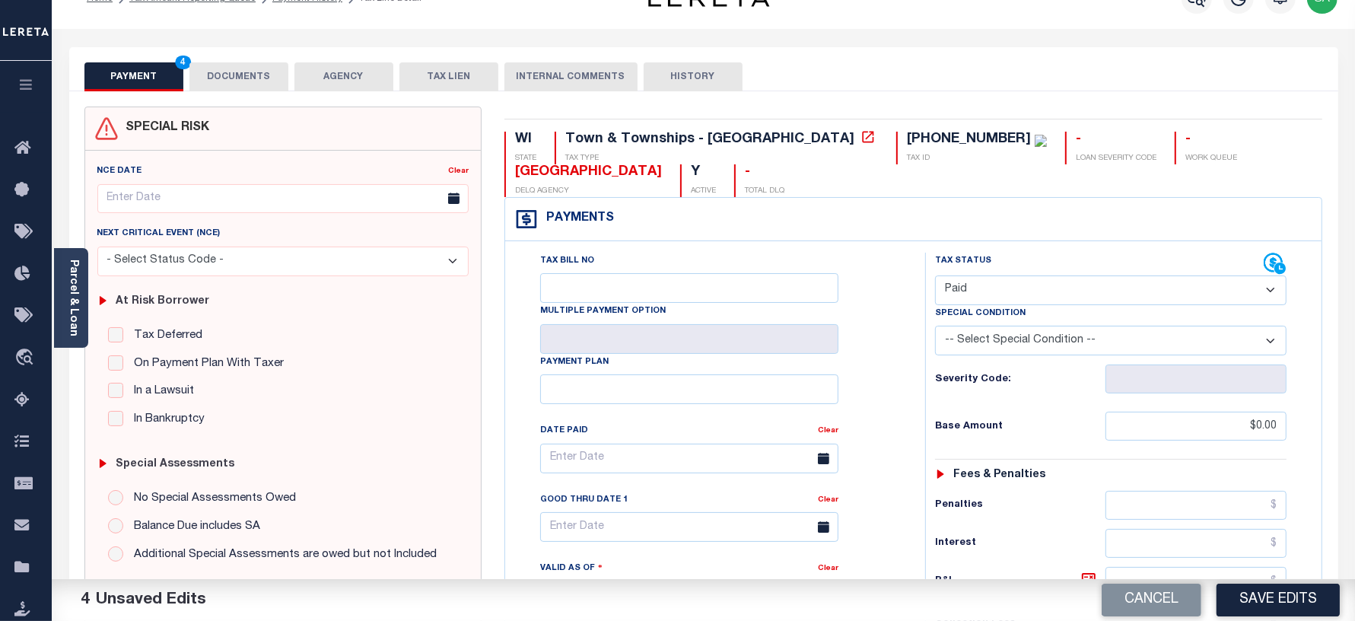
scroll to position [0, 0]
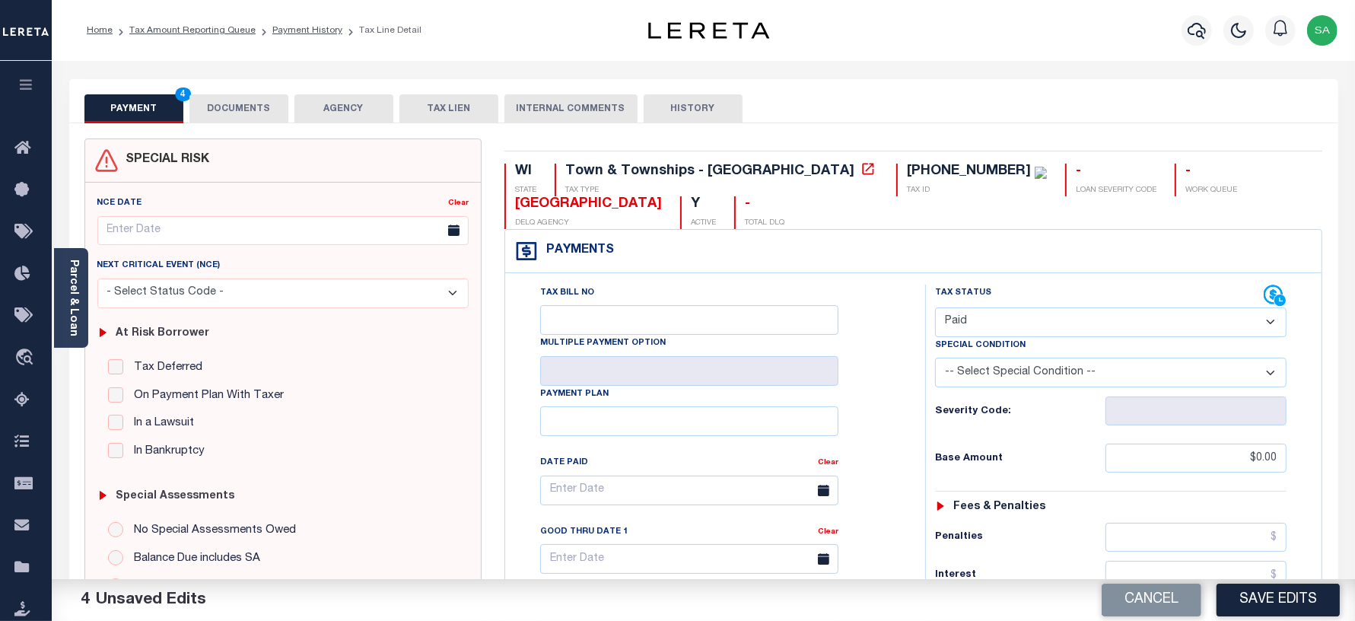
click at [268, 119] on button "DOCUMENTS" at bounding box center [238, 108] width 99 height 29
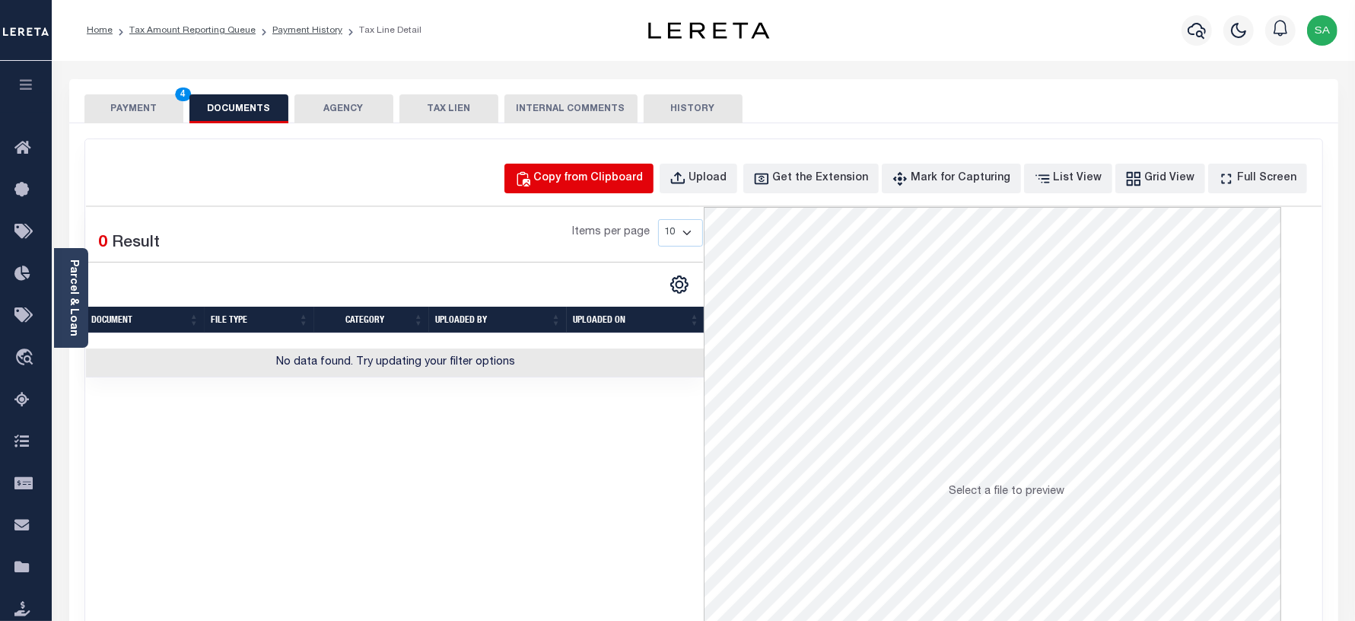
click at [584, 192] on button "Copy from Clipboard" at bounding box center [578, 179] width 149 height 30
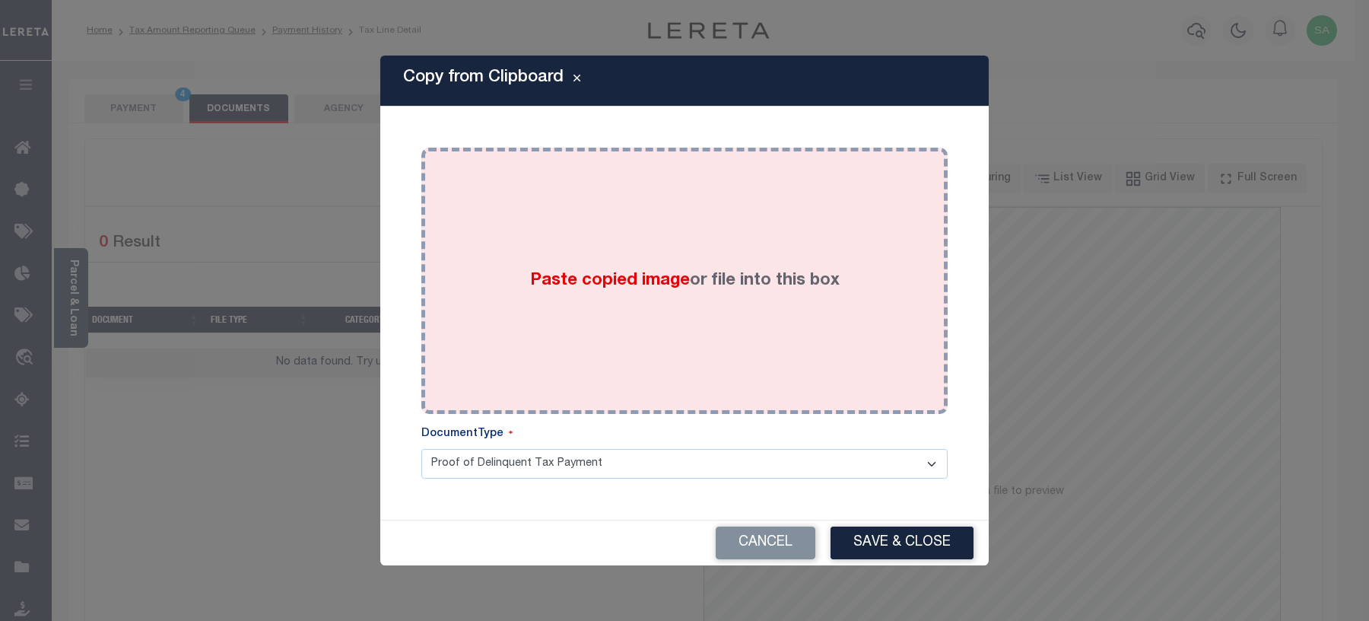
click at [634, 316] on div "Paste copied image or file into this box" at bounding box center [685, 280] width 504 height 243
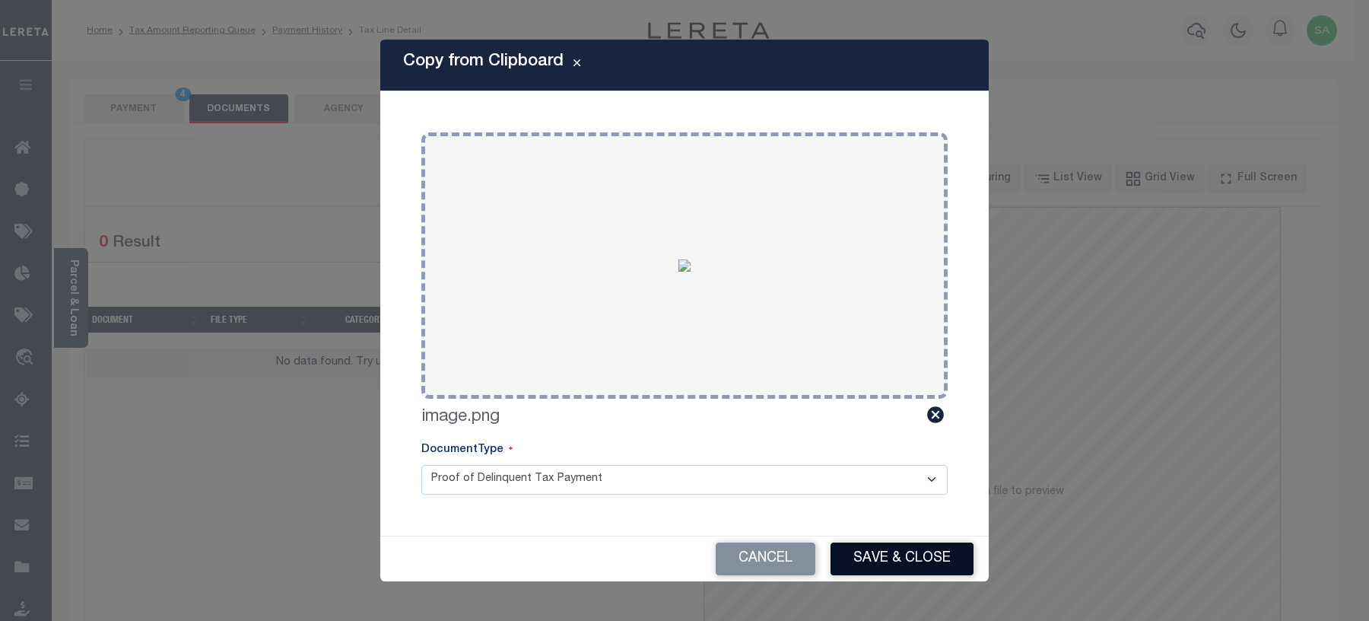
click at [879, 544] on button "Save & Close" at bounding box center [902, 558] width 143 height 33
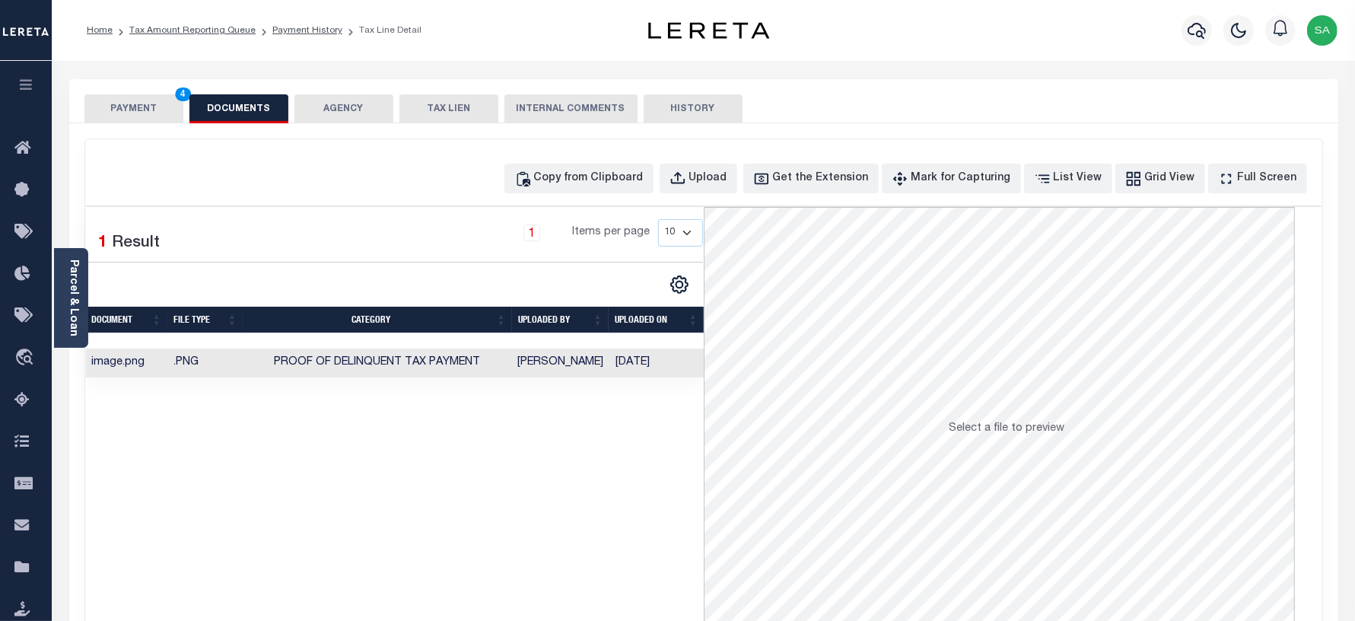
click at [165, 122] on button "PAYMENT 4" at bounding box center [133, 108] width 99 height 29
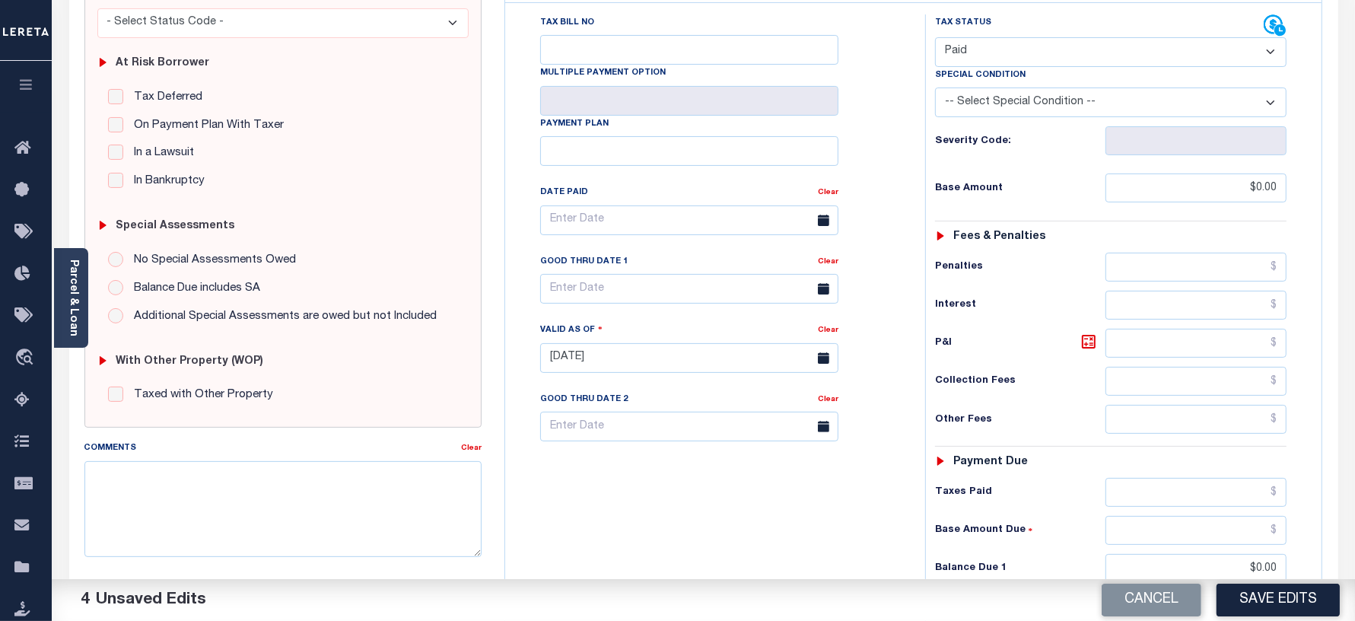
scroll to position [476, 0]
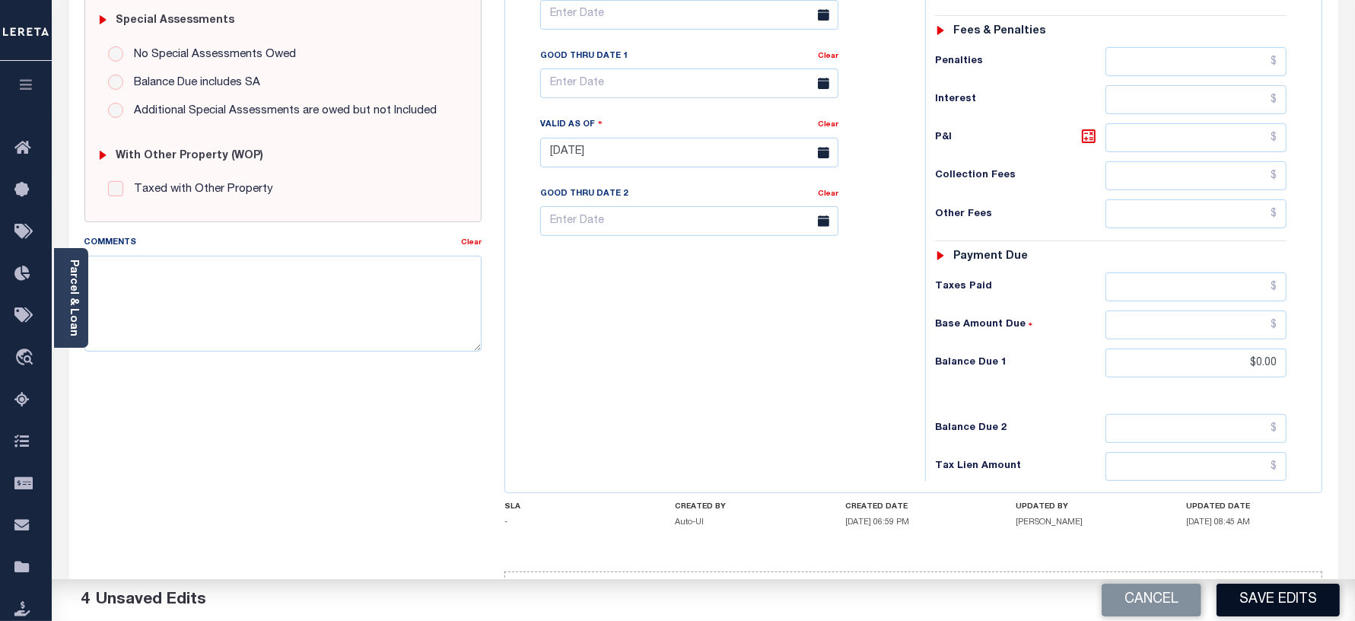
click at [1252, 592] on button "Save Edits" at bounding box center [1278, 600] width 123 height 33
checkbox input "false"
type input "$0"
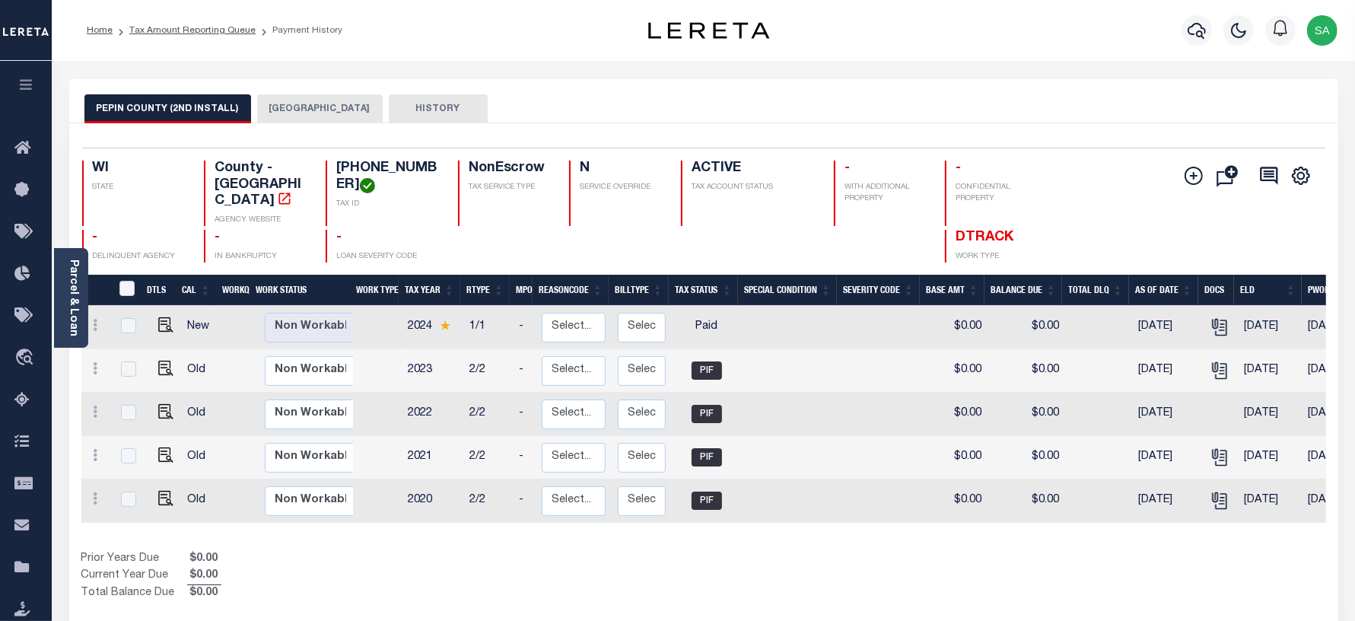
click at [325, 107] on button "[GEOGRAPHIC_DATA]" at bounding box center [320, 108] width 126 height 29
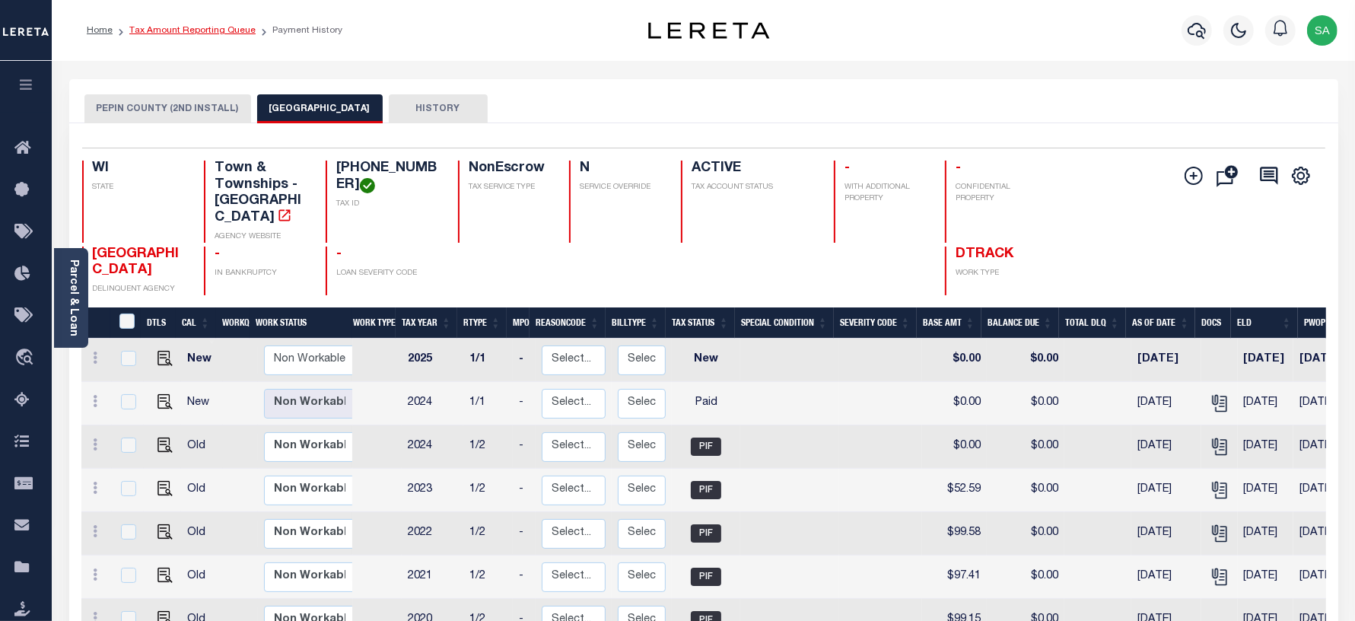
click at [204, 33] on link "Tax Amount Reporting Queue" at bounding box center [192, 30] width 126 height 9
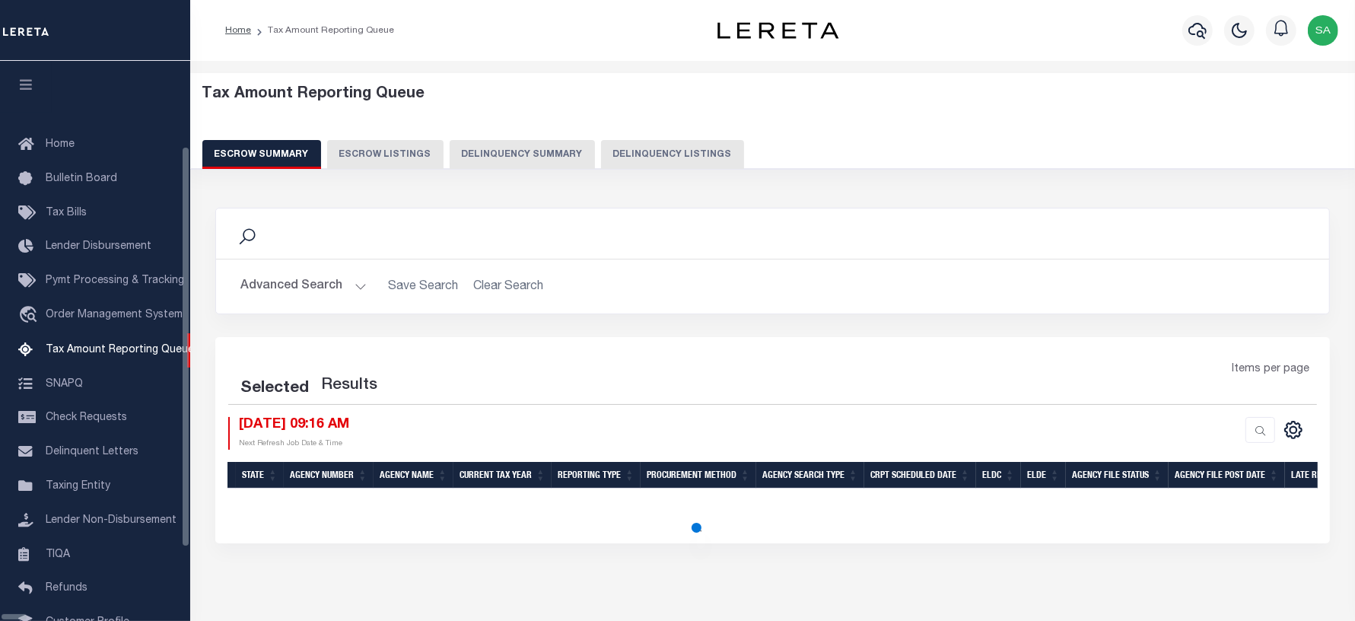
scroll to position [105, 0]
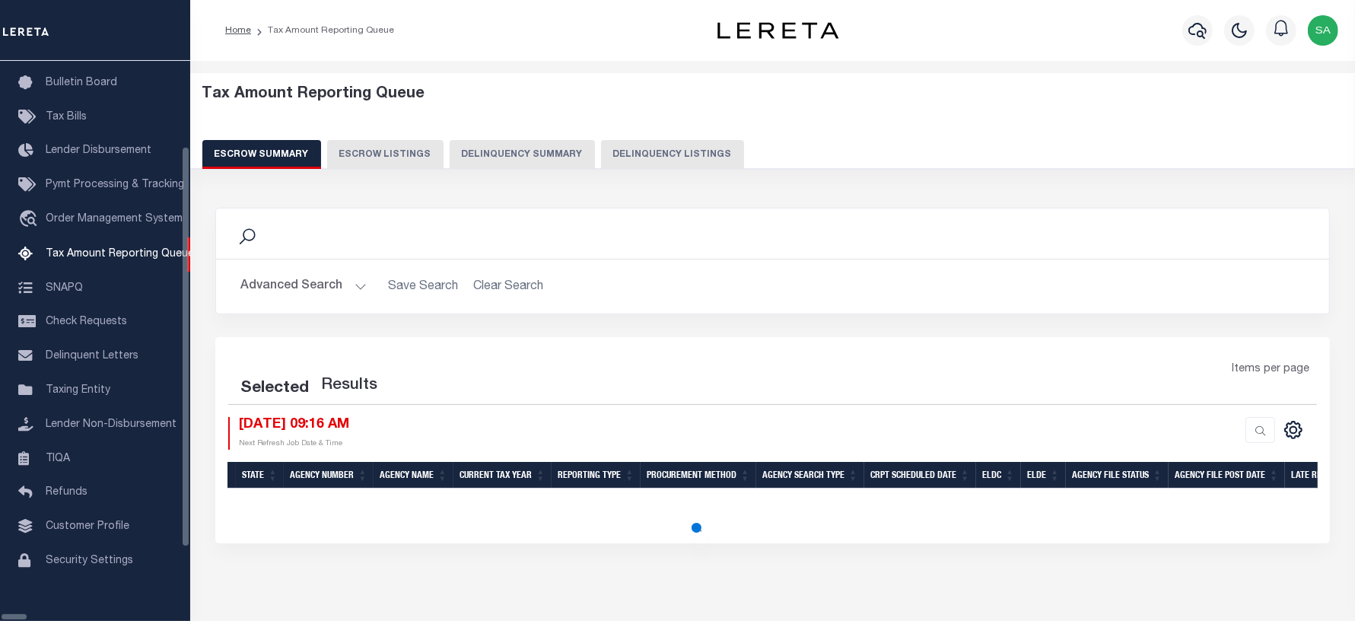
click at [654, 164] on button "Delinquency Listings" at bounding box center [672, 154] width 143 height 29
select select "100"
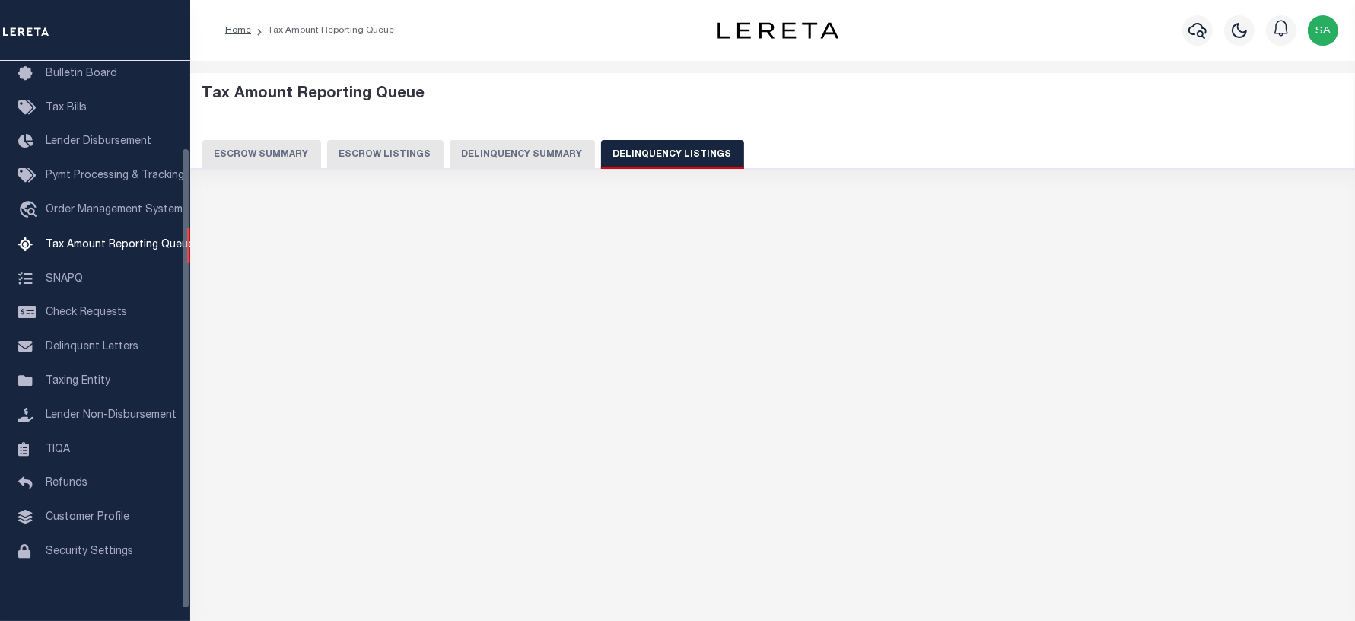
select select "100"
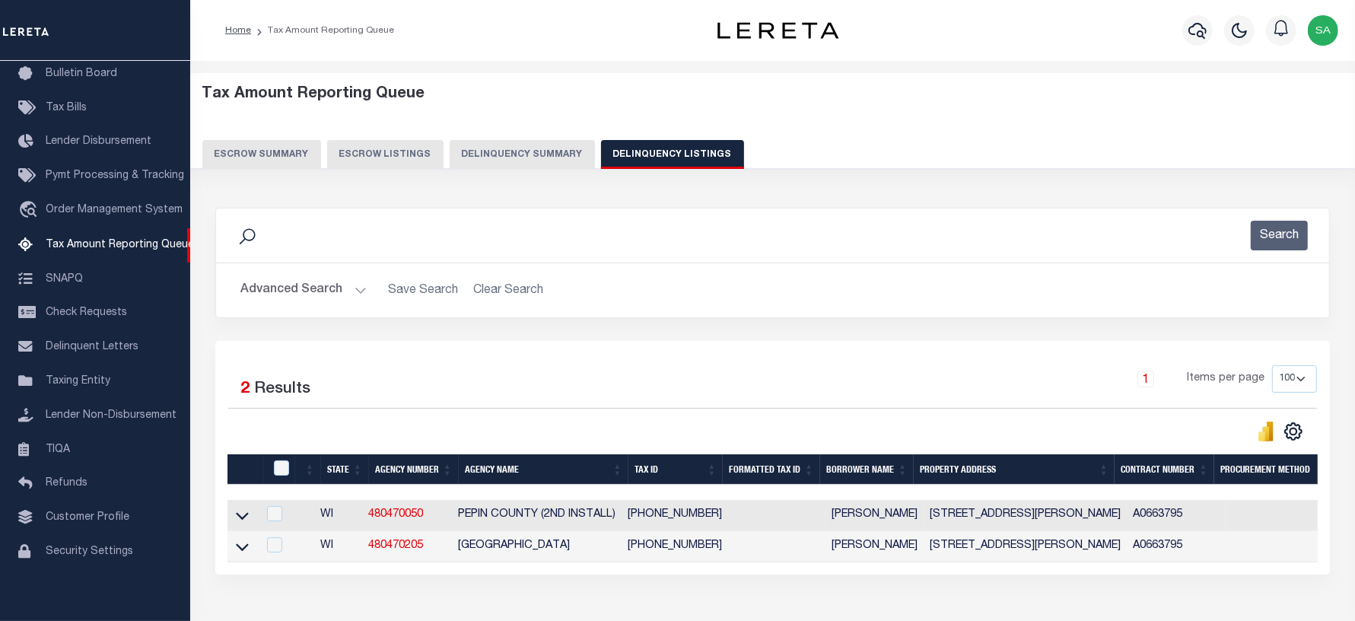
click at [291, 289] on button "Advanced Search" at bounding box center [303, 290] width 126 height 30
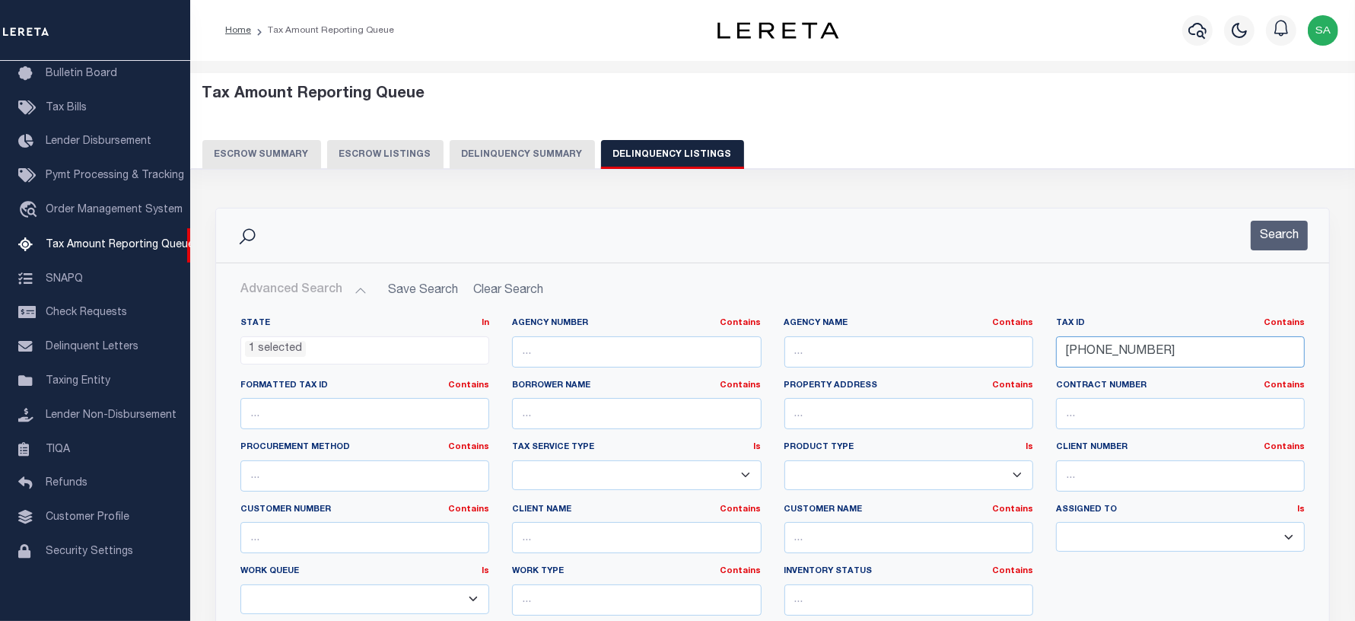
drag, startPoint x: 1168, startPoint y: 355, endPoint x: 919, endPoint y: 340, distance: 249.2
click at [919, 341] on div "State In In AK AL AR AZ CA CO CT DC DE FL GA GU HI IA ID IL IN KS [GEOGRAPHIC_D…" at bounding box center [772, 472] width 1087 height 310
paste input "290220473"
type input "290220473"
click at [1265, 231] on button "Search" at bounding box center [1279, 236] width 57 height 30
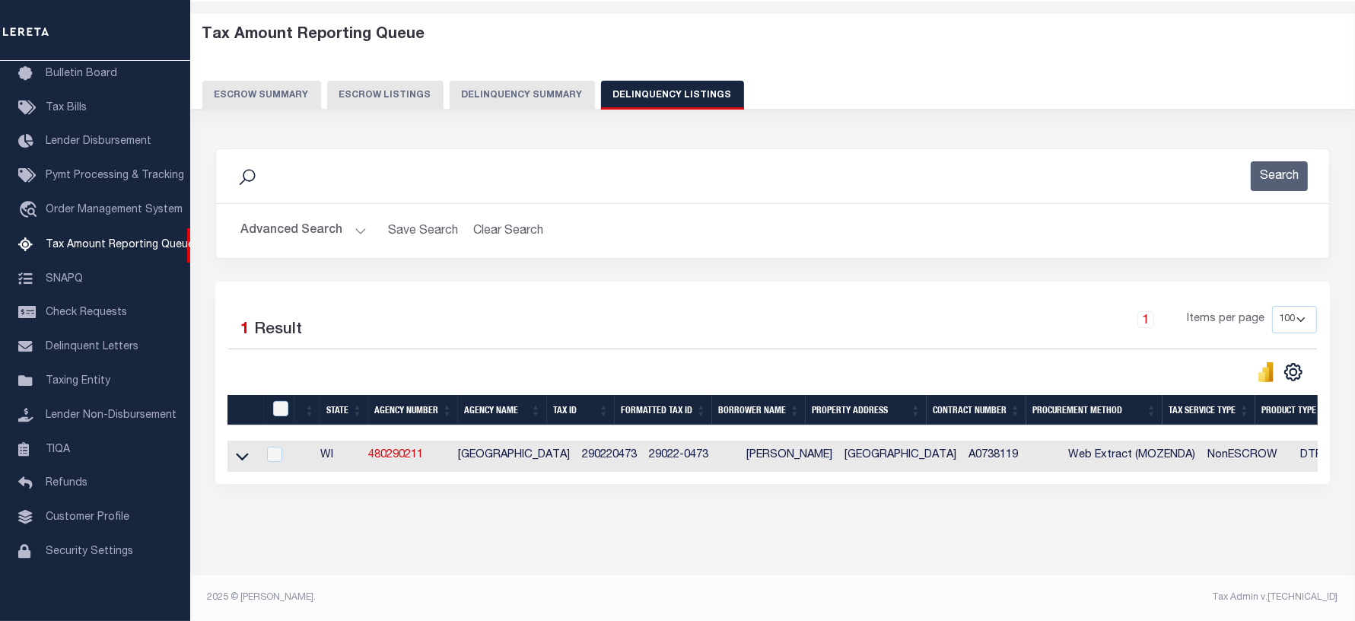
scroll to position [73, 0]
click at [244, 453] on icon at bounding box center [242, 457] width 13 height 8
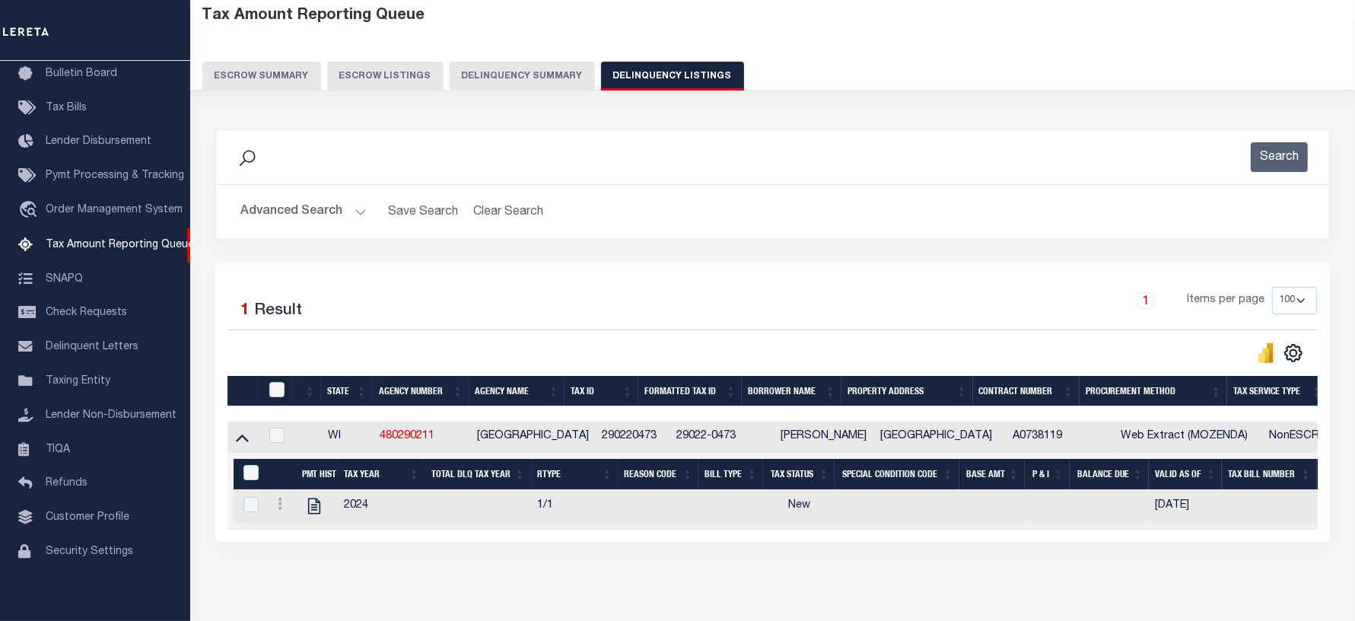
scroll to position [152, 0]
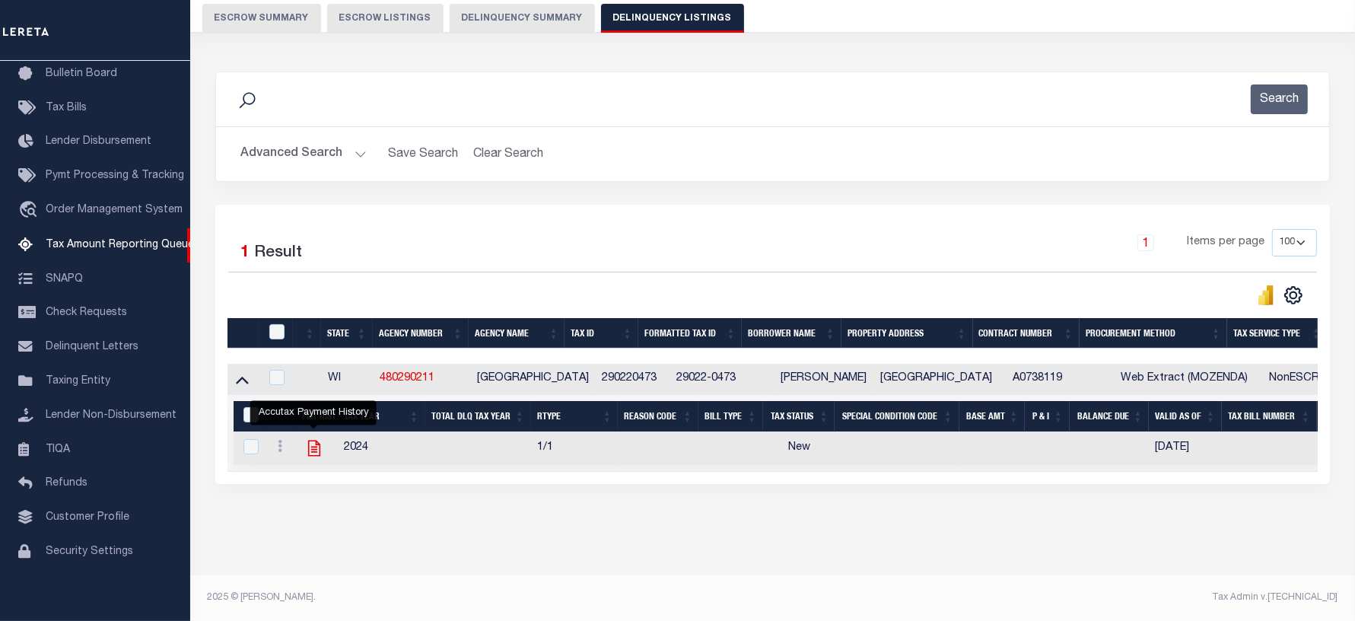
click at [316, 441] on icon "" at bounding box center [313, 449] width 12 height 16
checkbox input "true"
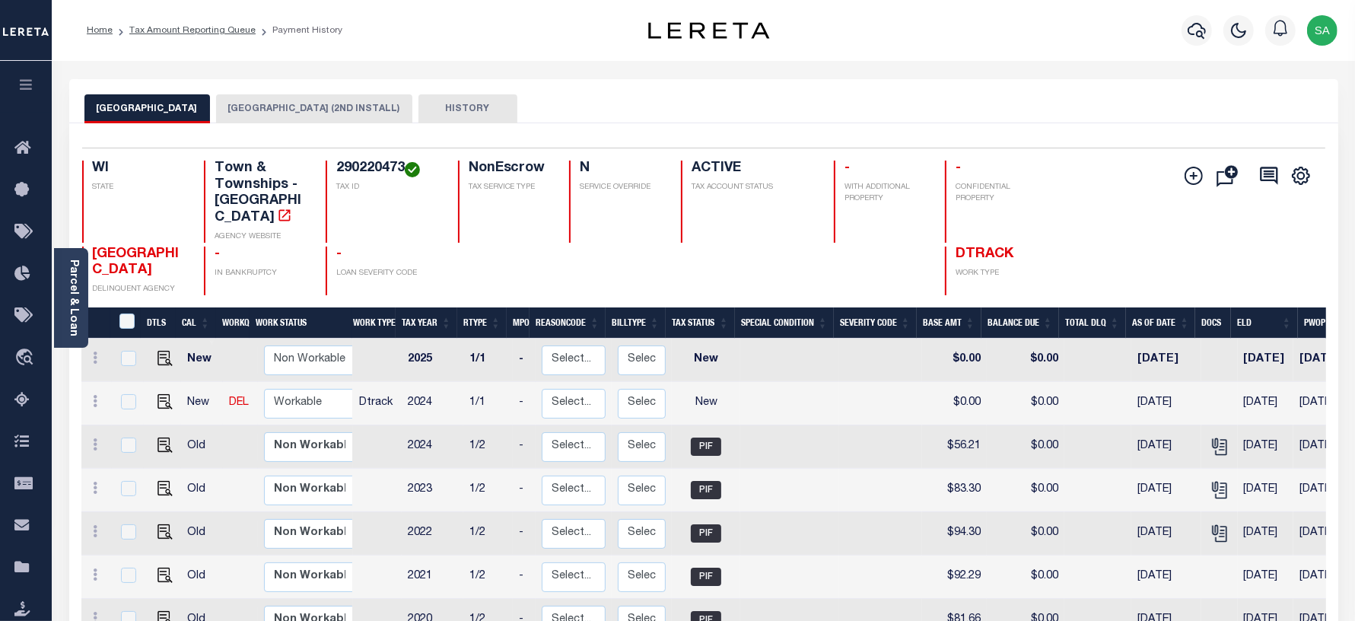
drag, startPoint x: 281, startPoint y: 111, endPoint x: 202, endPoint y: 103, distance: 79.6
click at [216, 103] on button "JUNEAU COUNTY (2ND INSTALL)" at bounding box center [314, 108] width 196 height 29
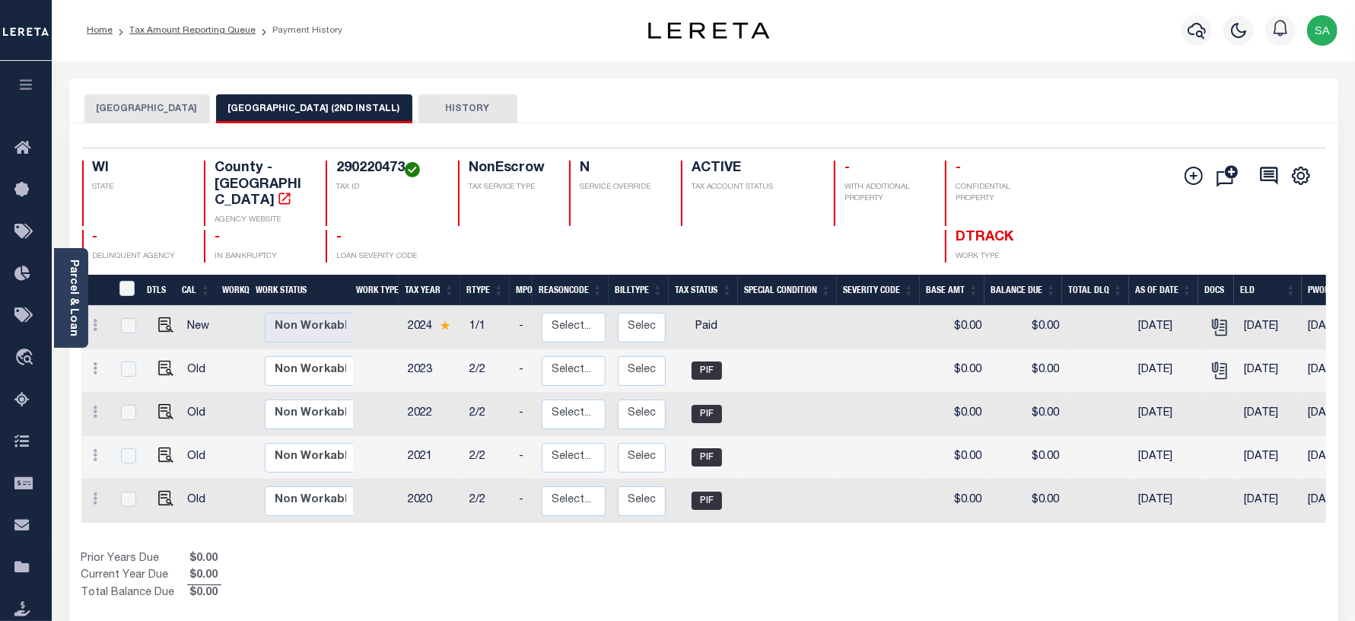
click at [172, 115] on button "[GEOGRAPHIC_DATA]" at bounding box center [147, 108] width 126 height 29
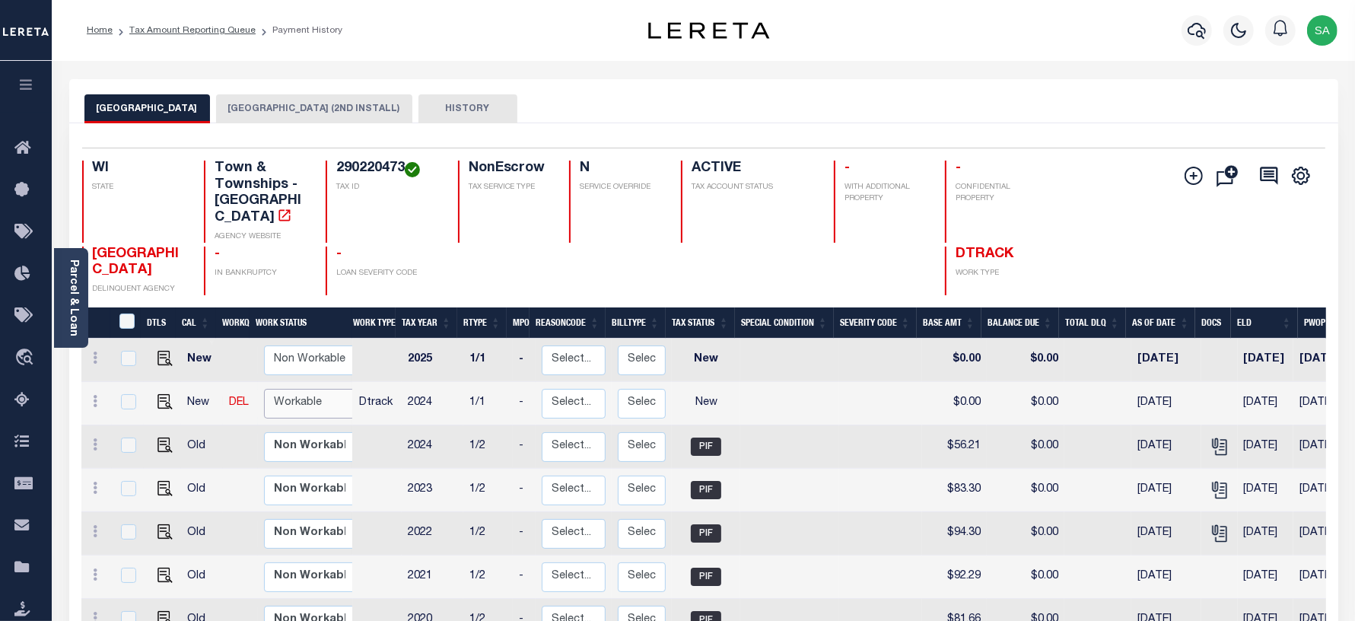
drag, startPoint x: 291, startPoint y: 389, endPoint x: 291, endPoint y: 397, distance: 8.4
click at [291, 389] on select "Non Workable Workable" at bounding box center [309, 404] width 91 height 30
checkbox input "true"
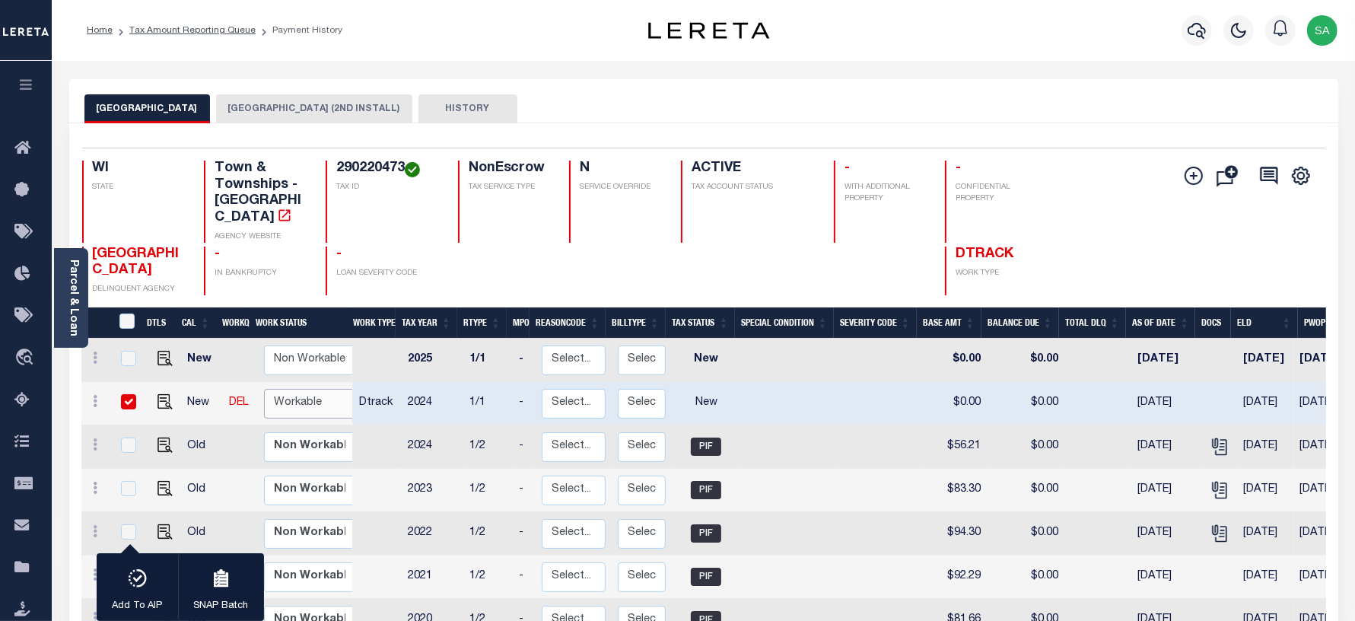
select select "true"
click at [264, 389] on select "Non Workable Workable" at bounding box center [309, 404] width 91 height 30
checkbox input "false"
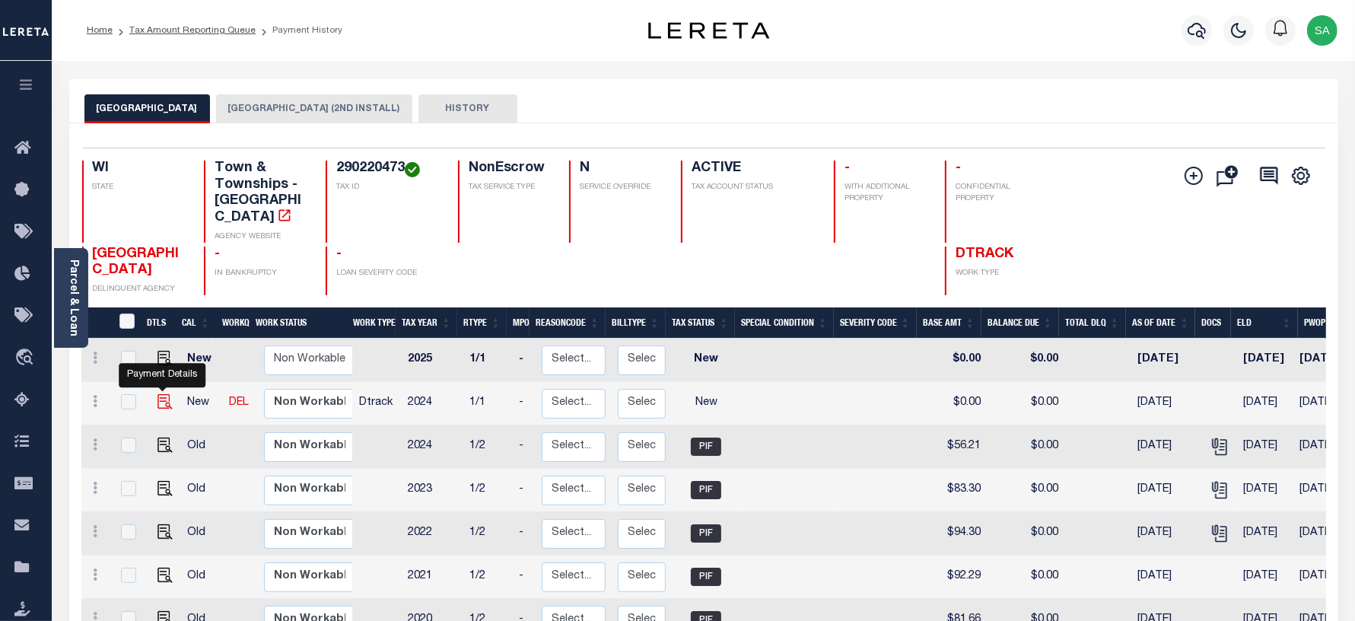
click at [161, 394] on img "" at bounding box center [164, 401] width 15 height 15
checkbox input "true"
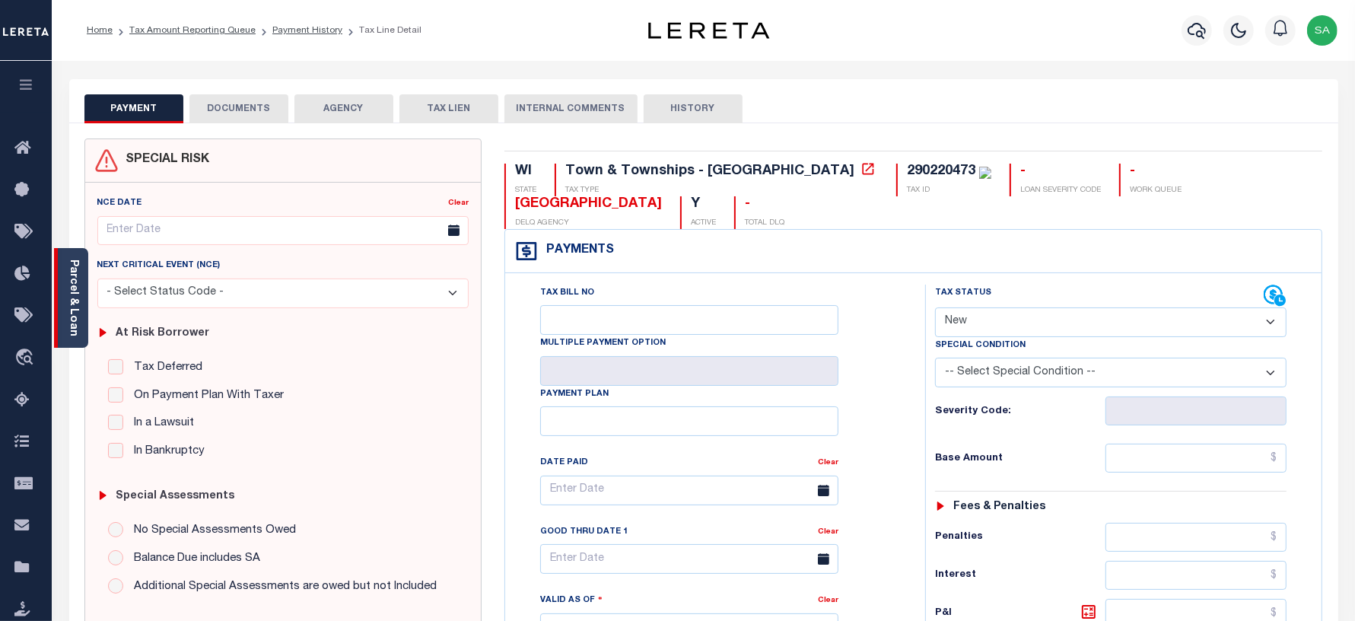
click at [85, 316] on div "Parcel & Loan" at bounding box center [71, 298] width 34 height 100
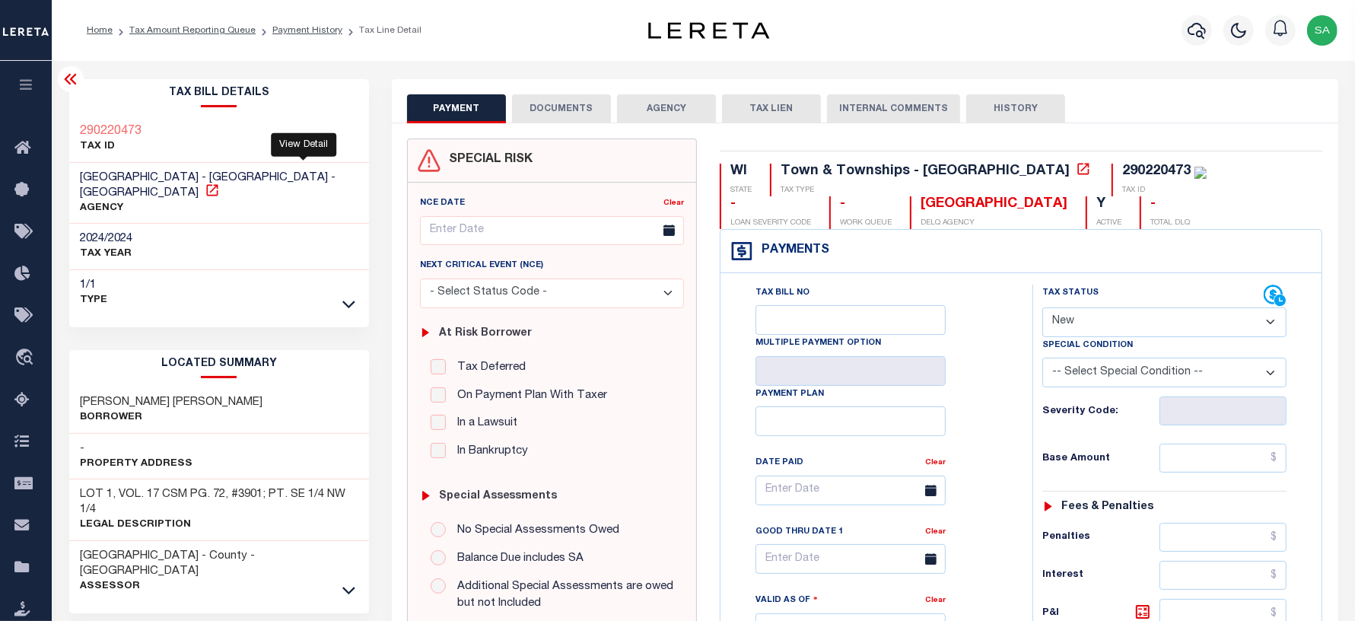
click at [220, 183] on icon at bounding box center [212, 190] width 15 height 15
click at [351, 582] on icon at bounding box center [348, 590] width 13 height 16
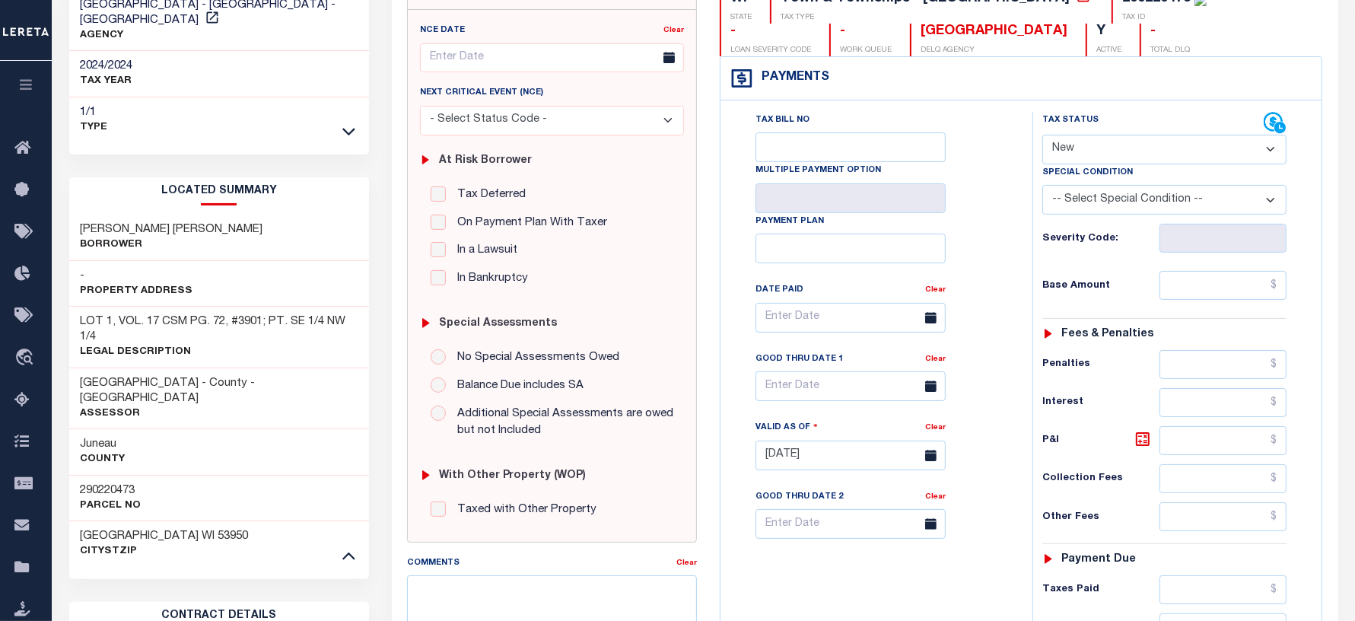
scroll to position [190, 0]
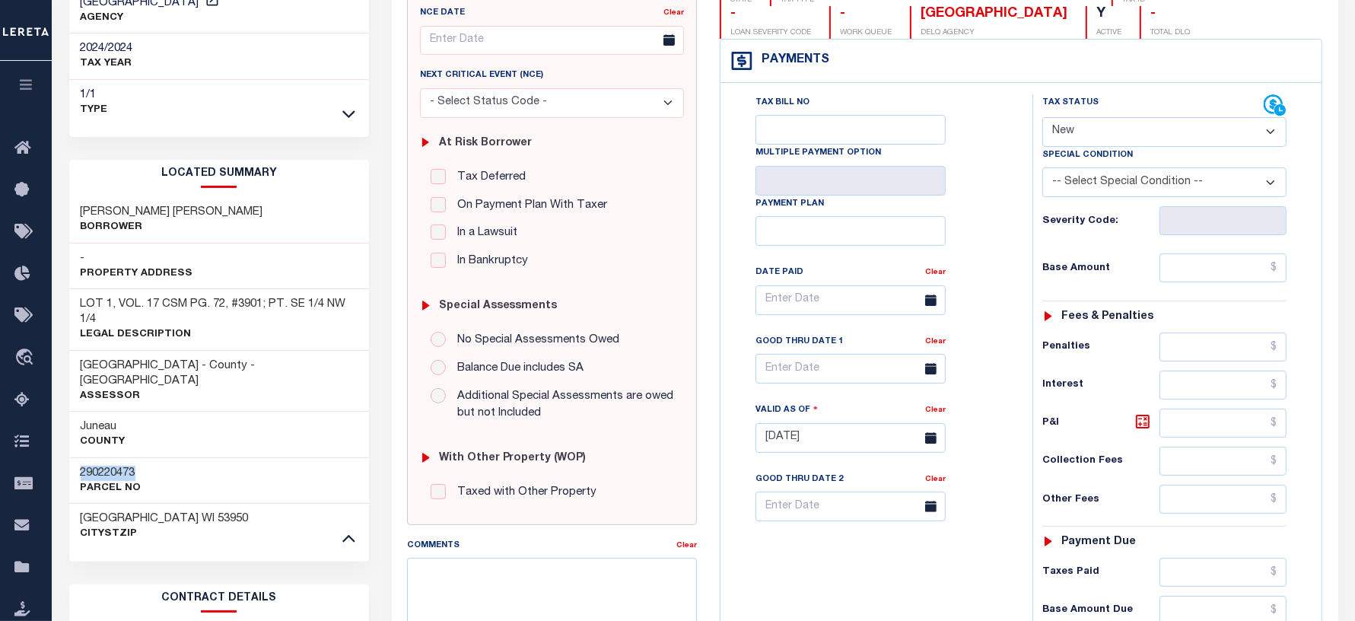
drag, startPoint x: 138, startPoint y: 443, endPoint x: 74, endPoint y: 439, distance: 64.0
click at [74, 457] on div "290220473 Parcel No" at bounding box center [219, 480] width 301 height 46
copy h3 "290220473"
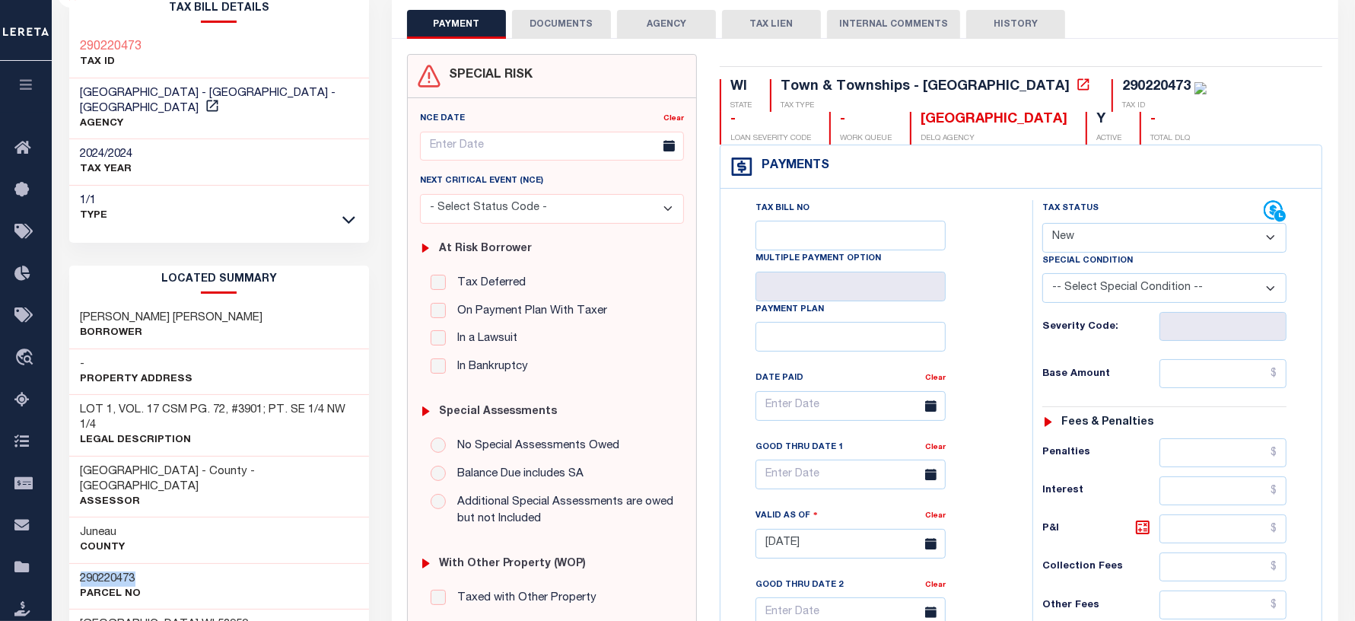
scroll to position [0, 0]
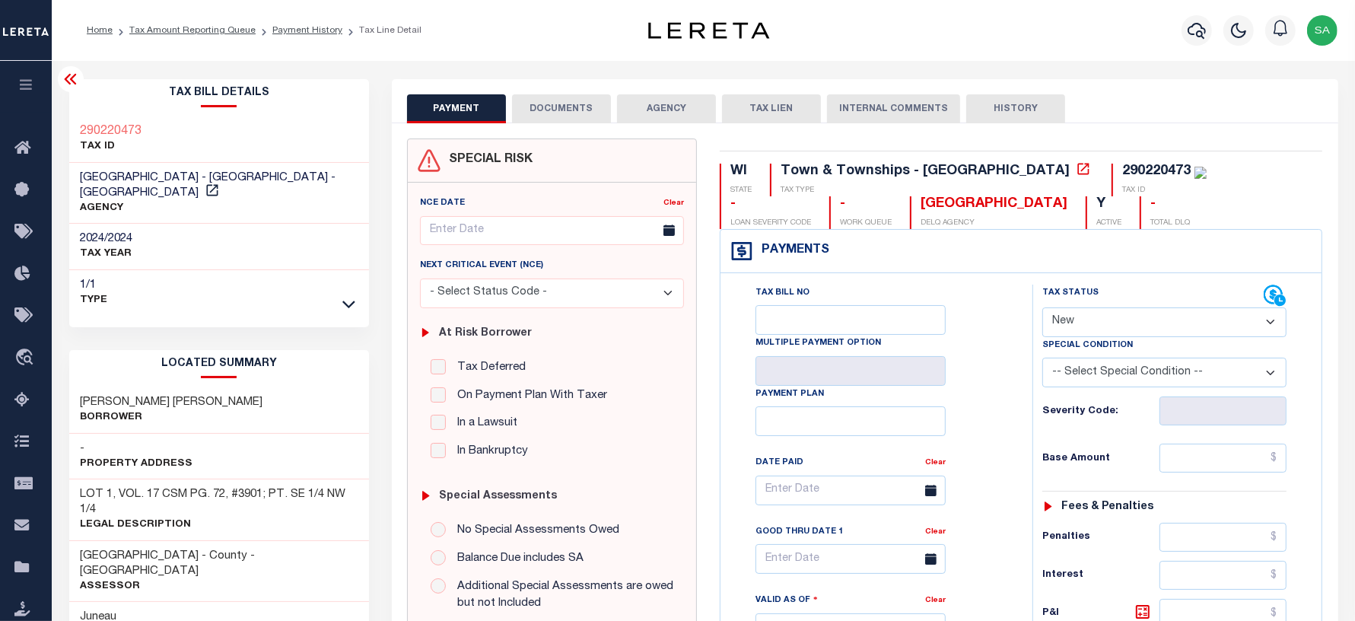
click at [76, 84] on icon at bounding box center [71, 79] width 18 height 18
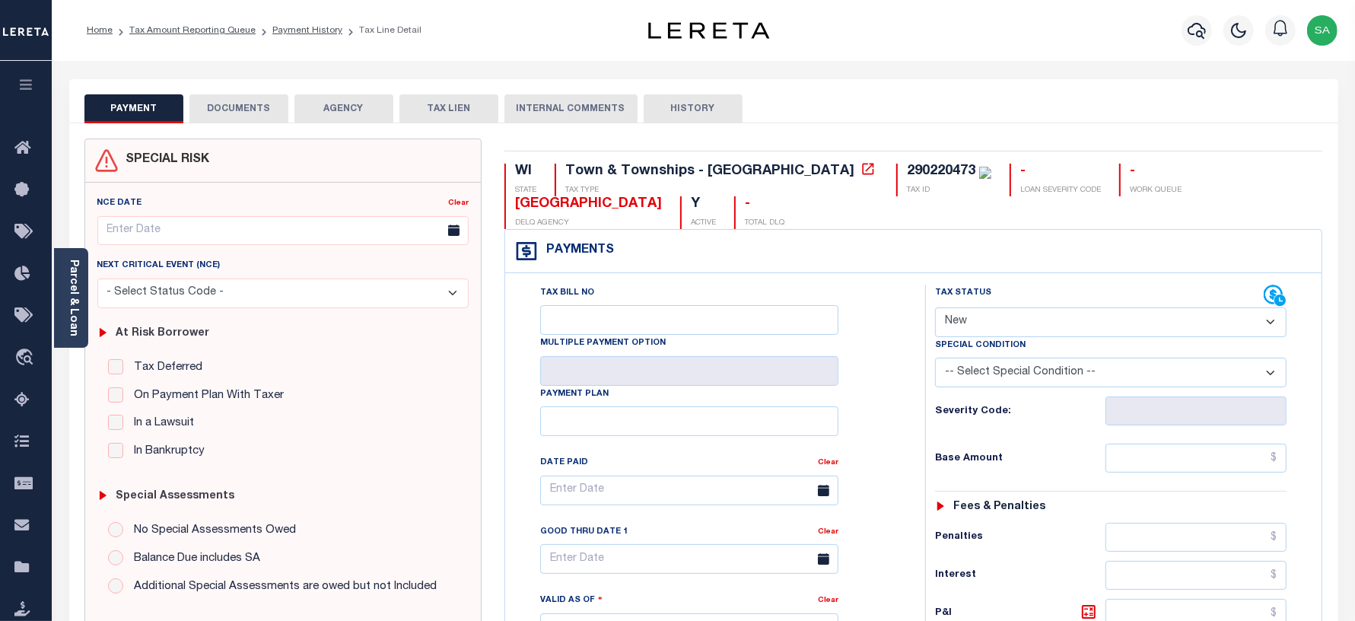
click at [984, 332] on select "- Select Status Code - Open Due/Unpaid Paid Incomplete No Tax Due Internal Refu…" at bounding box center [1111, 322] width 352 height 30
select select "PYD"
click at [935, 309] on select "- Select Status Code - Open Due/Unpaid Paid Incomplete No Tax Due Internal Refu…" at bounding box center [1111, 322] width 352 height 30
type input "[DATE]"
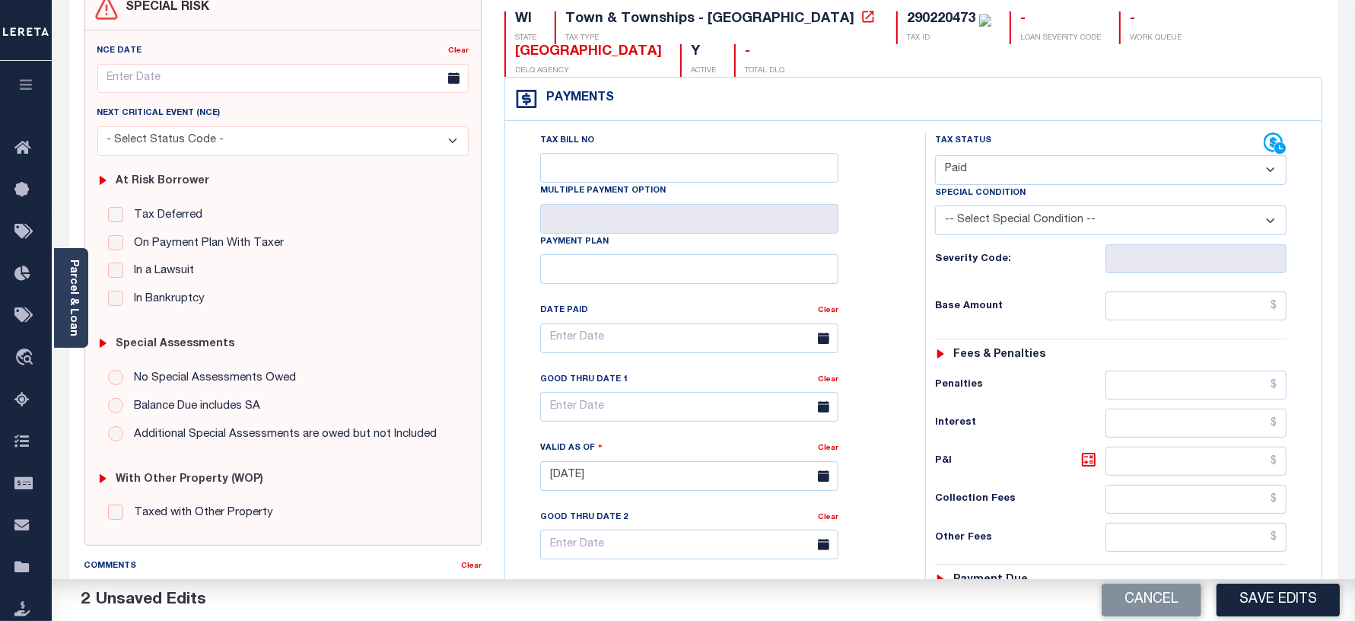
scroll to position [285, 0]
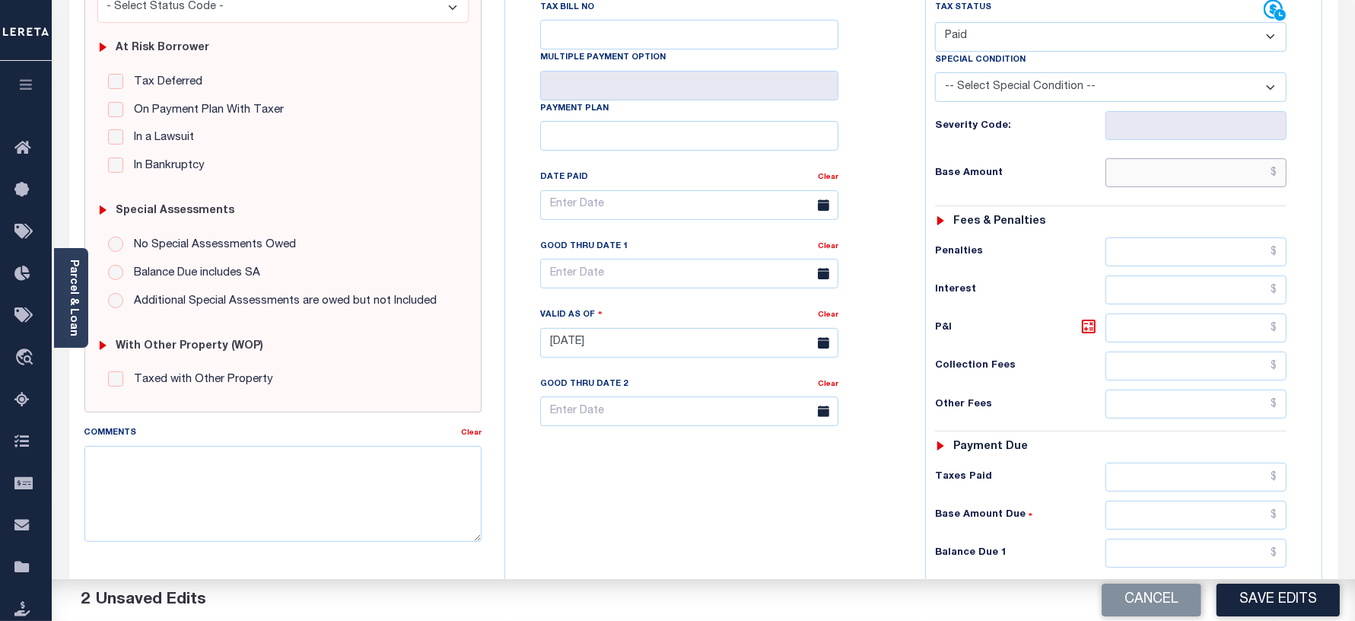
click at [1142, 187] on input "text" at bounding box center [1195, 172] width 181 height 29
type input "$0.00"
click at [1146, 545] on input "text" at bounding box center [1195, 553] width 181 height 29
click at [1147, 561] on input "text" at bounding box center [1195, 553] width 181 height 29
type input "$0.00"
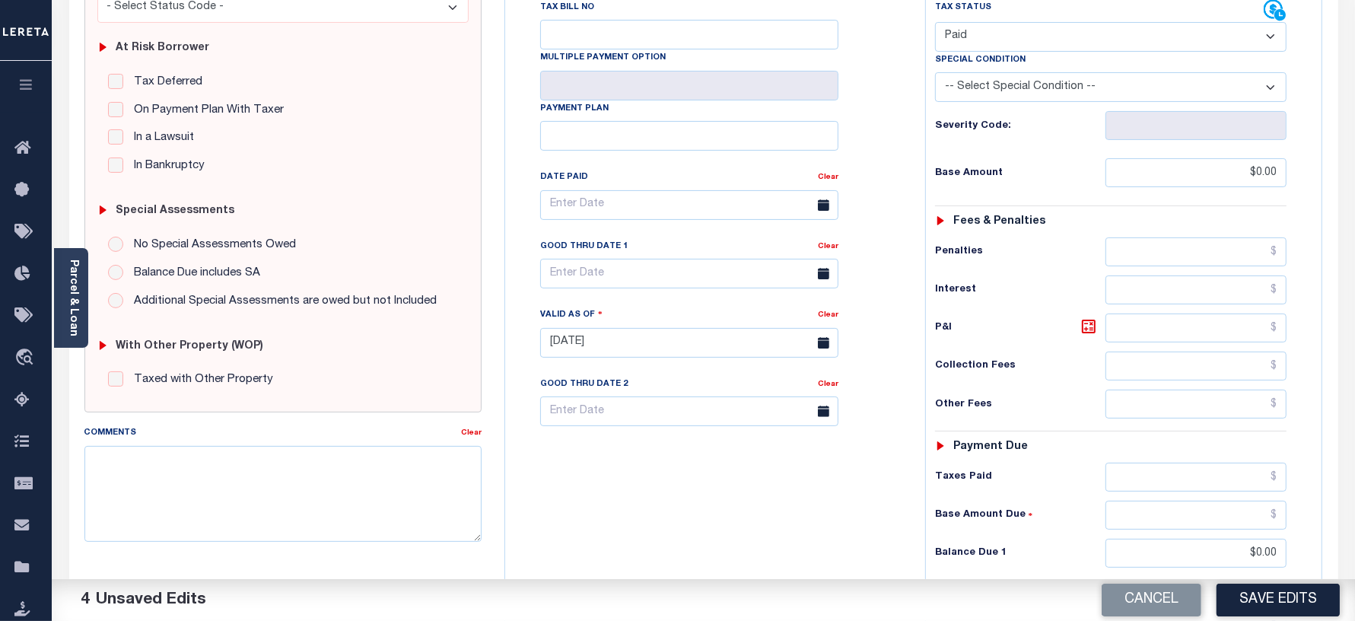
click at [667, 440] on div "Tax Bill No Multiple Payment Option Payment Plan Clear" at bounding box center [711, 335] width 405 height 672
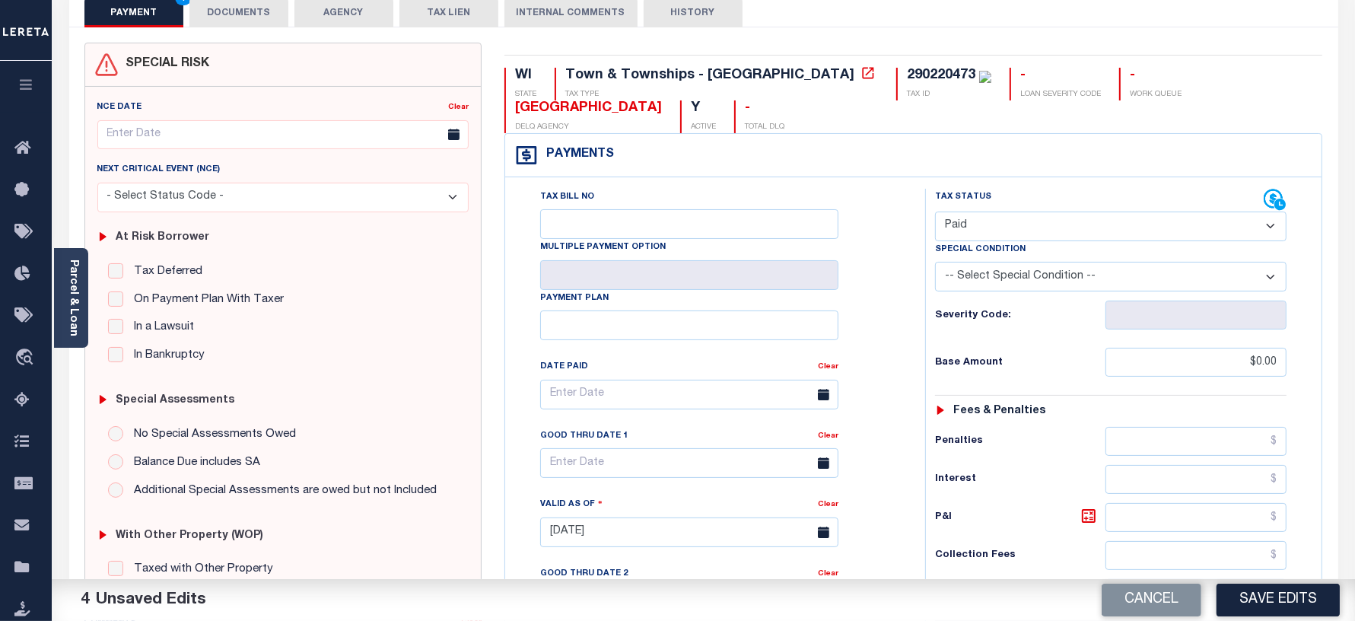
scroll to position [0, 0]
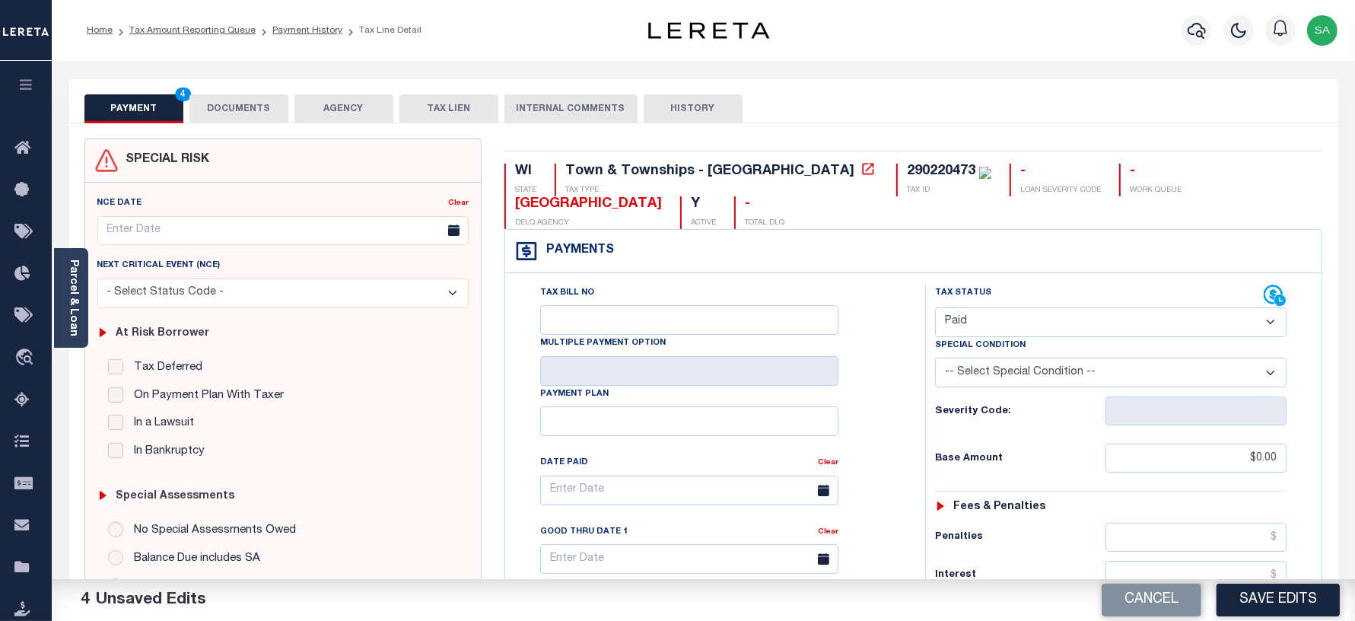
click at [271, 105] on button "DOCUMENTS" at bounding box center [238, 108] width 99 height 29
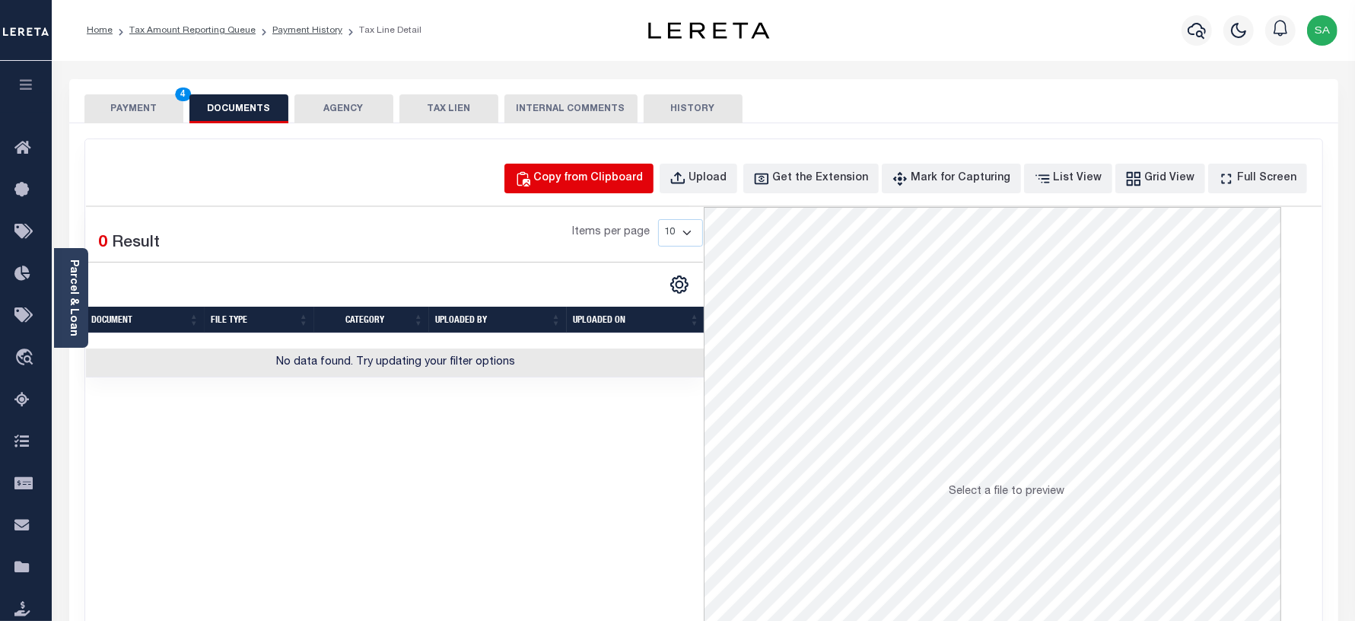
click at [616, 183] on div "Copy from Clipboard" at bounding box center [589, 178] width 110 height 17
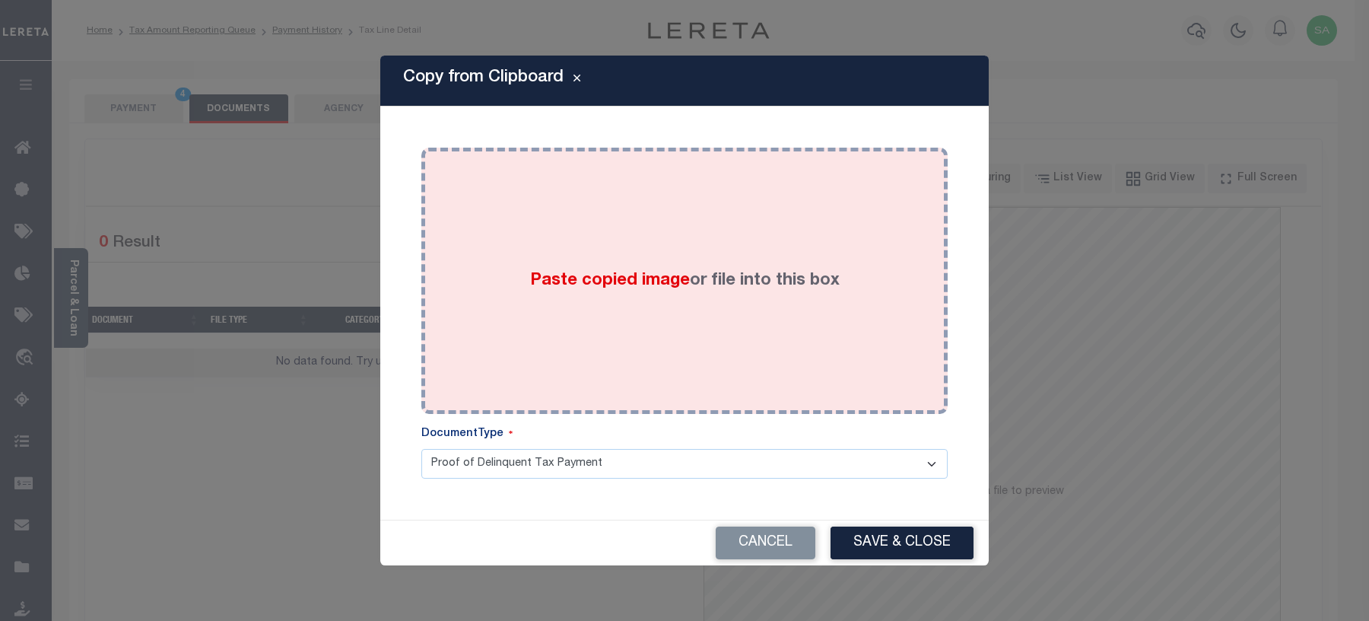
click at [670, 324] on div "Paste copied image or file into this box" at bounding box center [685, 280] width 504 height 243
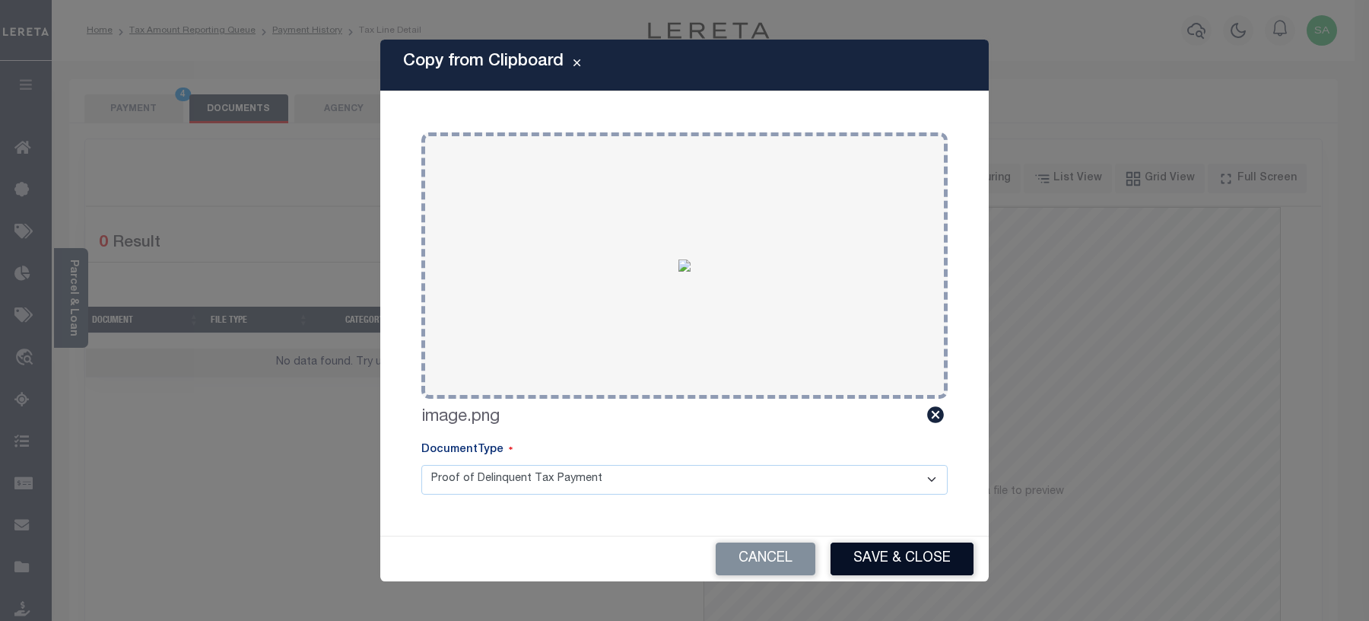
click at [876, 563] on button "Save & Close" at bounding box center [902, 558] width 143 height 33
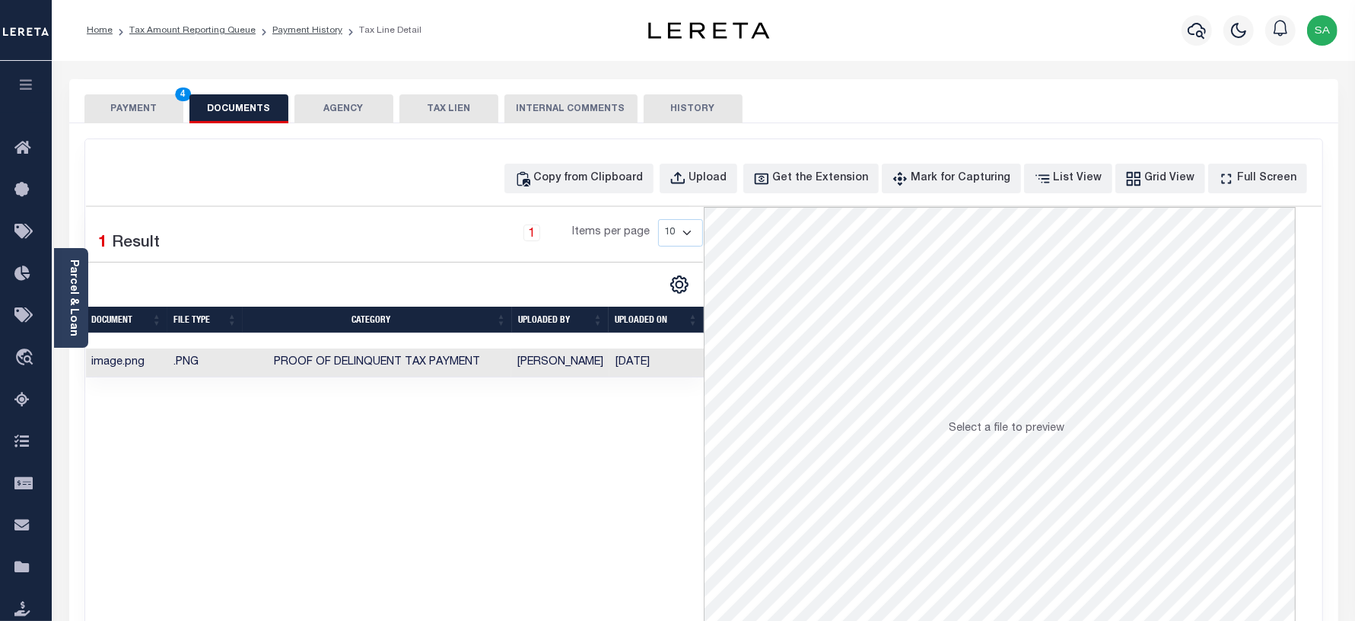
click at [141, 104] on button "PAYMENT 4" at bounding box center [133, 108] width 99 height 29
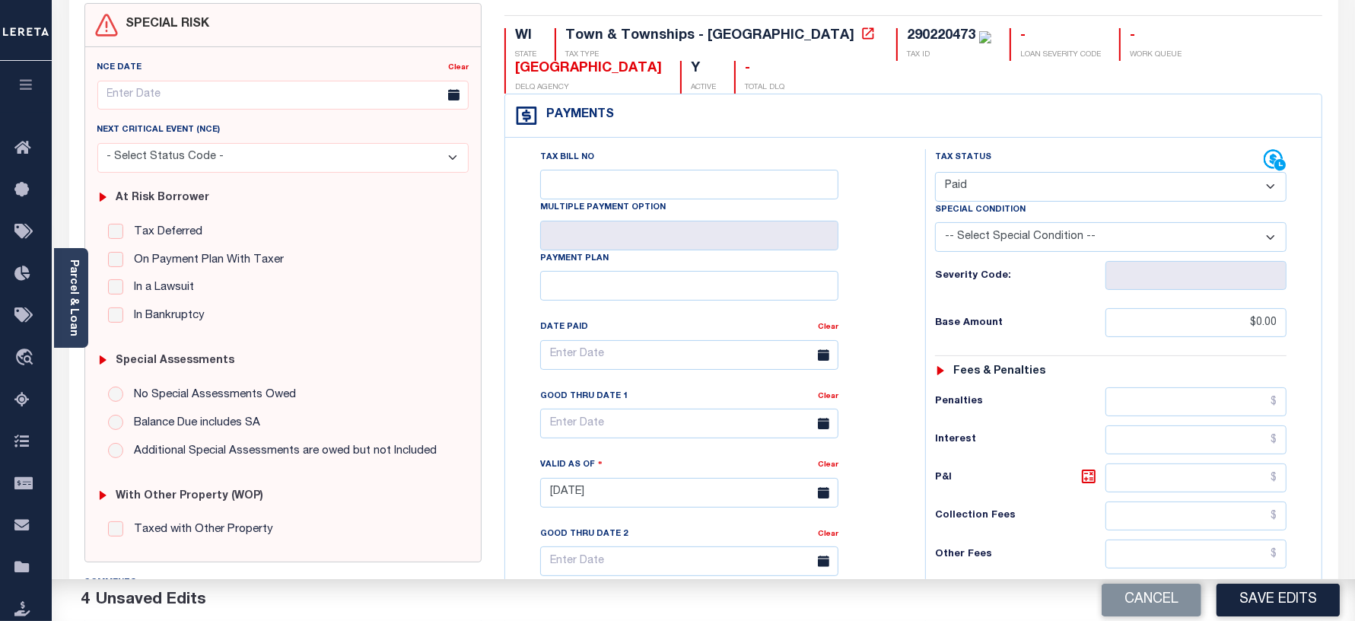
scroll to position [476, 0]
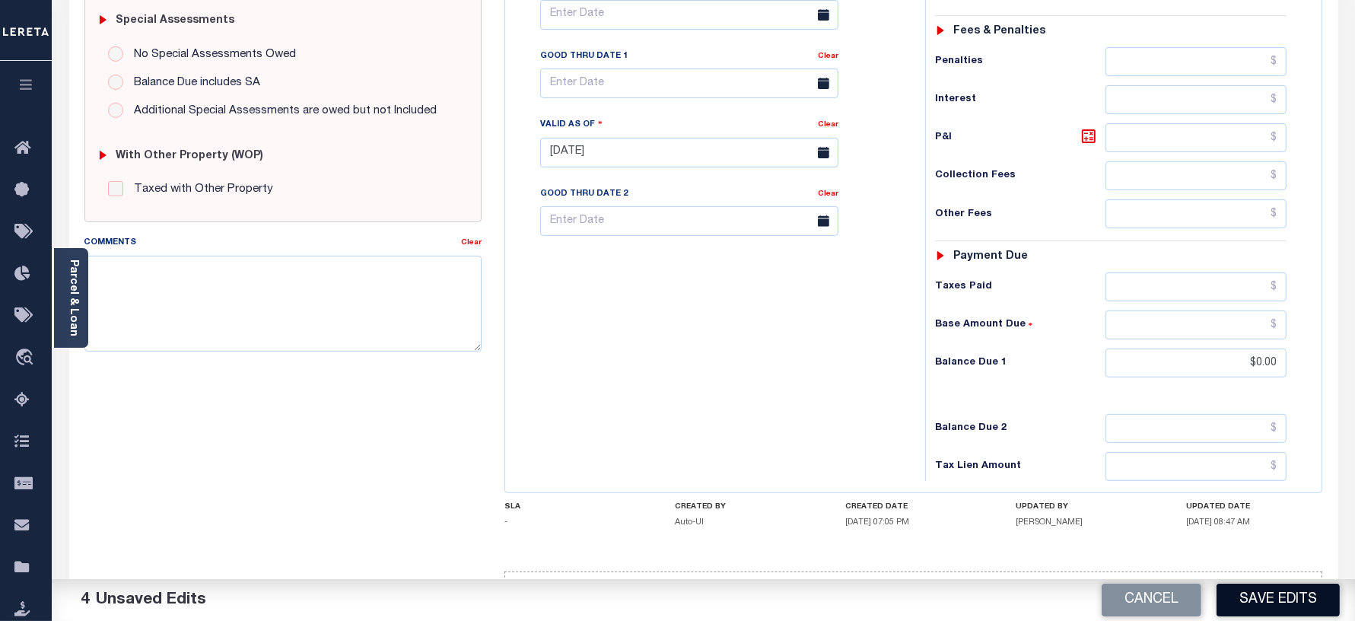
click at [1265, 600] on button "Save Edits" at bounding box center [1278, 600] width 123 height 33
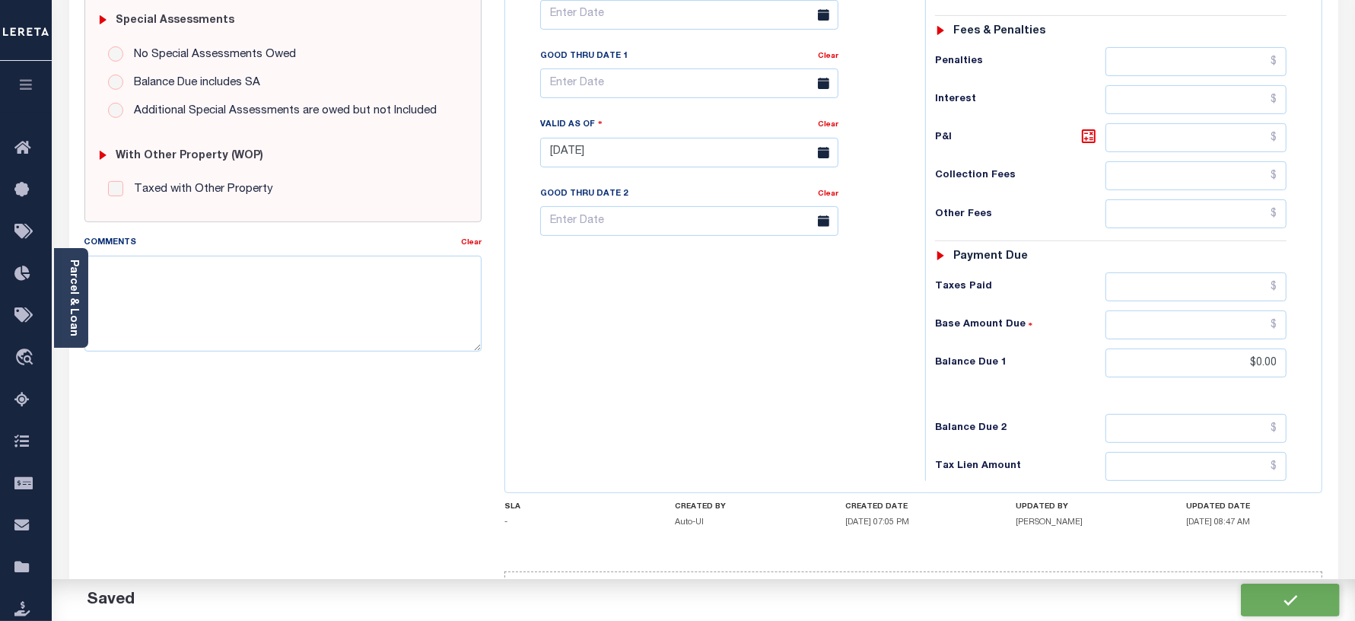
checkbox input "false"
type input "$0"
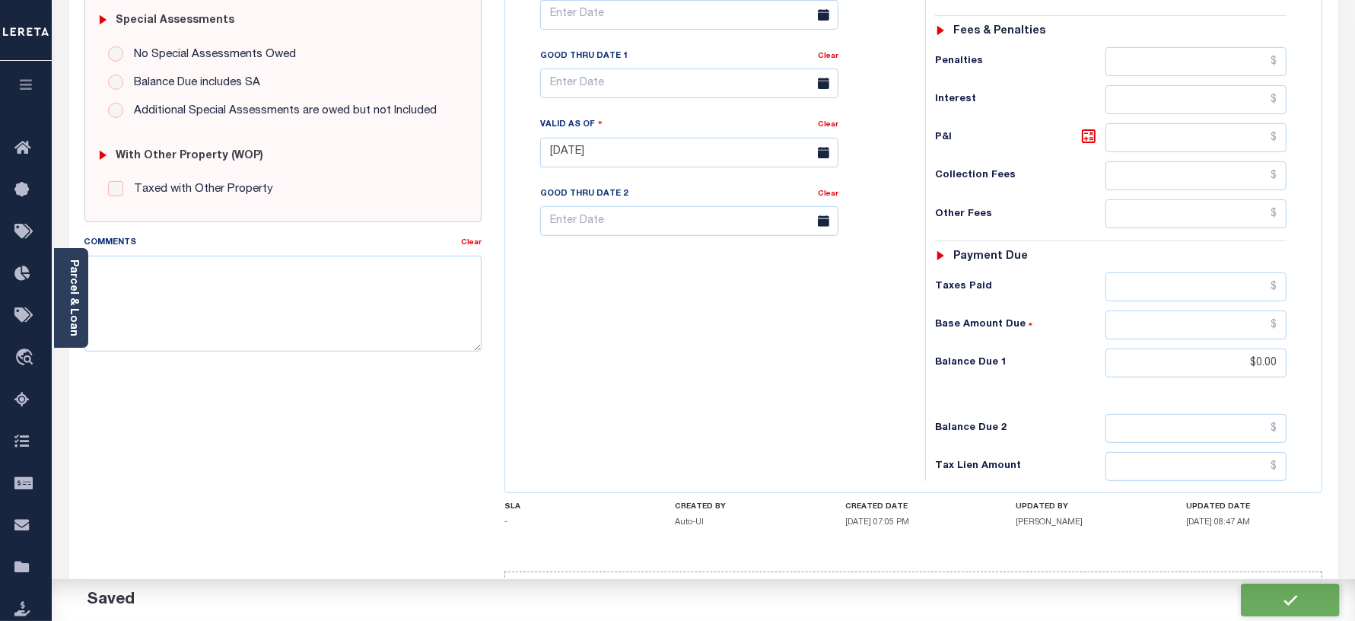
type input "$0"
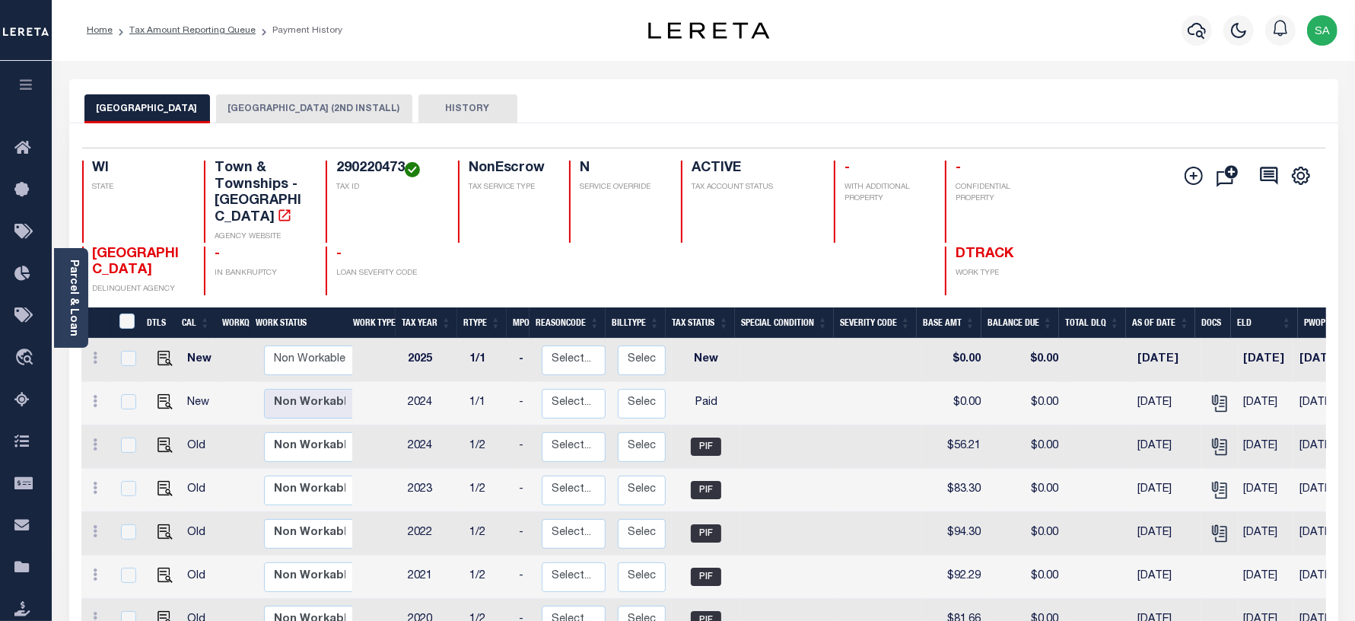
drag, startPoint x: 248, startPoint y: 112, endPoint x: 226, endPoint y: 96, distance: 27.2
click at [248, 112] on button "[GEOGRAPHIC_DATA] (2ND INSTALL)" at bounding box center [314, 108] width 196 height 29
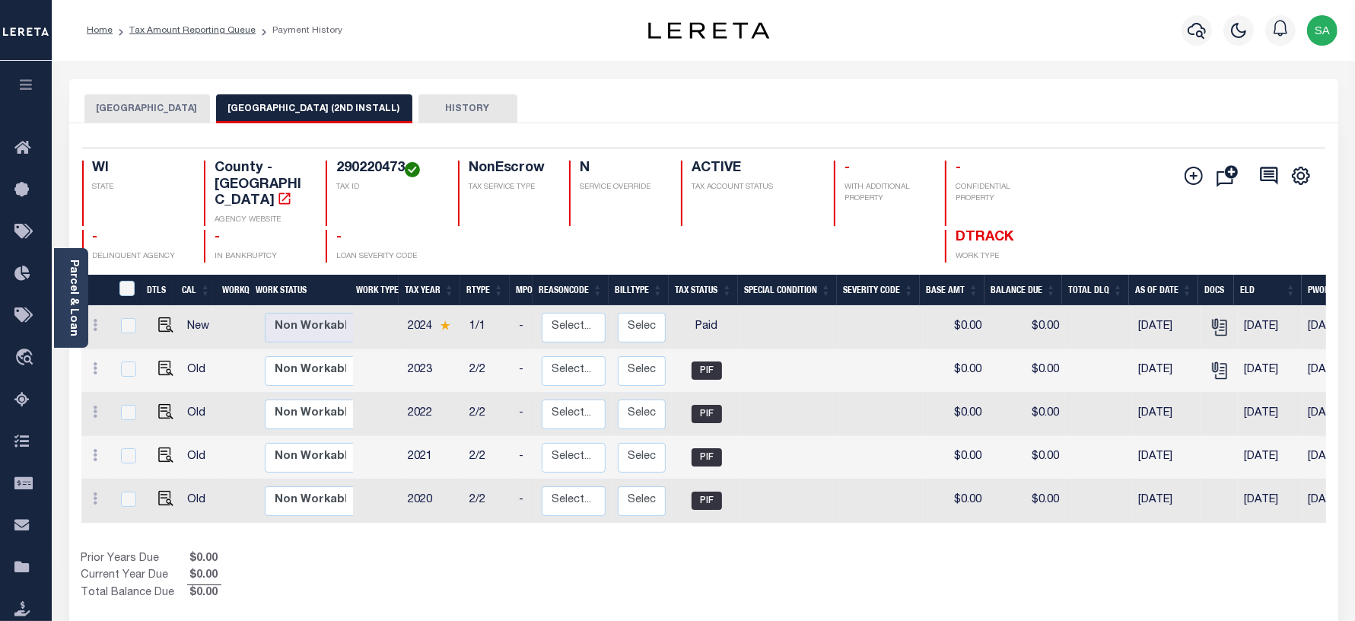
click at [123, 113] on button "[GEOGRAPHIC_DATA]" at bounding box center [147, 108] width 126 height 29
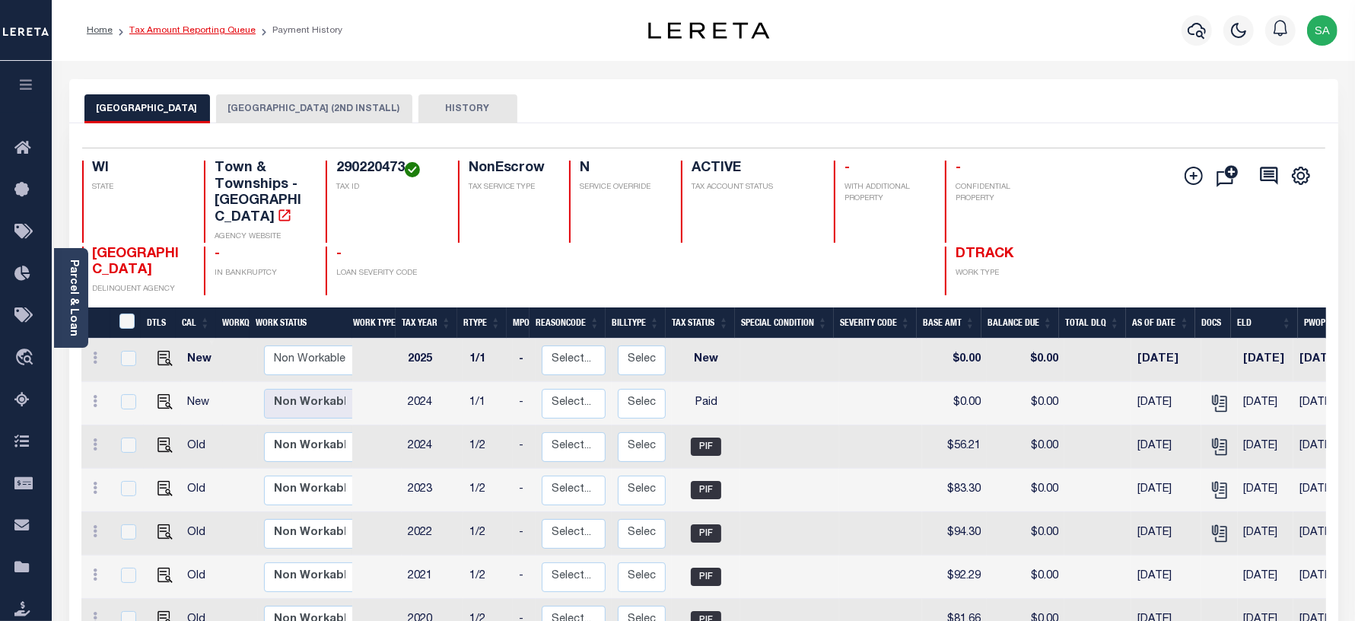
click at [192, 33] on link "Tax Amount Reporting Queue" at bounding box center [192, 30] width 126 height 9
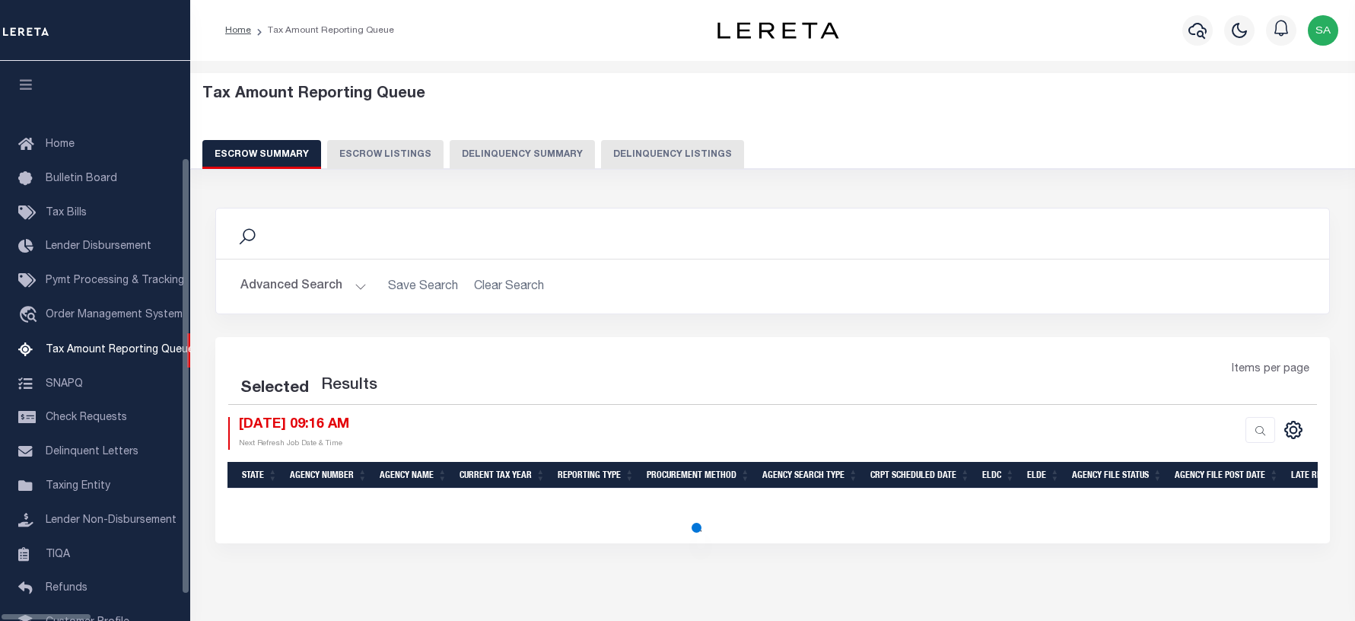
click at [650, 157] on button "Delinquency Listings" at bounding box center [672, 154] width 143 height 29
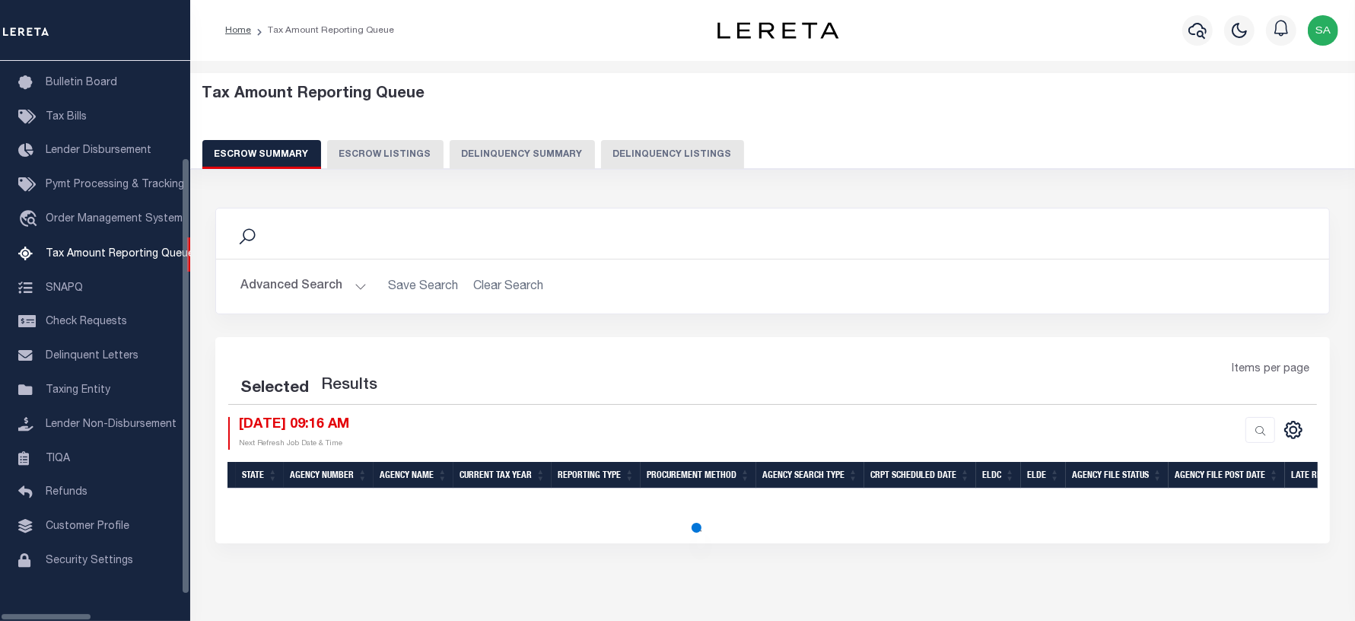
select select "100"
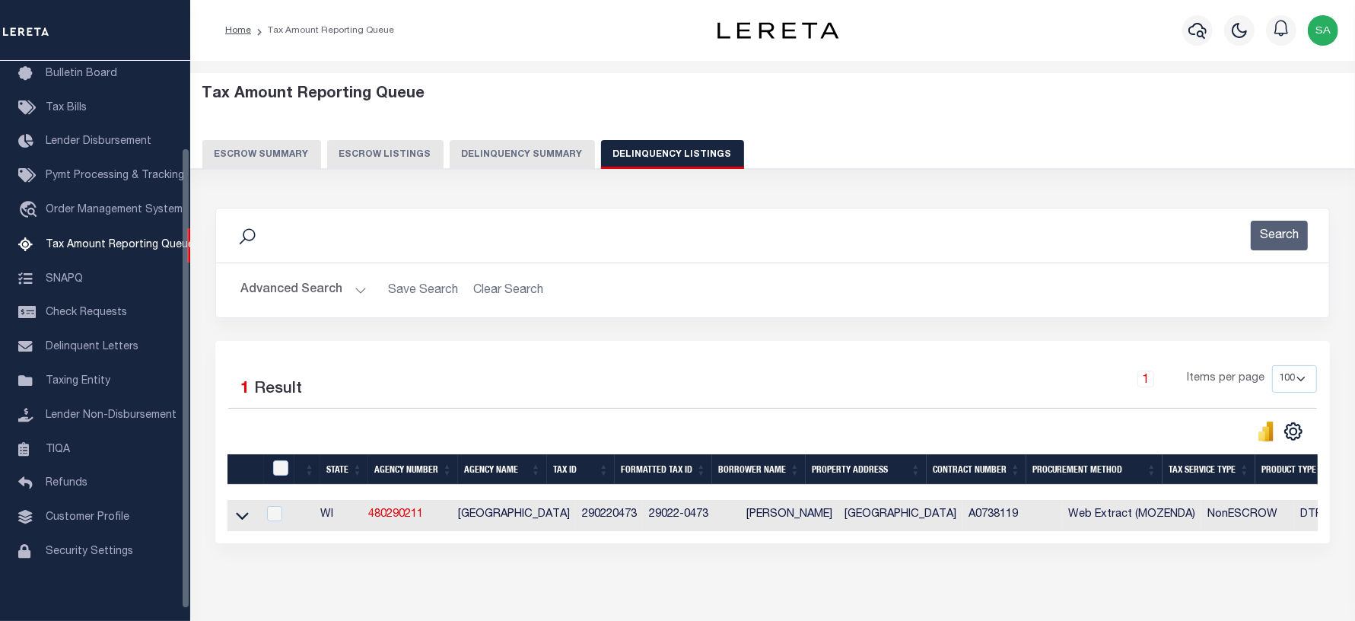
scroll to position [105, 0]
click at [310, 291] on button "Advanced Search" at bounding box center [303, 290] width 126 height 30
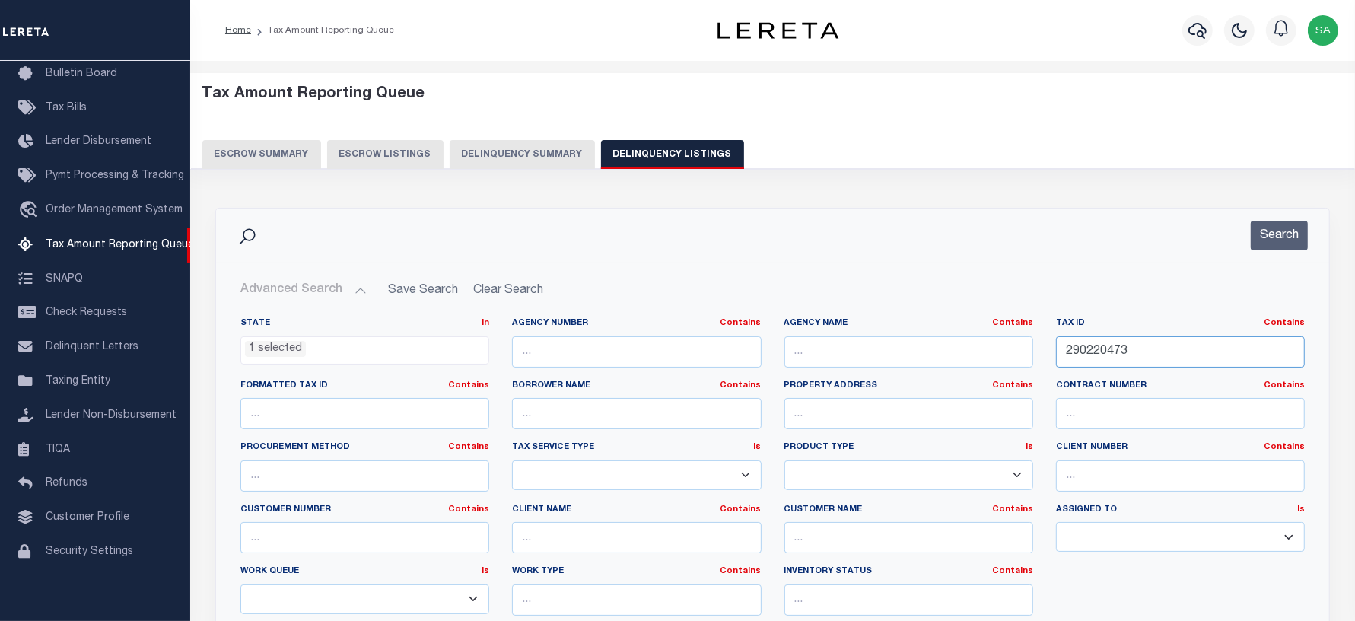
drag, startPoint x: 1128, startPoint y: 351, endPoint x: 774, endPoint y: 337, distance: 354.1
click at [774, 337] on div "State In In AK AL AR AZ CA CO CT DC DE FL GA GU HI IA ID IL IN KS [GEOGRAPHIC_D…" at bounding box center [772, 472] width 1087 height 310
paste input "8"
type input "290220478"
click at [1299, 240] on button "Search" at bounding box center [1279, 236] width 57 height 30
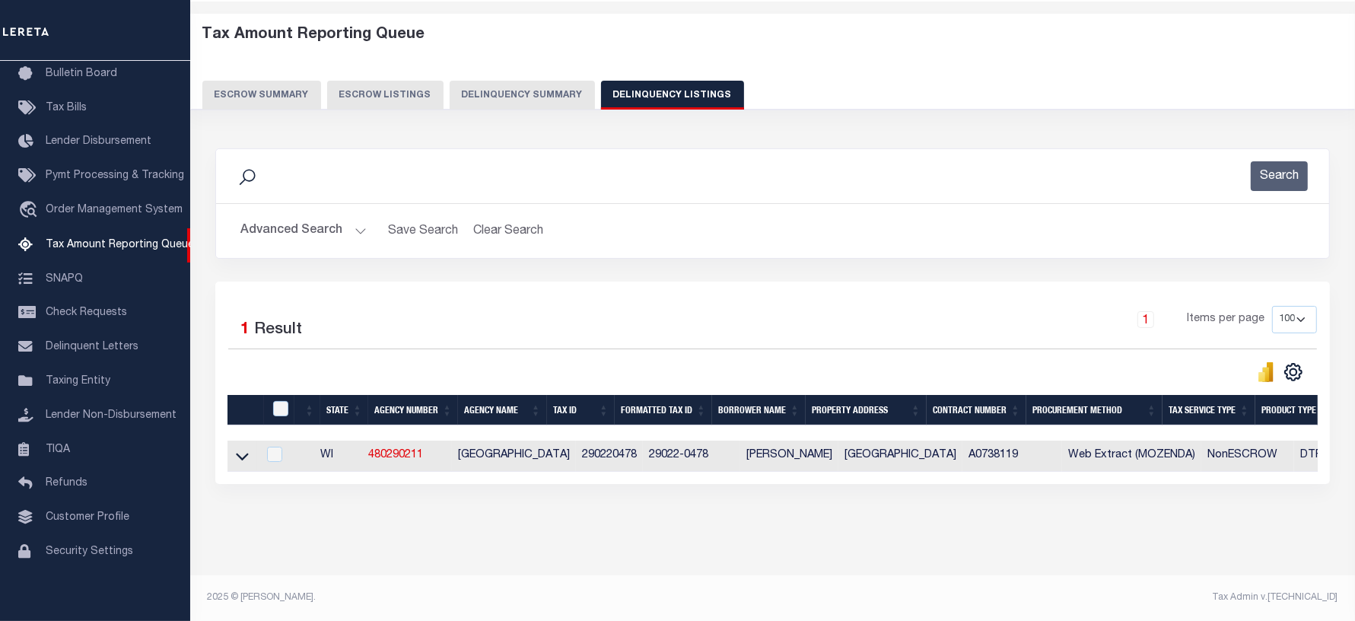
scroll to position [73, 0]
click at [241, 448] on icon at bounding box center [242, 456] width 13 height 16
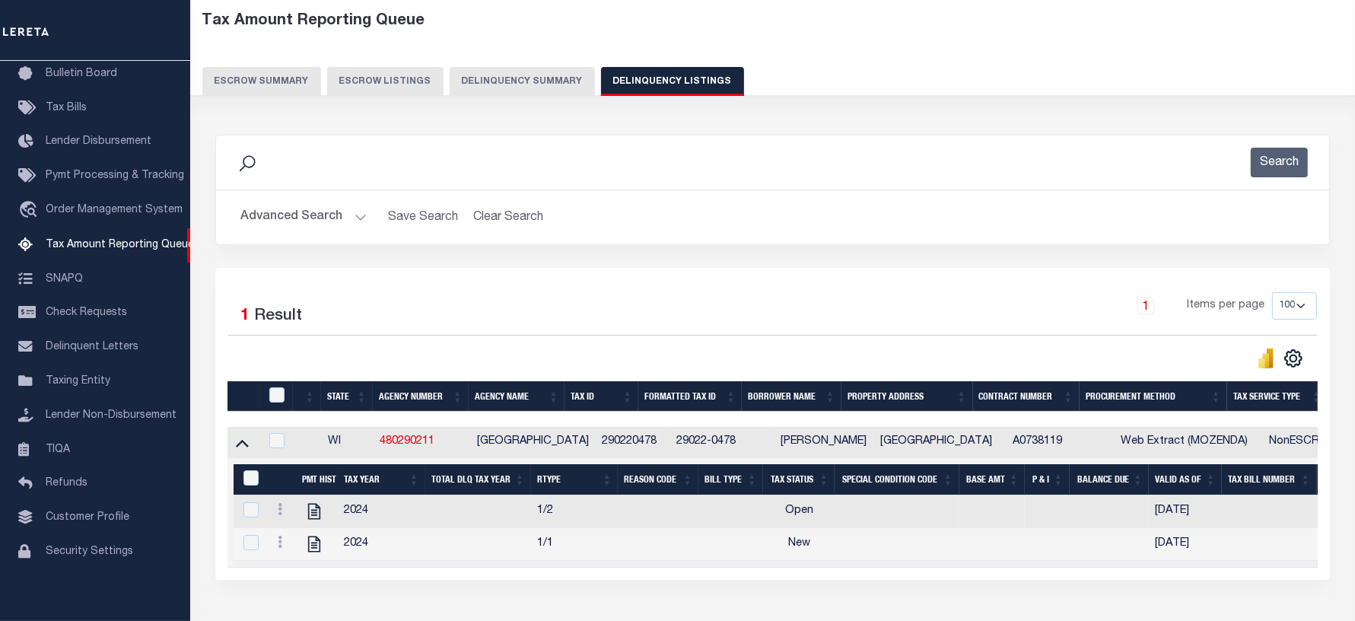
scroll to position [168, 0]
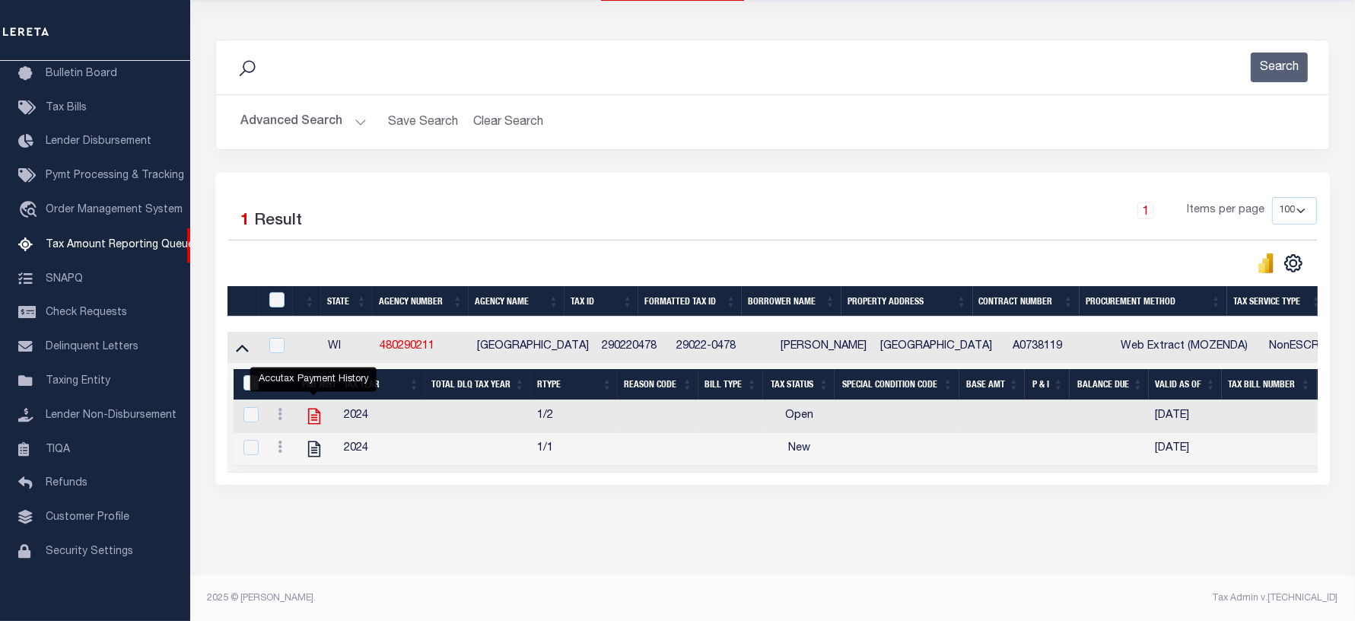
click at [307, 425] on icon "" at bounding box center [314, 416] width 20 height 20
checkbox input "true"
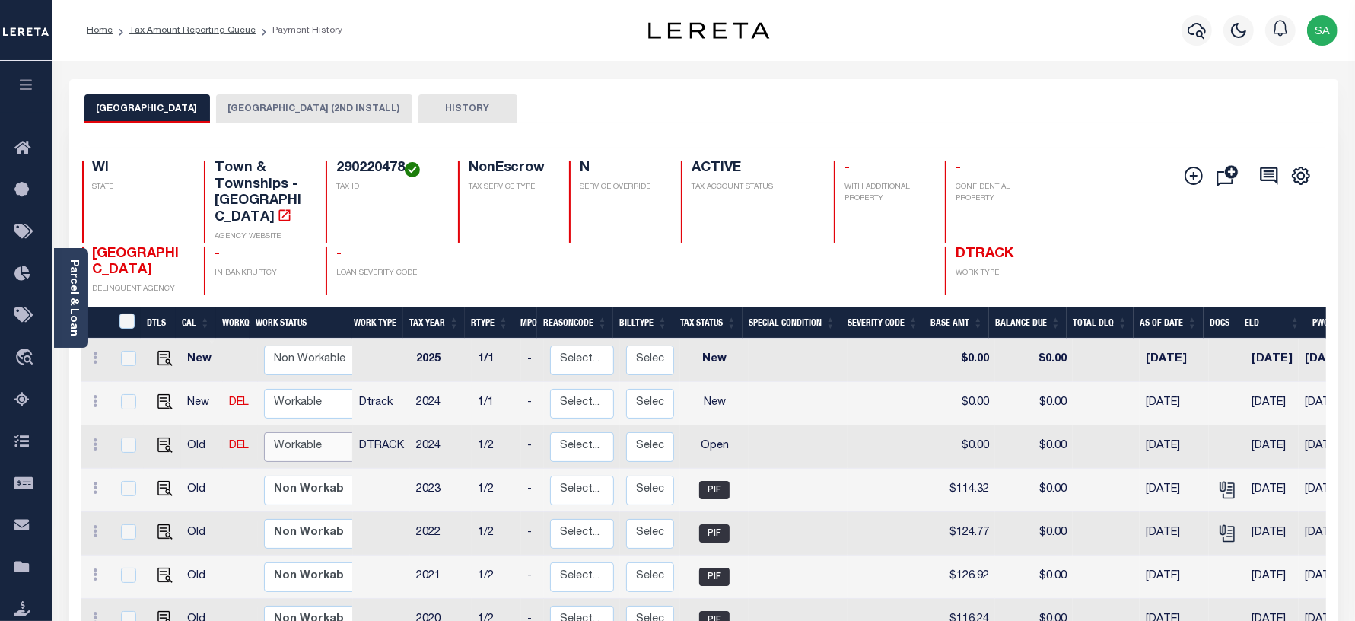
click at [278, 432] on select "Non Workable Workable" at bounding box center [309, 447] width 91 height 30
checkbox input "true"
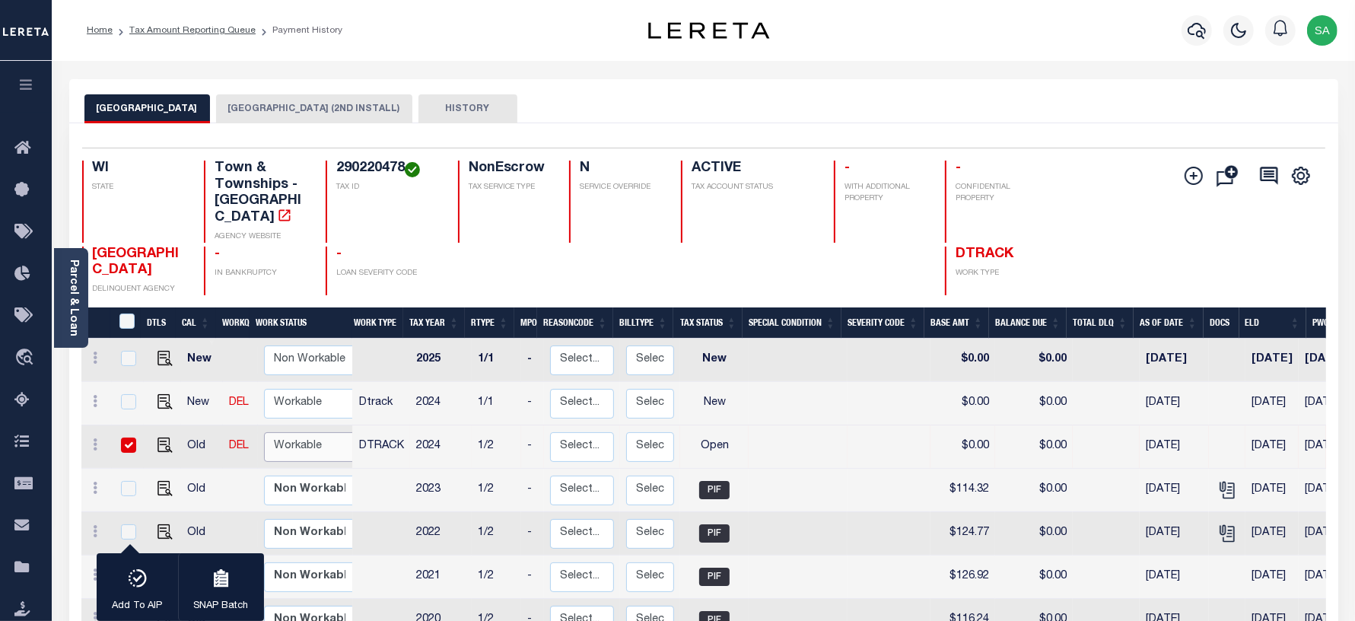
select select "true"
click at [264, 432] on select "Non Workable Workable" at bounding box center [309, 447] width 91 height 30
checkbox input "false"
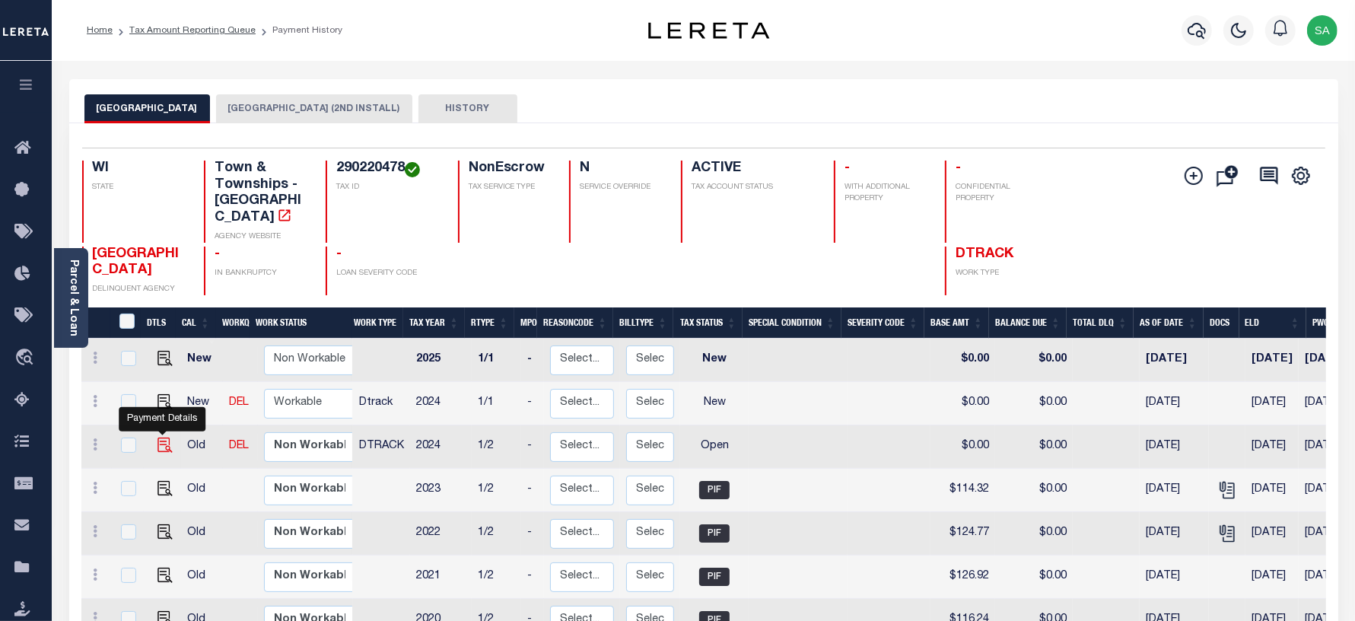
click at [160, 437] on img "" at bounding box center [164, 444] width 15 height 15
checkbox input "true"
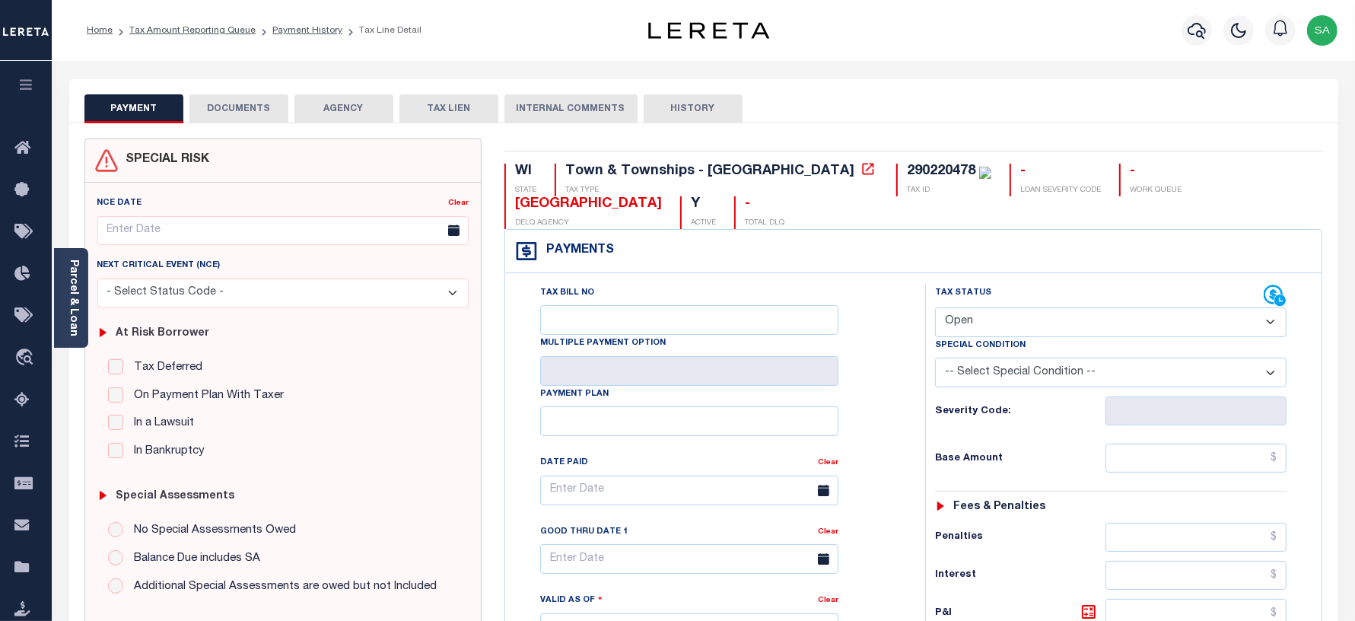
click at [978, 323] on select "- Select Status Code - Open Due/Unpaid Paid Incomplete No Tax Due Internal Refu…" at bounding box center [1111, 322] width 352 height 30
select select "PYD"
click at [935, 309] on select "- Select Status Code - Open Due/Unpaid Paid Incomplete No Tax Due Internal Refu…" at bounding box center [1111, 322] width 352 height 30
type input "[DATE]"
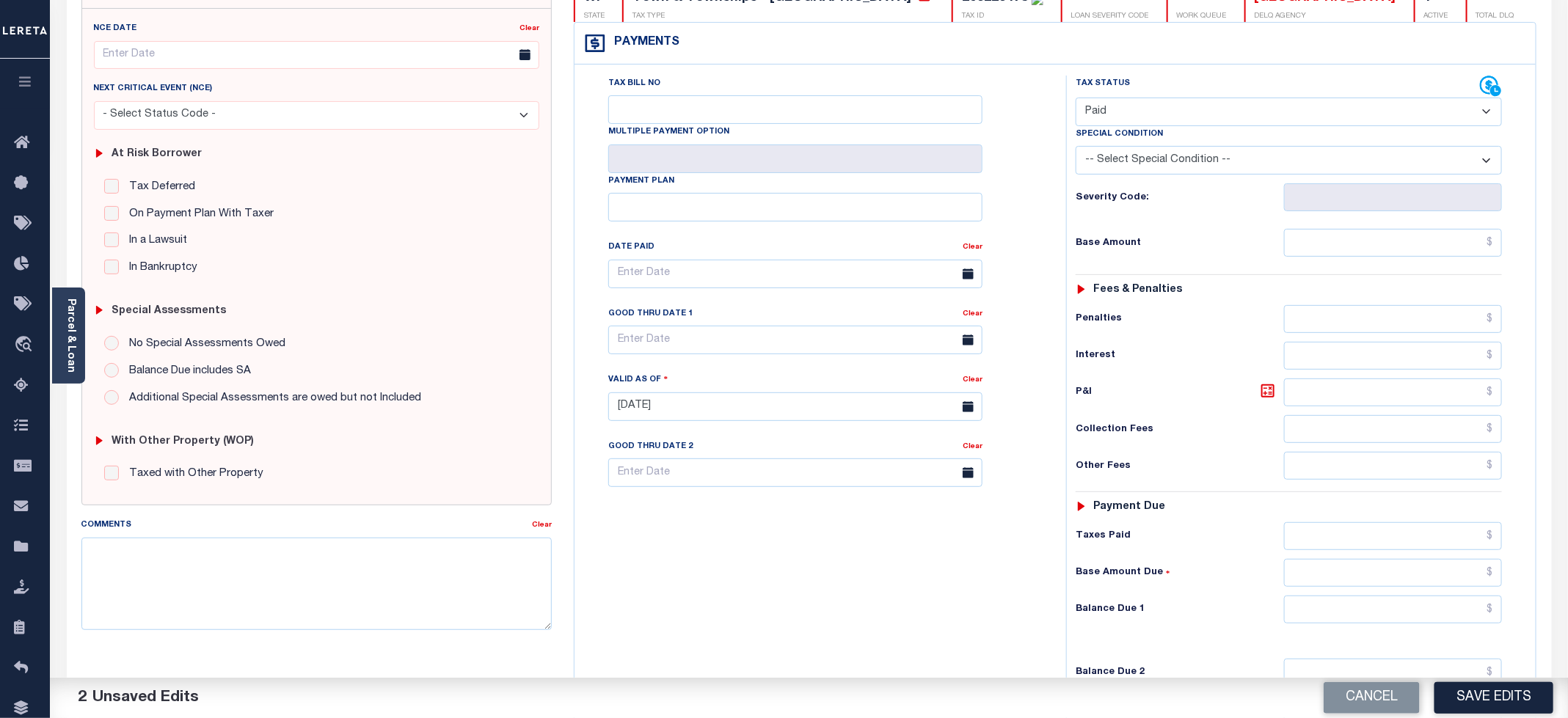
scroll to position [165, 0]
click at [1306, 249] on input "text" at bounding box center [1392, 245] width 218 height 28
type input "$0.00"
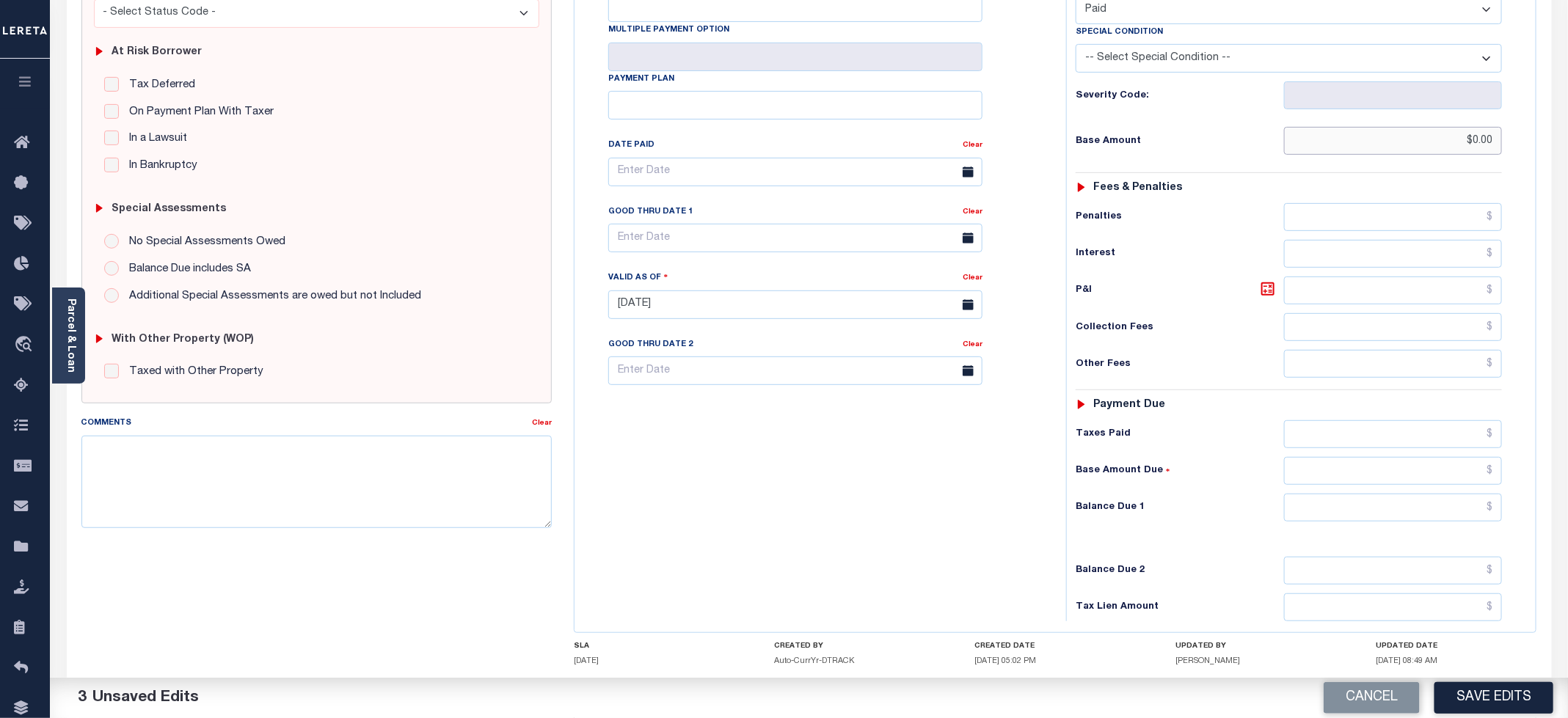
scroll to position [275, 0]
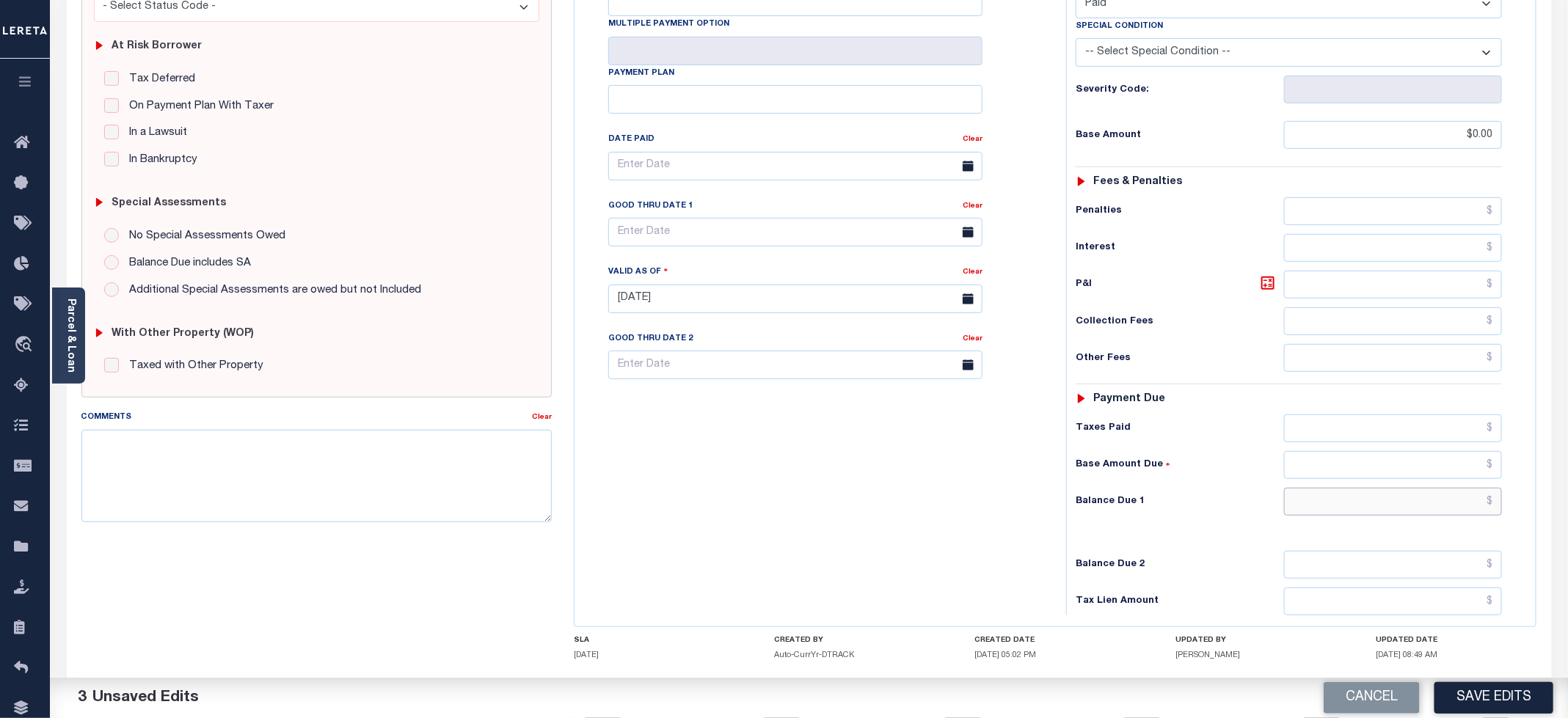
click at [1301, 509] on input "text" at bounding box center [1392, 501] width 218 height 28
type input "$0.00"
click at [790, 513] on div "Tax Bill No Multiple Payment Option Payment Plan Clear" at bounding box center [817, 292] width 477 height 648
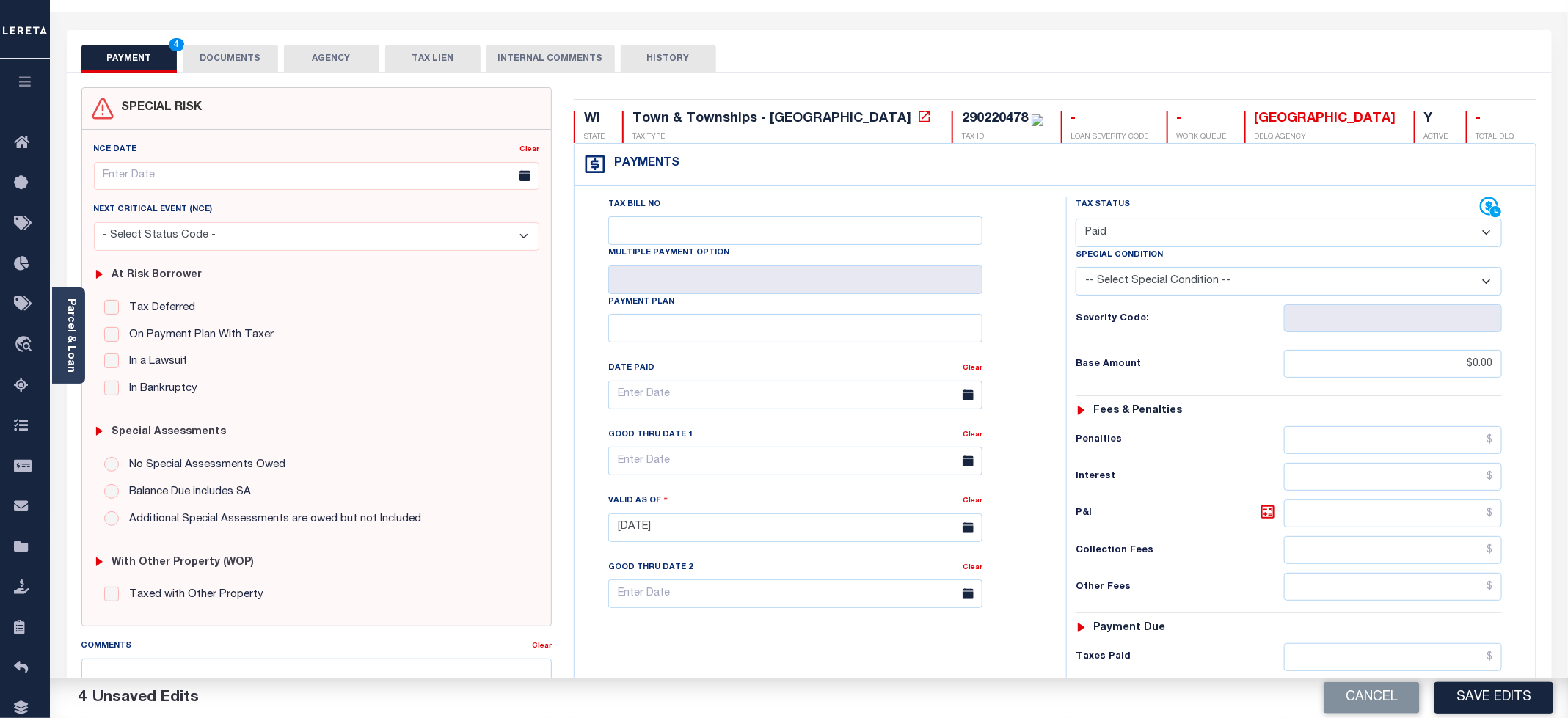
scroll to position [0, 0]
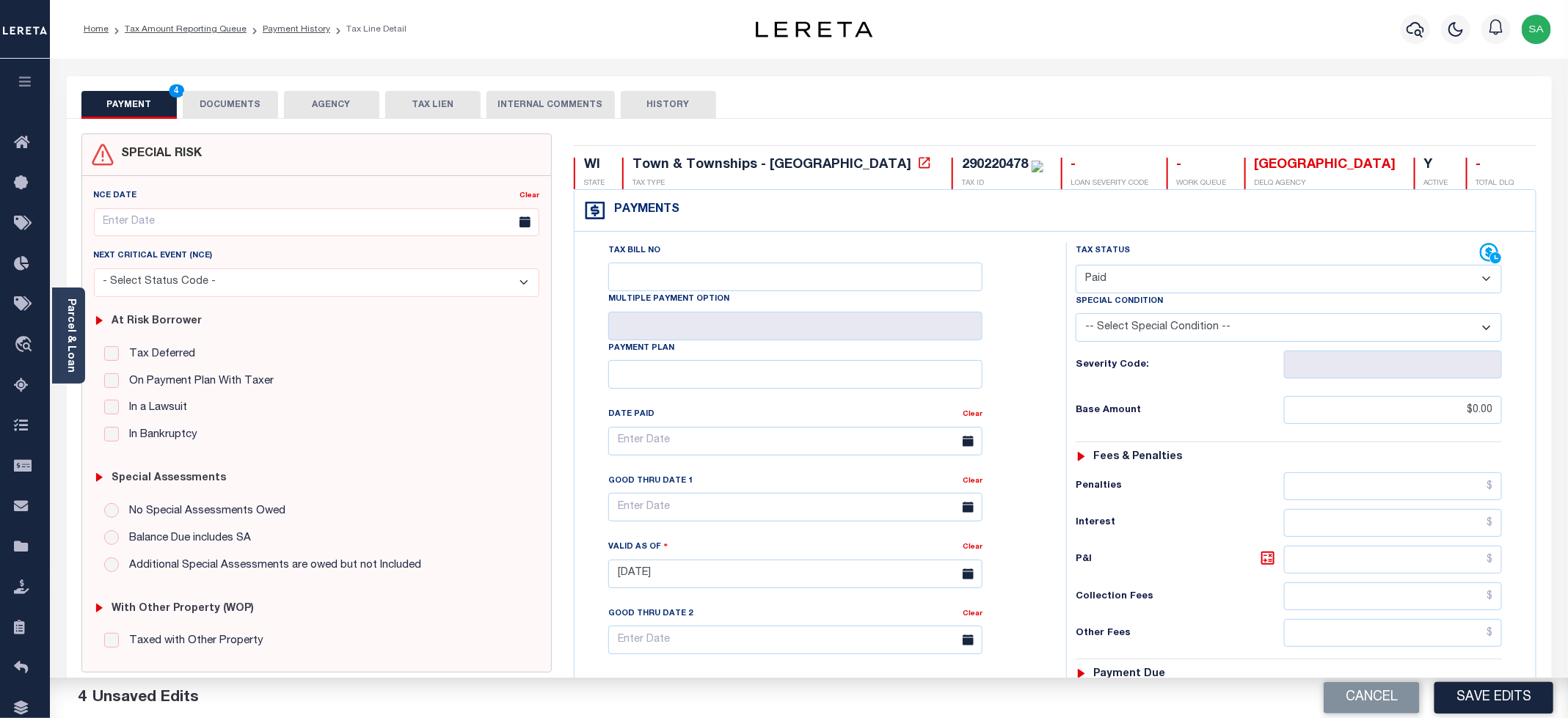
click at [213, 110] on button "DOCUMENTS" at bounding box center [230, 104] width 95 height 28
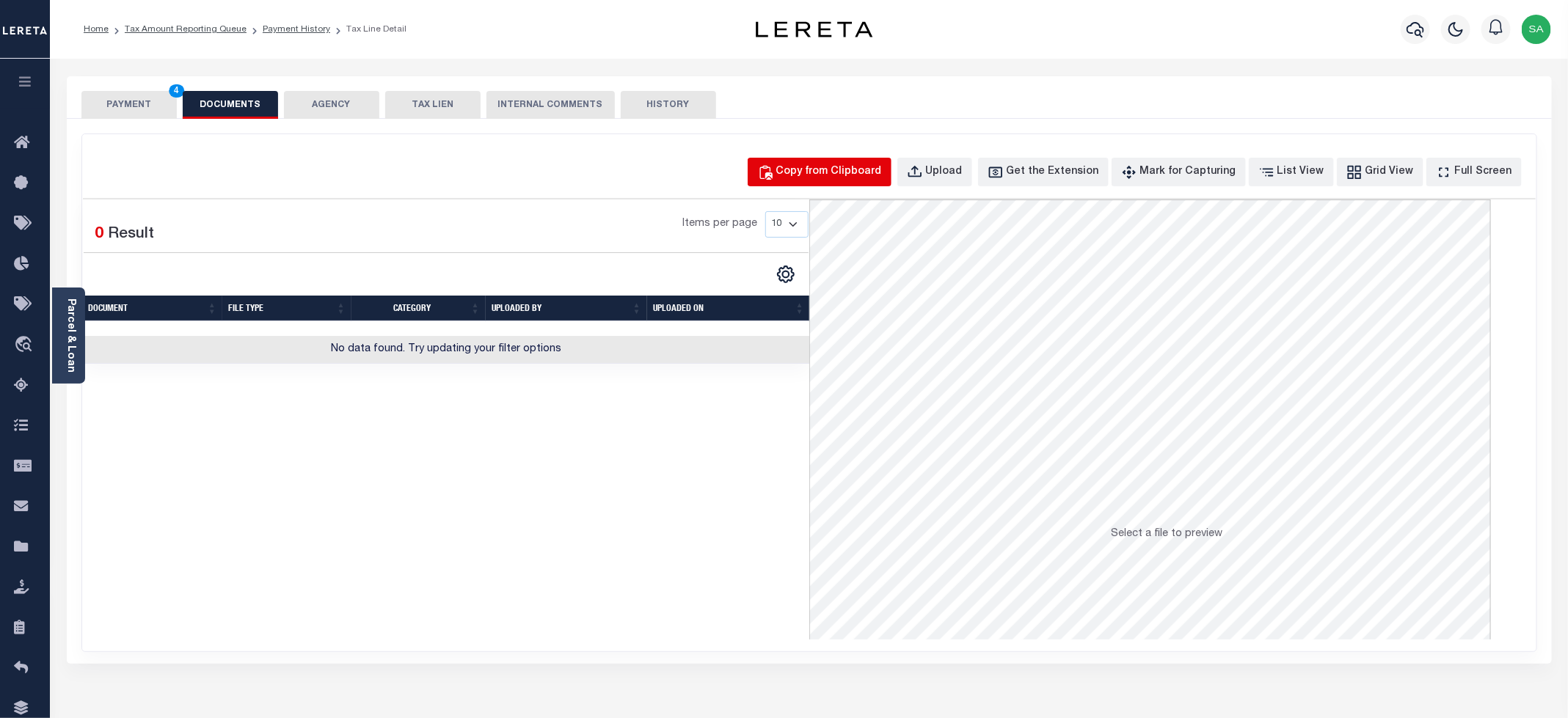
click at [872, 179] on div "Copy from Clipboard" at bounding box center [829, 172] width 106 height 16
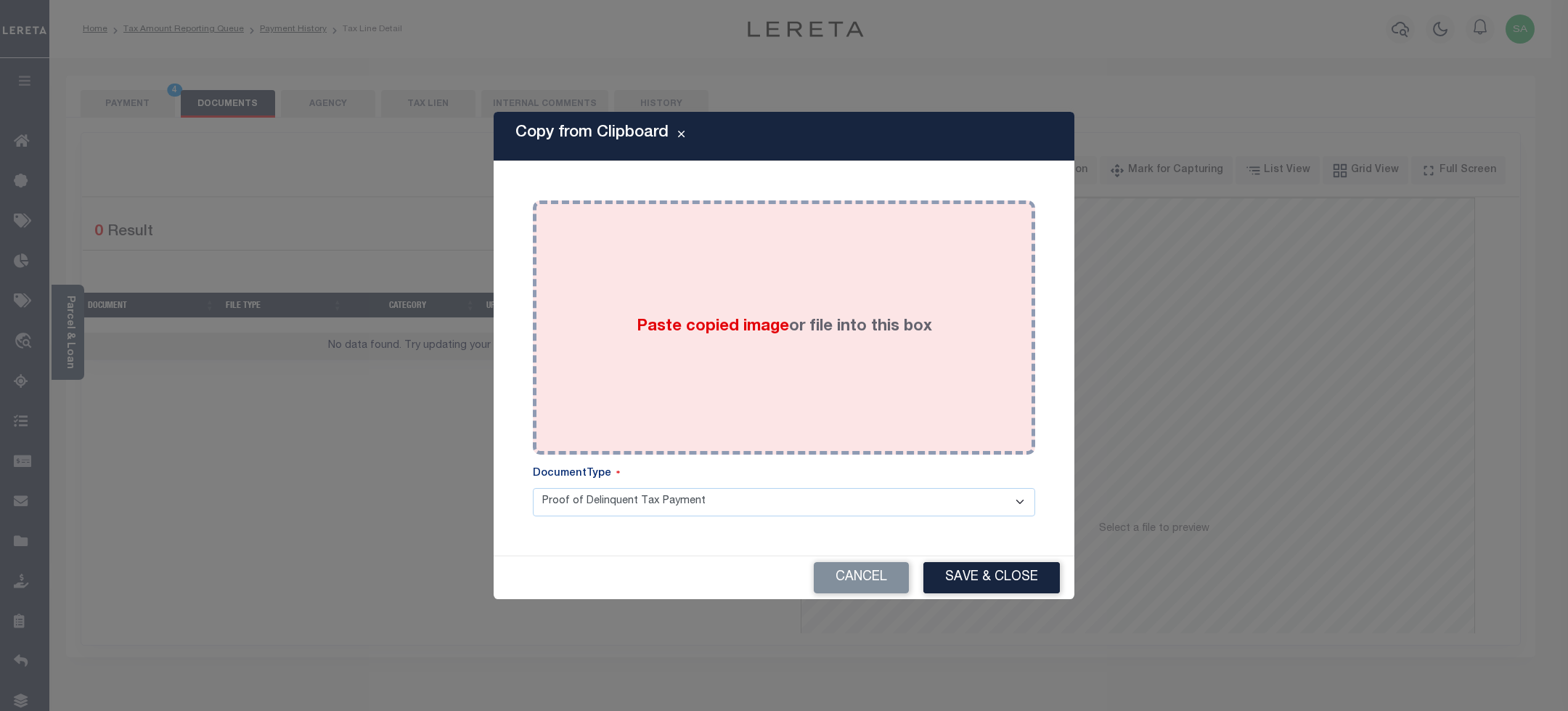
click at [749, 355] on div "Paste copied image or file into this box" at bounding box center [784, 326] width 481 height 232
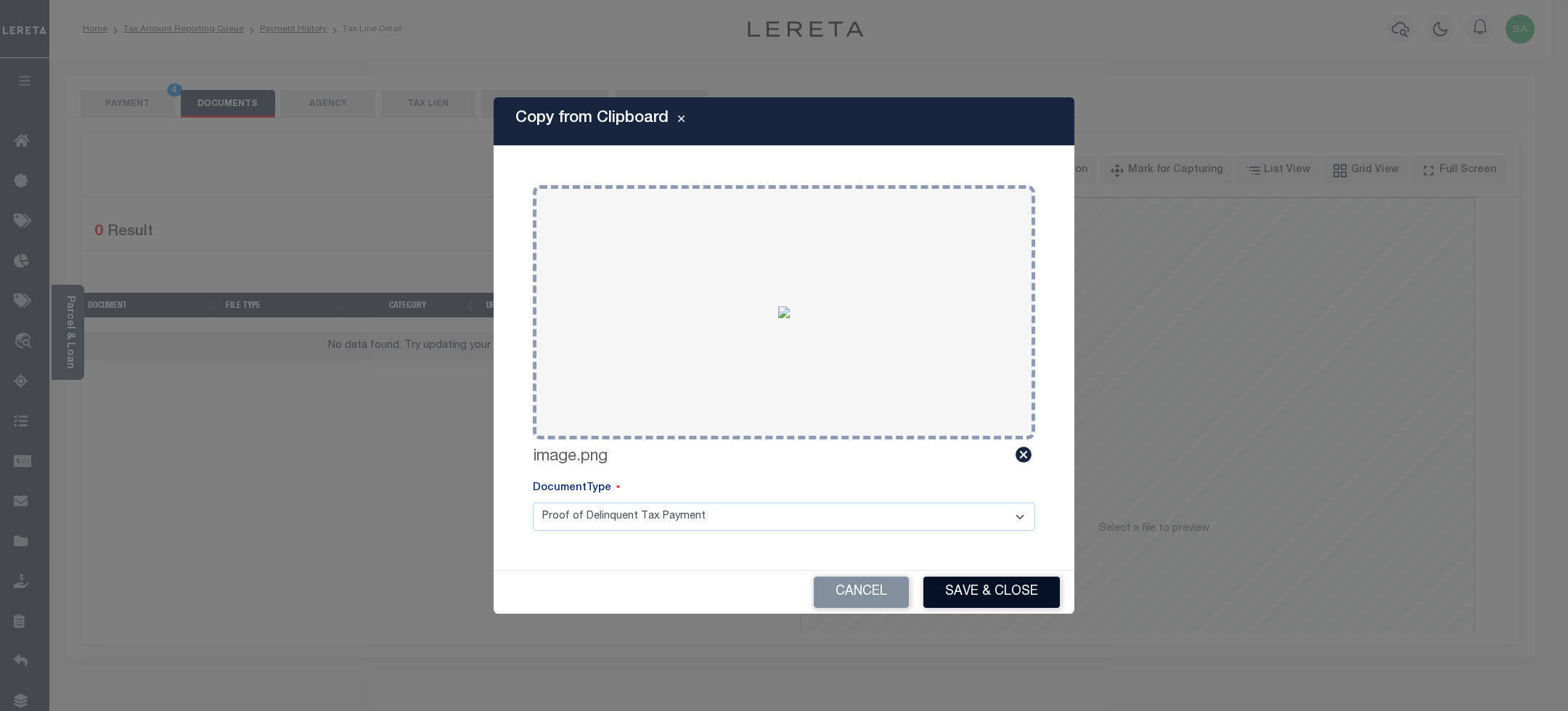
click at [967, 584] on button "Save & Close" at bounding box center [992, 592] width 136 height 31
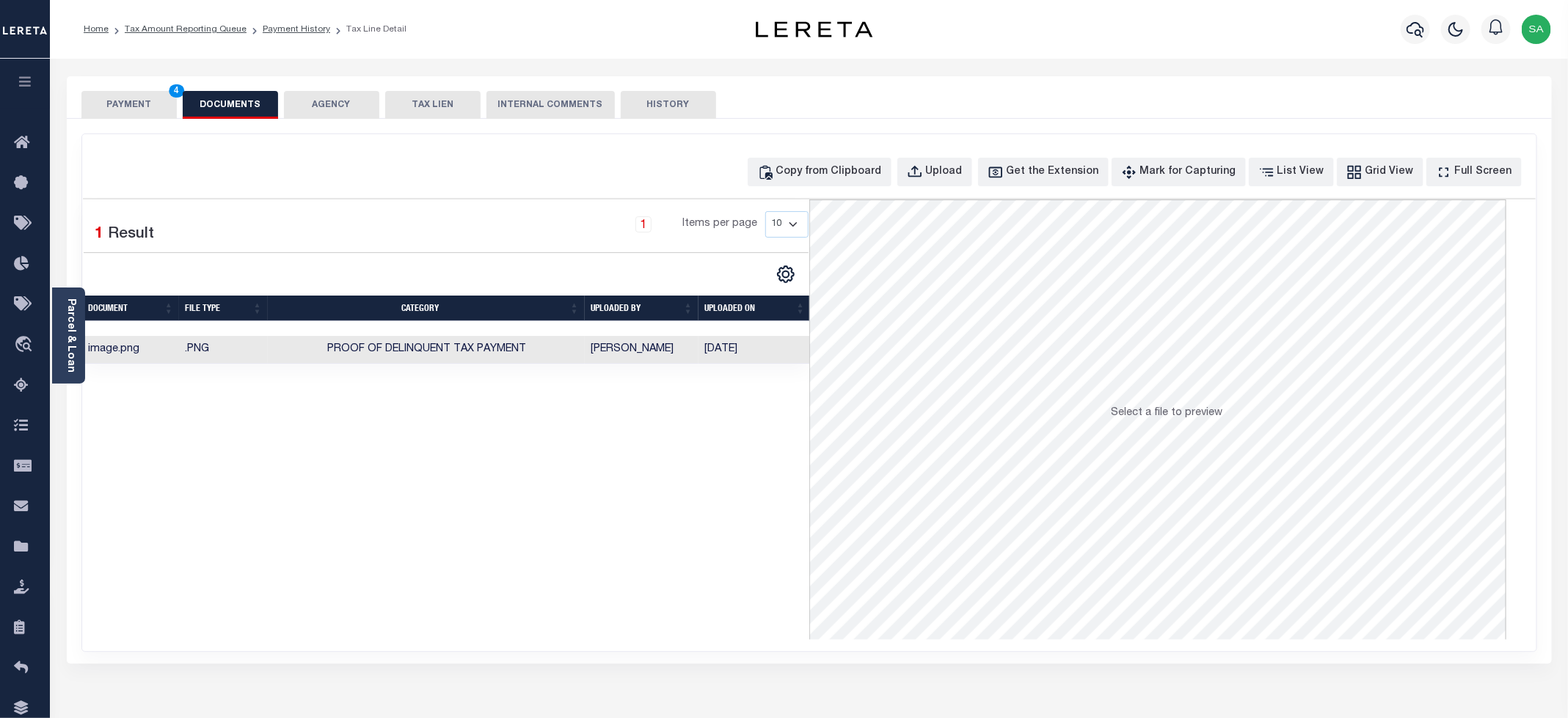
click at [127, 99] on button "PAYMENT 4" at bounding box center [128, 104] width 95 height 28
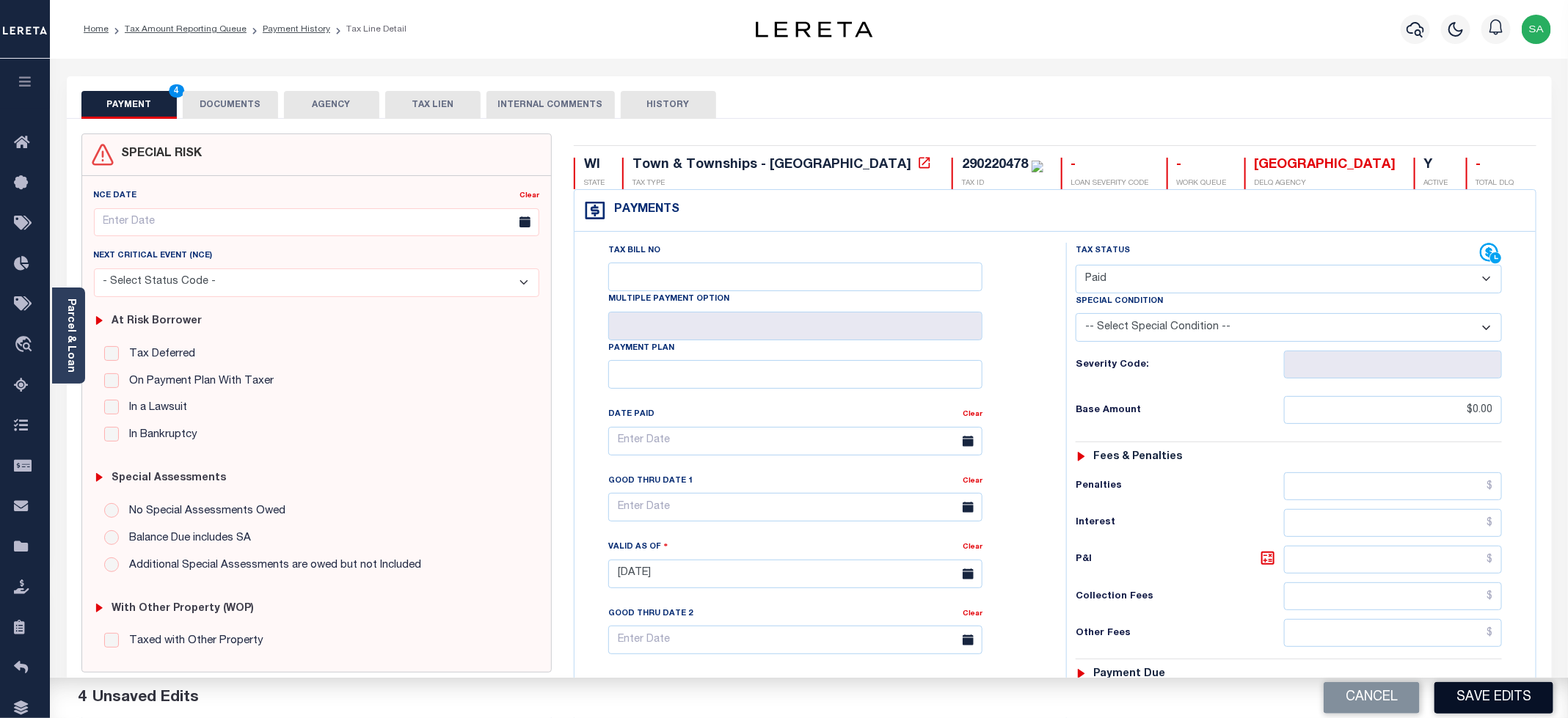
click at [1306, 598] on button "Save Edits" at bounding box center [1493, 698] width 119 height 32
checkbox input "false"
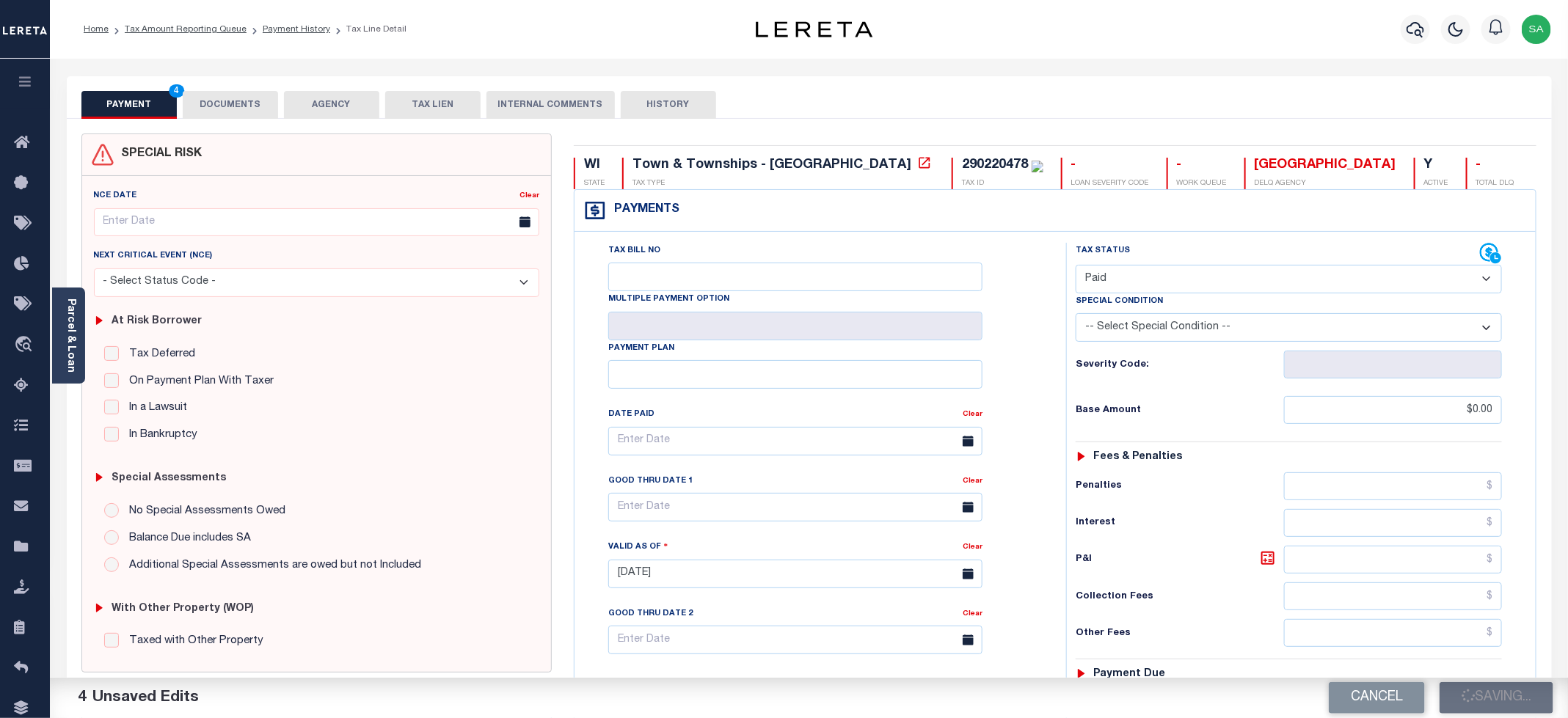
type input "$0"
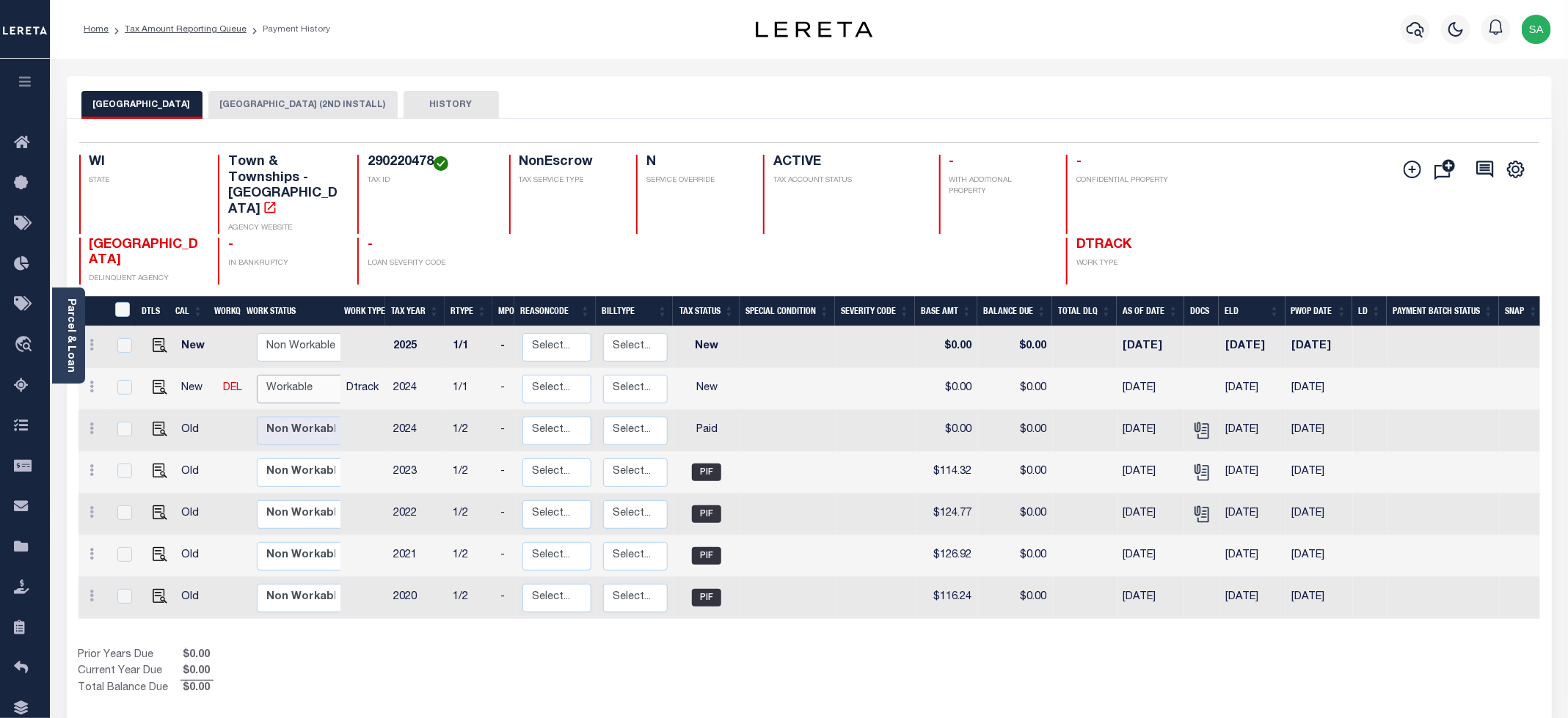
click at [278, 375] on select "Non Workable Workable" at bounding box center [300, 389] width 88 height 29
checkbox input "true"
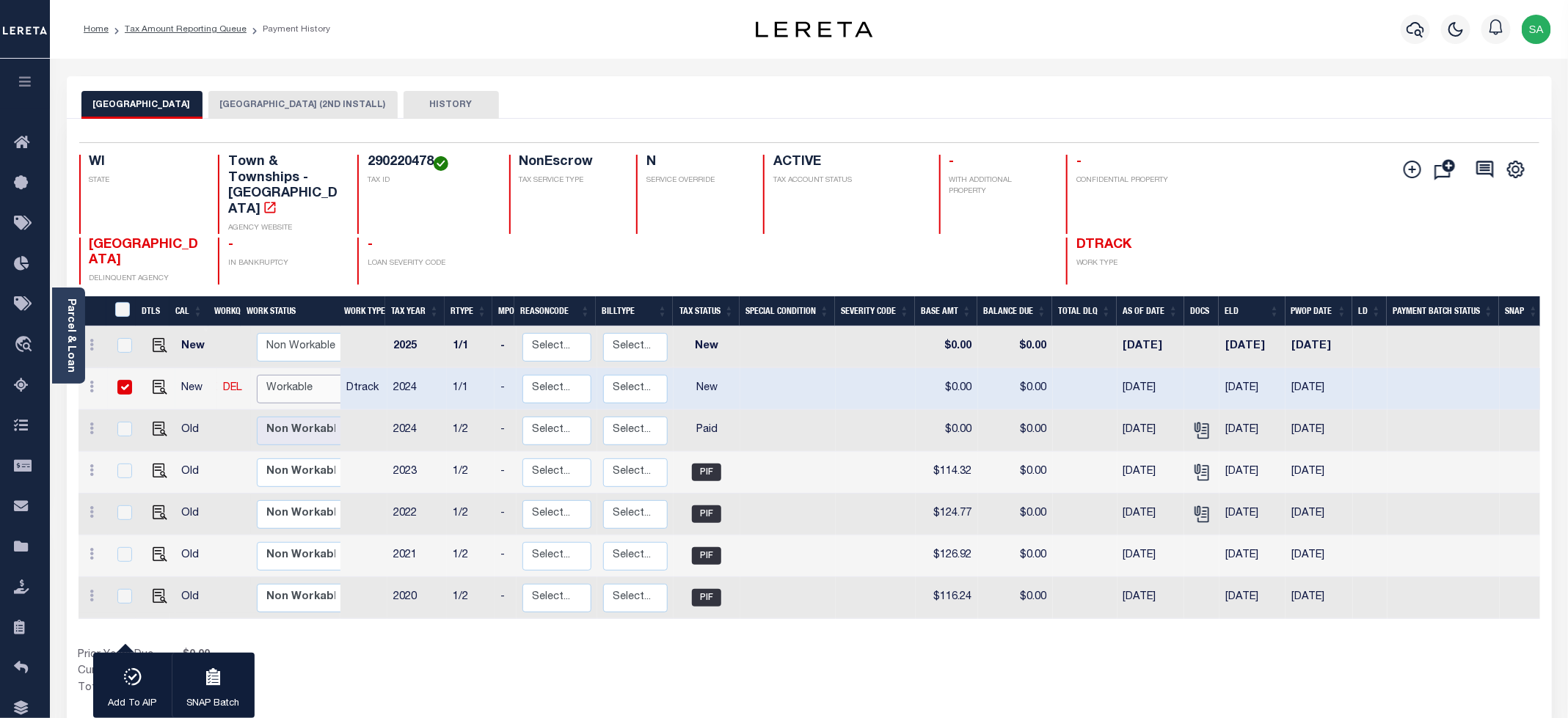
select select "true"
click at [257, 375] on select "Non Workable Workable" at bounding box center [300, 389] width 88 height 29
checkbox input "false"
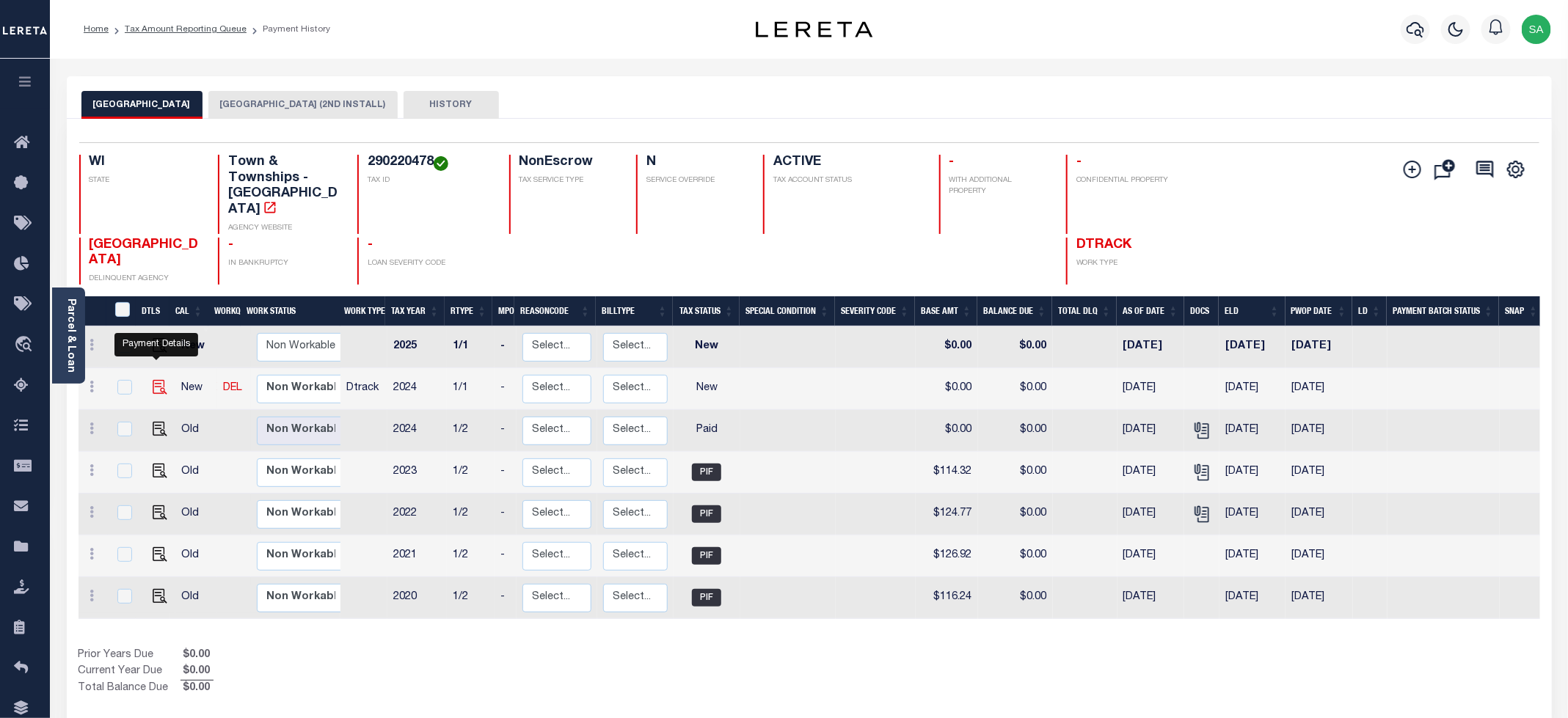
click at [158, 380] on img "" at bounding box center [159, 386] width 14 height 14
checkbox input "true"
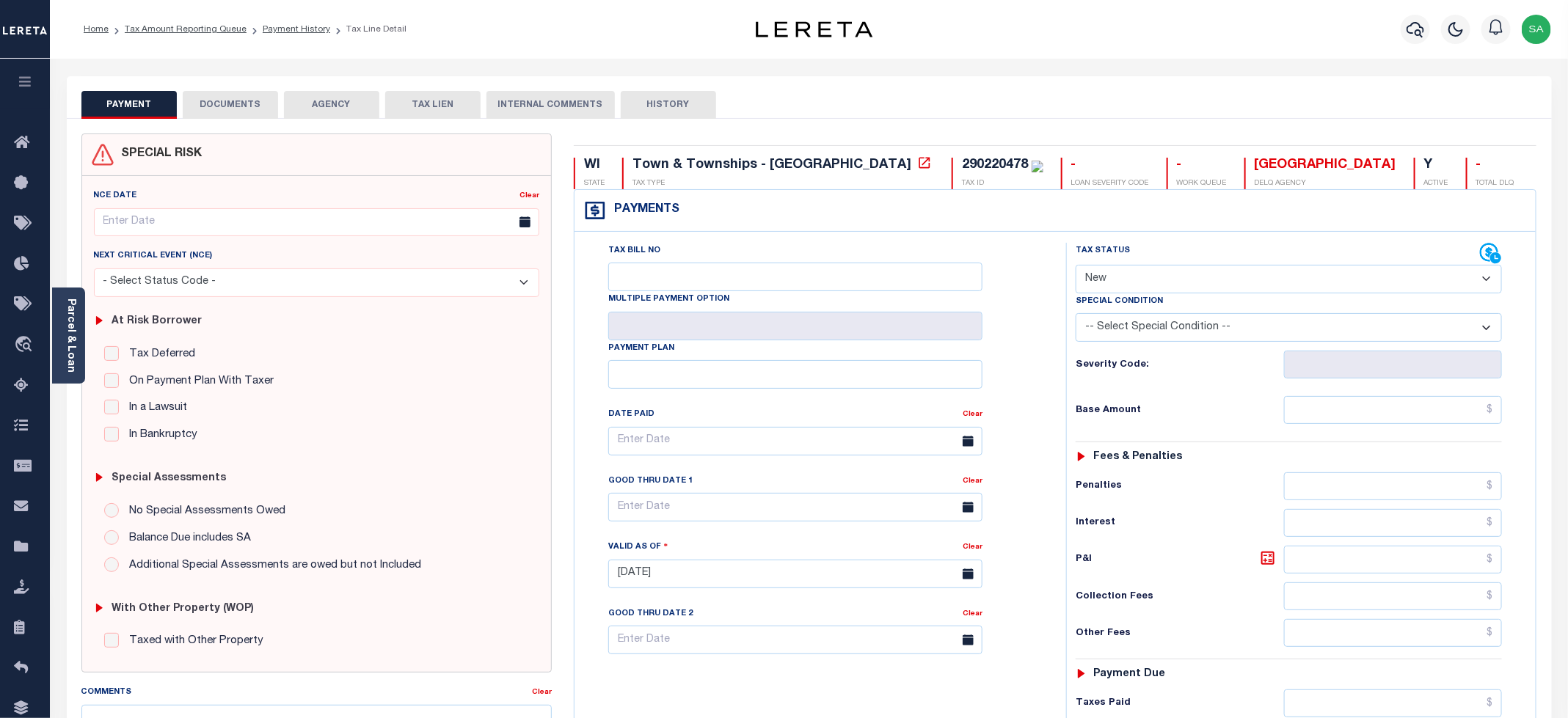
click at [1201, 278] on select "- Select Status Code - Open Due/Unpaid Paid Incomplete No Tax Due Internal Refu…" at bounding box center [1288, 279] width 426 height 29
select select "PYD"
click at [1076, 266] on select "- Select Status Code - Open Due/Unpaid Paid Incomplete No Tax Due Internal Refu…" at bounding box center [1288, 279] width 426 height 29
type input "[DATE]"
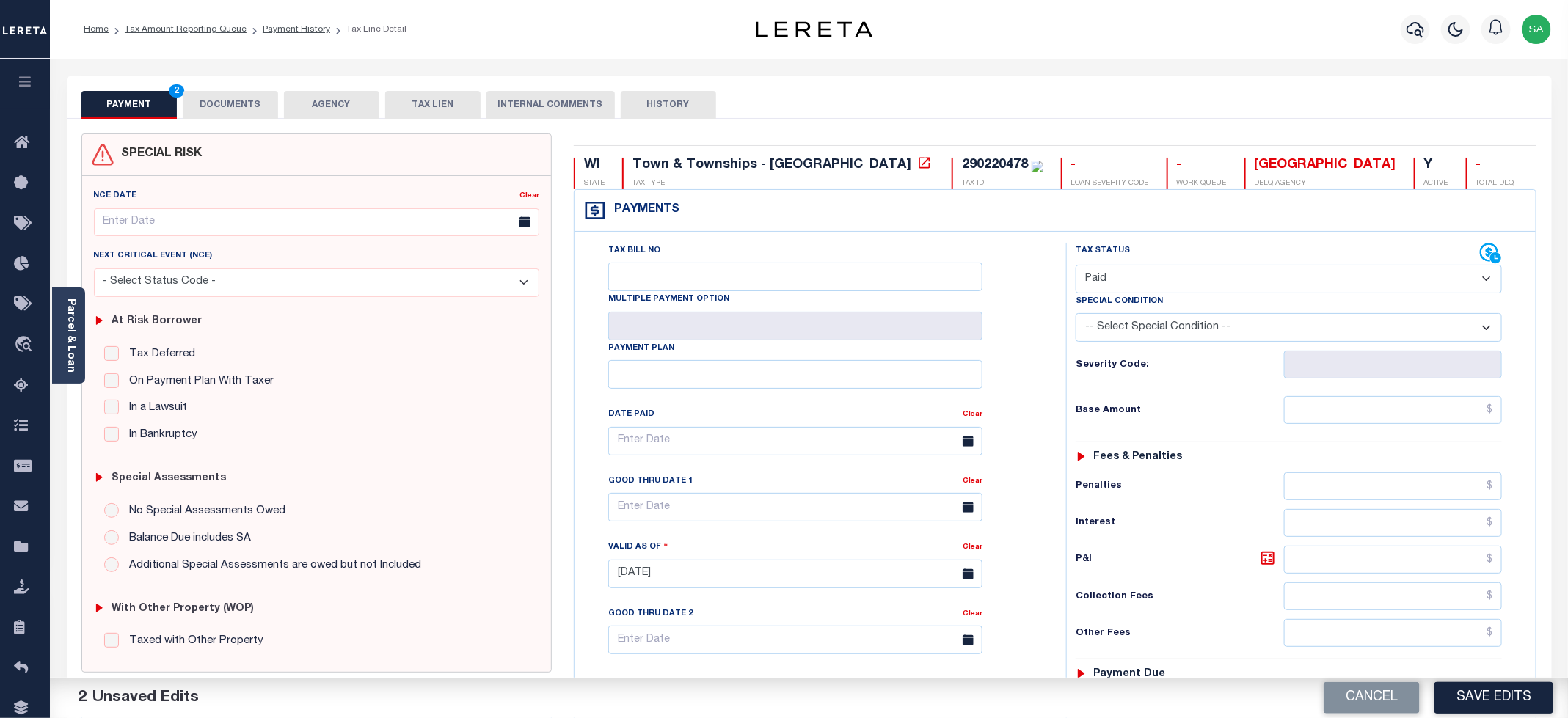
click at [1330, 442] on hr at bounding box center [1288, 441] width 426 height 1
click at [1332, 423] on input "text" at bounding box center [1392, 410] width 218 height 28
type input "$0.00"
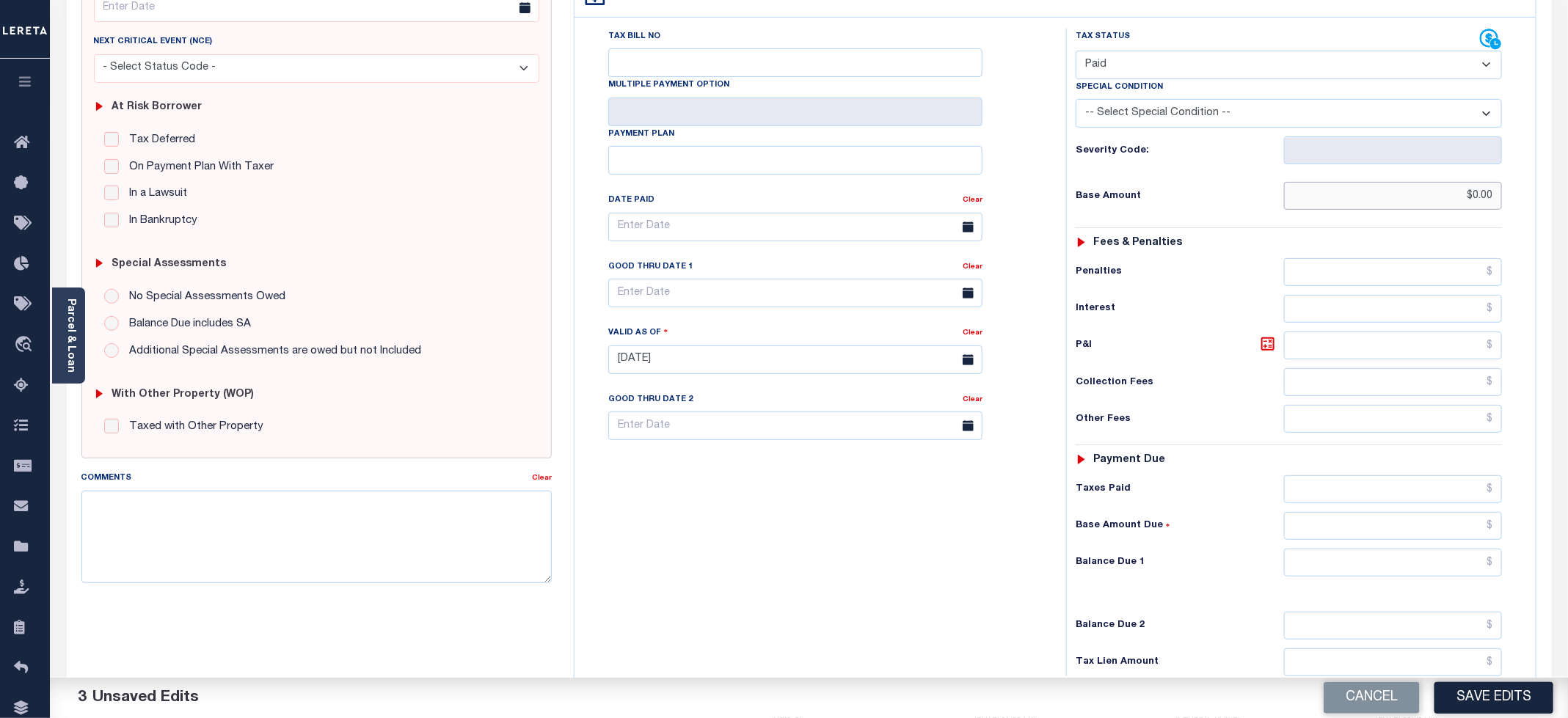
scroll to position [220, 0]
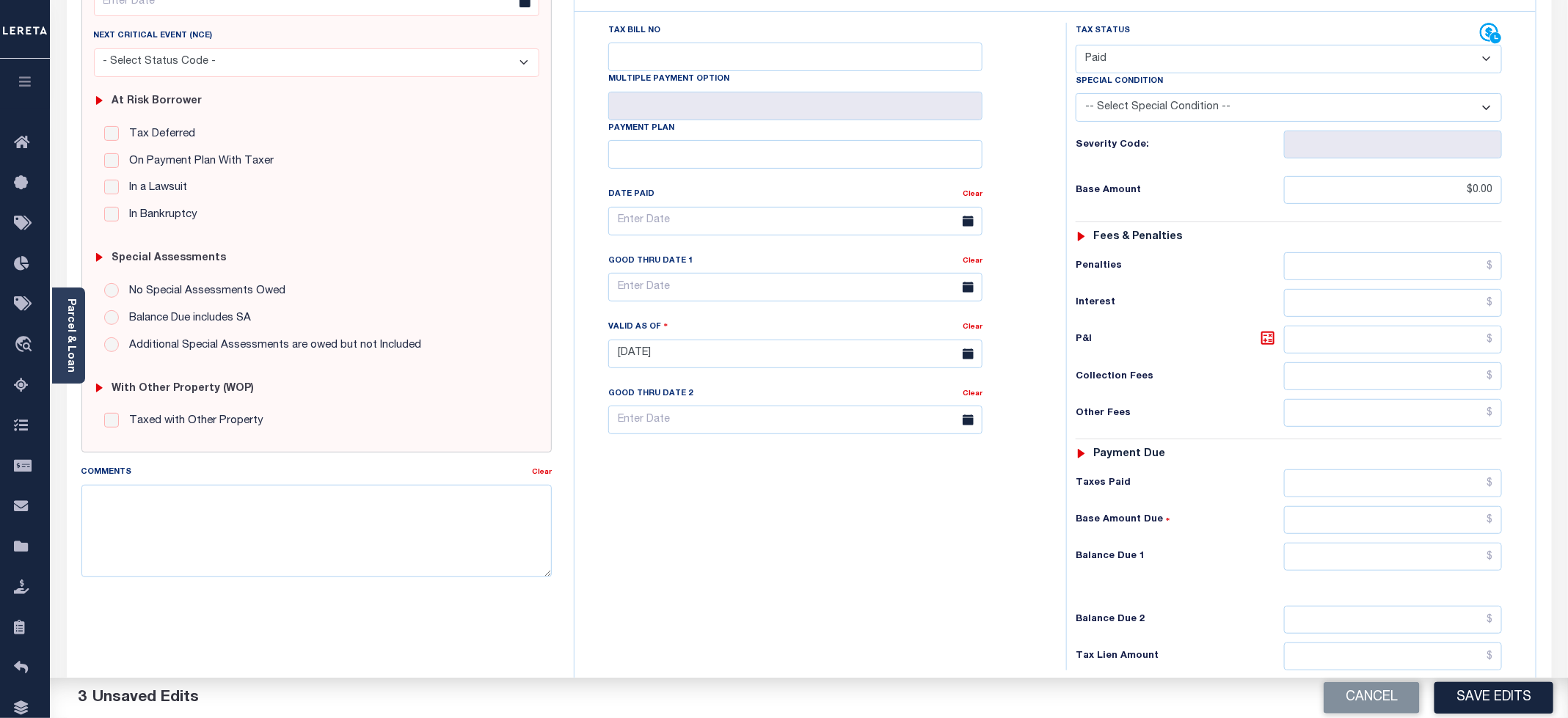
click at [1320, 547] on div "Tax Status Status - Select Status Code -" at bounding box center [1293, 347] width 455 height 648
click at [1319, 568] on input "text" at bounding box center [1392, 556] width 218 height 28
type input "$0.00"
click at [743, 568] on div "Tax Bill No Multiple Payment Option Payment Plan Clear" at bounding box center [817, 347] width 477 height 648
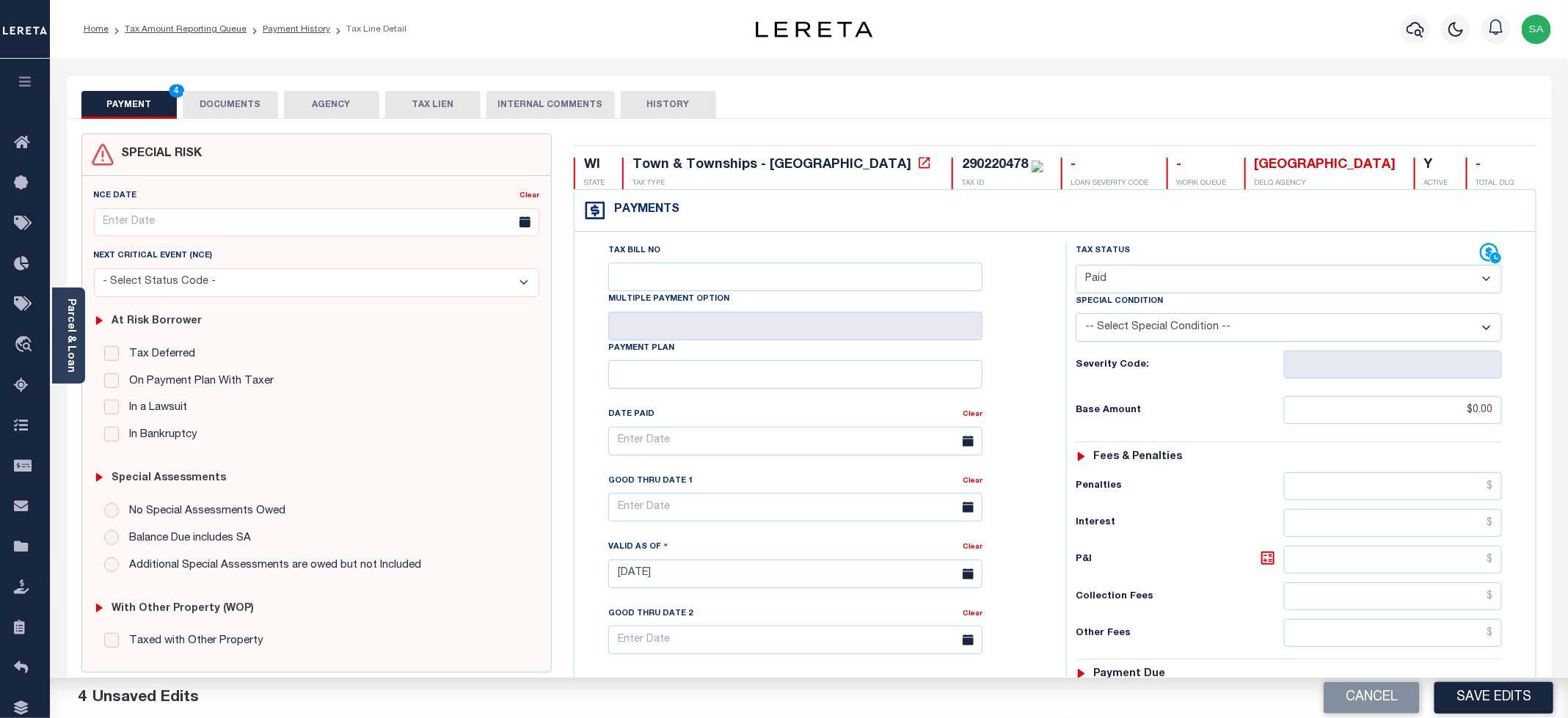
click at [265, 118] on button "DOCUMENTS" at bounding box center [230, 104] width 95 height 28
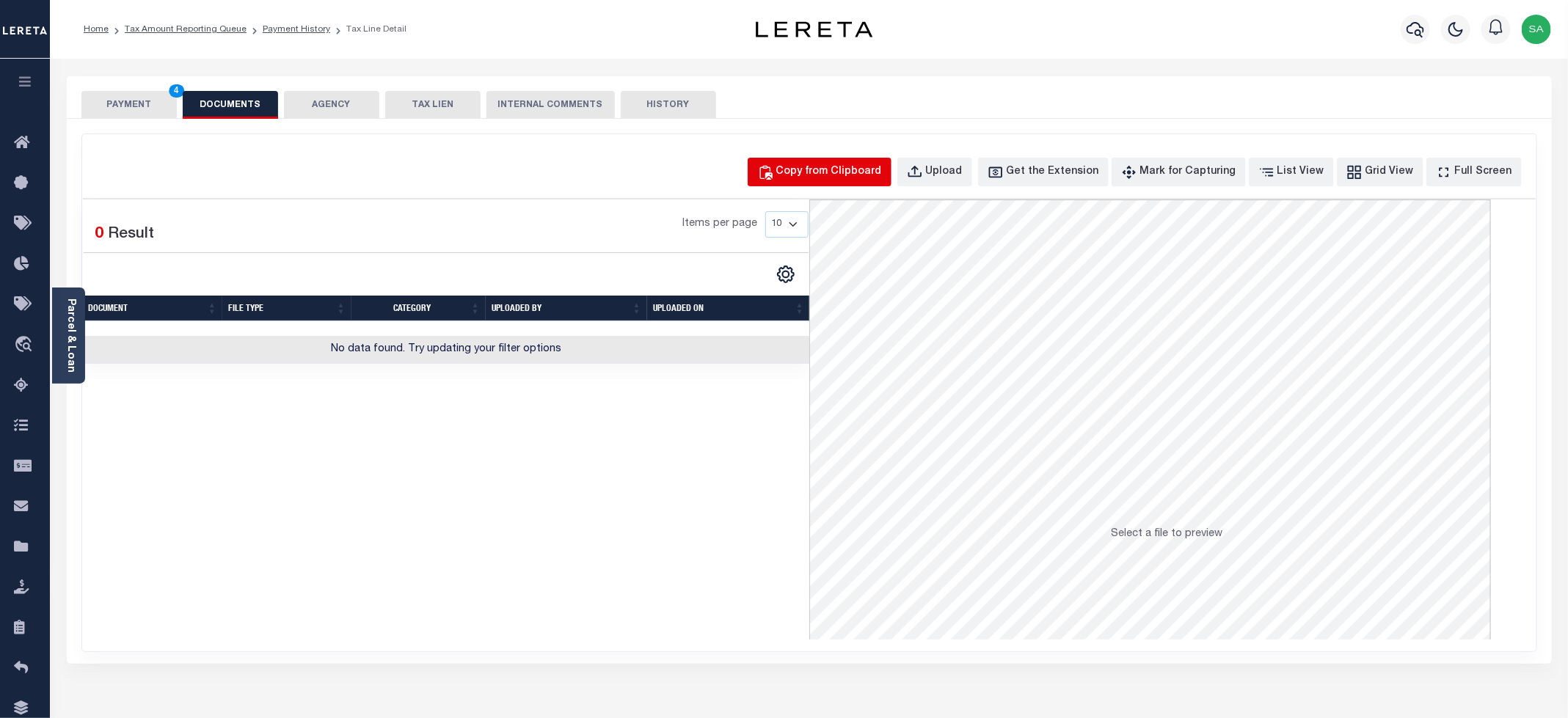
click at [827, 173] on div "Copy from Clipboard" at bounding box center [829, 172] width 106 height 16
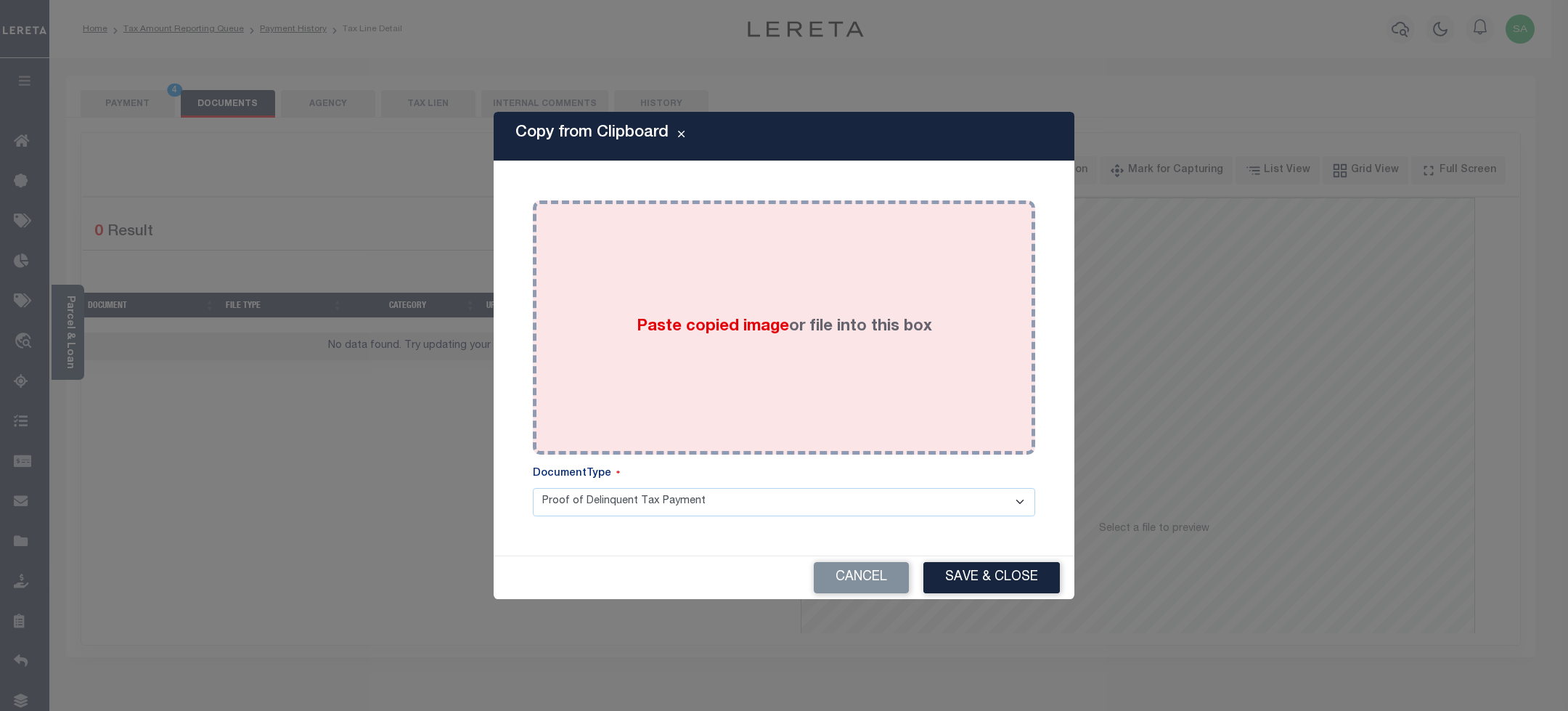
click at [846, 351] on div "Paste copied image or file into this box" at bounding box center [784, 326] width 481 height 232
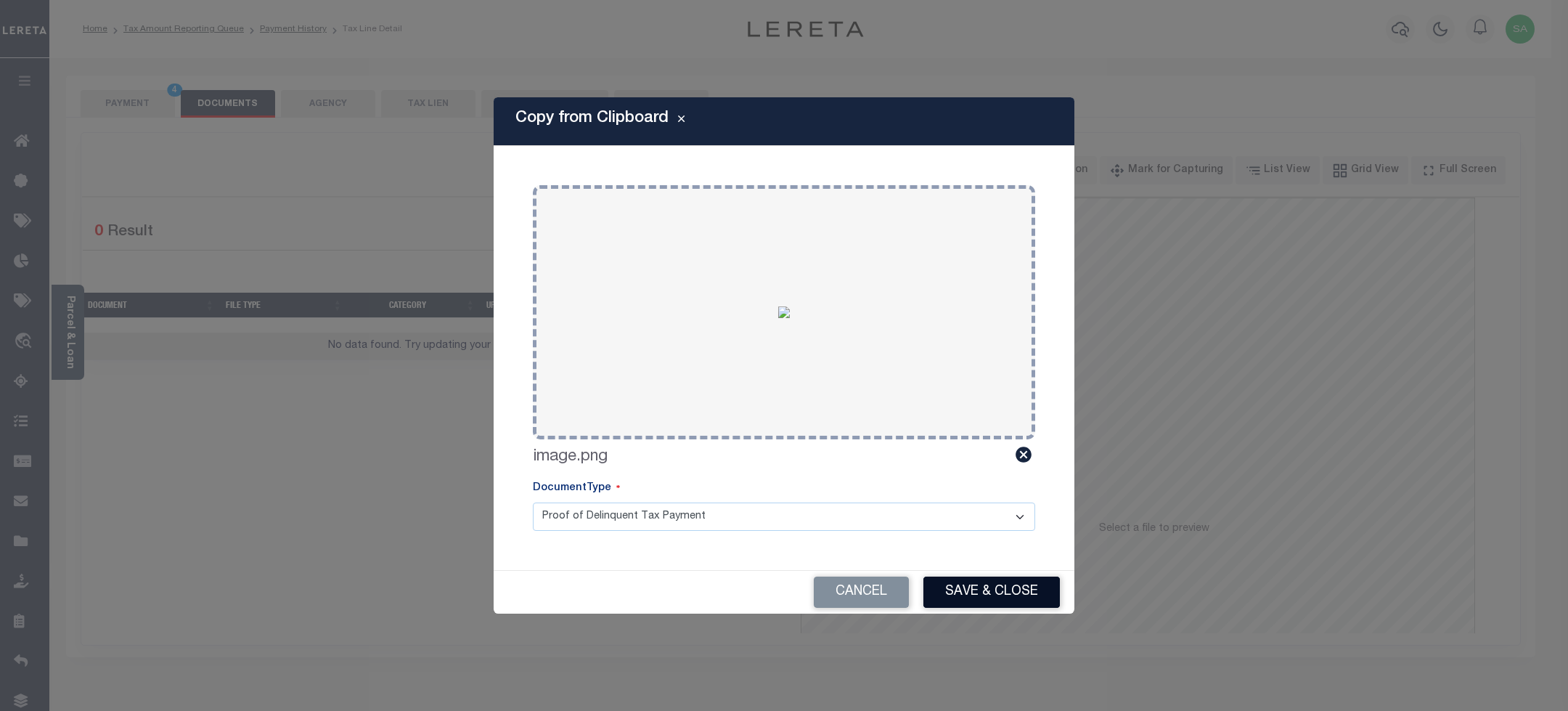
click at [990, 581] on button "Save & Close" at bounding box center [992, 592] width 136 height 31
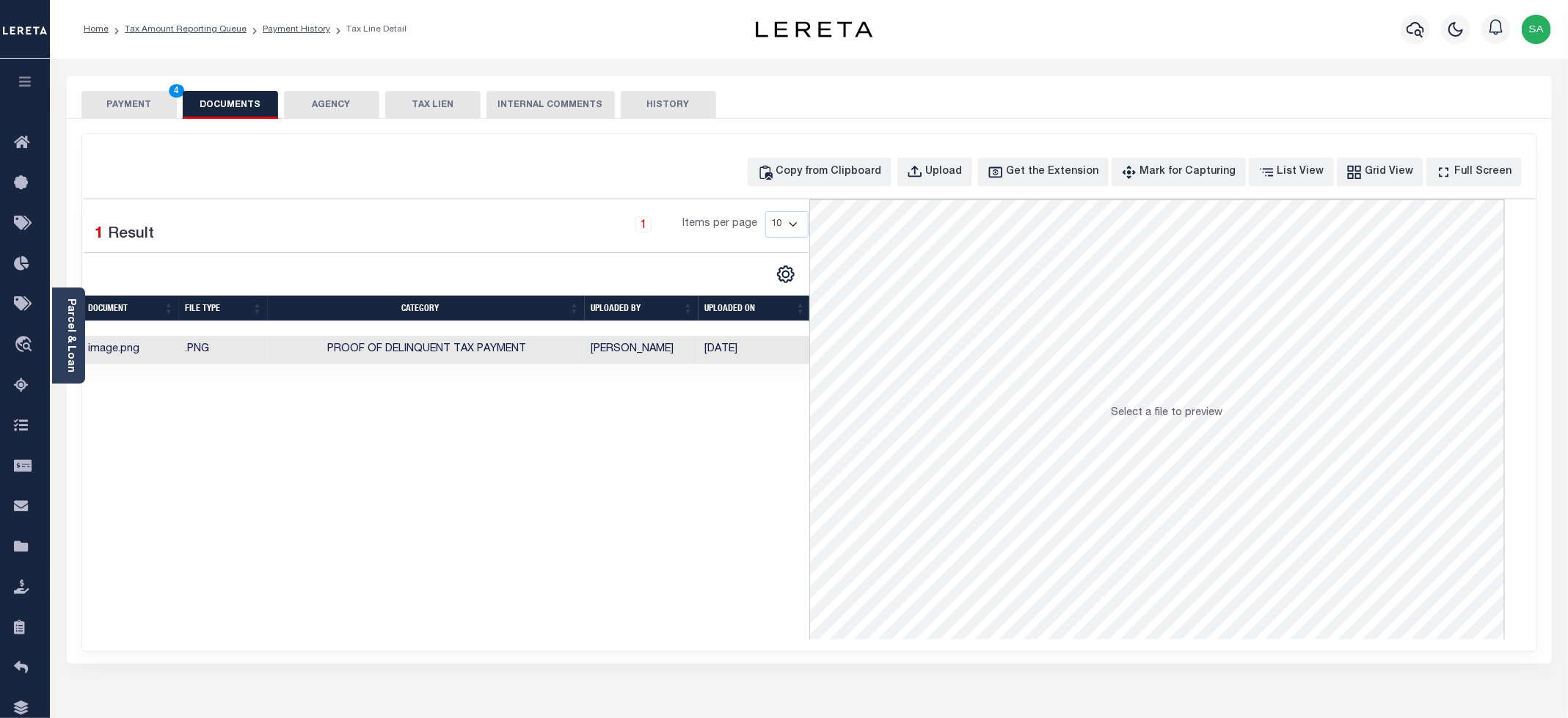
click at [137, 110] on button "PAYMENT 4" at bounding box center [128, 104] width 95 height 28
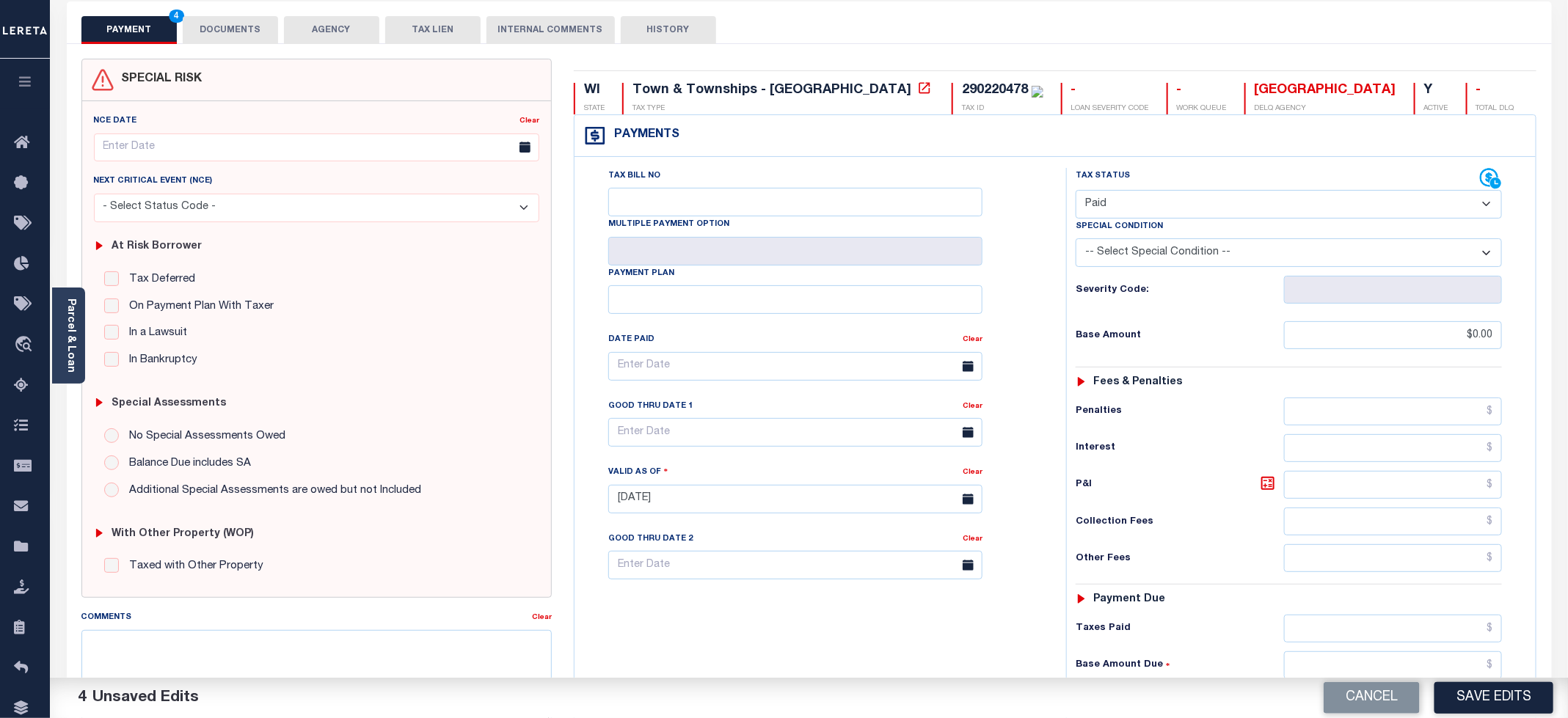
scroll to position [368, 0]
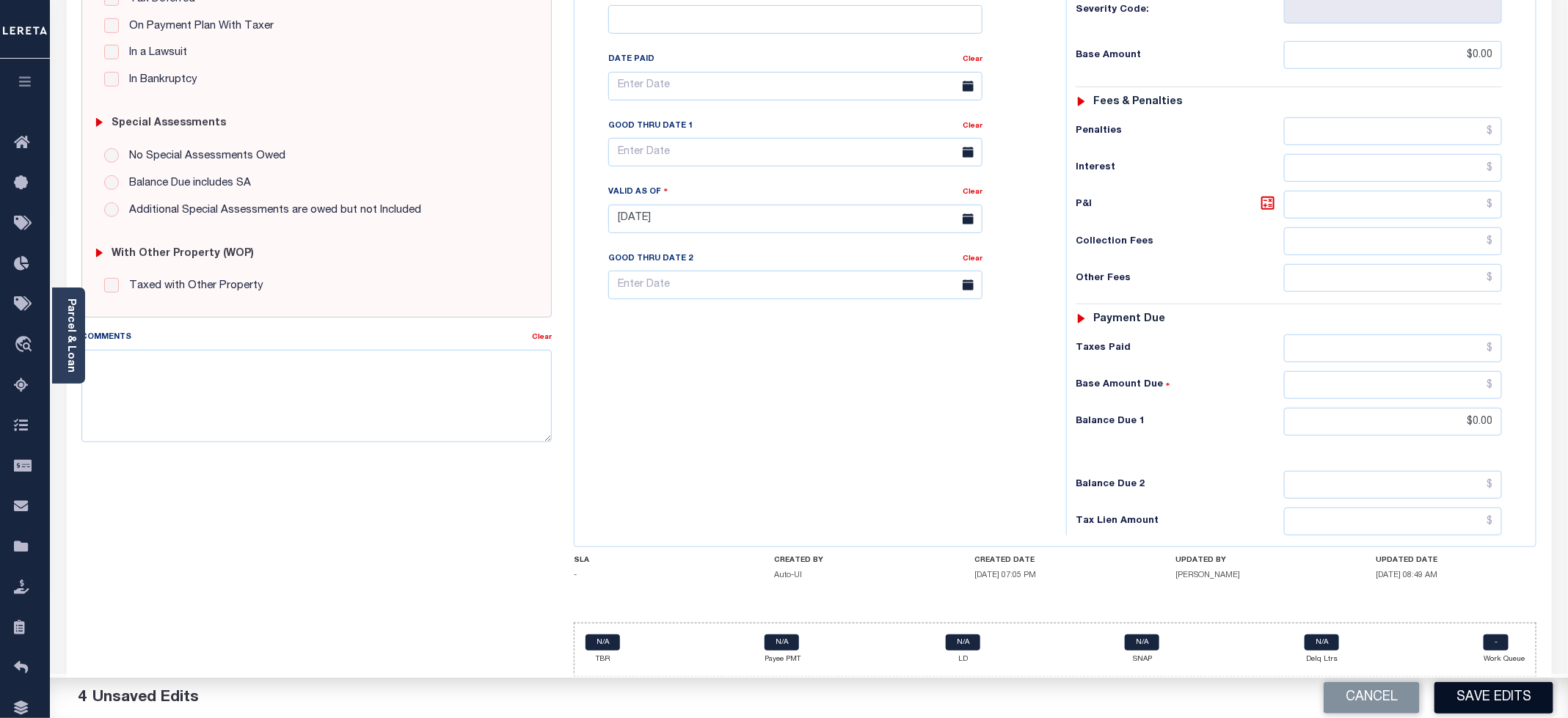
click at [1500, 706] on button "Save Edits" at bounding box center [1493, 698] width 119 height 32
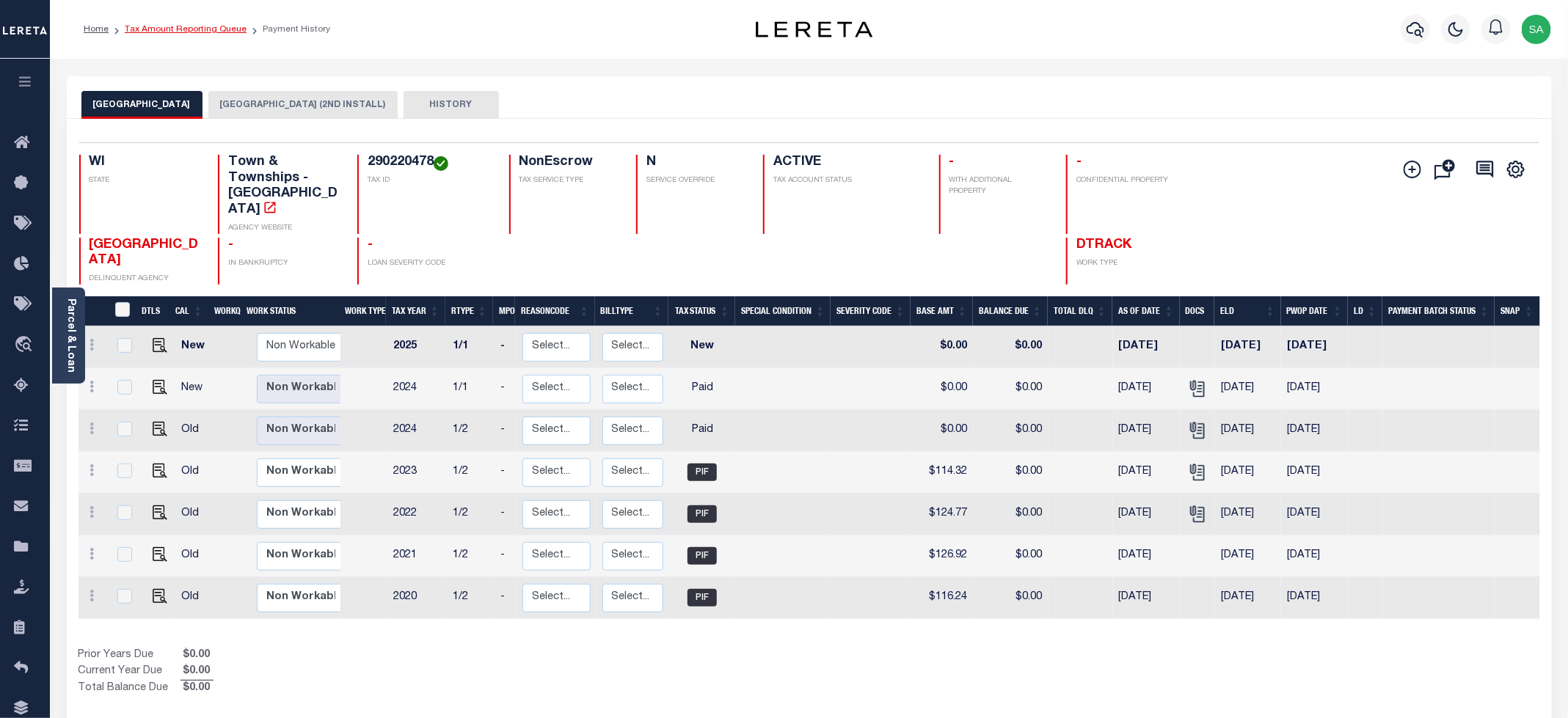
click at [201, 29] on link "Tax Amount Reporting Queue" at bounding box center [185, 29] width 122 height 9
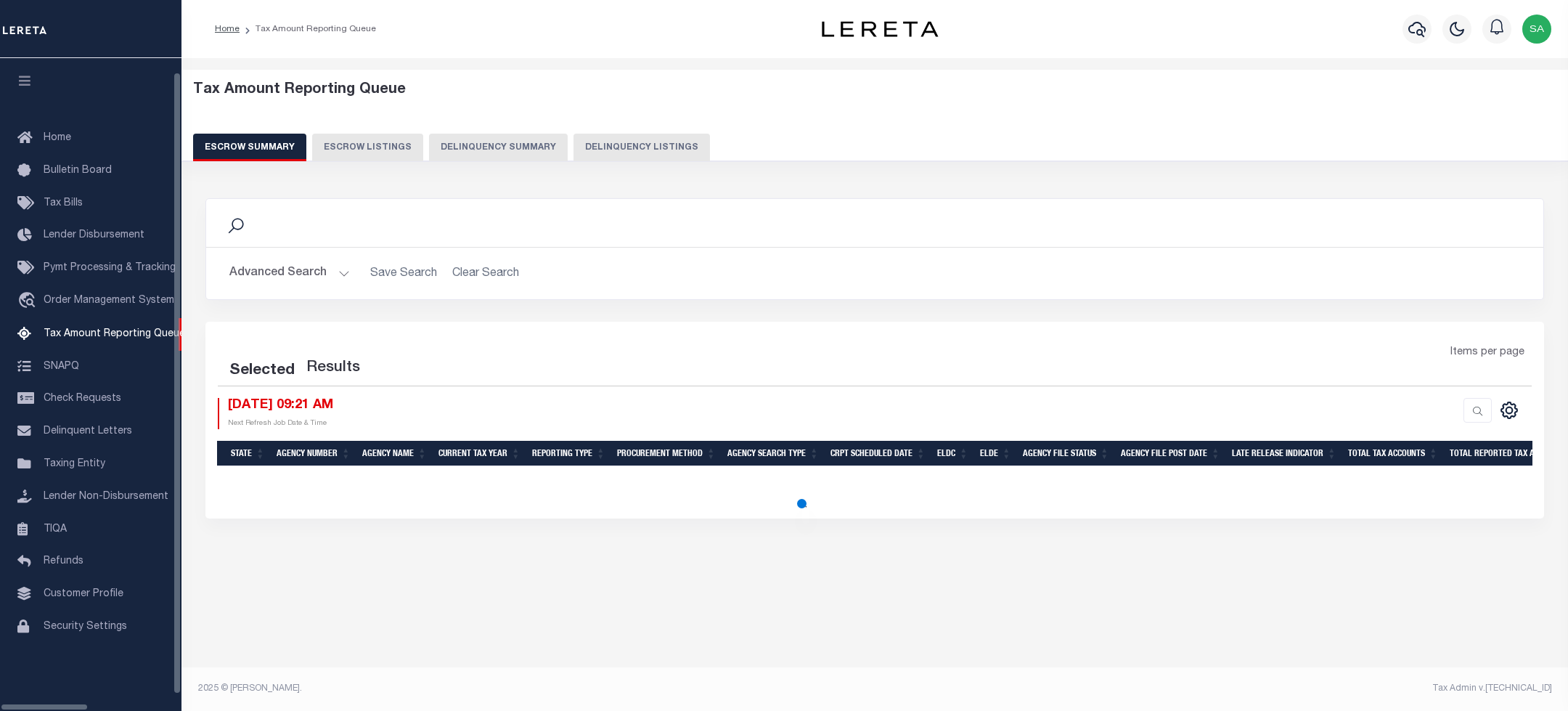
click at [639, 148] on button "Delinquency Listings" at bounding box center [641, 147] width 136 height 28
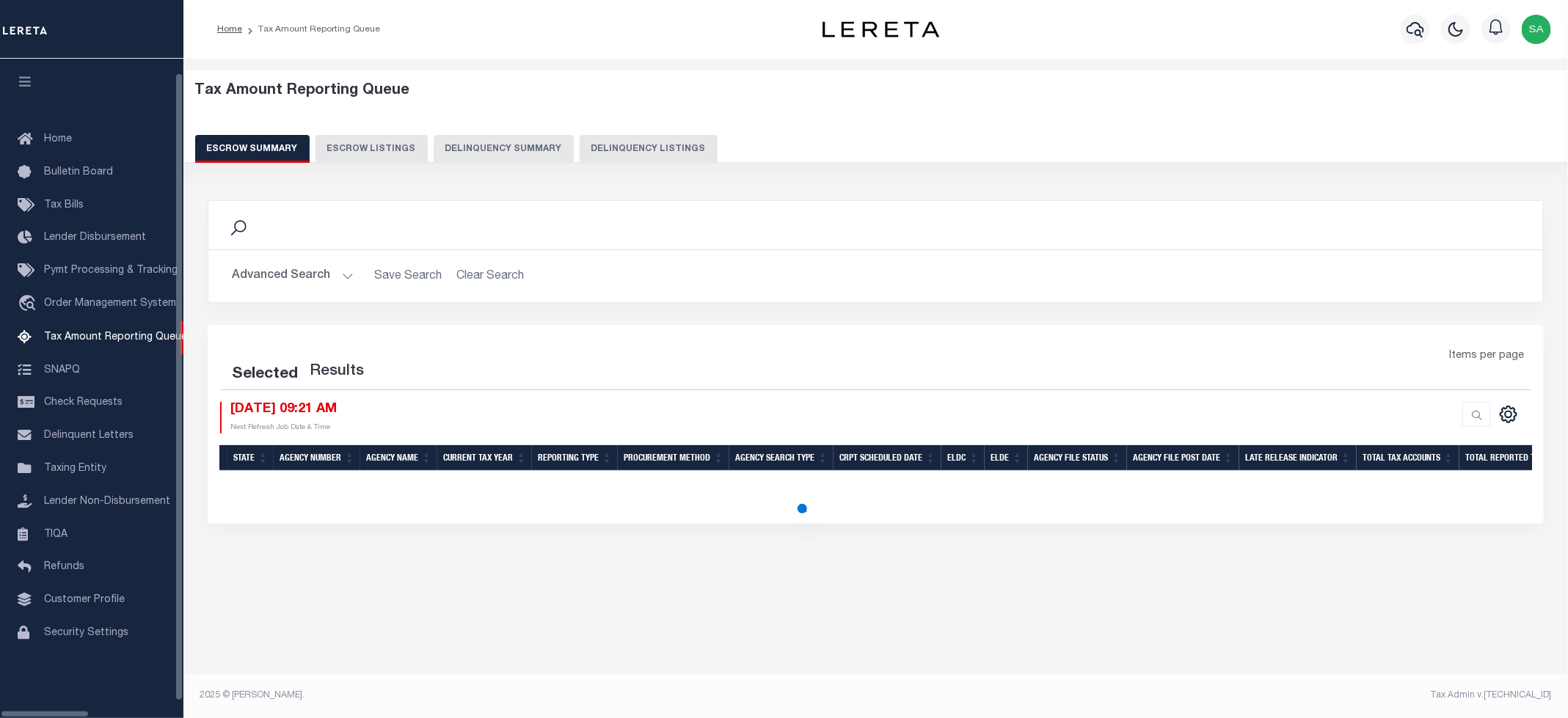
select select "100"
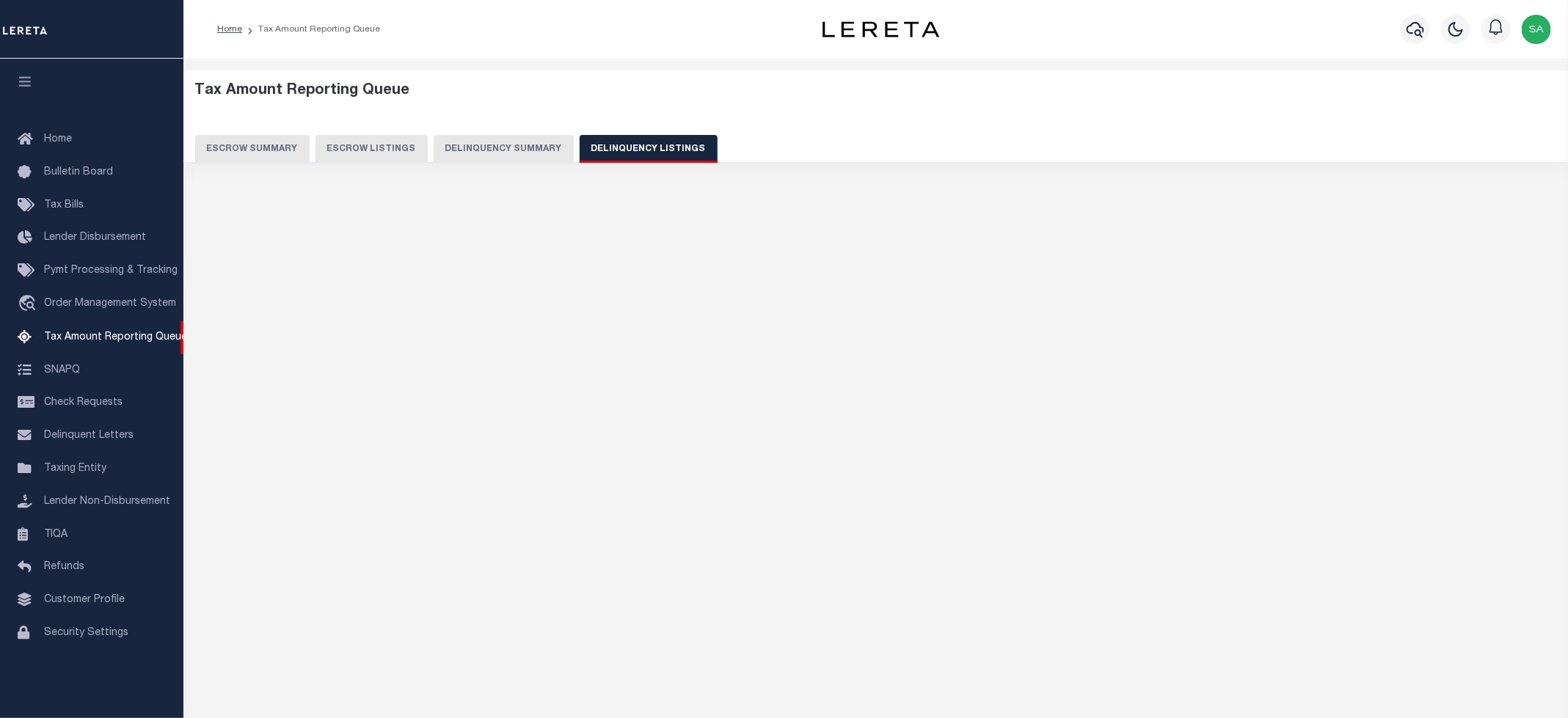
select select "100"
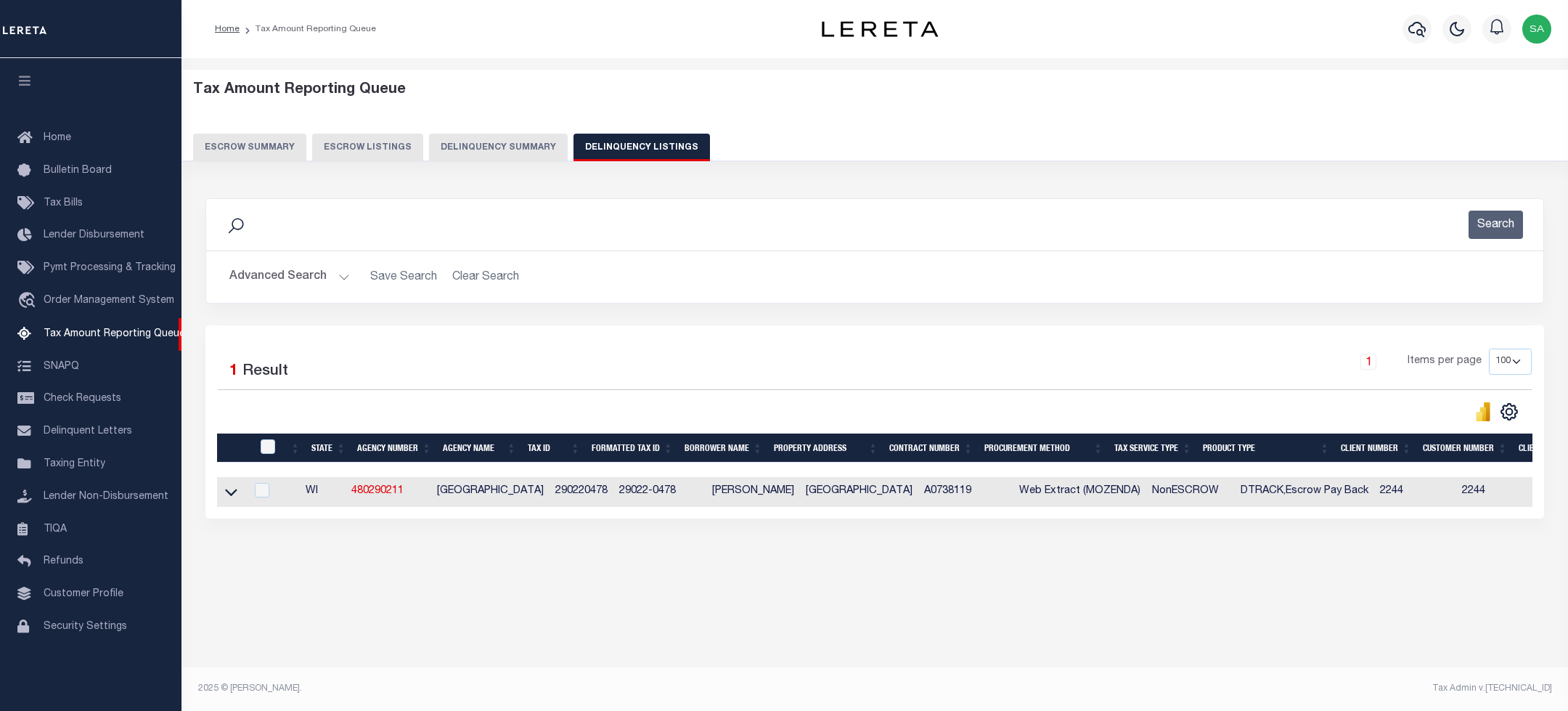
click at [303, 271] on button "Advanced Search" at bounding box center [289, 277] width 120 height 29
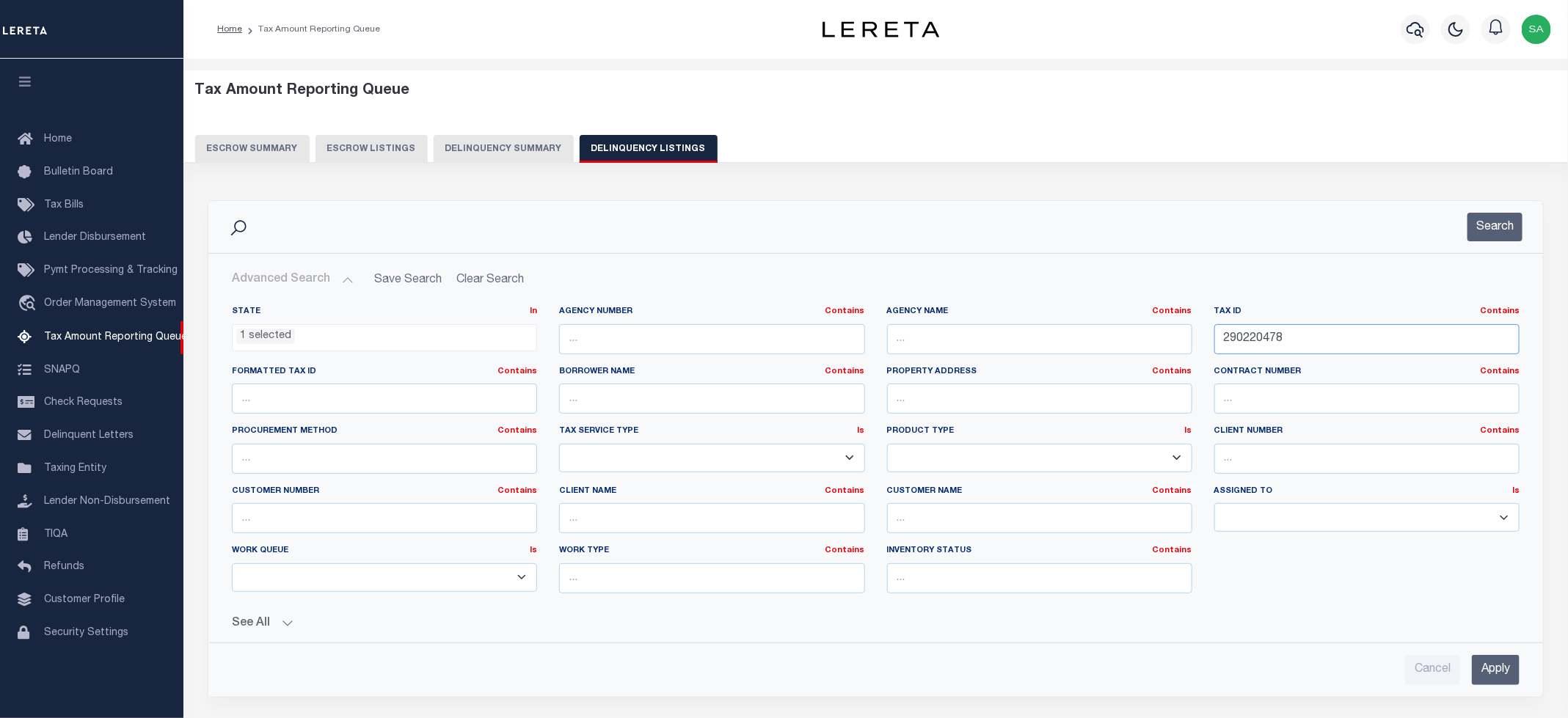
drag, startPoint x: 1304, startPoint y: 344, endPoint x: 1017, endPoint y: 328, distance: 287.4
click at [1017, 328] on div "State In In AK AL AR AZ CA CO CT DC DE FL GA GU HI IA ID IL IN KS [GEOGRAPHIC_D…" at bounding box center [876, 455] width 1310 height 299
paste input "9"
type input "290220479"
click at [1477, 236] on button "Search" at bounding box center [1495, 227] width 55 height 29
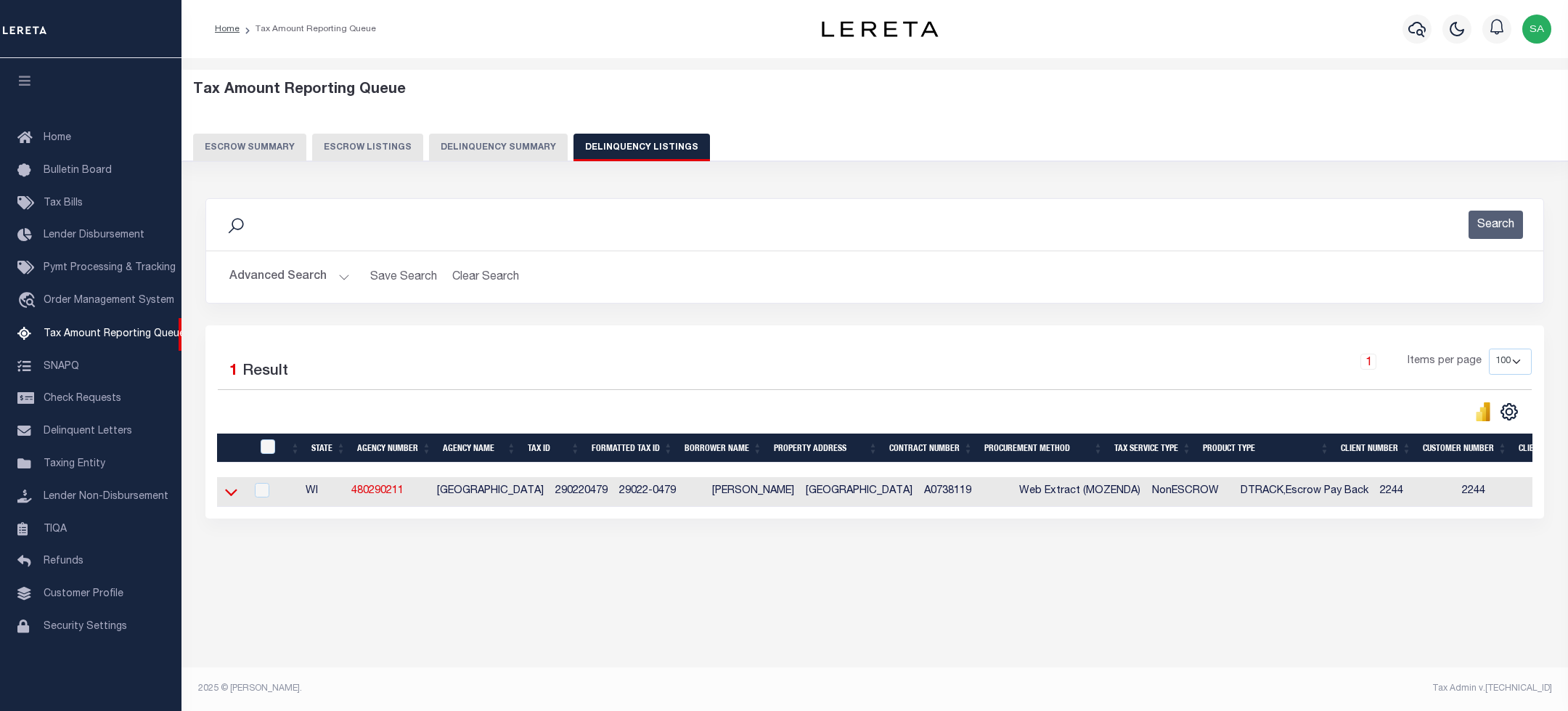
click at [227, 495] on icon at bounding box center [231, 491] width 12 height 15
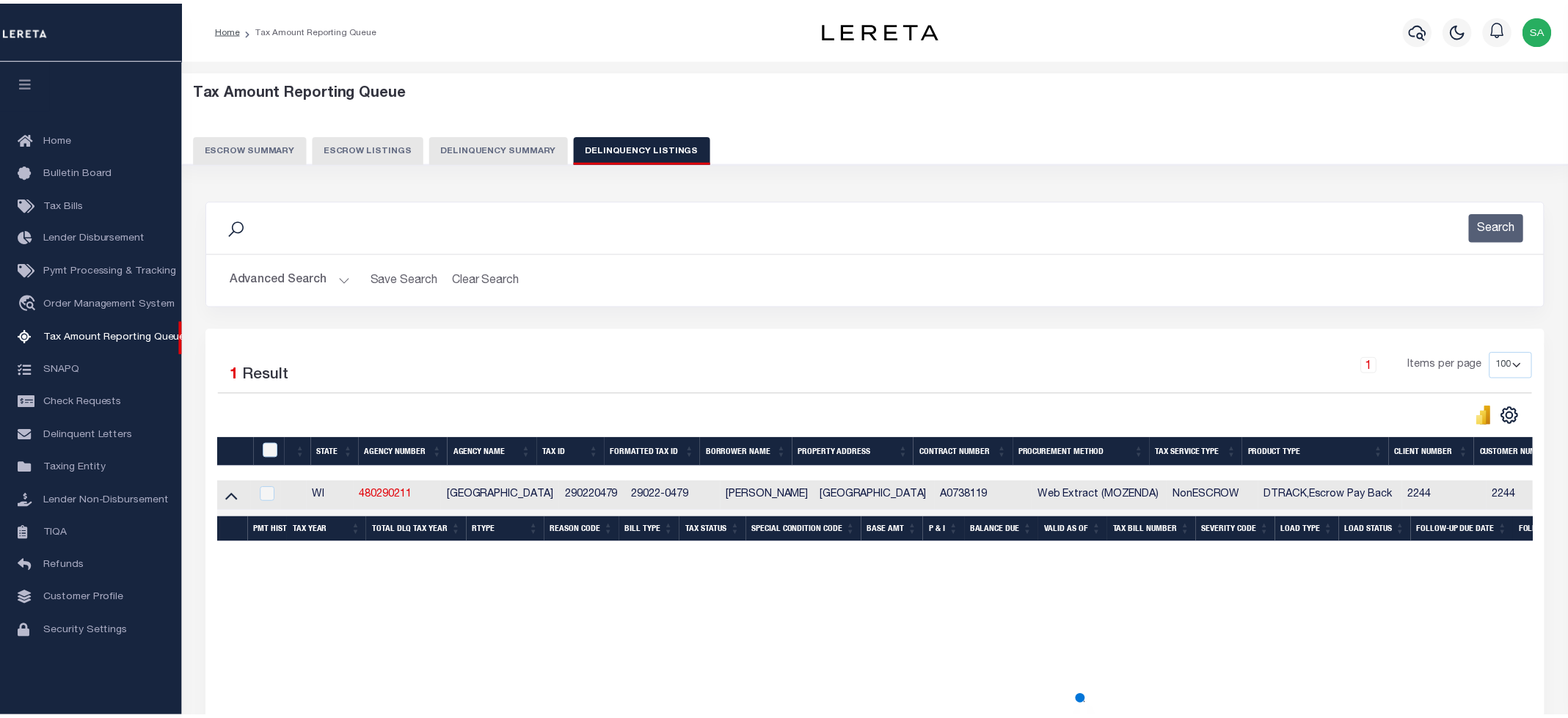
scroll to position [29, 0]
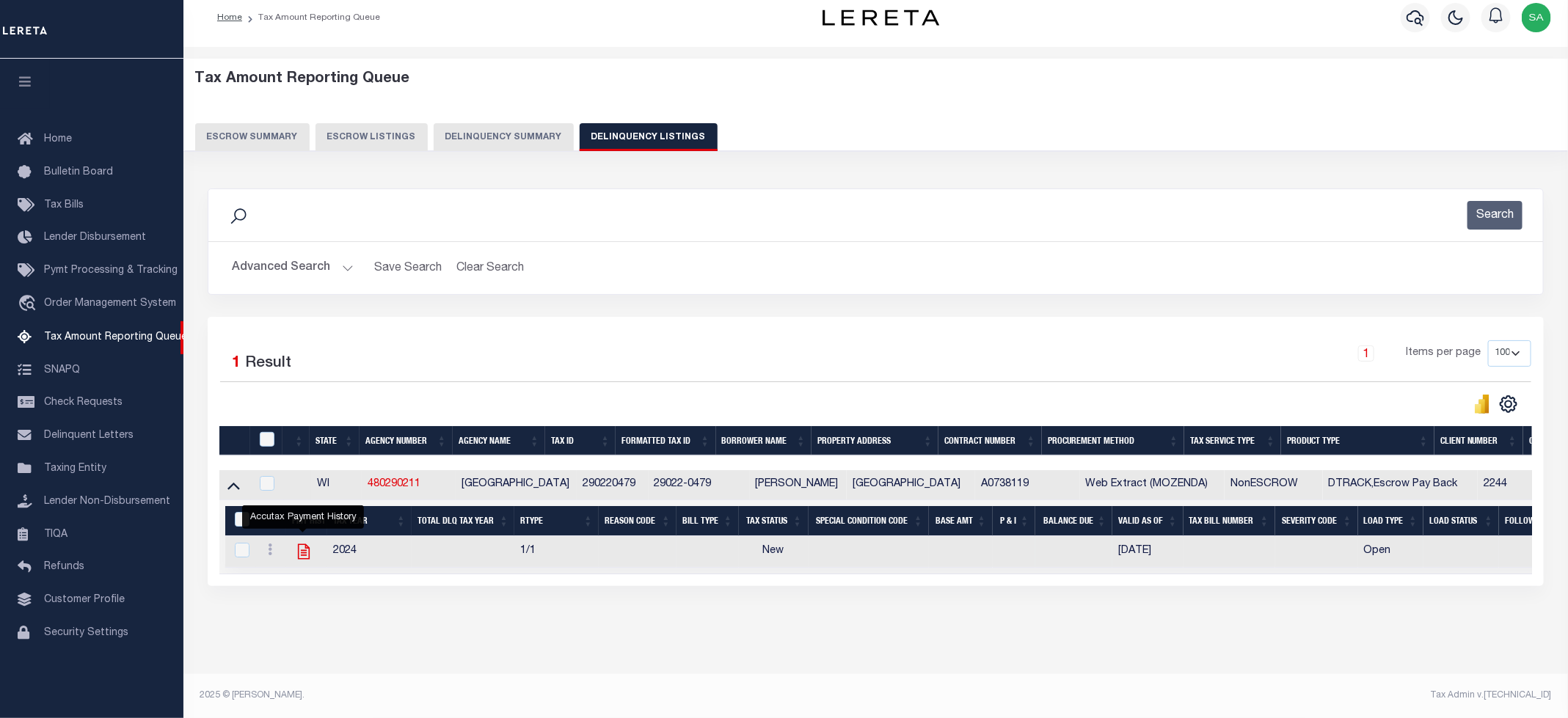
click at [305, 545] on icon "" at bounding box center [304, 552] width 12 height 15
checkbox input "true"
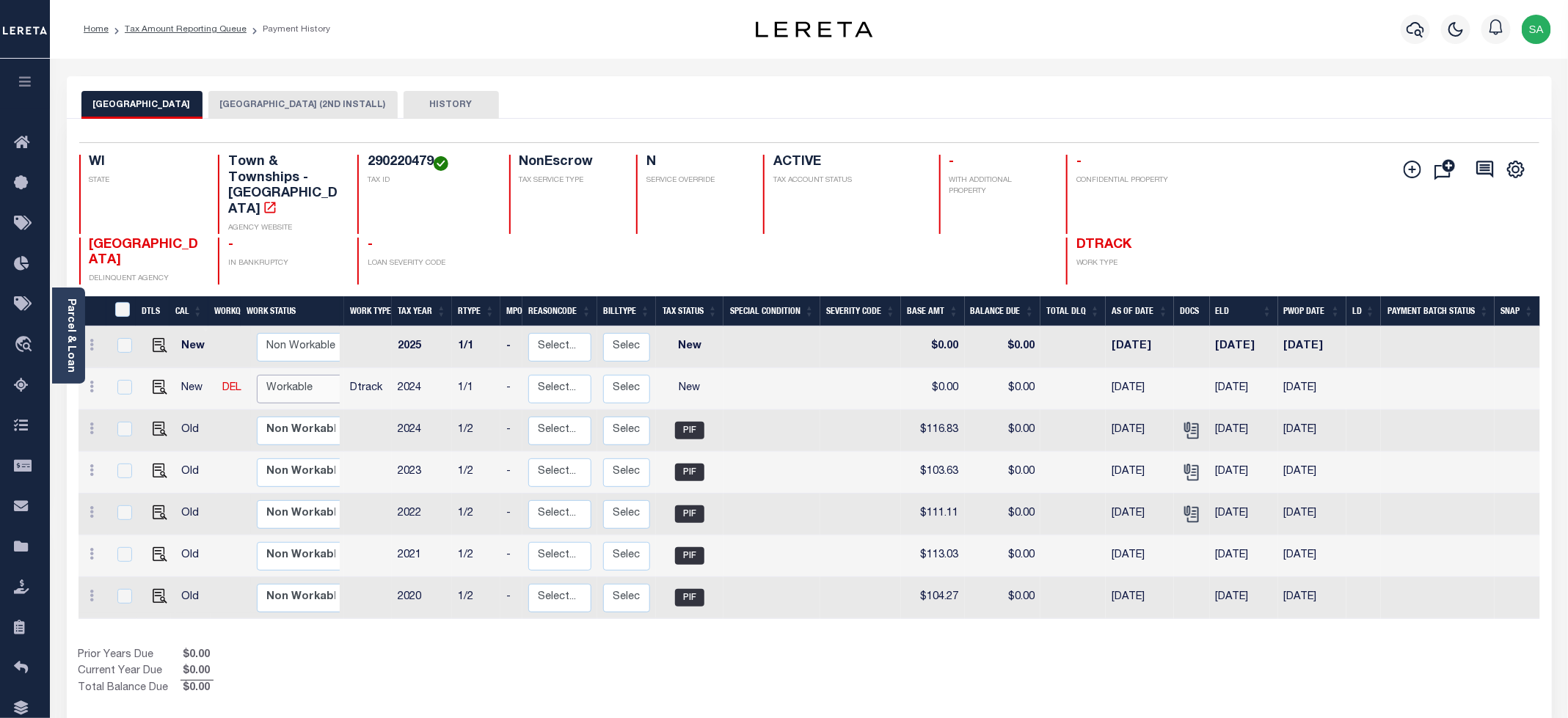
click at [313, 375] on select "Non Workable Workable" at bounding box center [300, 389] width 88 height 29
checkbox input "true"
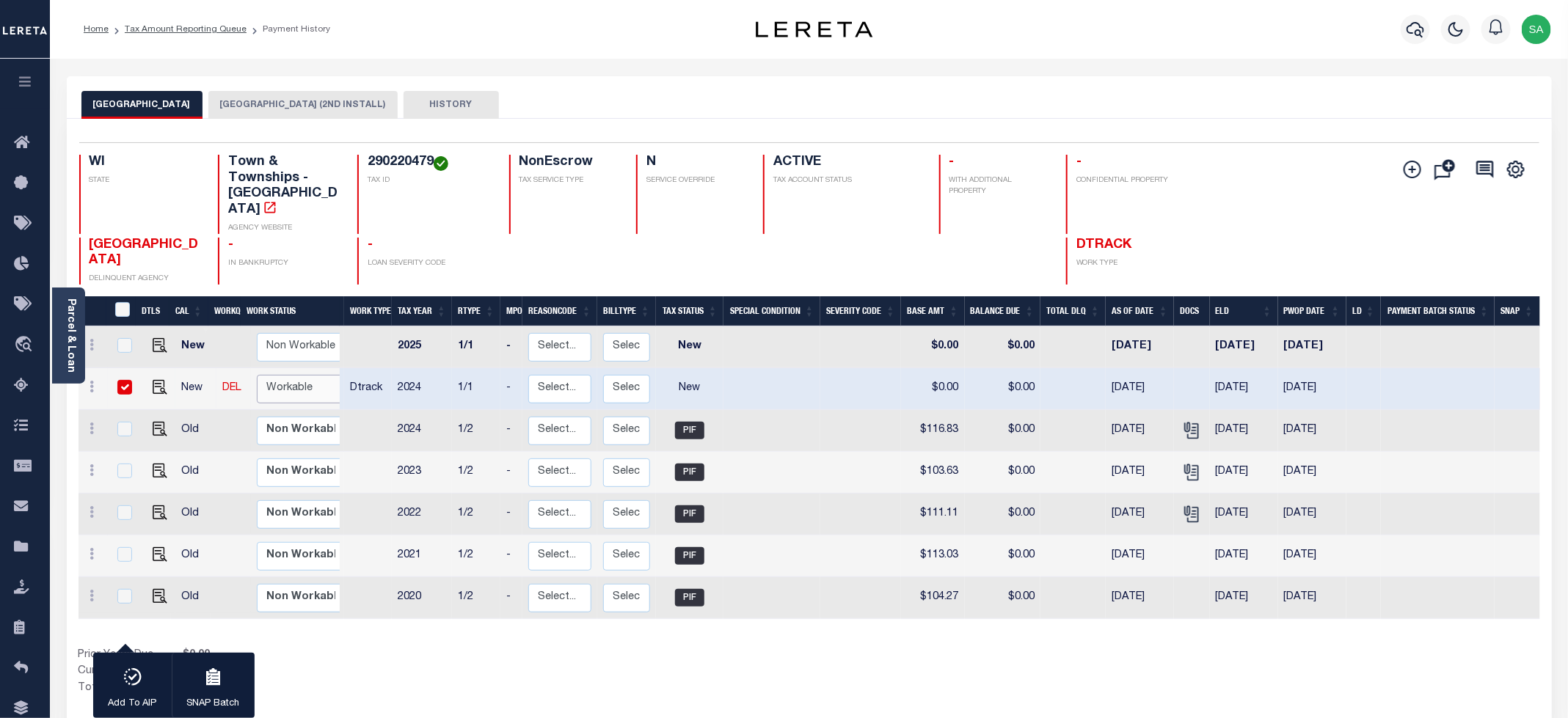
select select "true"
click at [257, 375] on select "Non Workable Workable" at bounding box center [300, 389] width 88 height 29
checkbox input "false"
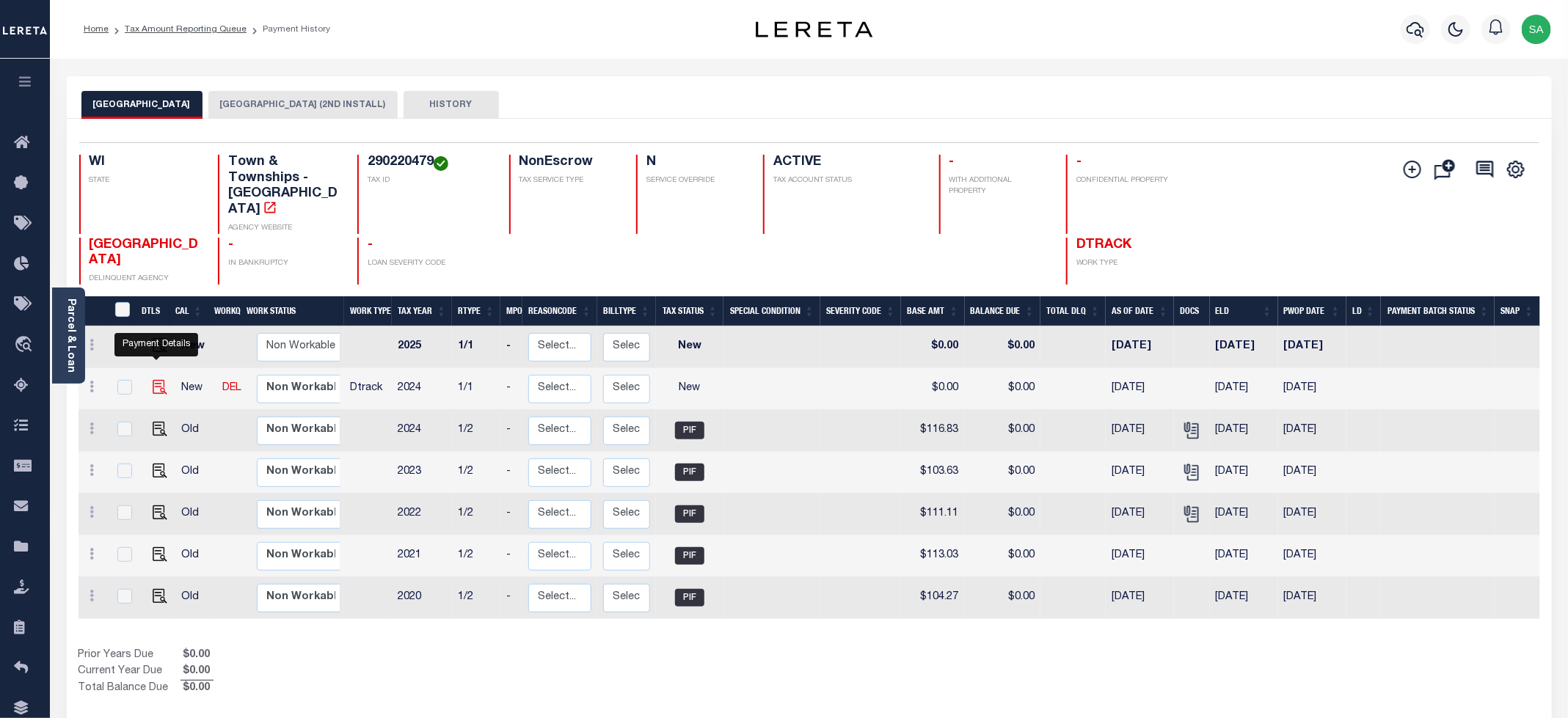
click at [157, 380] on img "" at bounding box center [159, 386] width 14 height 14
checkbox input "true"
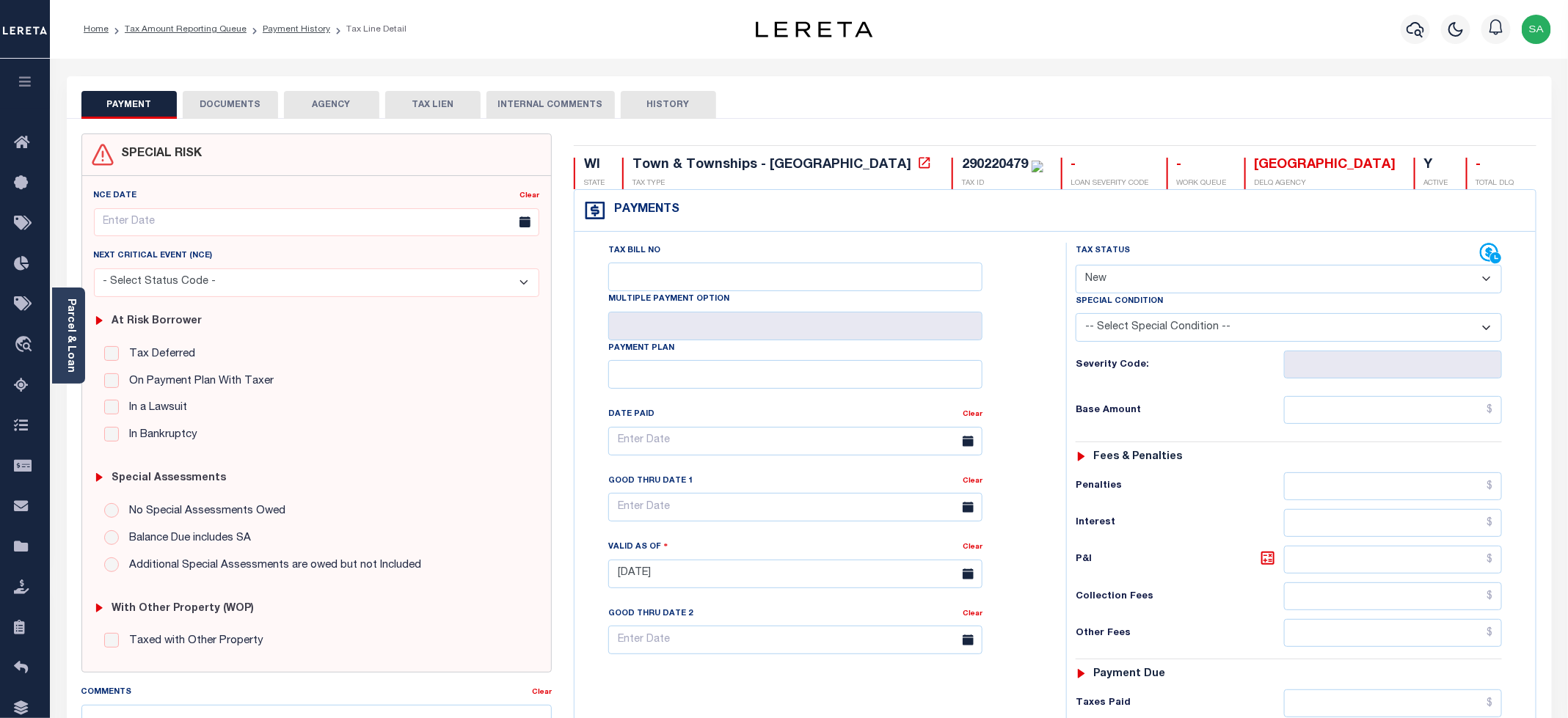
click at [1123, 280] on select "- Select Status Code - Open Due/Unpaid Paid Incomplete No Tax Due Internal Refu…" at bounding box center [1288, 279] width 426 height 29
select select "PYD"
click at [1076, 266] on select "- Select Status Code - Open Due/Unpaid Paid Incomplete No Tax Due Internal Refu…" at bounding box center [1288, 279] width 426 height 29
type input "[DATE]"
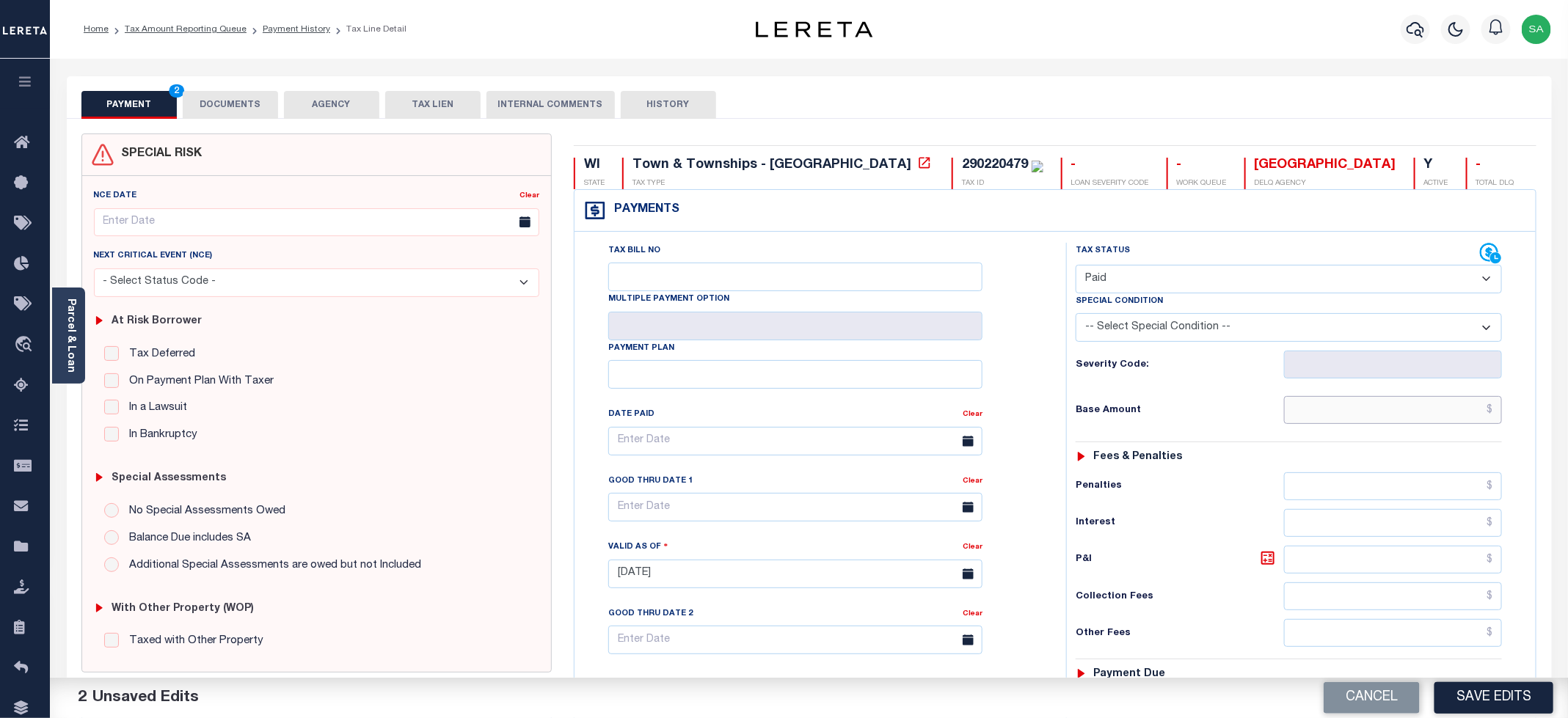
click at [1314, 400] on input "text" at bounding box center [1392, 410] width 218 height 28
type input "$0.00"
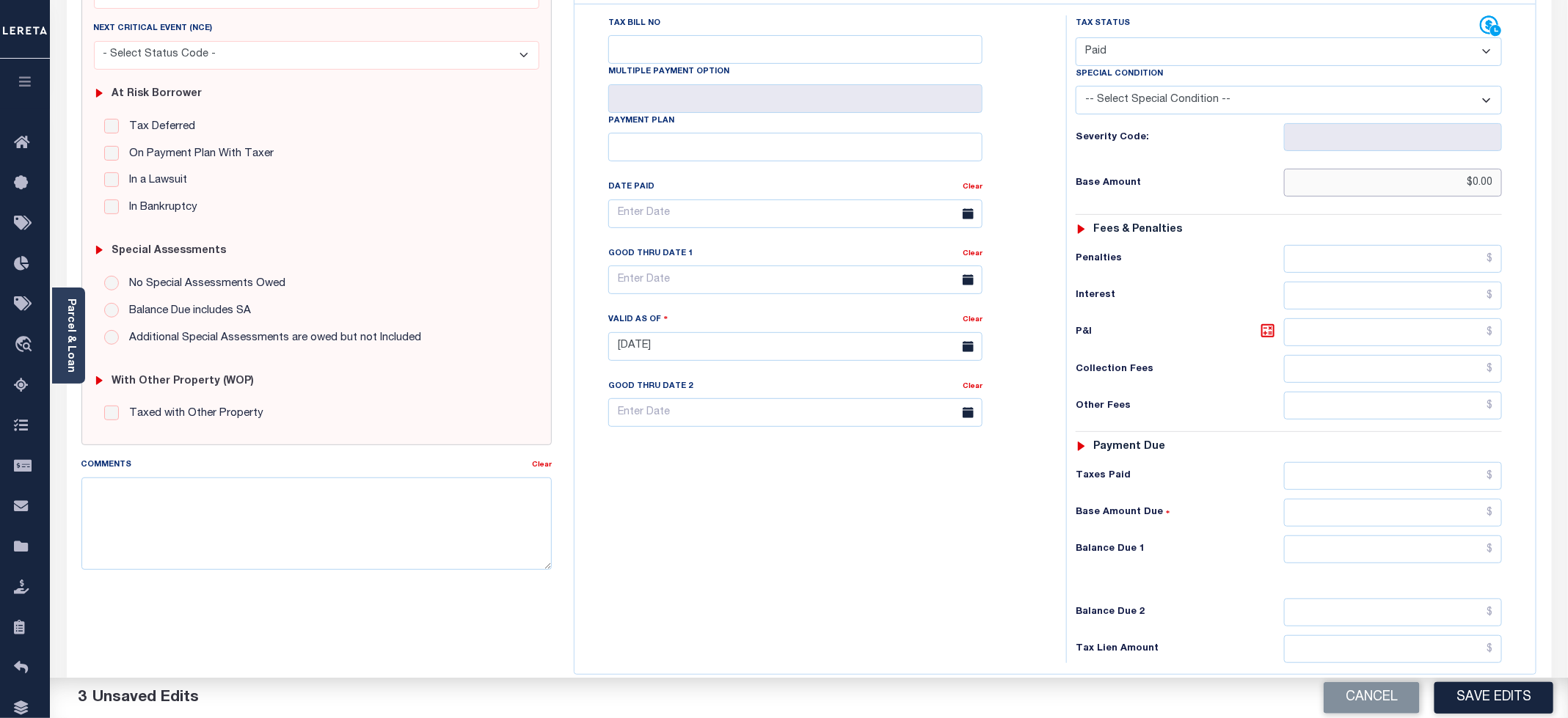
scroll to position [330, 0]
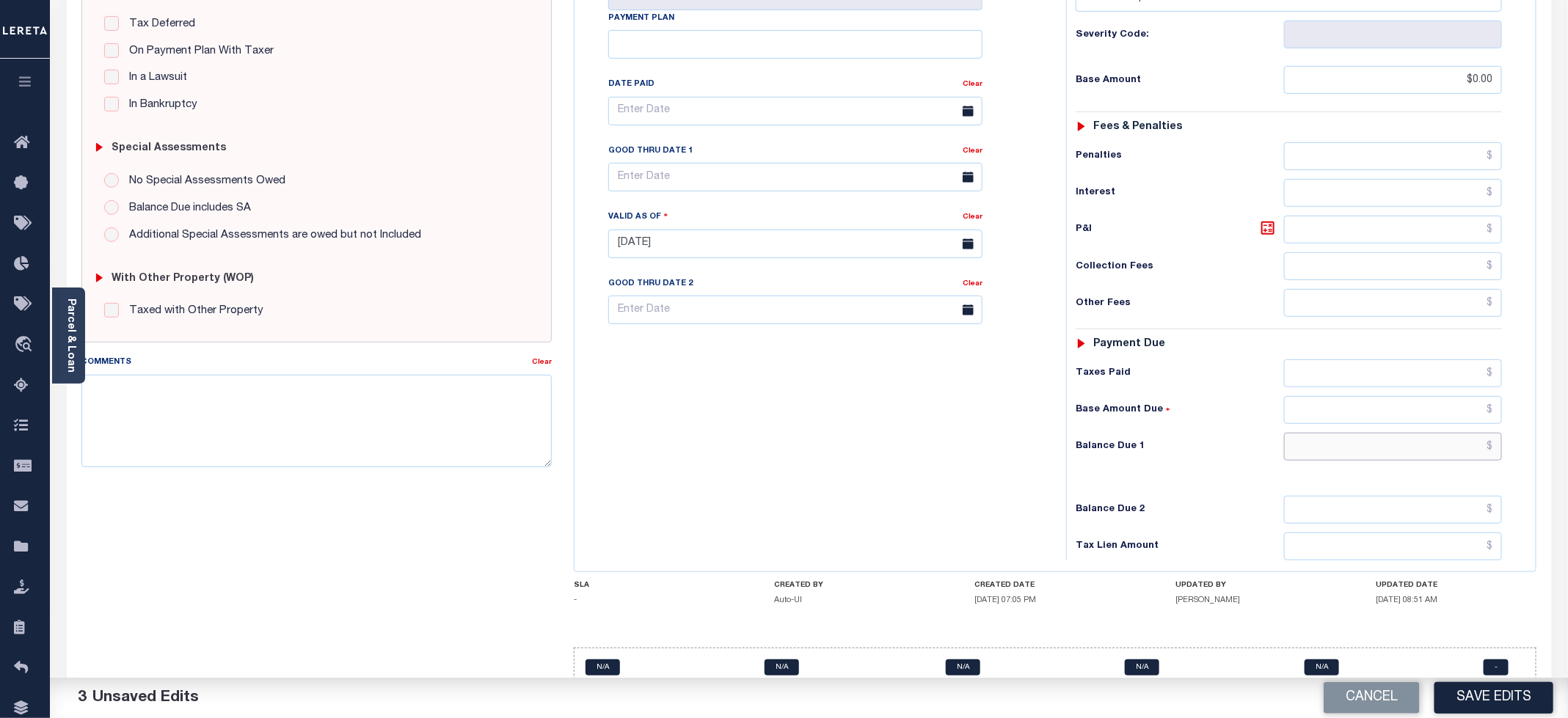
click at [1323, 456] on input "text" at bounding box center [1392, 446] width 218 height 28
type input "$0.00"
click at [1009, 461] on div "Tax Bill No Multiple Payment Option Payment Plan Clear" at bounding box center [817, 236] width 477 height 648
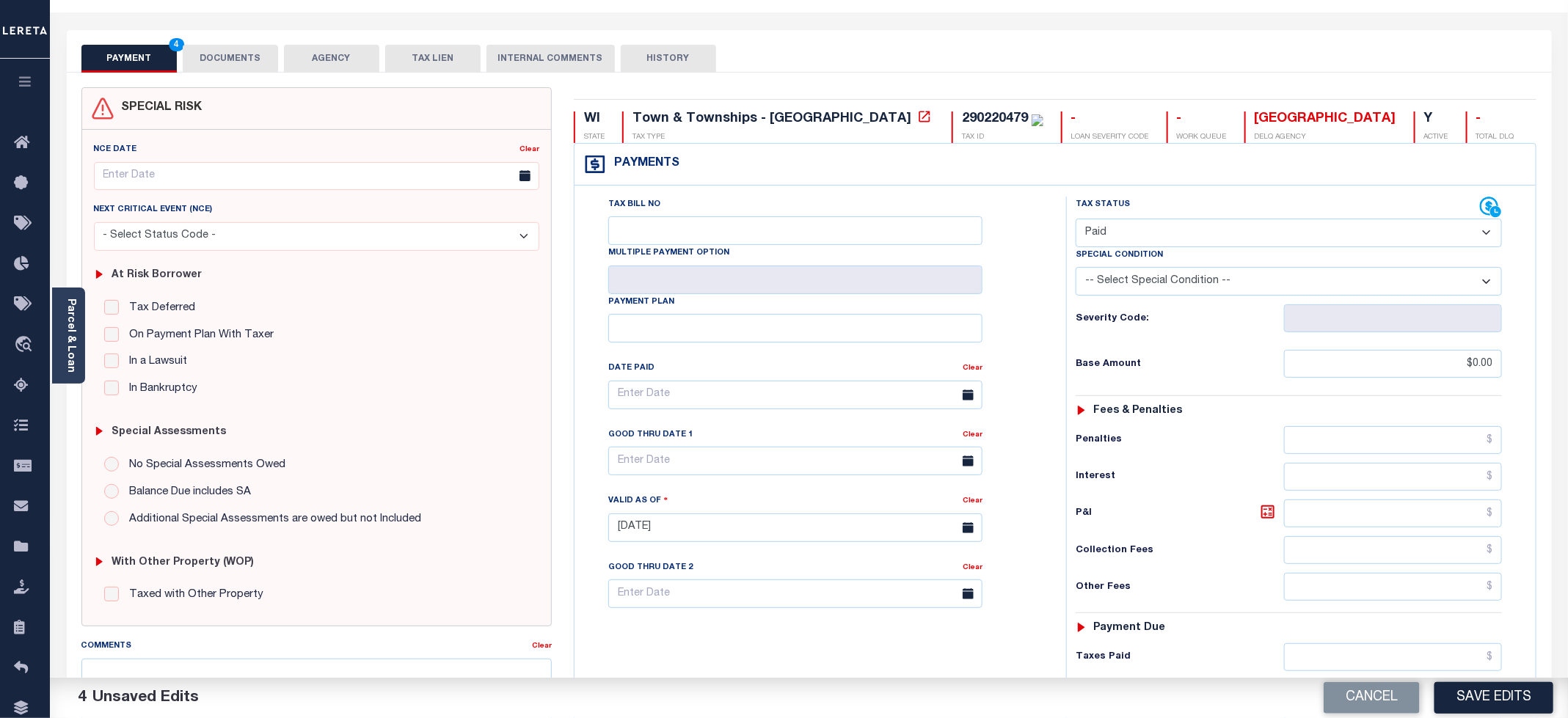
scroll to position [0, 0]
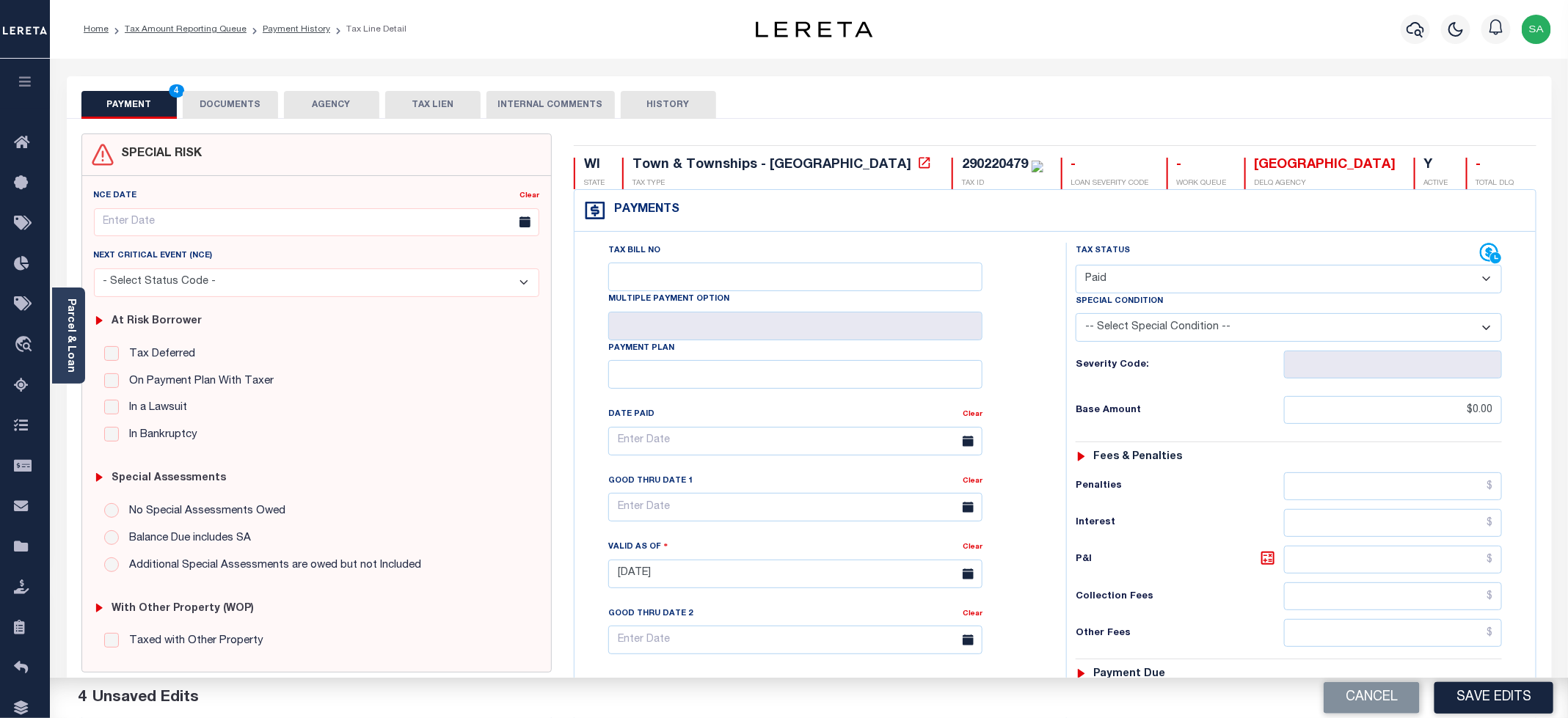
click at [269, 103] on button "DOCUMENTS" at bounding box center [230, 104] width 95 height 28
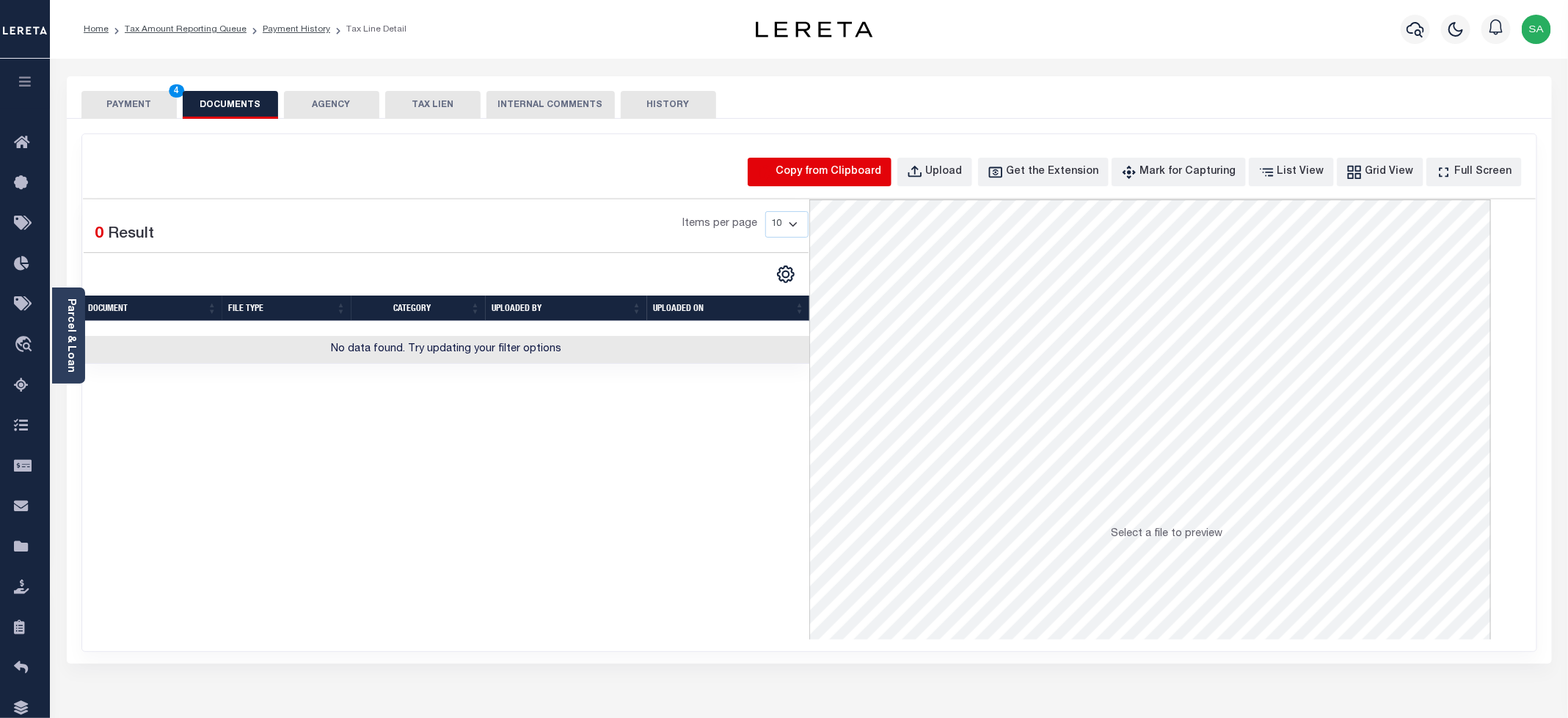
click at [773, 179] on icon "button" at bounding box center [765, 172] width 16 height 16
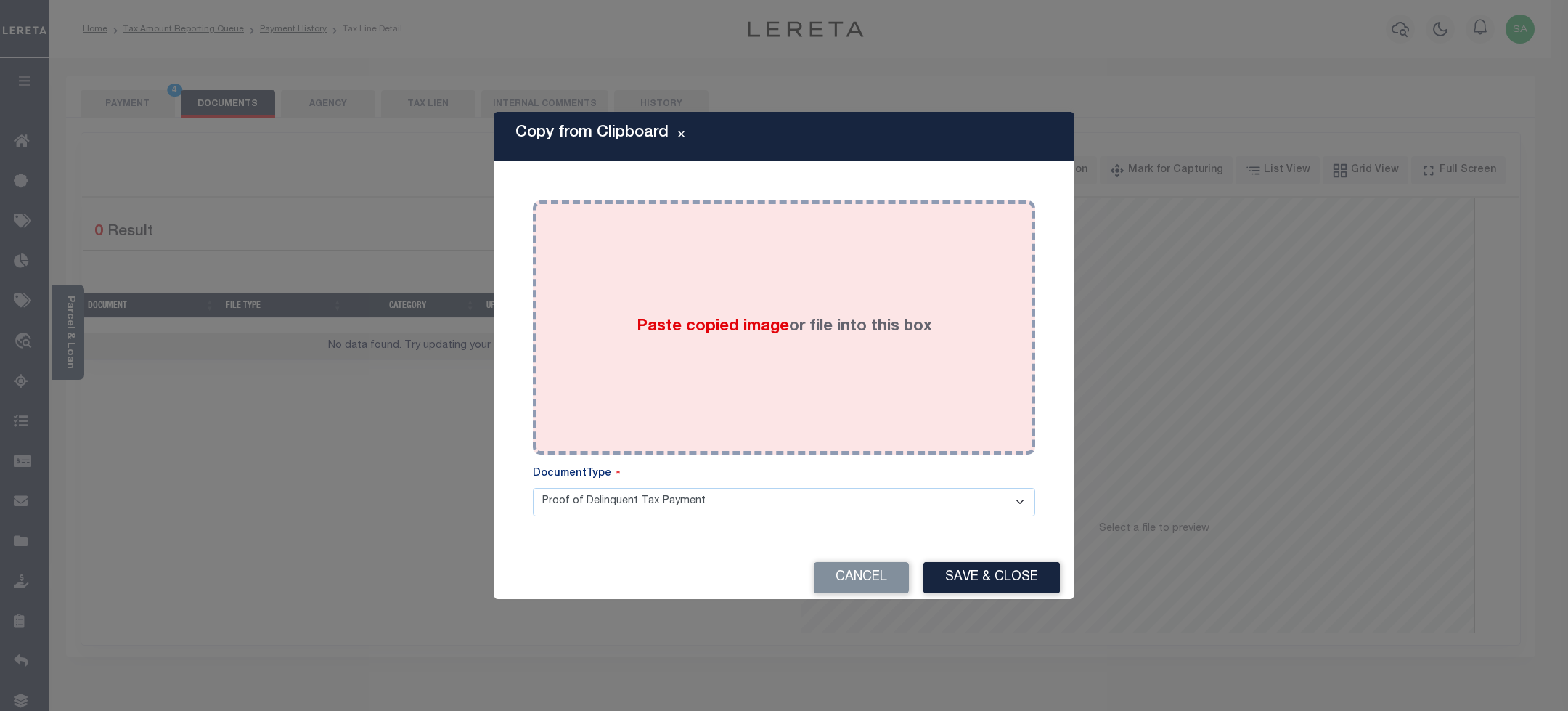
click at [771, 354] on div "Paste copied image or file into this box" at bounding box center [784, 326] width 481 height 232
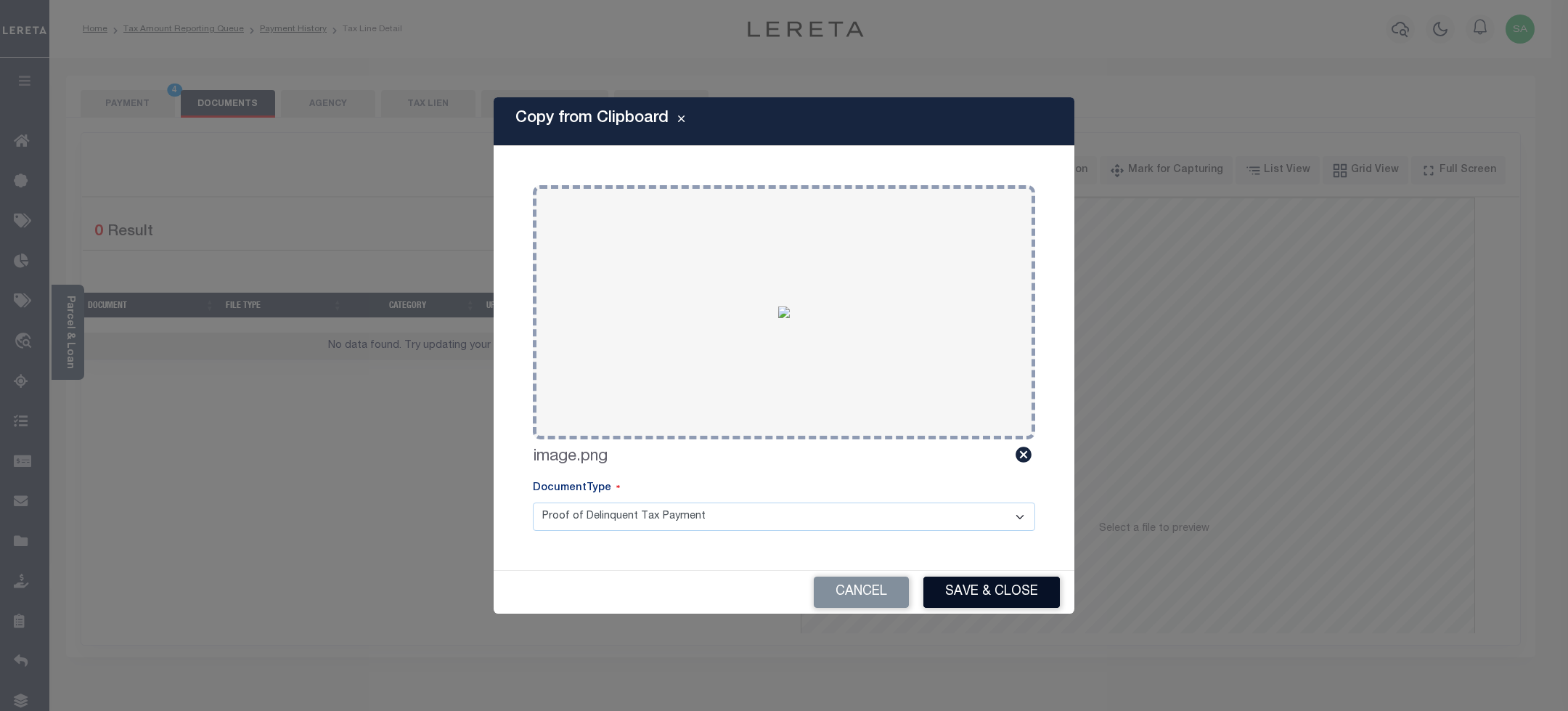
click at [976, 594] on button "Save & Close" at bounding box center [992, 592] width 136 height 31
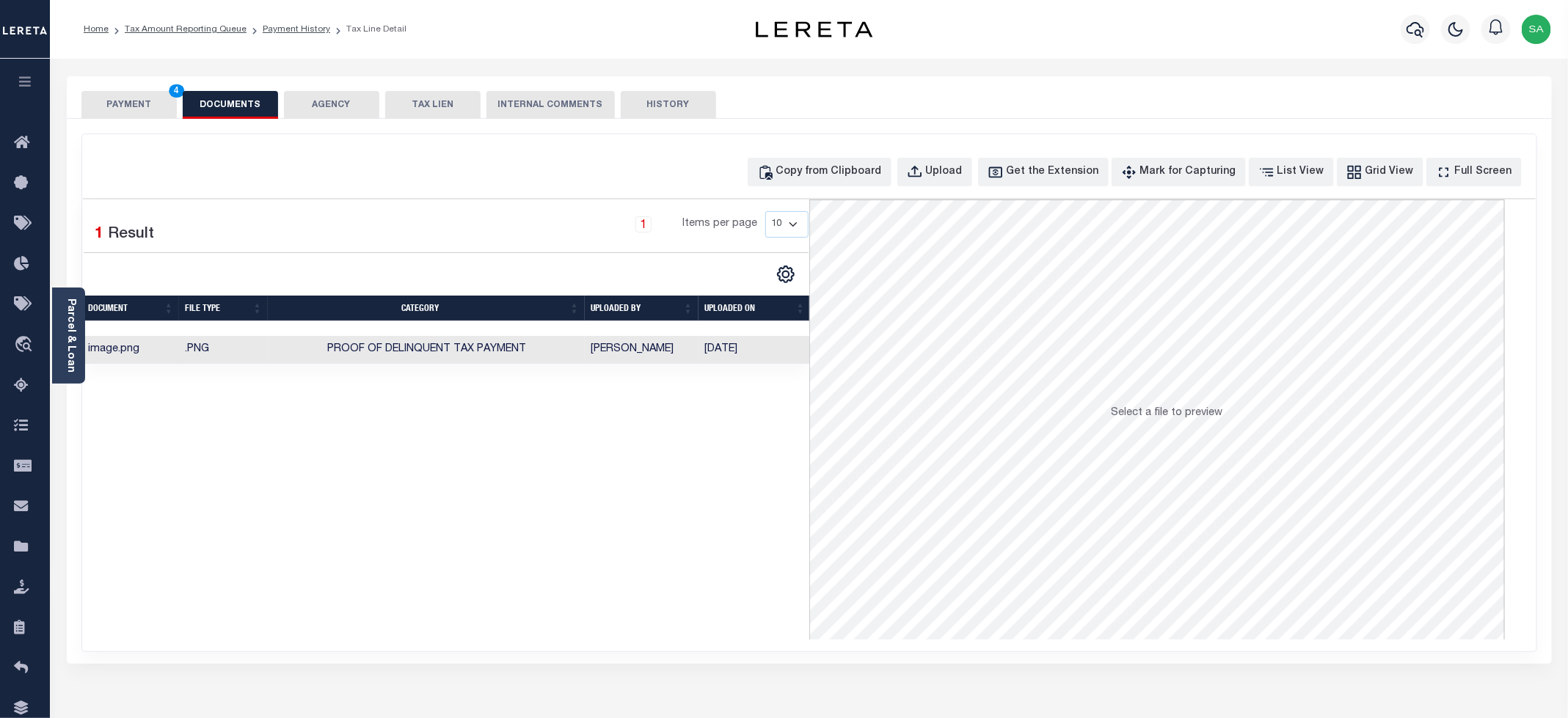
click at [155, 118] on button "PAYMENT 4" at bounding box center [128, 104] width 95 height 28
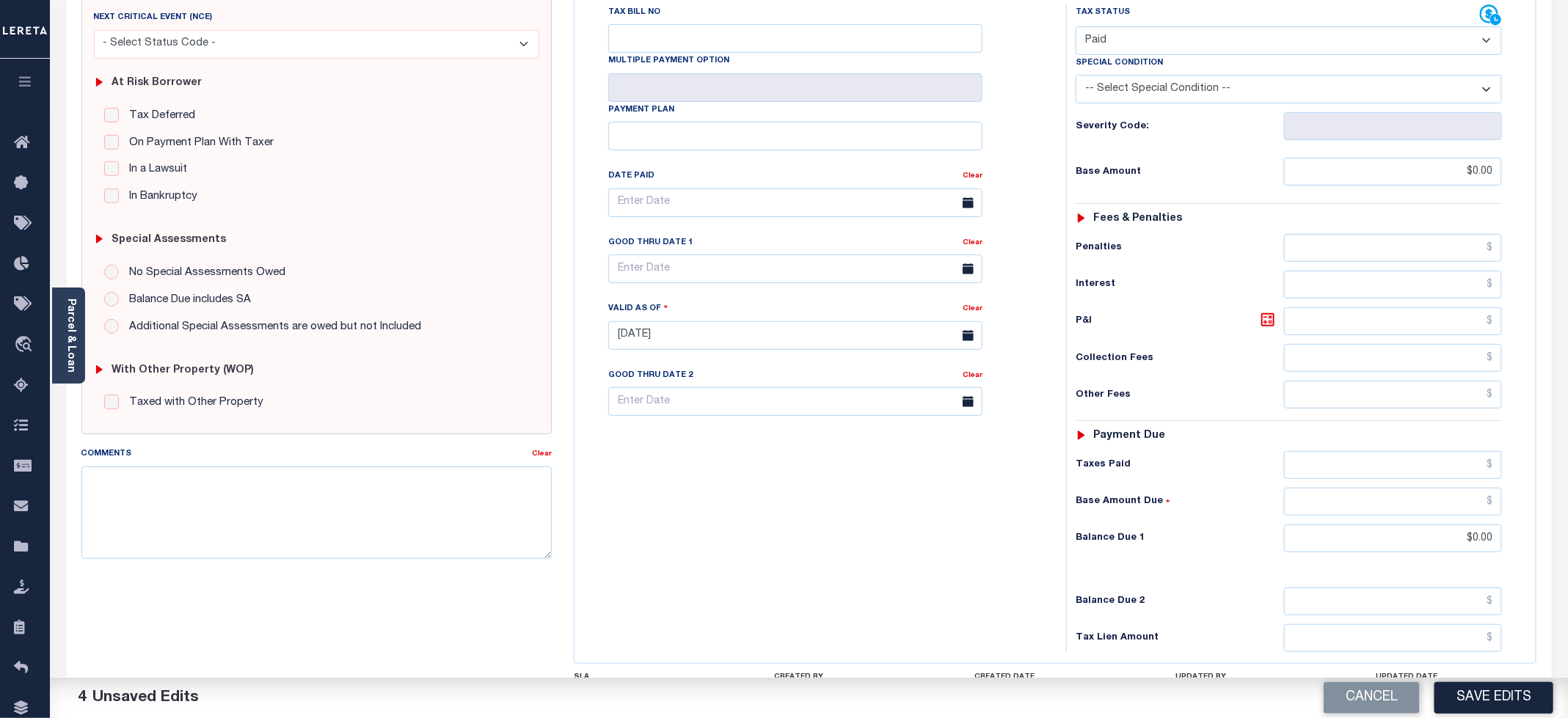
scroll to position [368, 0]
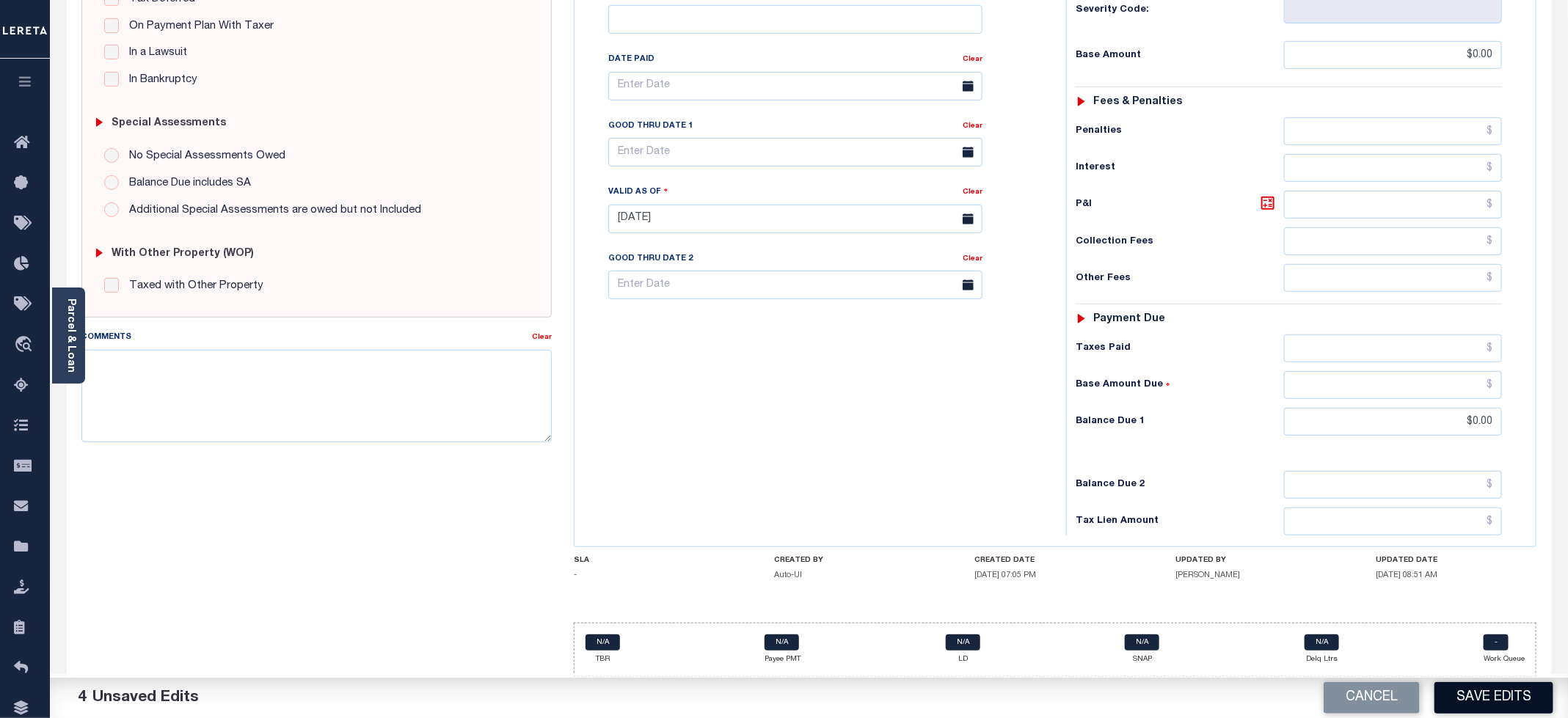
click at [1471, 706] on button "Save Edits" at bounding box center [1493, 698] width 119 height 32
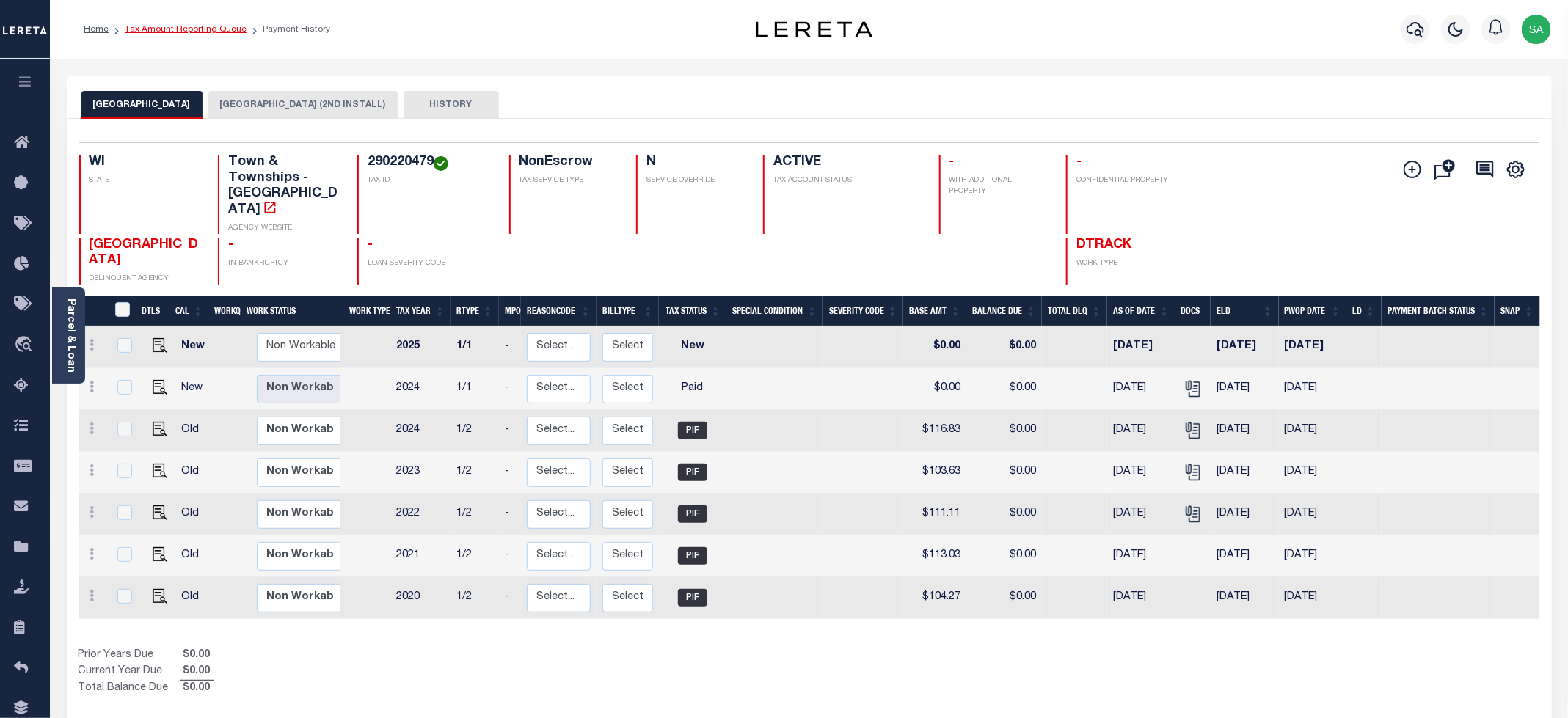
click at [199, 25] on link "Tax Amount Reporting Queue" at bounding box center [185, 29] width 122 height 9
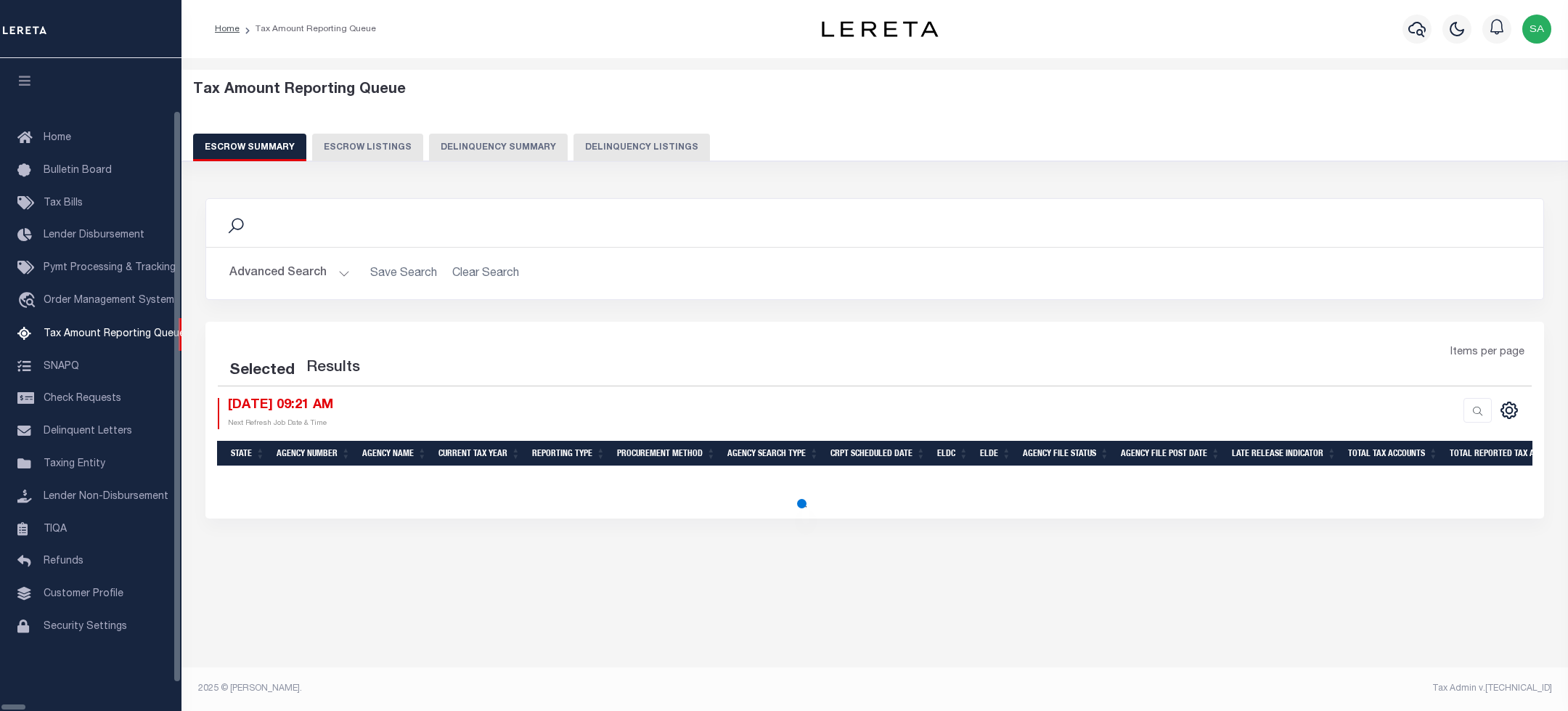
click at [626, 146] on button "Delinquency Listings" at bounding box center [641, 147] width 136 height 28
select select "100"
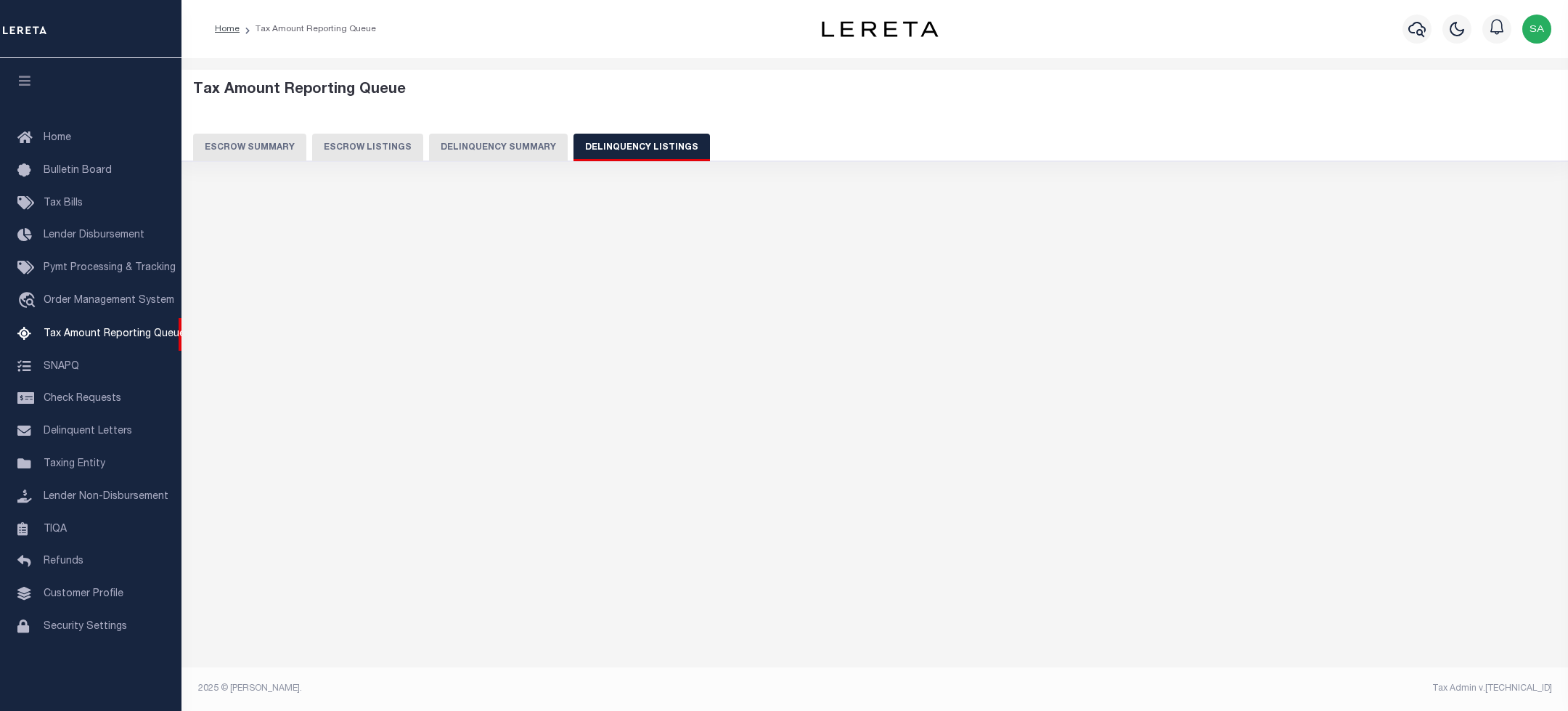
select select "100"
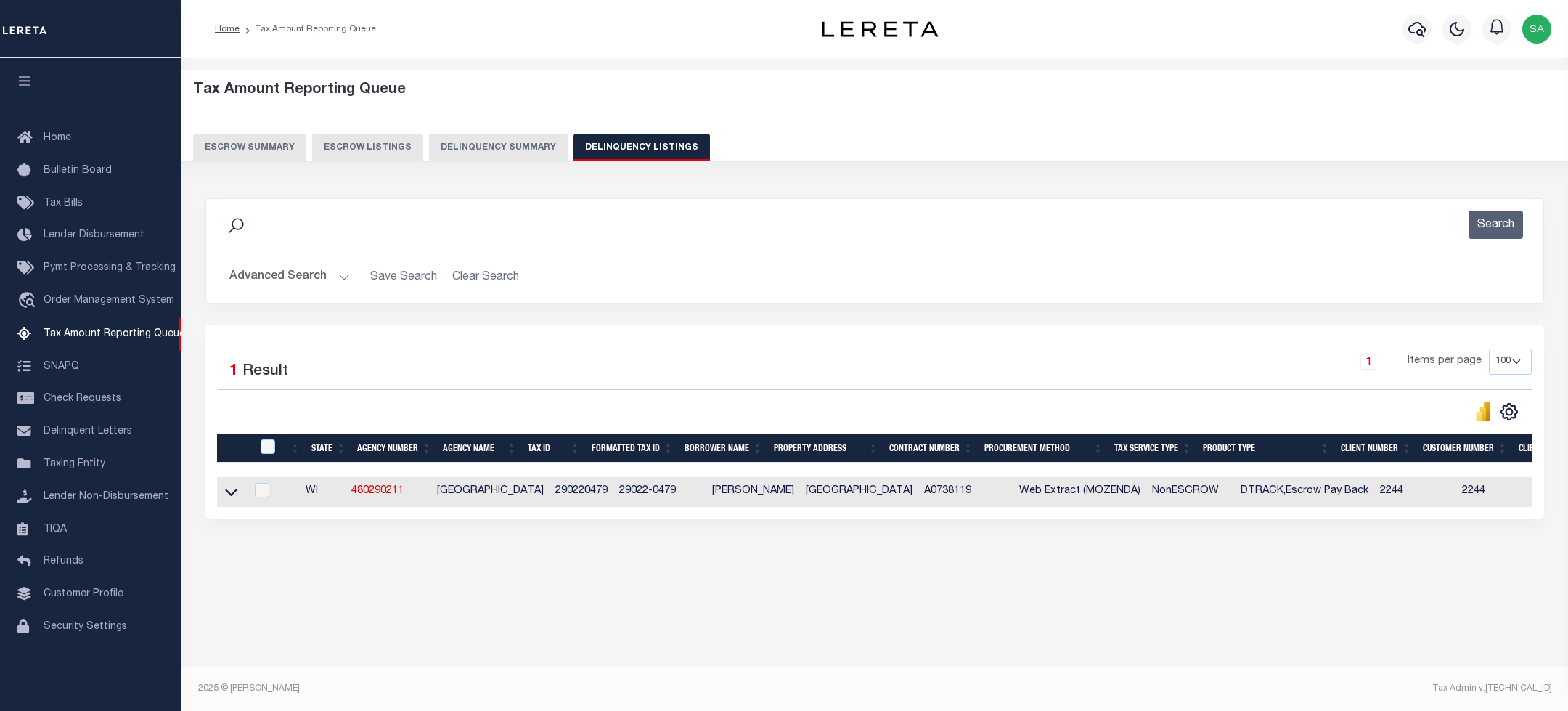
click at [293, 280] on button "Advanced Search" at bounding box center [289, 277] width 120 height 29
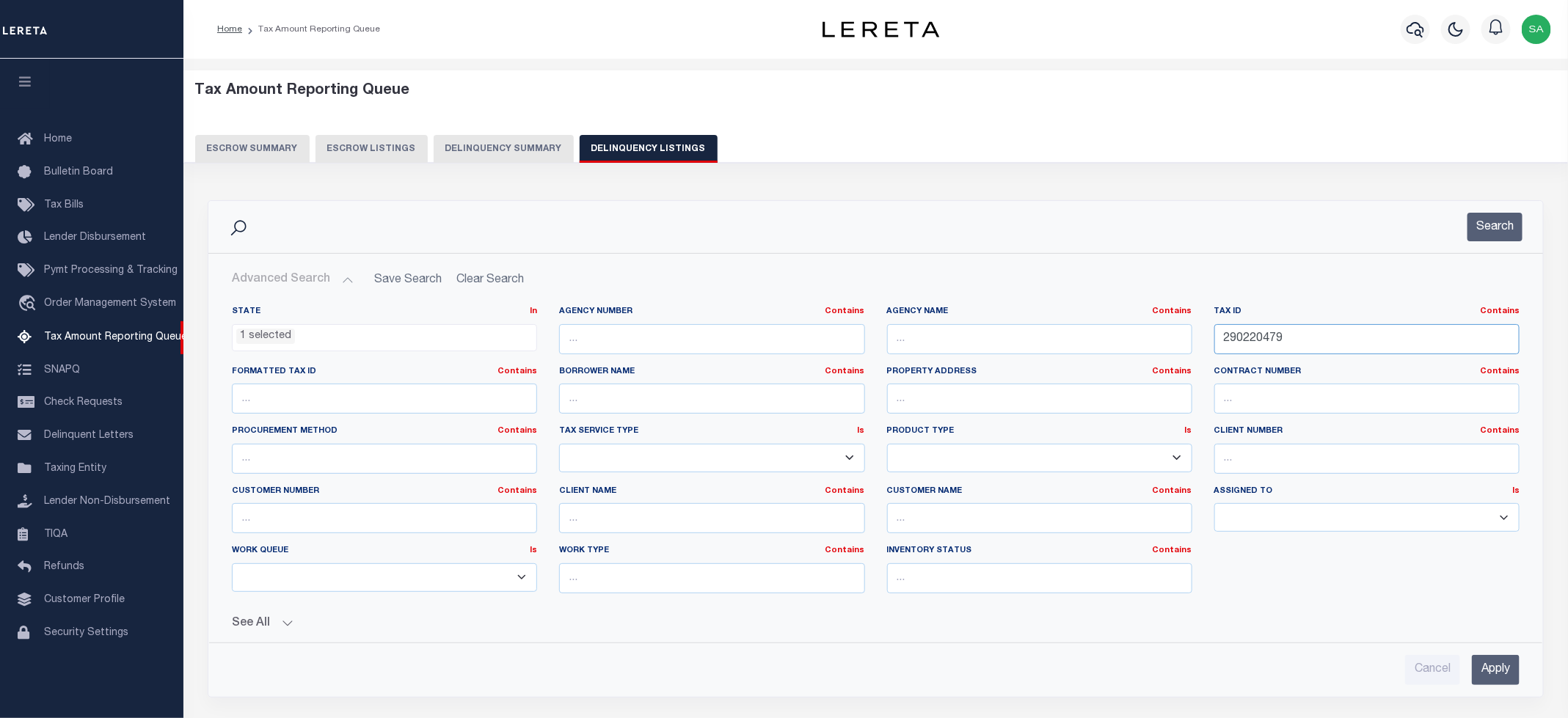
drag, startPoint x: 1288, startPoint y: 338, endPoint x: 1088, endPoint y: 335, distance: 200.0
click at [1092, 335] on div "State In In AK AL AR AZ CA CO CT DC DE FL GA GU HI IA ID IL IN KS [GEOGRAPHIC_D…" at bounding box center [876, 455] width 1310 height 299
paste input "81.1"
type input "290220481.1"
click at [1488, 237] on button "Search" at bounding box center [1495, 227] width 55 height 29
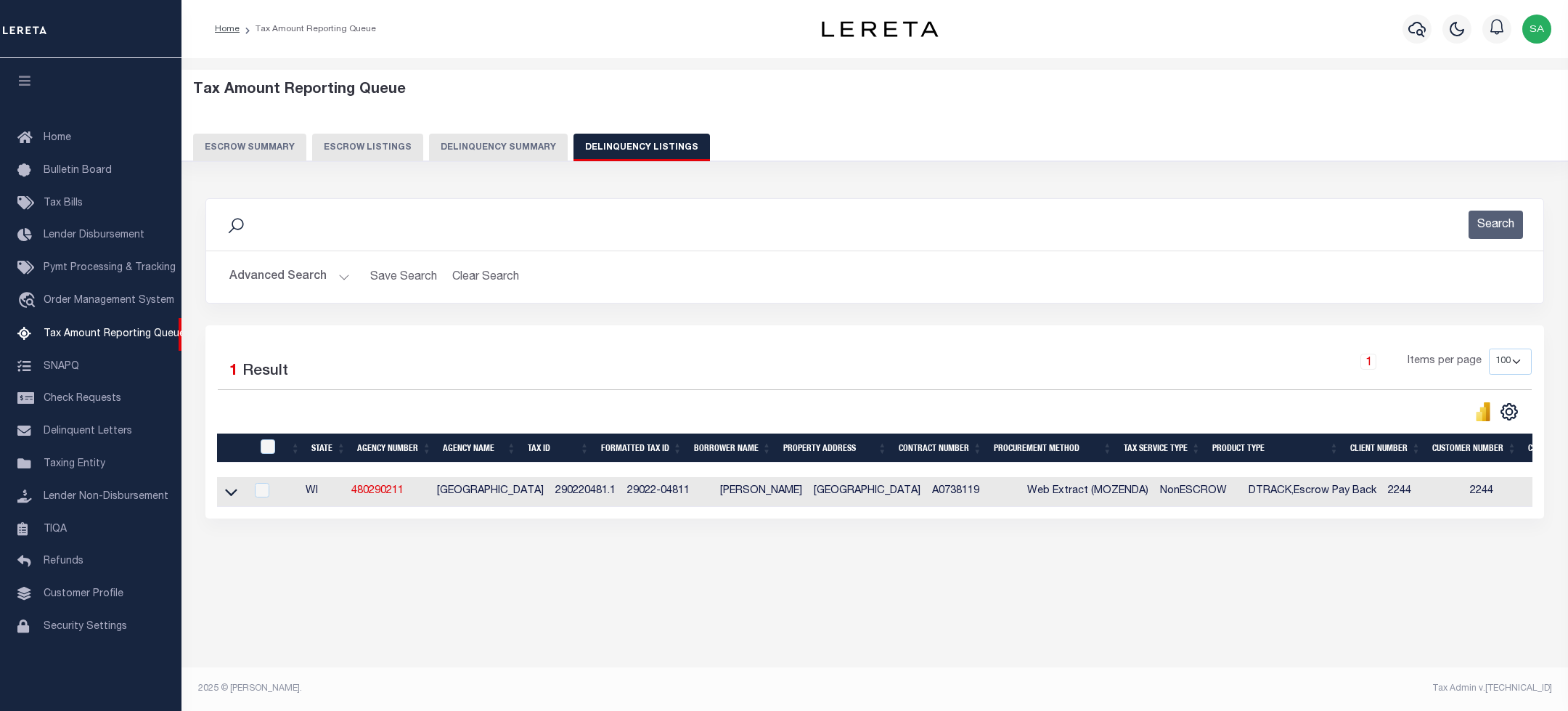
click at [219, 492] on td at bounding box center [231, 491] width 29 height 30
checkbox input "true"
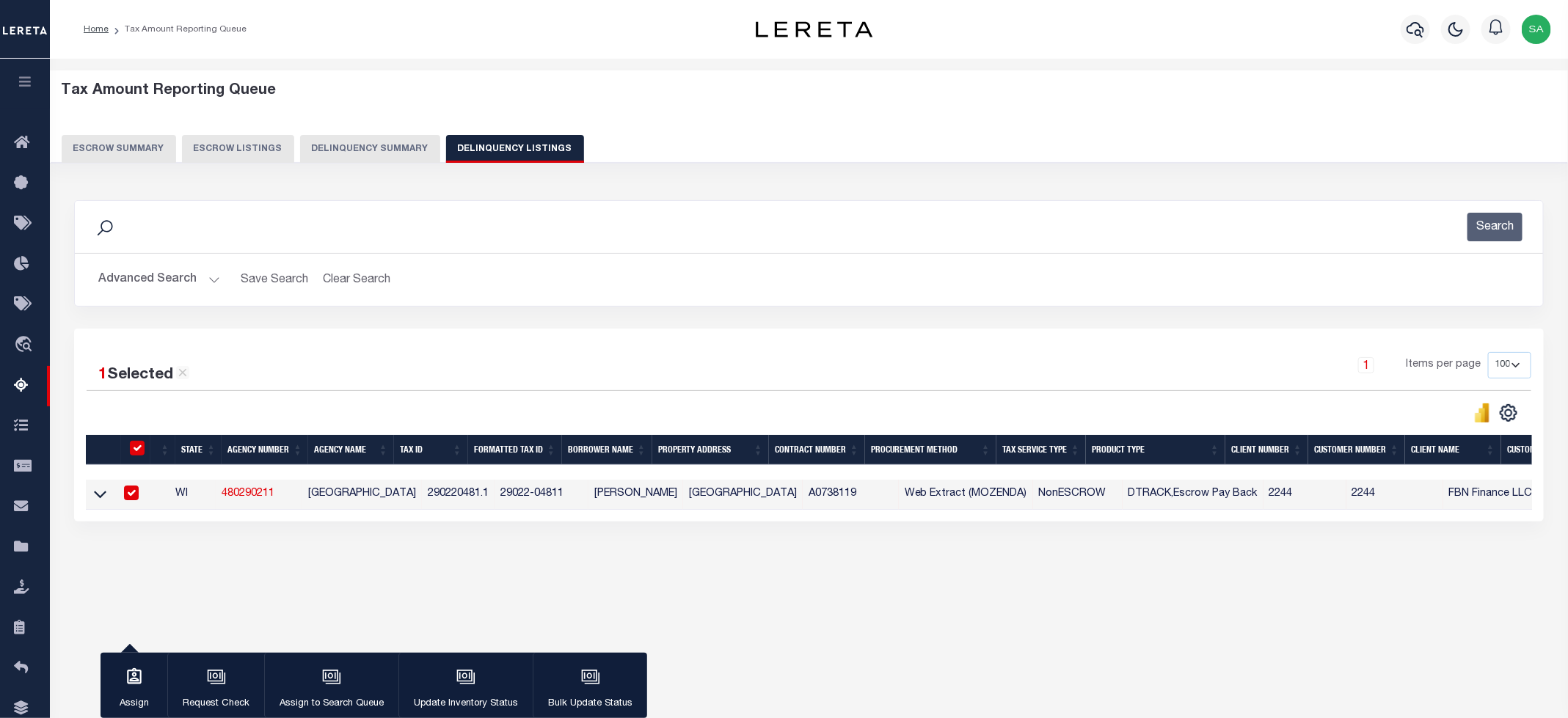
click at [126, 495] on div at bounding box center [129, 493] width 18 height 16
checkbox input "false"
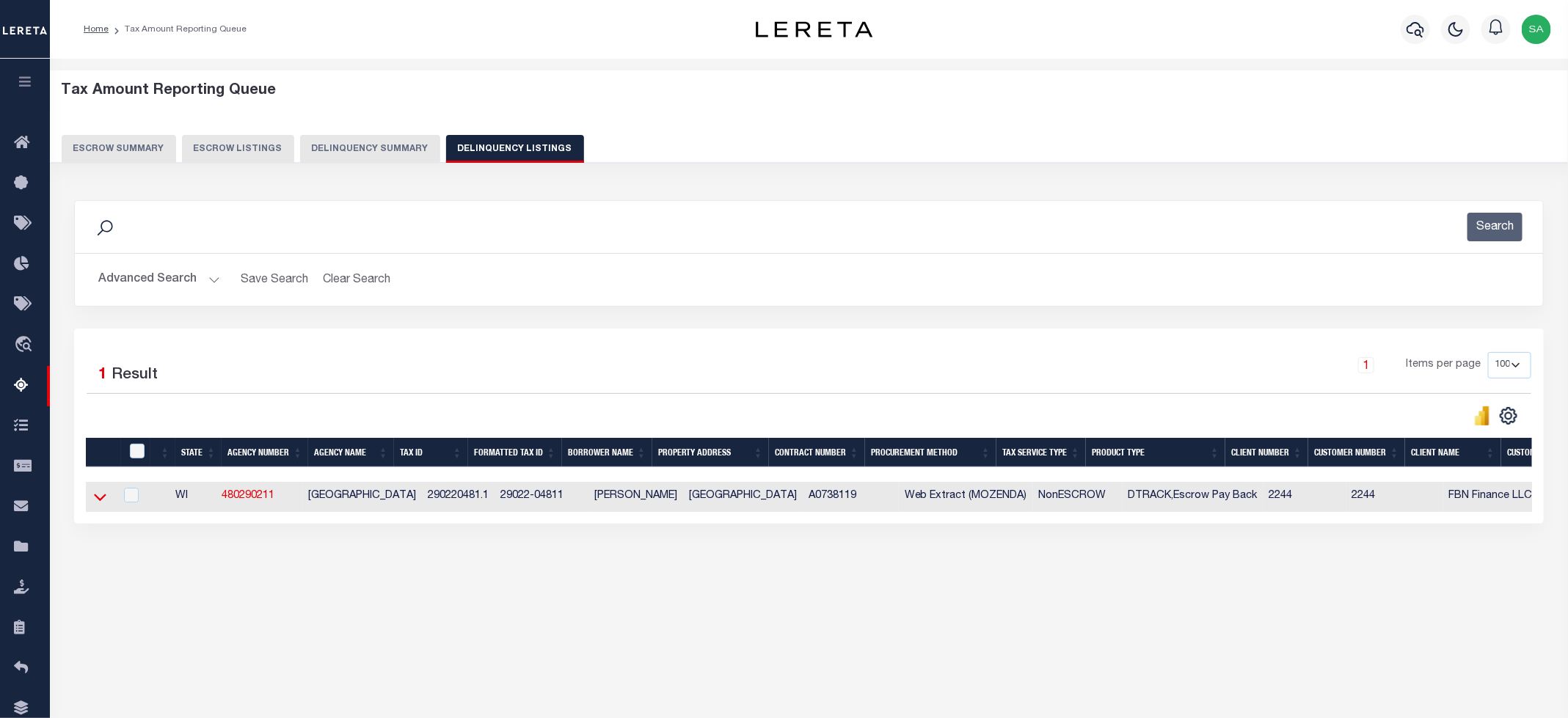
click at [101, 502] on icon at bounding box center [99, 496] width 13 height 15
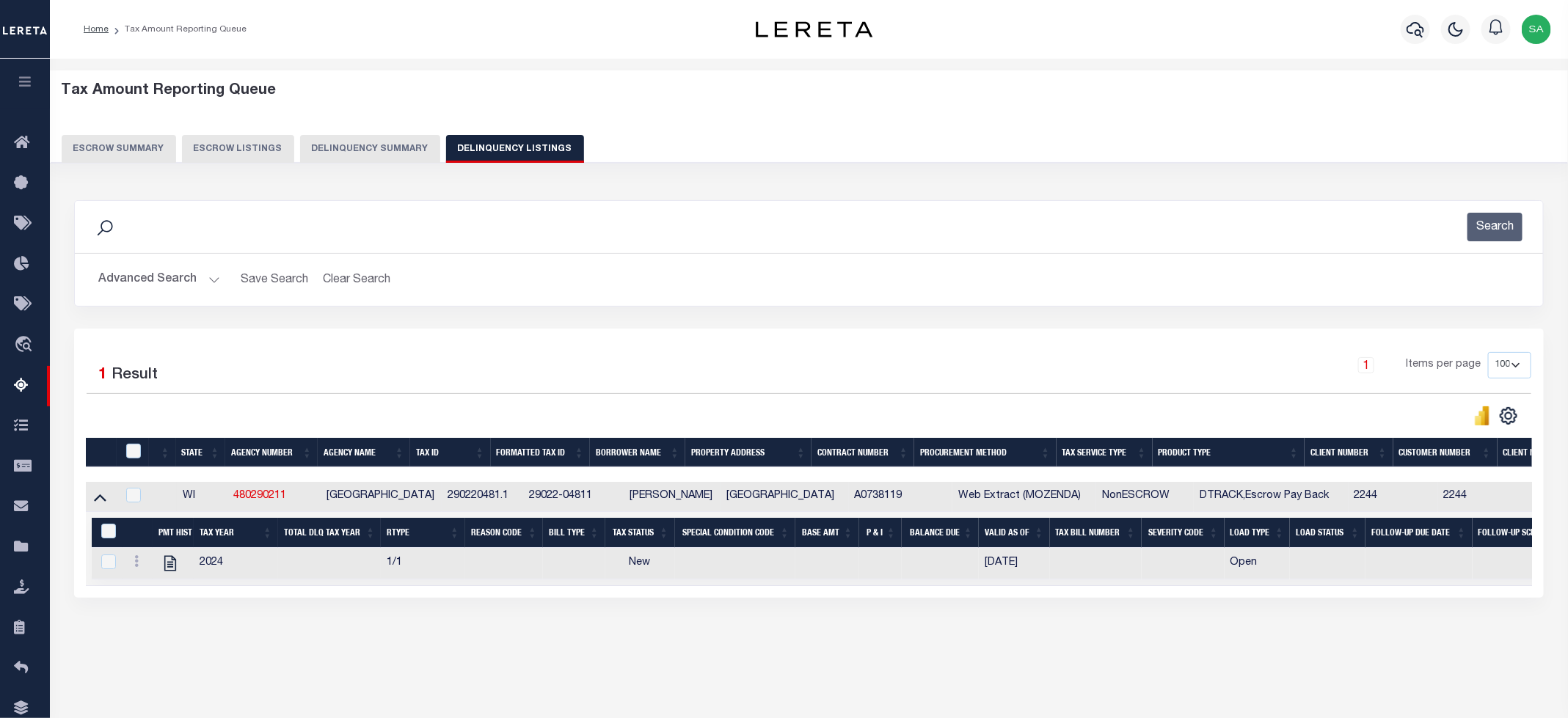
scroll to position [60, 0]
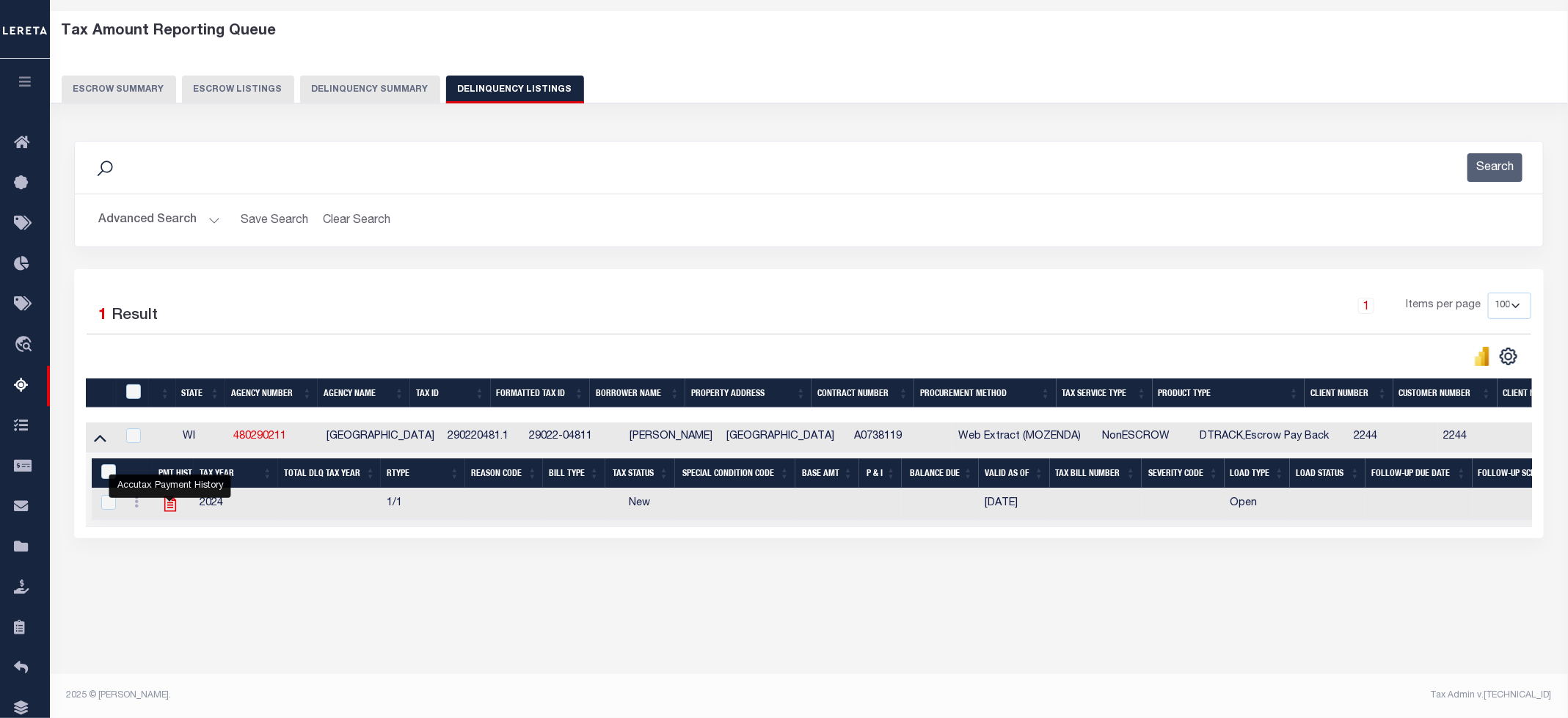
click at [168, 511] on icon "" at bounding box center [170, 504] width 12 height 15
checkbox input "true"
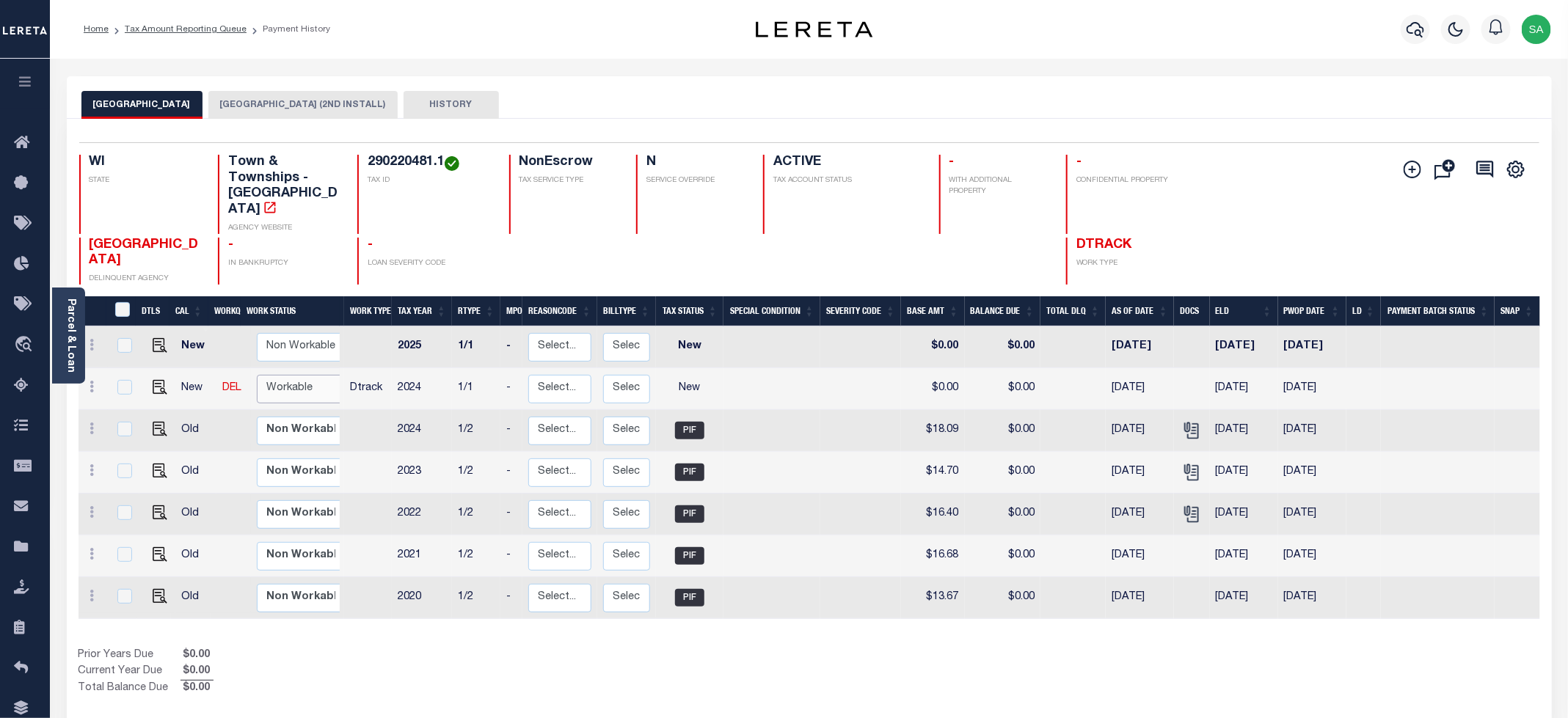
click at [286, 377] on select "Non Workable Workable" at bounding box center [300, 389] width 88 height 29
checkbox input "true"
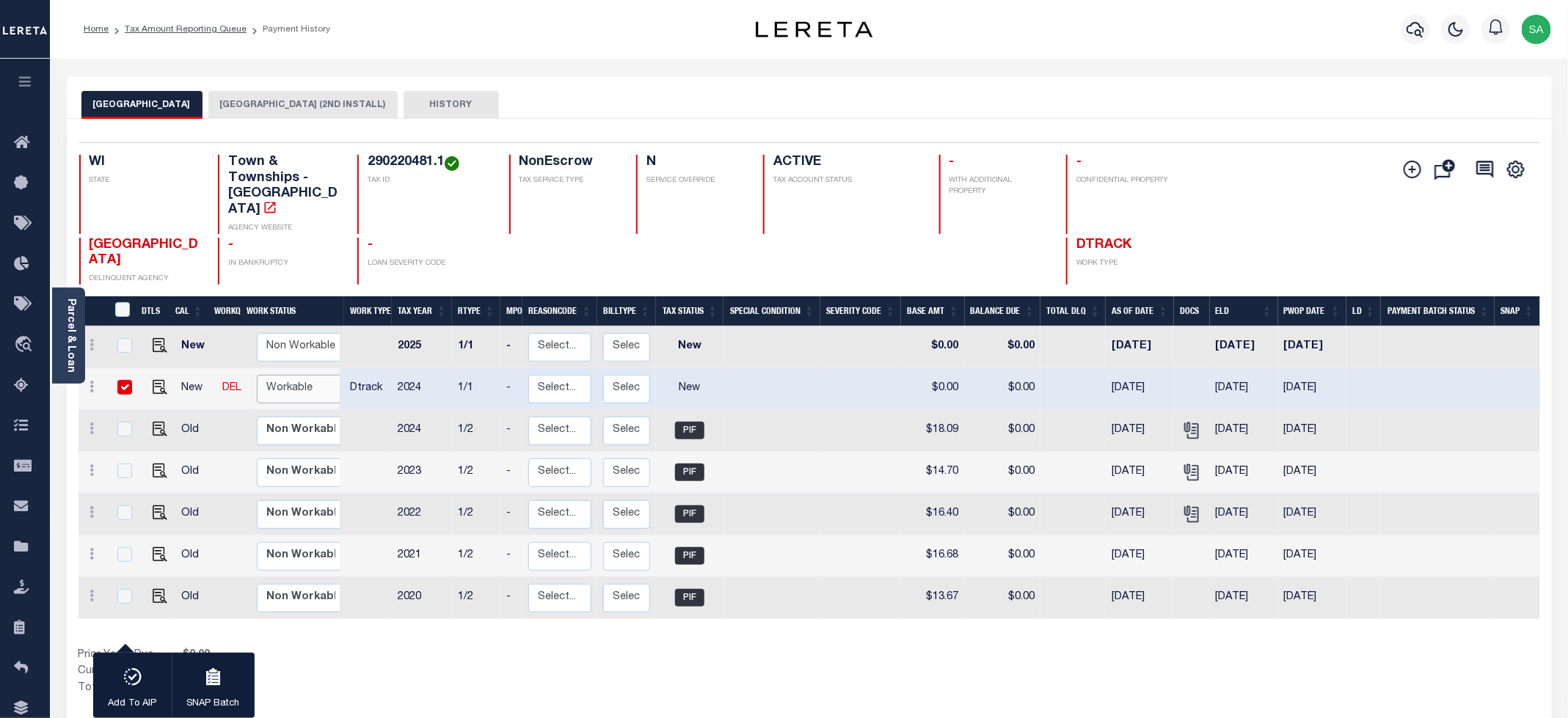
select select "true"
click at [257, 375] on select "Non Workable Workable" at bounding box center [300, 389] width 88 height 29
checkbox input "false"
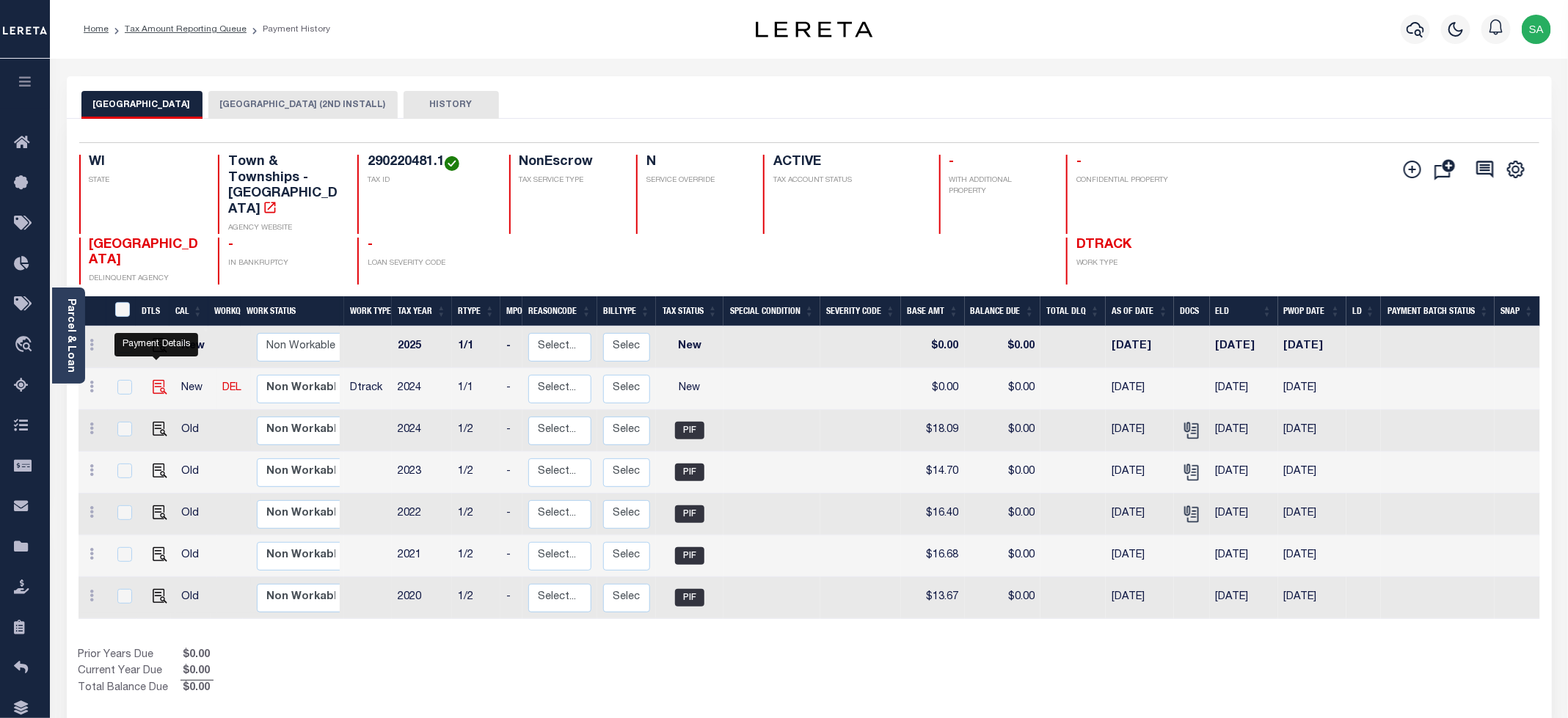
click at [158, 380] on img "" at bounding box center [159, 386] width 14 height 14
checkbox input "true"
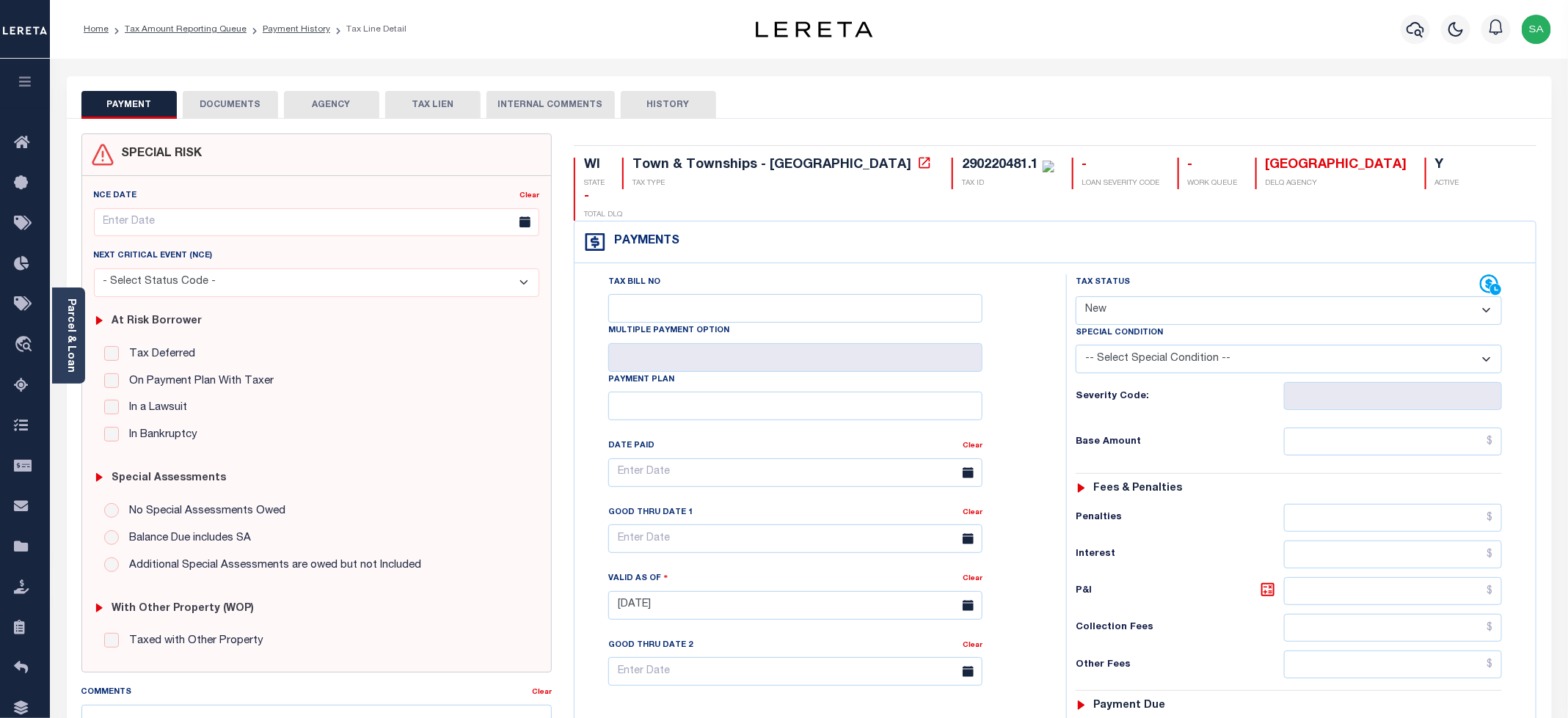
click at [1115, 296] on select "- Select Status Code - Open Due/Unpaid Paid Incomplete No Tax Due Internal Refu…" at bounding box center [1288, 310] width 426 height 29
select select "PYD"
click at [1076, 296] on select "- Select Status Code - Open Due/Unpaid Paid Incomplete No Tax Due Internal Refu…" at bounding box center [1288, 310] width 426 height 29
type input "[DATE]"
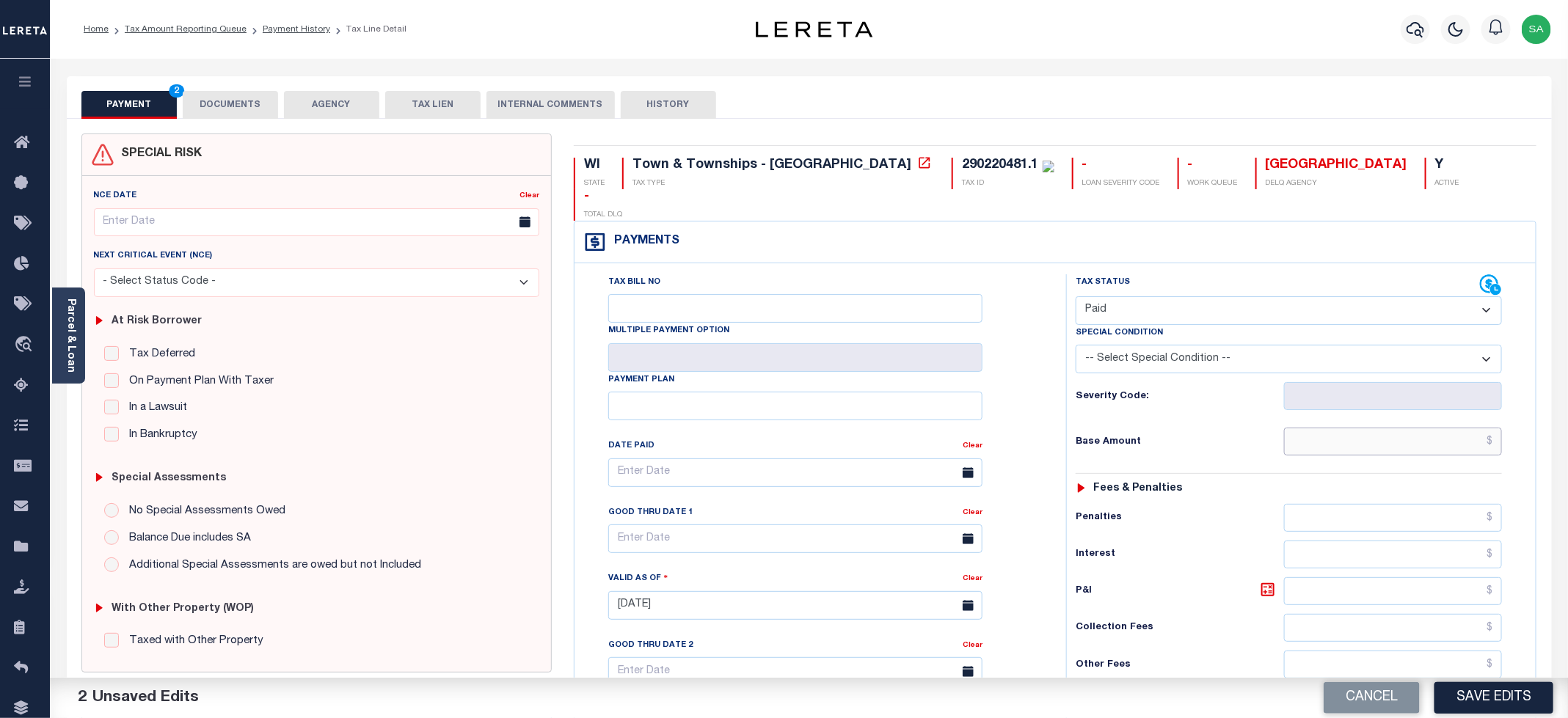
click at [1371, 428] on input "text" at bounding box center [1392, 441] width 218 height 28
type input "$0.00"
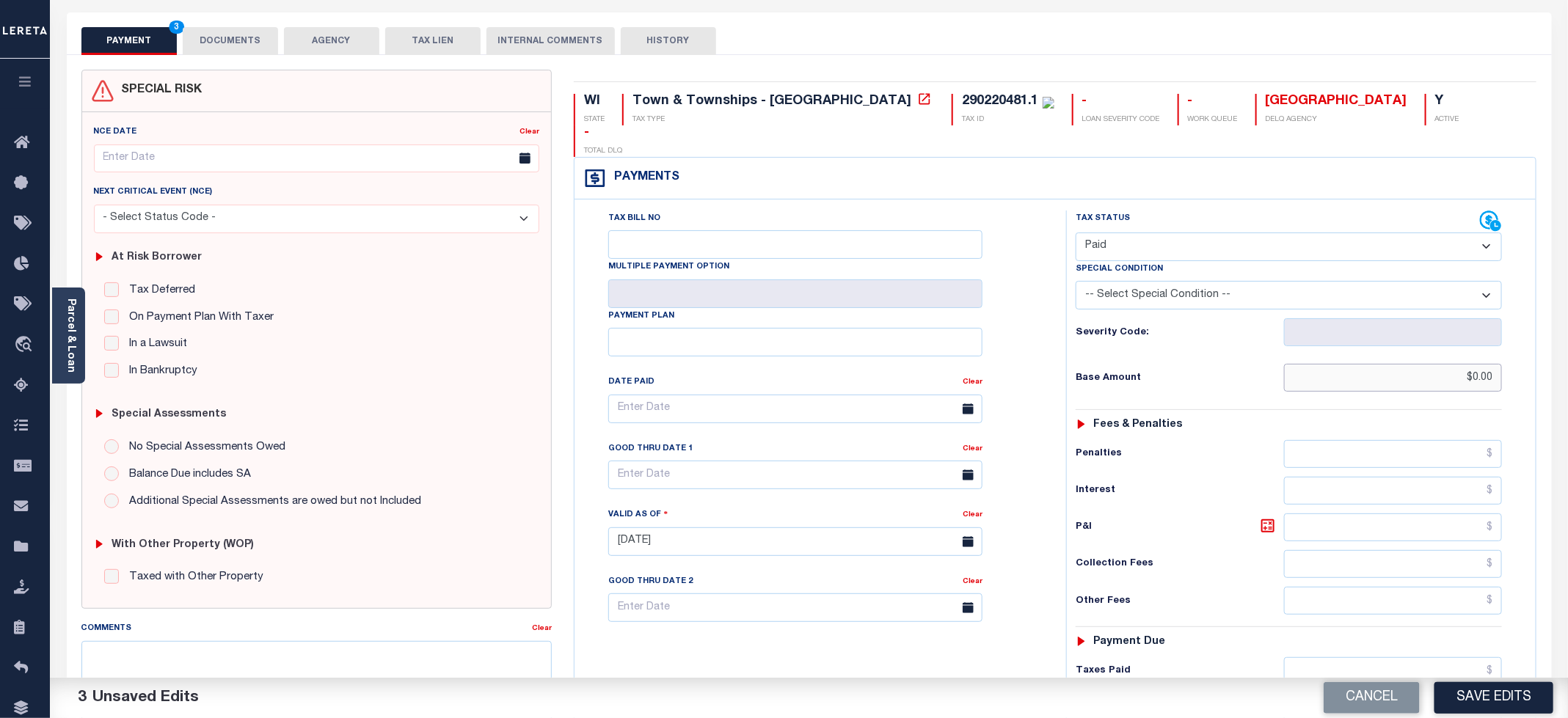
scroll to position [330, 0]
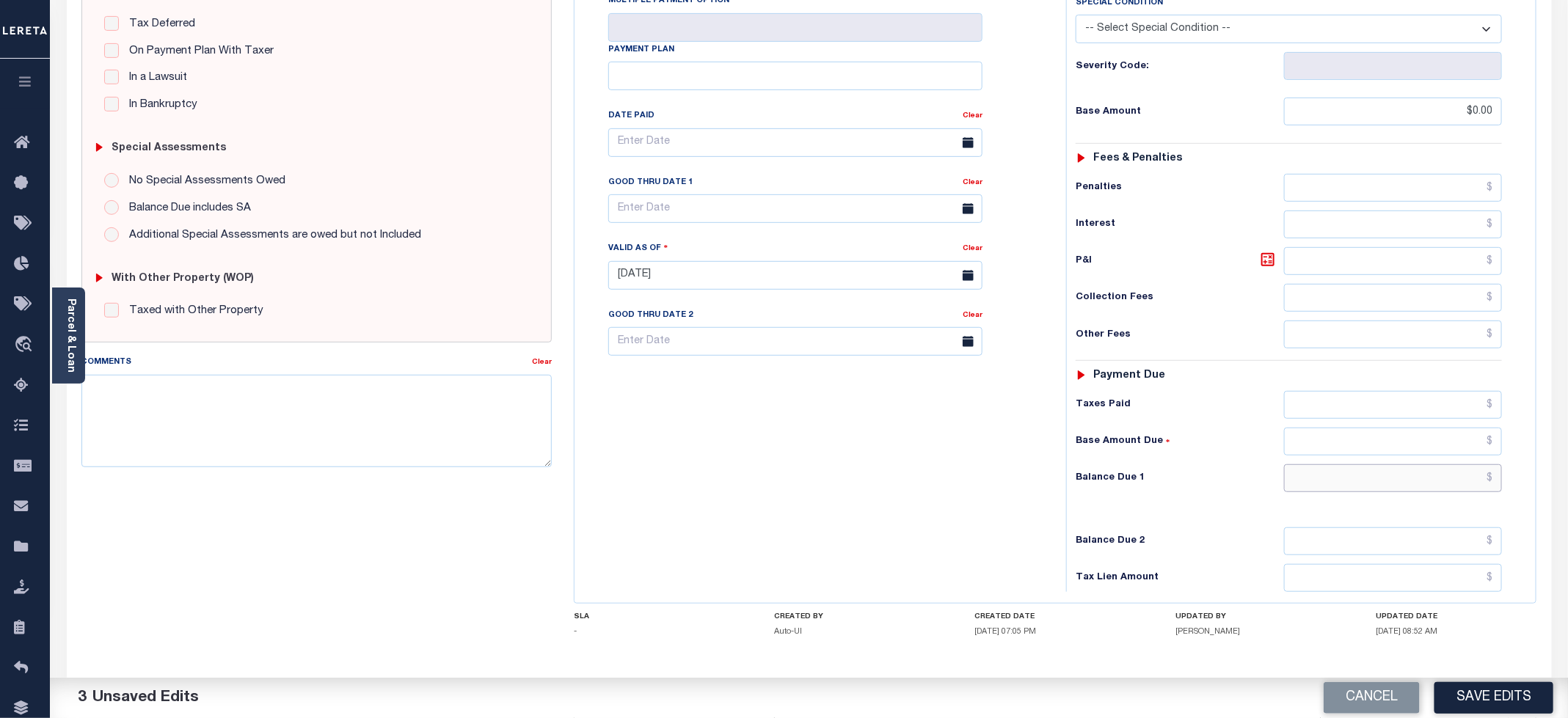
click at [1305, 465] on input "text" at bounding box center [1392, 478] width 218 height 28
type input "$0.00"
click at [658, 508] on div "Tax Bill No Multiple Payment Option Payment Plan Clear" at bounding box center [817, 268] width 477 height 648
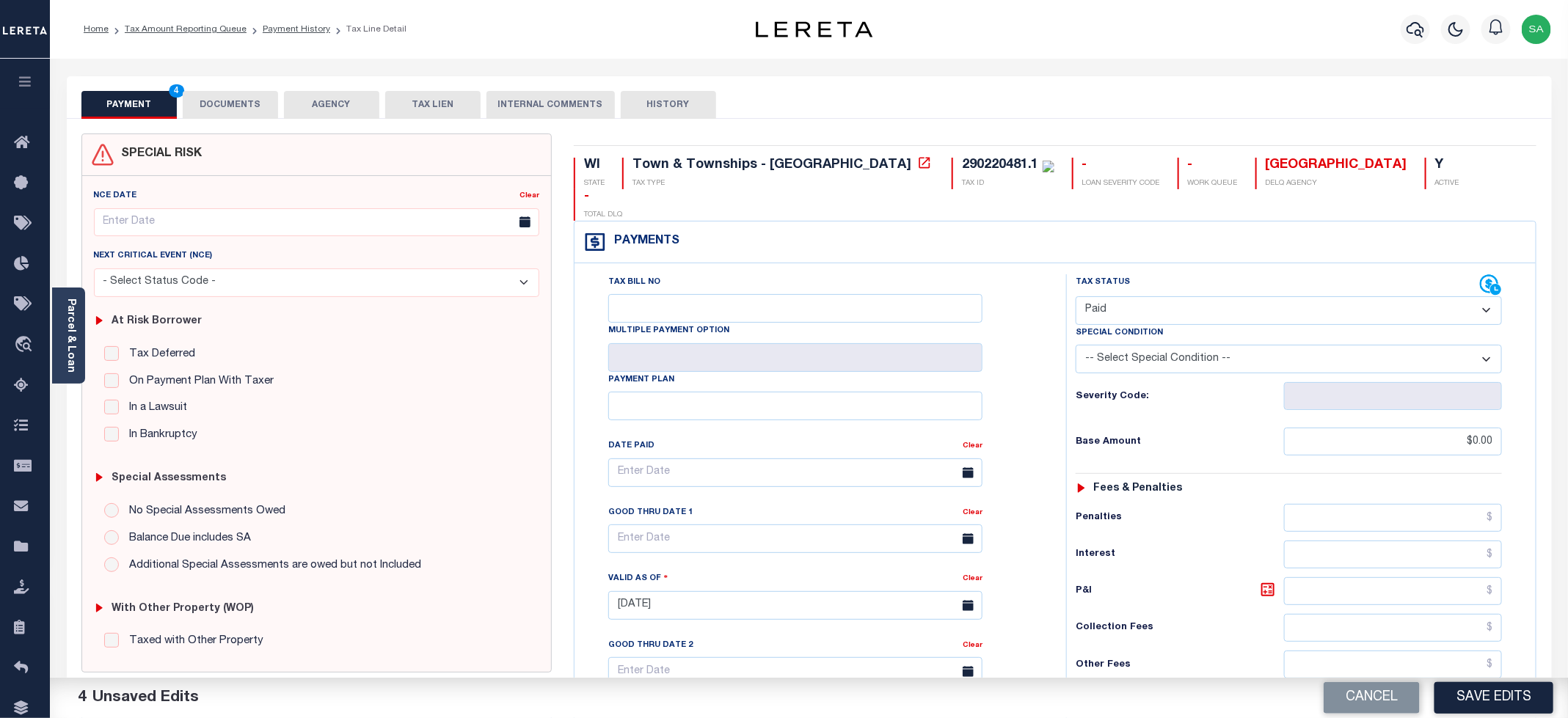
click at [249, 104] on button "DOCUMENTS" at bounding box center [230, 104] width 95 height 28
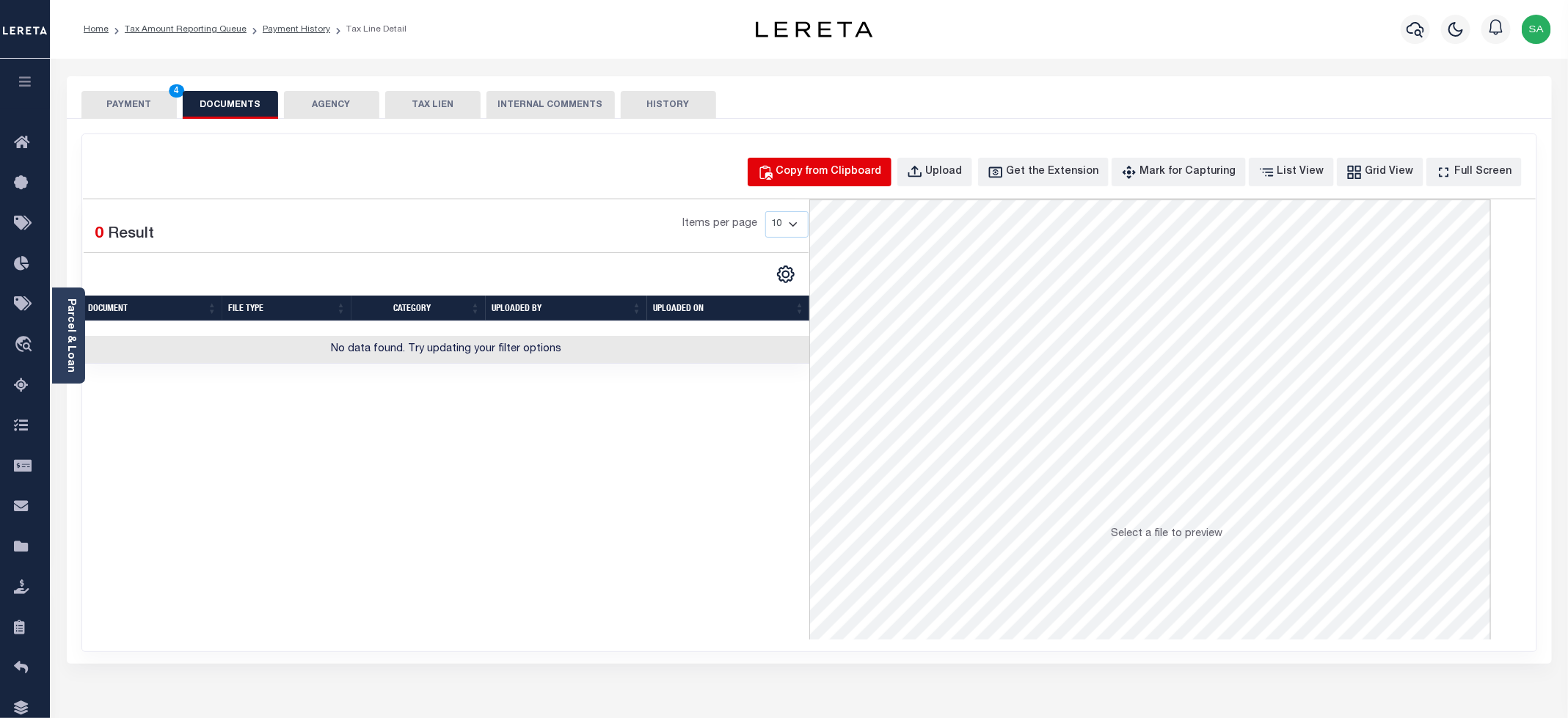
click at [827, 178] on div "Copy from Clipboard" at bounding box center [829, 172] width 106 height 16
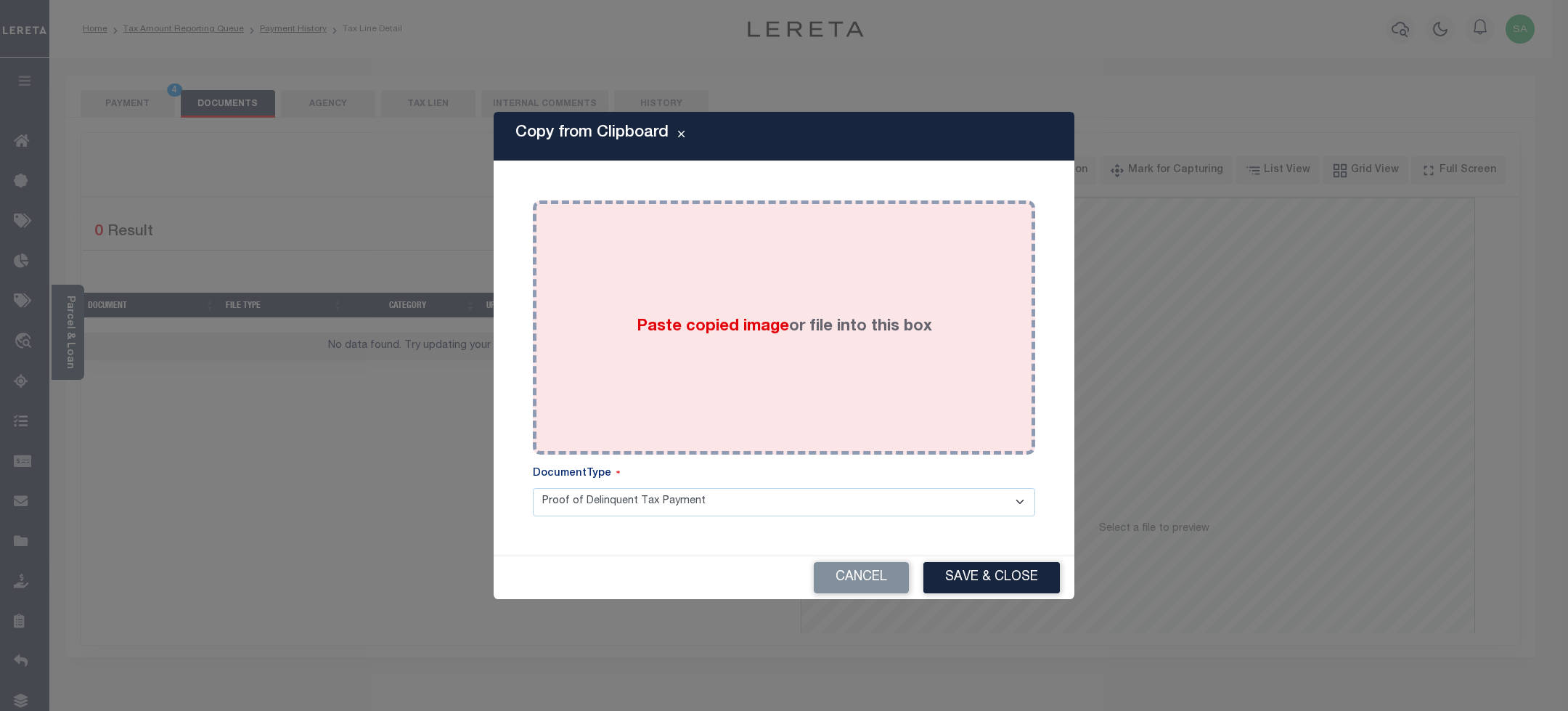
click at [833, 393] on div "Paste copied image or file into this box" at bounding box center [784, 326] width 481 height 232
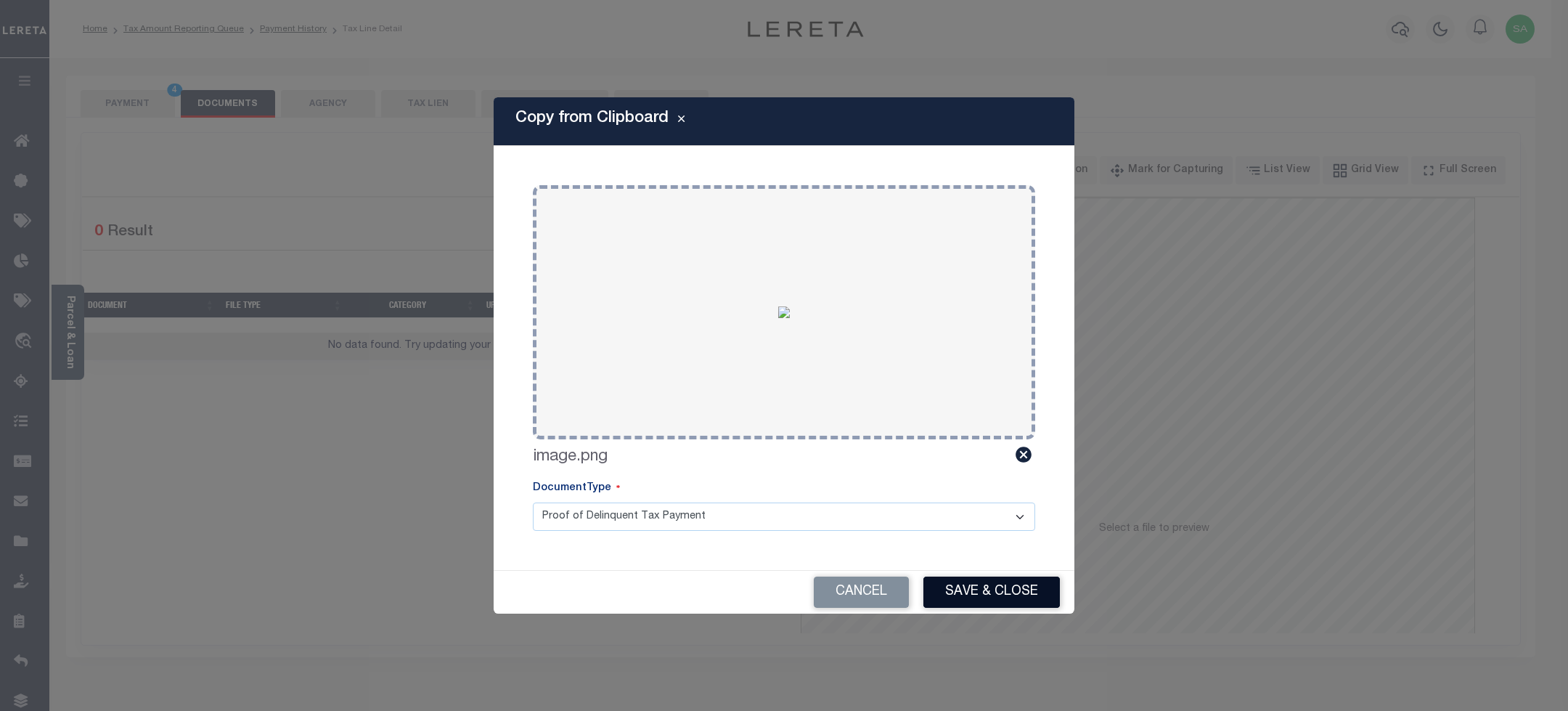
click at [957, 596] on button "Save & Close" at bounding box center [992, 592] width 136 height 31
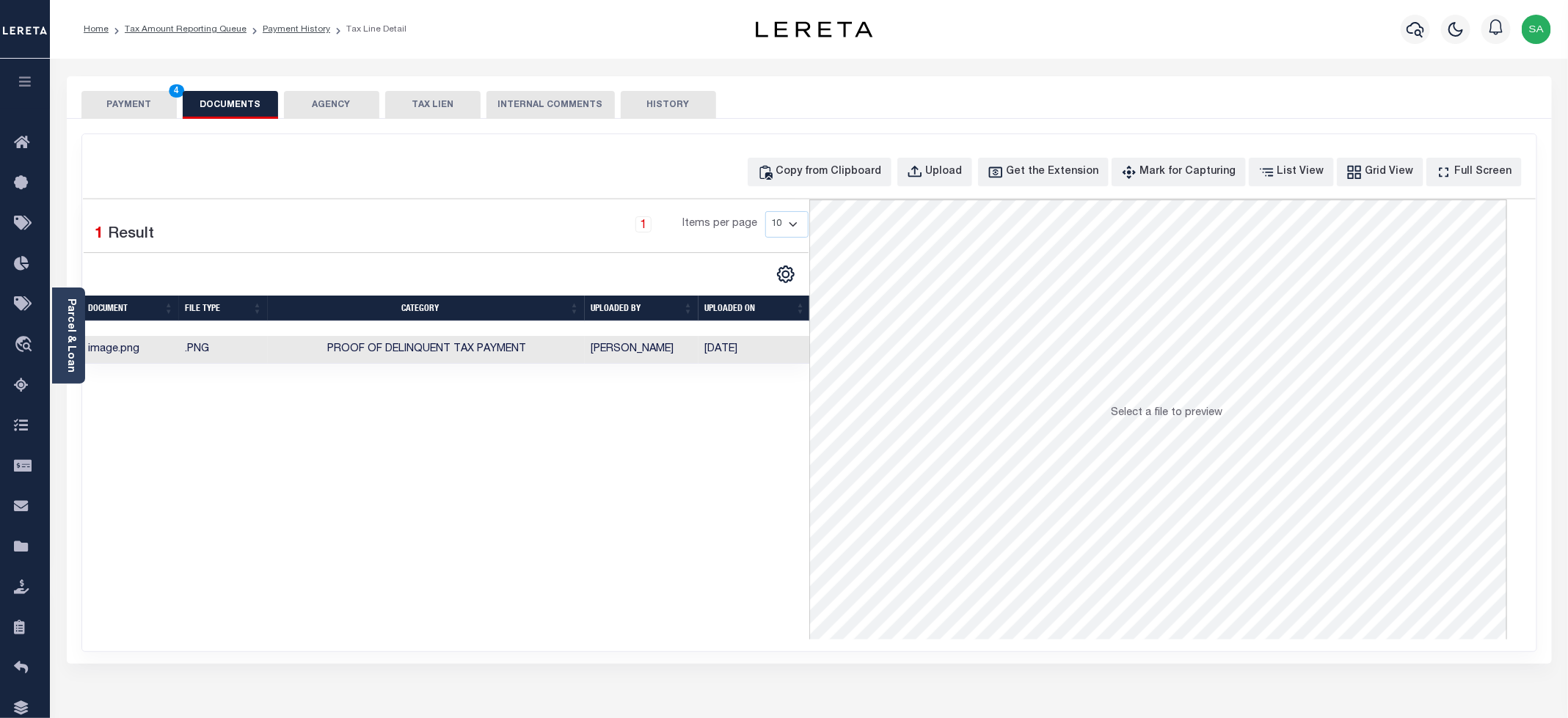
click at [142, 108] on button "PAYMENT 4" at bounding box center [128, 104] width 95 height 28
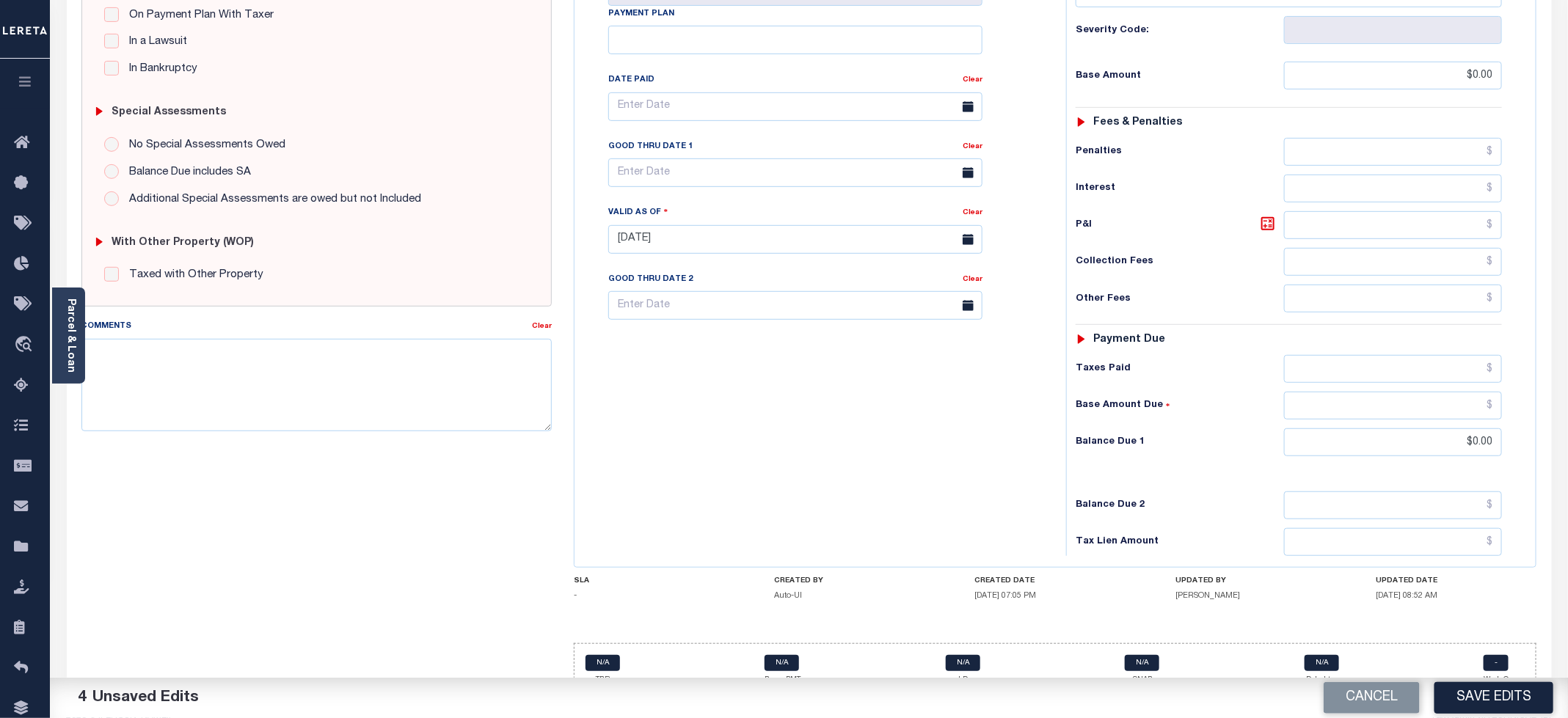
scroll to position [368, 0]
click at [1468, 689] on button "Save Edits" at bounding box center [1493, 698] width 119 height 32
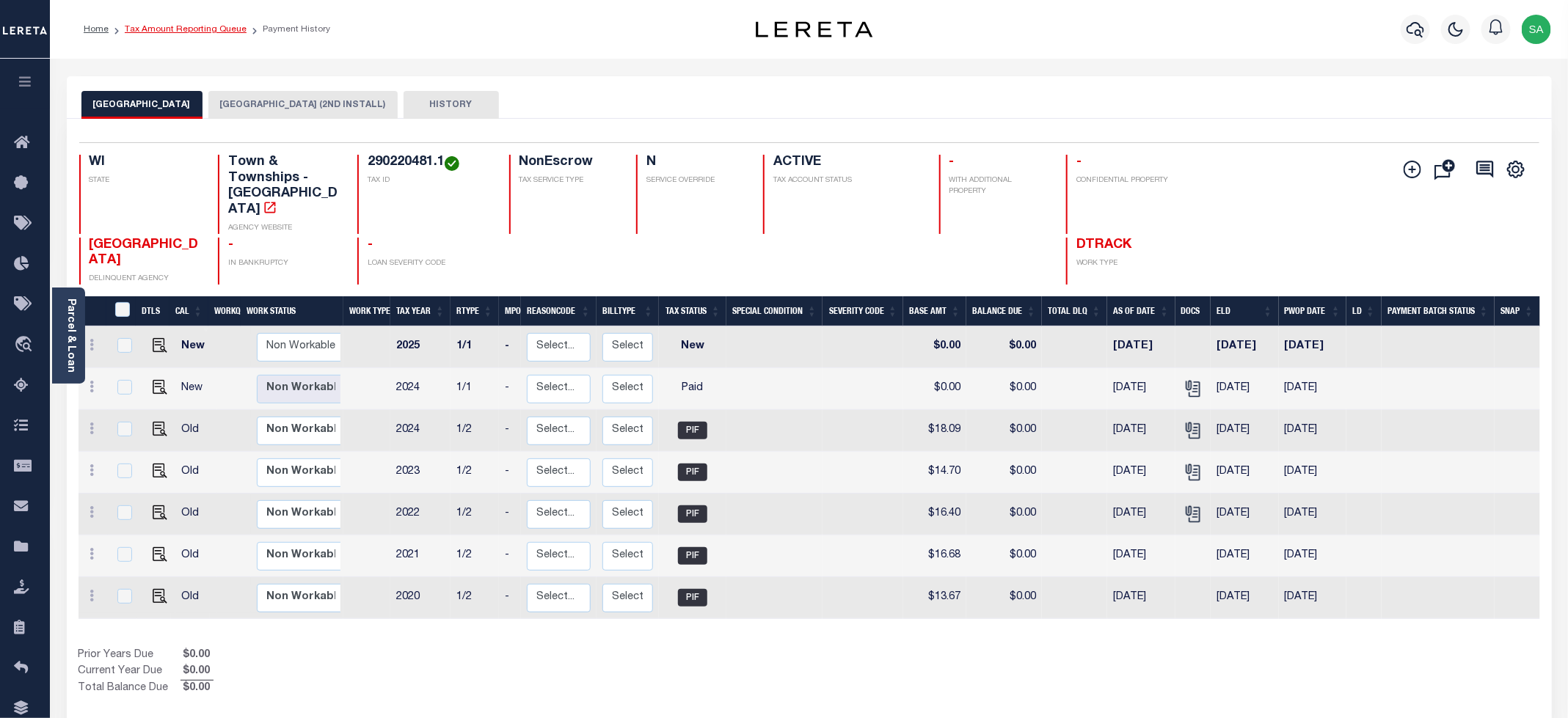
click at [207, 29] on link "Tax Amount Reporting Queue" at bounding box center [185, 29] width 122 height 9
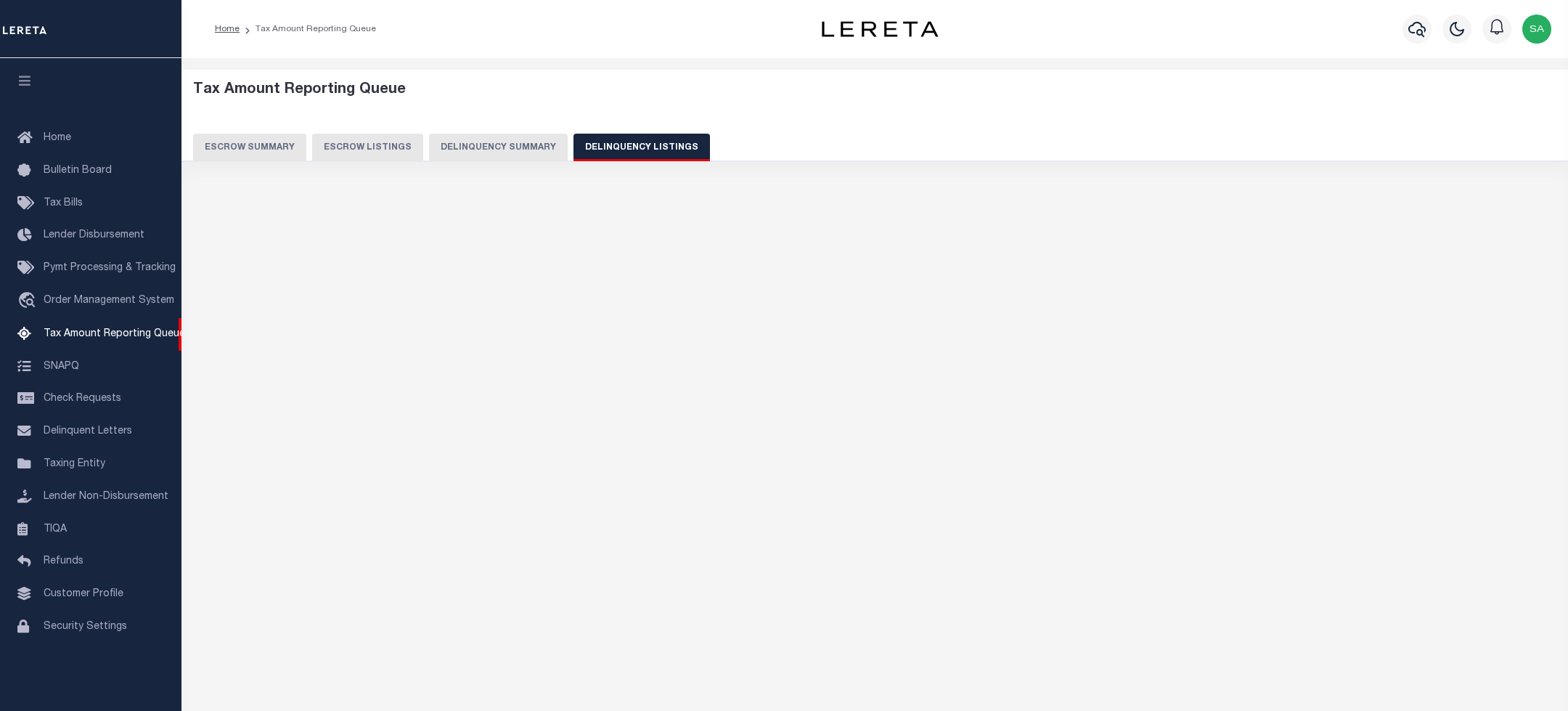
select select "WI"
select select "100"
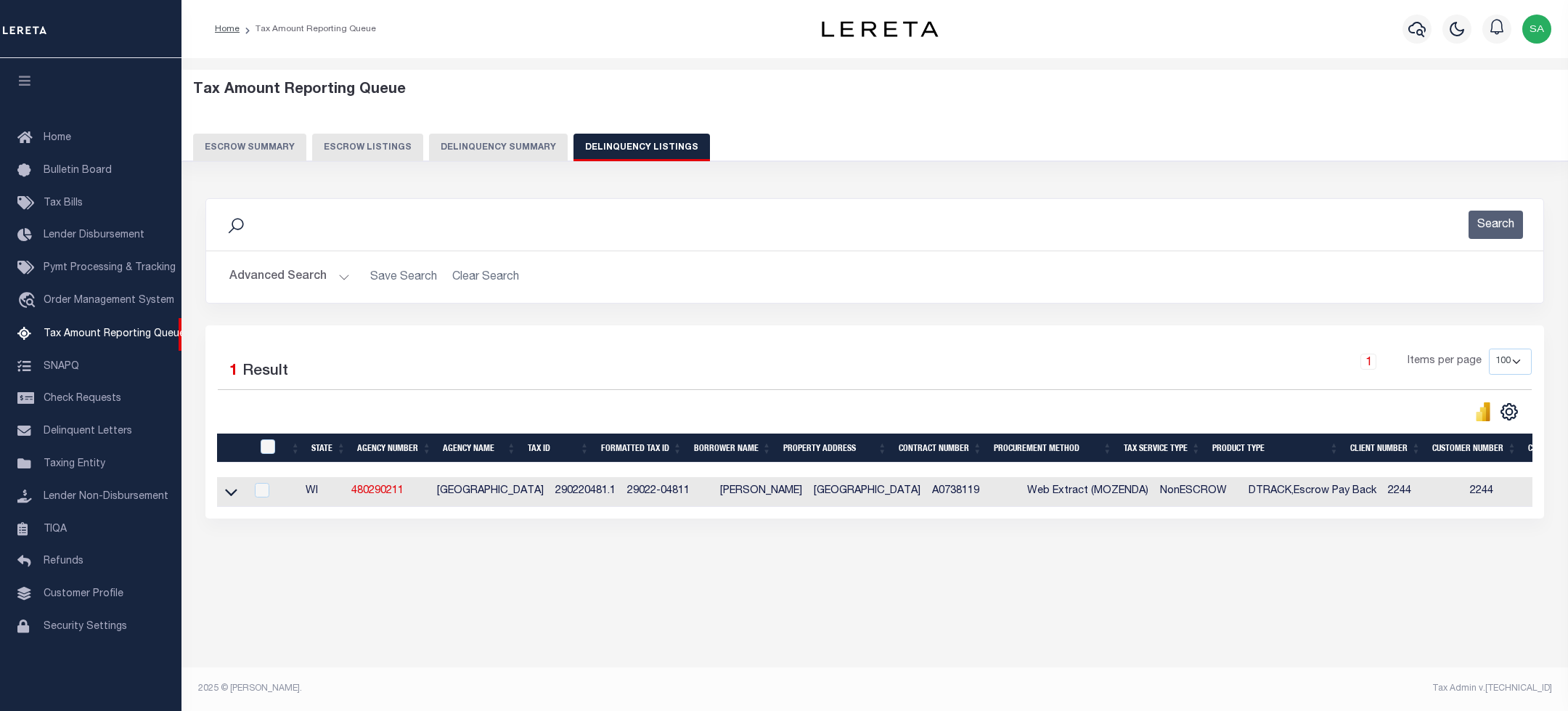
click at [283, 272] on button "Advanced Search" at bounding box center [289, 277] width 120 height 29
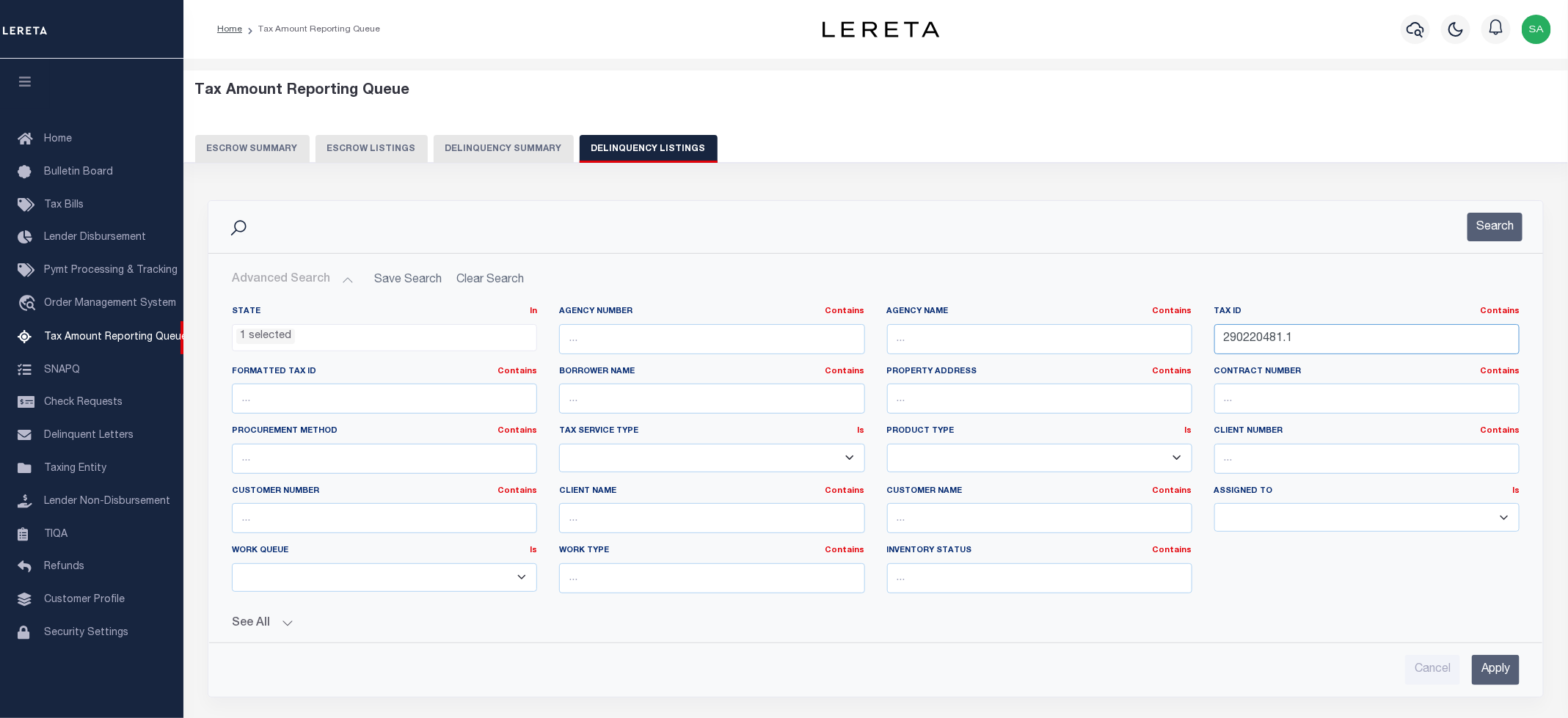
drag, startPoint x: 1093, startPoint y: 308, endPoint x: 1002, endPoint y: 298, distance: 91.5
click at [1002, 298] on div "State In In AK AL AR AZ CA CO CT DC DE FL GA GU HI IA ID IL IN KS KY LA MA MD M…" at bounding box center [876, 462] width 1333 height 336
paste input "2"
type input "290220482.1"
click at [1504, 223] on button "Search" at bounding box center [1495, 227] width 55 height 29
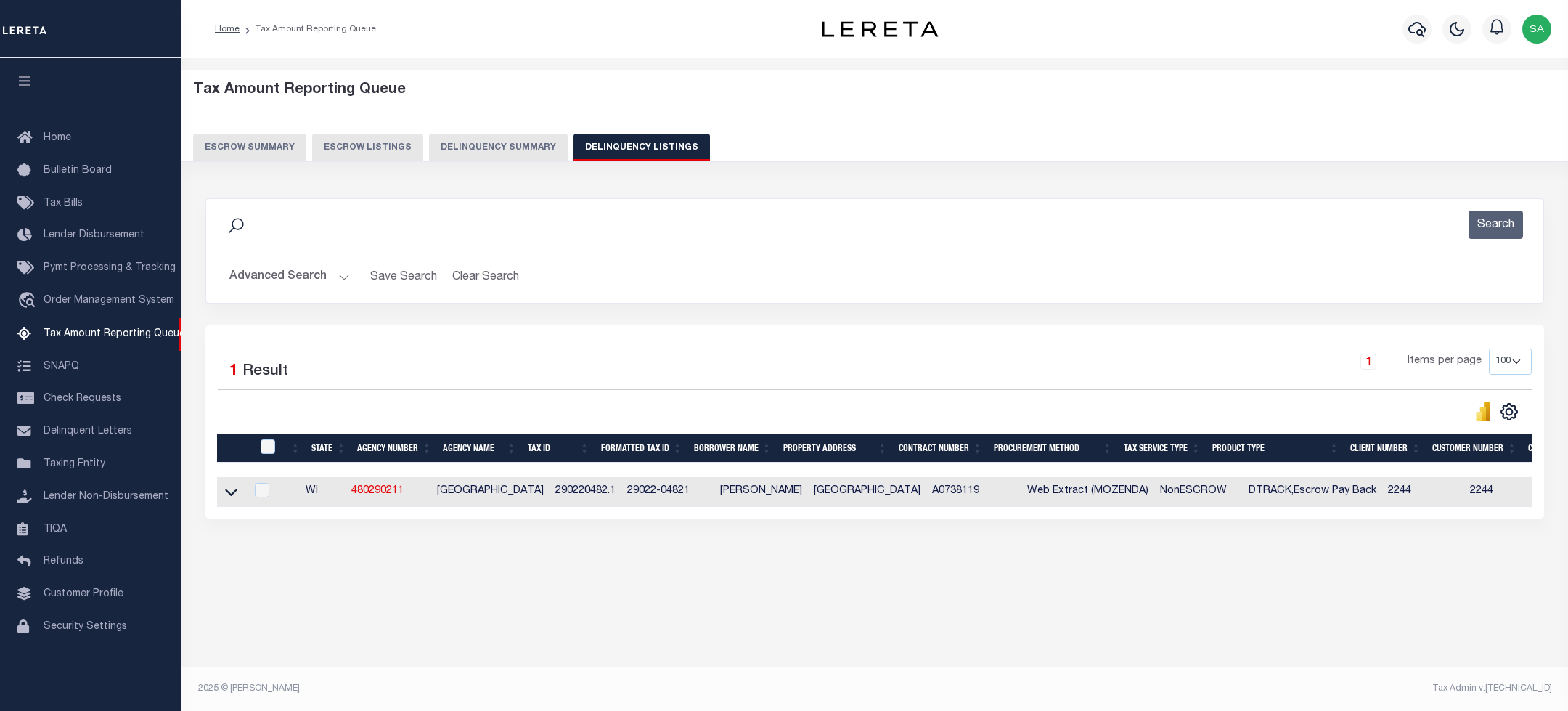
click at [240, 495] on td at bounding box center [231, 491] width 29 height 30
checkbox input "true"
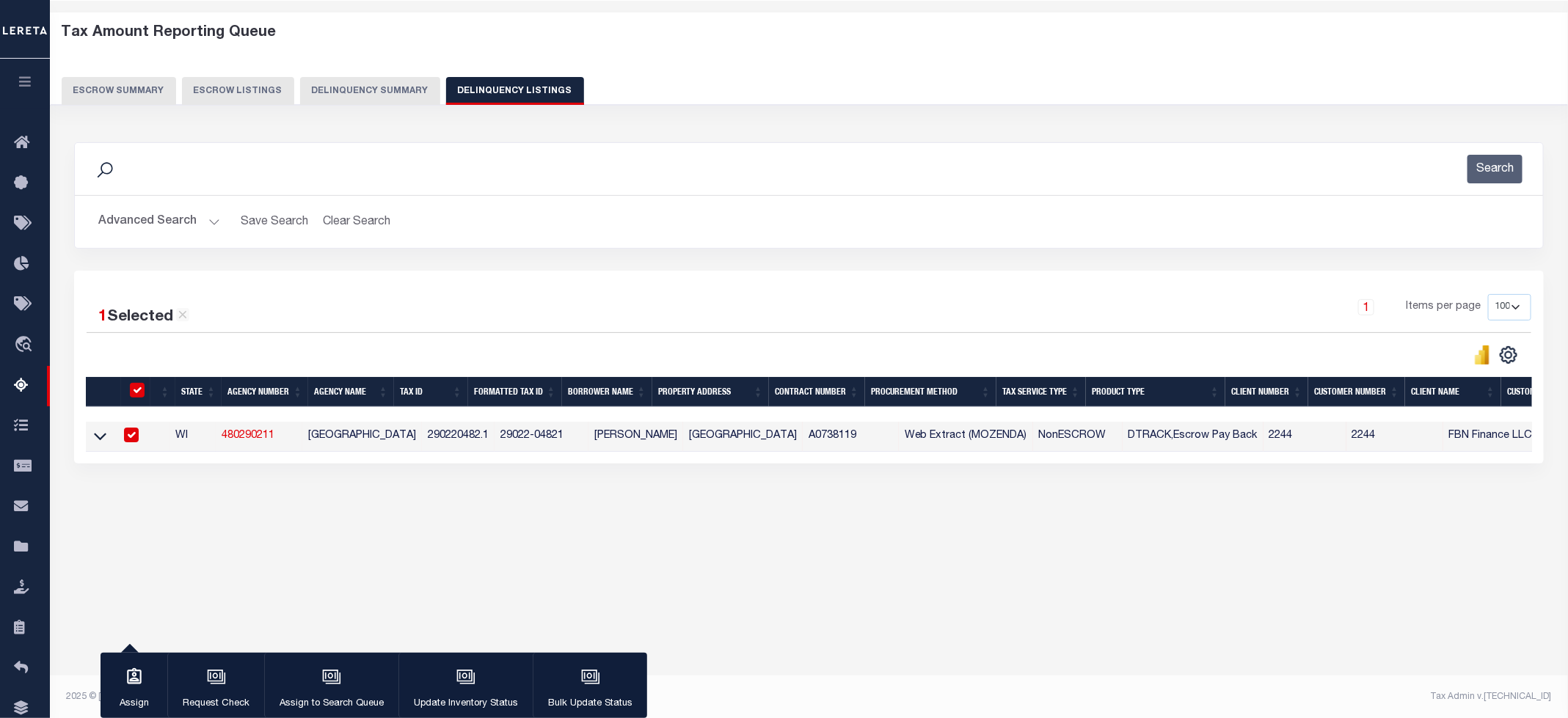
scroll to position [60, 0]
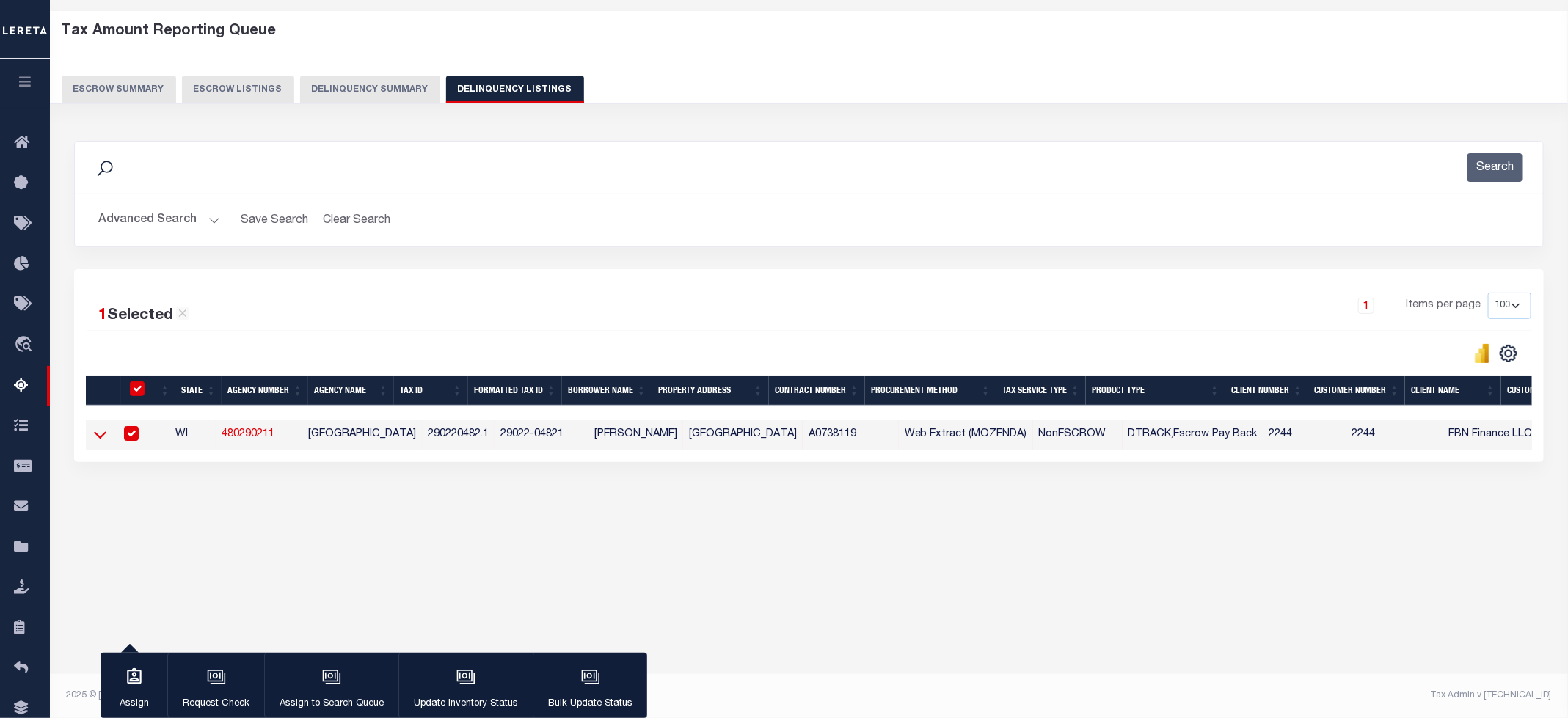
click at [101, 440] on icon at bounding box center [99, 435] width 13 height 15
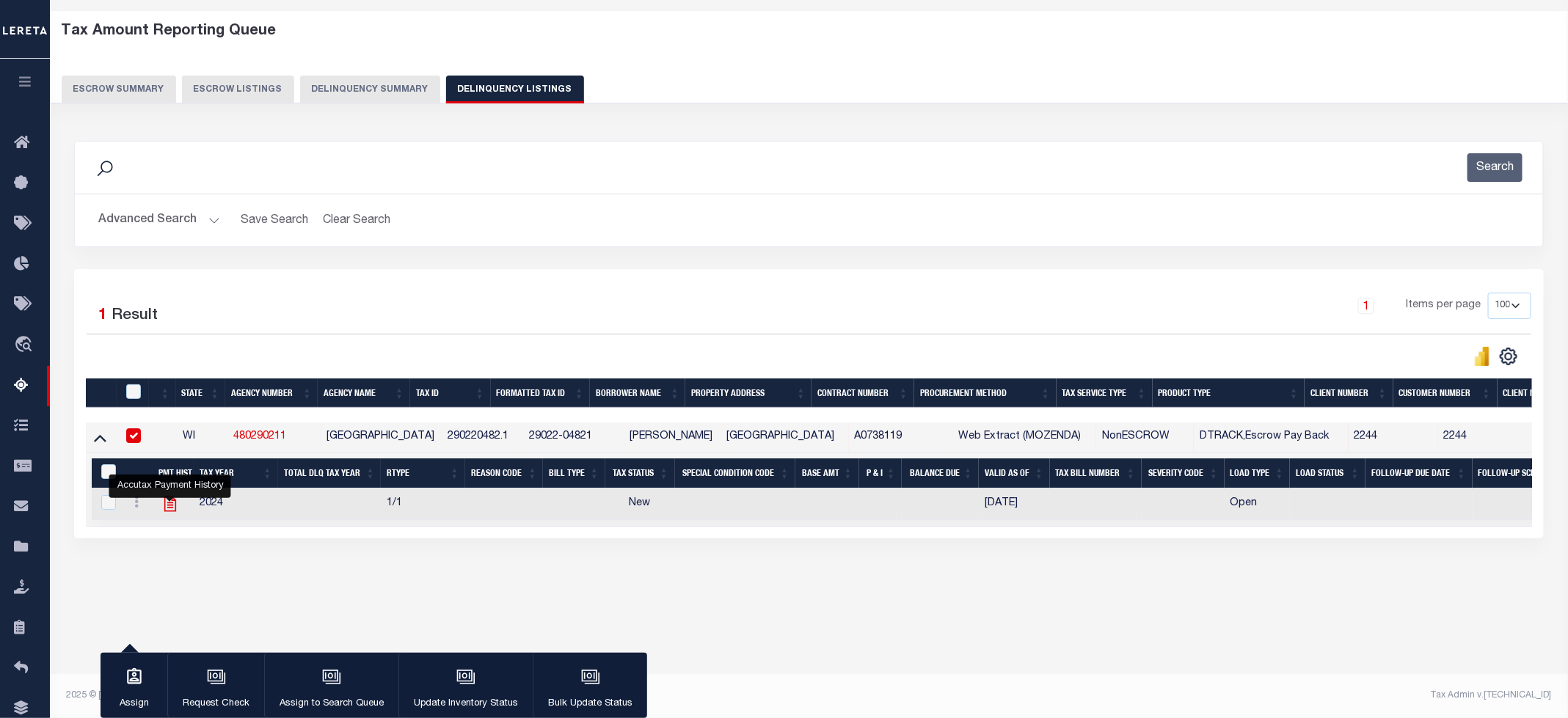
click at [171, 506] on icon "" at bounding box center [171, 504] width 19 height 19
checkbox input "true"
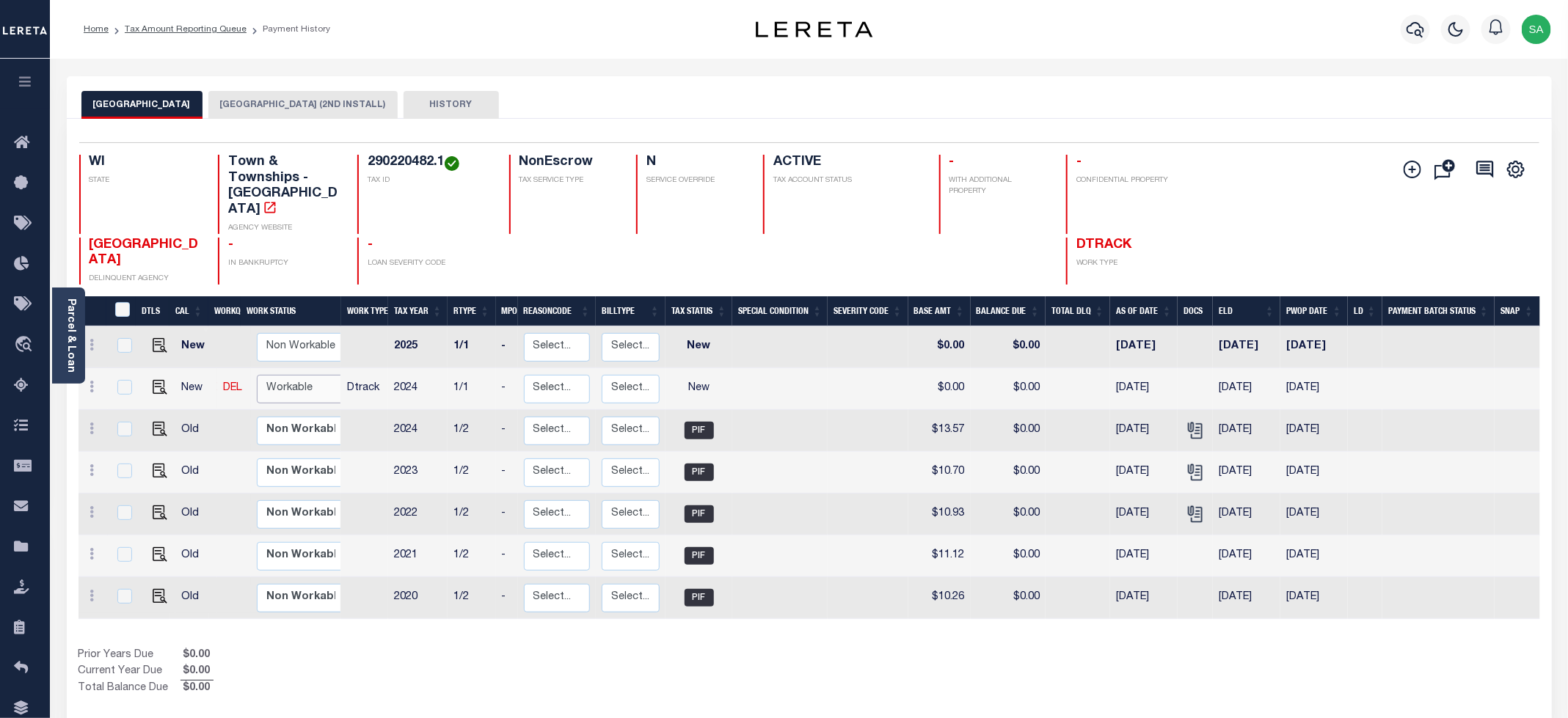
click at [280, 382] on select "Non Workable Workable" at bounding box center [300, 389] width 88 height 29
checkbox input "true"
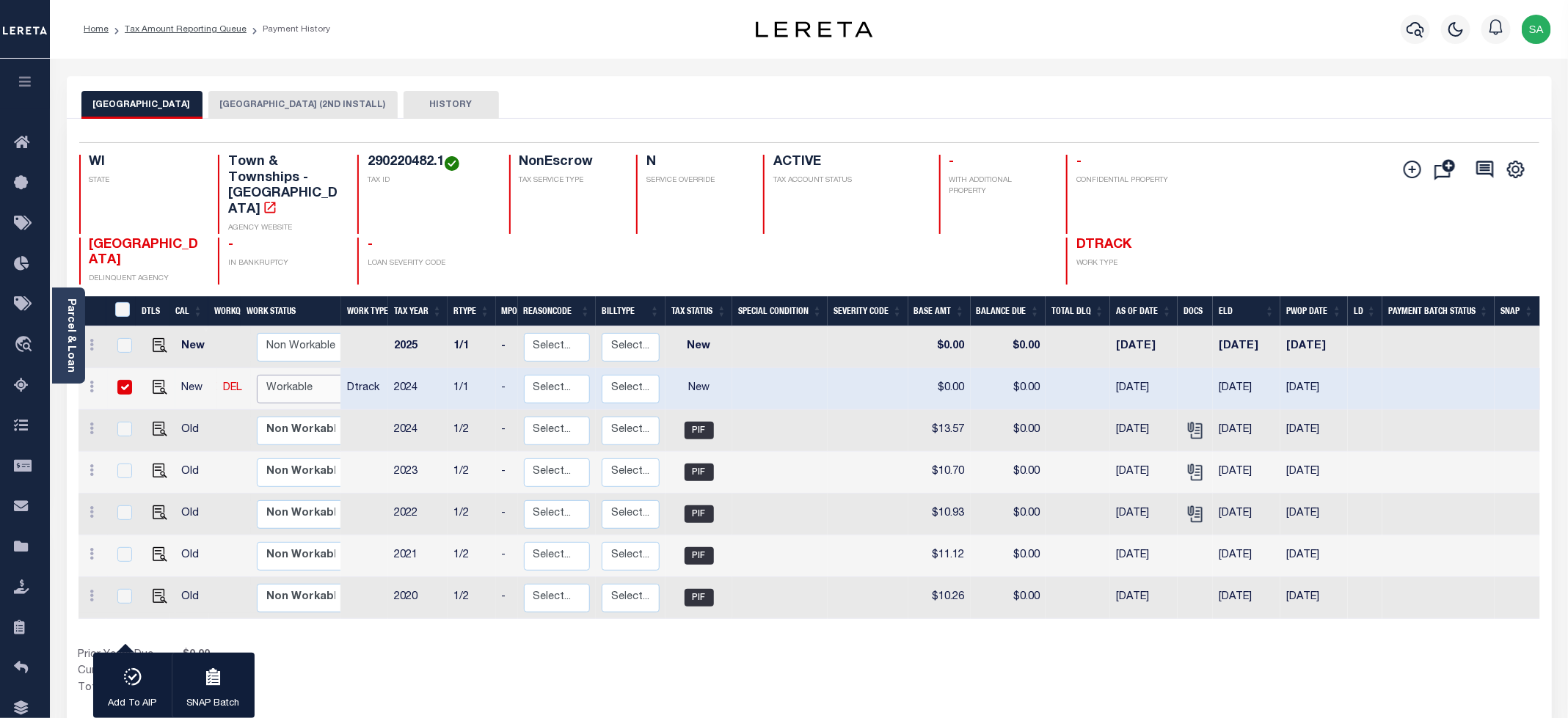
select select "true"
click at [257, 375] on select "Non Workable Workable" at bounding box center [300, 389] width 88 height 29
checkbox input "false"
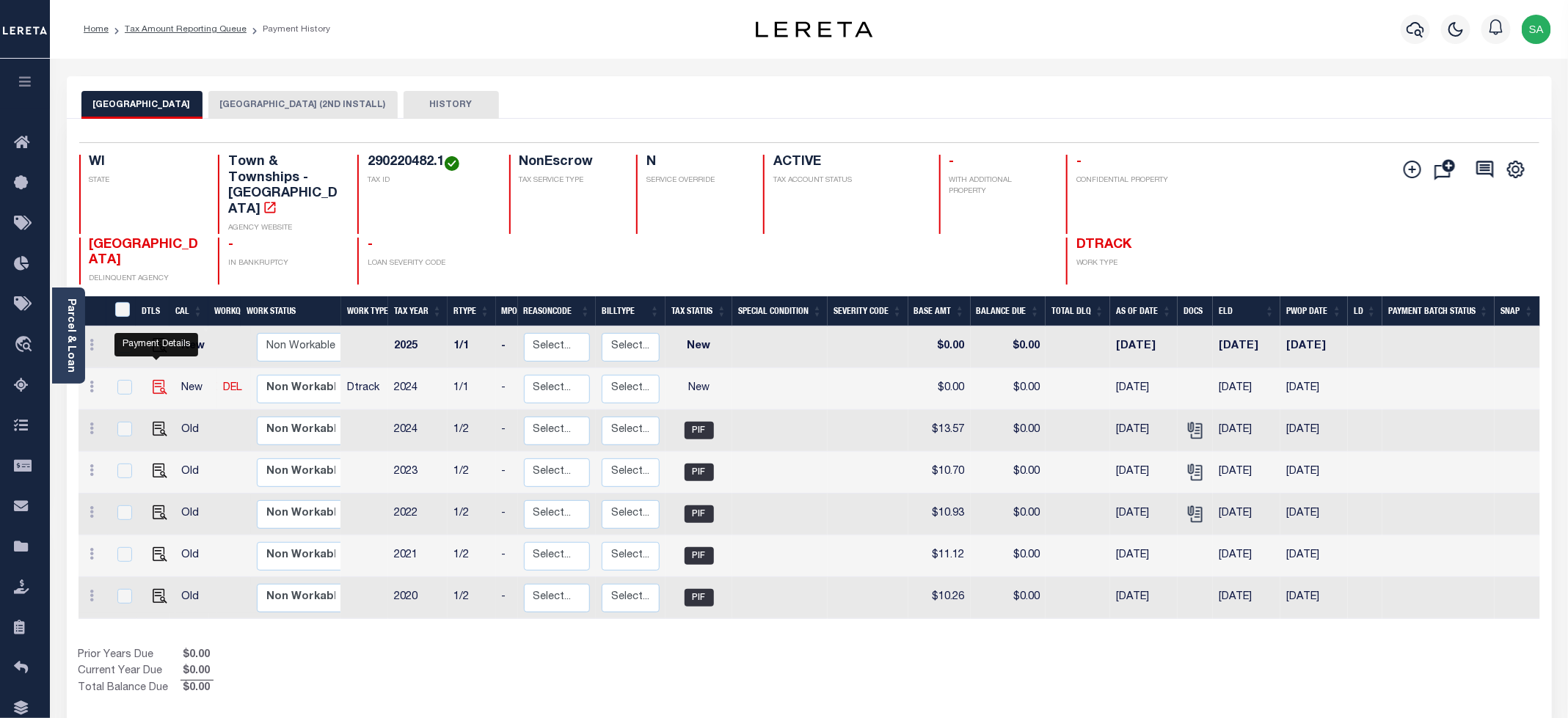
click at [161, 380] on img "" at bounding box center [159, 386] width 14 height 14
checkbox input "true"
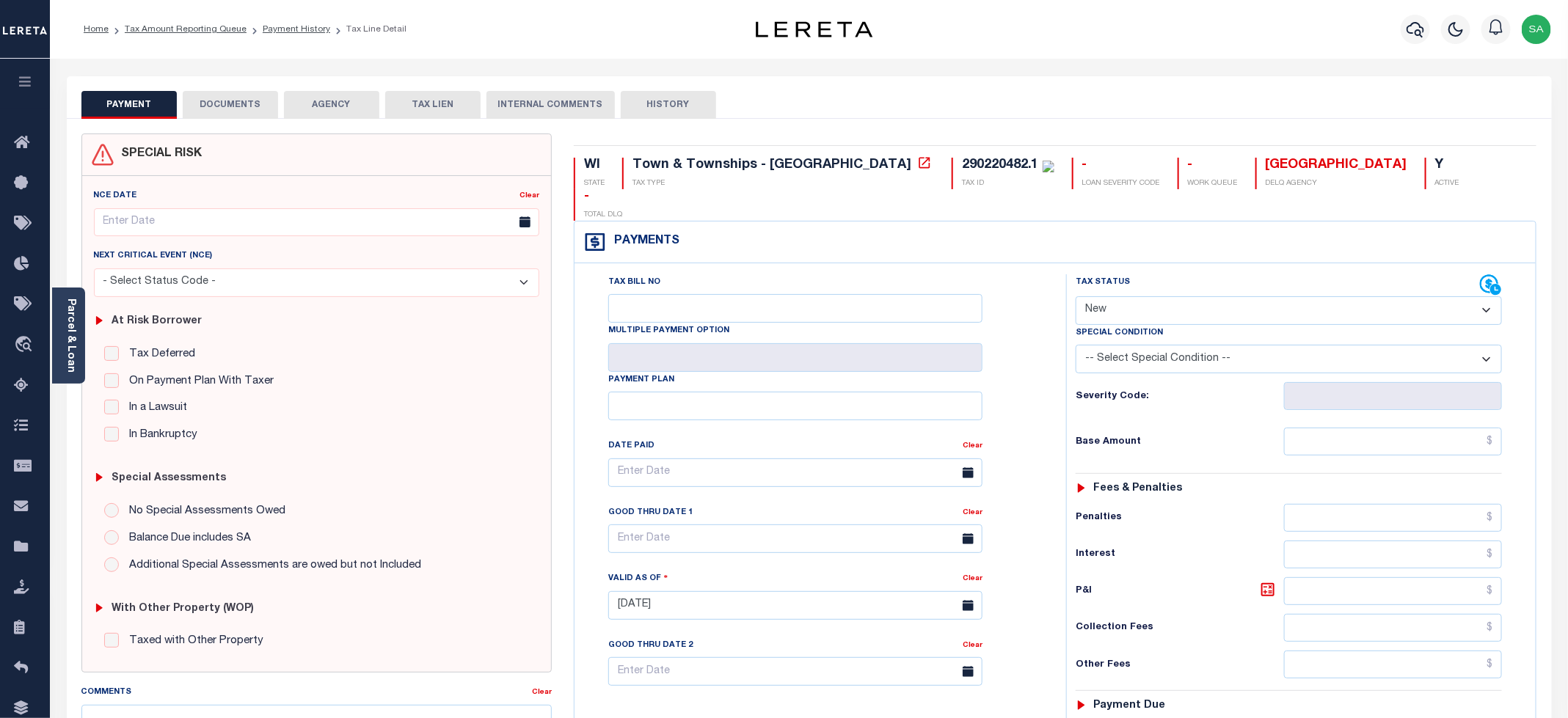
click at [1091, 296] on select "- Select Status Code - Open Due/Unpaid Paid Incomplete No Tax Due Internal Refu…" at bounding box center [1288, 310] width 426 height 29
select select "PYD"
click at [1076, 296] on select "- Select Status Code - Open Due/Unpaid Paid Incomplete No Tax Due Internal Refu…" at bounding box center [1288, 310] width 426 height 29
type input "[DATE]"
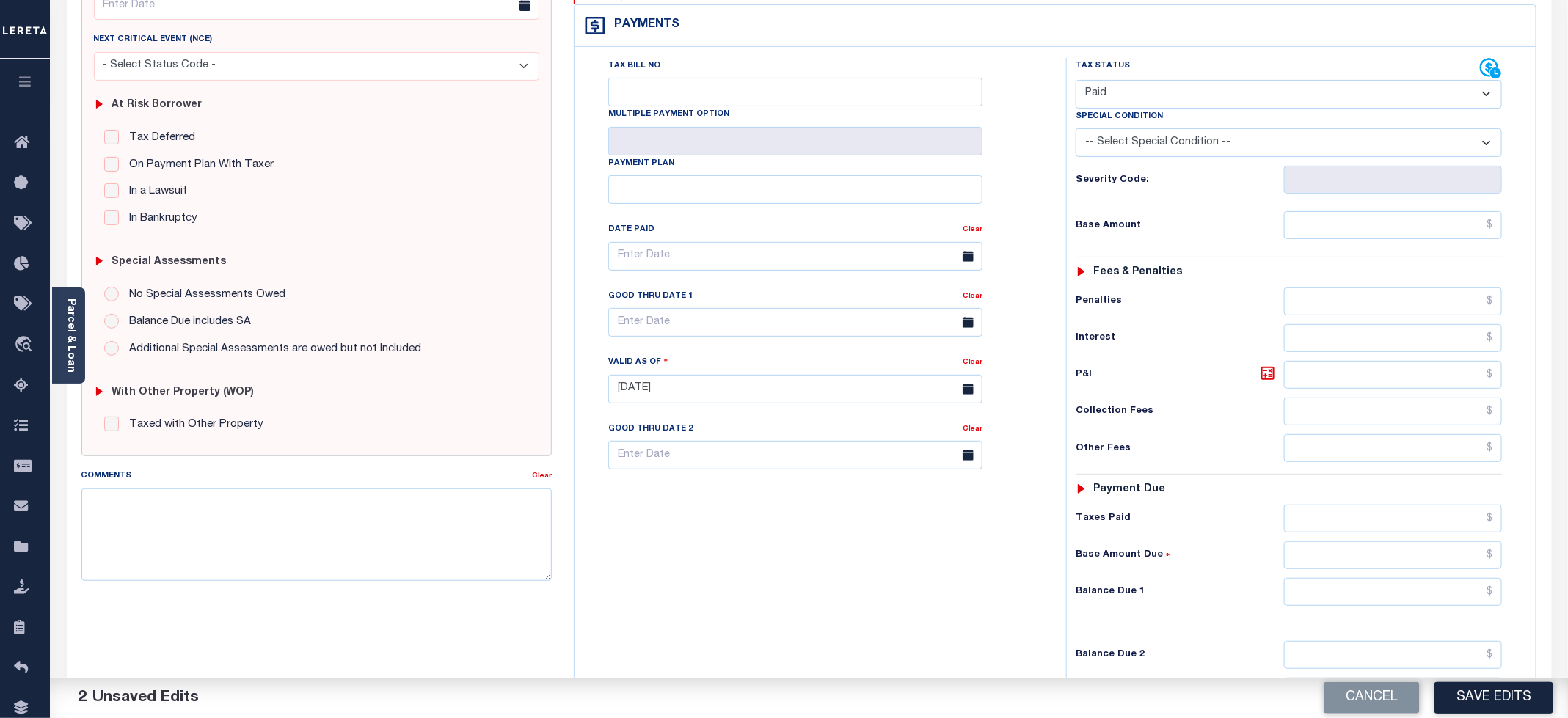
scroll to position [220, 0]
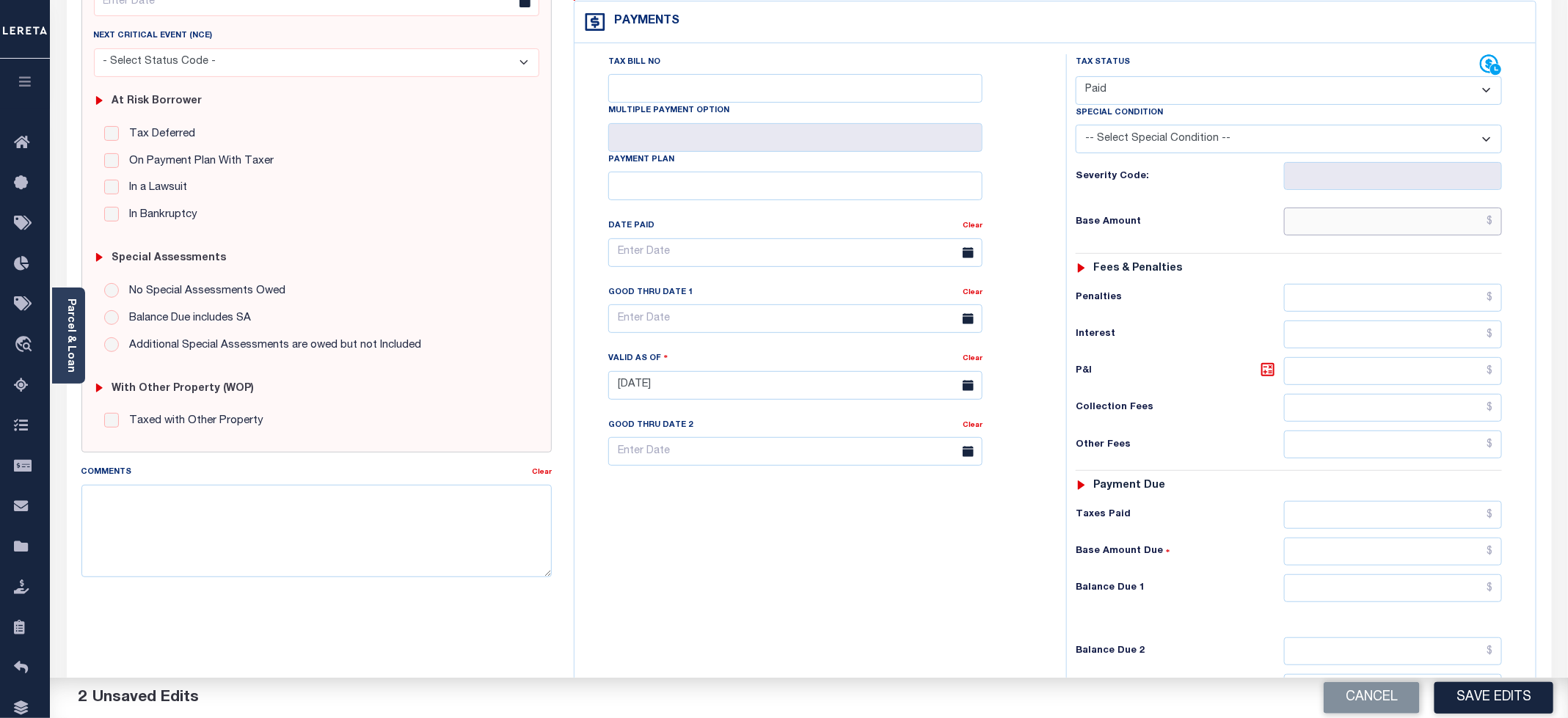
click at [1342, 207] on input "text" at bounding box center [1392, 221] width 218 height 28
type input "$0.00"
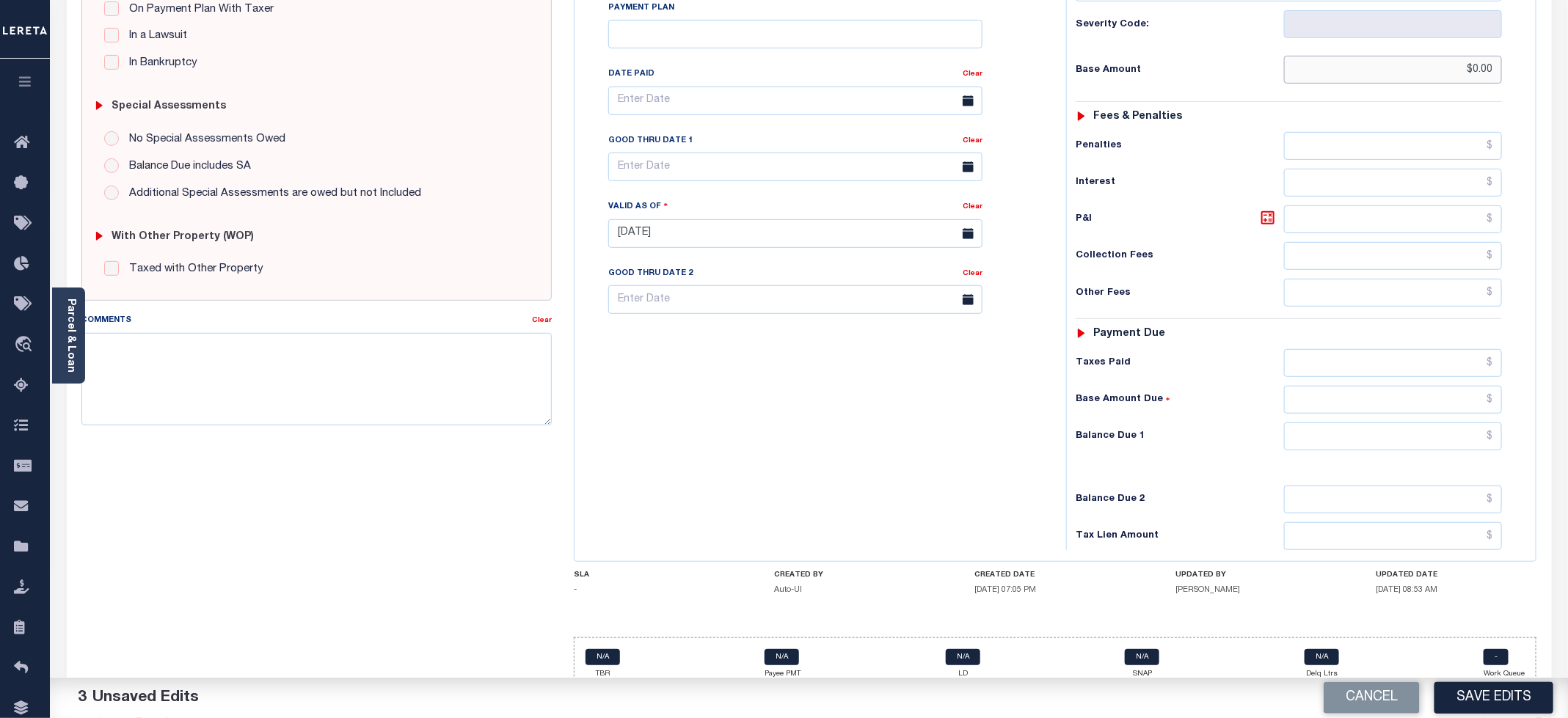
scroll to position [372, 0]
click at [1301, 421] on input "text" at bounding box center [1392, 435] width 218 height 28
type input "$0.00"
click at [788, 421] on div "Tax Bill No Multiple Payment Option Payment Plan Clear" at bounding box center [817, 226] width 477 height 648
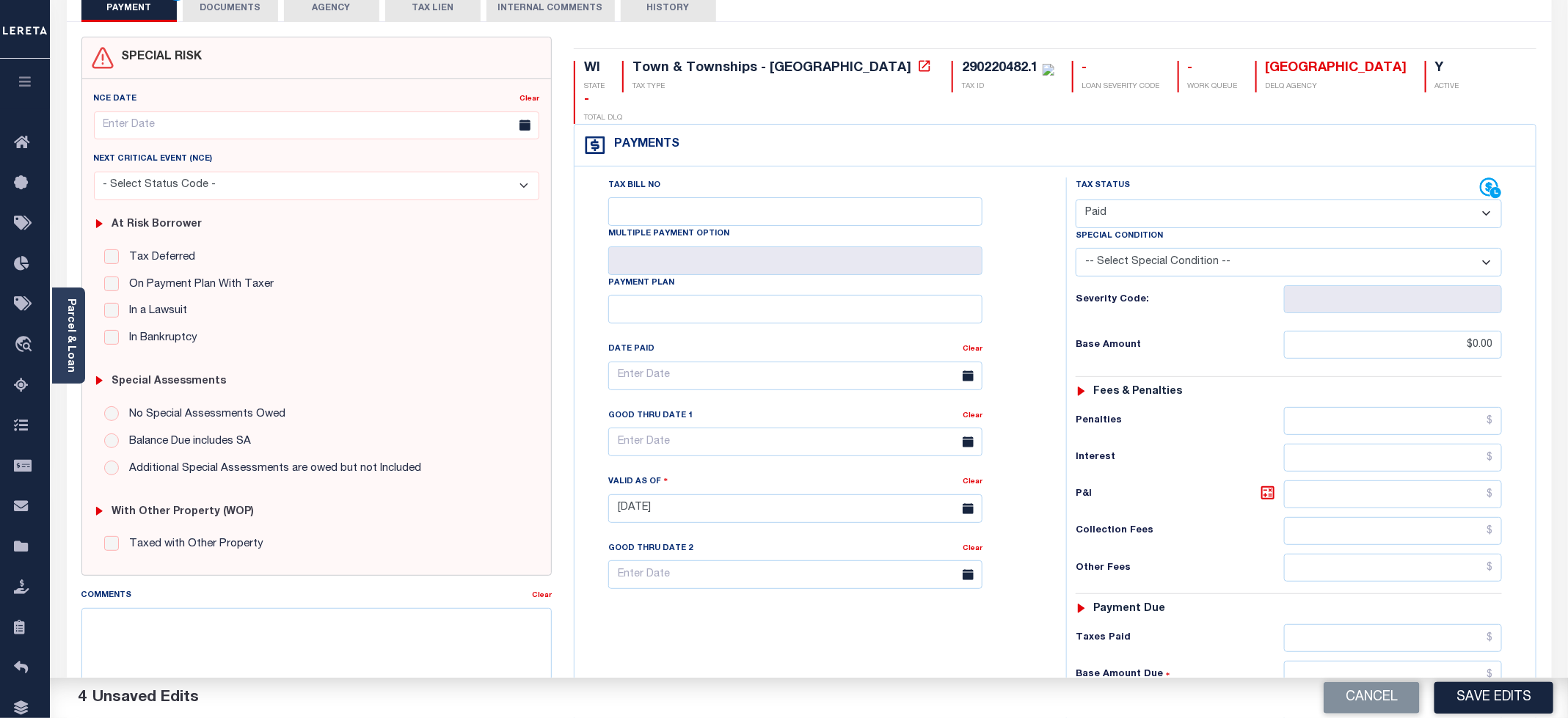
scroll to position [0, 0]
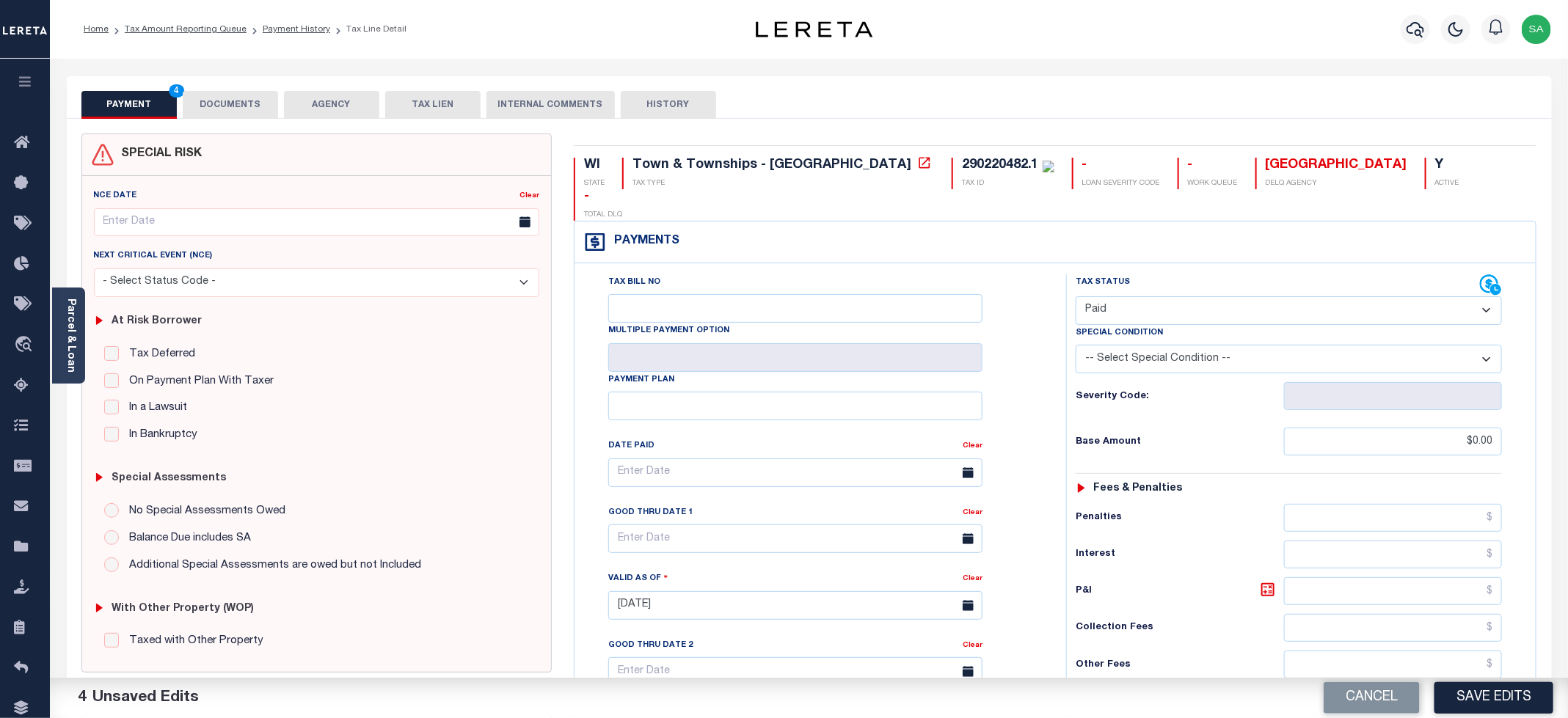
click at [247, 115] on button "DOCUMENTS" at bounding box center [230, 104] width 95 height 28
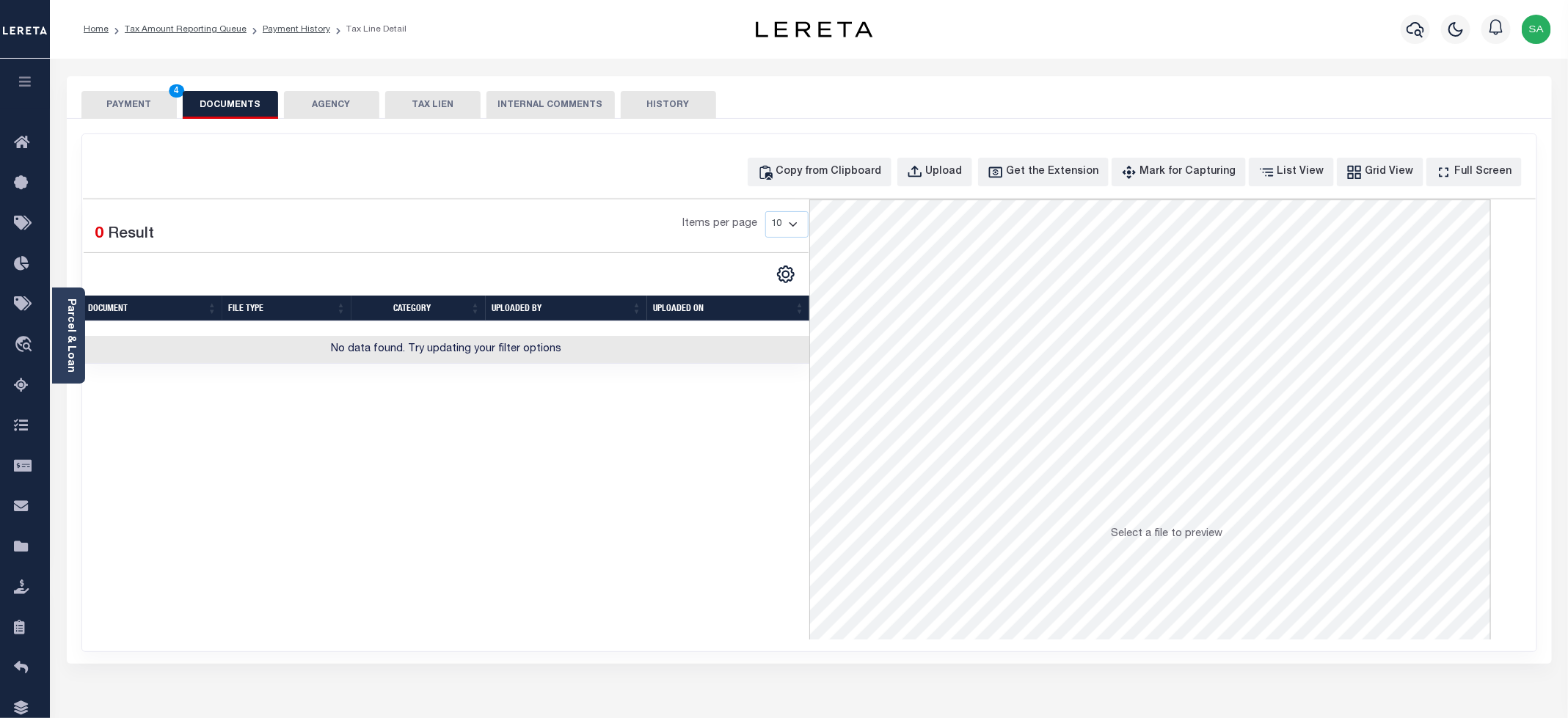
click at [812, 192] on div "Copy from Clipboard Upload Get the Extension Mark for Capturing Got it List Vie…" at bounding box center [809, 392] width 1454 height 517
click at [812, 180] on div "Copy from Clipboard" at bounding box center [829, 172] width 106 height 16
select select "POP"
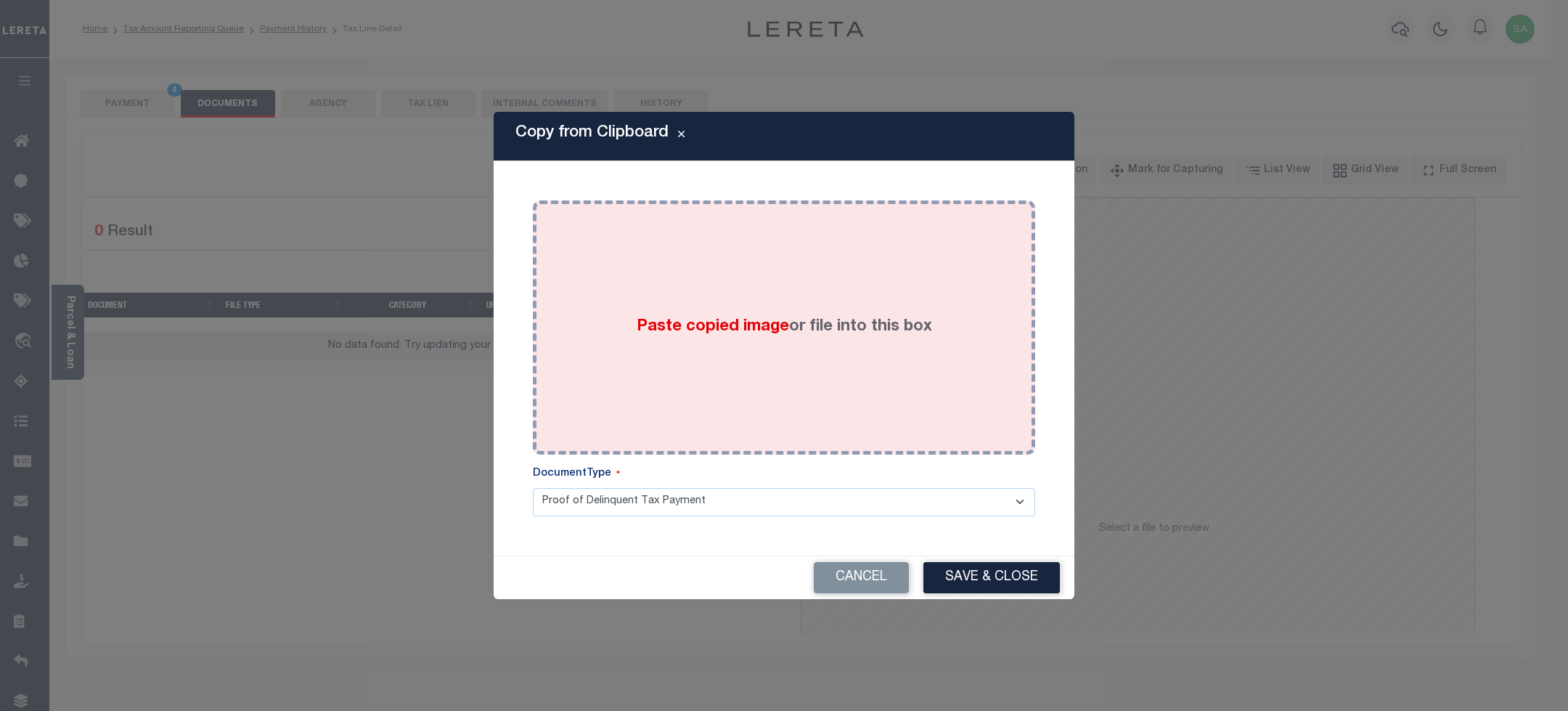
click at [826, 333] on label "Paste copied image or file into this box" at bounding box center [784, 326] width 296 height 24
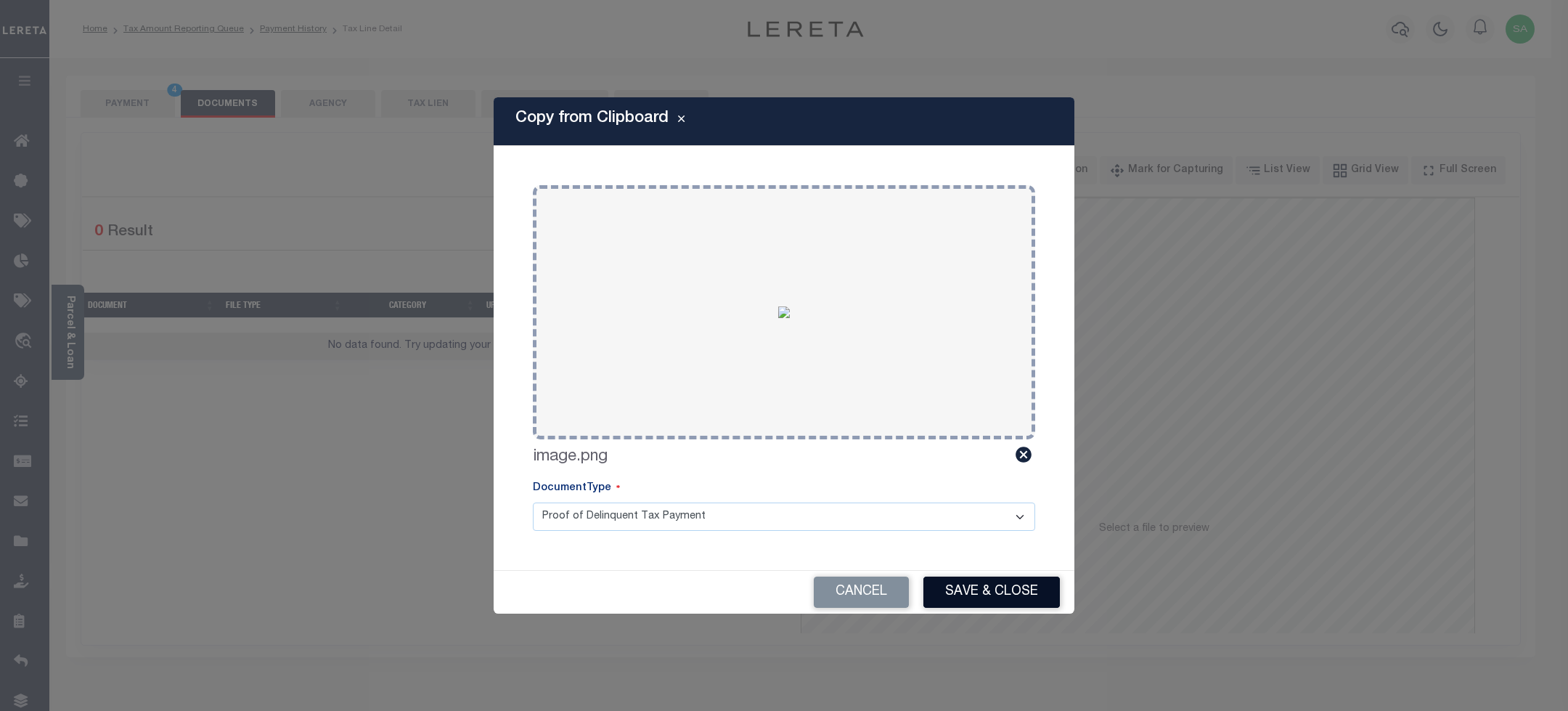
click at [966, 588] on button "Save & Close" at bounding box center [992, 592] width 136 height 31
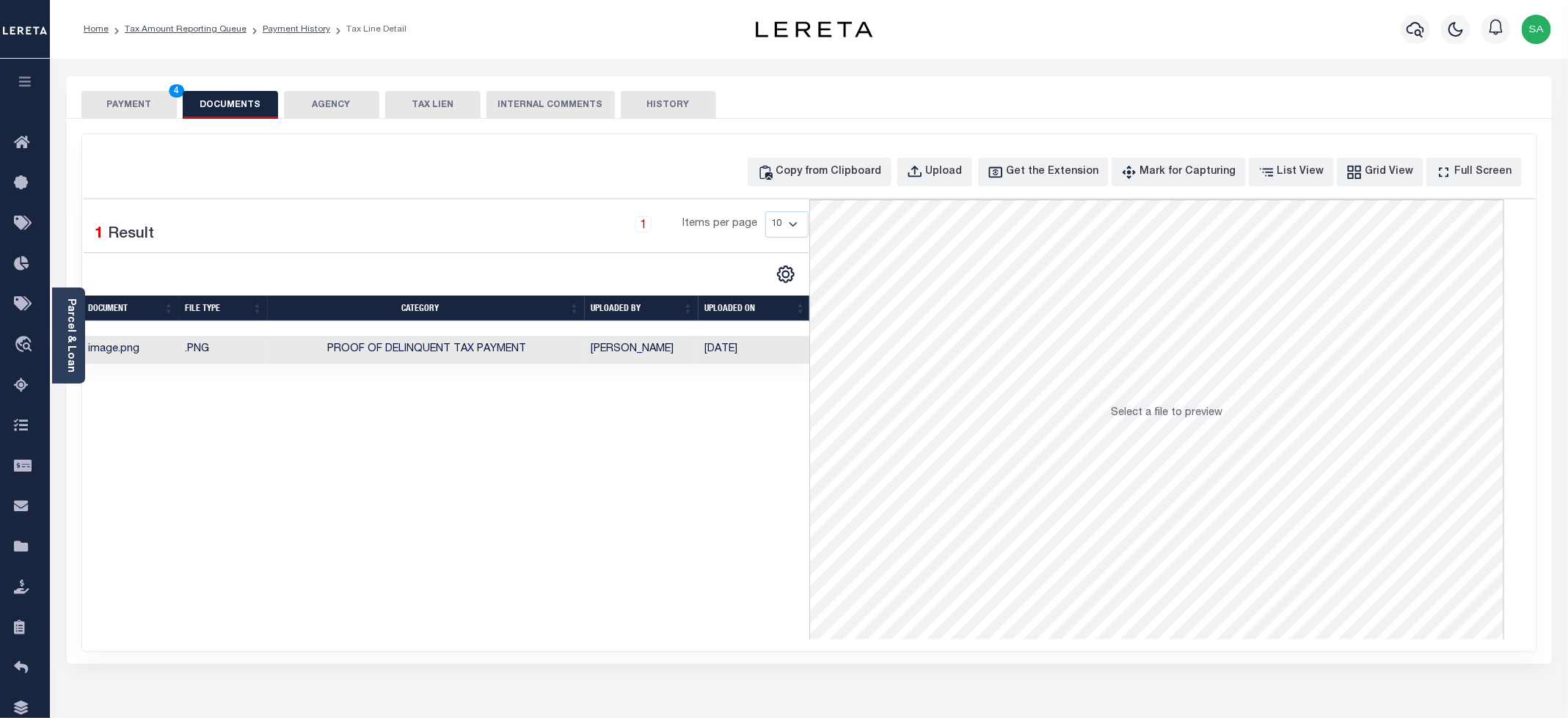
click at [137, 112] on button "PAYMENT 4" at bounding box center [128, 104] width 95 height 28
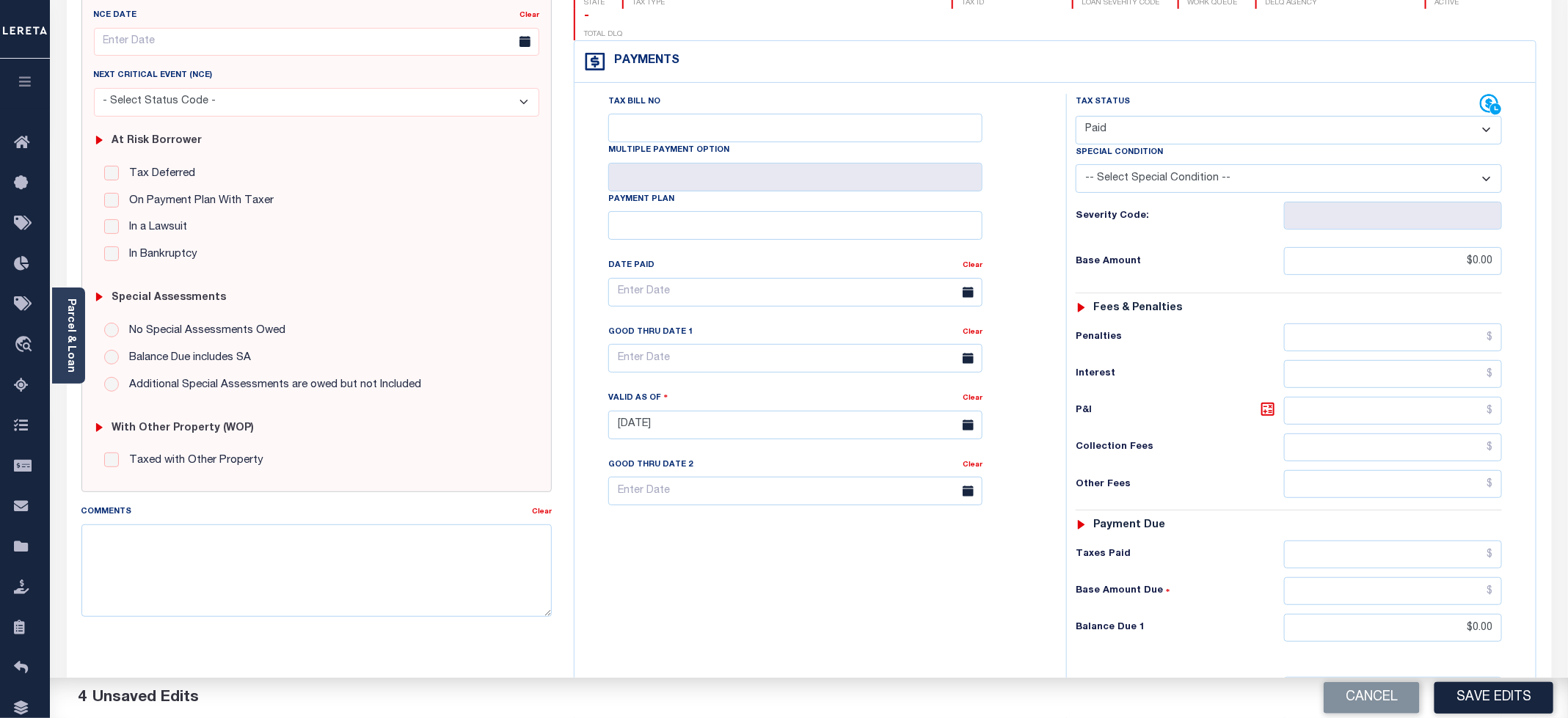
scroll to position [368, 0]
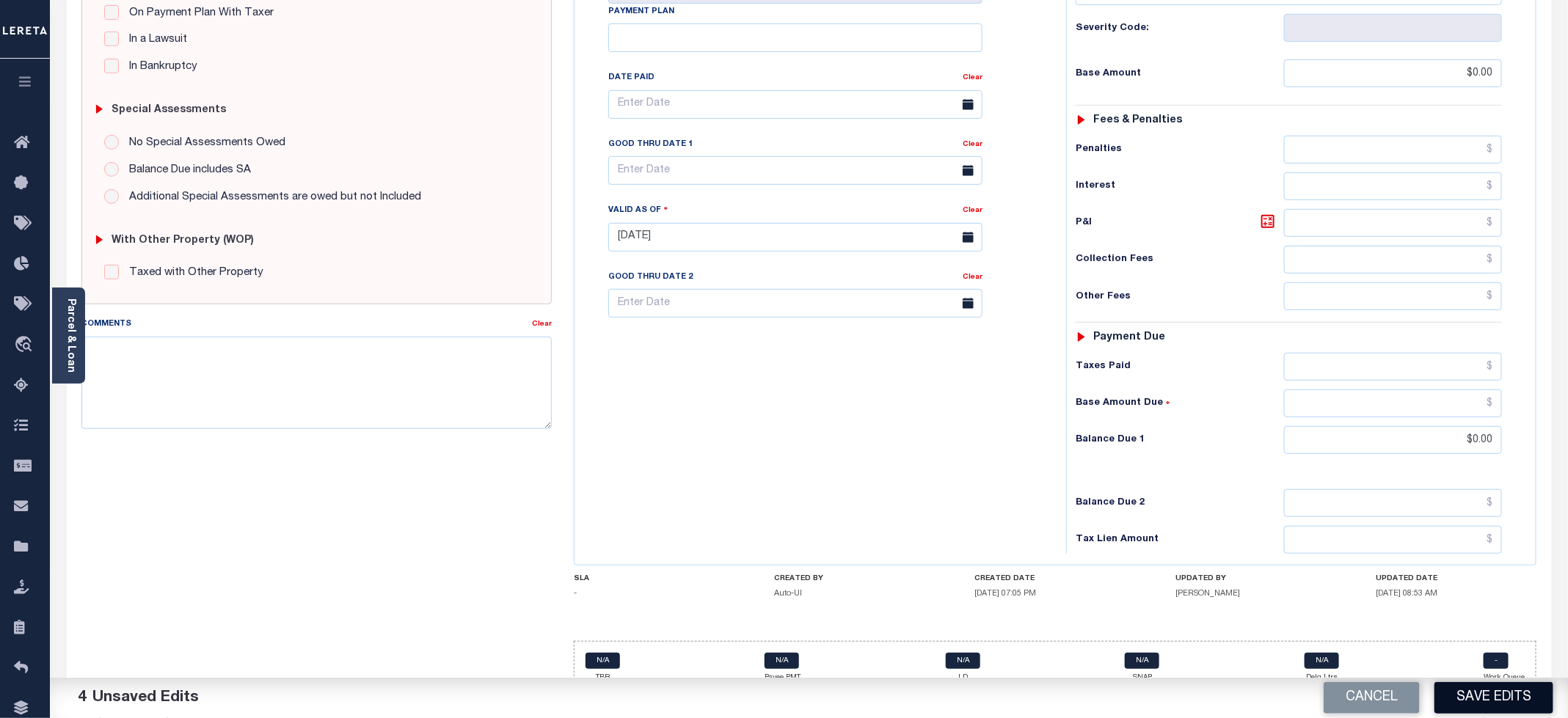
click at [1526, 704] on button "Save Edits" at bounding box center [1493, 698] width 119 height 32
checkbox input "false"
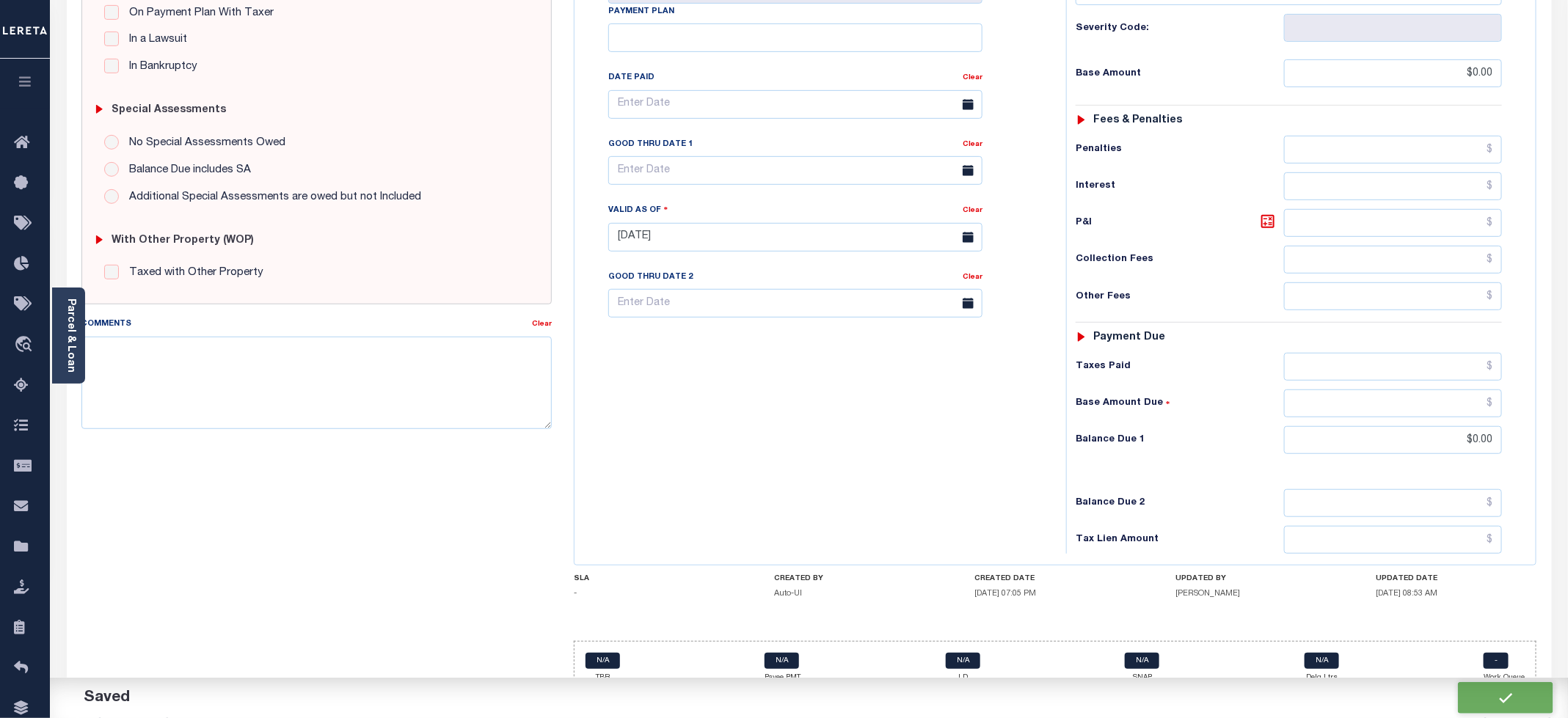
type input "$0"
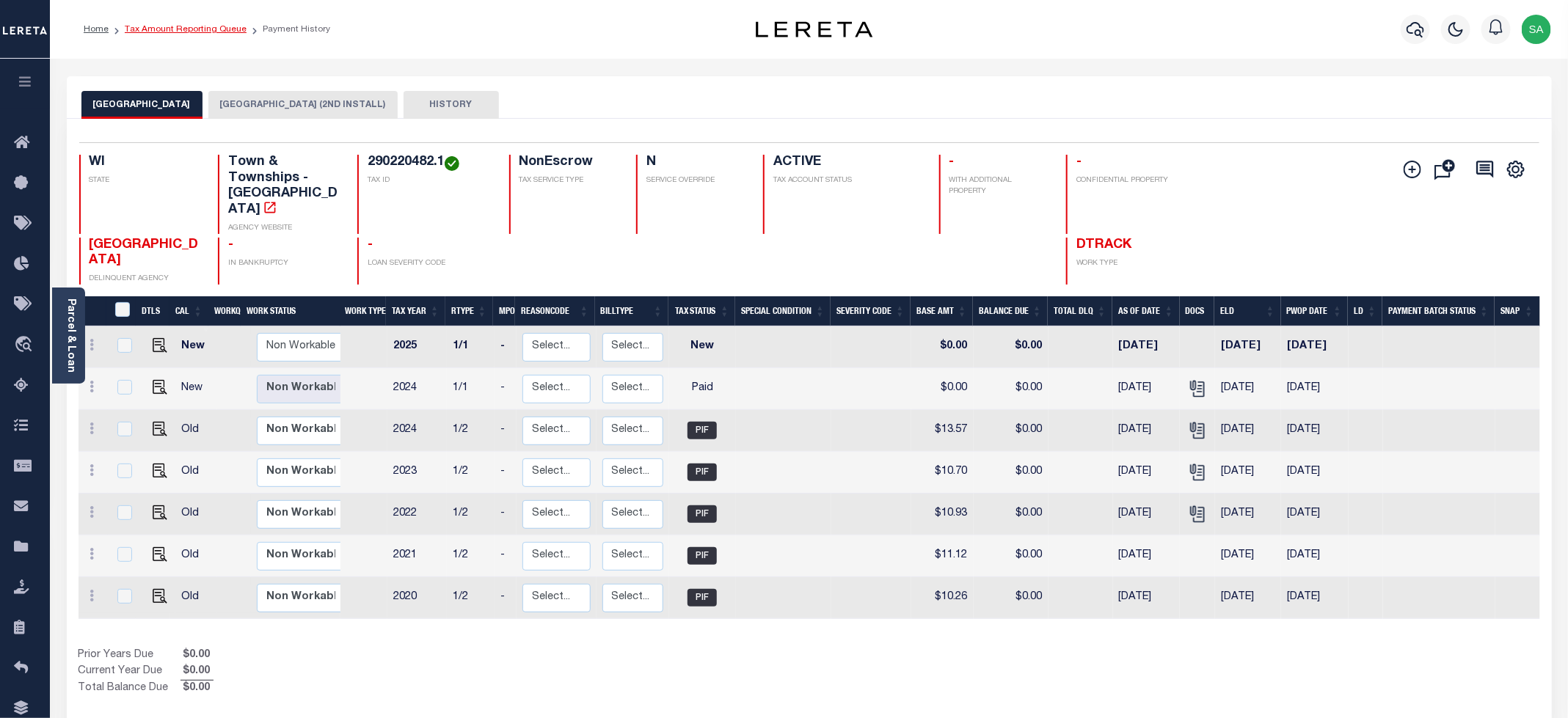
click at [216, 31] on link "Tax Amount Reporting Queue" at bounding box center [185, 29] width 122 height 9
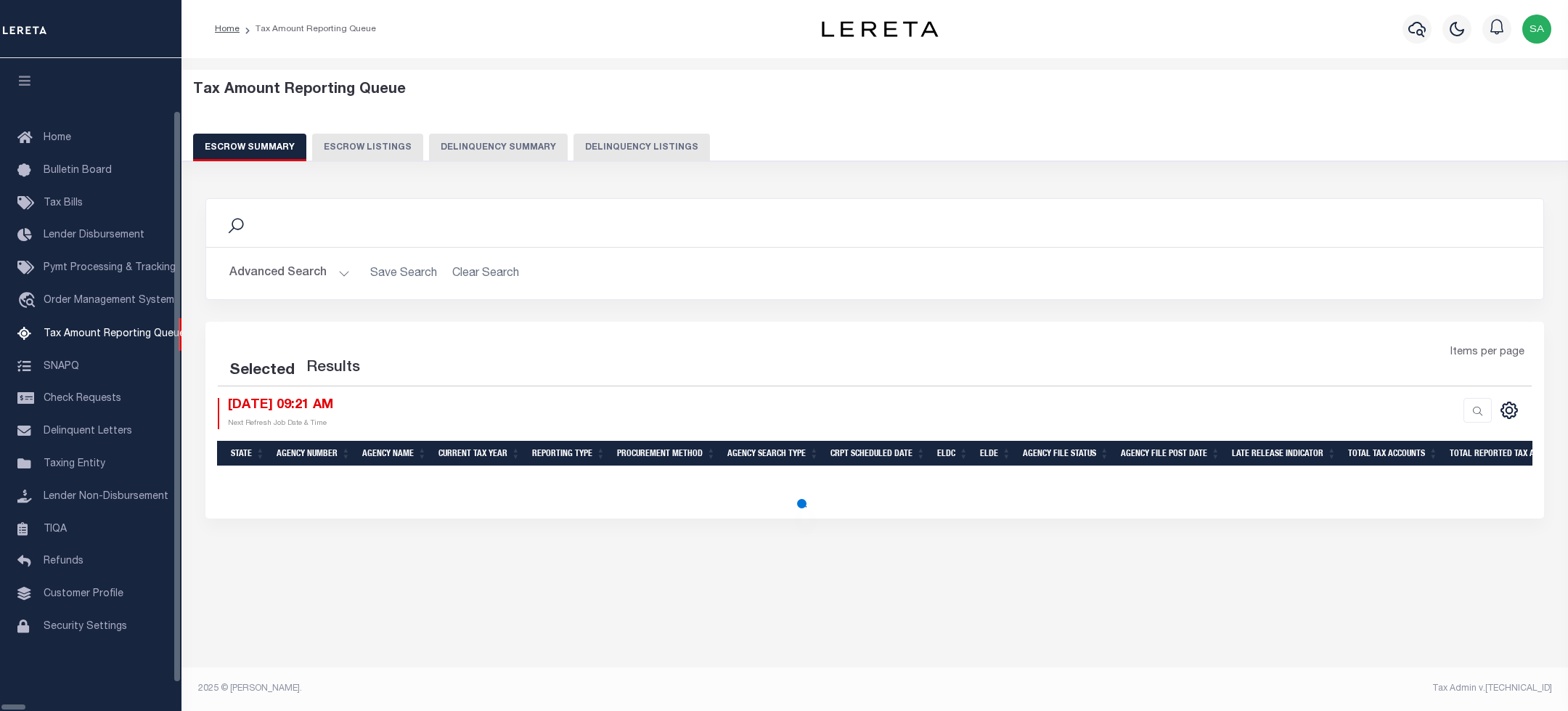
click at [595, 149] on button "Delinquency Listings" at bounding box center [641, 147] width 136 height 28
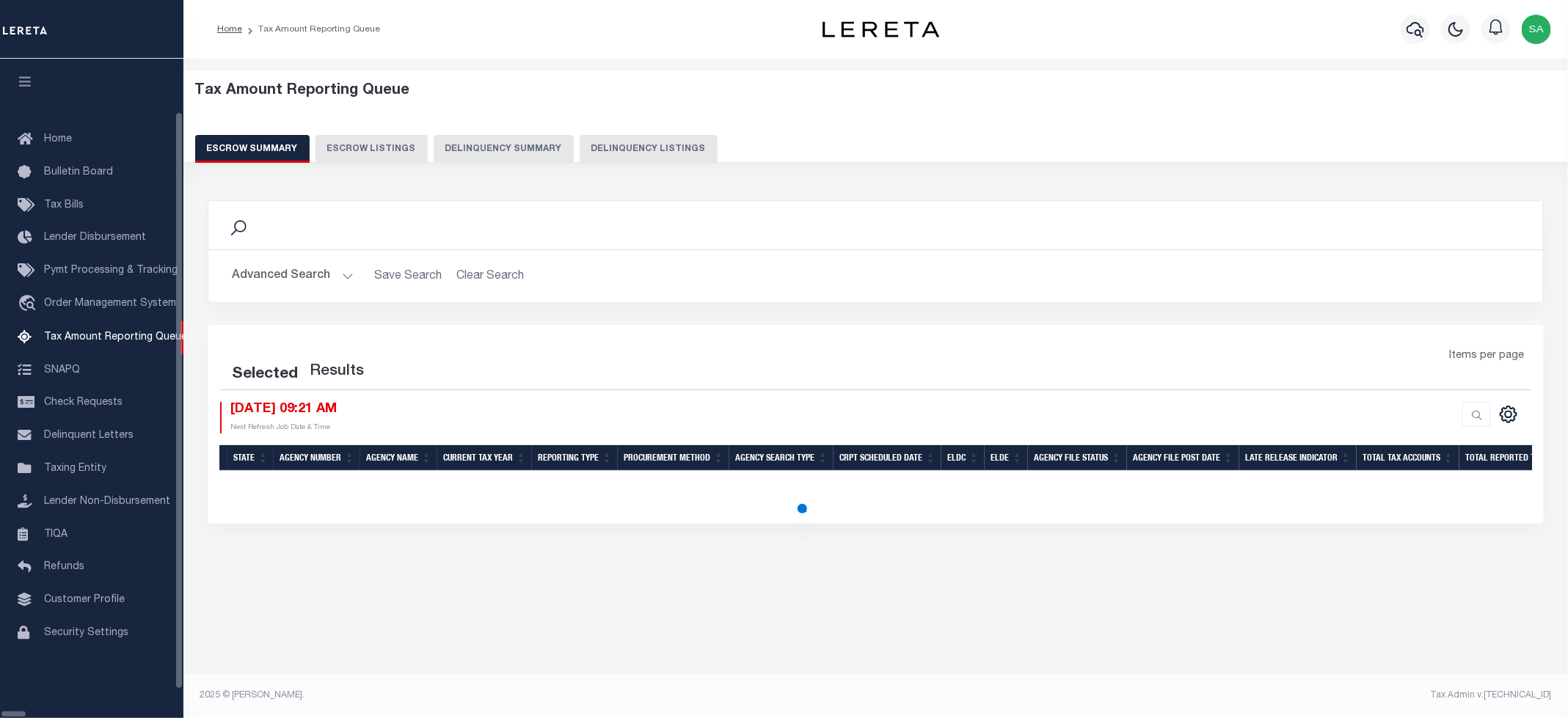
select select "WI"
select select "100"
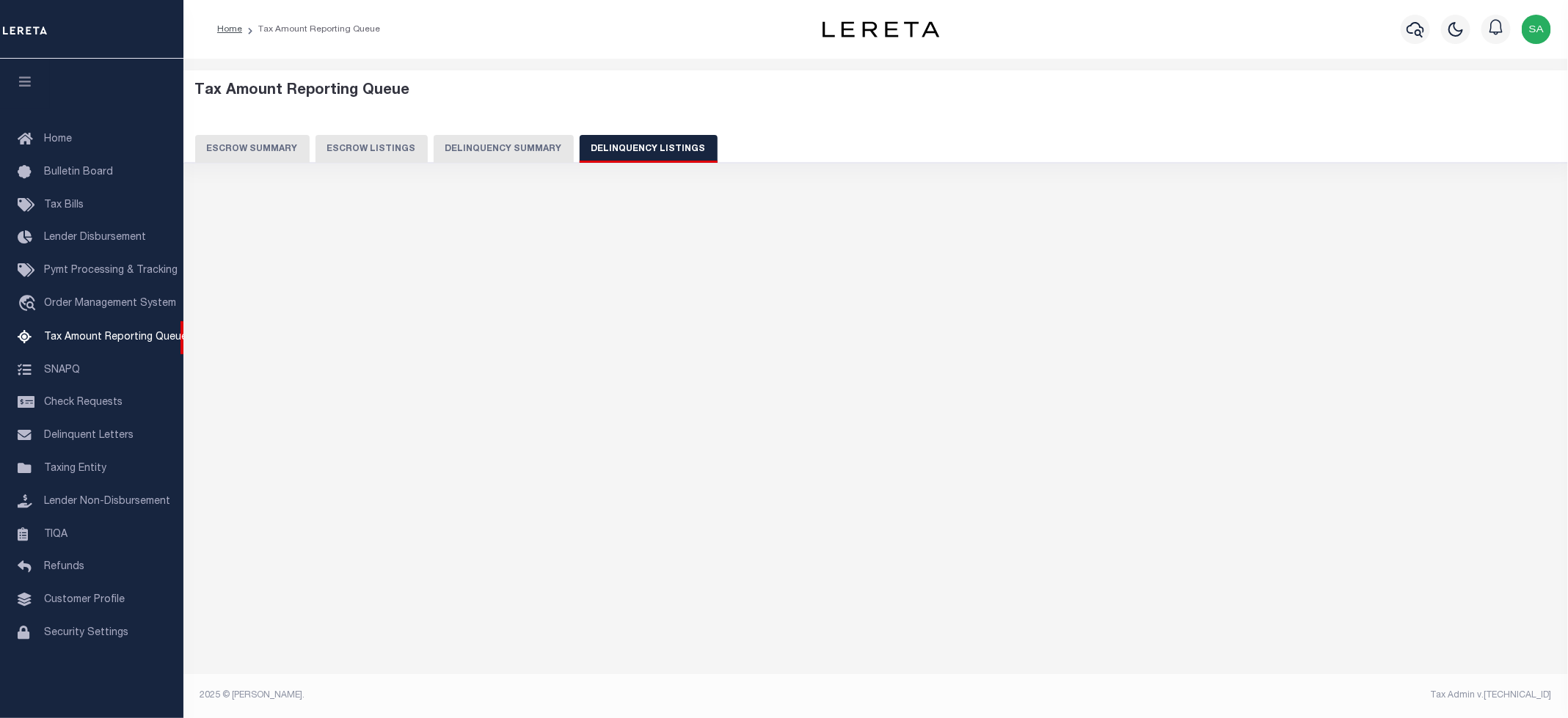
select select "100"
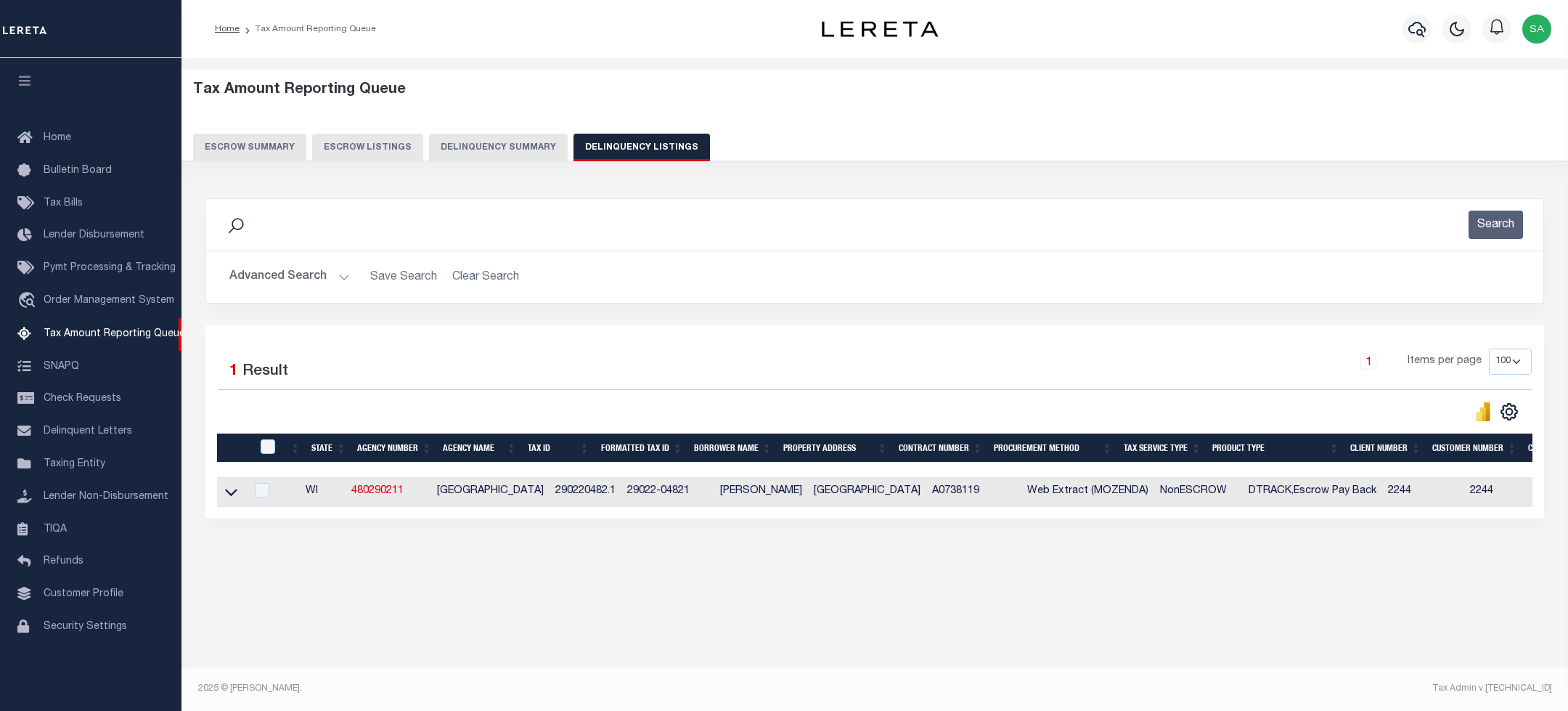
click at [331, 278] on button "Advanced Search" at bounding box center [289, 277] width 120 height 29
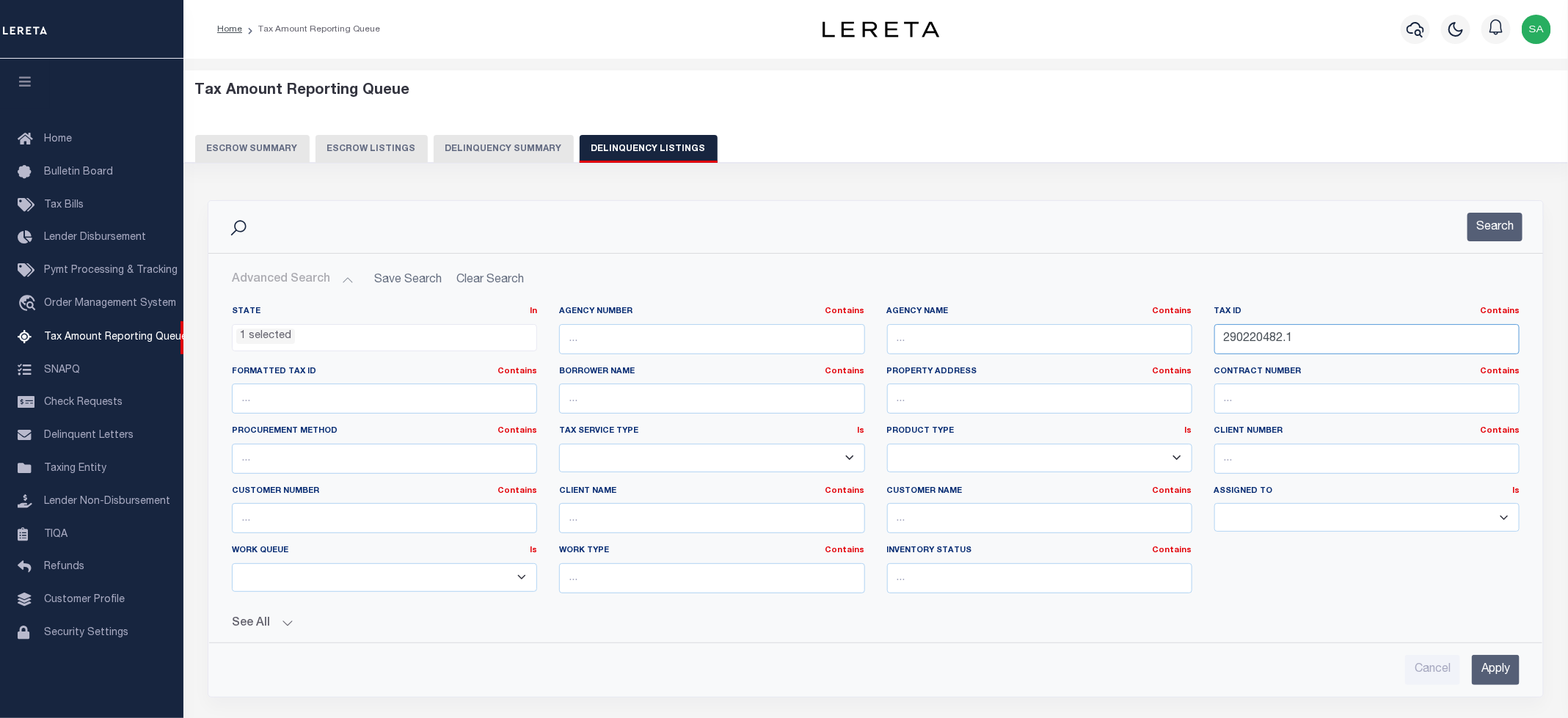
drag, startPoint x: 1318, startPoint y: 346, endPoint x: 1086, endPoint y: 329, distance: 232.6
click at [1086, 329] on div "State In In AK AL AR AZ CA CO CT DC DE FL GA GU HI IA ID IL IN KS [GEOGRAPHIC_D…" at bounding box center [876, 455] width 1310 height 299
paste input "3"
type input "290220483"
click at [1496, 234] on button "Search" at bounding box center [1495, 227] width 55 height 29
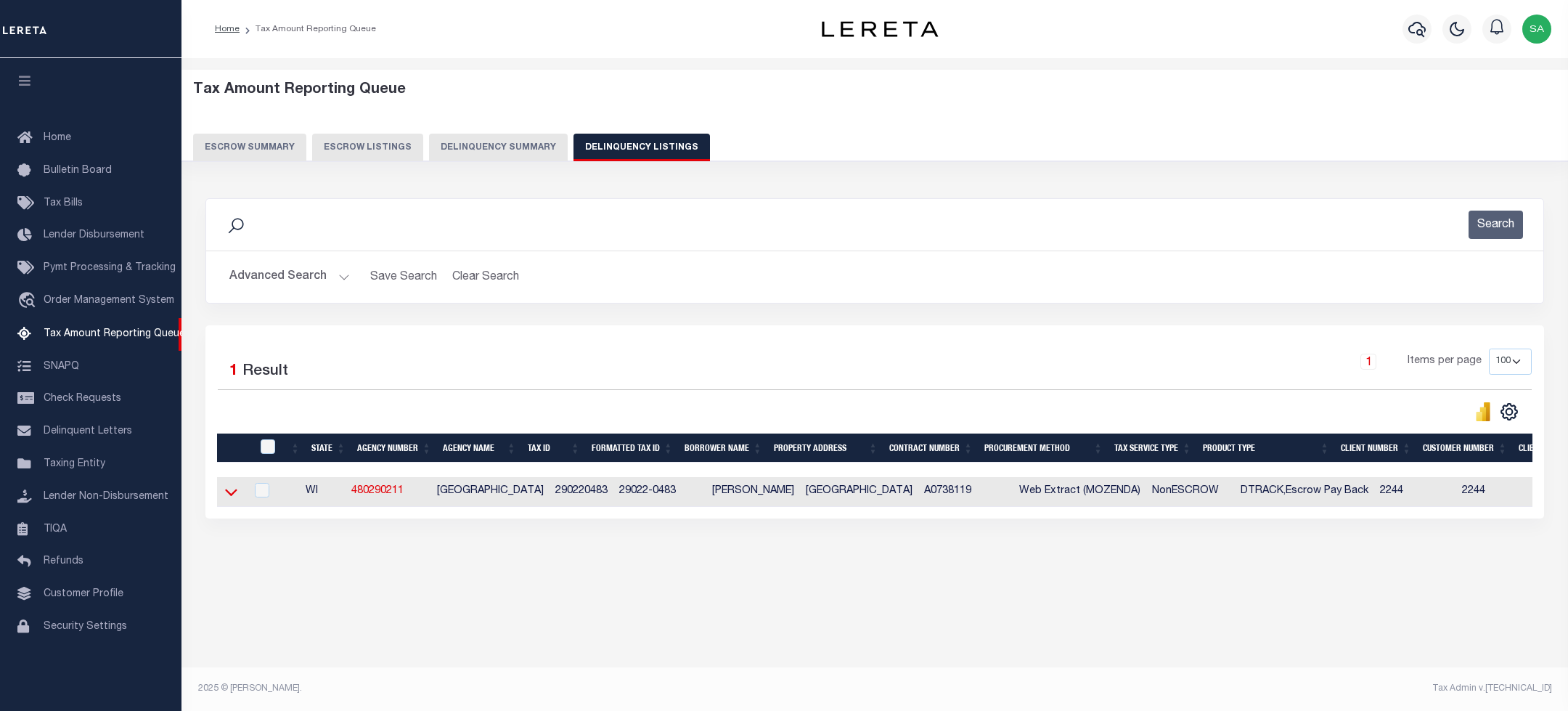
click at [233, 496] on icon at bounding box center [231, 493] width 12 height 8
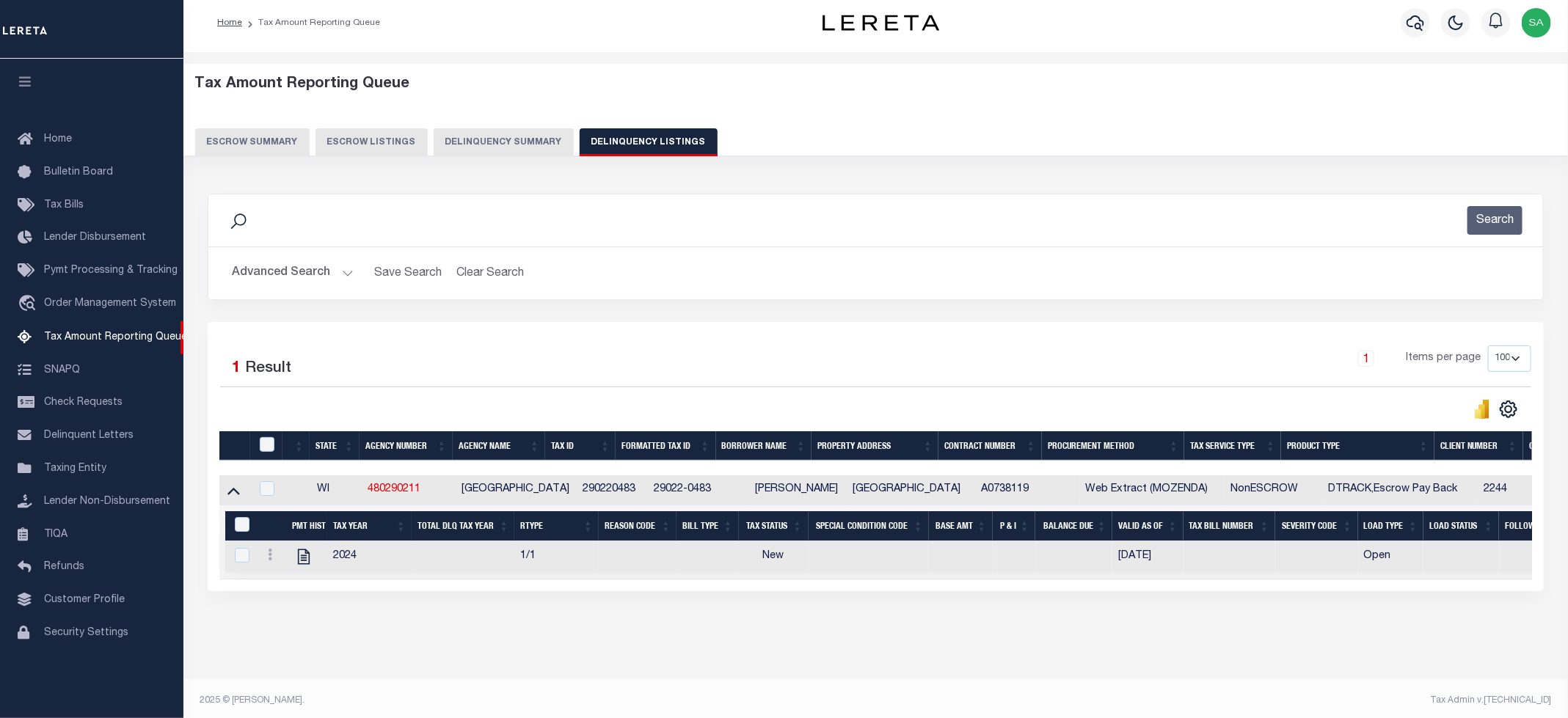
scroll to position [29, 0]
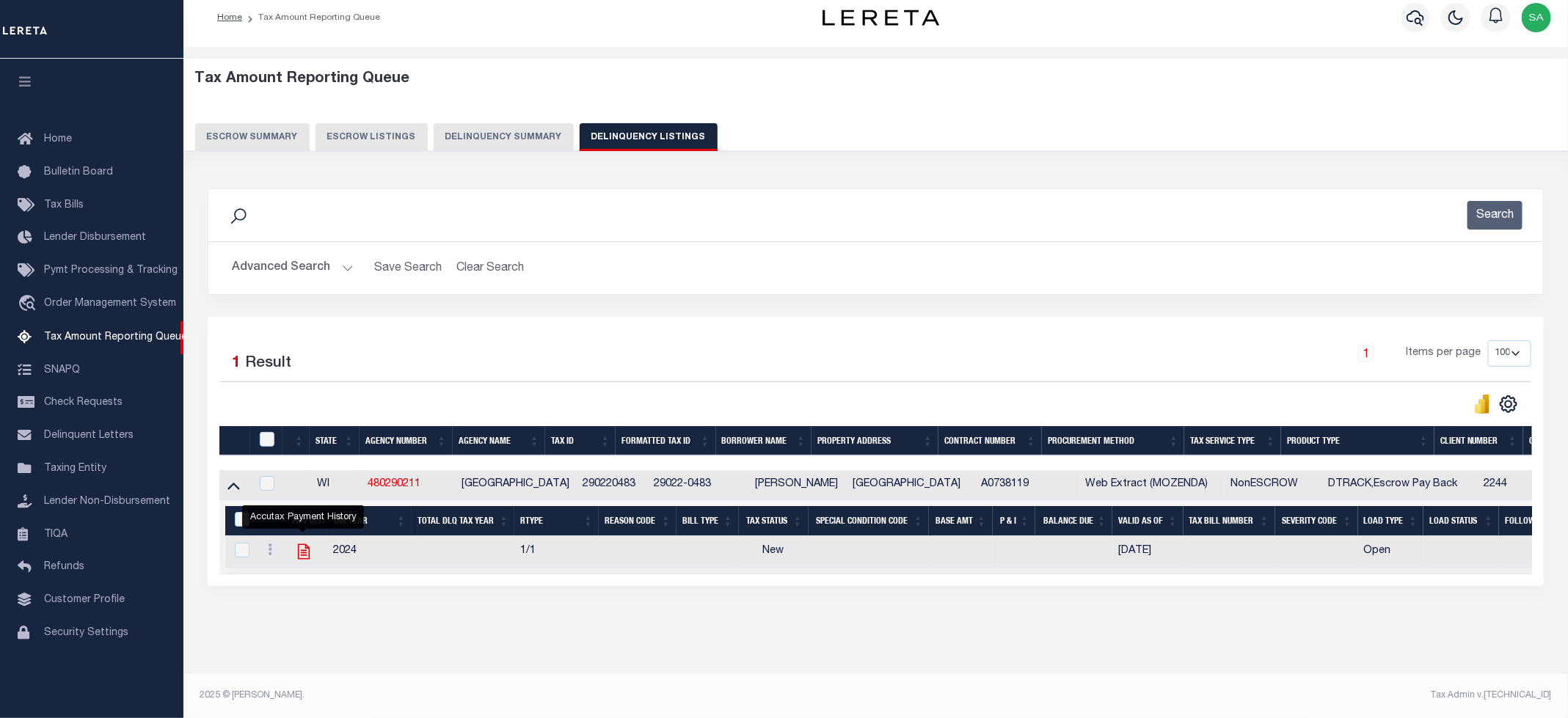
click at [298, 545] on icon "" at bounding box center [304, 552] width 12 height 15
checkbox input "true"
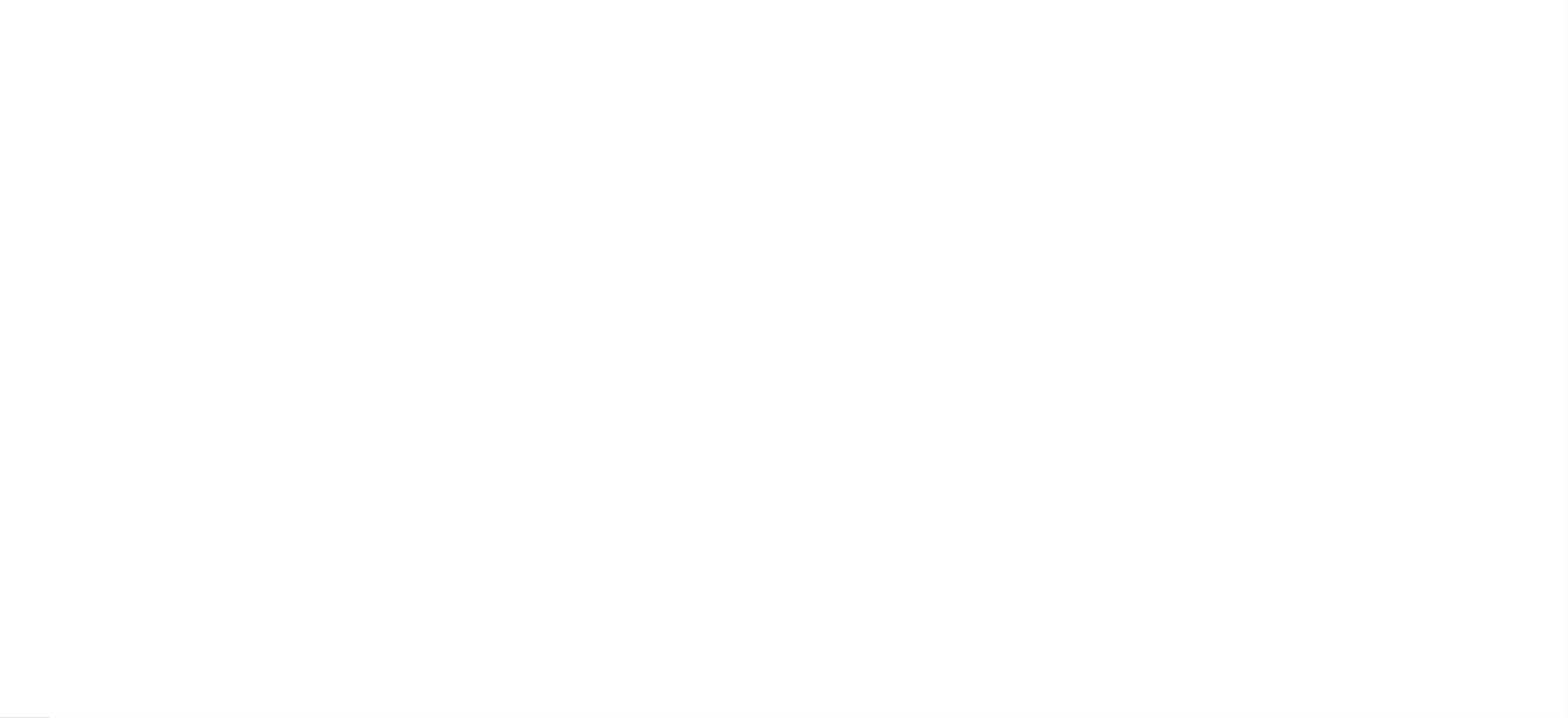
scroll to position [192, 0]
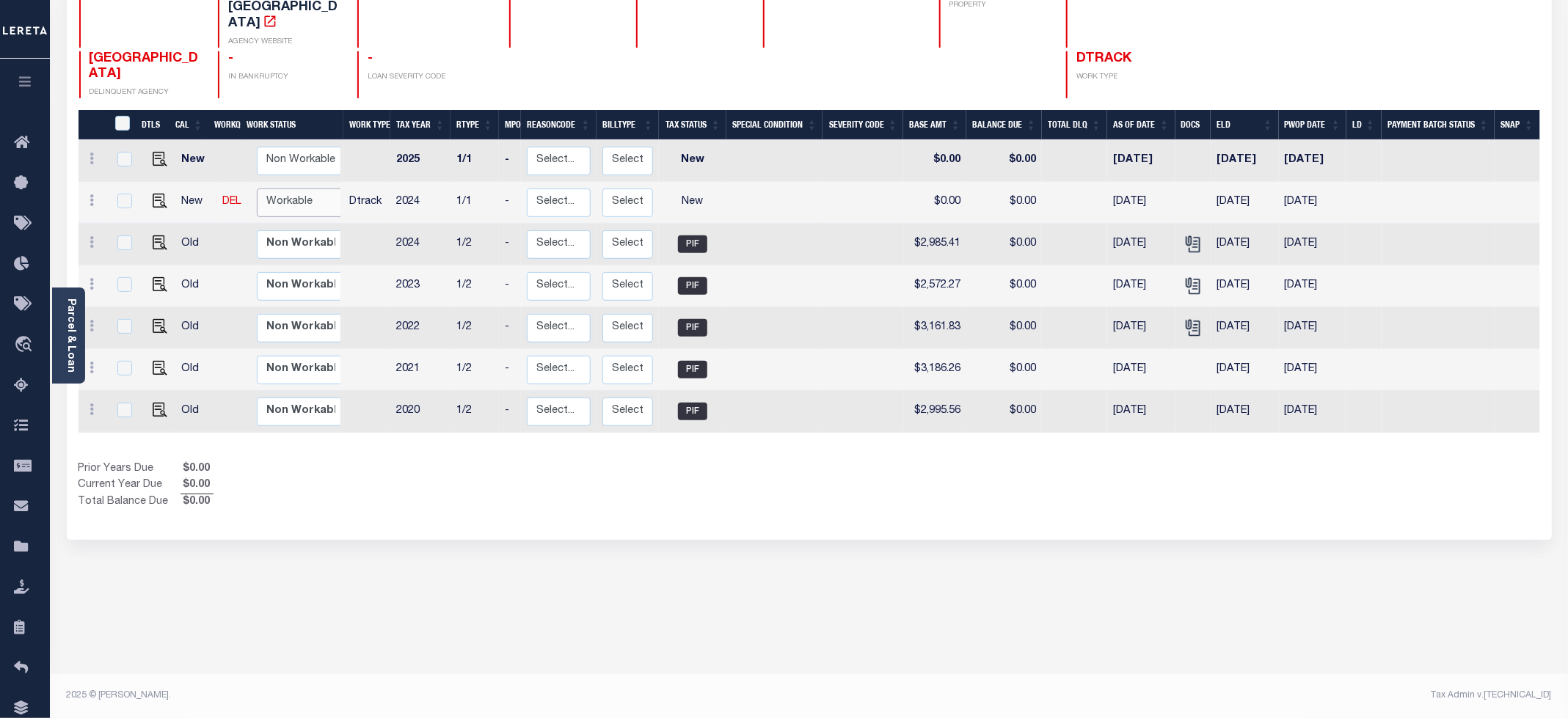
click at [297, 190] on select "Non Workable Workable" at bounding box center [300, 203] width 88 height 29
checkbox input "true"
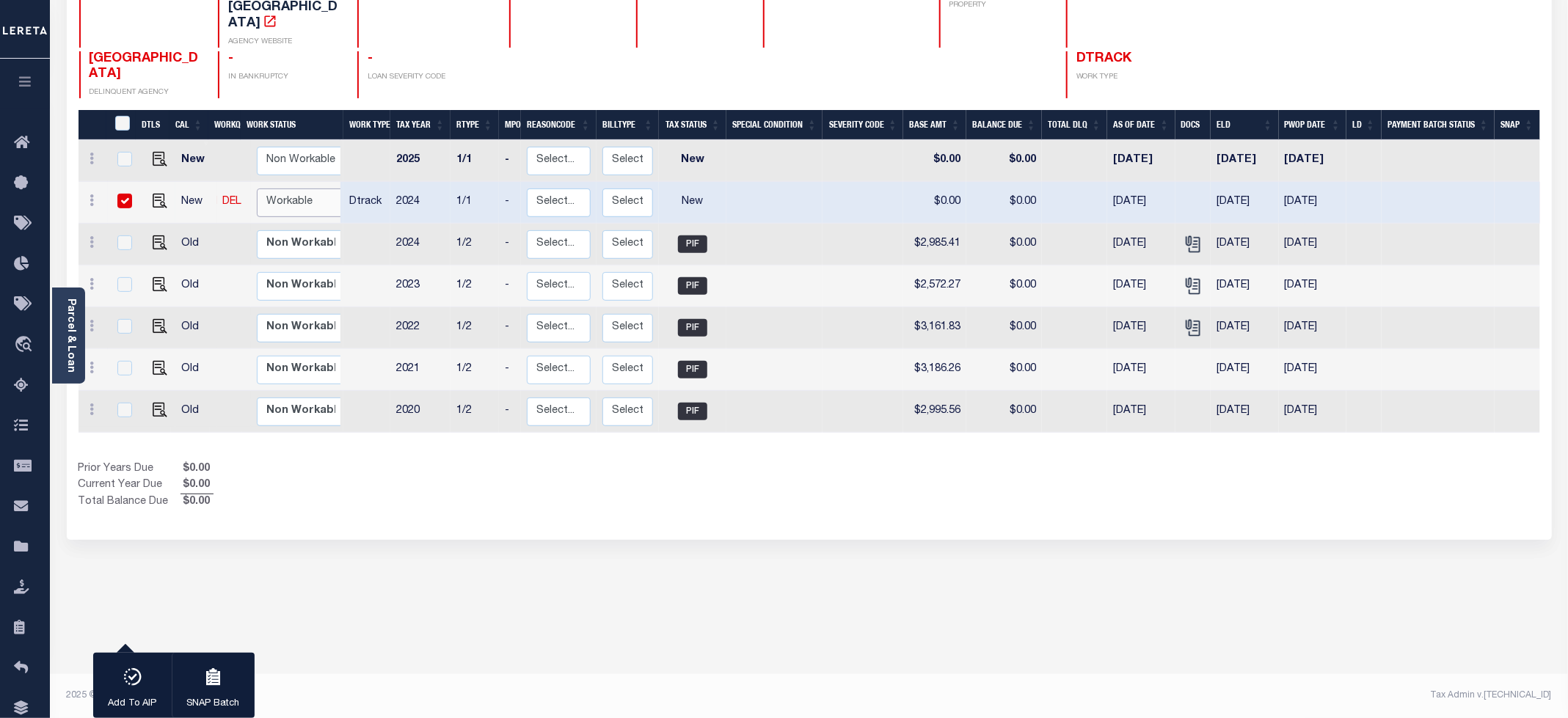
select select "true"
click at [257, 189] on select "Non Workable Workable" at bounding box center [300, 203] width 88 height 29
checkbox input "false"
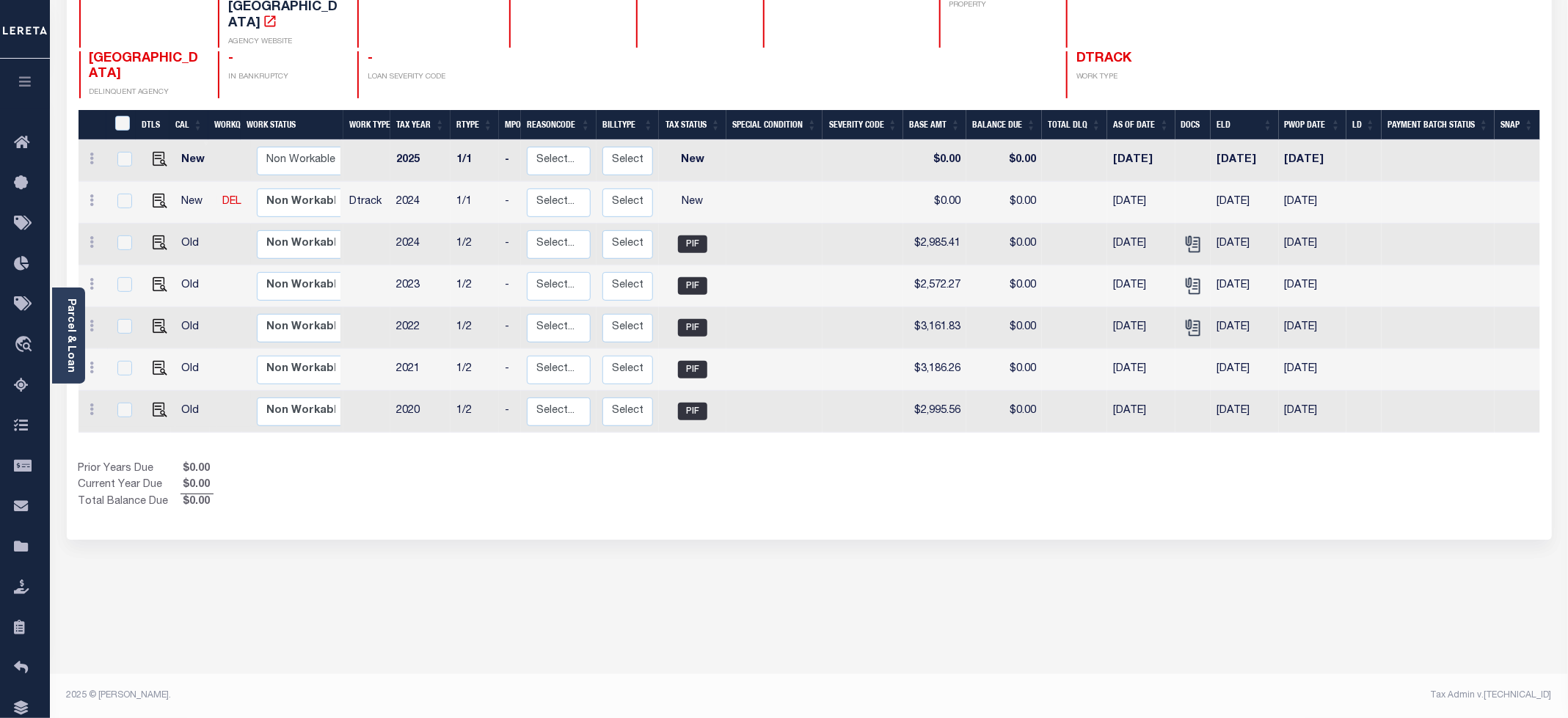
click at [415, 511] on div "1 Selected 7 Results 1 Items per page 25 50 100 WI STATE TAX ID" at bounding box center [809, 236] width 1485 height 607
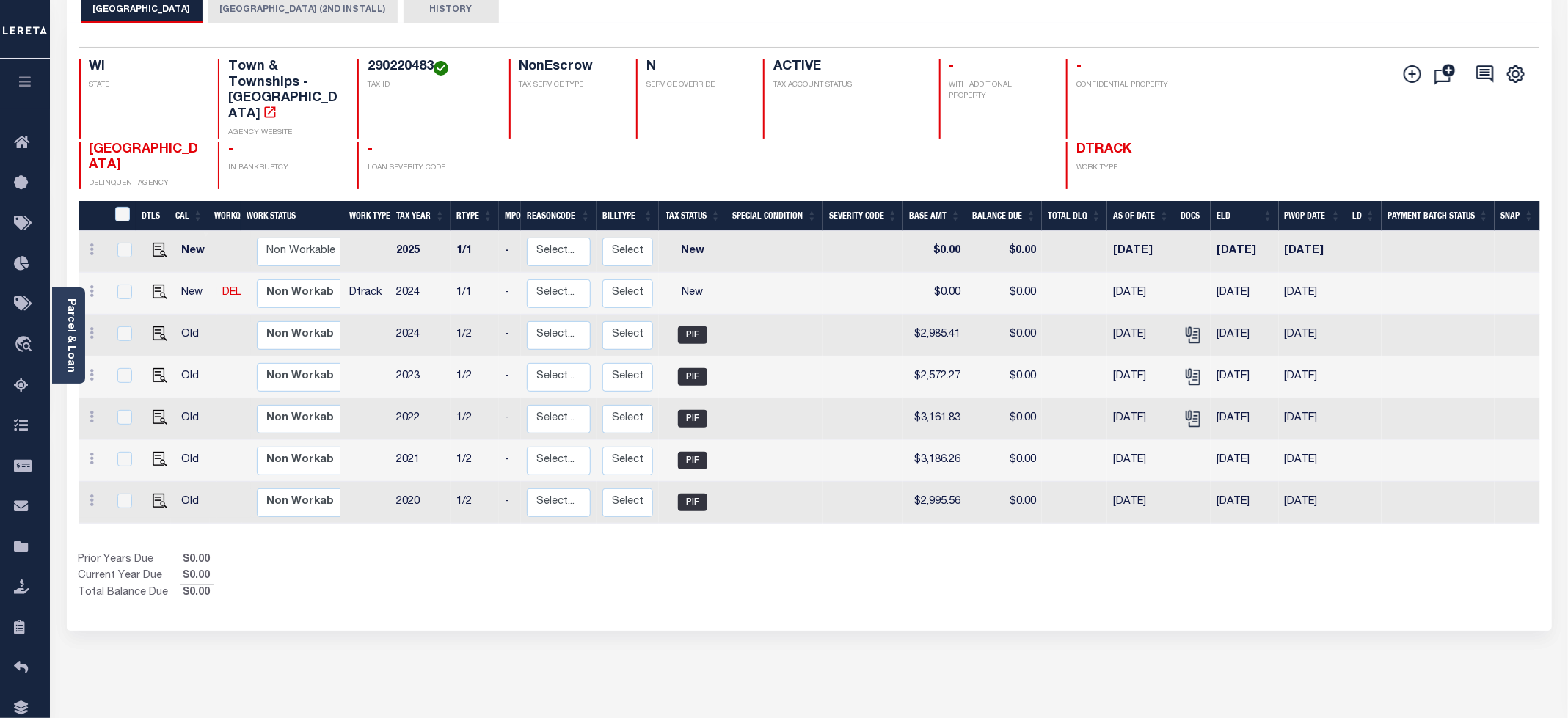
scroll to position [0, 0]
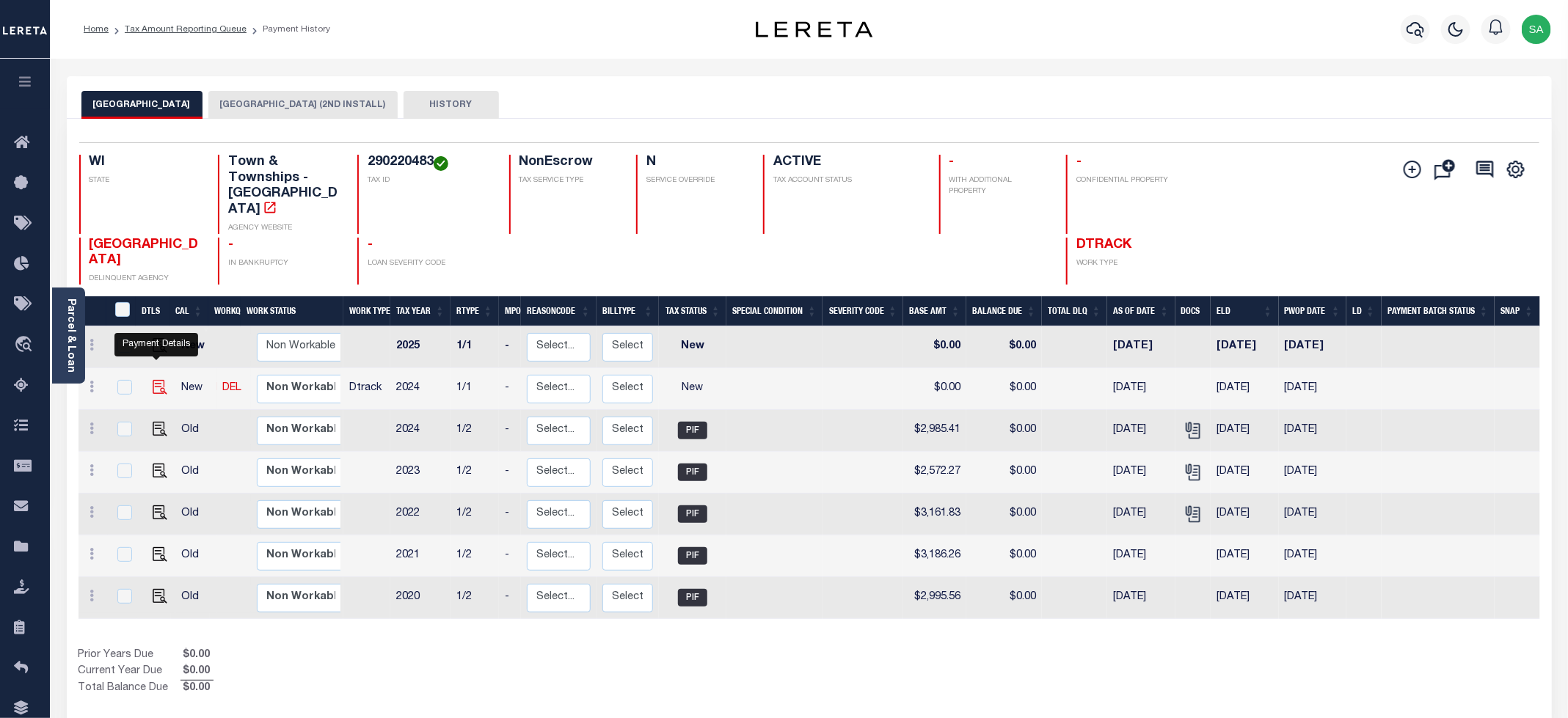
click at [154, 380] on img "" at bounding box center [159, 386] width 14 height 14
checkbox input "true"
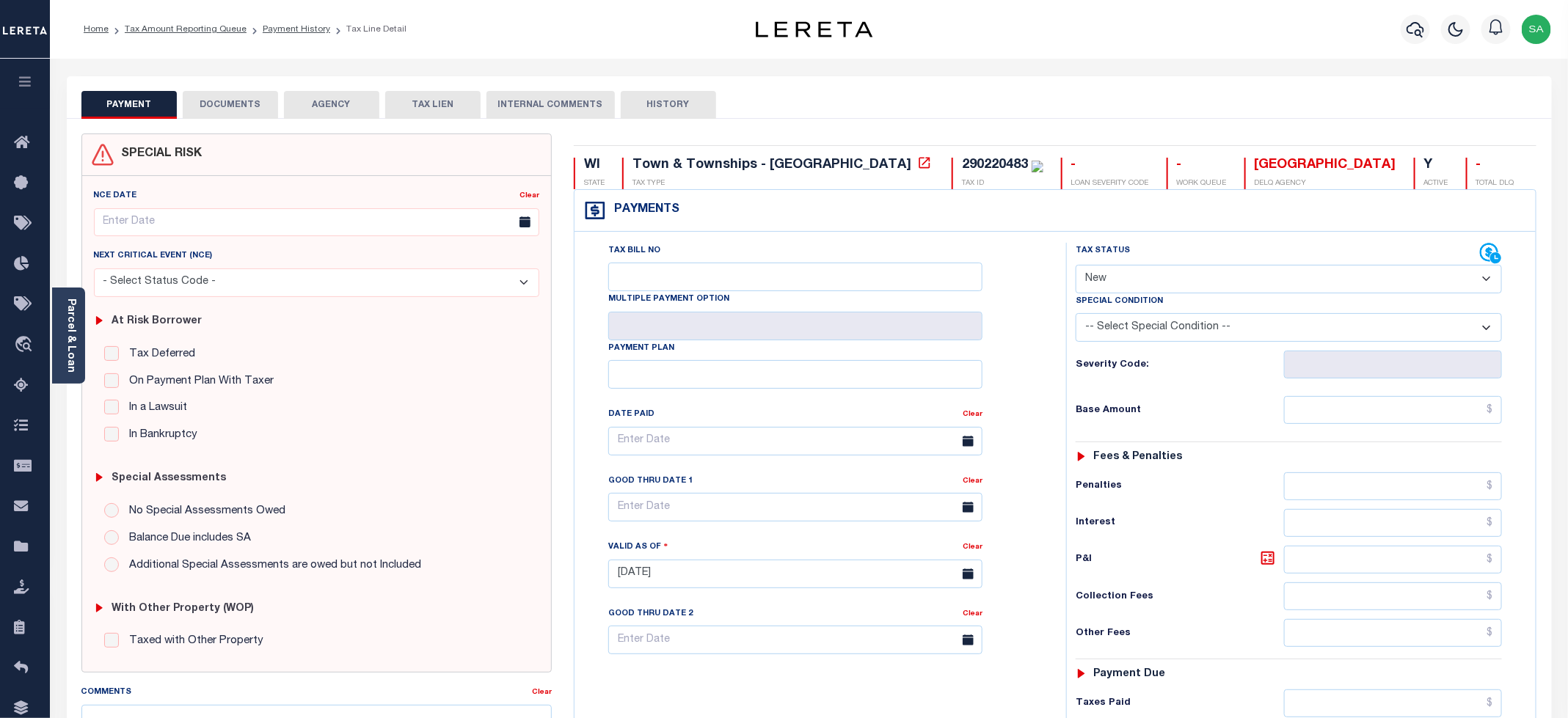
click at [1133, 293] on select "- Select Status Code - Open Due/Unpaid Paid Incomplete No Tax Due Internal Refu…" at bounding box center [1288, 279] width 426 height 29
select select "PYD"
click at [1076, 266] on select "- Select Status Code - Open Due/Unpaid Paid Incomplete No Tax Due Internal Refu…" at bounding box center [1288, 279] width 426 height 29
type input "[DATE]"
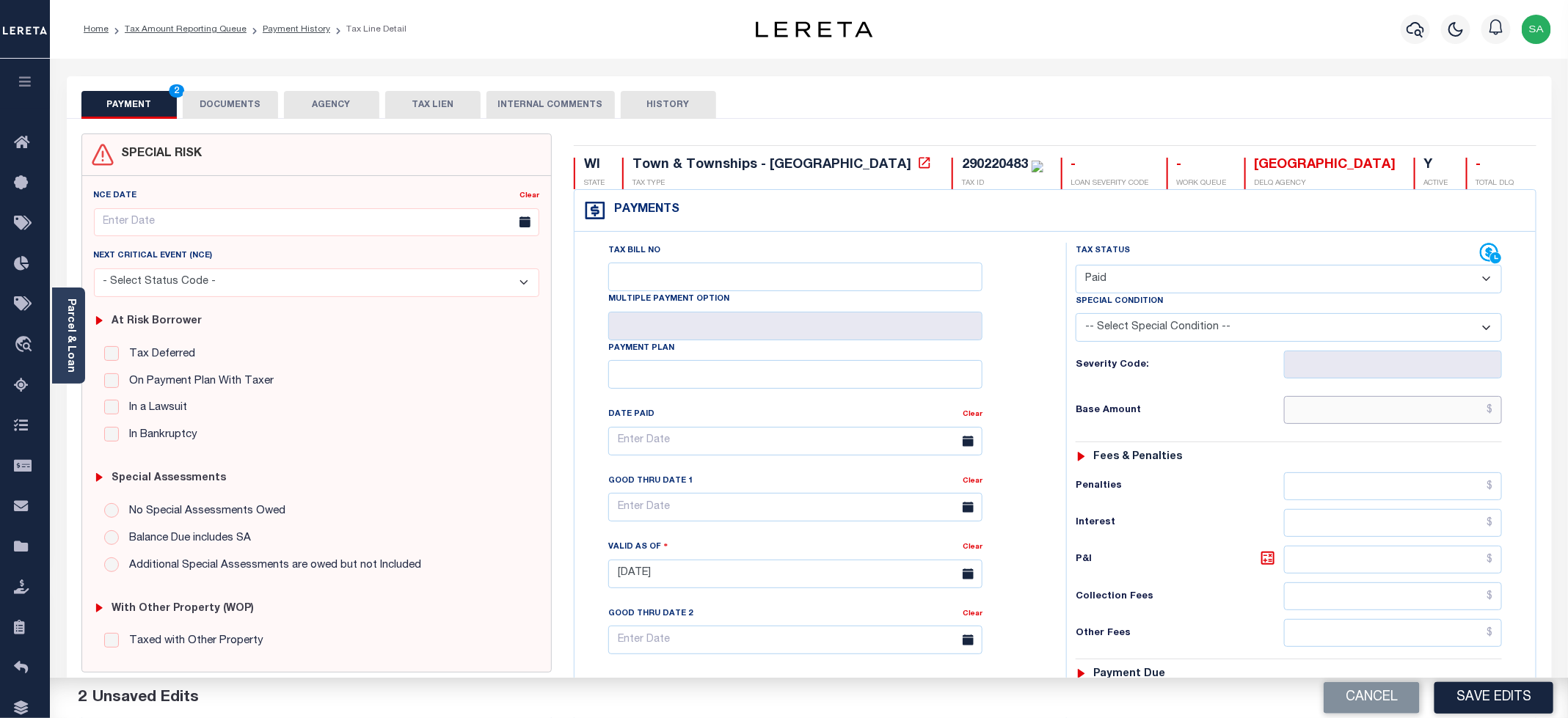
click at [1338, 416] on input "text" at bounding box center [1392, 410] width 218 height 28
type input "$0.00"
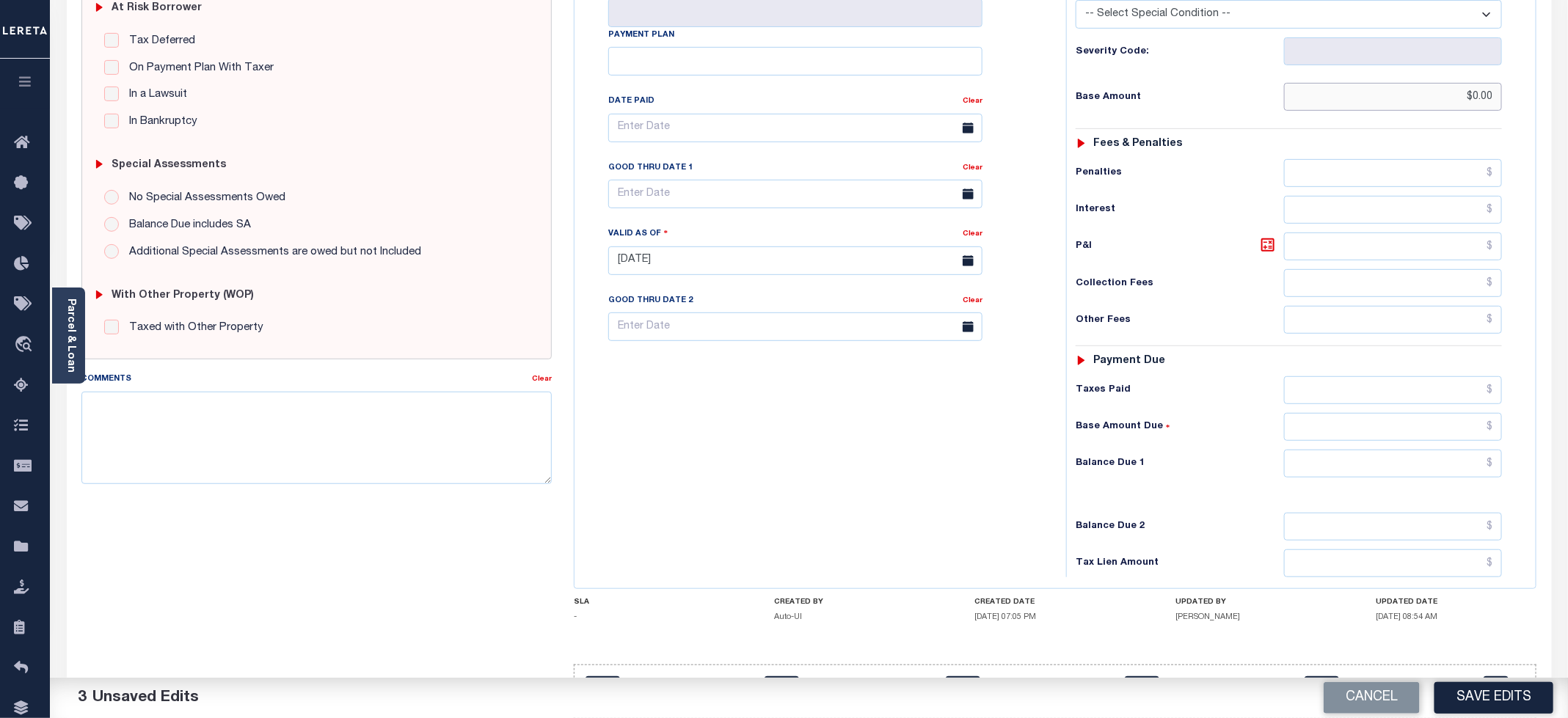
scroll to position [372, 0]
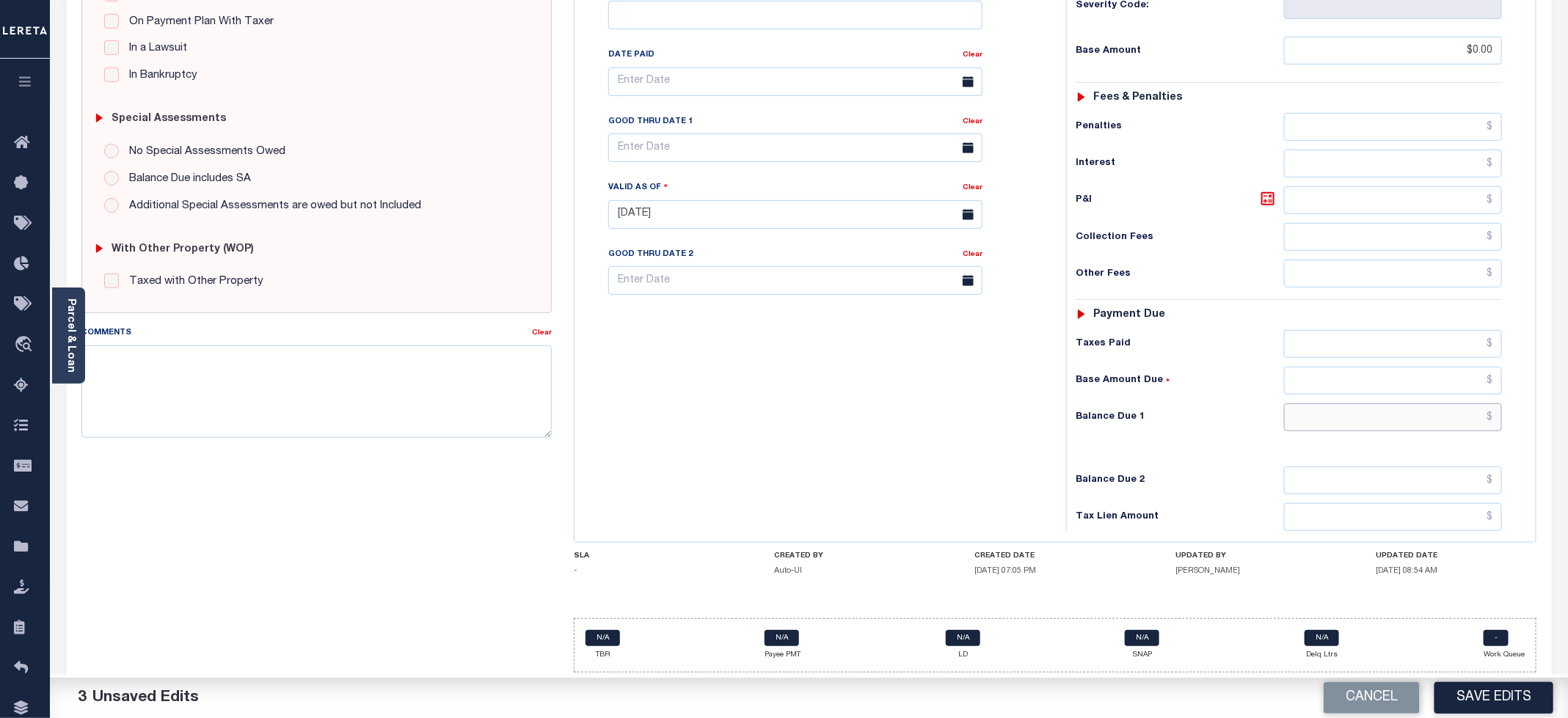
click at [1330, 425] on input "text" at bounding box center [1392, 416] width 218 height 28
type input "$0.00"
click at [773, 442] on div "Tax Bill No Multiple Payment Option Payment Plan Clear" at bounding box center [817, 207] width 477 height 648
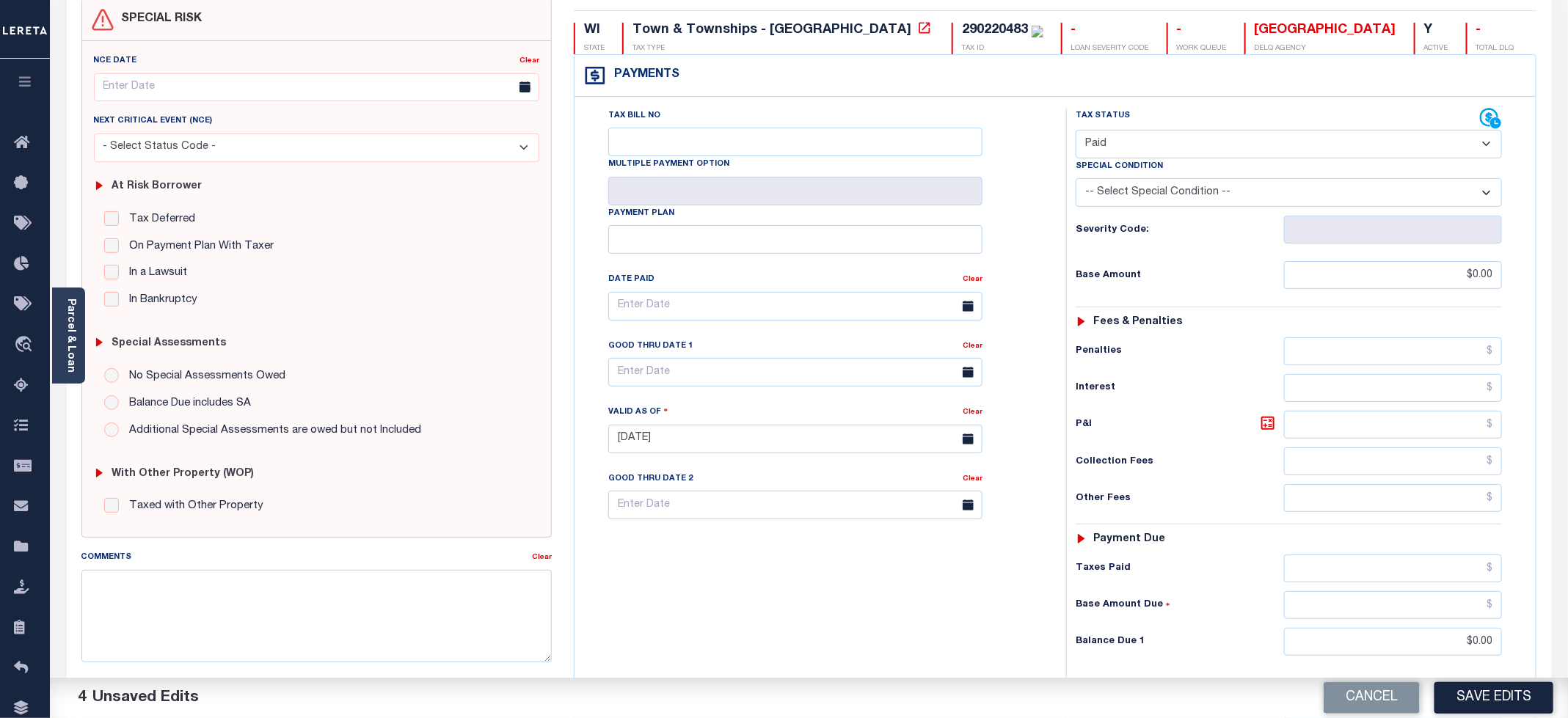
scroll to position [0, 0]
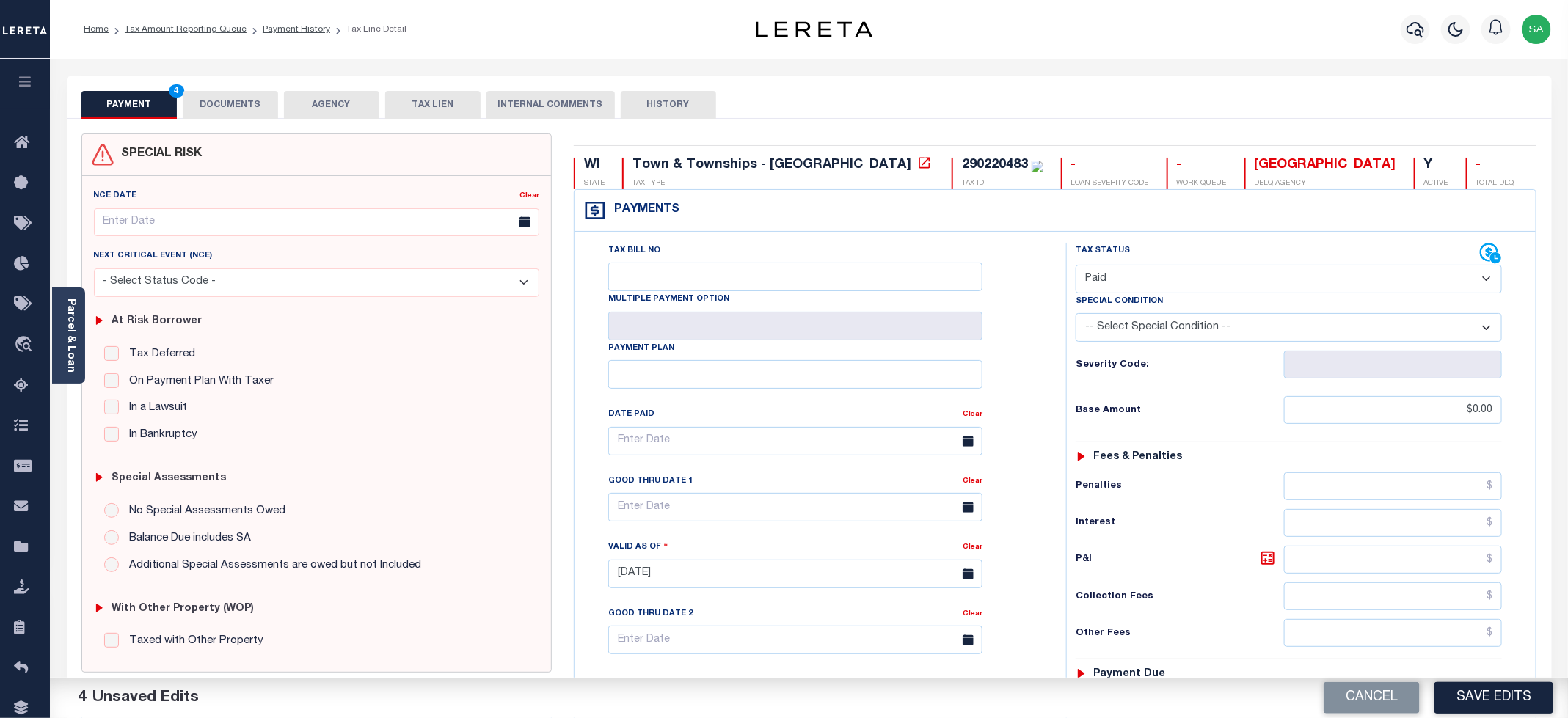
click at [229, 108] on button "DOCUMENTS" at bounding box center [230, 104] width 95 height 28
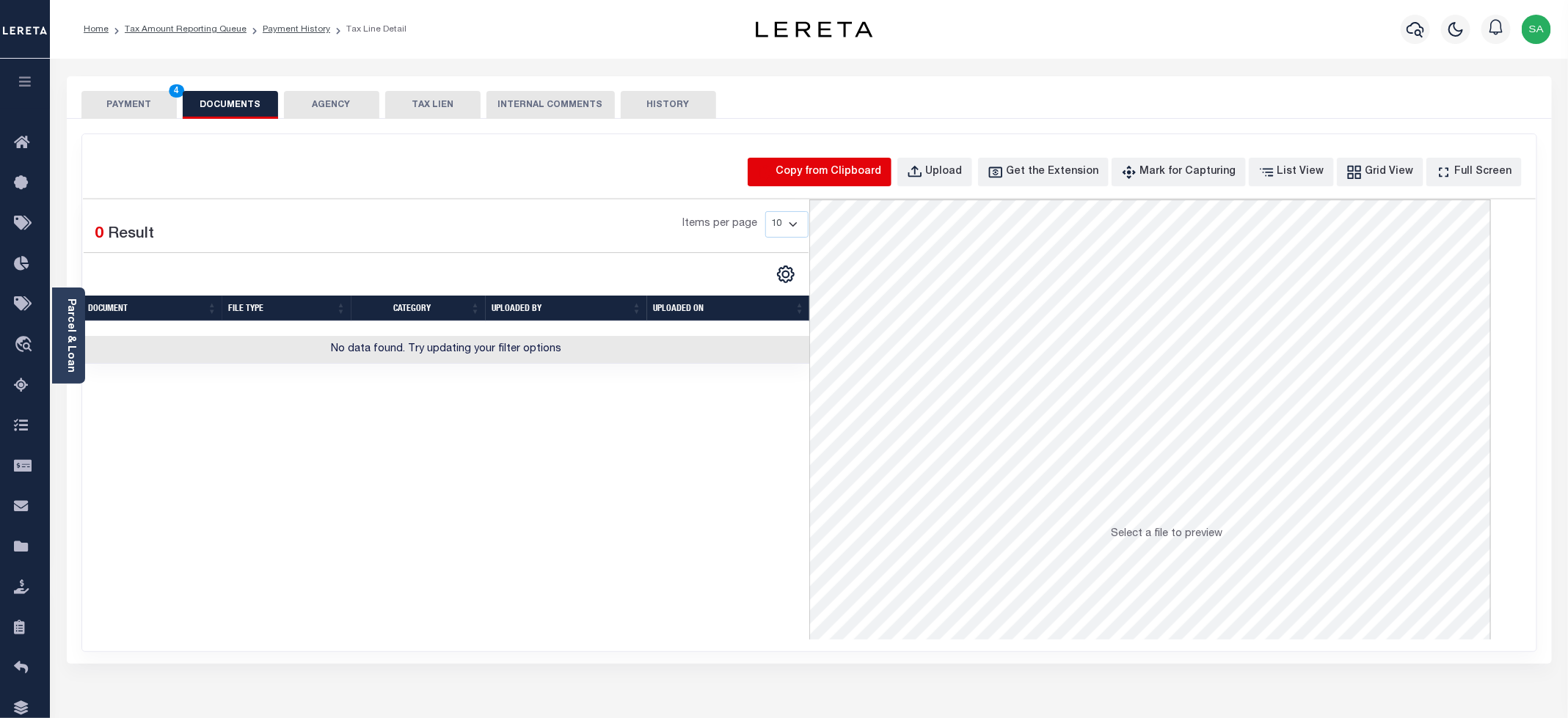
click at [773, 176] on icon "button" at bounding box center [765, 172] width 16 height 16
select select "POP"
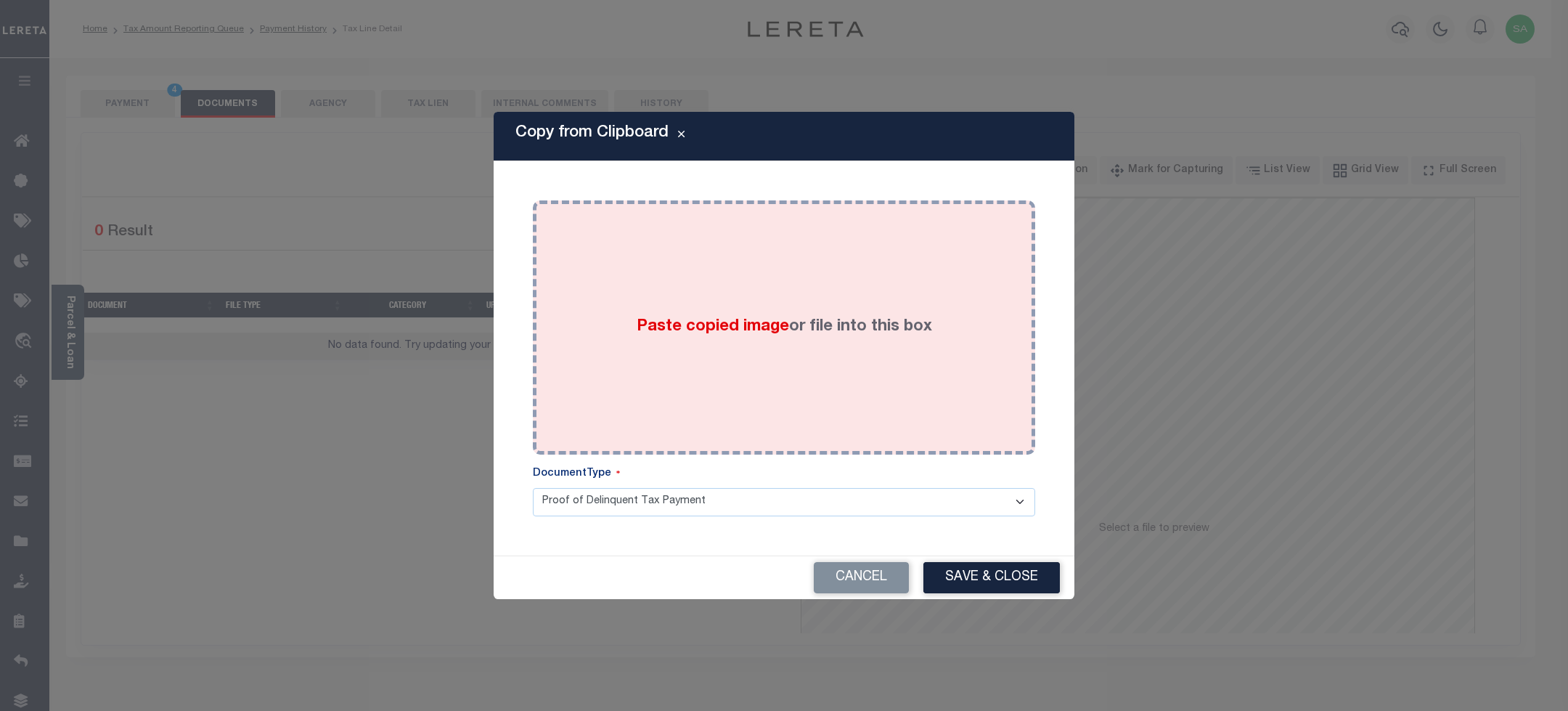
click at [730, 366] on div "Paste copied image or file into this box" at bounding box center [784, 326] width 481 height 232
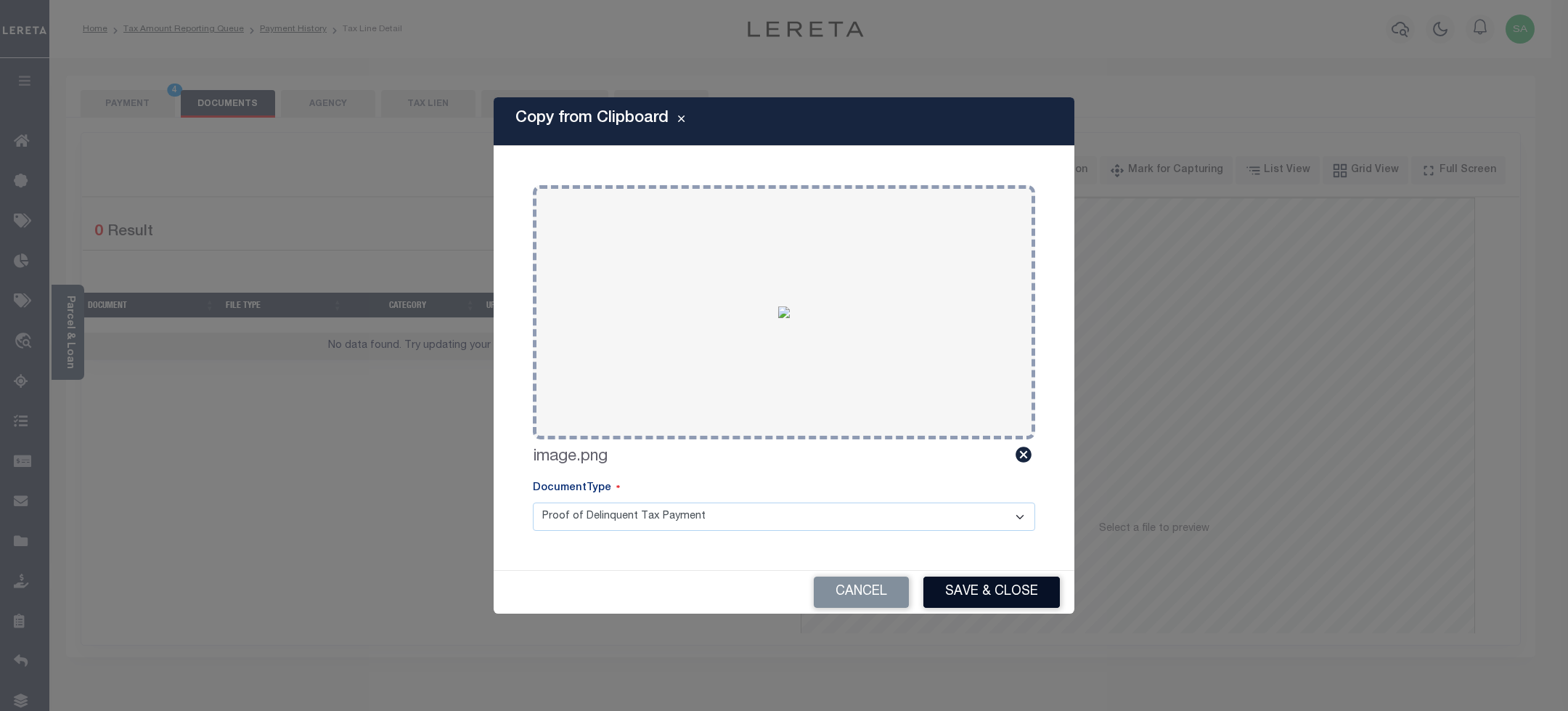
click at [972, 597] on button "Save & Close" at bounding box center [992, 592] width 136 height 31
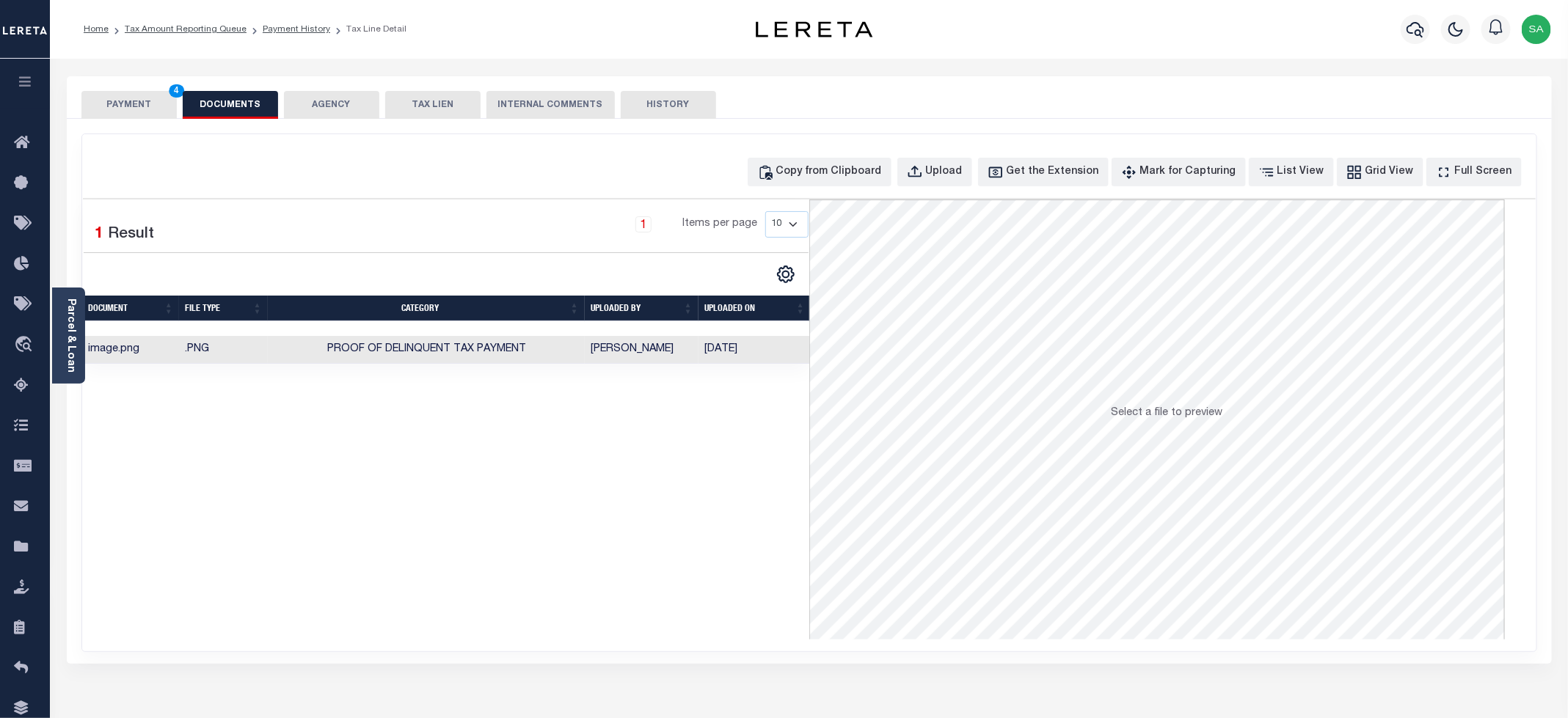
click at [133, 106] on button "PAYMENT 4" at bounding box center [128, 104] width 95 height 28
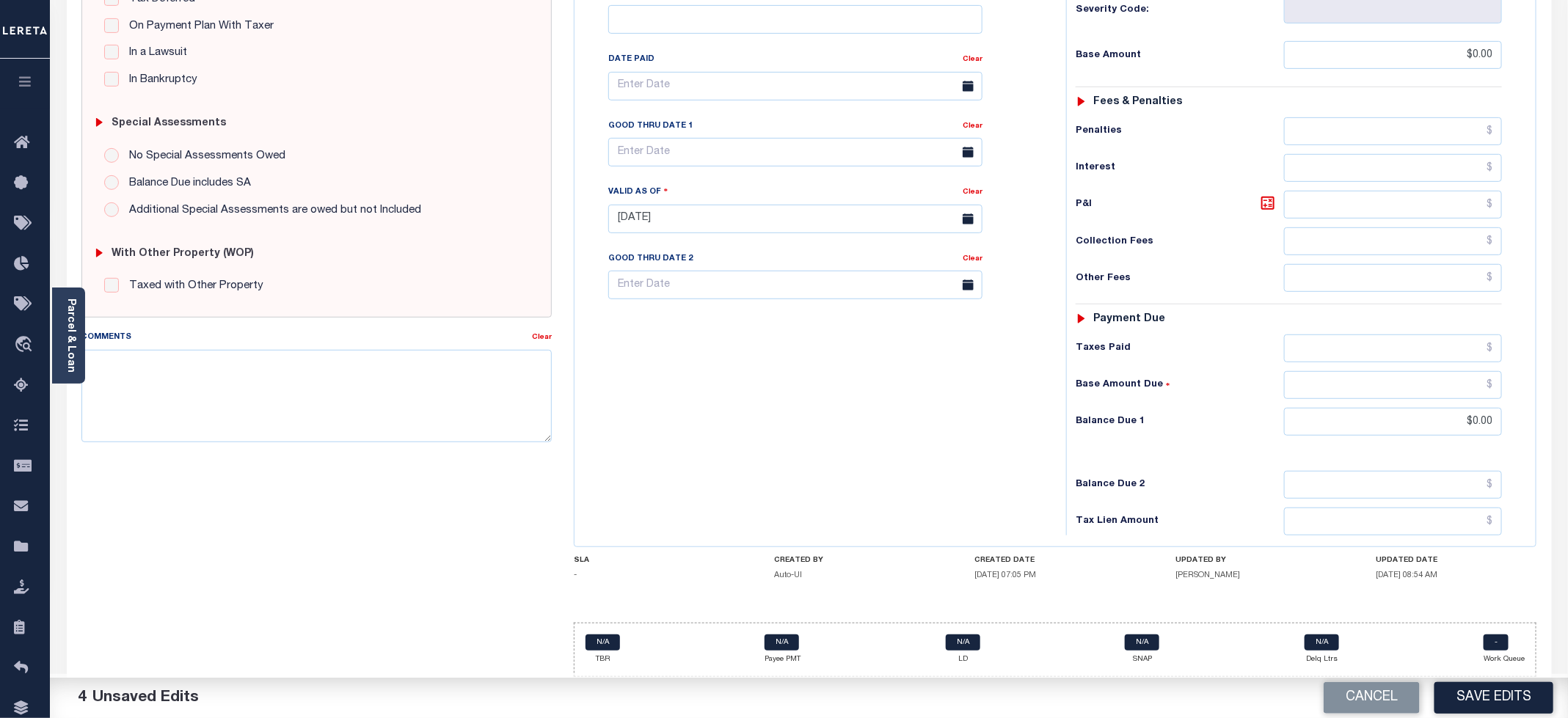
scroll to position [368, 0]
click at [1536, 701] on button "Save Edits" at bounding box center [1493, 698] width 119 height 32
checkbox input "false"
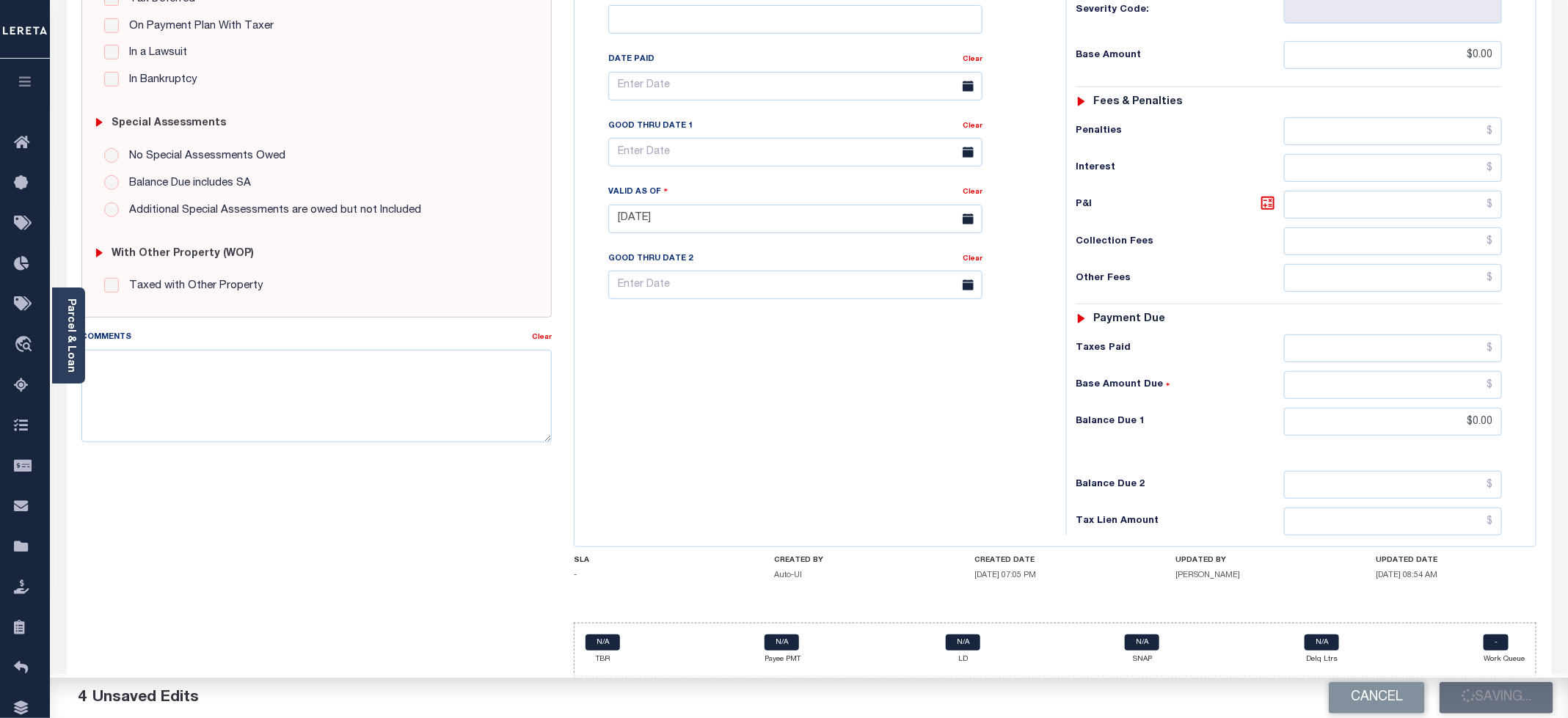
checkbox input "false"
type input "$0"
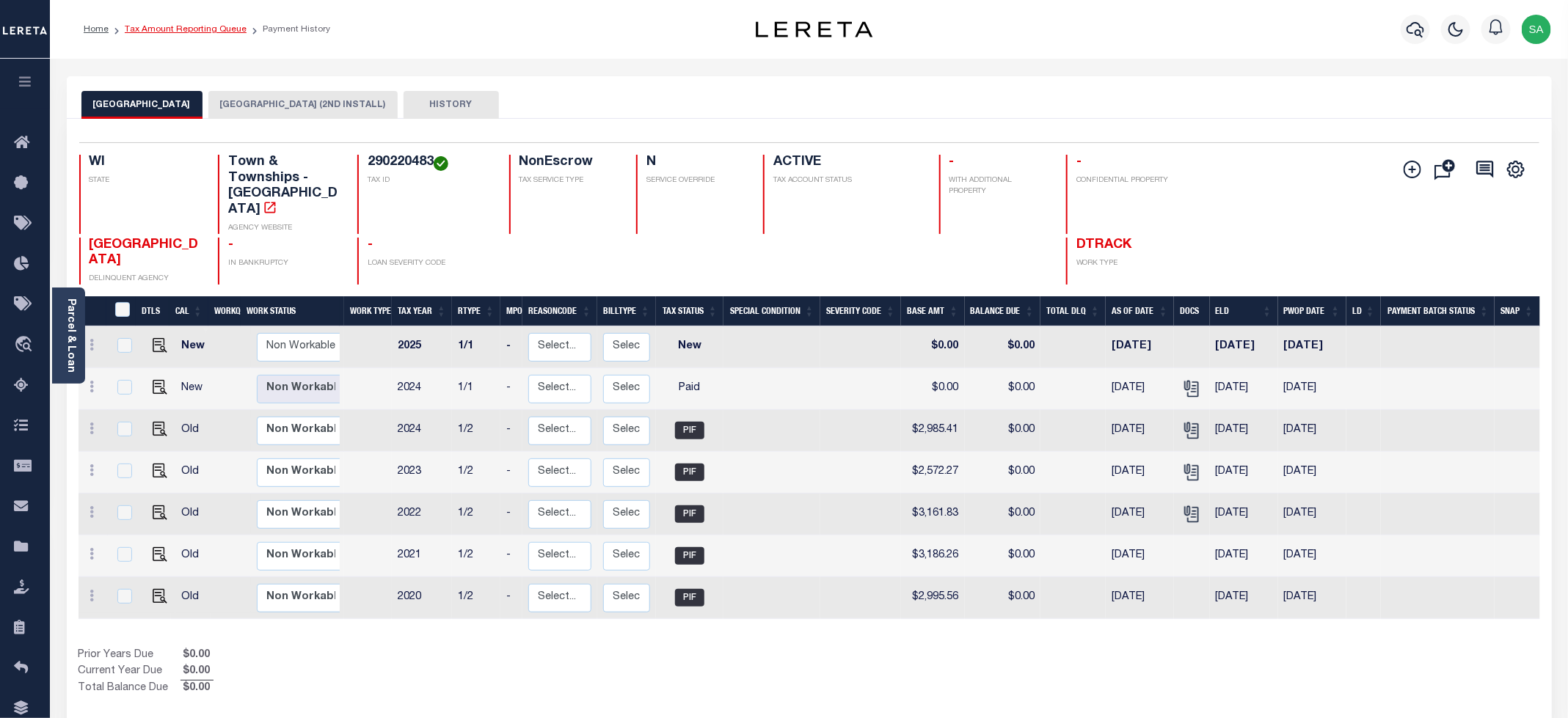
click at [175, 32] on link "Tax Amount Reporting Queue" at bounding box center [185, 29] width 122 height 9
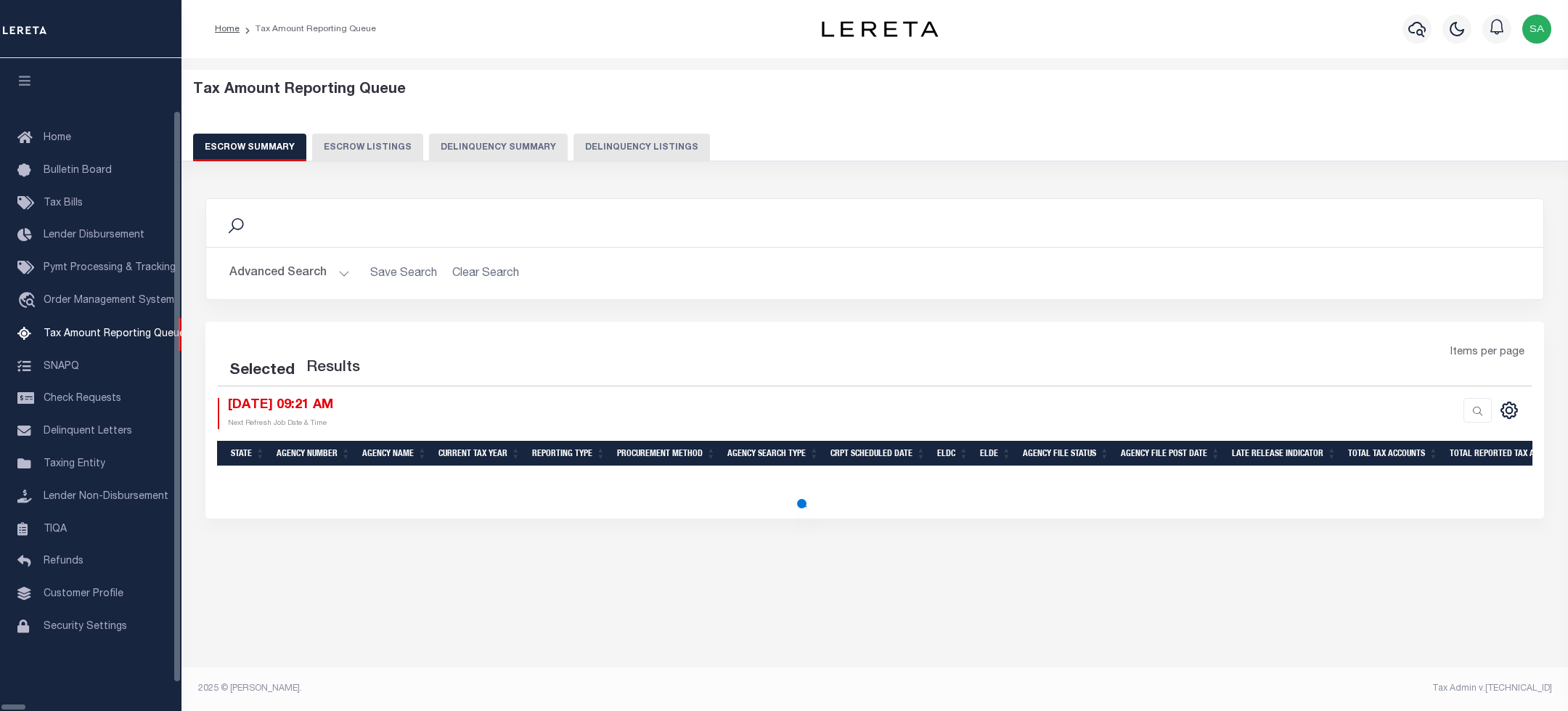
click at [606, 140] on button "Delinquency Listings" at bounding box center [641, 147] width 136 height 28
select select "100"
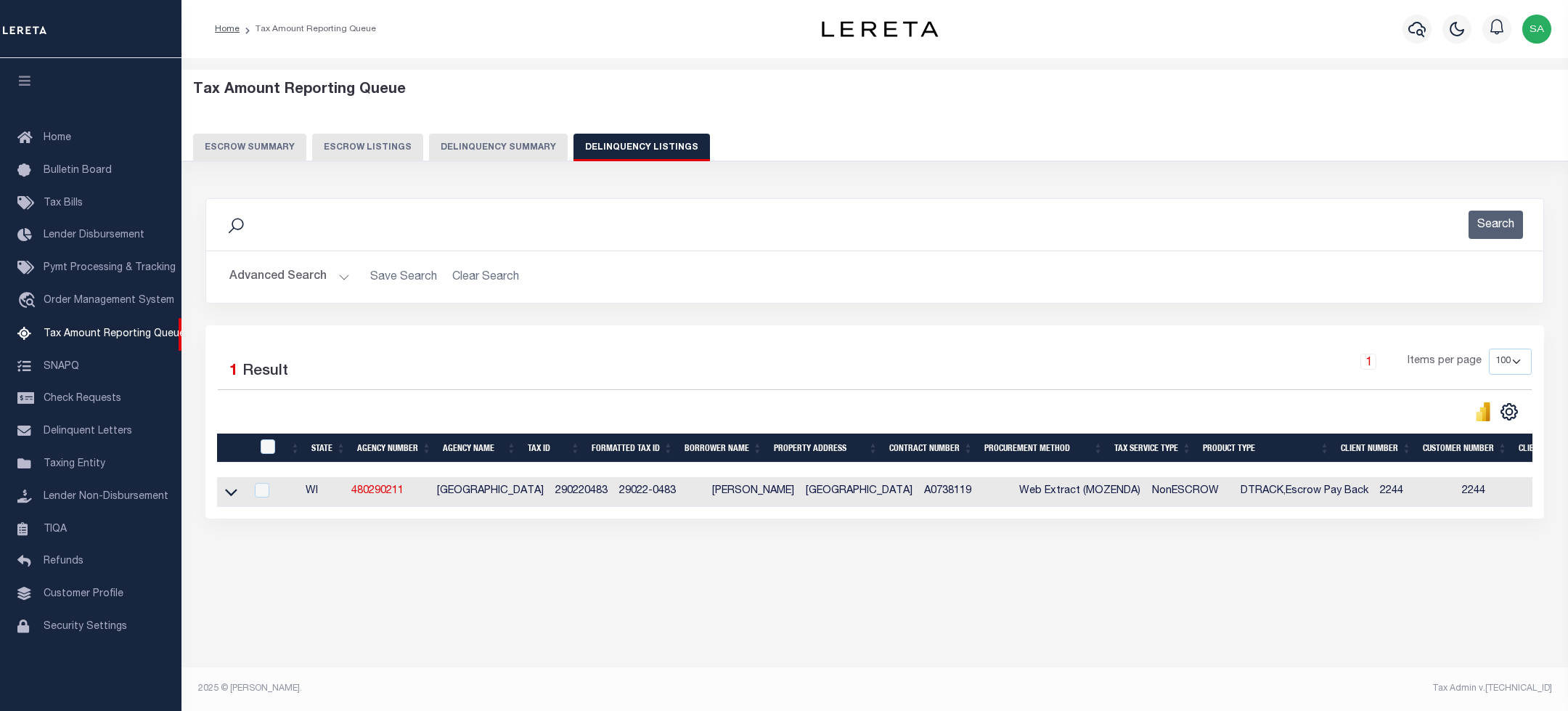
click at [301, 268] on button "Advanced Search" at bounding box center [289, 277] width 120 height 29
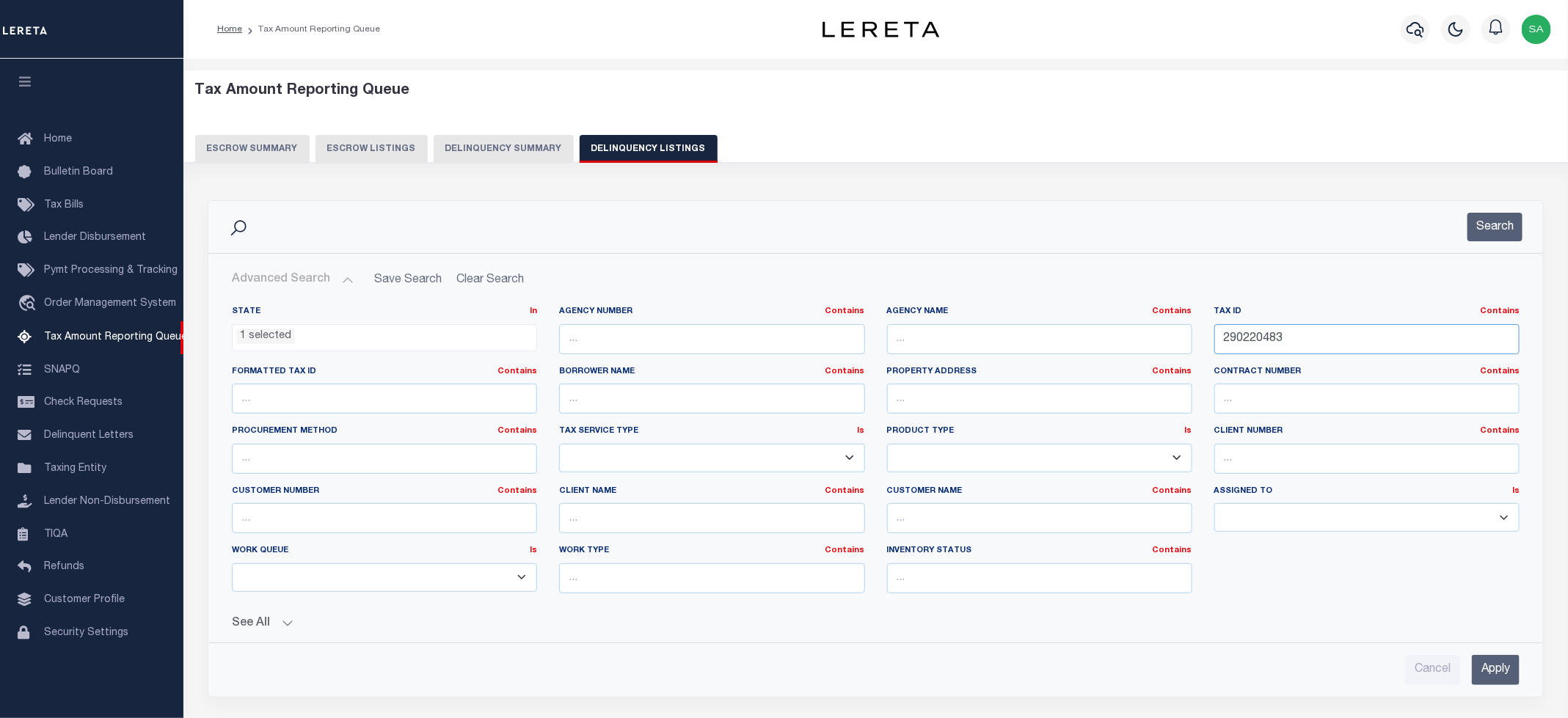
drag, startPoint x: 1250, startPoint y: 339, endPoint x: 1096, endPoint y: 321, distance: 155.0
click at [1054, 328] on div "State In In AK AL AR AZ CA CO CT DC DE FL GA GU HI IA ID IL IN KS KY LA MA MD M…" at bounding box center [876, 455] width 1310 height 299
paste input "514"
type input "290220514"
click at [1493, 235] on button "Search" at bounding box center [1495, 227] width 55 height 29
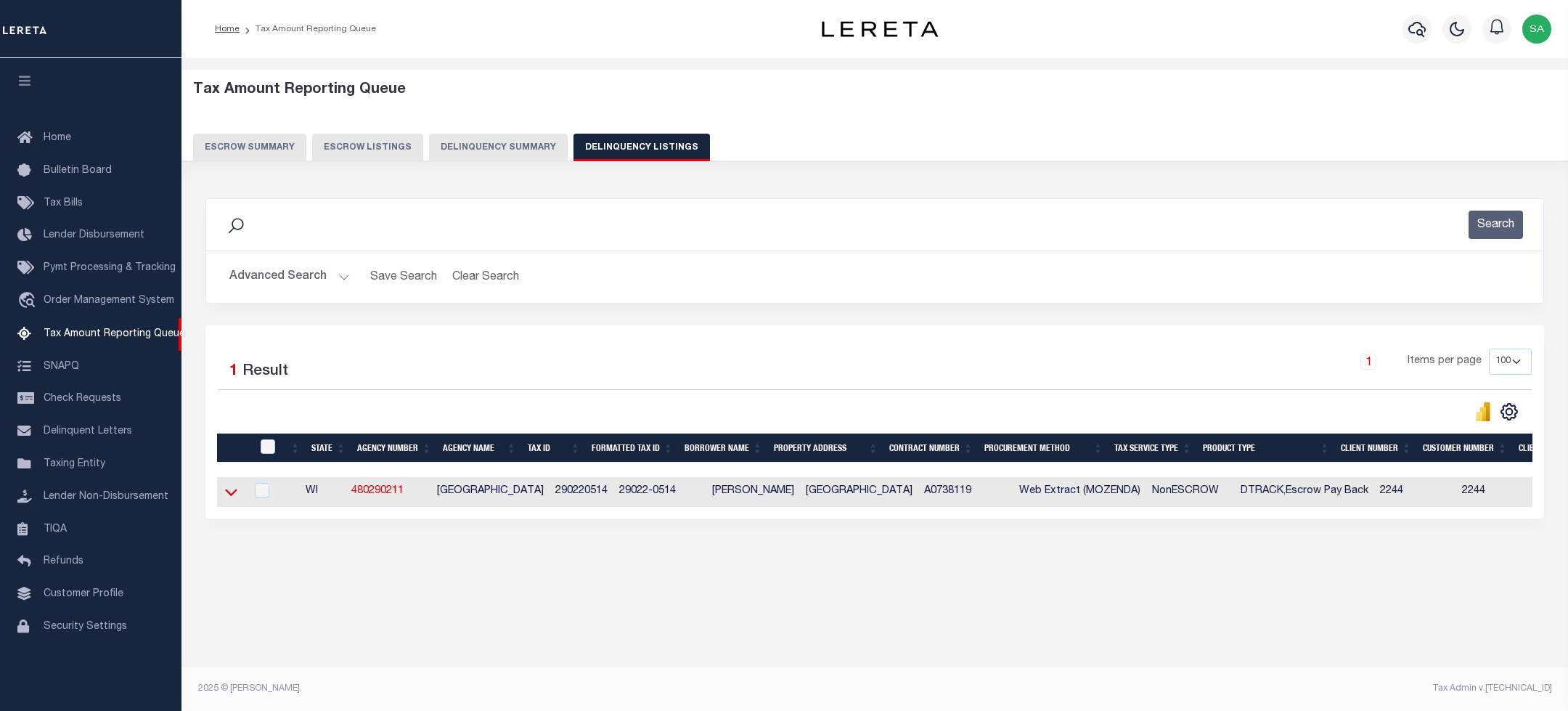
click at [234, 499] on icon at bounding box center [231, 491] width 12 height 15
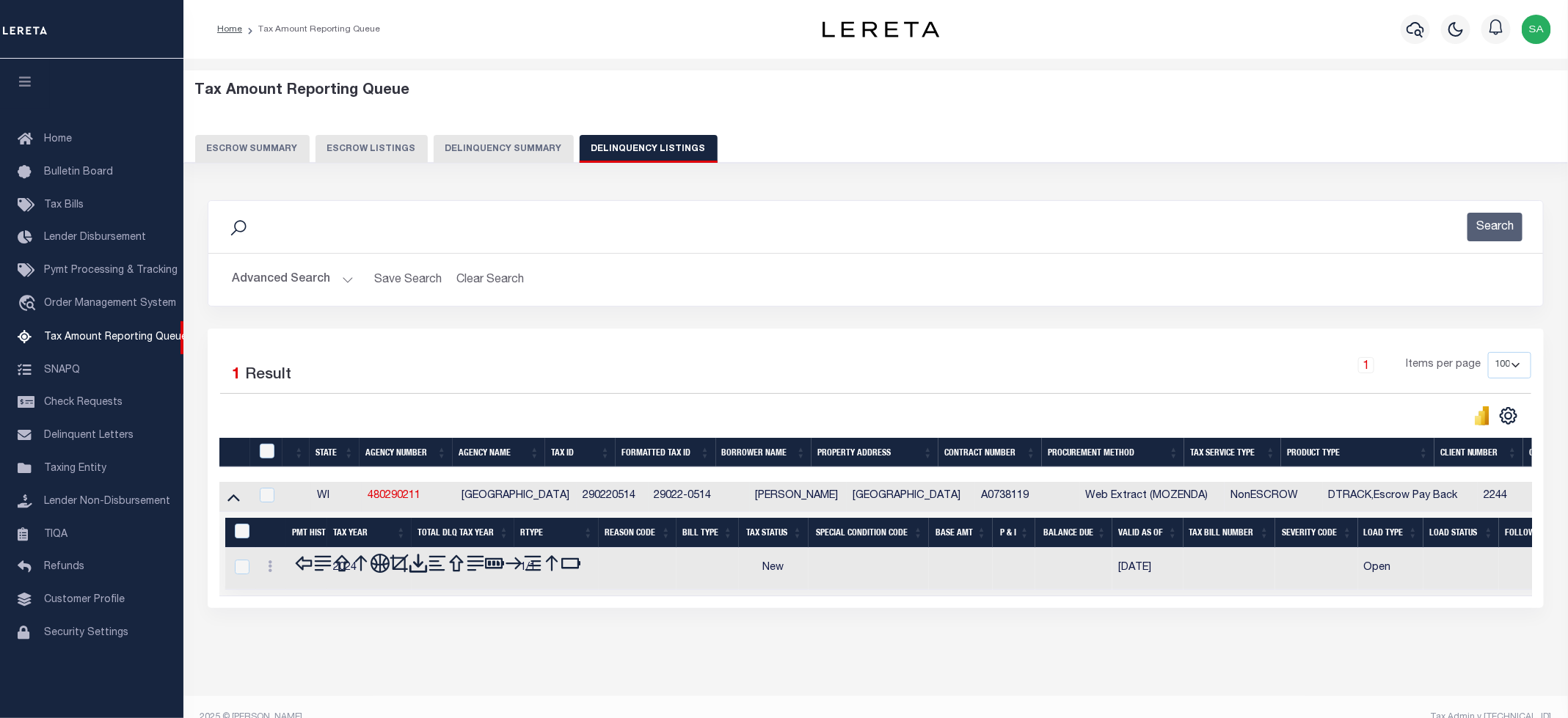
scroll to position [29, 0]
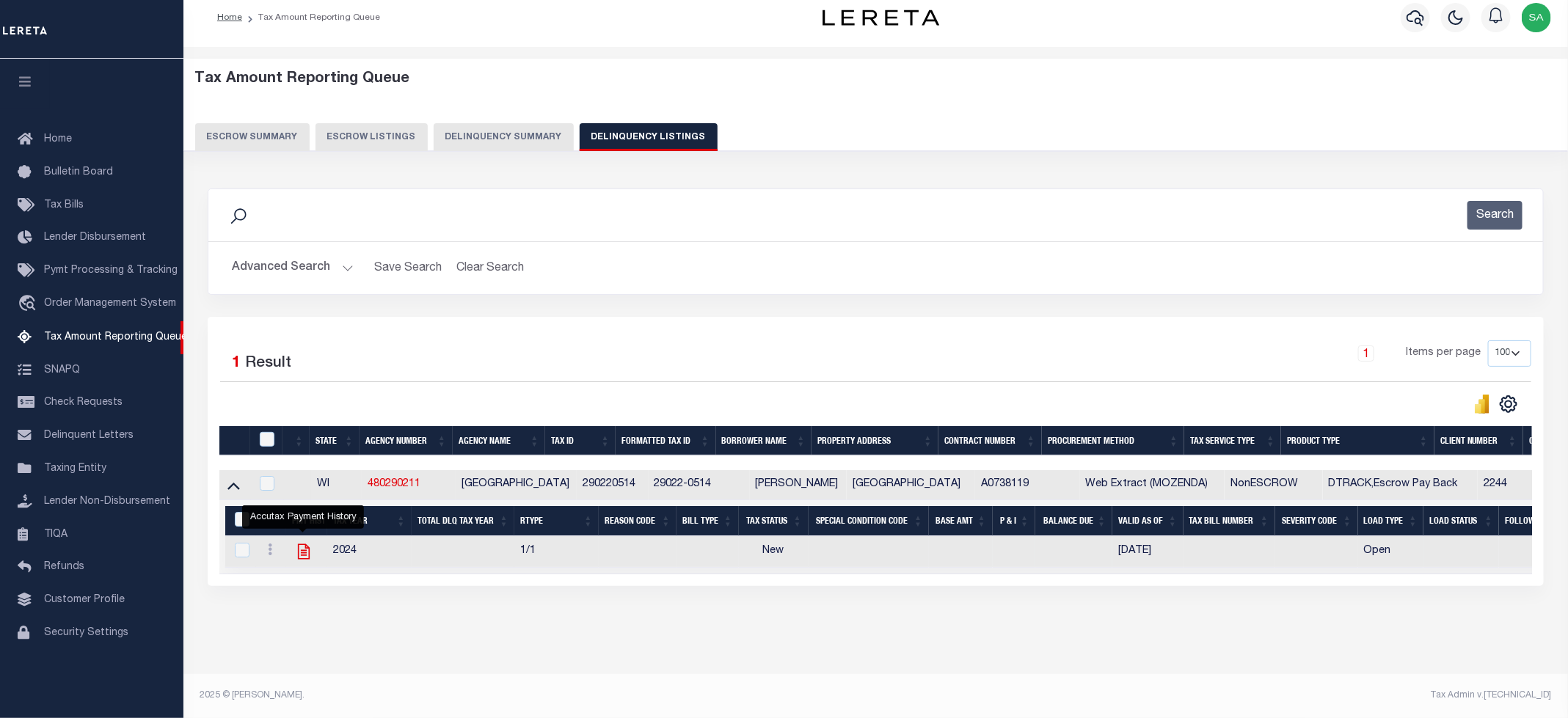
click at [302, 542] on icon "" at bounding box center [304, 551] width 19 height 19
checkbox input "true"
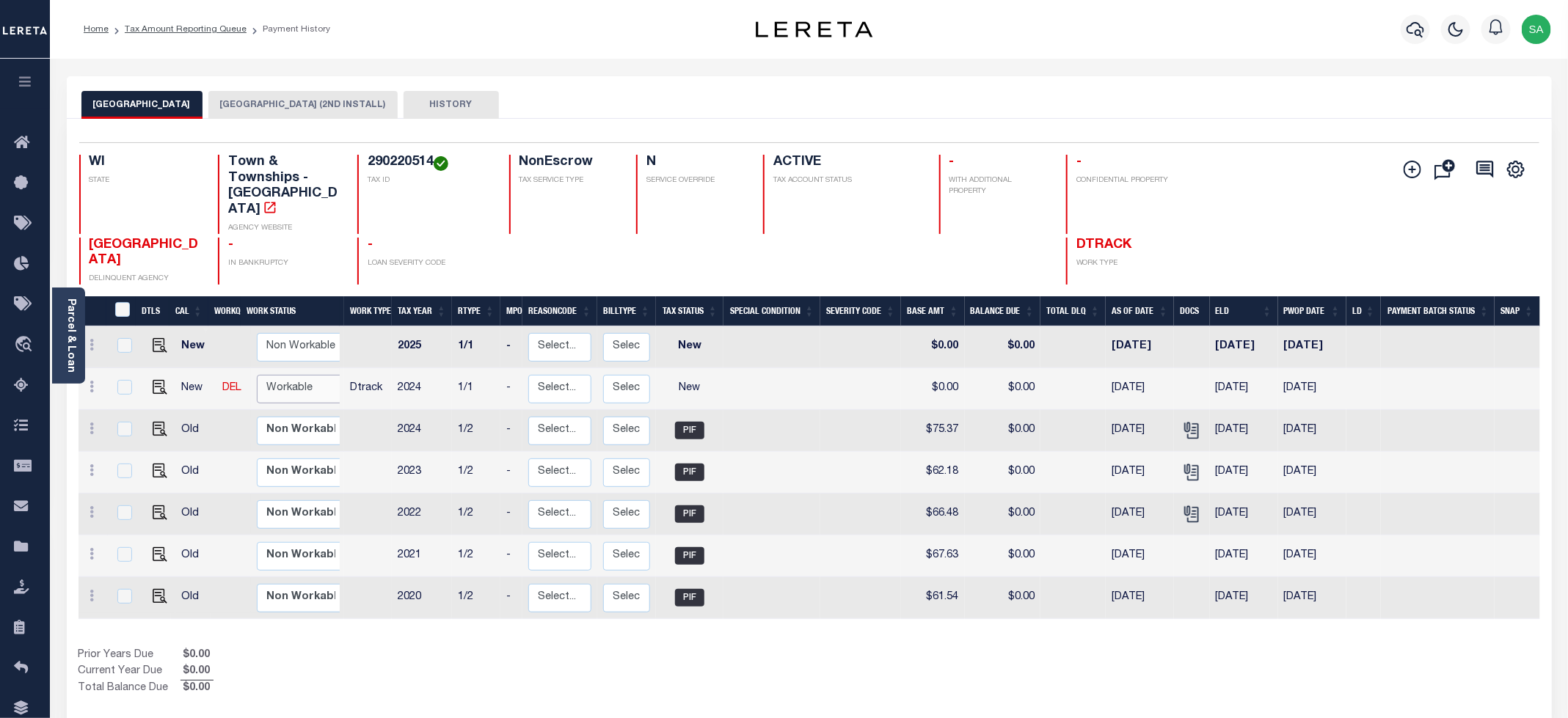
click at [286, 376] on select "Non Workable Workable" at bounding box center [300, 389] width 88 height 29
checkbox input "true"
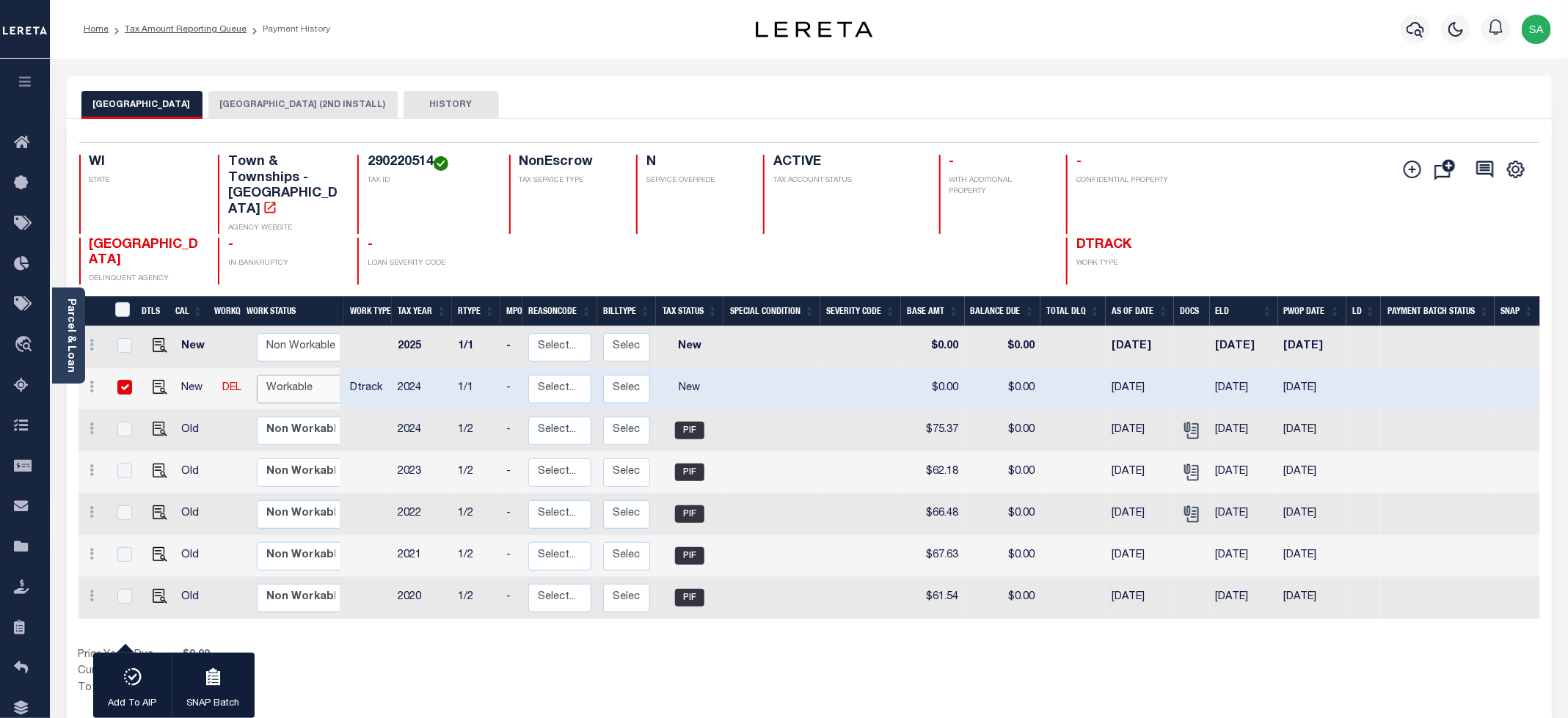
select select "true"
click at [257, 375] on select "Non Workable Workable" at bounding box center [300, 389] width 88 height 29
checkbox input "false"
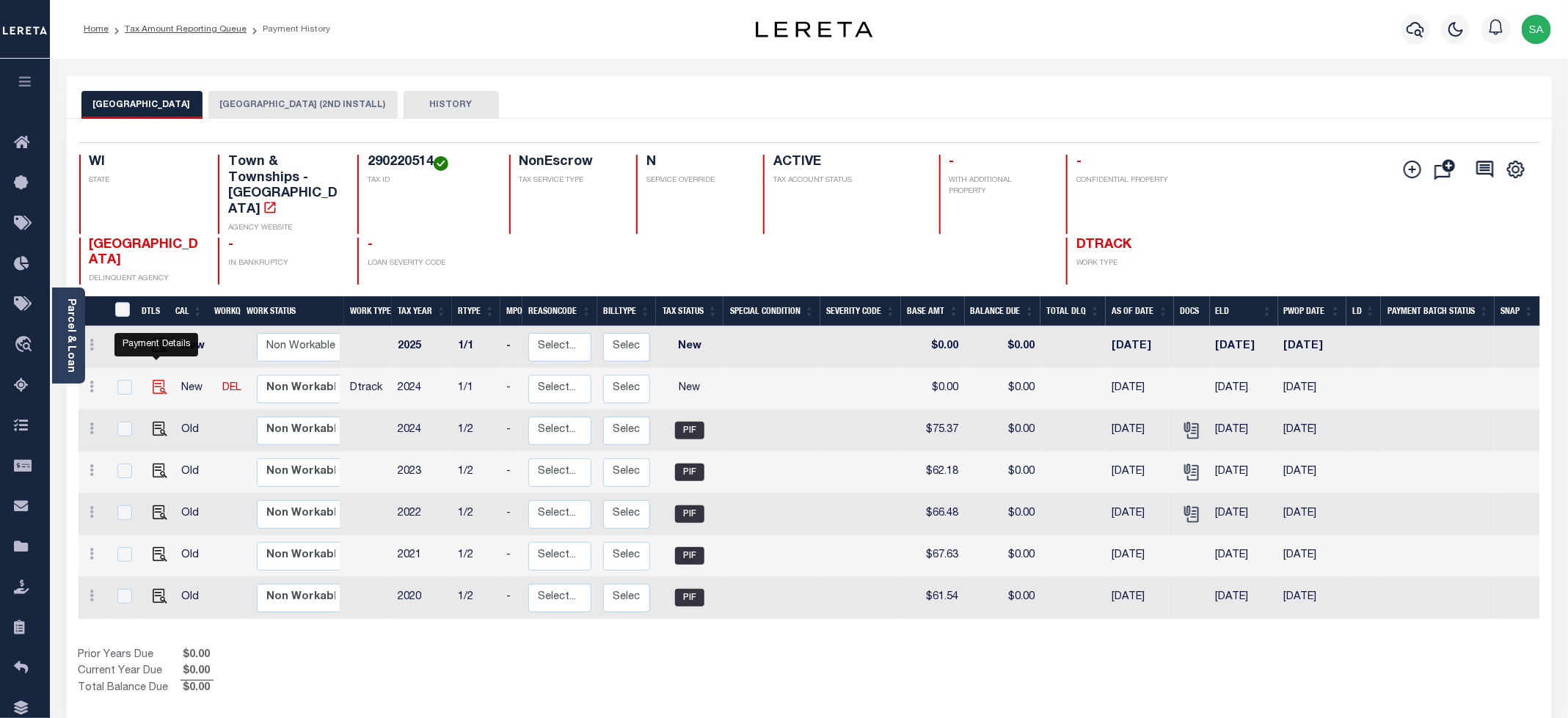
click at [156, 380] on img "" at bounding box center [159, 386] width 14 height 14
checkbox input "true"
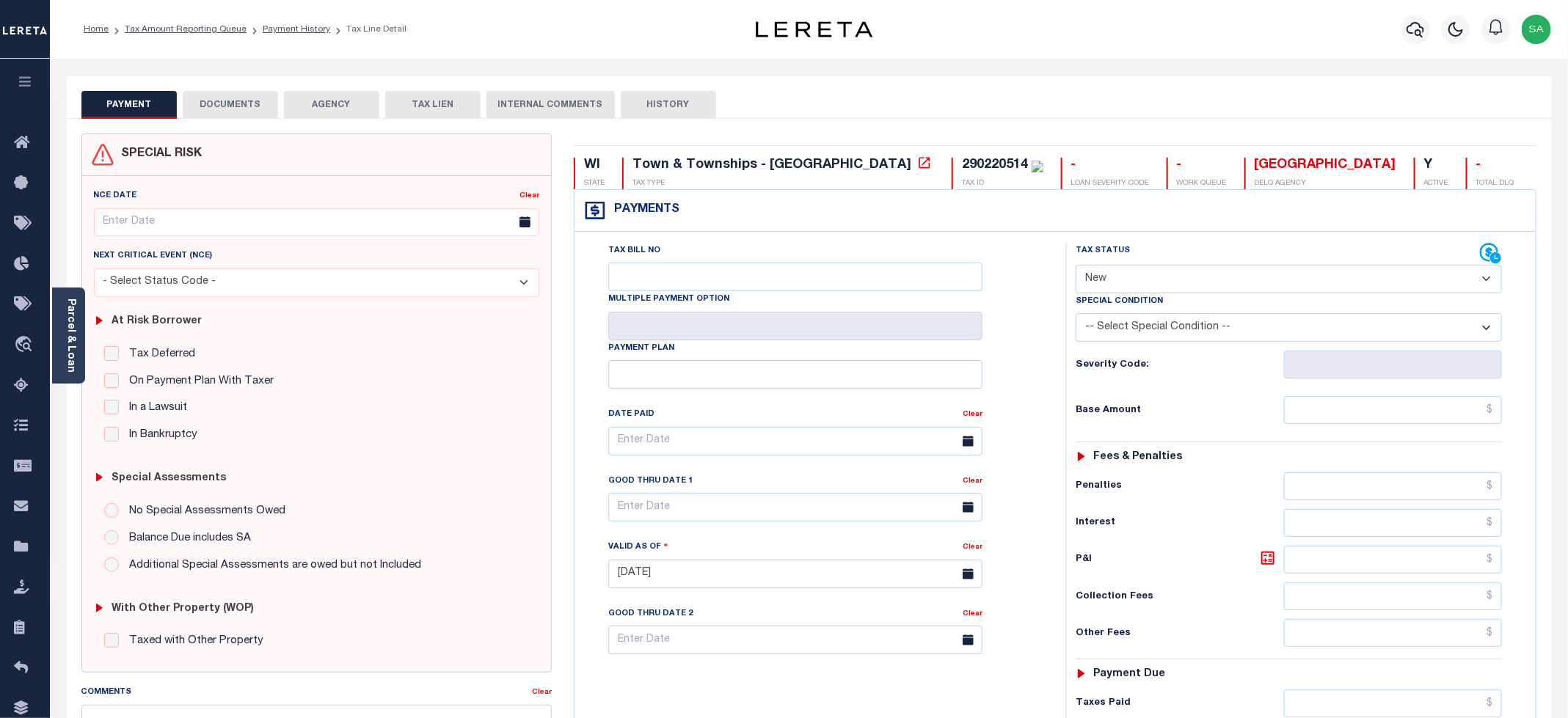
click at [1116, 302] on label "Special Condition" at bounding box center [1119, 302] width 88 height 13
click at [1119, 283] on select "- Select Status Code - Open Due/Unpaid Paid Incomplete No Tax Due Internal Refu…" at bounding box center [1288, 279] width 426 height 29
select select "PYD"
click at [1076, 266] on select "- Select Status Code - Open Due/Unpaid Paid Incomplete No Tax Due Internal Refu…" at bounding box center [1288, 279] width 426 height 29
type input "[DATE]"
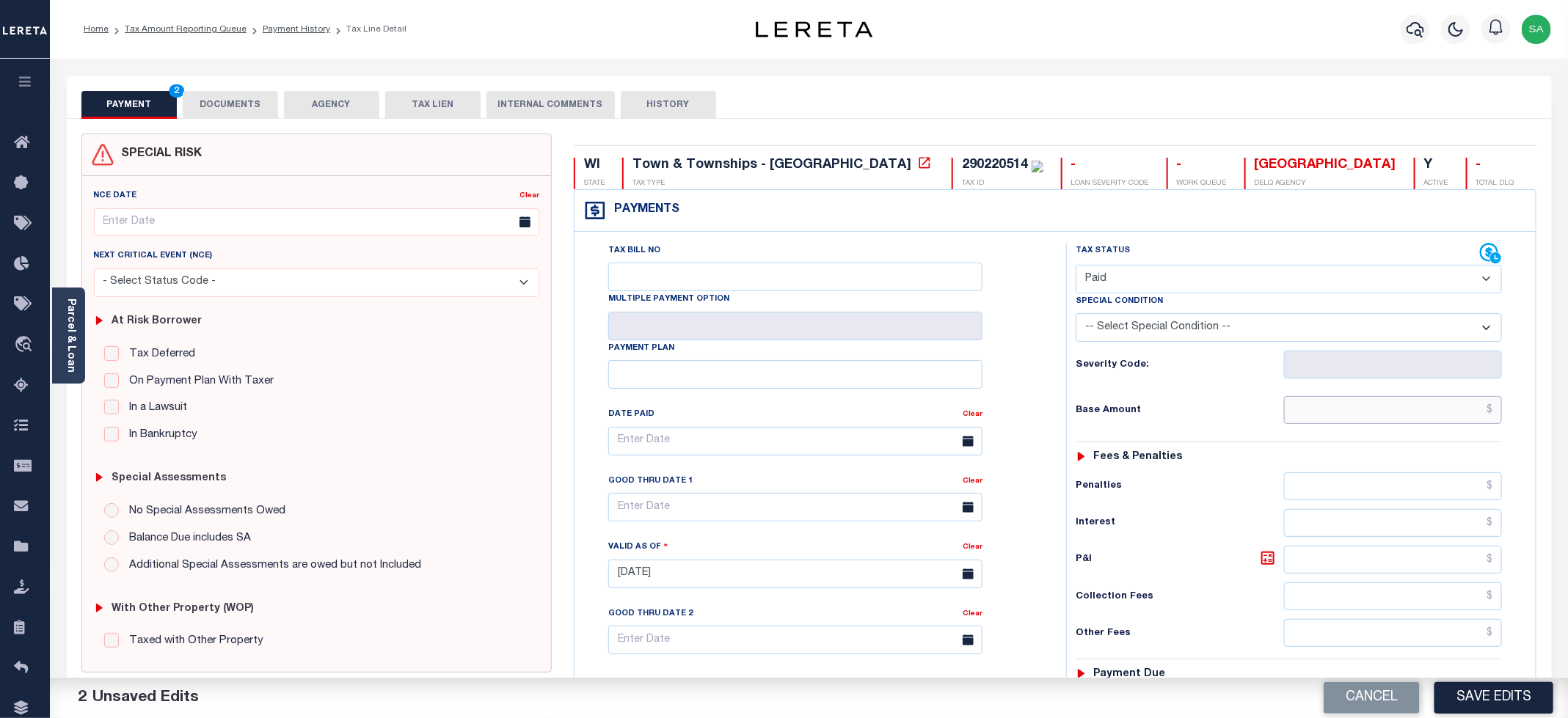
click at [1357, 420] on input "text" at bounding box center [1392, 410] width 218 height 28
type input "$0.00"
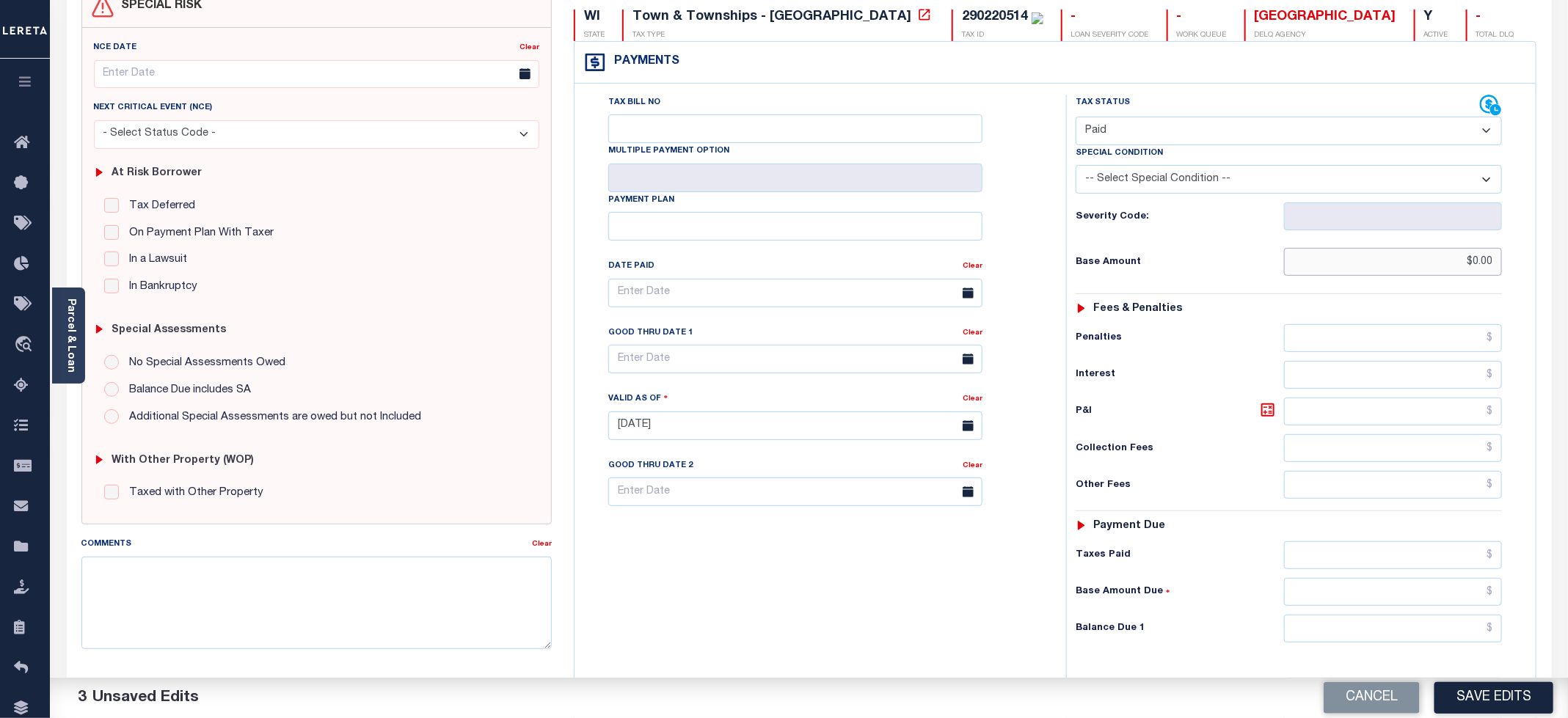
scroll to position [220, 0]
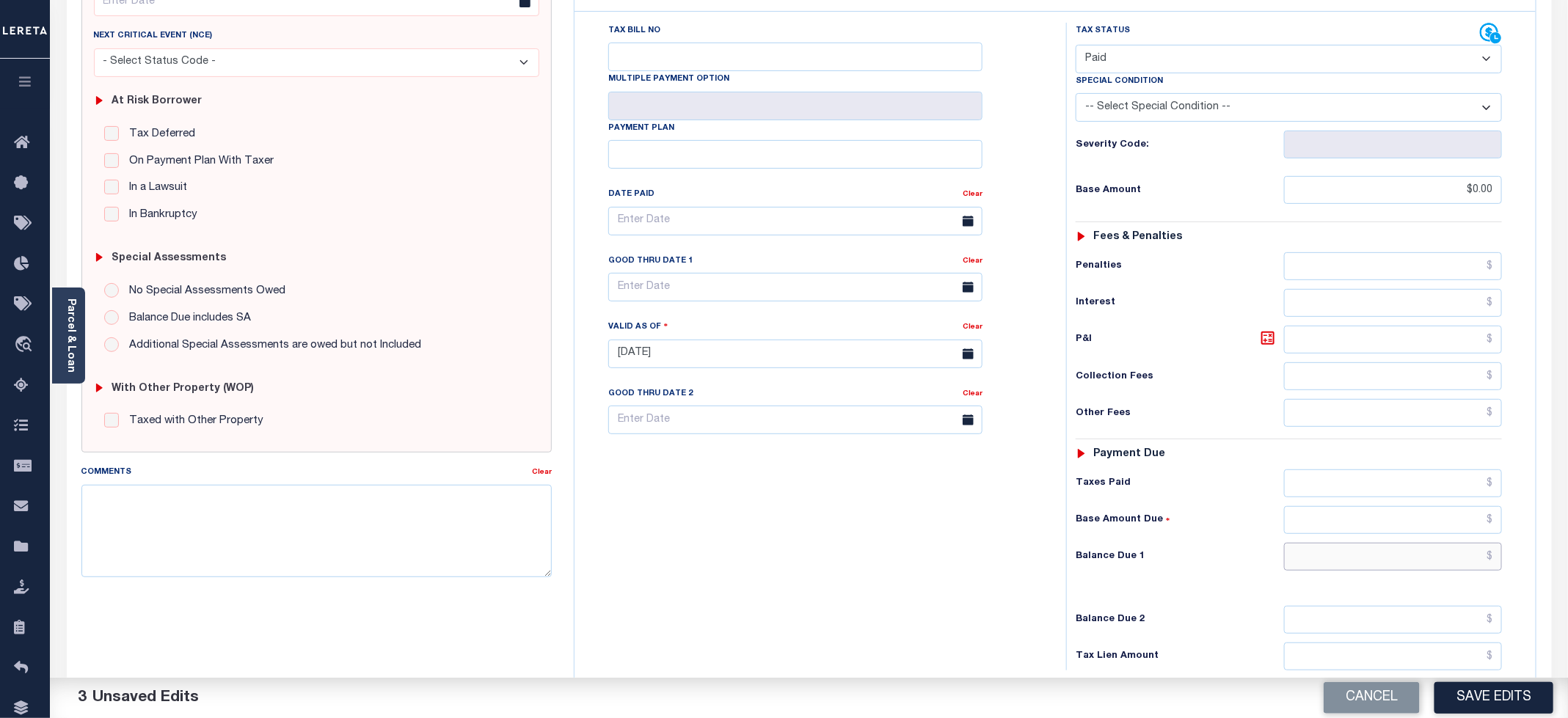
click at [1284, 571] on input "text" at bounding box center [1392, 556] width 218 height 28
type input "$0.00"
click at [839, 578] on div "Tax Bill No Multiple Payment Option Payment Plan Clear" at bounding box center [817, 347] width 477 height 648
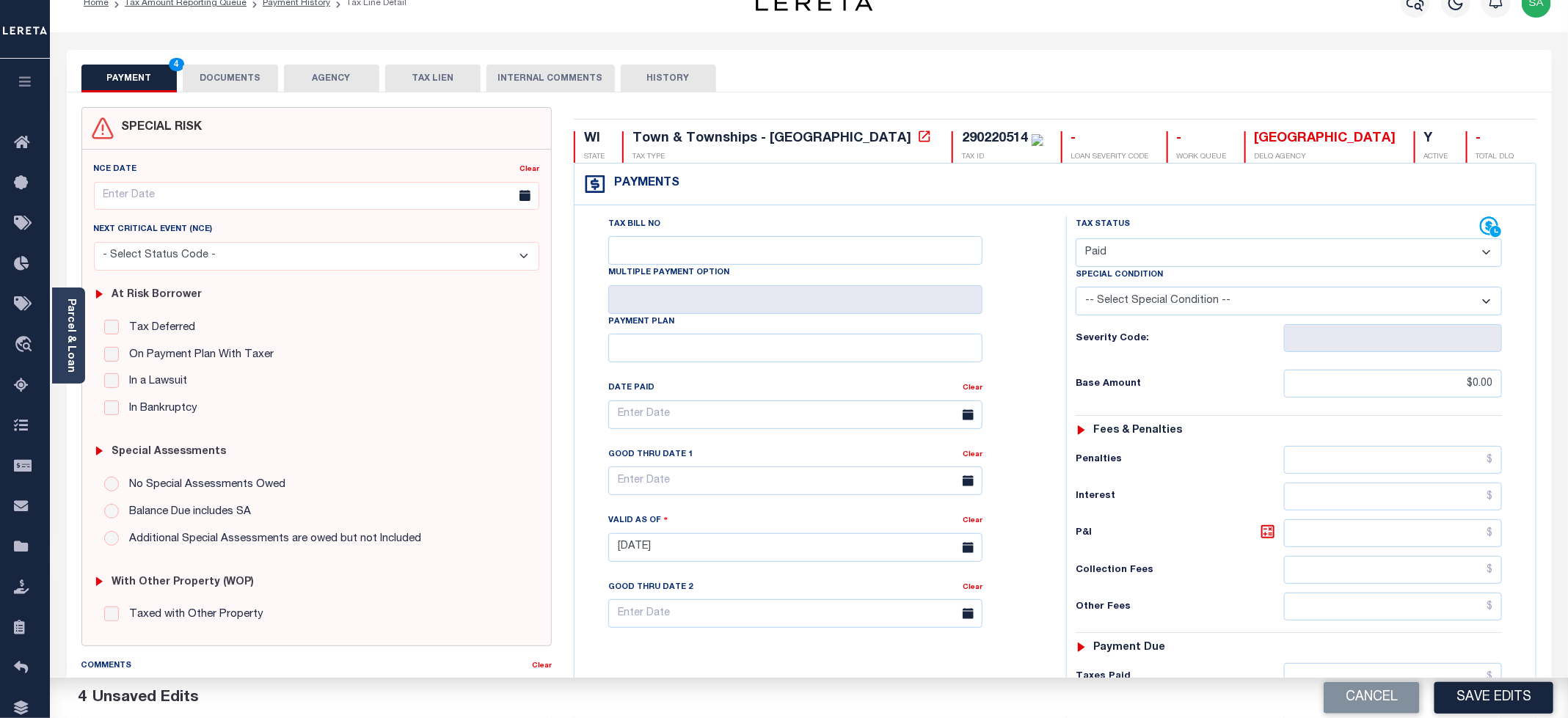
scroll to position [0, 0]
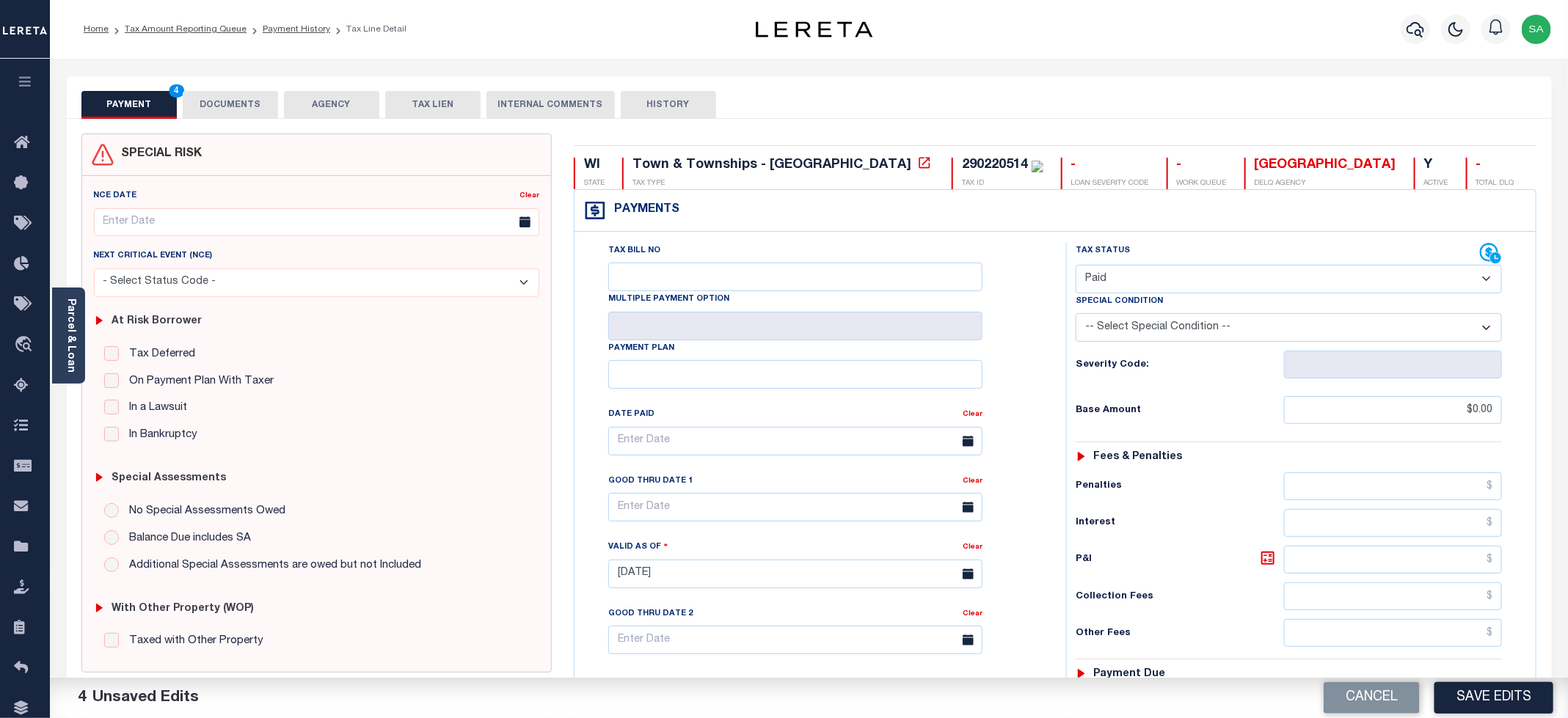
click at [241, 106] on button "DOCUMENTS" at bounding box center [230, 104] width 95 height 28
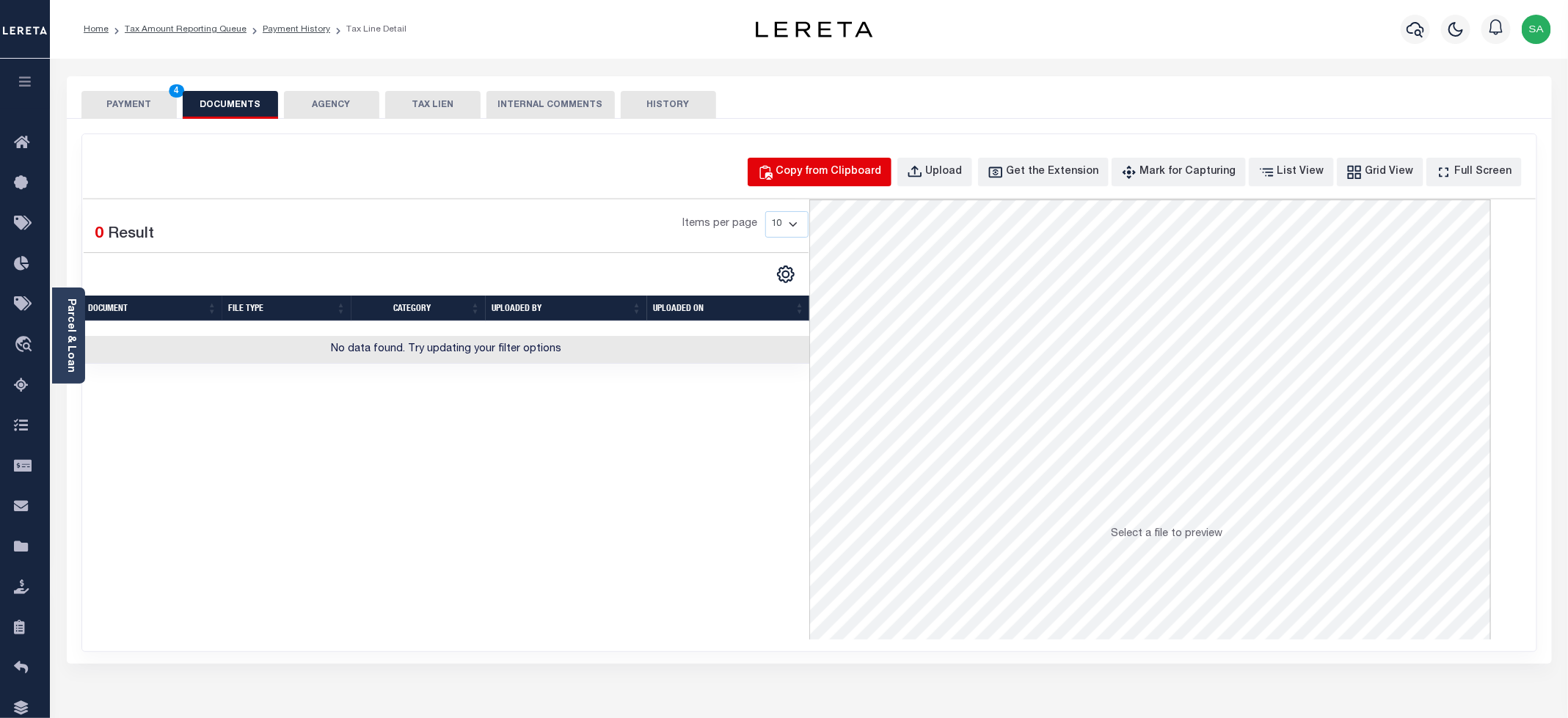
click at [880, 173] on div "Copy from Clipboard" at bounding box center [829, 172] width 106 height 16
select select "POP"
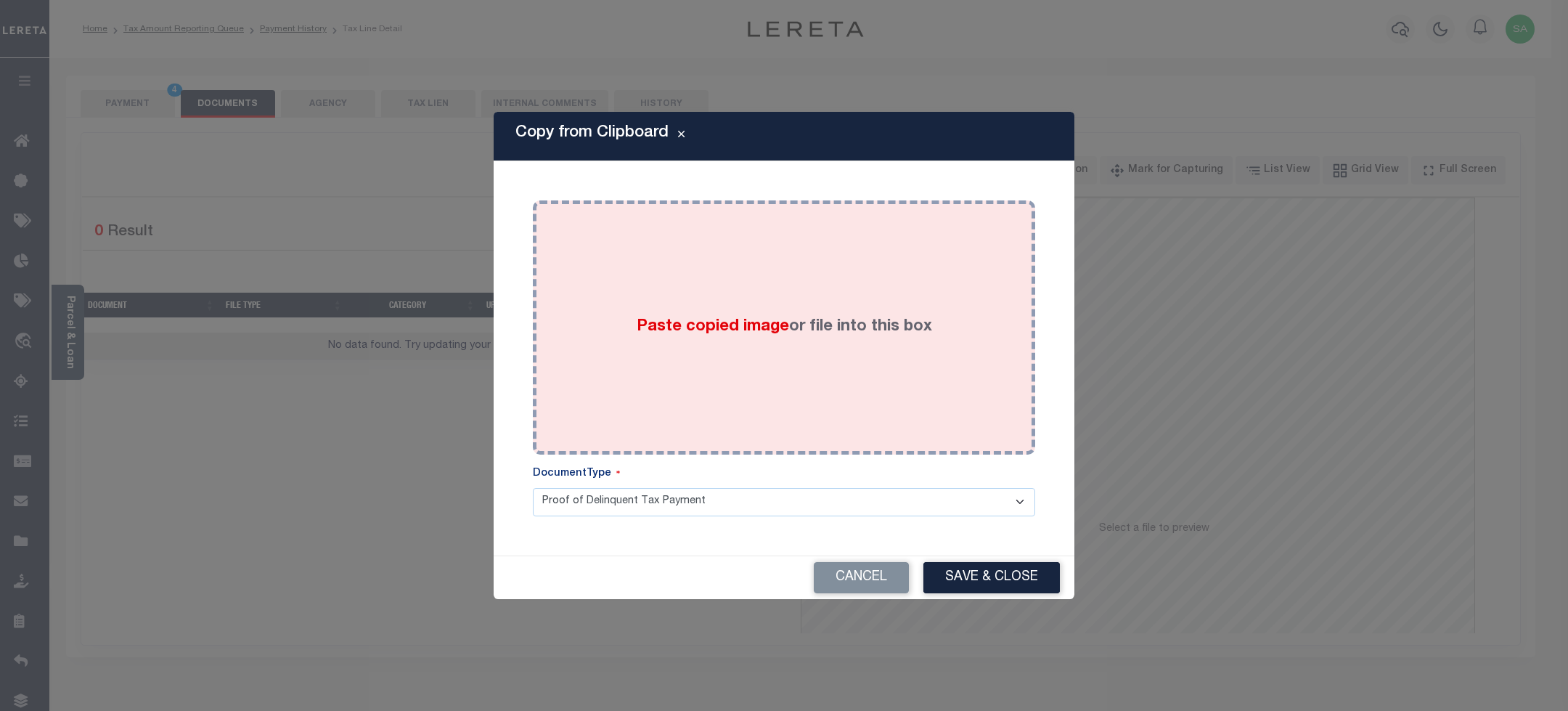
click at [846, 399] on div "Paste copied image or file into this box" at bounding box center [784, 326] width 481 height 232
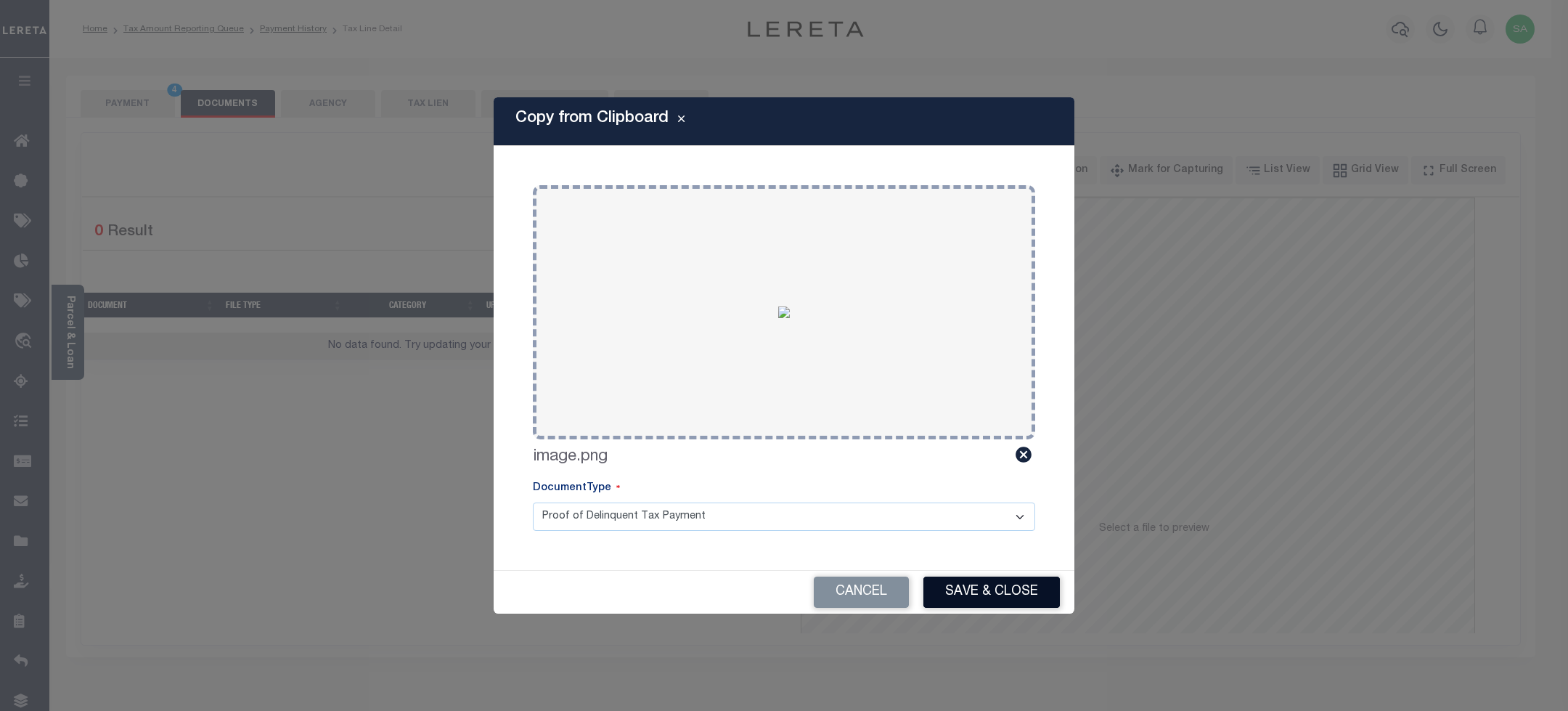
click at [976, 588] on button "Save & Close" at bounding box center [992, 592] width 136 height 31
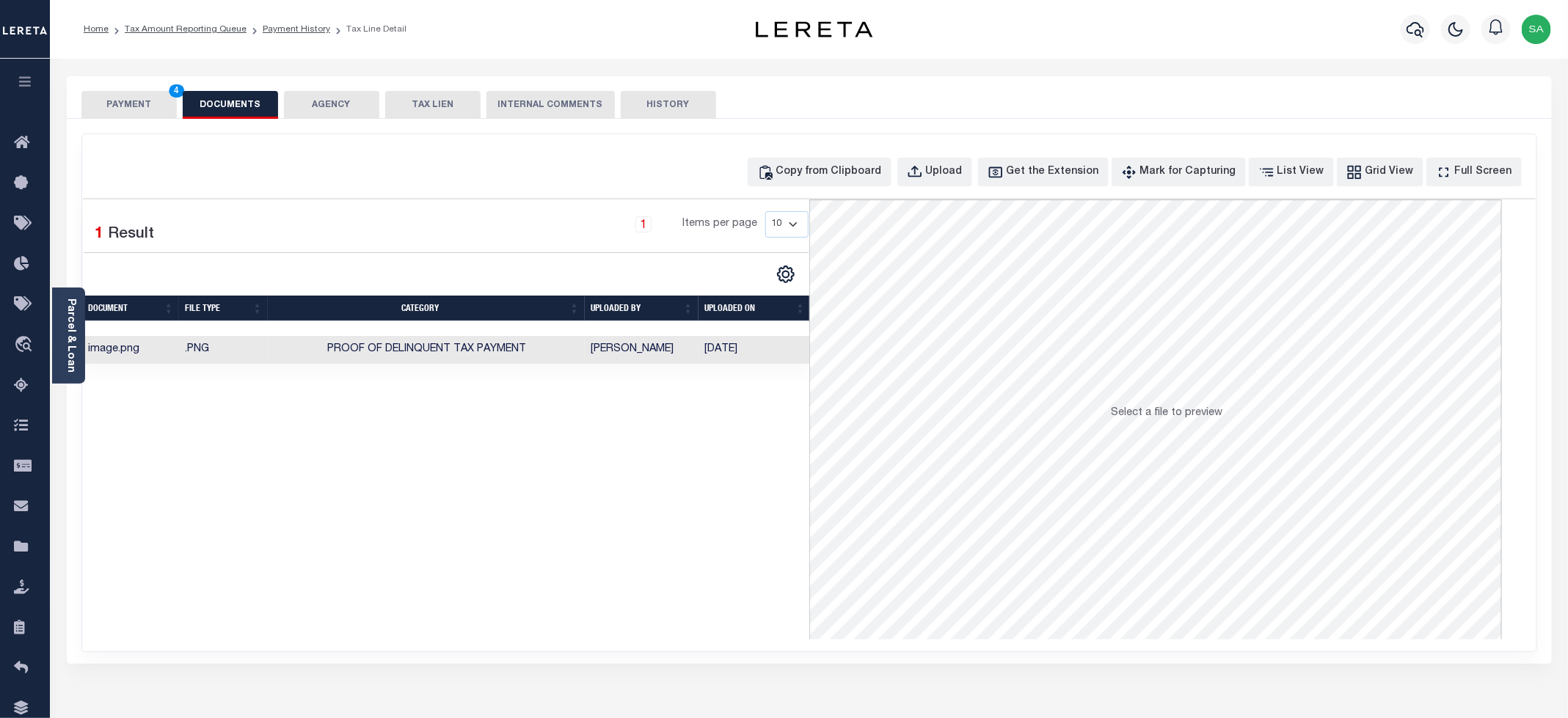
click at [140, 112] on button "PAYMENT 4" at bounding box center [128, 104] width 95 height 28
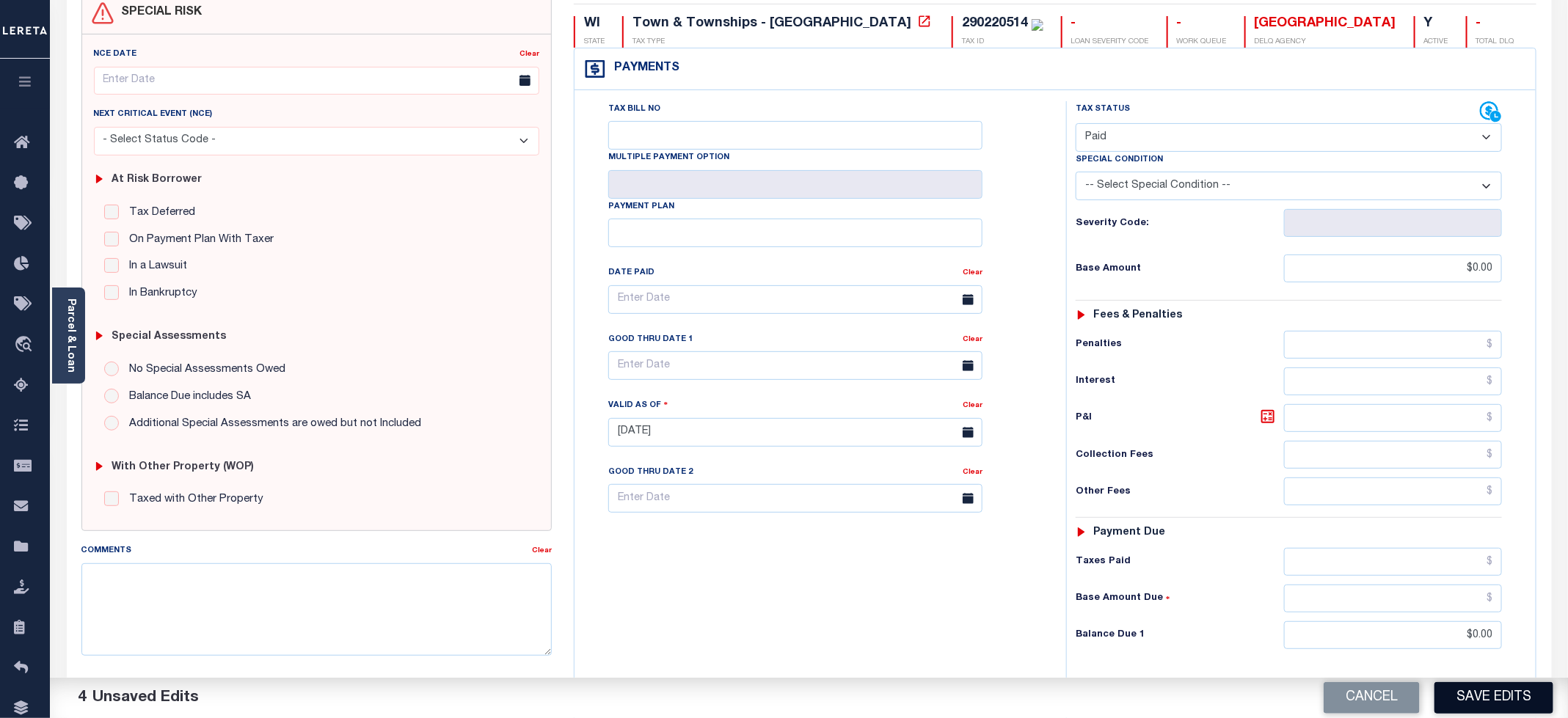
scroll to position [220, 0]
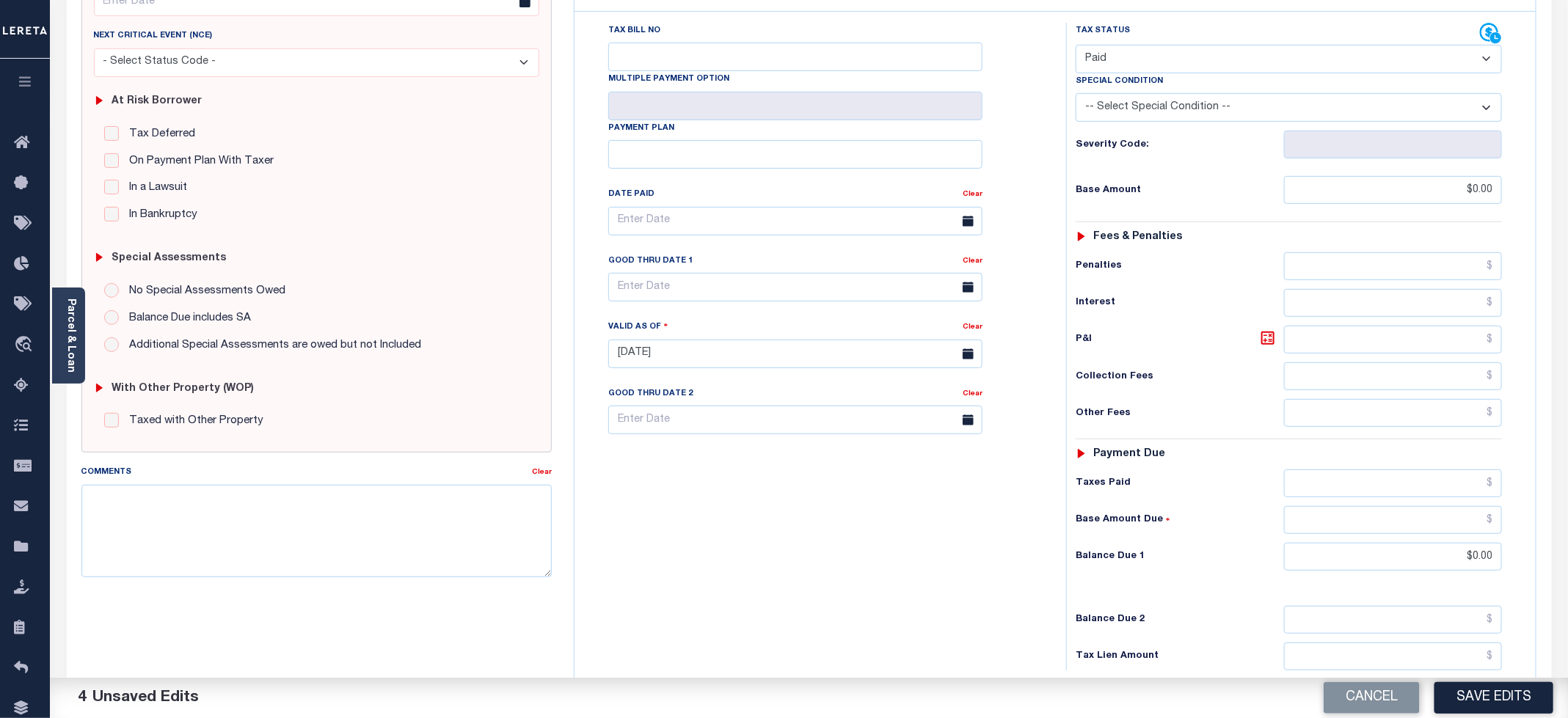
drag, startPoint x: 1501, startPoint y: 700, endPoint x: 1486, endPoint y: 700, distance: 15.0
click at [1501, 700] on button "Save Edits" at bounding box center [1493, 698] width 119 height 32
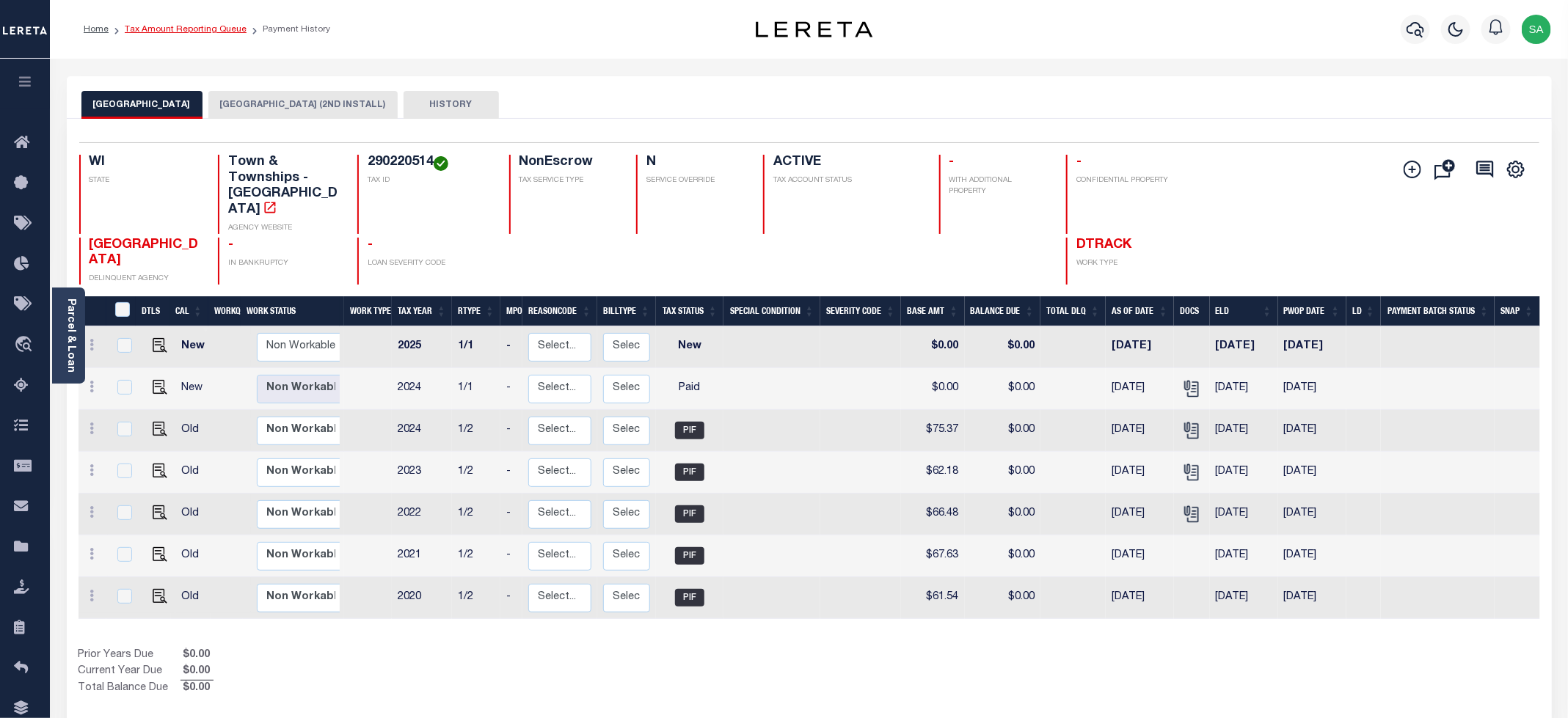
click at [195, 34] on link "Tax Amount Reporting Queue" at bounding box center [185, 29] width 122 height 9
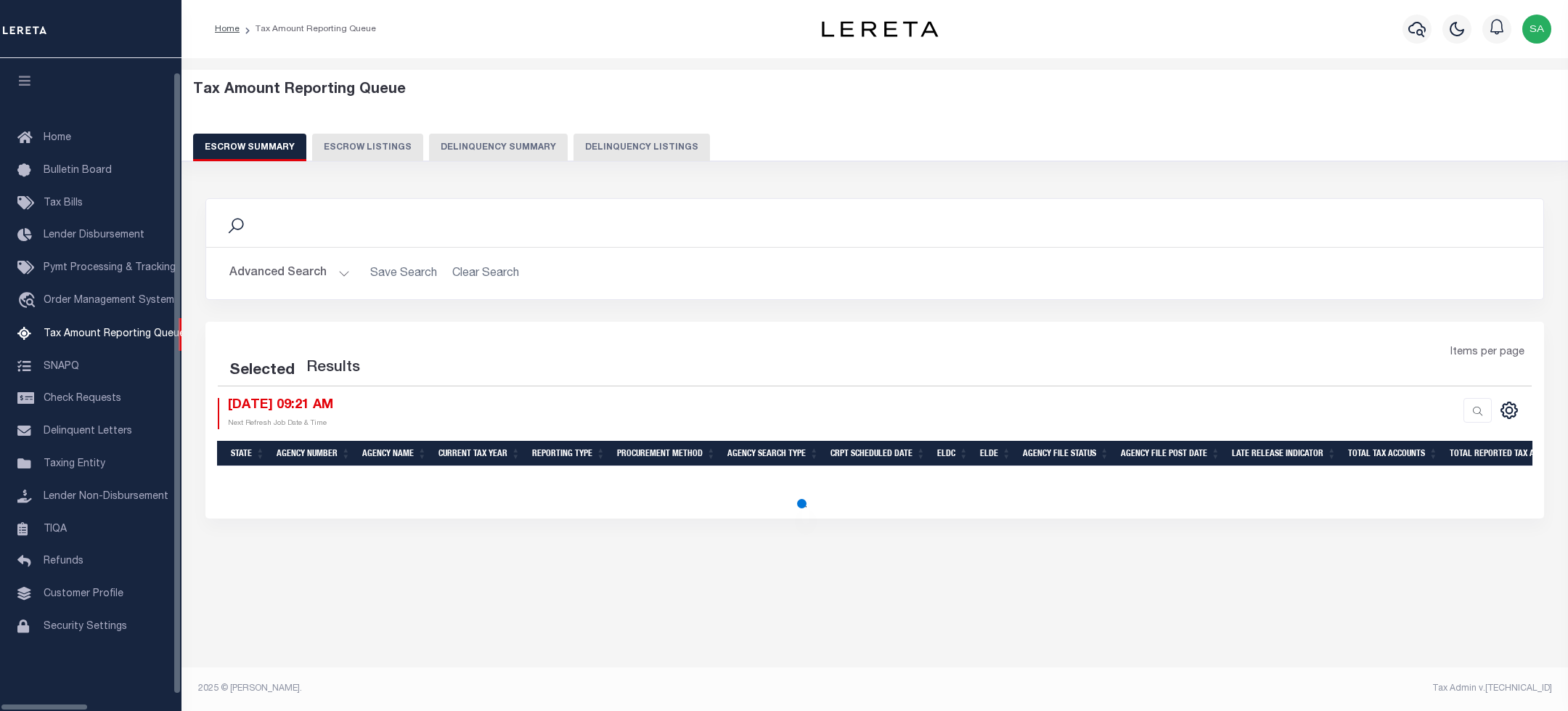
click at [643, 146] on button "Delinquency Listings" at bounding box center [641, 147] width 136 height 28
select select "100"
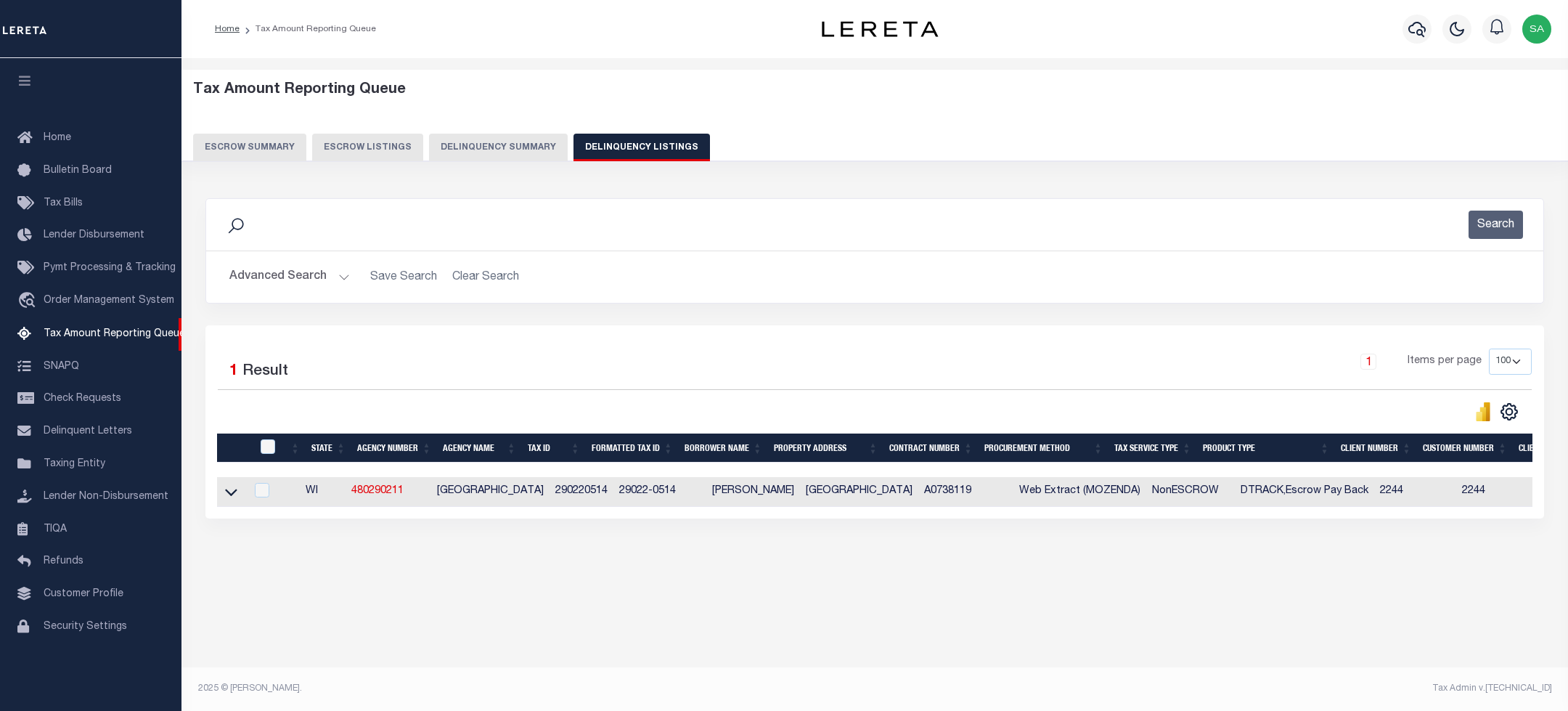
click at [287, 283] on button "Advanced Search" at bounding box center [289, 277] width 120 height 29
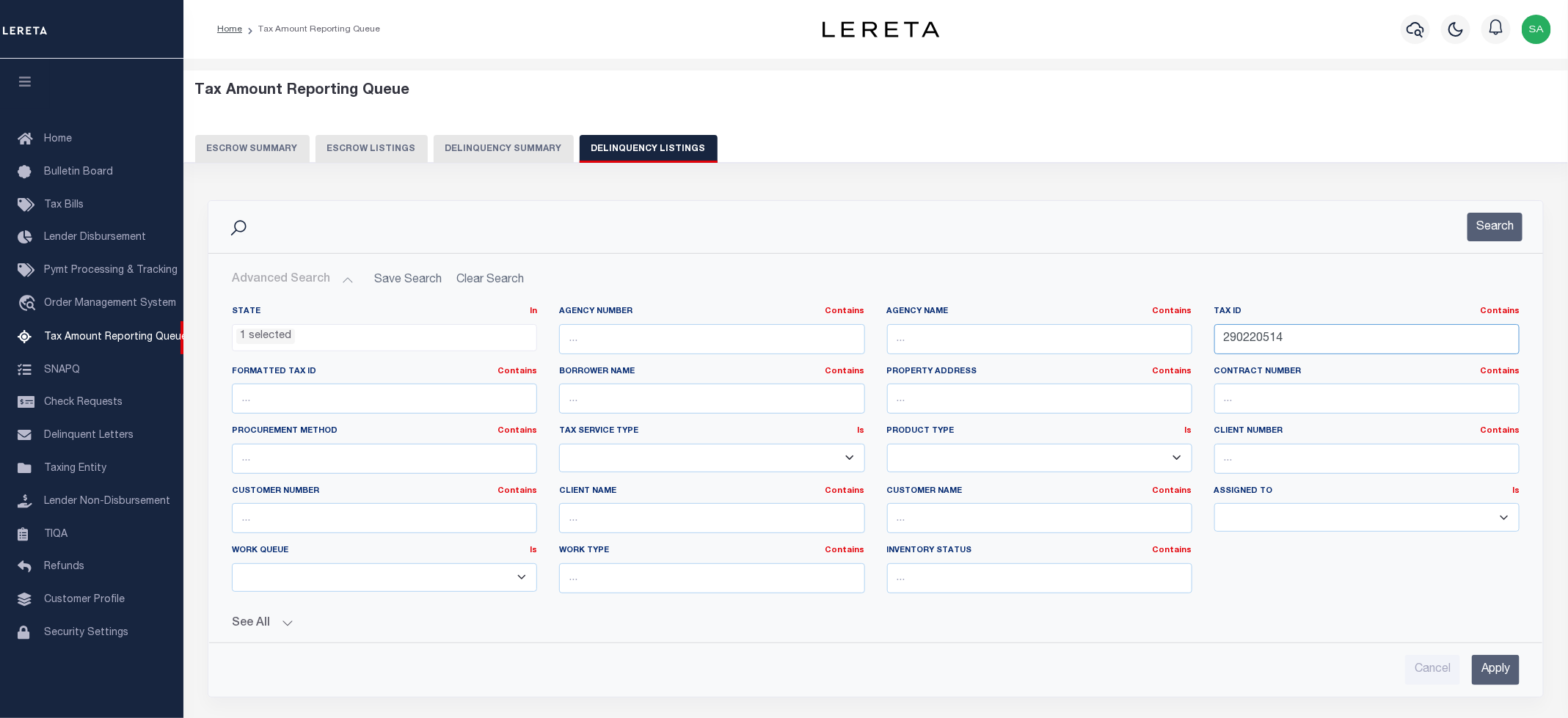
drag, startPoint x: 1266, startPoint y: 336, endPoint x: 1139, endPoint y: 339, distance: 127.0
click at [1141, 341] on div "State In In AK AL AR AZ CA CO CT DC DE FL GA GU HI IA ID IL IN KS KY LA MA MD M…" at bounding box center [876, 455] width 1310 height 299
paste input "827"
type input "290220827"
click at [1513, 233] on button "Search" at bounding box center [1495, 227] width 55 height 29
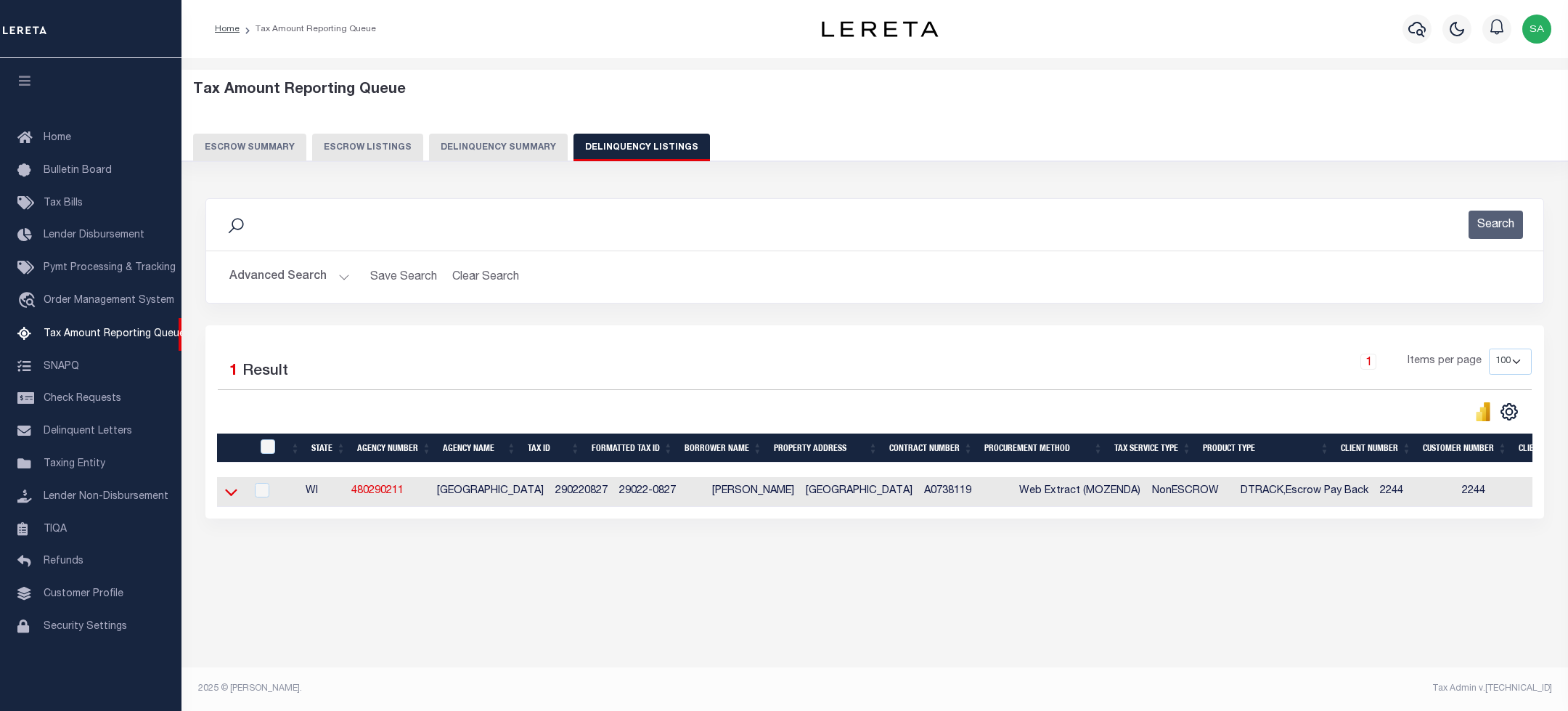
click at [229, 499] on icon at bounding box center [231, 491] width 12 height 15
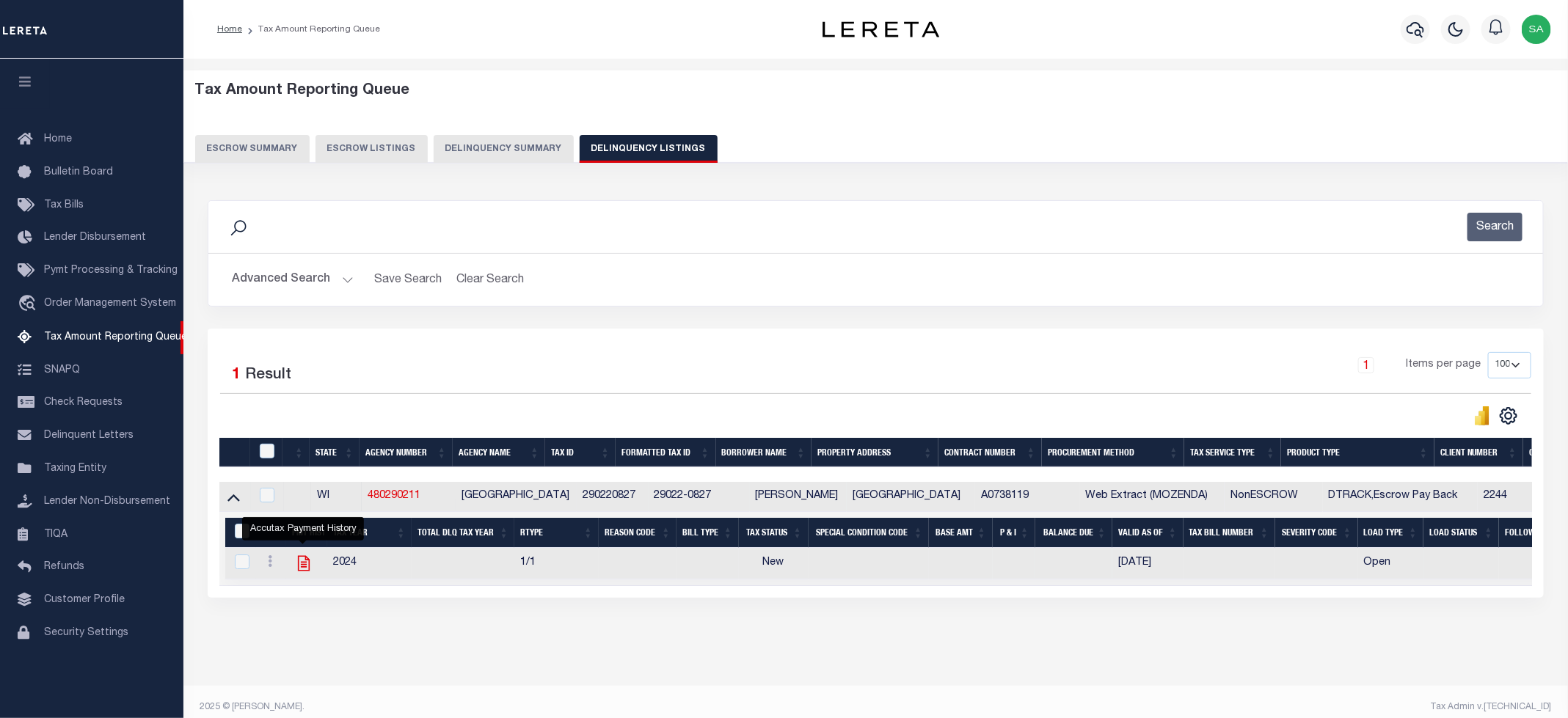
click at [298, 571] on icon "" at bounding box center [304, 564] width 12 height 15
checkbox input "true"
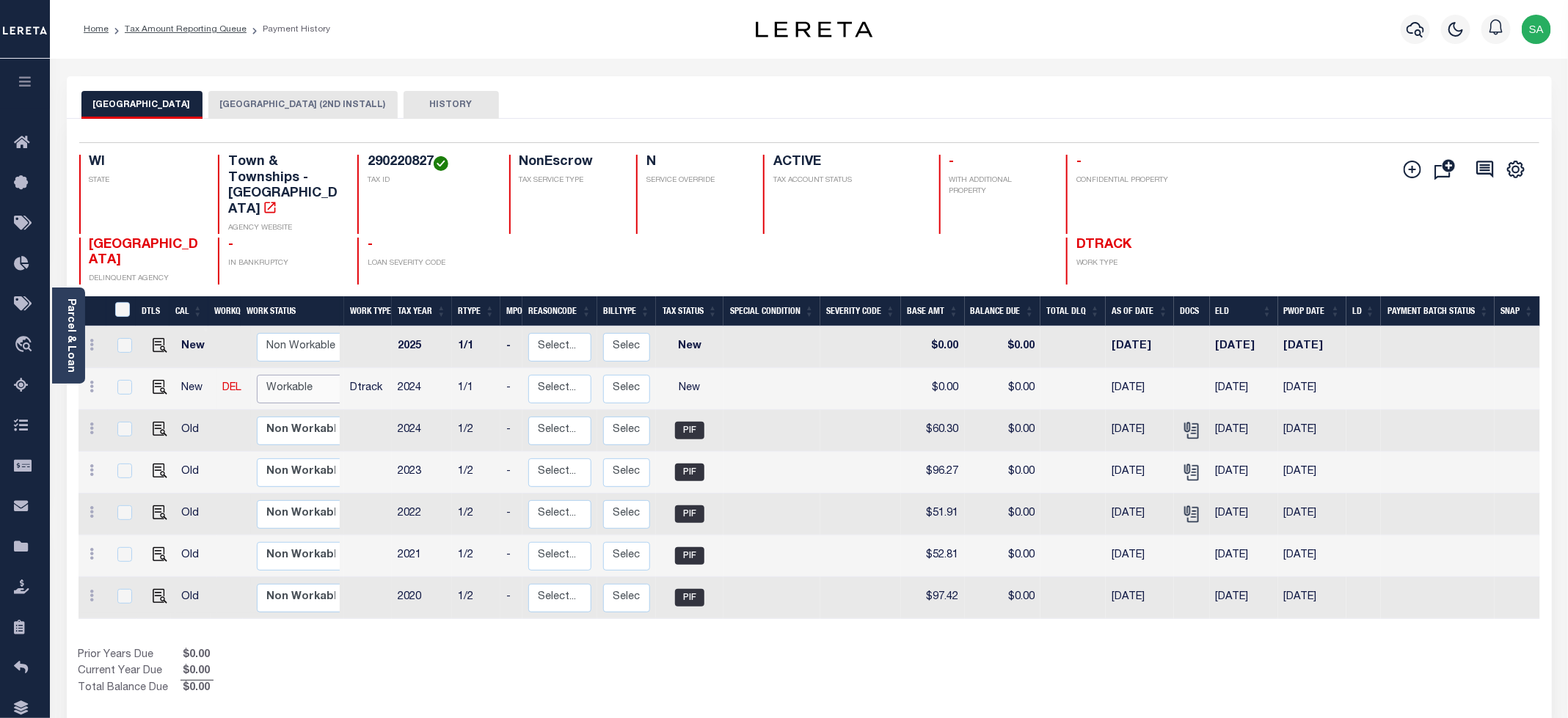
click at [286, 375] on select "Non Workable Workable" at bounding box center [300, 389] width 88 height 29
checkbox input "true"
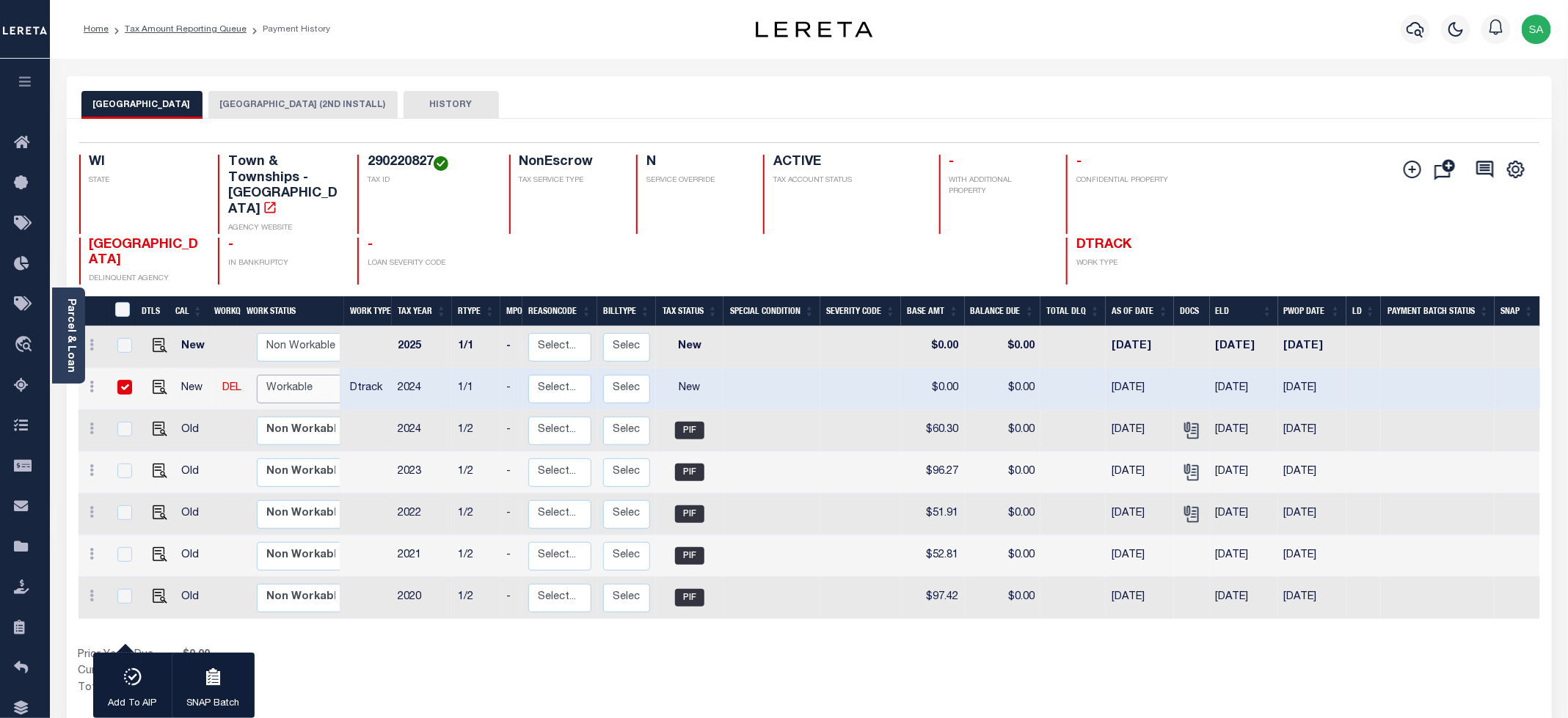
select select "true"
click at [257, 375] on select "Non Workable Workable" at bounding box center [300, 389] width 88 height 29
checkbox input "false"
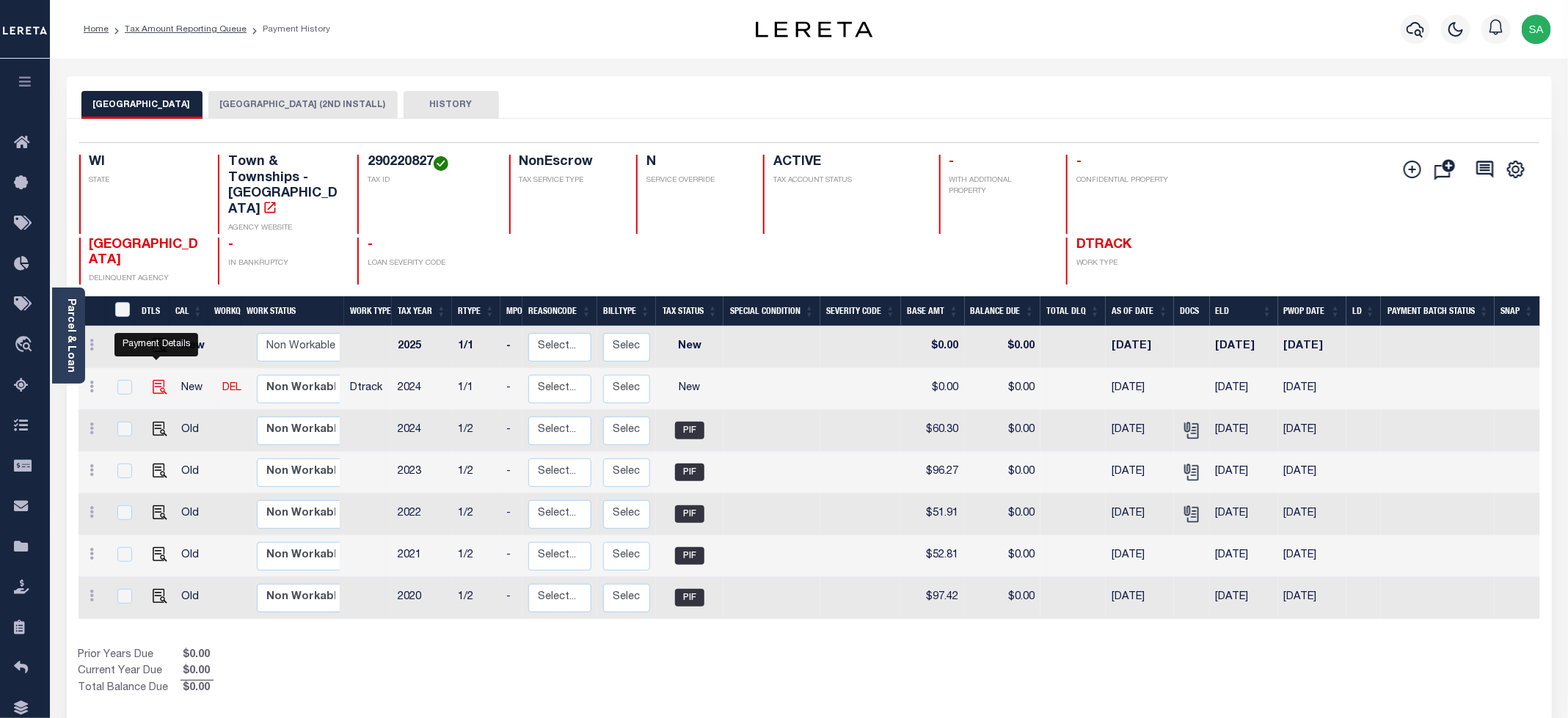
click at [156, 380] on img "" at bounding box center [159, 386] width 14 height 14
checkbox input "true"
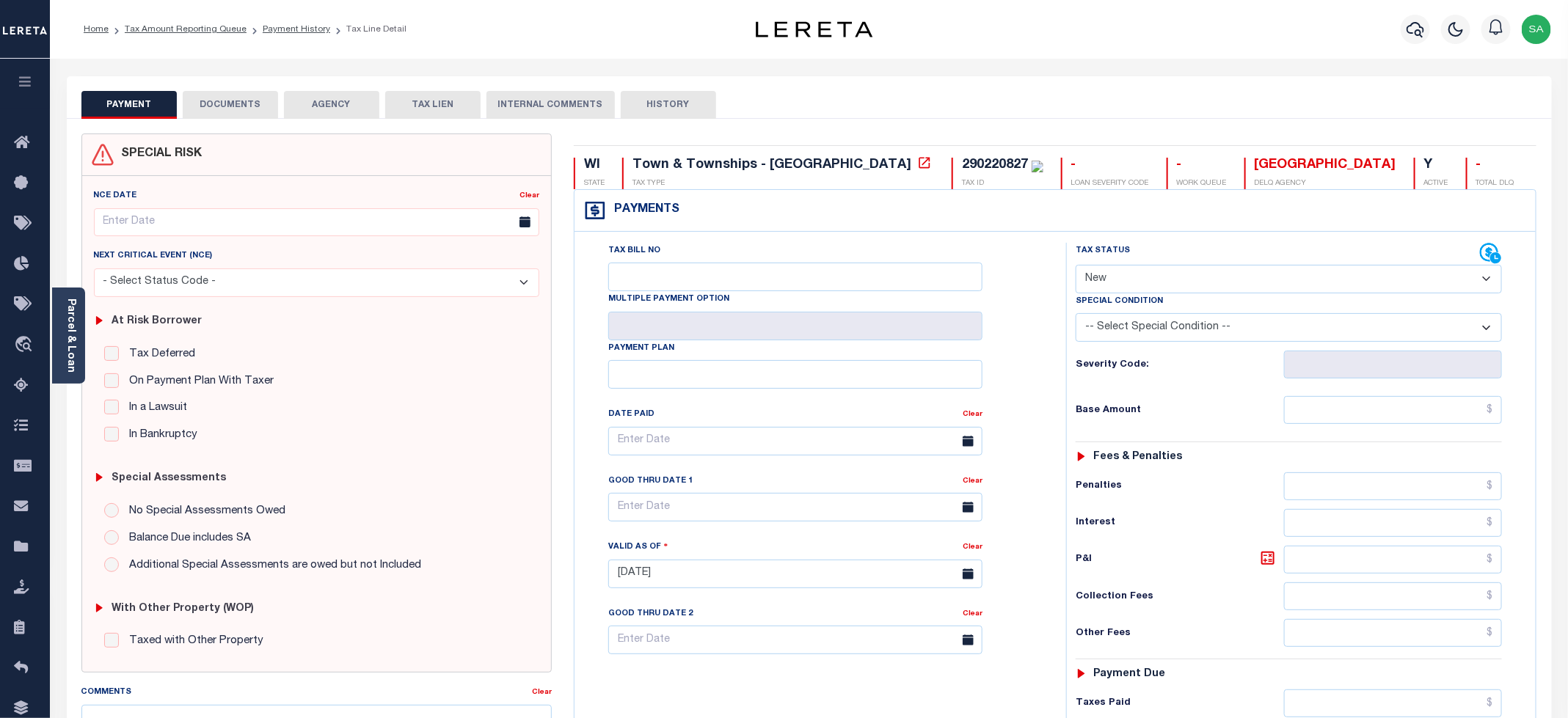
click at [1129, 260] on div "Tax Status Status" at bounding box center [1277, 253] width 404 height 22
click at [1123, 283] on select "- Select Status Code - Open Due/Unpaid Paid Incomplete No Tax Due Internal Refu…" at bounding box center [1288, 279] width 426 height 29
select select "PYD"
click at [1076, 266] on select "- Select Status Code - Open Due/Unpaid Paid Incomplete No Tax Due Internal Refu…" at bounding box center [1288, 279] width 426 height 29
type input "[DATE]"
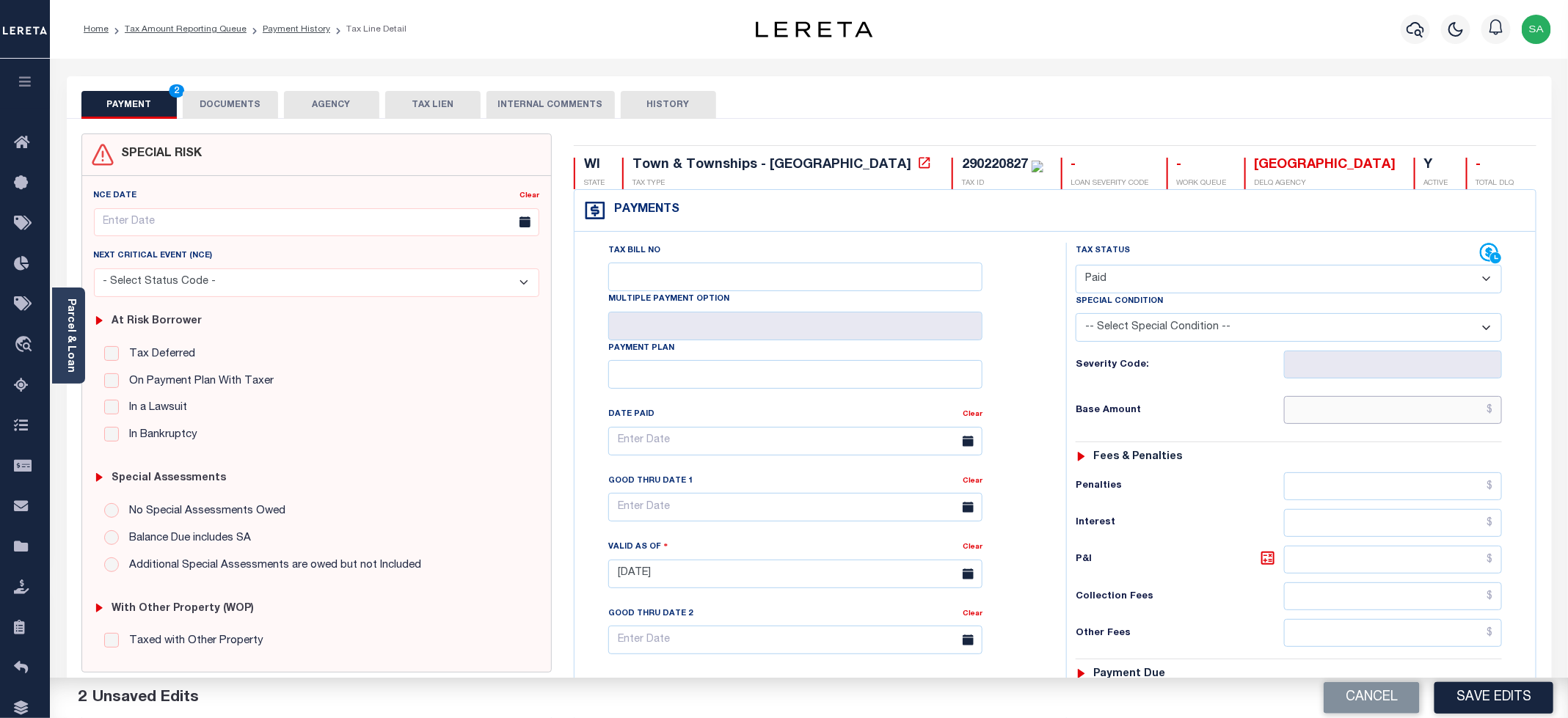
click at [1405, 430] on div "Tax Status Status - Select Status Code -" at bounding box center [1293, 567] width 455 height 648
type input "$0.00"
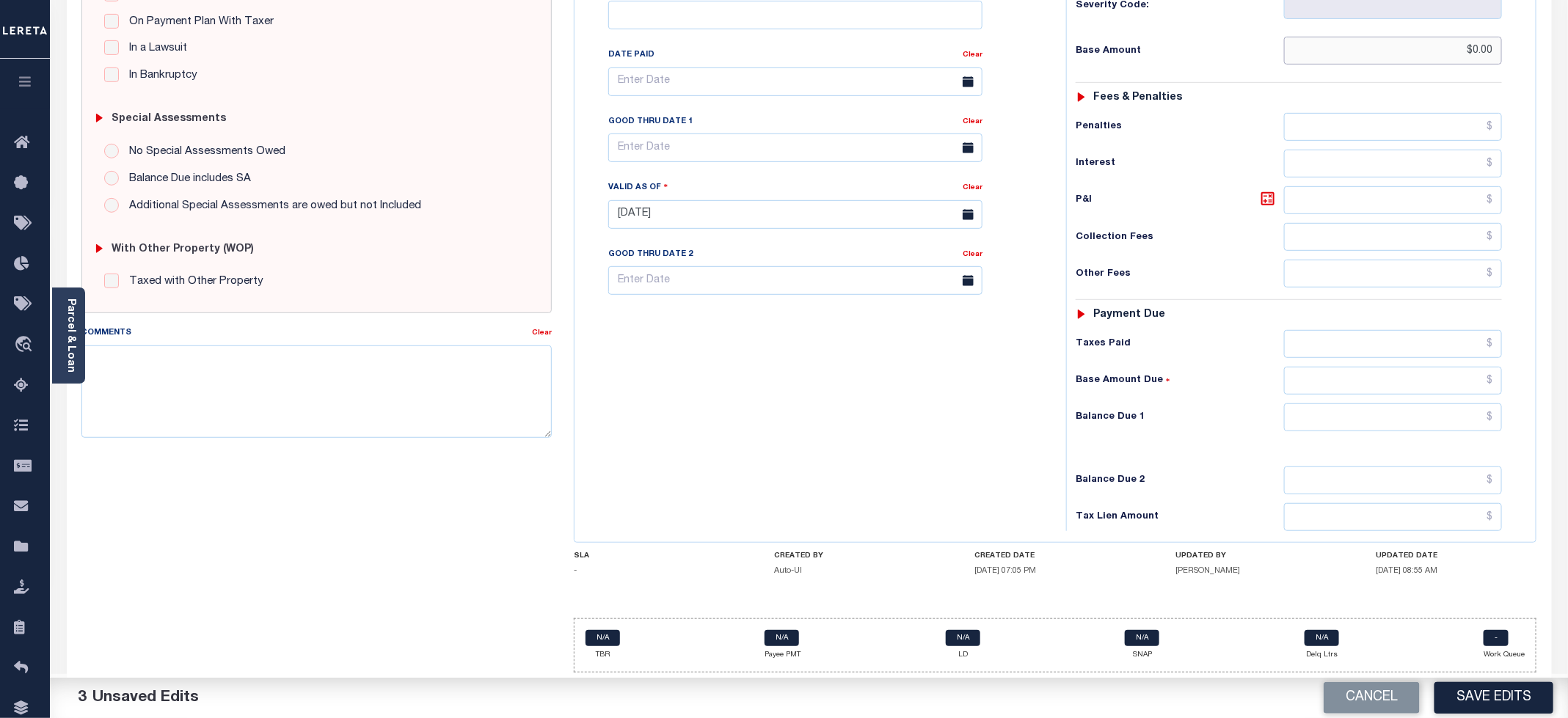
scroll to position [372, 0]
click at [1314, 421] on input "text" at bounding box center [1392, 416] width 218 height 28
type input "$0.00"
click at [879, 456] on div "Tax Bill No Multiple Payment Option Payment Plan Clear" at bounding box center [817, 207] width 477 height 648
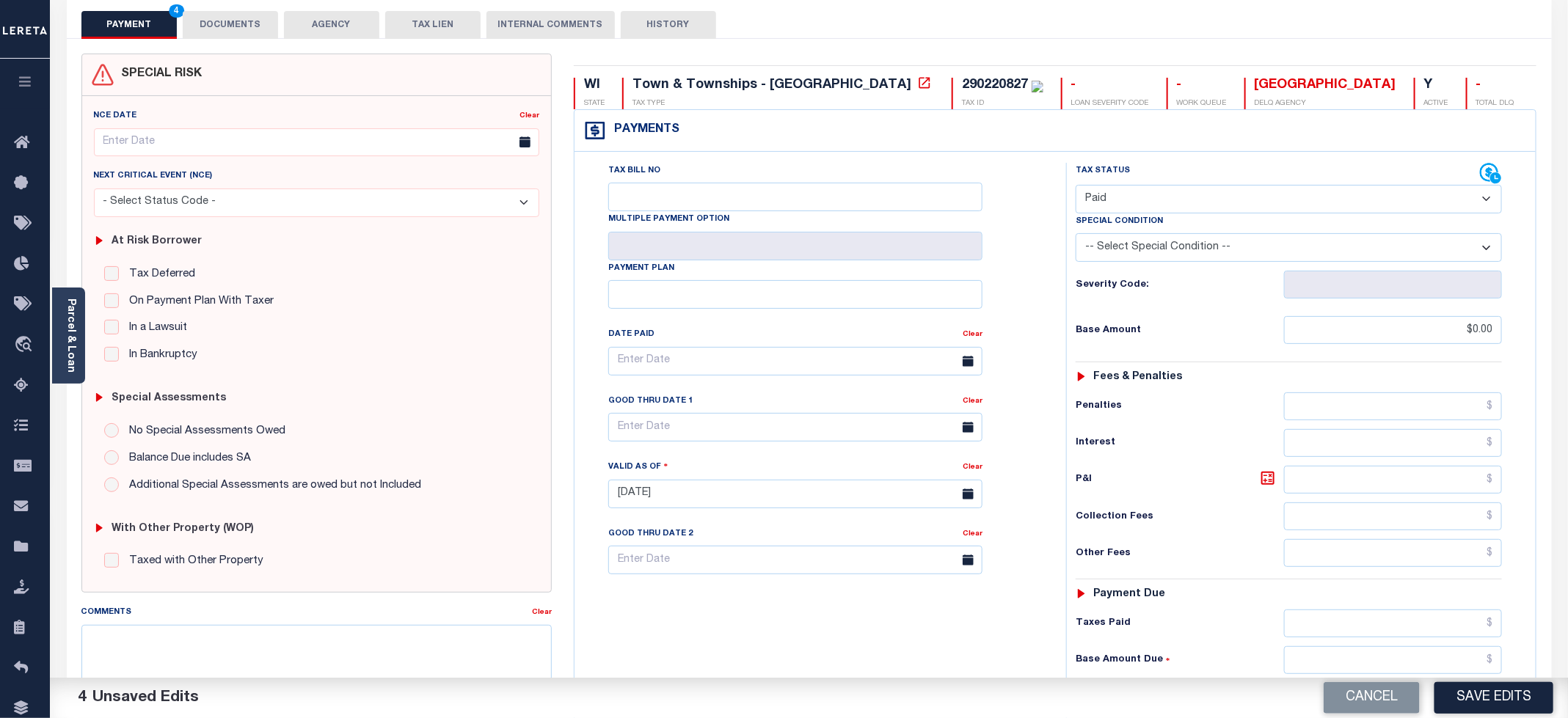
scroll to position [0, 0]
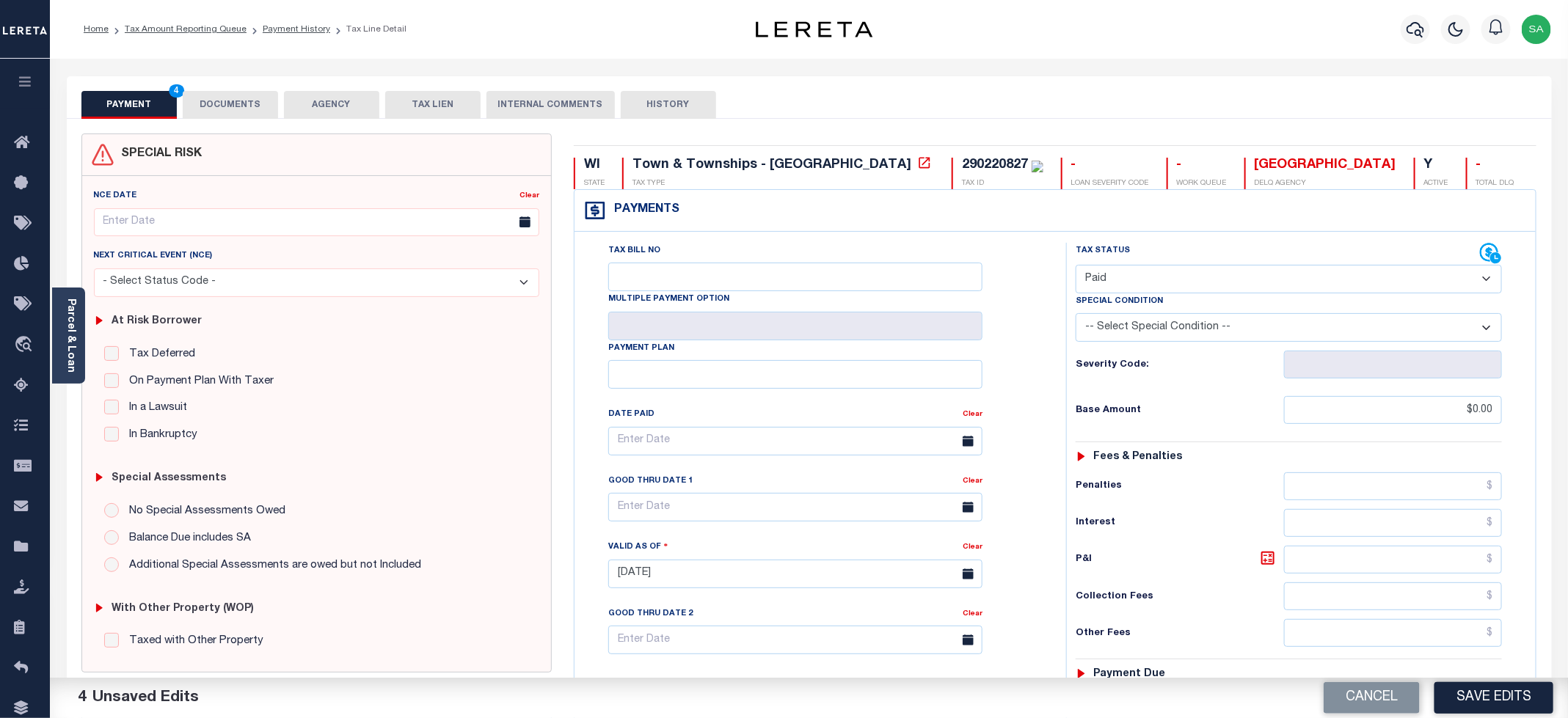
click at [268, 109] on button "DOCUMENTS" at bounding box center [230, 104] width 95 height 28
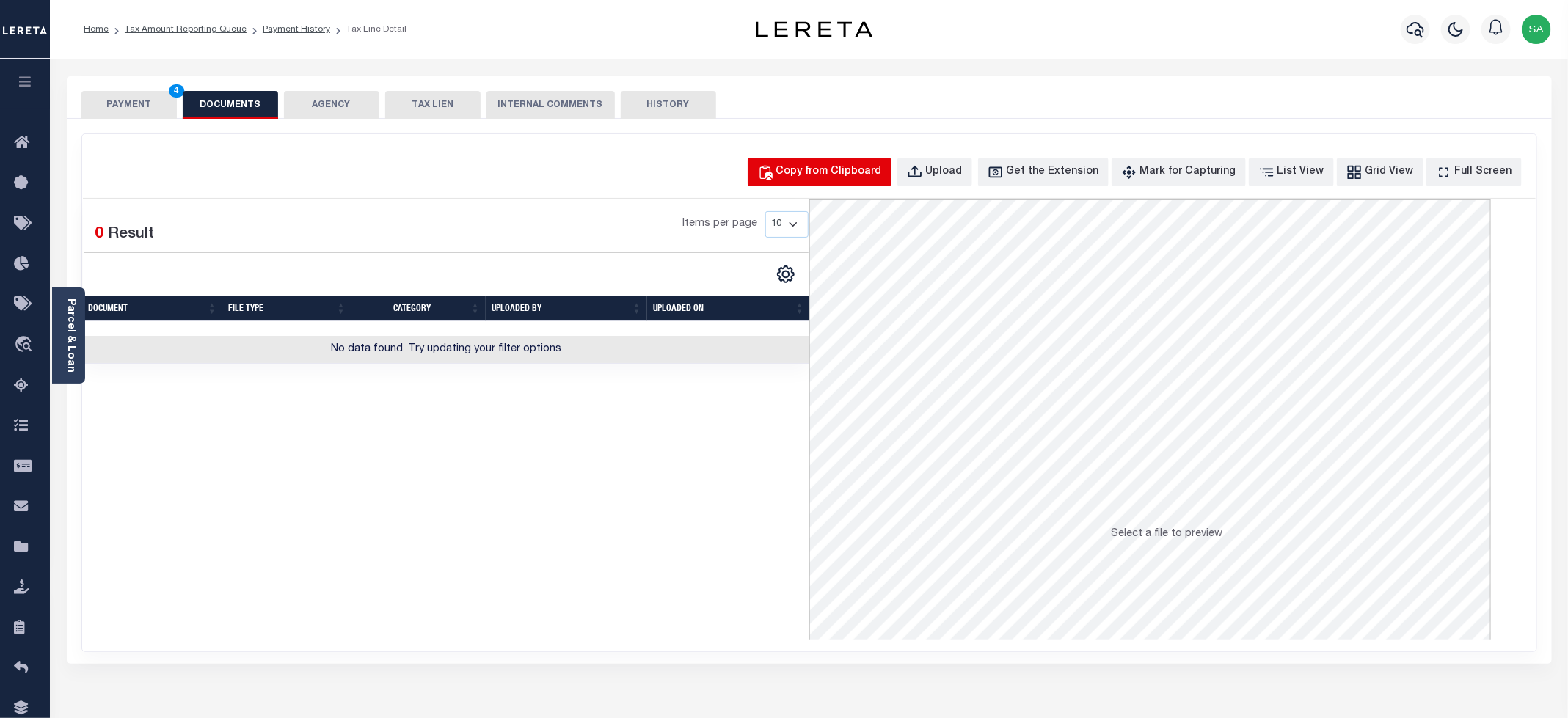
click at [813, 173] on div "Copy from Clipboard" at bounding box center [829, 172] width 106 height 16
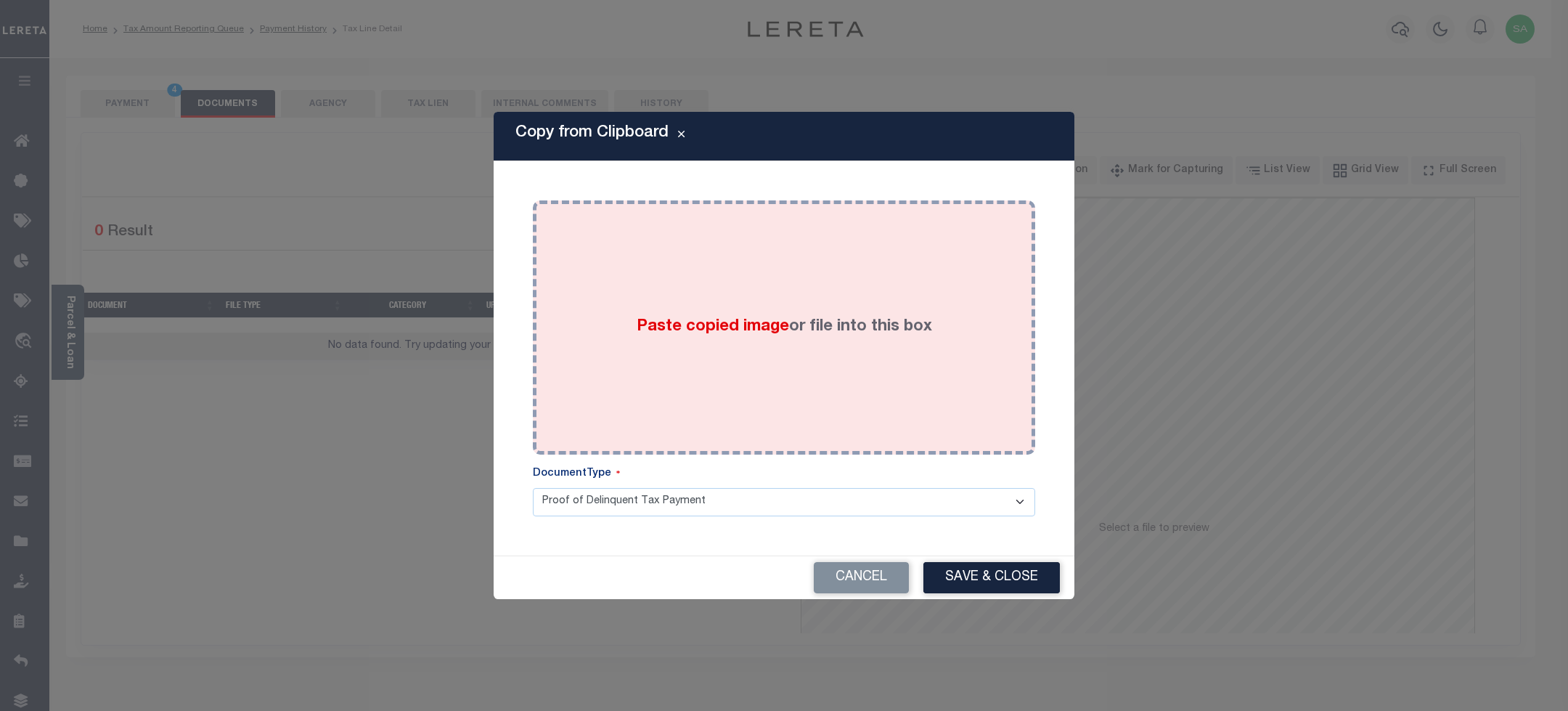
click at [781, 342] on div "Paste copied image or file into this box" at bounding box center [784, 326] width 481 height 232
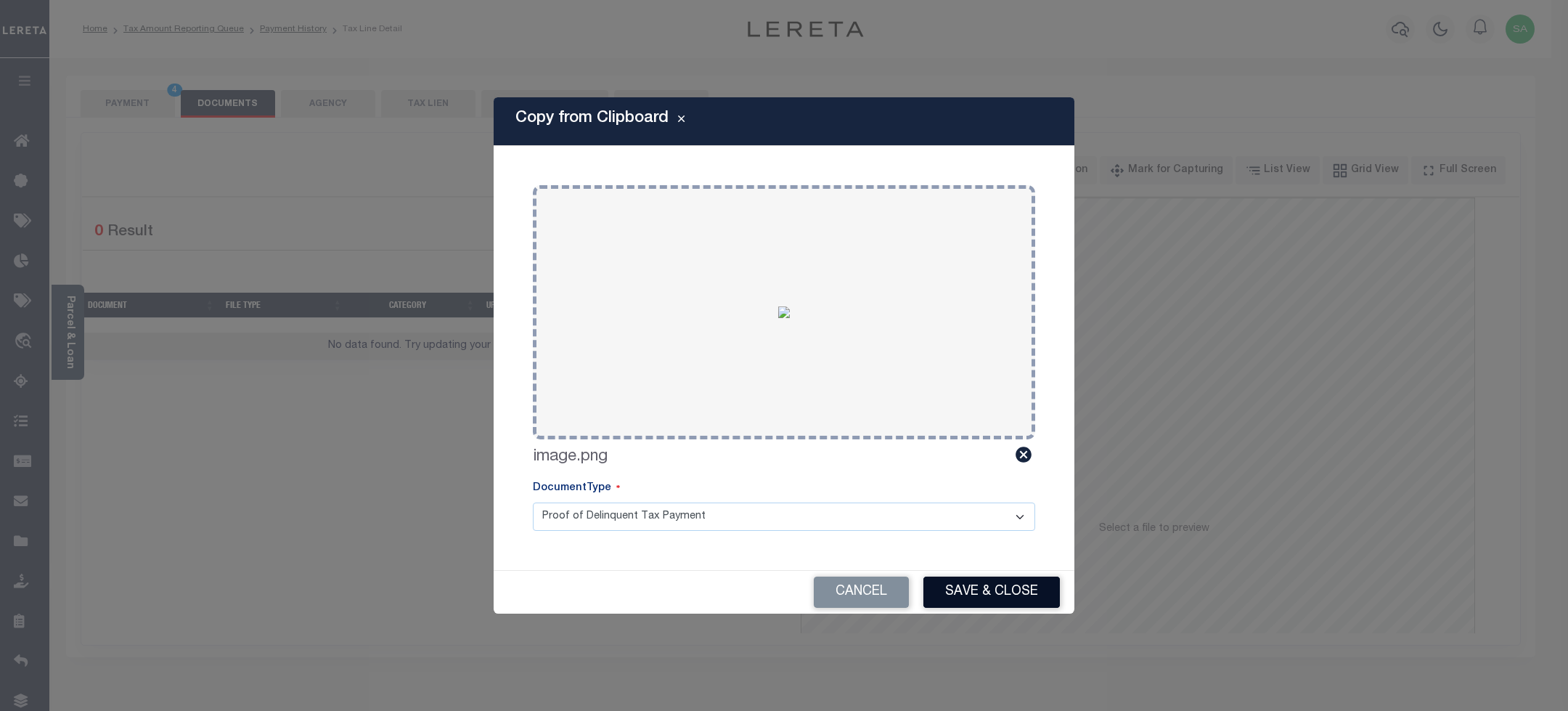
click at [974, 599] on button "Save & Close" at bounding box center [992, 592] width 136 height 31
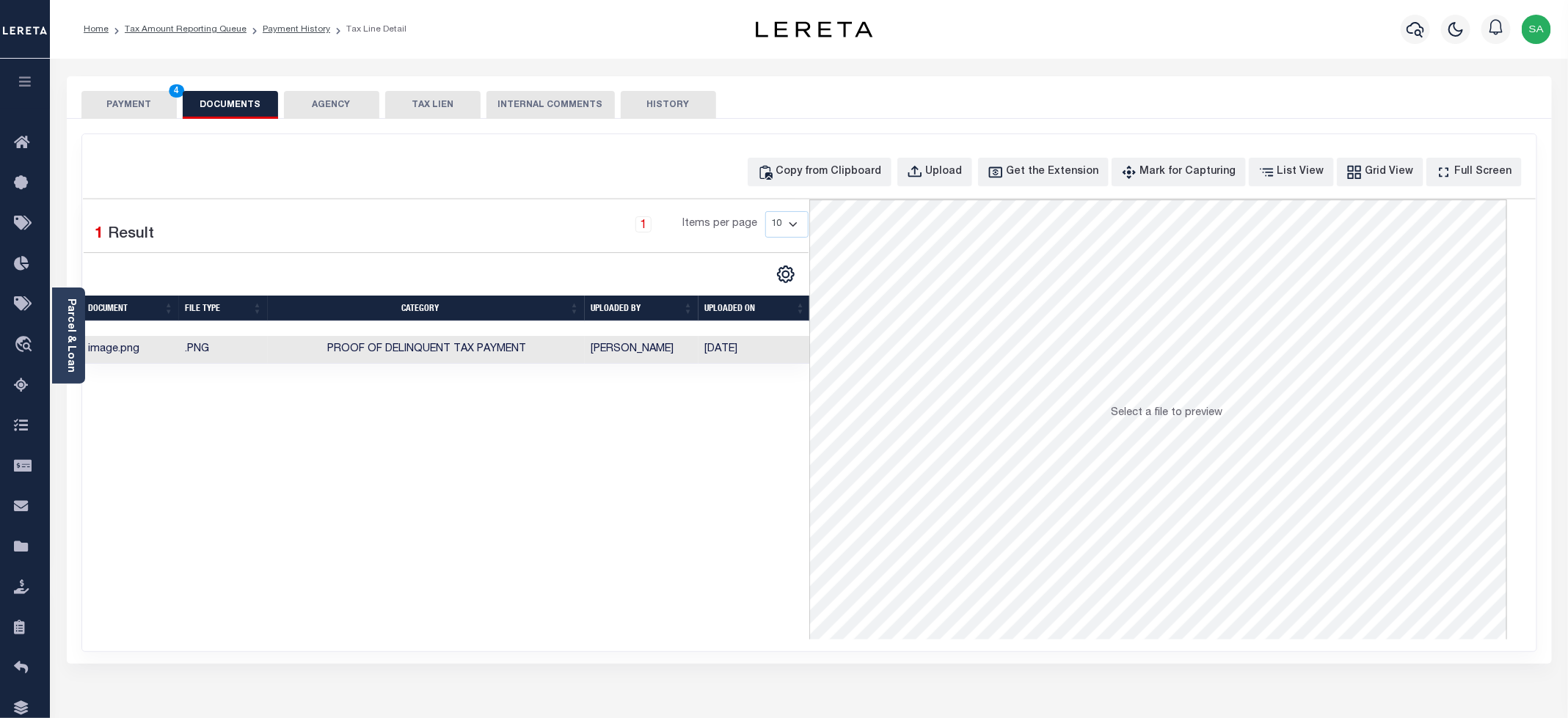
click at [96, 112] on button "PAYMENT 4" at bounding box center [128, 104] width 95 height 28
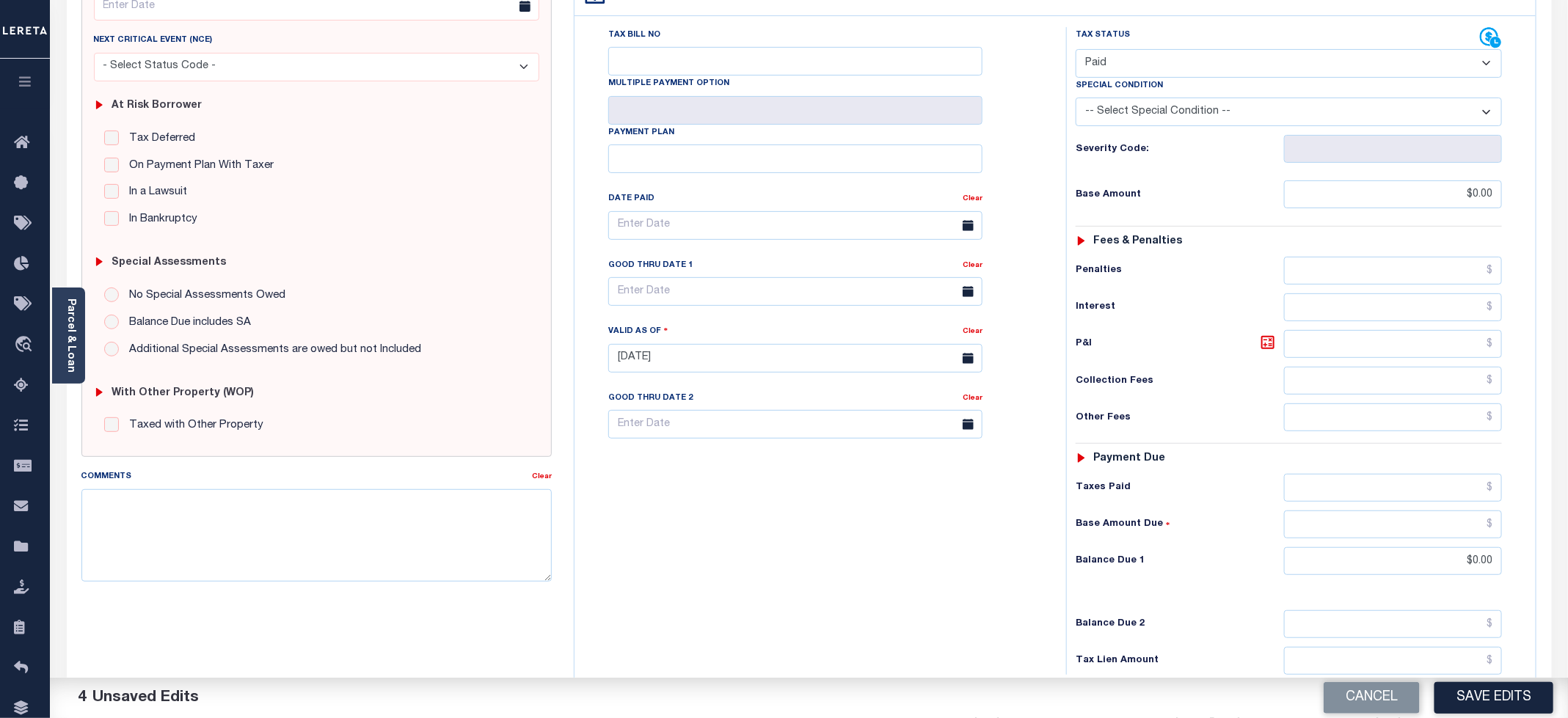
scroll to position [220, 0]
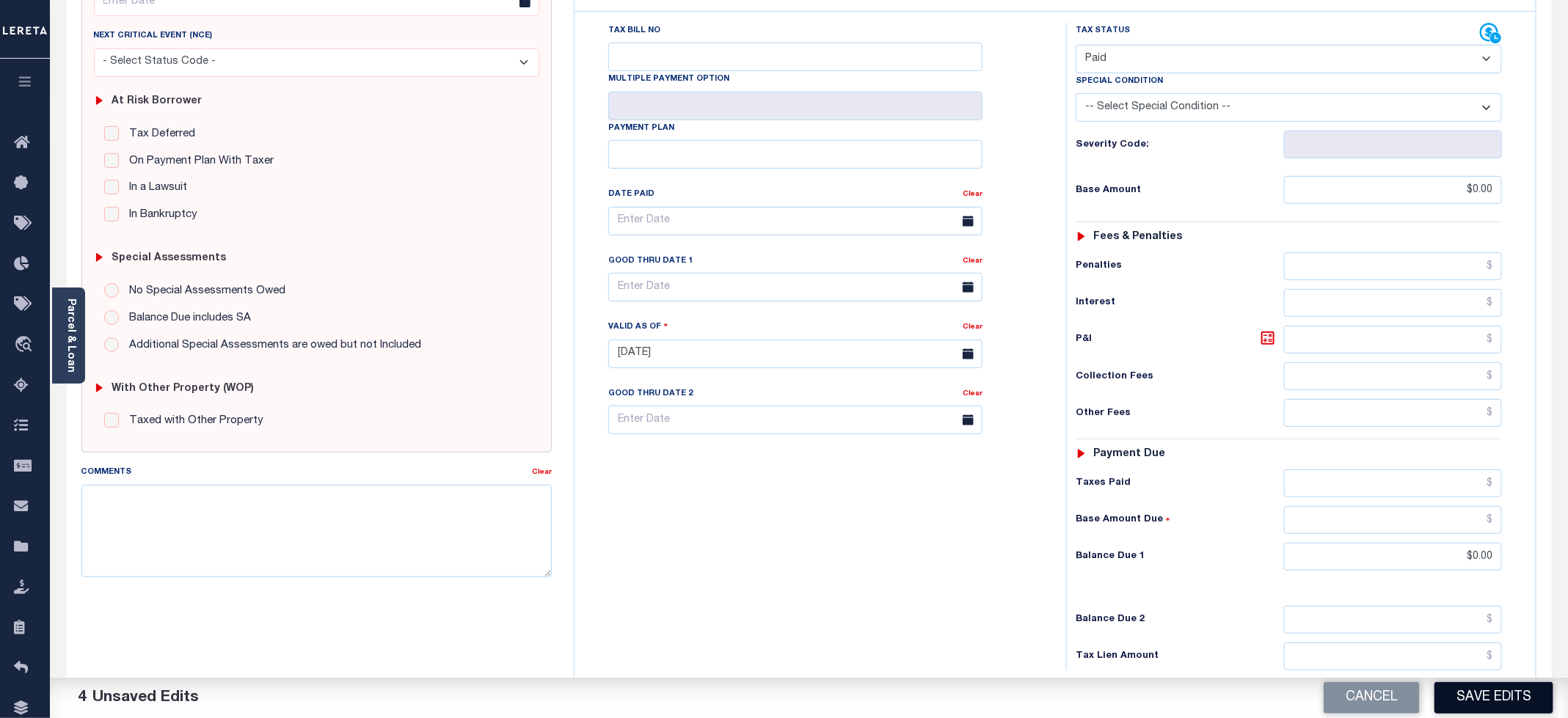
click at [1477, 703] on button "Save Edits" at bounding box center [1493, 698] width 119 height 32
checkbox input "false"
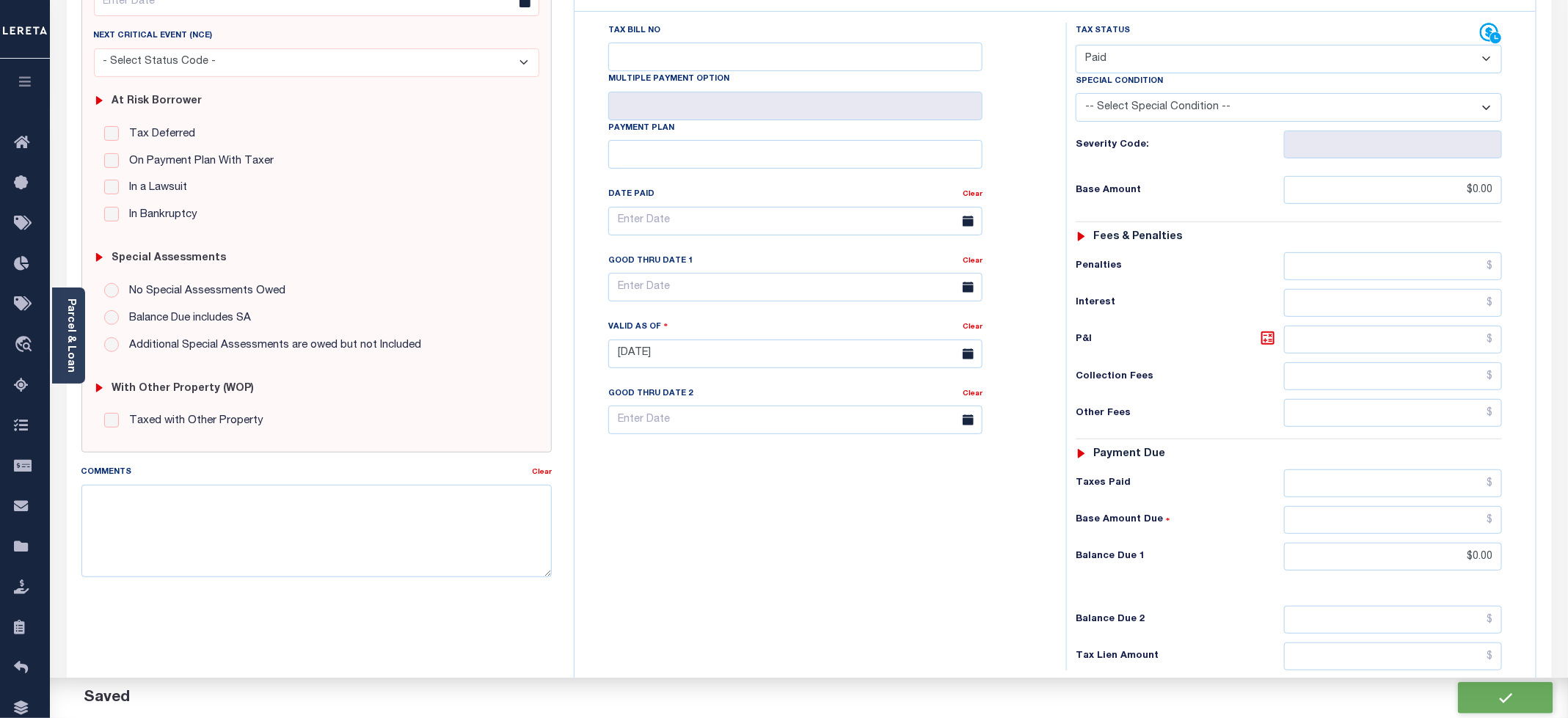
type input "$0"
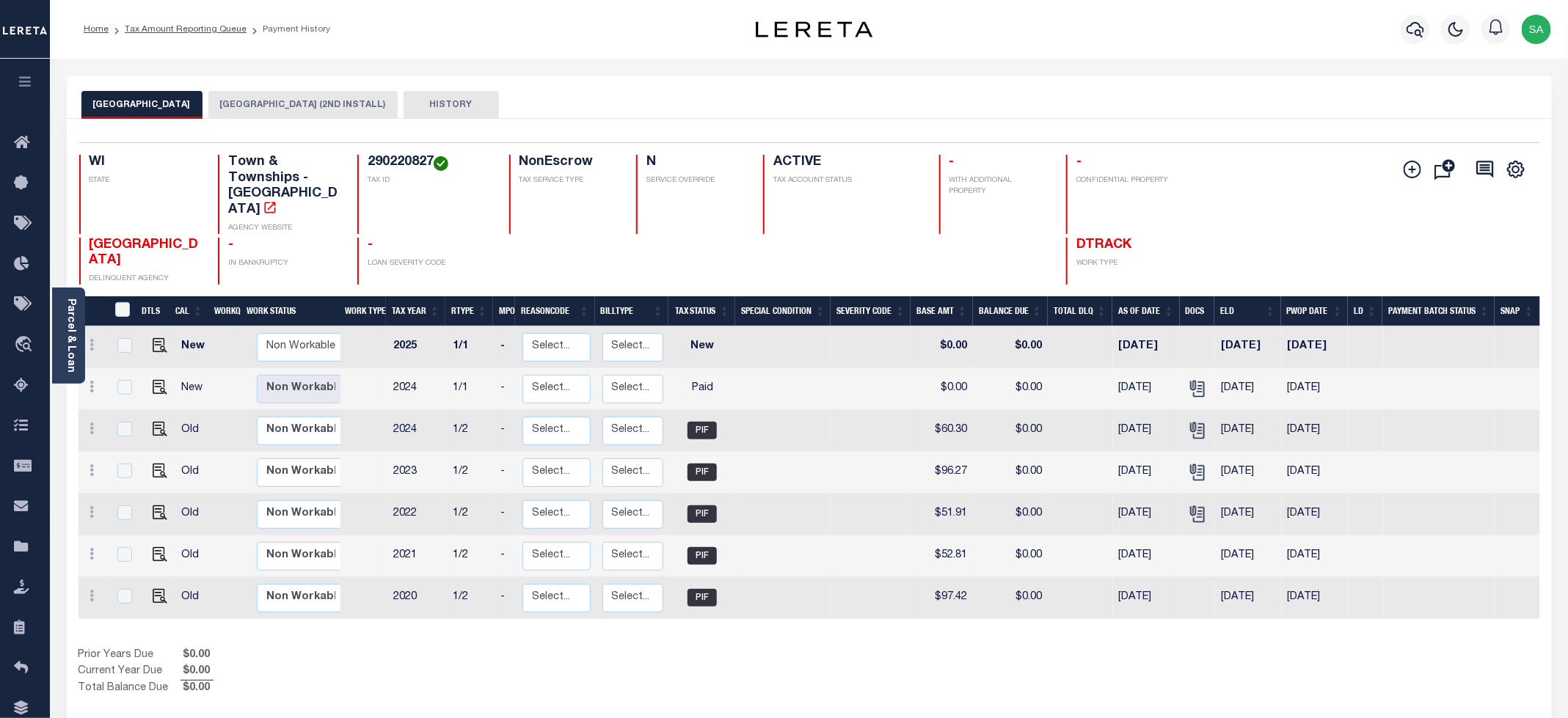
click at [278, 106] on button "[GEOGRAPHIC_DATA] (2ND INSTALL)" at bounding box center [303, 104] width 189 height 28
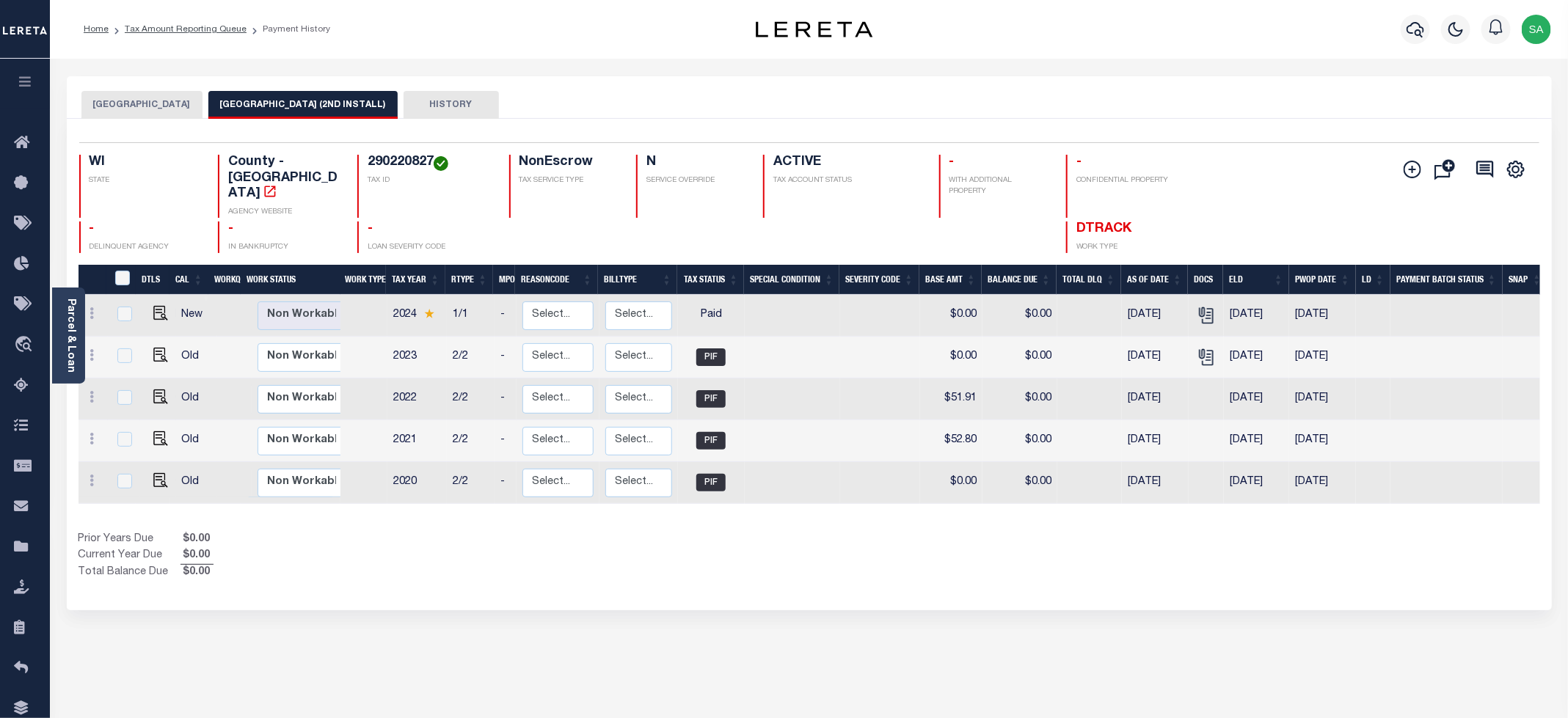
click at [139, 112] on button "[GEOGRAPHIC_DATA]" at bounding box center [142, 104] width 122 height 28
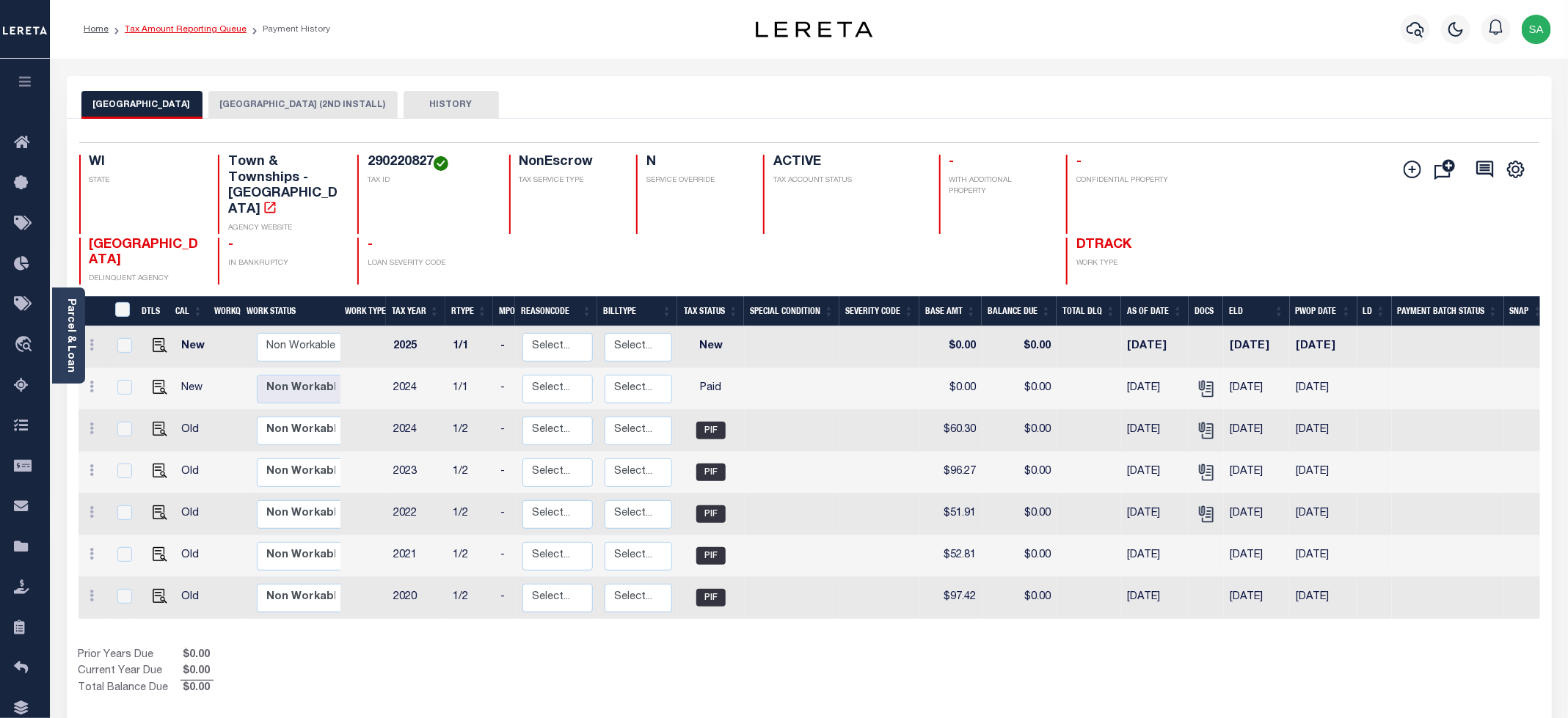
click at [213, 34] on link "Tax Amount Reporting Queue" at bounding box center [185, 29] width 122 height 9
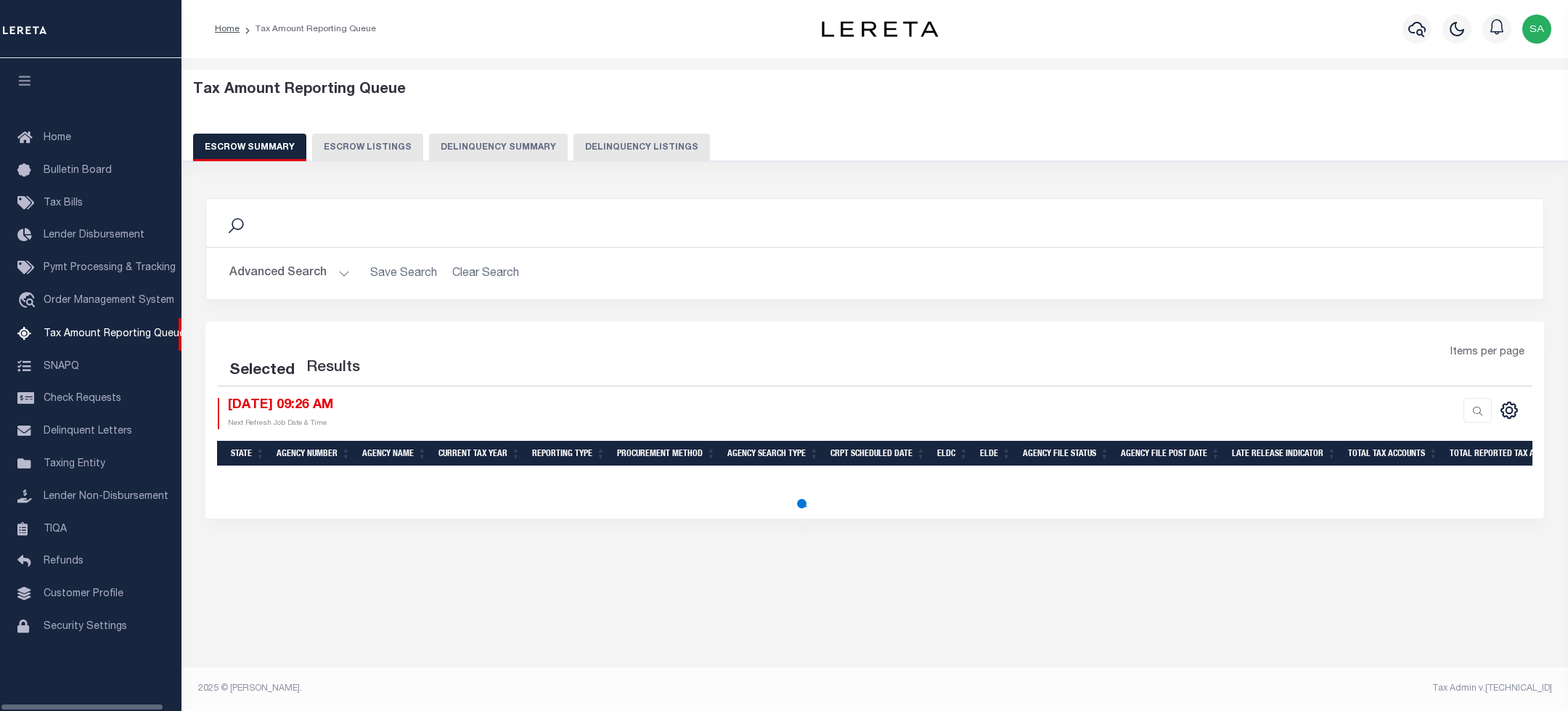
click at [669, 139] on button "Delinquency Listings" at bounding box center [641, 147] width 136 height 28
select select "100"
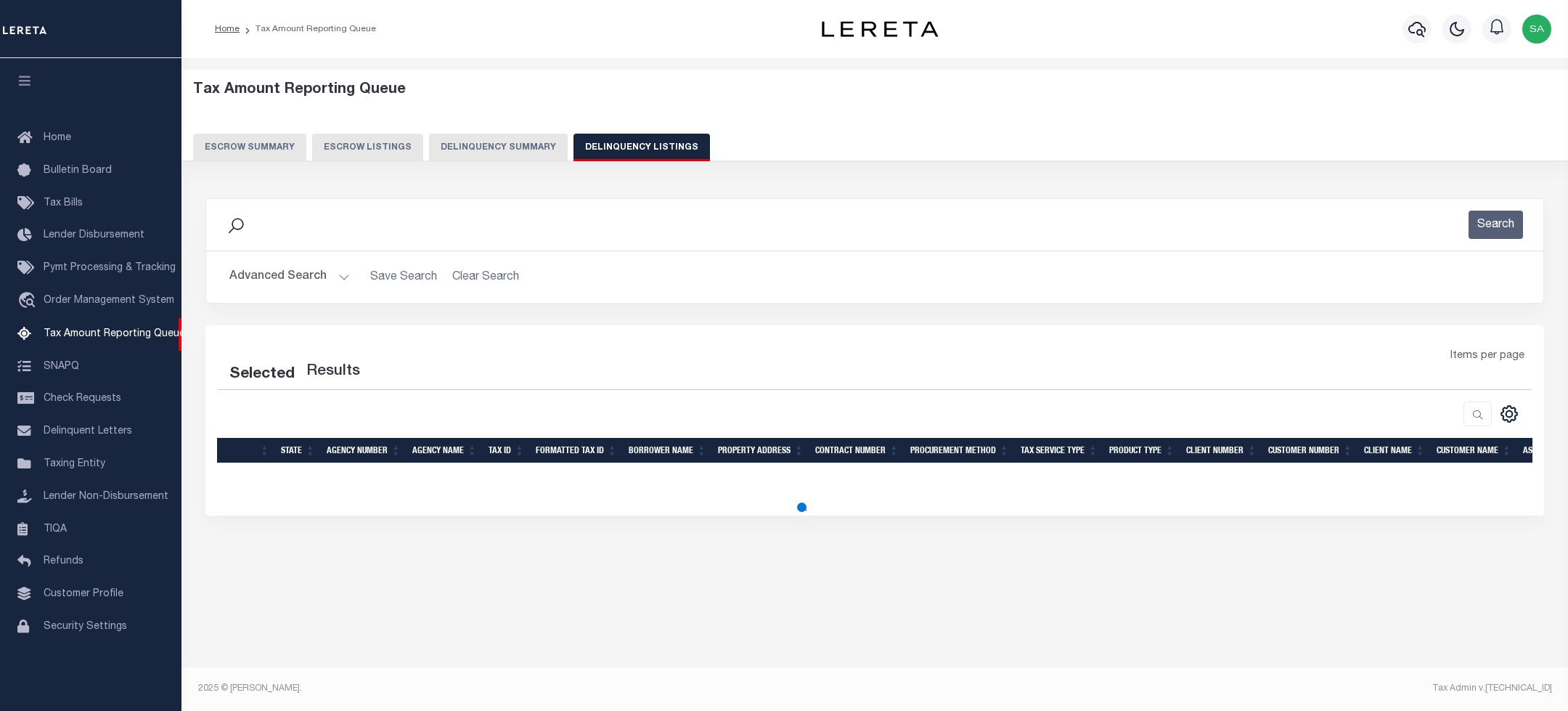
select select "100"
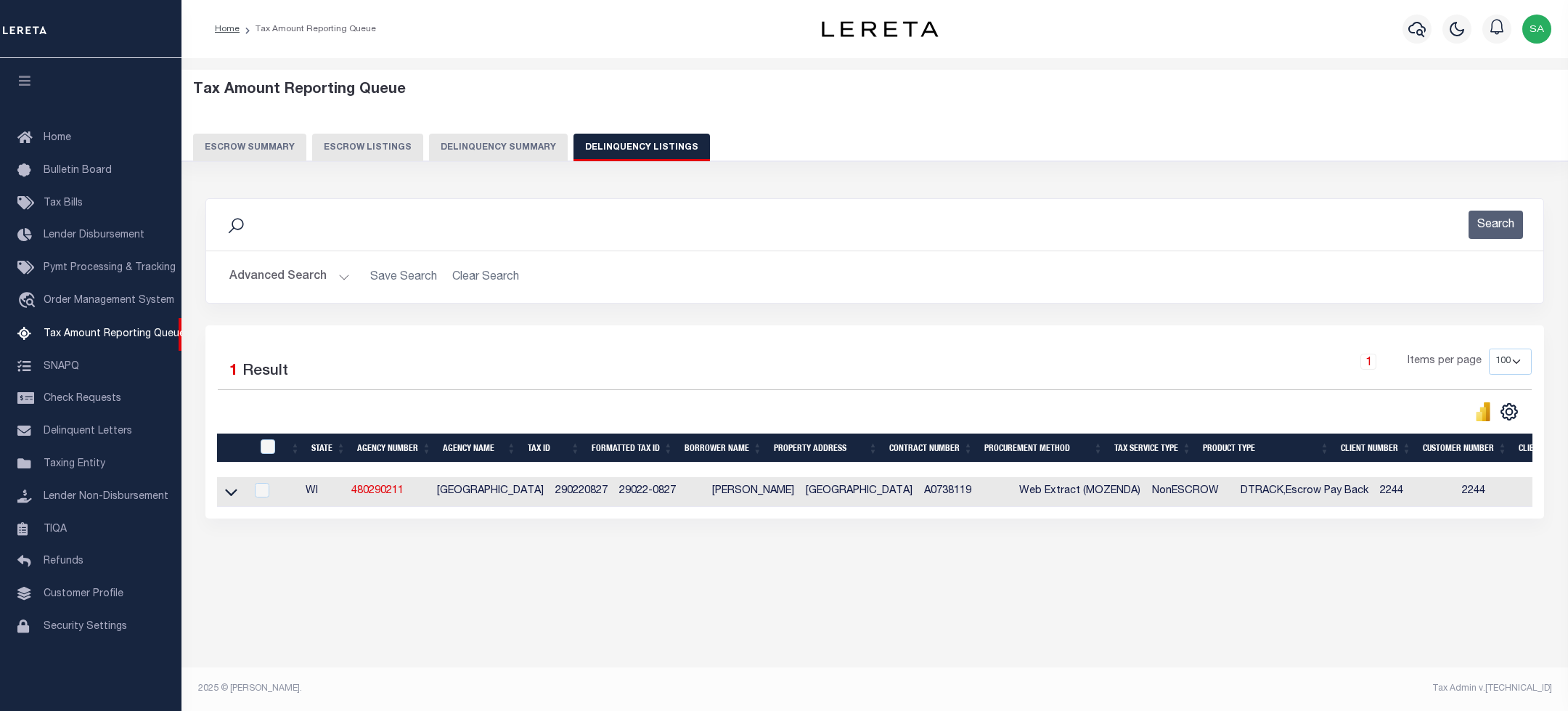
click at [324, 281] on button "Advanced Search" at bounding box center [289, 277] width 120 height 29
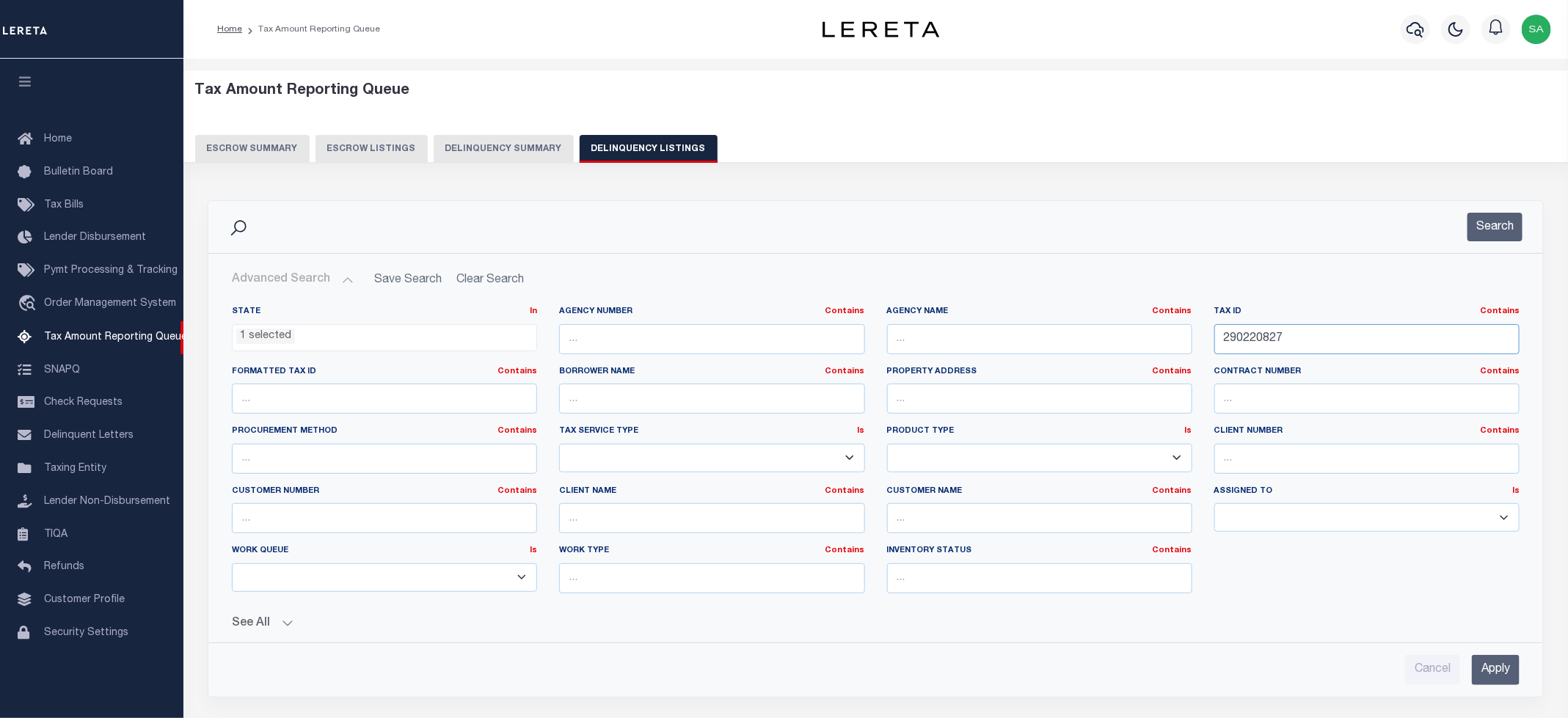
drag, startPoint x: 1145, startPoint y: 344, endPoint x: 1112, endPoint y: 334, distance: 34.5
click at [1112, 334] on div "State In In AK AL AR AZ CA CO CT DC DE FL GA GU HI IA ID IL IN KS KY LA MA MD M…" at bounding box center [876, 455] width 1310 height 299
paste input "9"
type input "290220829"
click at [1490, 228] on button "Search" at bounding box center [1495, 227] width 55 height 29
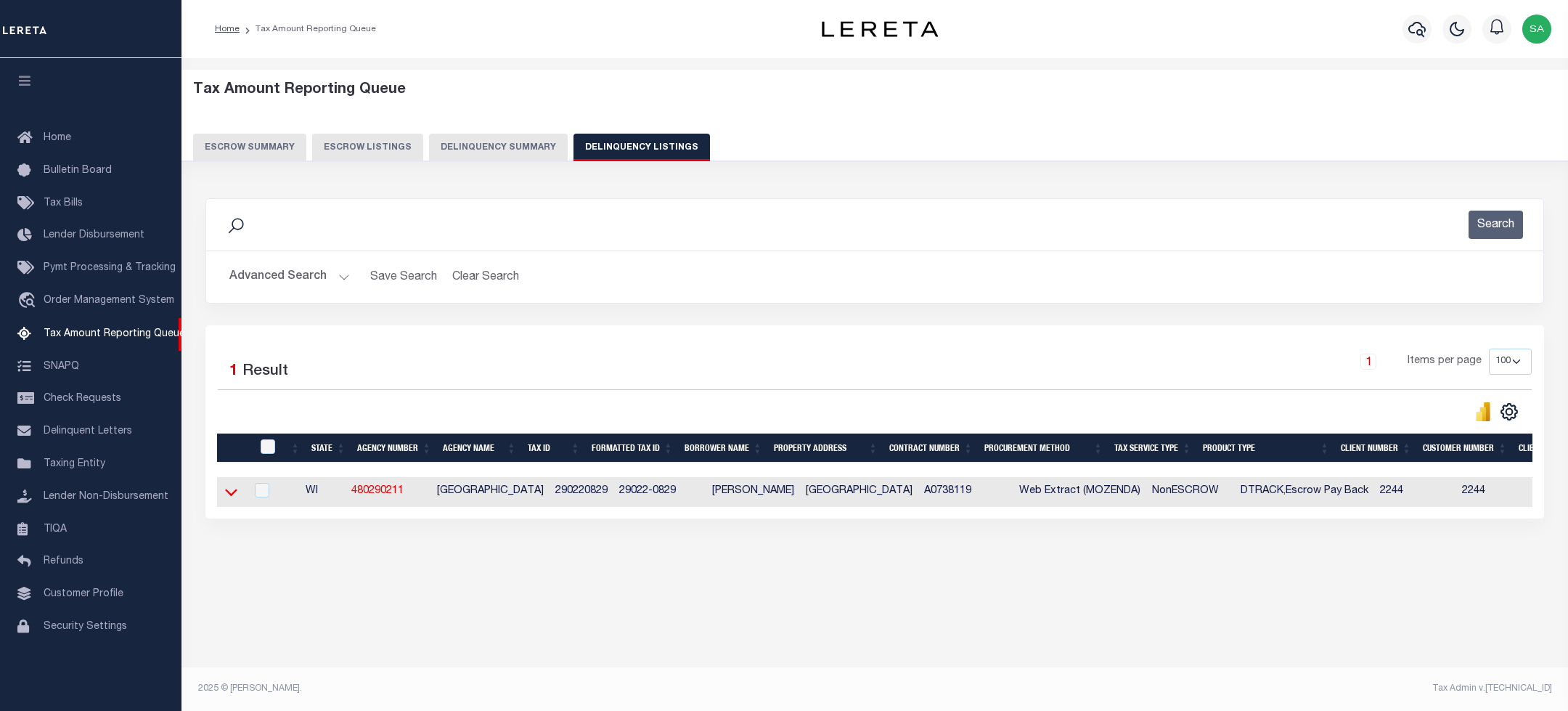
click at [229, 496] on icon at bounding box center [231, 493] width 12 height 8
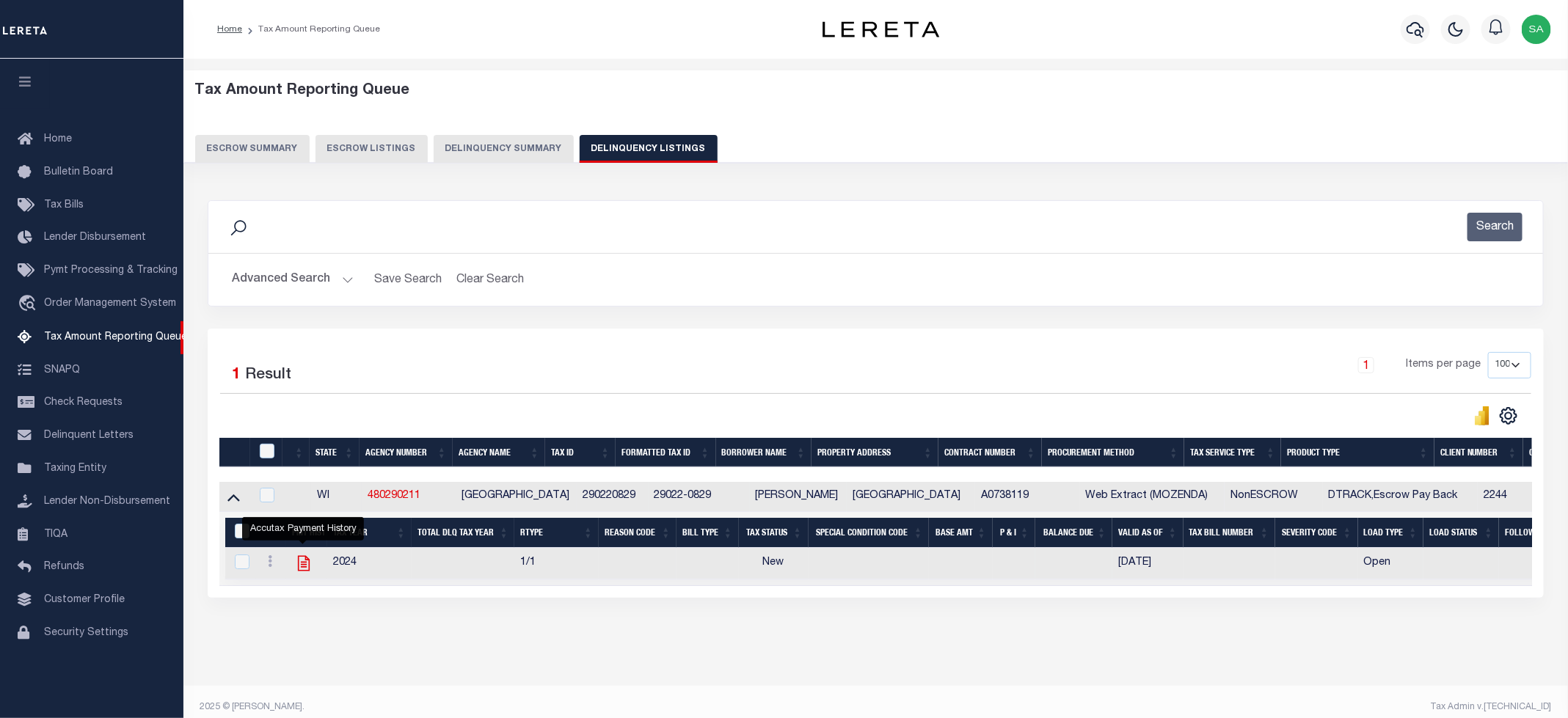
click at [297, 571] on icon "" at bounding box center [304, 563] width 19 height 19
checkbox input "true"
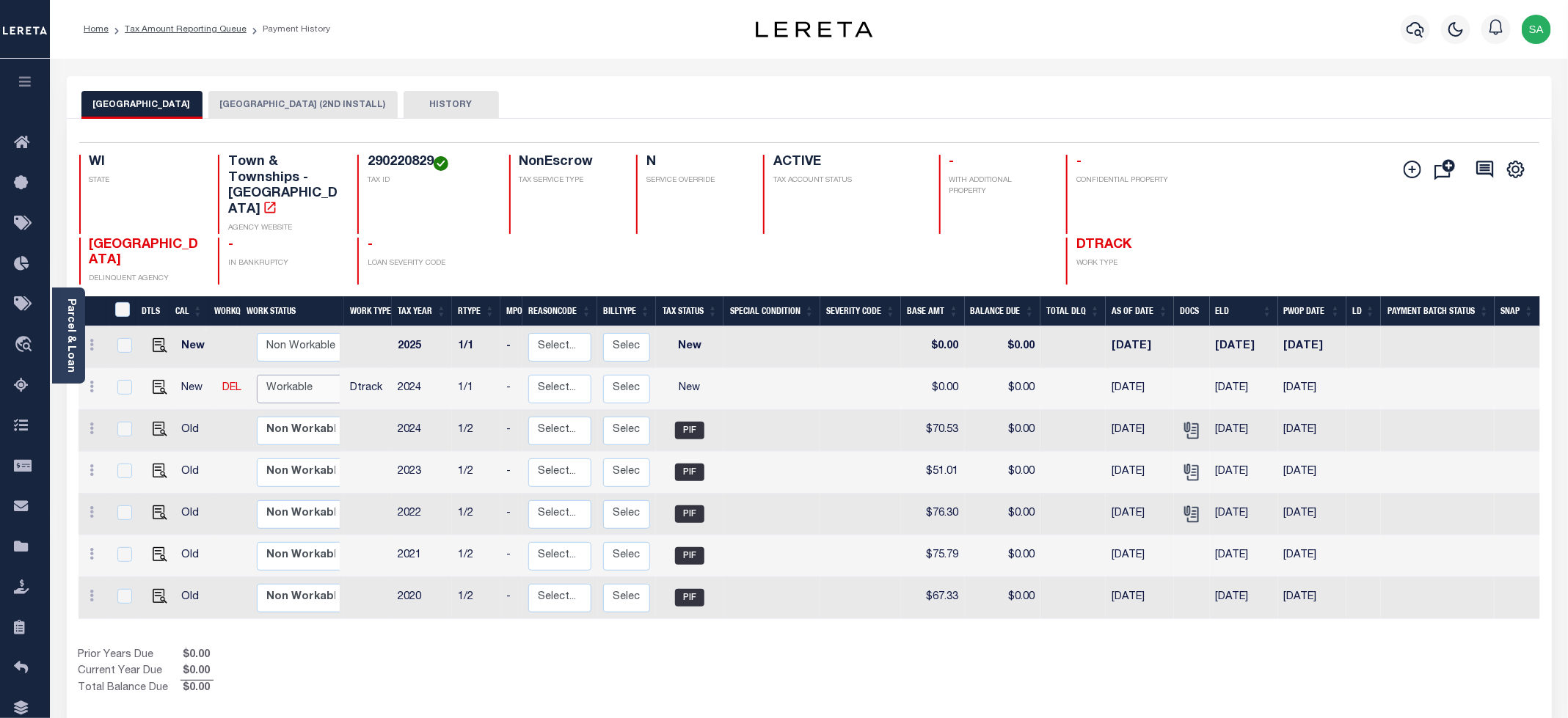
click at [309, 375] on select "Non Workable Workable" at bounding box center [300, 389] width 88 height 29
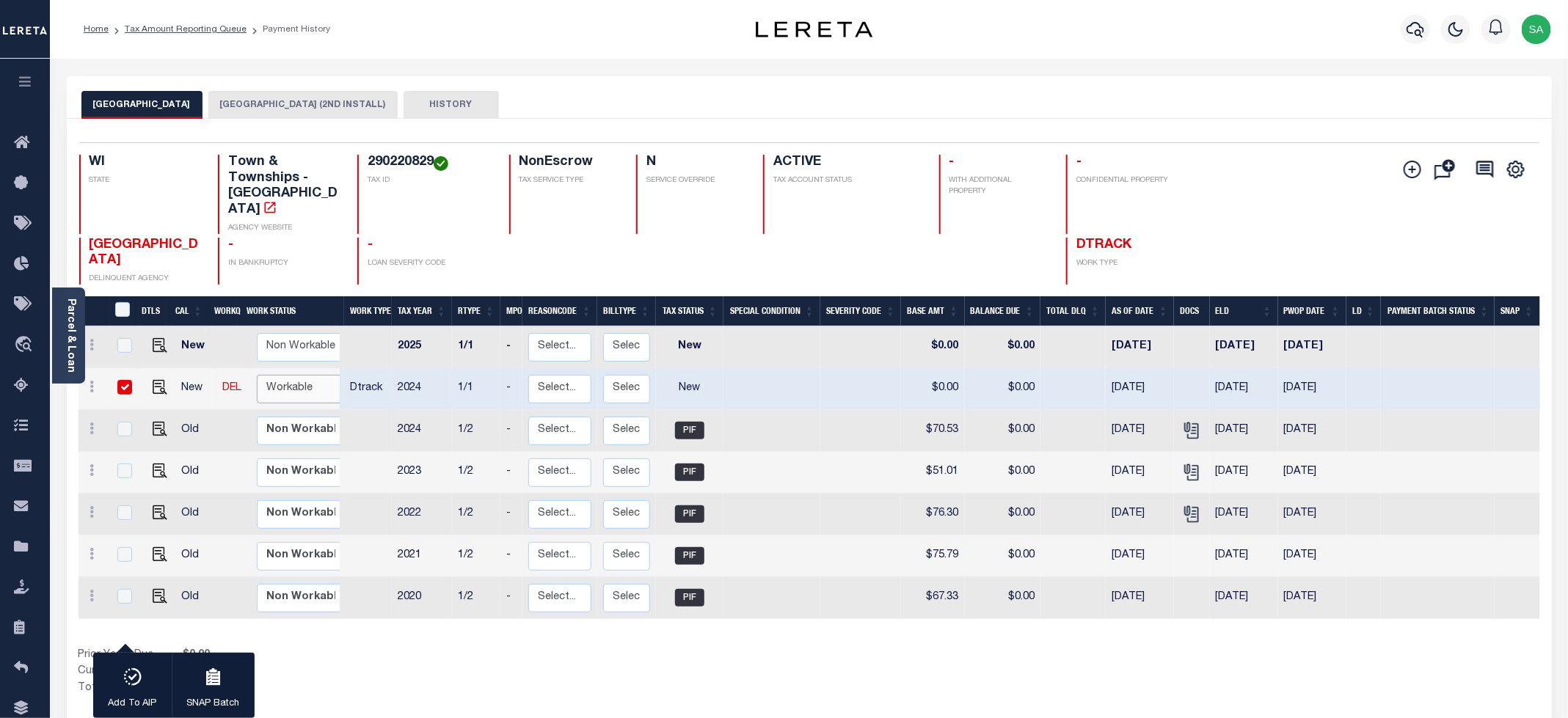
checkbox input "true"
select select "true"
click at [257, 375] on select "Non Workable Workable" at bounding box center [300, 389] width 88 height 29
checkbox input "false"
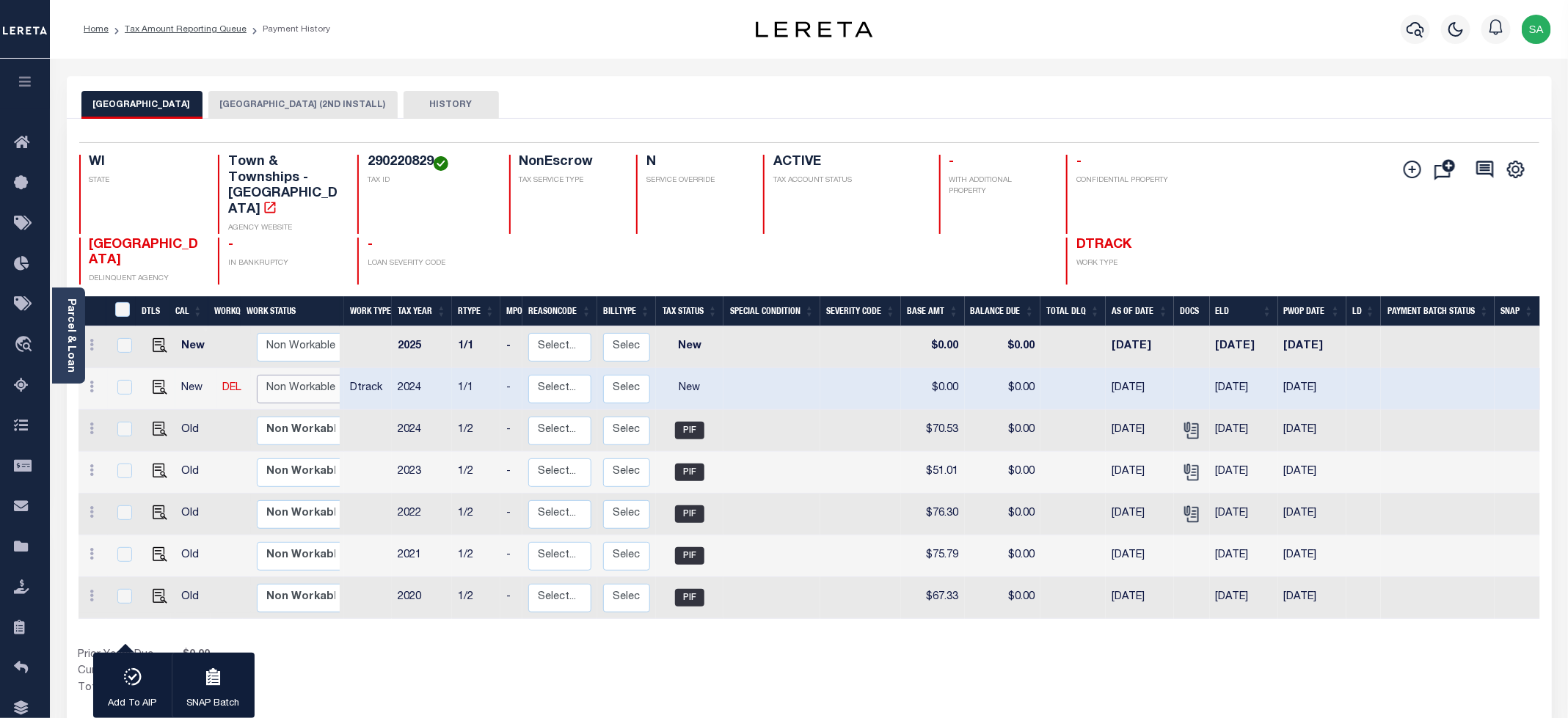
checkbox input "false"
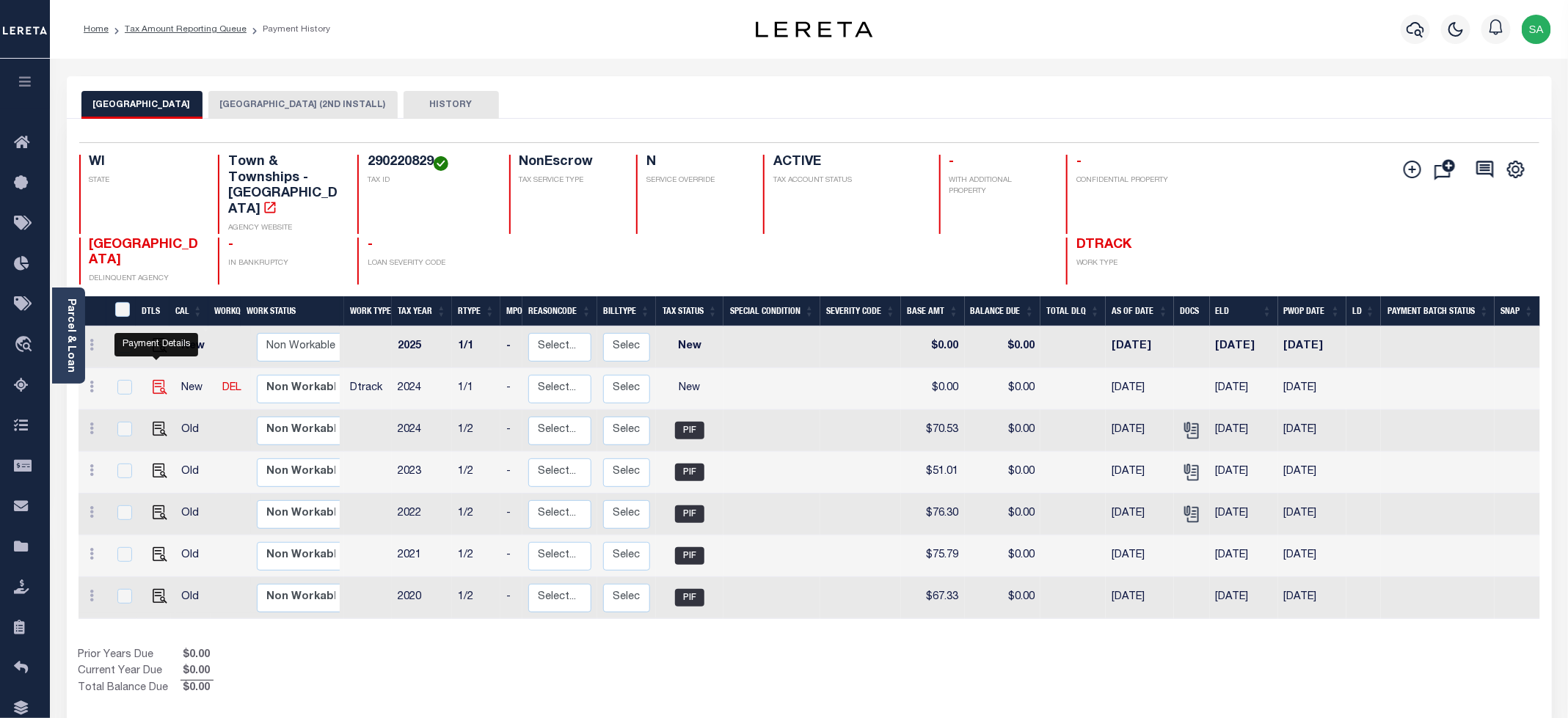
click at [152, 380] on img "" at bounding box center [159, 386] width 14 height 14
checkbox input "true"
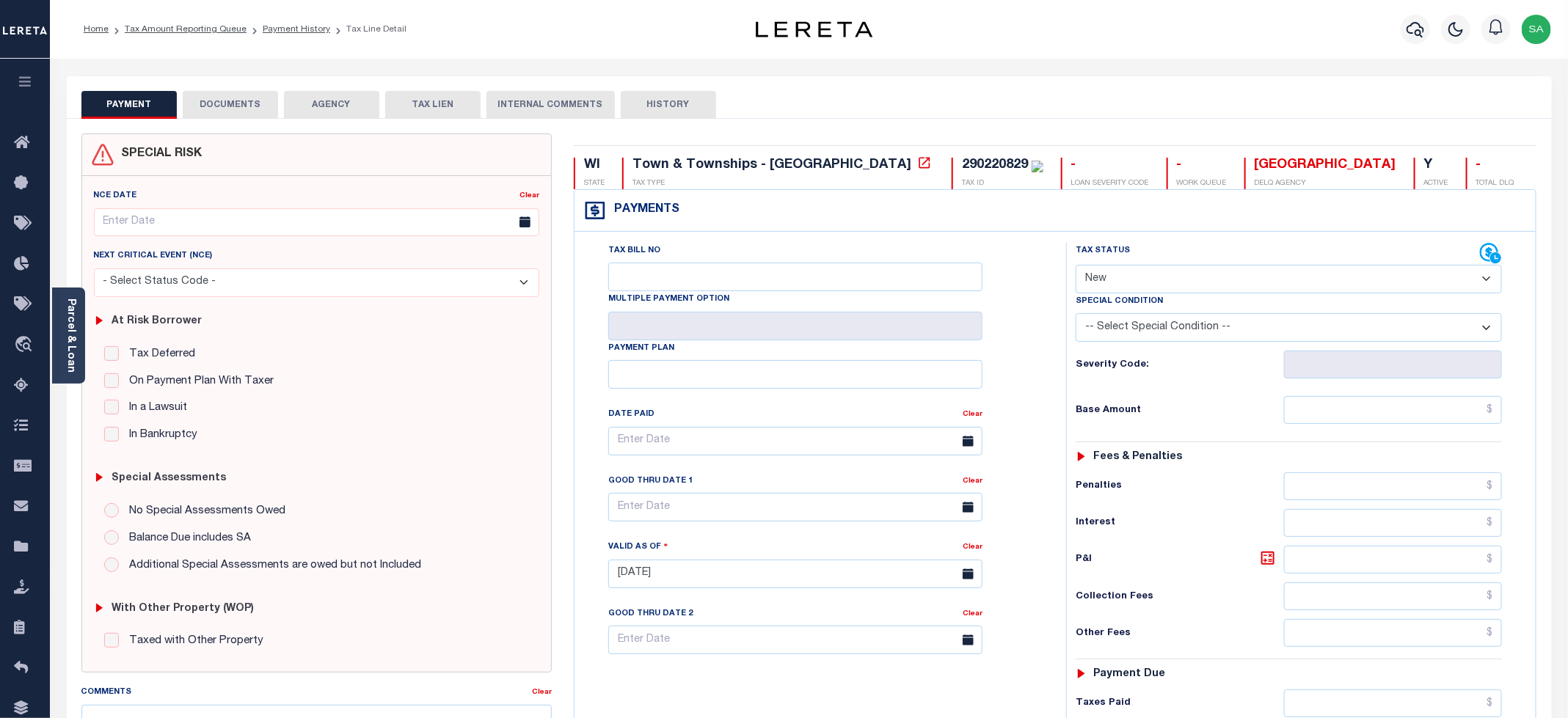
click at [1148, 293] on select "- Select Status Code - Open Due/Unpaid Paid Incomplete No Tax Due Internal Refu…" at bounding box center [1288, 279] width 426 height 29
select select "PYD"
click at [1076, 266] on select "- Select Status Code - Open Due/Unpaid Paid Incomplete No Tax Due Internal Refu…" at bounding box center [1288, 279] width 426 height 29
type input "[DATE]"
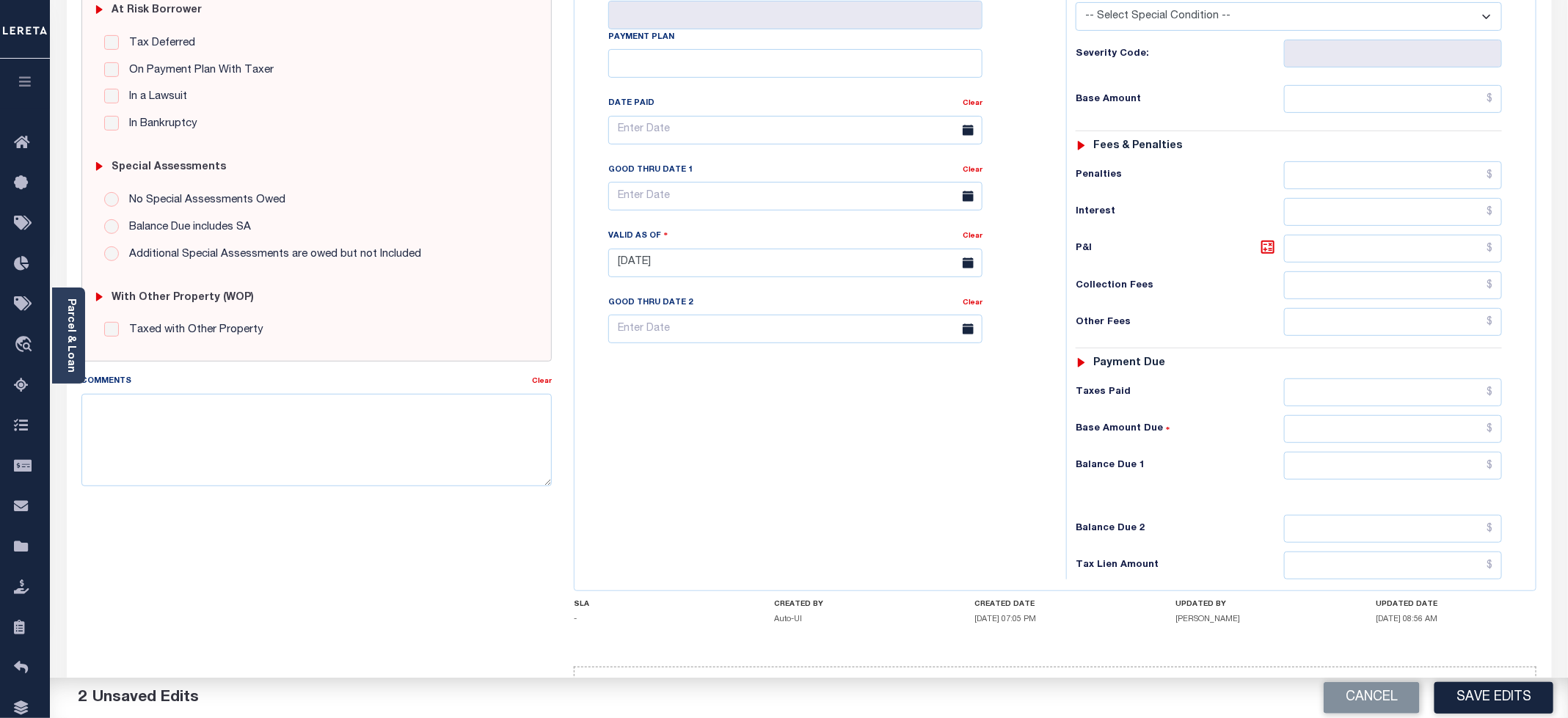
scroll to position [330, 0]
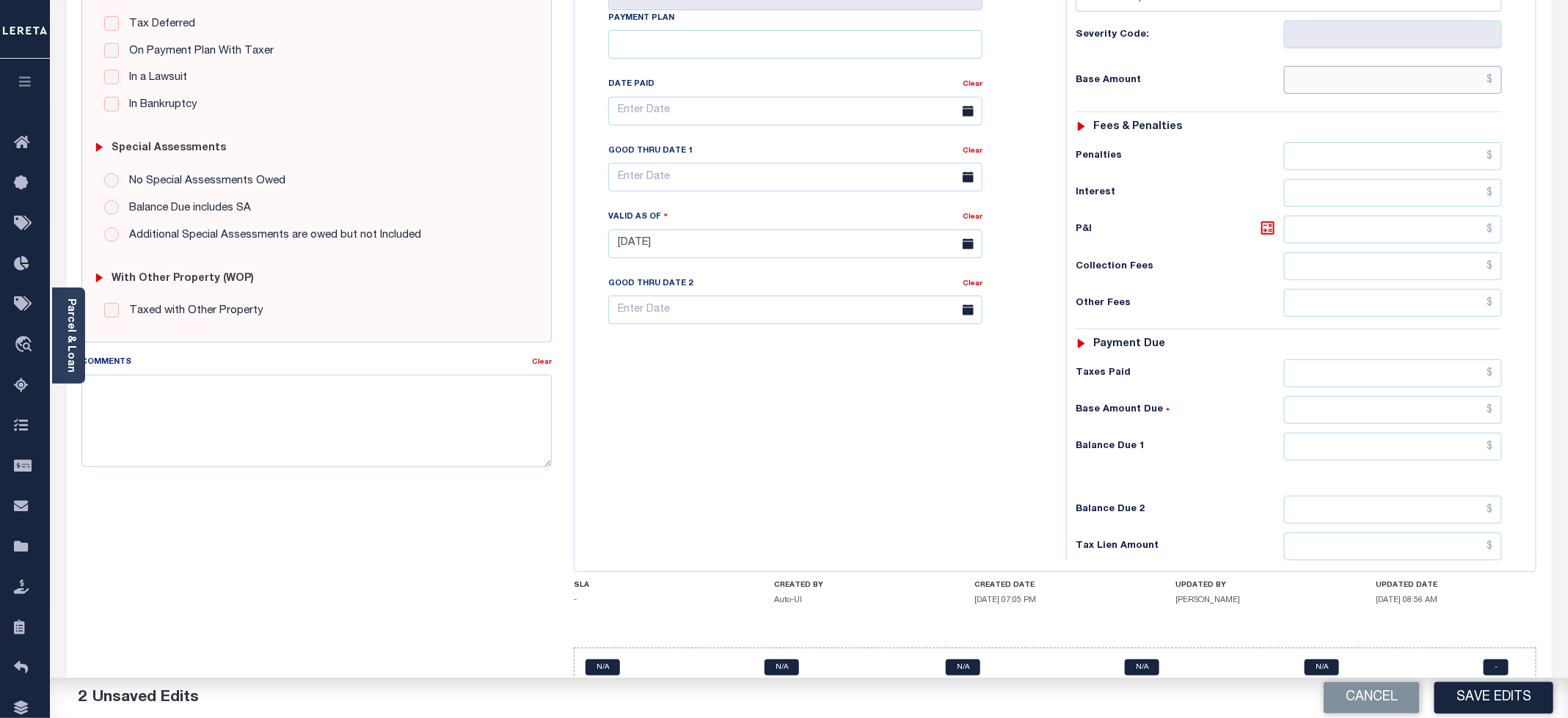
click at [1335, 80] on input "text" at bounding box center [1392, 79] width 218 height 28
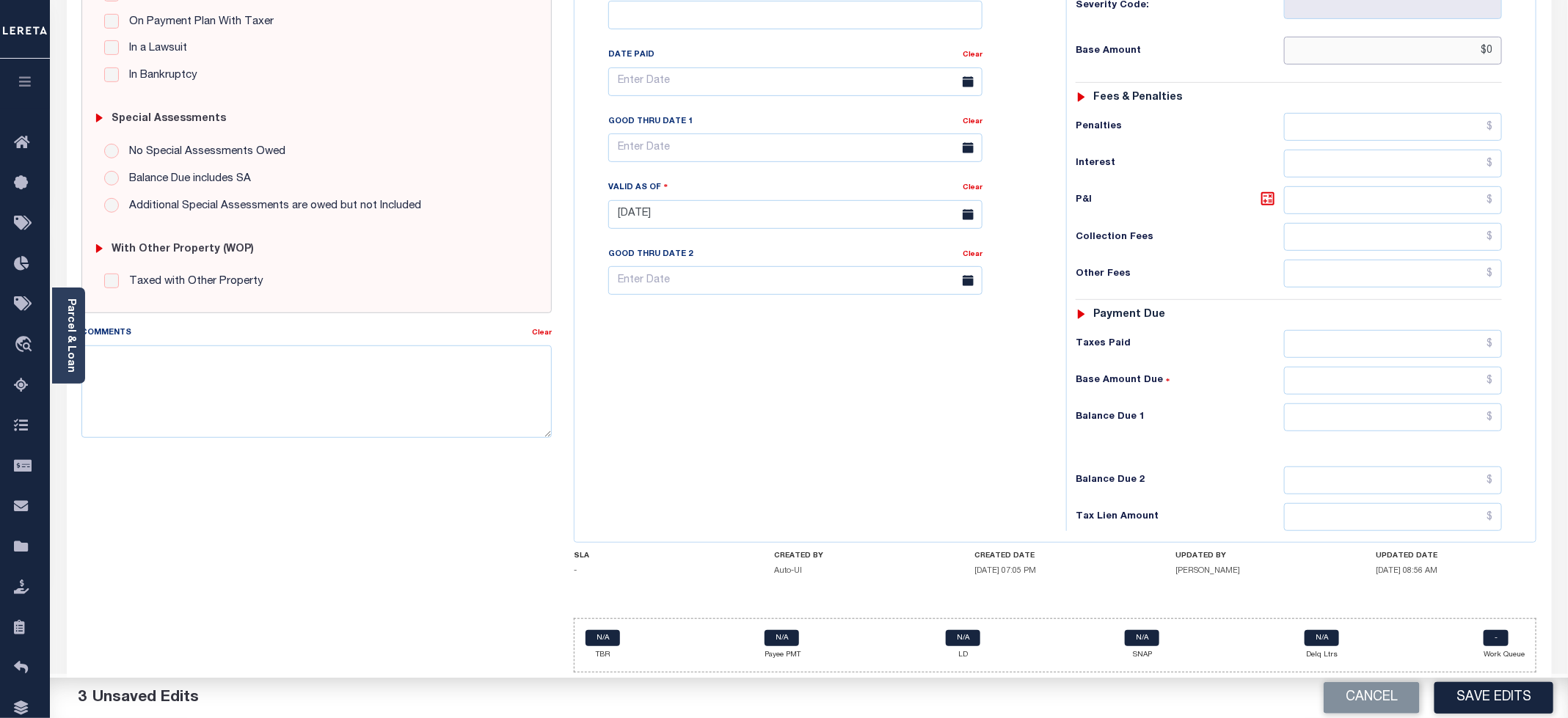
scroll to position [372, 0]
type input "$0.00"
click at [1332, 414] on input "text" at bounding box center [1392, 416] width 218 height 28
type input "$0.00"
click at [885, 396] on div "Tax Bill No Multiple Payment Option Payment Plan Clear" at bounding box center [817, 207] width 477 height 648
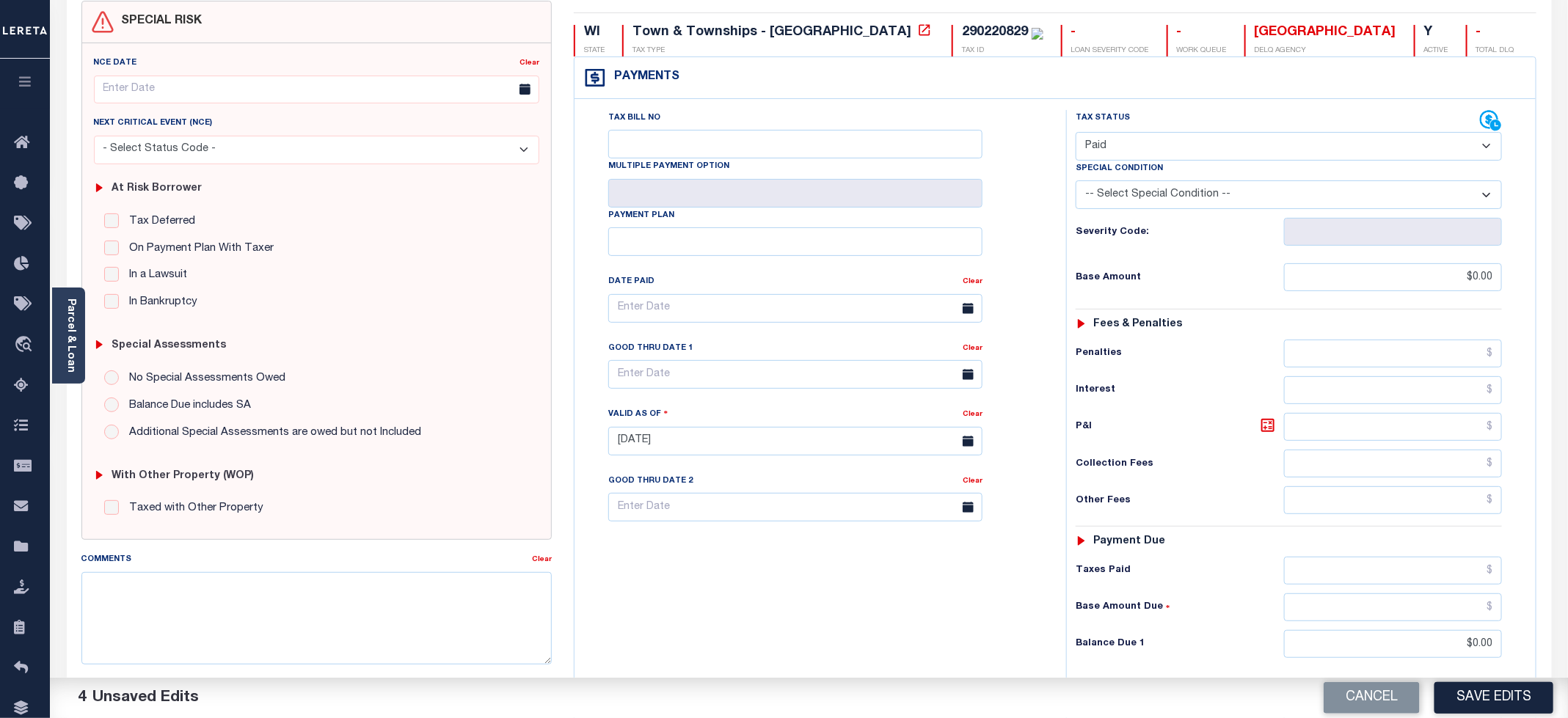
scroll to position [0, 0]
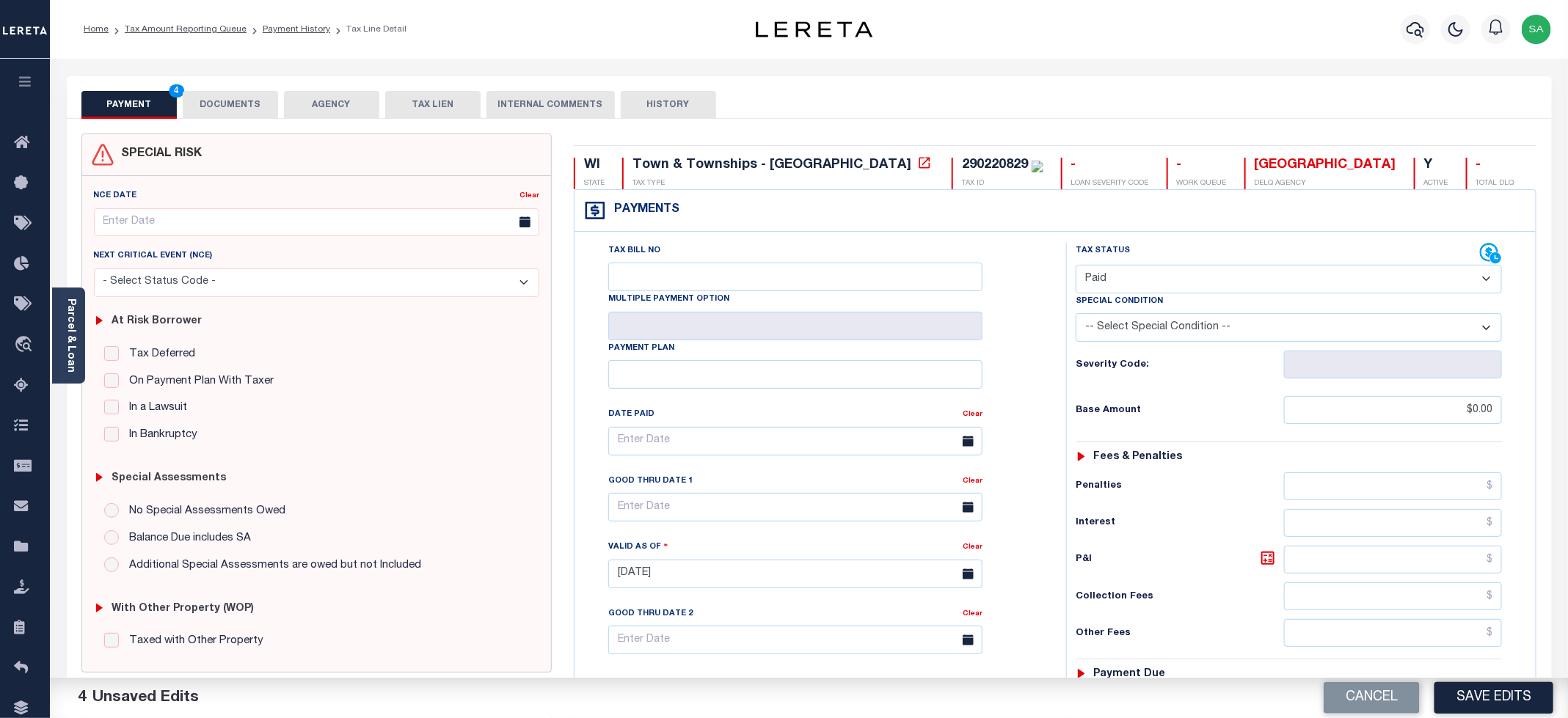
click at [253, 102] on button "DOCUMENTS" at bounding box center [230, 104] width 95 height 28
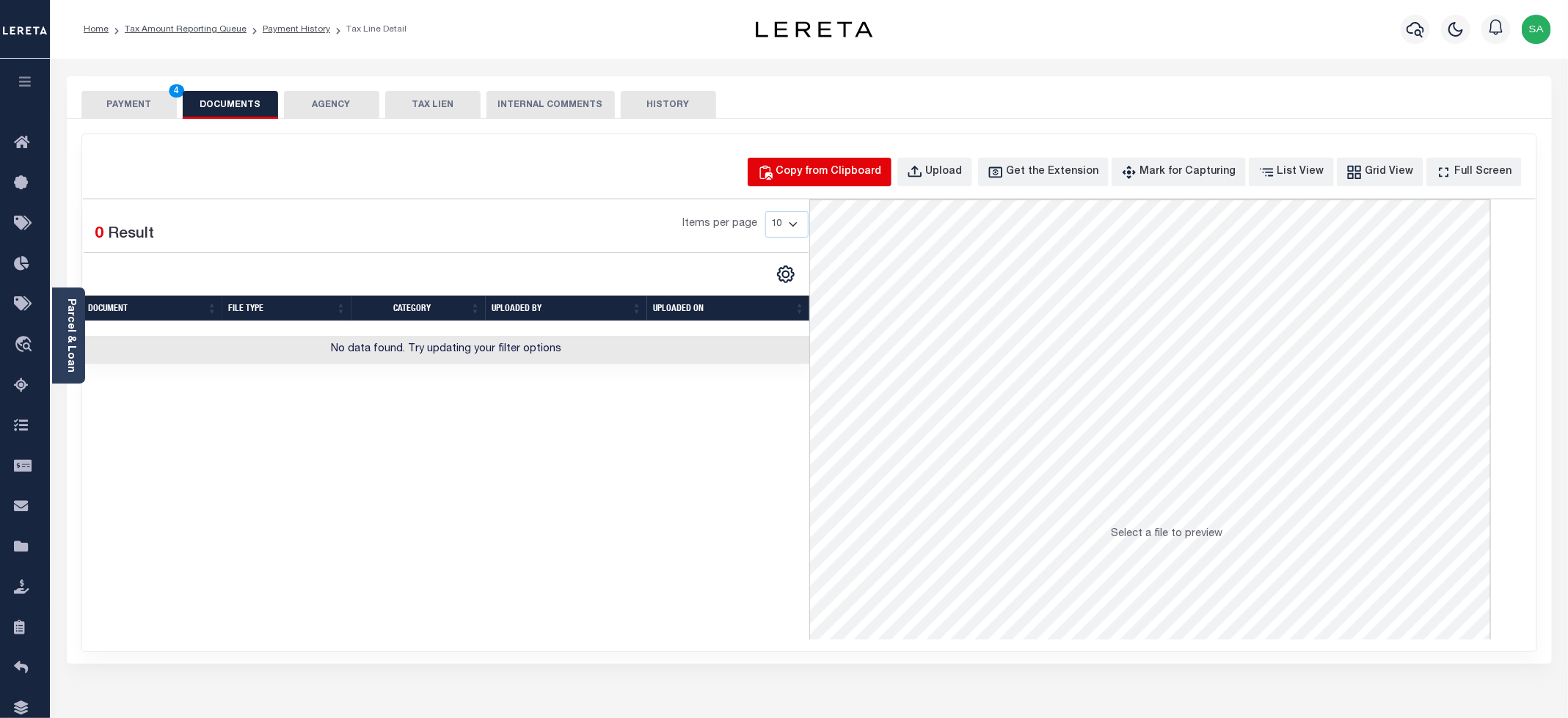
click at [829, 171] on div "Copy from Clipboard" at bounding box center [829, 172] width 106 height 16
select select "POP"
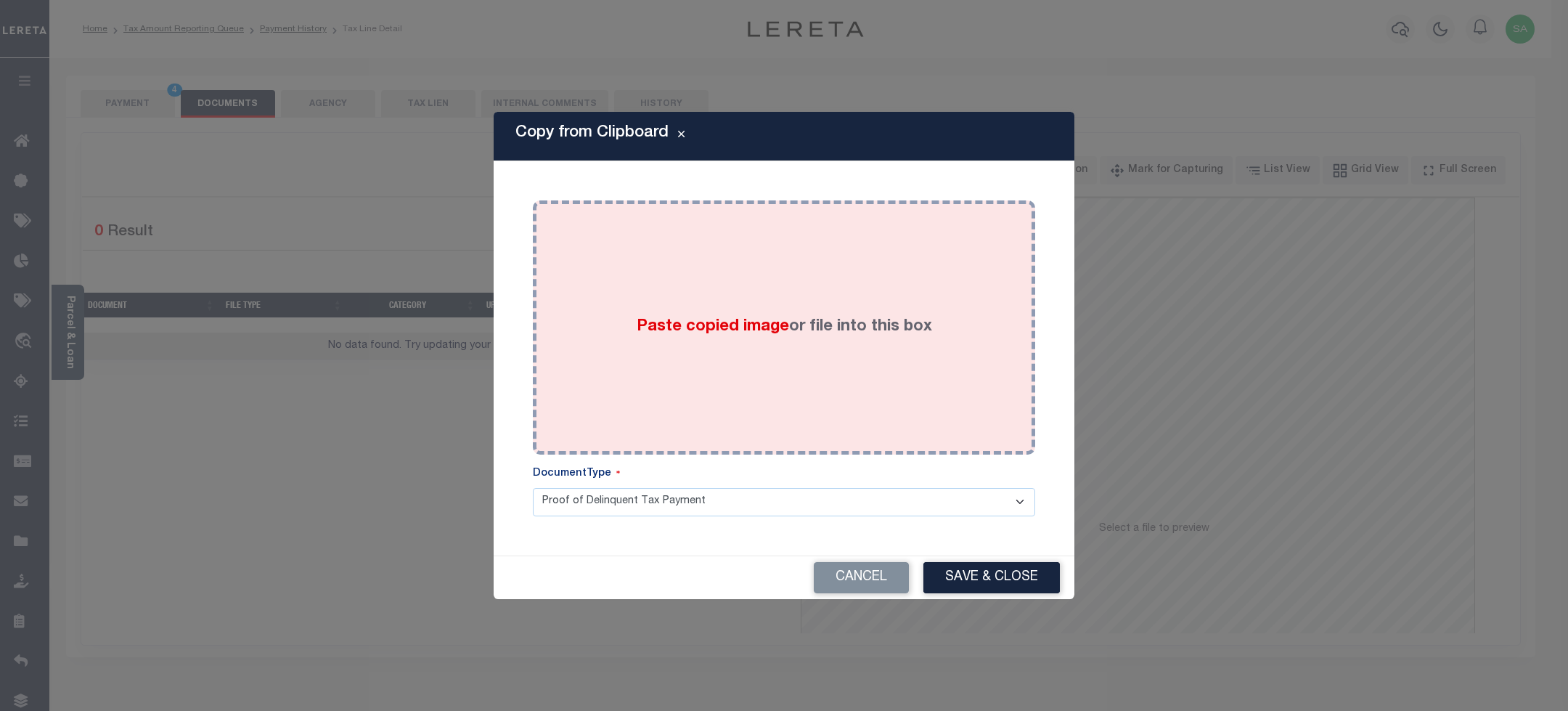
click at [754, 362] on div "Paste copied image or file into this box" at bounding box center [784, 326] width 481 height 232
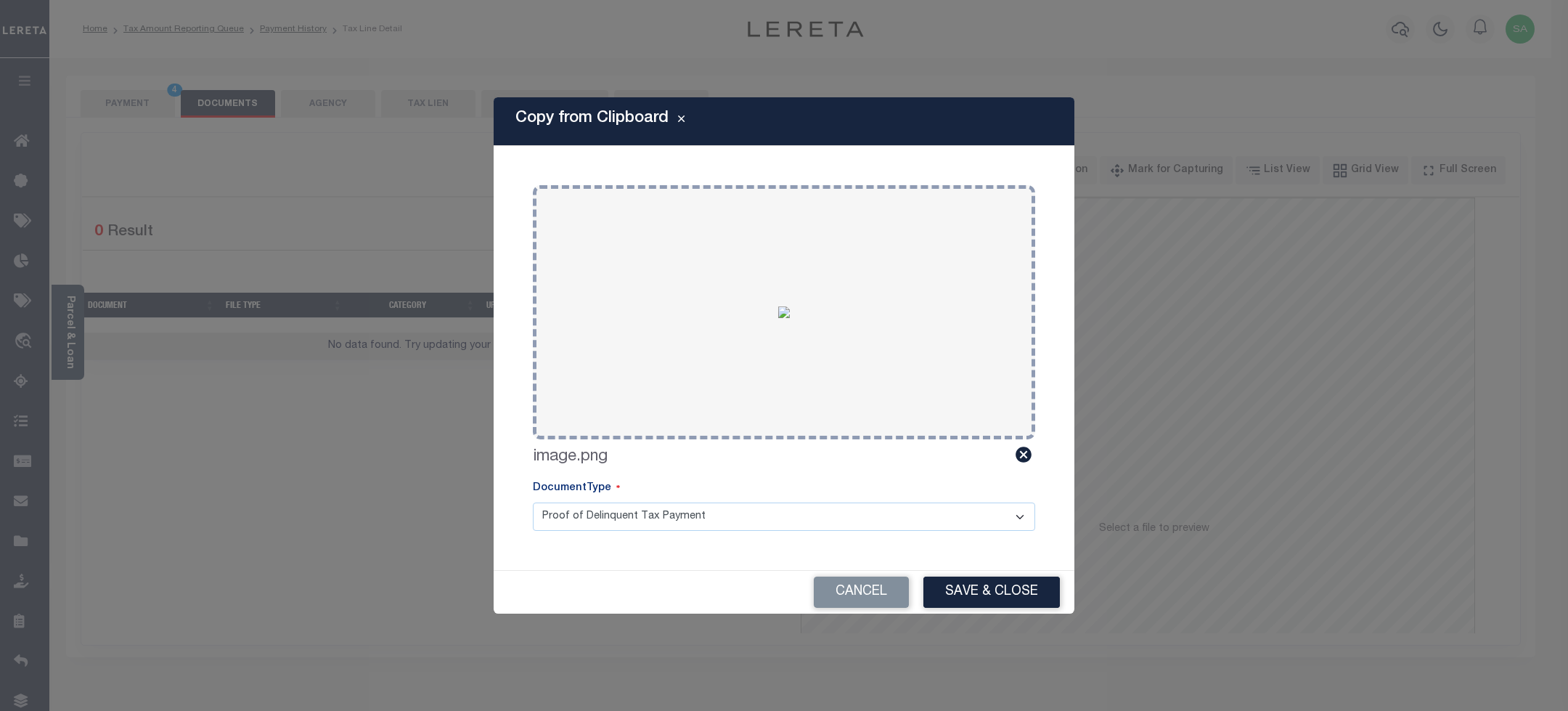
click at [1000, 575] on div "Cancel Save & Close" at bounding box center [784, 592] width 581 height 43
click at [1011, 602] on button "Save & Close" at bounding box center [992, 592] width 136 height 31
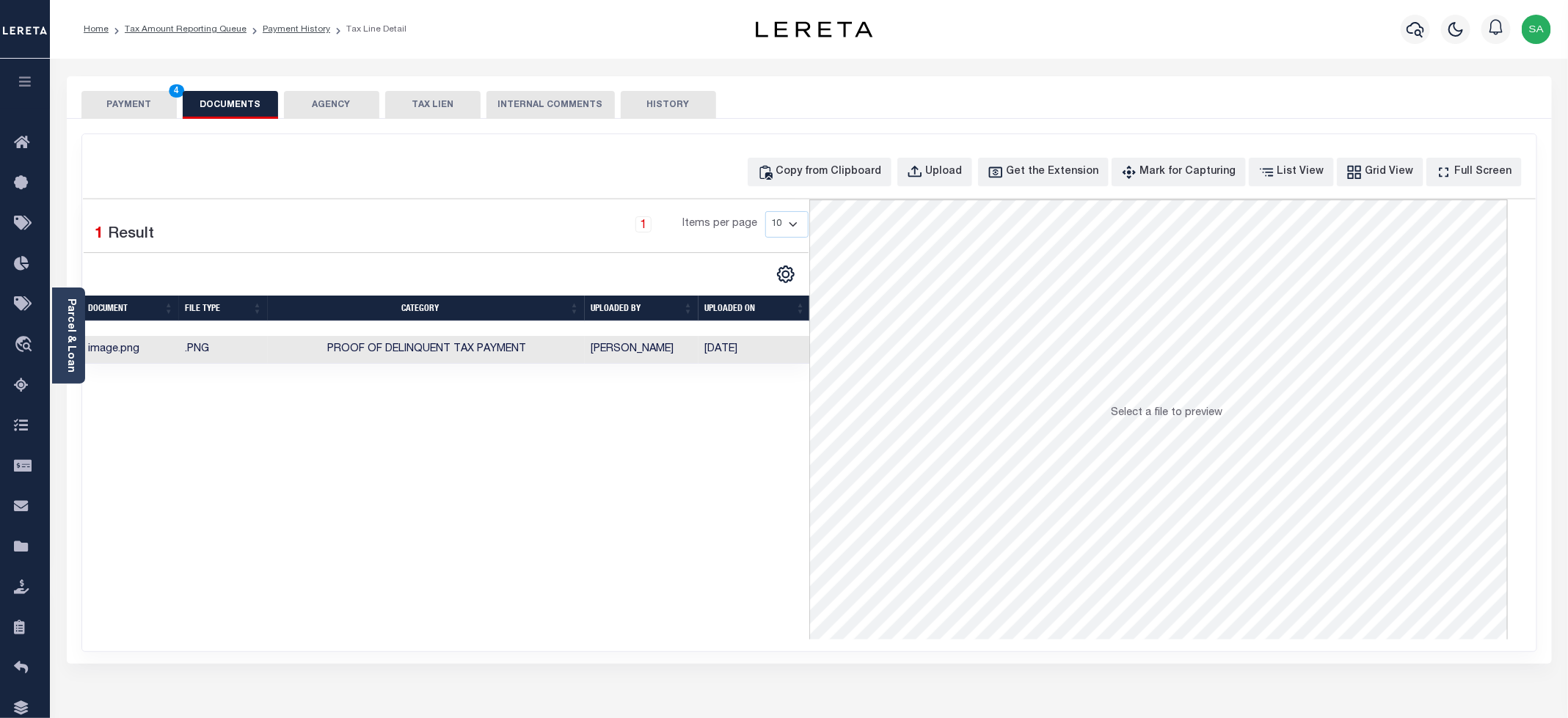
click at [123, 99] on button "PAYMENT 4" at bounding box center [128, 104] width 95 height 28
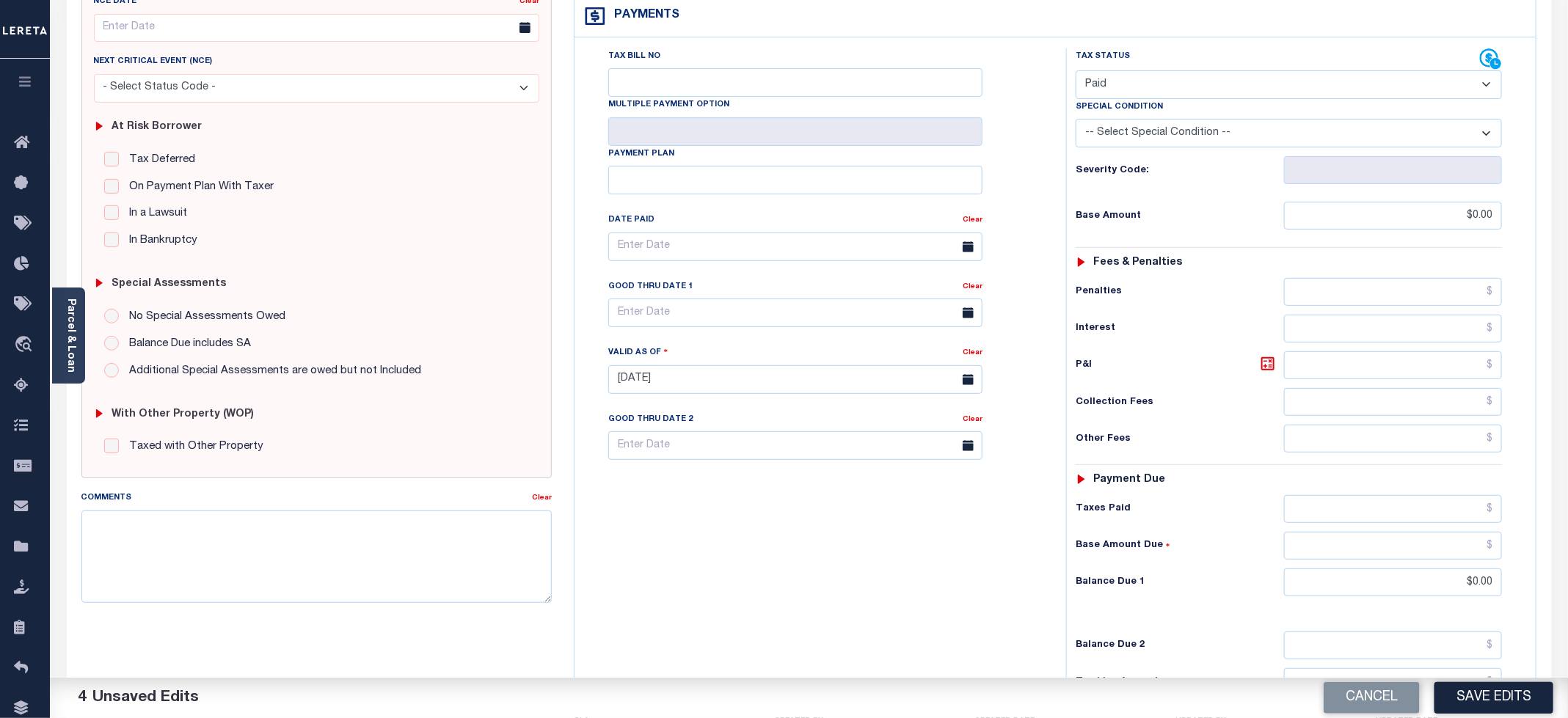
scroll to position [368, 0]
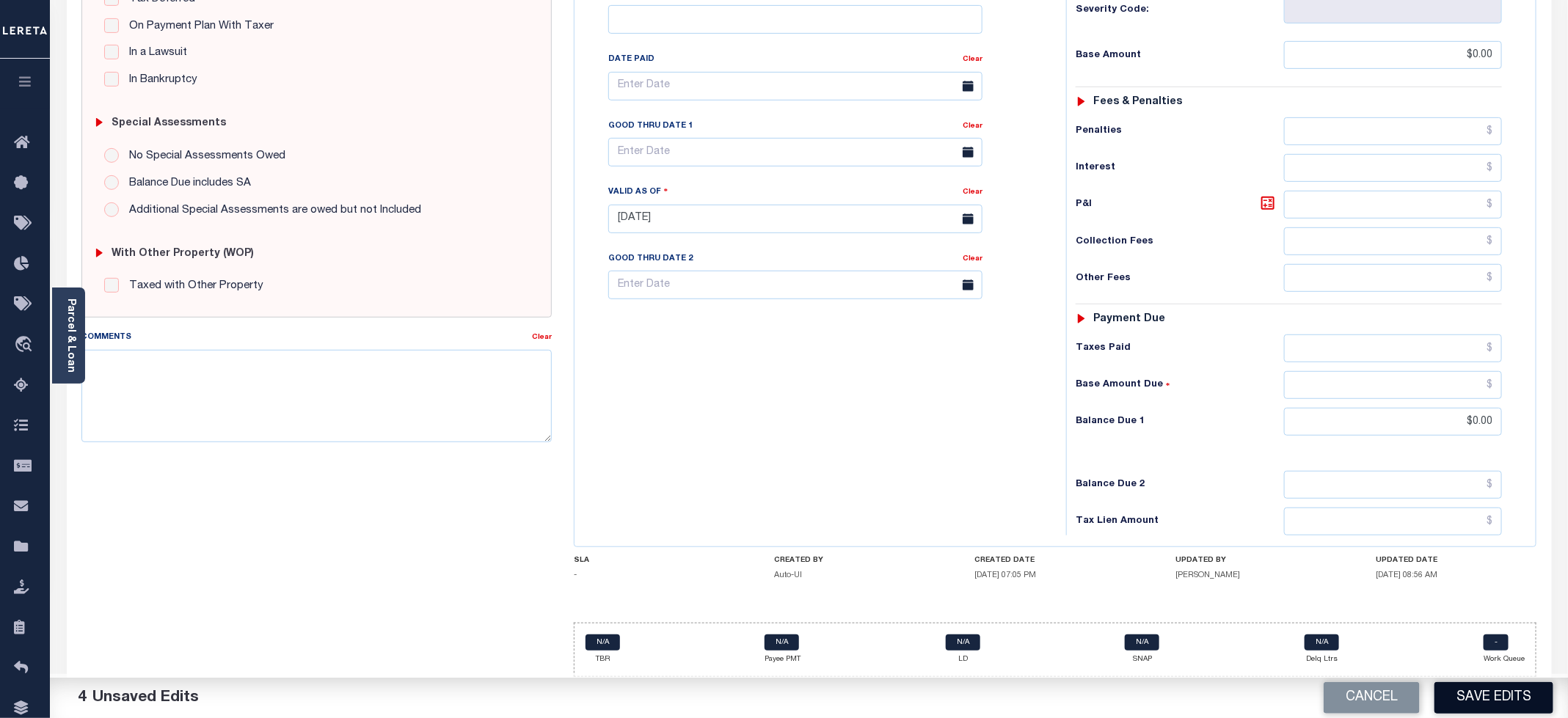
click at [1480, 702] on button "Save Edits" at bounding box center [1493, 698] width 119 height 32
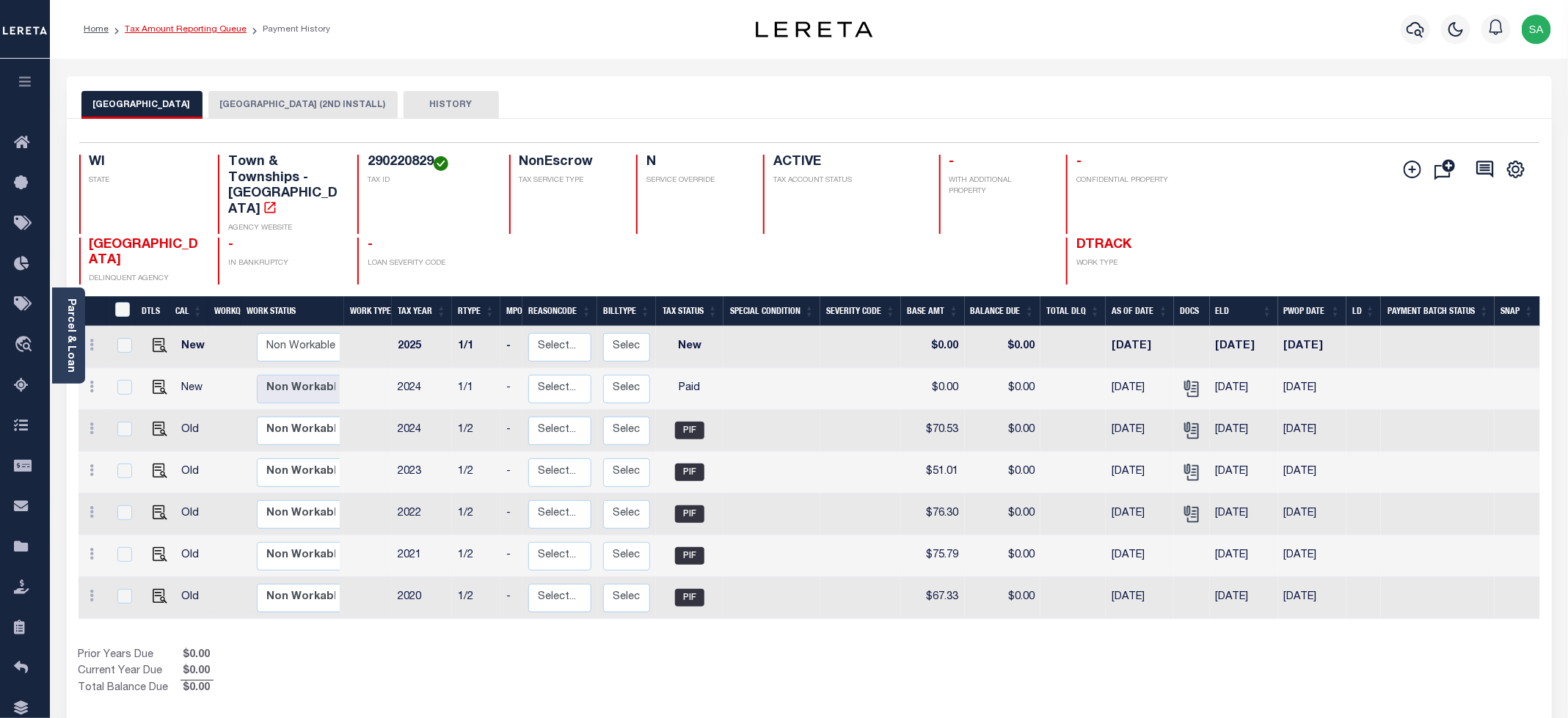
click at [207, 32] on link "Tax Amount Reporting Queue" at bounding box center [185, 29] width 122 height 9
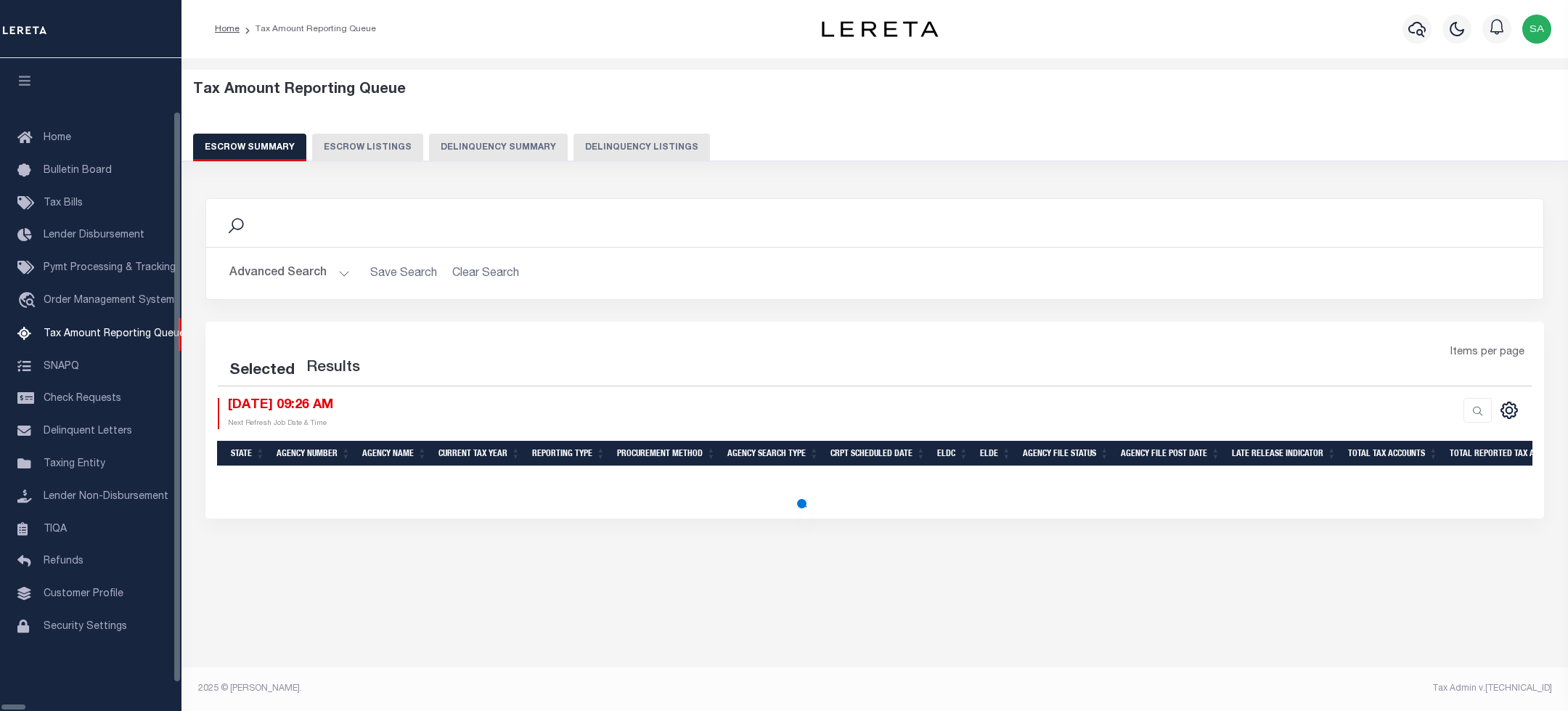
click at [620, 156] on button "Delinquency Listings" at bounding box center [641, 147] width 136 height 28
select select "100"
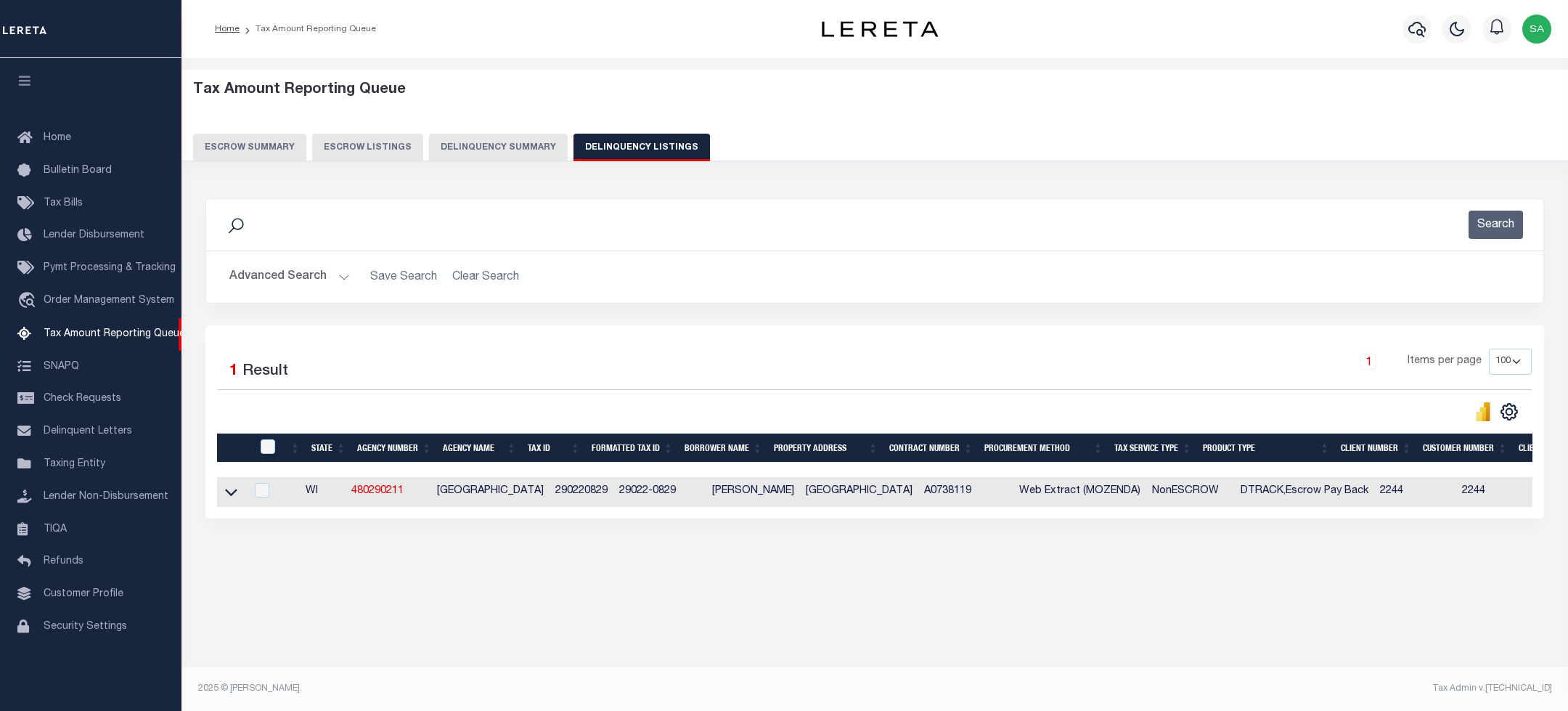
click at [318, 270] on button "Advanced Search" at bounding box center [289, 277] width 120 height 29
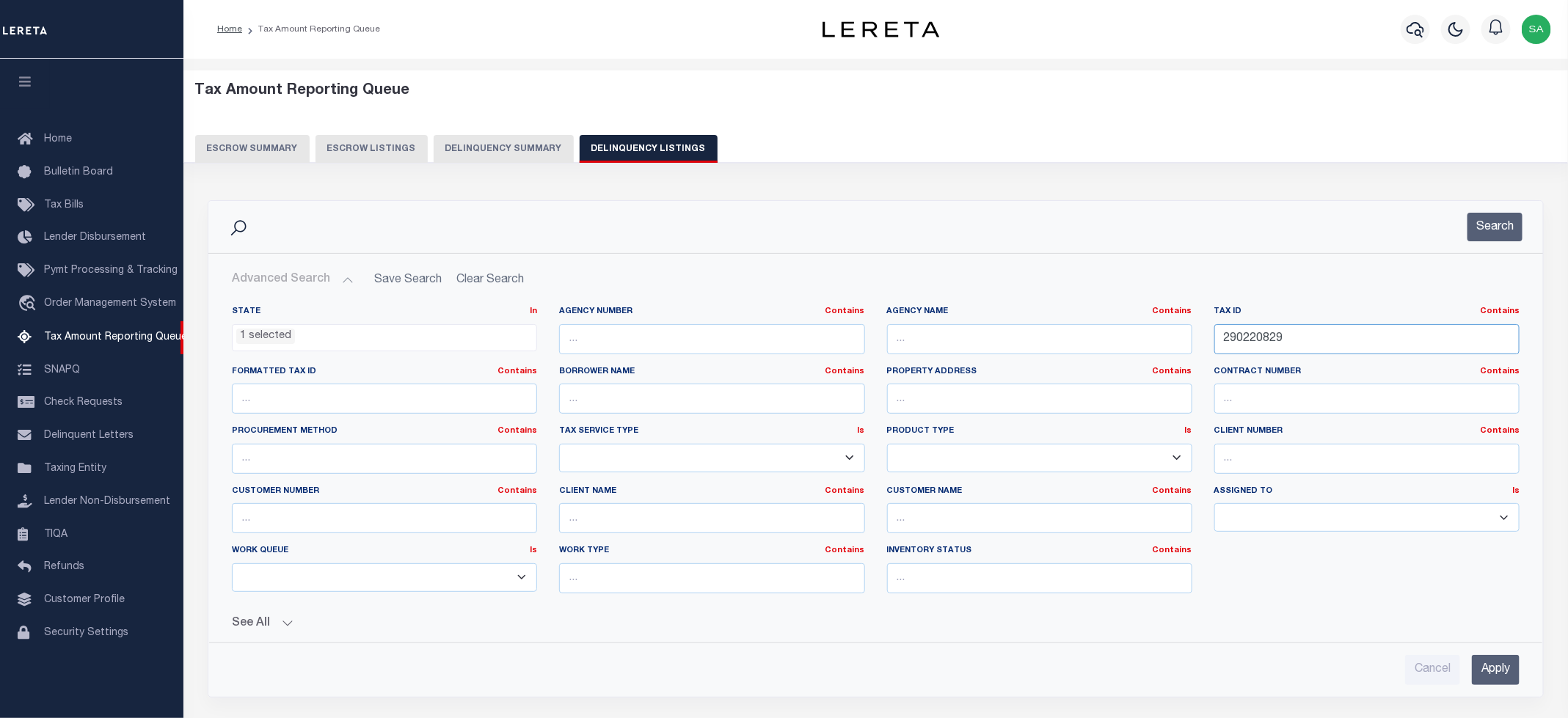
drag, startPoint x: 1310, startPoint y: 343, endPoint x: 1115, endPoint y: 320, distance: 196.4
click at [1115, 320] on div "State In In AK AL AR AZ CA CO CT DC DE FL GA GU HI IA ID IL IN KS KY LA MA MD M…" at bounding box center [876, 455] width 1310 height 299
paste input "020075000"
type input "020075000"
click at [1481, 234] on button "Search" at bounding box center [1495, 227] width 55 height 29
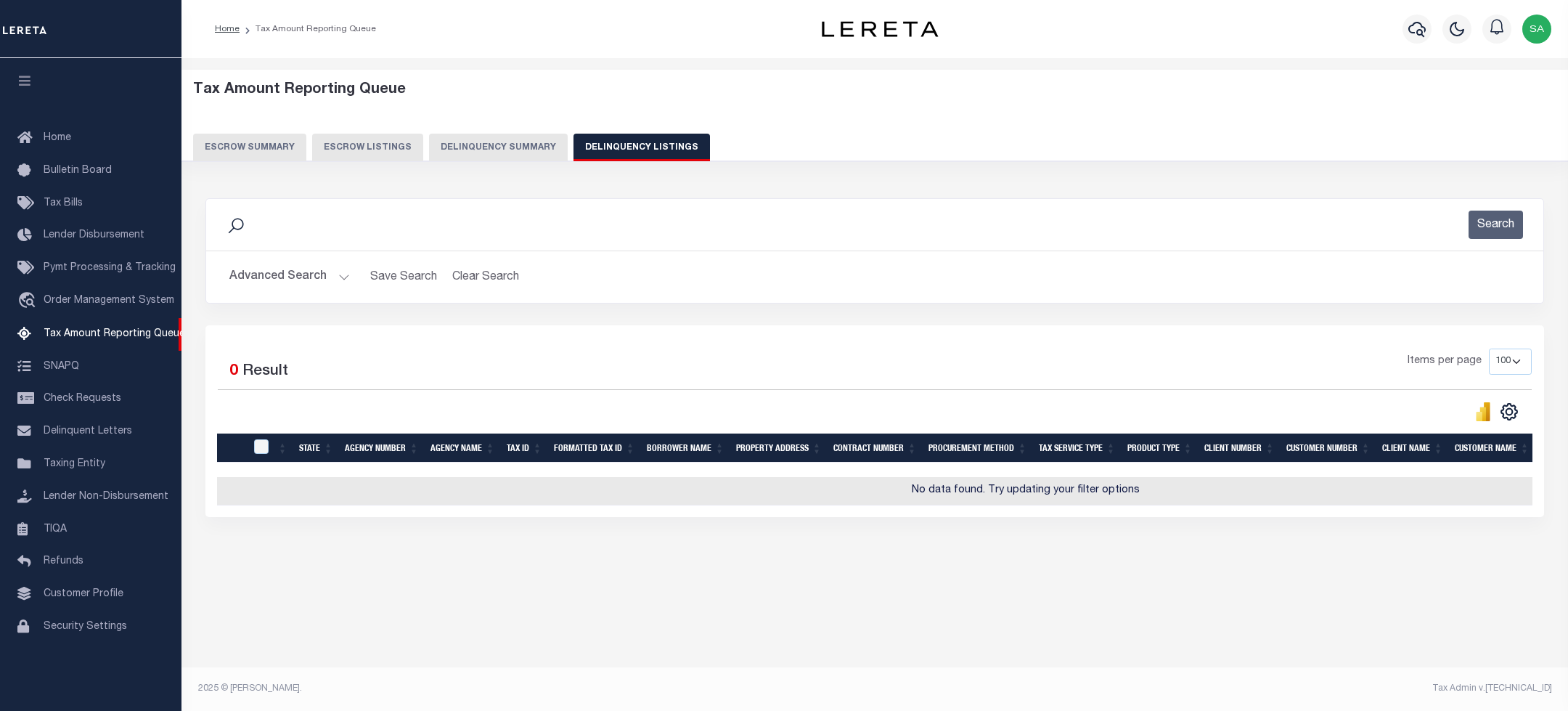
click at [260, 283] on button "Advanced Search" at bounding box center [289, 277] width 120 height 29
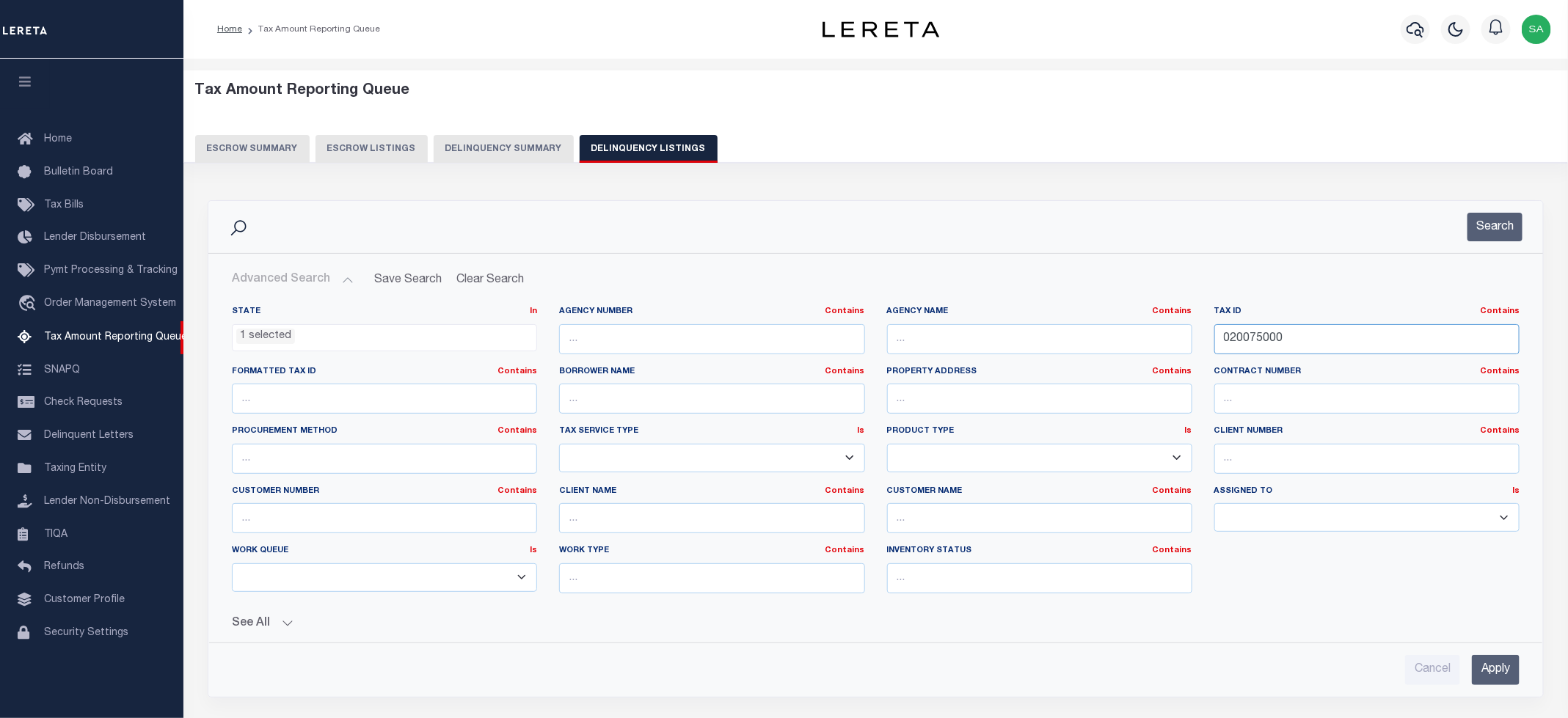
drag, startPoint x: 1290, startPoint y: 338, endPoint x: 1032, endPoint y: 305, distance: 260.1
click at [993, 305] on div "State In In AK AL AR AZ CA CO CT DC DE FL GA GU HI IA ID IL IN KS KY LA MA MD M…" at bounding box center [876, 462] width 1333 height 336
click at [1491, 231] on button "Search" at bounding box center [1495, 227] width 55 height 29
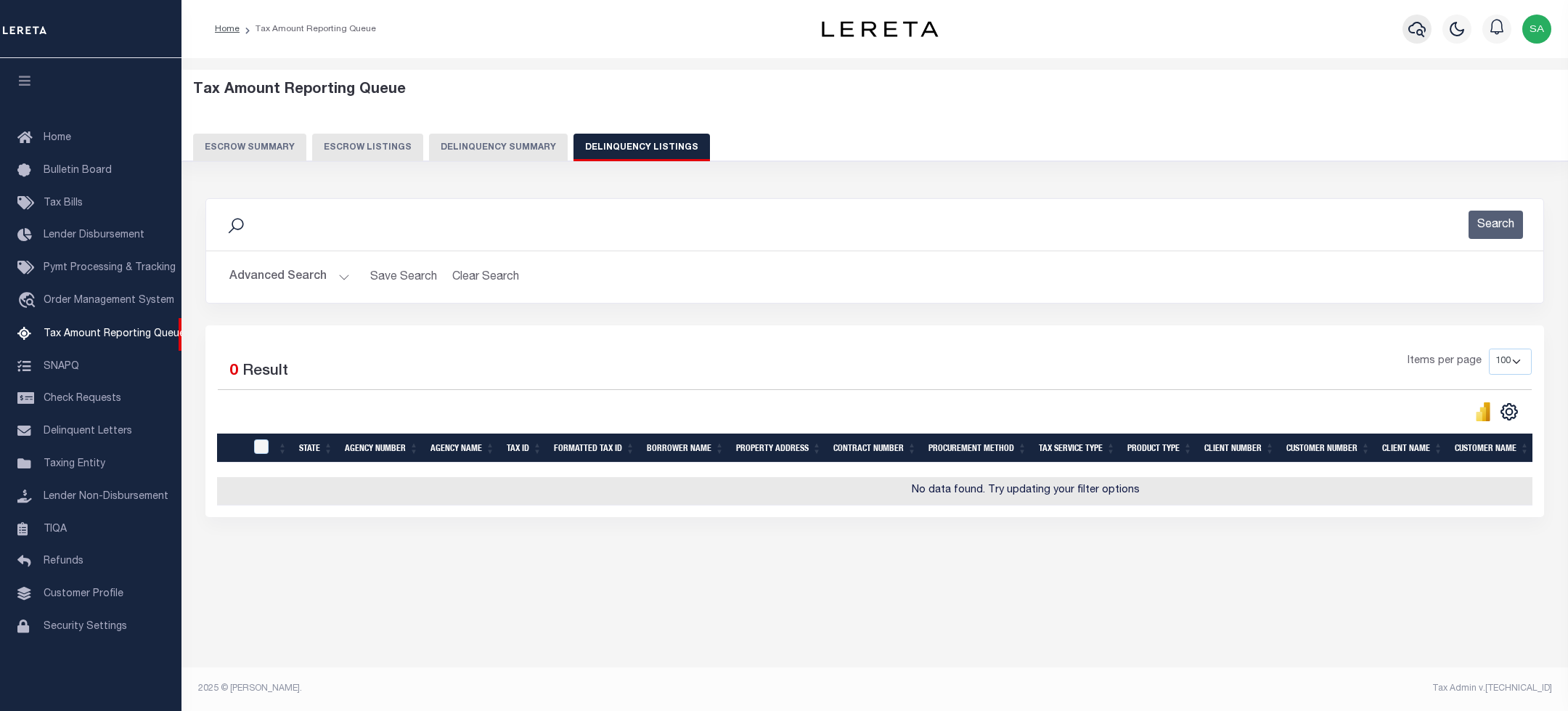
click at [1410, 31] on icon "button" at bounding box center [1417, 30] width 17 height 15
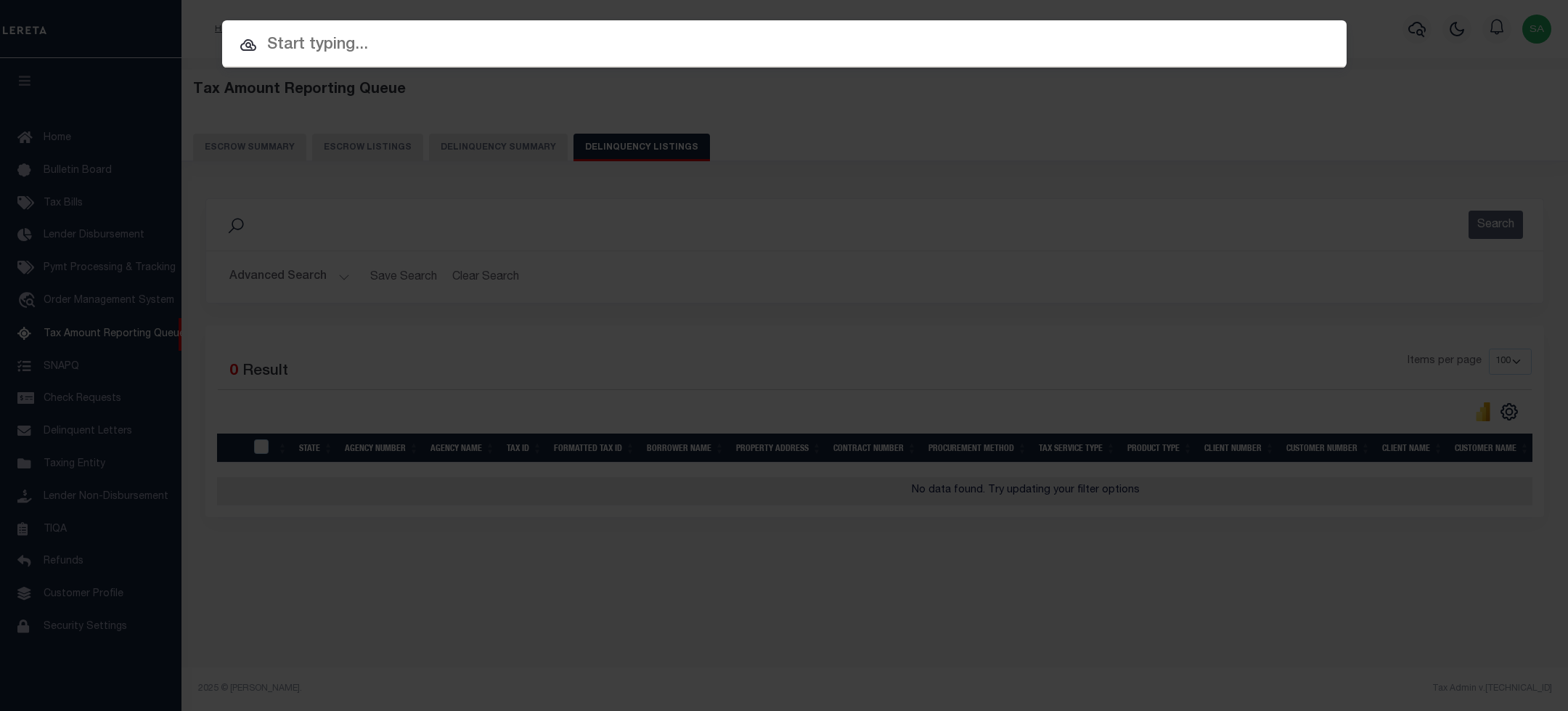
click at [571, 42] on input "text" at bounding box center [784, 45] width 1124 height 26
paste input "0010165"
type input "0010165"
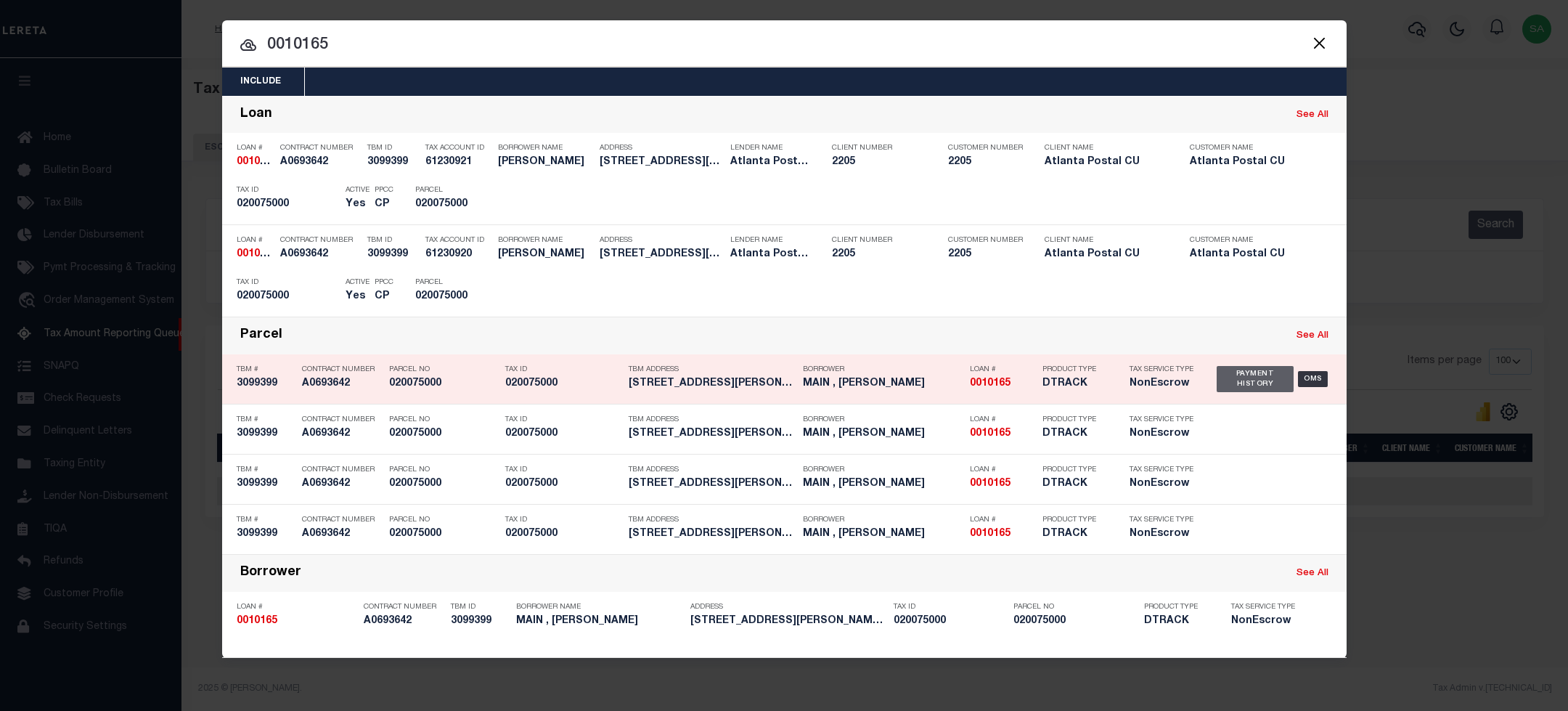
click at [1233, 386] on div "Payment History" at bounding box center [1255, 378] width 77 height 26
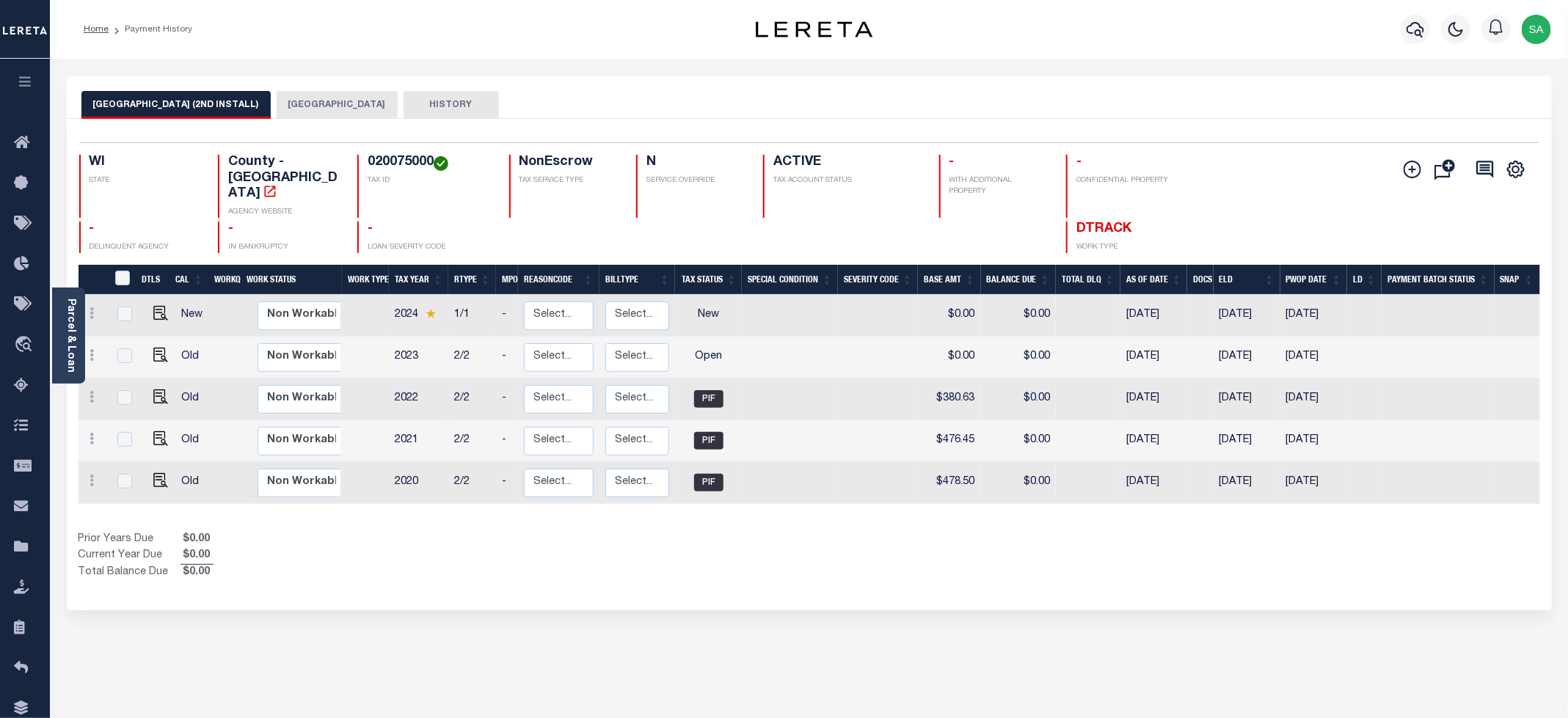
click at [312, 106] on button "[GEOGRAPHIC_DATA]" at bounding box center [338, 104] width 122 height 28
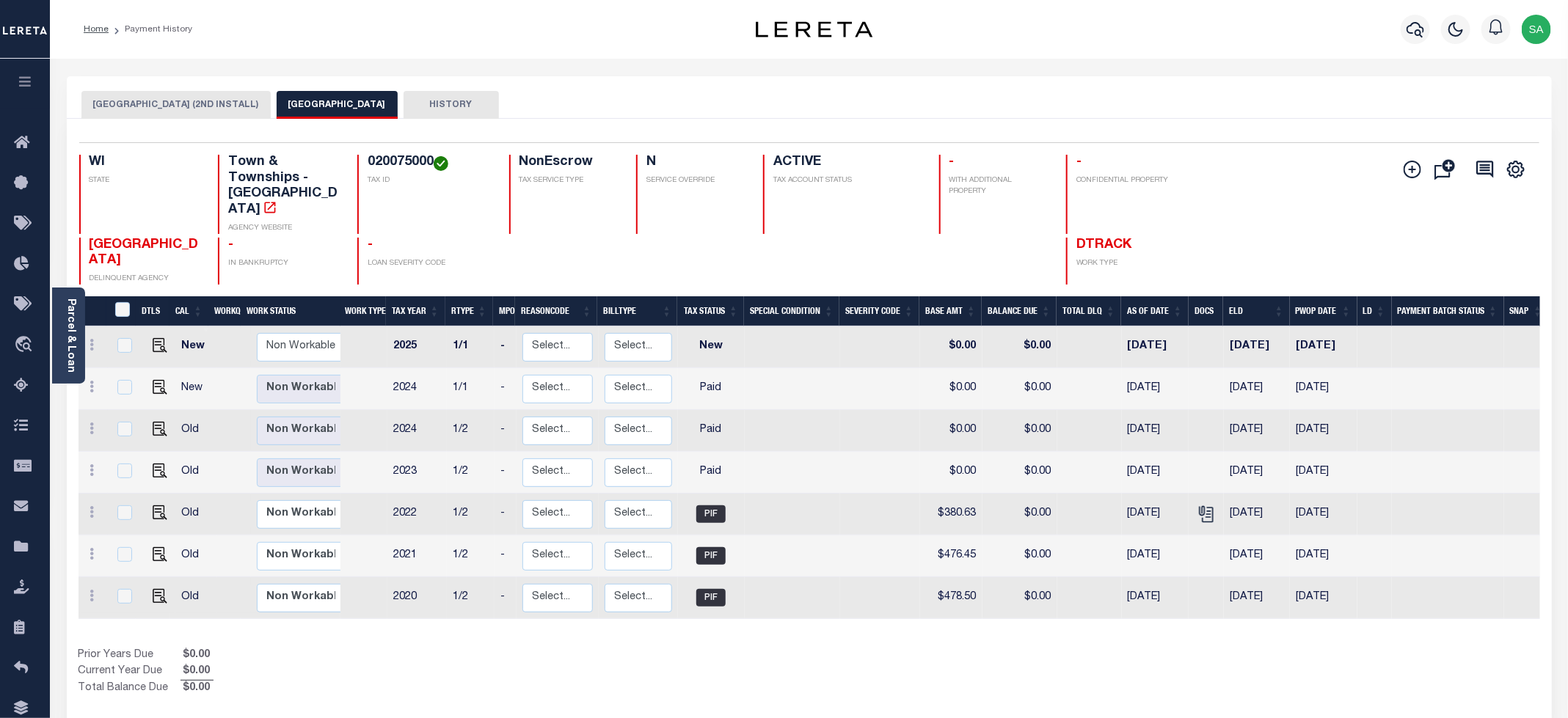
click at [203, 106] on button "[GEOGRAPHIC_DATA] (2ND INSTALL)" at bounding box center [176, 104] width 189 height 28
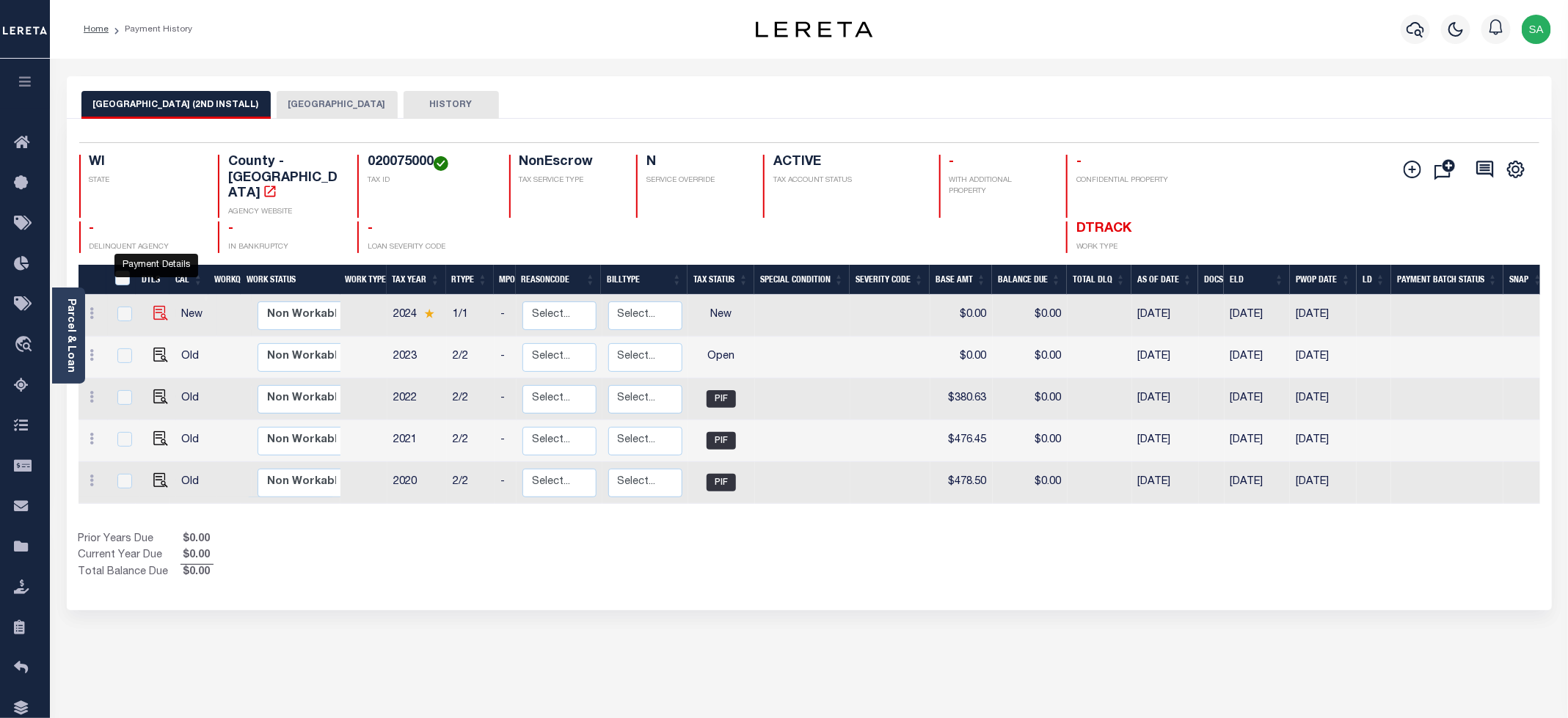
click at [158, 306] on img "" at bounding box center [160, 312] width 14 height 14
checkbox input "true"
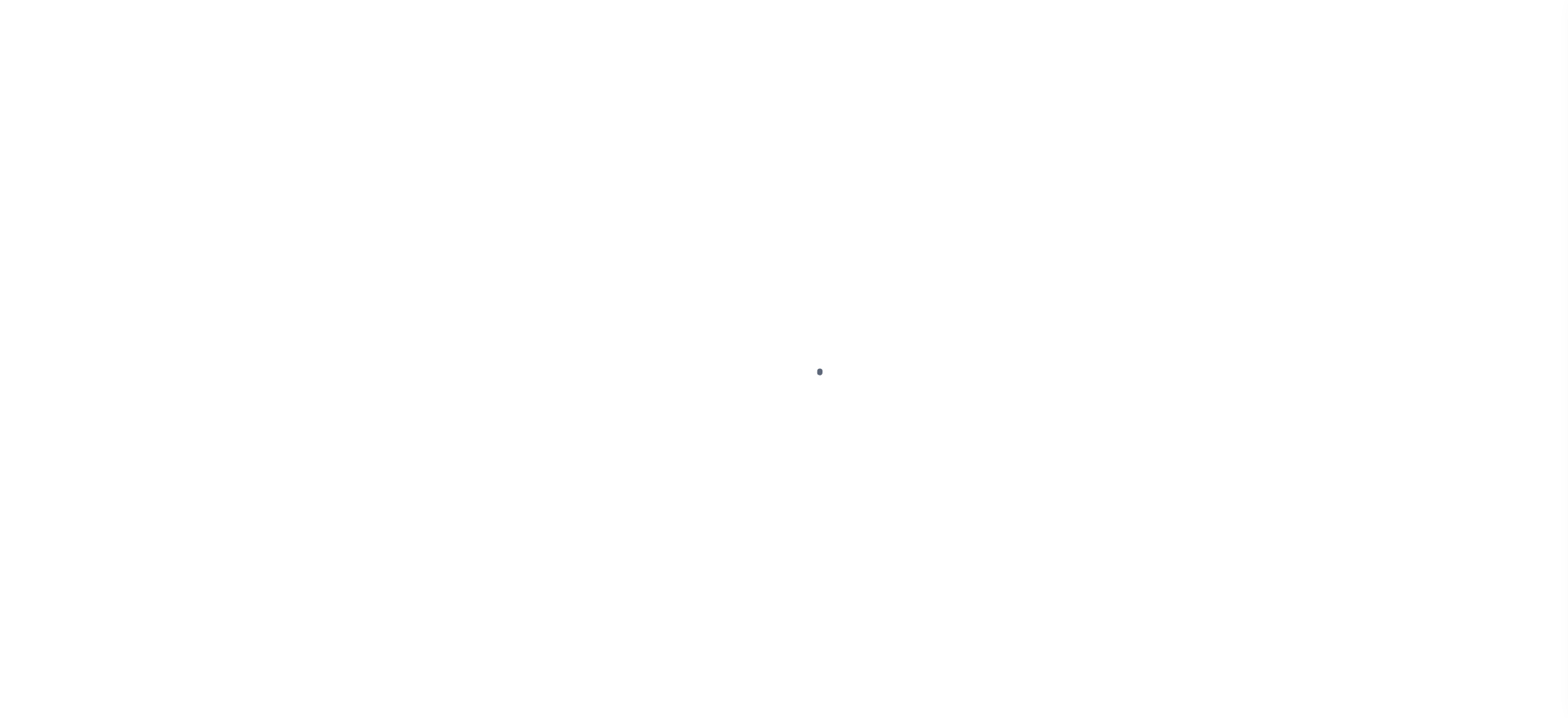
select select "NW2"
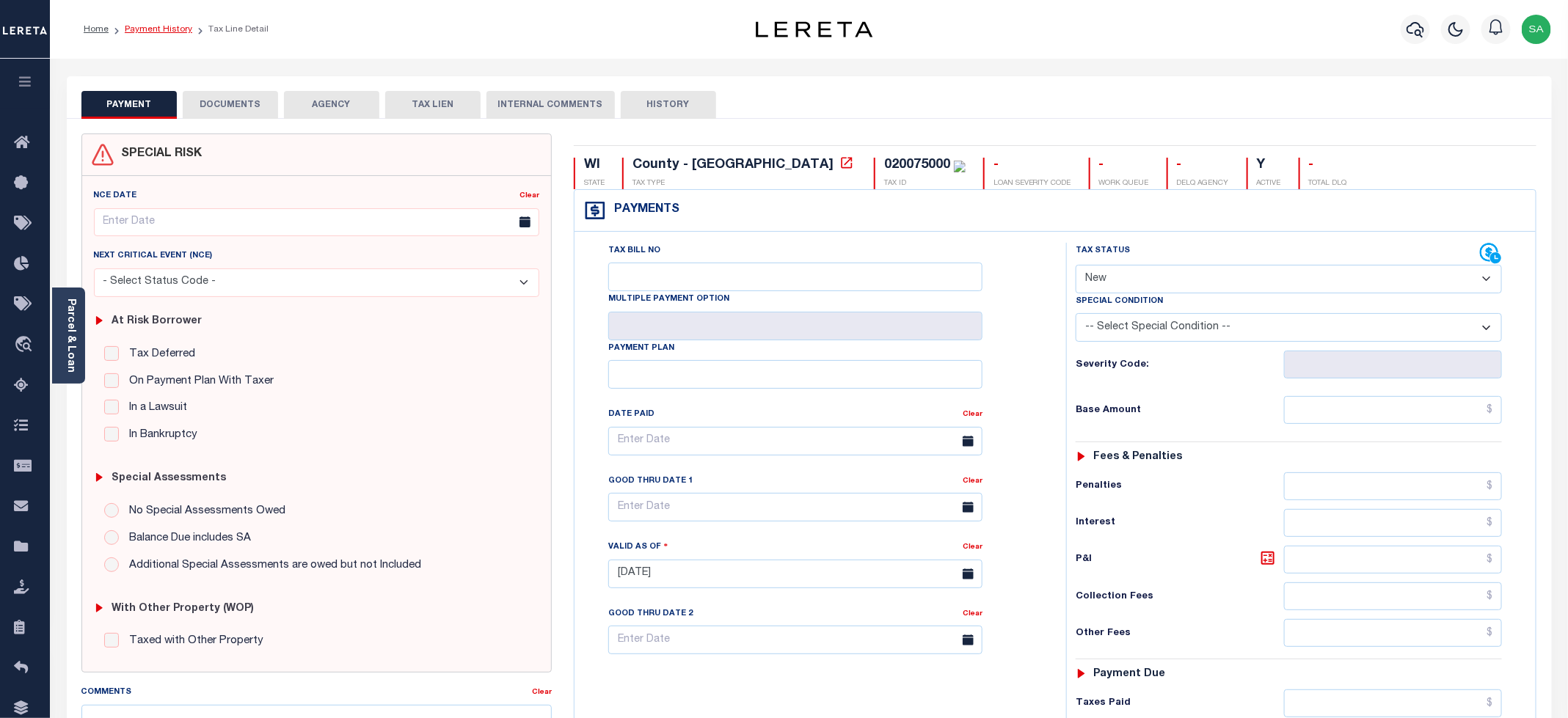
click at [181, 33] on link "Payment History" at bounding box center [158, 29] width 68 height 9
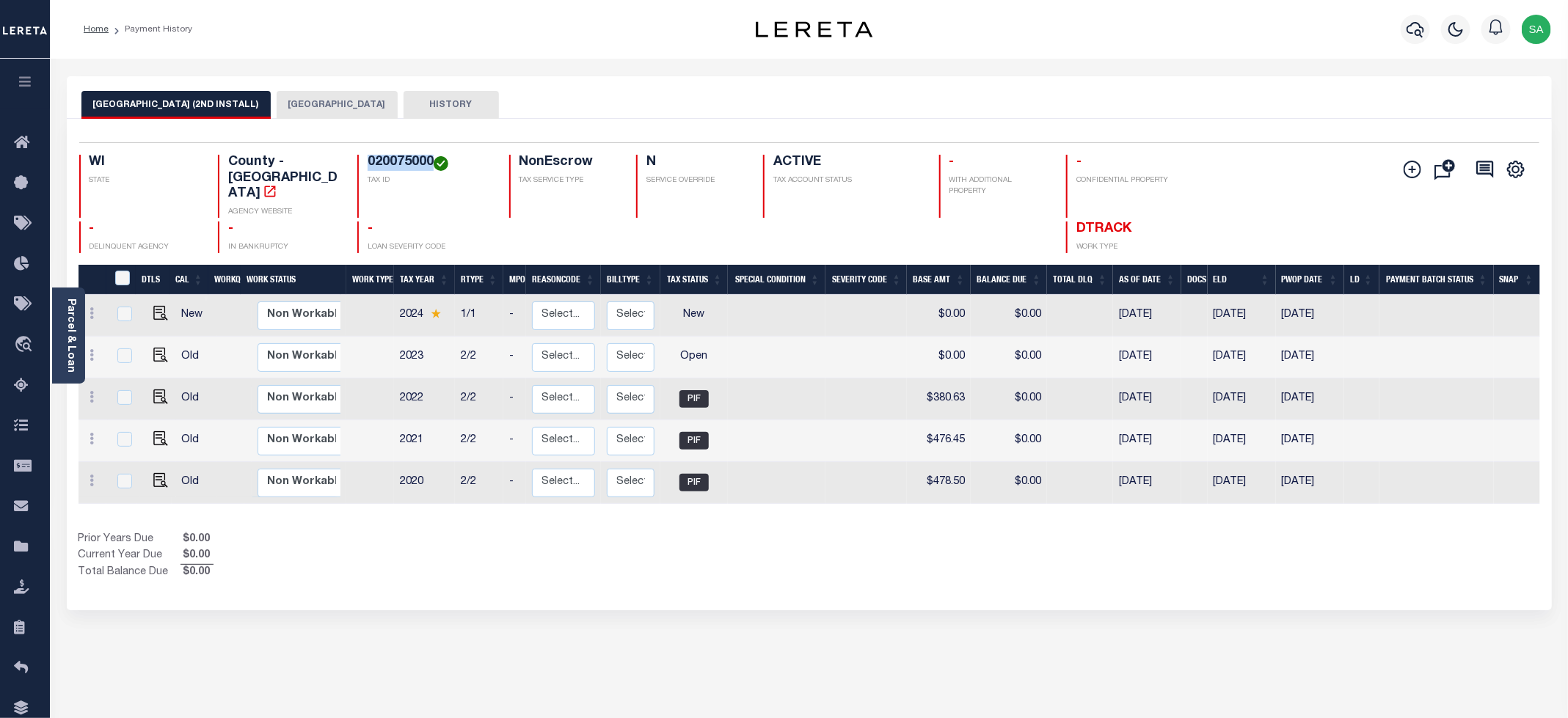
drag, startPoint x: 434, startPoint y: 157, endPoint x: 352, endPoint y: 157, distance: 82.0
click at [352, 157] on div "WI STATE County - WI AGENCY WEBSITE 020075000 TAX ID NonEscrow TAX SERVICE TYPE…" at bounding box center [687, 186] width 1216 height 63
click at [155, 306] on img "" at bounding box center [160, 312] width 14 height 14
checkbox input "true"
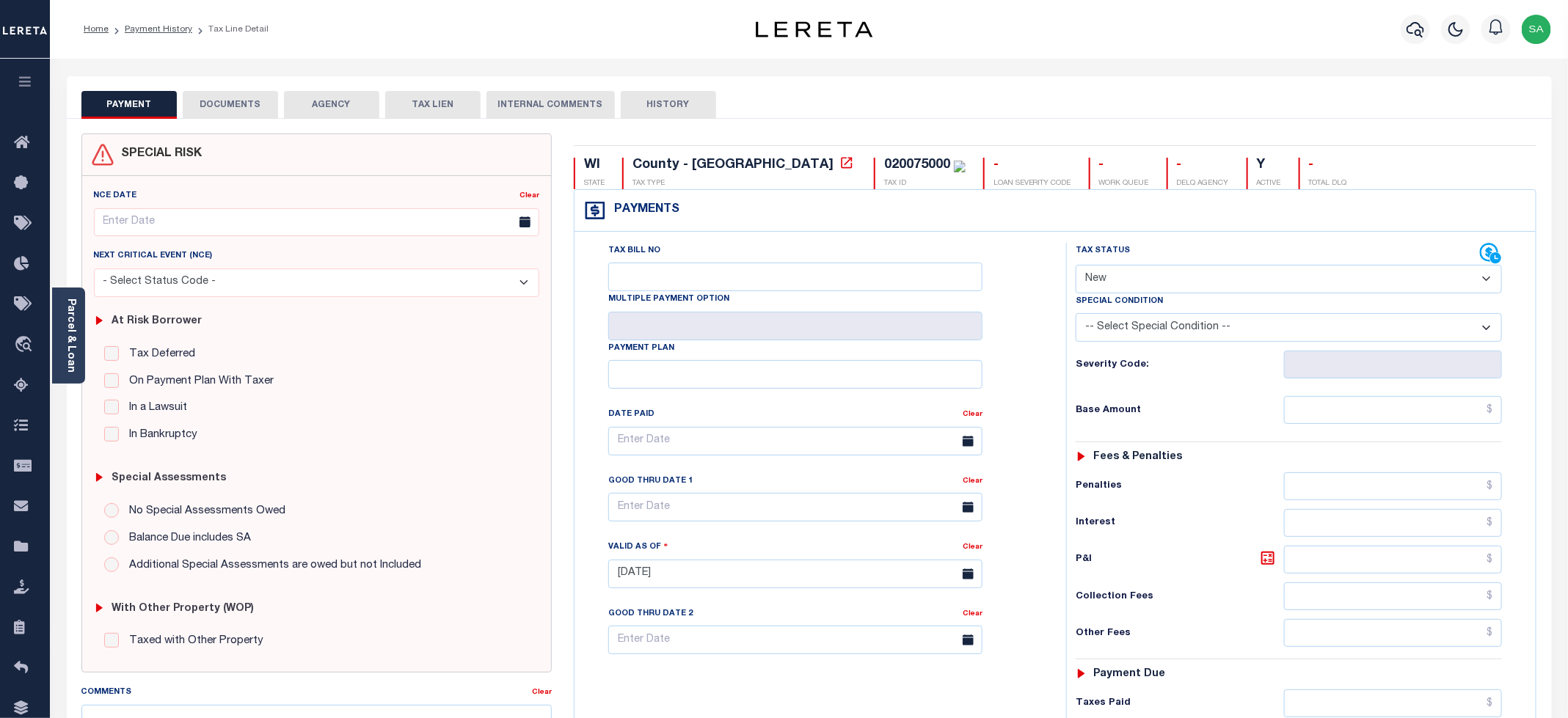
click at [1149, 276] on select "- Select Status Code - Open Due/Unpaid Paid Incomplete No Tax Due Internal Refu…" at bounding box center [1288, 279] width 426 height 29
select select "DUE"
click at [1076, 266] on select "- Select Status Code - Open Due/Unpaid Paid Incomplete No Tax Due Internal Refu…" at bounding box center [1288, 279] width 426 height 29
type input "[DATE]"
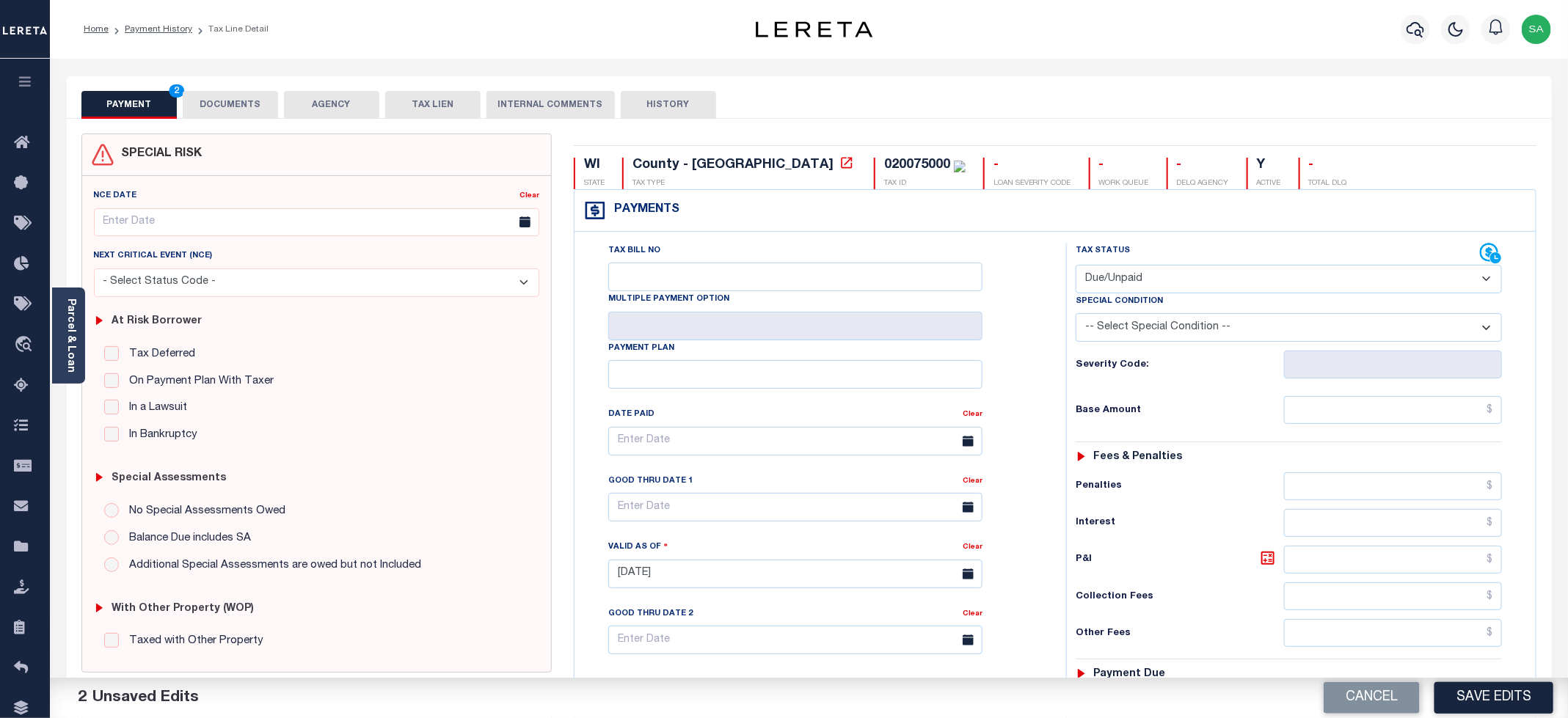
click at [1261, 331] on select "-- Select Special Condition -- 3RD PARTY TAX LIEN AGENCY TAX LIEN (A.K.A Inside…" at bounding box center [1288, 328] width 426 height 29
select select "15"
click at [1076, 317] on select "-- Select Special Condition -- 3RD PARTY TAX LIEN AGENCY TAX LIEN (A.K.A Inside…" at bounding box center [1288, 328] width 426 height 29
click at [1304, 412] on input "text" at bounding box center [1392, 410] width 218 height 28
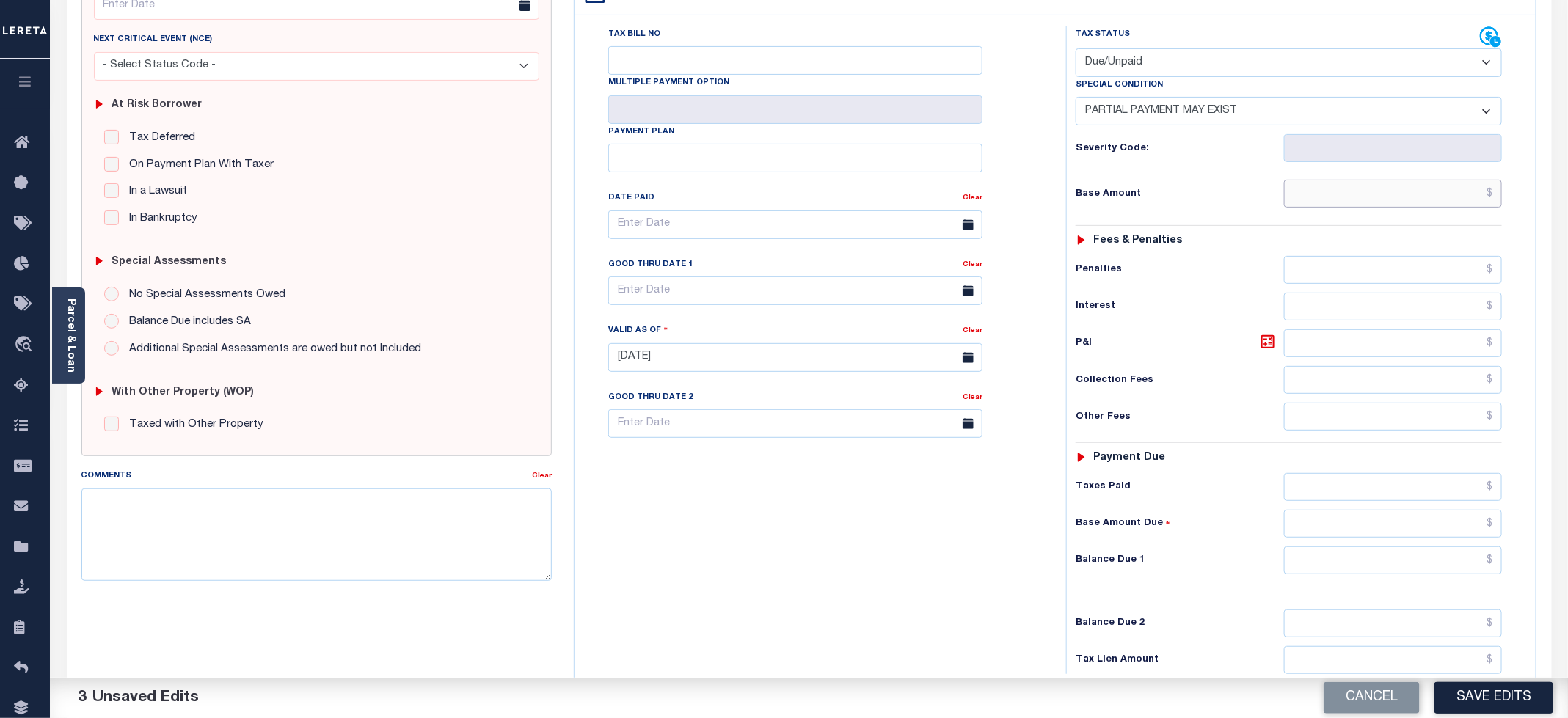
scroll to position [220, 0]
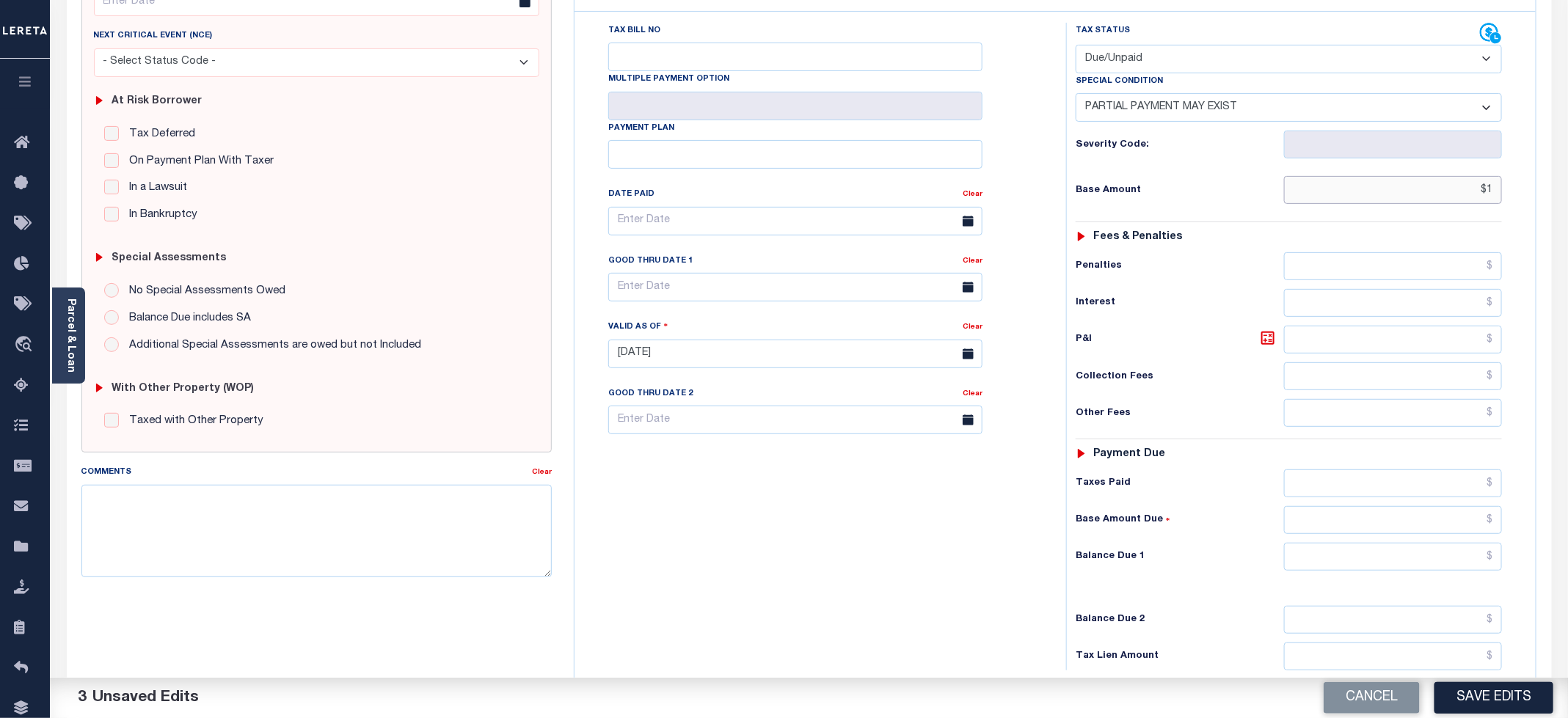
type input "$"
click at [1338, 197] on input "text" at bounding box center [1392, 190] width 218 height 28
type input "$817.12"
click at [1323, 497] on input "text" at bounding box center [1392, 483] width 218 height 28
click at [1325, 491] on input "text" at bounding box center [1392, 483] width 218 height 28
